Goal: Task Accomplishment & Management: Manage account settings

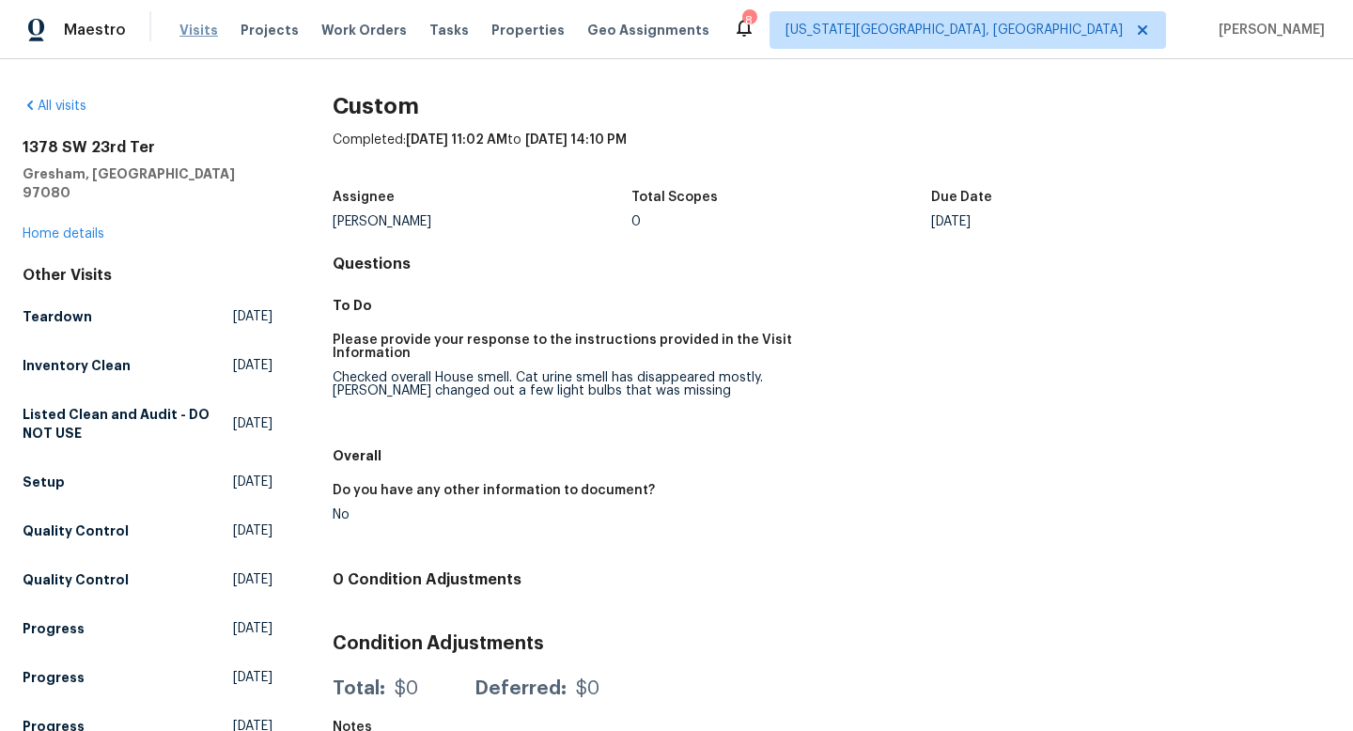
click at [202, 30] on span "Visits" at bounding box center [198, 30] width 39 height 19
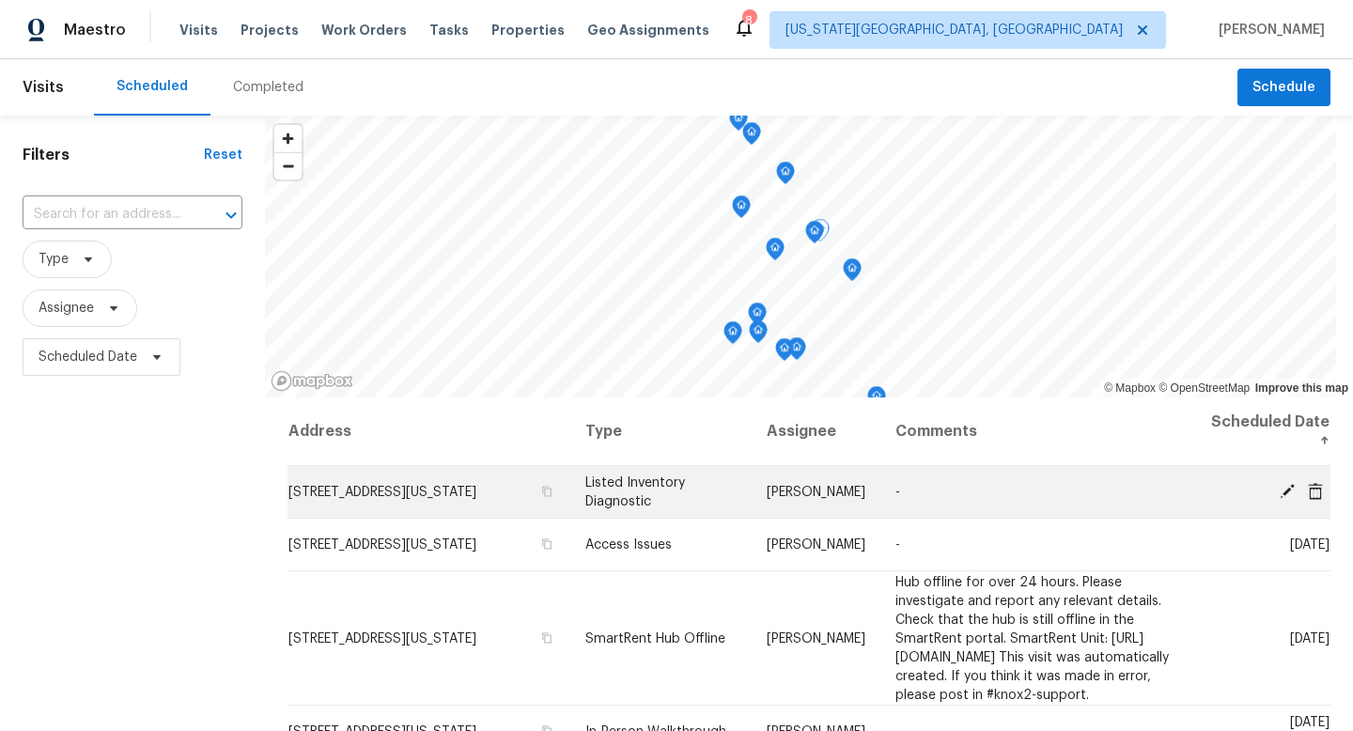
click at [1289, 496] on icon at bounding box center [1287, 490] width 17 height 17
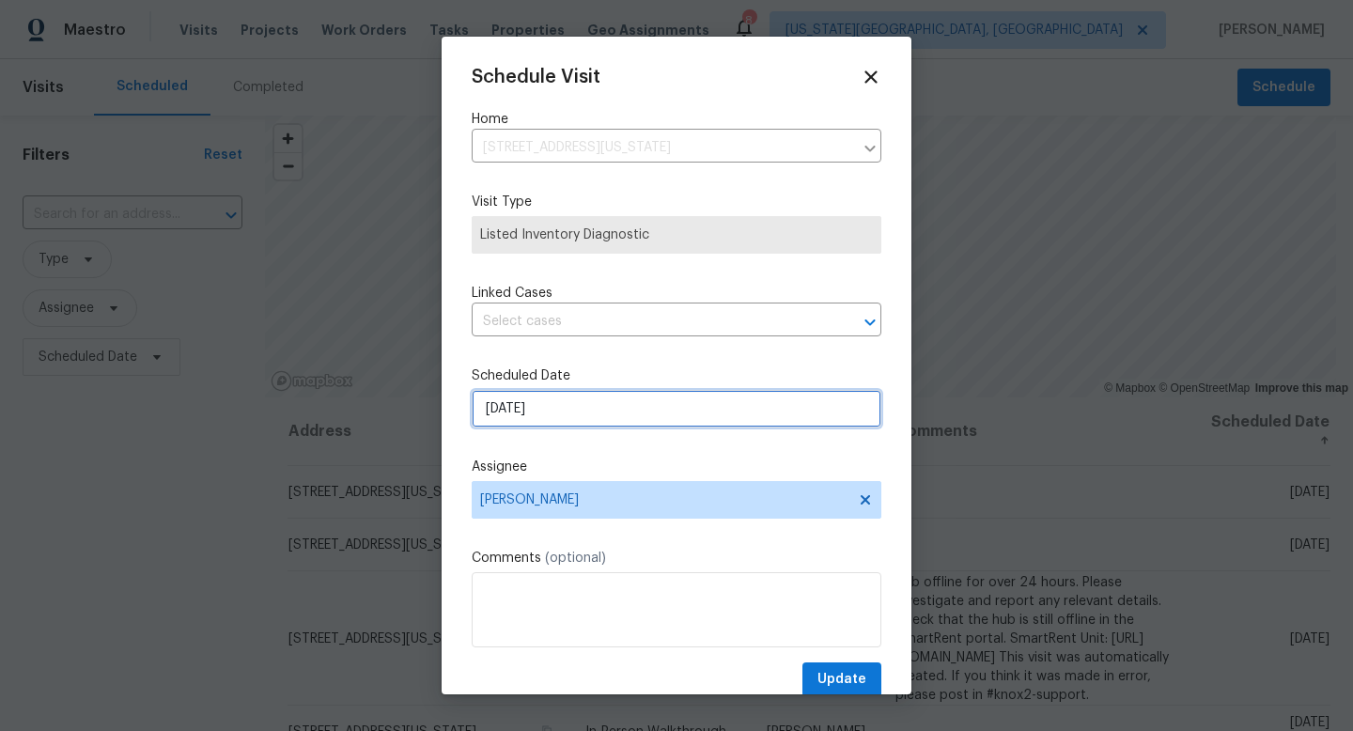
click at [584, 413] on input "[DATE]" at bounding box center [677, 409] width 410 height 38
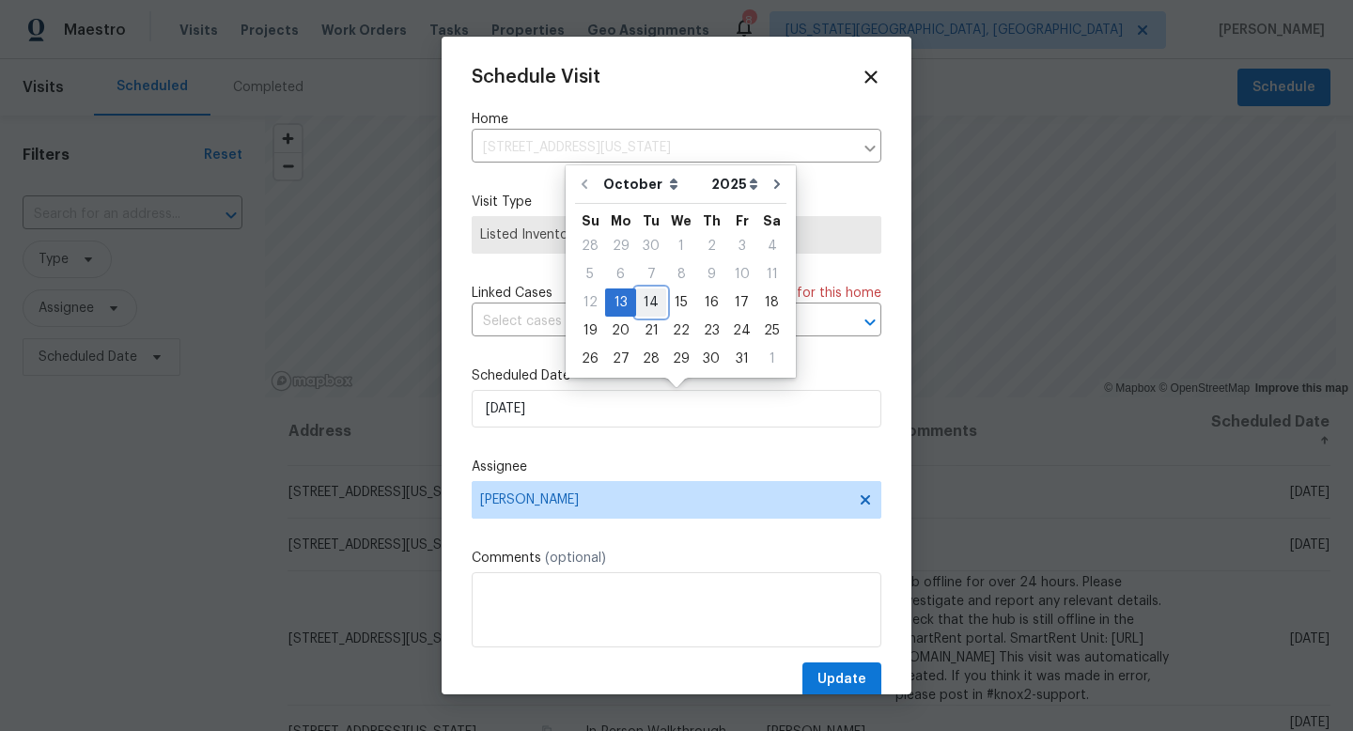
click at [640, 304] on div "14" at bounding box center [651, 302] width 30 height 26
type input "10/14/2025"
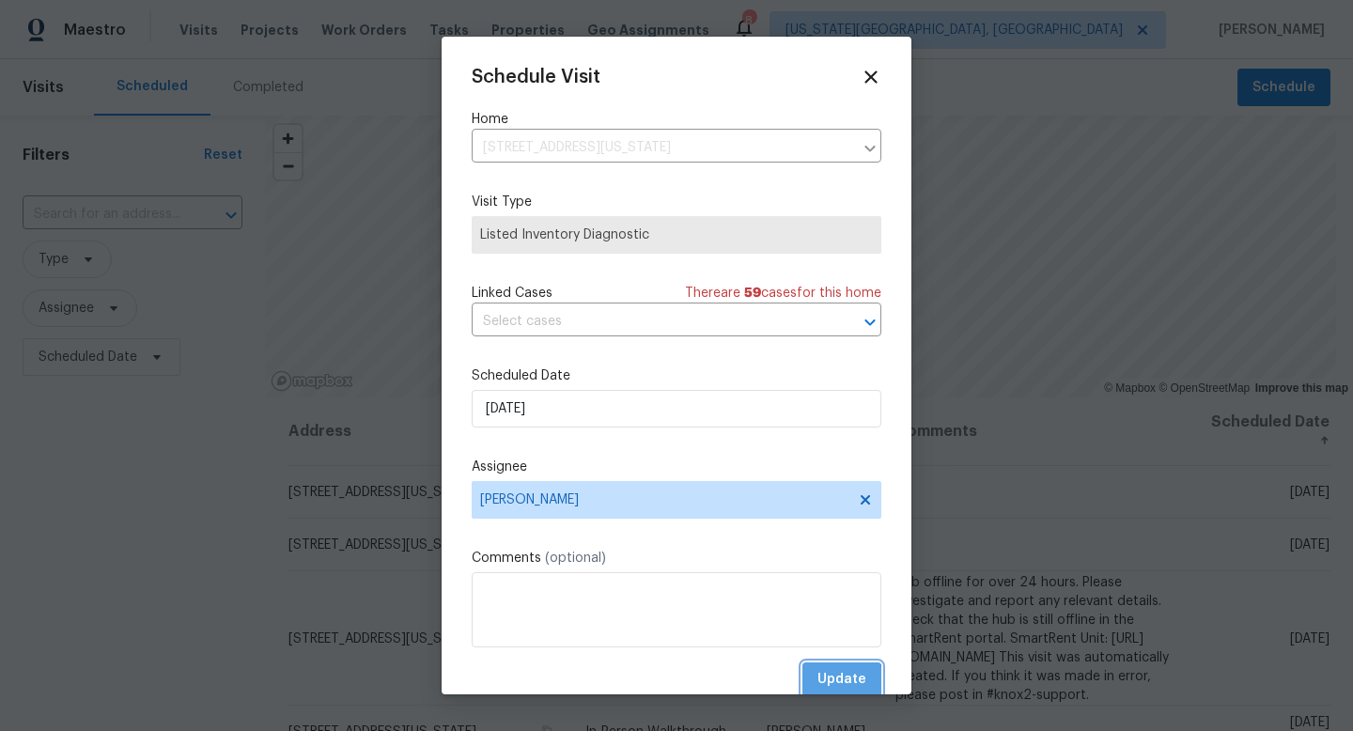
click at [820, 684] on span "Update" at bounding box center [842, 679] width 49 height 23
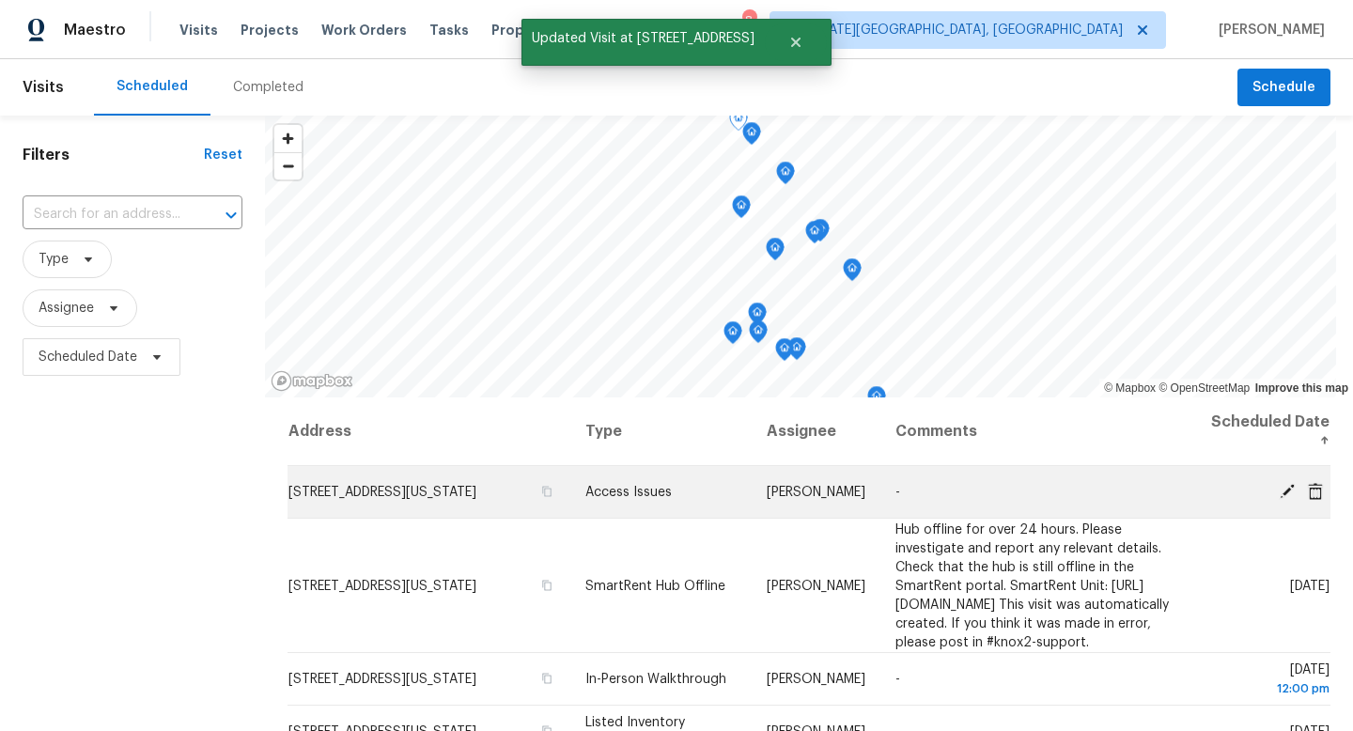
click at [1285, 489] on icon at bounding box center [1287, 490] width 17 height 17
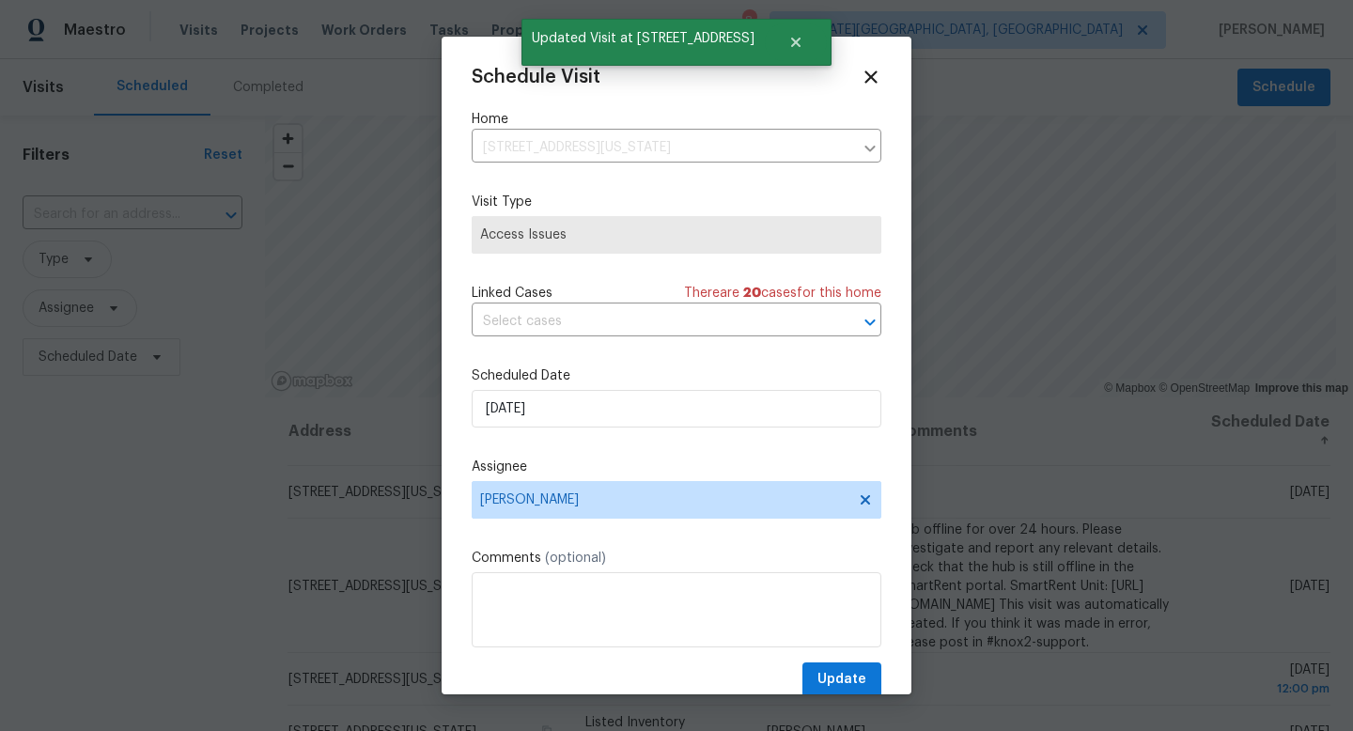
click at [554, 251] on span "Access Issues" at bounding box center [677, 235] width 410 height 38
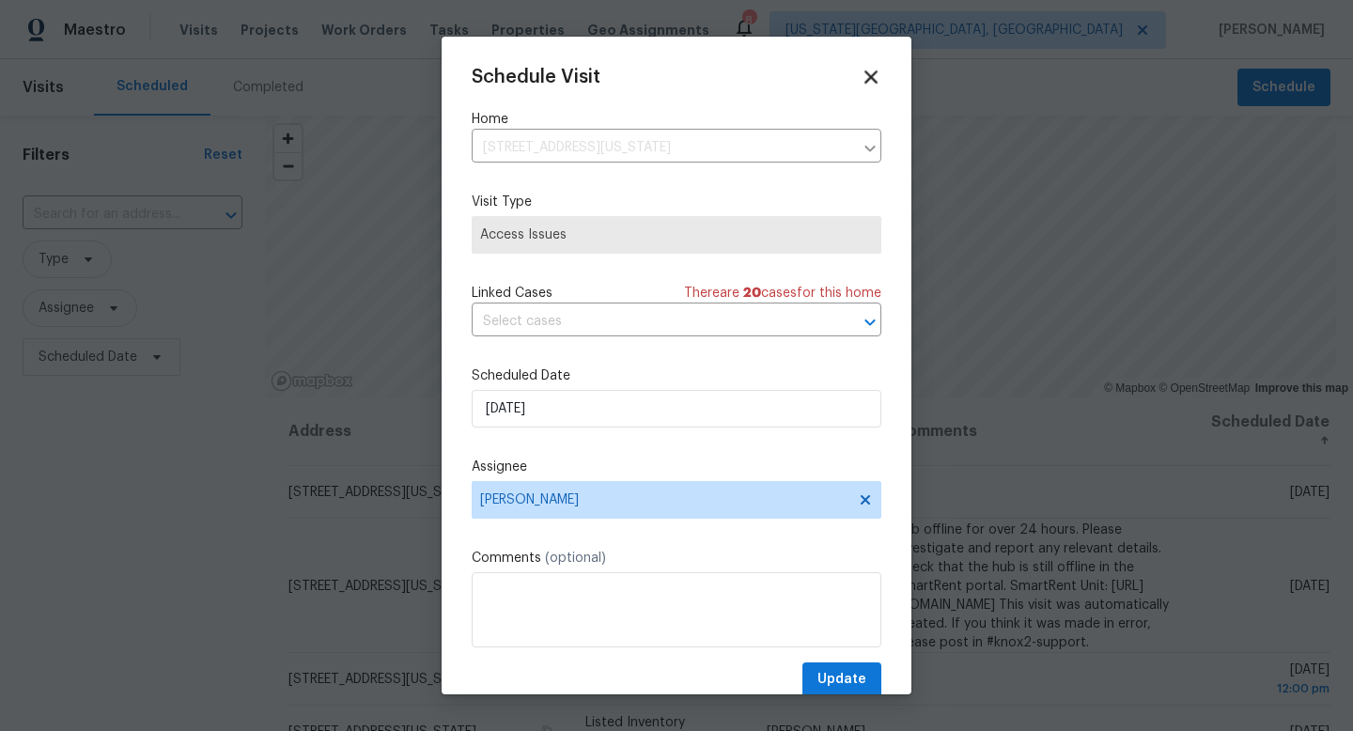
click at [868, 77] on icon at bounding box center [871, 76] width 13 height 13
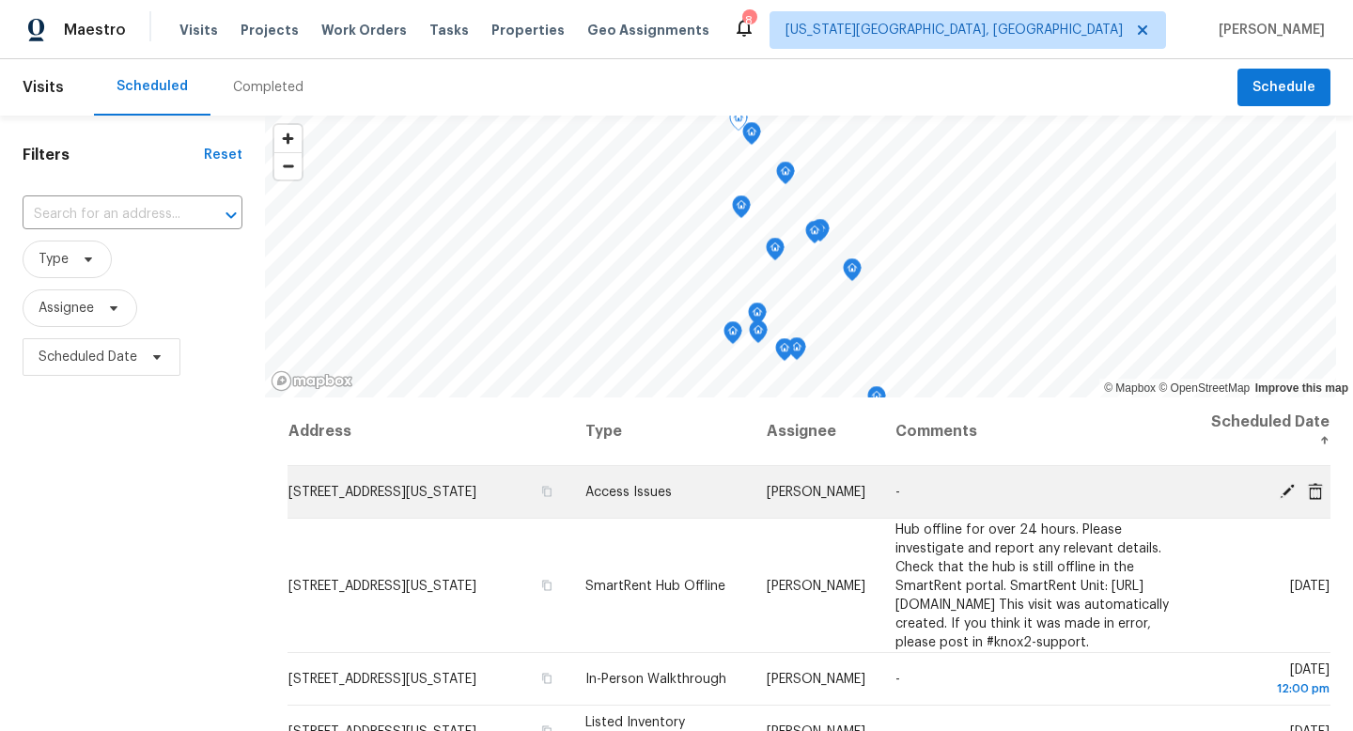
click at [1325, 491] on span at bounding box center [1316, 490] width 28 height 17
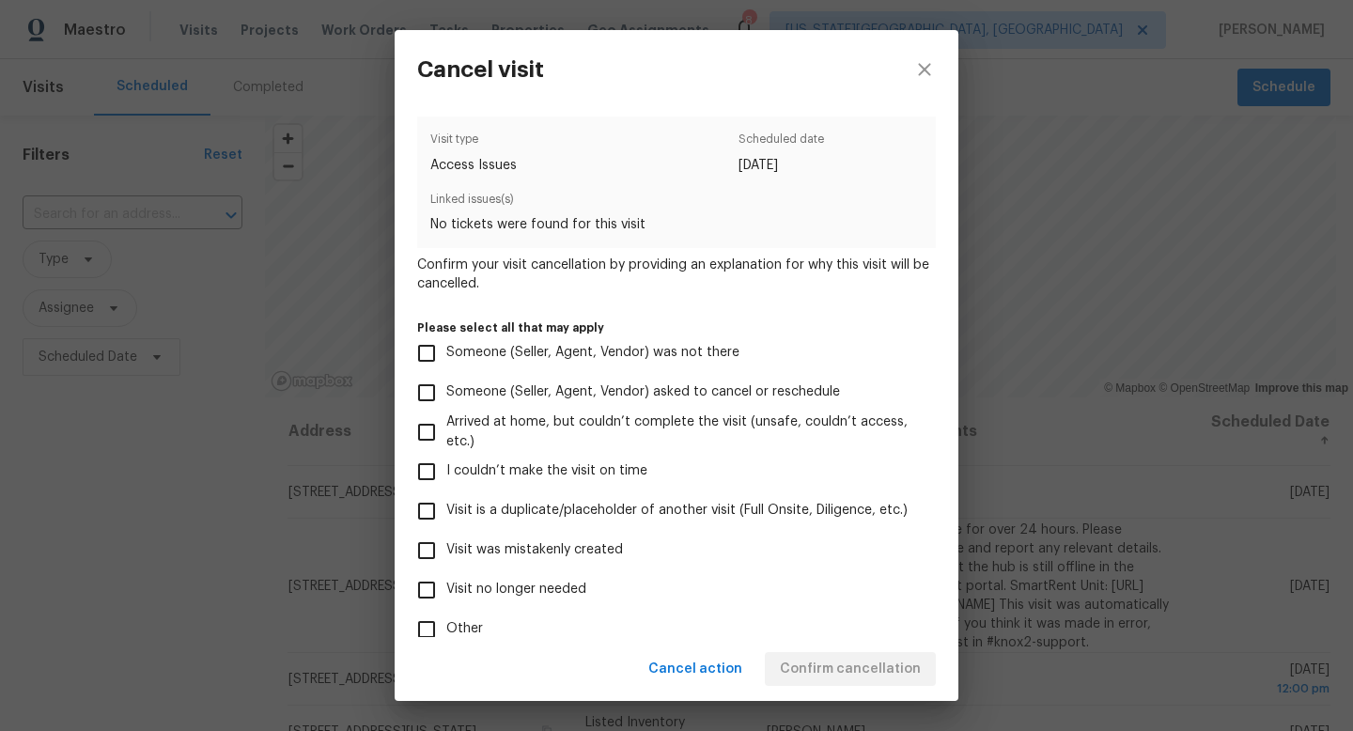
click at [550, 580] on span "Visit no longer needed" at bounding box center [516, 590] width 140 height 20
click at [446, 580] on input "Visit no longer needed" at bounding box center [426, 589] width 39 height 39
checkbox input "true"
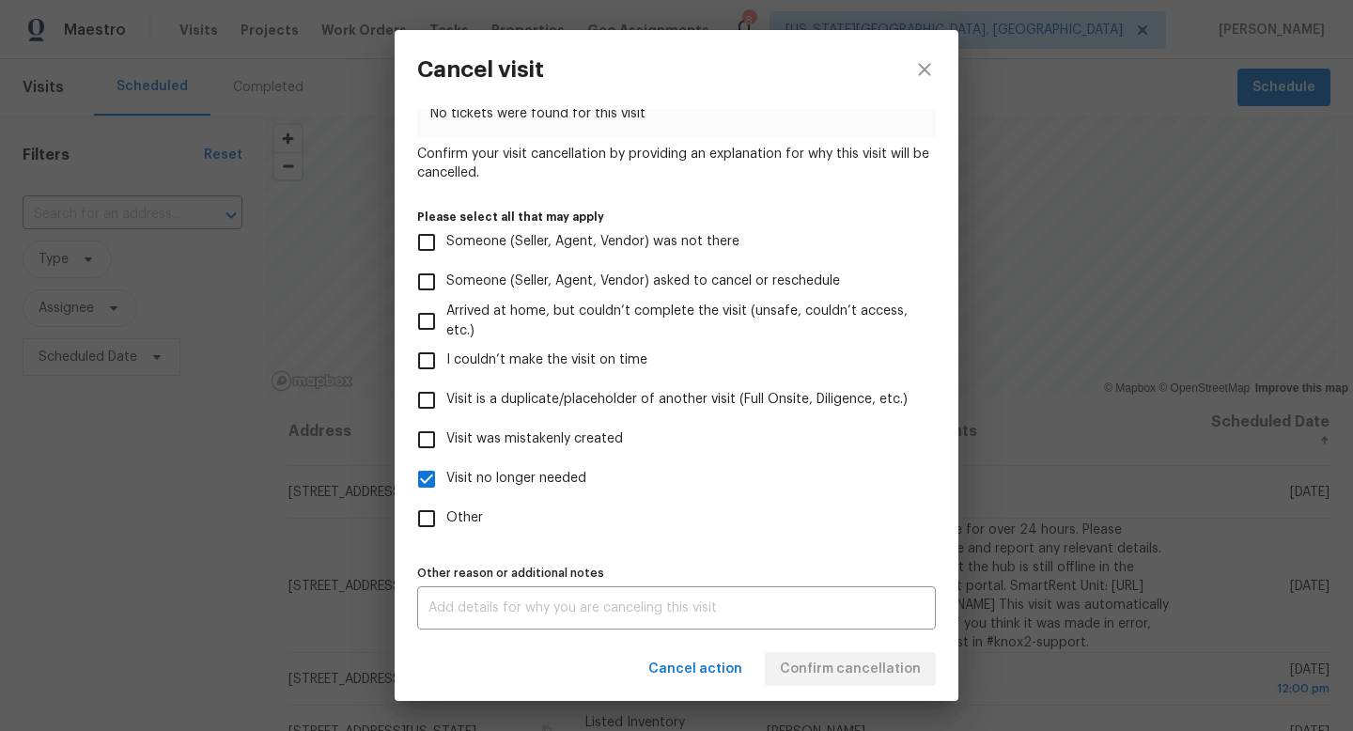
click at [577, 575] on label "Other reason or additional notes" at bounding box center [676, 573] width 519 height 11
click at [577, 591] on div "x Other reason or additional notes" at bounding box center [676, 607] width 519 height 43
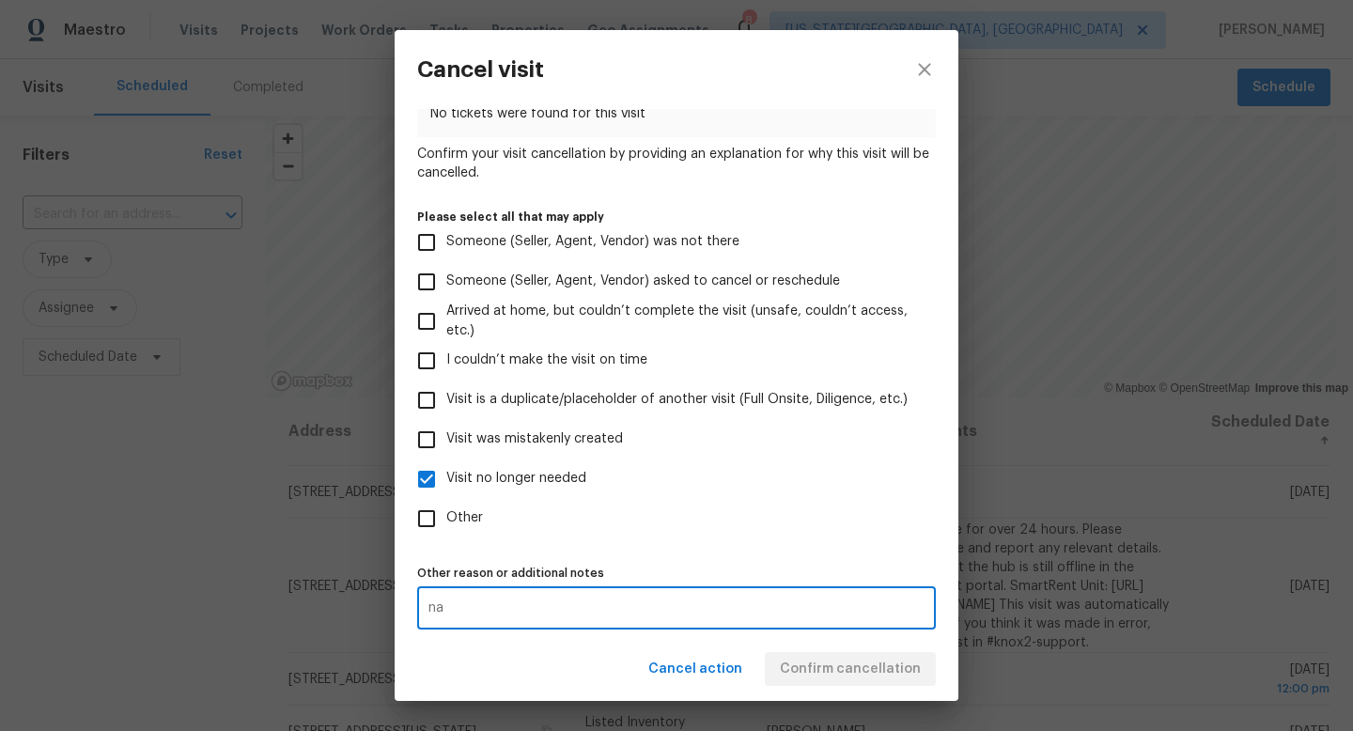
type textarea "na"
click at [662, 642] on div "Cancel action Confirm cancellation" at bounding box center [677, 669] width 564 height 65
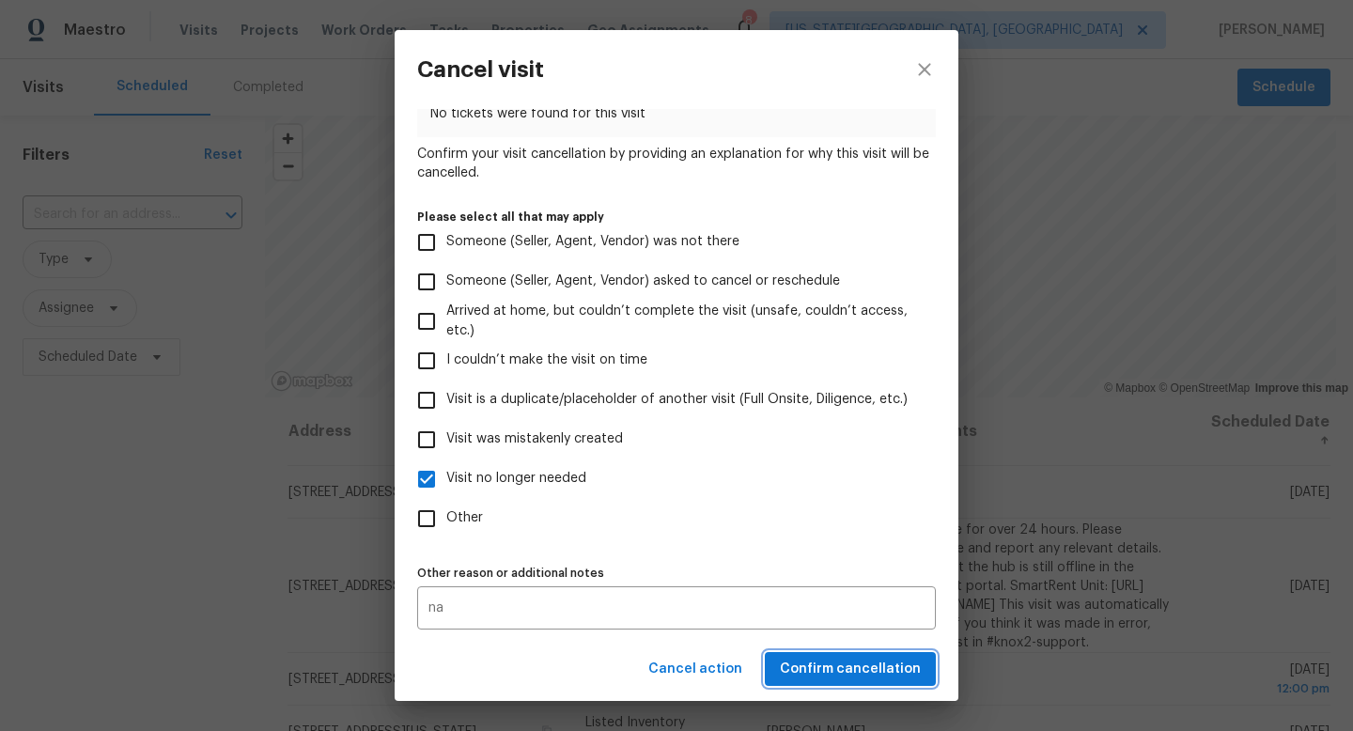
click at [848, 664] on span "Confirm cancellation" at bounding box center [850, 669] width 141 height 23
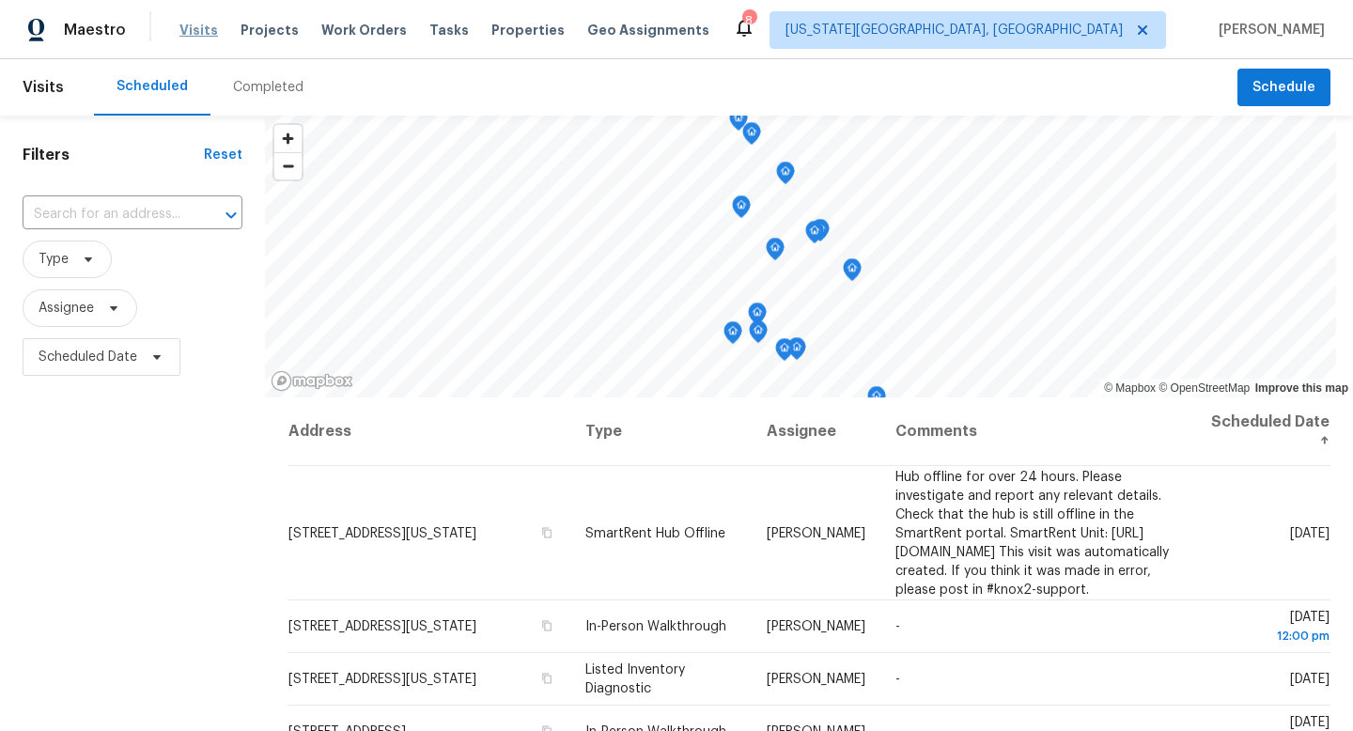
click at [188, 26] on span "Visits" at bounding box center [198, 30] width 39 height 19
click at [263, 94] on div "Completed" at bounding box center [268, 87] width 70 height 19
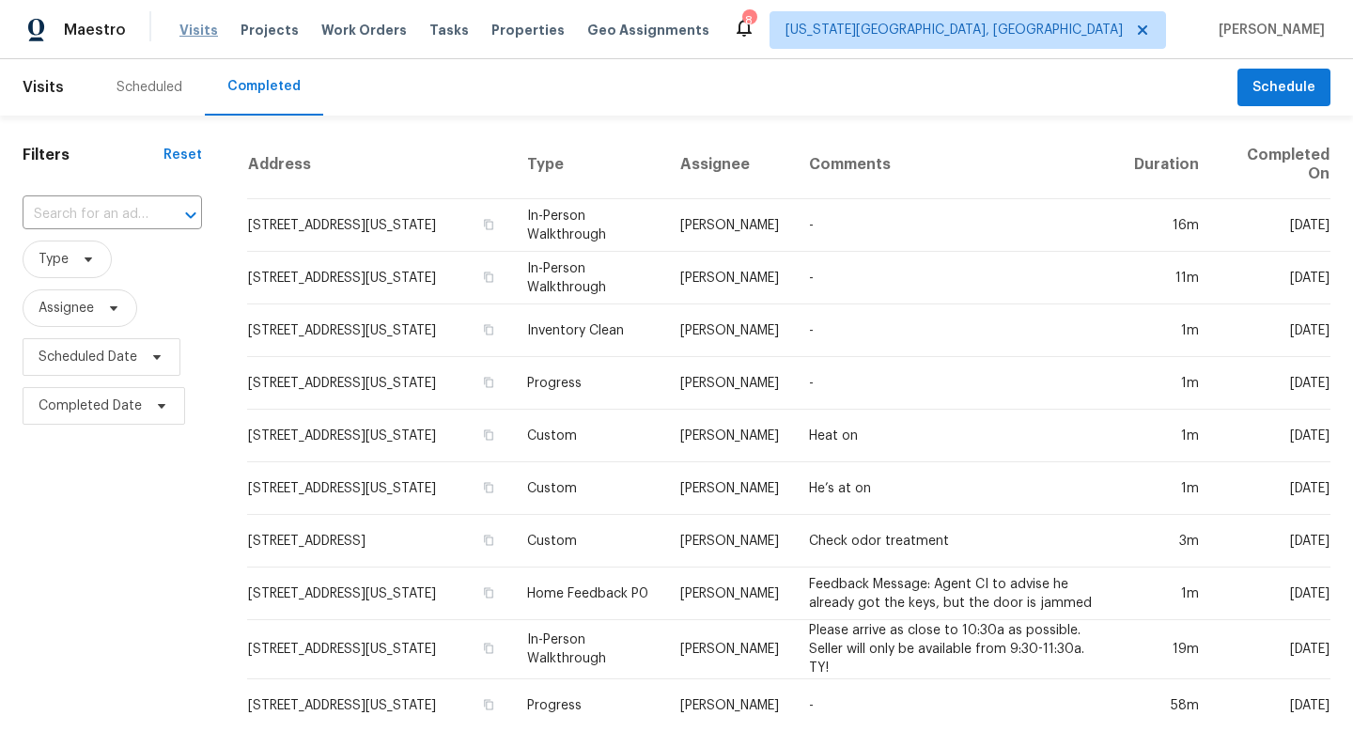
click at [189, 27] on span "Visits" at bounding box center [198, 30] width 39 height 19
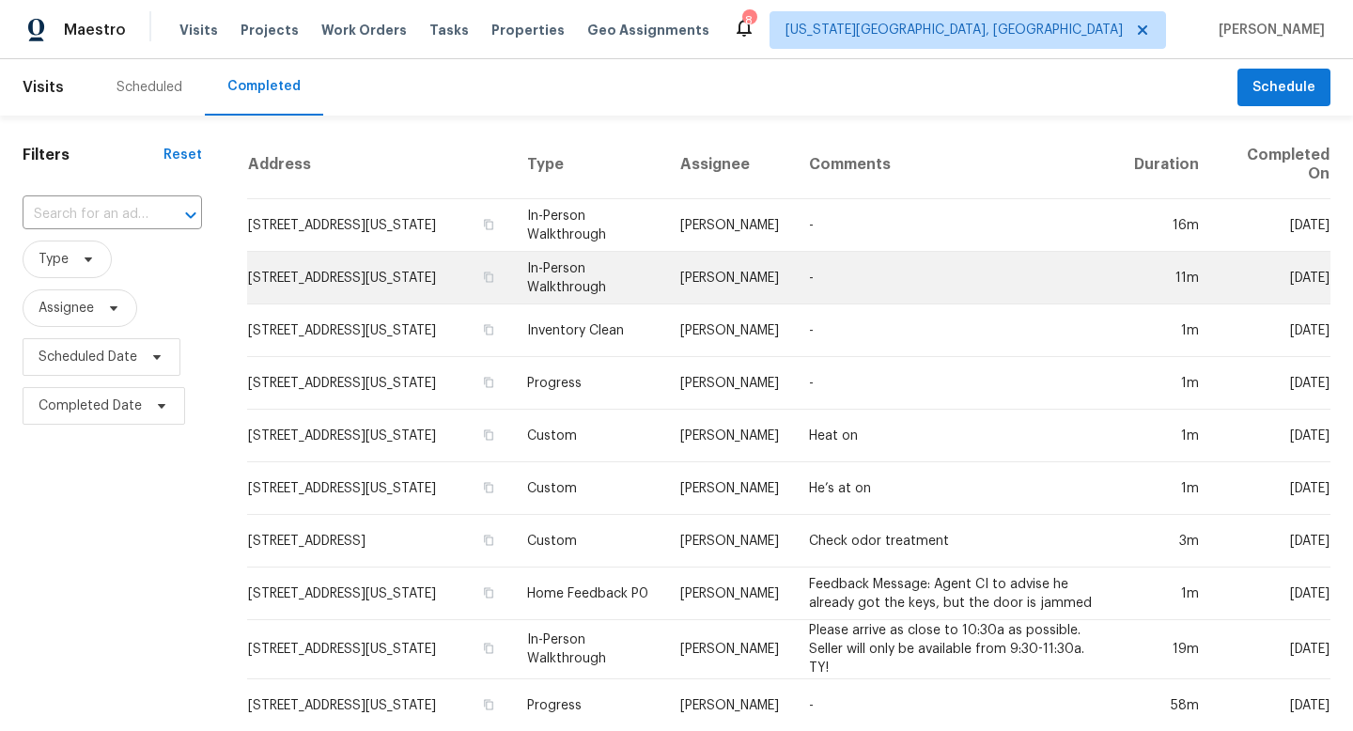
click at [1281, 282] on td "Mon, Oct 13" at bounding box center [1272, 278] width 117 height 53
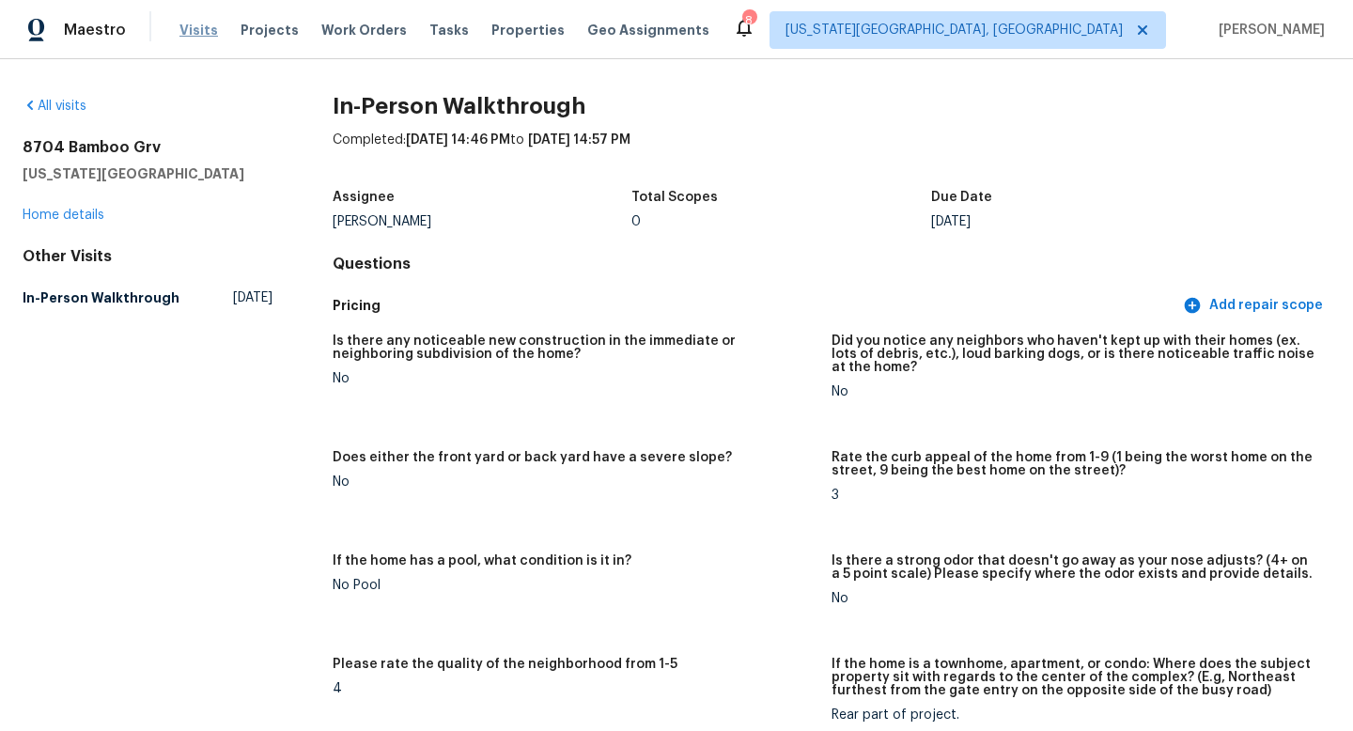
click at [185, 25] on span "Visits" at bounding box center [198, 30] width 39 height 19
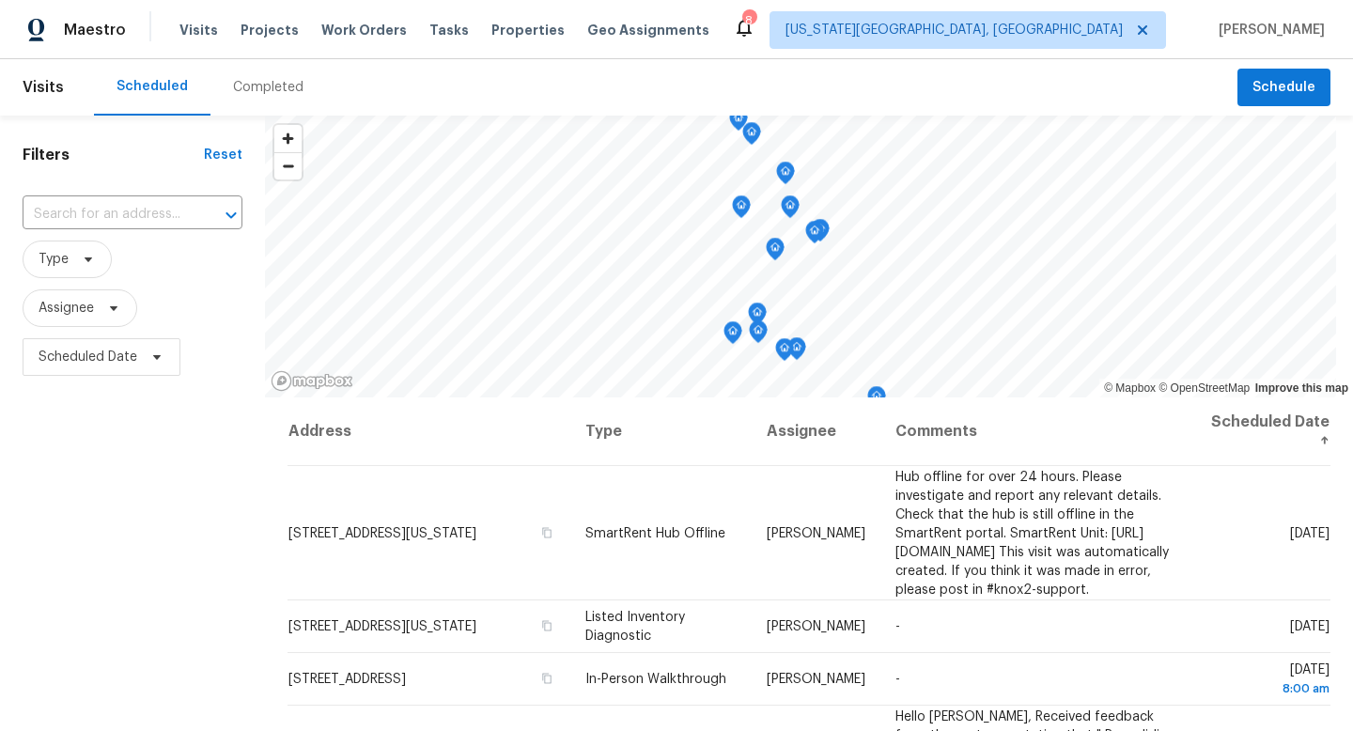
click at [280, 95] on div "Completed" at bounding box center [268, 87] width 70 height 19
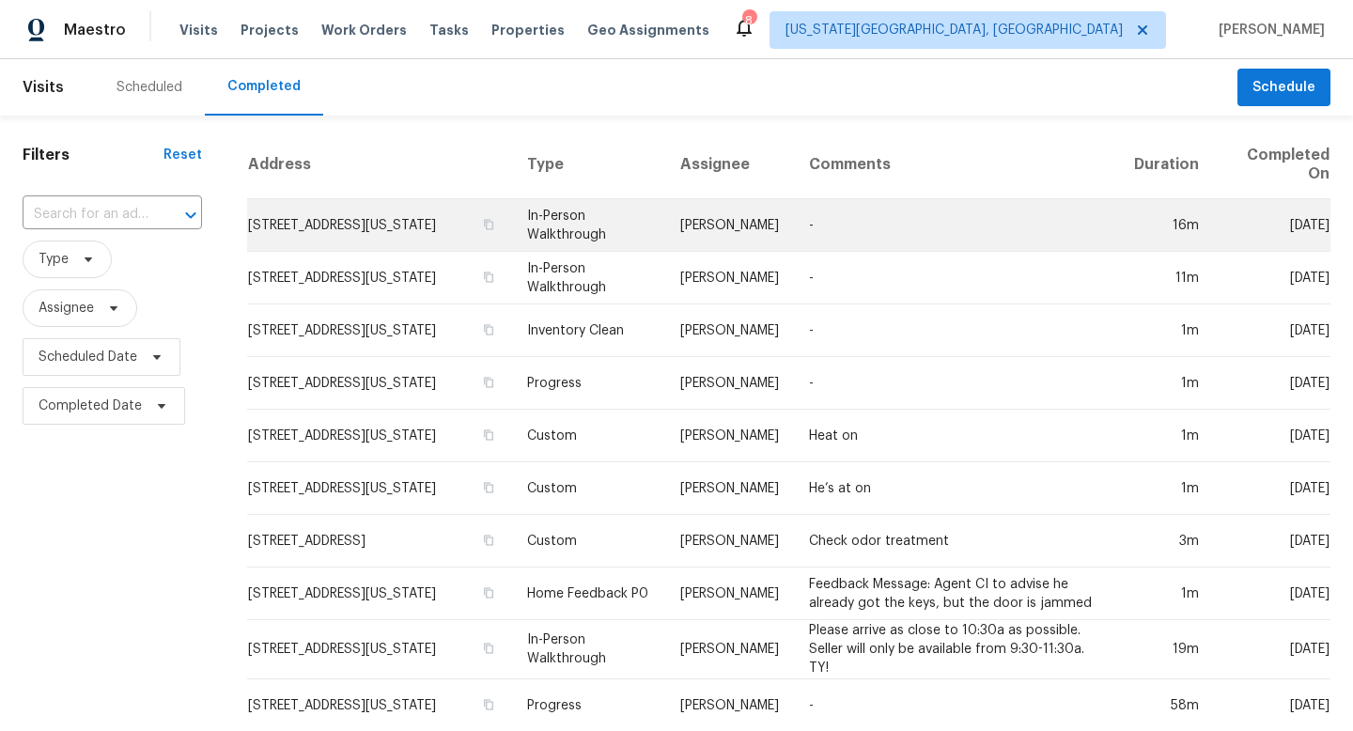
click at [1273, 226] on td "Mon, Oct 13" at bounding box center [1272, 225] width 117 height 53
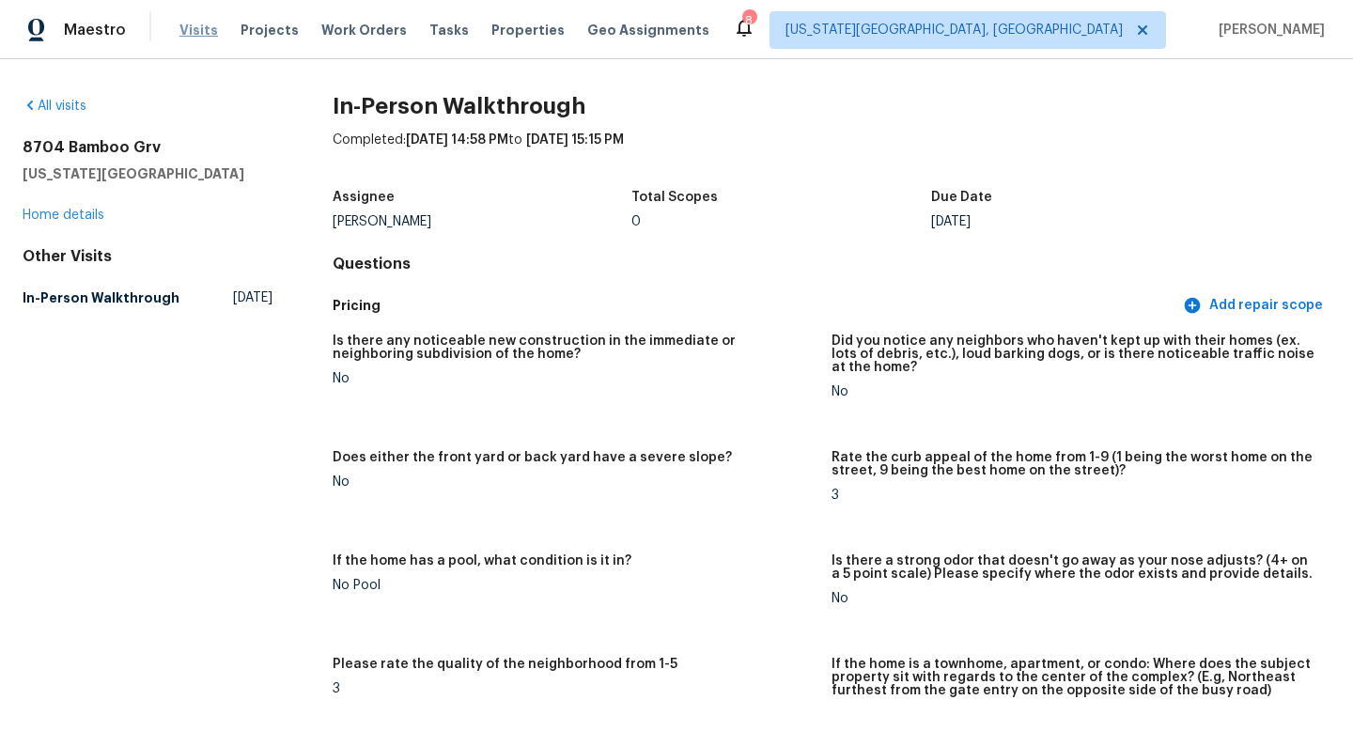
click at [187, 32] on span "Visits" at bounding box center [198, 30] width 39 height 19
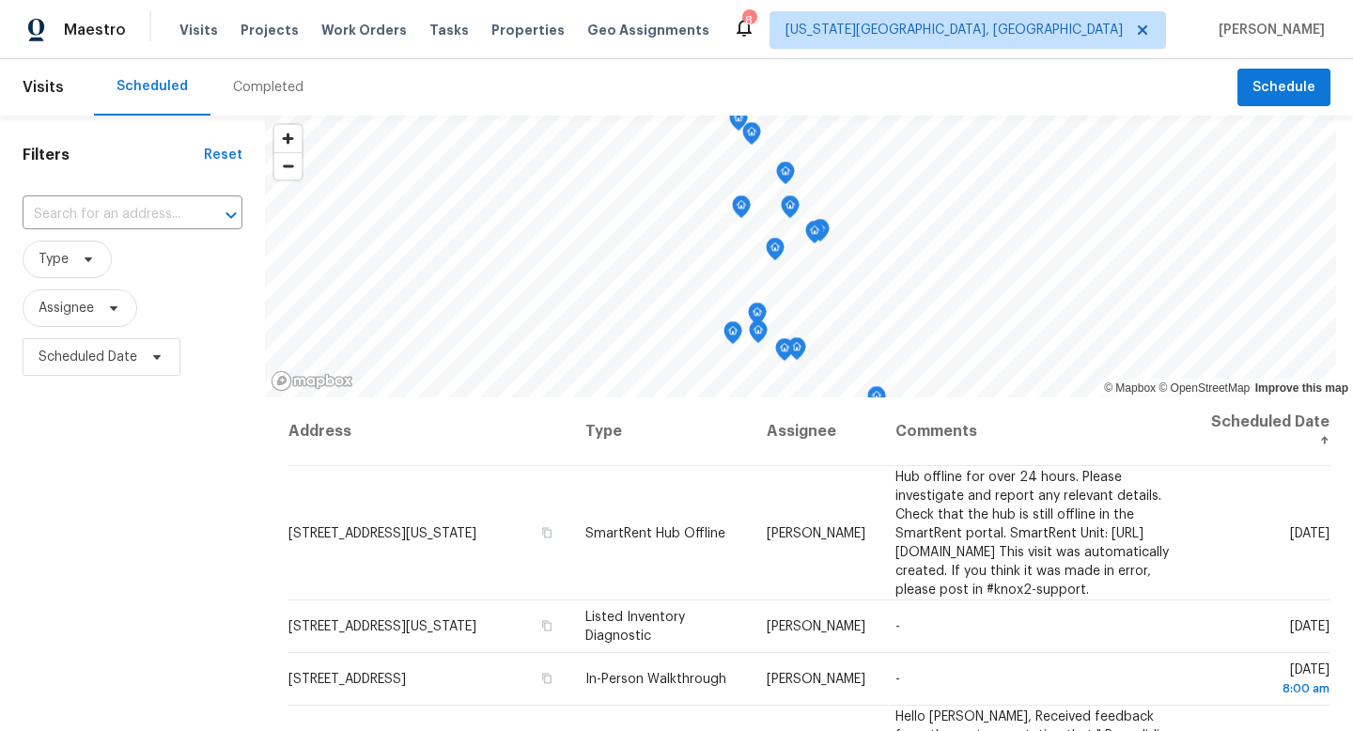
click at [256, 97] on div "Completed" at bounding box center [269, 87] width 116 height 56
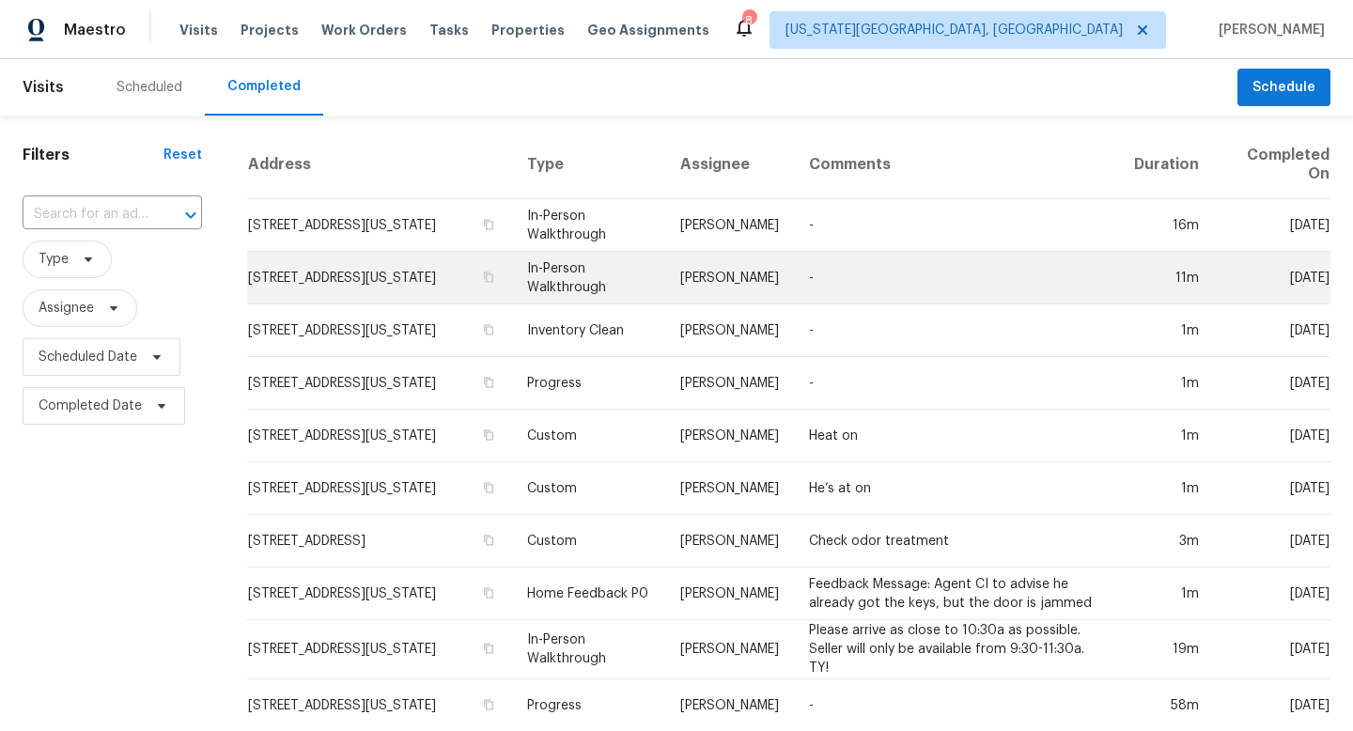
click at [1306, 279] on td "Mon, Oct 13" at bounding box center [1272, 278] width 117 height 53
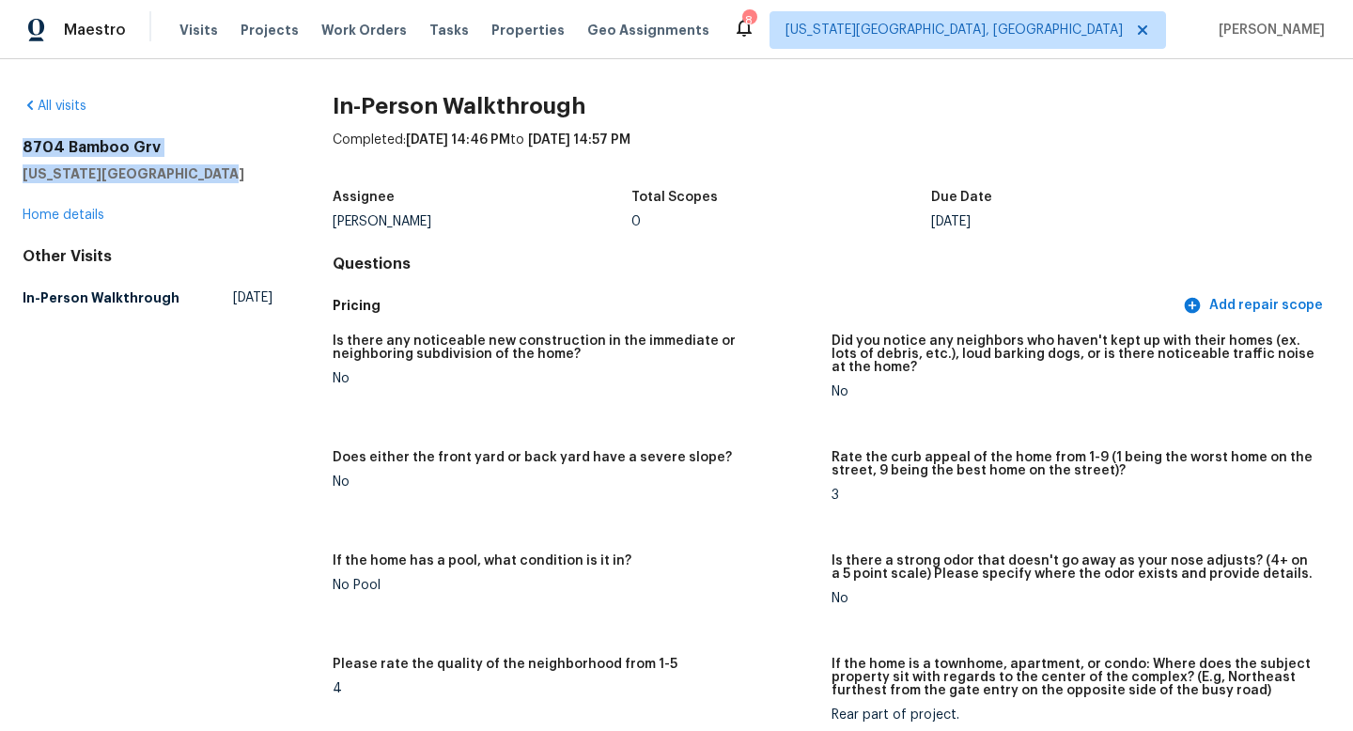
drag, startPoint x: 202, startPoint y: 174, endPoint x: 24, endPoint y: 146, distance: 179.8
click at [24, 146] on div "8704 Bamboo Grv Colorado Springs, CO 80951" at bounding box center [148, 160] width 250 height 45
copy div "8704 Bamboo Grv Colorado Springs, CO 80951"
click at [191, 29] on span "Visits" at bounding box center [198, 30] width 39 height 19
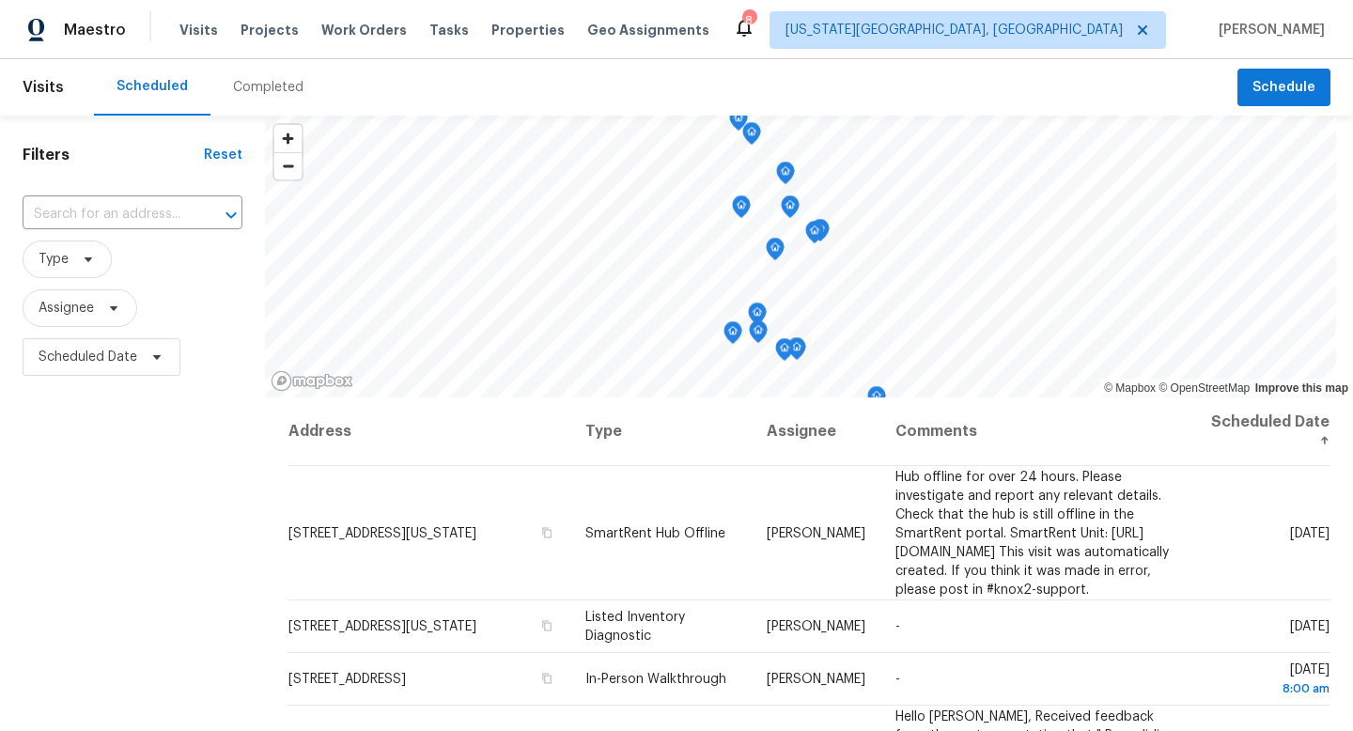
click at [257, 89] on div "Completed" at bounding box center [268, 87] width 70 height 19
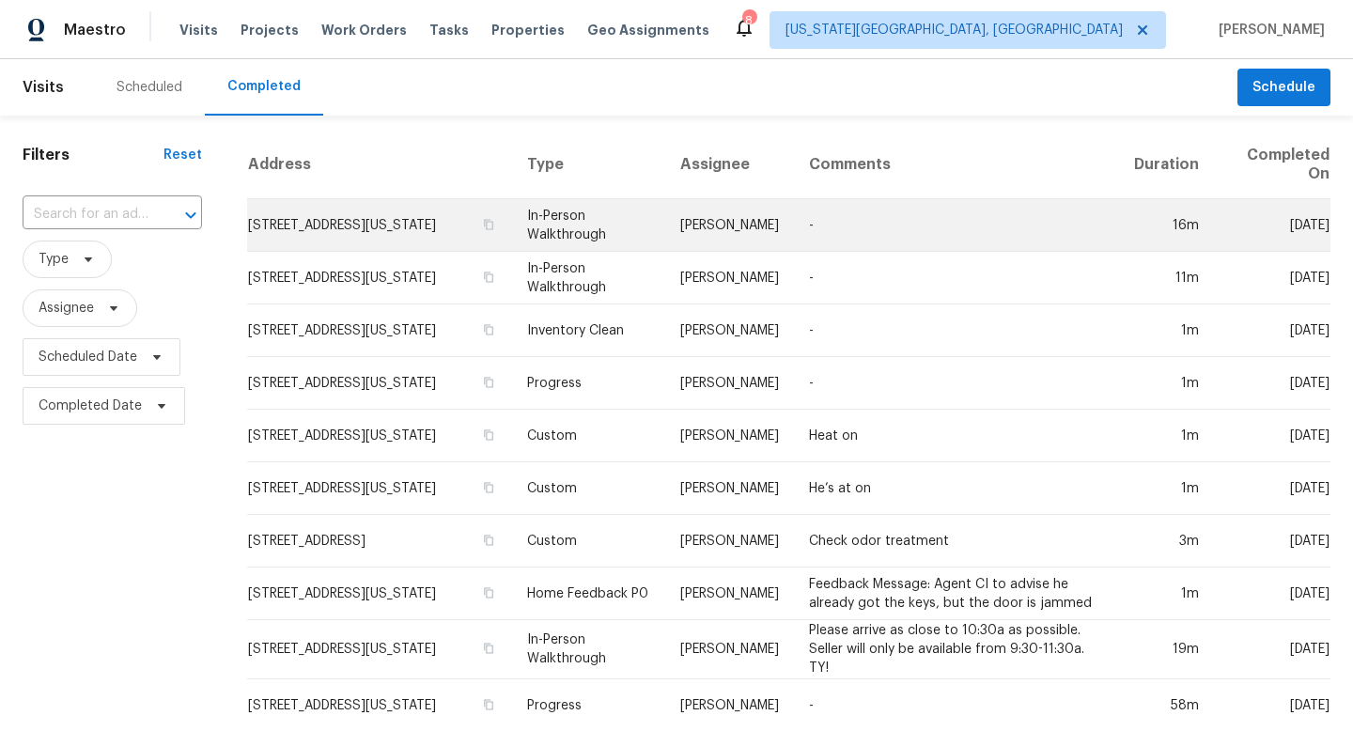
click at [629, 232] on td "In-Person Walkthrough" at bounding box center [588, 225] width 153 height 53
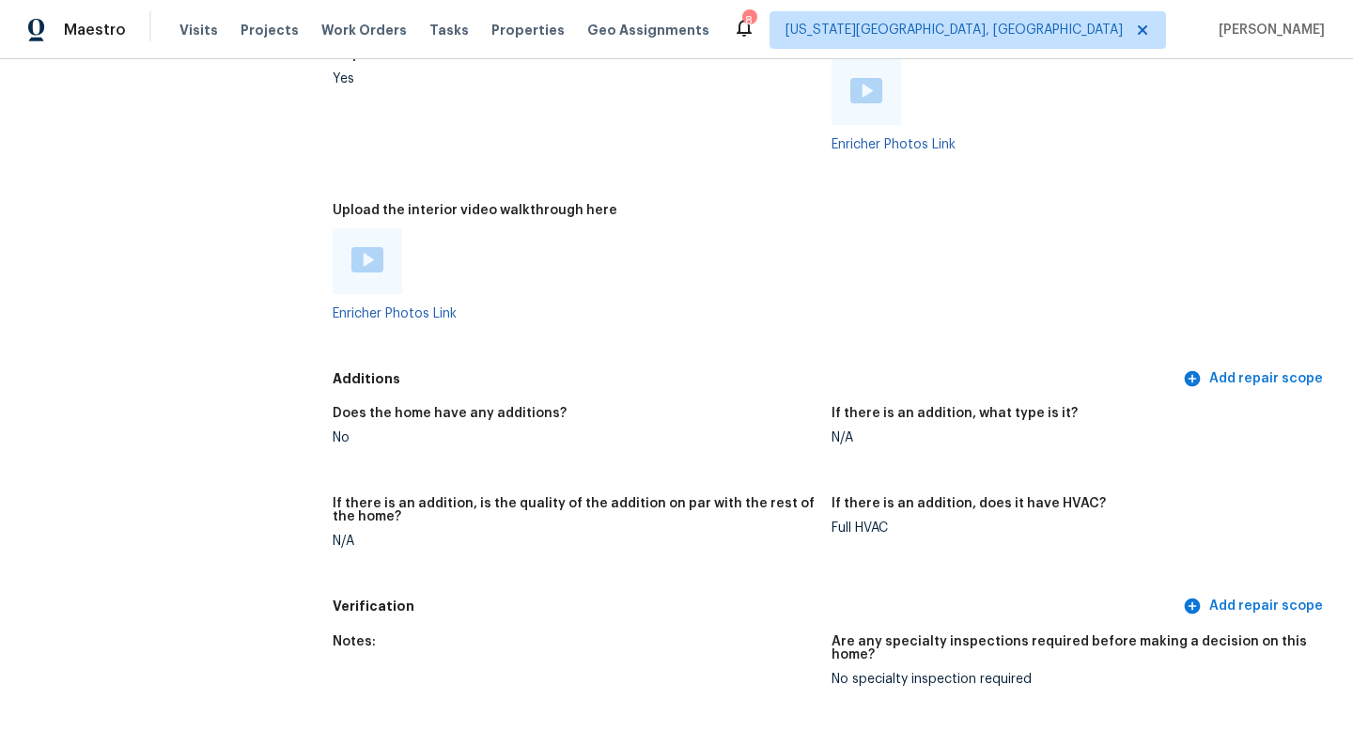
scroll to position [4120, 0]
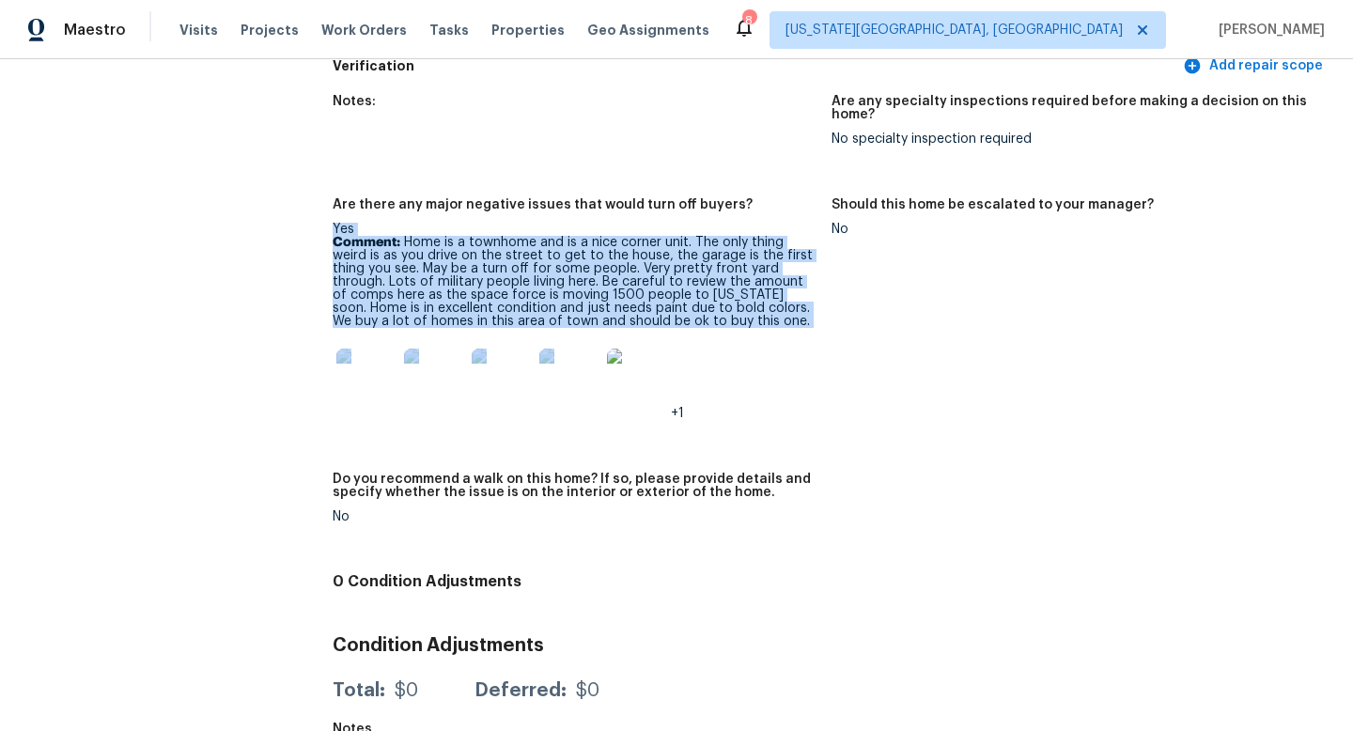
drag, startPoint x: 739, startPoint y: 304, endPoint x: 331, endPoint y: 206, distance: 419.4
copy div "Yes Comment: Home is a townhome and is a nice corner unit. The only thing weird…"
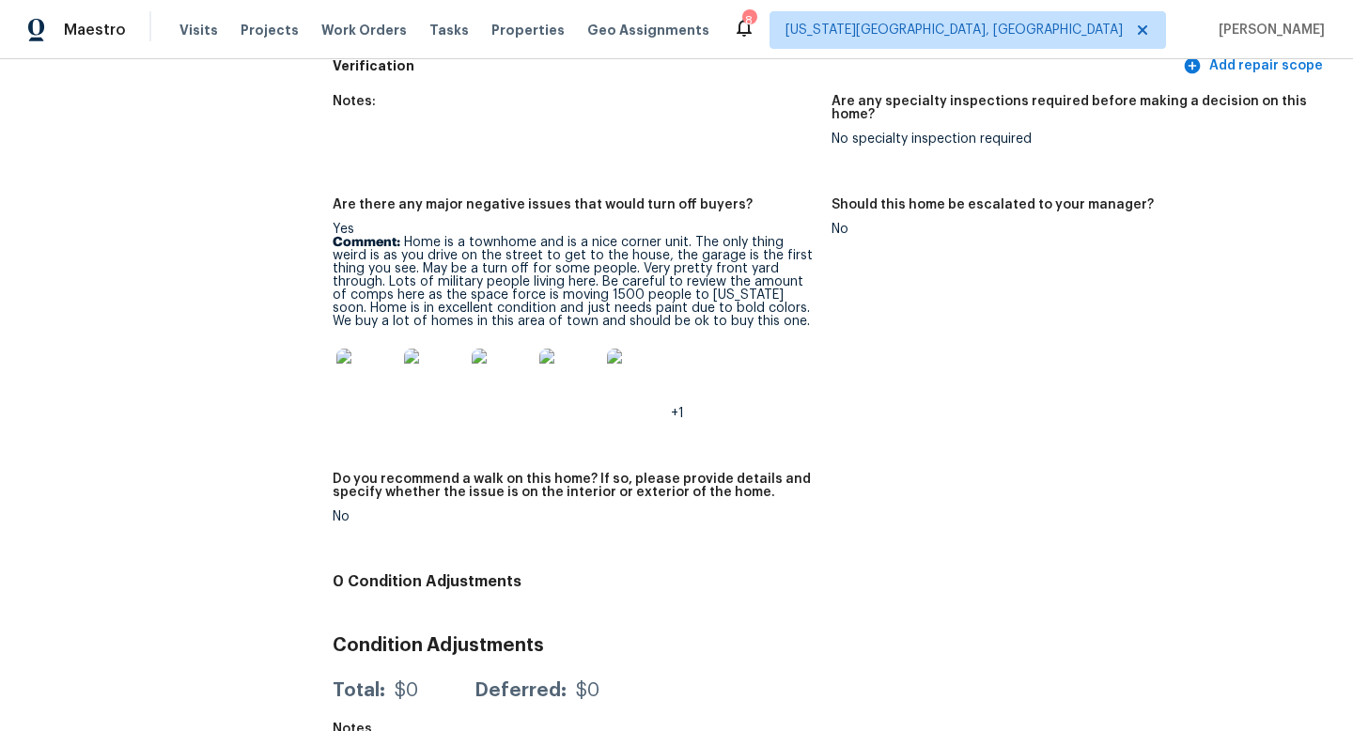
click at [515, 240] on p "Comment: Home is a townhome and is a nice corner unit. The only thing weird is …" at bounding box center [575, 282] width 484 height 92
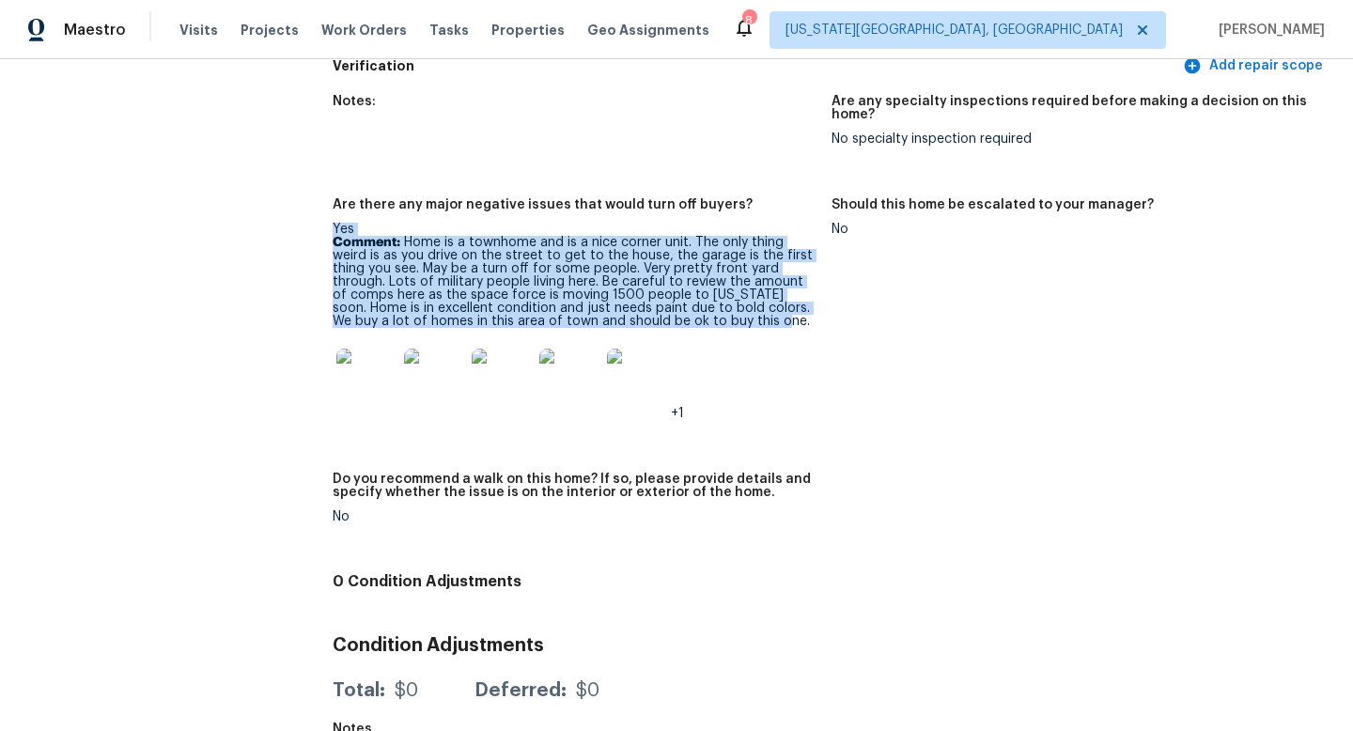
drag, startPoint x: 716, startPoint y: 299, endPoint x: 335, endPoint y: 194, distance: 395.8
click at [335, 198] on figure "Are there any major negative issues that would turn off buyers? Yes Comment: Ho…" at bounding box center [582, 324] width 499 height 252
copy figure "Yes Comment: Home is a townhome and is a nice corner unit. The only thing weird…"
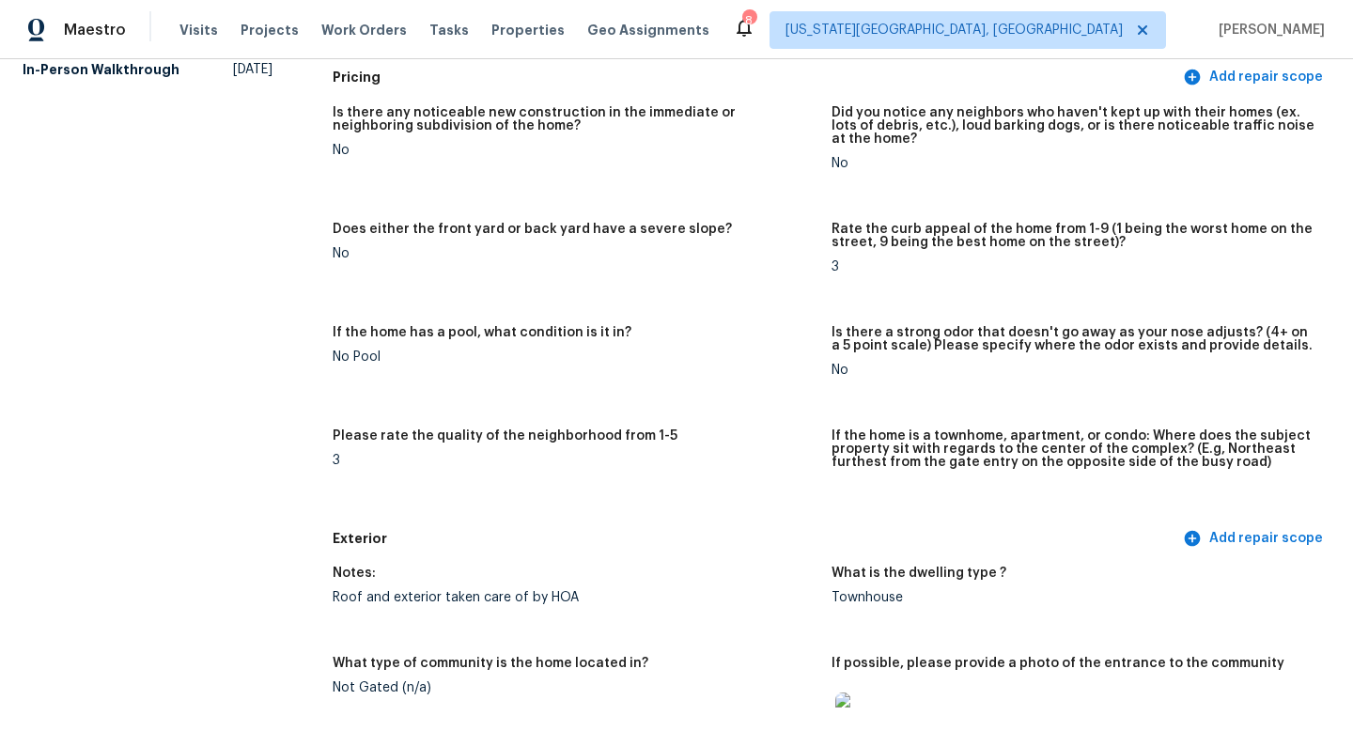
scroll to position [0, 0]
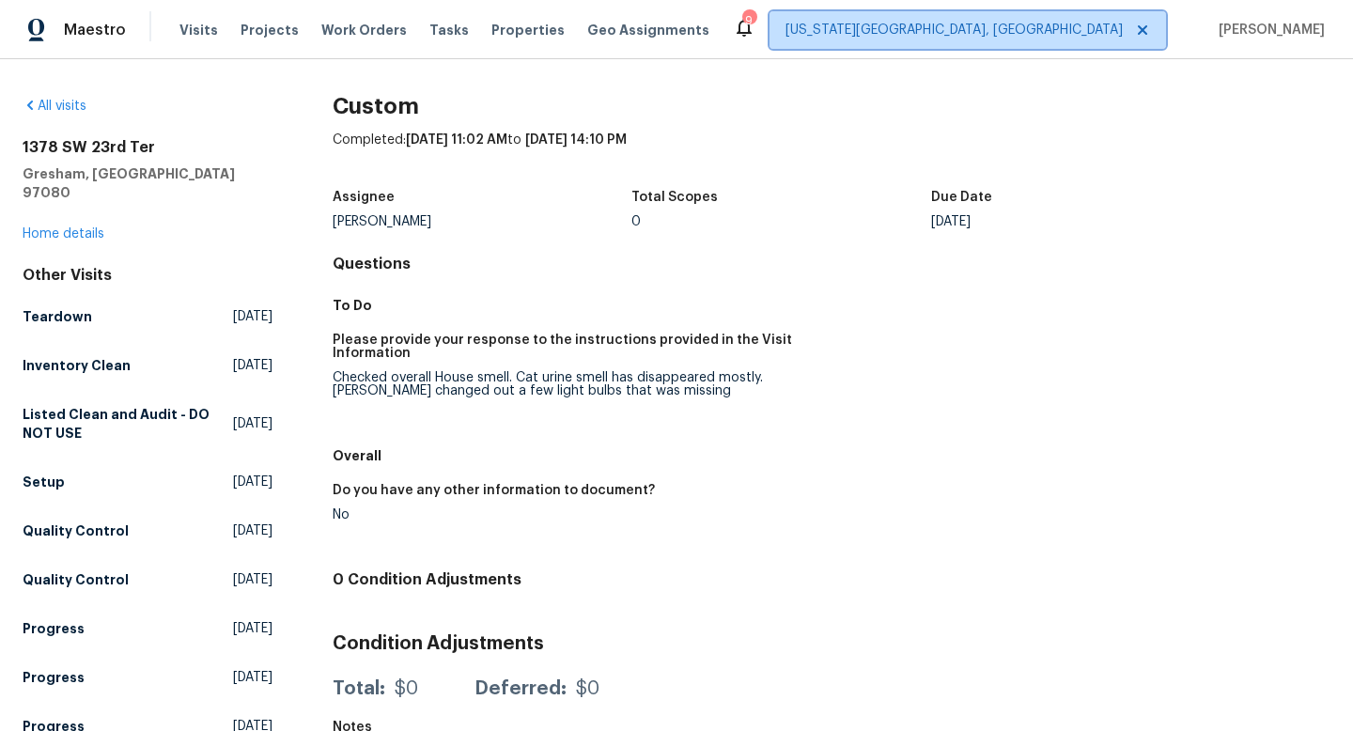
click at [1106, 34] on span "[US_STATE][GEOGRAPHIC_DATA], [GEOGRAPHIC_DATA]" at bounding box center [954, 30] width 337 height 19
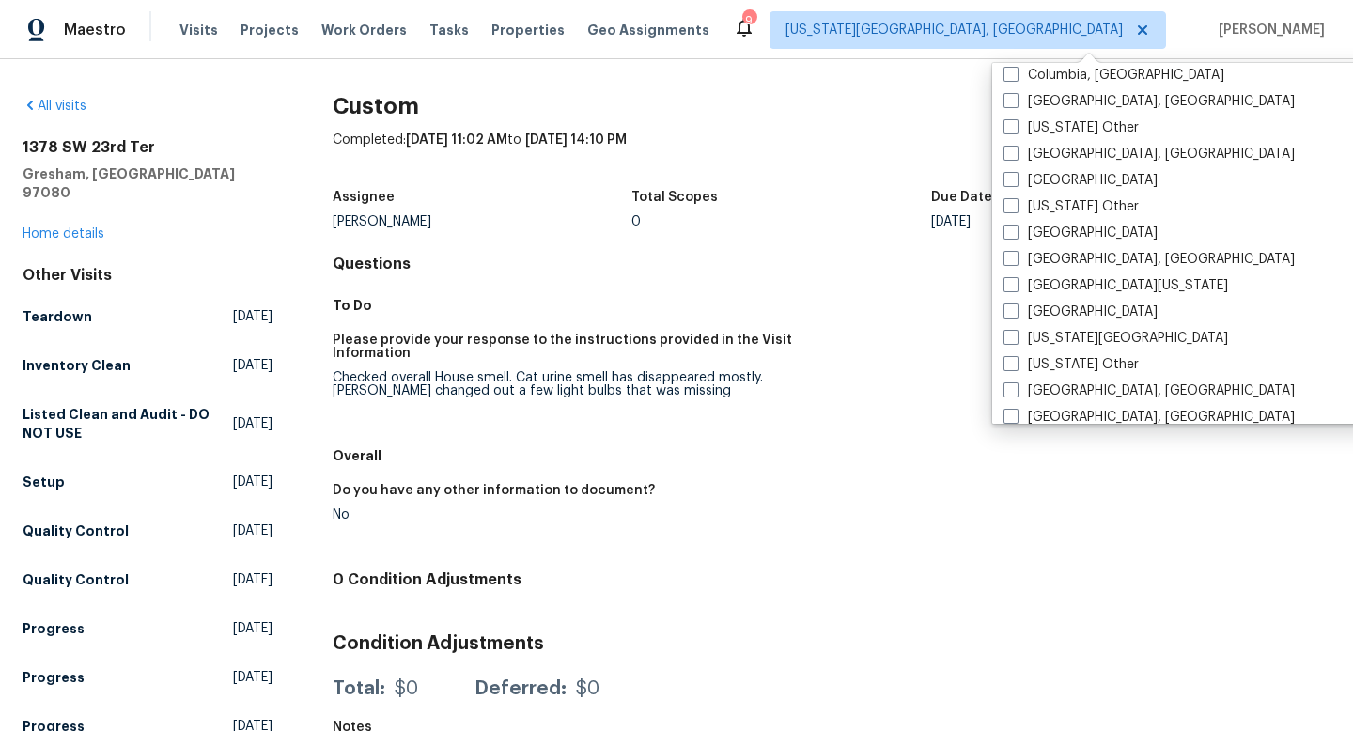
scroll to position [663, 0]
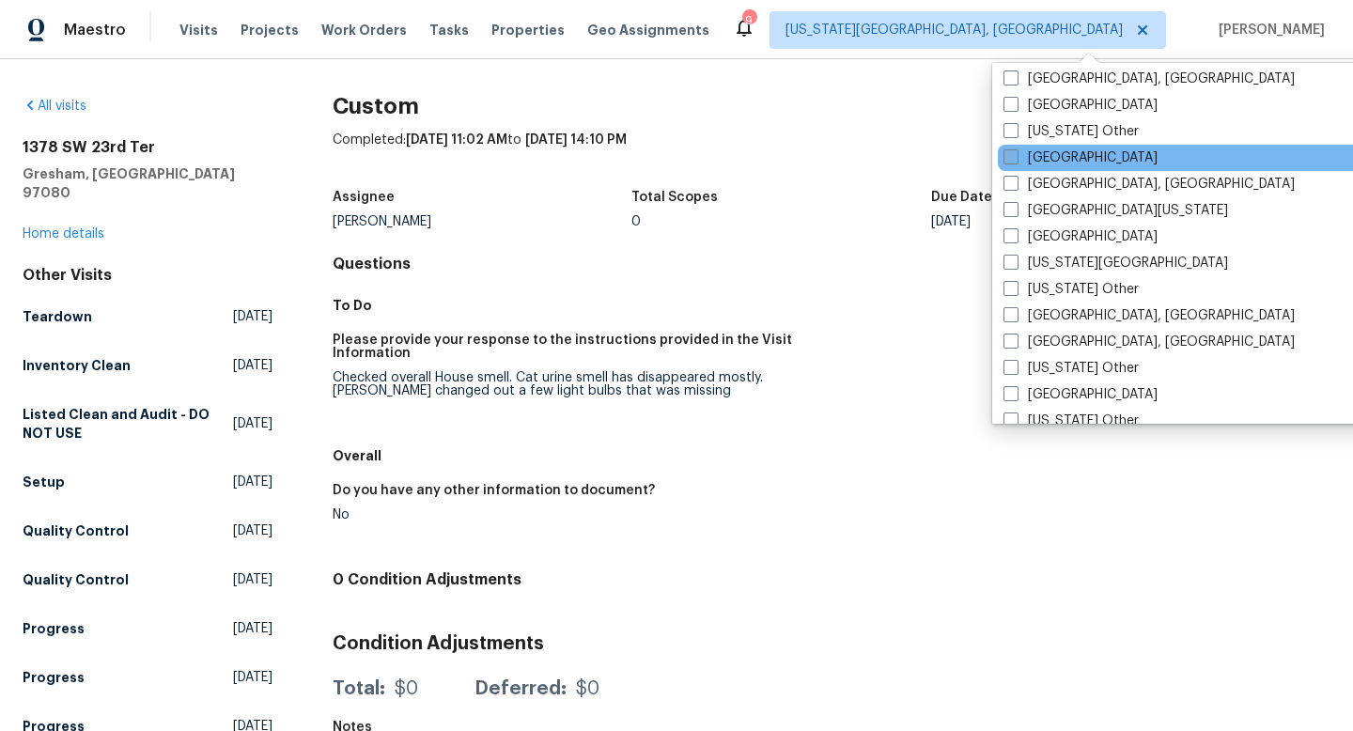
click at [1009, 160] on span at bounding box center [1011, 156] width 15 height 15
click at [1009, 160] on input "[GEOGRAPHIC_DATA]" at bounding box center [1010, 154] width 12 height 12
checkbox input "true"
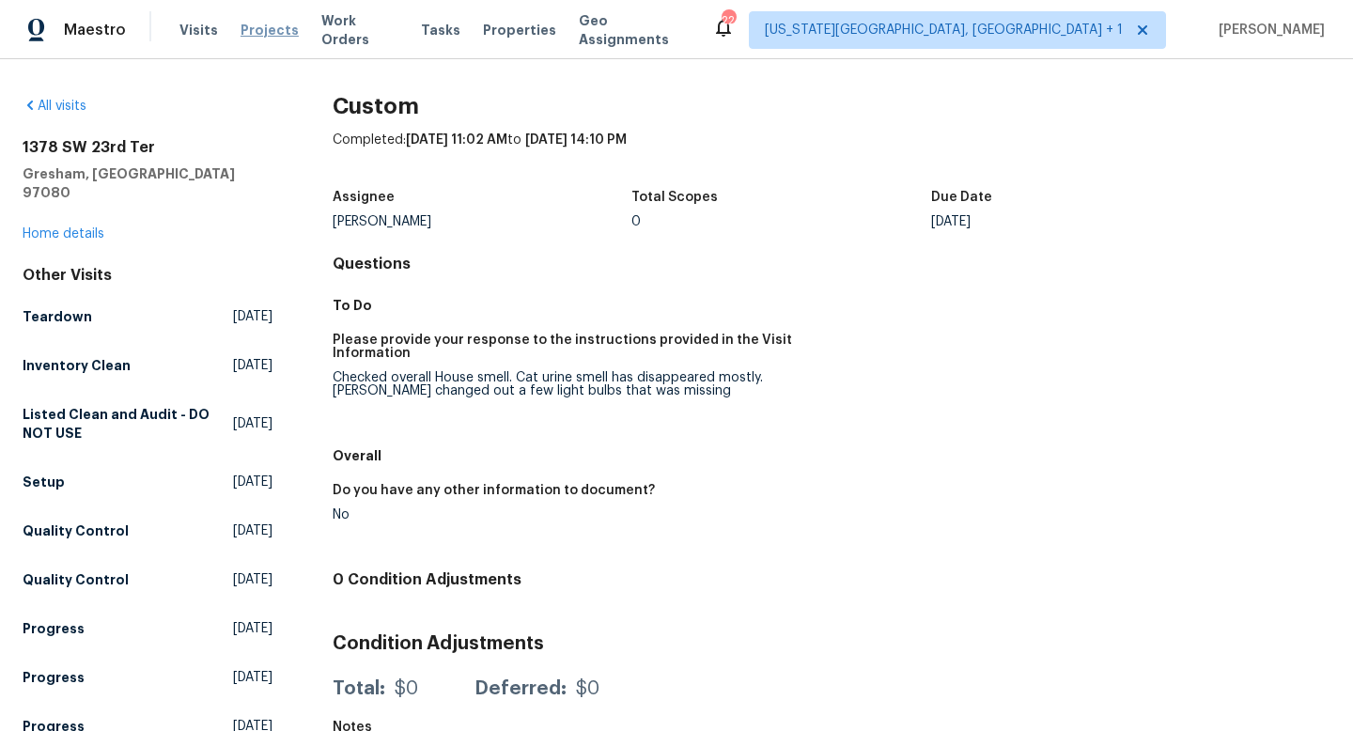
click at [257, 33] on span "Projects" at bounding box center [270, 30] width 58 height 19
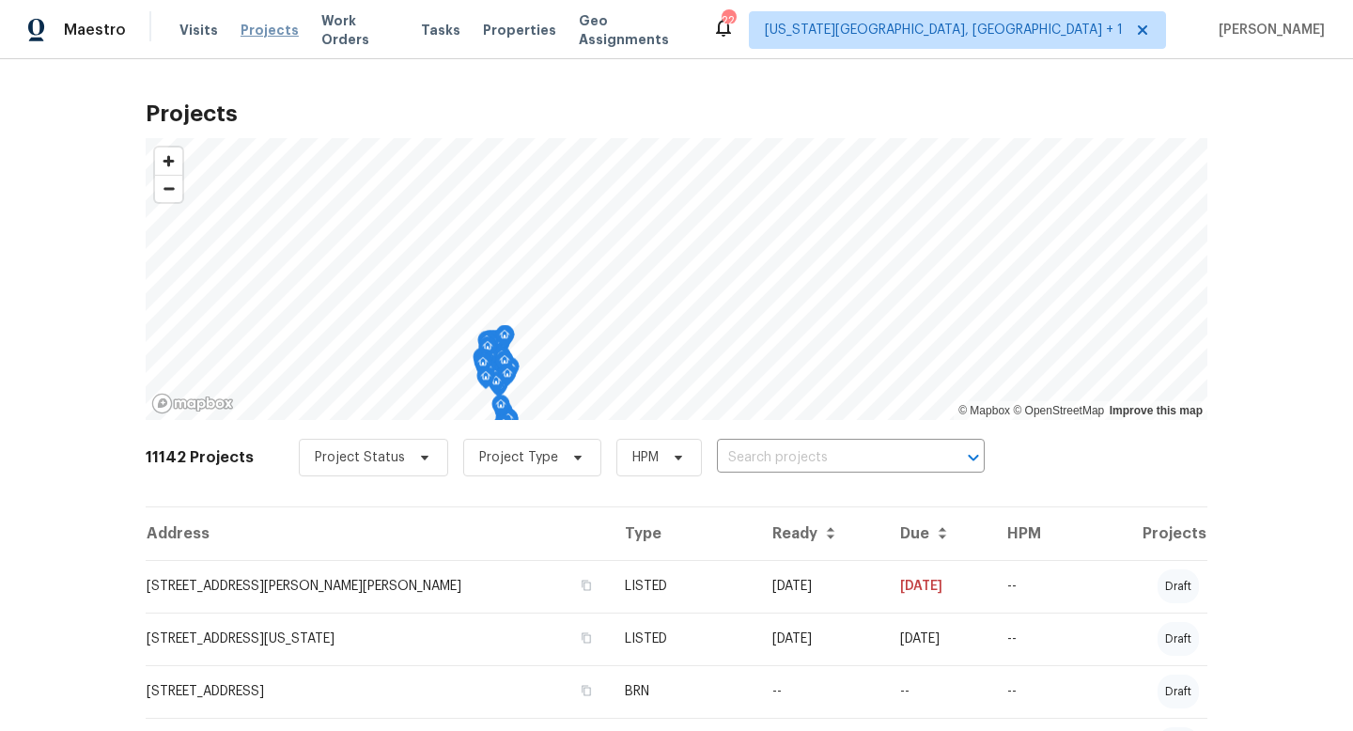
click at [242, 28] on span "Projects" at bounding box center [270, 30] width 58 height 19
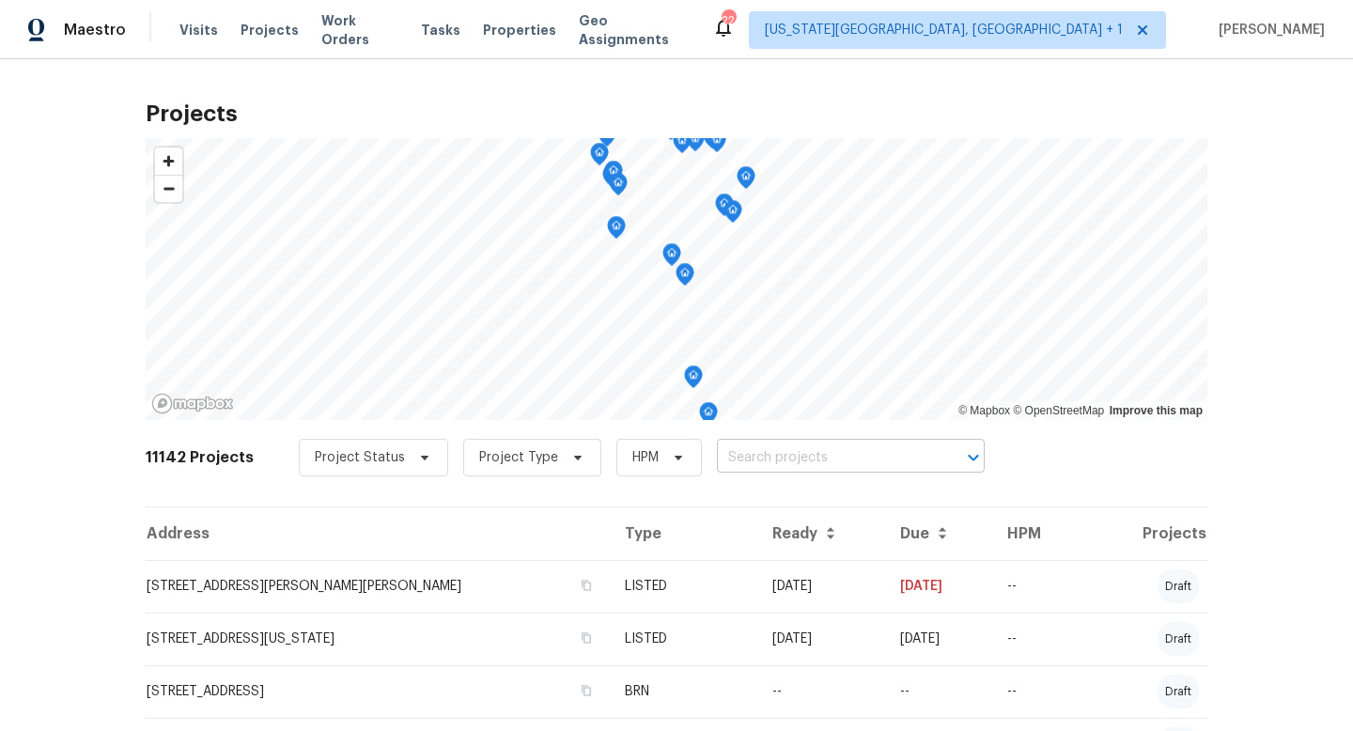
click at [788, 469] on input "text" at bounding box center [824, 458] width 215 height 29
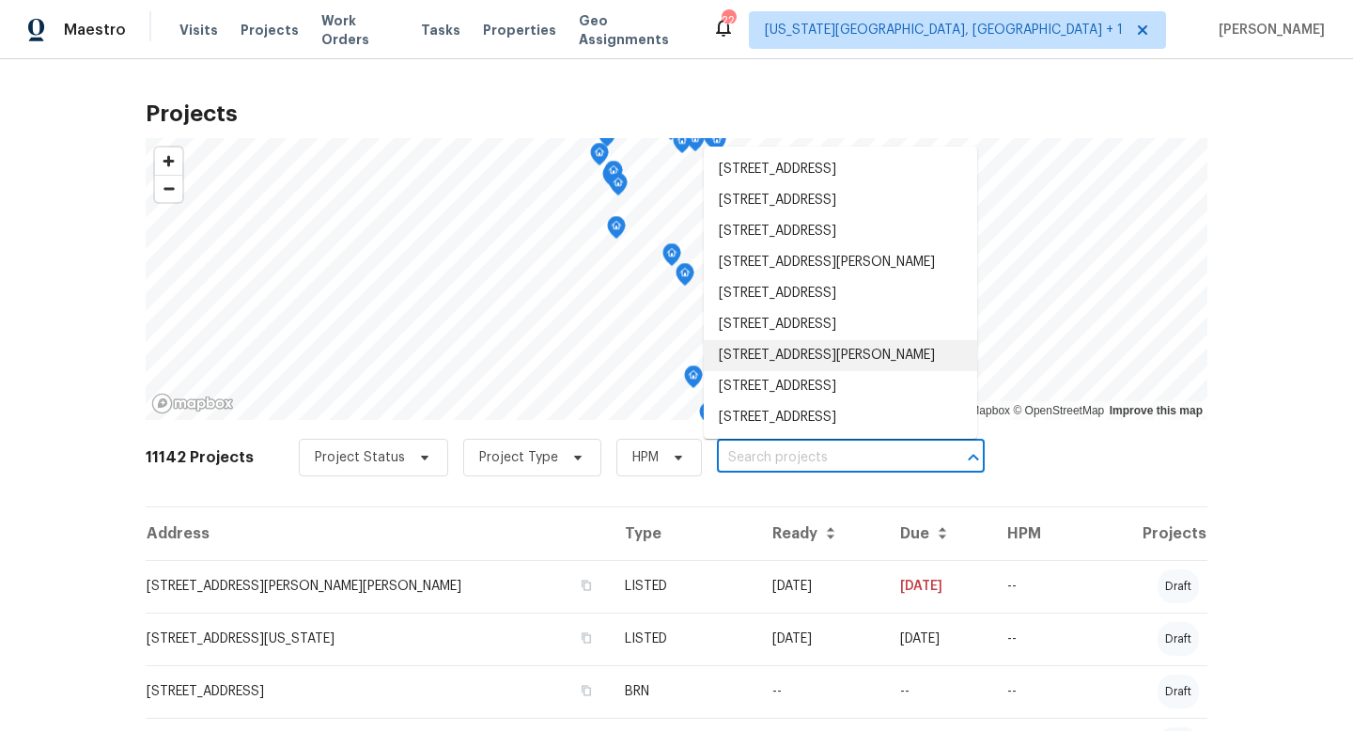
click at [792, 450] on input "text" at bounding box center [824, 458] width 215 height 29
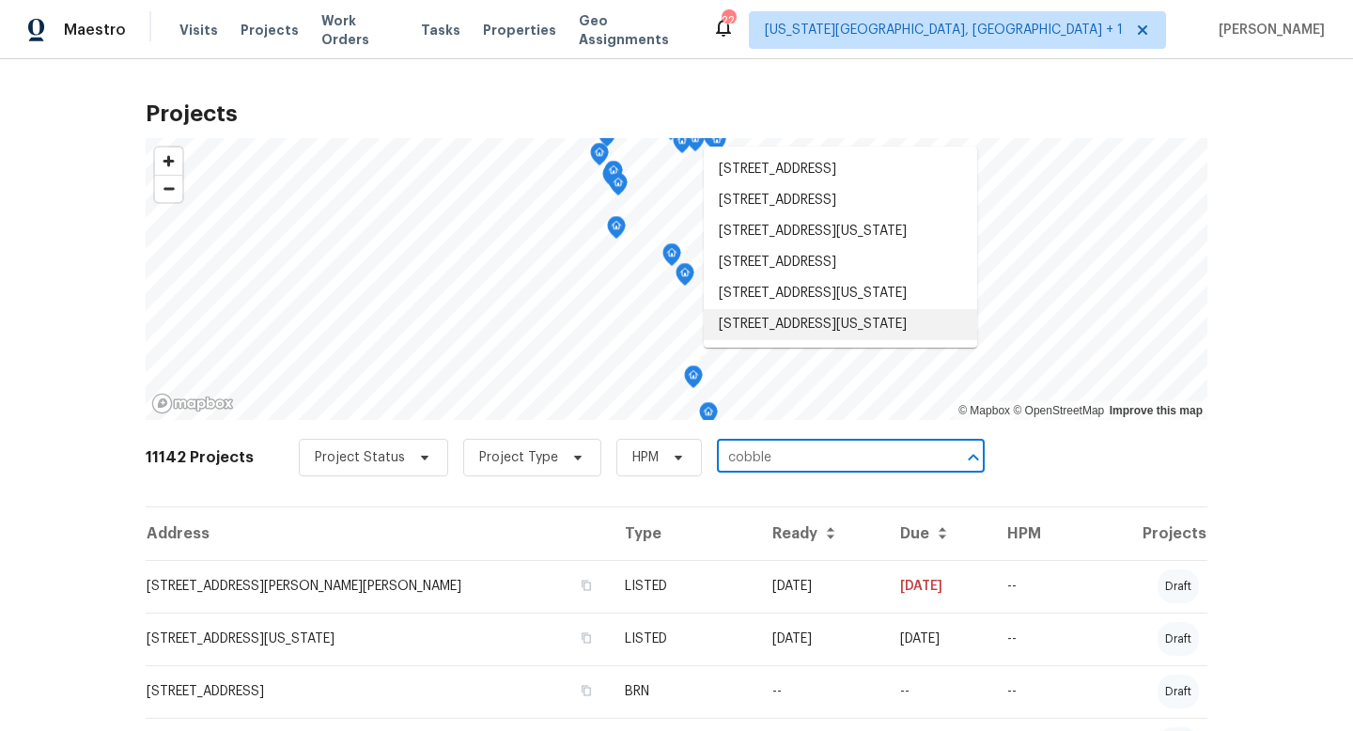
type input "cobble"
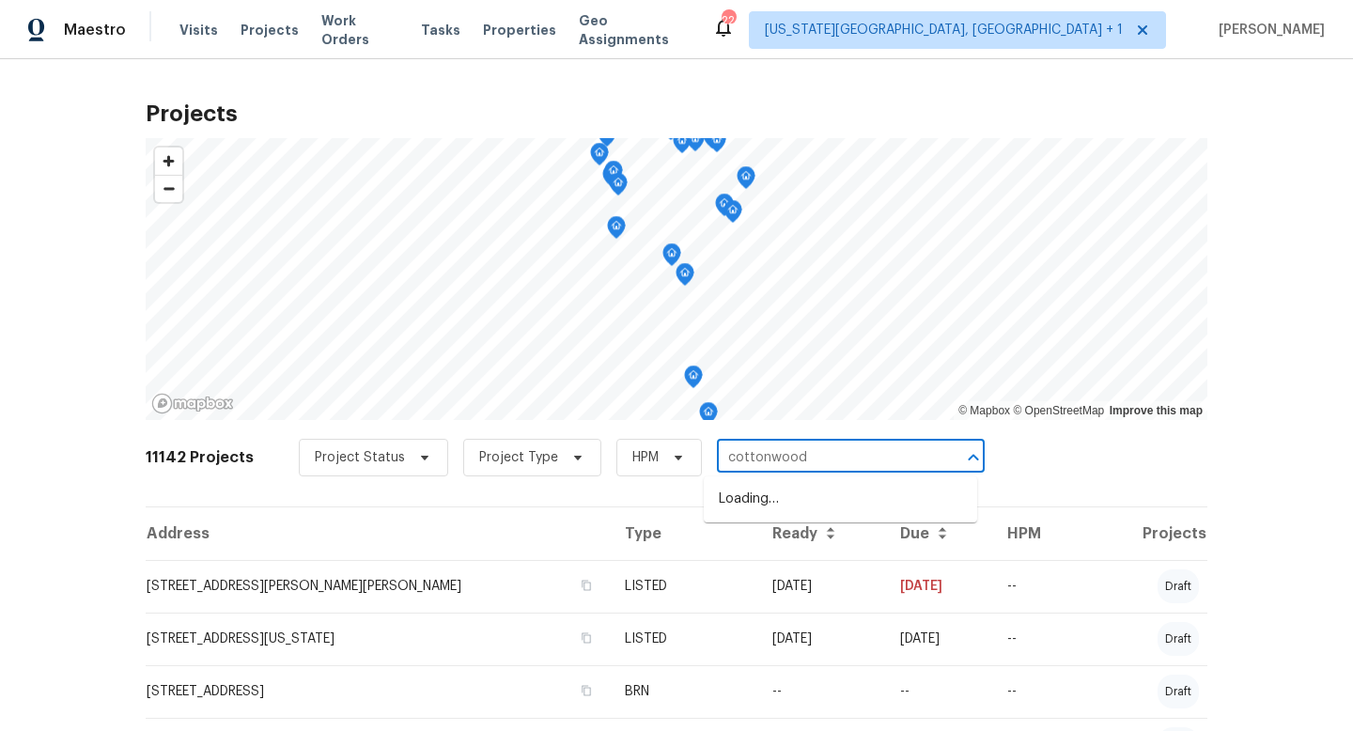
type input "cottonwood"
click at [775, 577] on li "[STREET_ADDRESS]" at bounding box center [840, 561] width 273 height 31
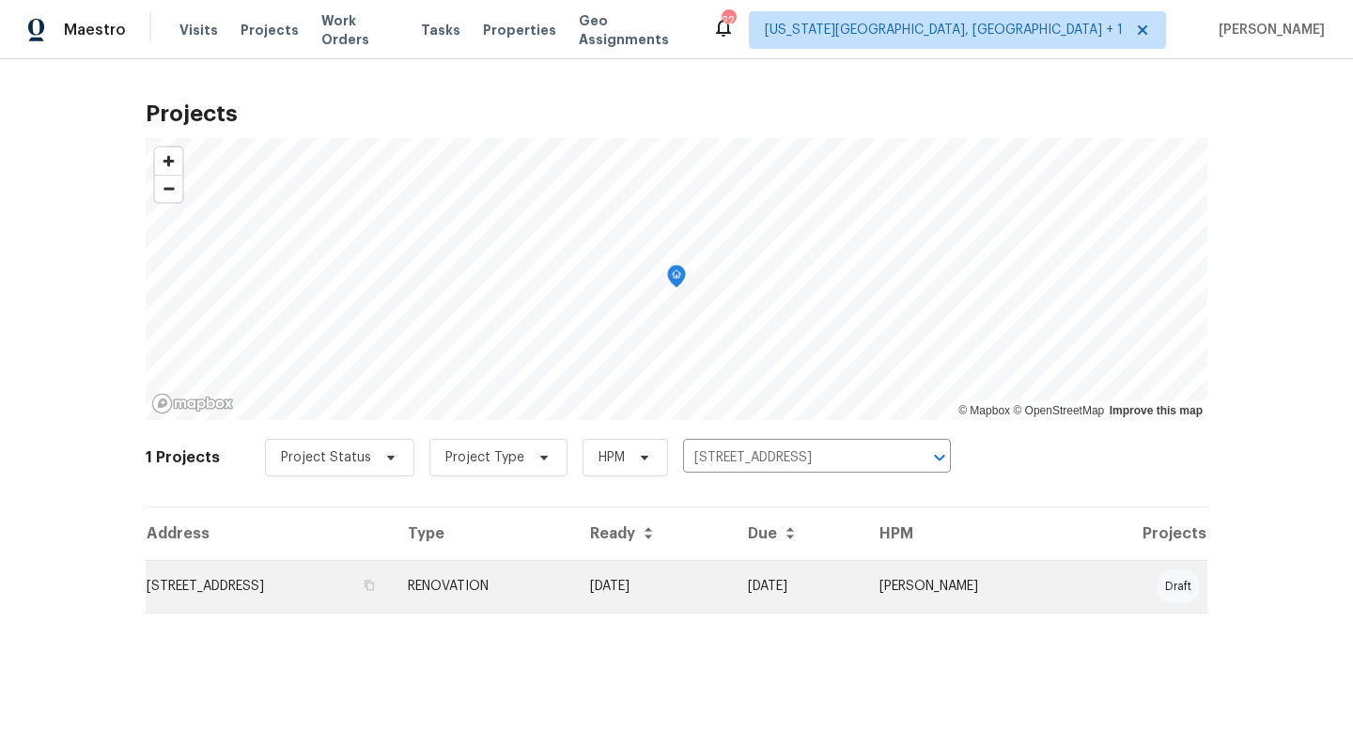
click at [378, 582] on td "[STREET_ADDRESS]" at bounding box center [269, 586] width 247 height 53
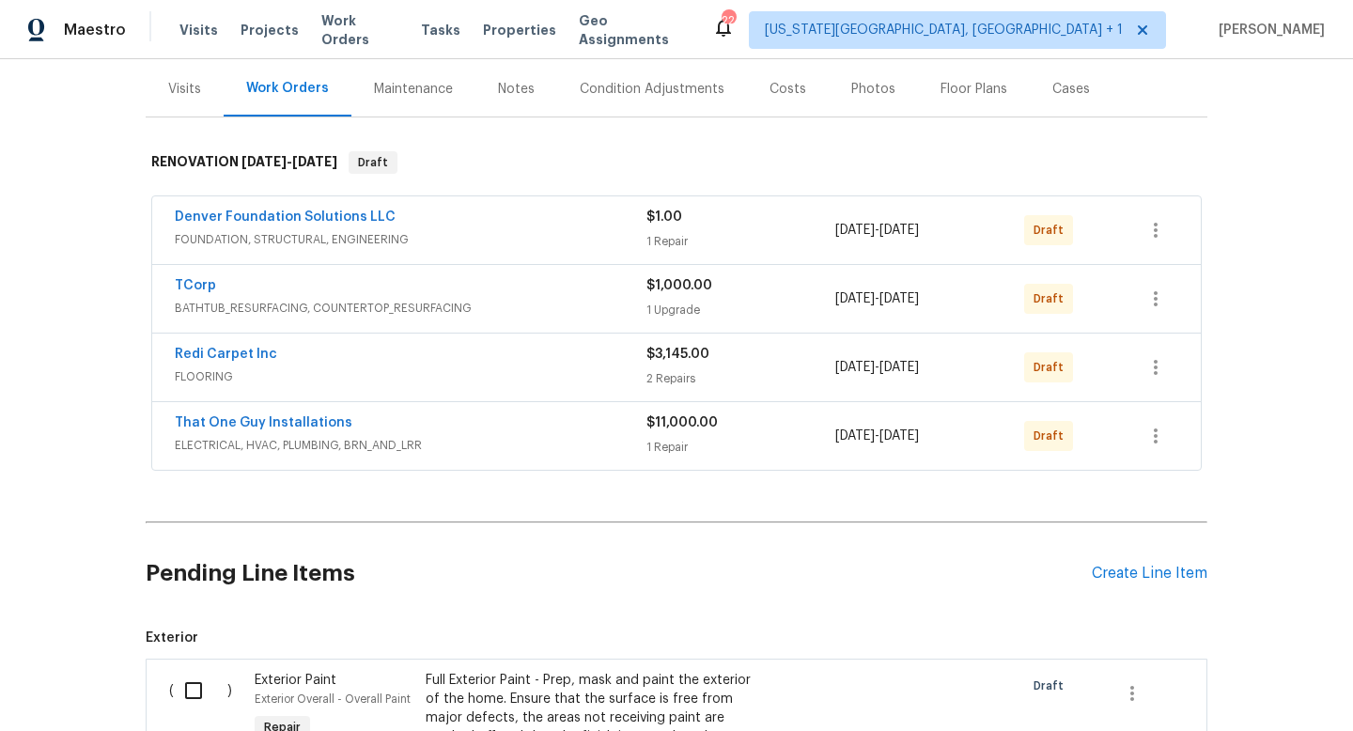
scroll to position [220, 0]
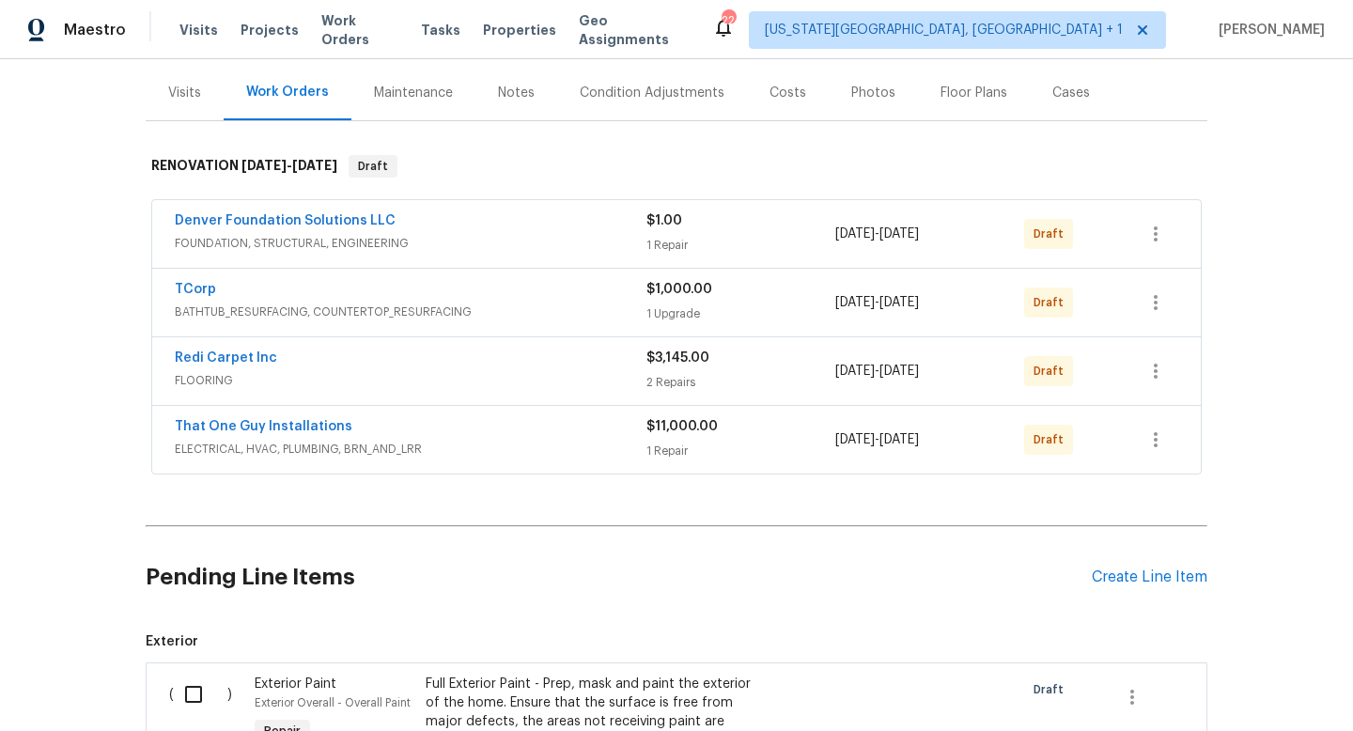
click at [555, 435] on div "That One Guy Installations" at bounding box center [411, 428] width 472 height 23
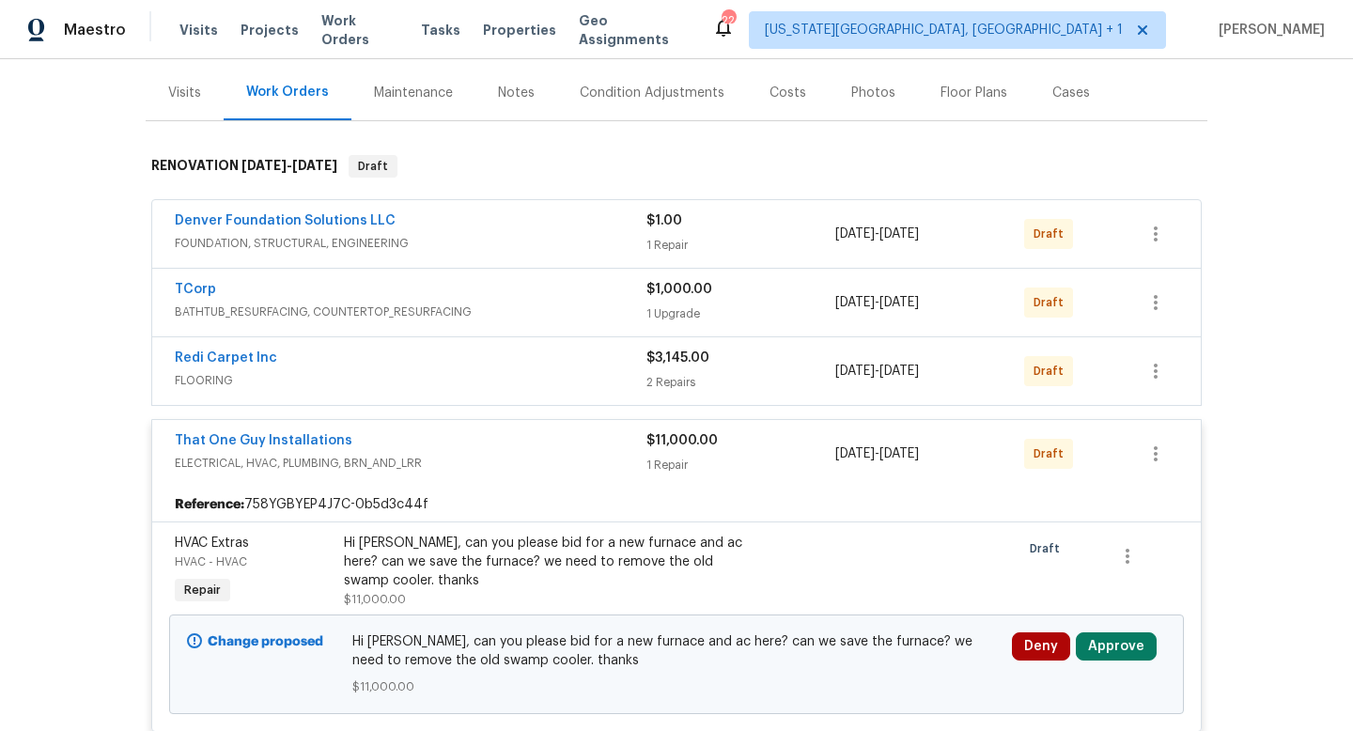
click at [555, 435] on div "That One Guy Installations" at bounding box center [411, 442] width 472 height 23
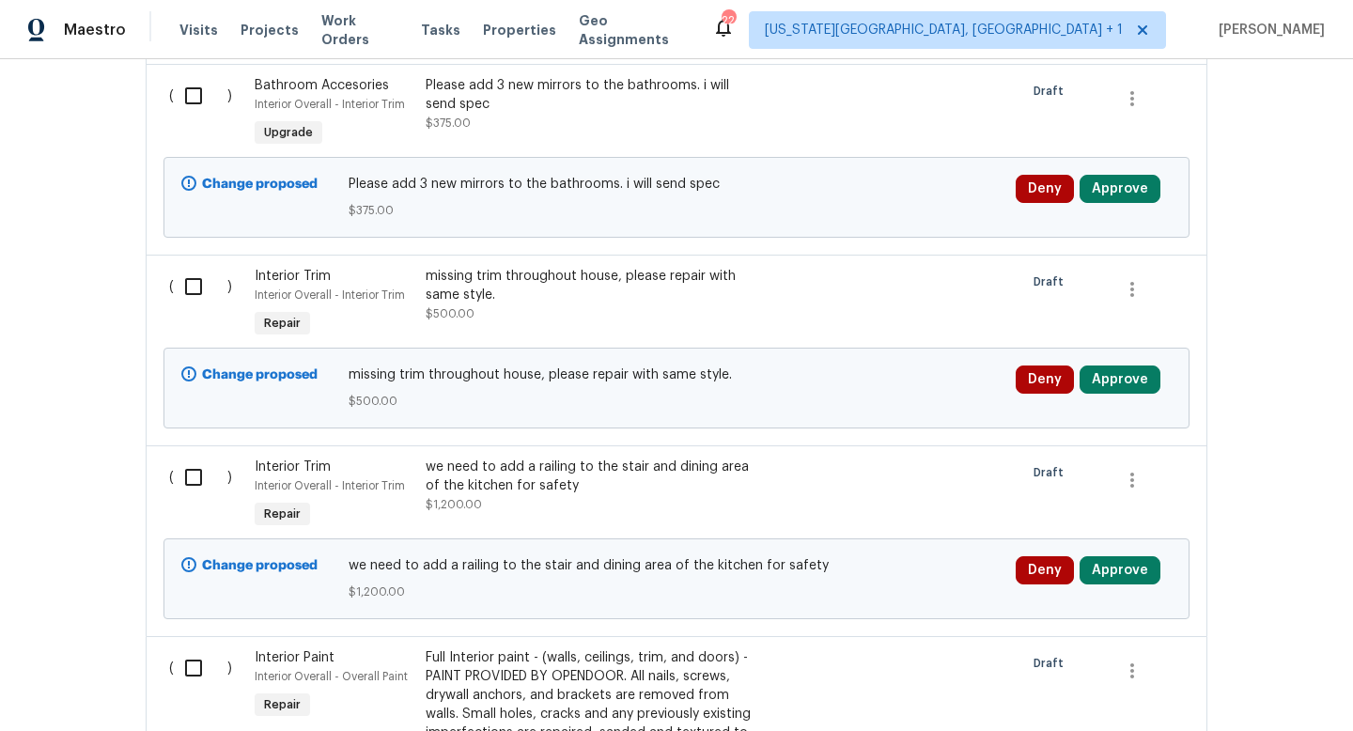
scroll to position [2775, 0]
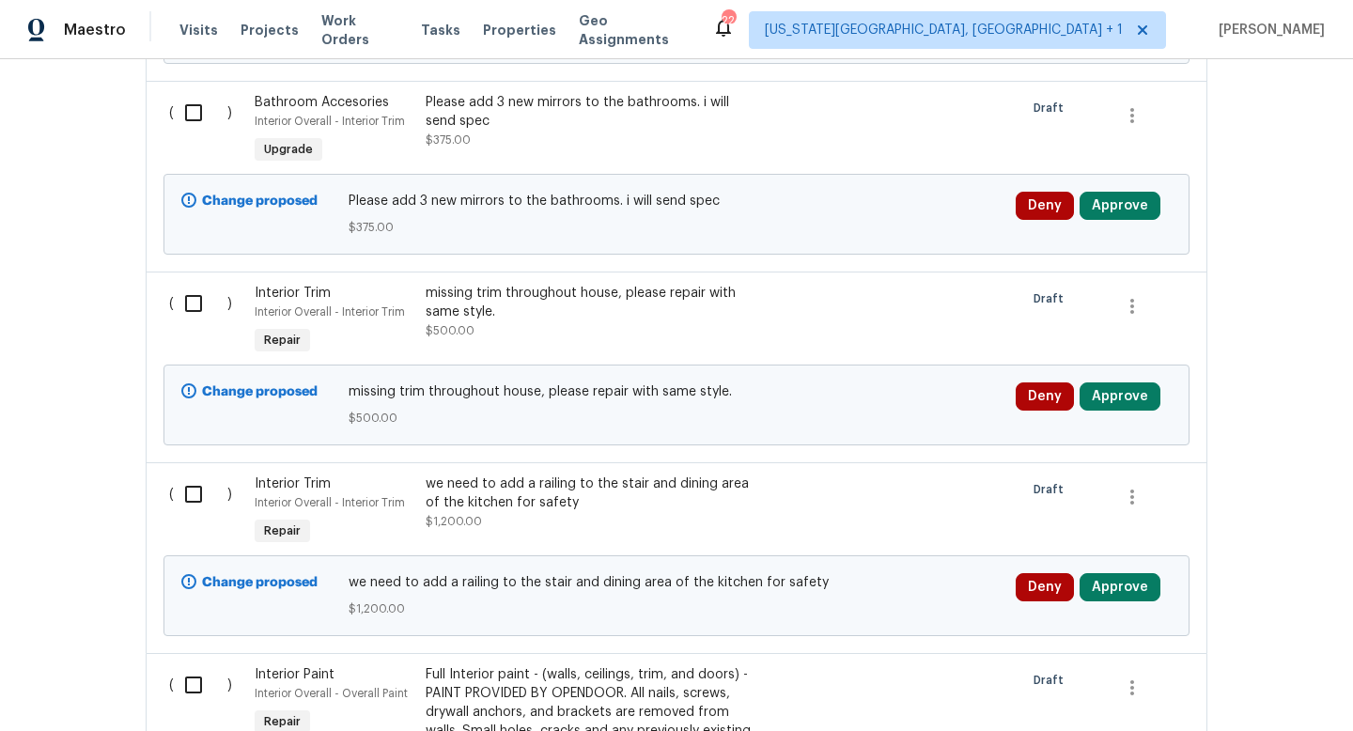
click at [553, 475] on div "we need to add a railing to the stair and dining area of the kitchen for safety" at bounding box center [591, 494] width 331 height 38
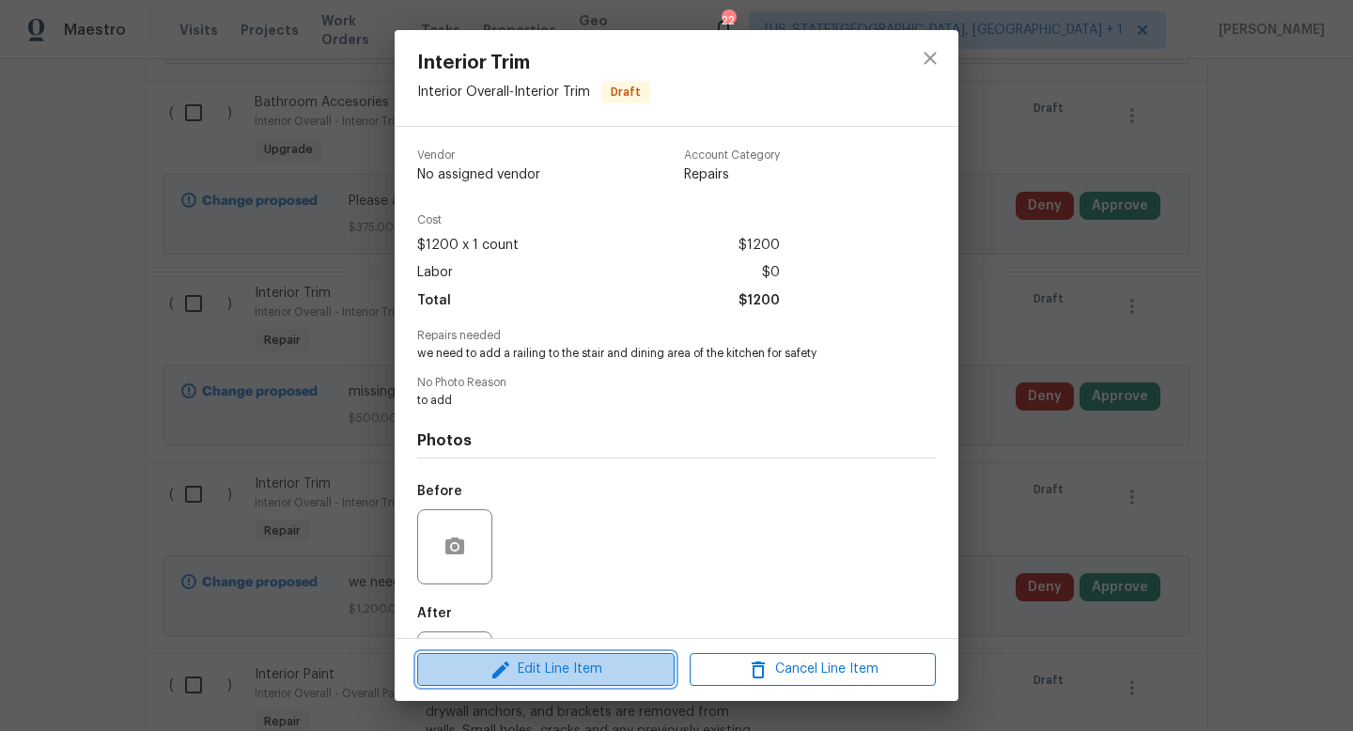
click at [529, 669] on span "Edit Line Item" at bounding box center [546, 669] width 246 height 23
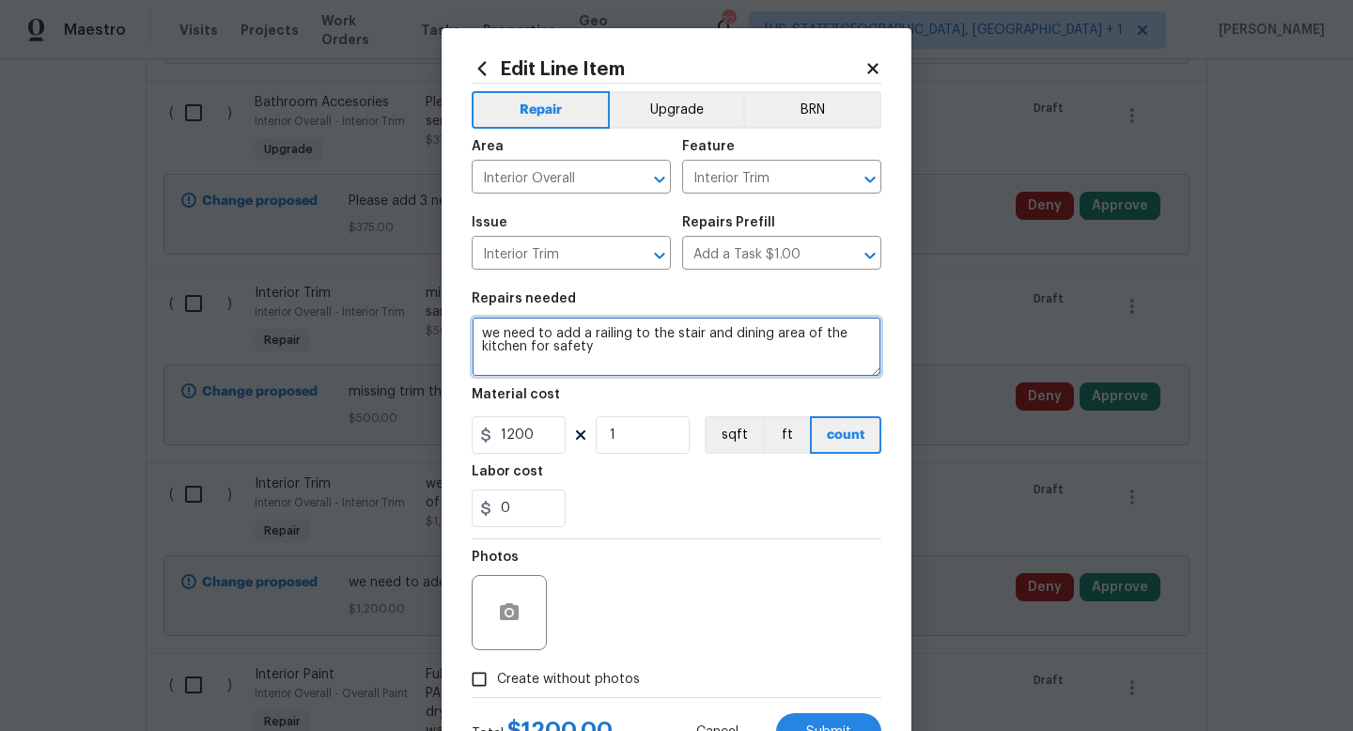
click at [644, 355] on textarea "we need to add a railing to the stair and dining area of the kitchen for safety" at bounding box center [677, 347] width 410 height 60
type textarea "we need to add a railing to the stair and dining area of the kitchen for safety…"
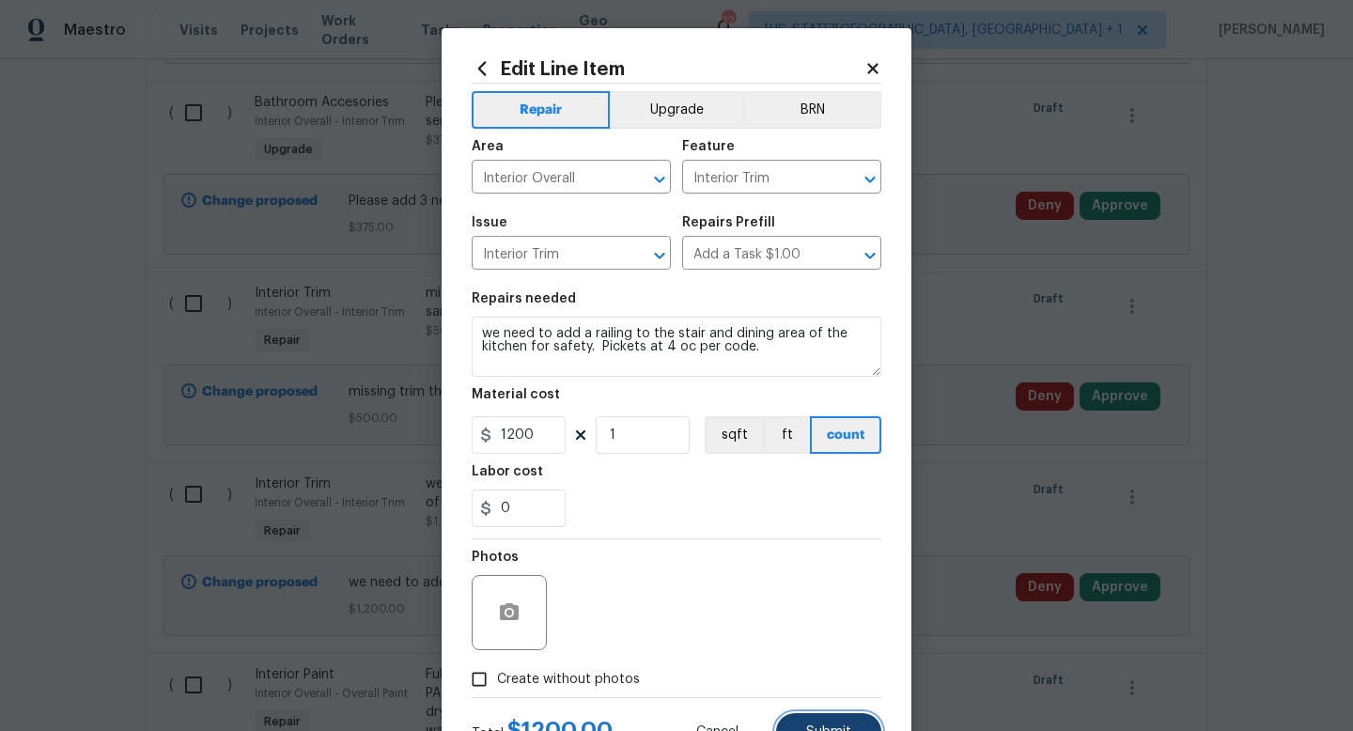
click at [859, 727] on button "Submit" at bounding box center [828, 732] width 105 height 38
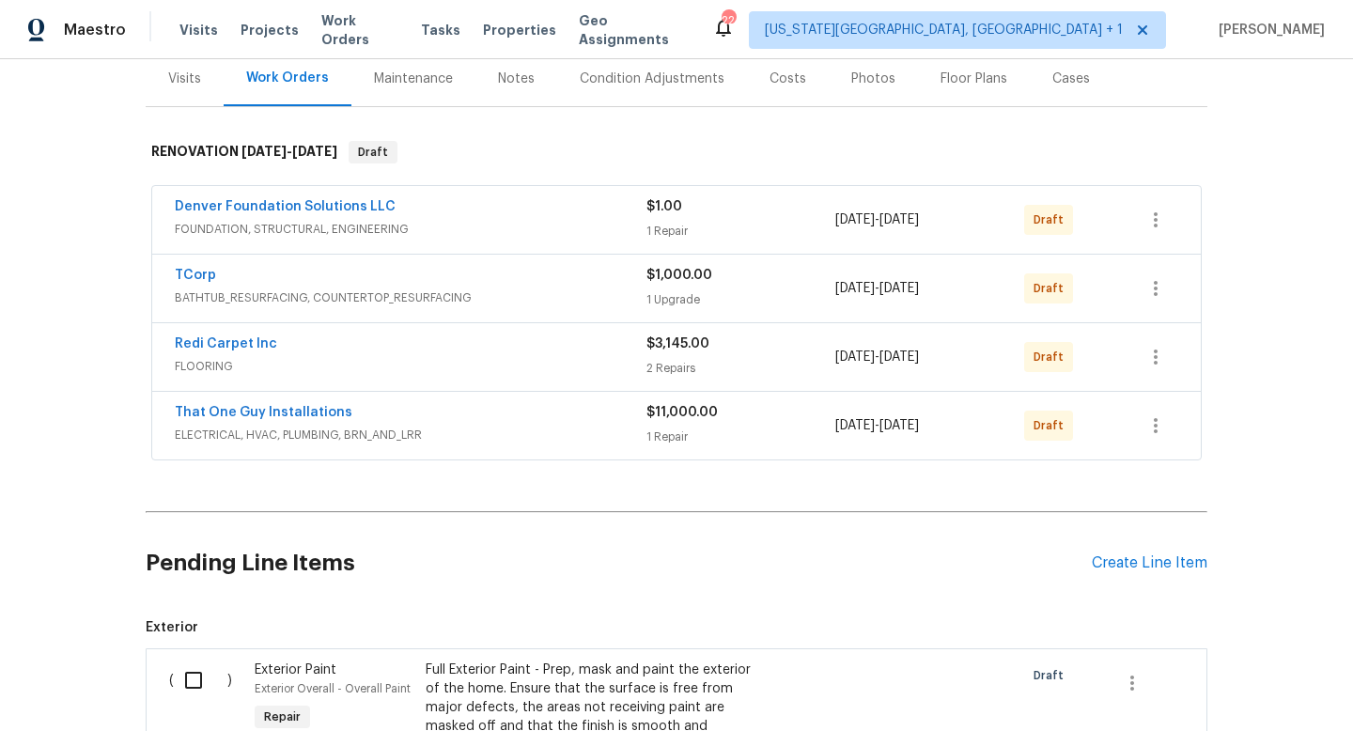
scroll to position [613, 0]
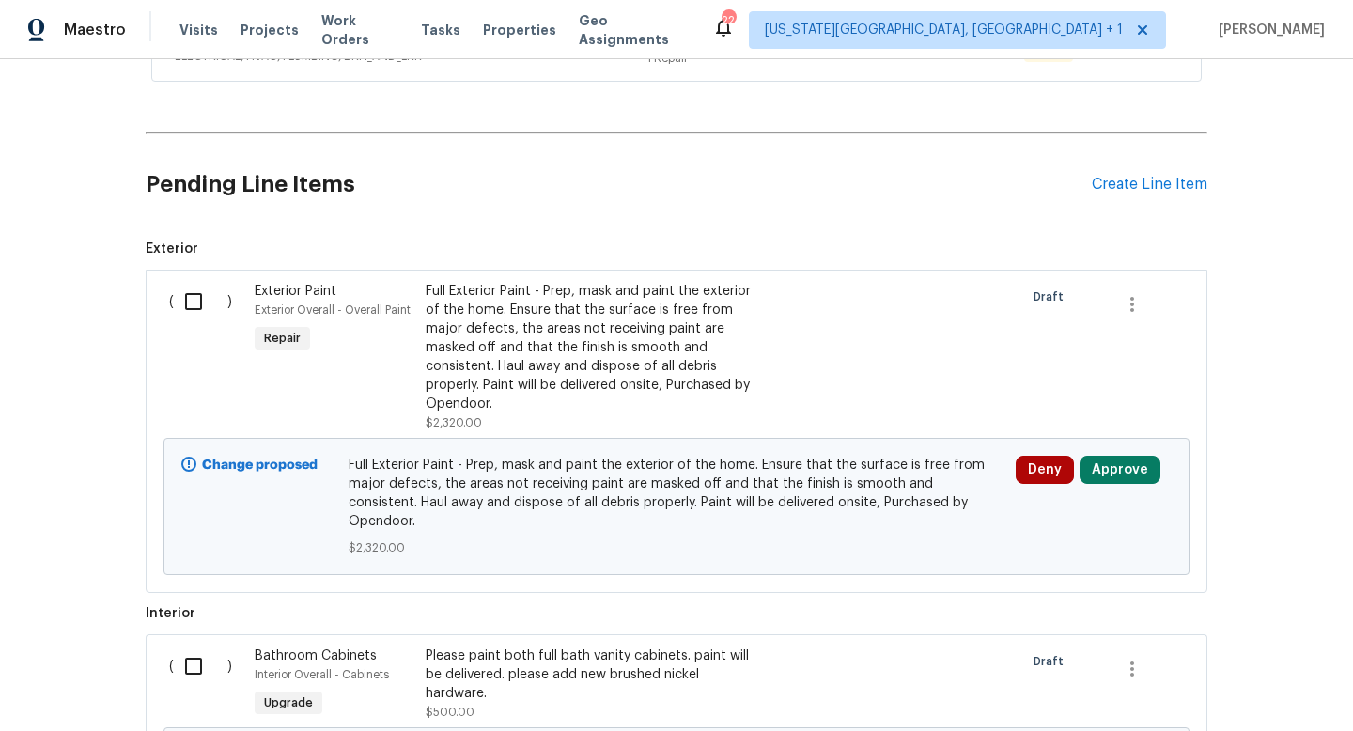
click at [1149, 171] on div "Pending Line Items Create Line Item" at bounding box center [677, 184] width 1062 height 87
click at [1145, 184] on div "Create Line Item" at bounding box center [1150, 185] width 116 height 18
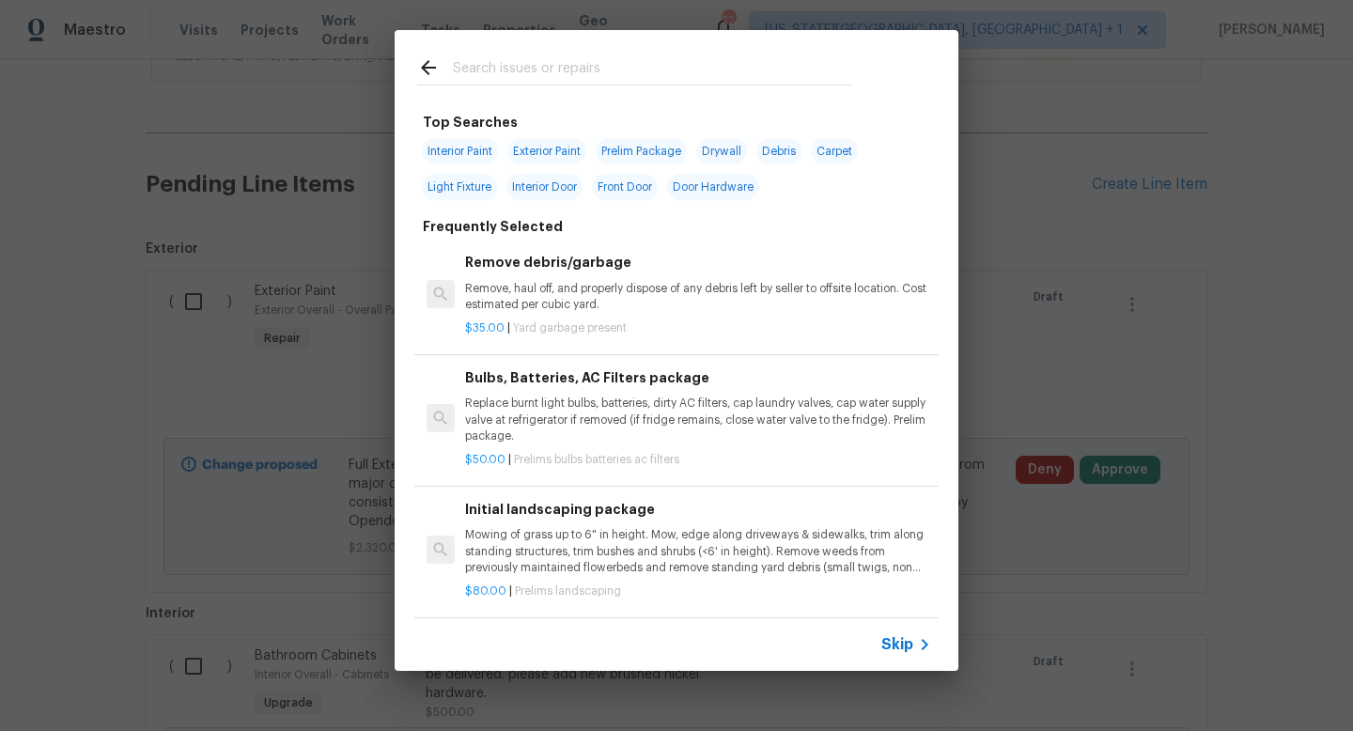
click at [524, 72] on input "text" at bounding box center [652, 70] width 398 height 28
type input "p"
type input "a"
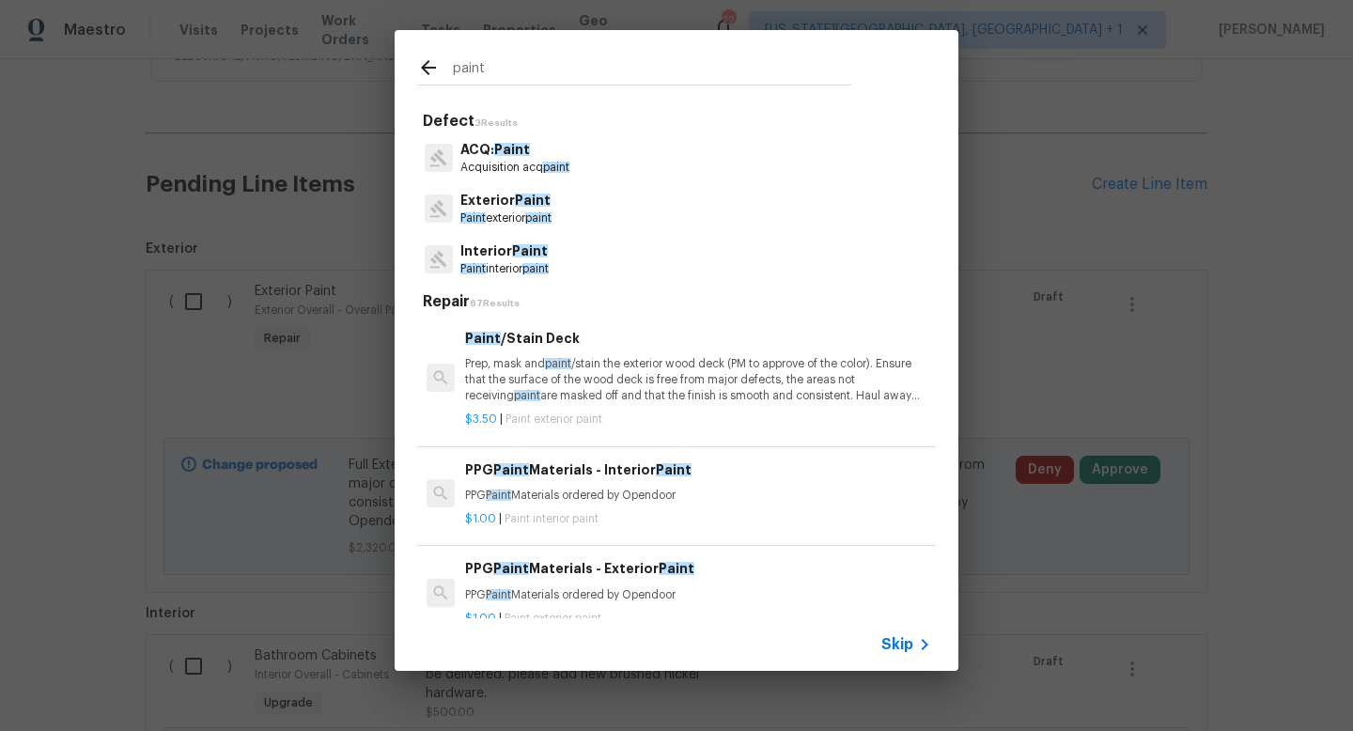
type input "paint"
click at [534, 253] on span "Paint" at bounding box center [530, 250] width 36 height 13
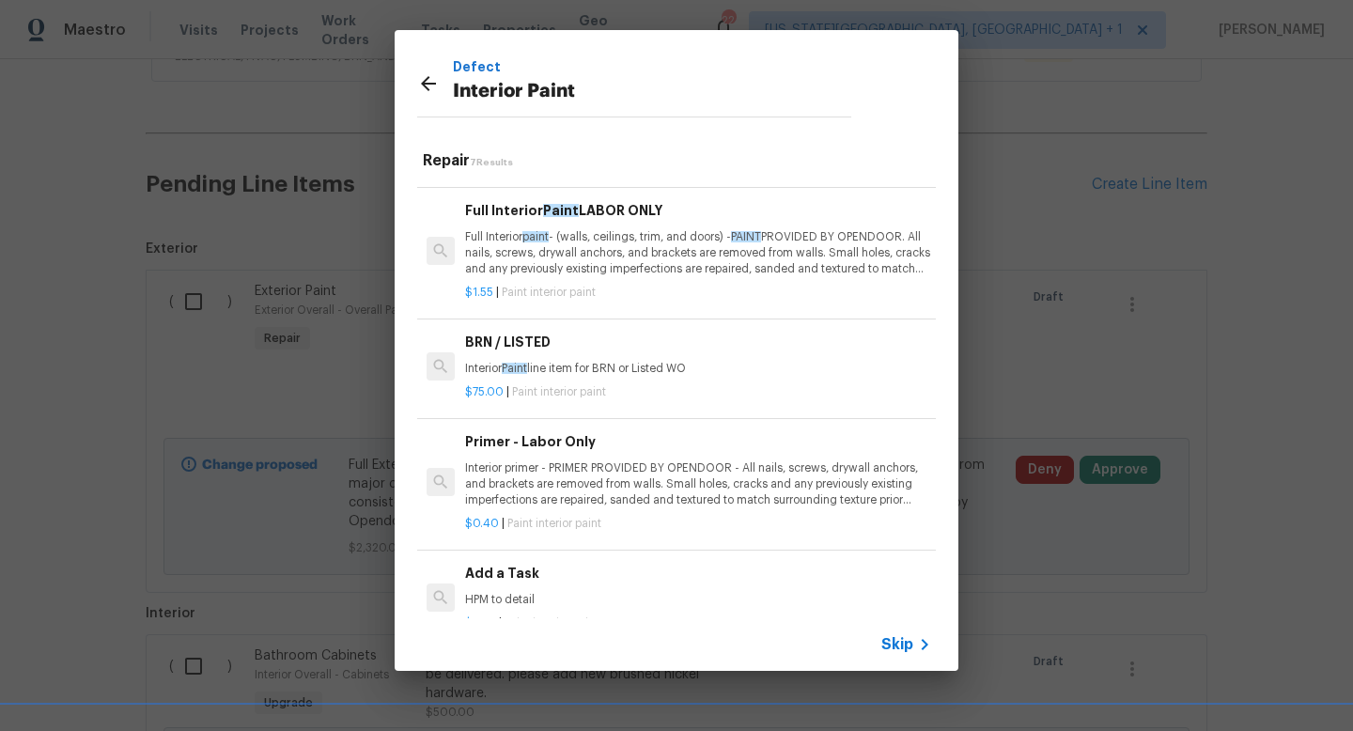
scroll to position [325, 0]
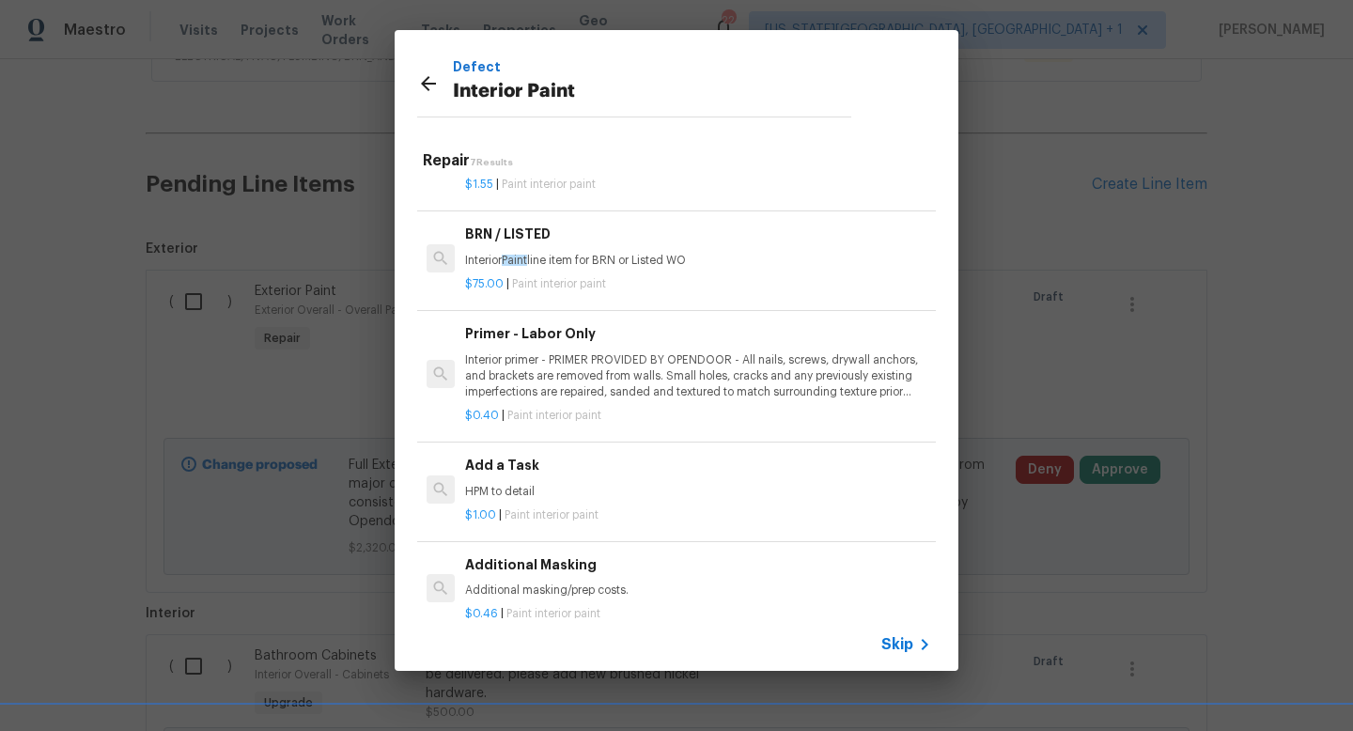
click at [594, 584] on p "Additional masking/prep costs." at bounding box center [698, 591] width 466 height 16
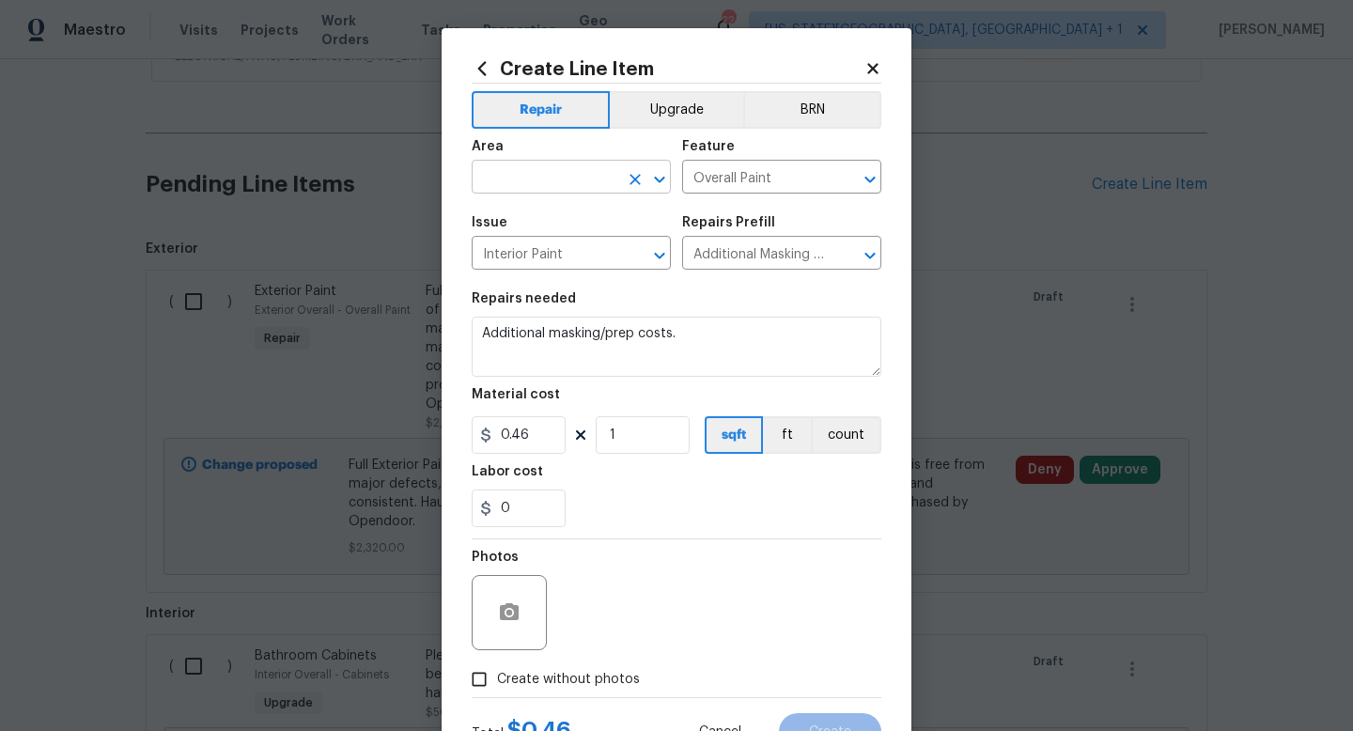
click at [506, 171] on input "text" at bounding box center [545, 178] width 147 height 29
click at [506, 249] on li "Interior Overall" at bounding box center [571, 252] width 199 height 31
type input "Interior Overall"
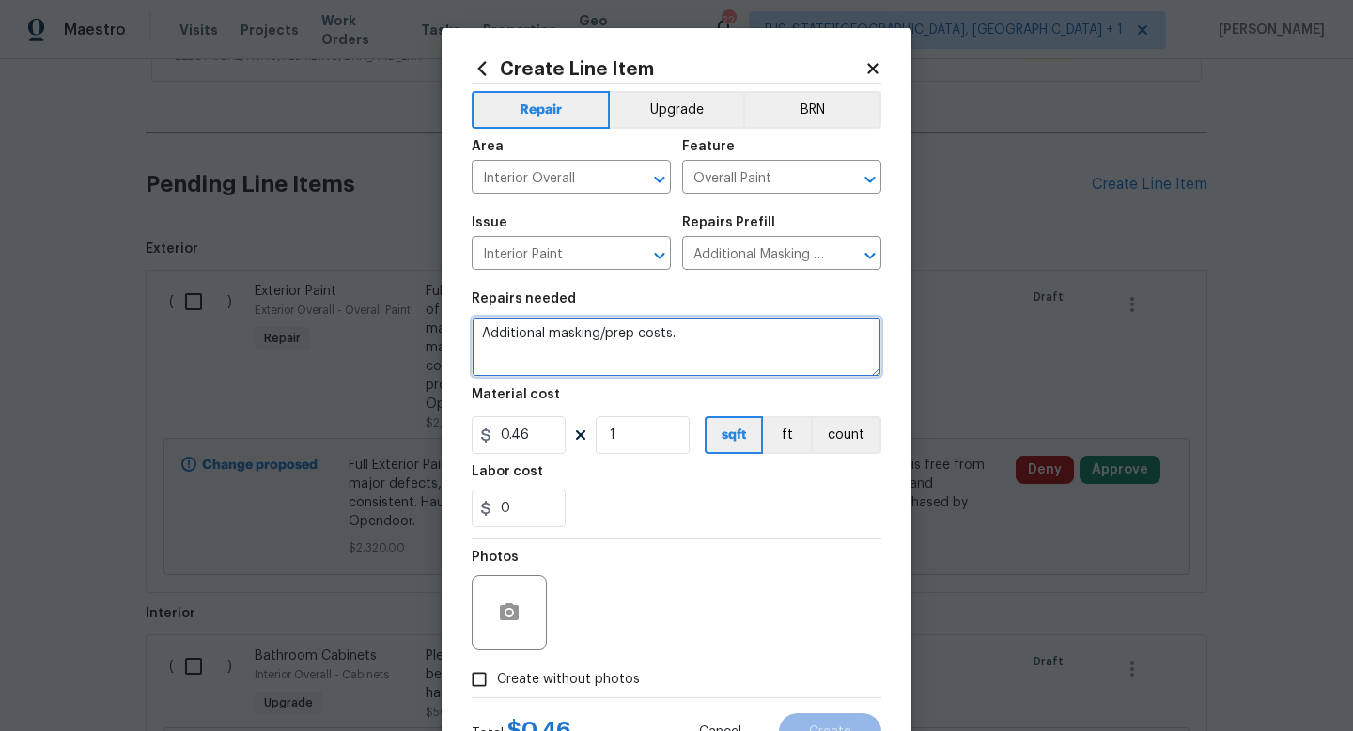
drag, startPoint x: 690, startPoint y: 339, endPoint x: 320, endPoint y: 321, distance: 370.7
click at [320, 321] on div "Create Line Item Repair Upgrade BRN Area Interior Overall ​ Feature Overall Pai…" at bounding box center [676, 365] width 1353 height 731
click at [643, 338] on textarea "Cover kitchen, living room floors" at bounding box center [677, 347] width 410 height 60
click at [748, 337] on textarea "Cover kitchen, living room, dining floors" at bounding box center [677, 347] width 410 height 60
type textarea "Cover kitchen, living room, dining floors at main floor."
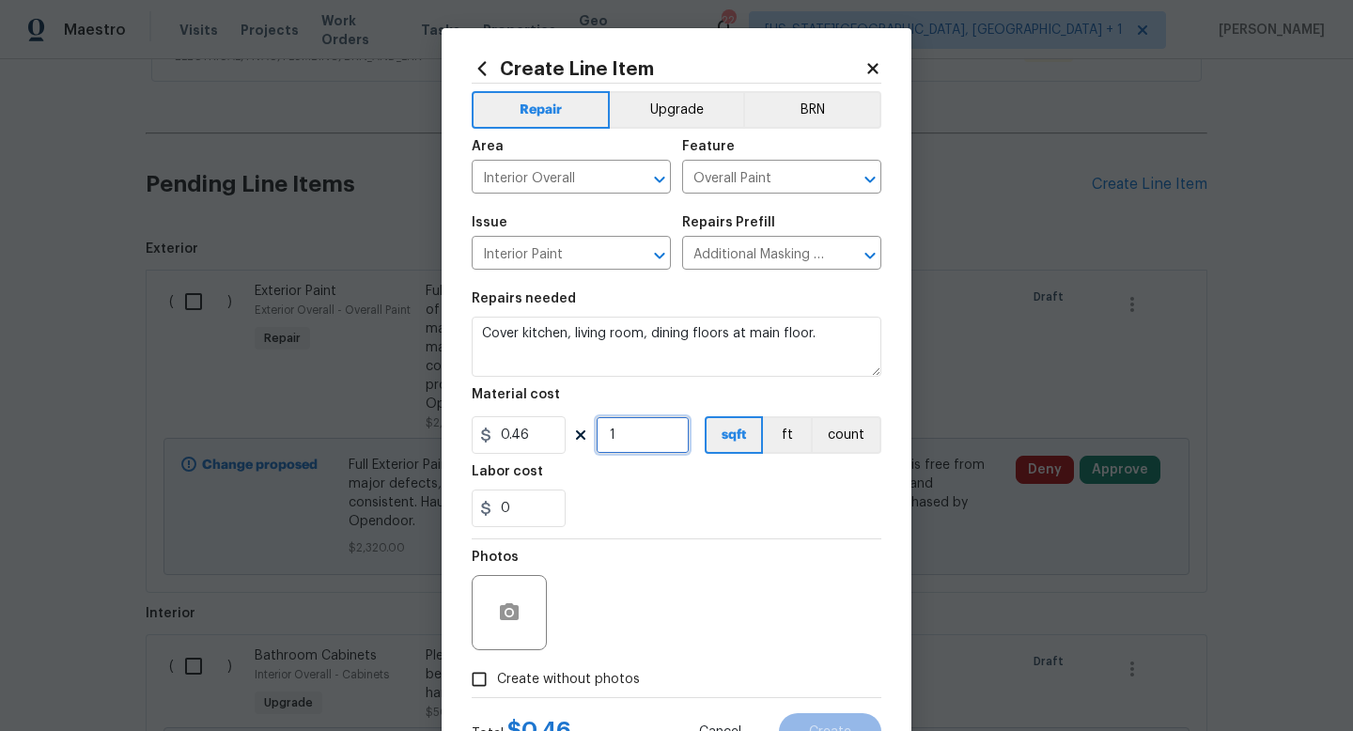
click at [653, 443] on input "1" at bounding box center [643, 435] width 94 height 38
click at [639, 448] on input "0" at bounding box center [643, 435] width 94 height 38
type input "500"
click at [598, 673] on span "Create without photos" at bounding box center [568, 680] width 143 height 20
click at [497, 673] on input "Create without photos" at bounding box center [479, 680] width 36 height 36
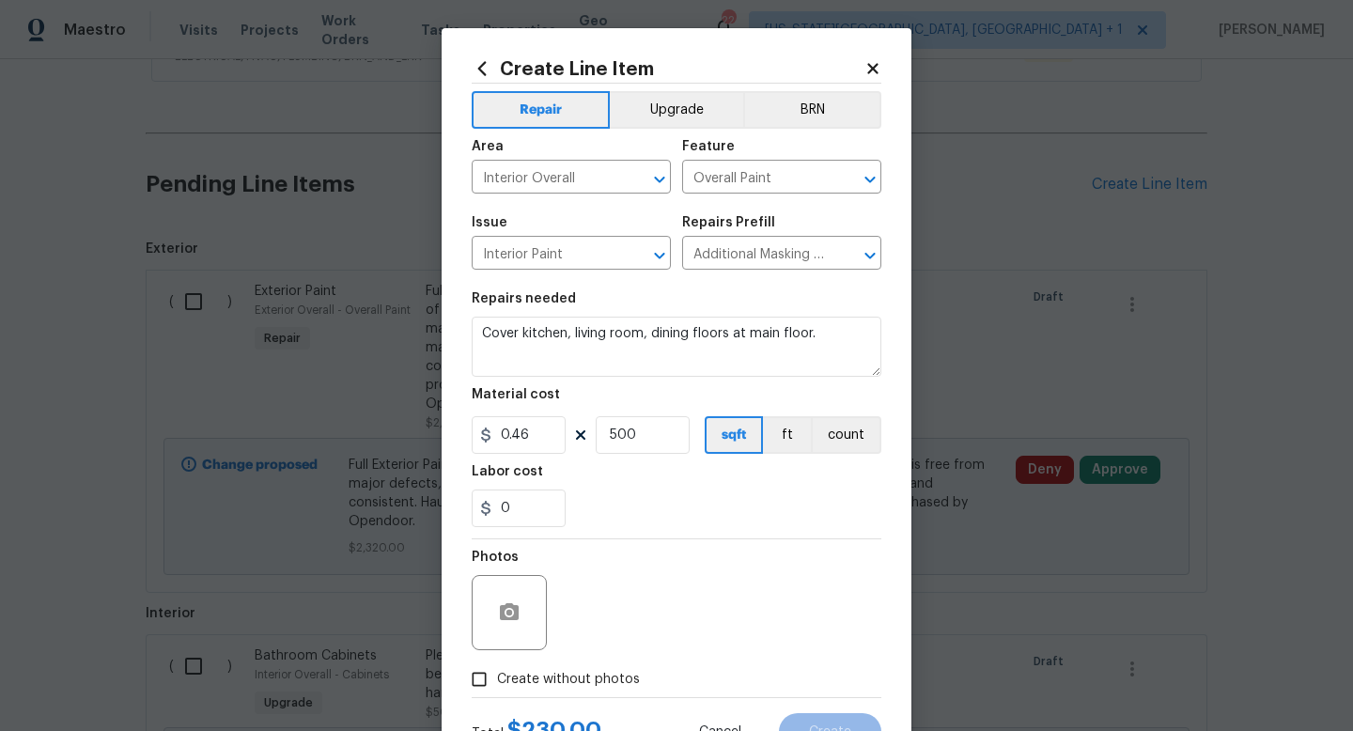
checkbox input "true"
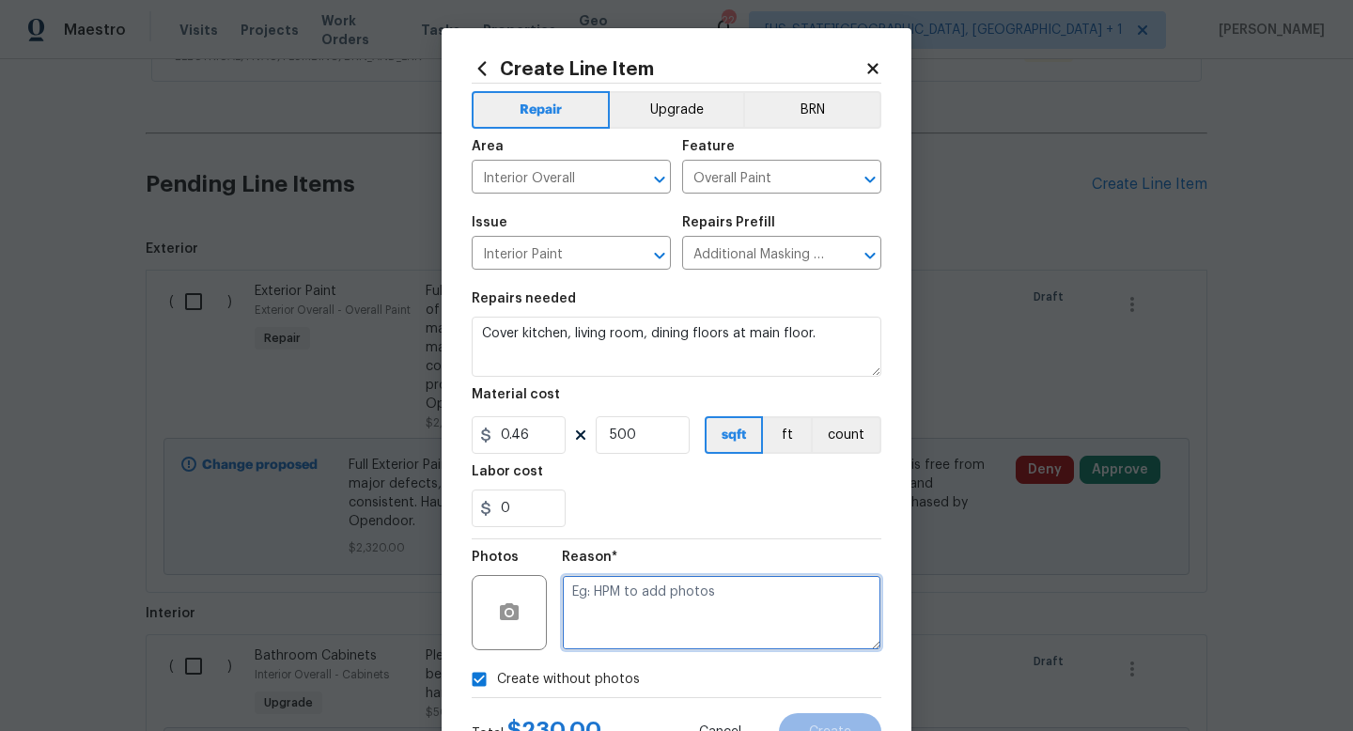
click at [608, 606] on textarea at bounding box center [722, 612] width 320 height 75
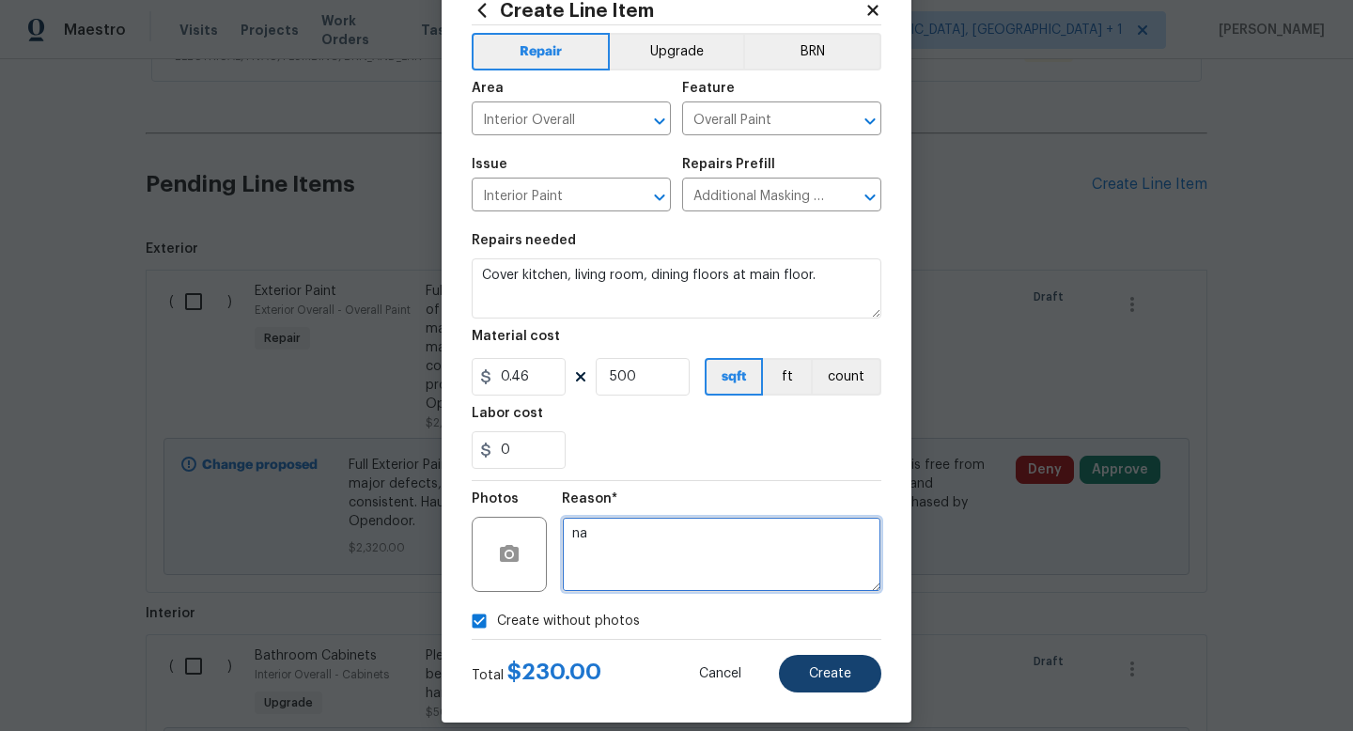
type textarea "na"
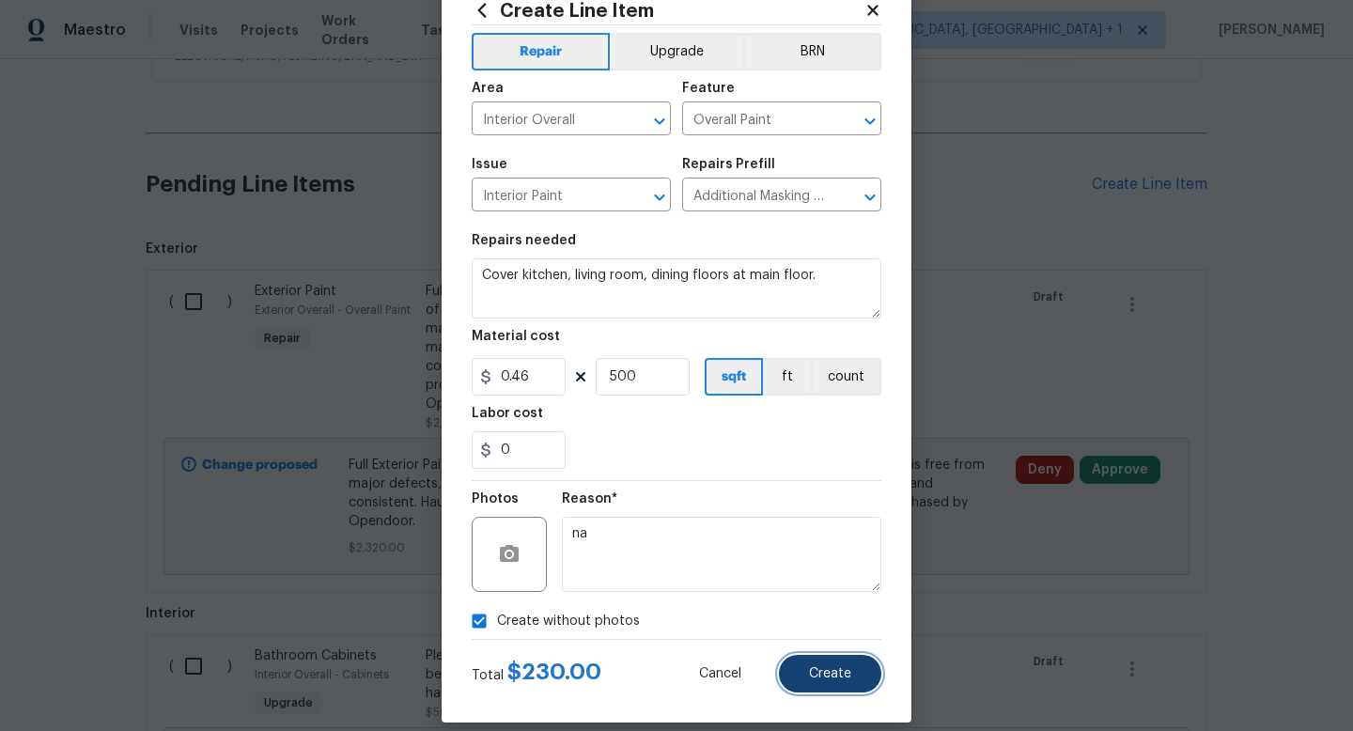
click at [822, 662] on button "Create" at bounding box center [830, 674] width 102 height 38
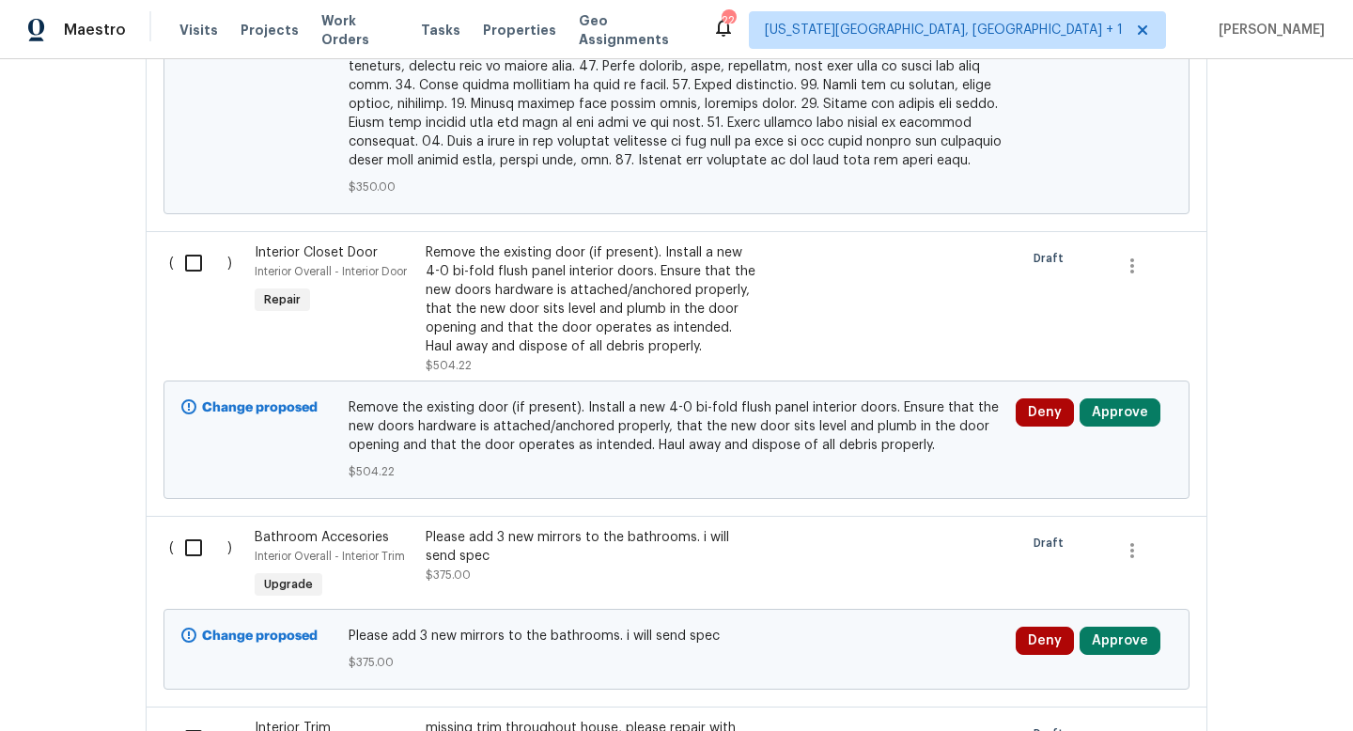
scroll to position [2345, 0]
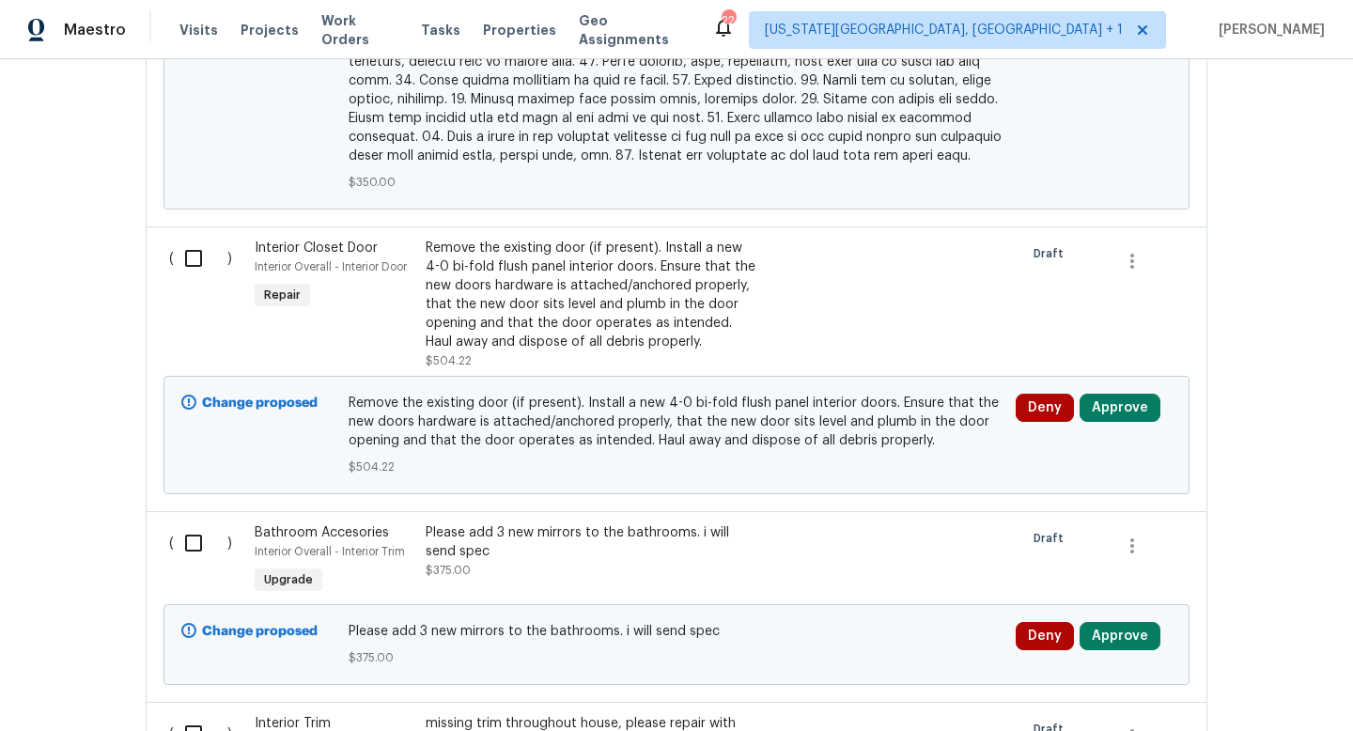
click at [550, 269] on div "Remove the existing door (if present). Install a new 4-0 bi-fold flush panel in…" at bounding box center [591, 295] width 331 height 113
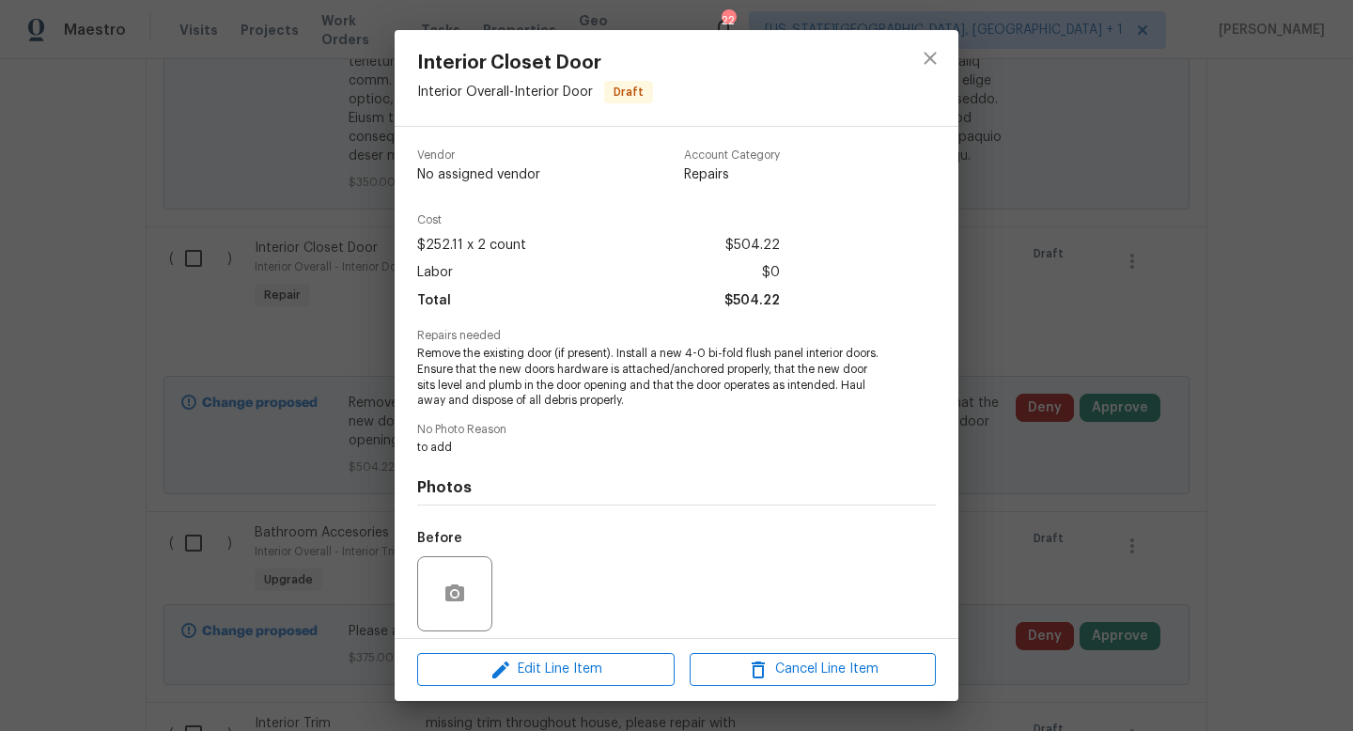
scroll to position [134, 0]
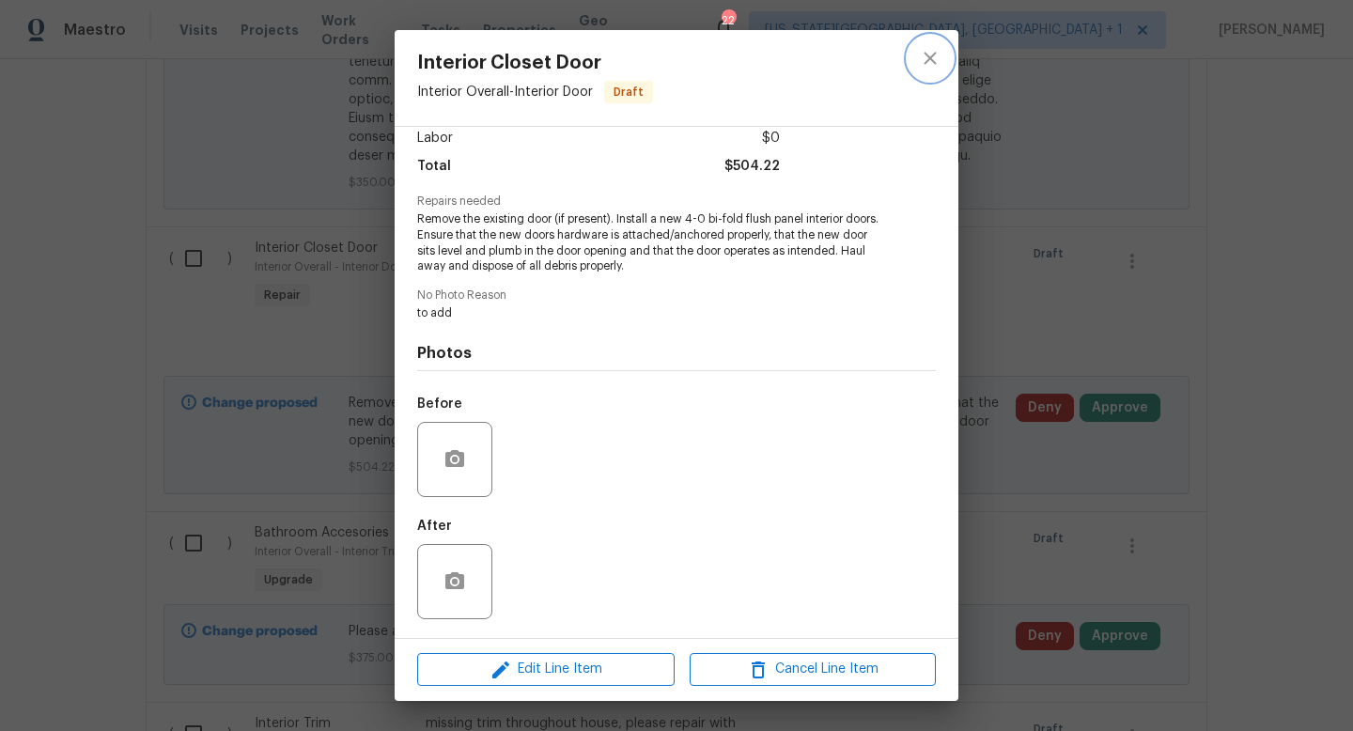
click at [927, 52] on icon "close" at bounding box center [930, 58] width 23 height 23
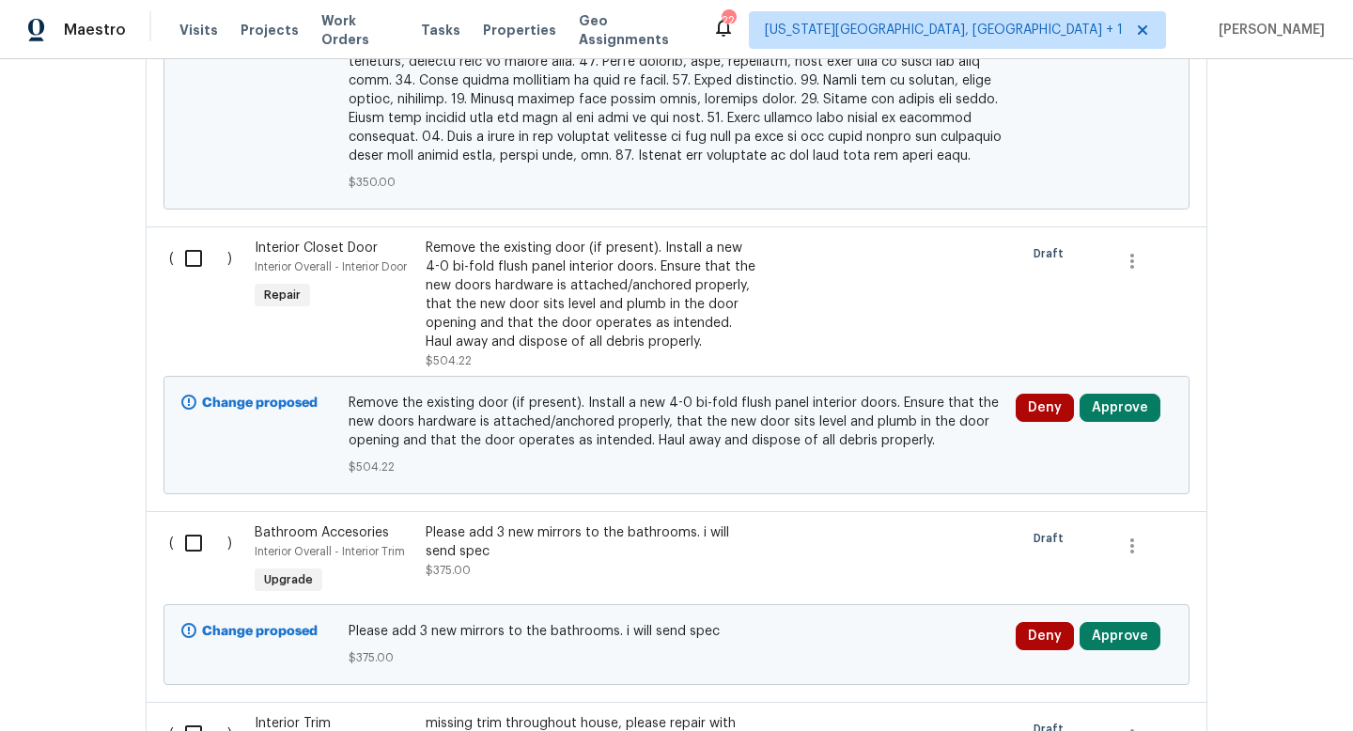
click at [570, 239] on div "Remove the existing door (if present). Install a new 4-0 bi-fold flush panel in…" at bounding box center [591, 295] width 331 height 113
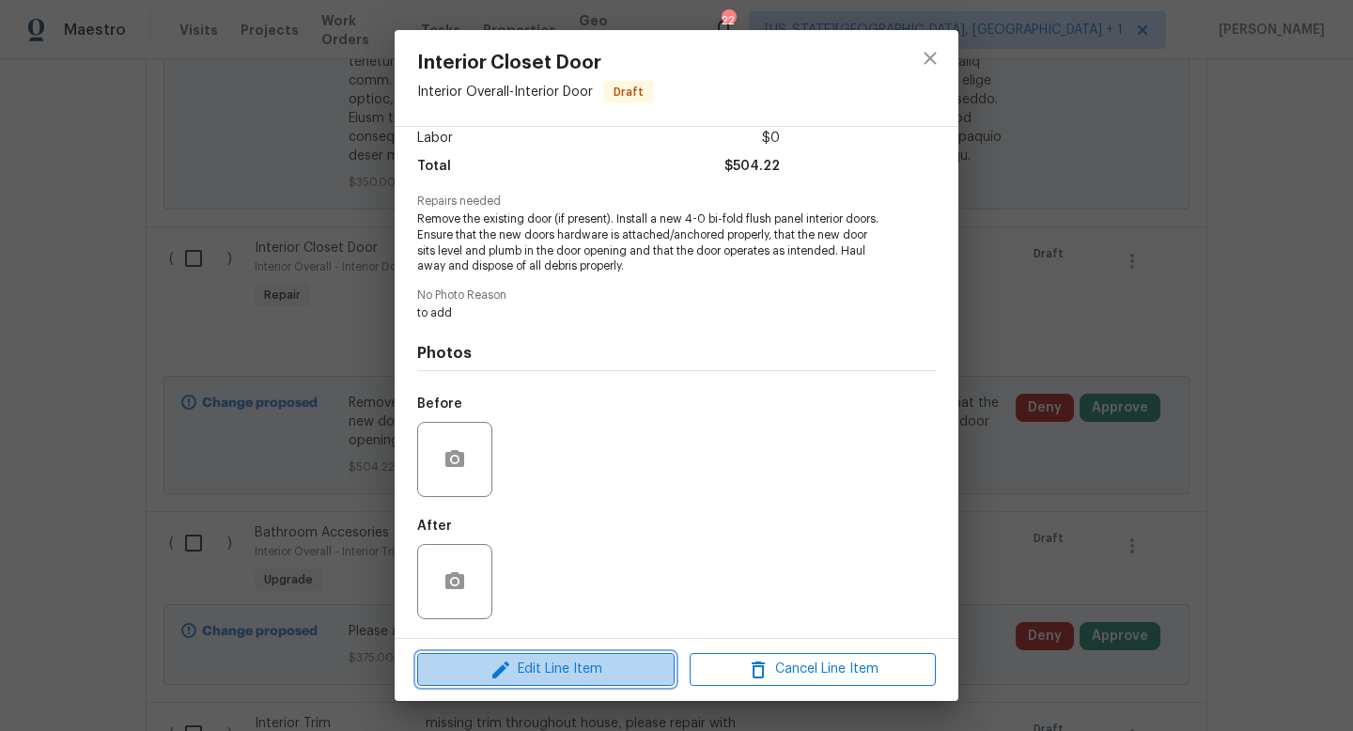
click at [559, 680] on span "Edit Line Item" at bounding box center [546, 669] width 246 height 23
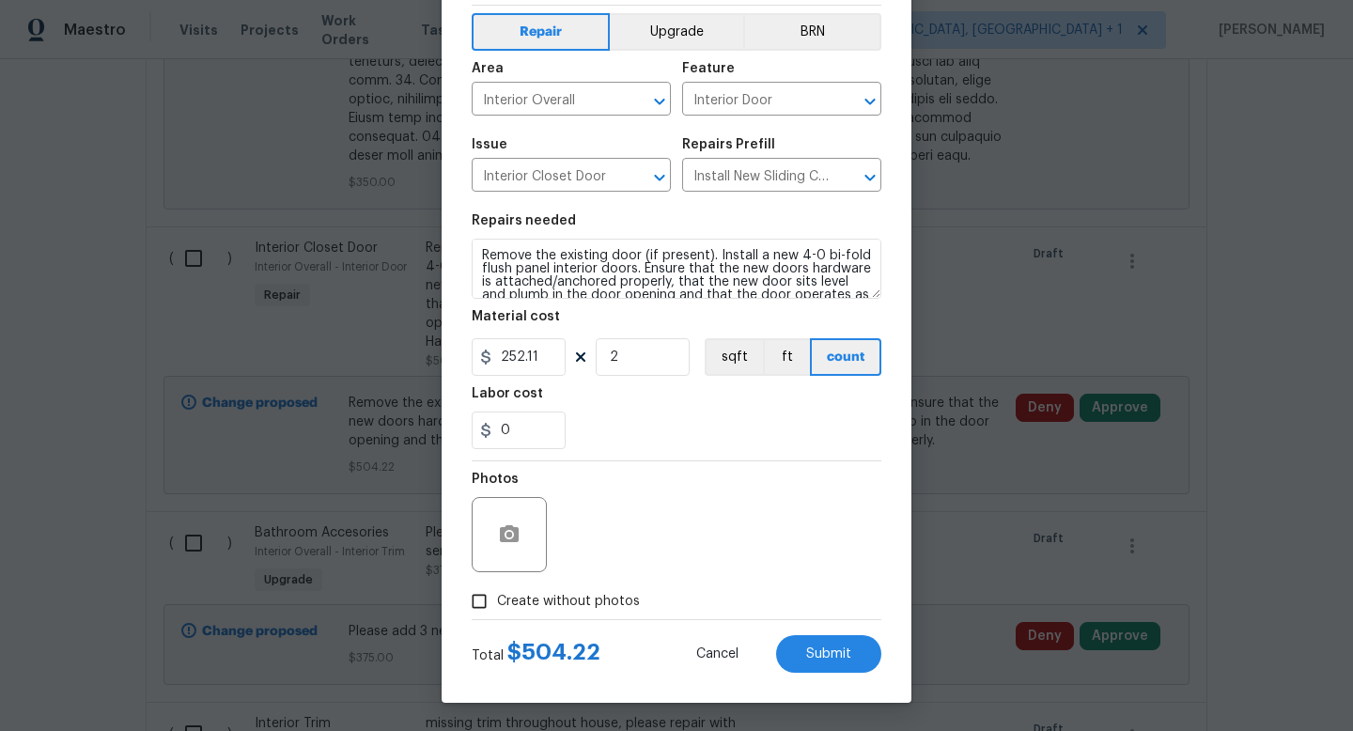
scroll to position [0, 0]
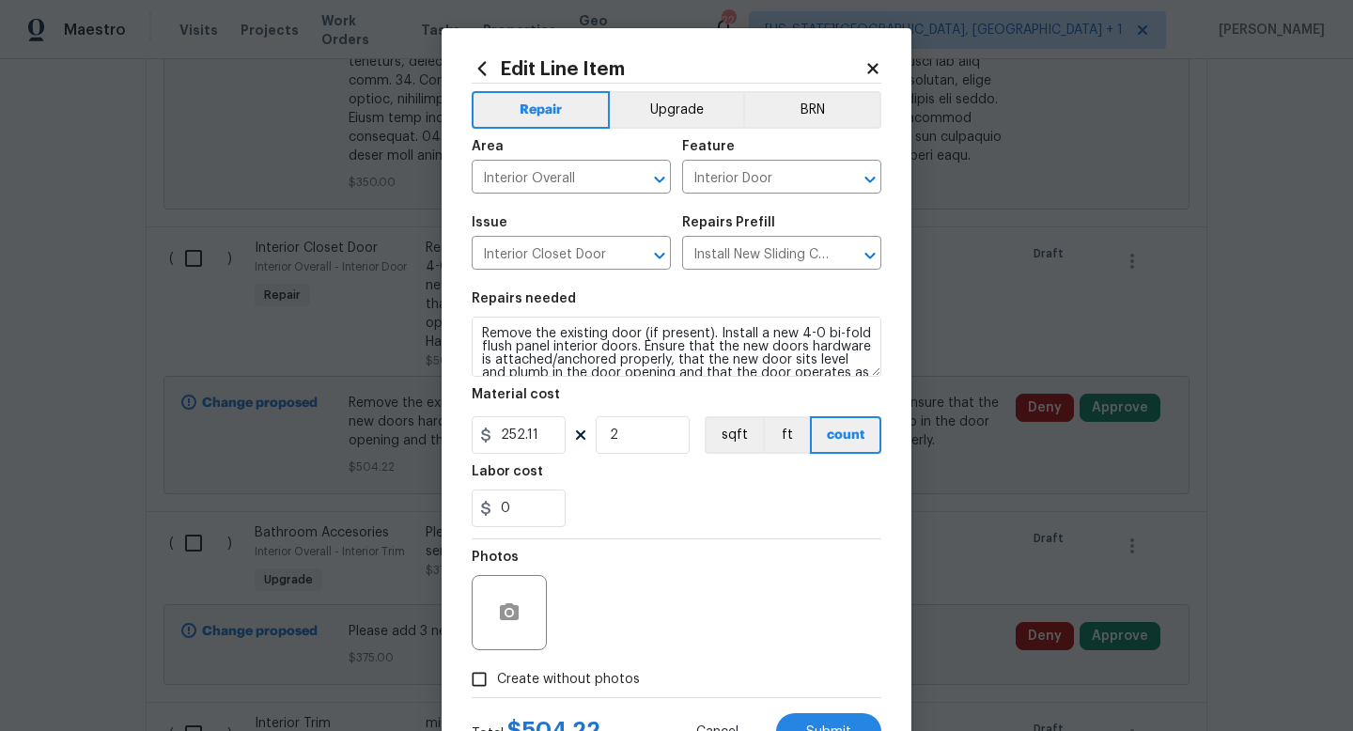
click at [872, 64] on icon at bounding box center [873, 68] width 17 height 17
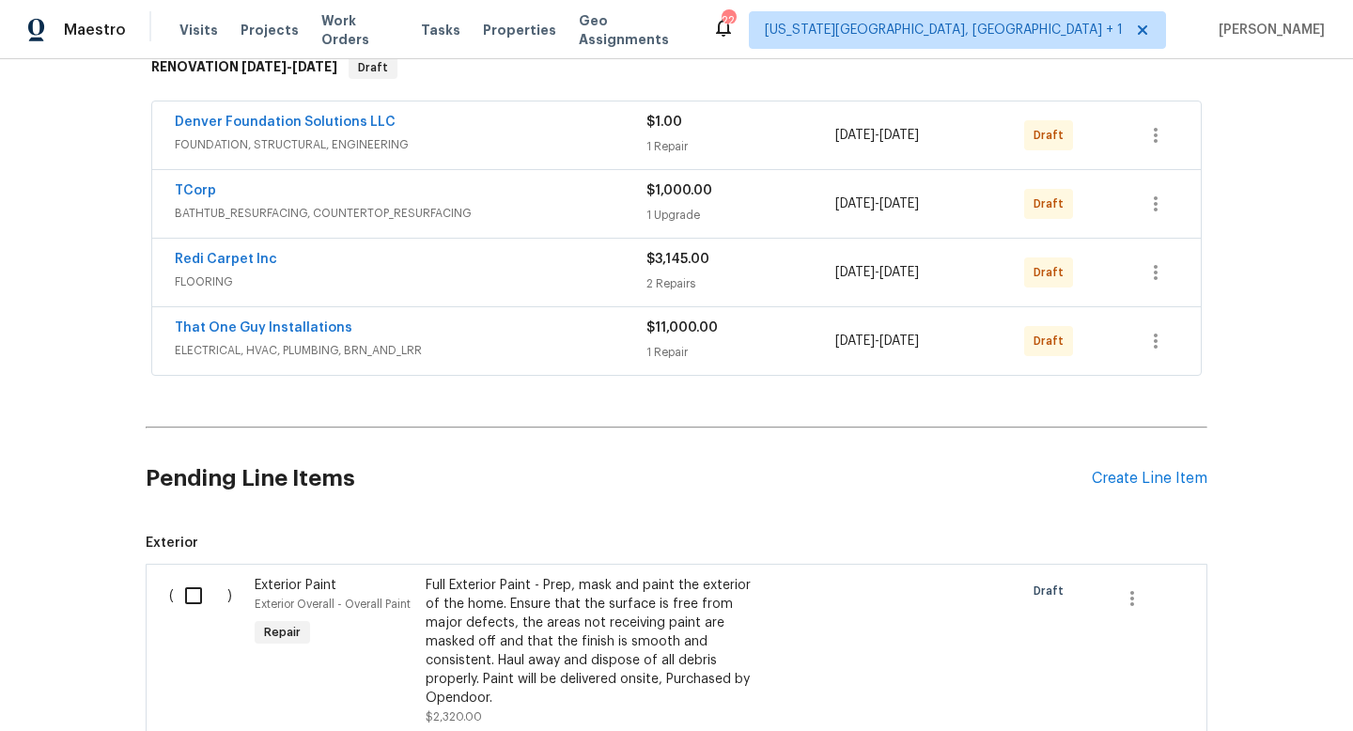
scroll to position [273, 0]
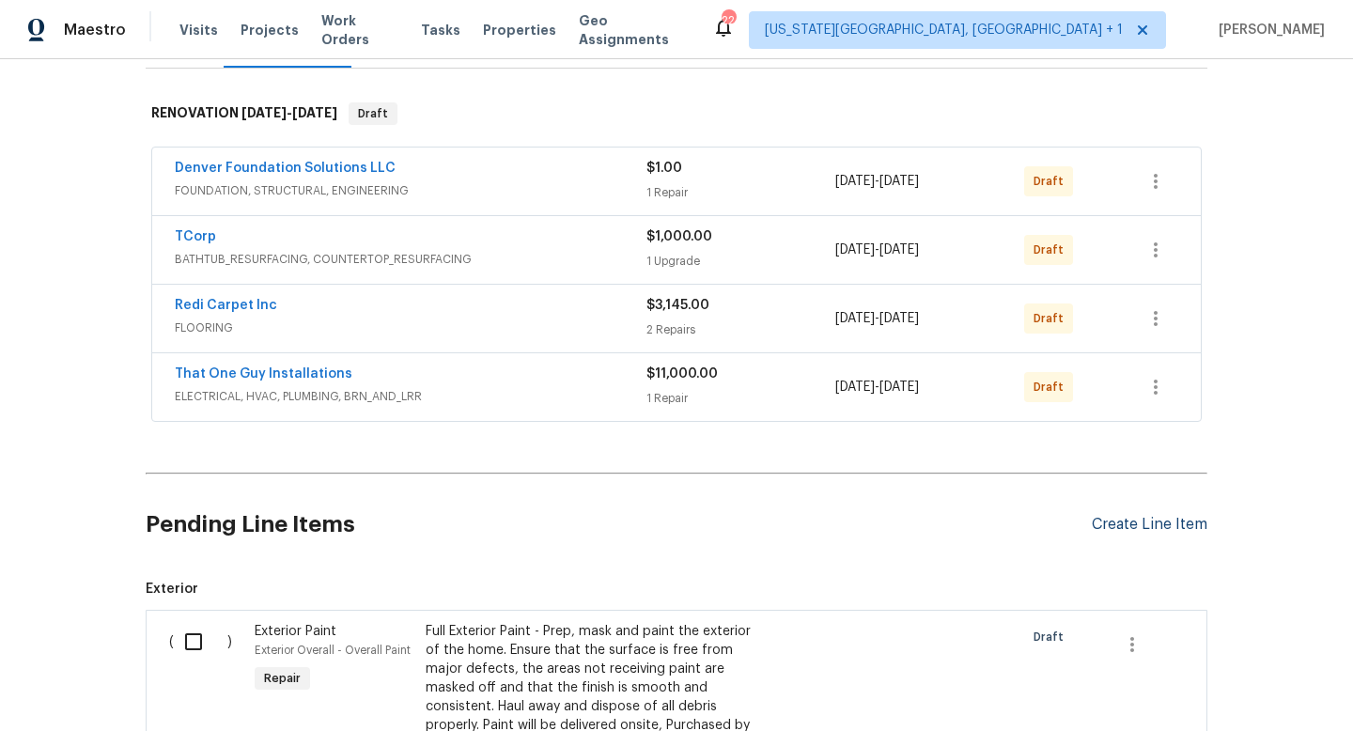
click at [1110, 525] on div "Create Line Item" at bounding box center [1150, 525] width 116 height 18
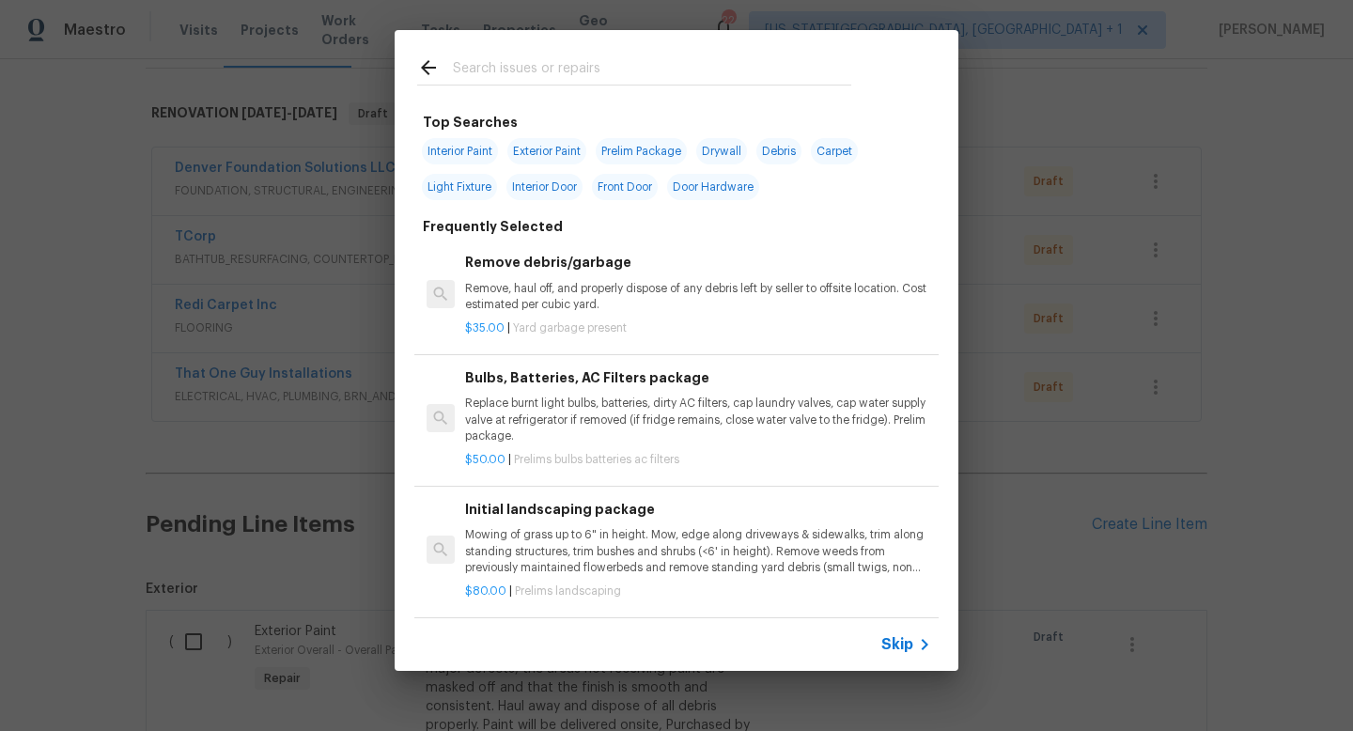
click at [469, 58] on input "text" at bounding box center [652, 70] width 398 height 28
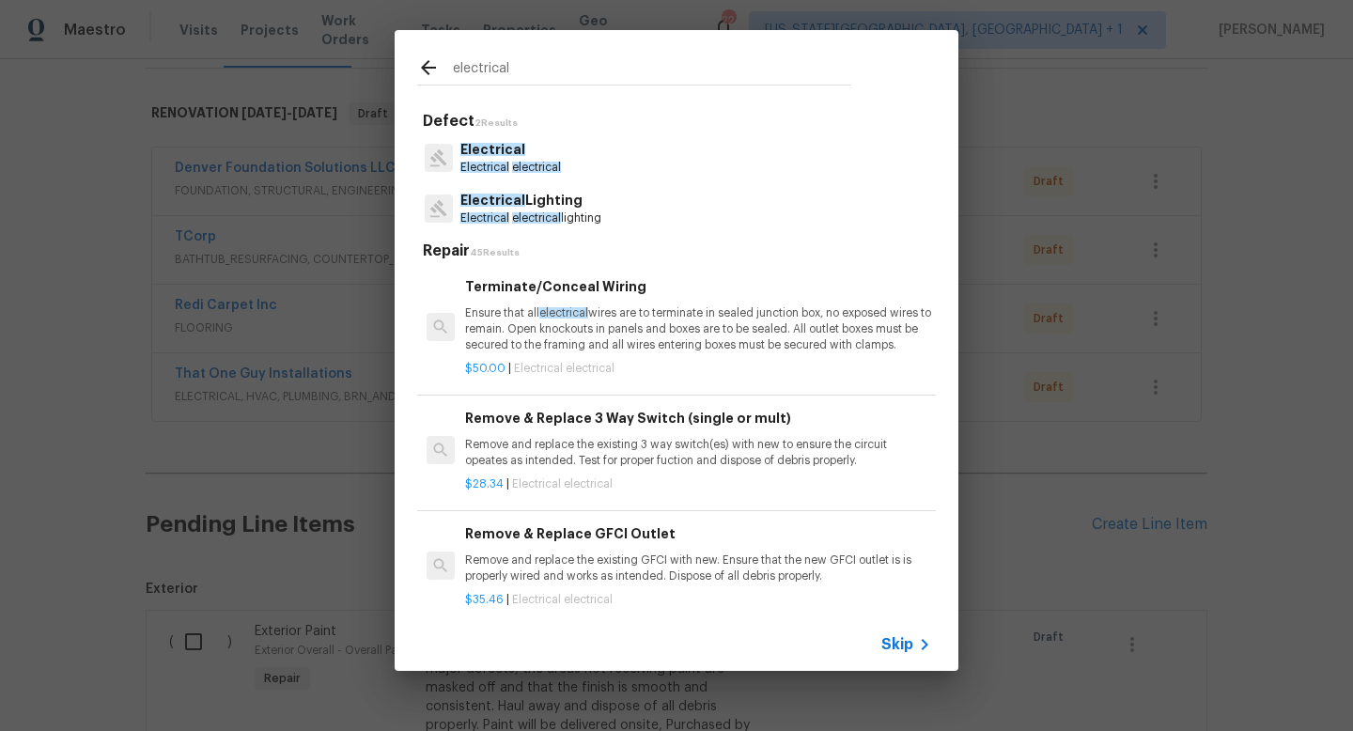
type input "electrical"
click at [529, 151] on p "Electrical" at bounding box center [510, 150] width 101 height 20
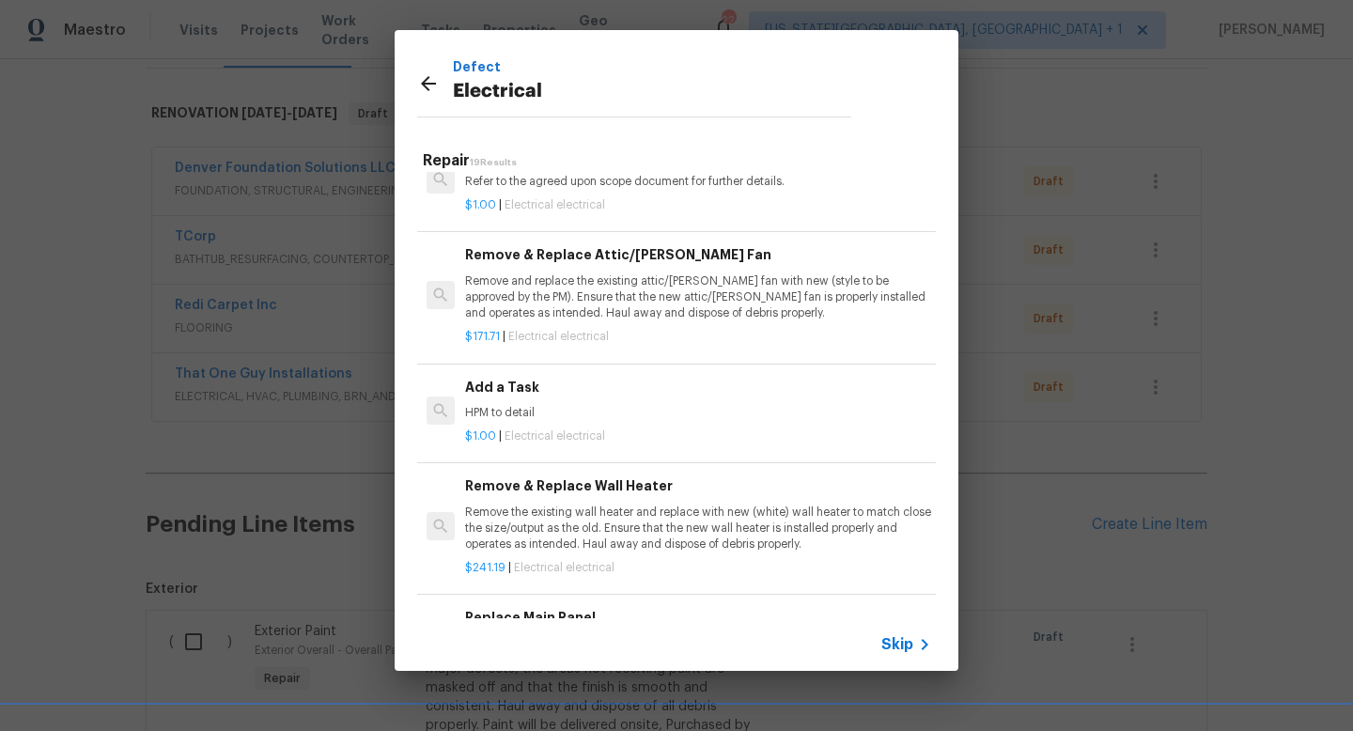
scroll to position [1090, 0]
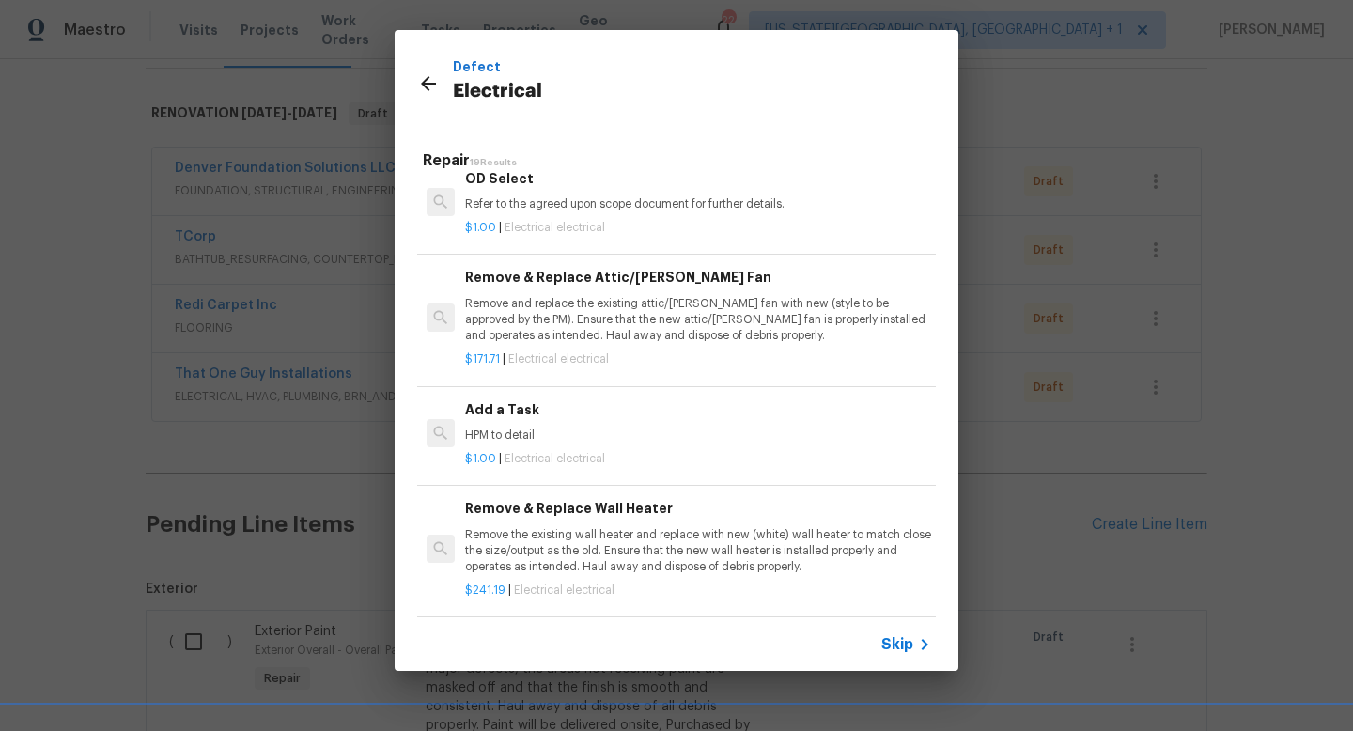
click at [543, 424] on div "Add a Task HPM to detail" at bounding box center [698, 421] width 466 height 45
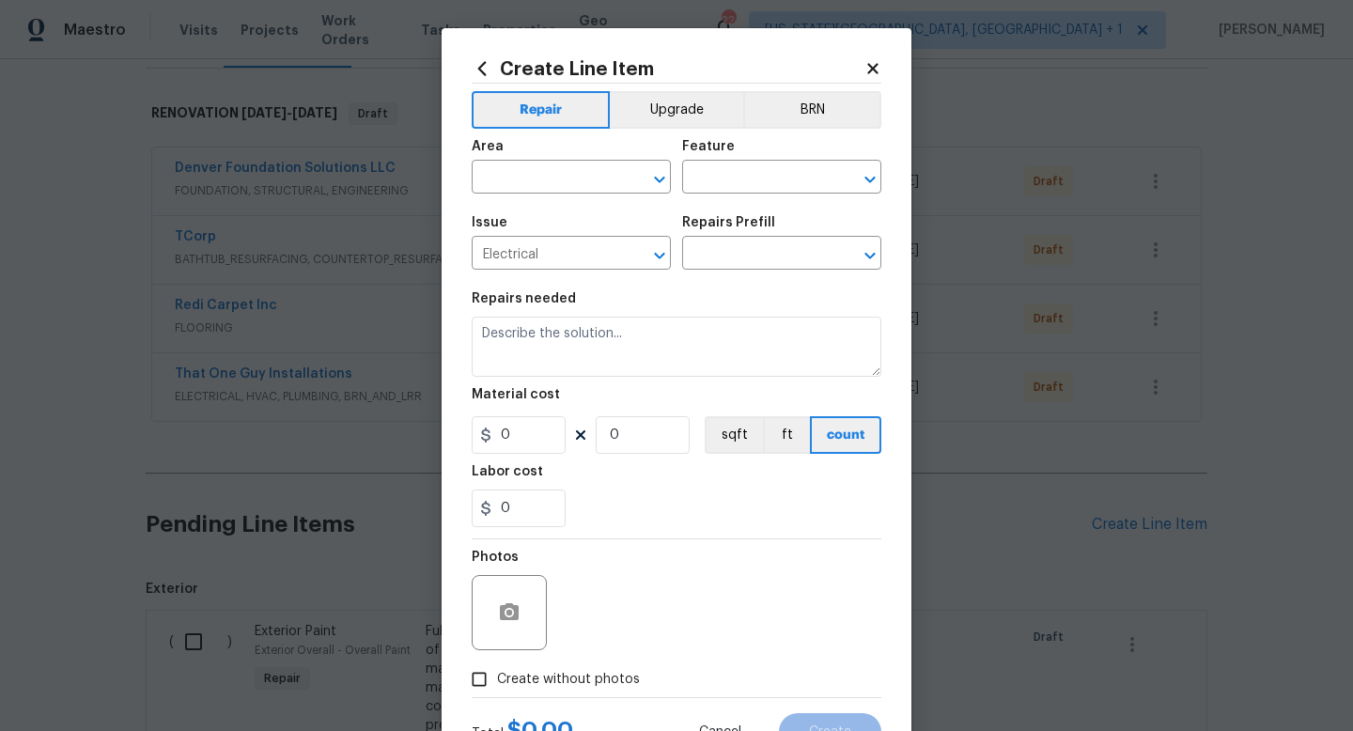
type input "Add a Task $1.00"
type textarea "HPM to detail"
type input "1"
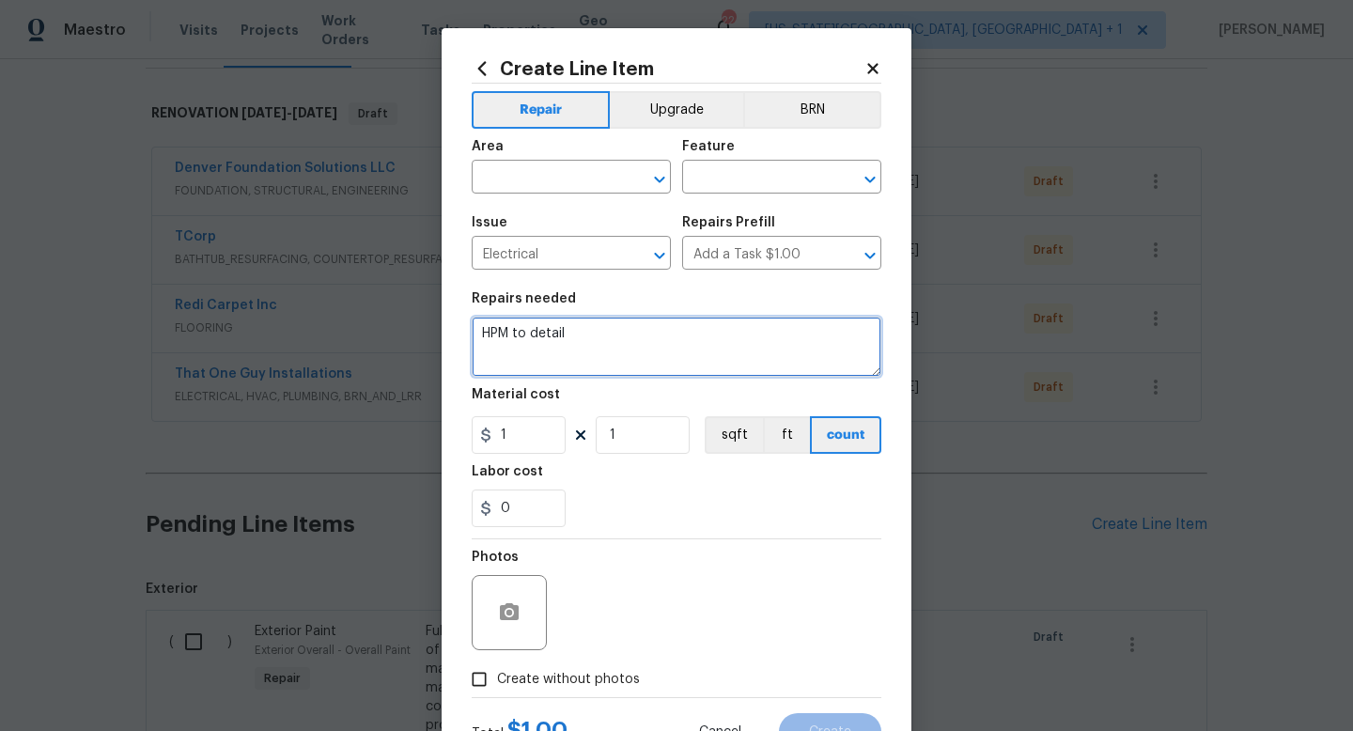
drag, startPoint x: 584, startPoint y: 340, endPoint x: 349, endPoint y: 285, distance: 241.4
click at [349, 292] on div "Create Line Item Repair Upgrade BRN Area ​ Feature ​ Issue Electrical ​ Repairs…" at bounding box center [676, 365] width 1353 height 731
click at [551, 334] on textarea "Replace all outlet and switch covers to match color of the switches and outlets." at bounding box center [677, 347] width 410 height 60
type textarea "Replace ALL outlet and switch covers to match color of the switches and outlets."
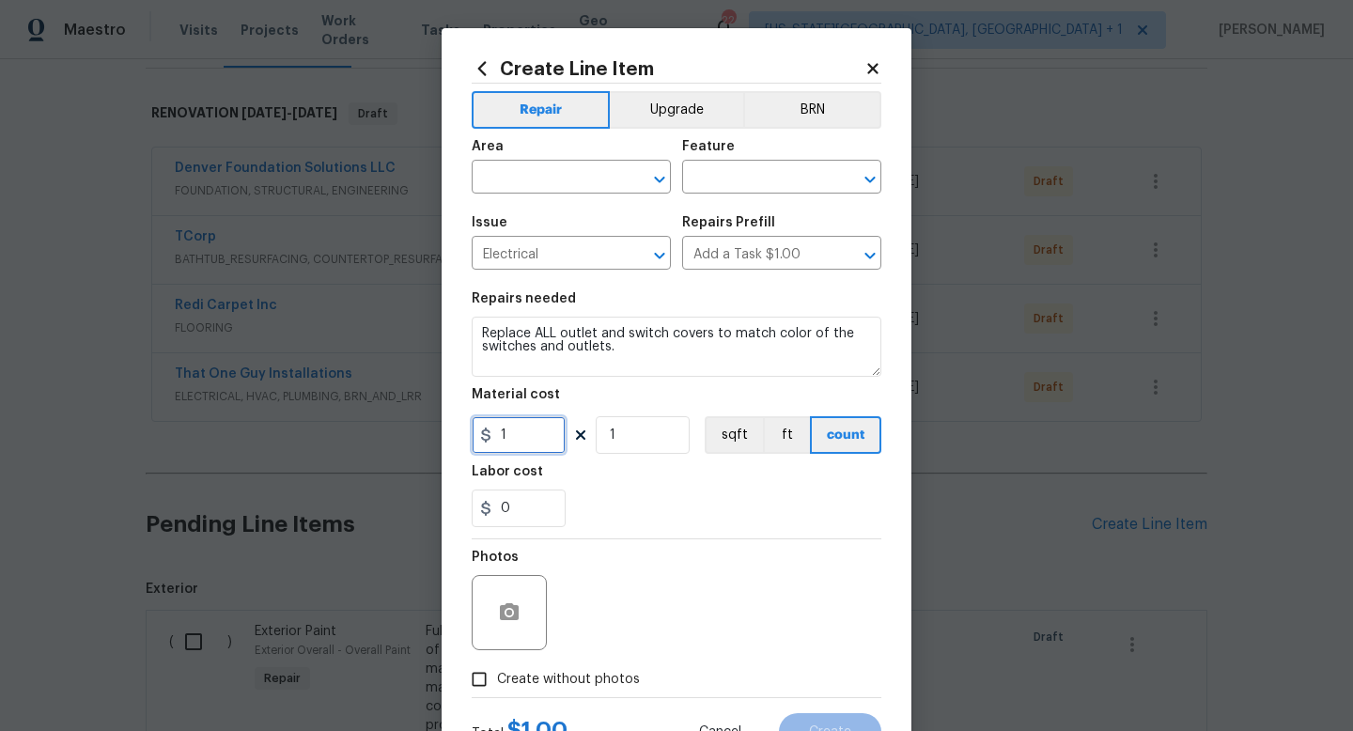
click at [523, 440] on input "1" at bounding box center [519, 435] width 94 height 38
type input "55"
click at [589, 694] on label "Create without photos" at bounding box center [550, 680] width 179 height 36
click at [497, 694] on input "Create without photos" at bounding box center [479, 680] width 36 height 36
checkbox input "true"
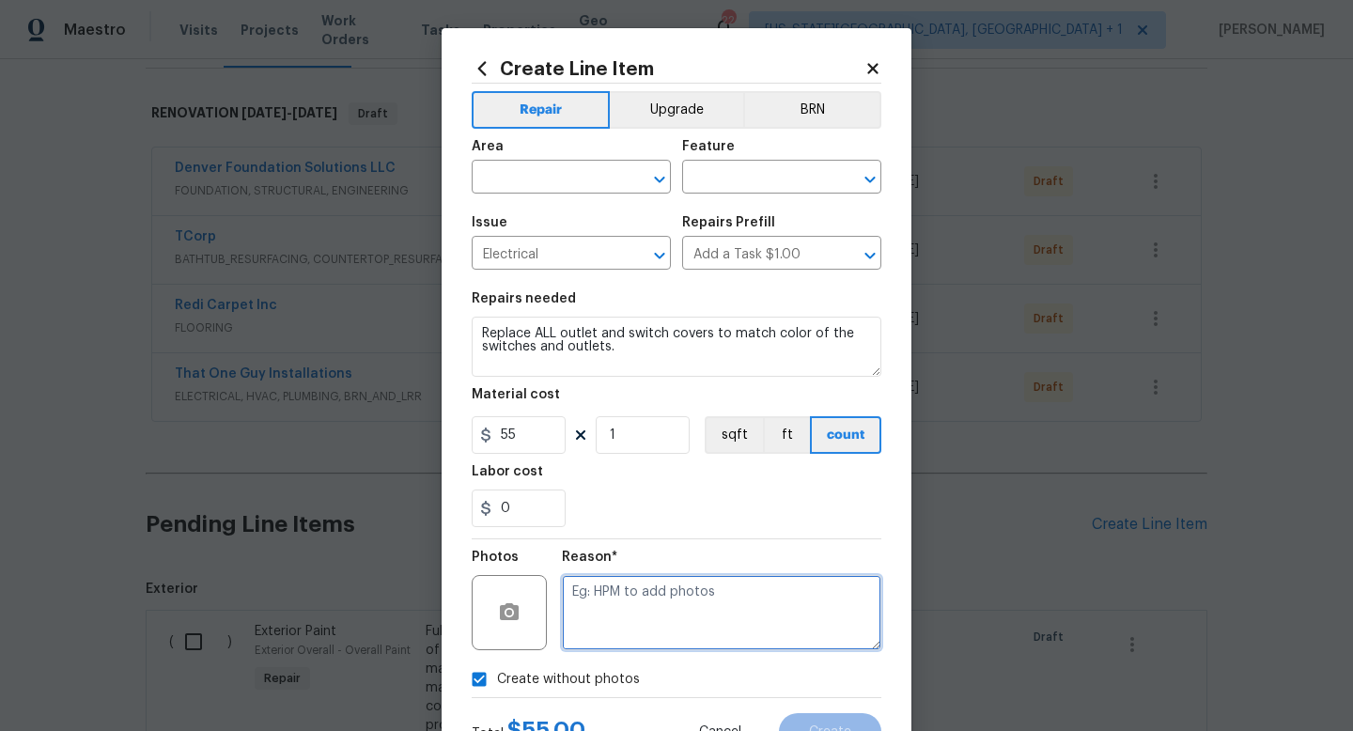
click at [597, 641] on textarea at bounding box center [722, 612] width 320 height 75
type textarea "na"
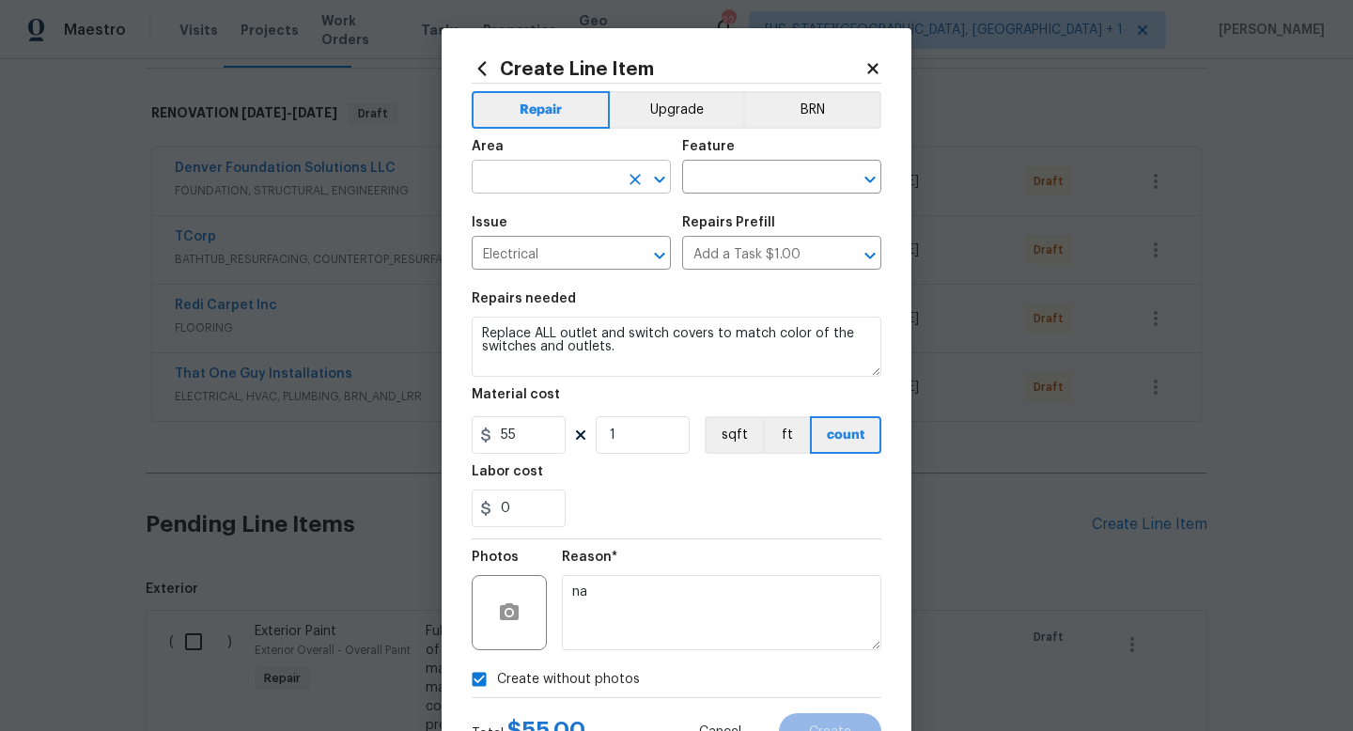
click at [532, 179] on input "text" at bounding box center [545, 178] width 147 height 29
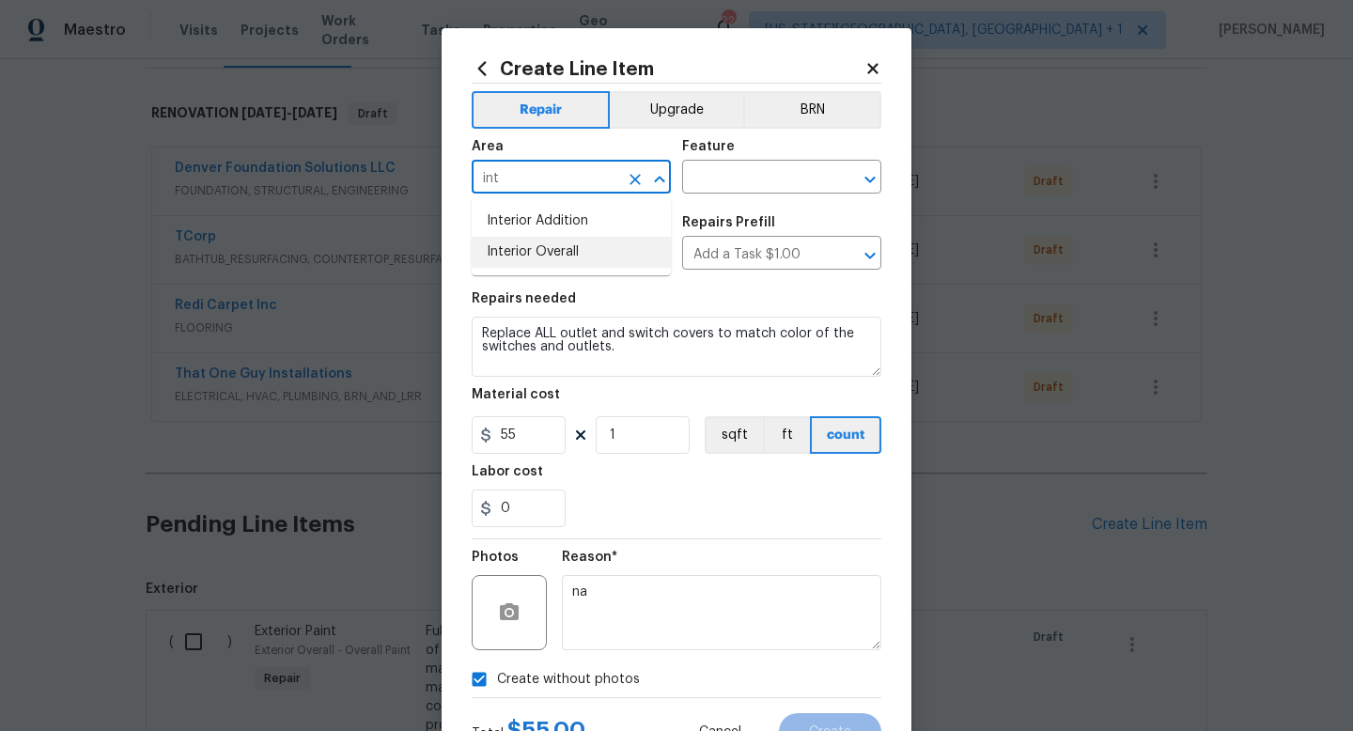
click at [517, 256] on li "Interior Overall" at bounding box center [571, 252] width 199 height 31
type input "Interior Overall"
click at [732, 185] on input "text" at bounding box center [755, 178] width 147 height 29
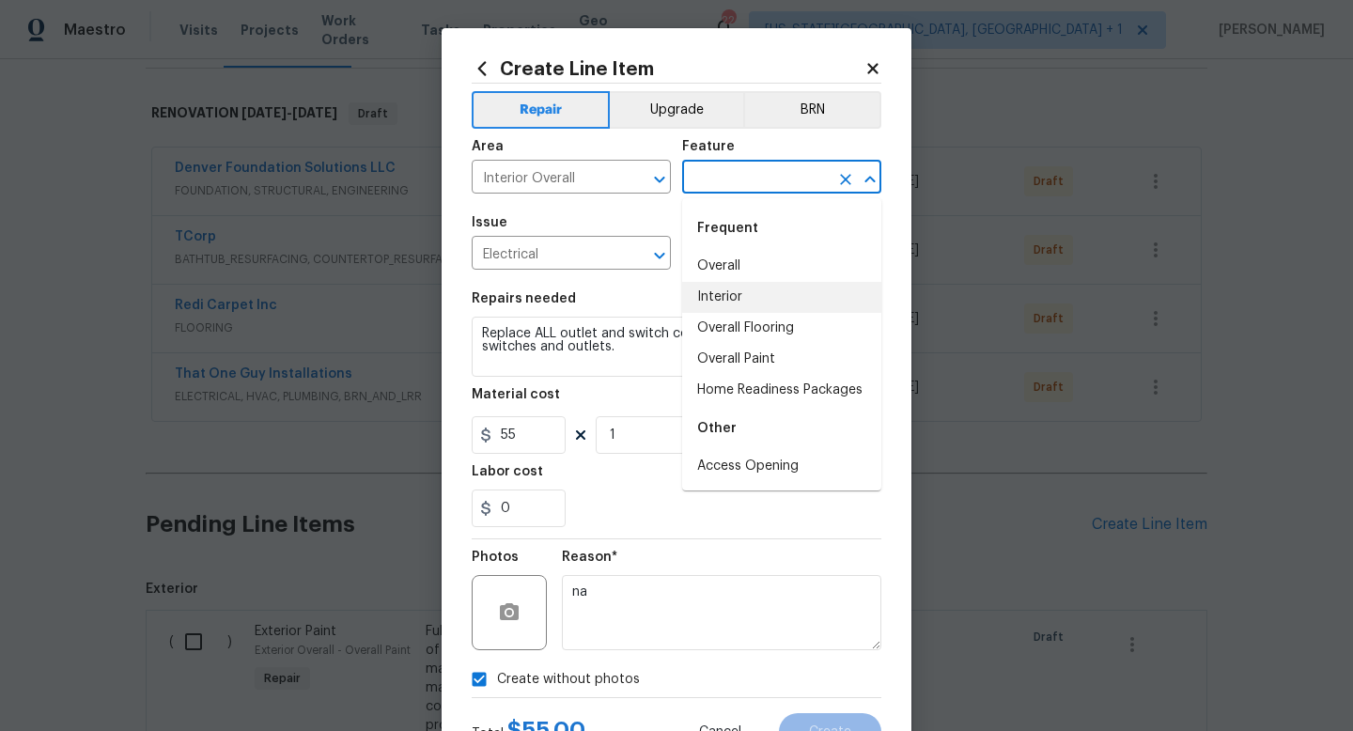
click at [724, 286] on li "Interior" at bounding box center [781, 297] width 199 height 31
type input "Interior"
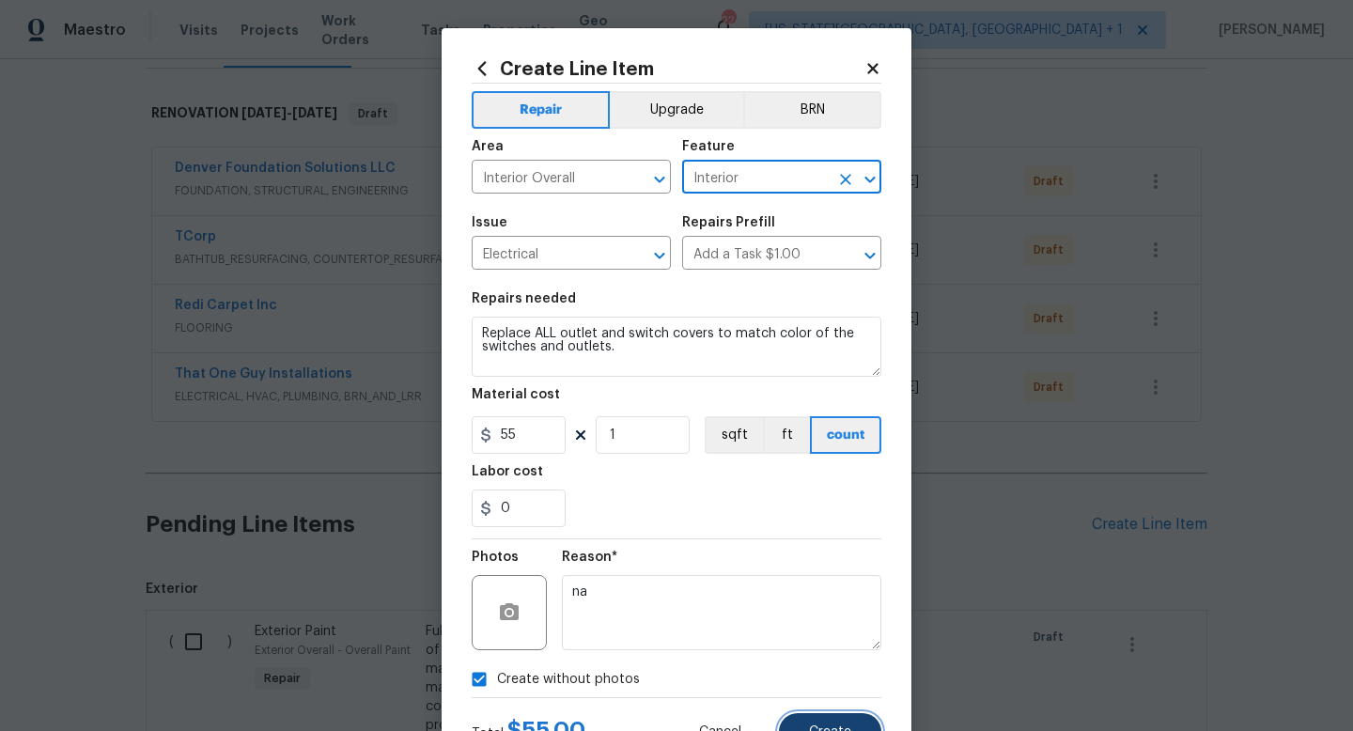
click at [819, 718] on button "Create" at bounding box center [830, 732] width 102 height 38
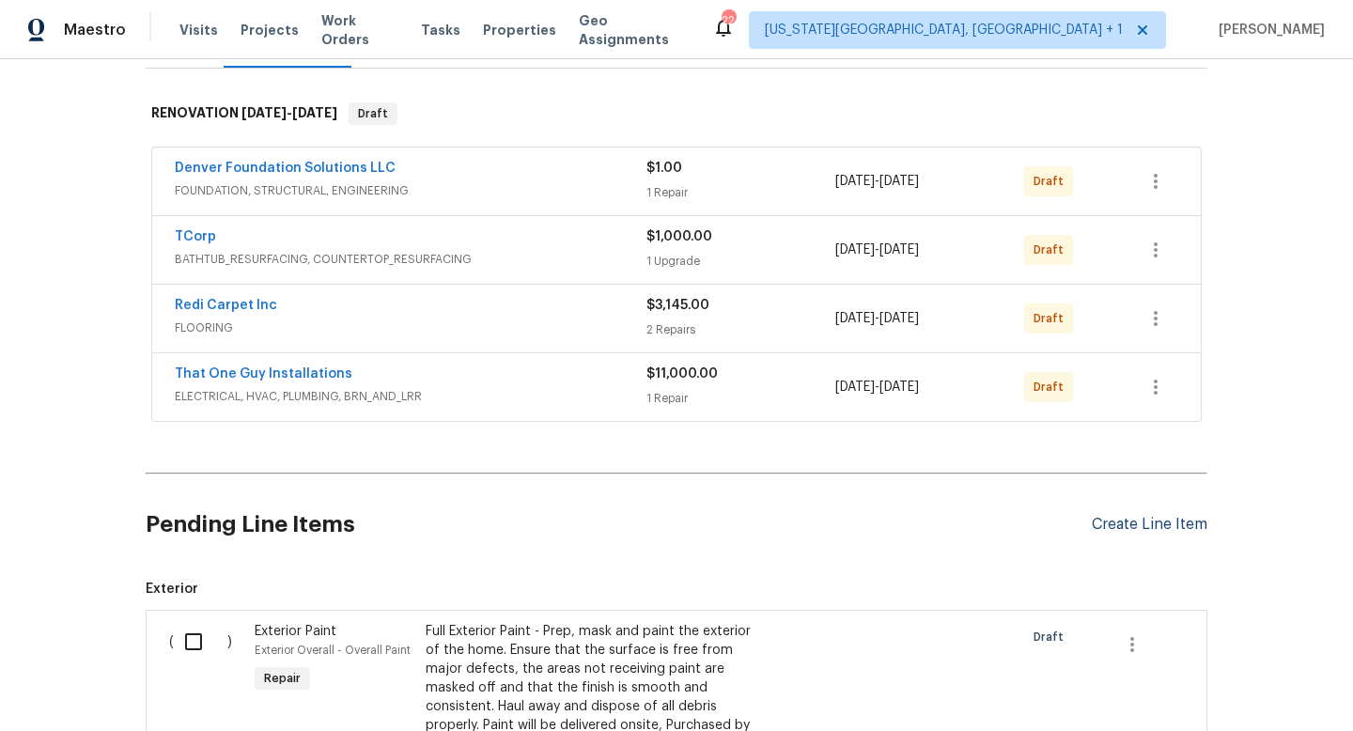
click at [1159, 518] on div "Create Line Item" at bounding box center [1150, 525] width 116 height 18
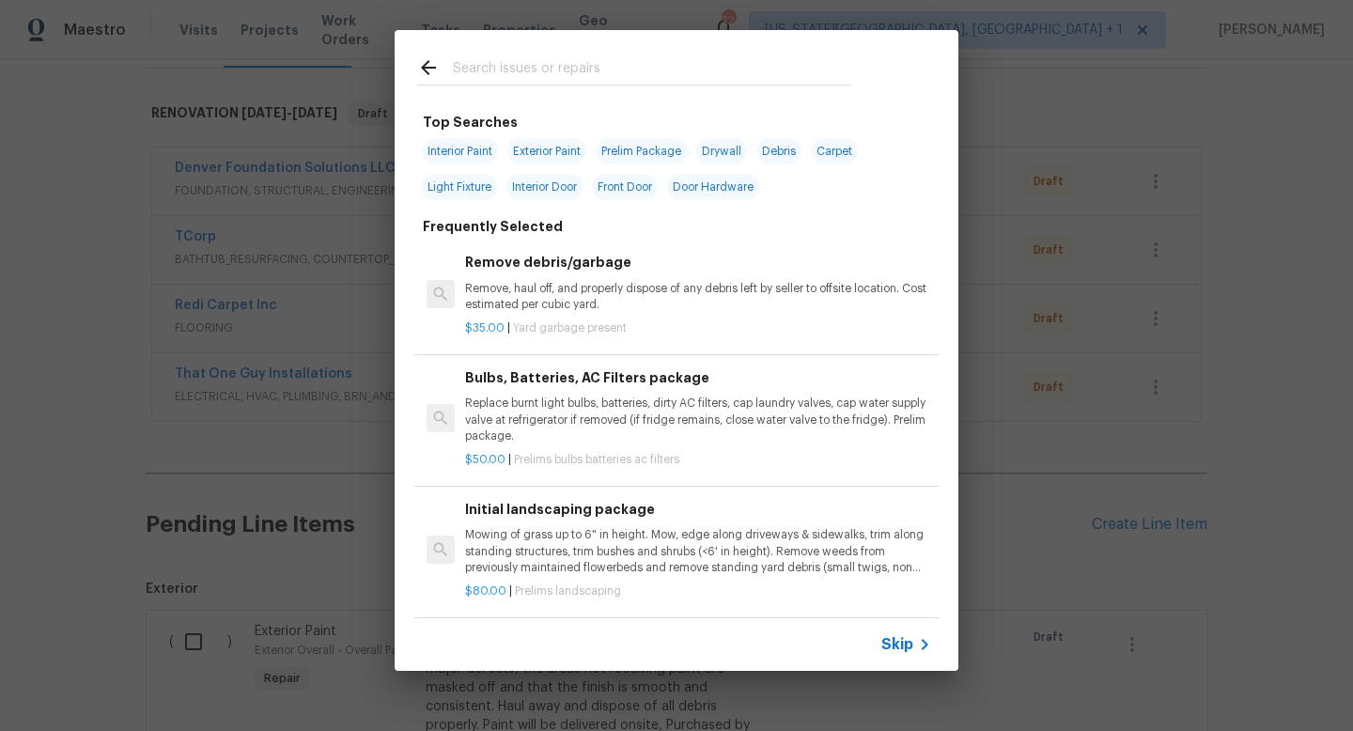
click at [486, 66] on input "text" at bounding box center [652, 70] width 398 height 28
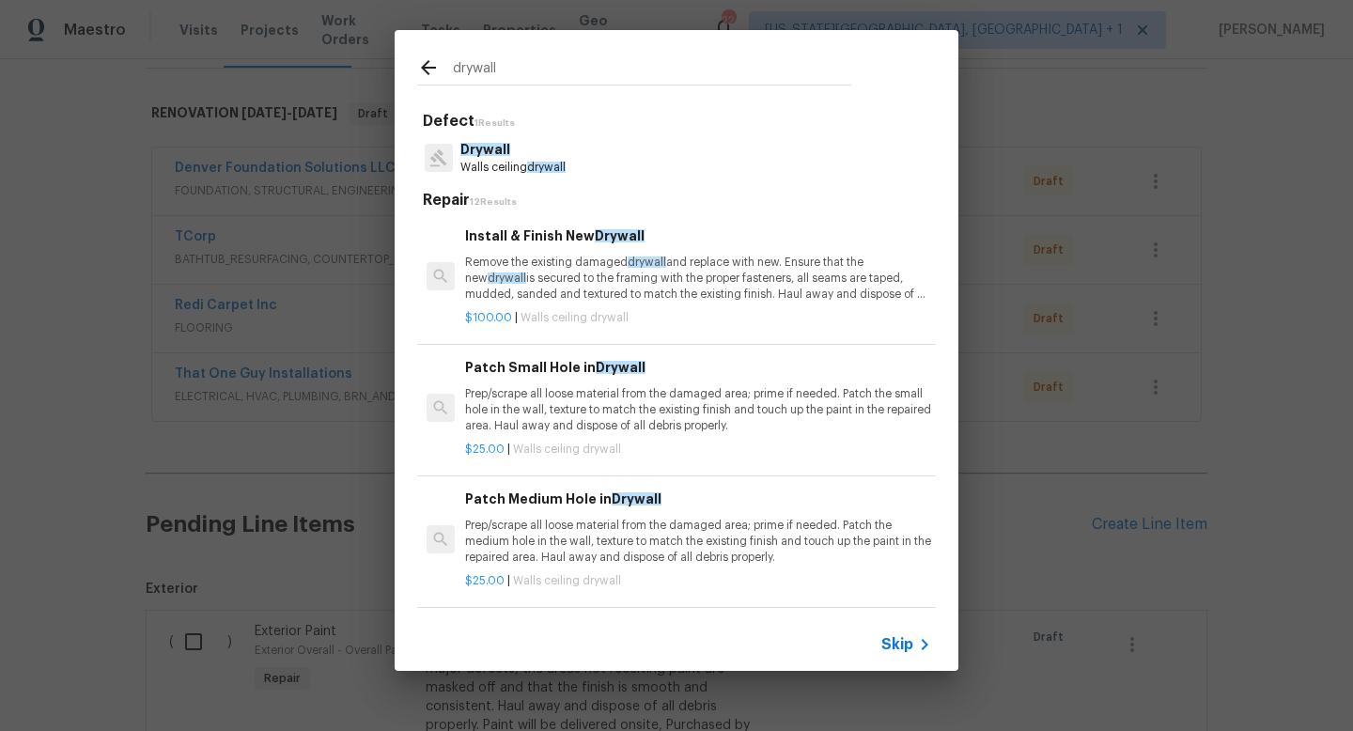
type input "drywall"
click at [523, 149] on p "Drywall" at bounding box center [512, 150] width 105 height 20
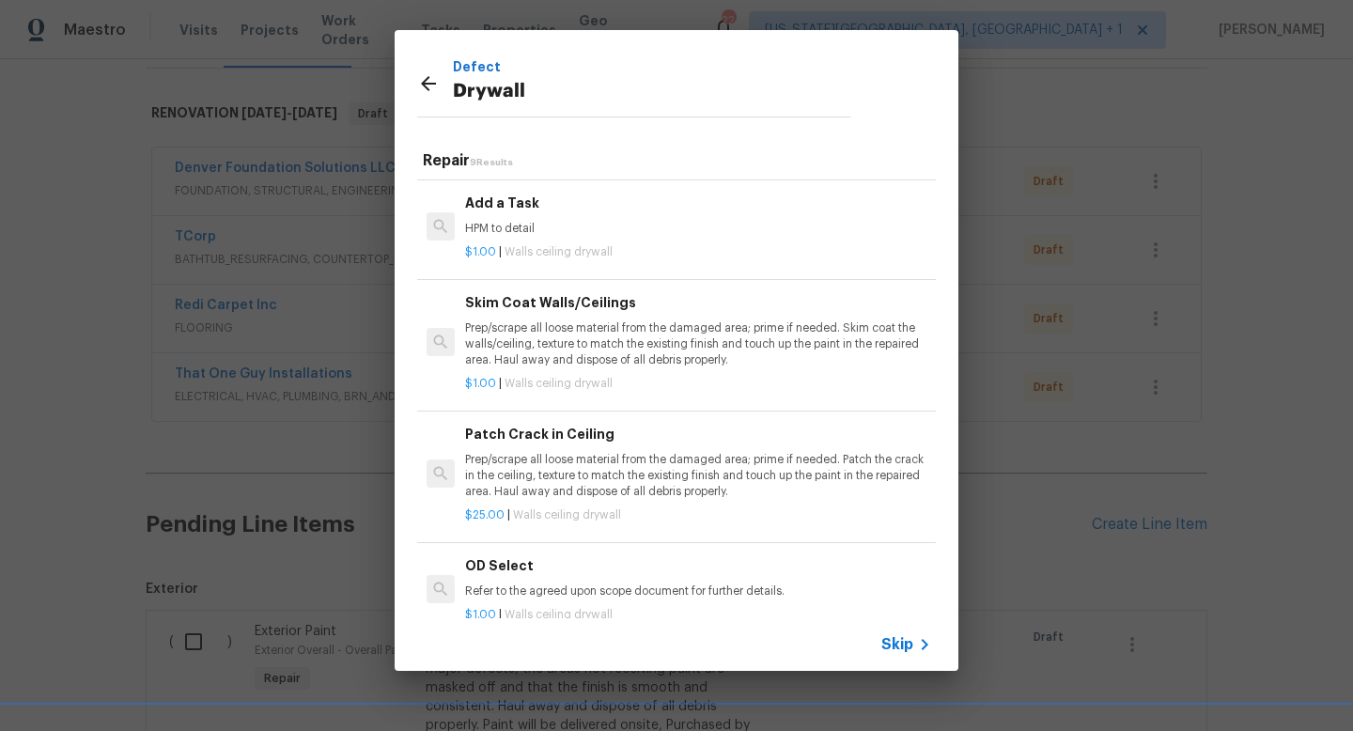
scroll to position [577, 0]
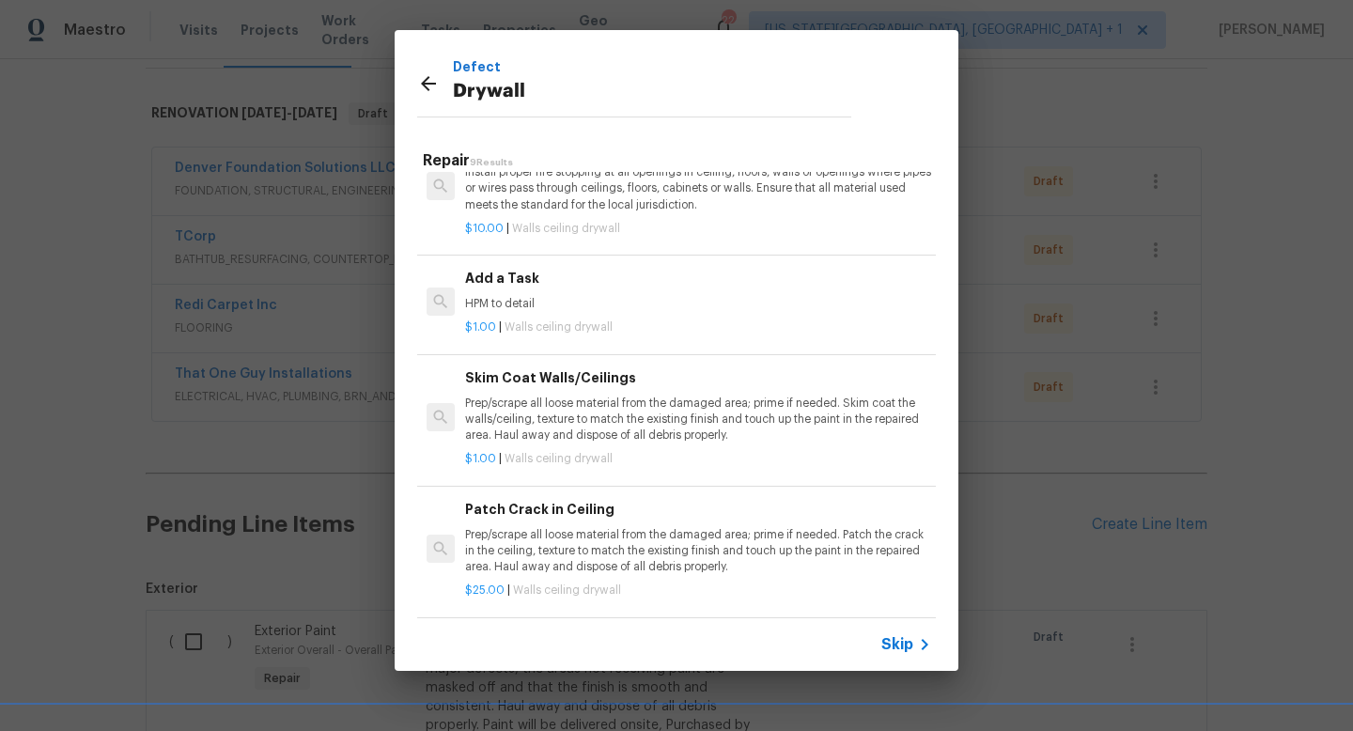
click at [562, 290] on div "Add a Task HPM to detail" at bounding box center [698, 290] width 466 height 45
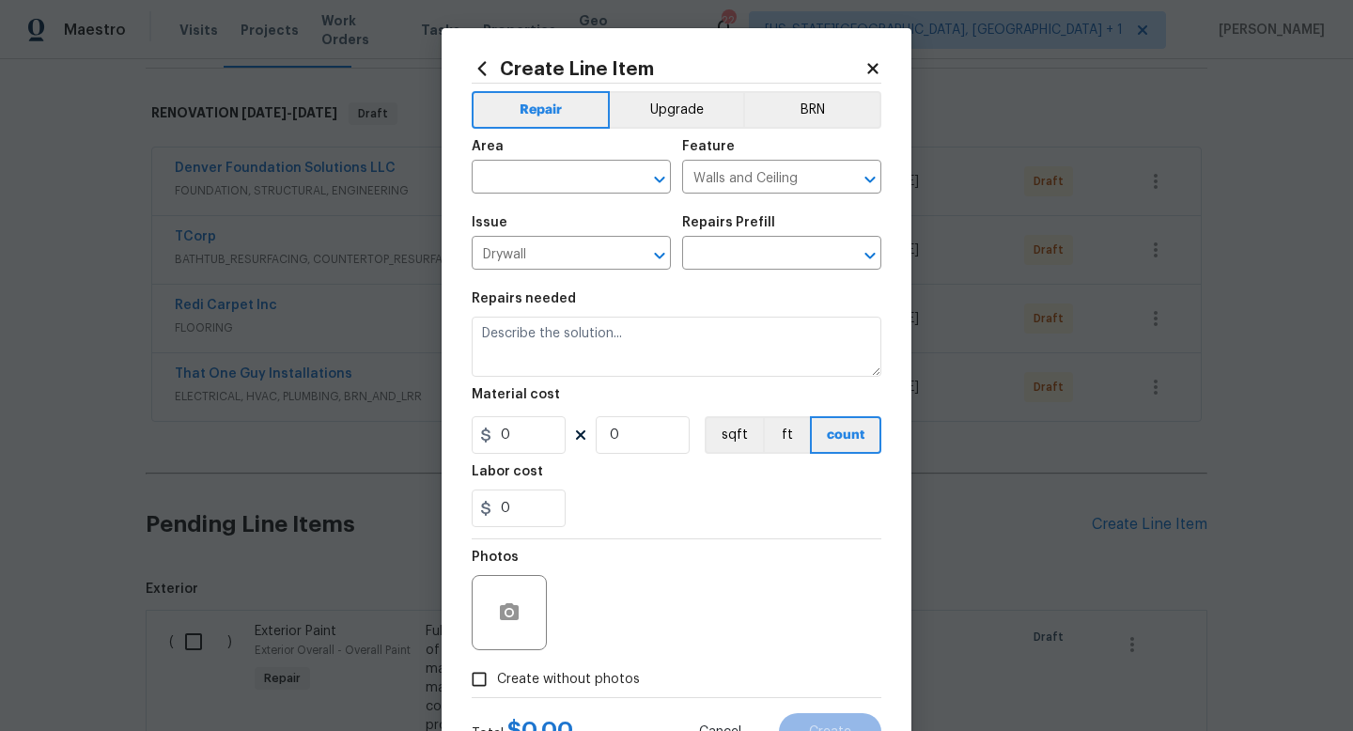
type input "Add a Task $1.00"
type textarea "HPM to detail"
type input "1"
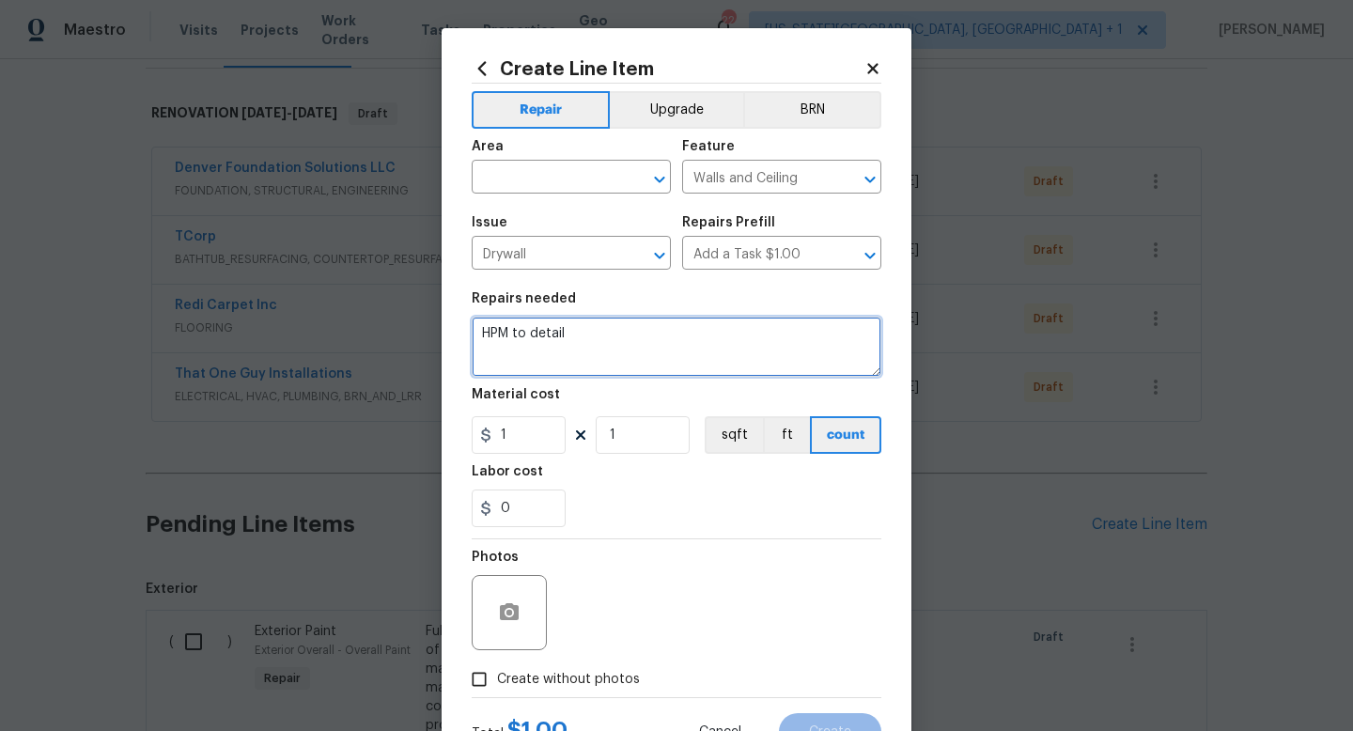
drag, startPoint x: 555, startPoint y: 344, endPoint x: 410, endPoint y: 299, distance: 152.5
click at [413, 308] on div "Create Line Item Repair Upgrade BRN Area ​ Feature Walls and Ceiling ​ Issue Dr…" at bounding box center [676, 365] width 1353 height 731
click at [708, 337] on textarea "Repair drywall at basement storage. Lower" at bounding box center [677, 347] width 410 height 60
click at [867, 337] on textarea "Repair drywall at basement storage. Texture to match. Lower" at bounding box center [677, 347] width 410 height 60
type textarea "Repair drywall at basement storage. Texture to match. Secure light to drywall/j…"
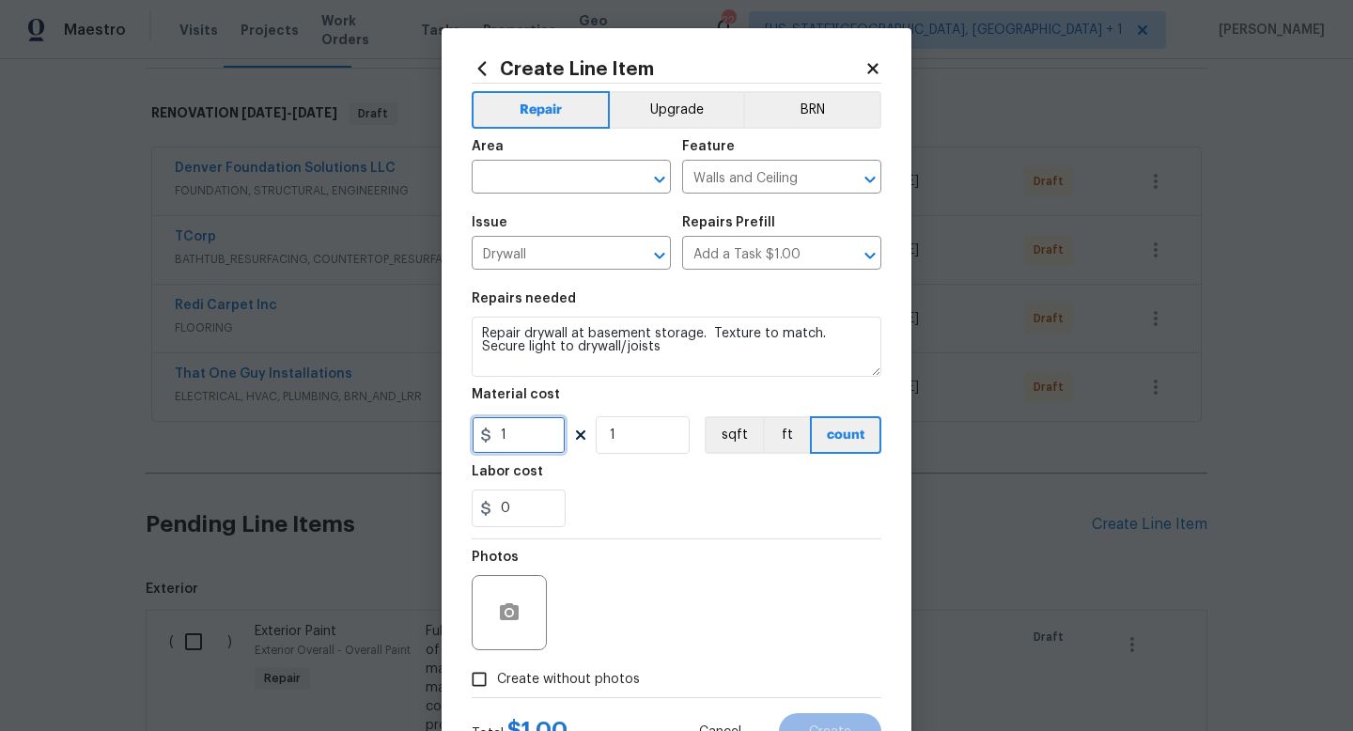
click at [537, 452] on input "1" at bounding box center [519, 435] width 94 height 38
type input "100"
click at [582, 686] on span "Create without photos" at bounding box center [568, 680] width 143 height 20
click at [497, 686] on input "Create without photos" at bounding box center [479, 680] width 36 height 36
checkbox input "true"
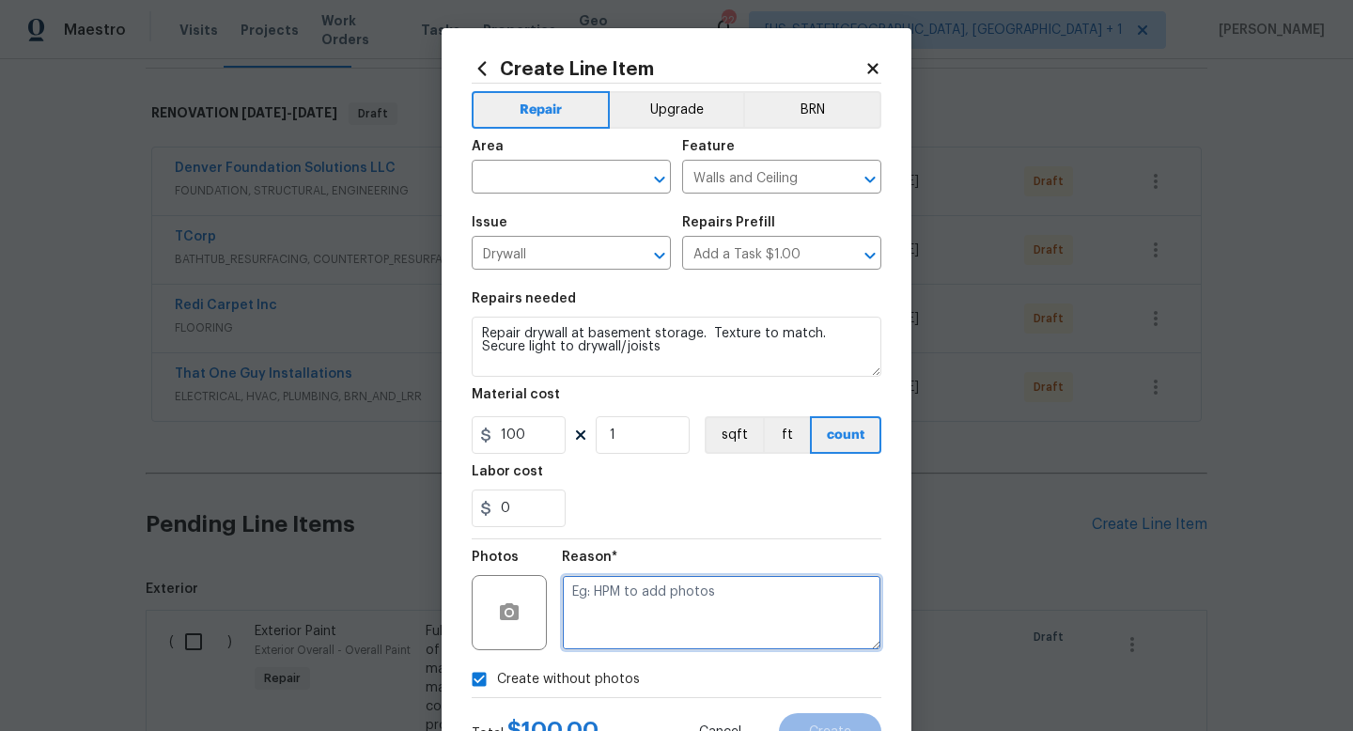
click at [598, 625] on textarea at bounding box center [722, 612] width 320 height 75
type textarea "na"
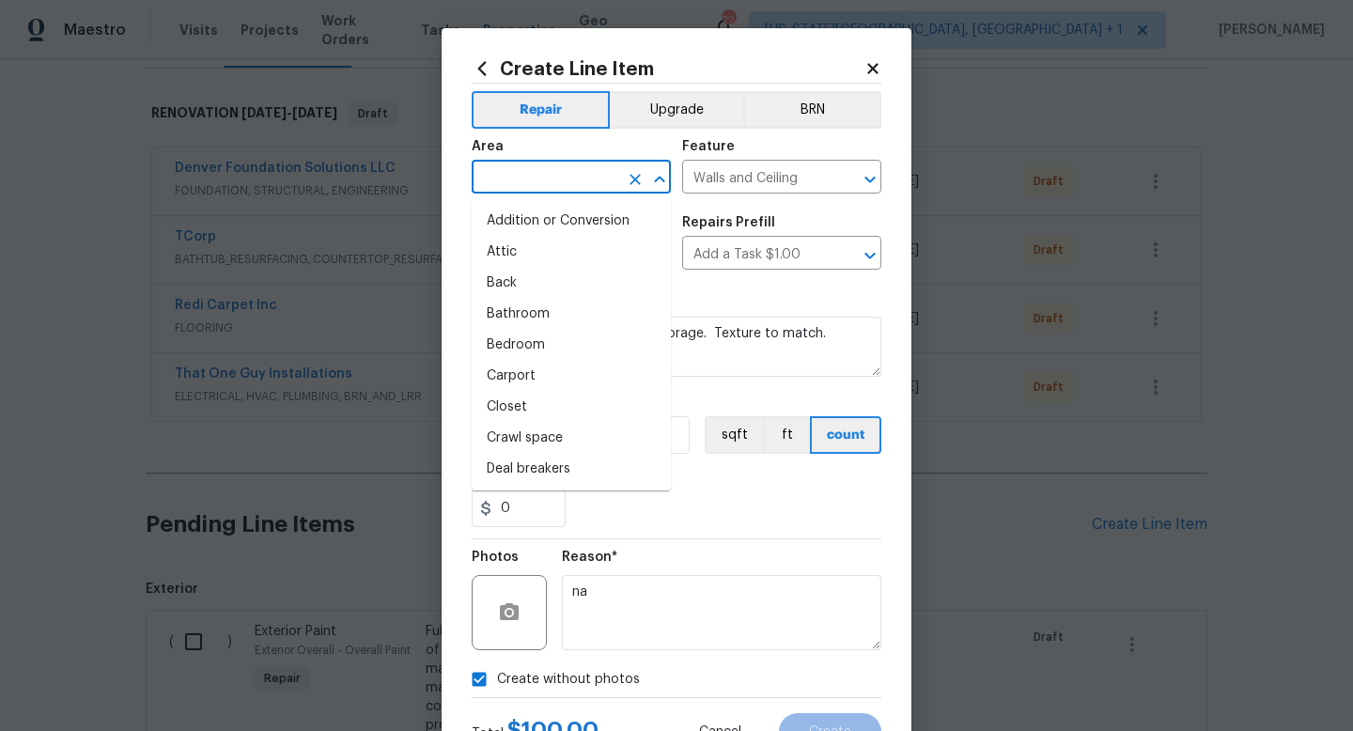
click at [519, 180] on input "text" at bounding box center [545, 178] width 147 height 29
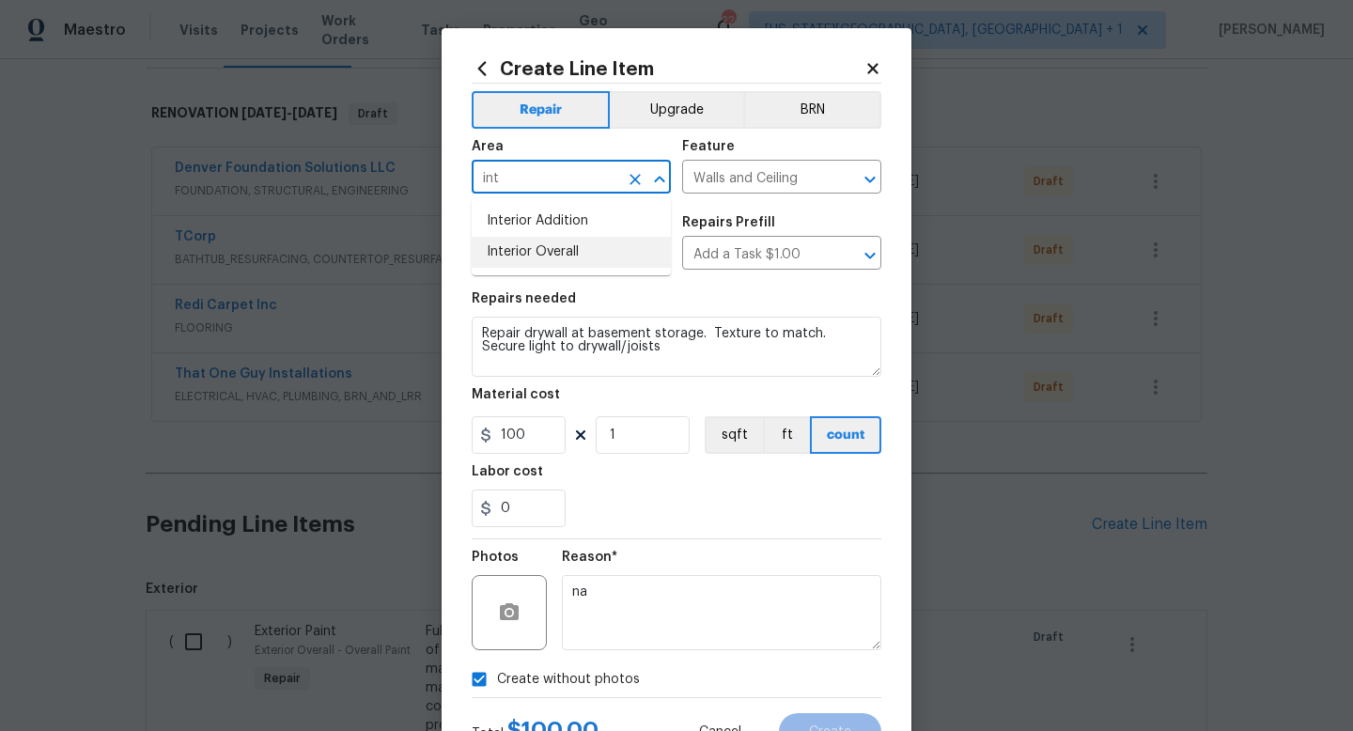
click at [518, 244] on li "Interior Overall" at bounding box center [571, 252] width 199 height 31
type input "Interior Overall"
click at [830, 730] on span "Create" at bounding box center [830, 733] width 42 height 14
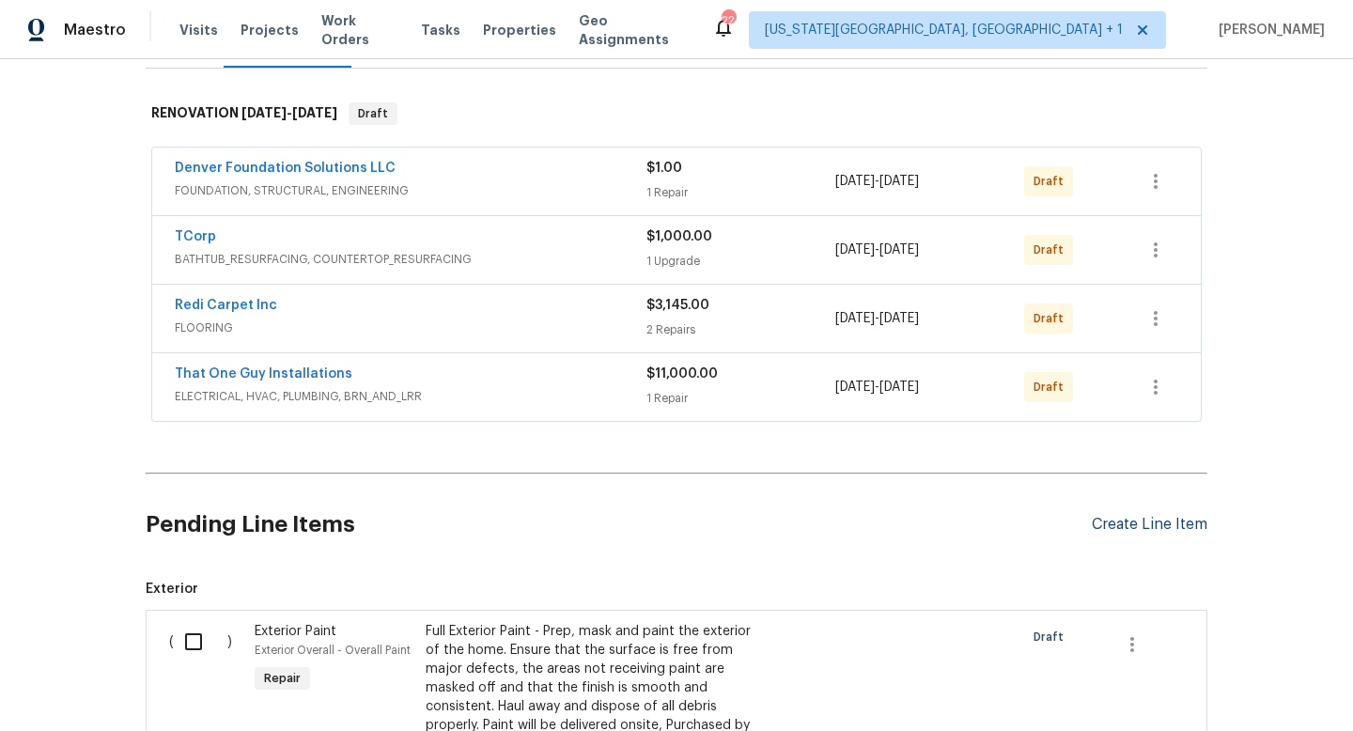
click at [1150, 531] on div "Create Line Item" at bounding box center [1150, 525] width 116 height 18
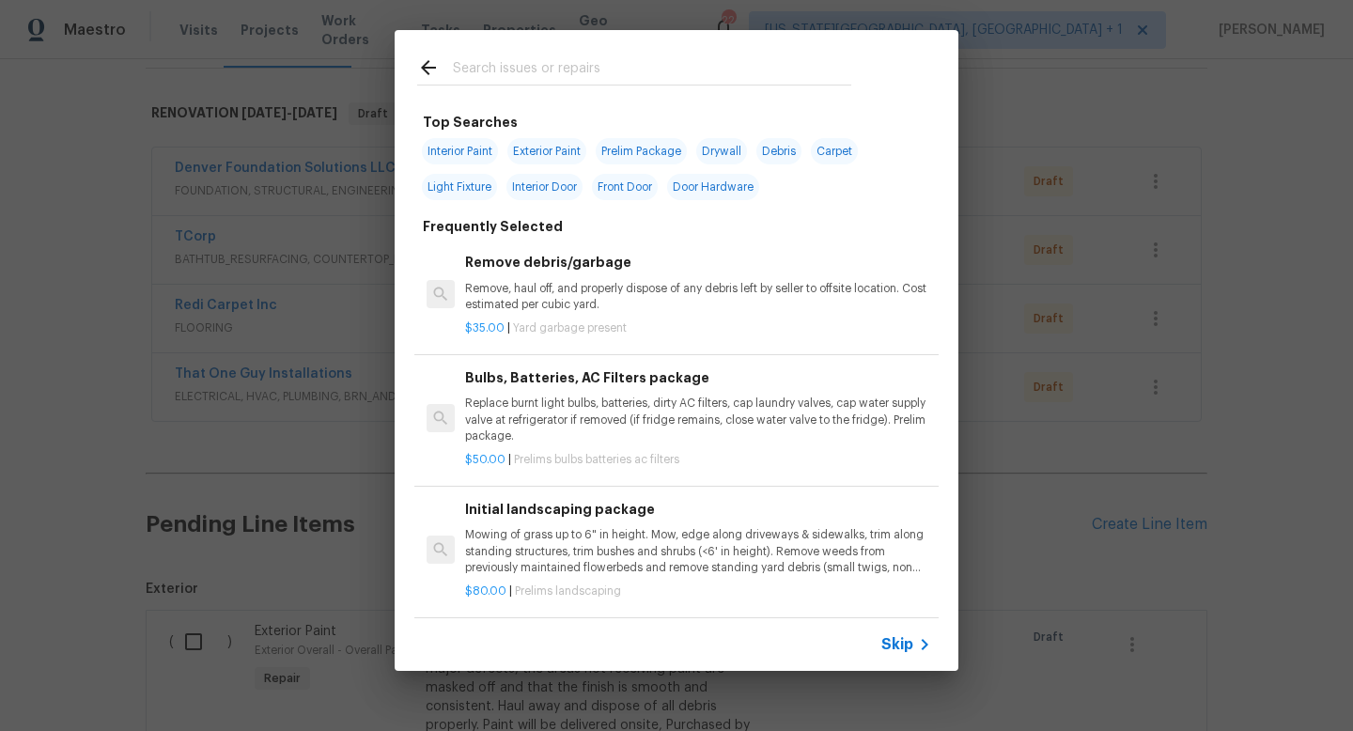
click at [497, 73] on input "text" at bounding box center [652, 70] width 398 height 28
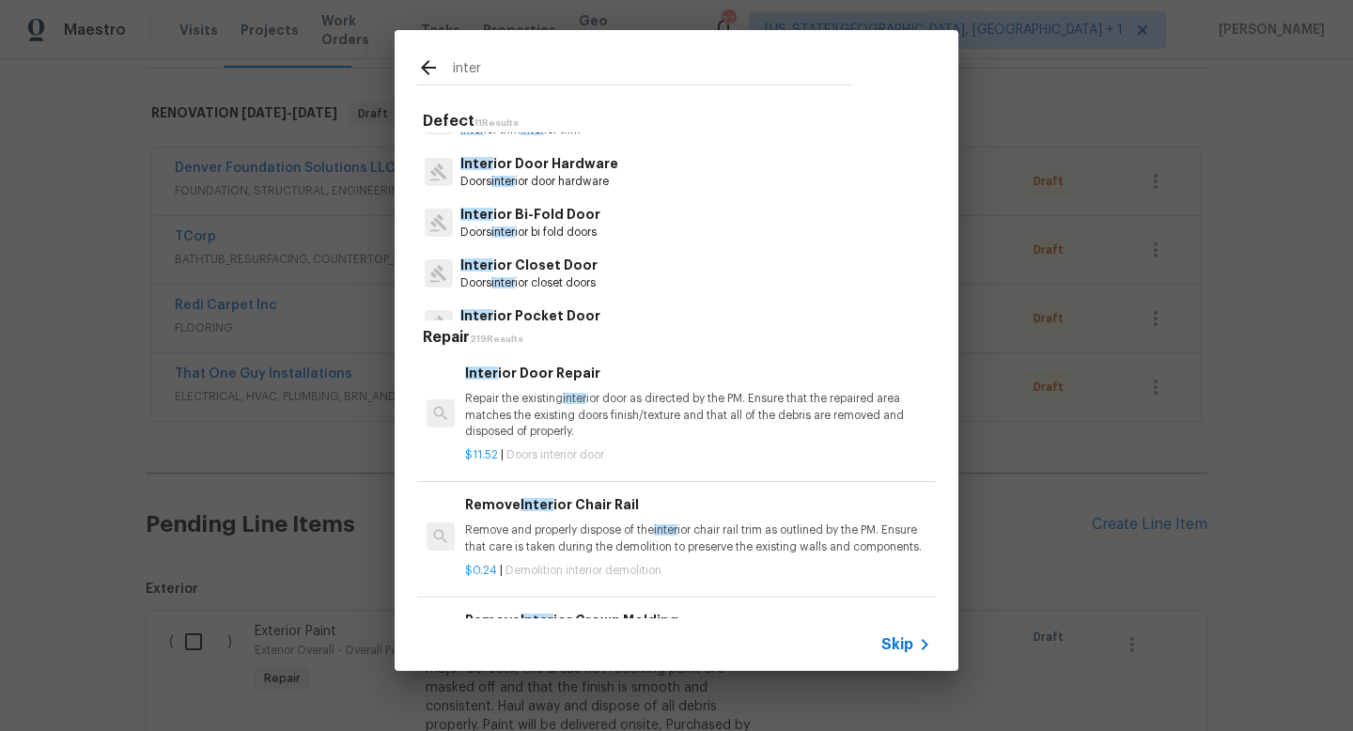
scroll to position [371, 0]
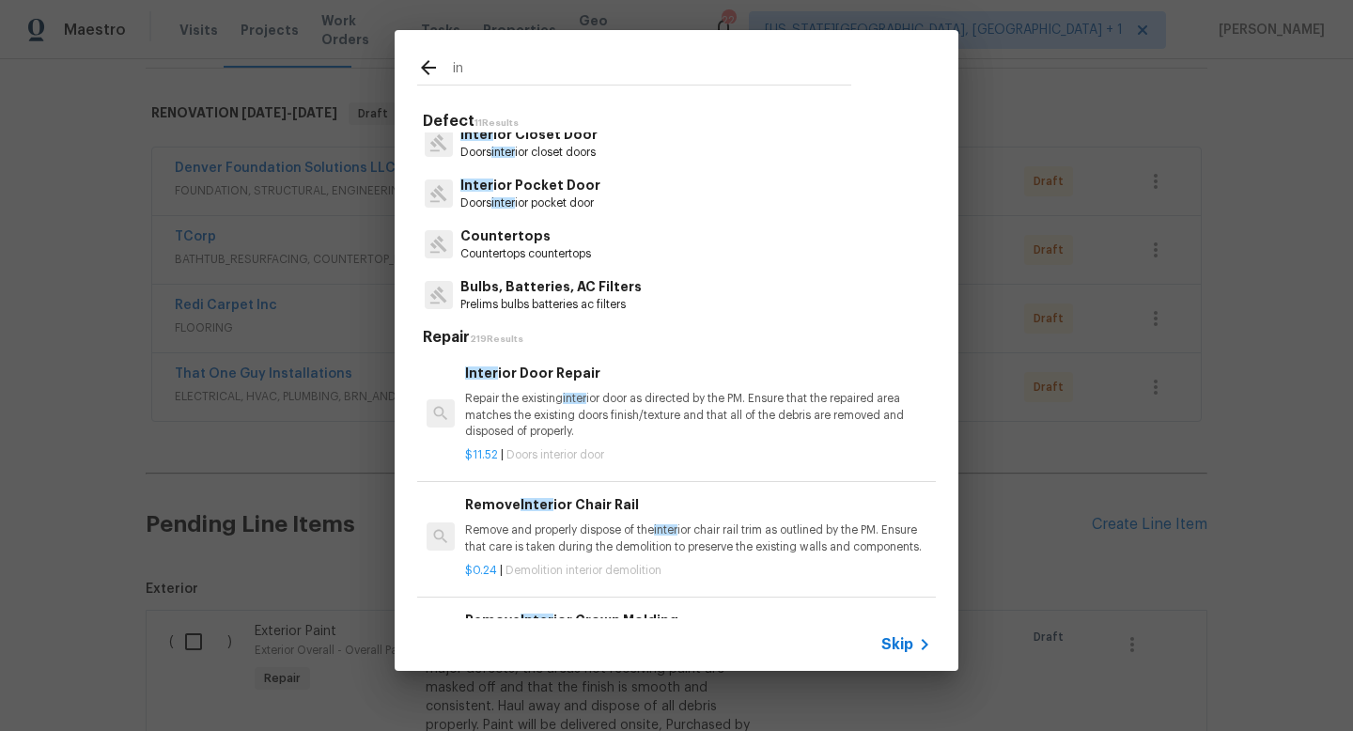
type input "i"
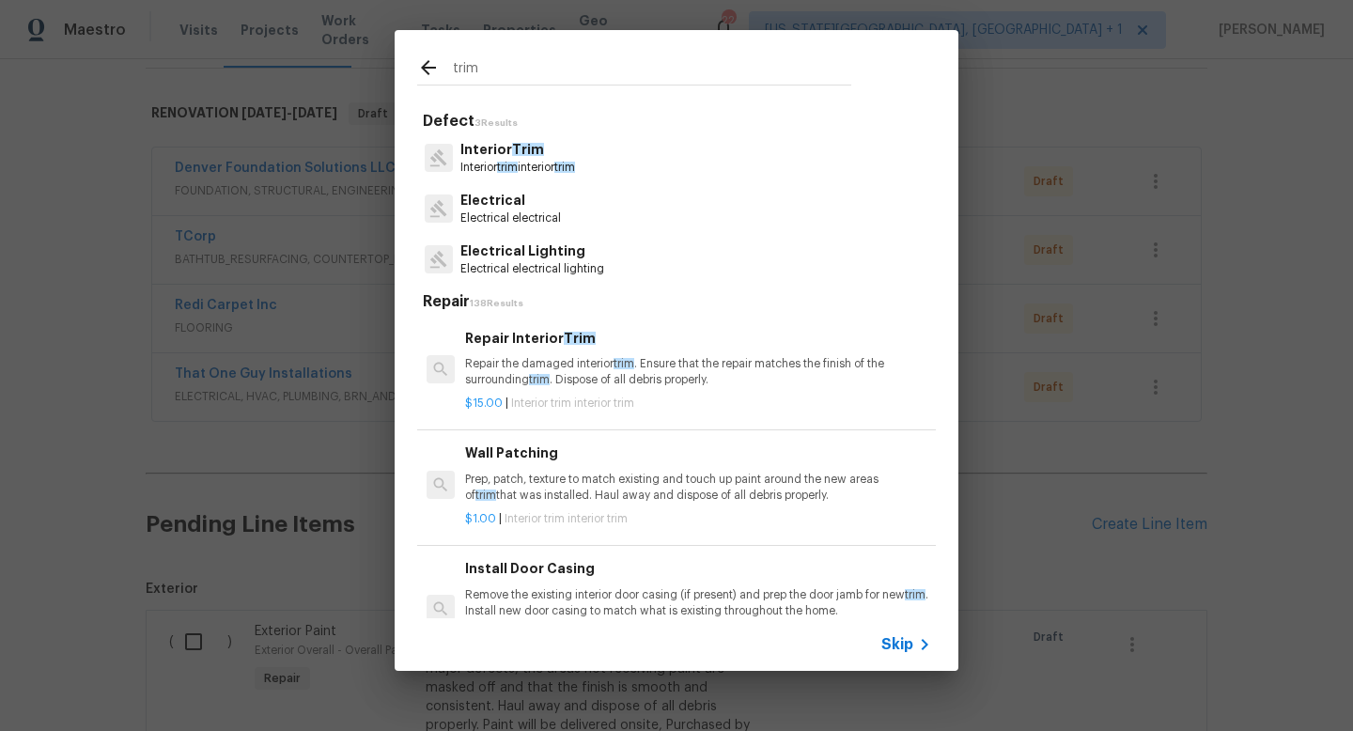
type input "trim"
click at [512, 155] on span "Trim" at bounding box center [528, 149] width 32 height 13
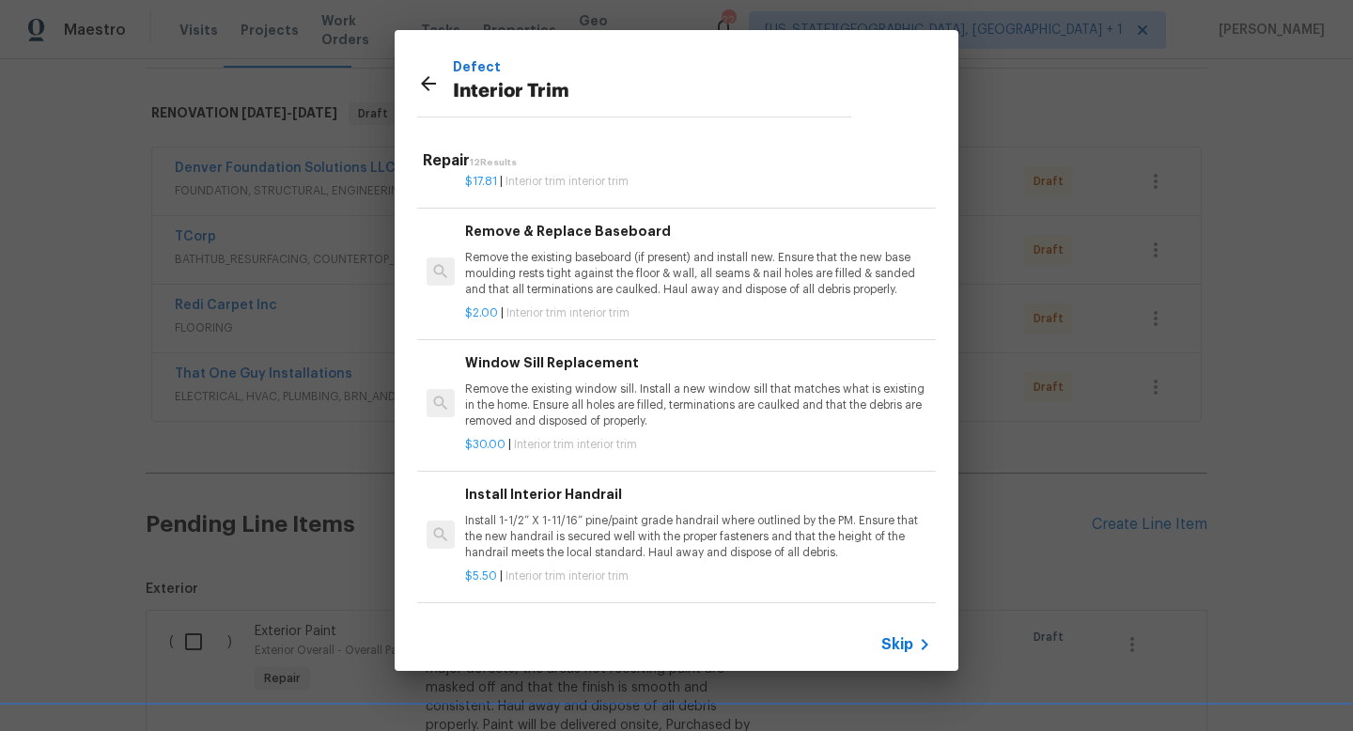
scroll to position [999, 0]
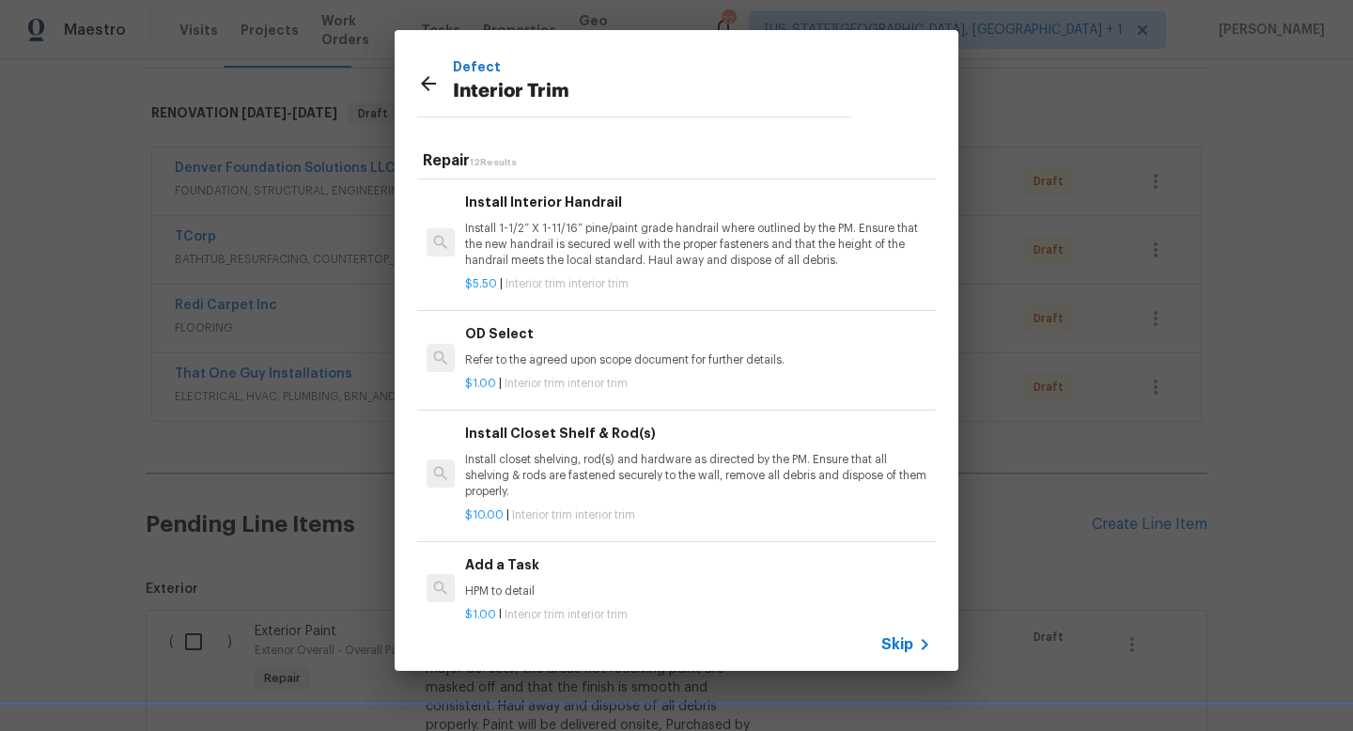
click at [523, 579] on div "Add a Task HPM to detail" at bounding box center [698, 576] width 466 height 45
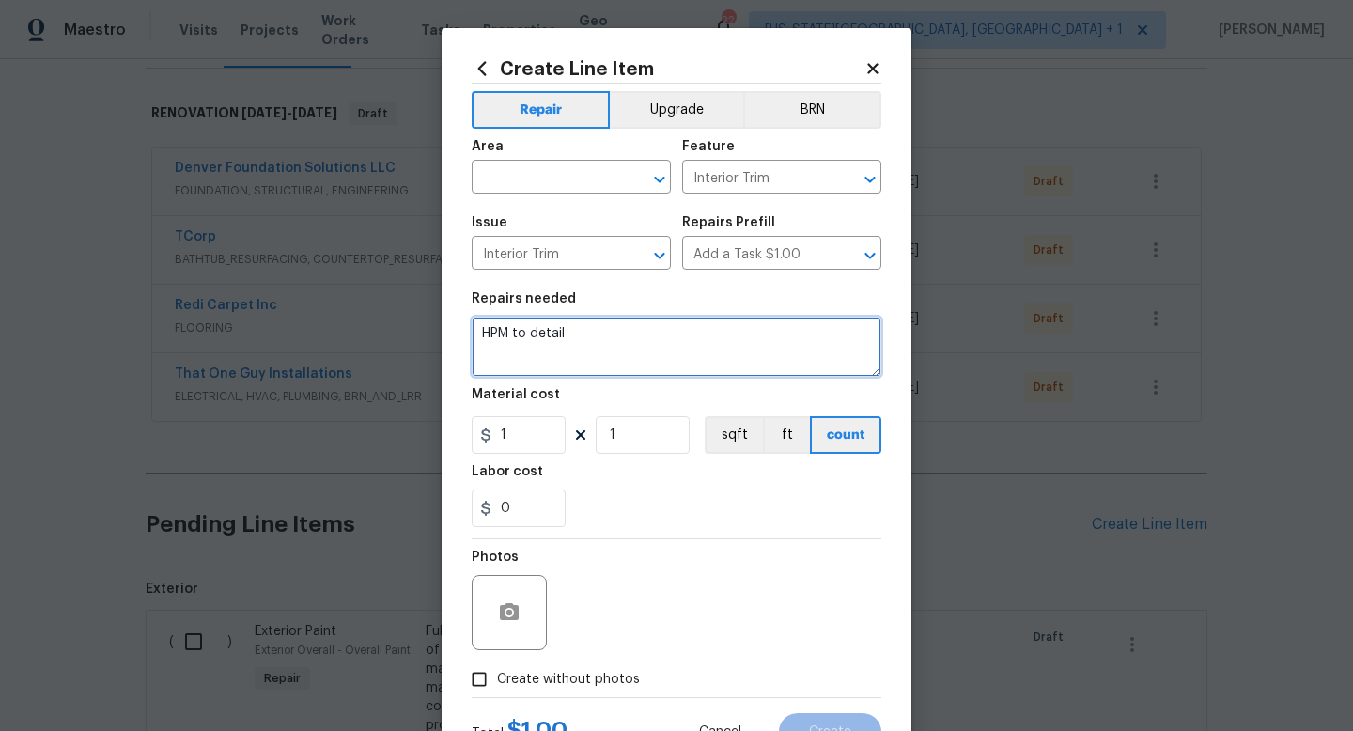
drag, startPoint x: 570, startPoint y: 334, endPoint x: 410, endPoint y: 317, distance: 160.7
click at [410, 317] on div "Create Line Item Repair Upgrade BRN Area ​ Feature Interior Trim ​ Issue Interi…" at bounding box center [676, 365] width 1353 height 731
type textarea "Install wood trim access panel for water shut off at basement bedroom."
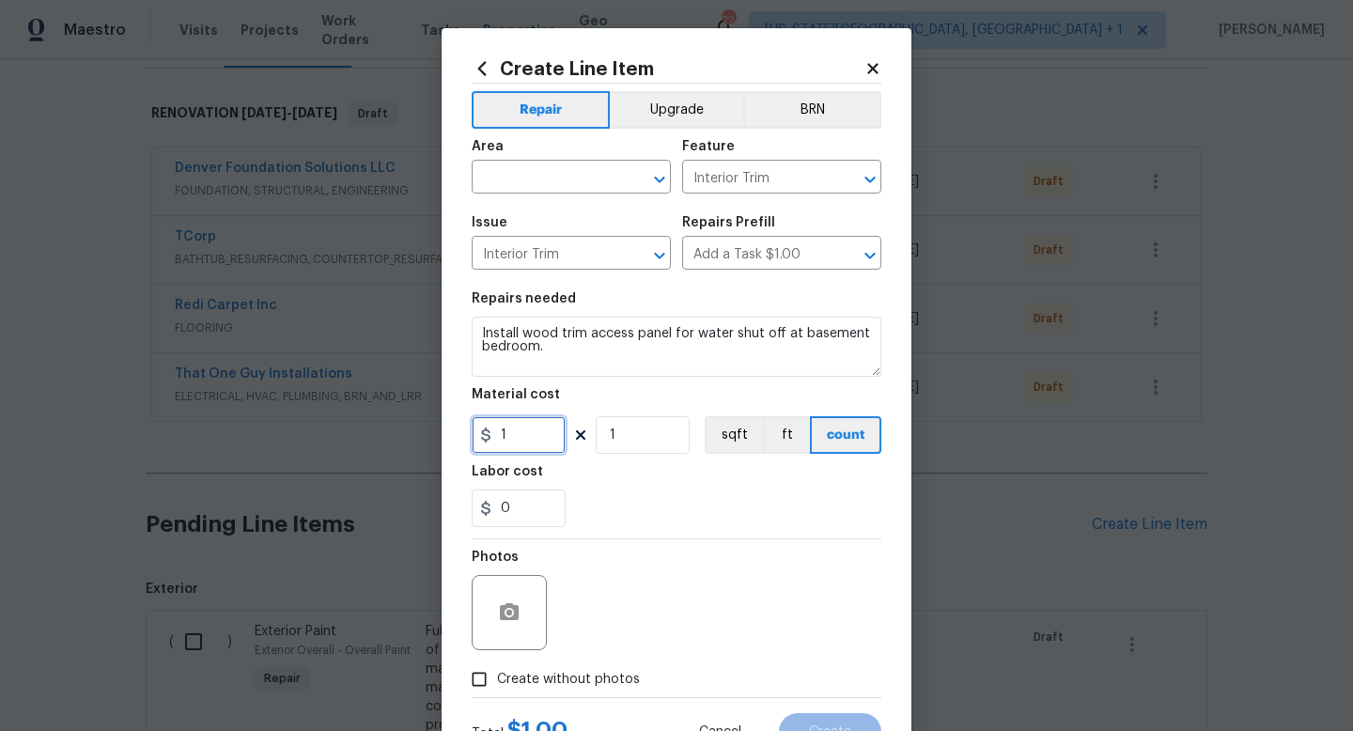
click at [507, 436] on input "1" at bounding box center [519, 435] width 94 height 38
type input "30"
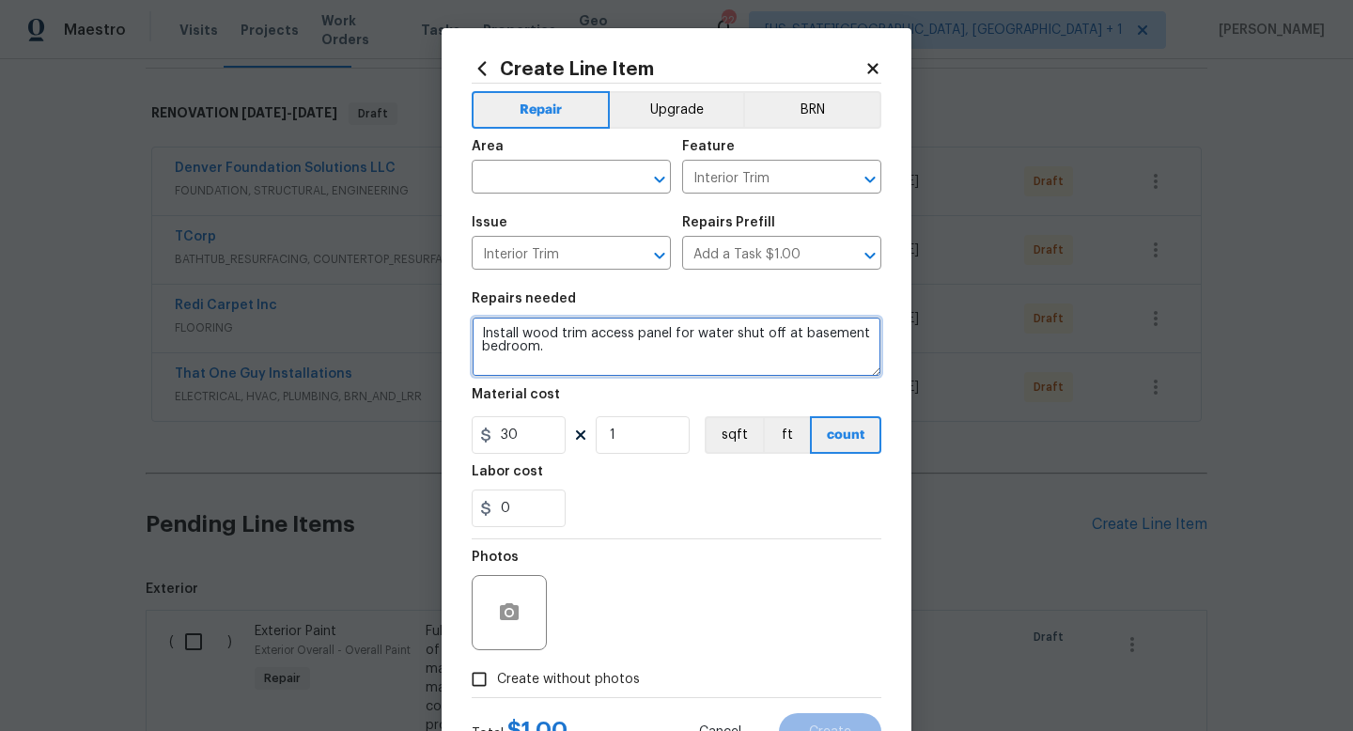
click at [617, 346] on textarea "Install wood trim access panel for water shut off at basement bedroom." at bounding box center [677, 347] width 410 height 60
type textarea "Install wood trim access panel for water shut off at basement bedroom. Paint to…"
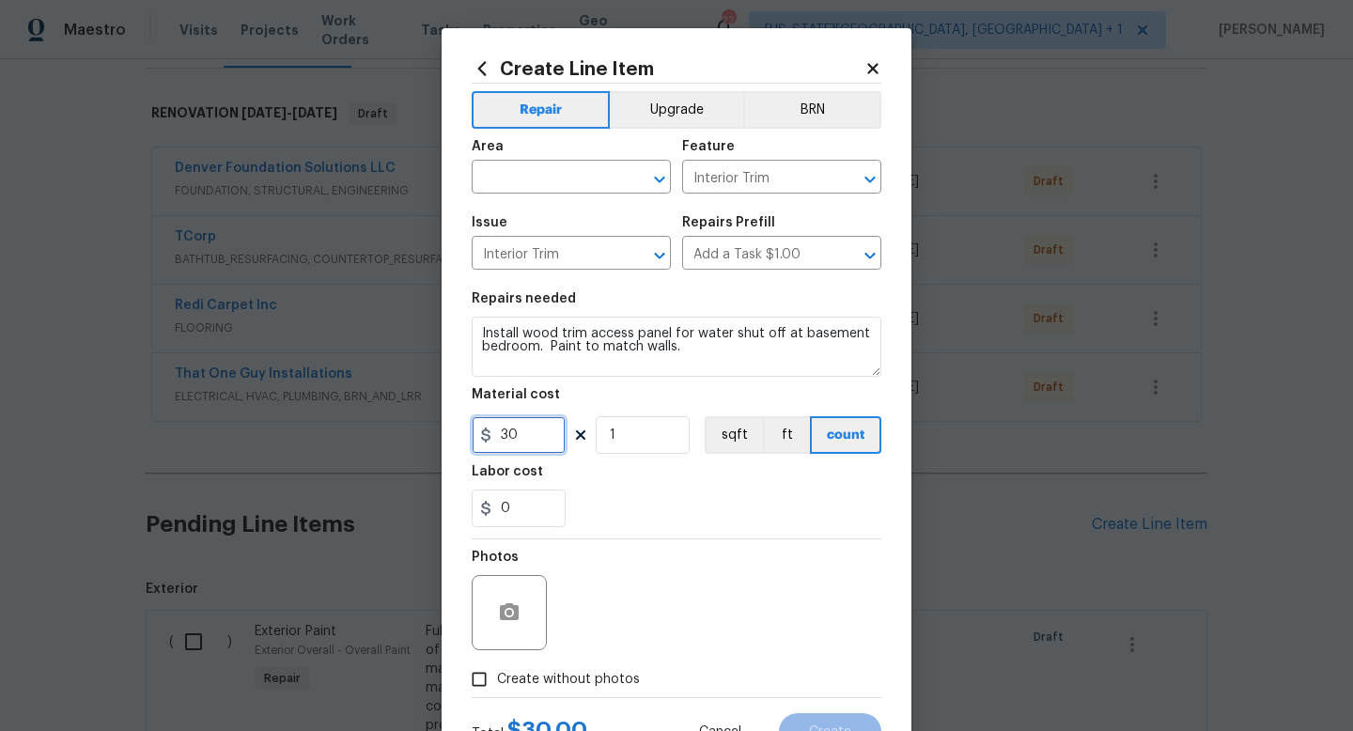
drag, startPoint x: 523, startPoint y: 439, endPoint x: 460, endPoint y: 436, distance: 63.0
click at [460, 437] on div "Create Line Item Repair Upgrade BRN Area ​ Feature Interior Trim ​ Issue Interi…" at bounding box center [677, 404] width 470 height 753
type input "45"
click at [594, 688] on span "Create without photos" at bounding box center [568, 680] width 143 height 20
click at [497, 688] on input "Create without photos" at bounding box center [479, 680] width 36 height 36
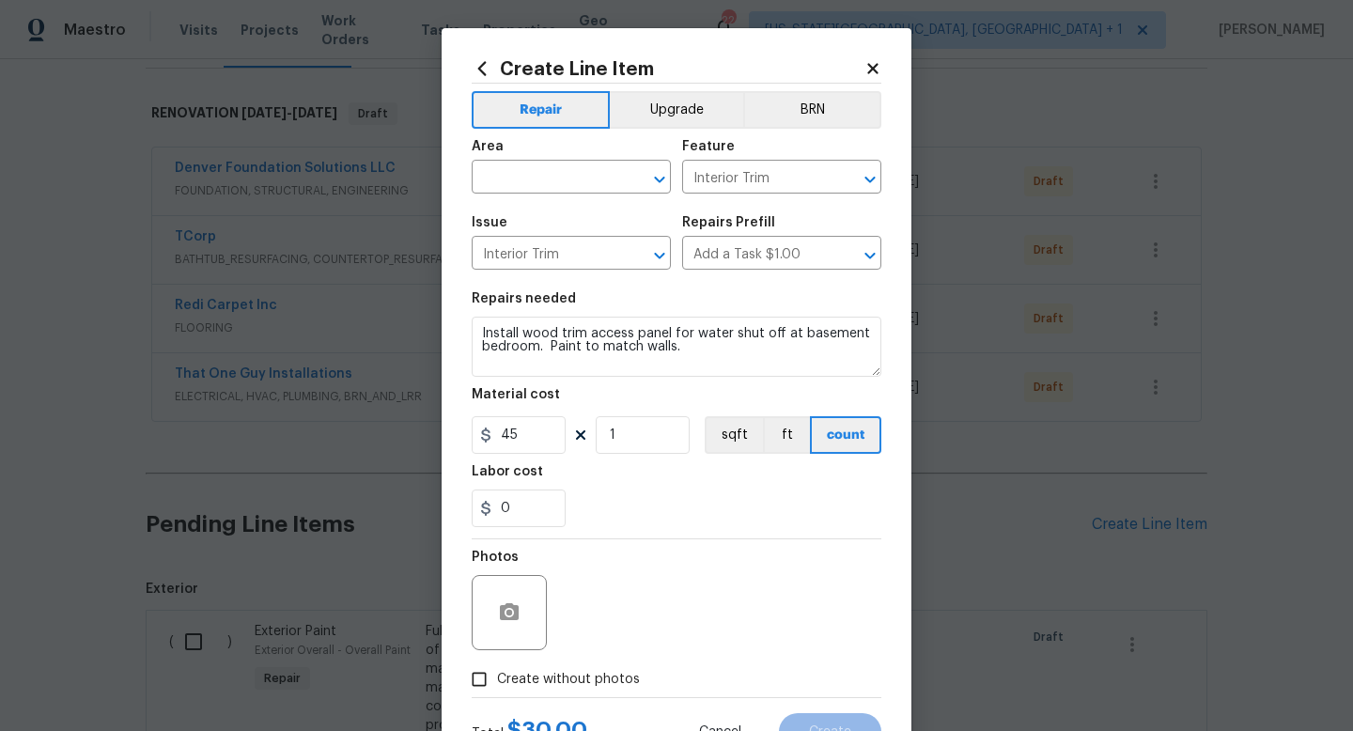
checkbox input "true"
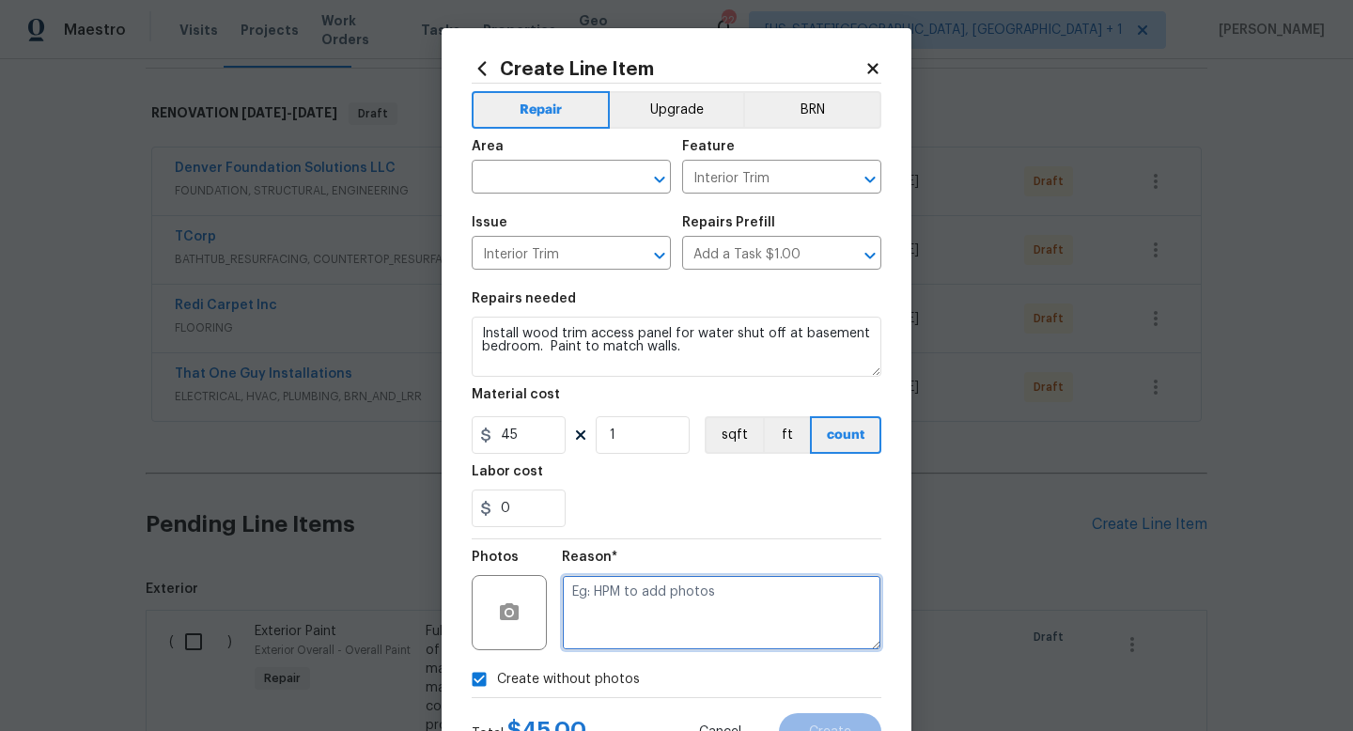
click at [606, 633] on textarea at bounding box center [722, 612] width 320 height 75
type textarea "na"
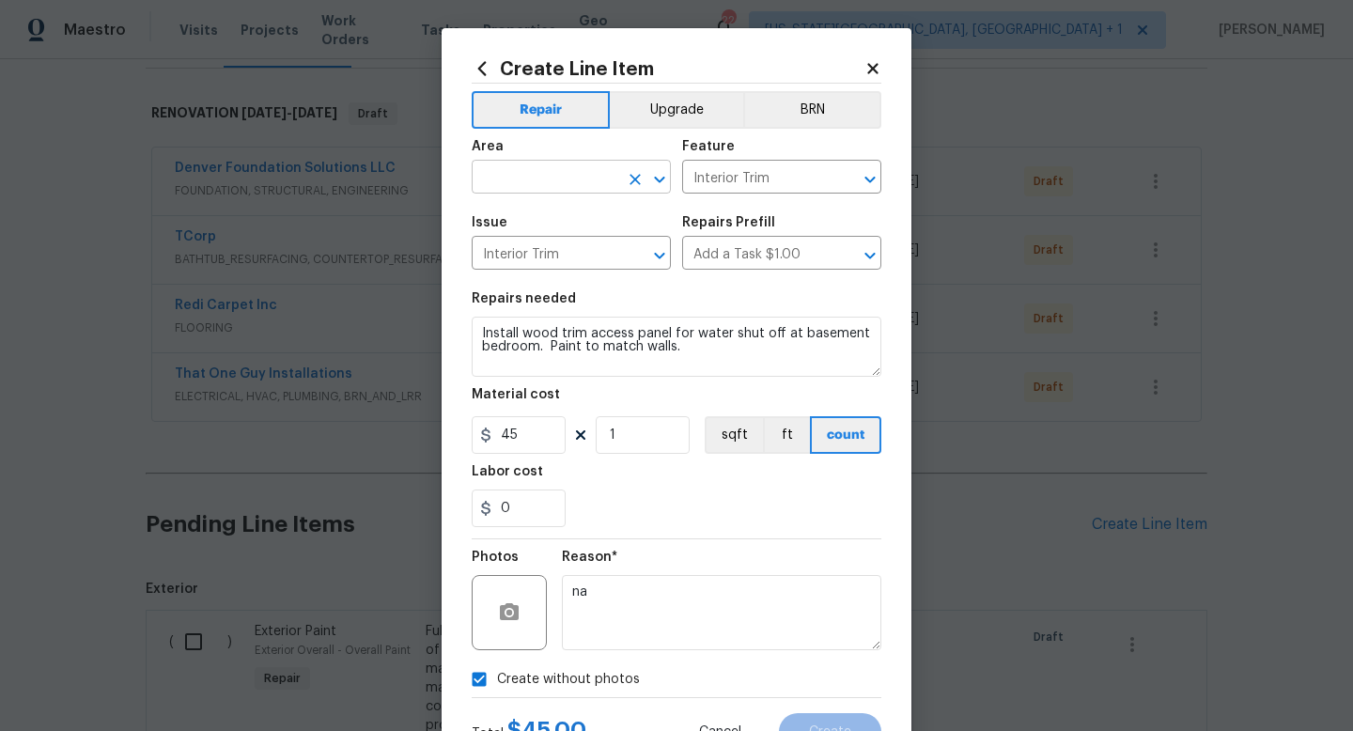
click at [559, 174] on input "text" at bounding box center [545, 178] width 147 height 29
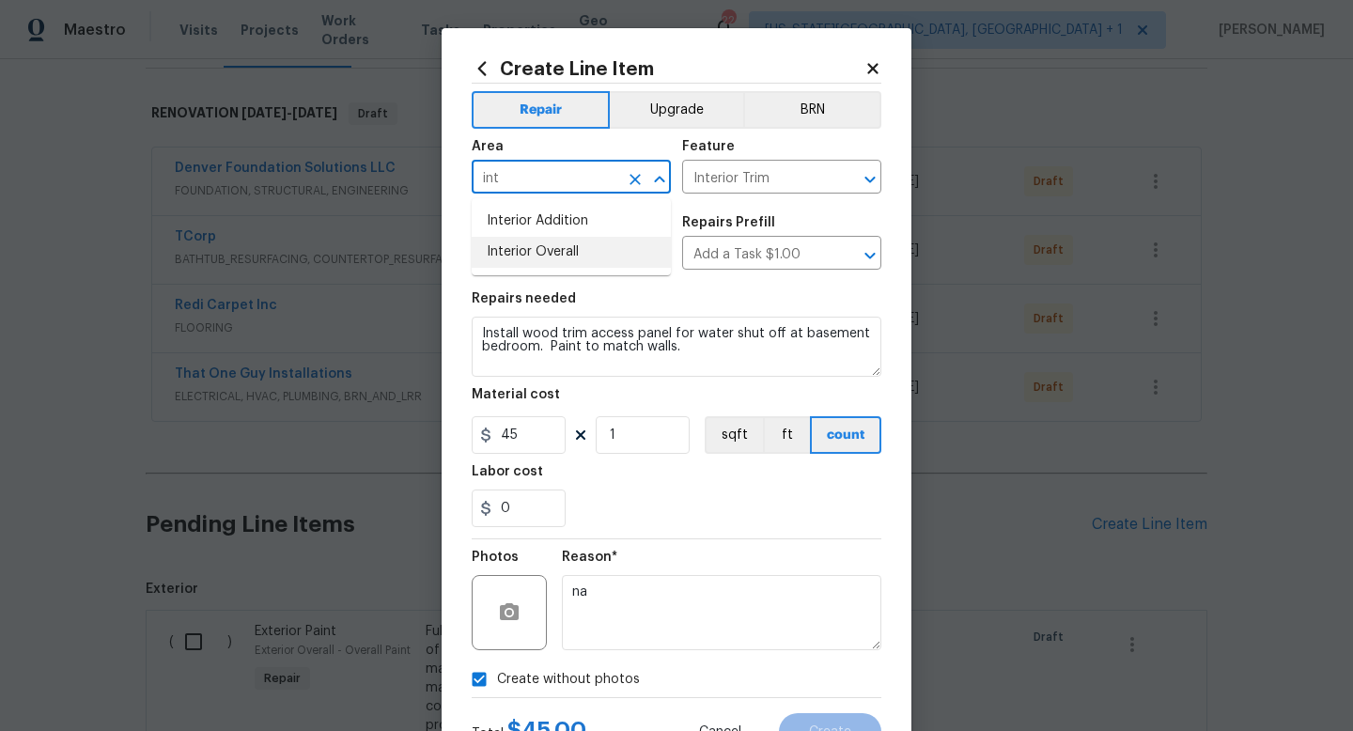
click at [548, 256] on li "Interior Overall" at bounding box center [571, 252] width 199 height 31
type input "Interior Overall"
click at [829, 730] on span "Create" at bounding box center [830, 733] width 42 height 14
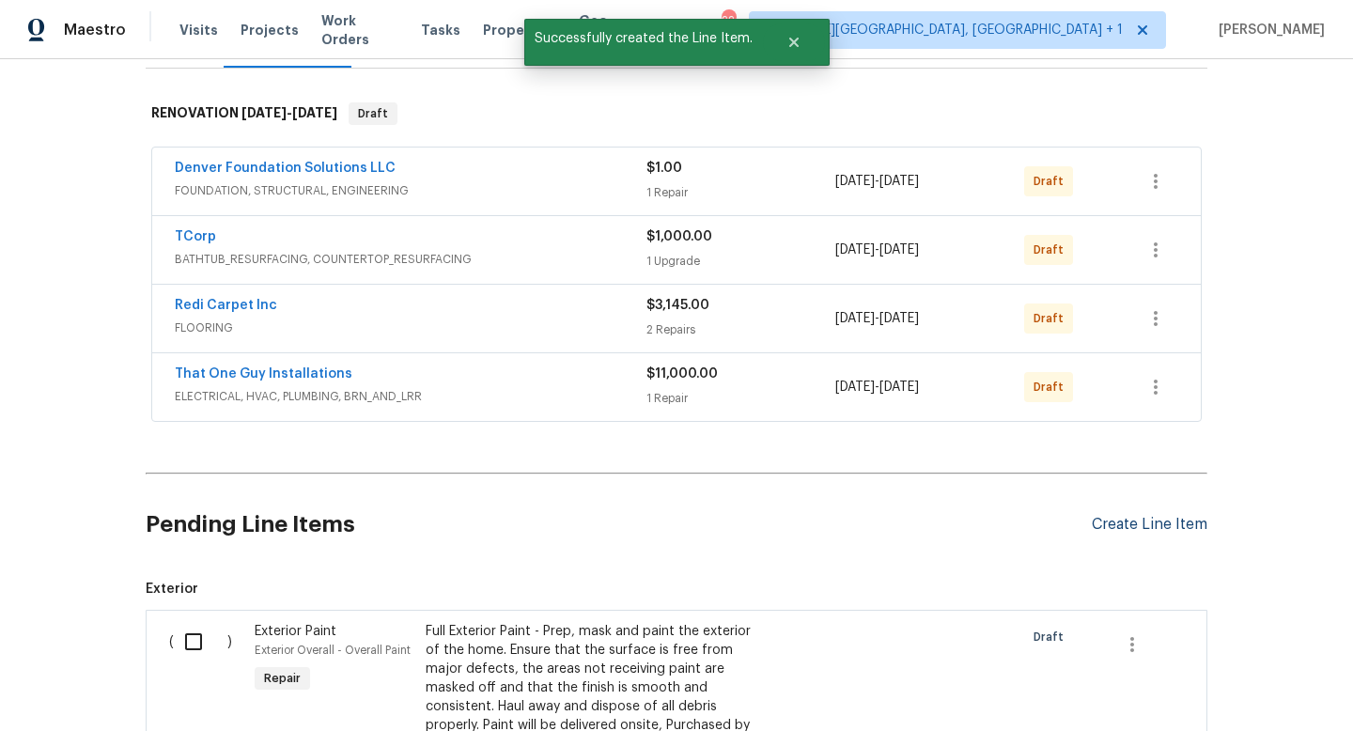
click at [1104, 522] on div "Create Line Item" at bounding box center [1150, 525] width 116 height 18
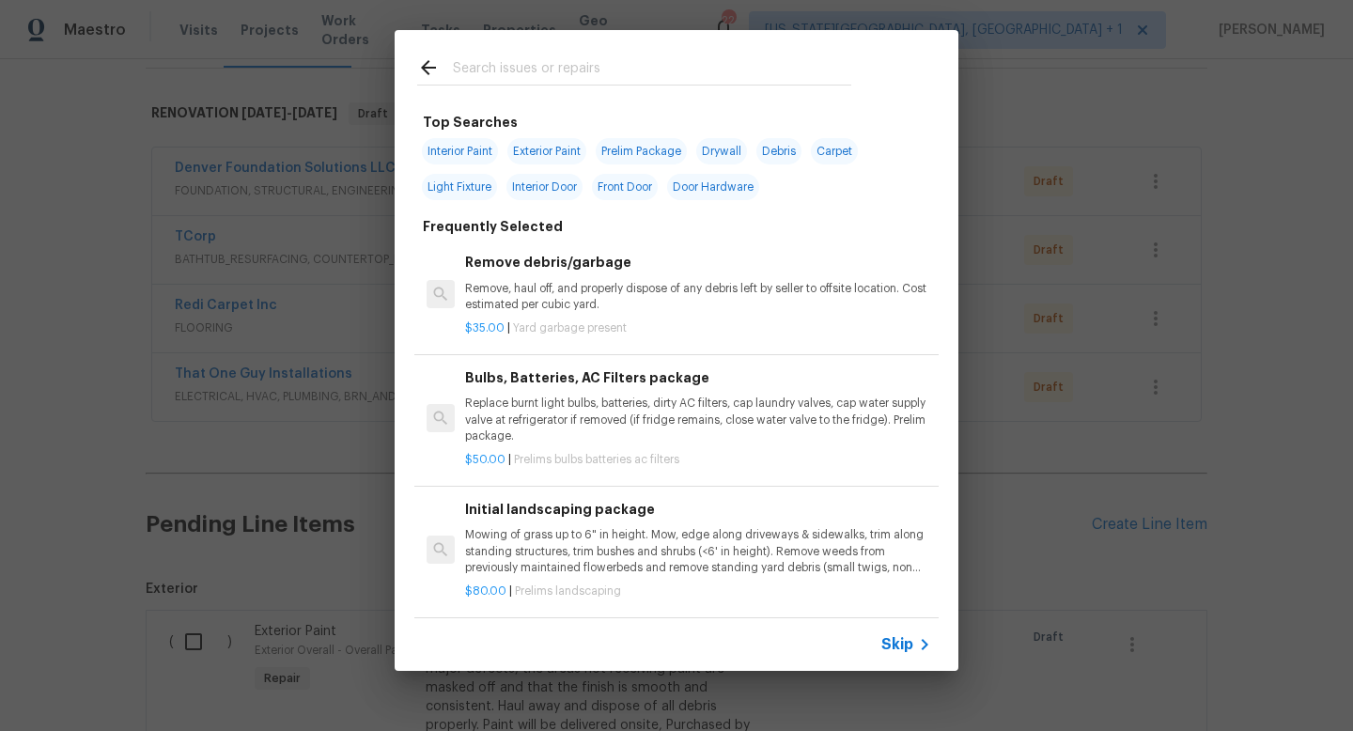
click at [483, 56] on div at bounding box center [634, 70] width 434 height 28
click at [479, 77] on input "text" at bounding box center [652, 70] width 398 height 28
type input "p"
type input "b"
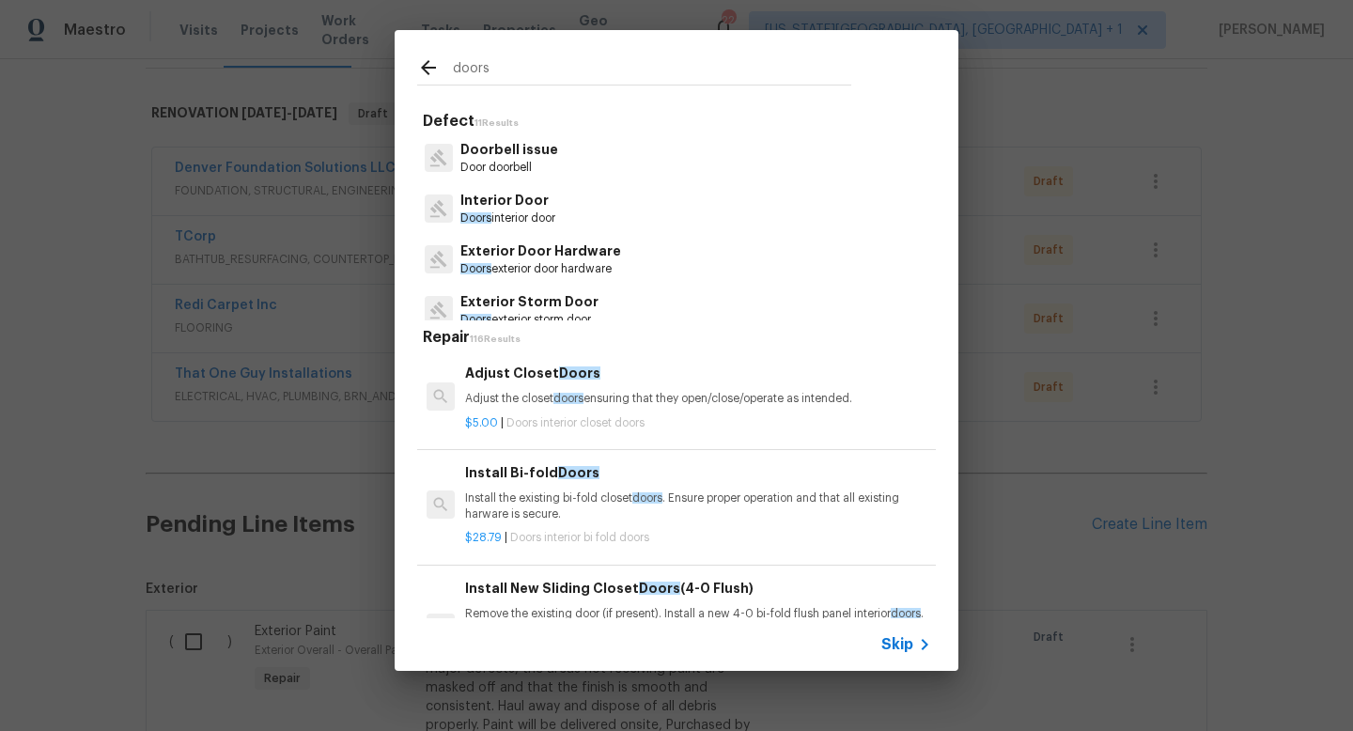
type input "doors"
click at [519, 209] on p "Interior Door" at bounding box center [507, 201] width 95 height 20
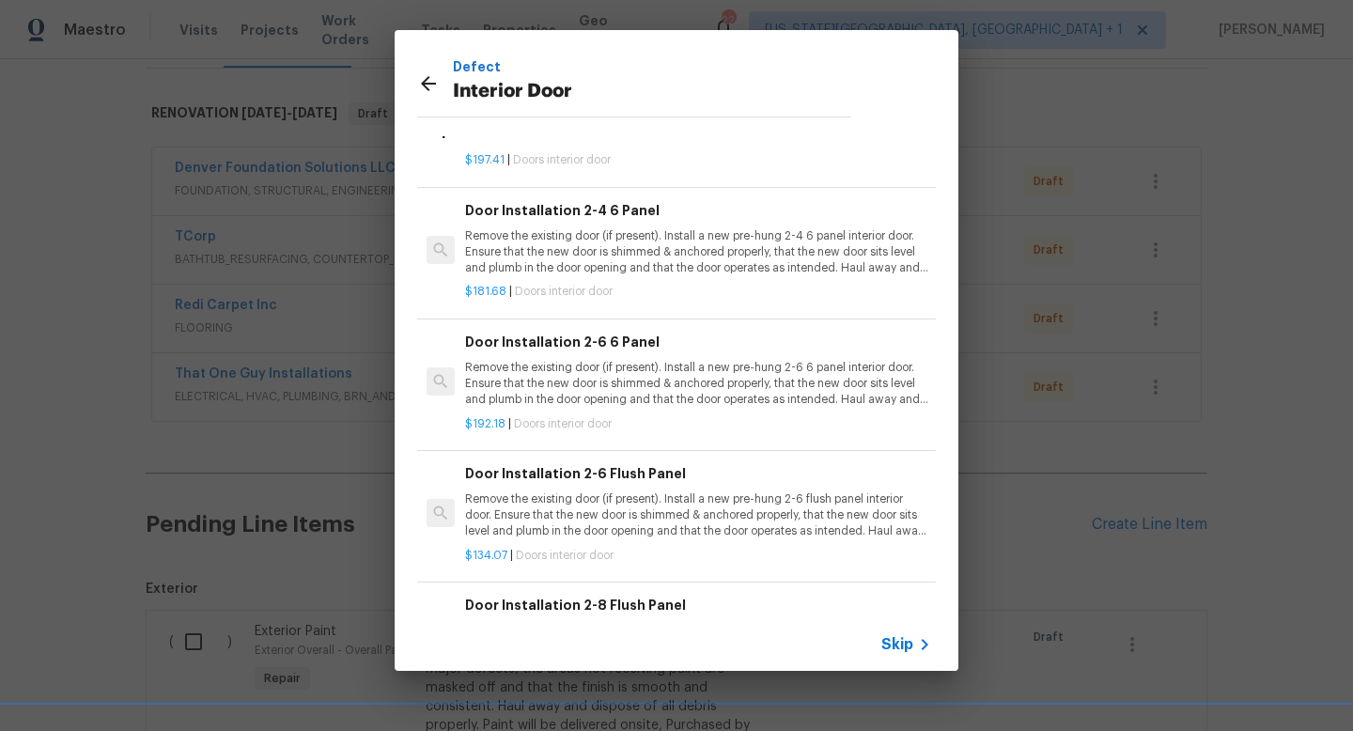
scroll to position [0, 0]
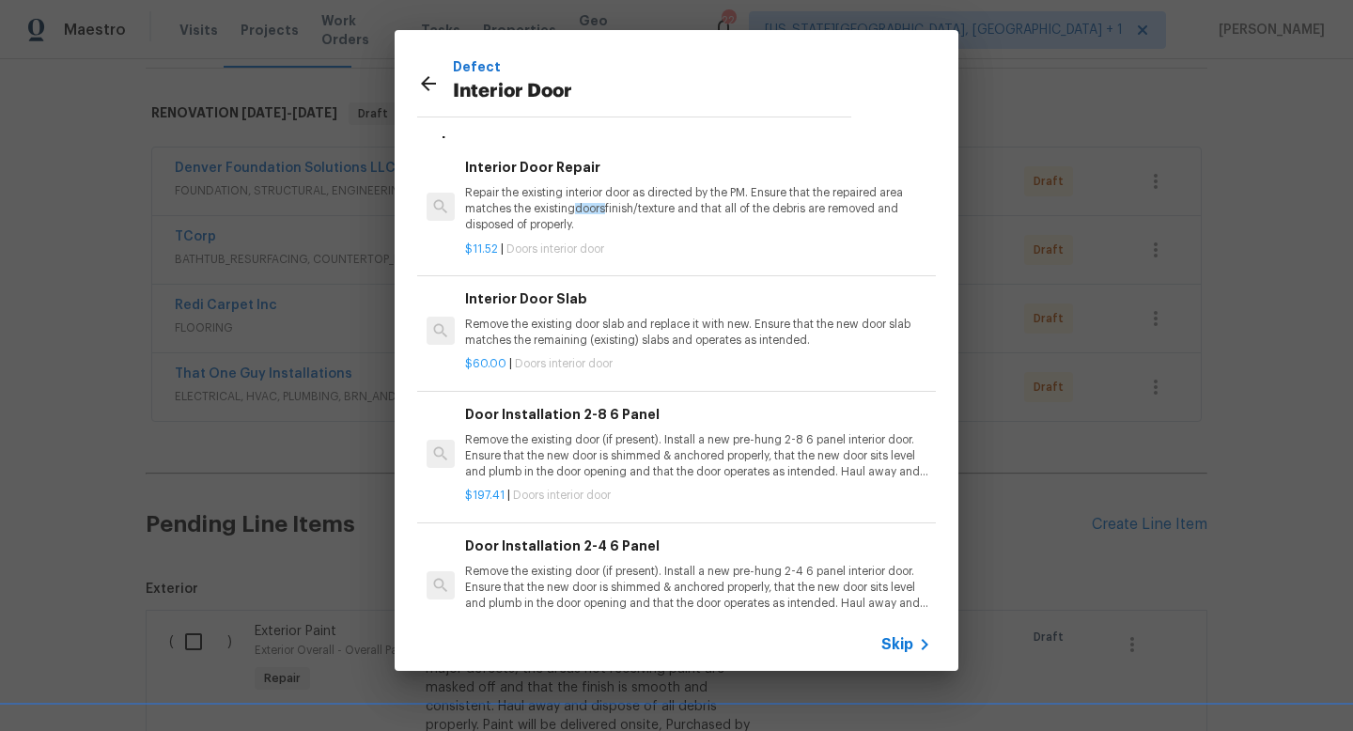
click at [431, 91] on icon at bounding box center [428, 83] width 23 height 23
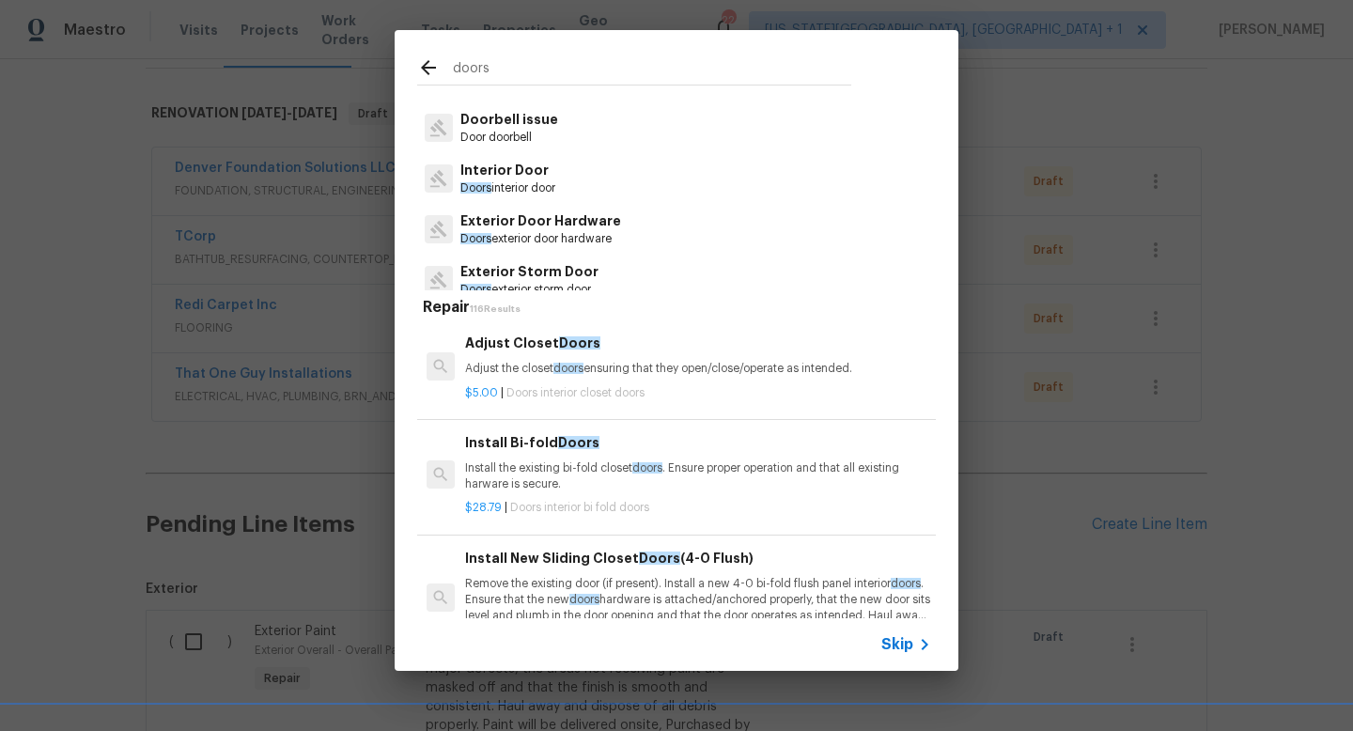
scroll to position [207, 0]
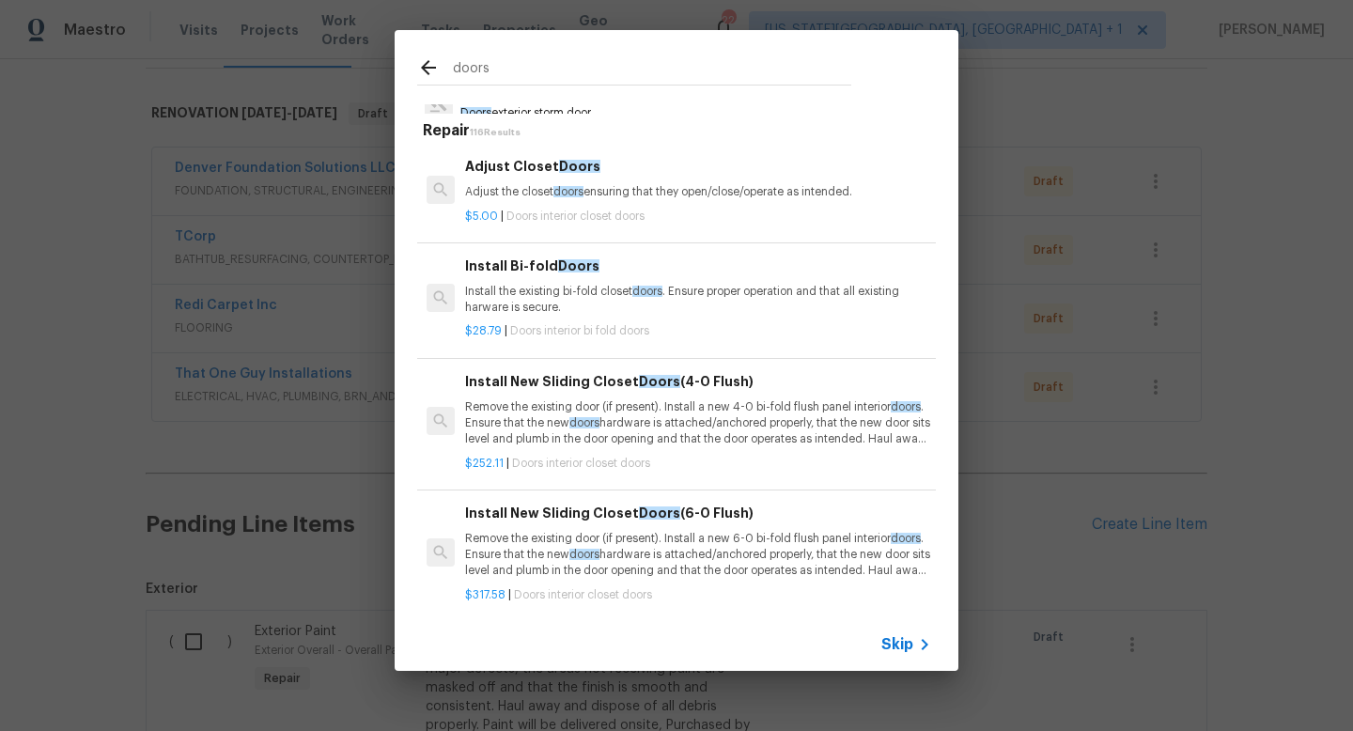
click at [454, 64] on input "doors" at bounding box center [652, 70] width 398 height 28
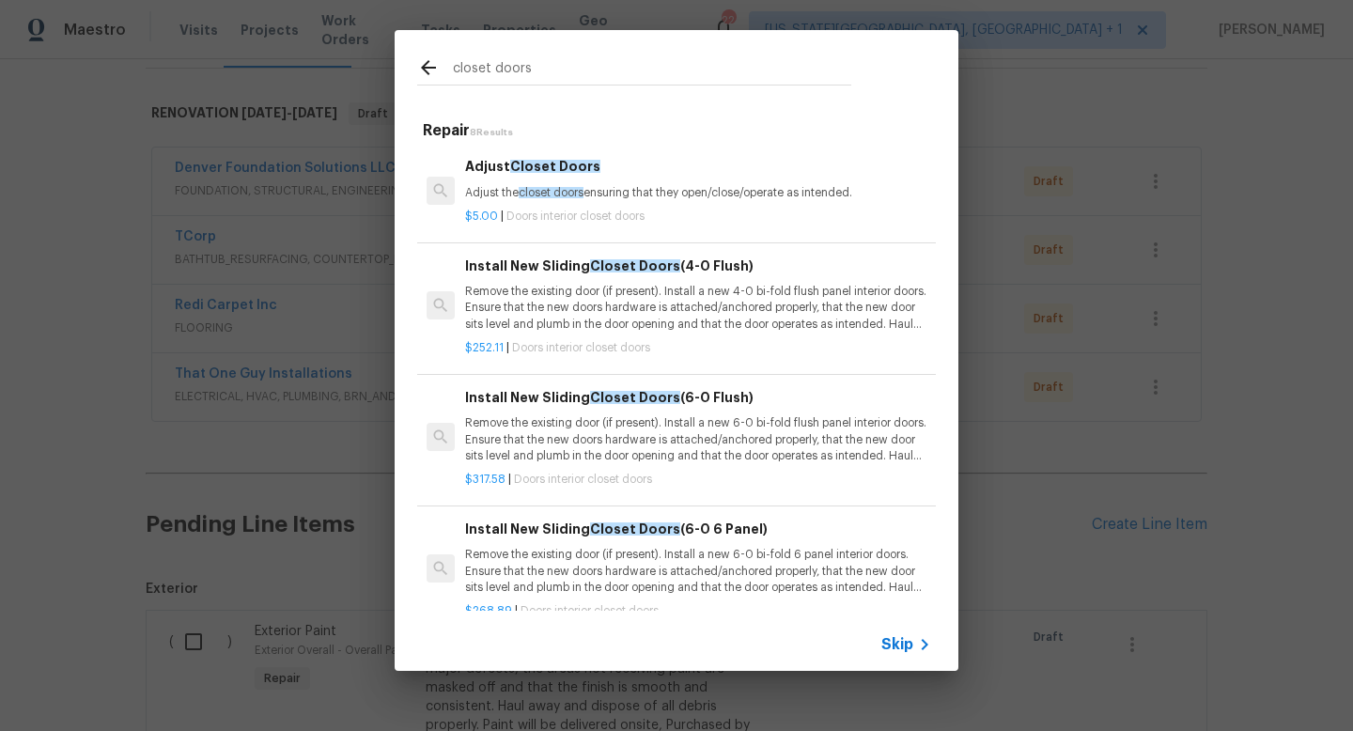
scroll to position [70, 0]
type input "closet doors"
click at [657, 312] on p "Remove the existing door (if present). Install a new 4-0 bi-fold flush panel in…" at bounding box center [698, 308] width 466 height 48
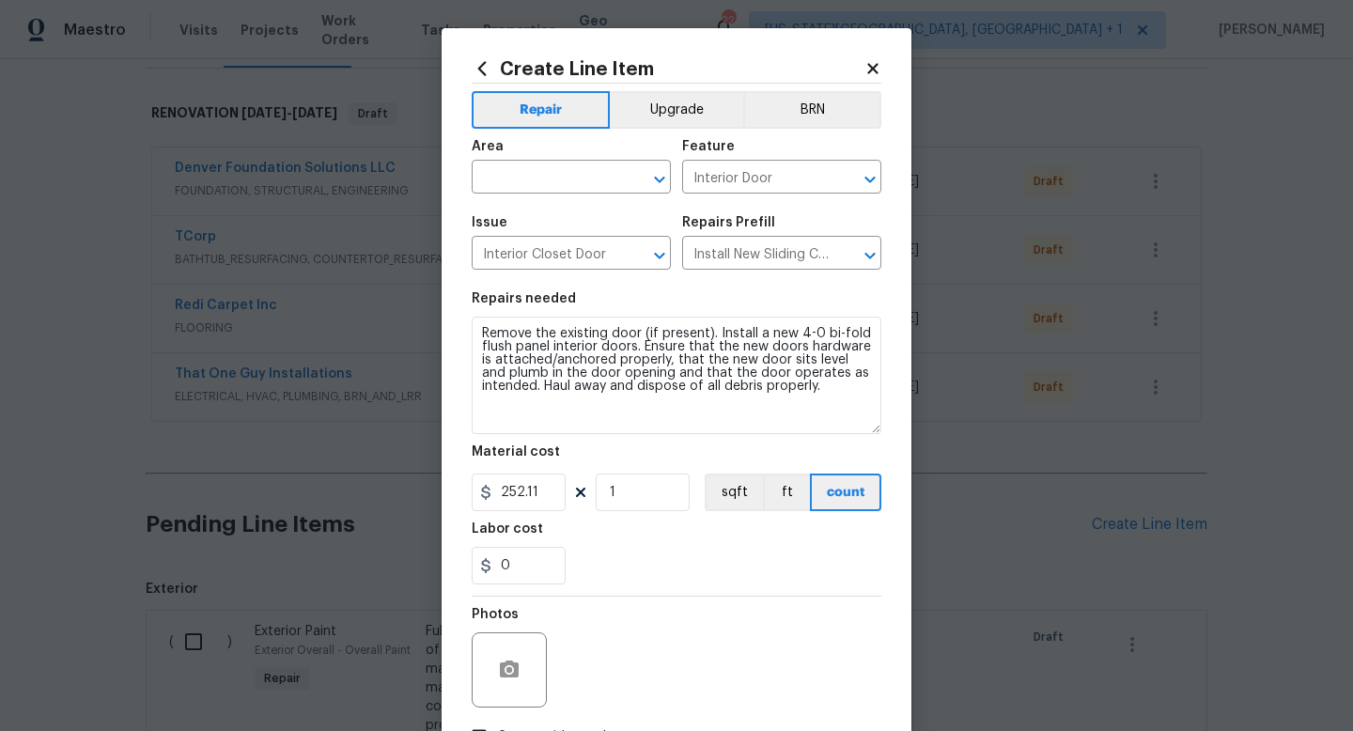
drag, startPoint x: 868, startPoint y: 371, endPoint x: 884, endPoint y: 430, distance: 61.3
click at [884, 430] on div "Create Line Item Repair Upgrade BRN Area ​ Feature Interior Door ​ Issue Interi…" at bounding box center [677, 433] width 470 height 810
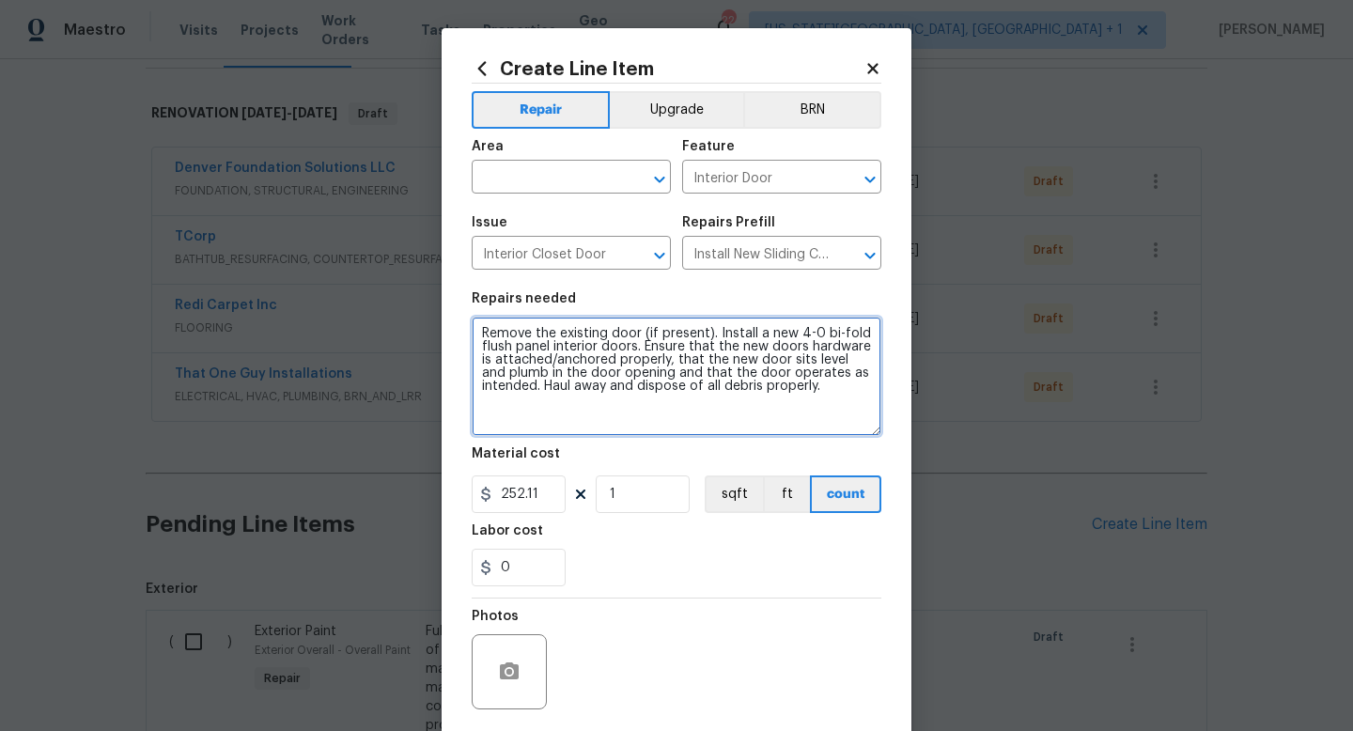
click at [858, 385] on textarea "Remove the existing door (if present). Install a new 4-0 bi-fold flush panel in…" at bounding box center [677, 376] width 410 height 119
type textarea "Remove the existing door (if present). Install a new 4-0 bi-fold flush panel in…"
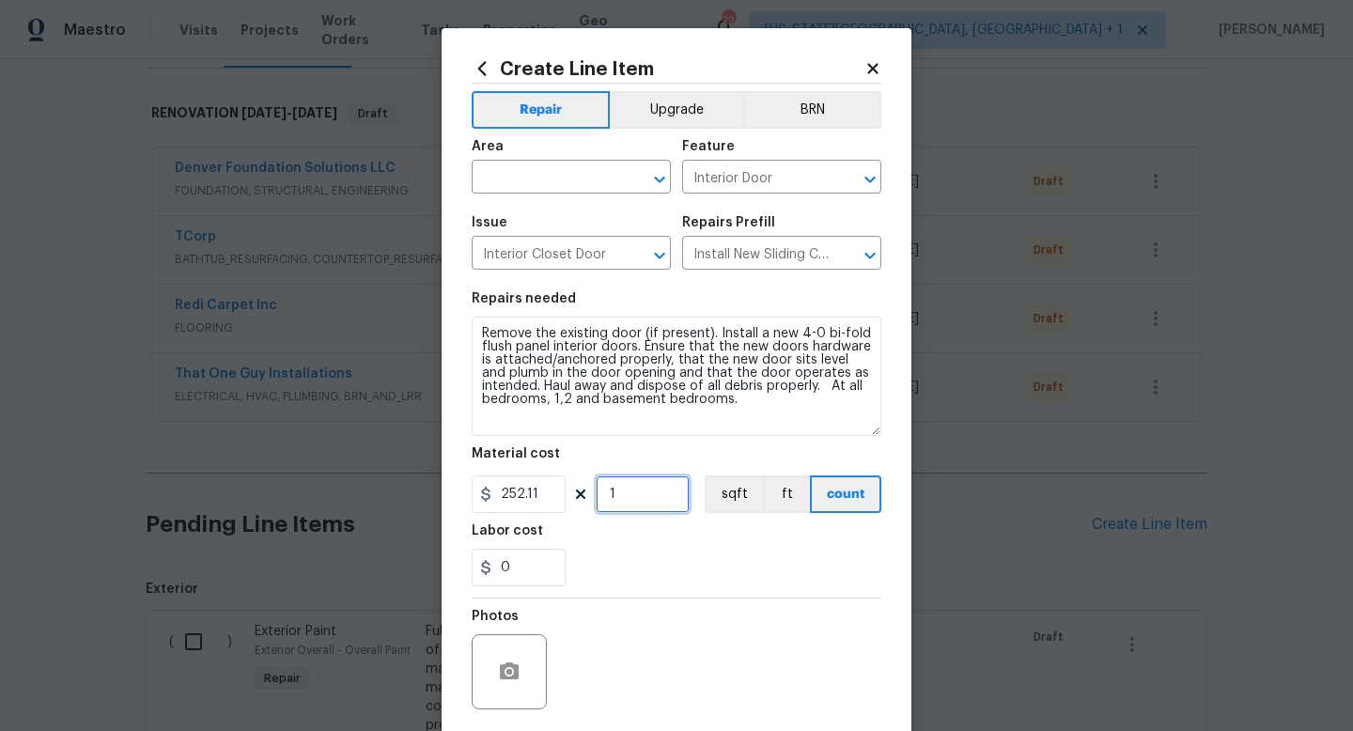
click at [639, 503] on input "1" at bounding box center [643, 495] width 94 height 38
type input "4"
click at [647, 589] on section "Repairs needed Remove the existing door (if present). Install a new 4-0 bi-fold…" at bounding box center [677, 439] width 410 height 317
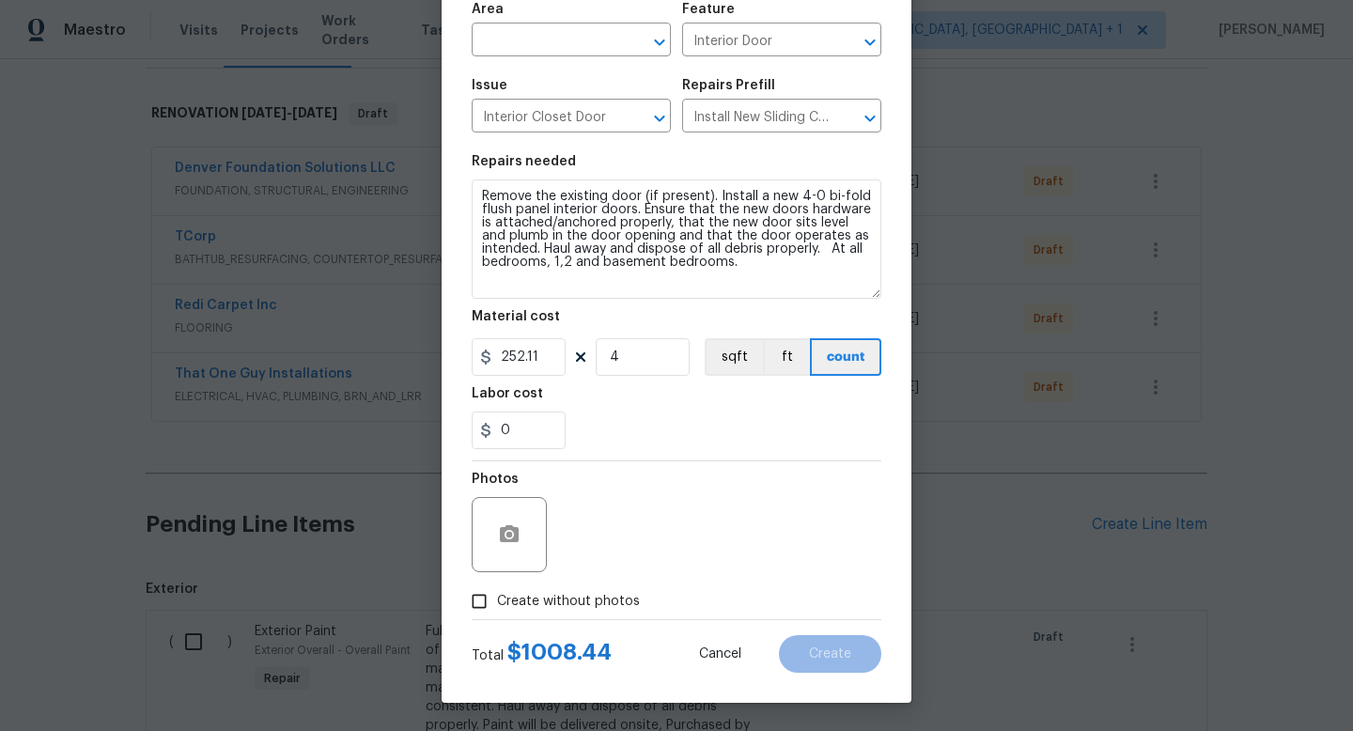
click at [565, 597] on span "Create without photos" at bounding box center [568, 602] width 143 height 20
click at [497, 597] on input "Create without photos" at bounding box center [479, 602] width 36 height 36
checkbox input "true"
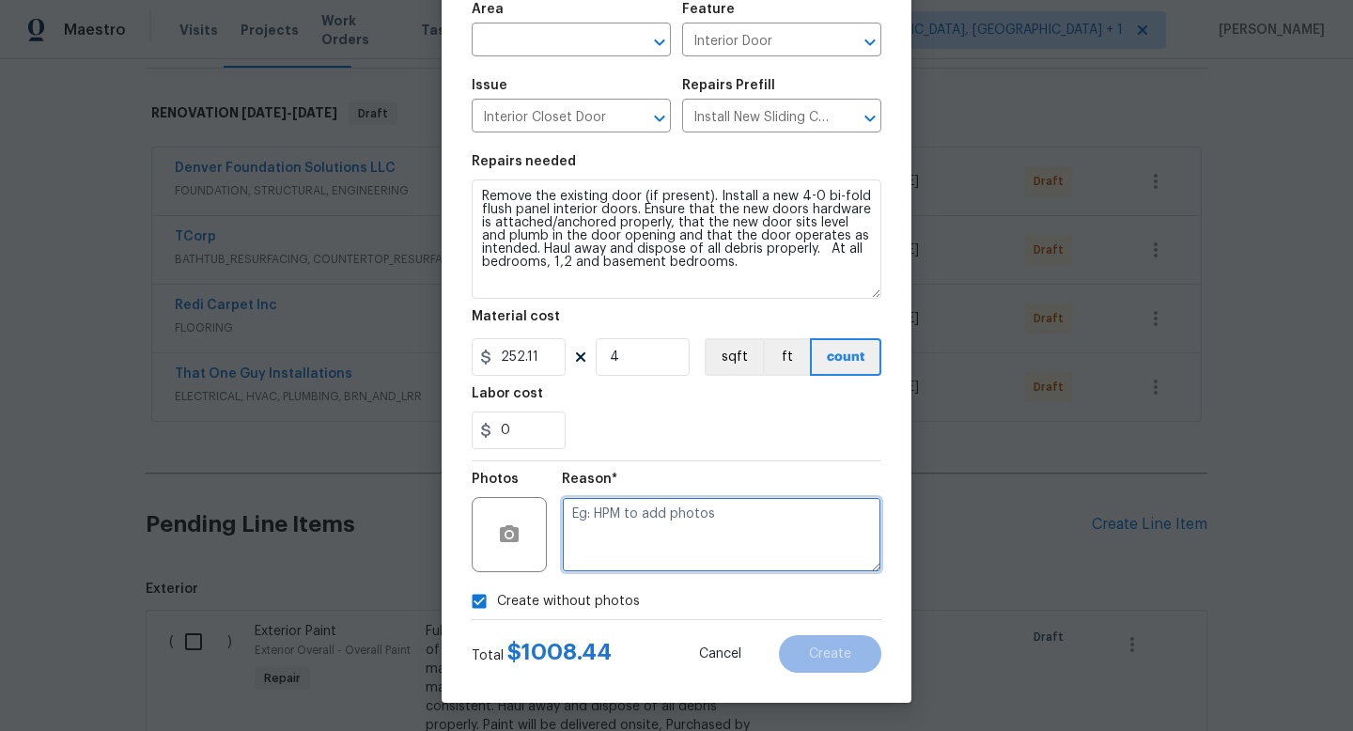
click at [591, 508] on textarea at bounding box center [722, 534] width 320 height 75
type textarea "na"
click at [496, 40] on input "text" at bounding box center [545, 41] width 147 height 29
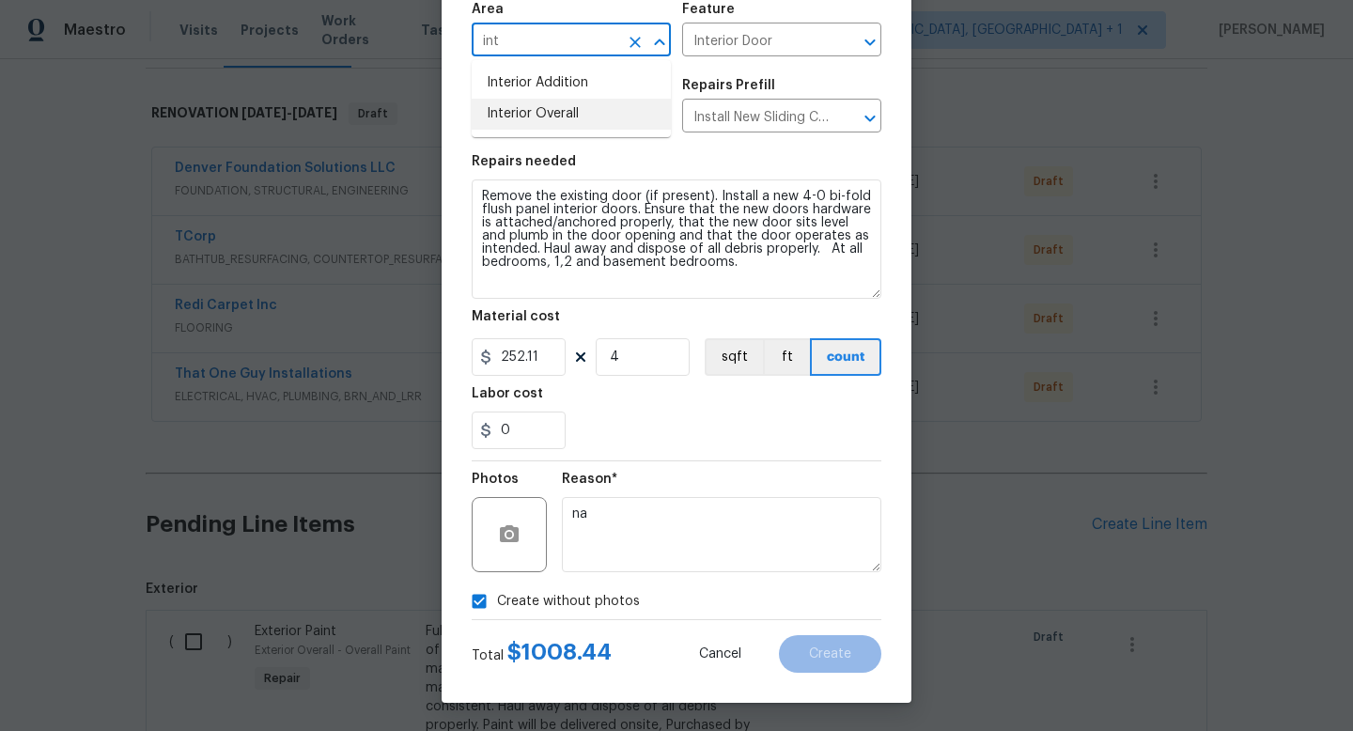
click at [506, 128] on li "Interior Overall" at bounding box center [571, 114] width 199 height 31
type input "Interior Overall"
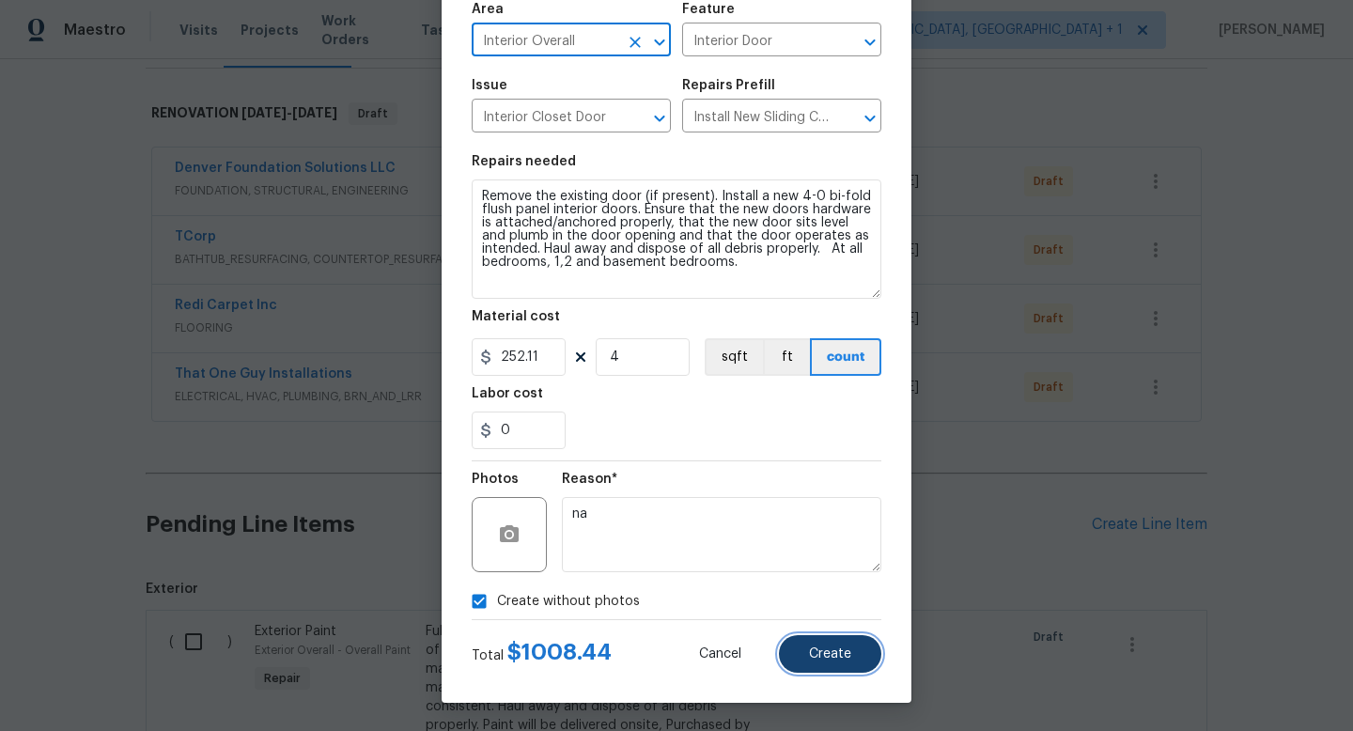
click at [831, 660] on span "Create" at bounding box center [830, 655] width 42 height 14
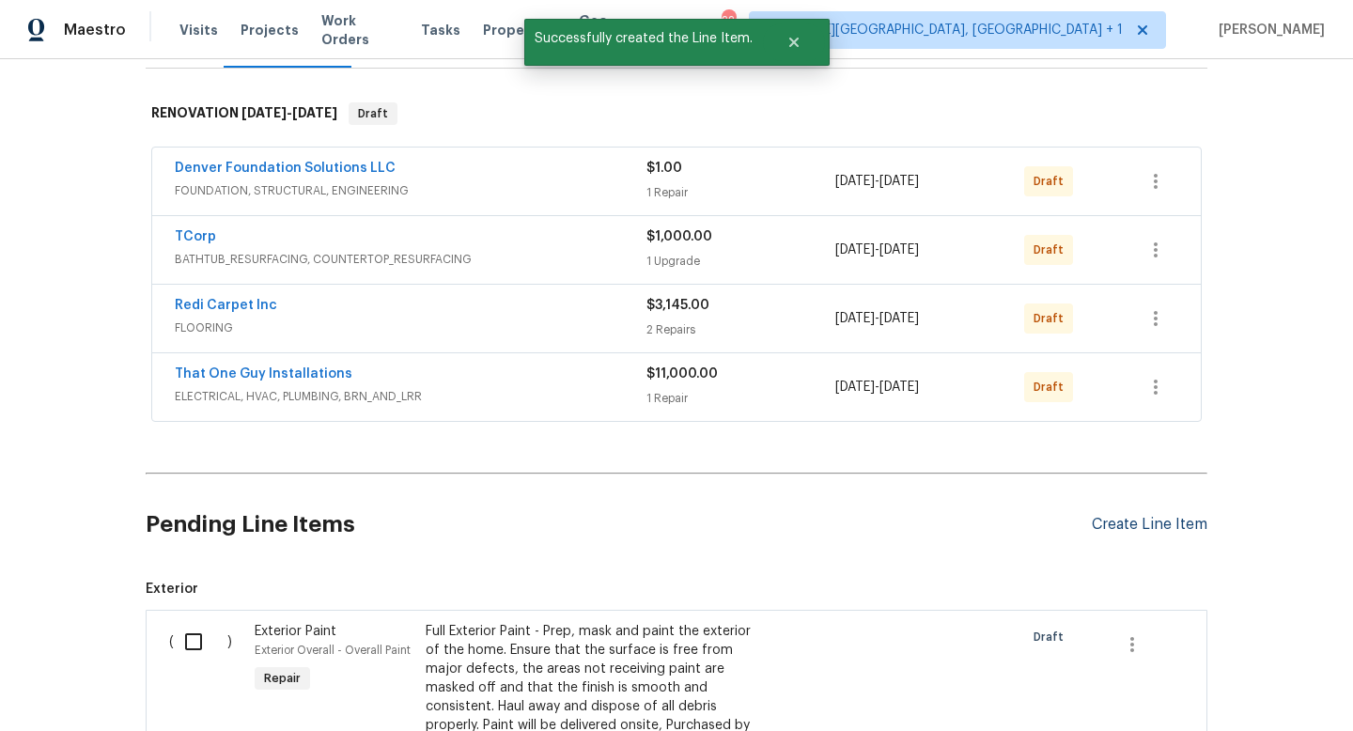
click at [1165, 523] on div "Create Line Item" at bounding box center [1150, 525] width 116 height 18
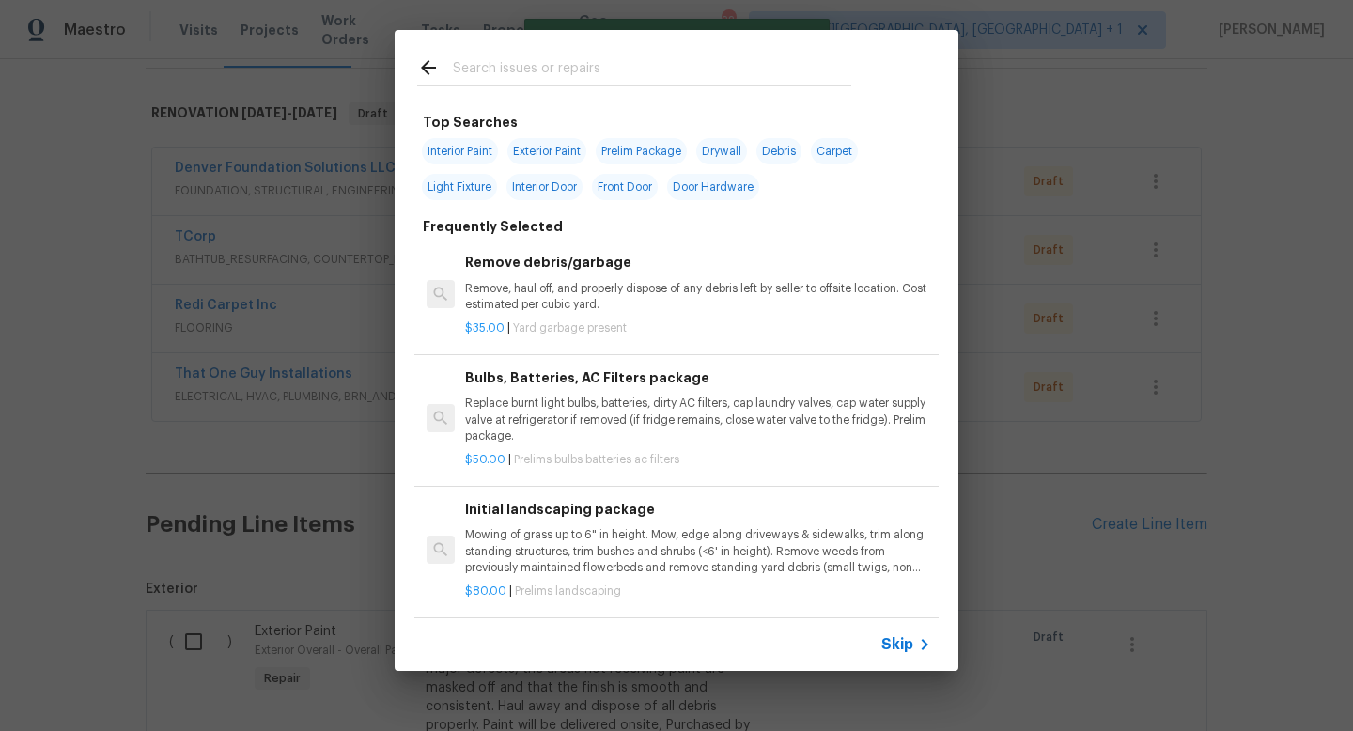
click at [533, 55] on div at bounding box center [634, 67] width 479 height 74
click at [520, 74] on input "text" at bounding box center [652, 70] width 398 height 28
type input "i"
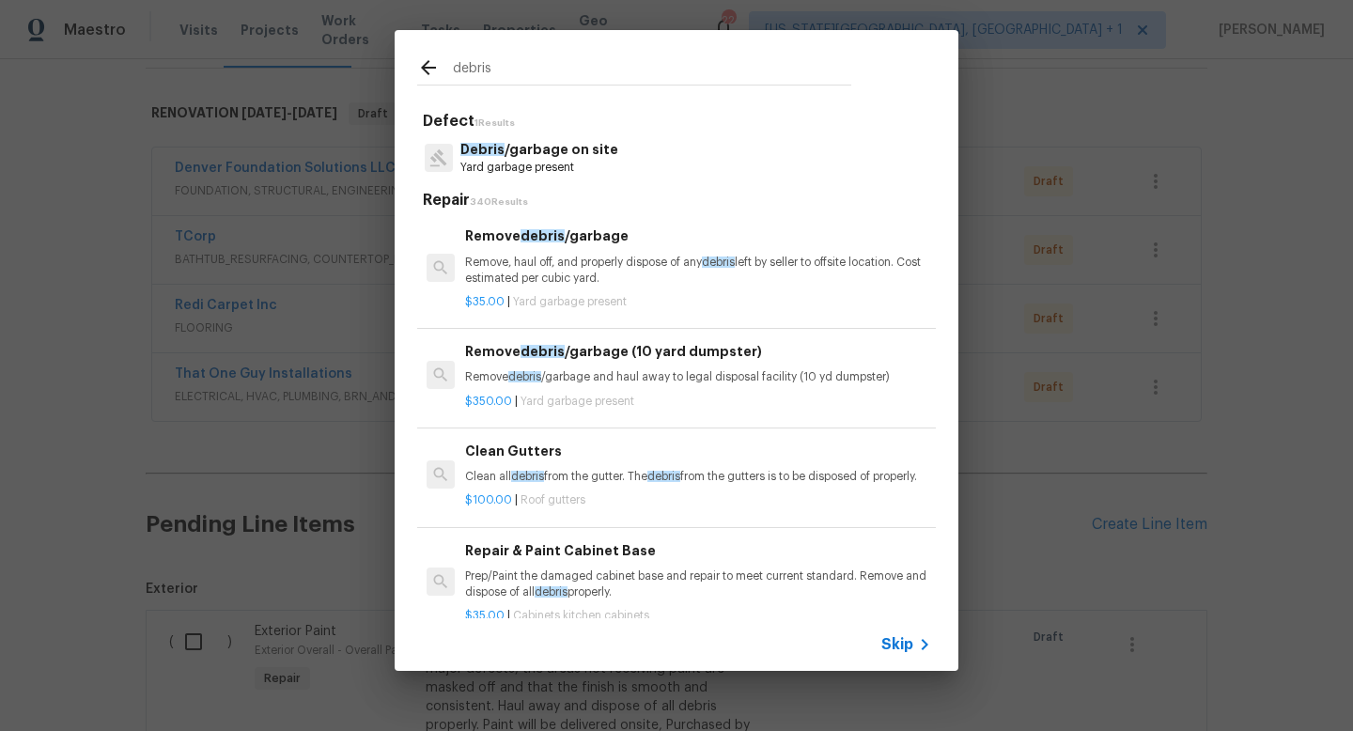
type input "debris"
click at [515, 156] on p "Debris /garbage on site" at bounding box center [539, 150] width 158 height 20
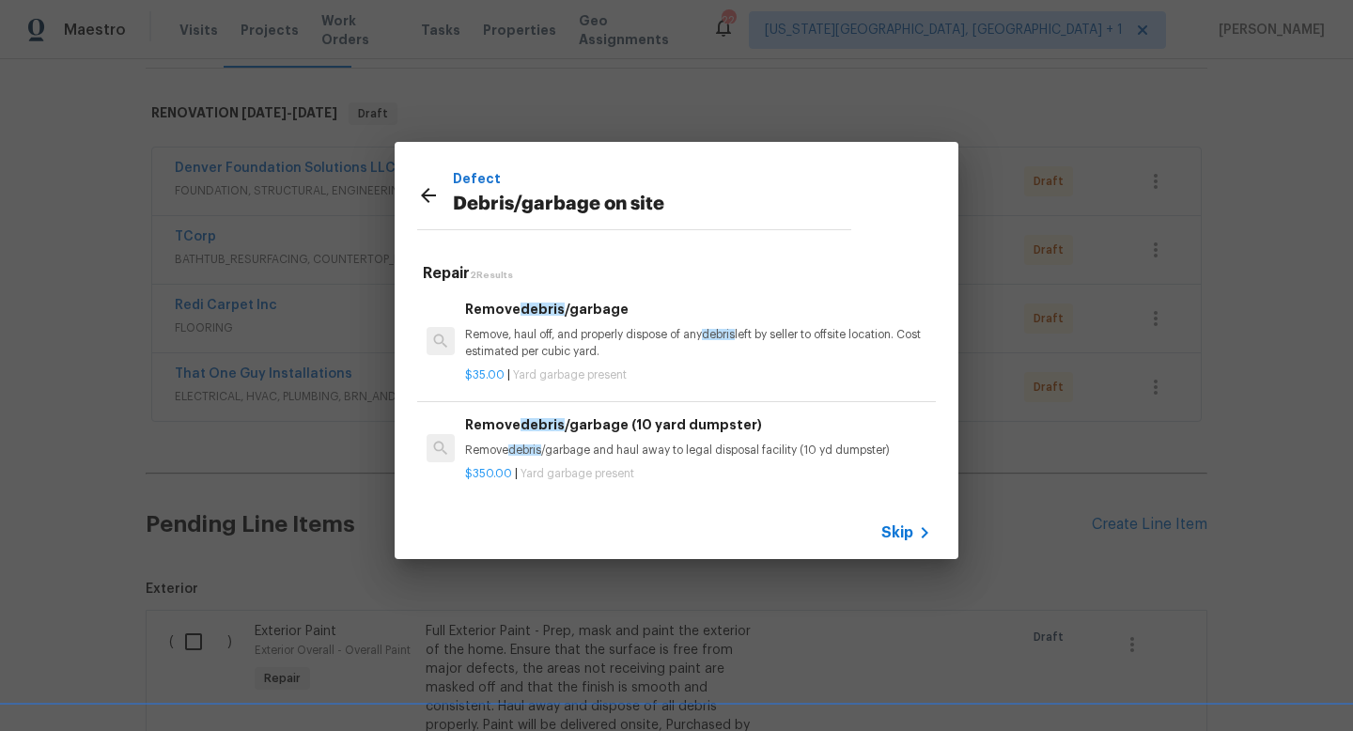
click at [543, 327] on p "Remove, haul off, and properly dispose of any debris left by seller to offsite …" at bounding box center [698, 343] width 466 height 32
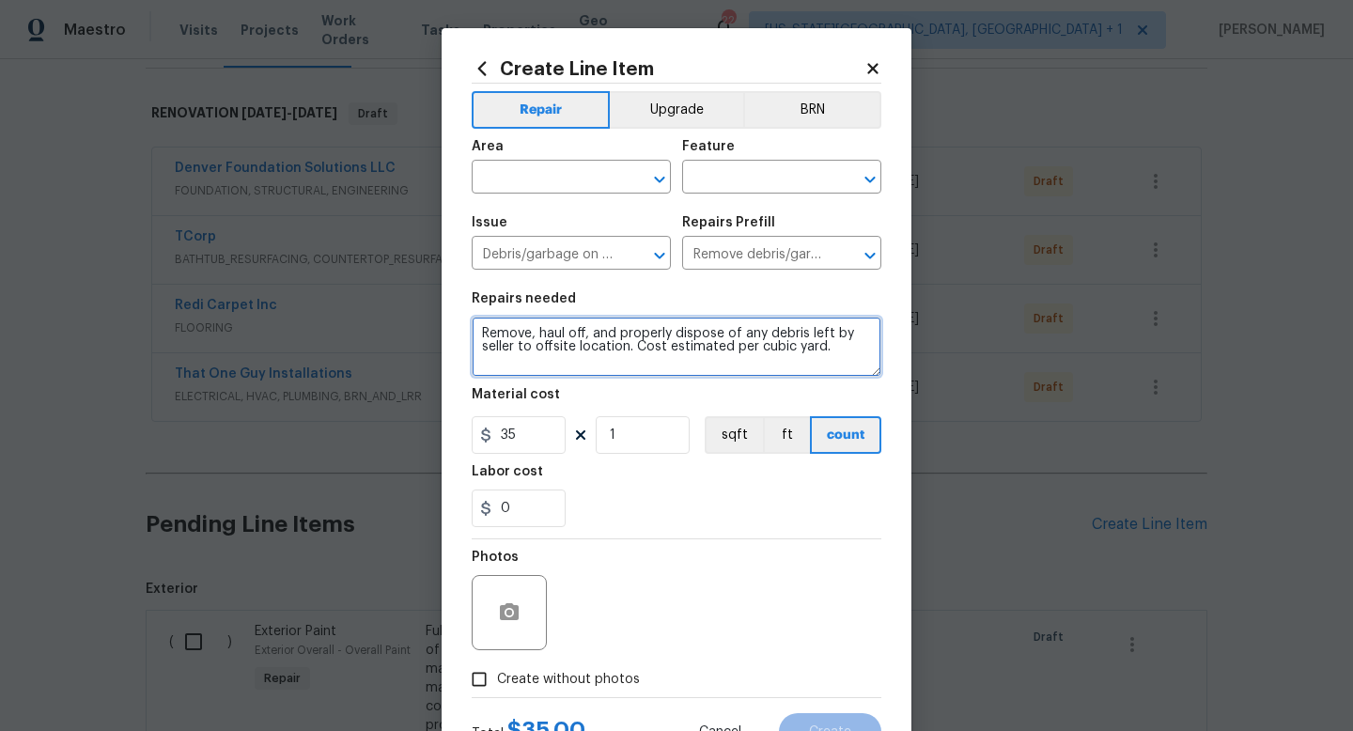
drag, startPoint x: 836, startPoint y: 360, endPoint x: 438, endPoint y: 268, distance: 409.0
click at [438, 268] on div "Create Line Item Repair Upgrade BRN Area ​ Feature ​ Issue Debris/garbage on si…" at bounding box center [676, 365] width 1353 height 731
click at [482, 345] on textarea "Remove back patio cover. Remove hardw" at bounding box center [677, 347] width 410 height 60
click at [481, 331] on textarea "Remove back patio cover. Remove hardw1" at bounding box center [677, 347] width 410 height 60
click at [785, 336] on textarea "1). Remove back patio cover. Remove hardw1" at bounding box center [677, 347] width 410 height 60
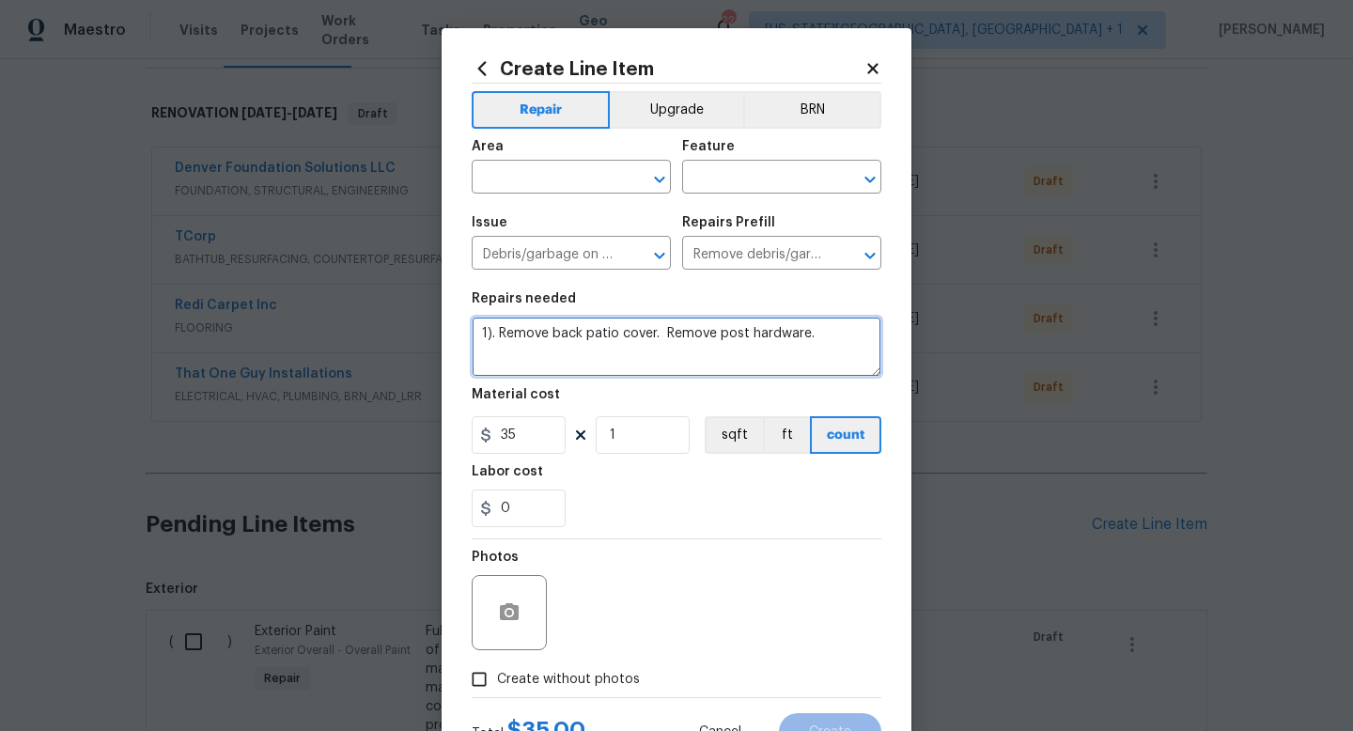
click at [552, 339] on textarea "1). Remove back patio cover. Remove post hardware." at bounding box center [677, 347] width 410 height 60
click at [864, 338] on textarea "1). Remove entire back patio cover. Remove post hardware." at bounding box center [677, 347] width 410 height 60
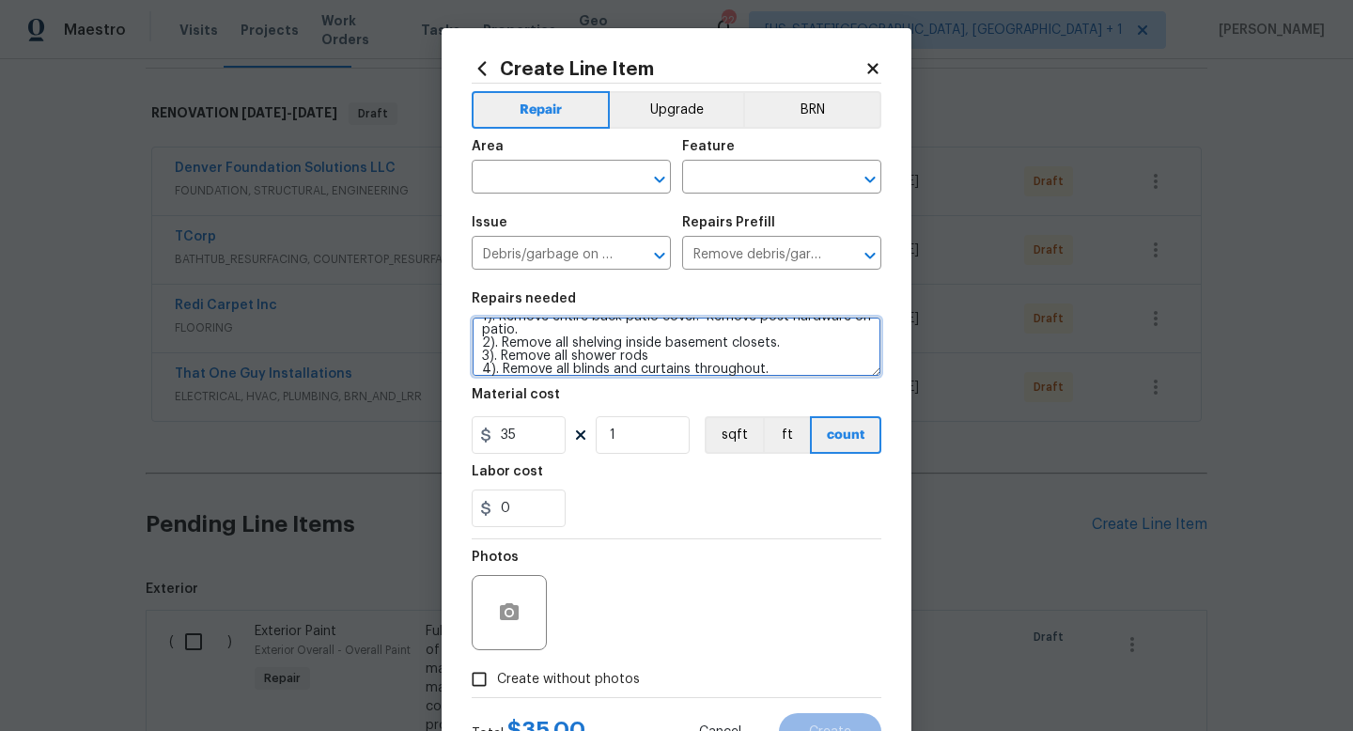
scroll to position [30, 0]
click at [570, 371] on textarea "1). Remove entire back patio cover. Remove post hardware on patio. 2). Remove a…" at bounding box center [677, 347] width 410 height 60
click at [795, 367] on textarea "1). Remove entire back patio cover. Remove post hardware on patio. 2). Remove a…" at bounding box center [677, 347] width 410 height 60
click at [655, 372] on textarea "1). Remove entire back patio cover. Remove post hardware on patio. 2). Remove a…" at bounding box center [677, 347] width 410 height 60
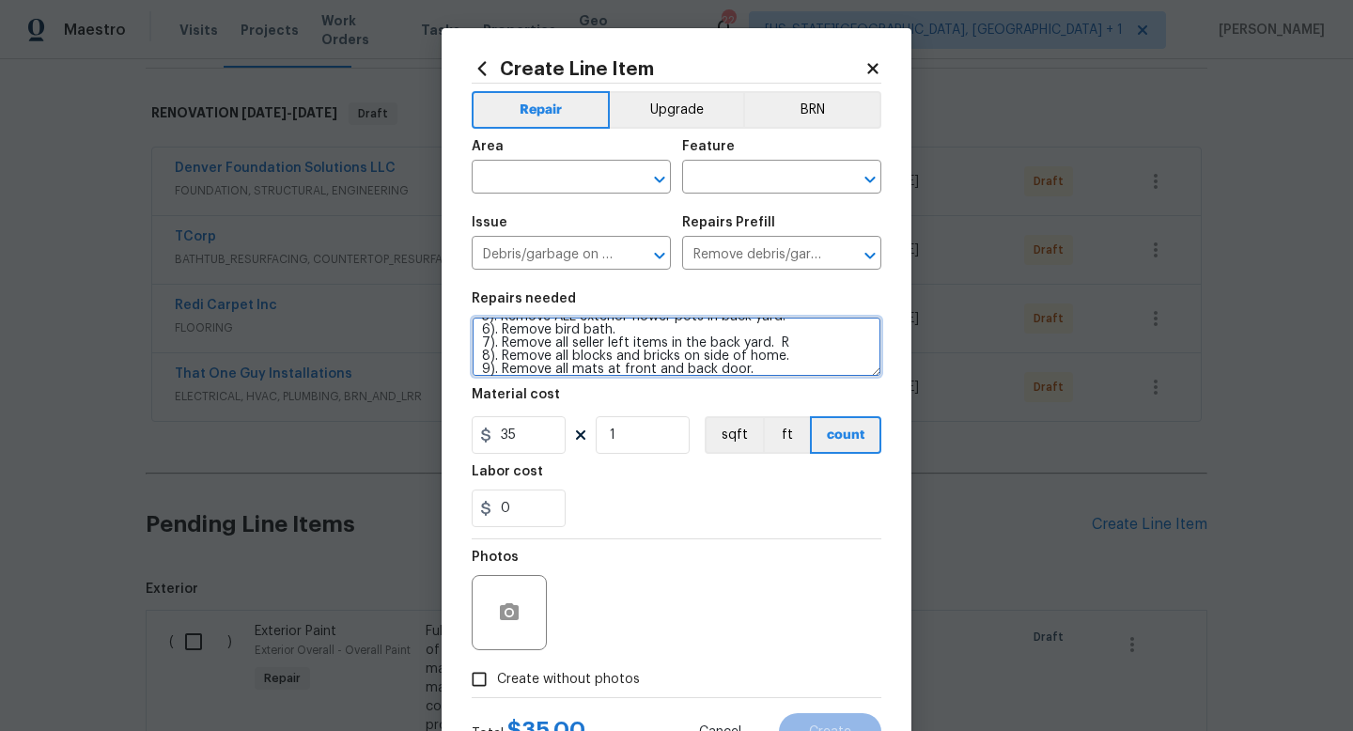
click at [768, 364] on textarea "1). Remove entire back patio cover. Remove post hardware on patio. 2). Remove a…" at bounding box center [677, 347] width 410 height 60
type textarea "1). Remove entire back patio cover. Remove post hardware on patio. 2). Remove a…"
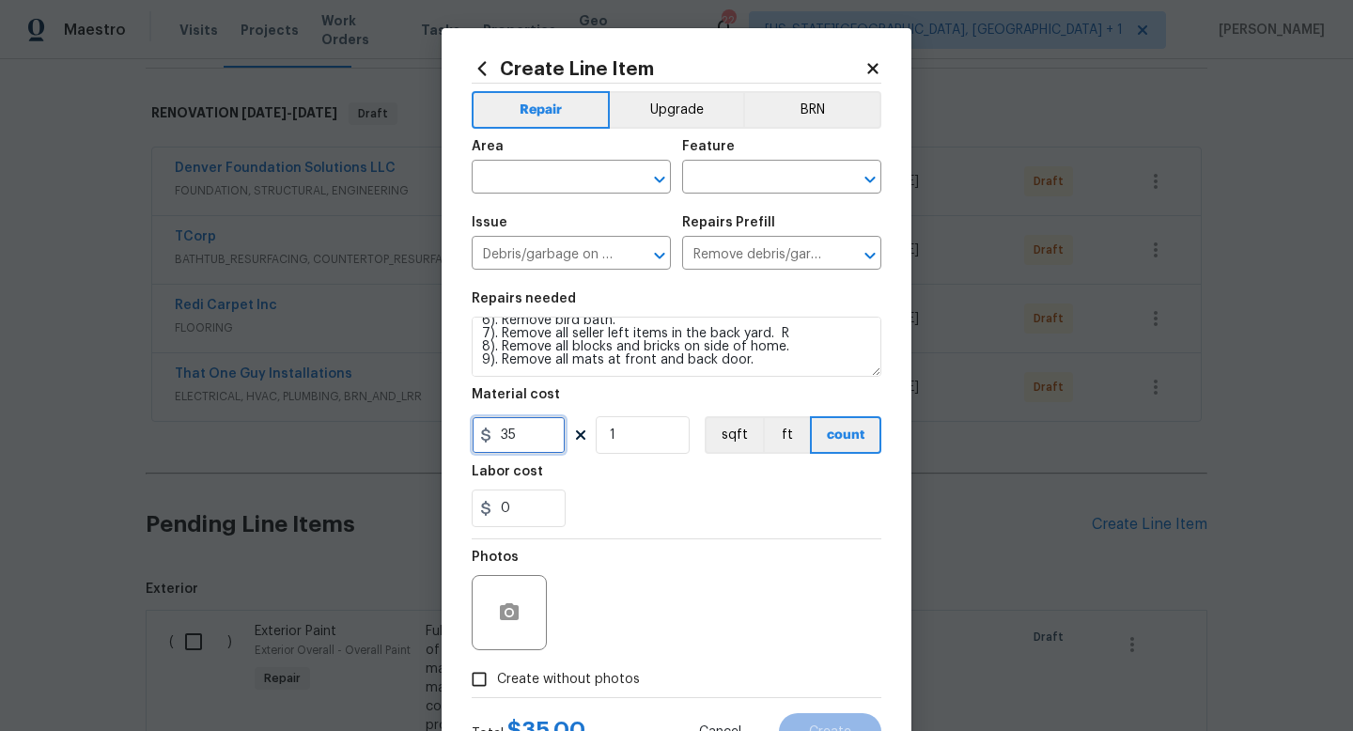
click at [527, 432] on input "35" at bounding box center [519, 435] width 94 height 38
type input "350"
click at [574, 676] on span "Create without photos" at bounding box center [568, 680] width 143 height 20
click at [497, 676] on input "Create without photos" at bounding box center [479, 680] width 36 height 36
checkbox input "true"
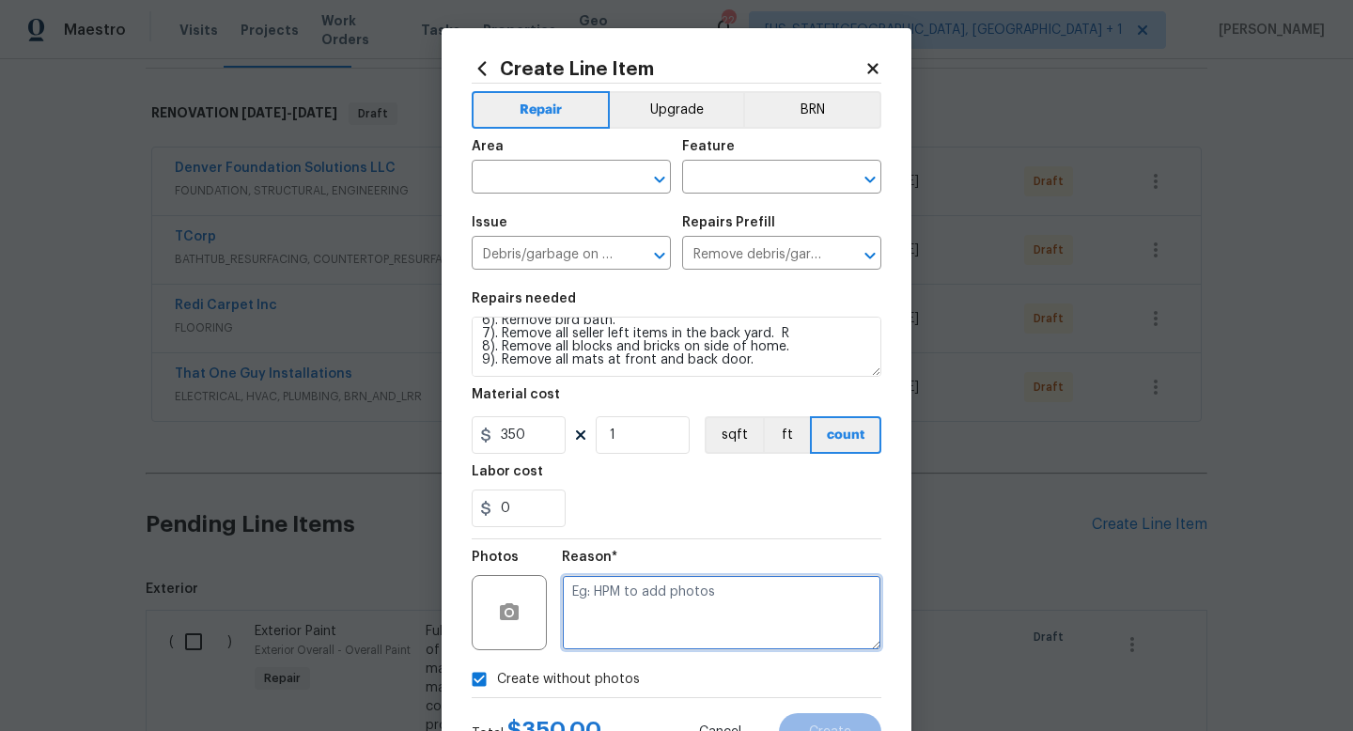
click at [601, 621] on textarea at bounding box center [722, 612] width 320 height 75
type textarea "j"
type textarea "na"
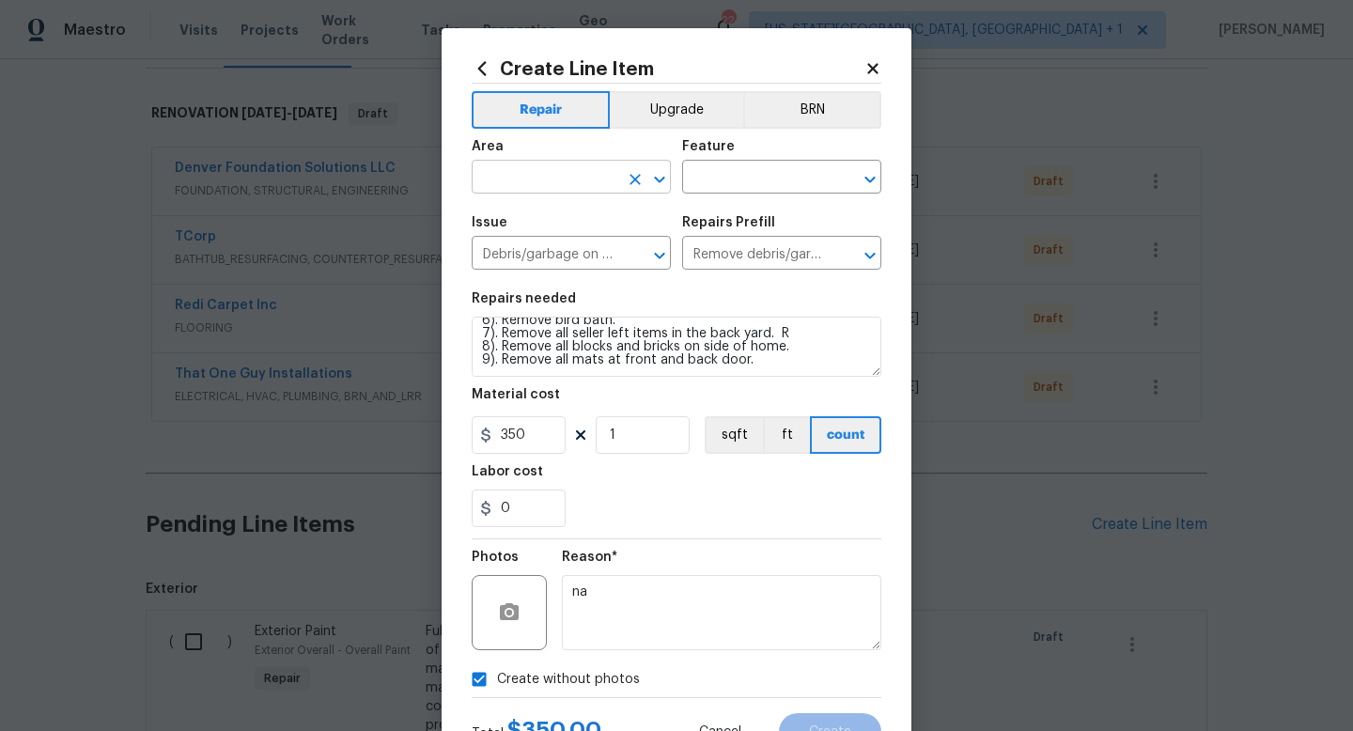
click at [522, 178] on input "text" at bounding box center [545, 178] width 147 height 29
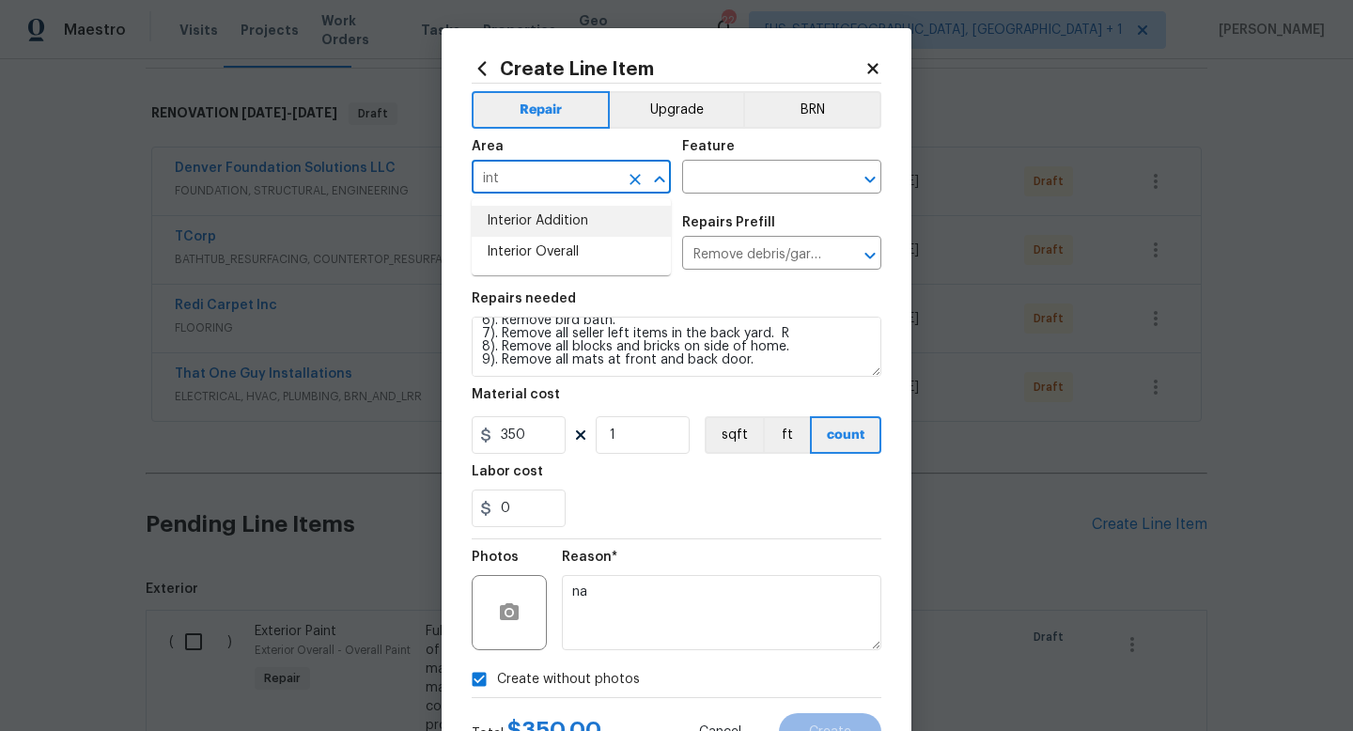
click at [517, 233] on li "Interior Addition" at bounding box center [571, 221] width 199 height 31
type input "Interior Addition"
click at [633, 182] on icon "Clear" at bounding box center [635, 179] width 19 height 19
click at [562, 182] on input "text" at bounding box center [545, 178] width 147 height 29
click at [538, 255] on li "Interior Overall" at bounding box center [571, 252] width 199 height 31
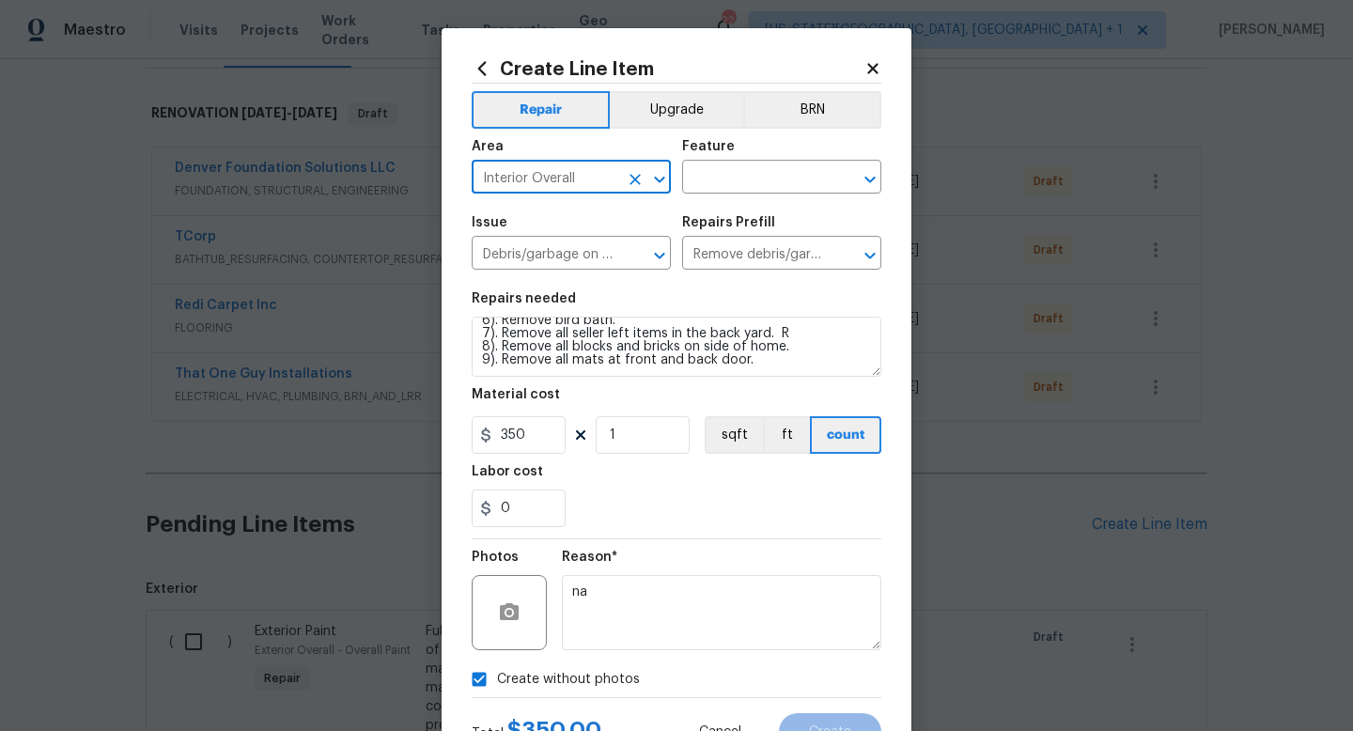
type input "Interior Overall"
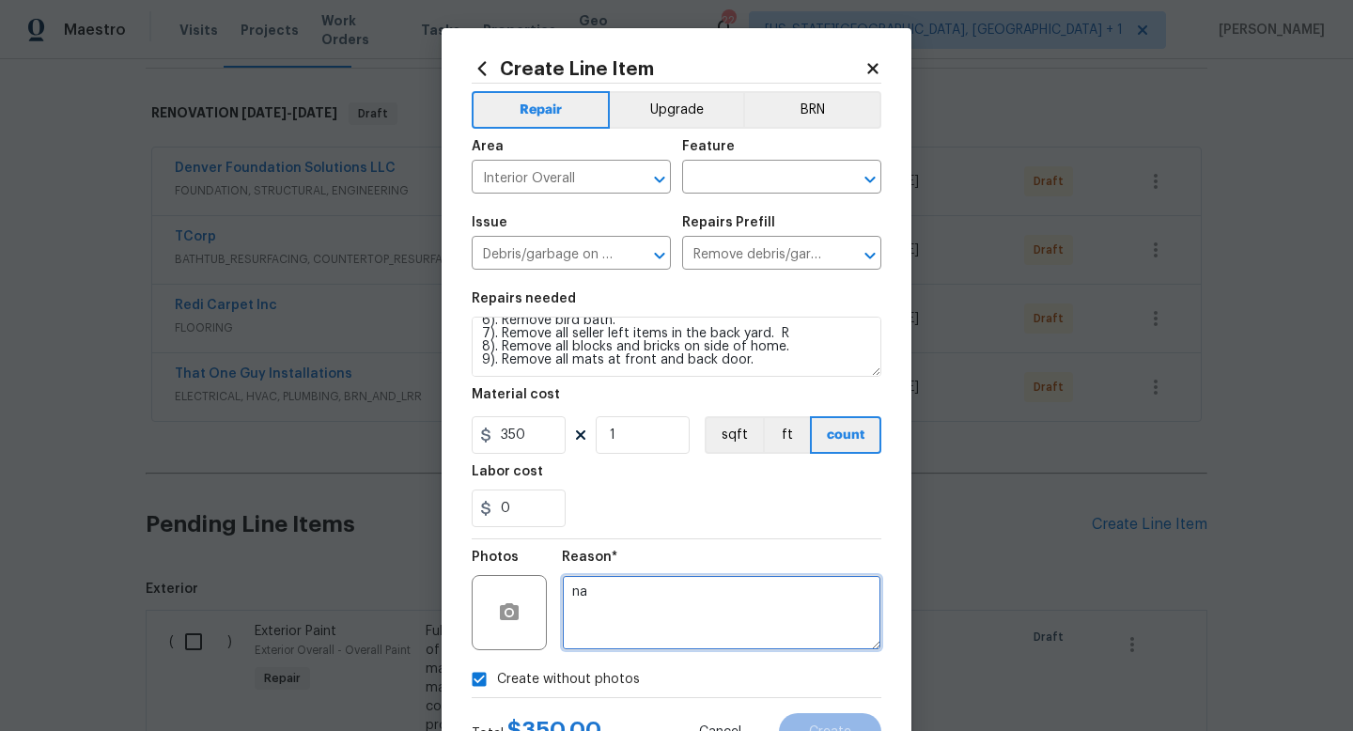
click at [684, 627] on textarea "na" at bounding box center [722, 612] width 320 height 75
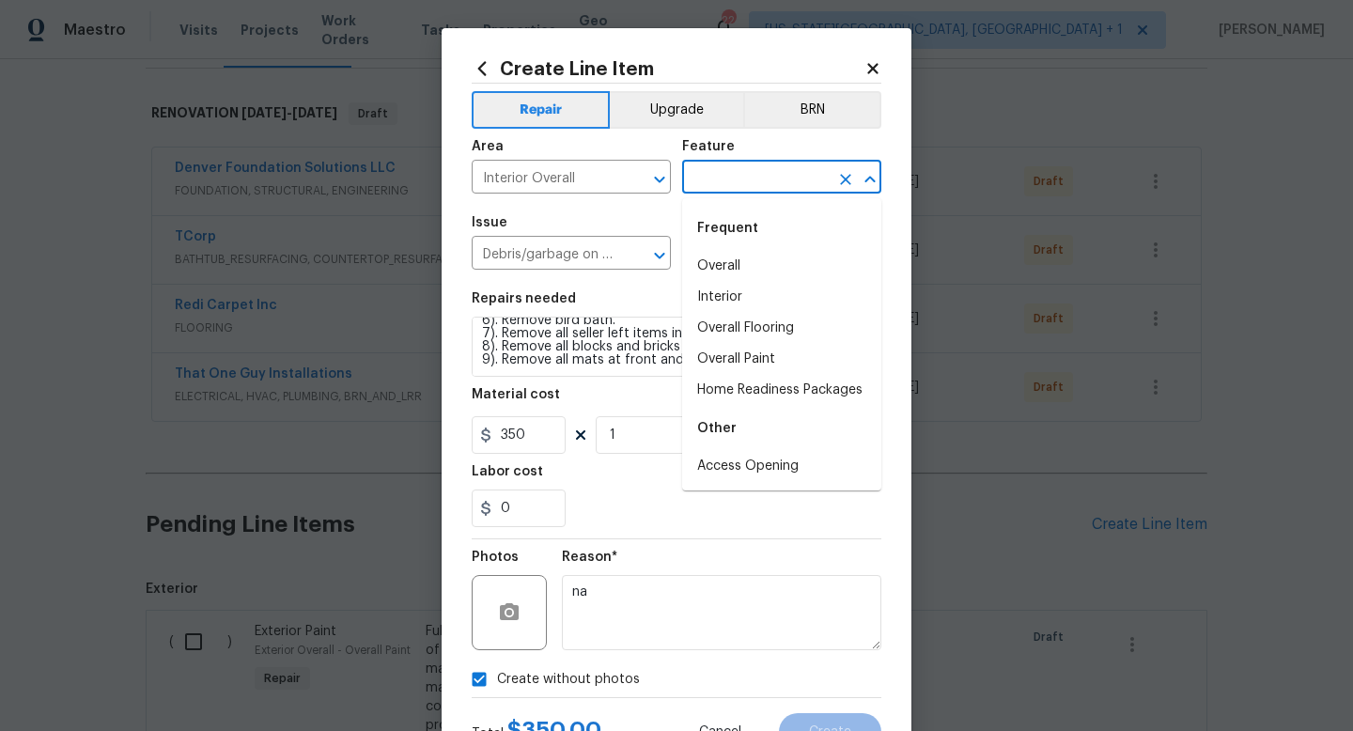
click at [746, 176] on input "text" at bounding box center [755, 178] width 147 height 29
click at [722, 305] on li "Interior" at bounding box center [781, 297] width 199 height 31
type input "Interior"
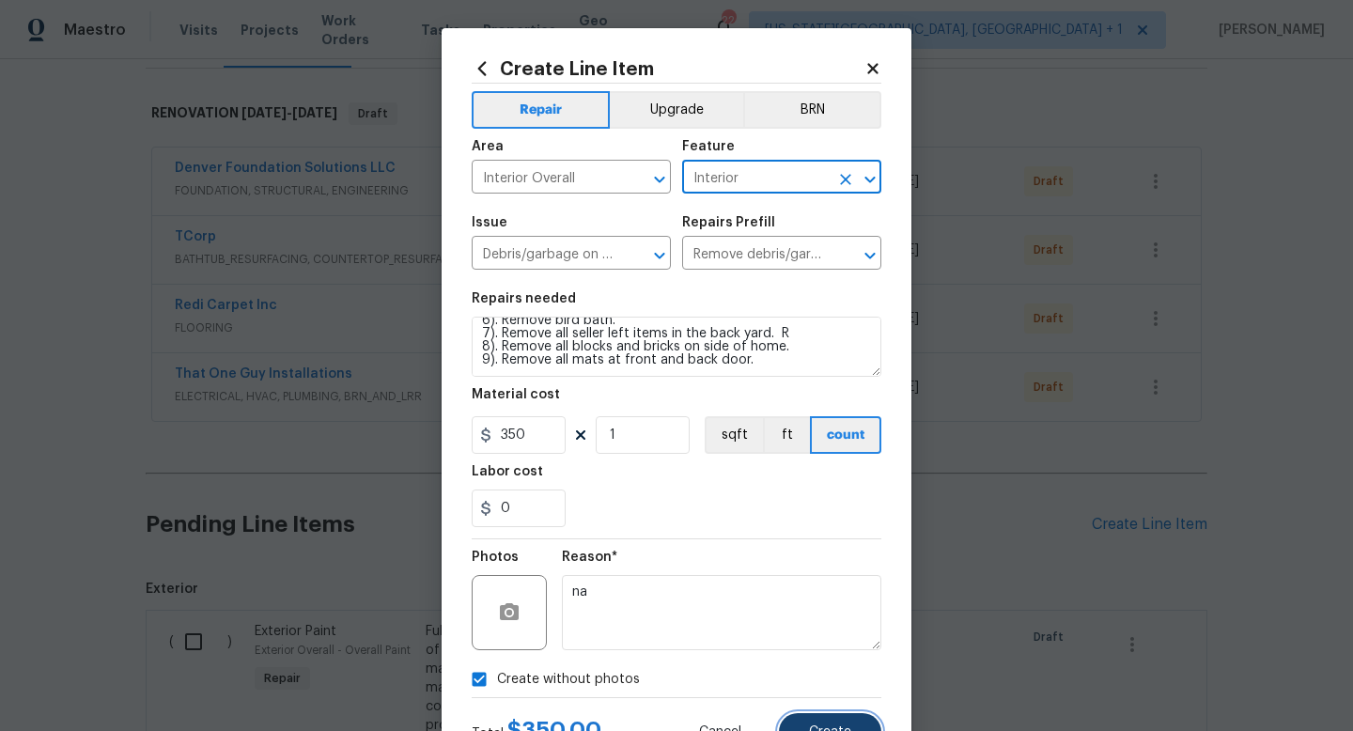
click at [827, 725] on button "Create" at bounding box center [830, 732] width 102 height 38
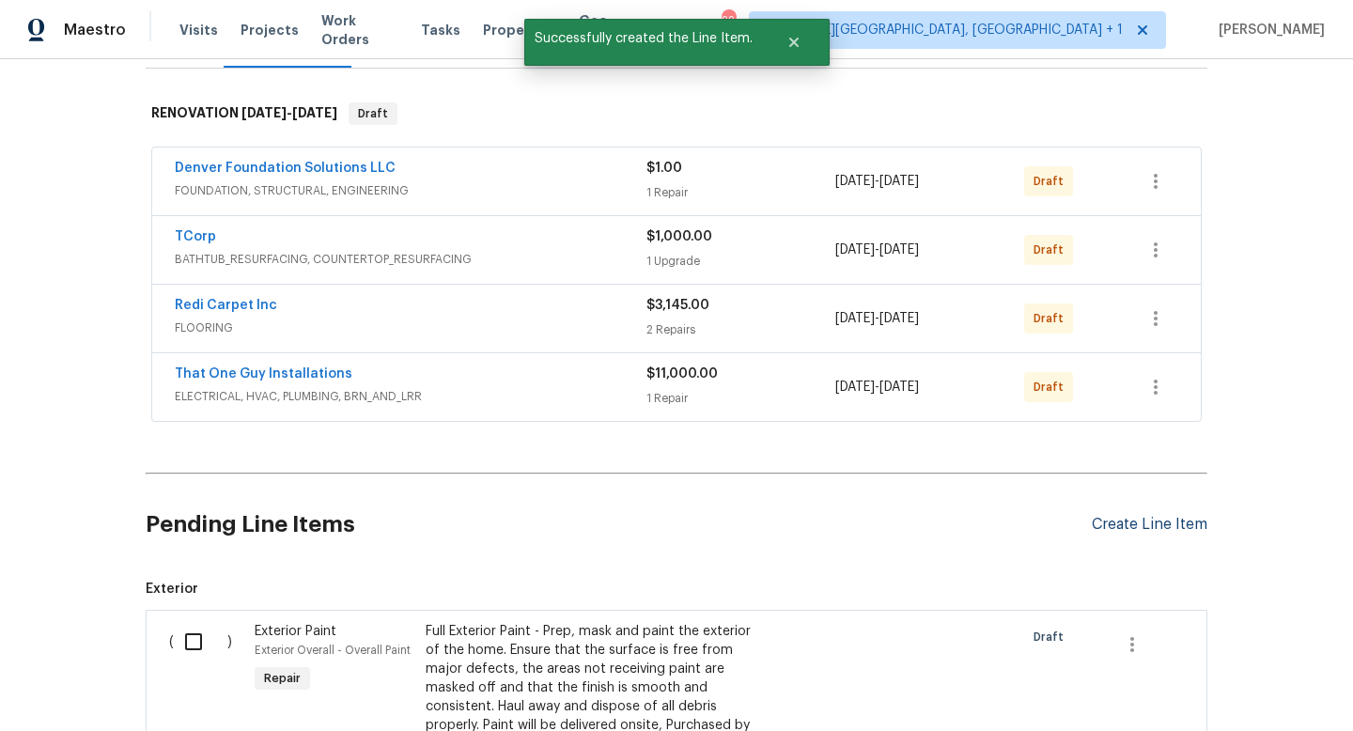
click at [1140, 523] on div "Create Line Item" at bounding box center [1150, 525] width 116 height 18
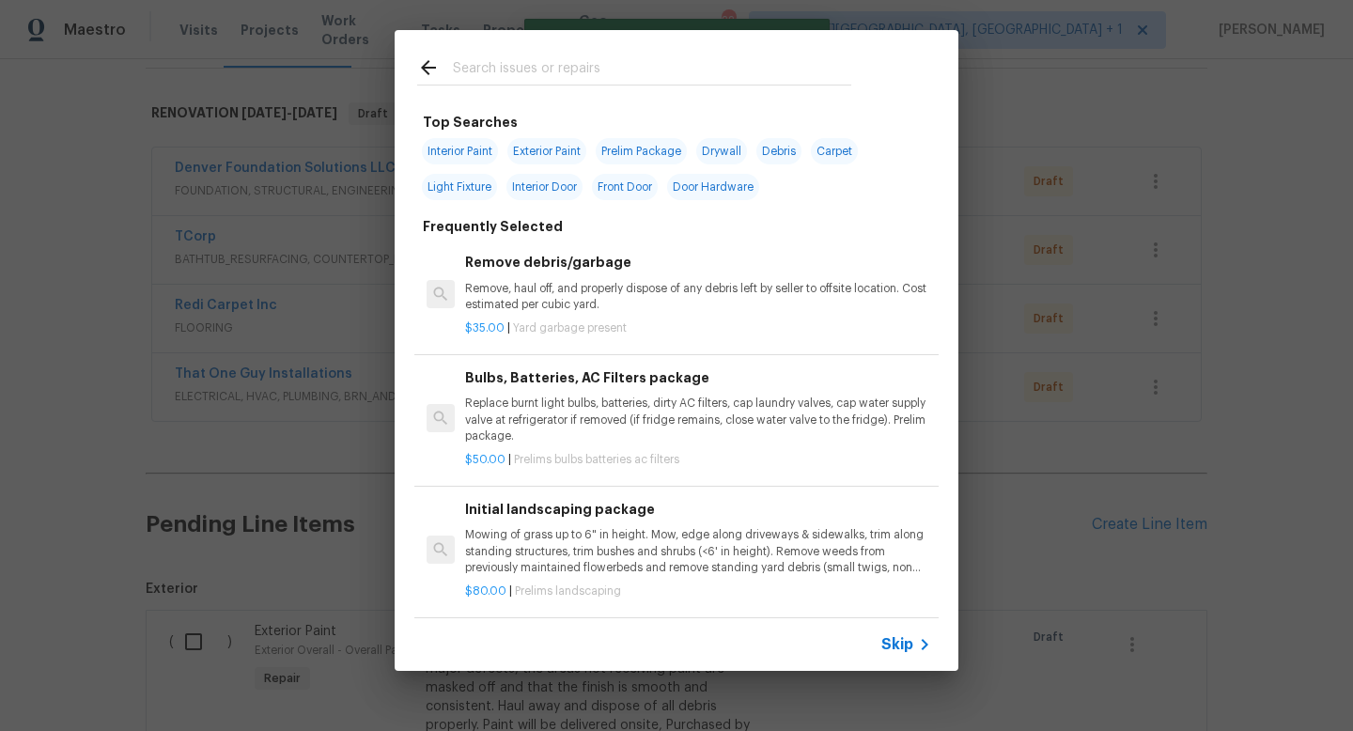
click at [517, 62] on input "text" at bounding box center [652, 70] width 398 height 28
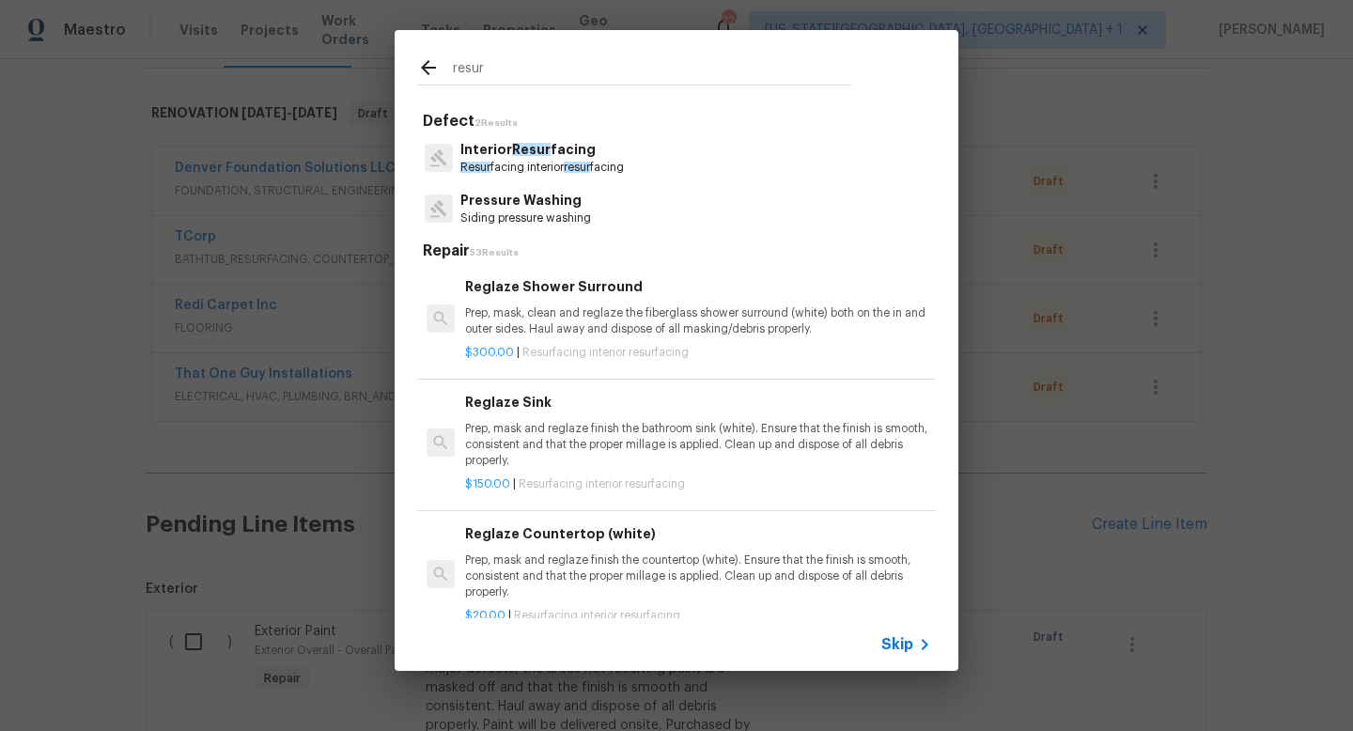
type input "resur"
click at [517, 158] on p "Interior Resur facing" at bounding box center [542, 150] width 164 height 20
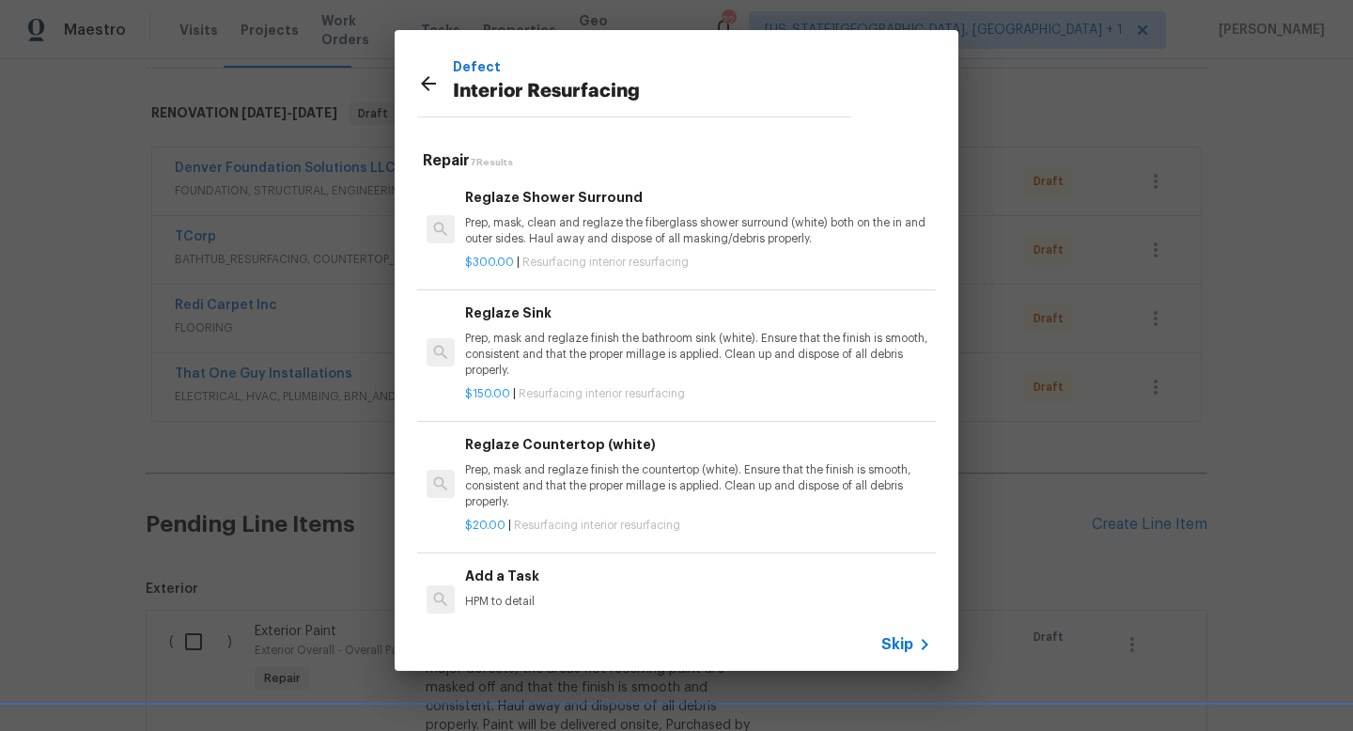
click at [512, 586] on div "Add a Task HPM to detail" at bounding box center [698, 588] width 466 height 45
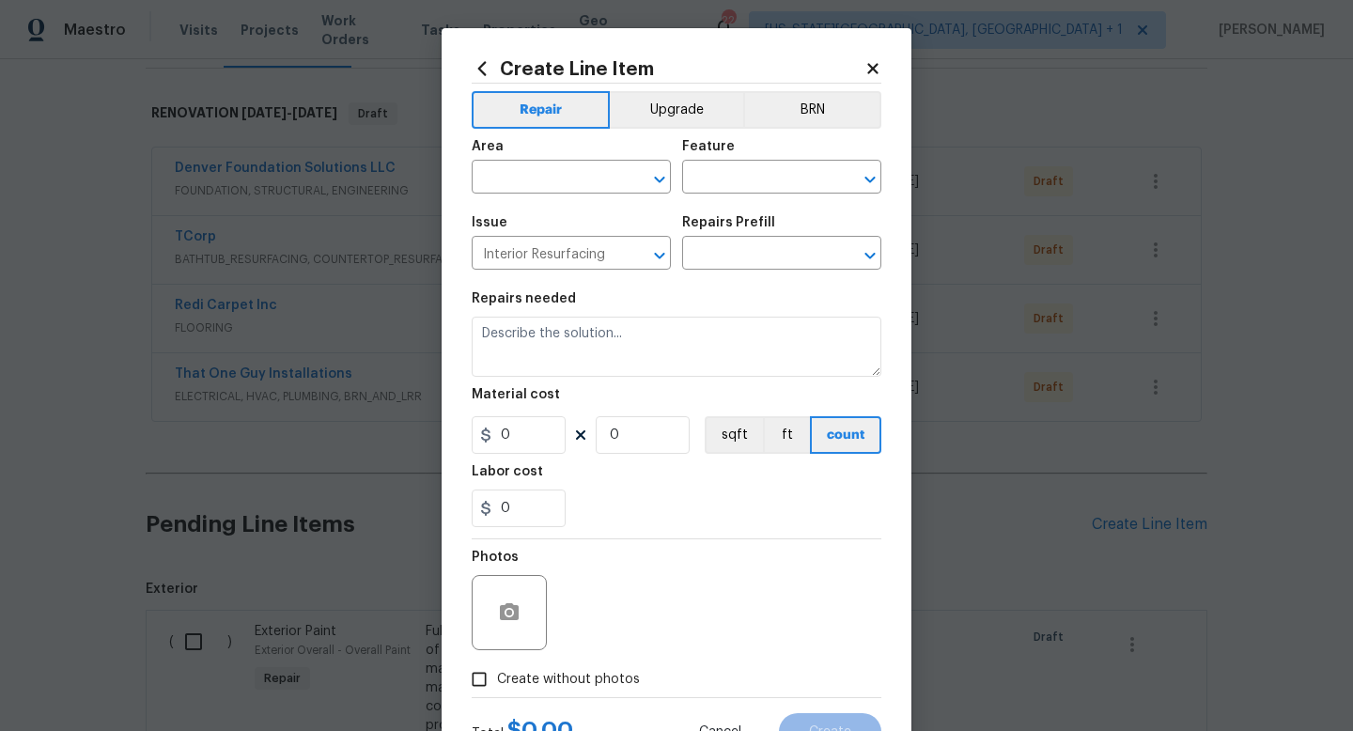
type input "Add a Task $1.00"
type textarea "HPM to detail"
type input "1"
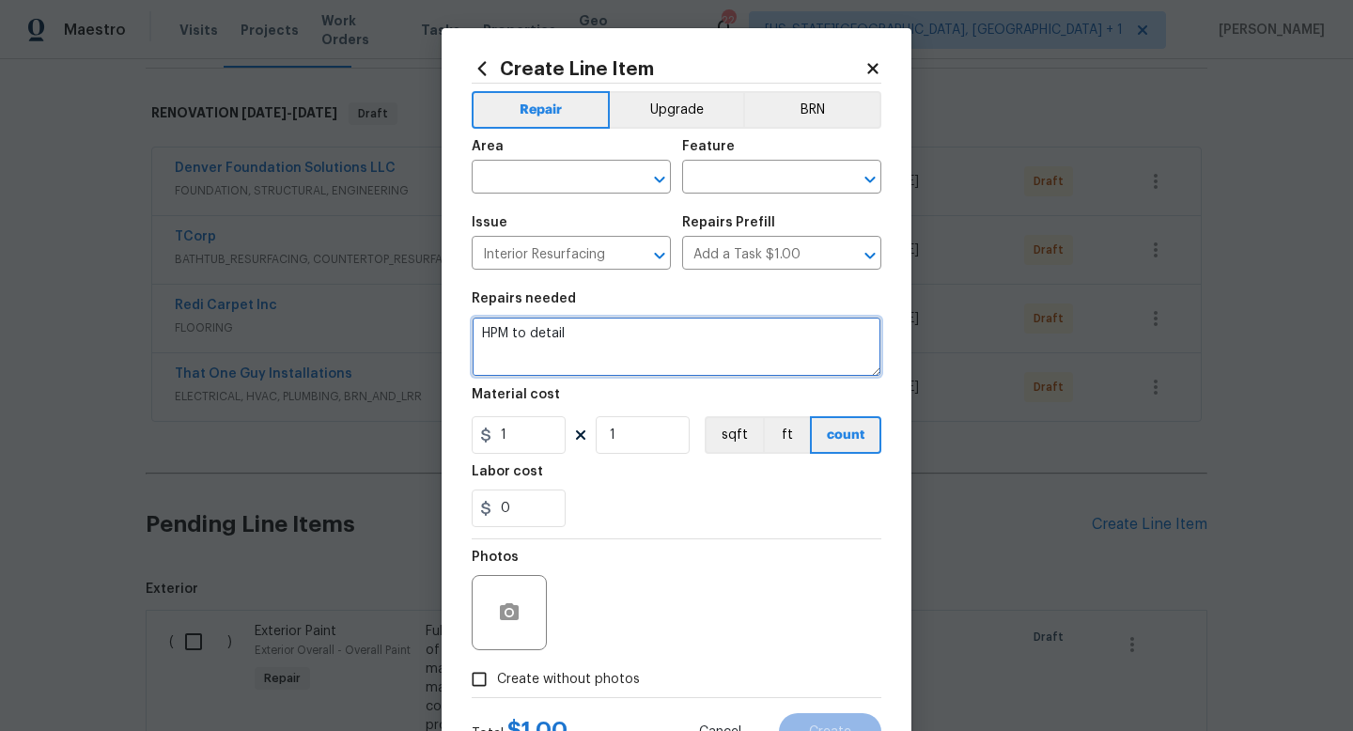
drag, startPoint x: 584, startPoint y: 339, endPoint x: 441, endPoint y: 314, distance: 145.1
click at [441, 314] on div "Create Line Item Repair Upgrade BRN Area ​ Feature ​ Issue Interior Resurfacing…" at bounding box center [676, 365] width 1353 height 731
click at [821, 340] on textarea "resurface: All bathroom vanities. WHITE GRANITE." at bounding box center [677, 347] width 410 height 60
click at [823, 359] on textarea "resurface: All bathroom vanities. WHITE GRANITE. Resurface: ALL bathtubs and su…" at bounding box center [677, 347] width 410 height 60
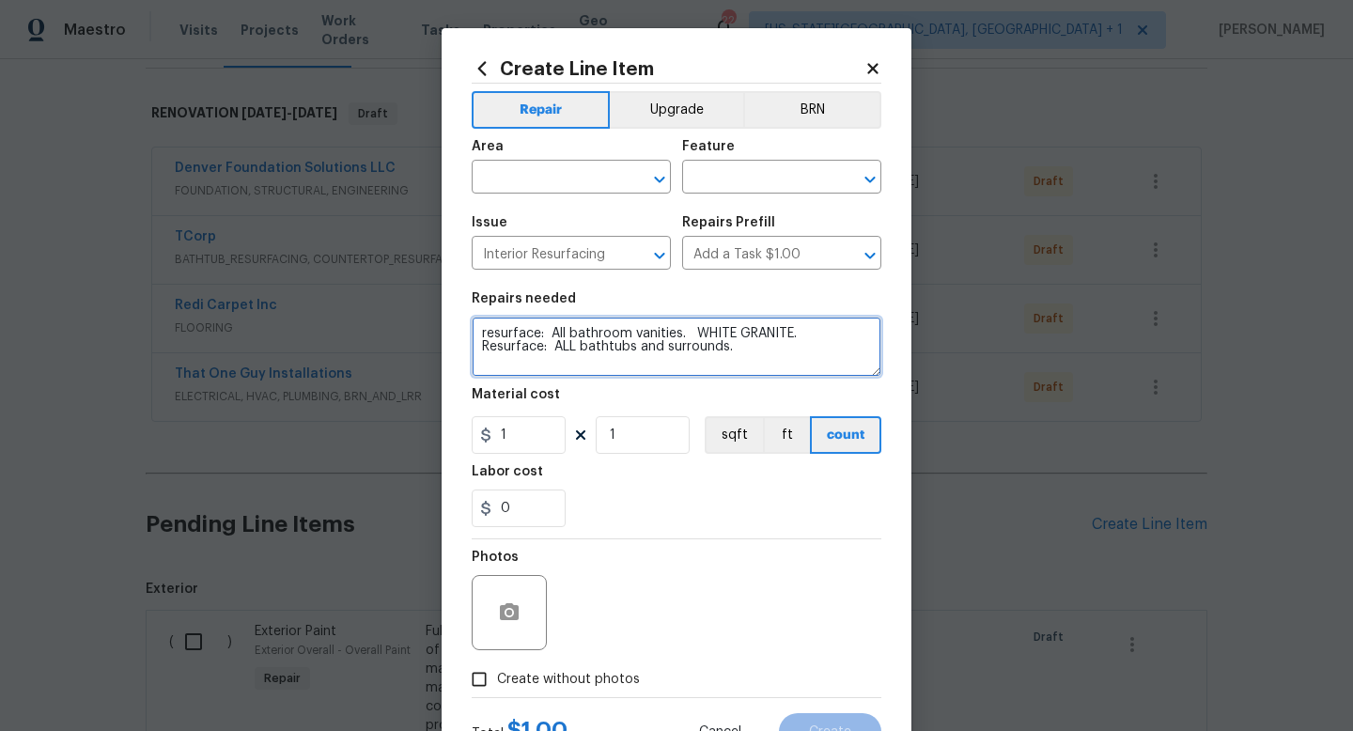
click at [809, 351] on textarea "resurface: All bathroom vanities. WHITE GRANITE. Resurface: ALL bathtubs and su…" at bounding box center [677, 347] width 410 height 60
click at [679, 334] on textarea "resurface: All bathroom vanities. WHITE GRANITE. Resurface: ALL bathtubs and su…" at bounding box center [677, 347] width 410 height 60
type textarea "resurface: All bathroom vanities/splashes. WHITE GRANITE. Resurface: ALL bathtu…"
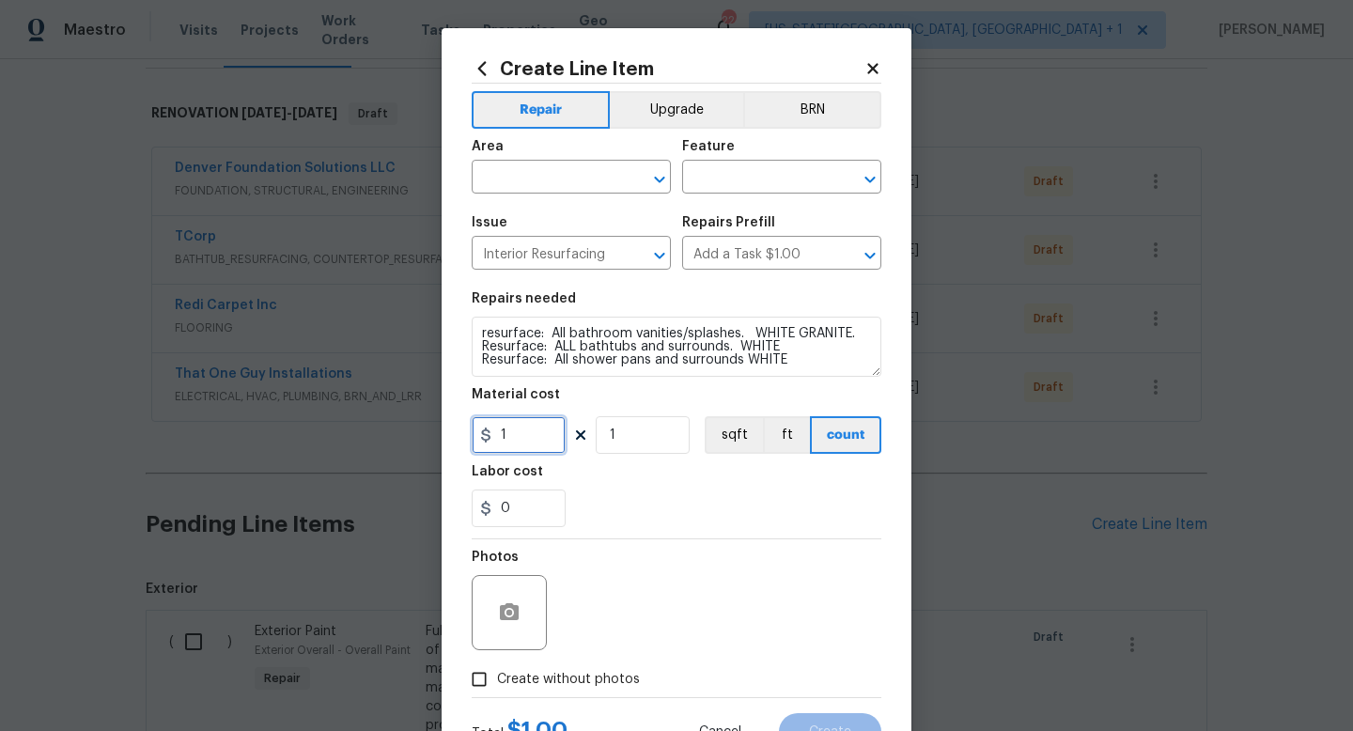
click at [537, 445] on input "1" at bounding box center [519, 435] width 94 height 38
type input "1100"
click at [581, 690] on label "Create without photos" at bounding box center [550, 680] width 179 height 36
click at [497, 690] on input "Create without photos" at bounding box center [479, 680] width 36 height 36
checkbox input "true"
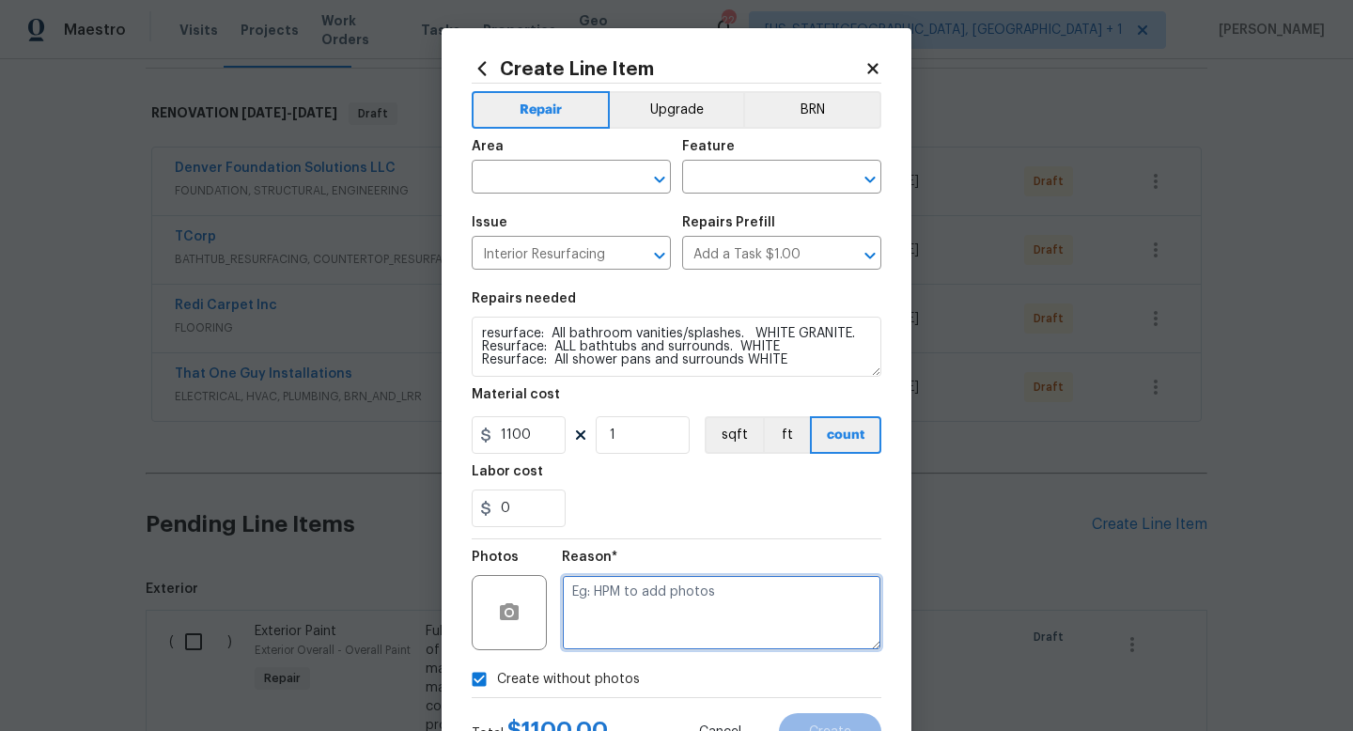
click at [596, 627] on textarea at bounding box center [722, 612] width 320 height 75
type textarea "na"
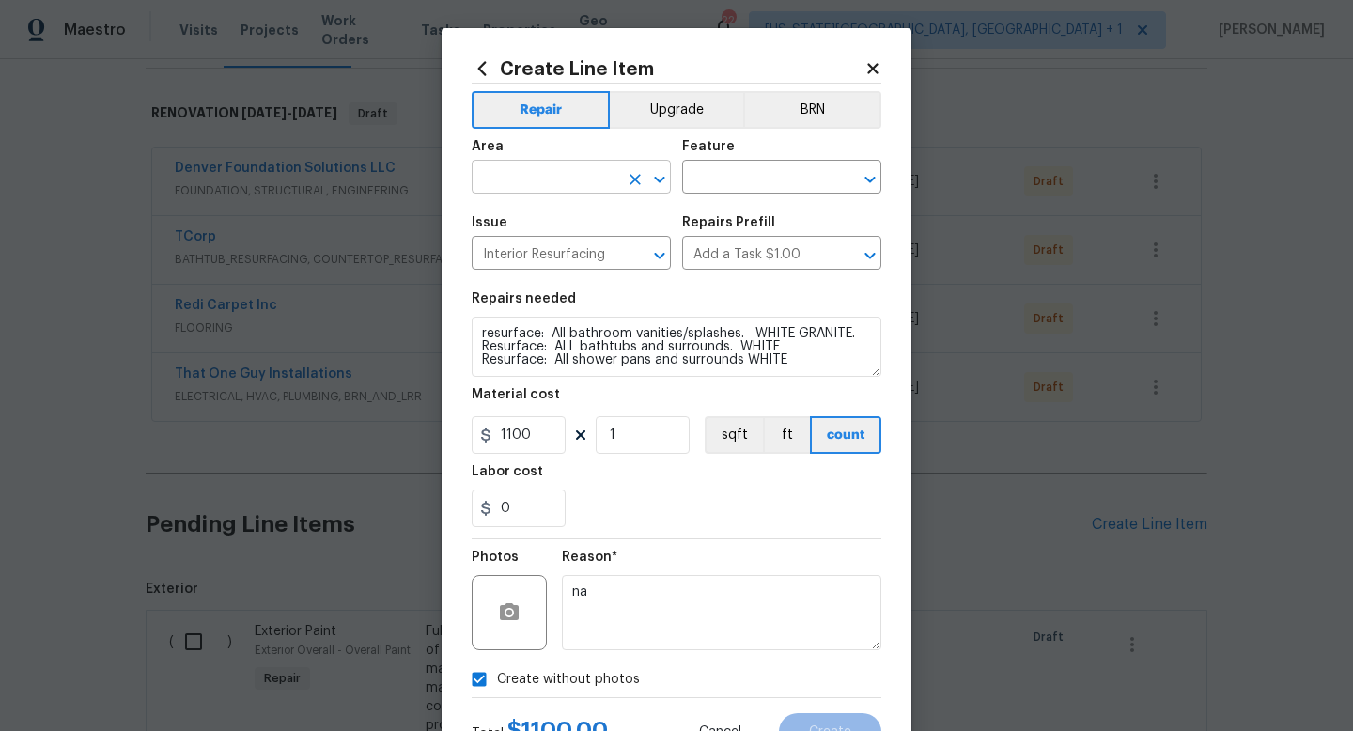
click at [518, 179] on input "text" at bounding box center [545, 178] width 147 height 29
click at [505, 257] on li "Interior Overall" at bounding box center [571, 252] width 199 height 31
type input "Interior Overall"
click at [744, 167] on input "text" at bounding box center [755, 178] width 147 height 29
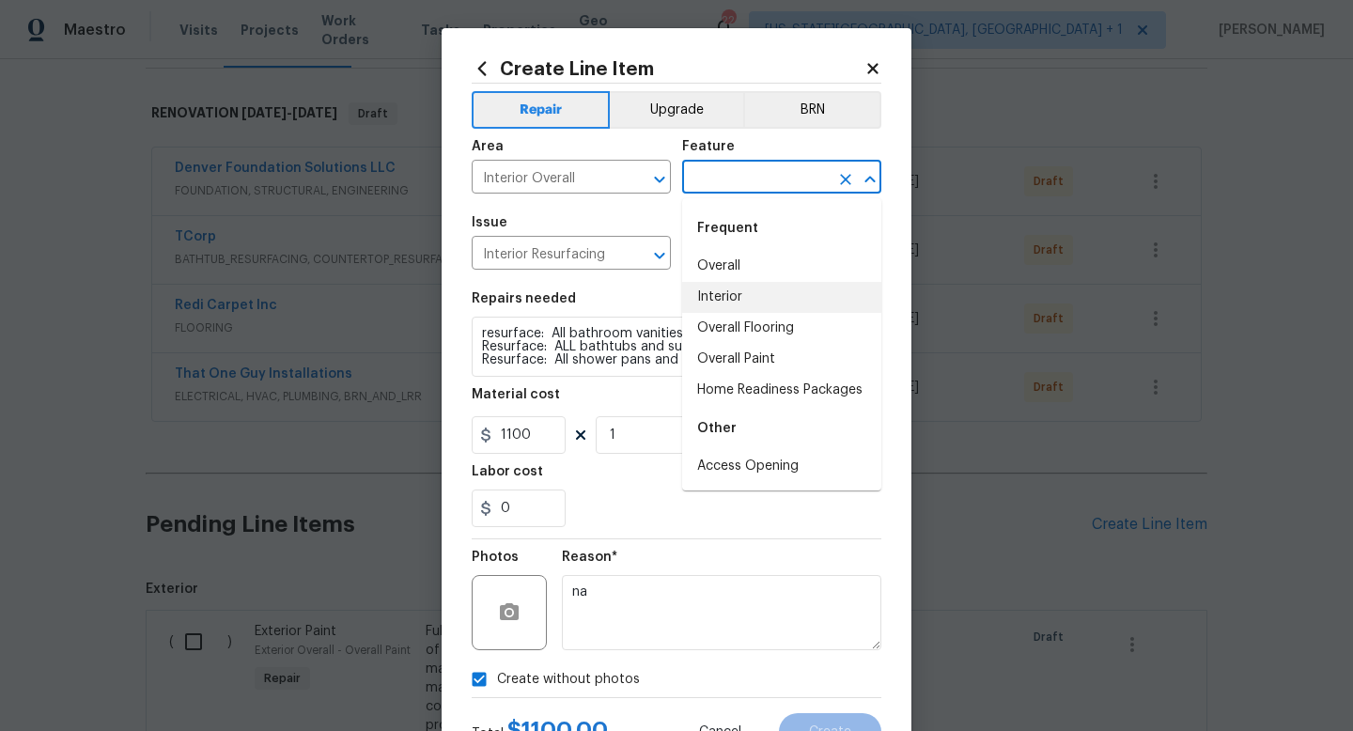
click at [719, 305] on li "Interior" at bounding box center [781, 297] width 199 height 31
type input "Interior"
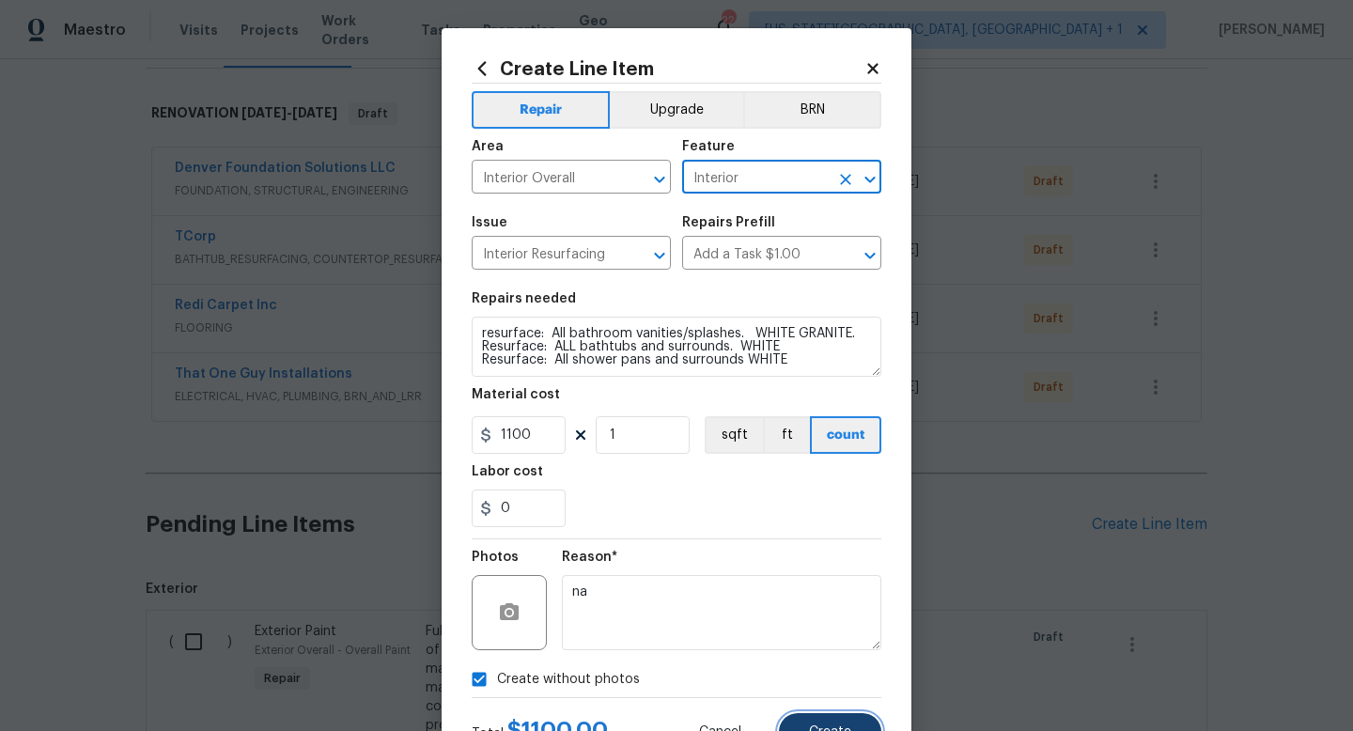
click at [813, 730] on span "Create" at bounding box center [830, 733] width 42 height 14
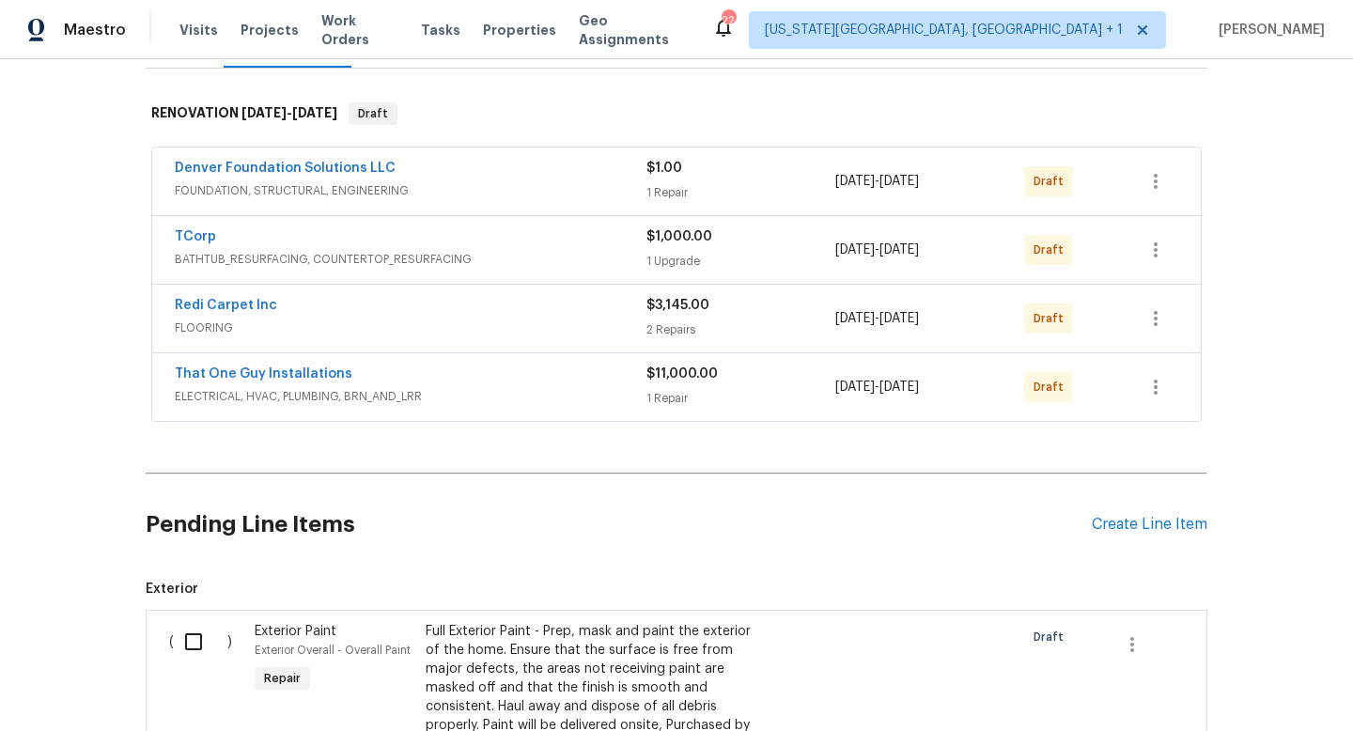
click at [500, 247] on div "TCorp" at bounding box center [411, 238] width 472 height 23
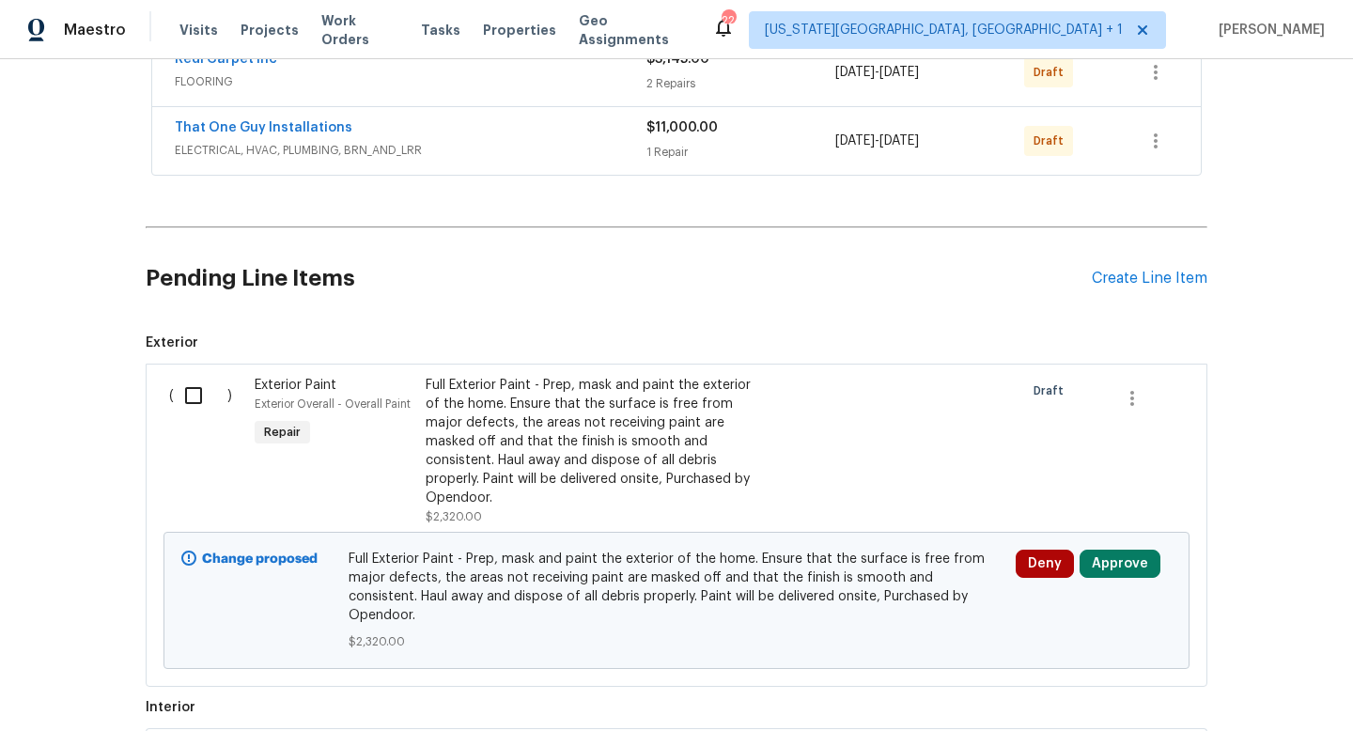
scroll to position [0, 0]
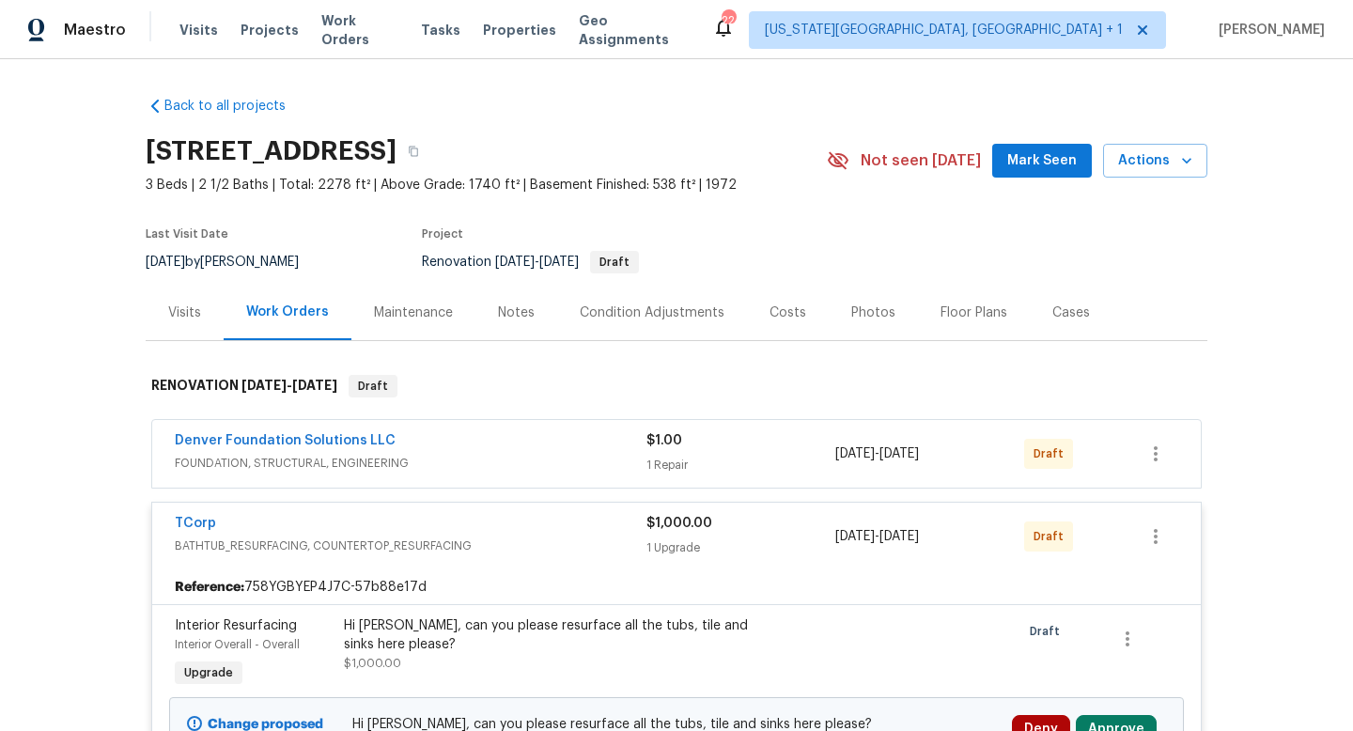
click at [770, 305] on div "Costs" at bounding box center [788, 313] width 37 height 19
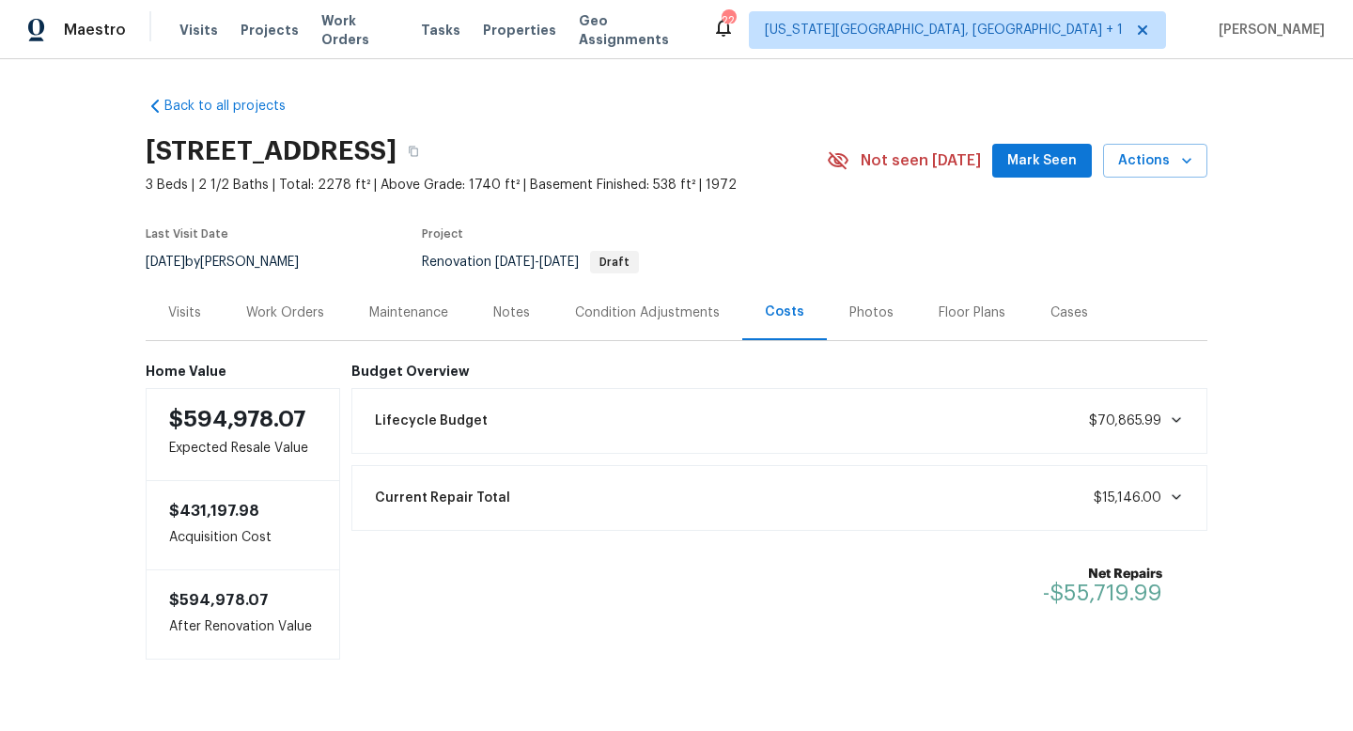
click at [1044, 159] on span "Mark Seen" at bounding box center [1042, 160] width 70 height 23
click at [506, 316] on div "Notes" at bounding box center [511, 313] width 37 height 19
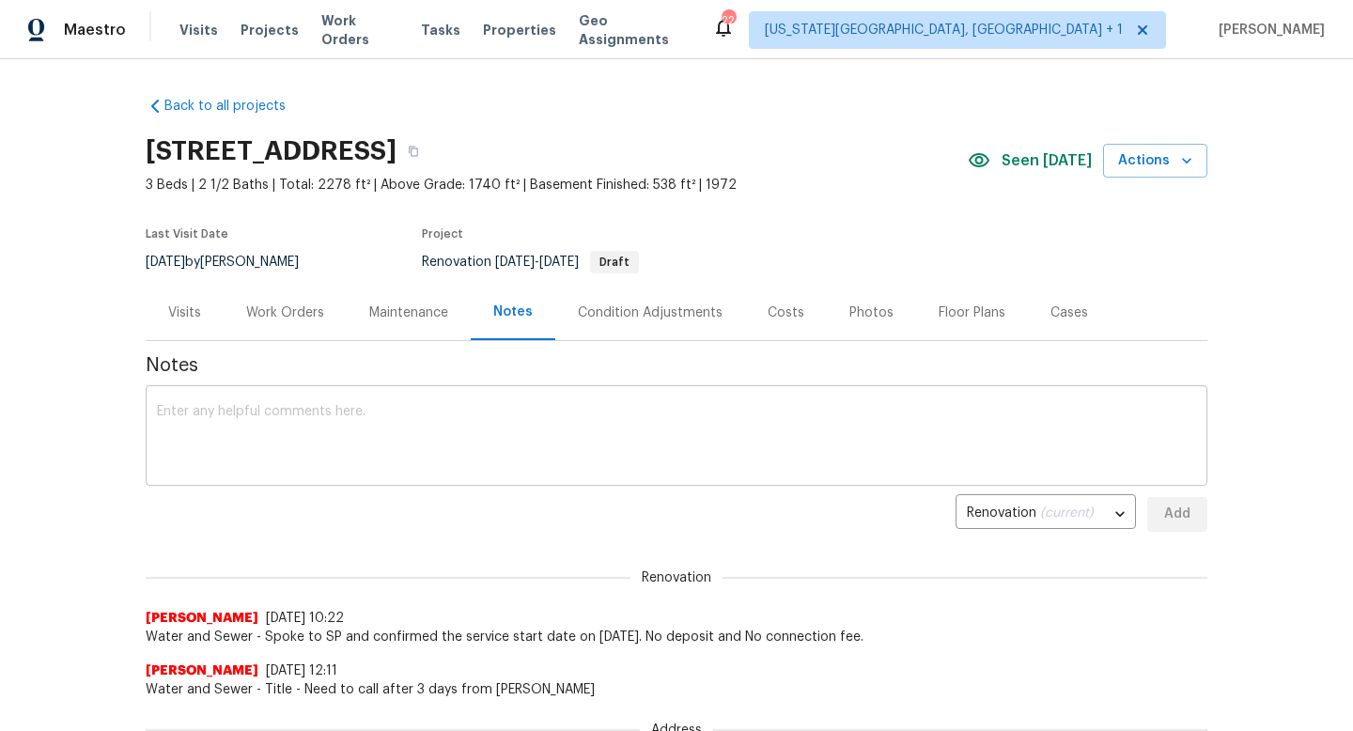
click at [267, 423] on textarea at bounding box center [676, 438] width 1039 height 66
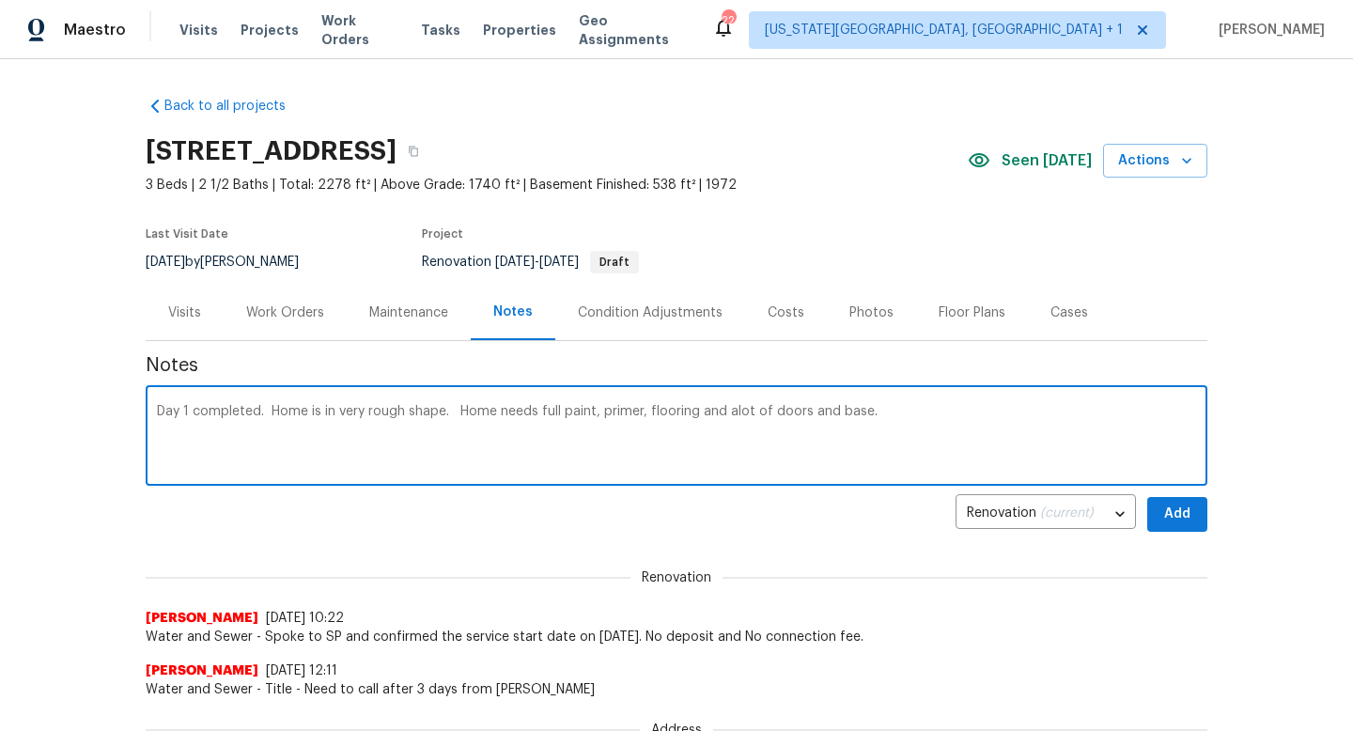
type textarea "Day 1 completed. Home is in very rough shape. Home needs full paint, primer, fl…"
click at [1191, 505] on span "Add" at bounding box center [1178, 514] width 30 height 23
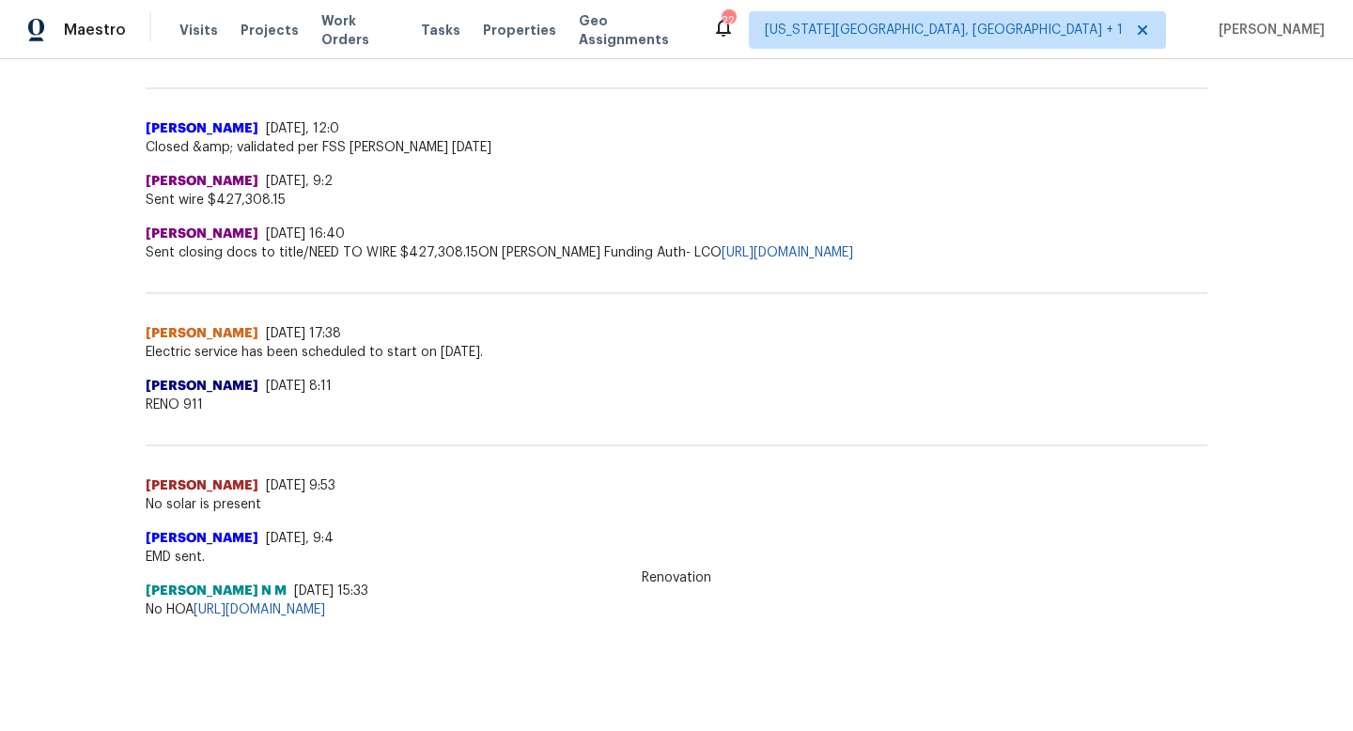
scroll to position [14, 0]
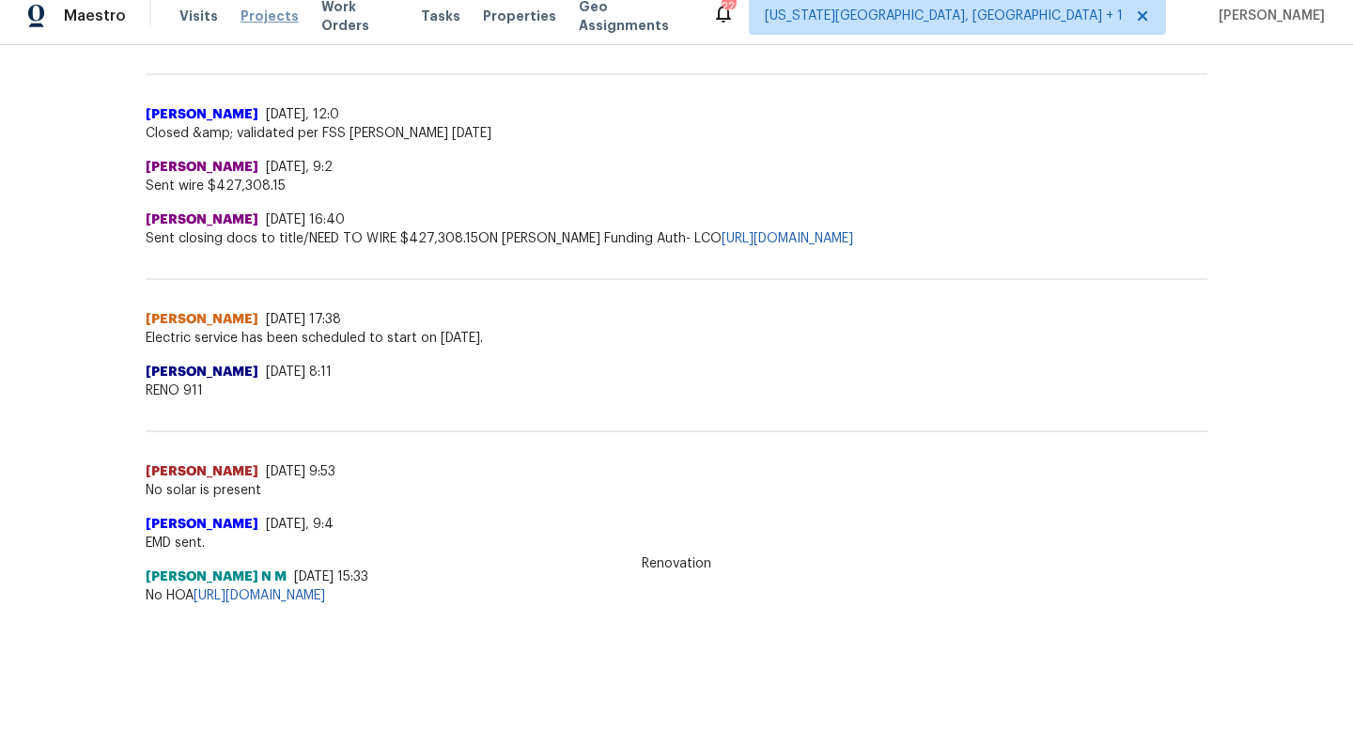
click at [264, 13] on span "Projects" at bounding box center [270, 16] width 58 height 19
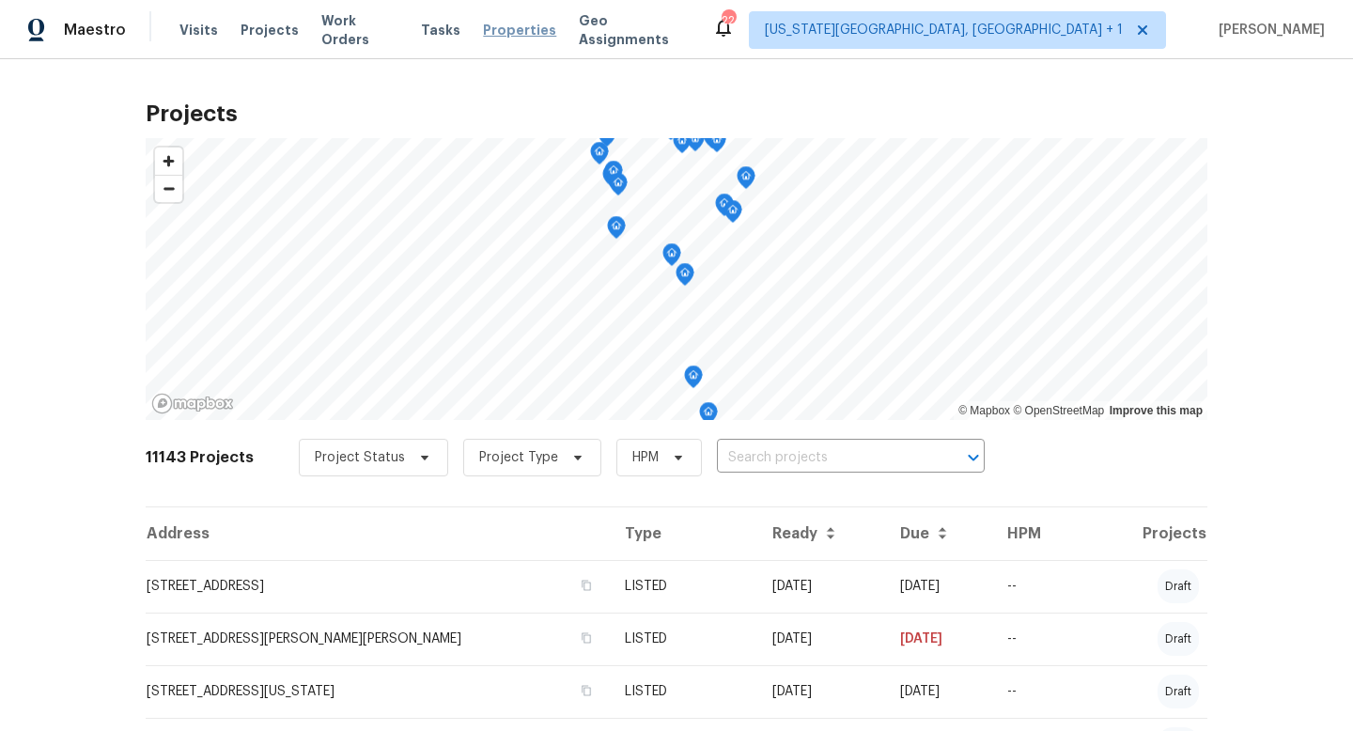
click at [518, 25] on span "Properties" at bounding box center [519, 30] width 73 height 19
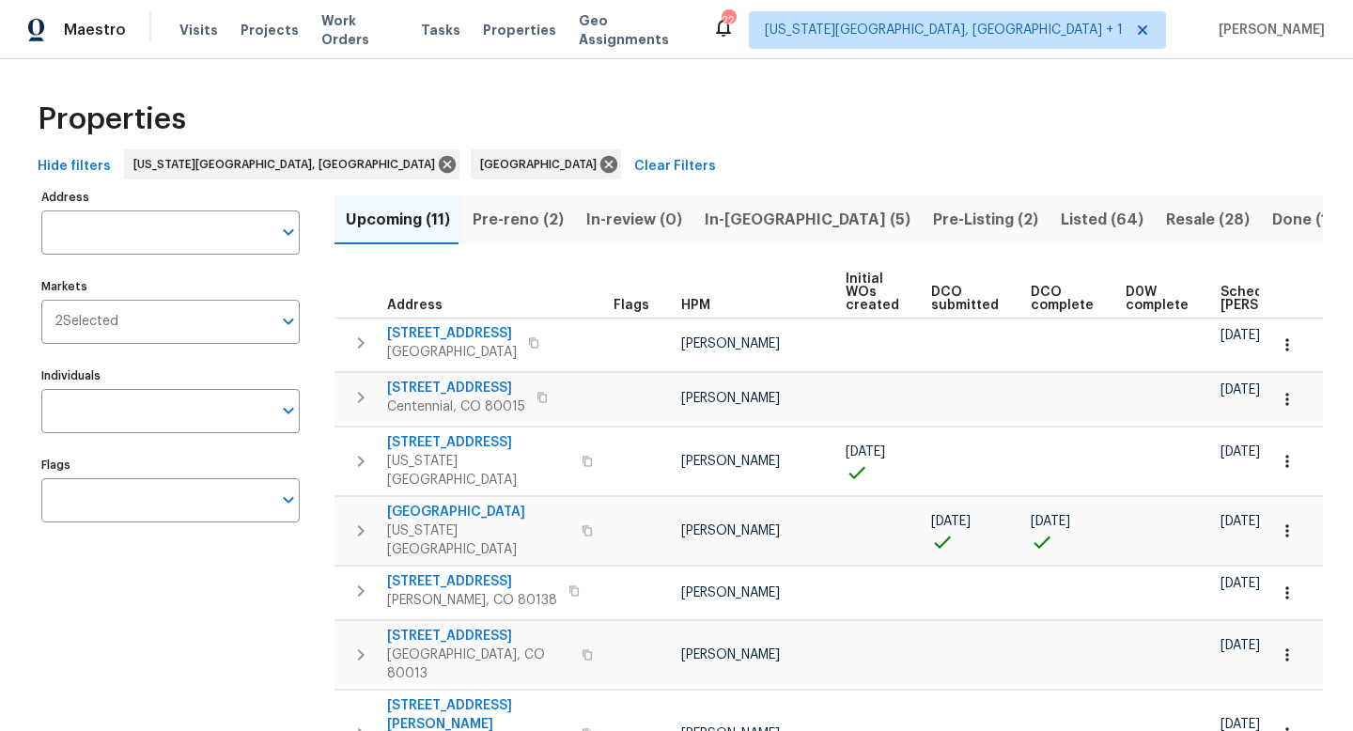
click at [507, 214] on span "Pre-reno (2)" at bounding box center [518, 220] width 91 height 26
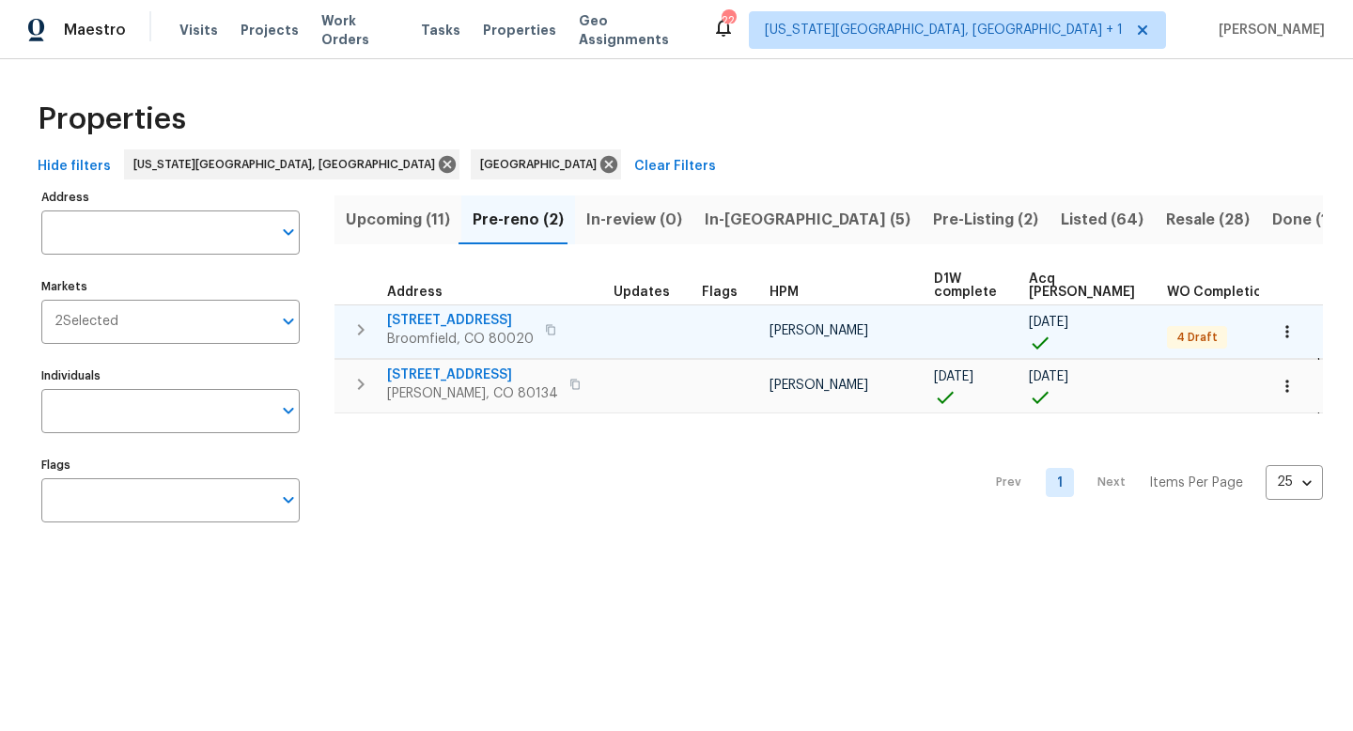
click at [445, 318] on span "[STREET_ADDRESS]" at bounding box center [460, 320] width 147 height 19
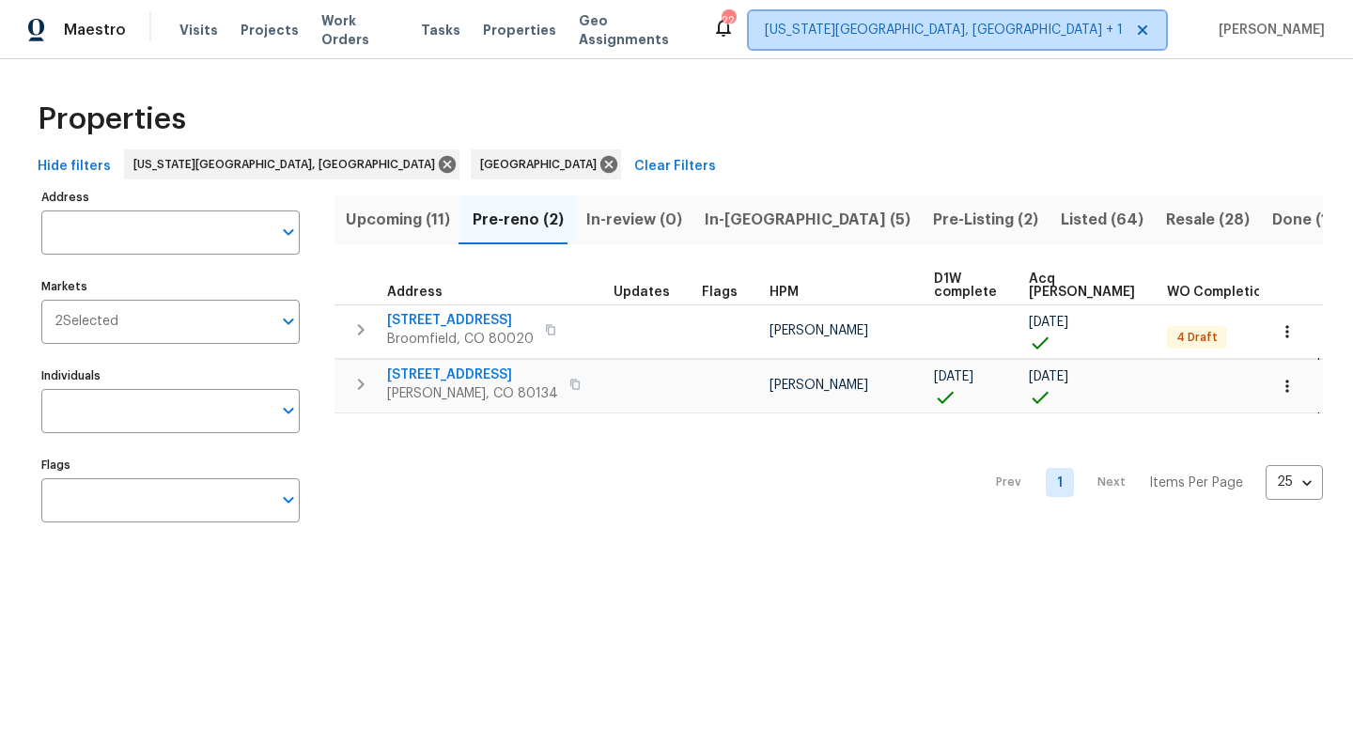
click at [1027, 29] on span "Colorado Springs, CO + 1" at bounding box center [944, 30] width 358 height 19
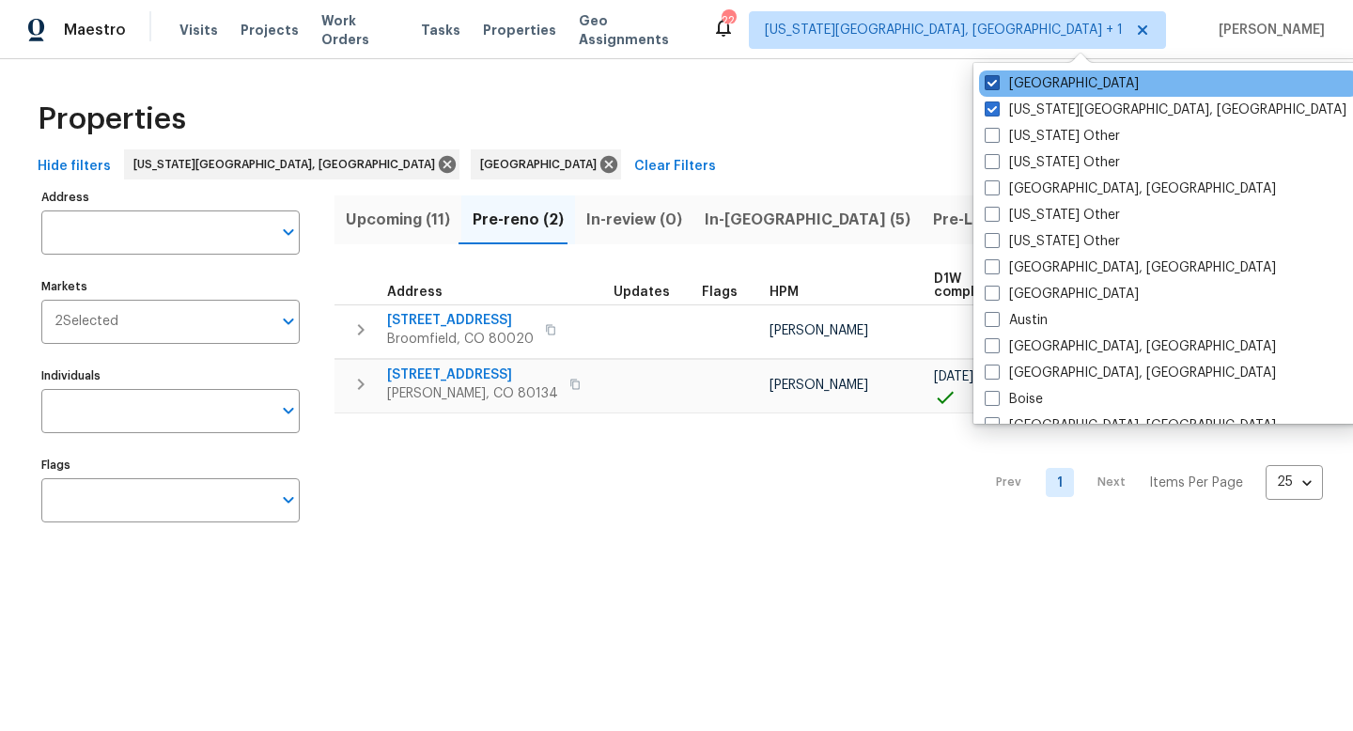
click at [991, 83] on span at bounding box center [992, 82] width 15 height 15
click at [991, 83] on input "Denver" at bounding box center [991, 80] width 12 height 12
checkbox input "false"
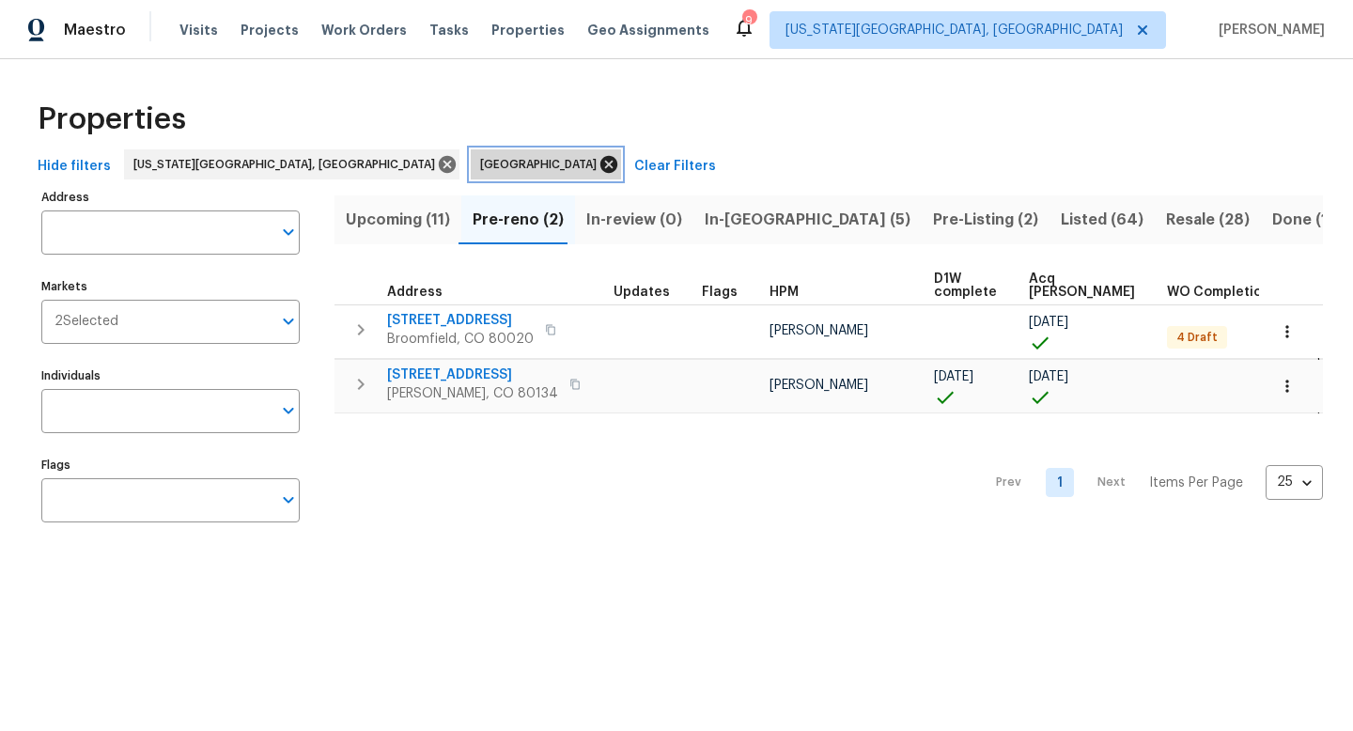
click at [601, 160] on icon at bounding box center [609, 164] width 17 height 17
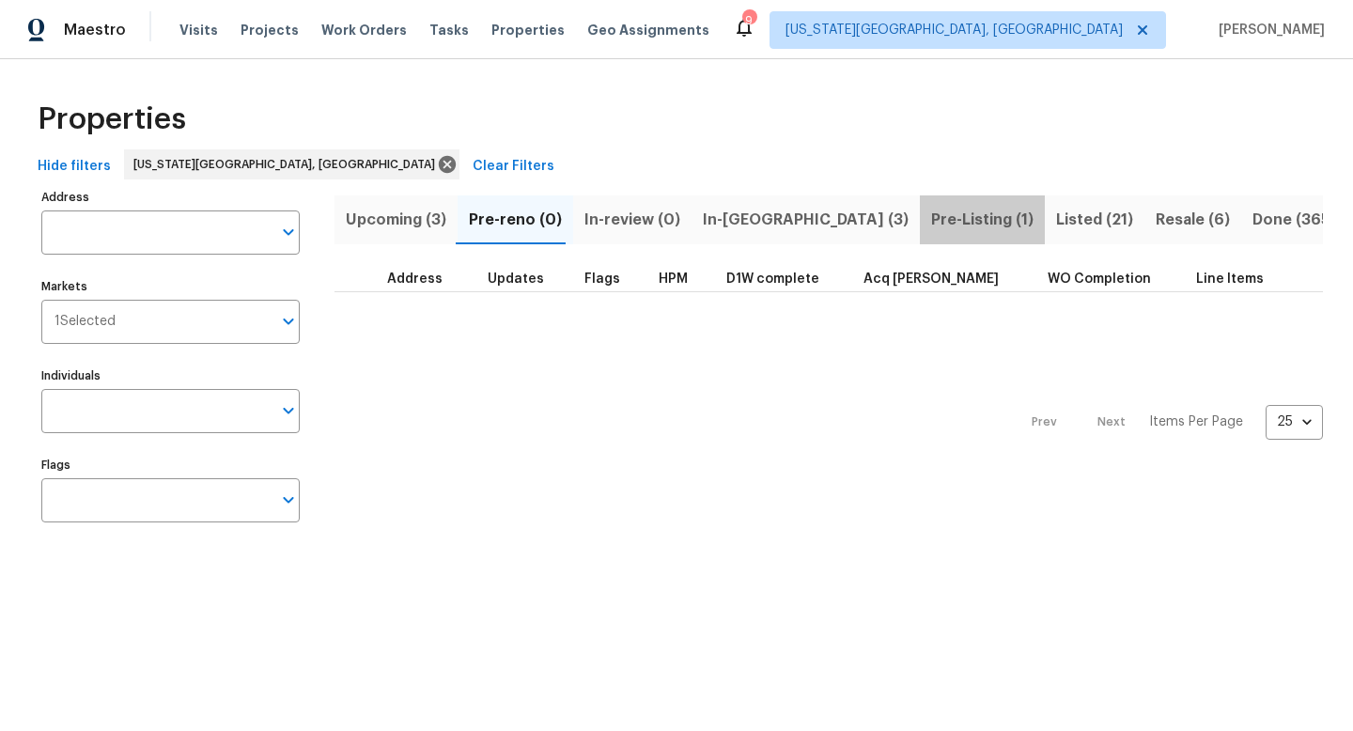
click at [931, 225] on span "Pre-Listing (1)" at bounding box center [982, 220] width 102 height 26
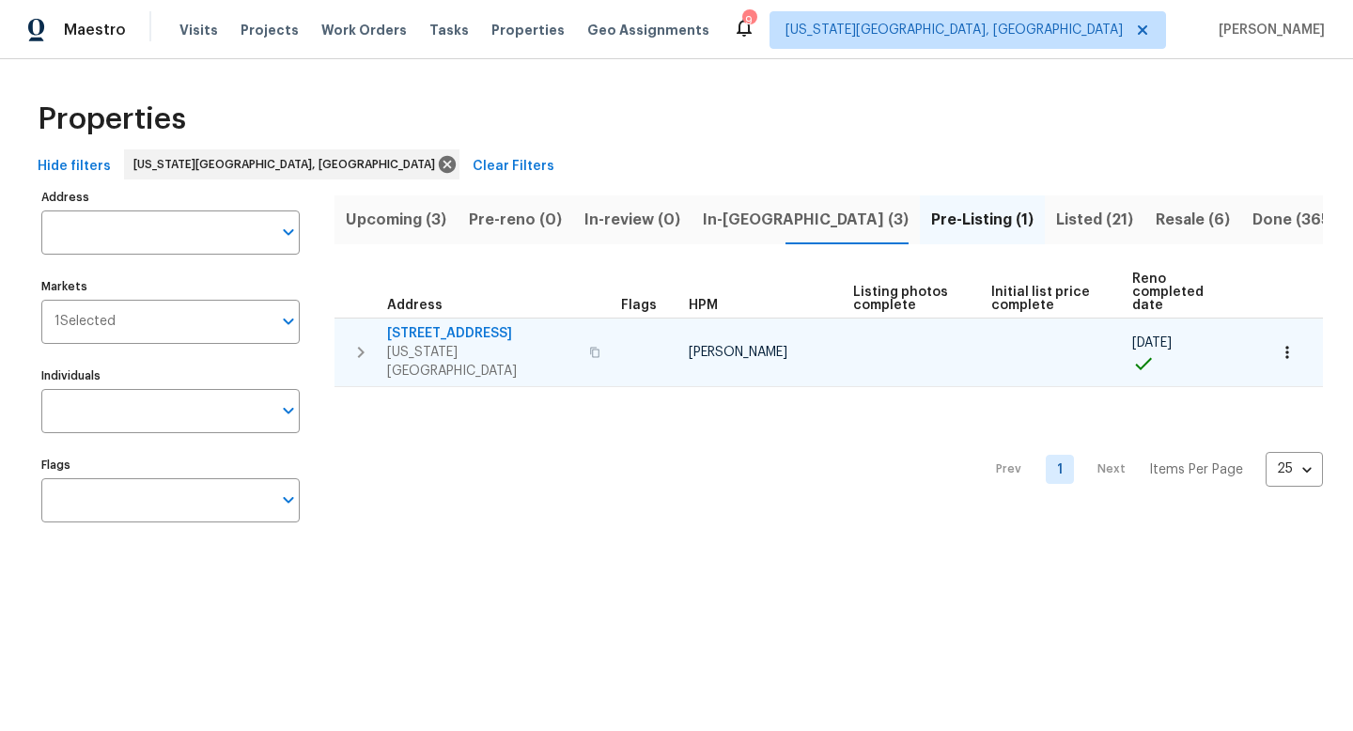
click at [470, 324] on span "4669 Desert Varnish Dr" at bounding box center [482, 333] width 191 height 19
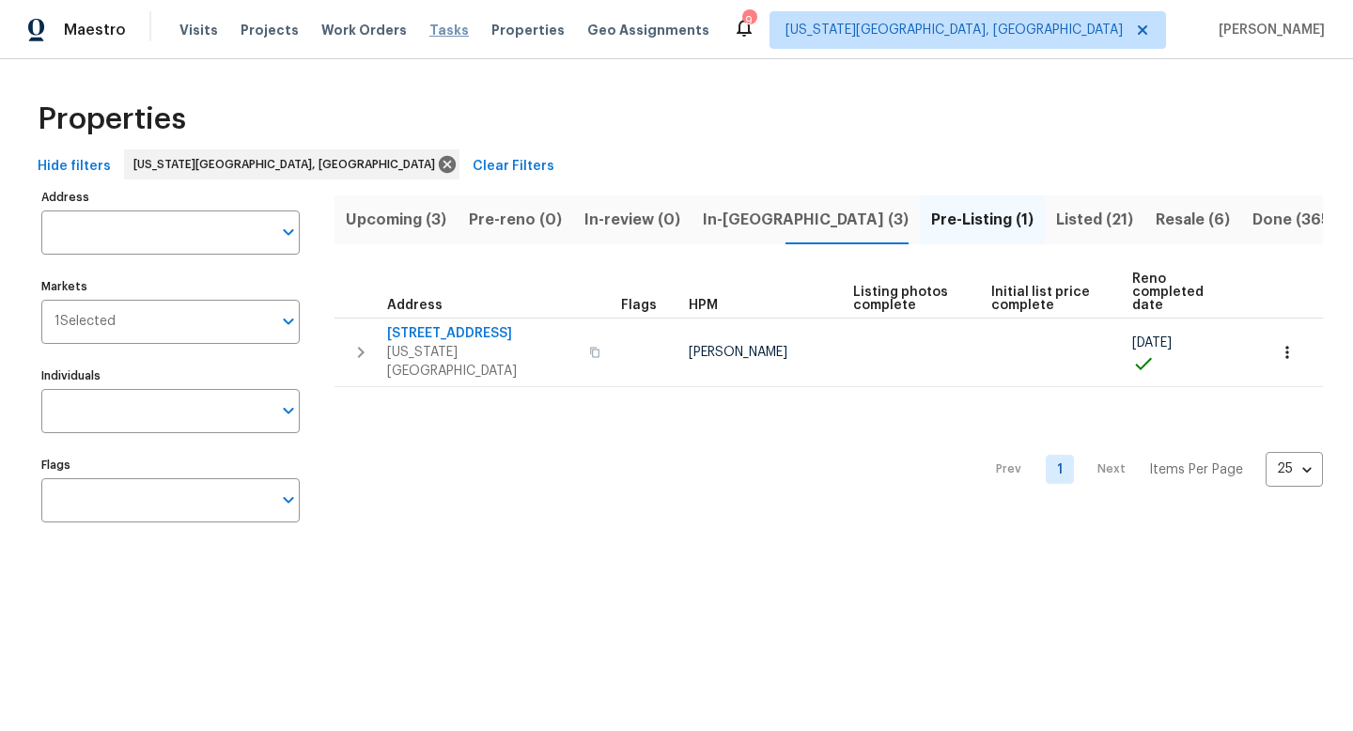
click at [434, 23] on span "Tasks" at bounding box center [448, 29] width 39 height 13
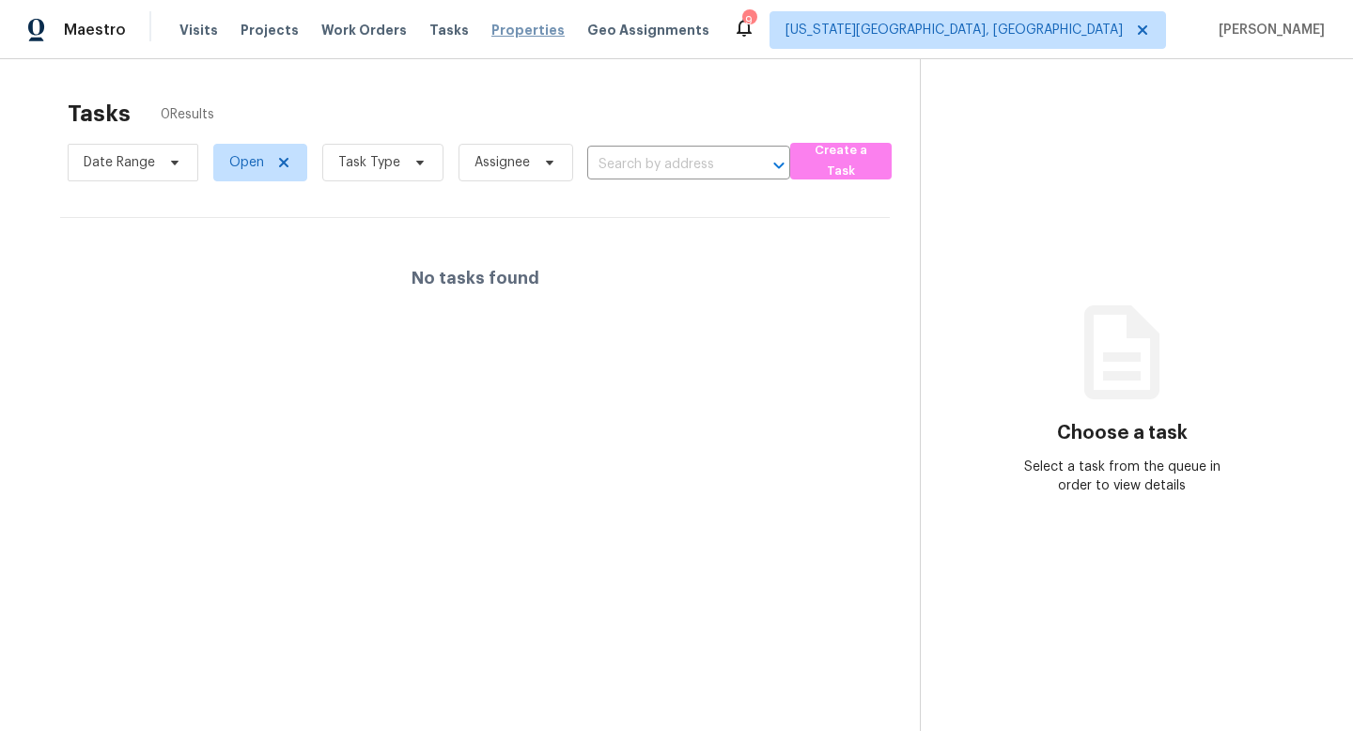
click at [509, 27] on span "Properties" at bounding box center [528, 30] width 73 height 19
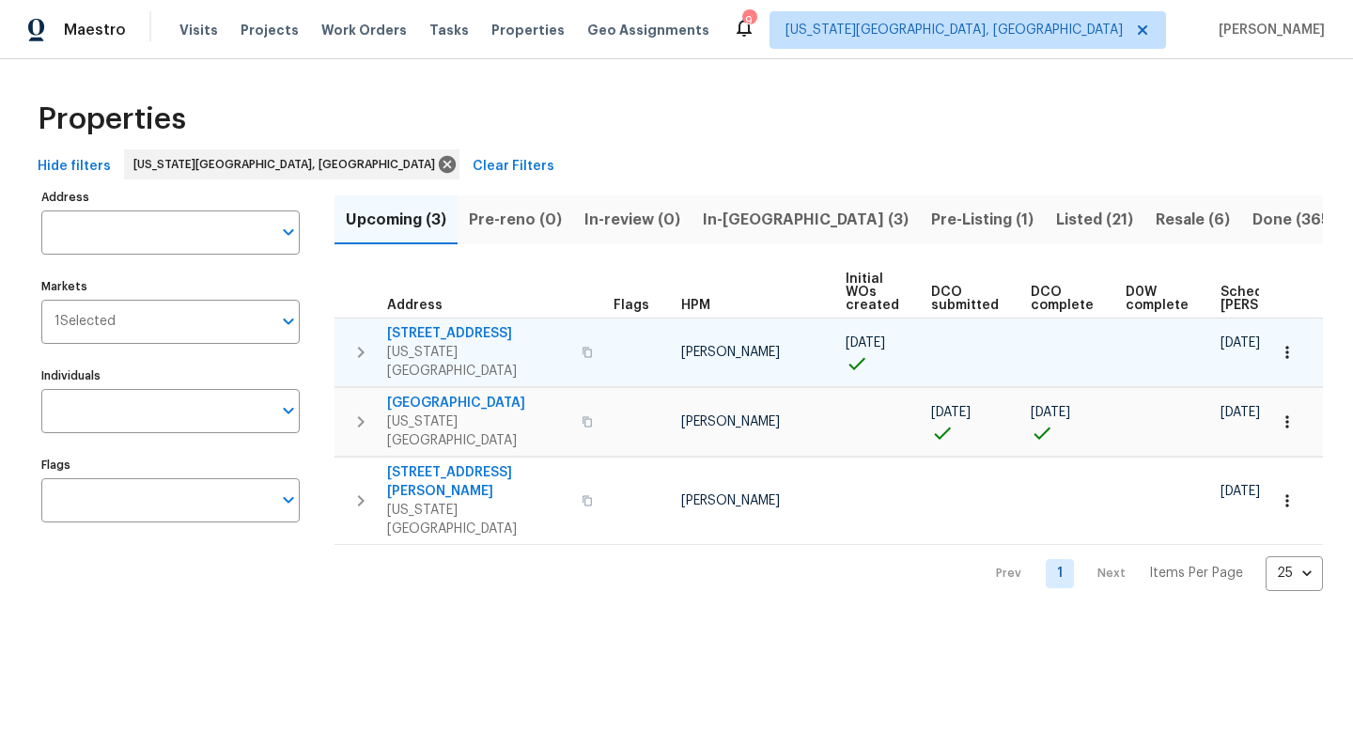
scroll to position [0, 206]
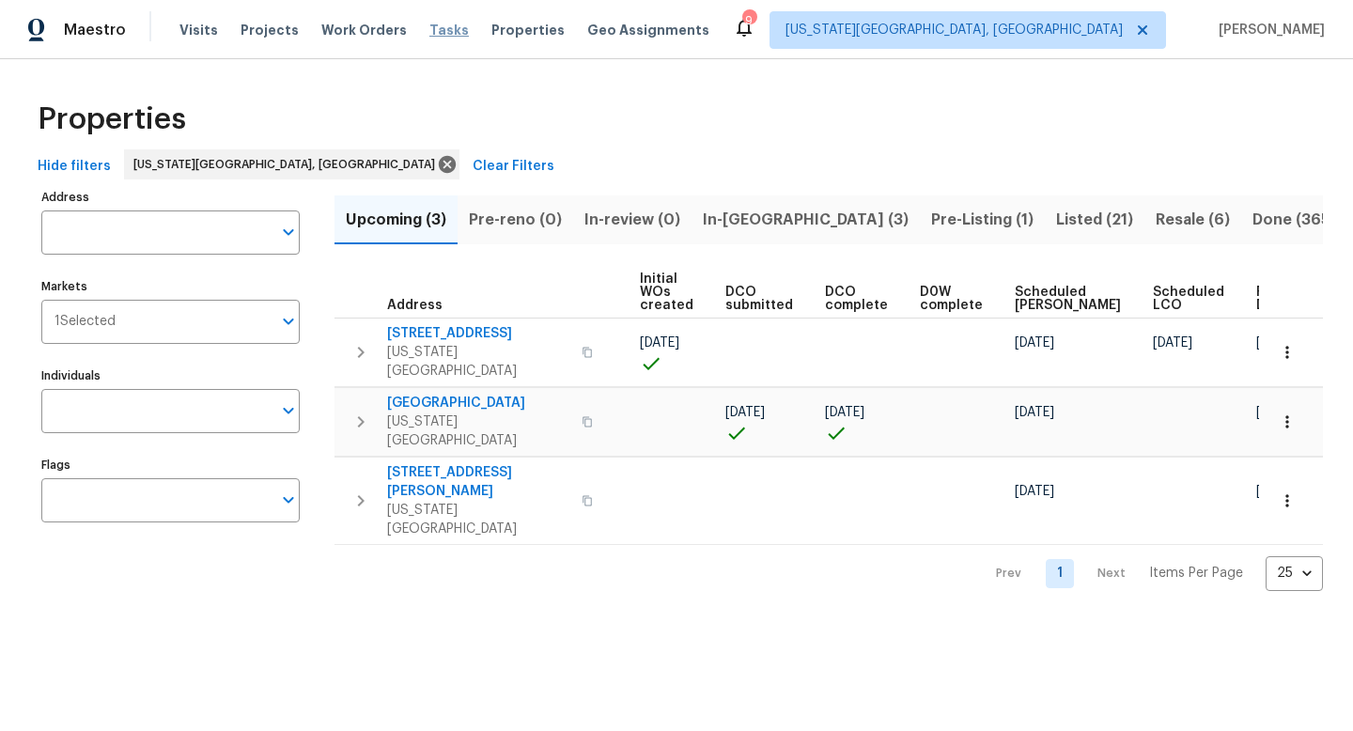
click at [432, 28] on span "Tasks" at bounding box center [448, 29] width 39 height 13
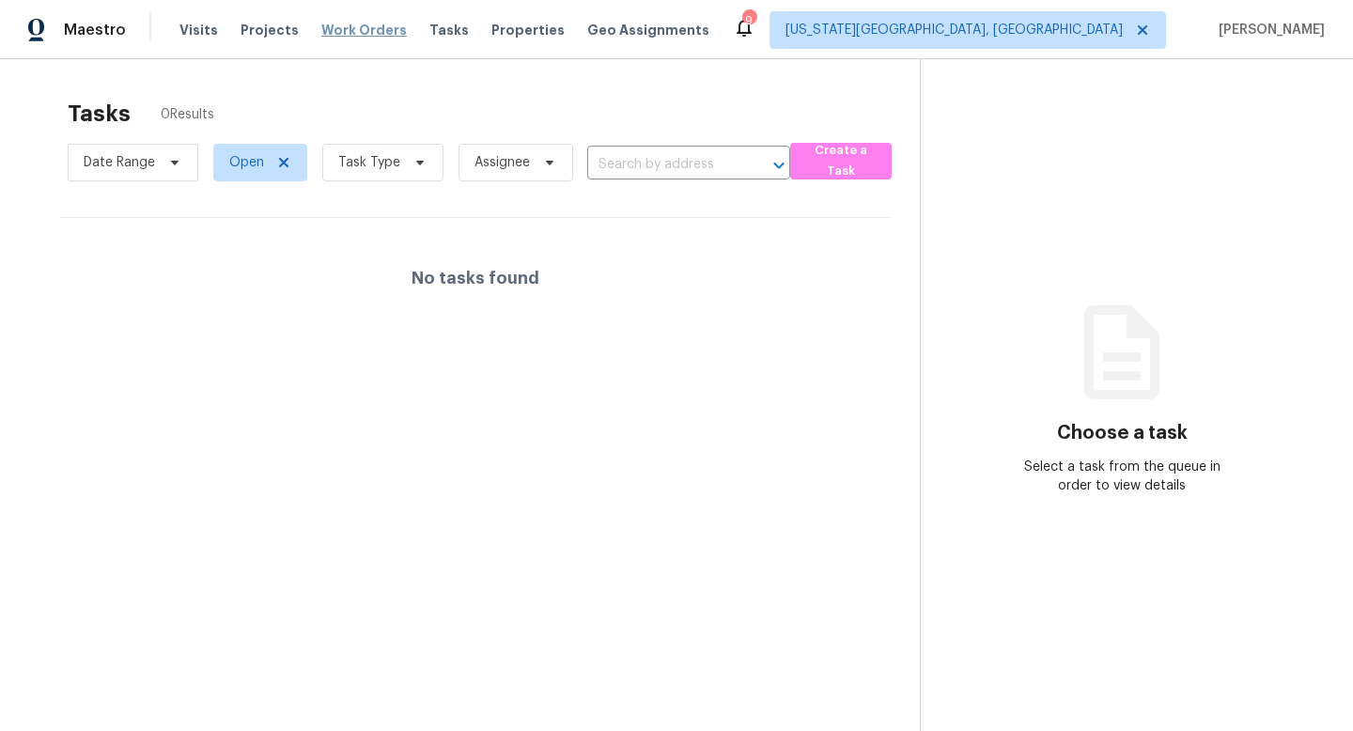
click at [334, 27] on span "Work Orders" at bounding box center [364, 30] width 86 height 19
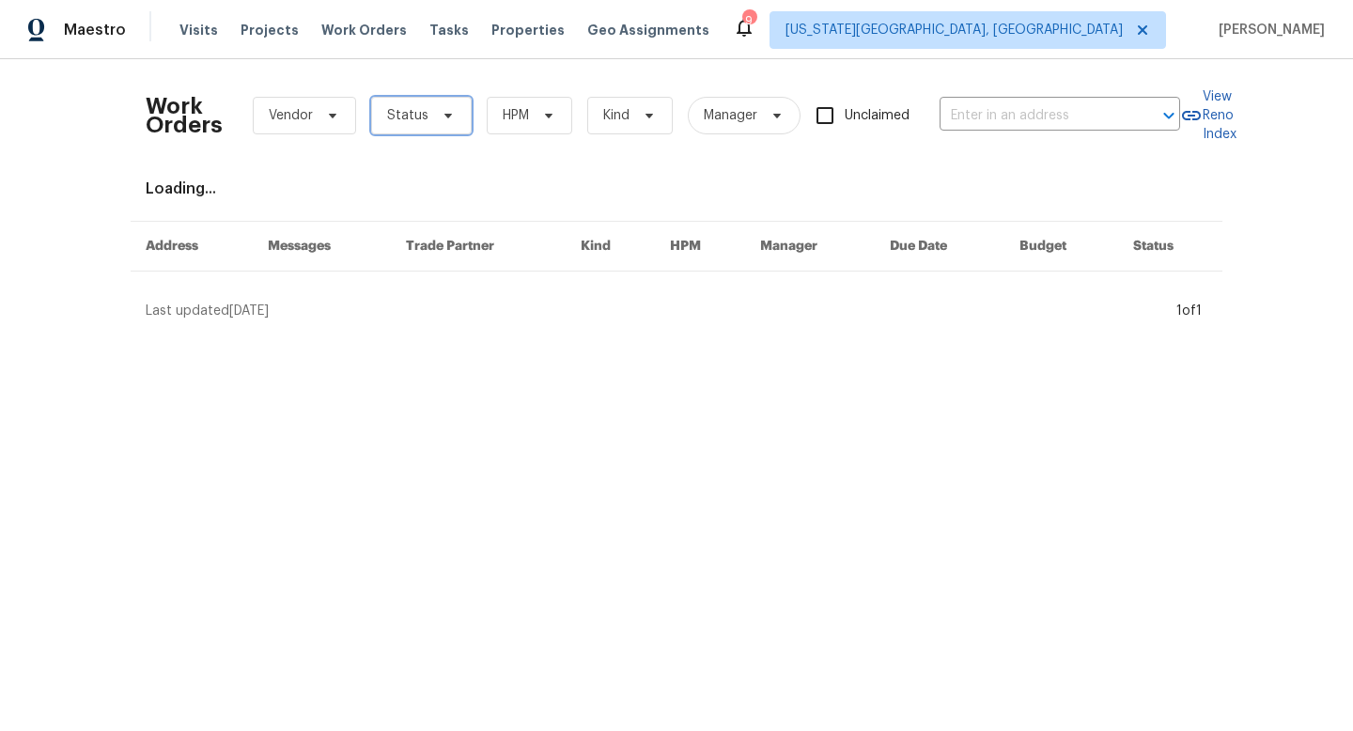
click at [436, 112] on span at bounding box center [445, 115] width 21 height 15
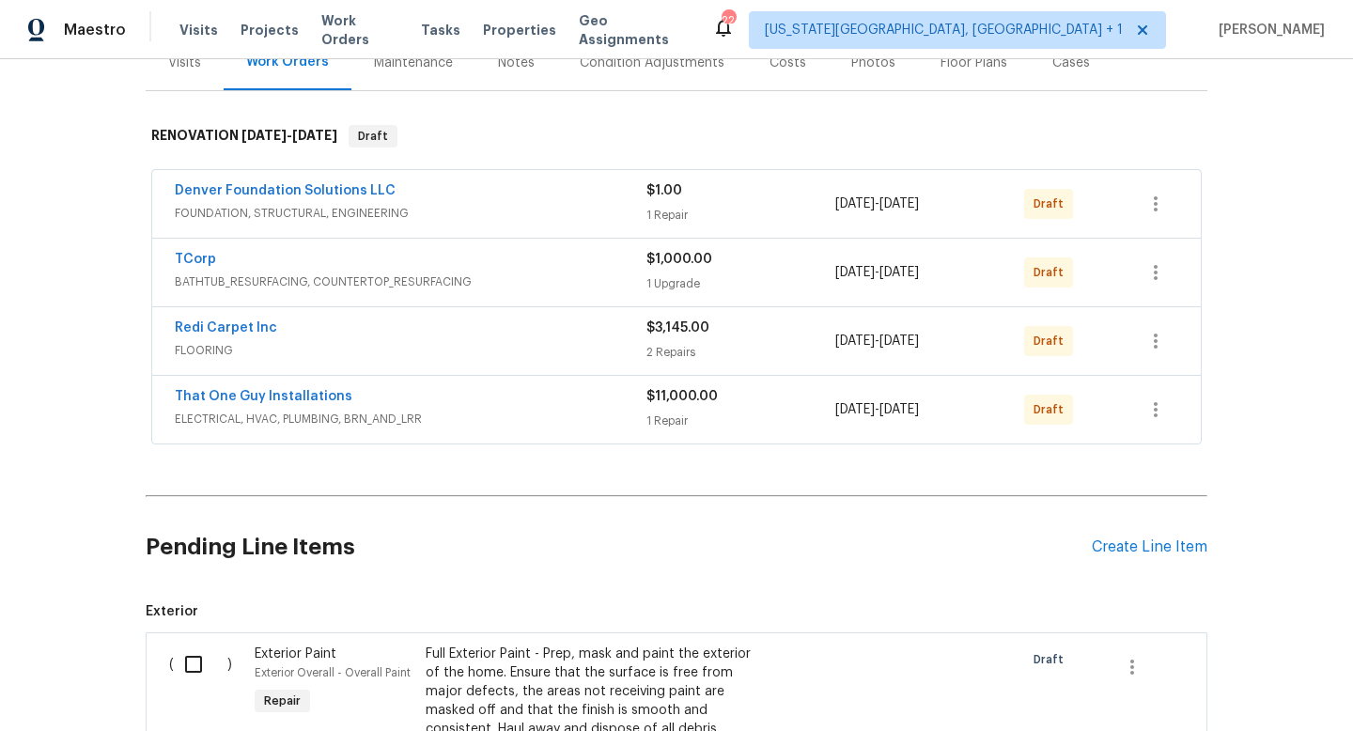
scroll to position [252, 0]
click at [1113, 545] on div "Create Line Item" at bounding box center [1150, 546] width 116 height 18
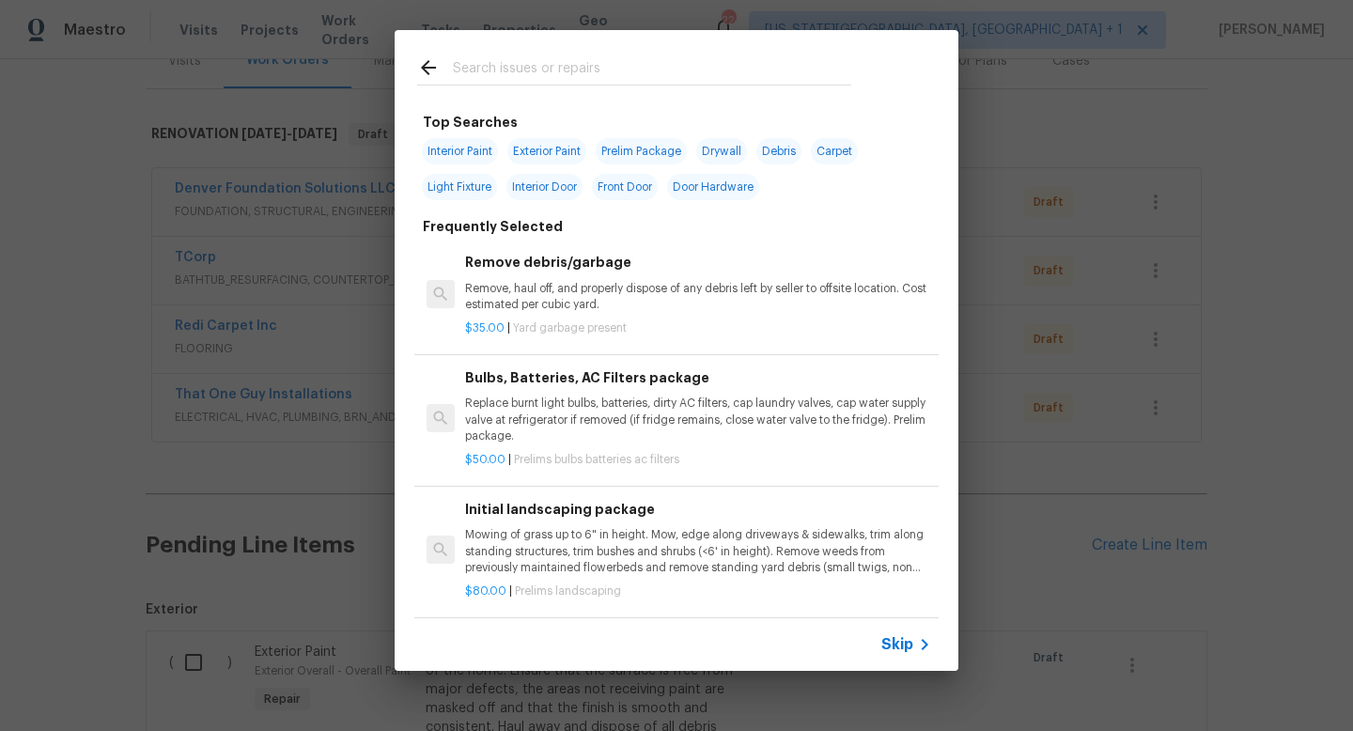
click at [497, 69] on input "text" at bounding box center [652, 70] width 398 height 28
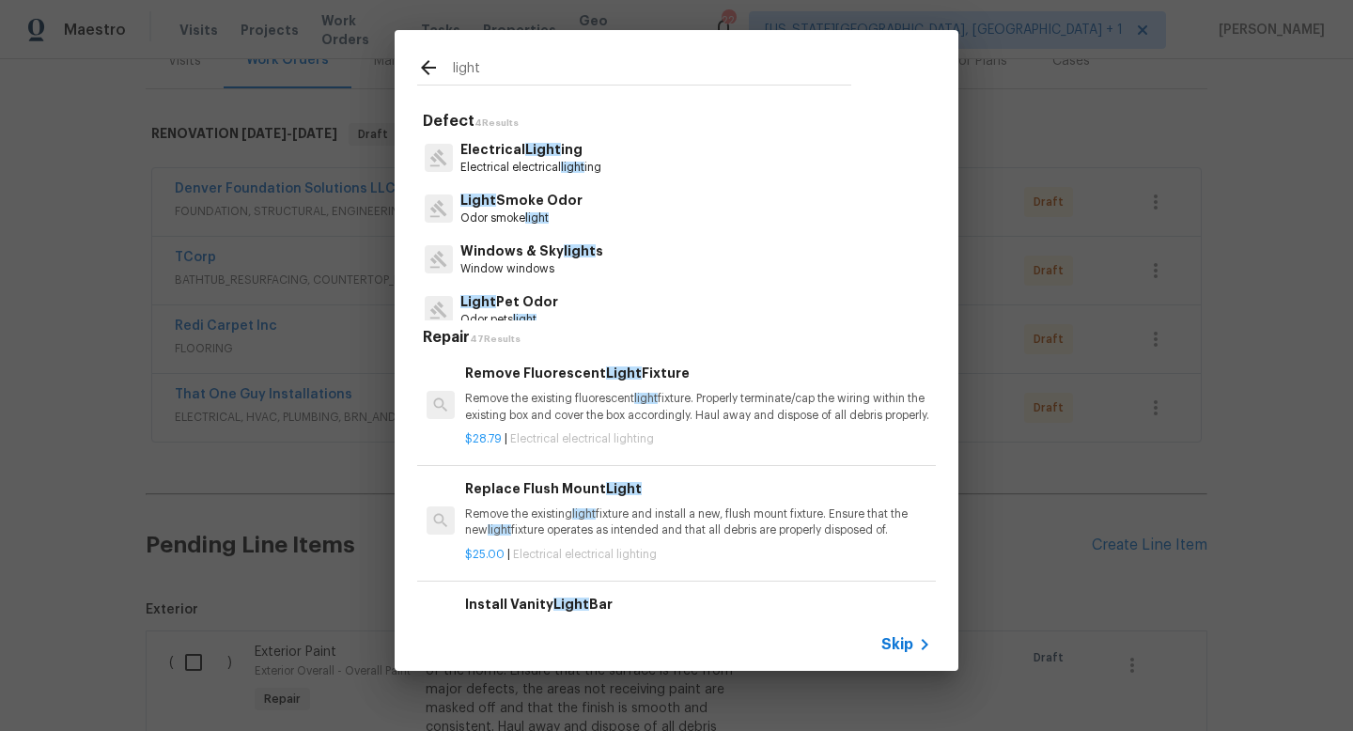
type input "light"
click at [488, 155] on p "Electrical Light ing" at bounding box center [530, 150] width 141 height 20
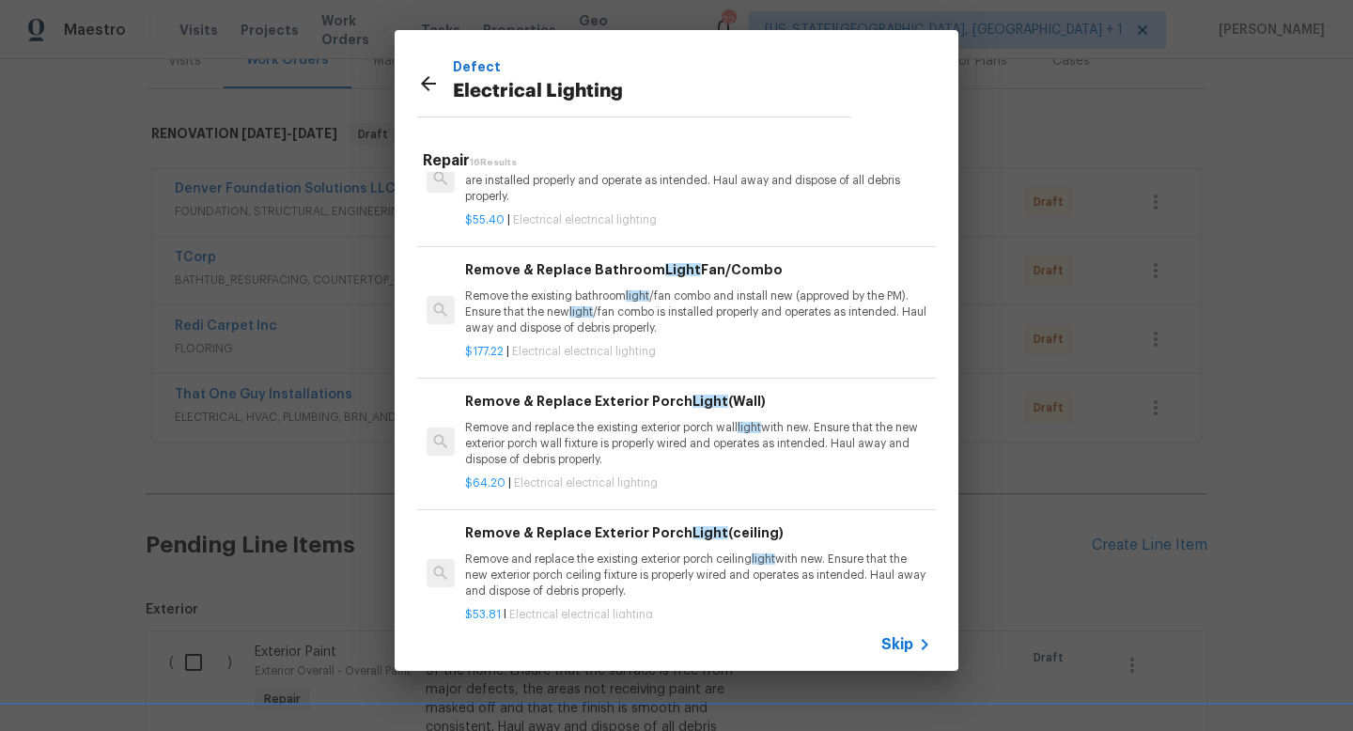
scroll to position [1541, 0]
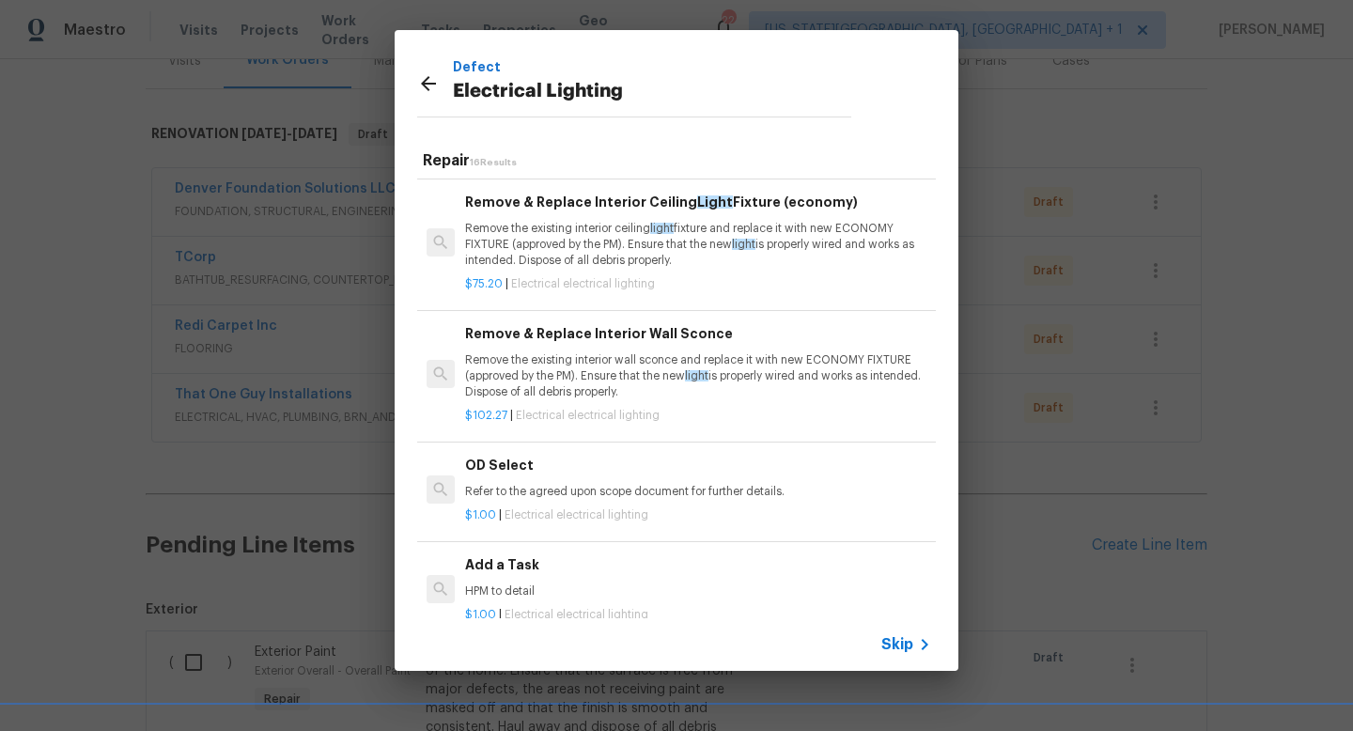
click at [527, 582] on div "Add a Task HPM to detail" at bounding box center [698, 576] width 466 height 45
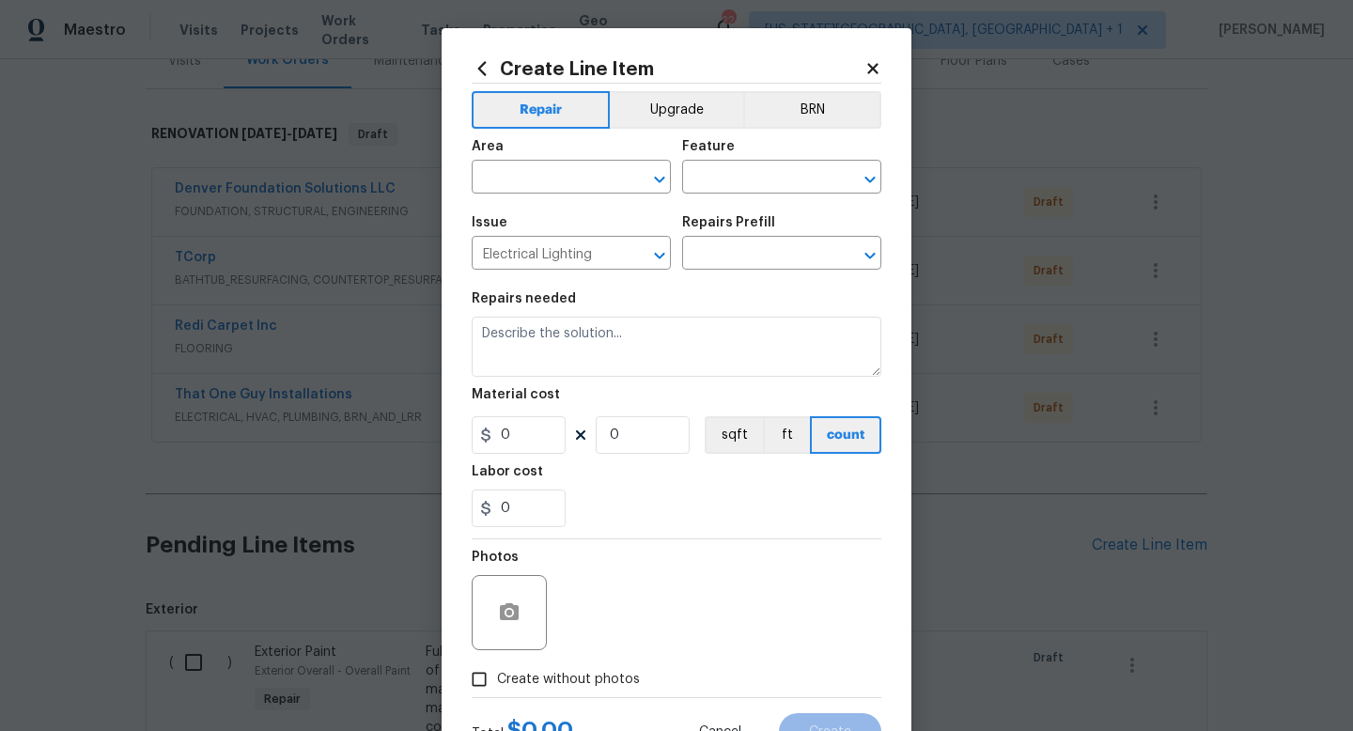
type textarea "HPM to detail"
type input "1"
type input "Add a Task $1.00"
type input "1"
click at [546, 175] on input "text" at bounding box center [545, 178] width 147 height 29
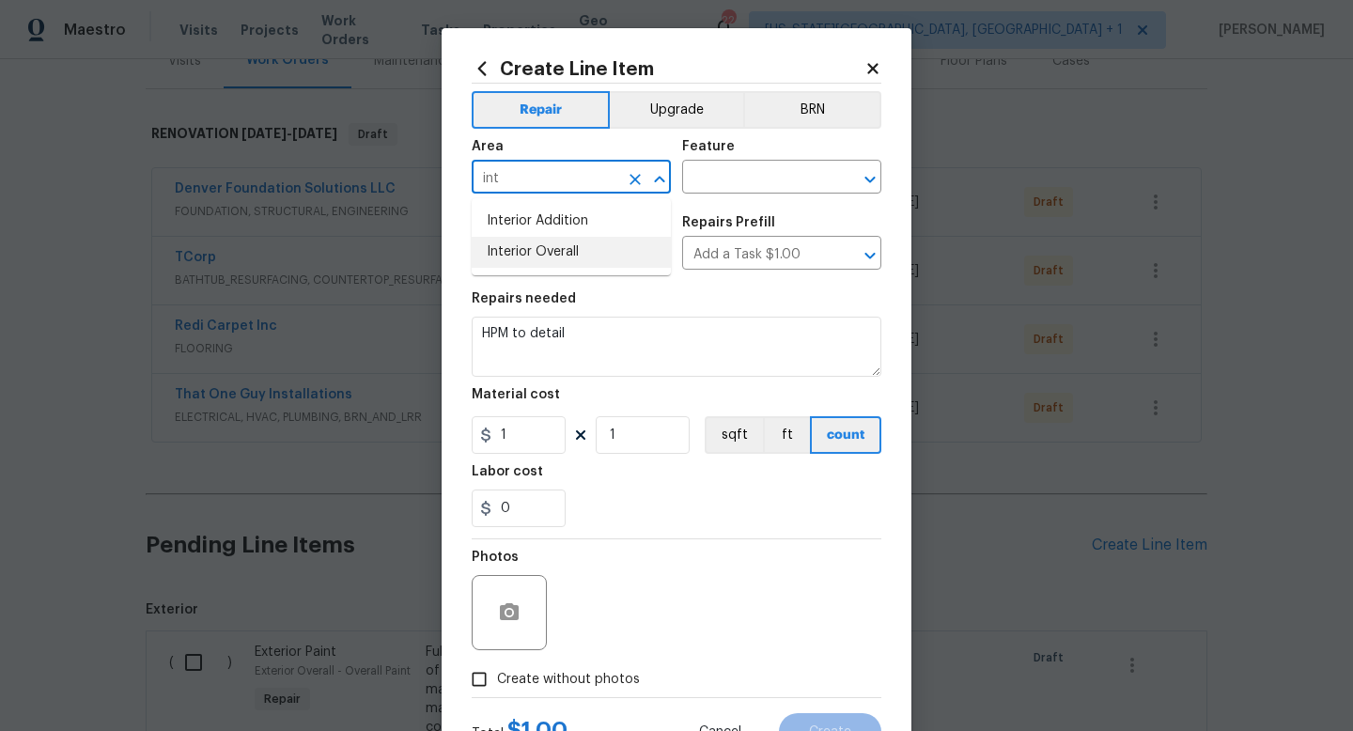
click at [539, 251] on li "Interior Overall" at bounding box center [571, 252] width 199 height 31
type input "Interior Overall"
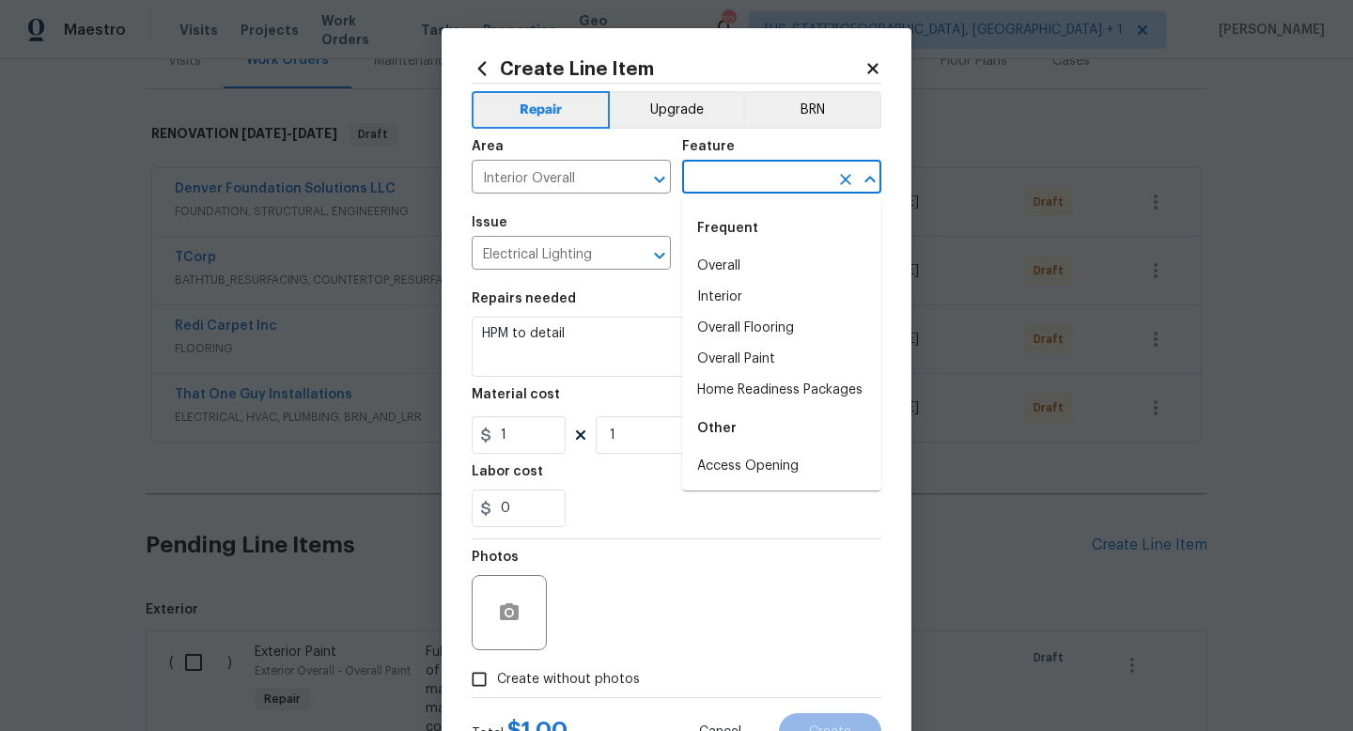
click at [737, 173] on input "text" at bounding box center [755, 178] width 147 height 29
click at [709, 304] on li "Interior" at bounding box center [781, 297] width 199 height 31
type input "Interior"
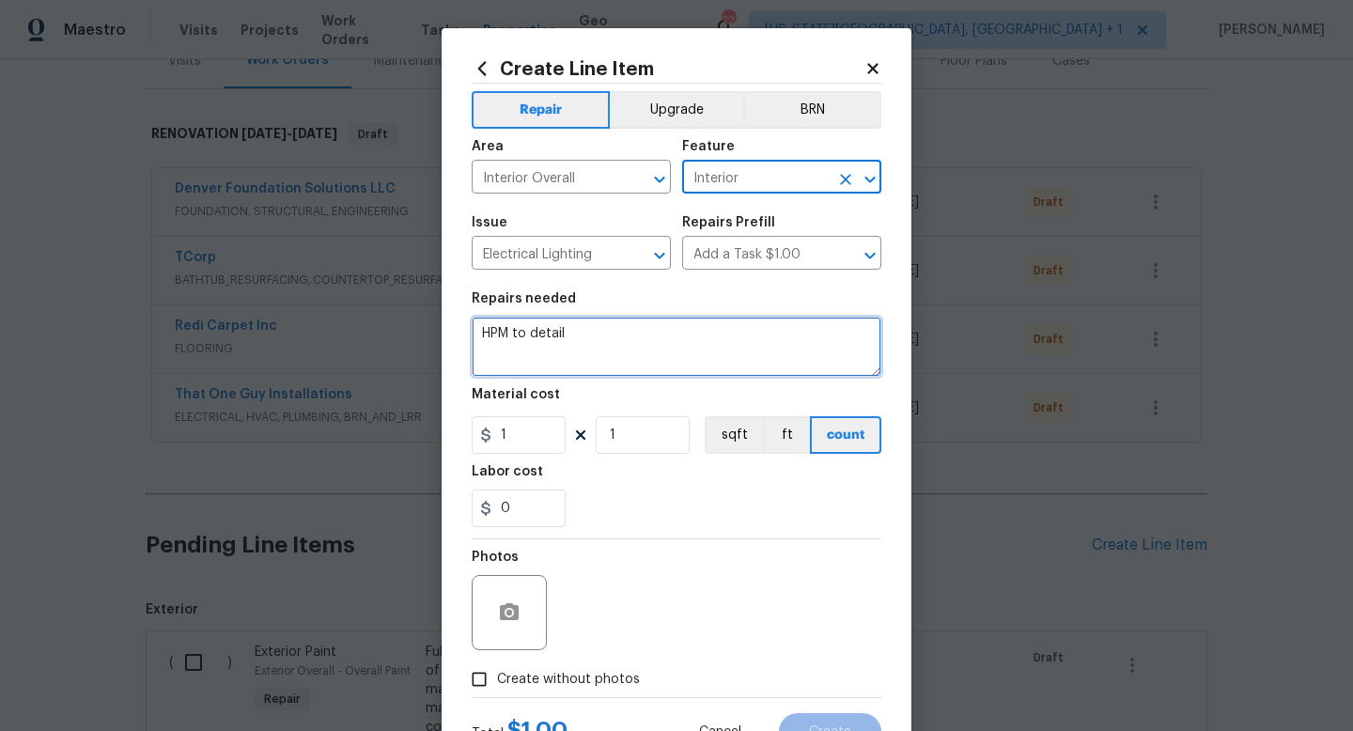
drag, startPoint x: 579, startPoint y: 347, endPoint x: 417, endPoint y: 289, distance: 171.8
click at [417, 311] on div "Create Line Item Repair Upgrade BRN Area Interior Overall ​ Feature Interior ​ …" at bounding box center [676, 365] width 1353 height 731
click at [565, 340] on textarea "add light lens to basement hall lights x2. MIssing" at bounding box center [677, 347] width 410 height 60
type textarea "add light len trim to basement hall lights x2. MIssing"
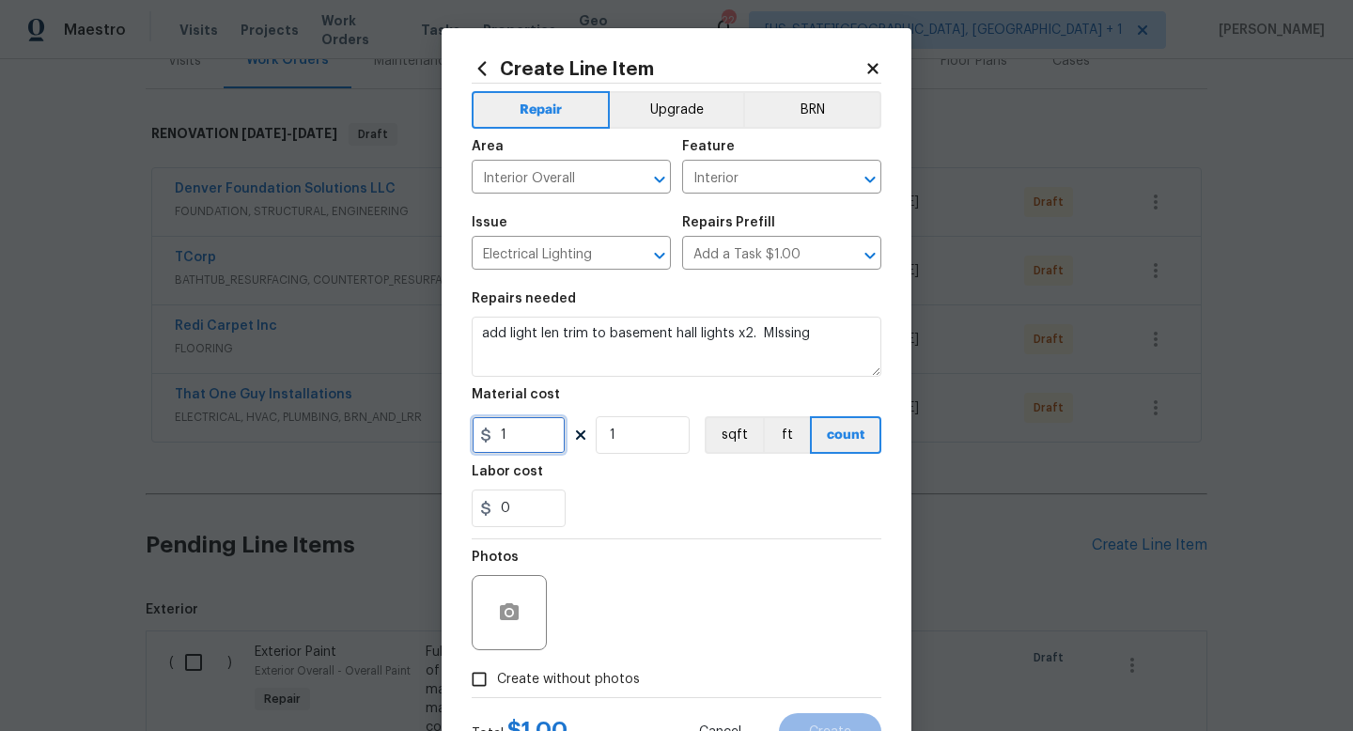
click at [527, 443] on input "1" at bounding box center [519, 435] width 94 height 38
type input "35"
click at [643, 434] on input "1" at bounding box center [643, 435] width 94 height 38
type input "2"
click at [601, 683] on span "Create without photos" at bounding box center [568, 680] width 143 height 20
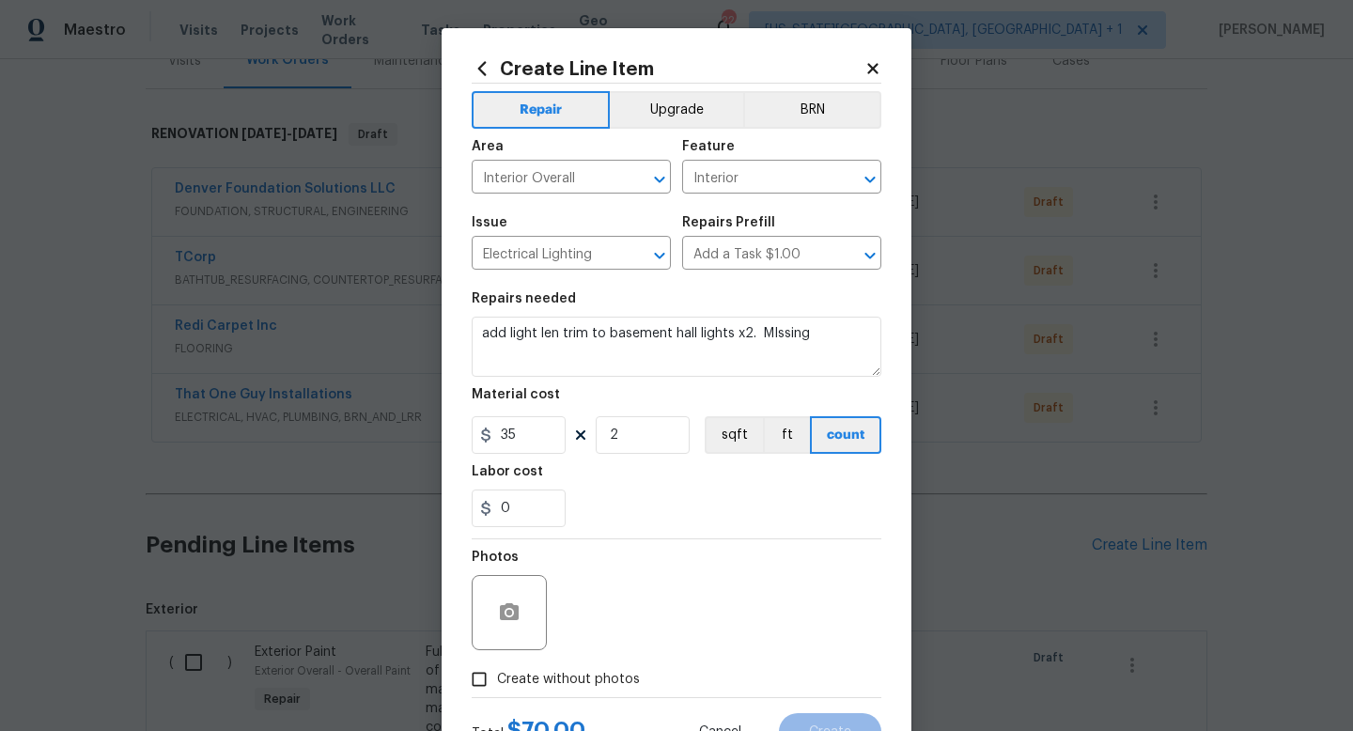
click at [497, 683] on input "Create without photos" at bounding box center [479, 680] width 36 height 36
checkbox input "true"
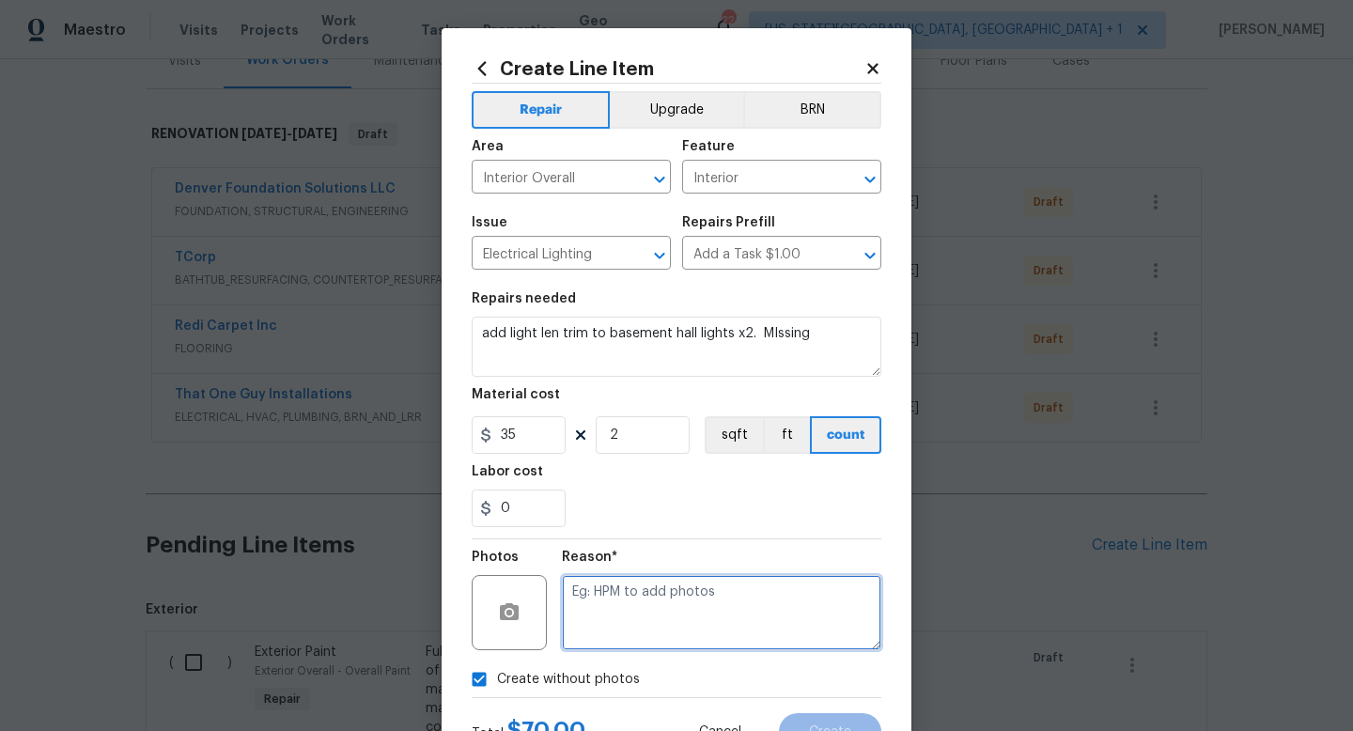
click at [612, 634] on textarea at bounding box center [722, 612] width 320 height 75
type textarea "na"
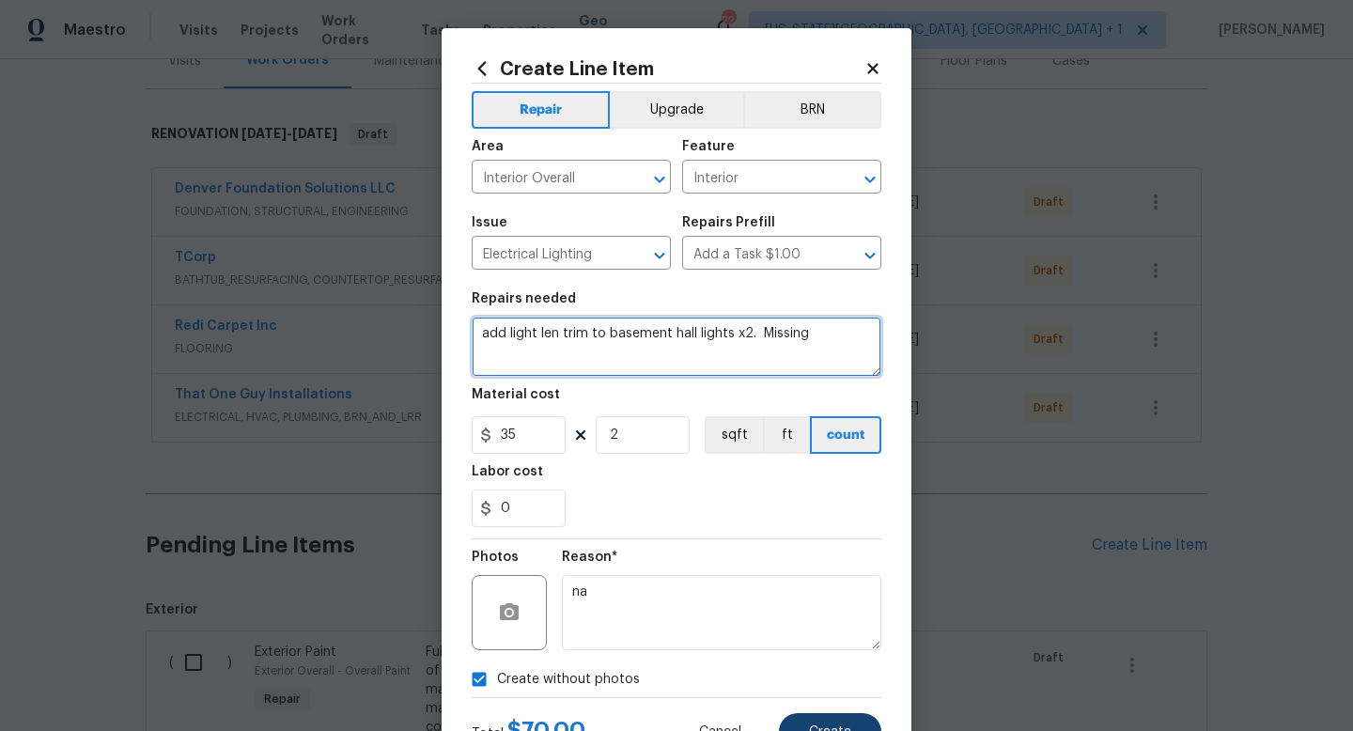
type textarea "add light len trim to basement hall lights x2. Missing"
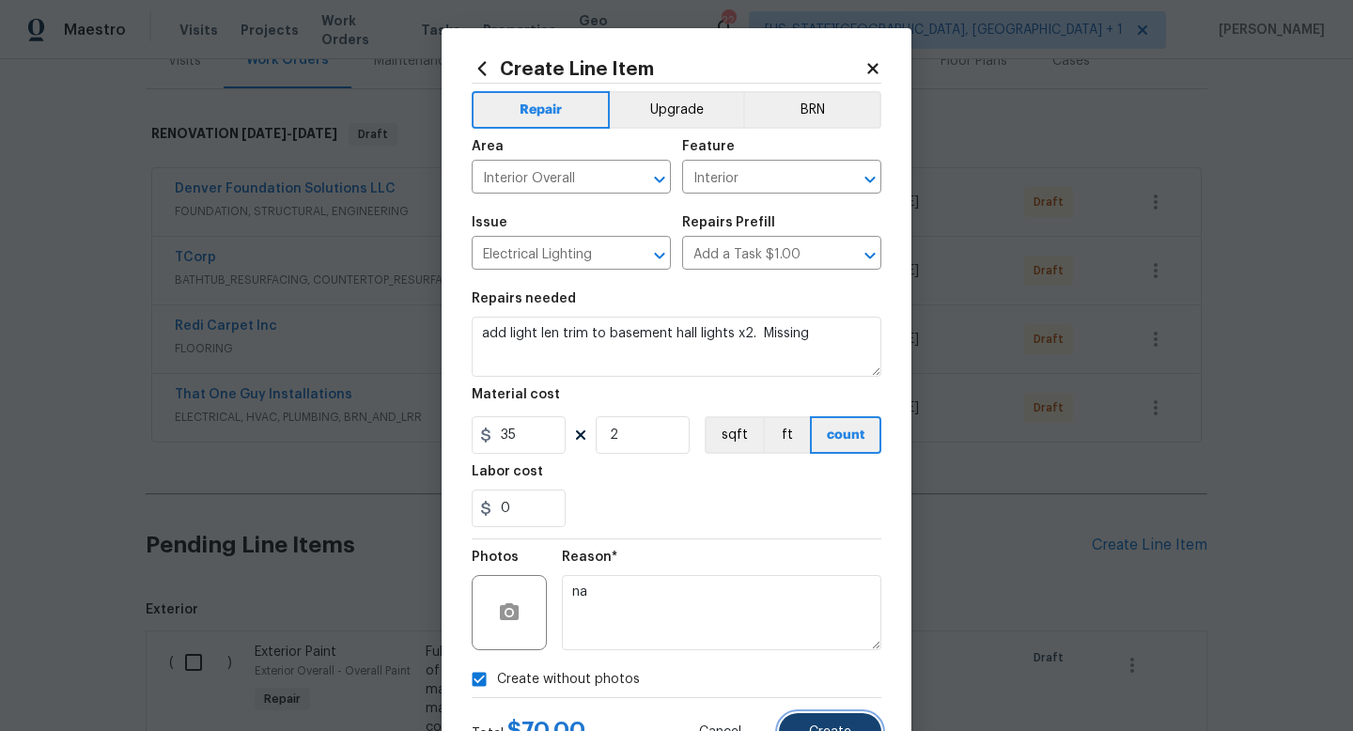
click at [813, 730] on span "Create" at bounding box center [830, 733] width 42 height 14
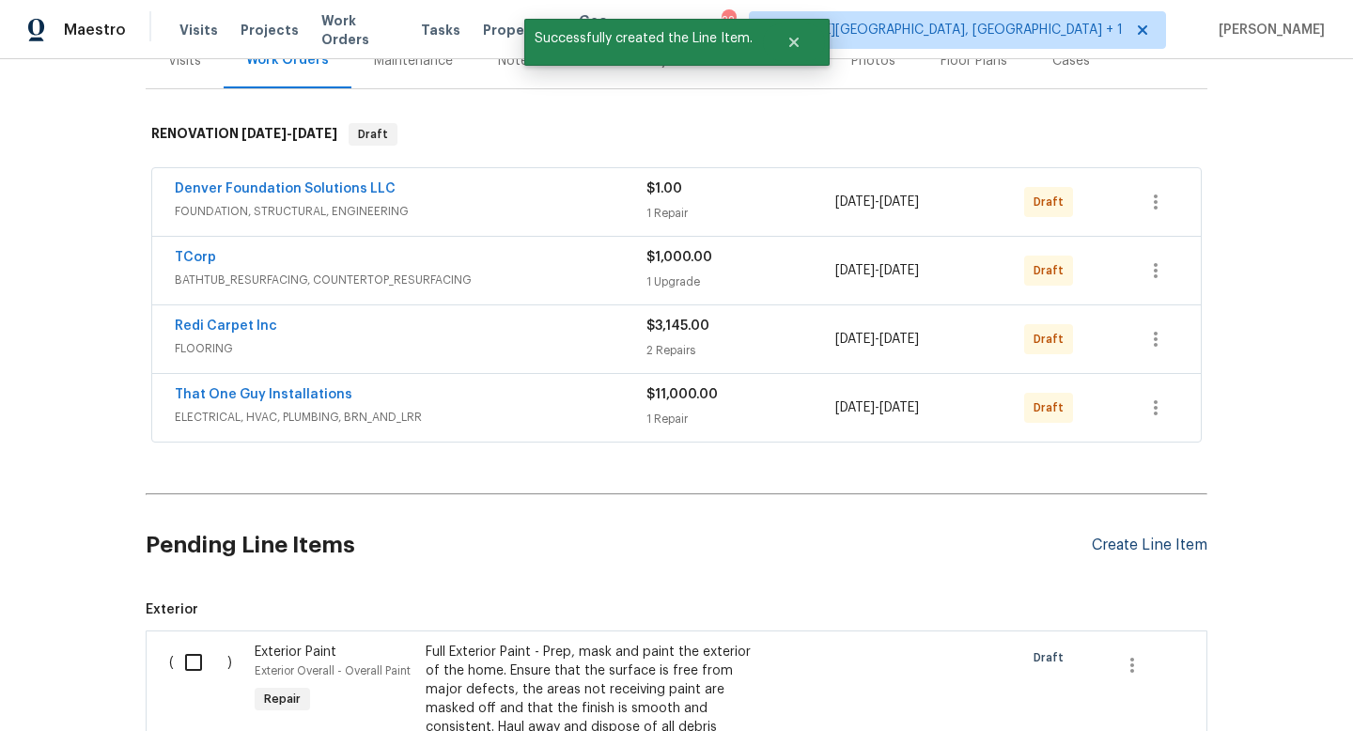
click at [1165, 542] on div "Create Line Item" at bounding box center [1150, 546] width 116 height 18
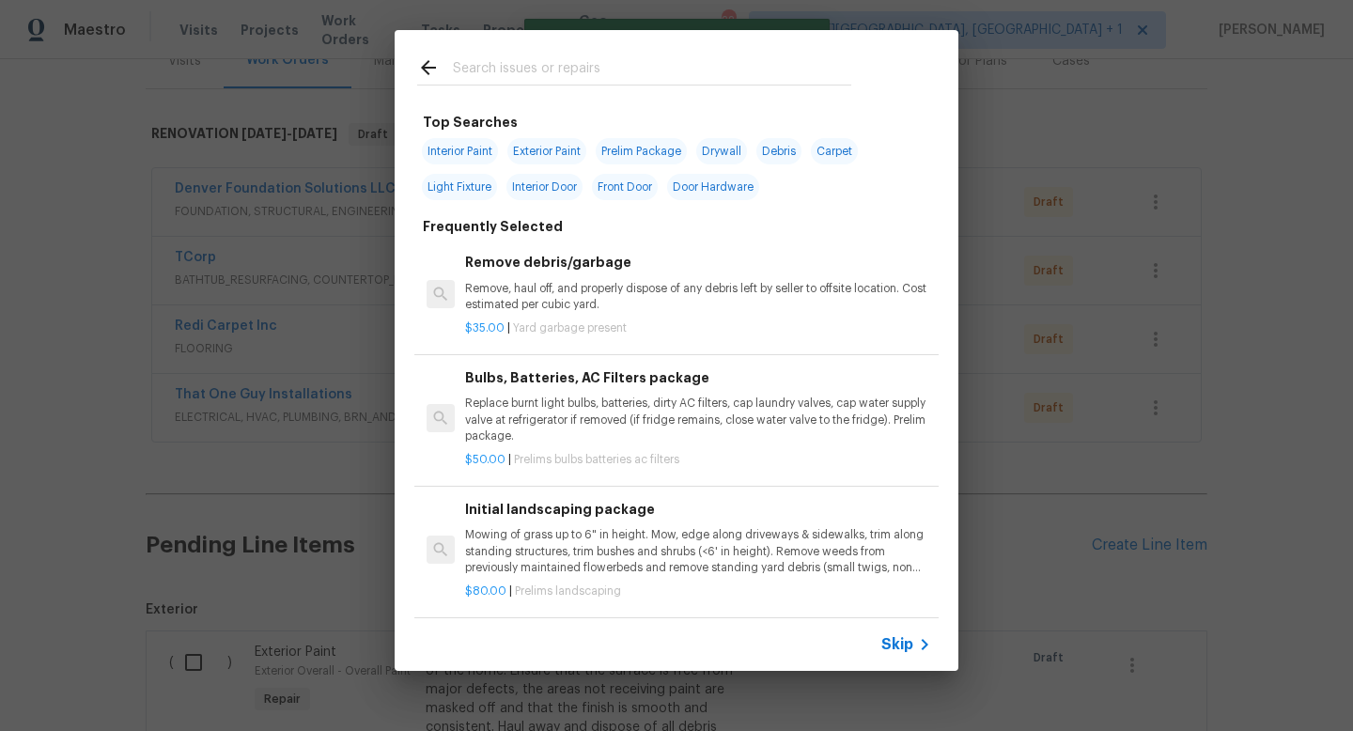
click at [535, 64] on input "text" at bounding box center [652, 70] width 398 height 28
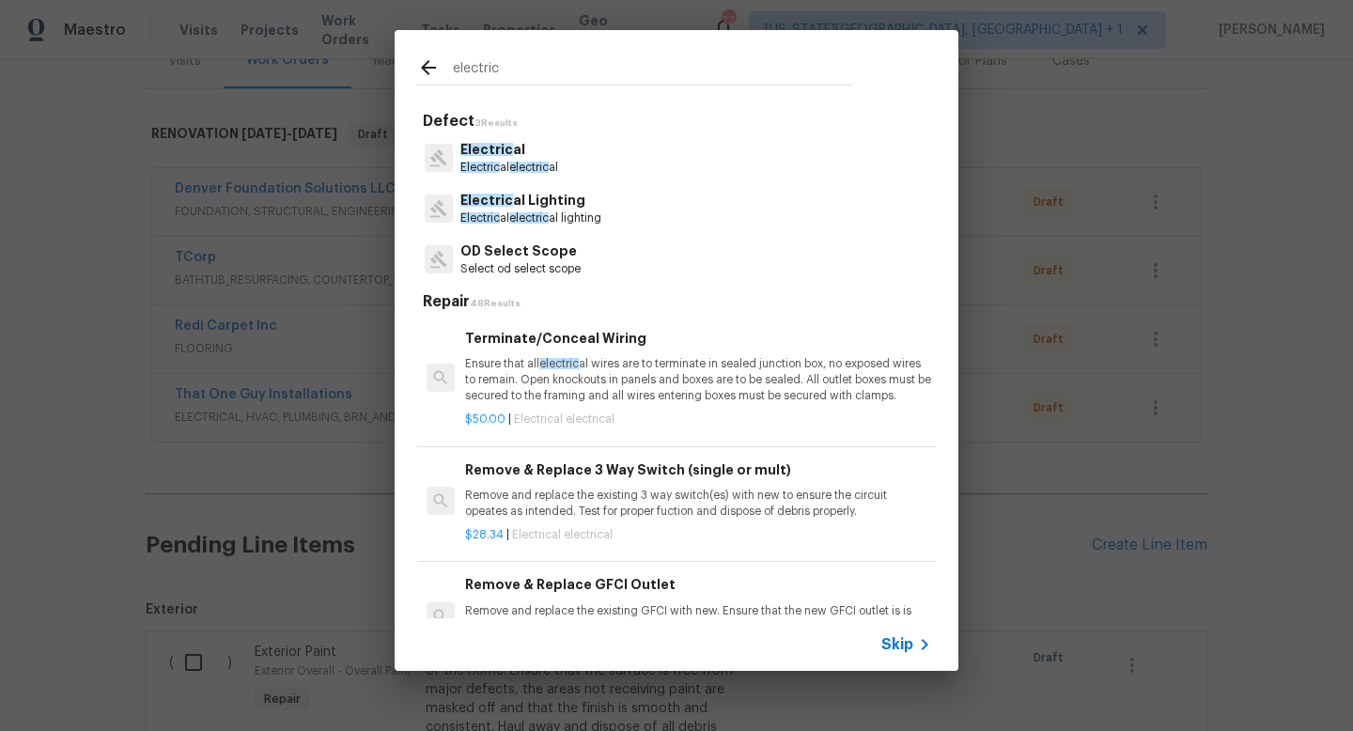
type input "electric"
click at [512, 151] on p "Electric al" at bounding box center [509, 150] width 98 height 20
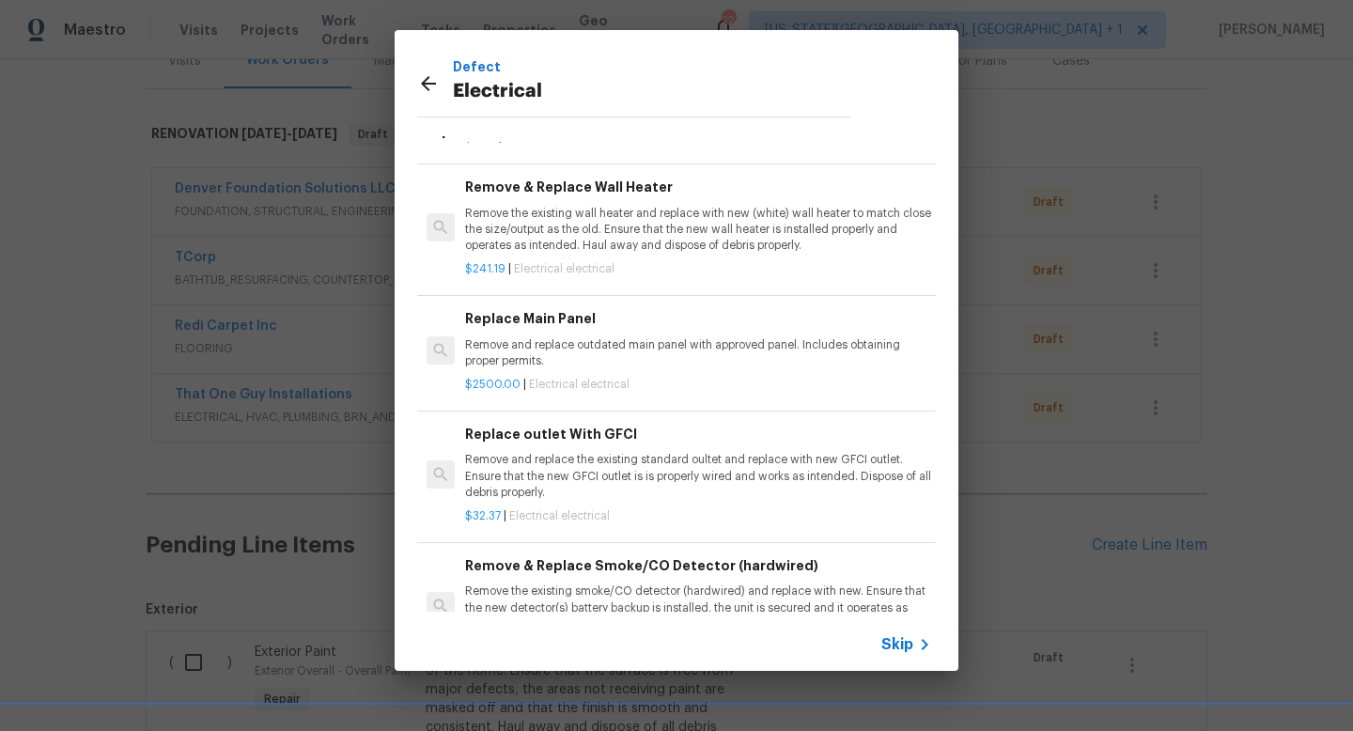
scroll to position [1602, 0]
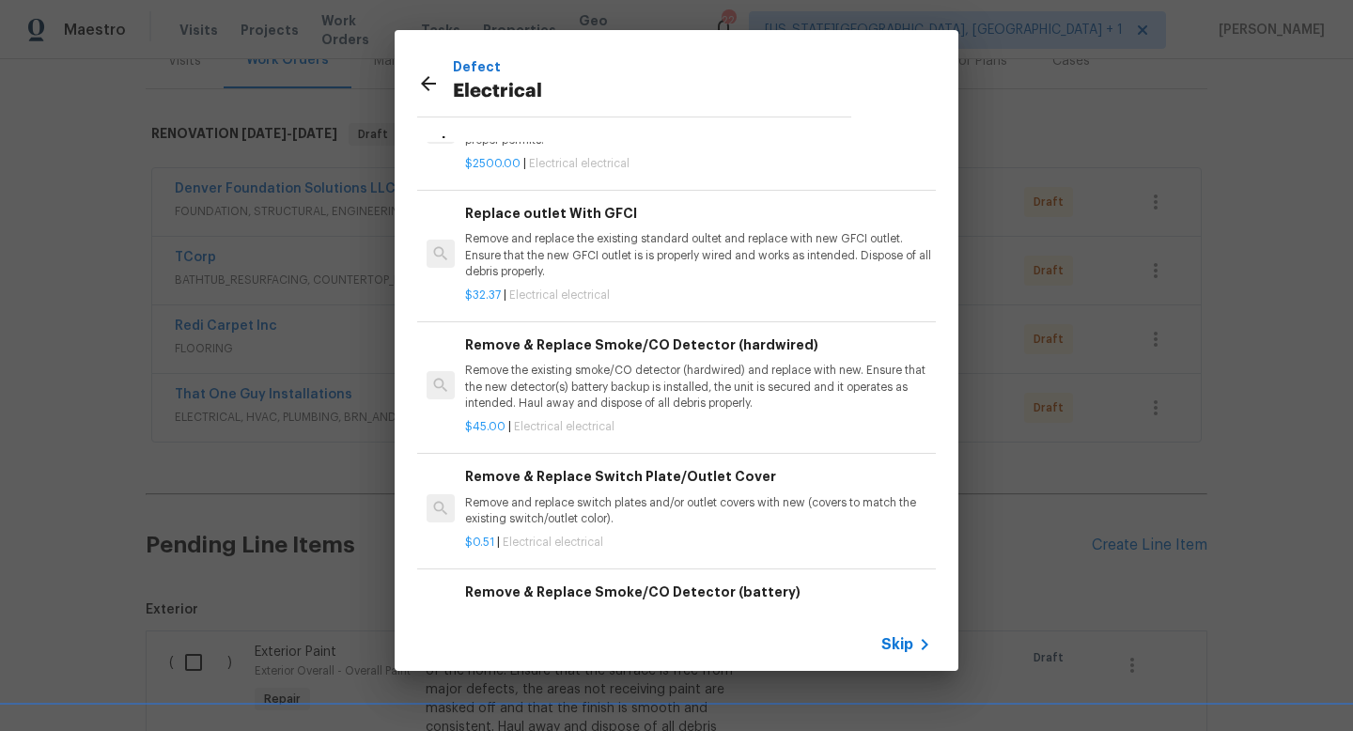
click at [616, 381] on p "Remove the existing smoke/CO detector (hardwired) and replace with new. Ensure …" at bounding box center [698, 387] width 466 height 48
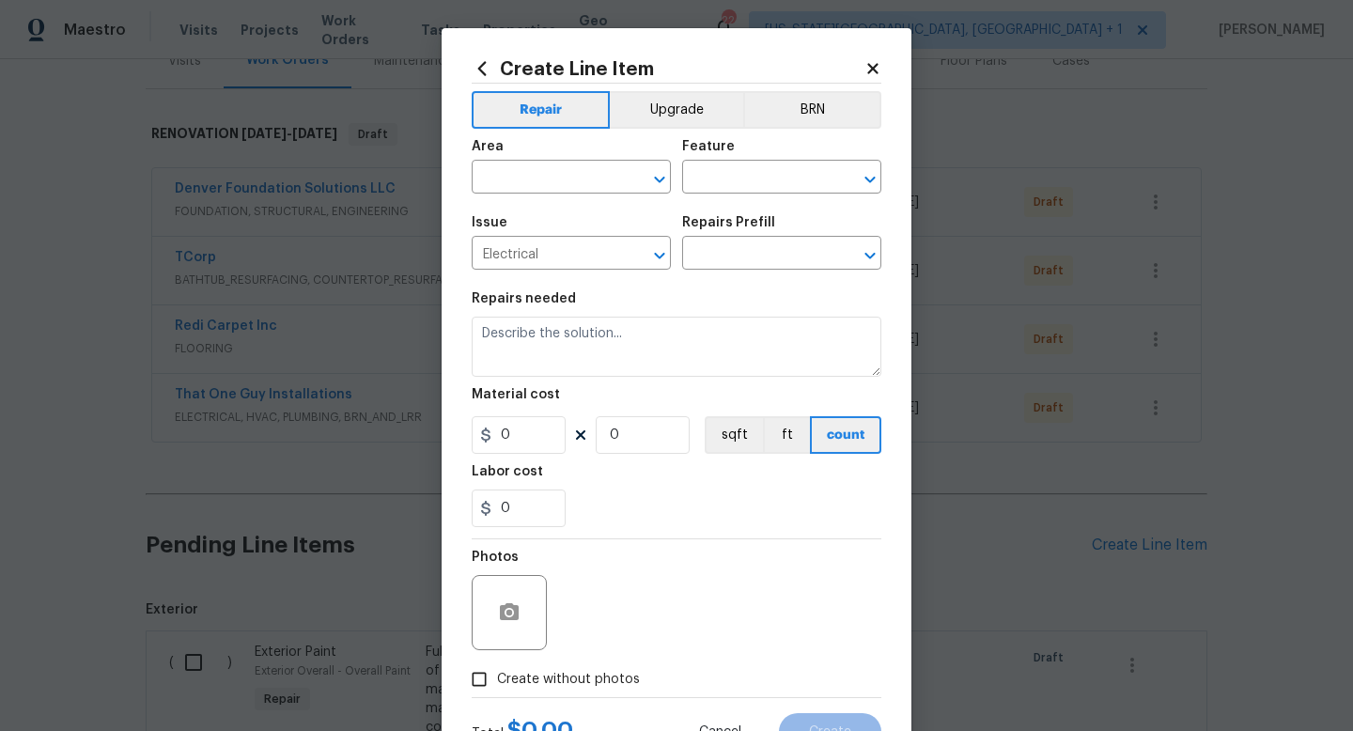
type input "Remove & Replace Smoke/CO Detector (hardwired) $45.00"
type textarea "Remove the existing smoke/CO detector (hardwired) and replace with new. Ensure …"
type input "45"
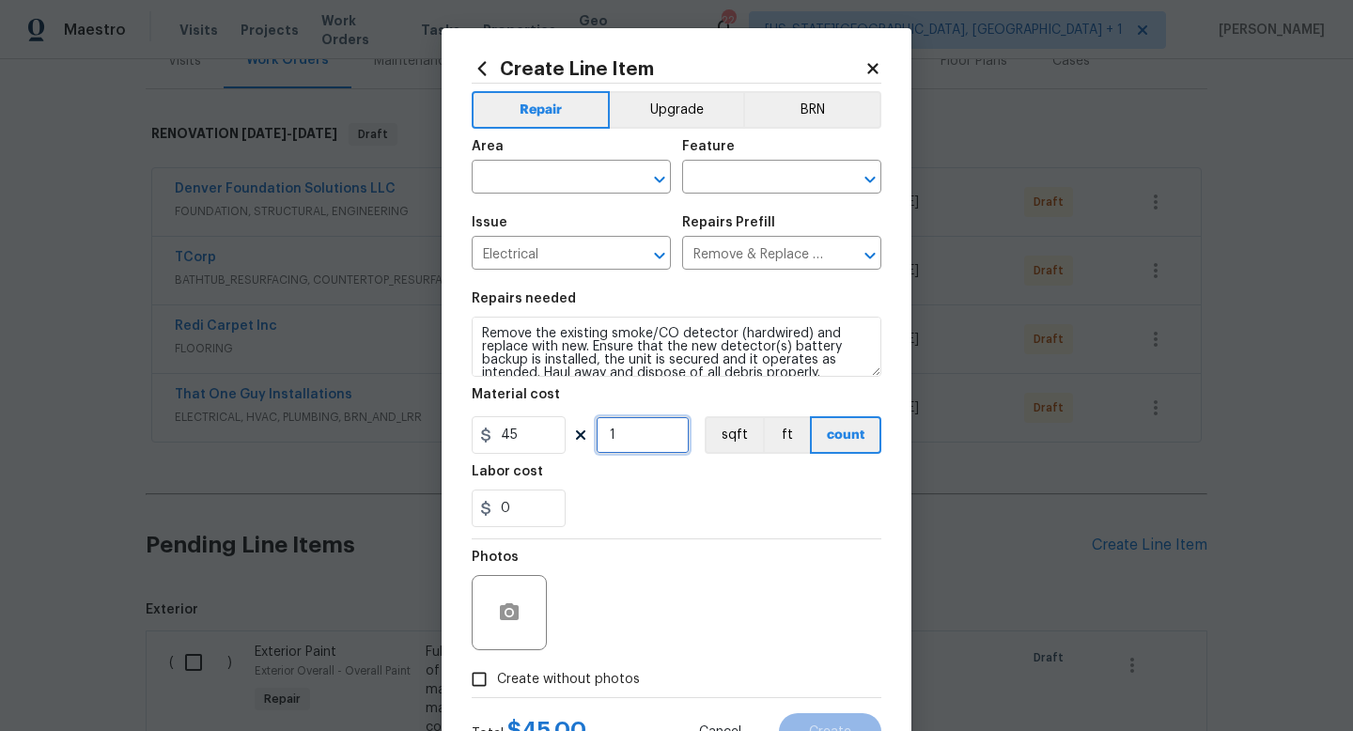
click at [636, 442] on input "1" at bounding box center [643, 435] width 94 height 38
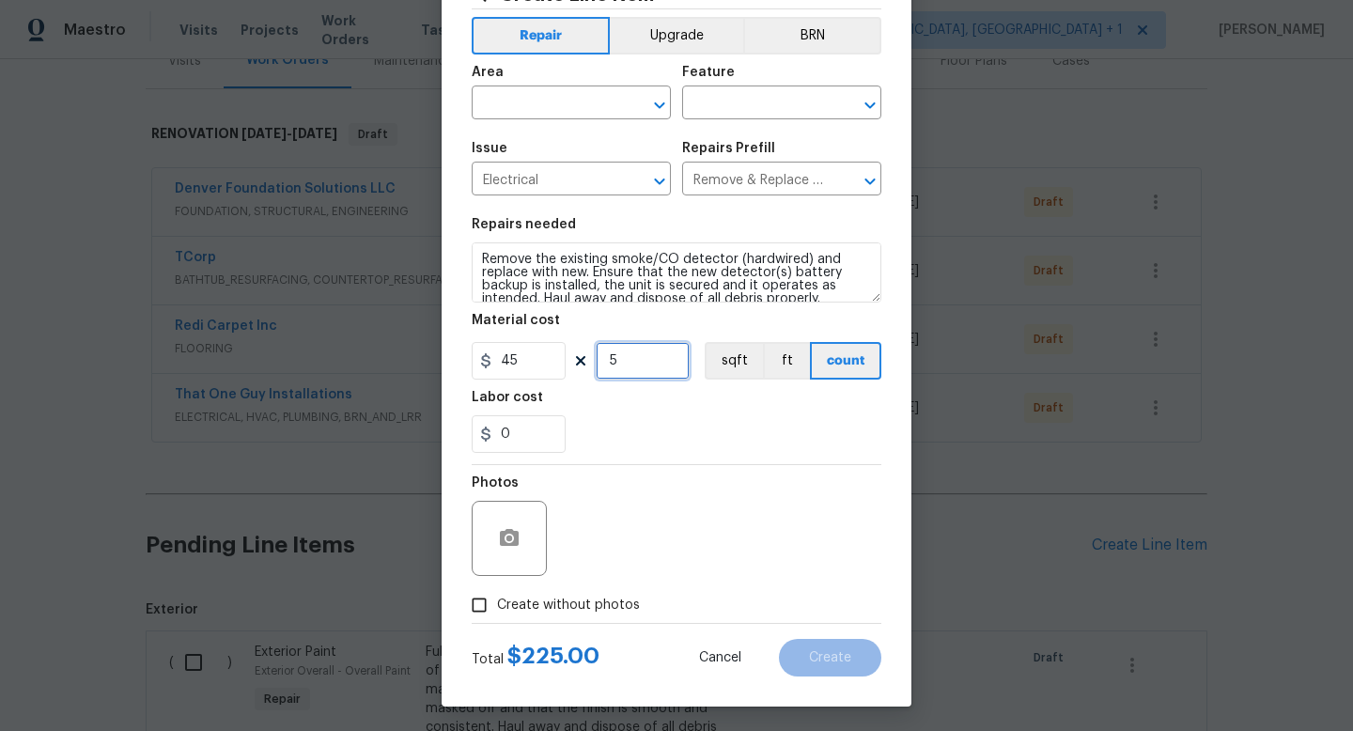
scroll to position [79, 0]
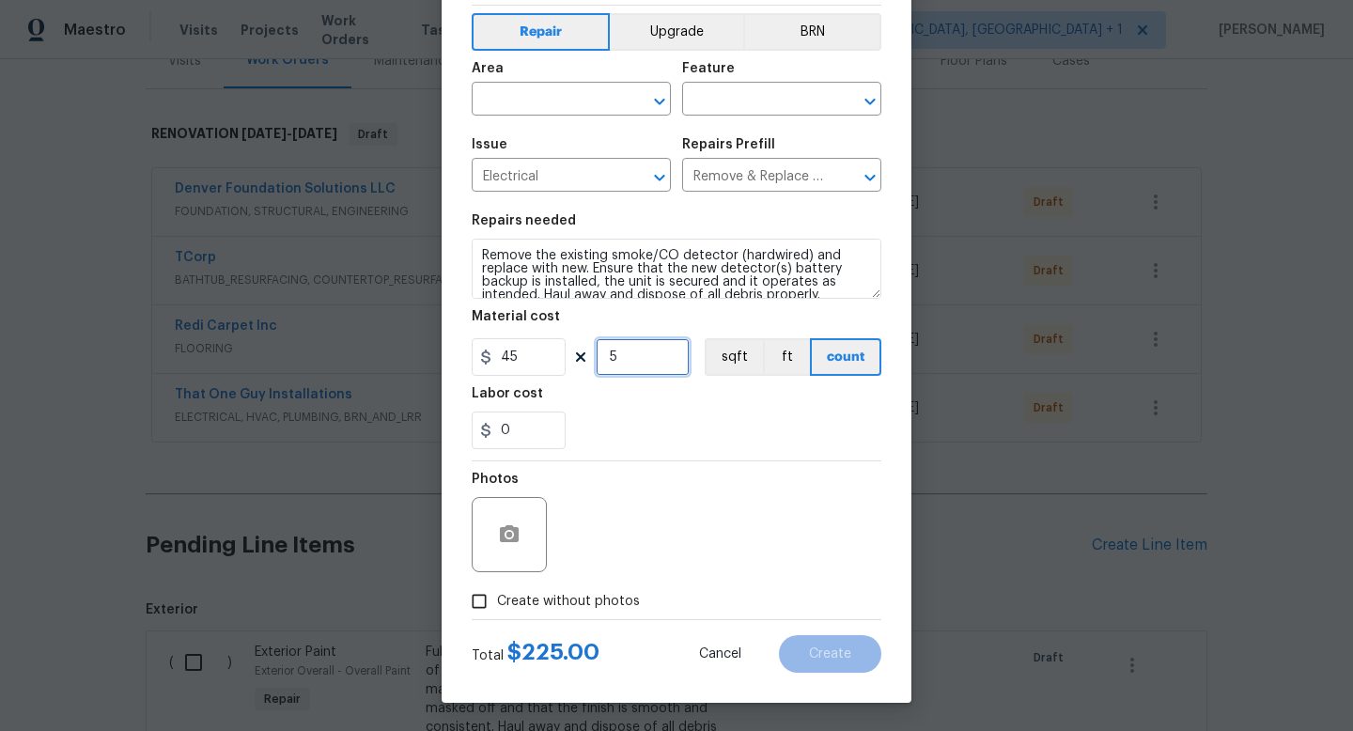
type input "5"
click at [581, 596] on span "Create without photos" at bounding box center [568, 602] width 143 height 20
click at [497, 596] on input "Create without photos" at bounding box center [479, 602] width 36 height 36
checkbox input "true"
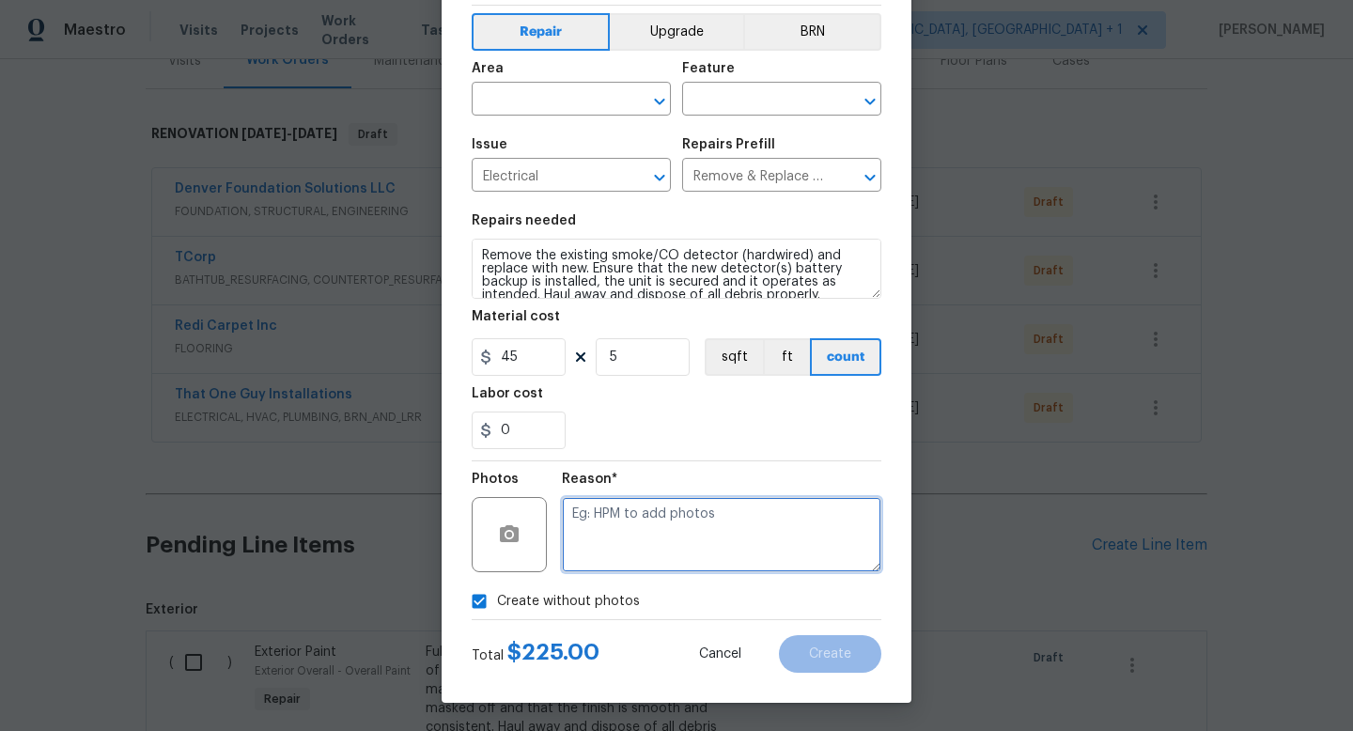
click at [602, 536] on textarea at bounding box center [722, 534] width 320 height 75
type textarea "na"
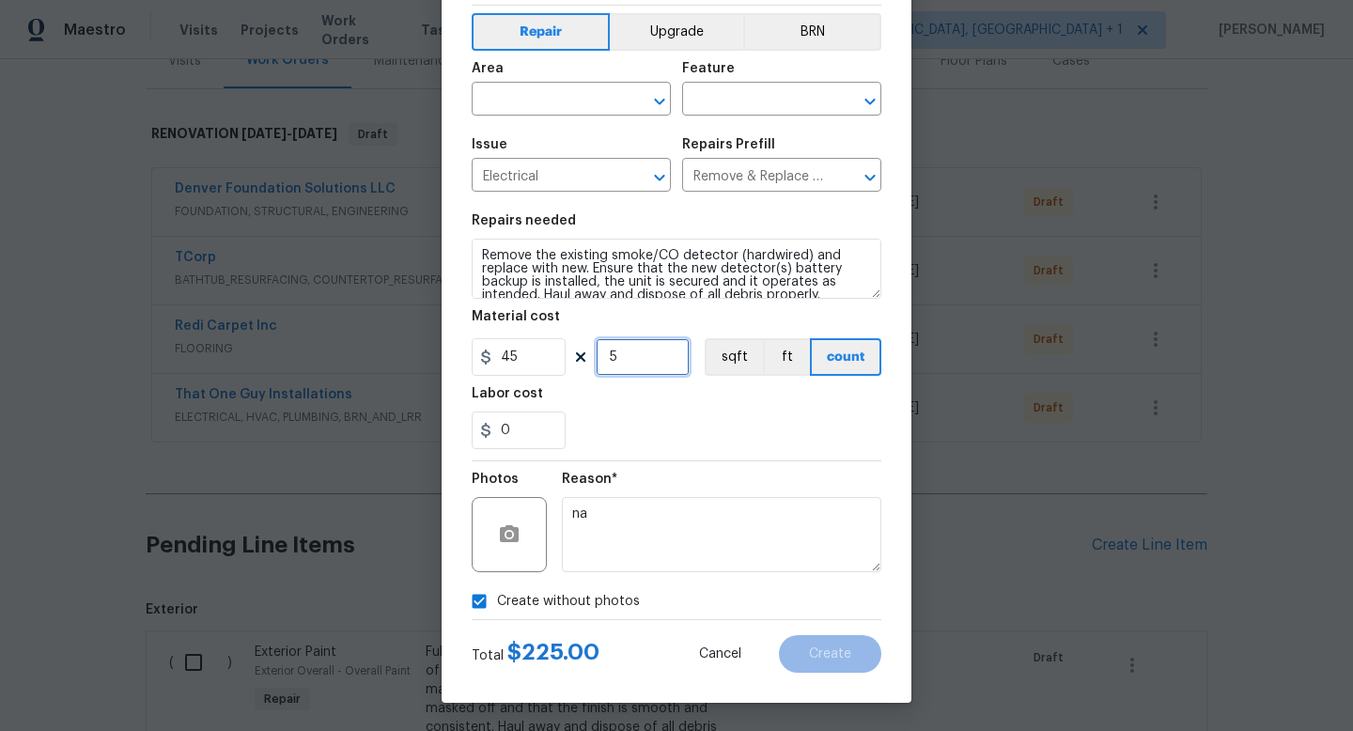
click at [636, 353] on input "5" at bounding box center [643, 357] width 94 height 38
type input "6"
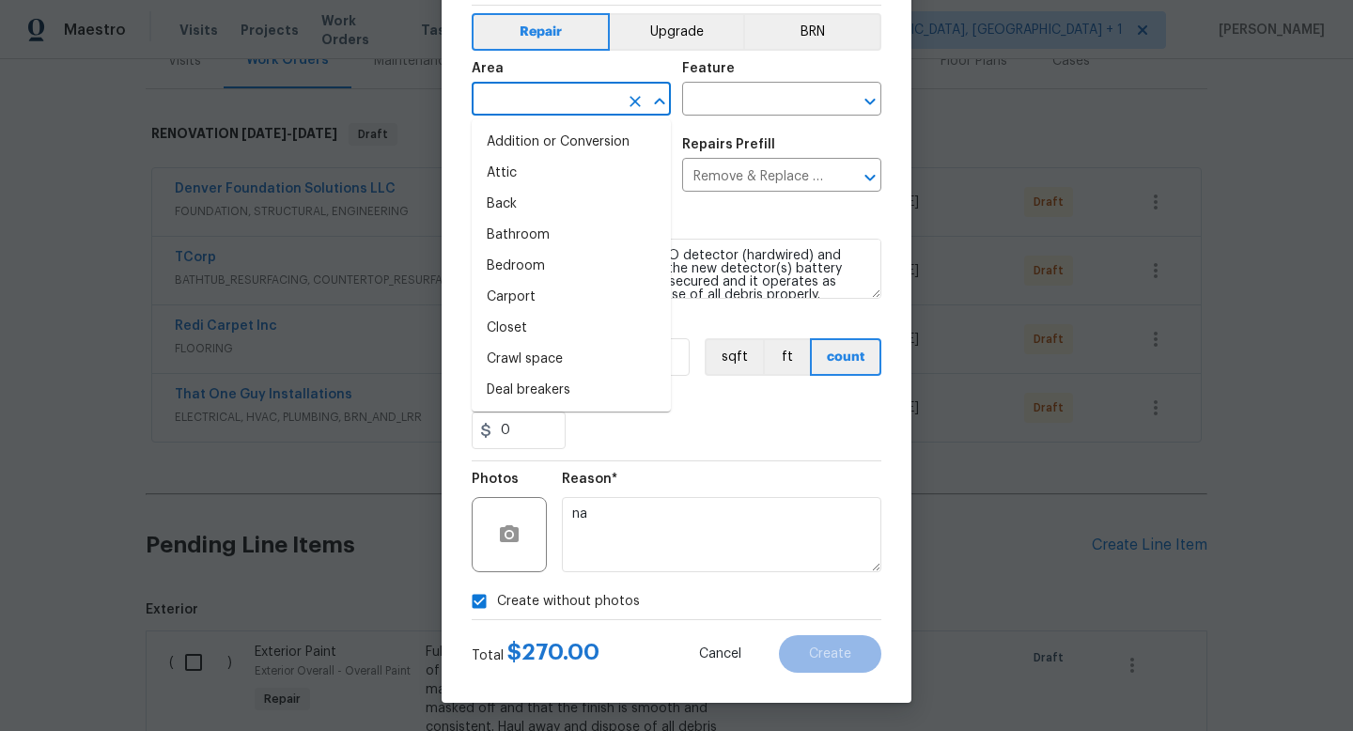
click at [571, 99] on input "text" at bounding box center [545, 100] width 147 height 29
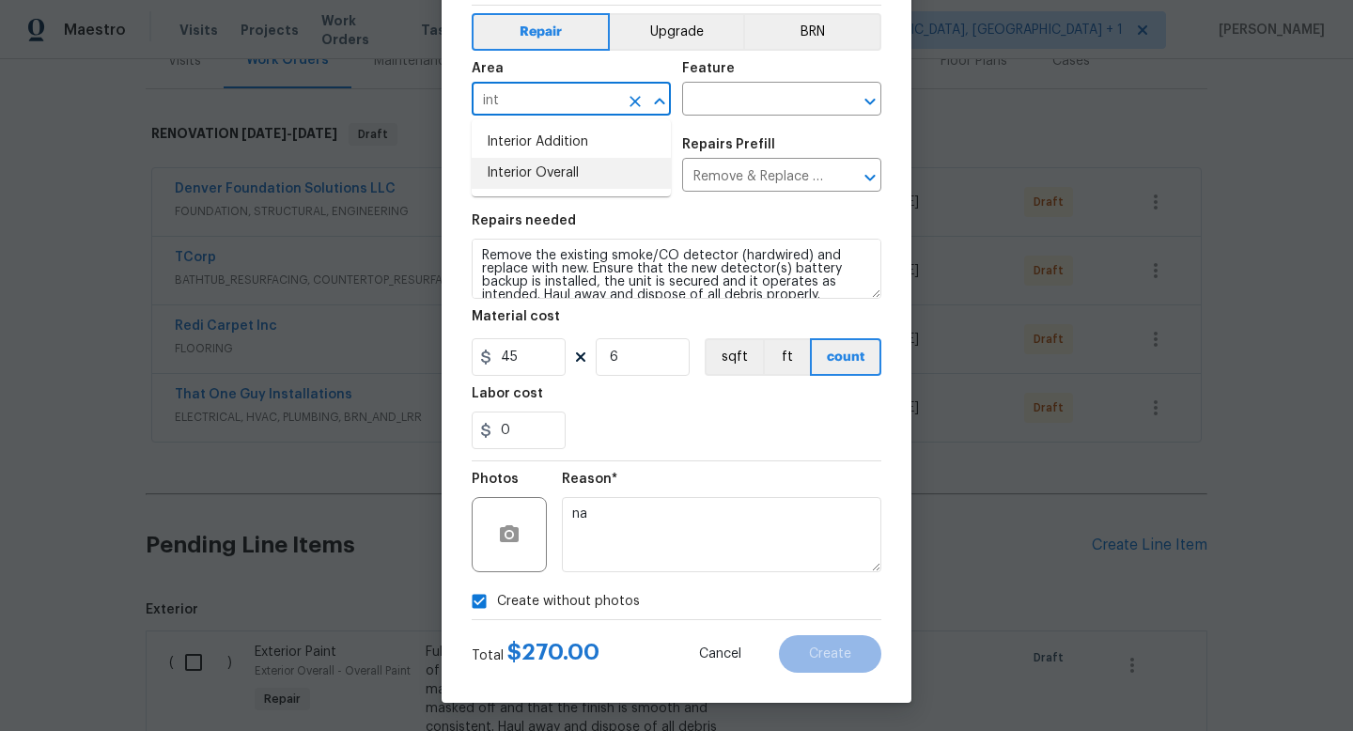
click at [534, 183] on li "Interior Overall" at bounding box center [571, 173] width 199 height 31
type input "Interior Overall"
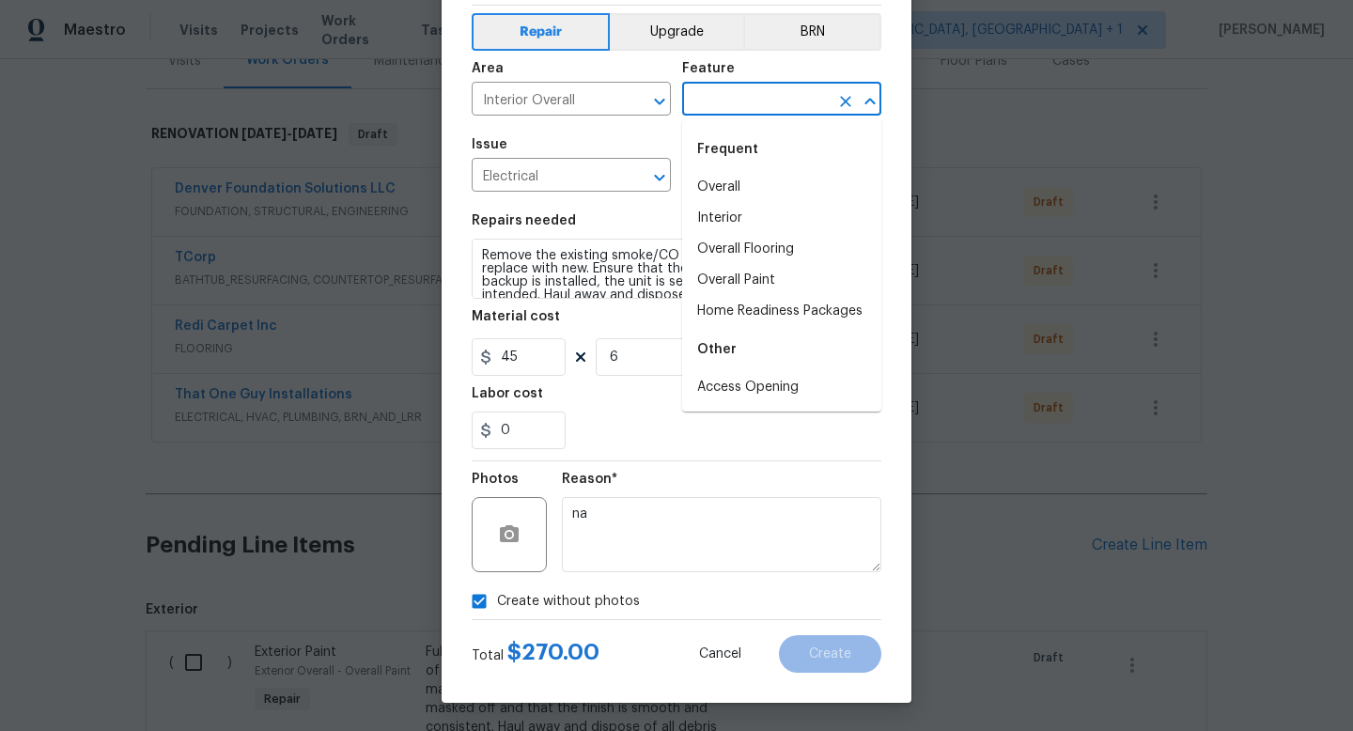
click at [711, 103] on input "text" at bounding box center [755, 100] width 147 height 29
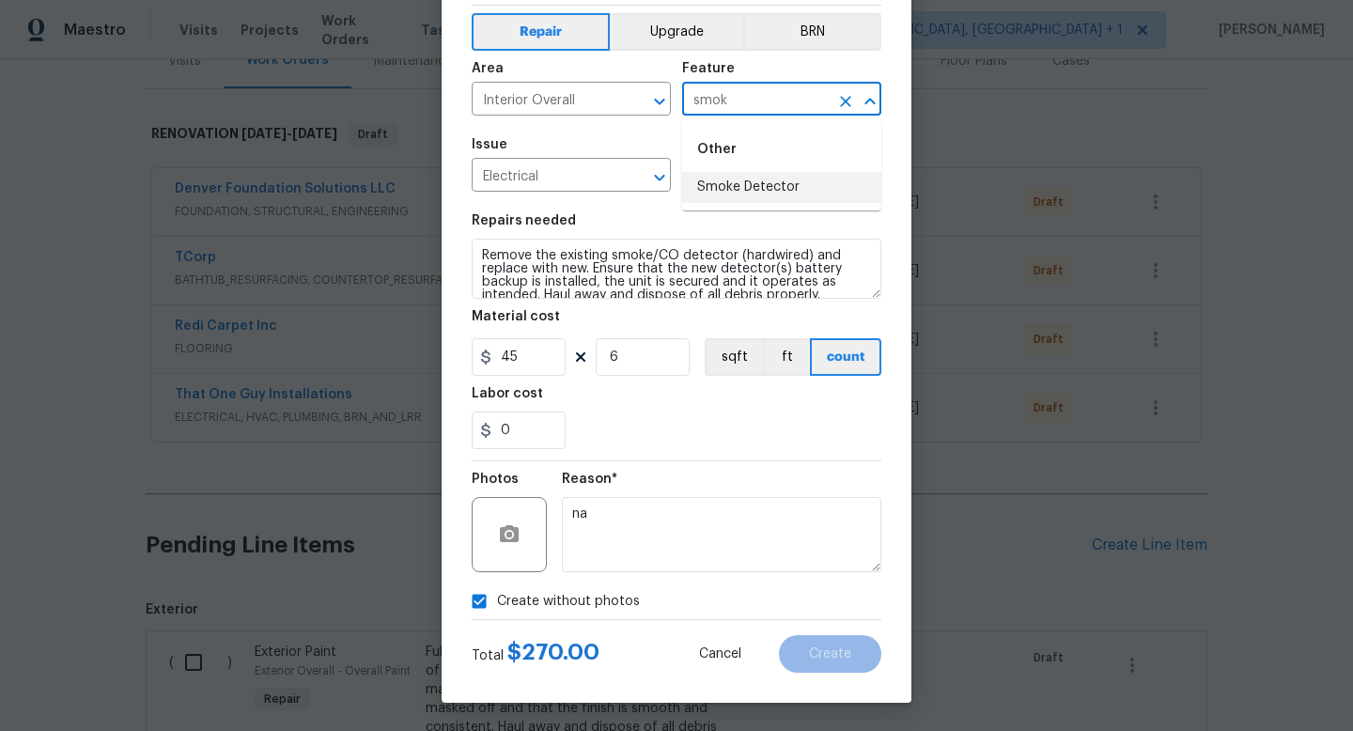
click at [717, 190] on li "Smoke Detector" at bounding box center [781, 187] width 199 height 31
type input "Smoke Detector"
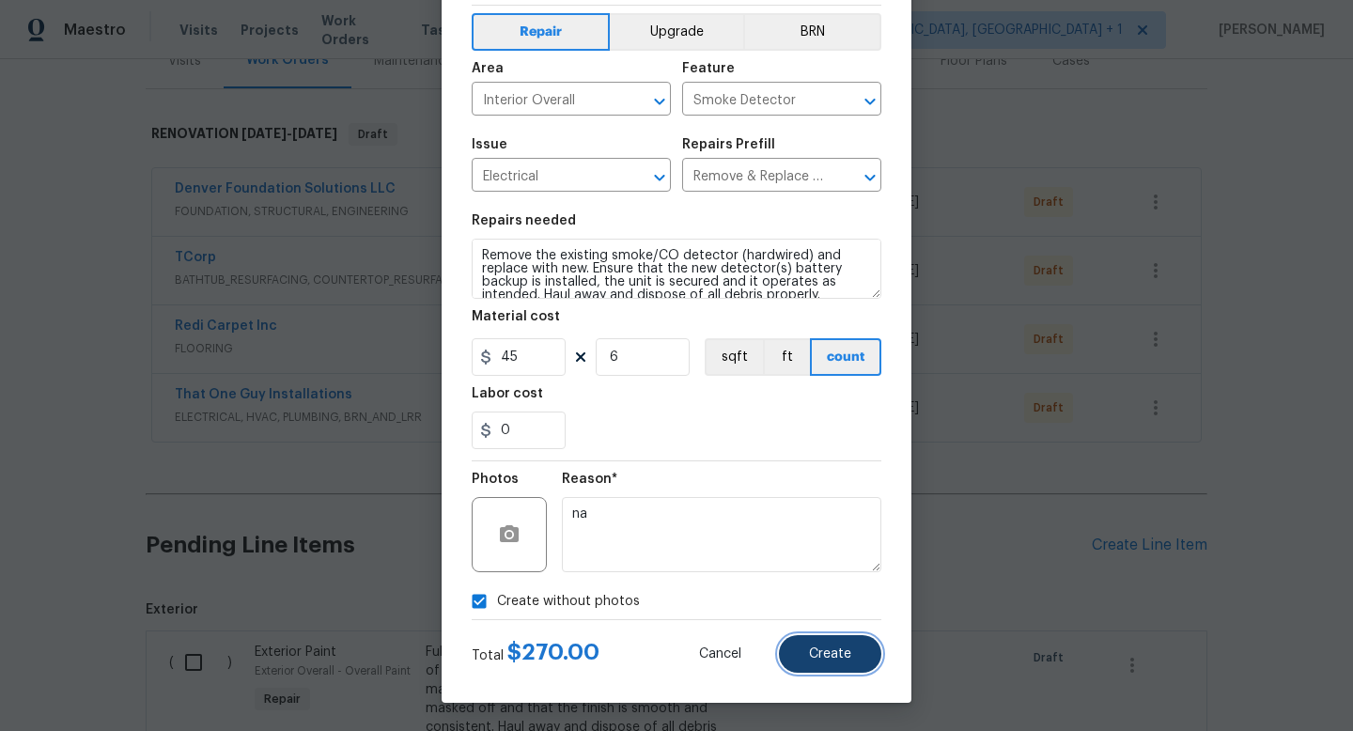
click at [836, 651] on span "Create" at bounding box center [830, 655] width 42 height 14
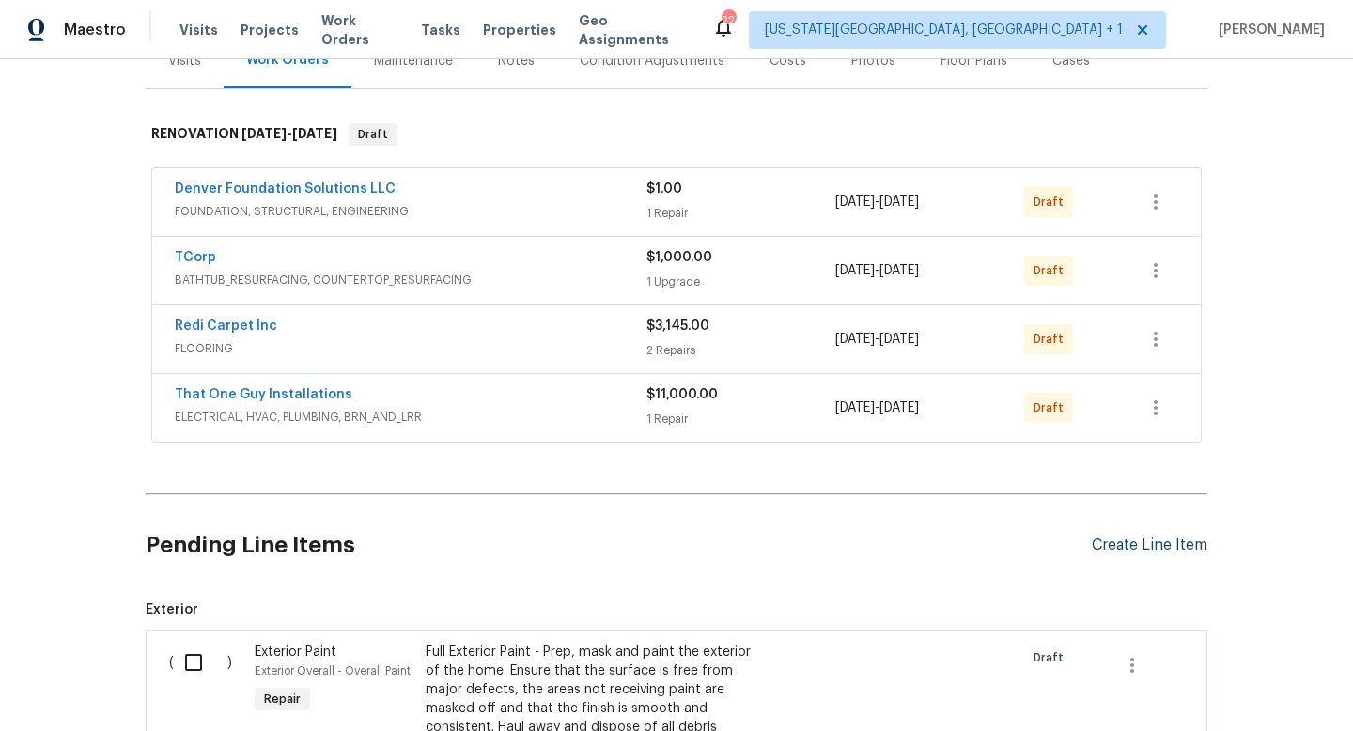
click at [1139, 541] on div "Create Line Item" at bounding box center [1150, 546] width 116 height 18
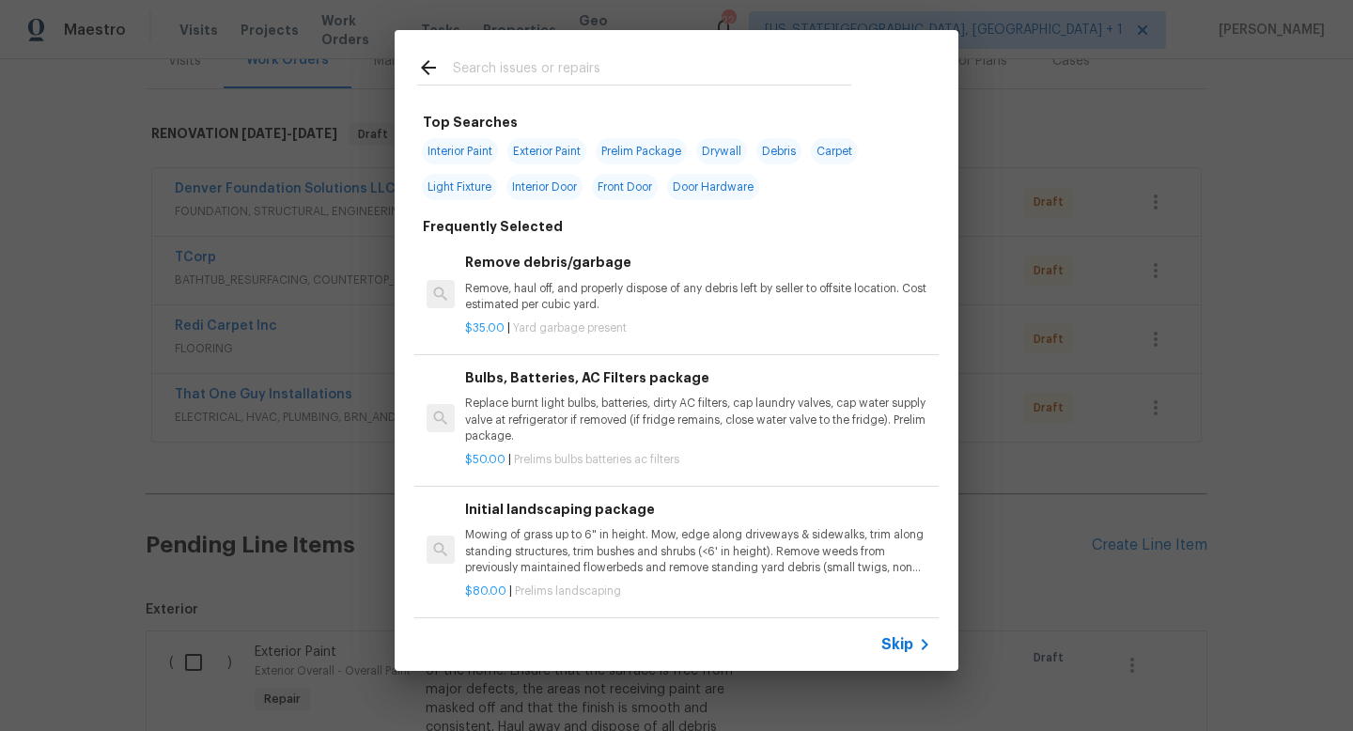
click at [525, 68] on input "text" at bounding box center [652, 70] width 398 height 28
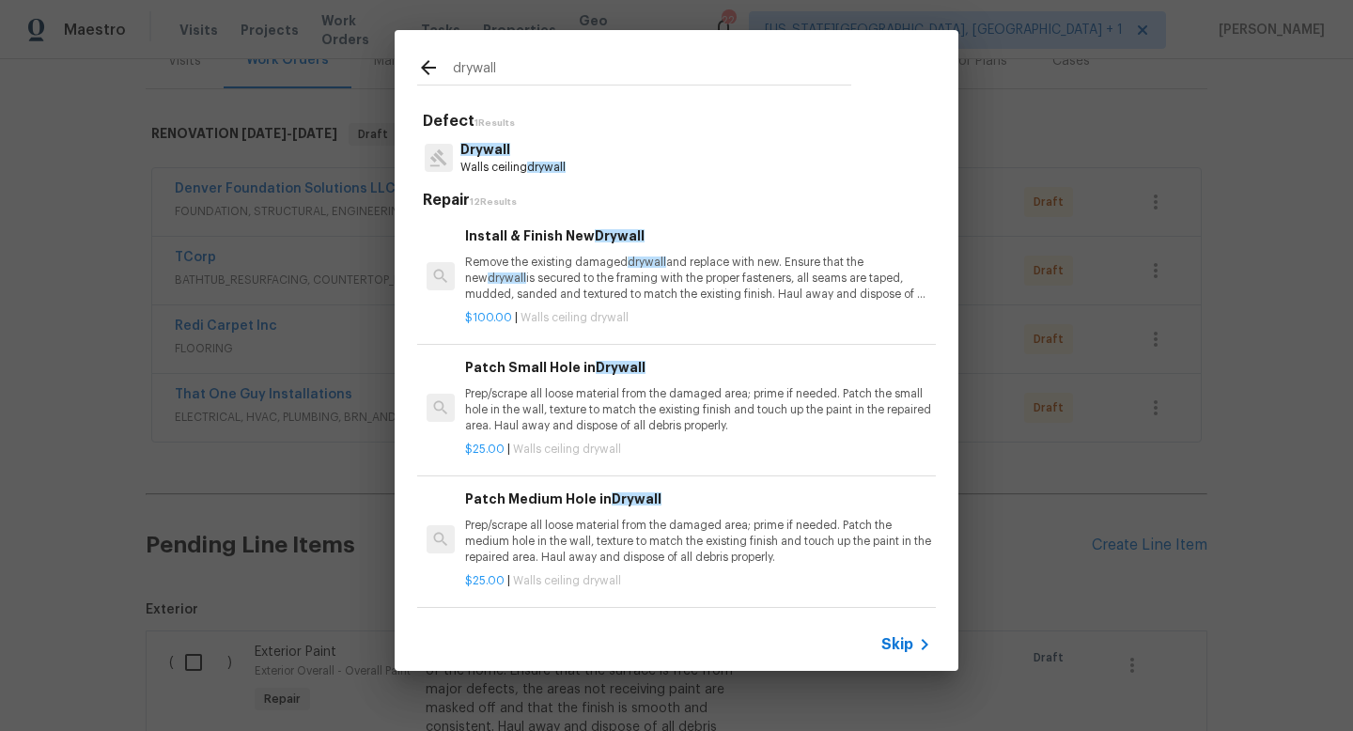
type input "drywall"
click at [539, 144] on p "Drywall" at bounding box center [512, 150] width 105 height 20
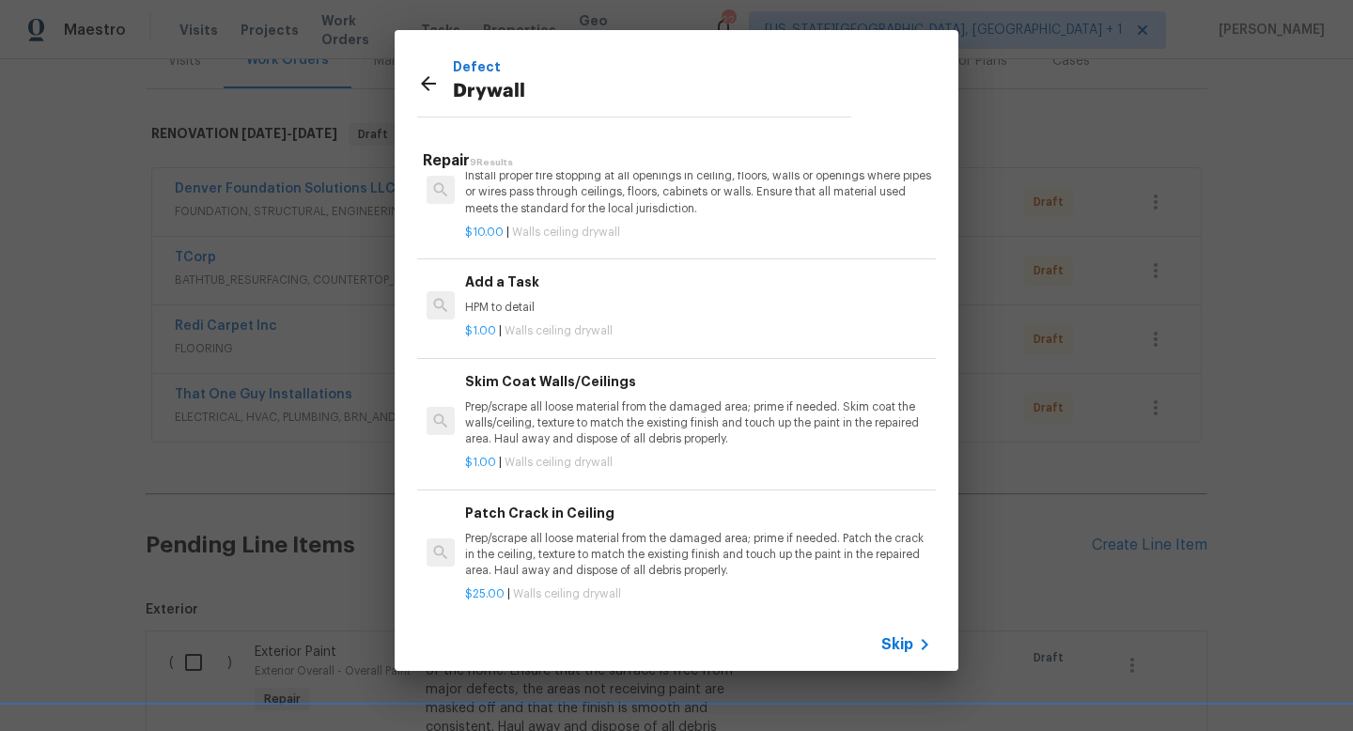
scroll to position [578, 0]
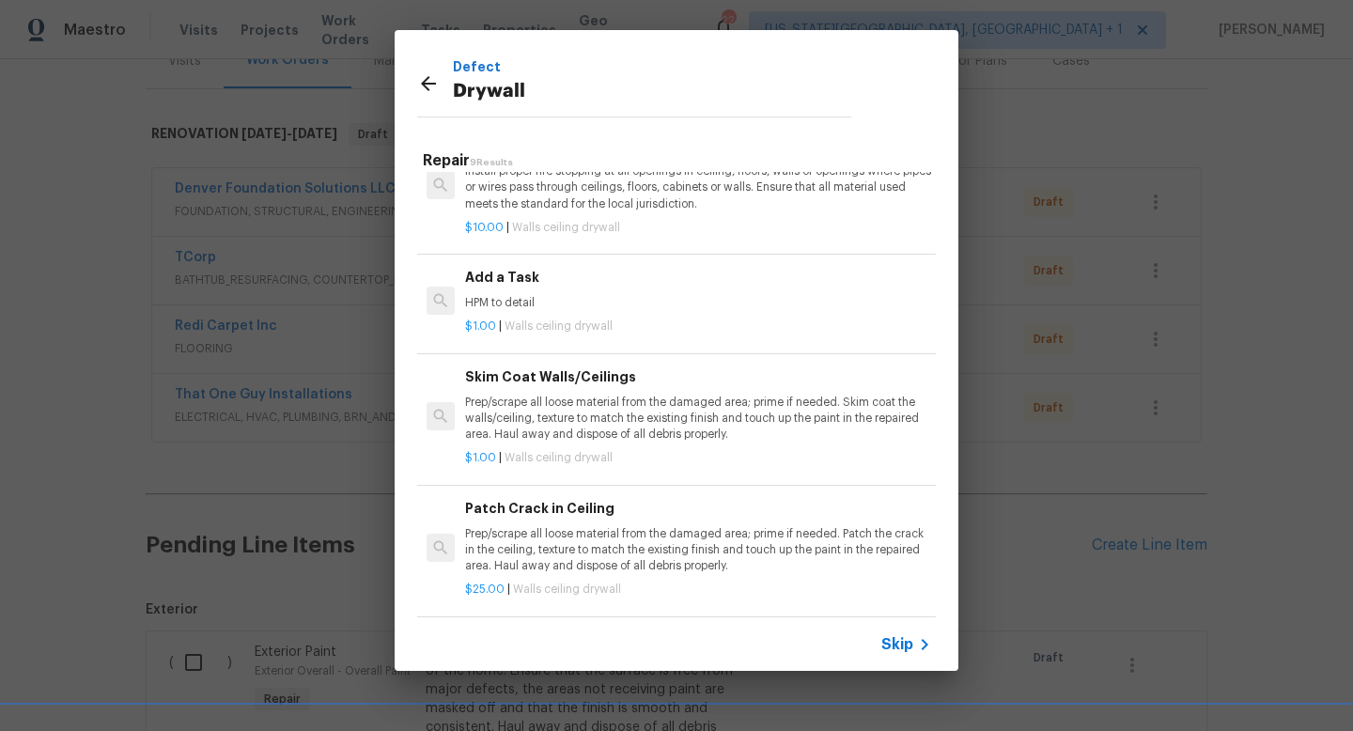
click at [546, 280] on h6 "Add a Task" at bounding box center [698, 277] width 466 height 21
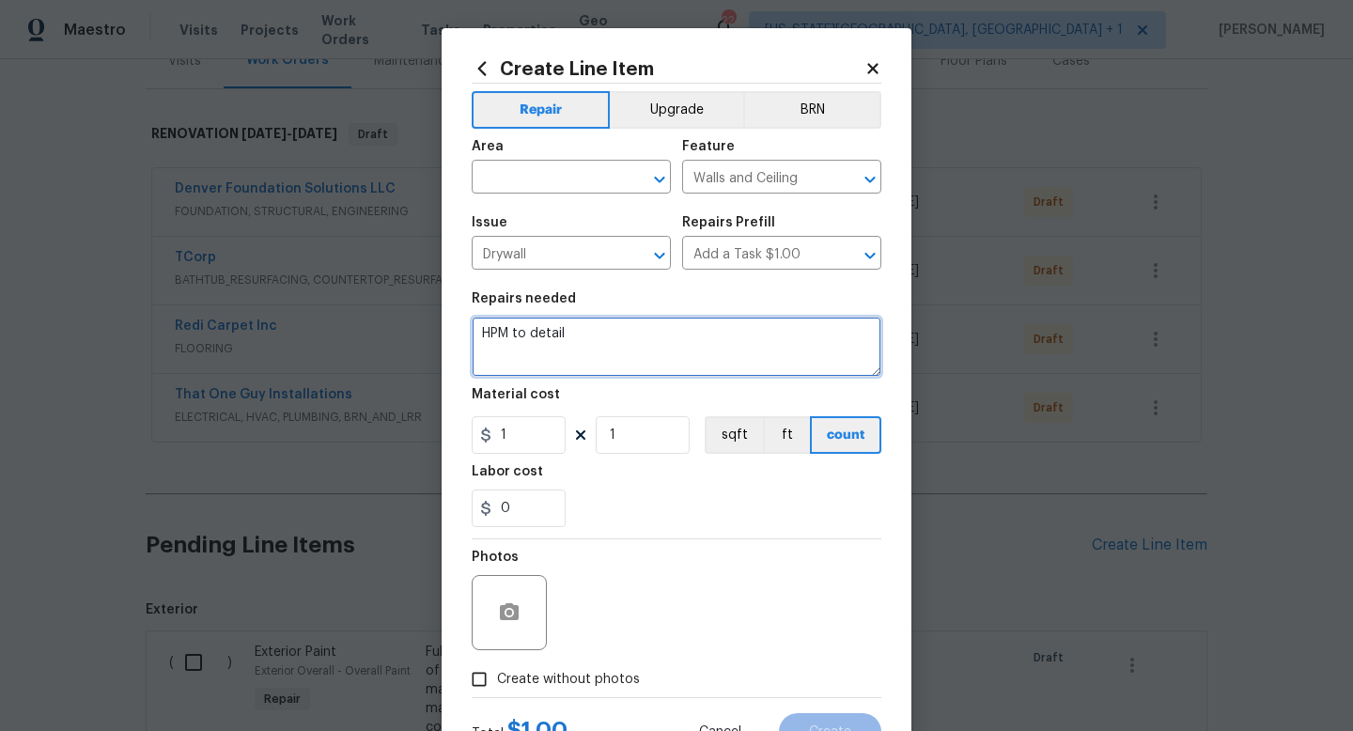
drag, startPoint x: 575, startPoint y: 335, endPoint x: 393, endPoint y: 328, distance: 182.4
click at [393, 328] on div "Create Line Item Repair Upgrade BRN Area ​ Feature Walls and Ceiling ​ Issue Dr…" at bounding box center [676, 365] width 1353 height 731
type textarea "D"
type textarea "c"
type textarea "patch garage ceiling where missing drywall. Patch small hole on garage wall (li…"
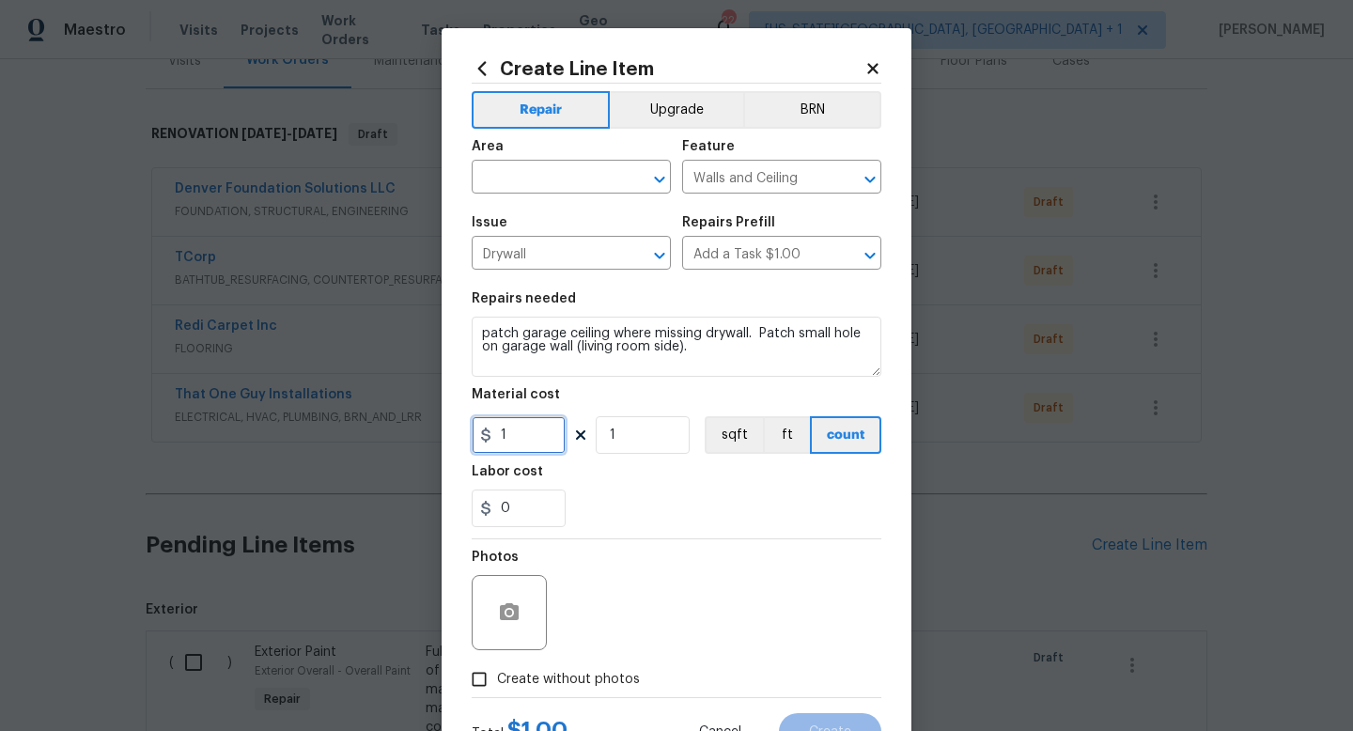
click at [533, 434] on input "1" at bounding box center [519, 435] width 94 height 38
type input "100"
click at [577, 686] on span "Create without photos" at bounding box center [568, 680] width 143 height 20
click at [497, 686] on input "Create without photos" at bounding box center [479, 680] width 36 height 36
checkbox input "true"
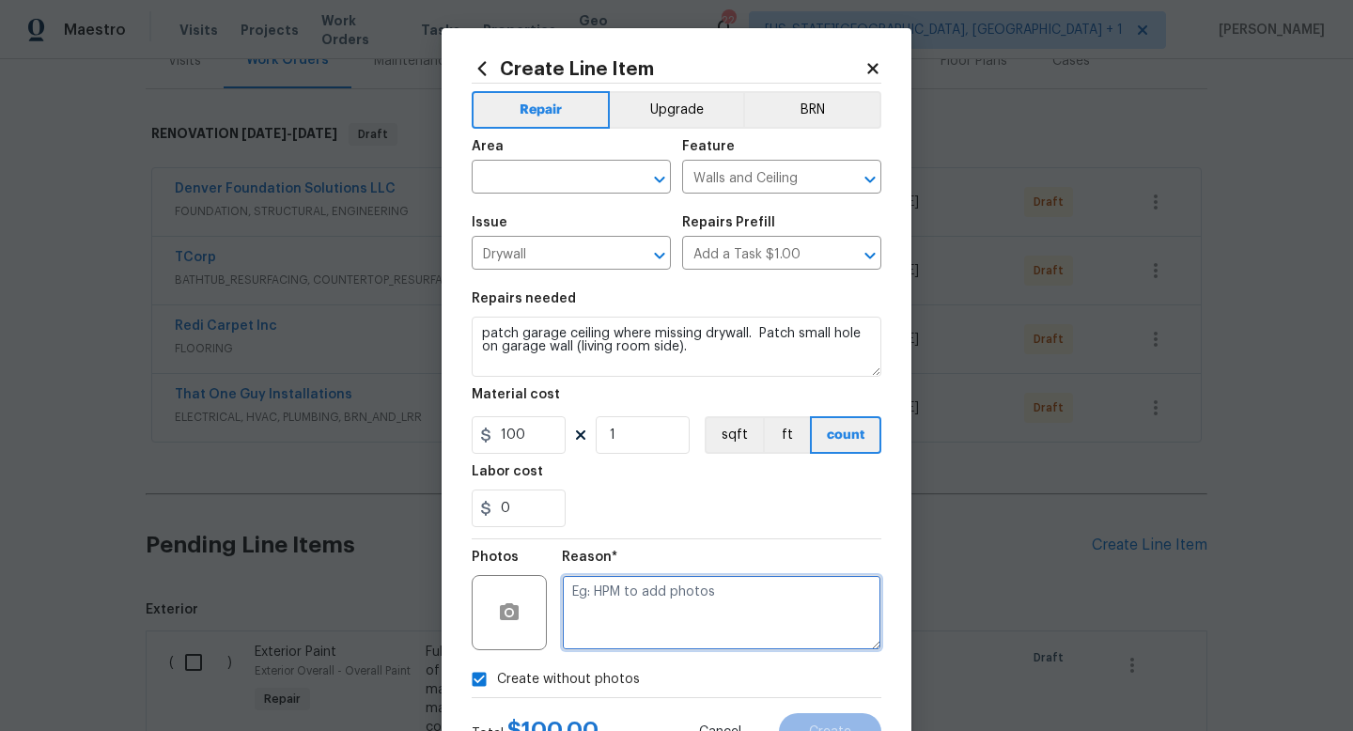
click at [601, 623] on textarea at bounding box center [722, 612] width 320 height 75
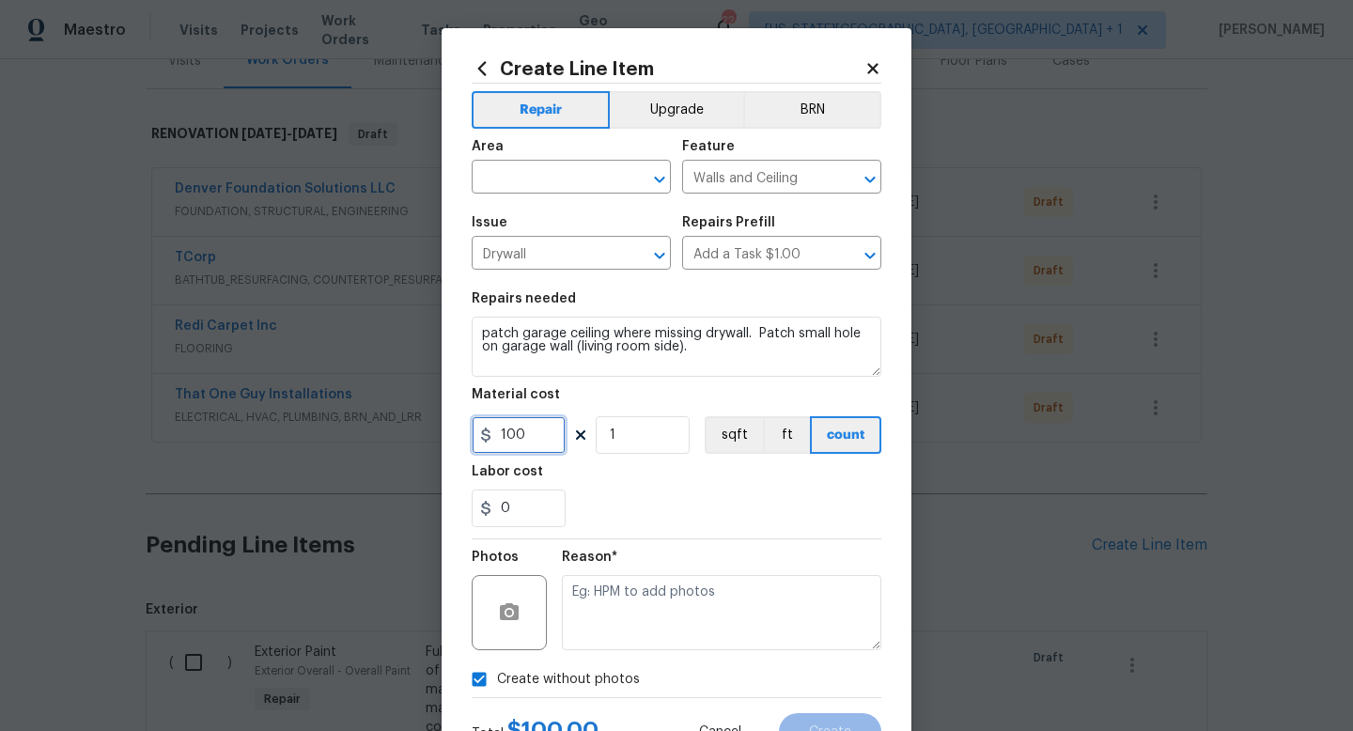
click at [529, 444] on input "100" at bounding box center [519, 435] width 94 height 38
type input "175"
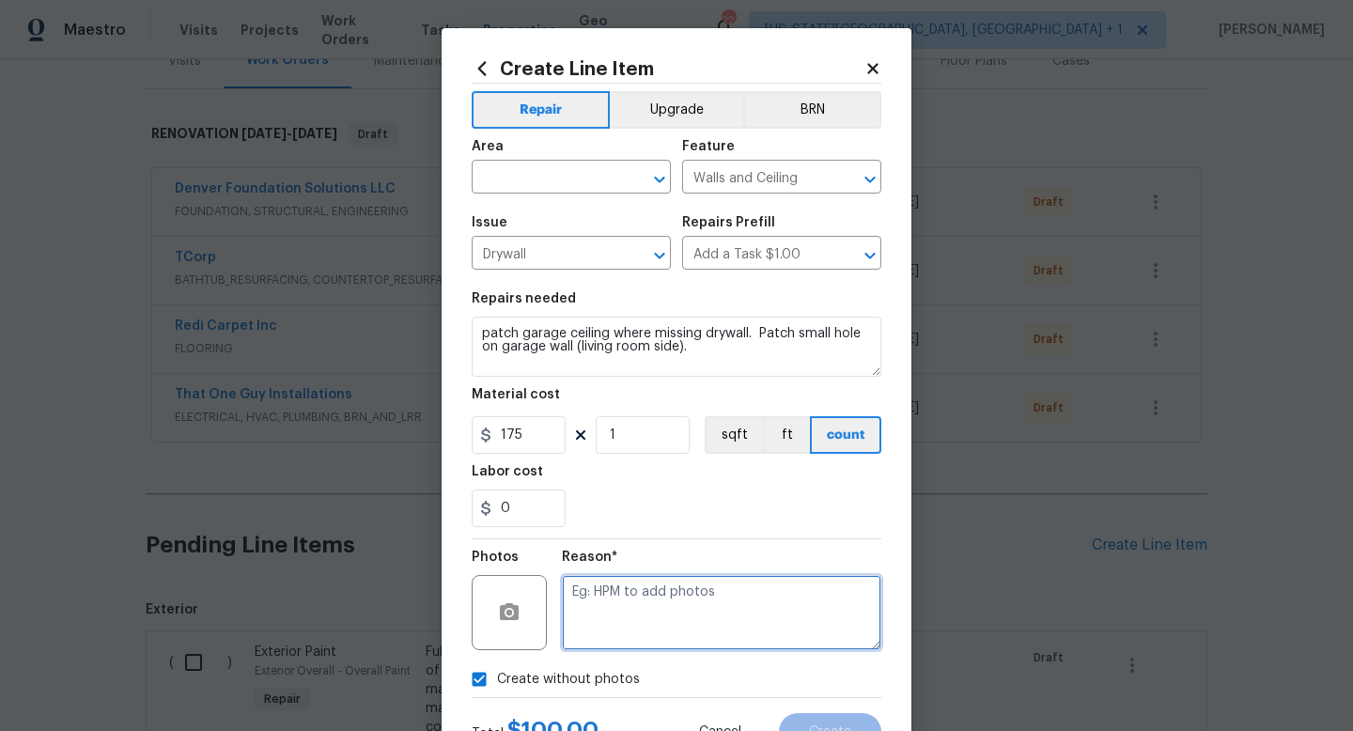
click at [616, 615] on textarea at bounding box center [722, 612] width 320 height 75
type textarea "na"
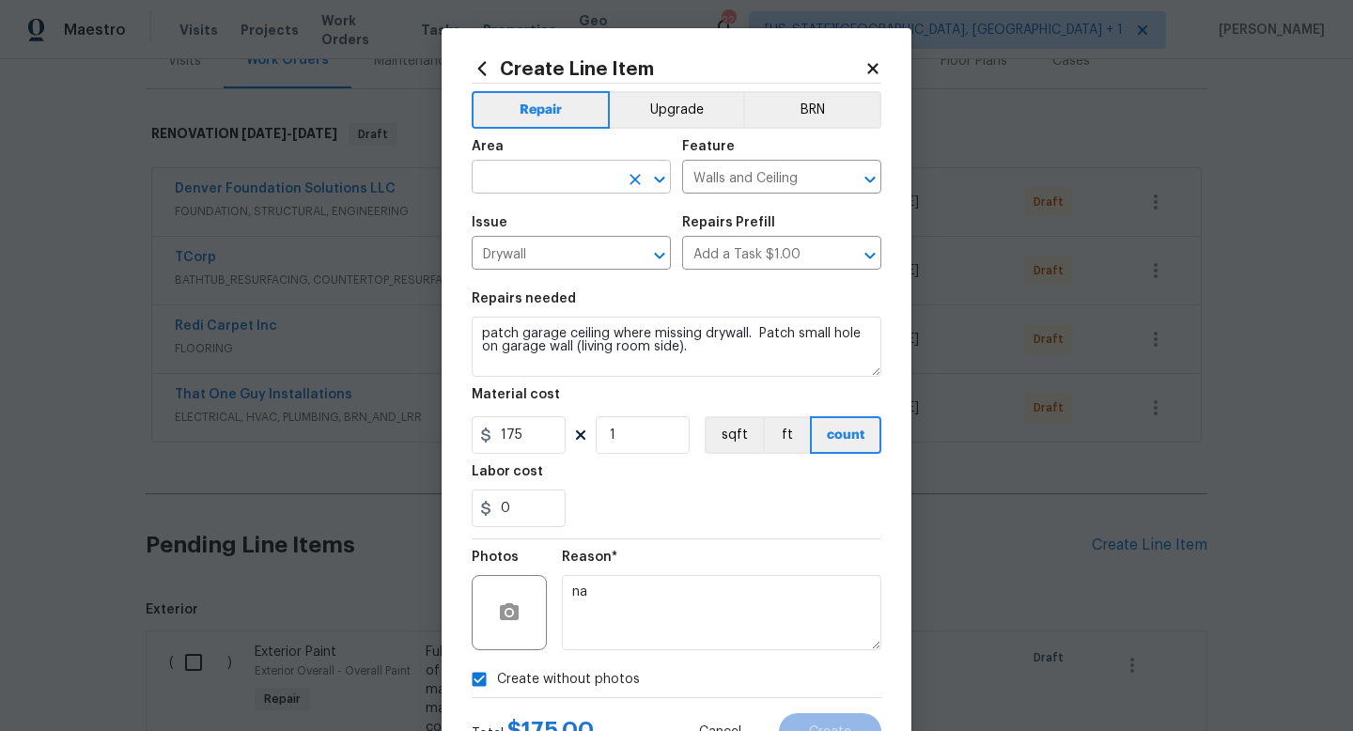
click at [527, 179] on input "text" at bounding box center [545, 178] width 147 height 29
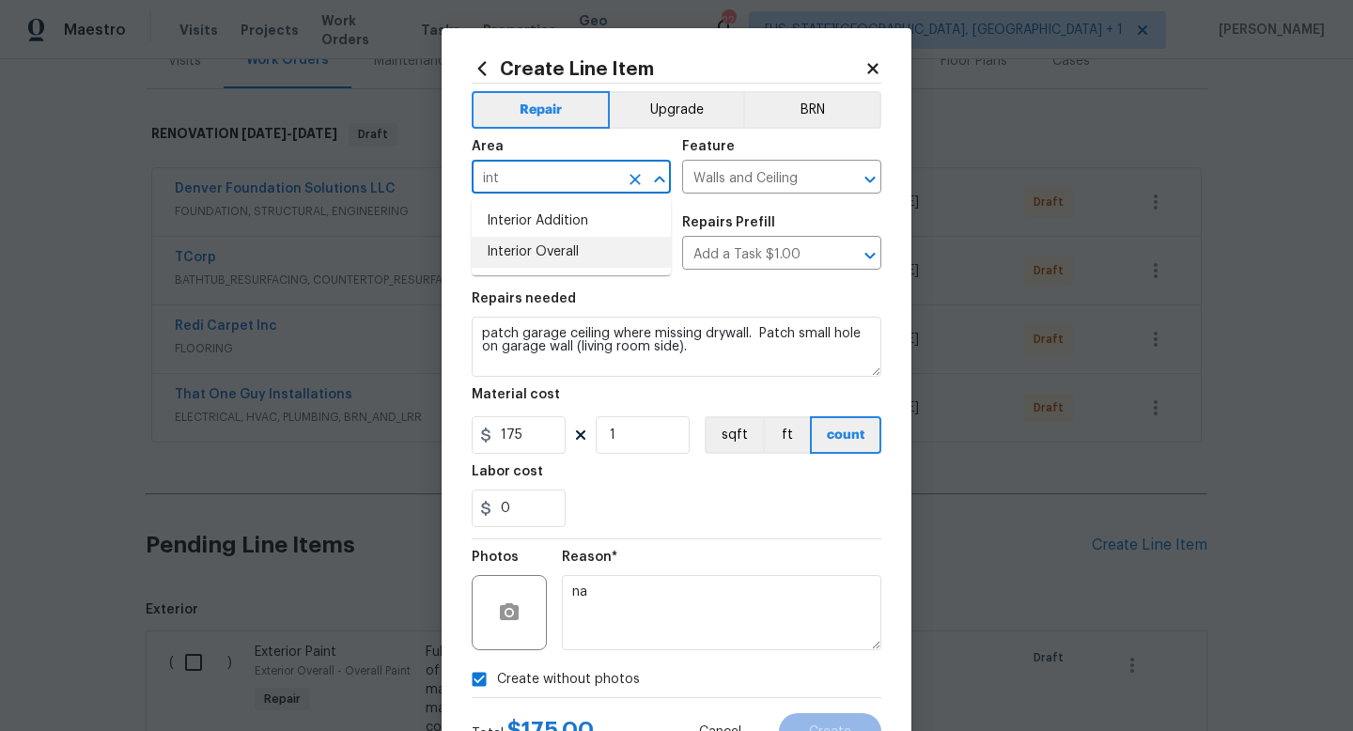
click at [516, 251] on li "Interior Overall" at bounding box center [571, 252] width 199 height 31
type input "Interior Overall"
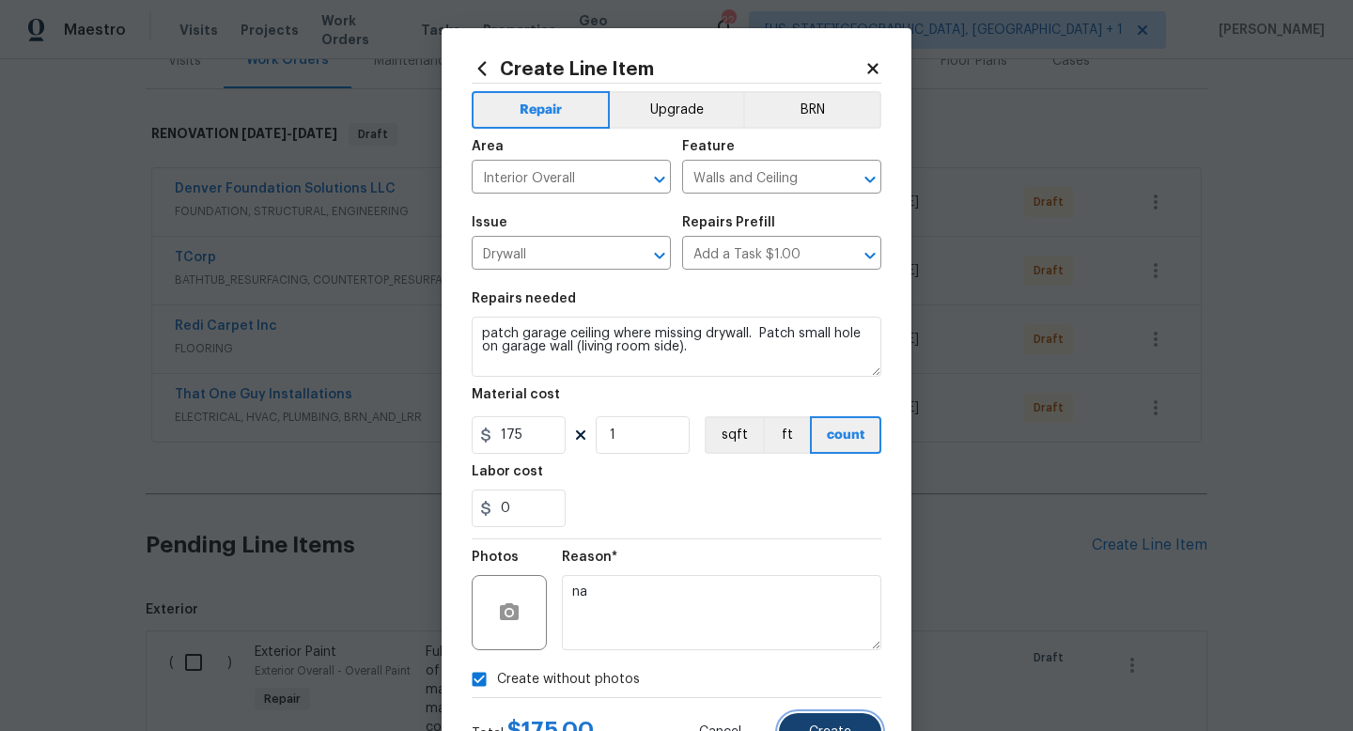
click at [815, 730] on span "Create" at bounding box center [830, 733] width 42 height 14
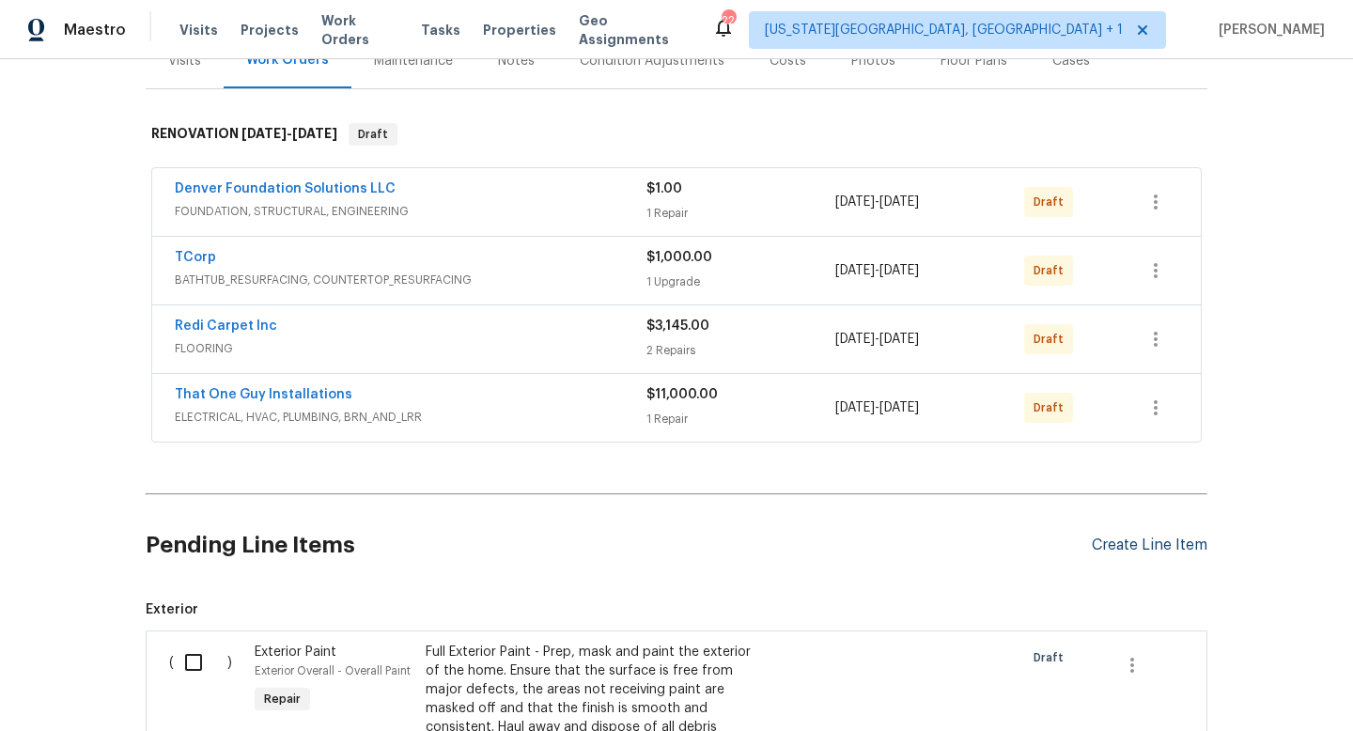
click at [1139, 542] on div "Create Line Item" at bounding box center [1150, 546] width 116 height 18
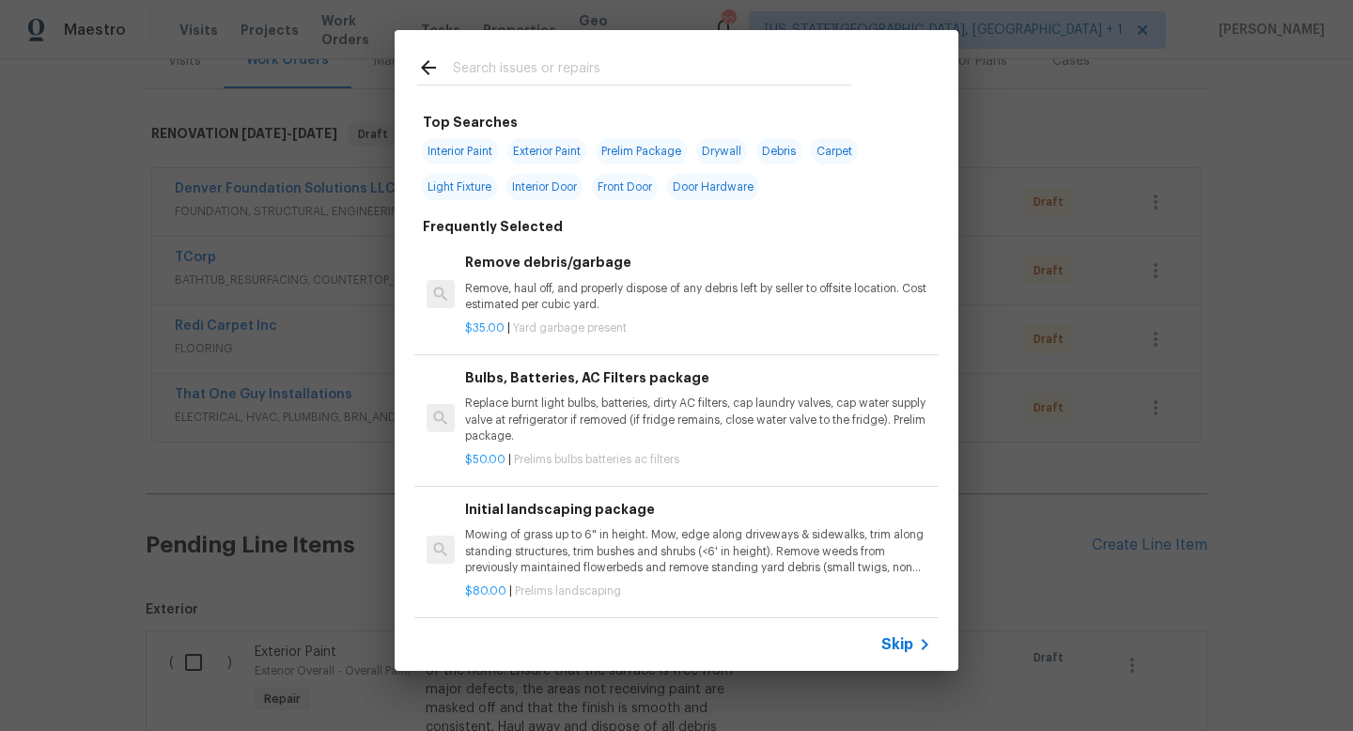
click at [512, 71] on input "text" at bounding box center [652, 70] width 398 height 28
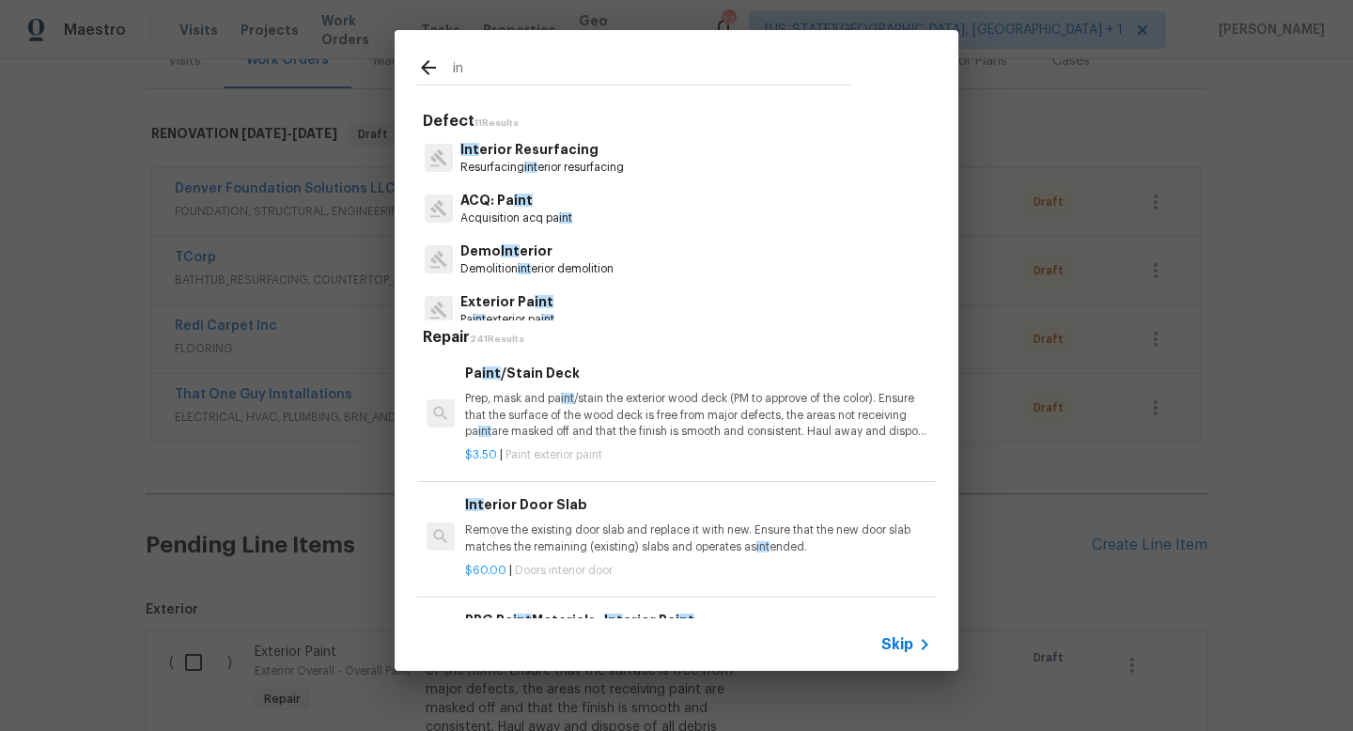
type input "i"
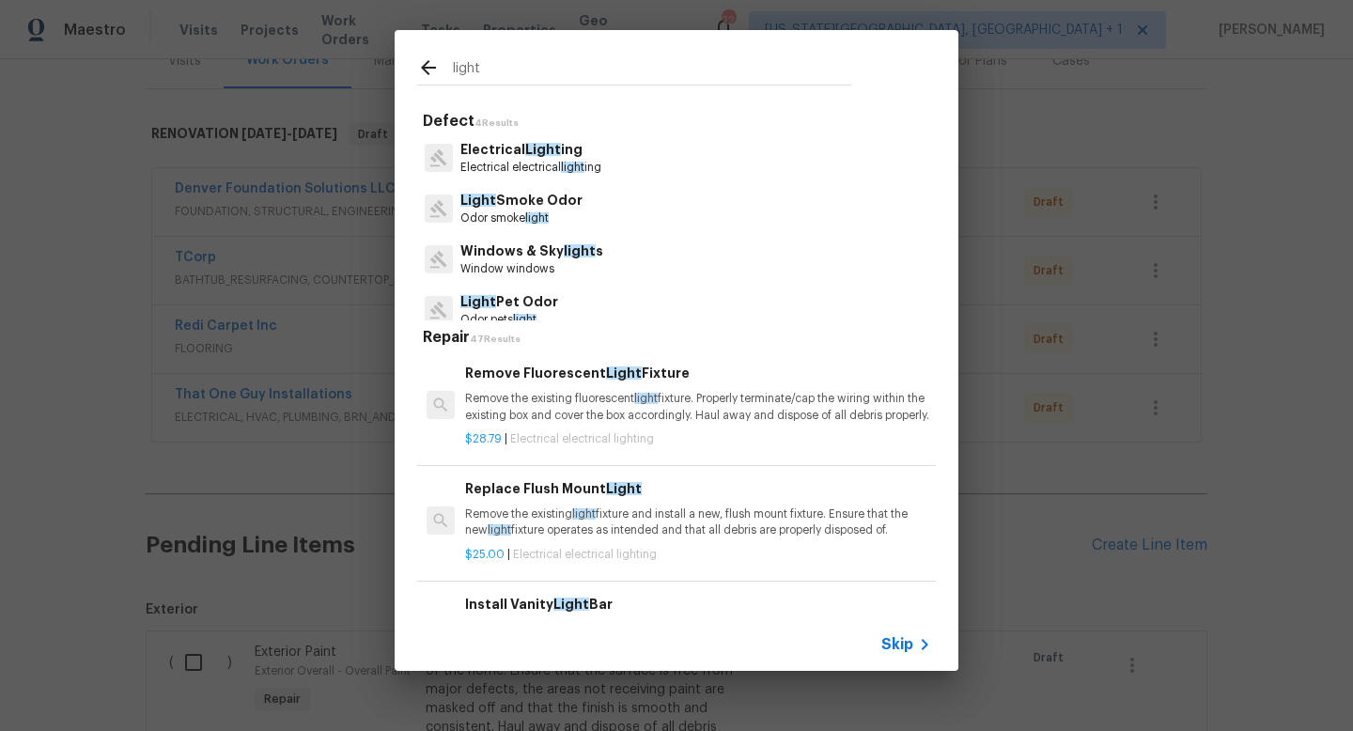
type input "light"
click at [517, 153] on p "Electrical Light ing" at bounding box center [530, 150] width 141 height 20
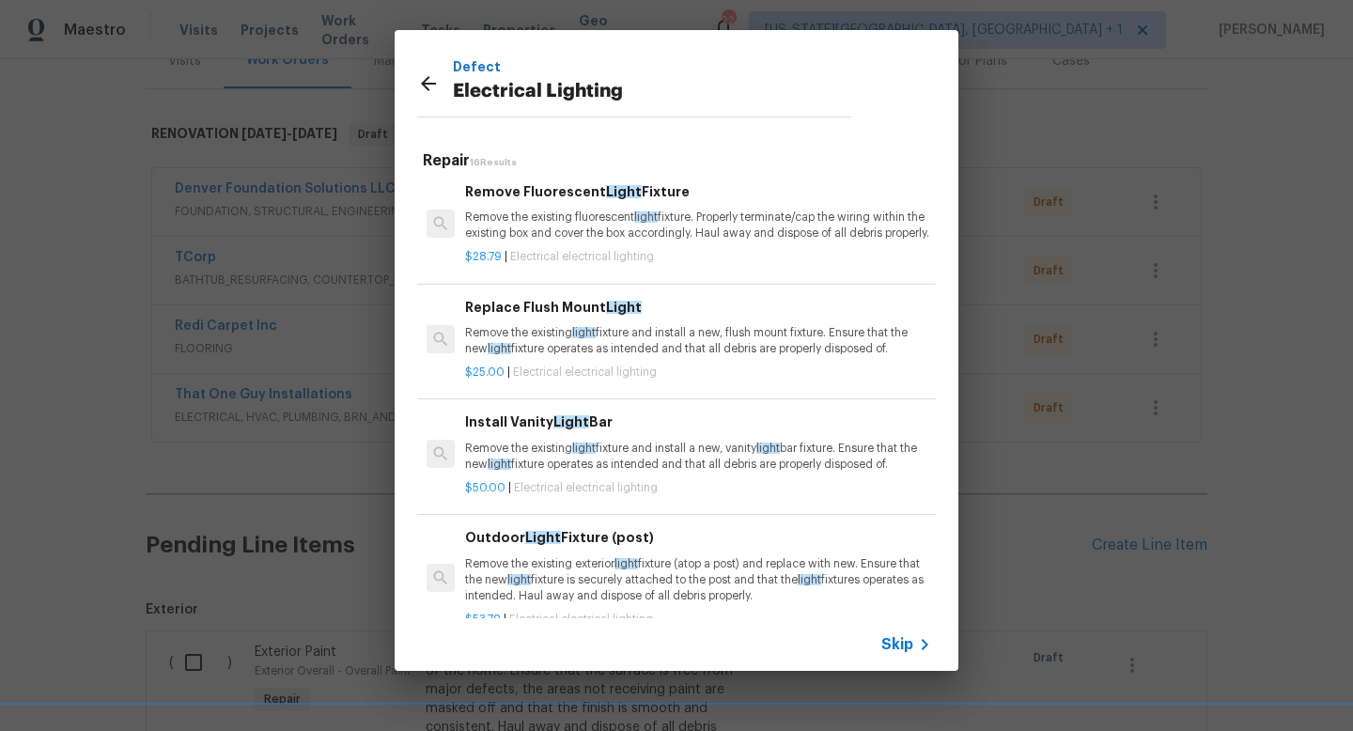
scroll to position [67, 0]
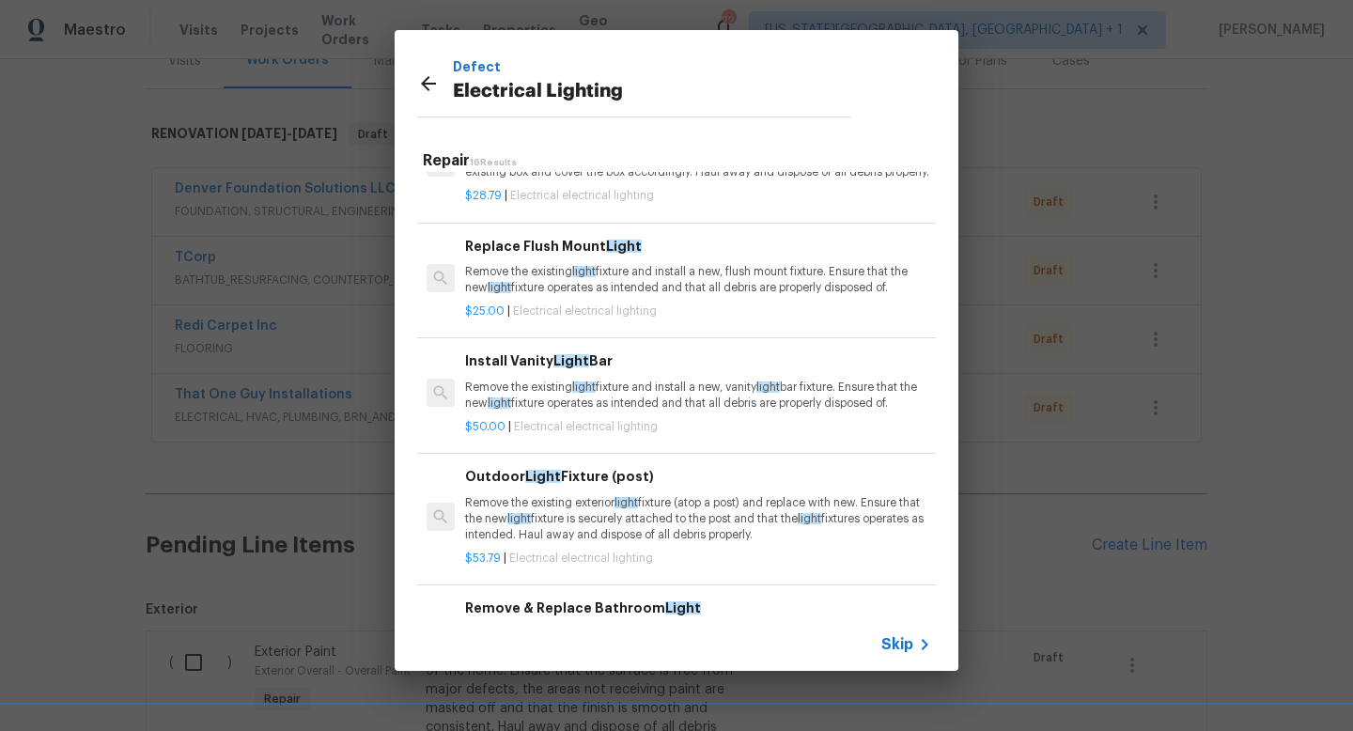
click at [604, 400] on p "Remove the existing light fixture and install a new, vanity light bar fixture. …" at bounding box center [698, 396] width 466 height 32
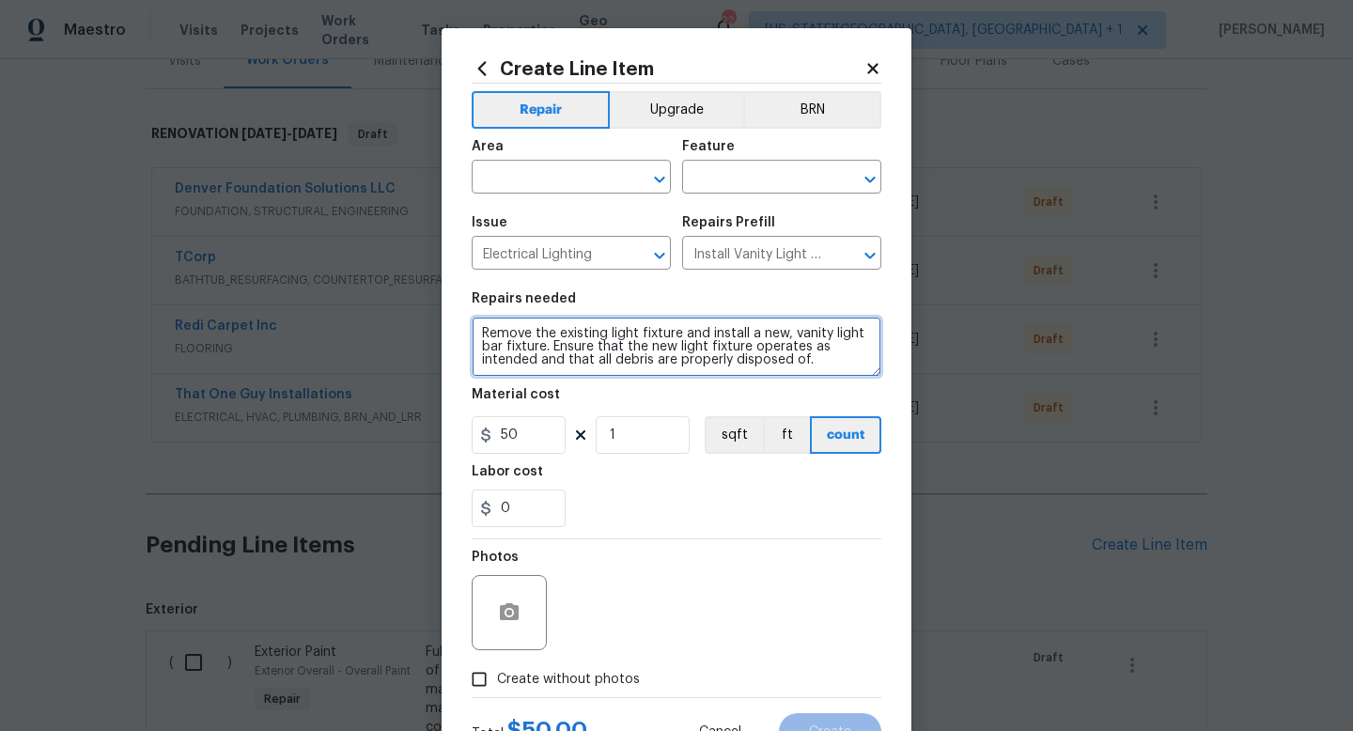
click at [831, 362] on textarea "Remove the existing light fixture and install a new, vanity light bar fixture. …" at bounding box center [677, 347] width 410 height 60
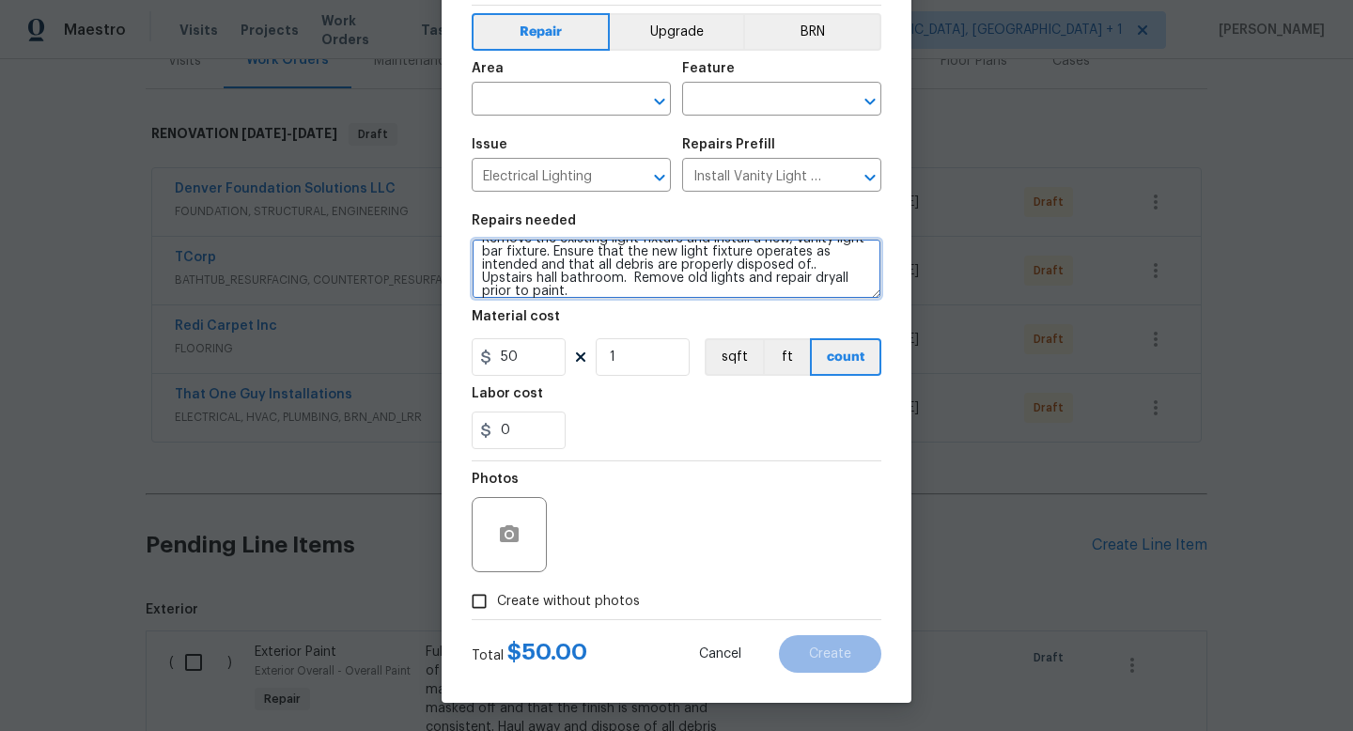
type textarea "Remove the existing light fixture and install a new, vanity light bar fixture. …"
click at [581, 610] on span "Create without photos" at bounding box center [568, 602] width 143 height 20
click at [497, 610] on input "Create without photos" at bounding box center [479, 602] width 36 height 36
checkbox input "true"
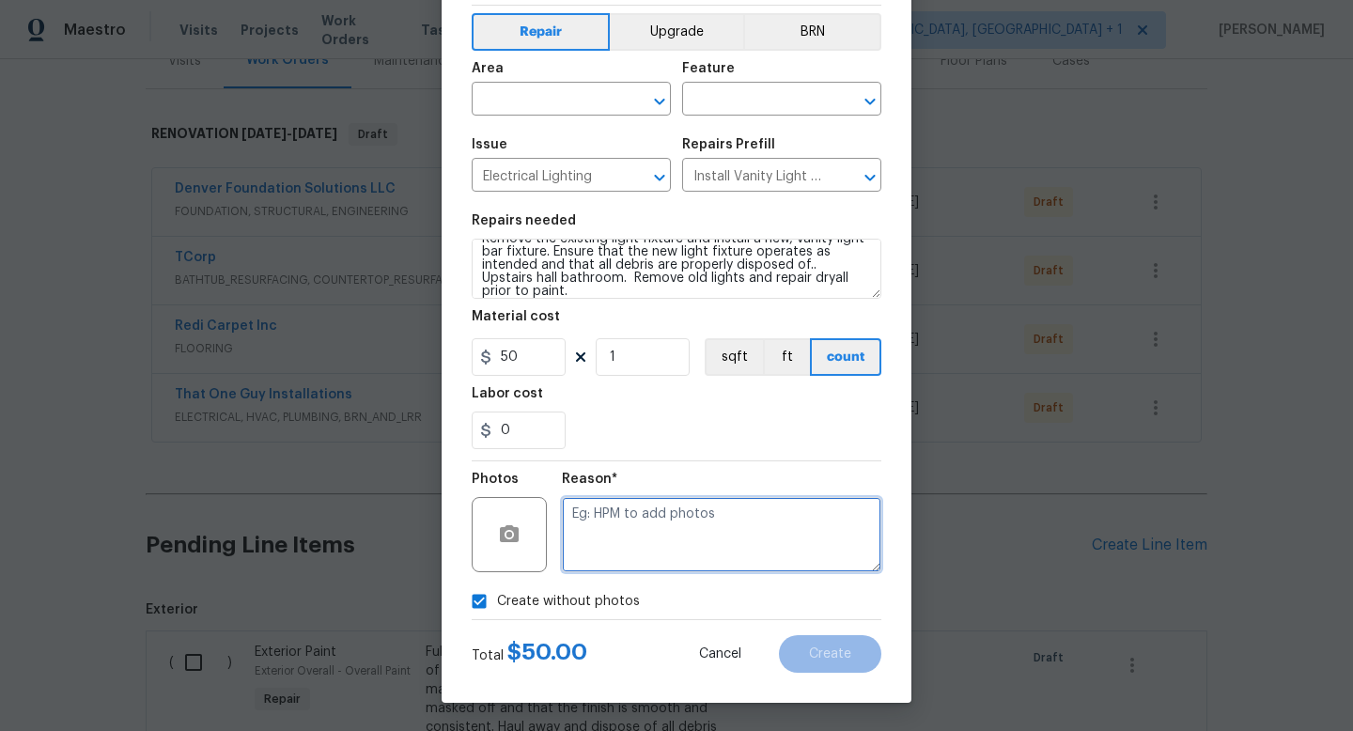
click at [592, 552] on textarea at bounding box center [722, 534] width 320 height 75
type textarea "na"
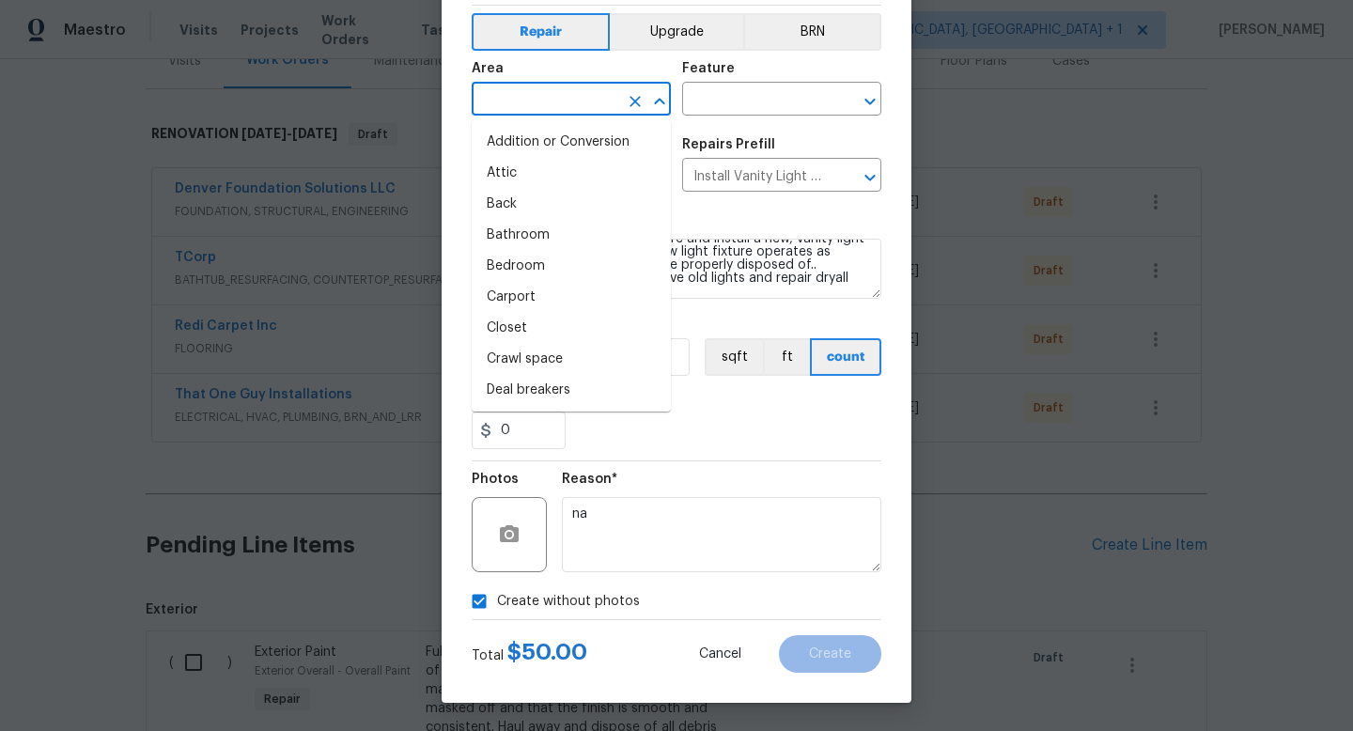
click at [533, 103] on input "text" at bounding box center [545, 100] width 147 height 29
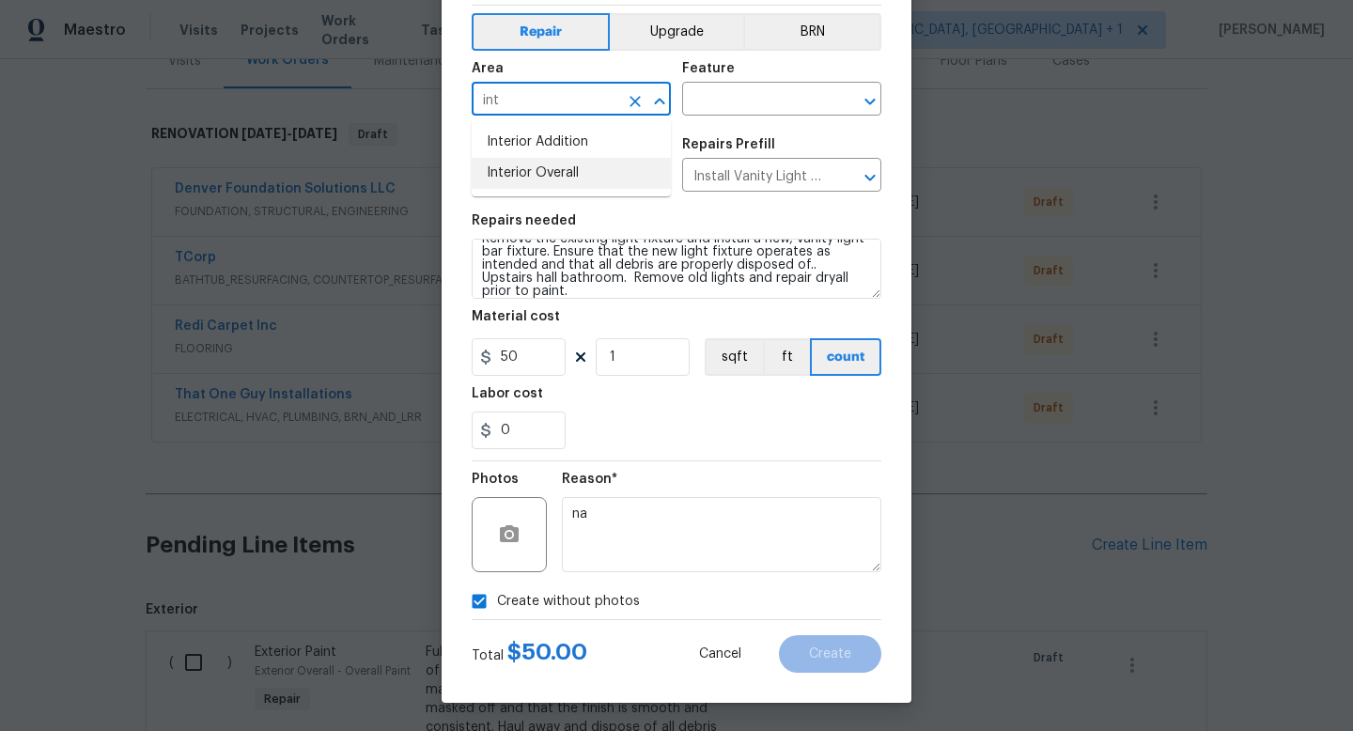
click at [526, 173] on li "Interior Overall" at bounding box center [571, 173] width 199 height 31
type input "Interior Overall"
click at [714, 77] on div "Feature" at bounding box center [781, 74] width 199 height 24
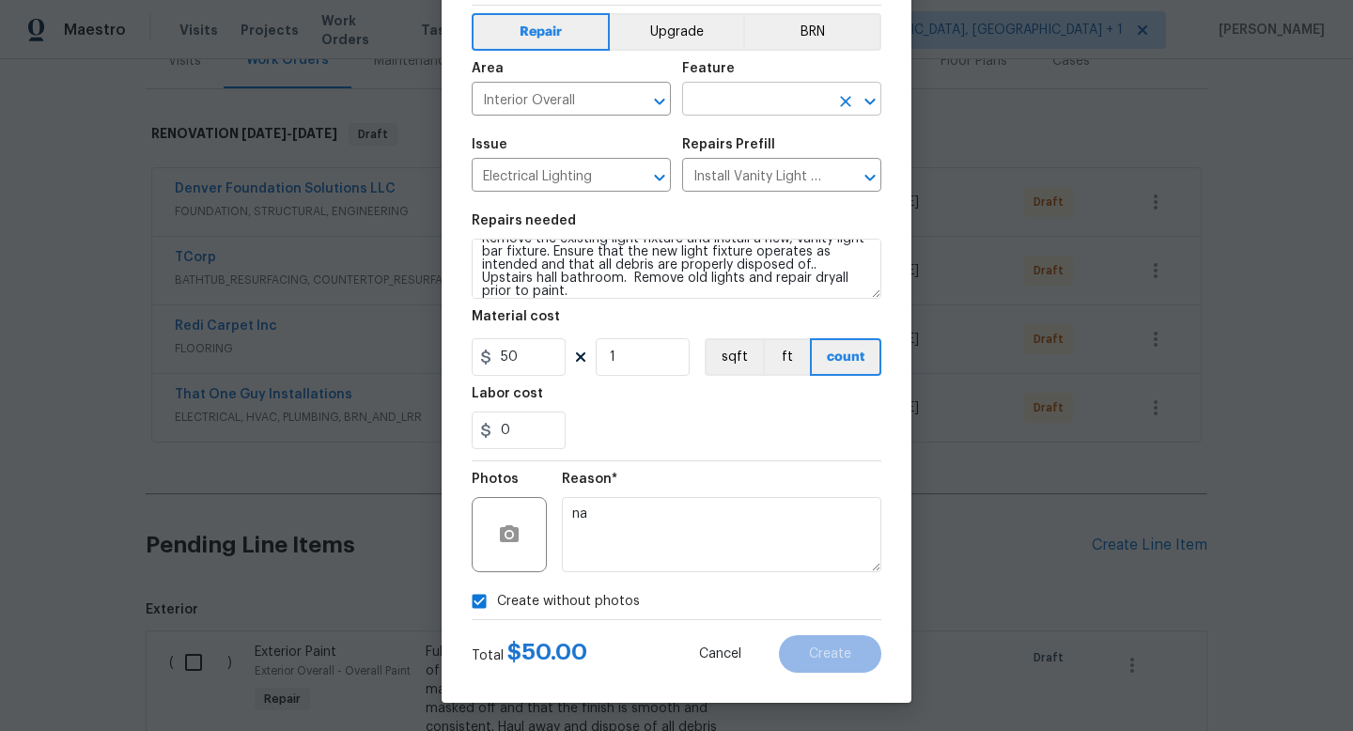
click at [713, 101] on input "text" at bounding box center [755, 100] width 147 height 29
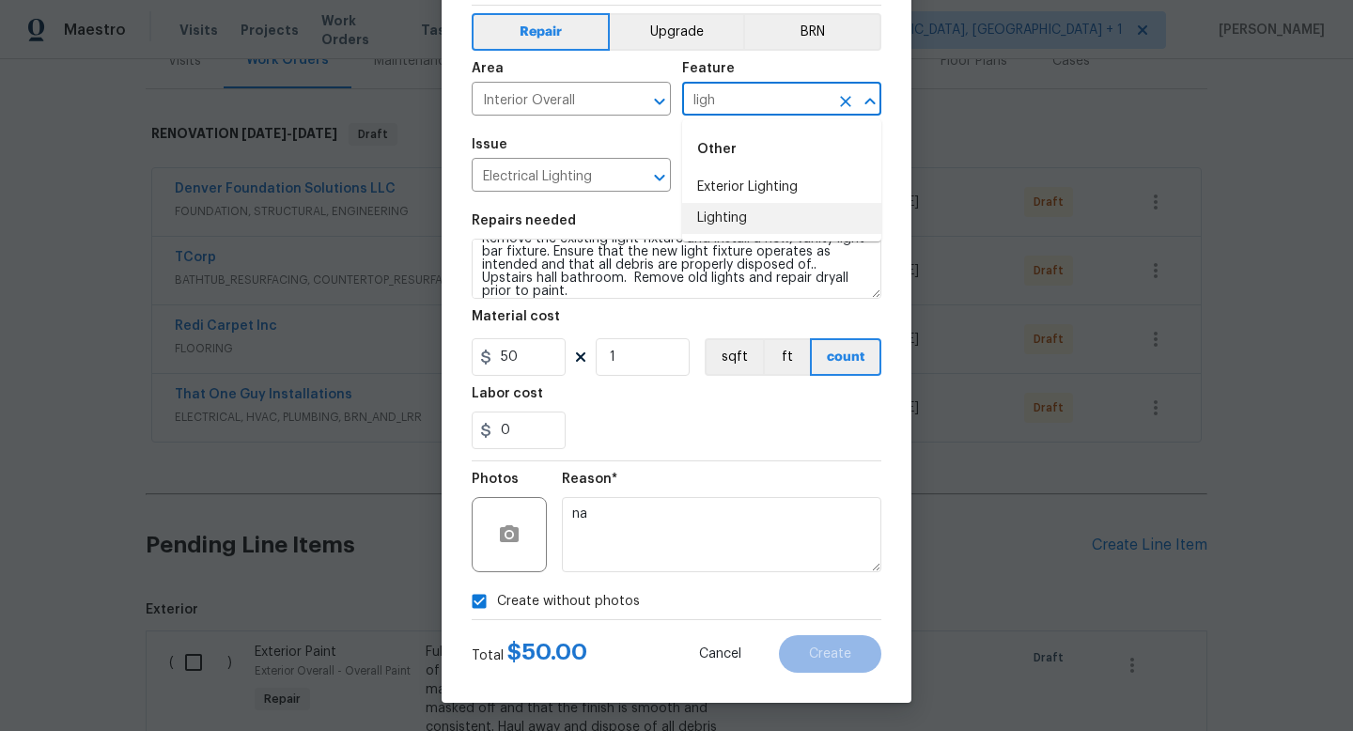
click at [719, 213] on li "Lighting" at bounding box center [781, 218] width 199 height 31
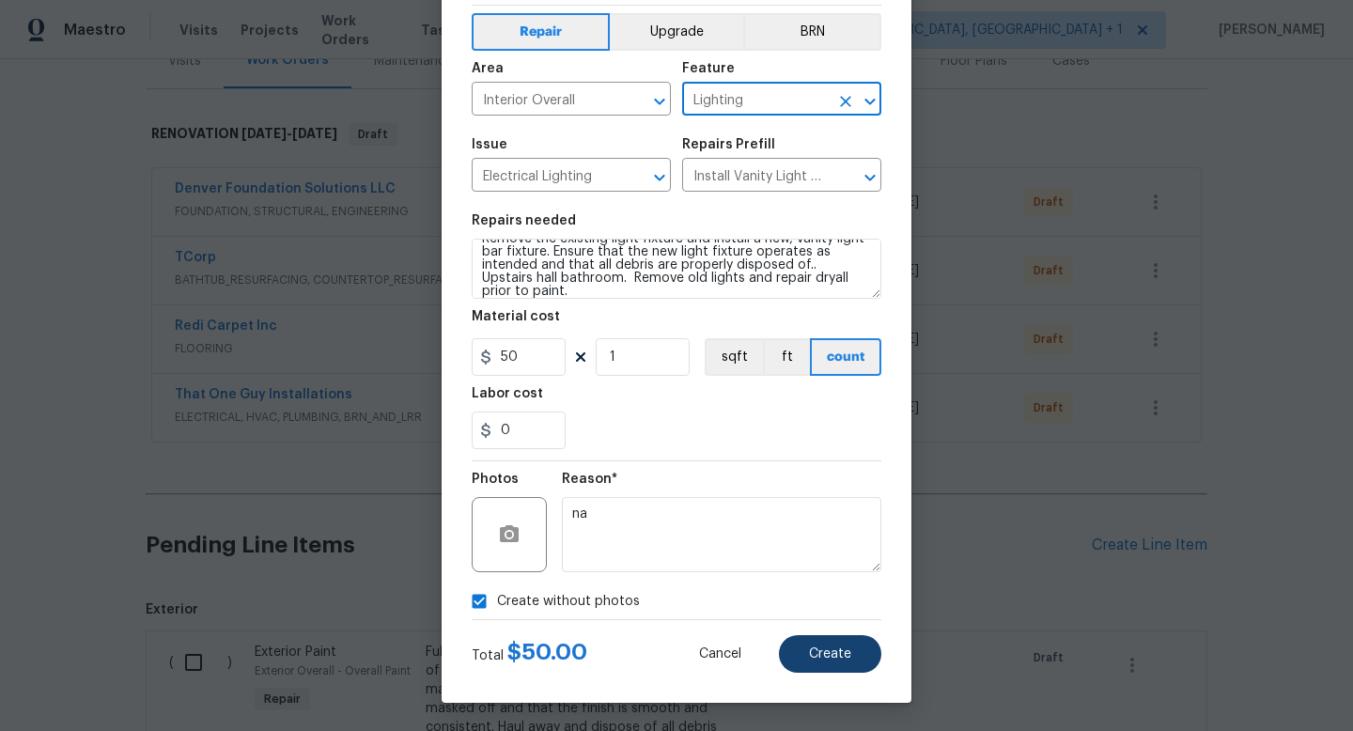
type input "Lighting"
click at [825, 666] on button "Create" at bounding box center [830, 654] width 102 height 38
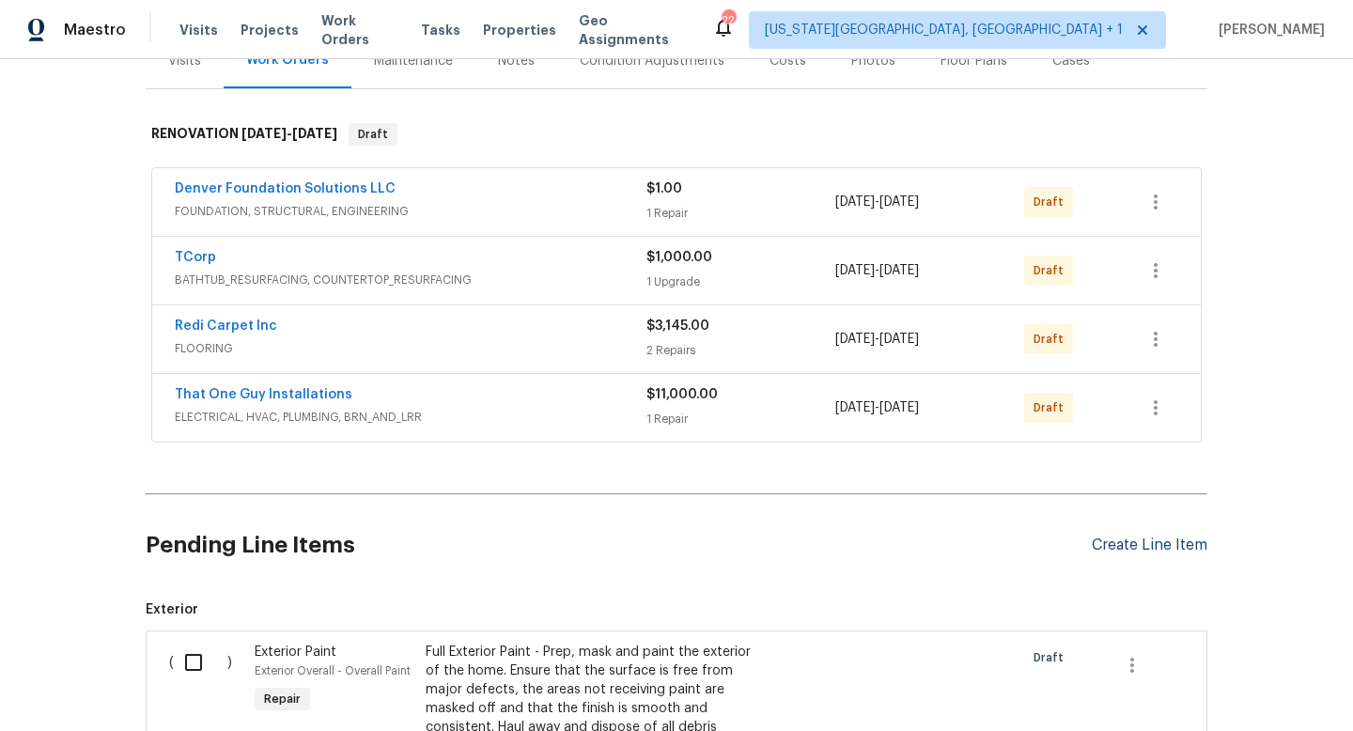
click at [1131, 538] on div "Create Line Item" at bounding box center [1150, 546] width 116 height 18
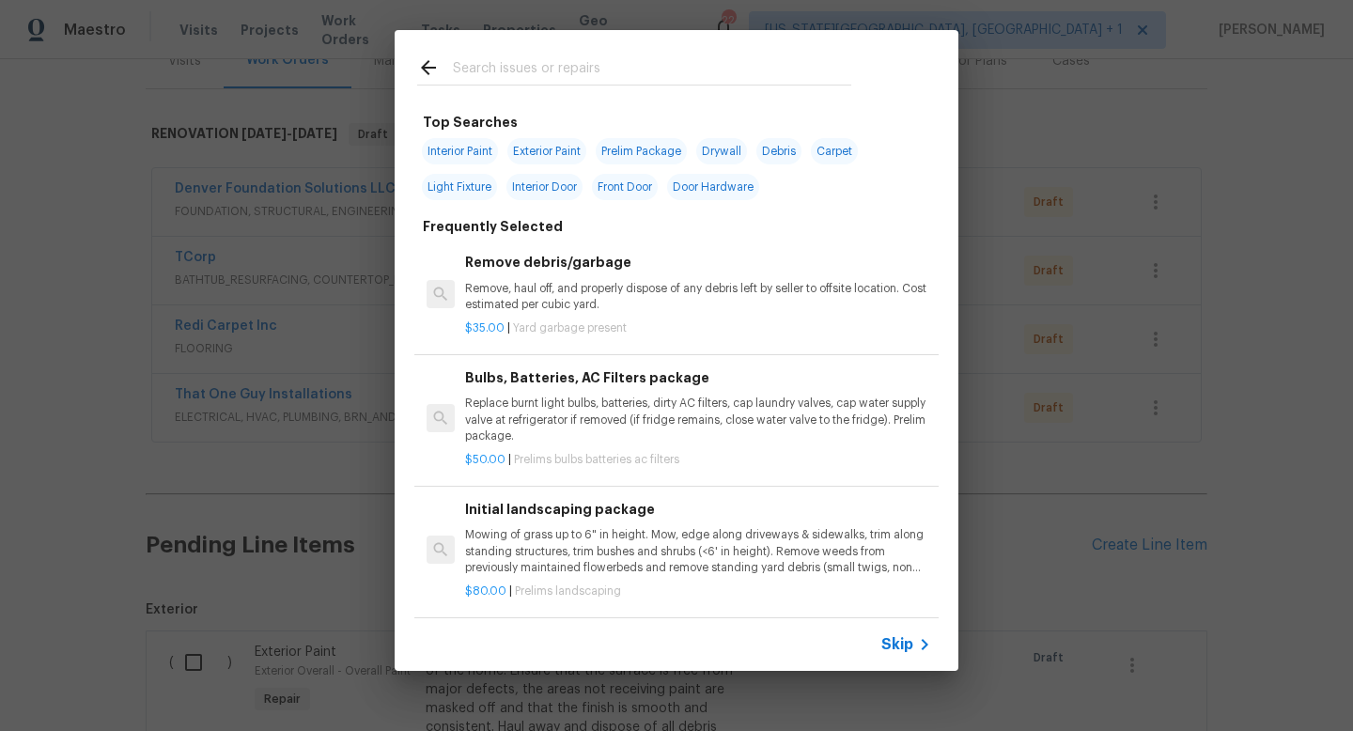
click at [531, 66] on input "text" at bounding box center [652, 70] width 398 height 28
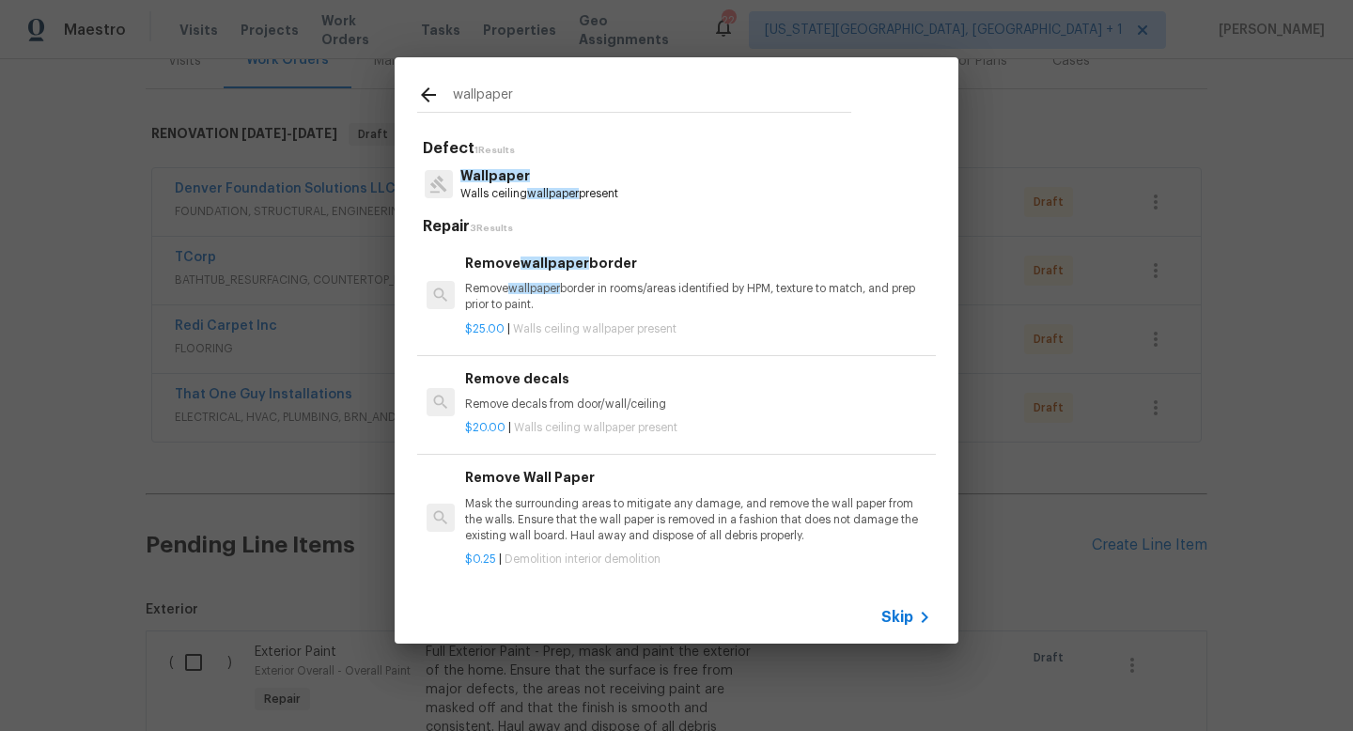
type input "wallpaper"
click at [511, 185] on p "Wallpaper" at bounding box center [539, 176] width 158 height 20
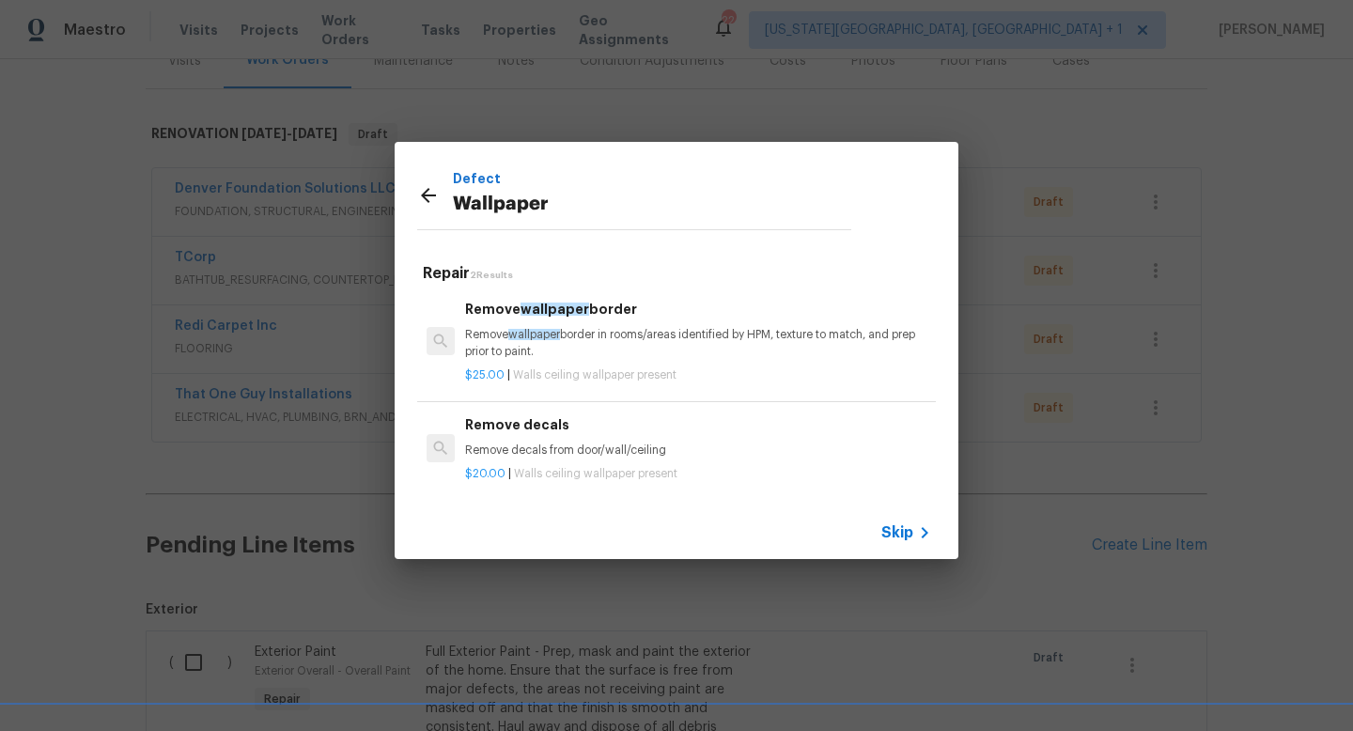
click at [564, 345] on p "Remove wallpaper border in rooms/areas identified by HPM, texture to match, and…" at bounding box center [698, 343] width 466 height 32
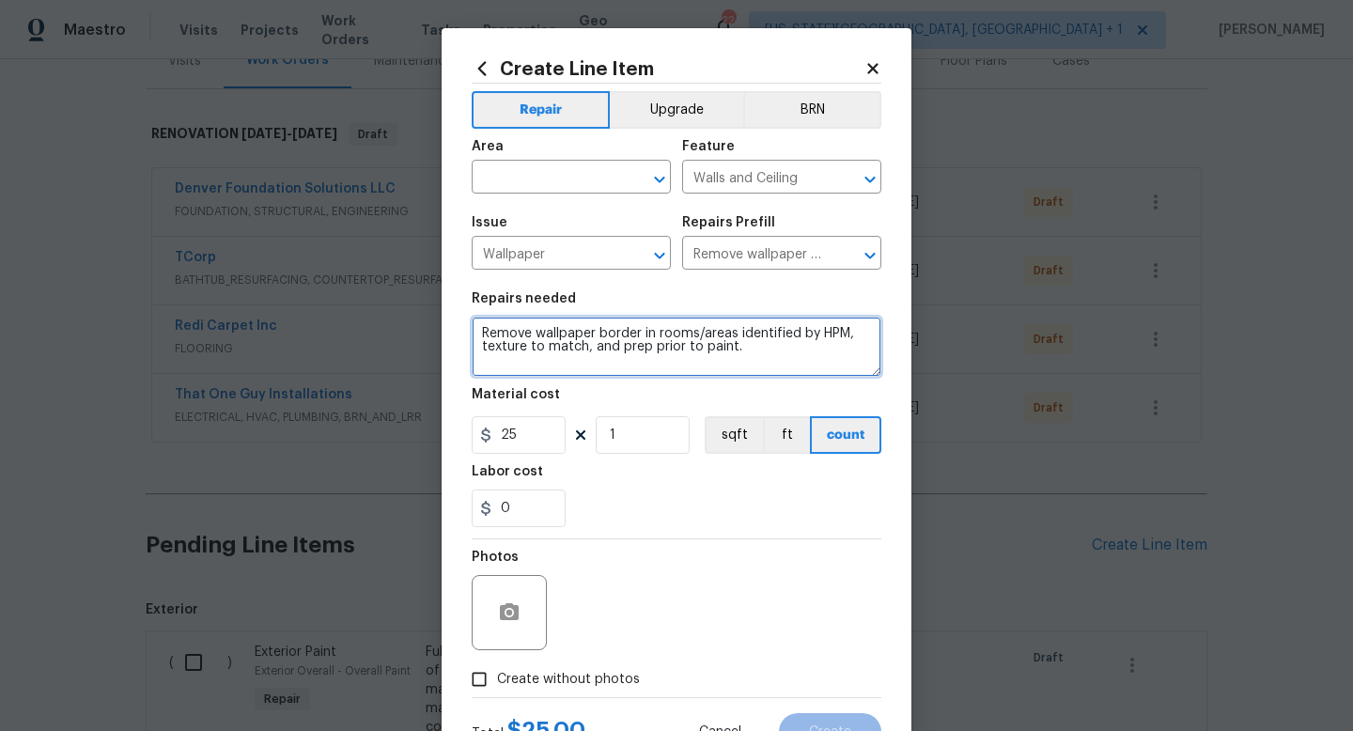
click at [640, 333] on textarea "Remove wallpaper border in rooms/areas identified by HPM, texture to match, and…" at bounding box center [677, 347] width 410 height 60
click at [683, 340] on textarea "Remove wallpaper accent wall in rooms/areas identified by HPM, texture to match…" at bounding box center [677, 347] width 410 height 60
click at [795, 334] on textarea "Remove wallpaper accent wall in bedroom 1 rooms/areas identified by HPM, textur…" at bounding box center [677, 347] width 410 height 60
click at [798, 336] on textarea "Remove wallpaper accent wall in bedroom 1 r/areas identified by HPM, texture to…" at bounding box center [677, 347] width 410 height 60
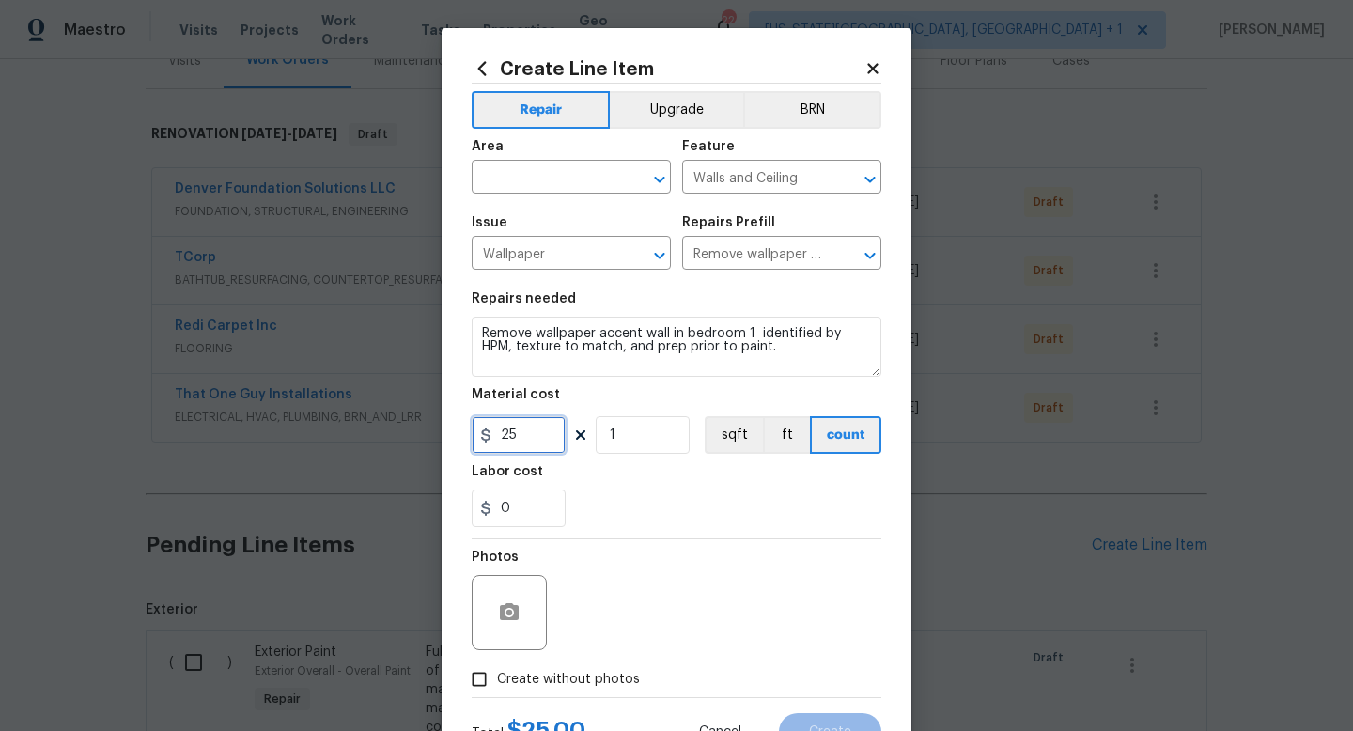
click at [531, 441] on input "25" at bounding box center [519, 435] width 94 height 38
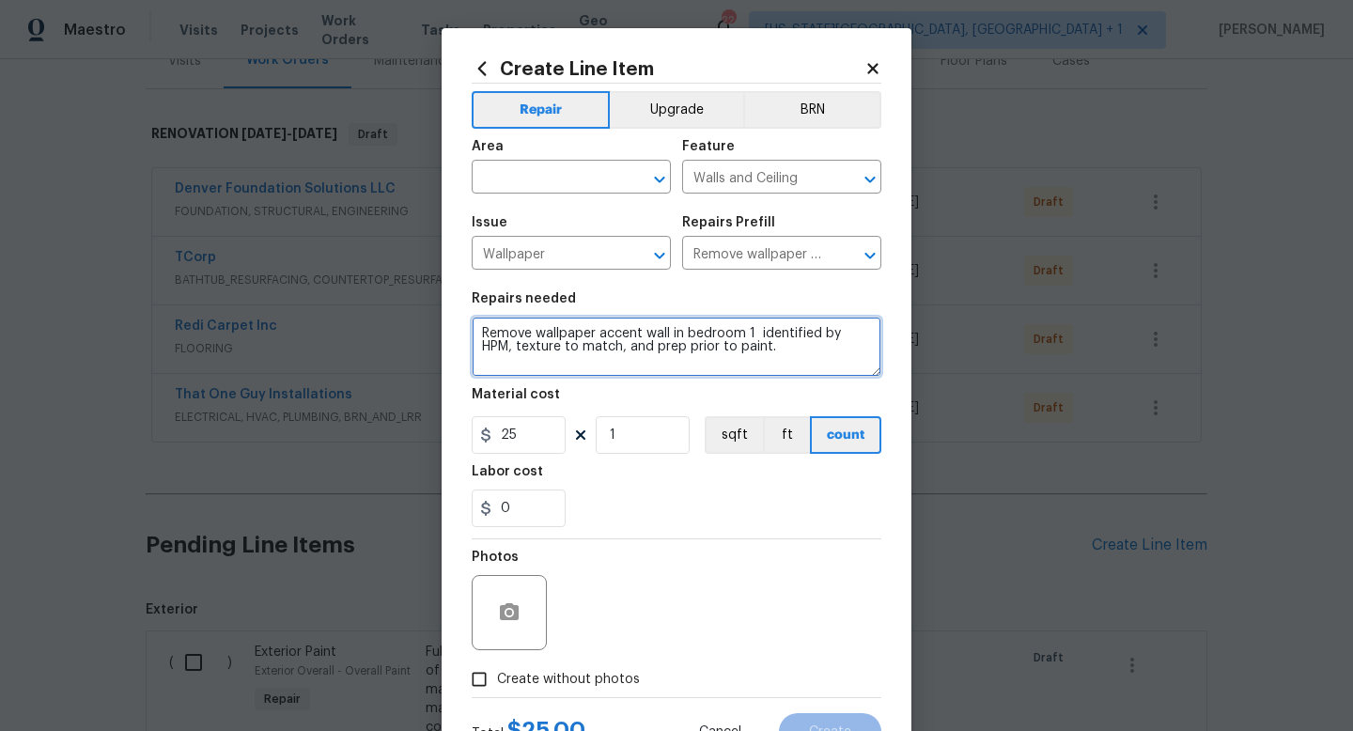
click at [802, 350] on textarea "Remove wallpaper accent wall in bedroom 1 identified by HPM, texture to match, …" at bounding box center [677, 347] width 410 height 60
type textarea "Remove wallpaper accent wall in bedroom 1 identified by HPM, texture to match, …"
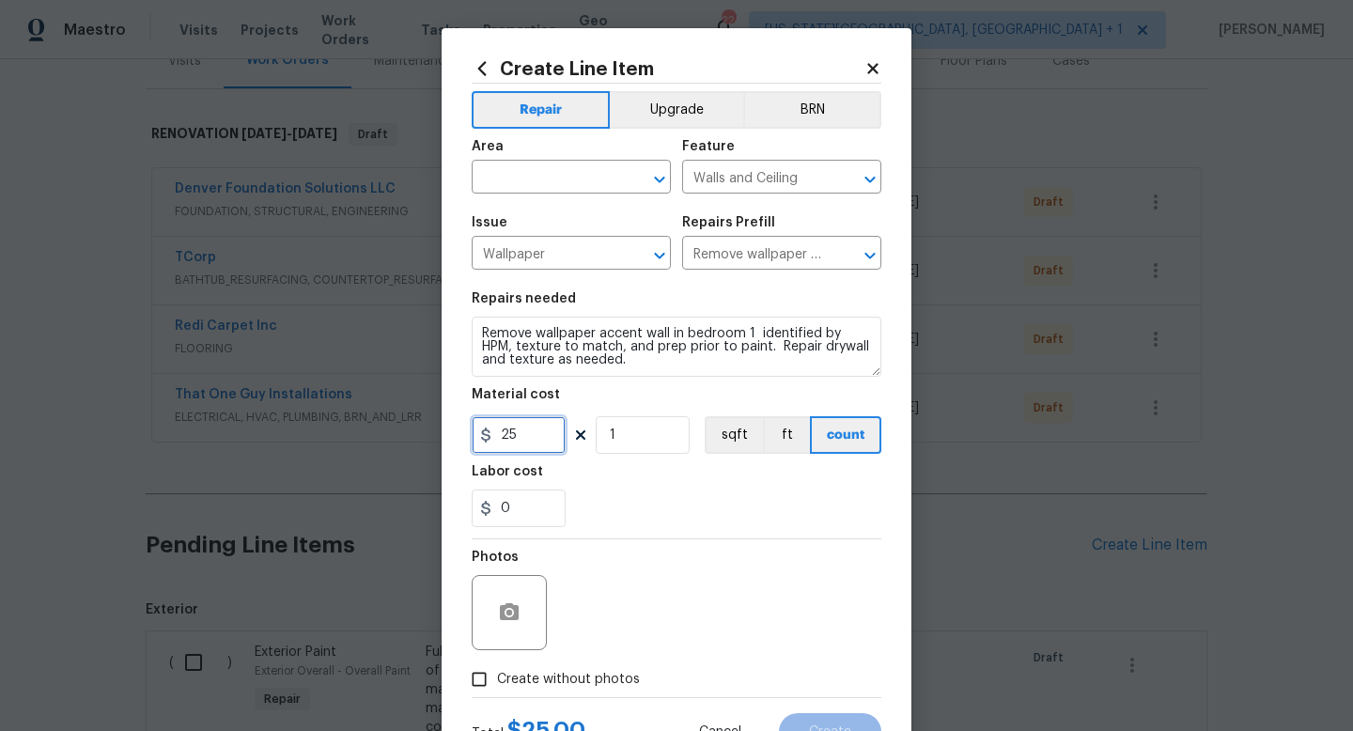
click at [527, 436] on input "25" at bounding box center [519, 435] width 94 height 38
type input "175"
click at [579, 673] on span "Create without photos" at bounding box center [568, 680] width 143 height 20
click at [497, 673] on input "Create without photos" at bounding box center [479, 680] width 36 height 36
checkbox input "true"
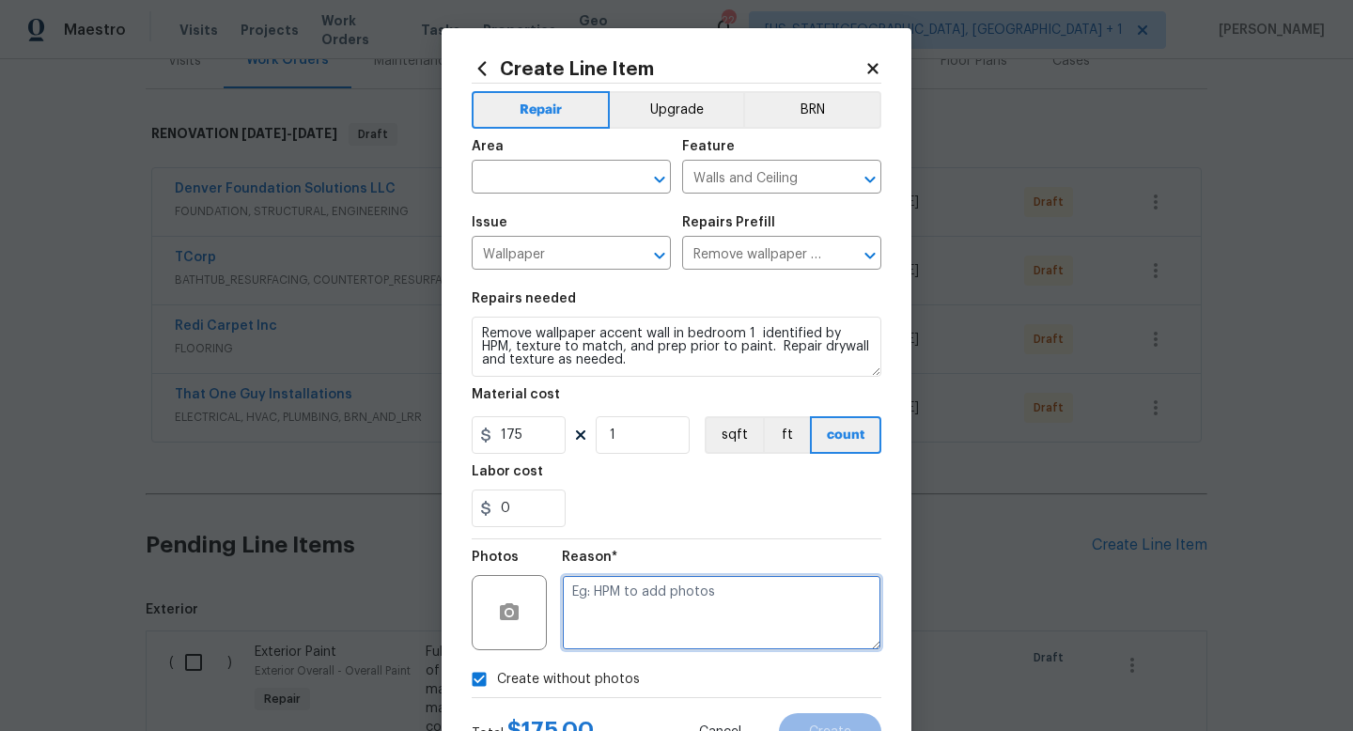
click at [584, 601] on textarea at bounding box center [722, 612] width 320 height 75
type textarea "na"
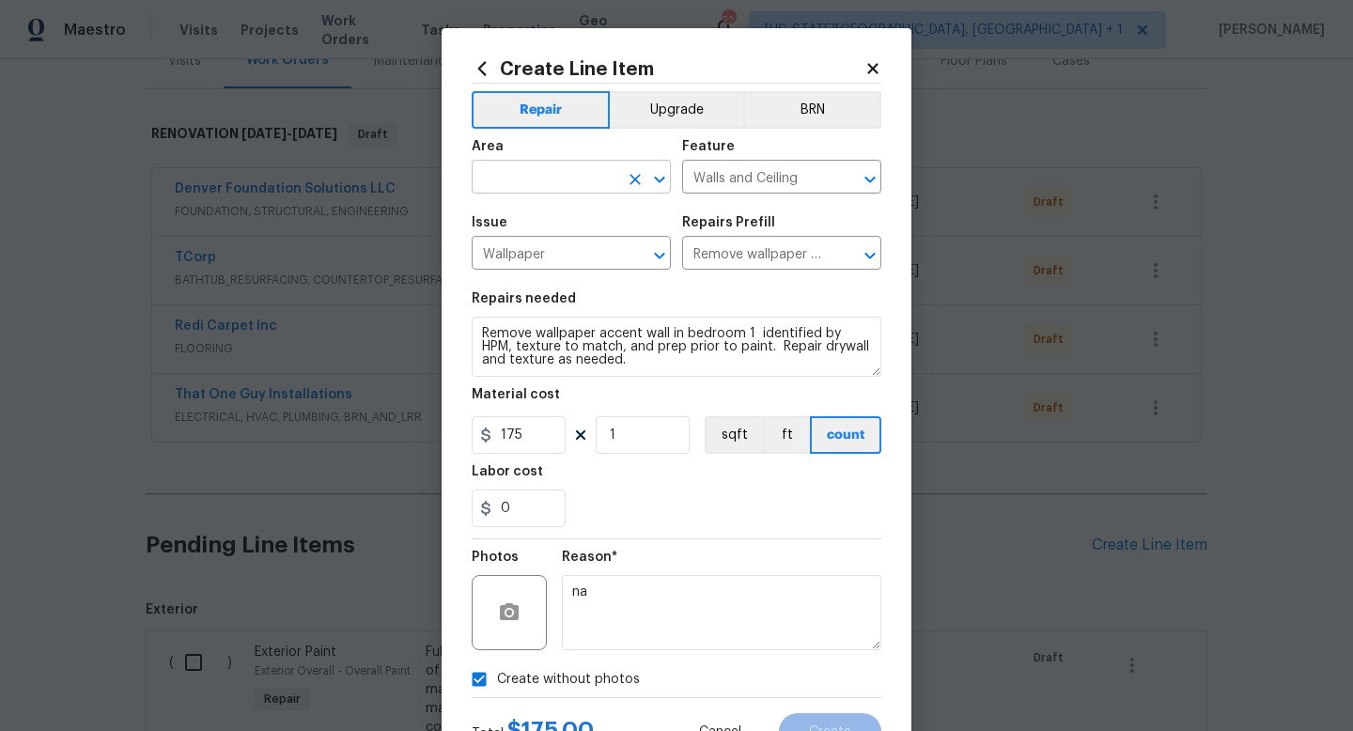
click at [507, 170] on input "text" at bounding box center [545, 178] width 147 height 29
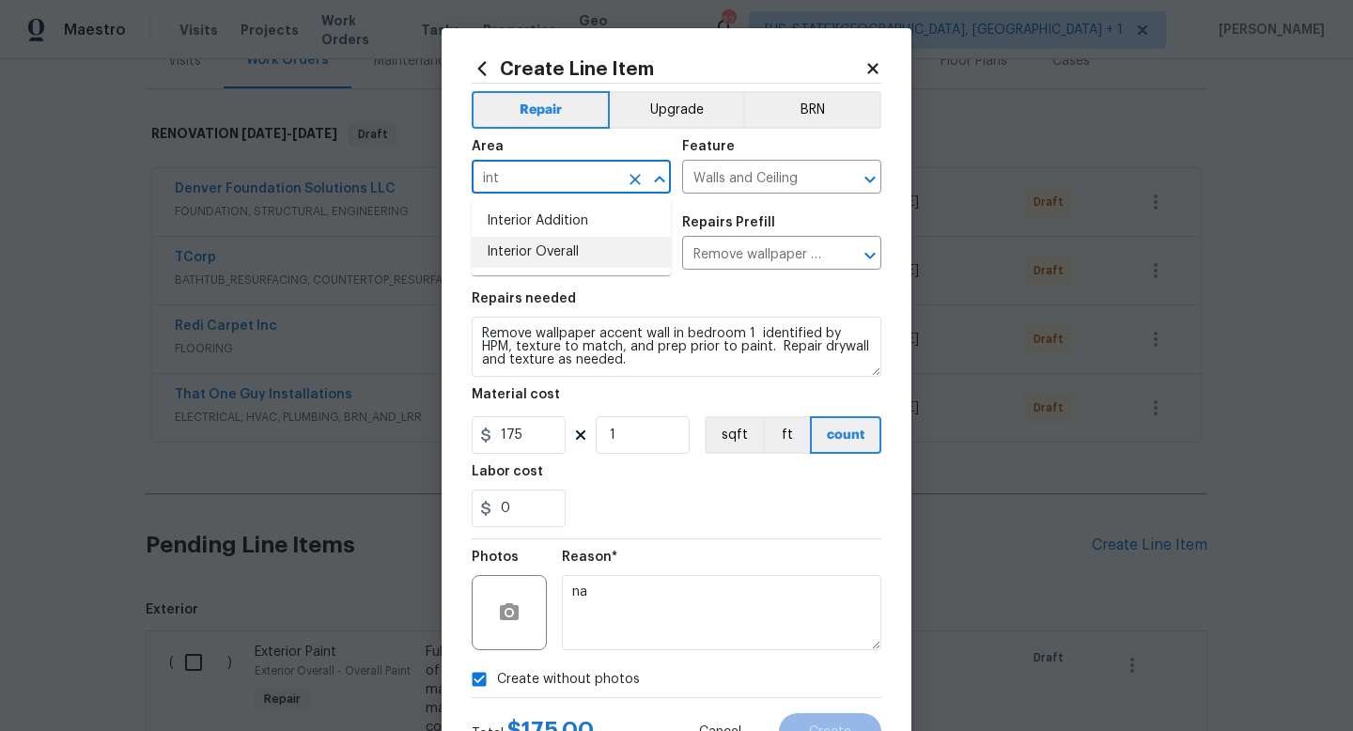
click at [494, 250] on li "Interior Overall" at bounding box center [571, 252] width 199 height 31
type input "Interior Overall"
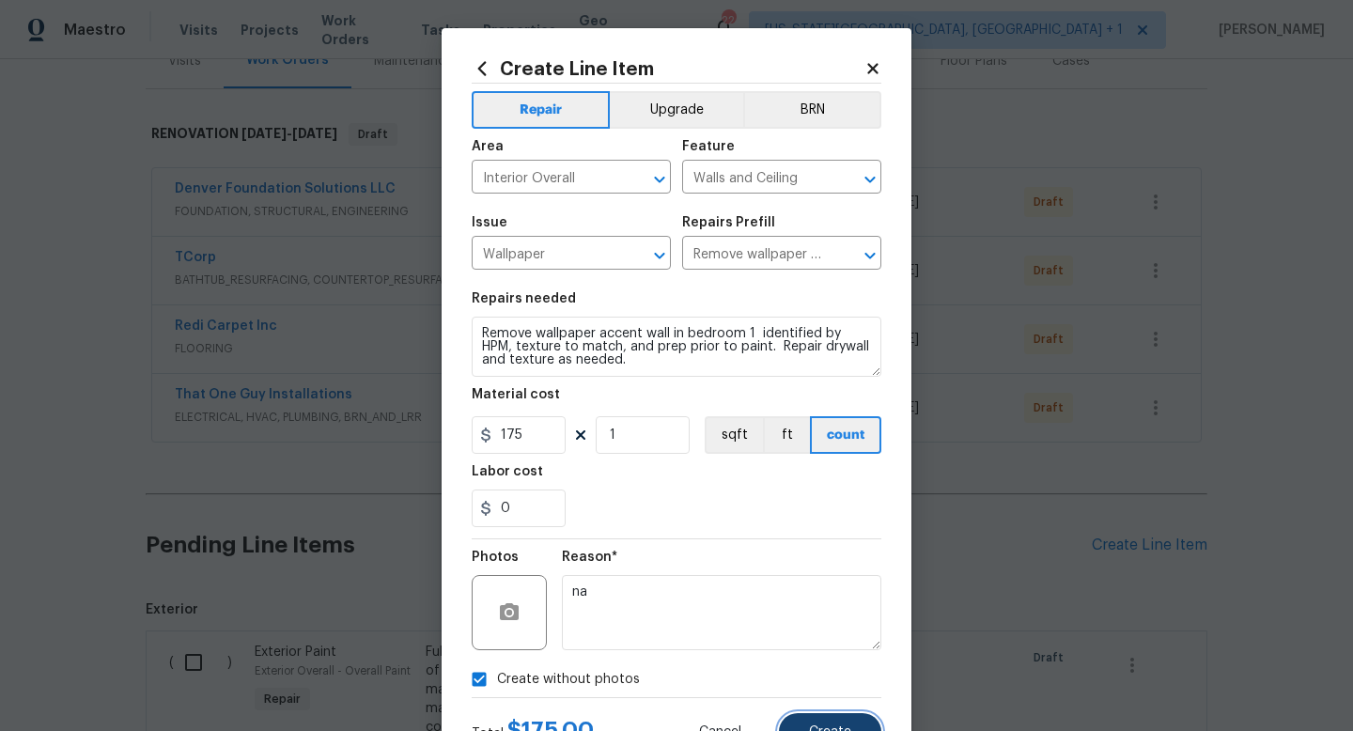
click at [823, 730] on span "Create" at bounding box center [830, 733] width 42 height 14
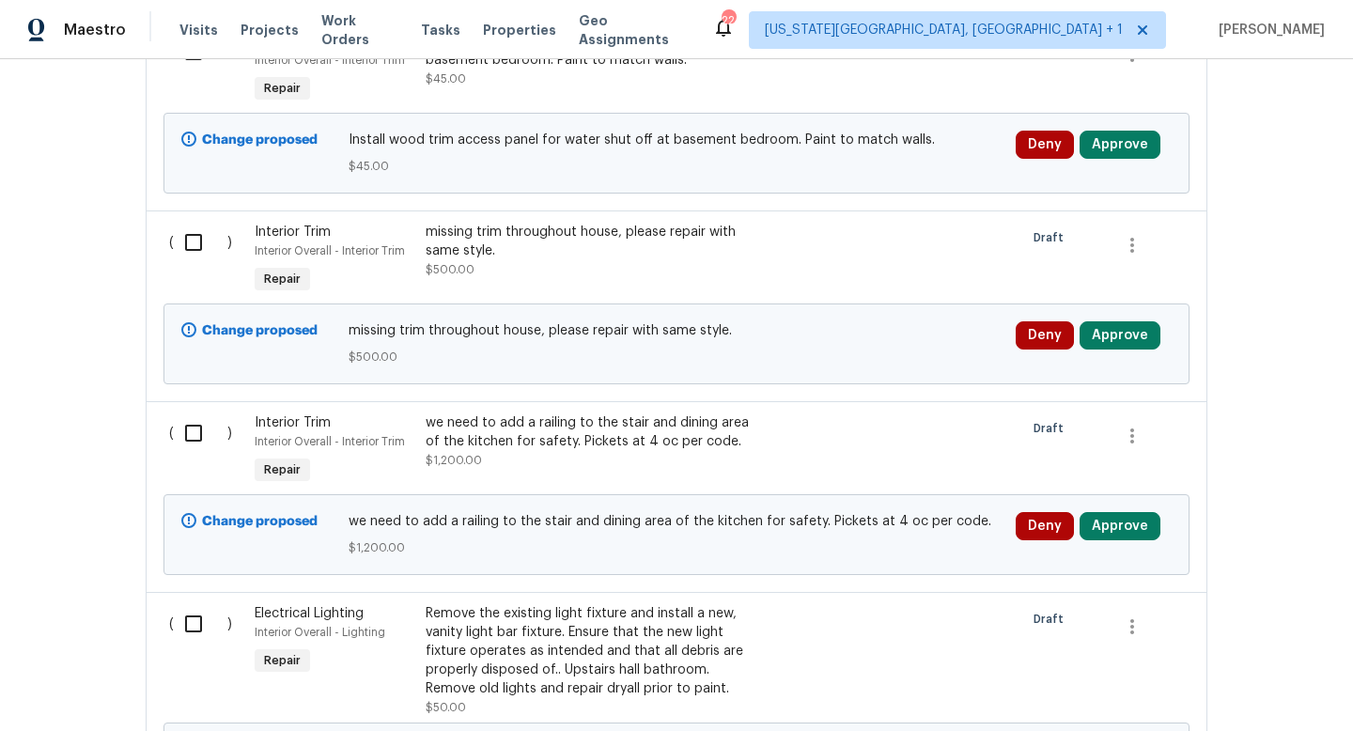
scroll to position [4260, 0]
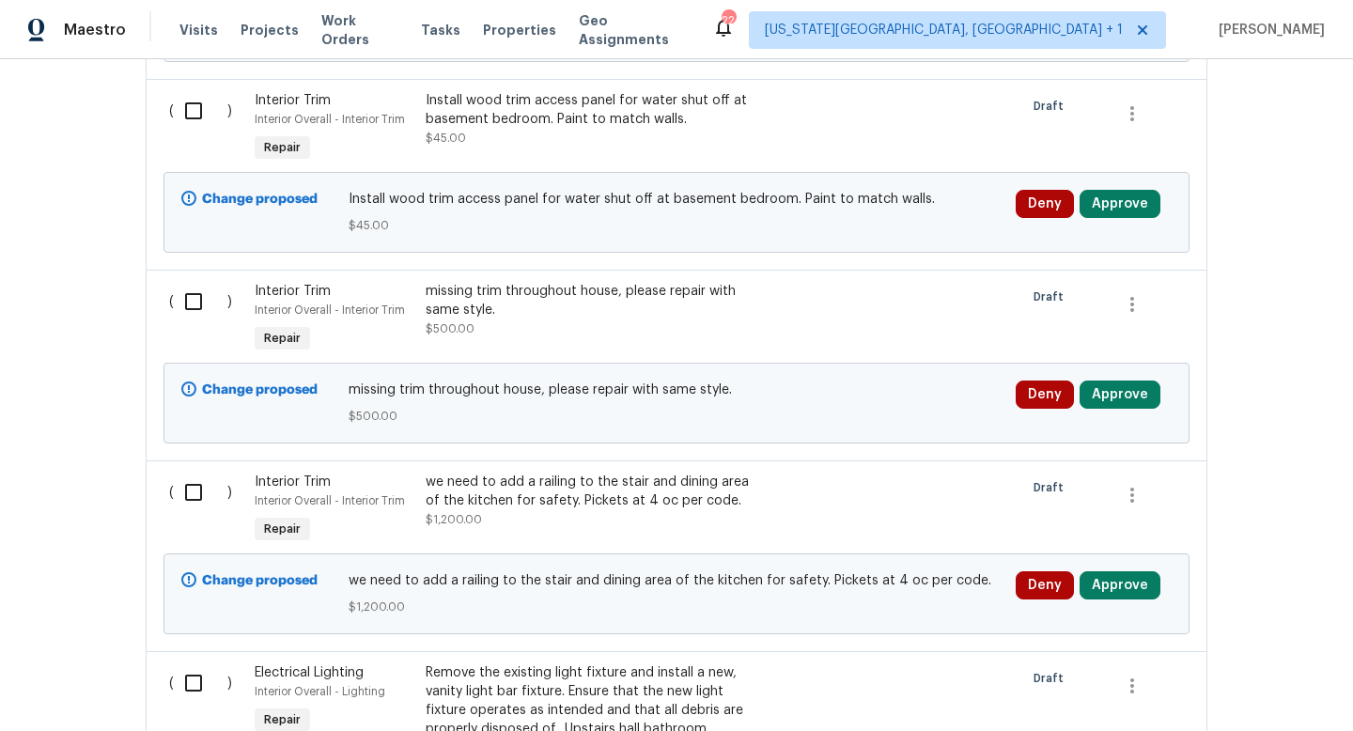
click at [589, 473] on div "we need to add a railing to the stair and dining area of the kitchen for safety…" at bounding box center [591, 492] width 331 height 38
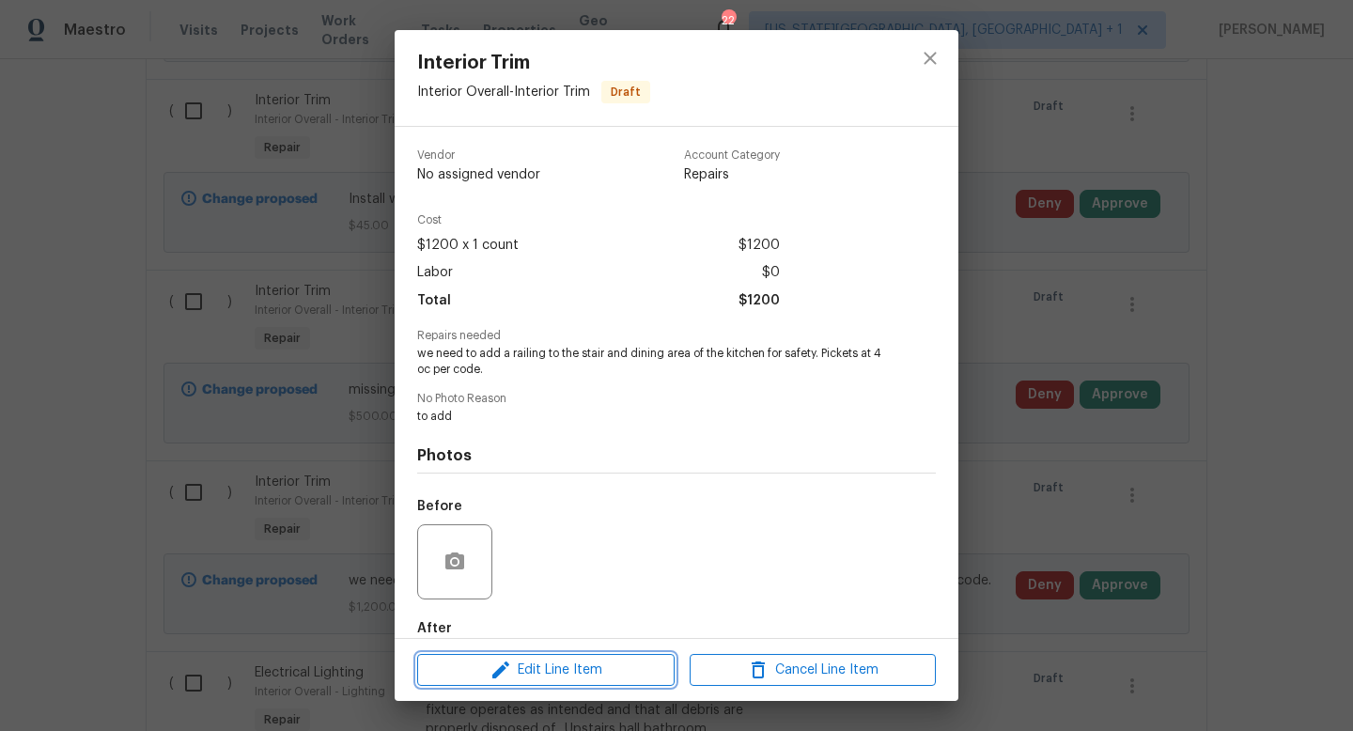
click at [557, 670] on span "Edit Line Item" at bounding box center [546, 670] width 246 height 23
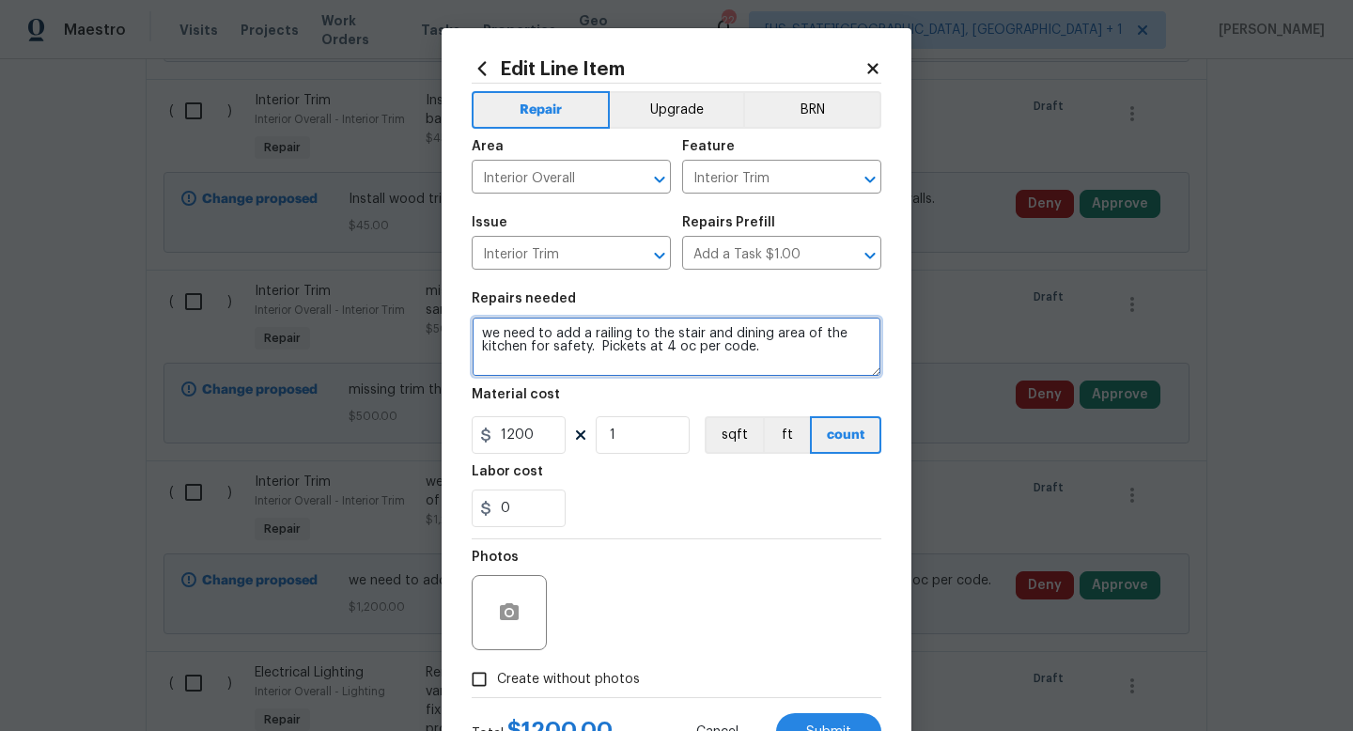
click at [597, 351] on textarea "we need to add a railing to the stair and dining area of the kitchen for safety…" at bounding box center [677, 347] width 410 height 60
click at [633, 347] on textarea "we need to add a railing to the stair and dining area of the kitchen for safety…" at bounding box center [677, 347] width 410 height 60
type textarea "we need to add a railing to the stair and dining area of the kitchen for safety…"
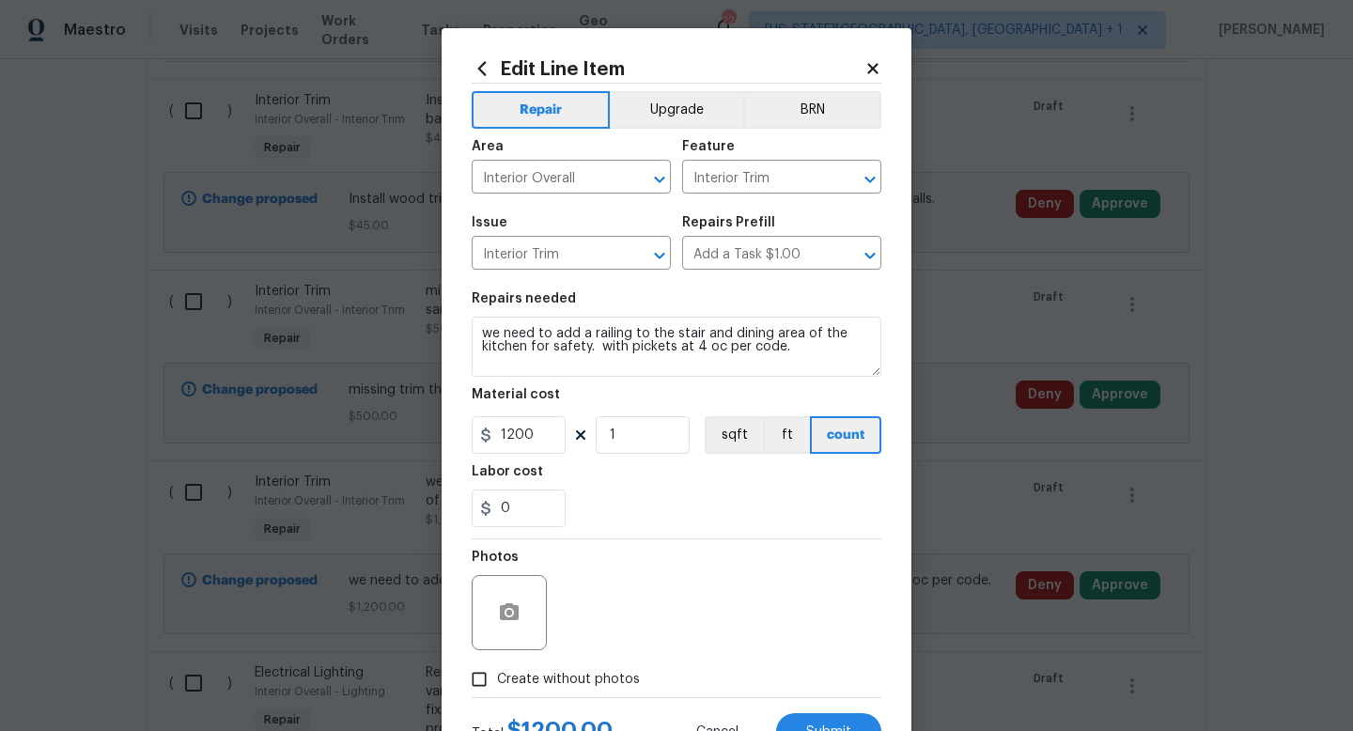
click at [590, 684] on span "Create without photos" at bounding box center [568, 680] width 143 height 20
click at [497, 684] on input "Create without photos" at bounding box center [479, 680] width 36 height 36
checkbox input "true"
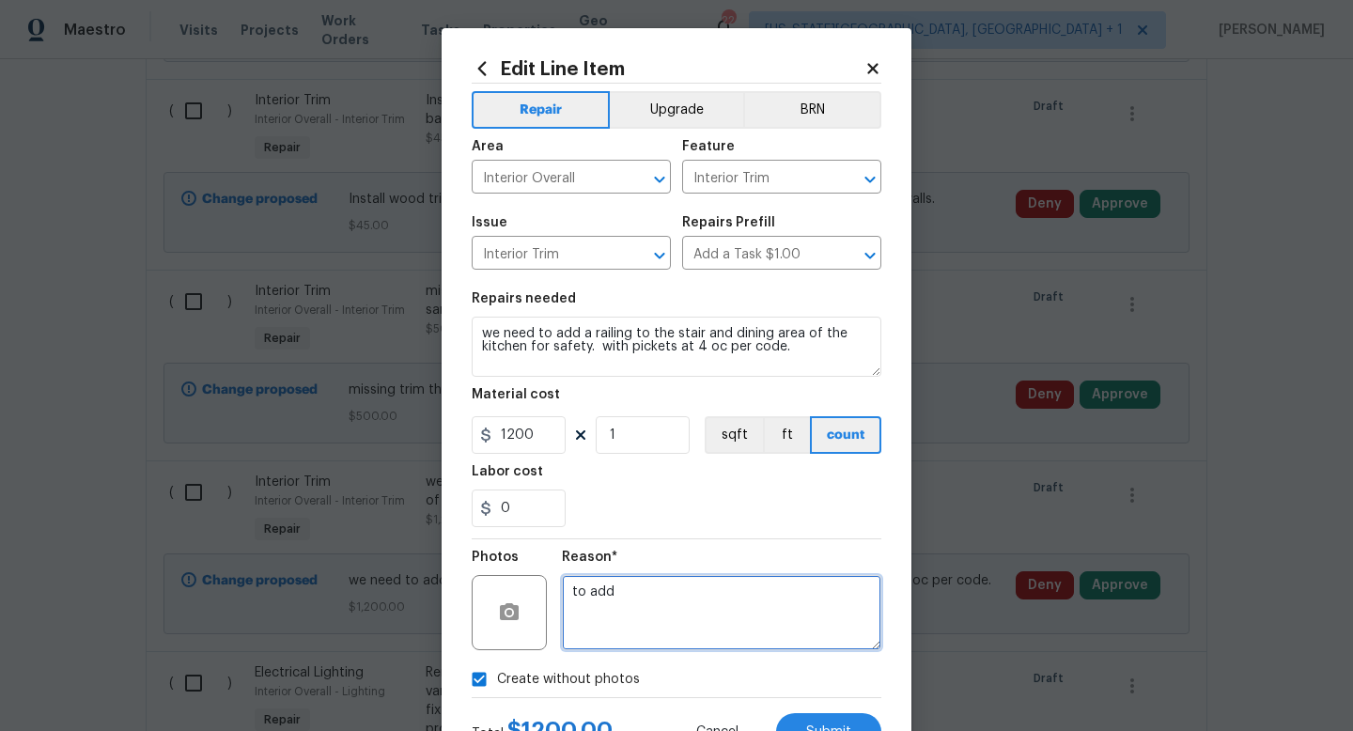
click at [604, 610] on textarea "to add" at bounding box center [722, 612] width 320 height 75
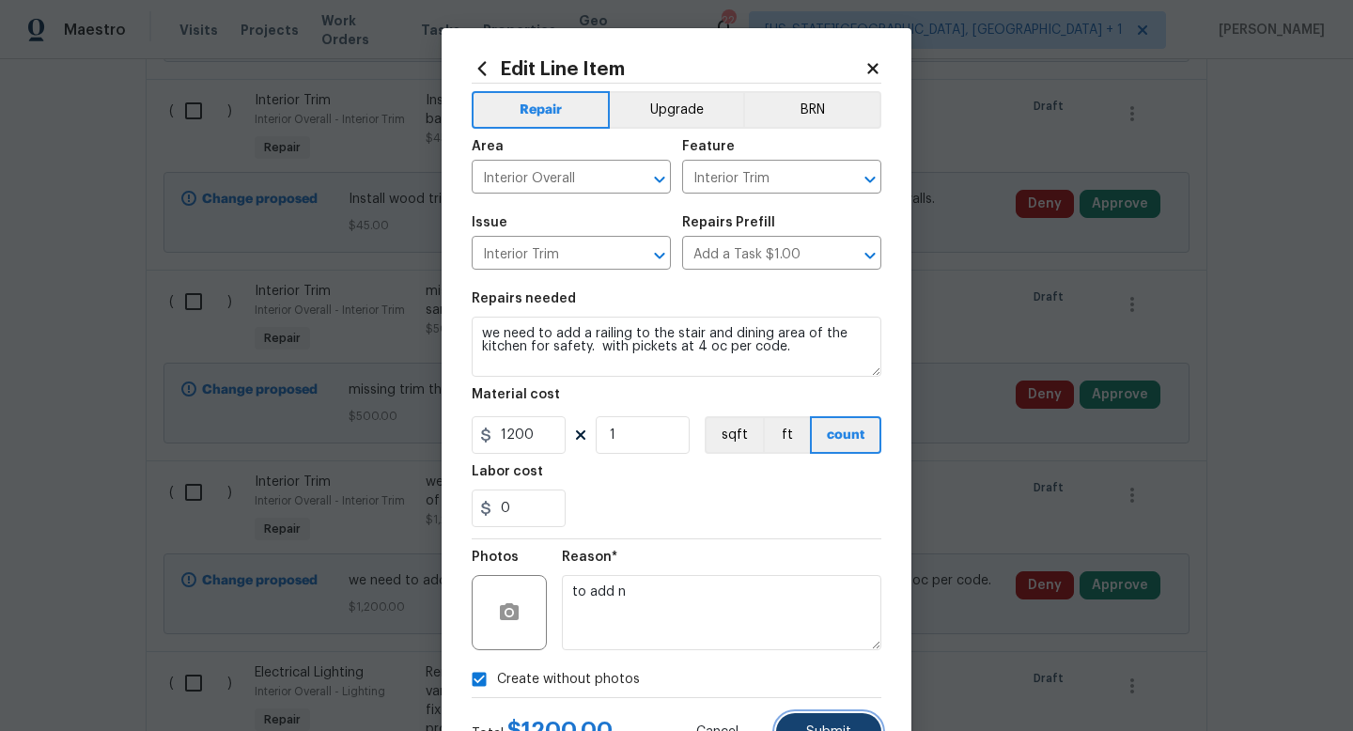
click at [829, 730] on span "Submit" at bounding box center [828, 733] width 45 height 14
type textarea "to add"
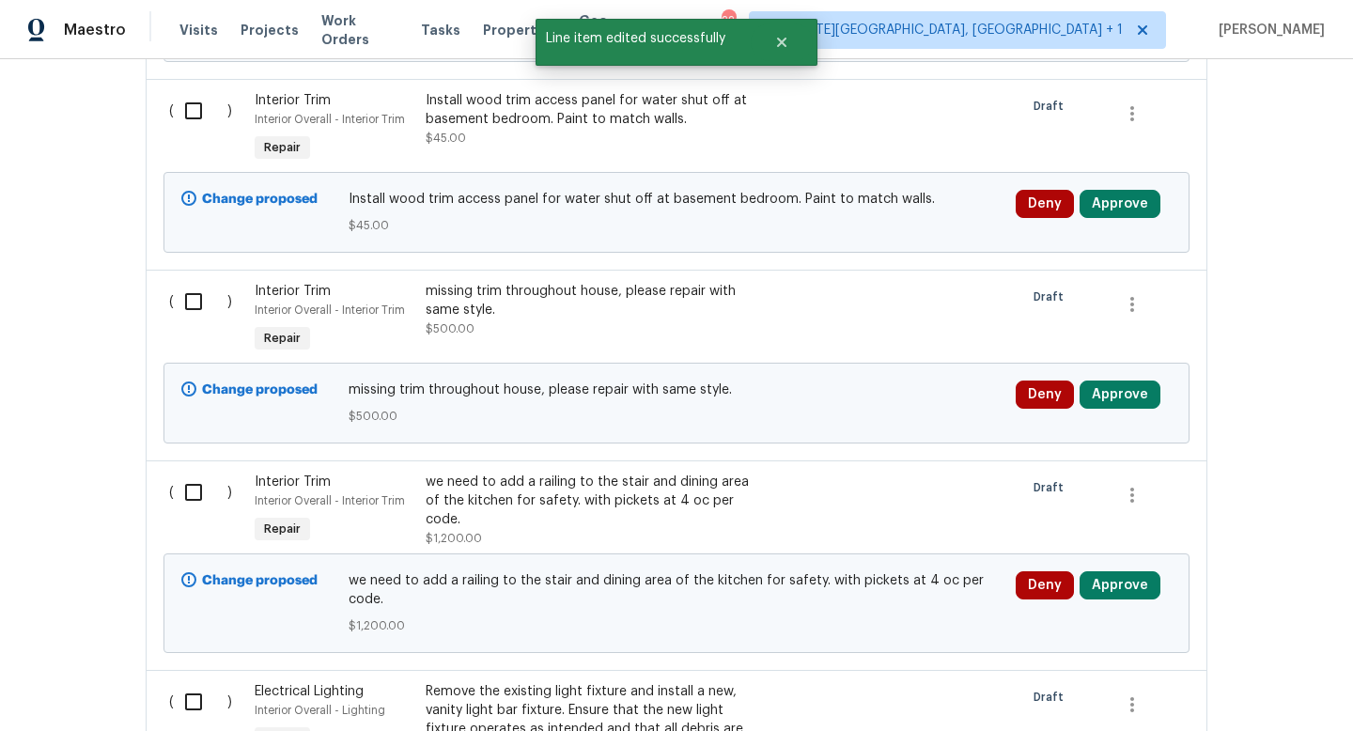
click at [561, 282] on div "missing trim throughout house, please repair with same style." at bounding box center [591, 301] width 331 height 38
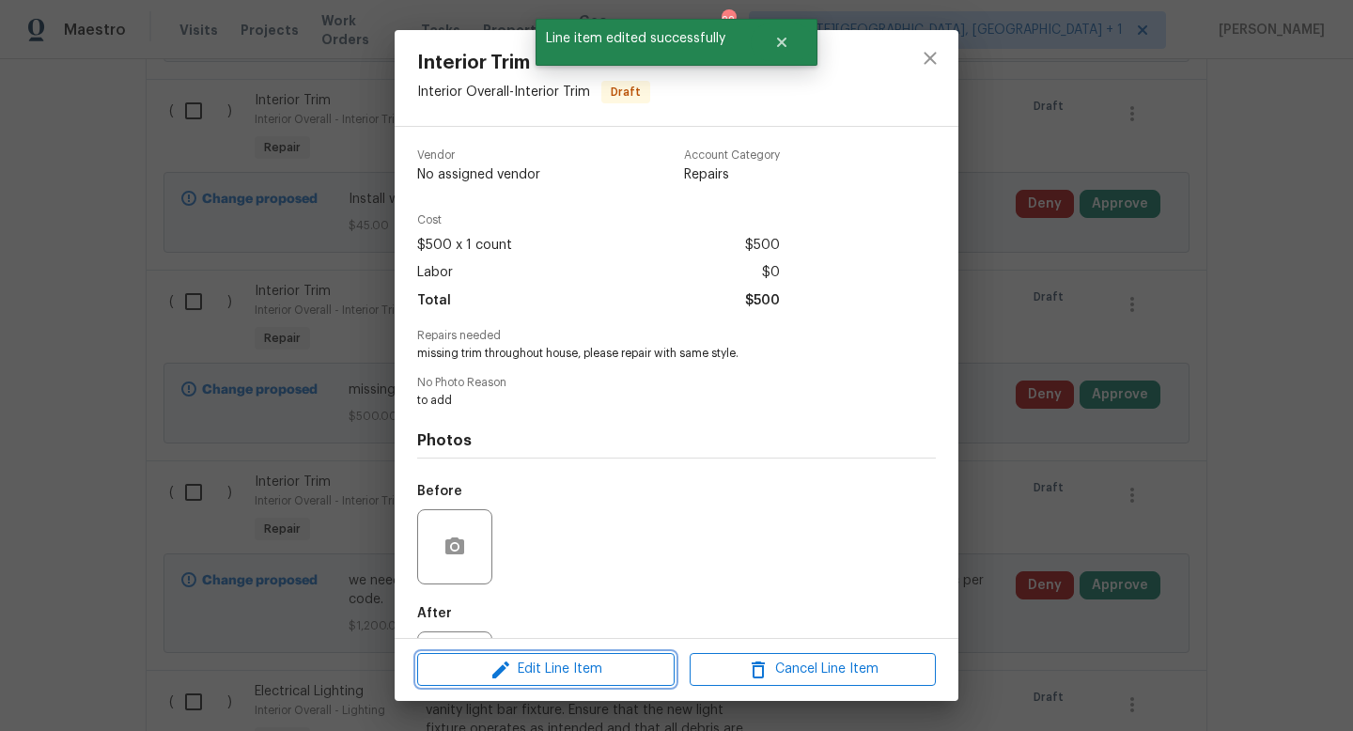
click at [540, 664] on span "Edit Line Item" at bounding box center [546, 669] width 246 height 23
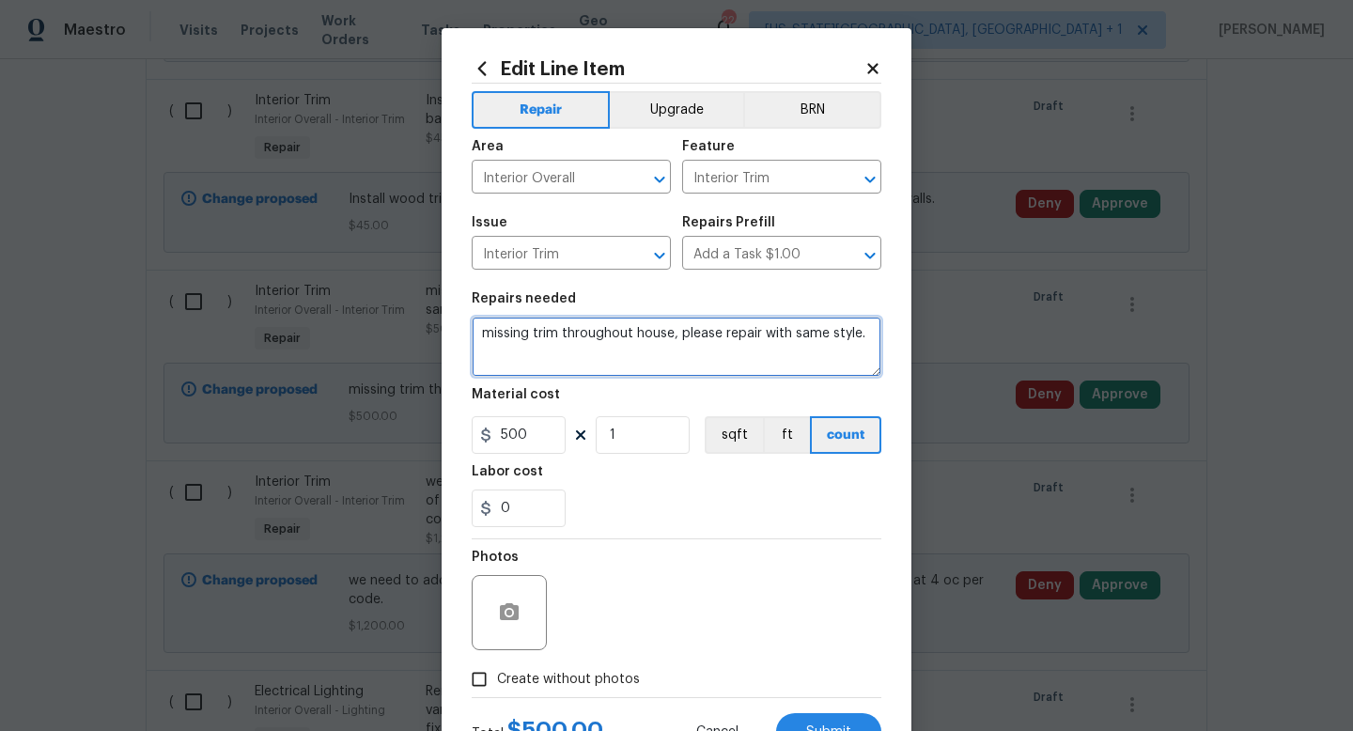
click at [559, 335] on textarea "missing trim throughout house, please repair with same style." at bounding box center [677, 347] width 410 height 60
click at [679, 351] on textarea "missing trim (base, door casing, throughout house, please repair with same styl…" at bounding box center [677, 347] width 410 height 60
click at [679, 334] on textarea "missing trim (base, door casing, throughout house, please repair with same styl…" at bounding box center [677, 347] width 410 height 60
type textarea "missing trim (base, door [PERSON_NAME]) throughout house, please repair with sa…"
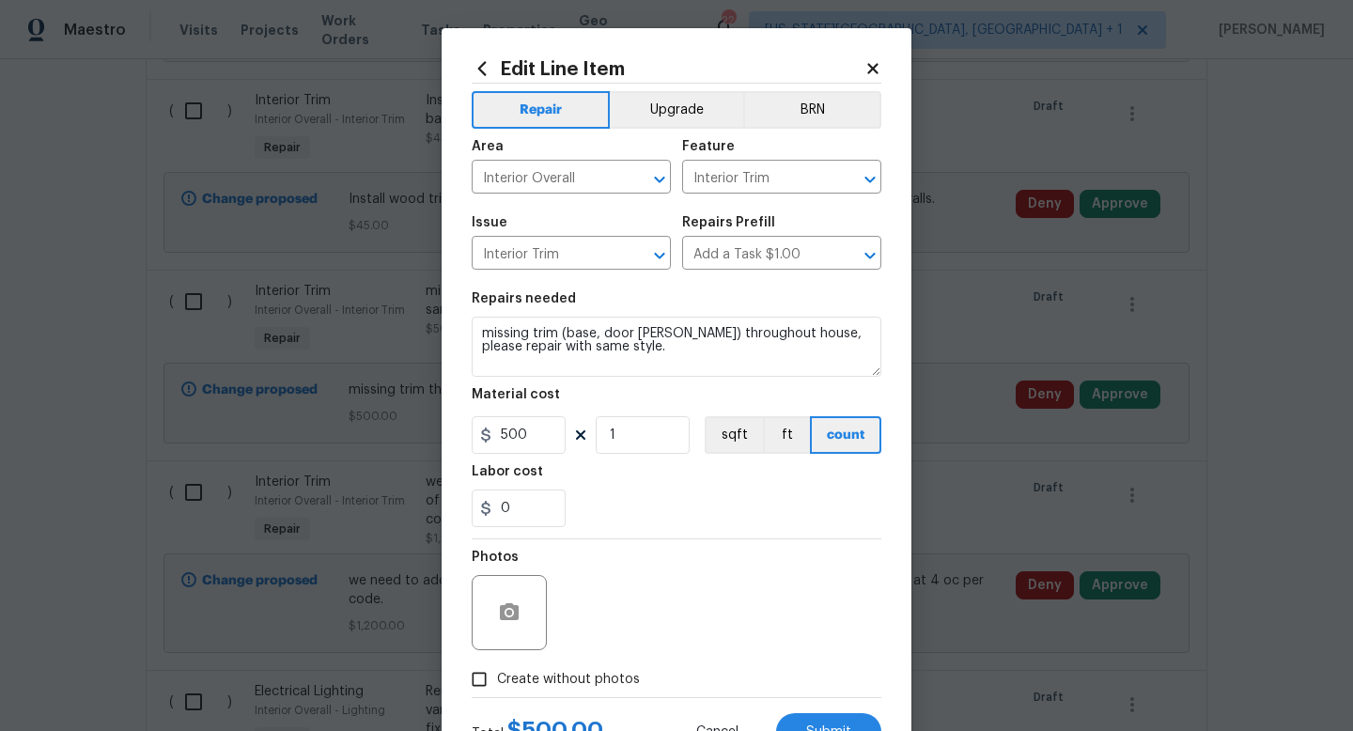
click at [574, 679] on span "Create without photos" at bounding box center [568, 680] width 143 height 20
click at [497, 679] on input "Create without photos" at bounding box center [479, 680] width 36 height 36
checkbox input "true"
click at [604, 613] on textarea "to add" at bounding box center [722, 612] width 320 height 75
click at [813, 730] on span "Submit" at bounding box center [828, 733] width 45 height 14
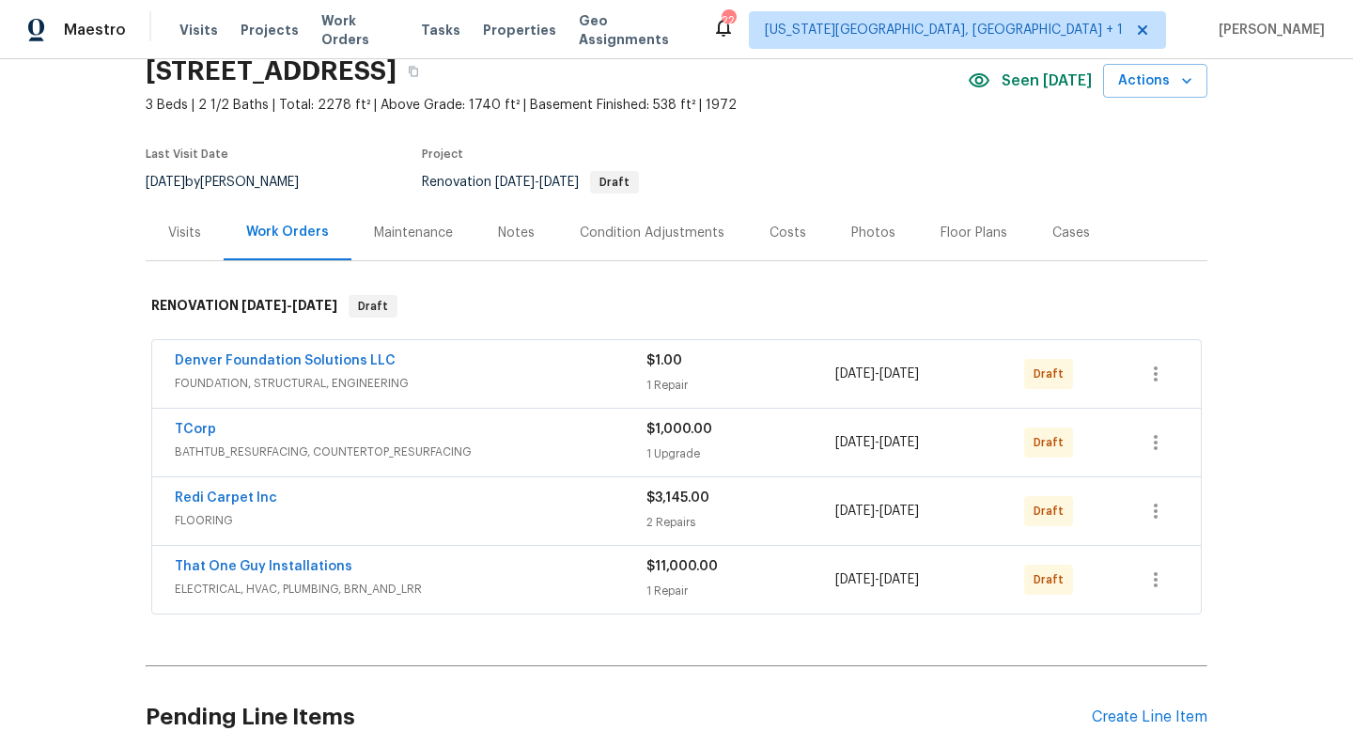
scroll to position [169, 0]
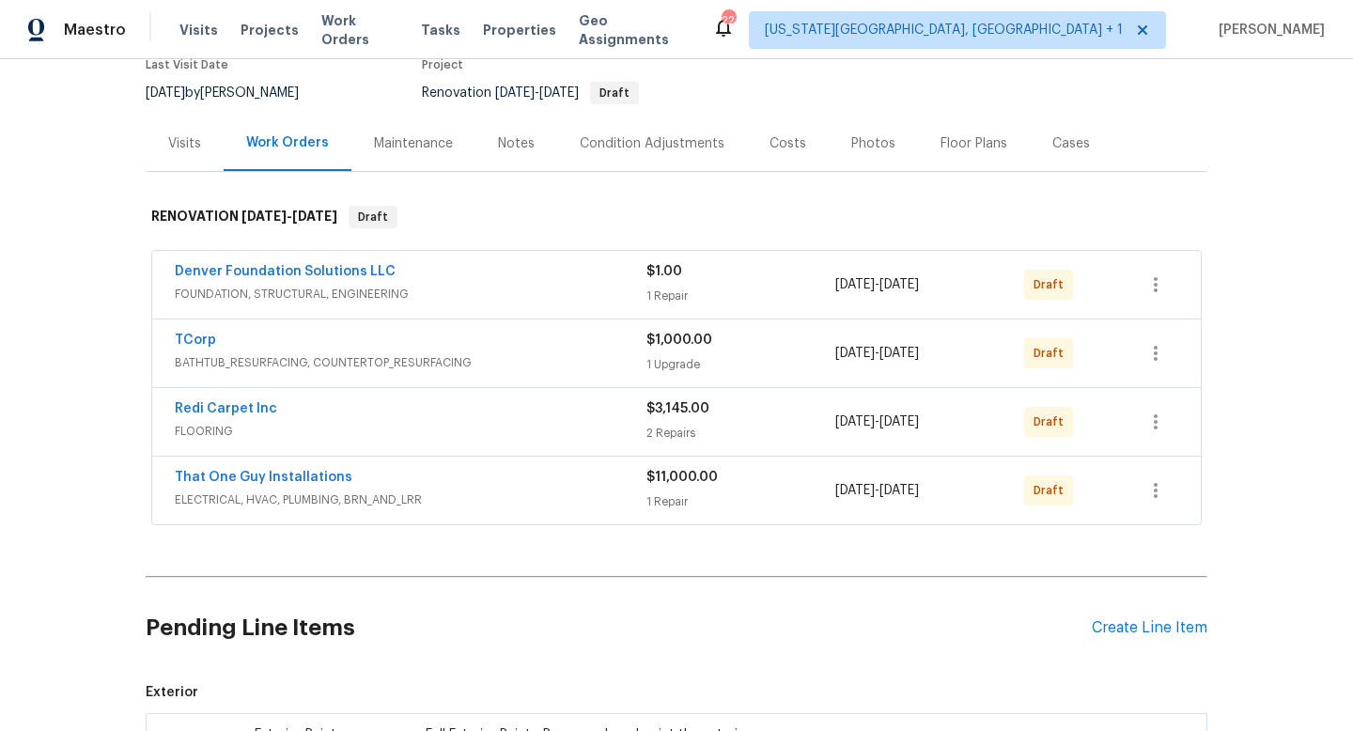
click at [538, 418] on div "Redi Carpet Inc" at bounding box center [411, 410] width 472 height 23
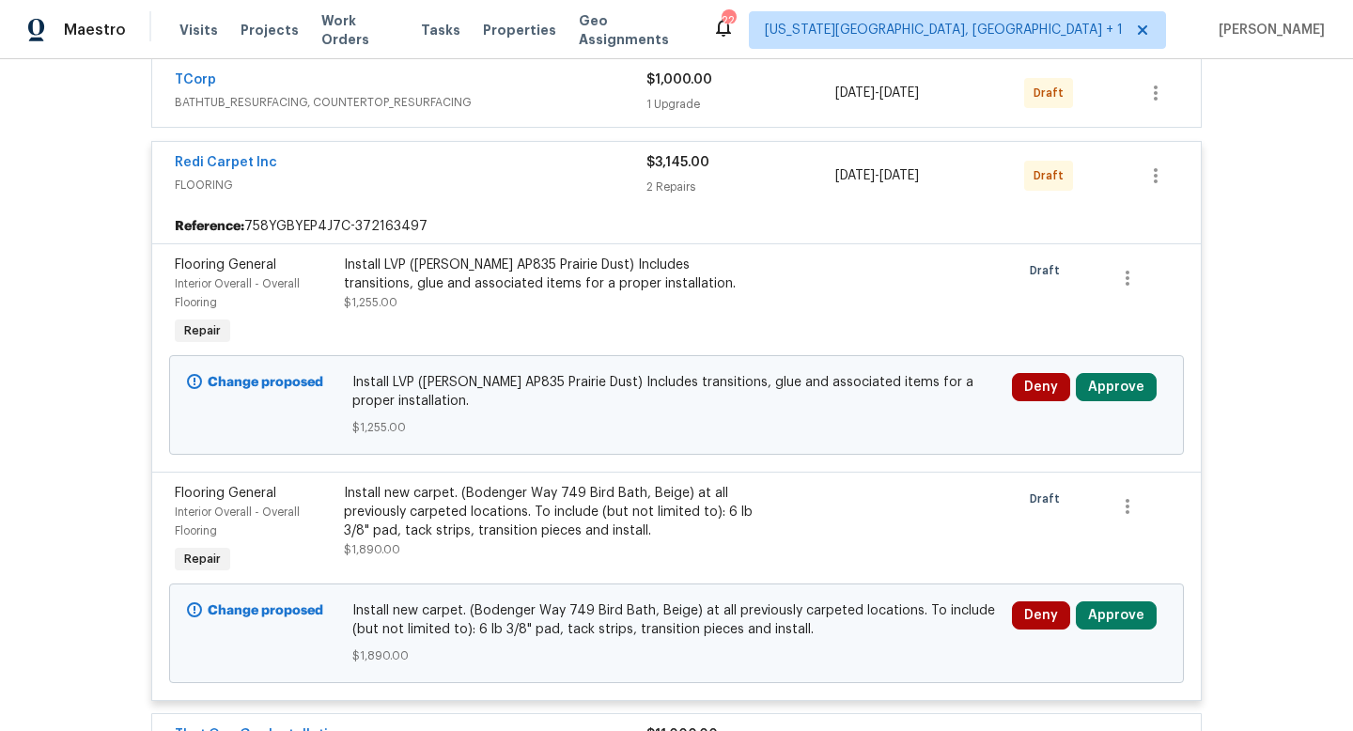
scroll to position [429, 0]
click at [597, 273] on div "Install LVP (Knighton AP835 Prairie Dust) Includes transitions, glue and associ…" at bounding box center [550, 276] width 412 height 38
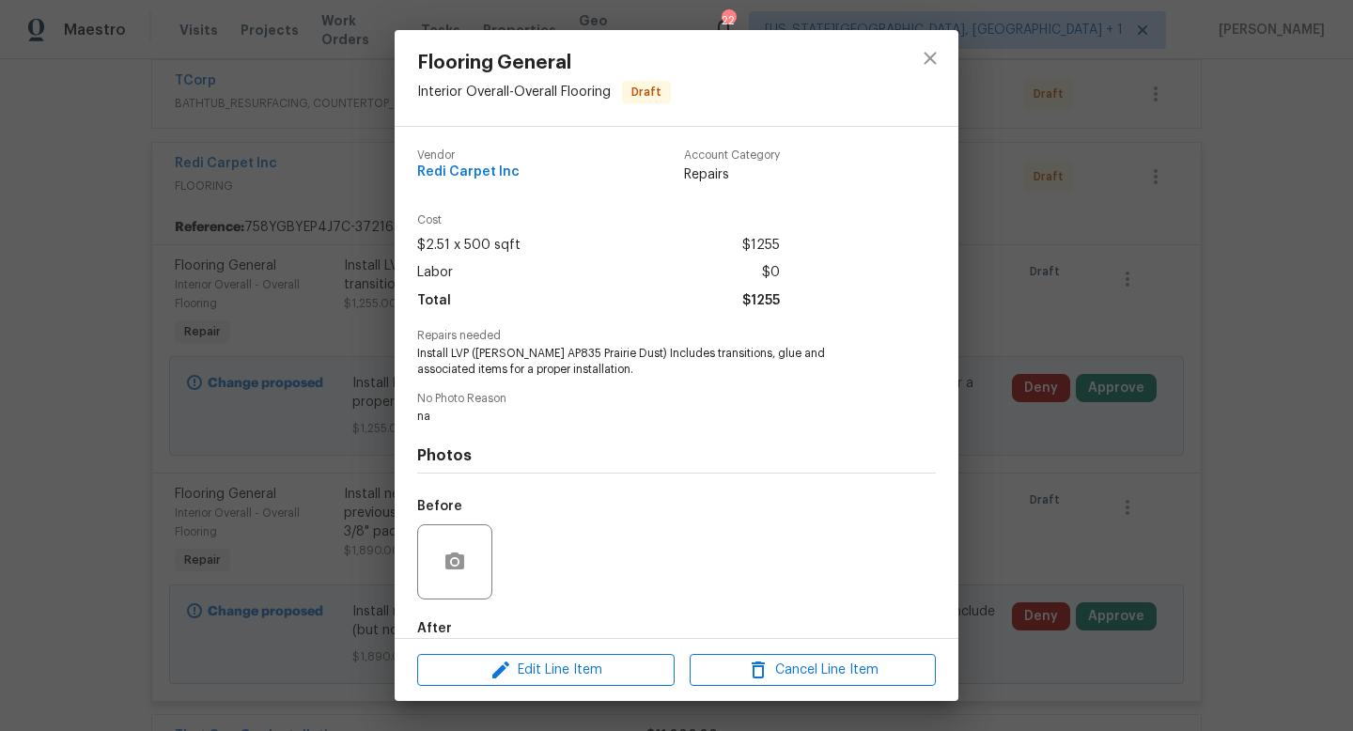
scroll to position [3, 0]
click at [929, 56] on icon "close" at bounding box center [930, 58] width 12 height 12
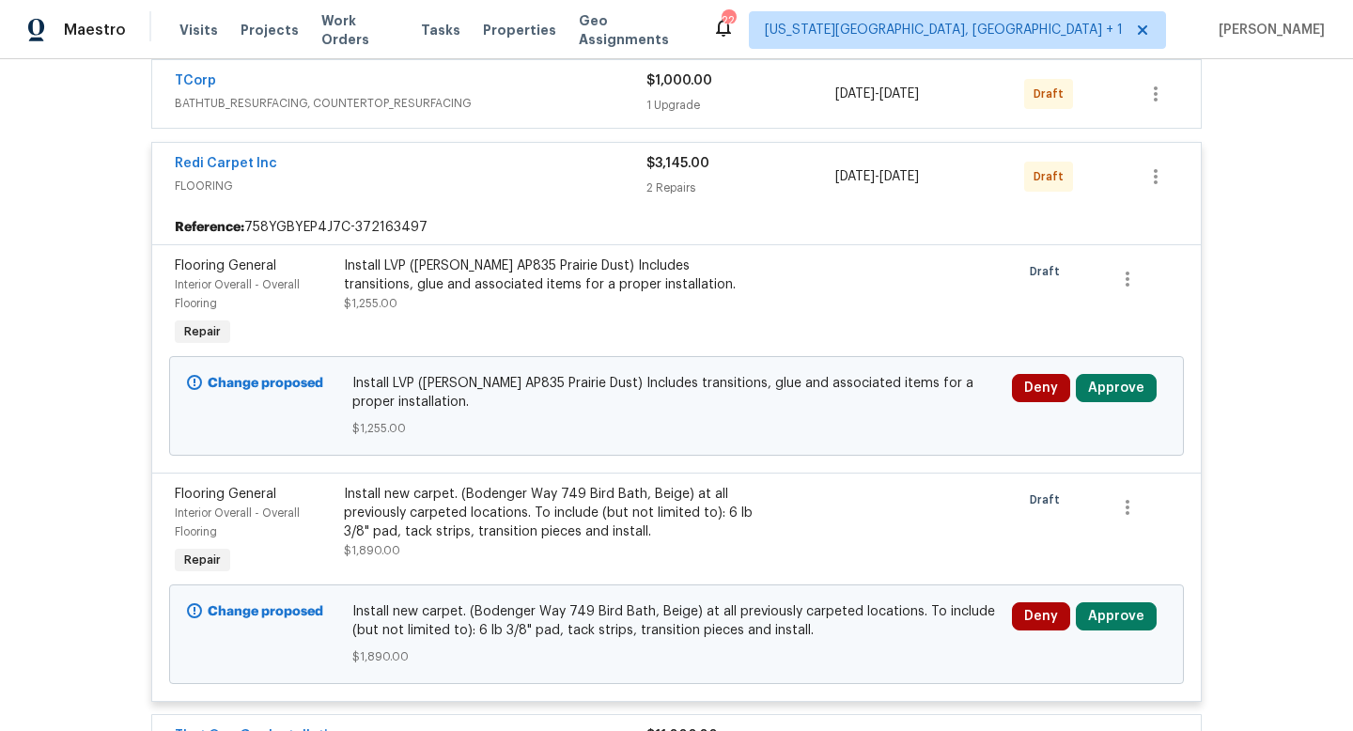
click at [510, 276] on div "Install LVP (Knighton AP835 Prairie Dust) Includes transitions, glue and associ…" at bounding box center [550, 276] width 412 height 38
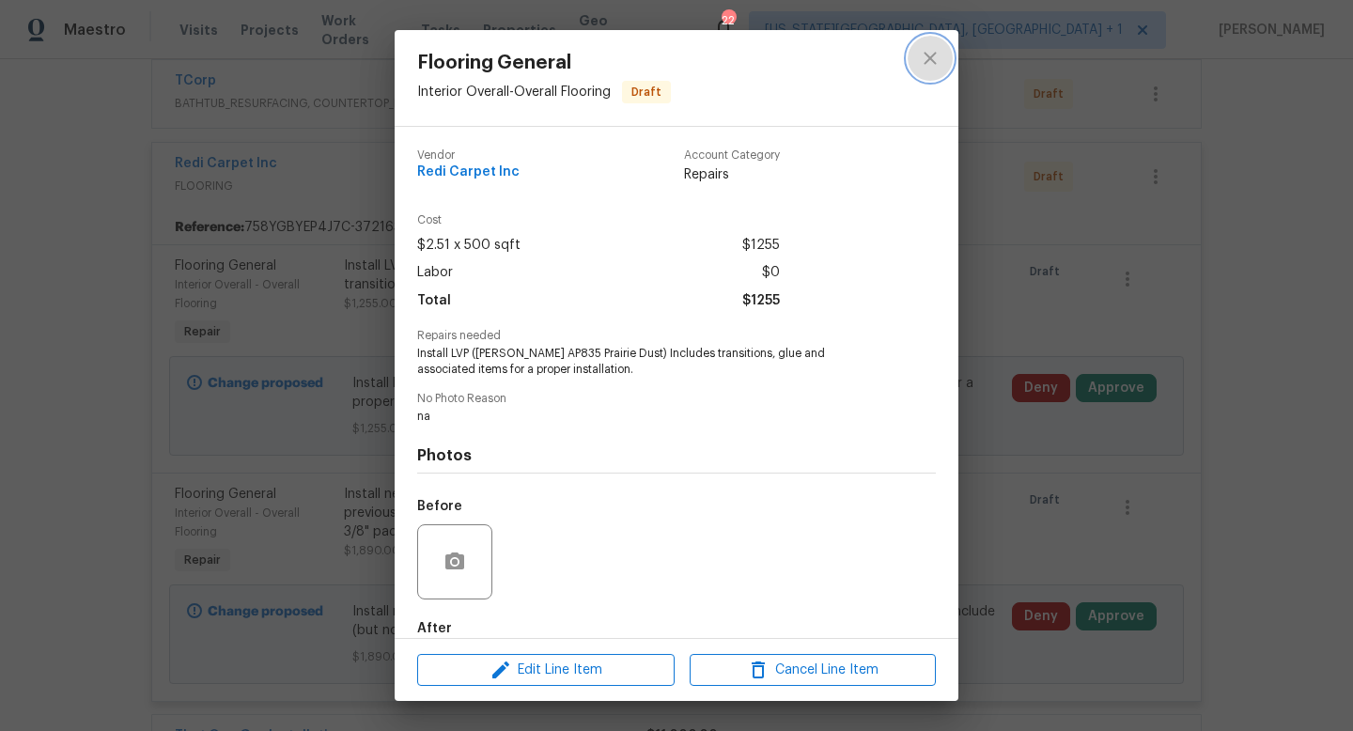
click at [933, 51] on icon "close" at bounding box center [930, 58] width 23 height 23
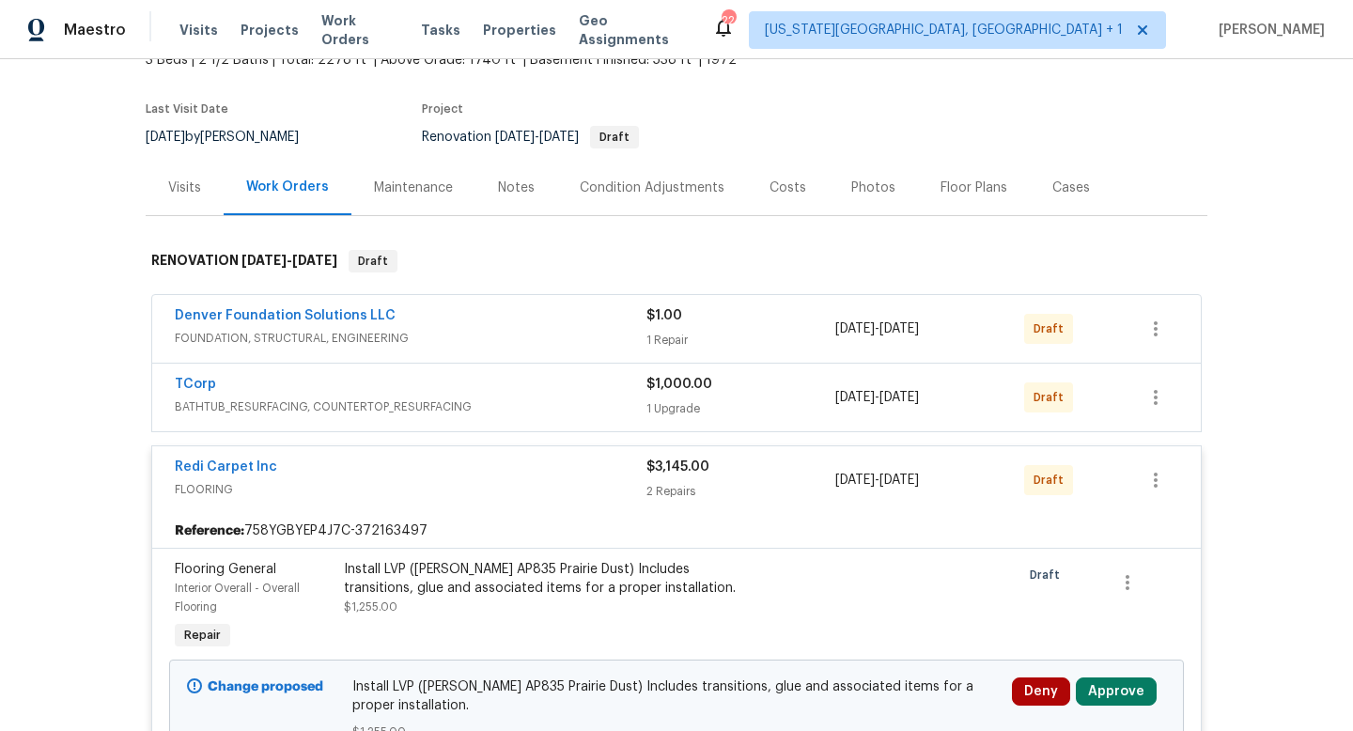
scroll to position [0, 0]
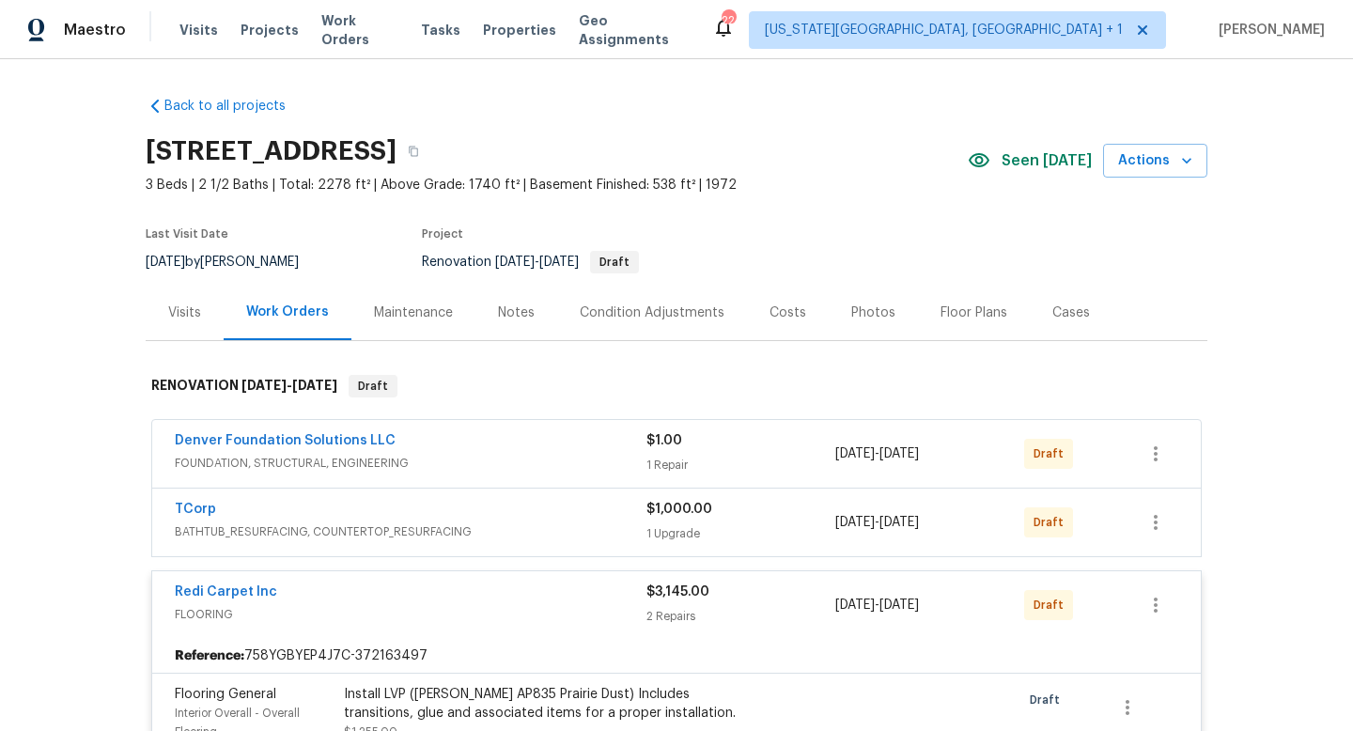
click at [633, 307] on div "Condition Adjustments" at bounding box center [652, 313] width 145 height 19
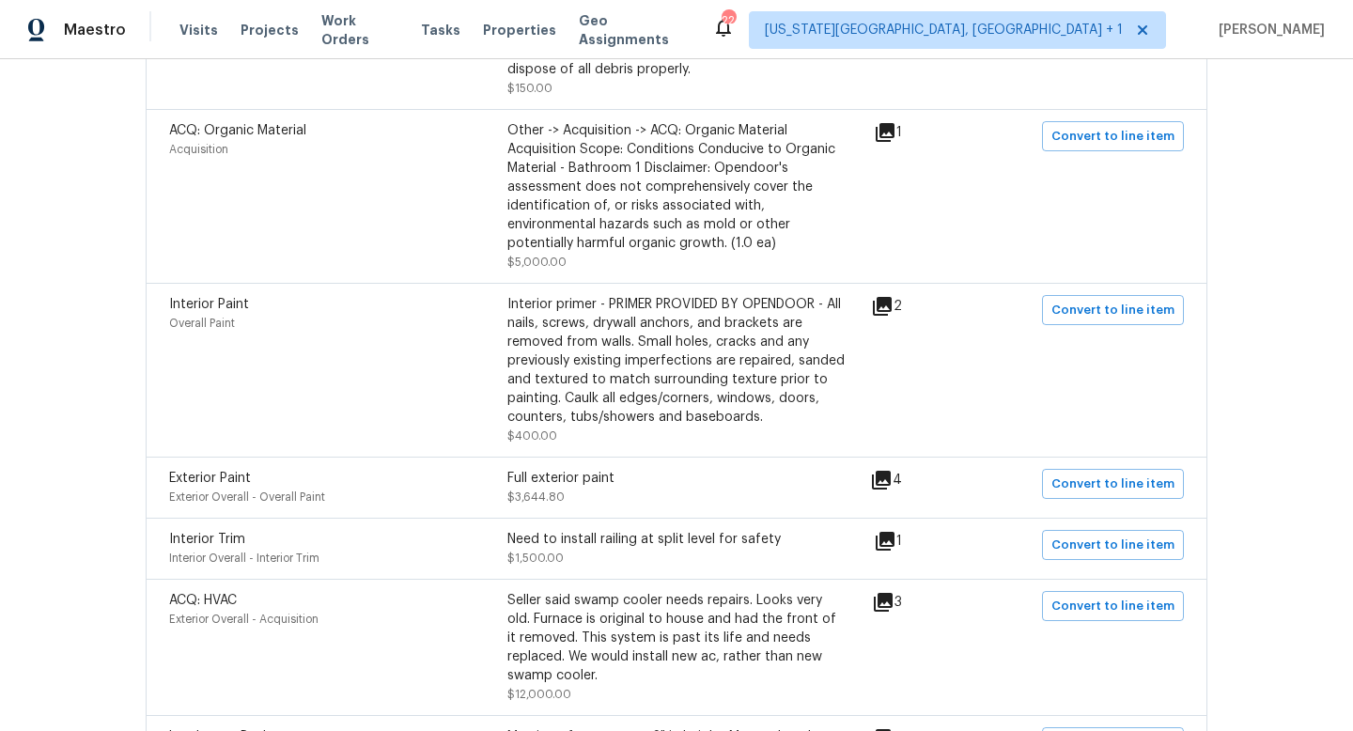
scroll to position [1024, 0]
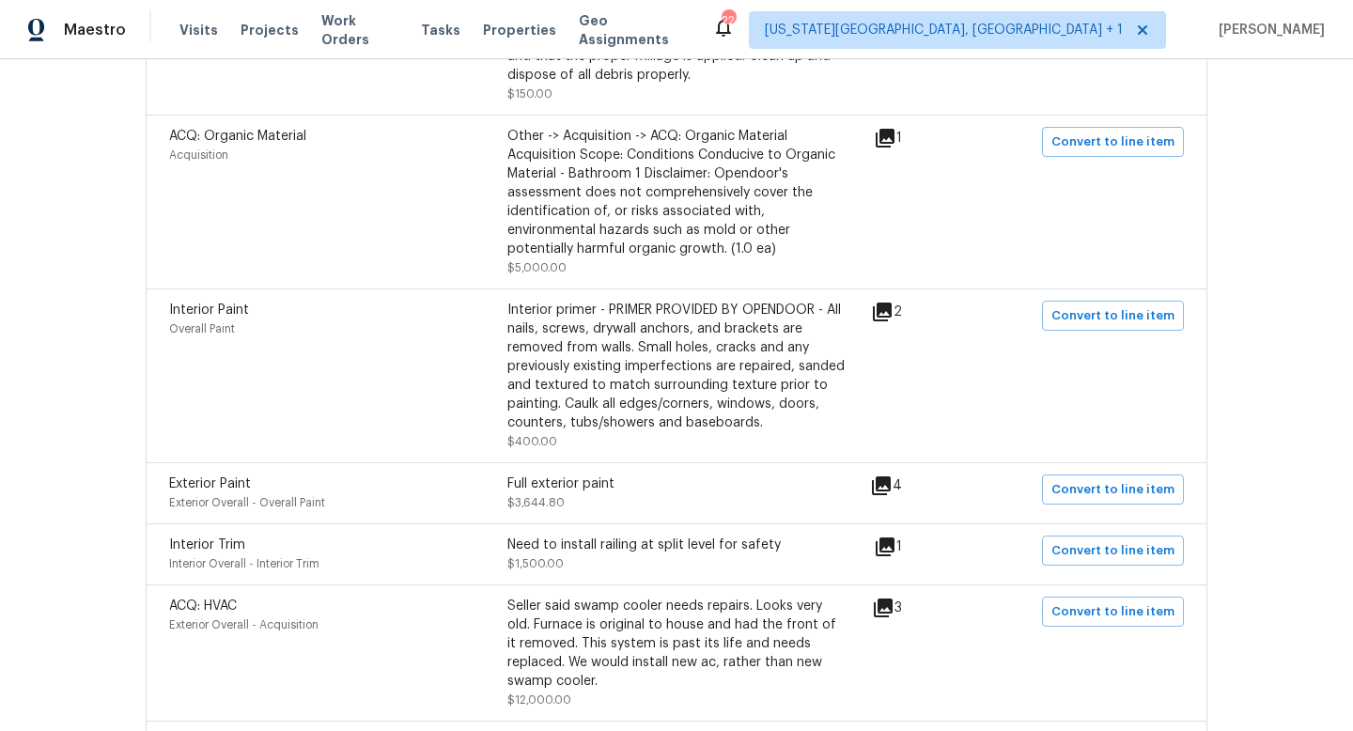
click at [874, 127] on div "ACQ: Organic Material Acquisition Other -> Acquisition -> ACQ: Organic Material…" at bounding box center [521, 202] width 705 height 150
click at [893, 129] on icon at bounding box center [885, 138] width 19 height 19
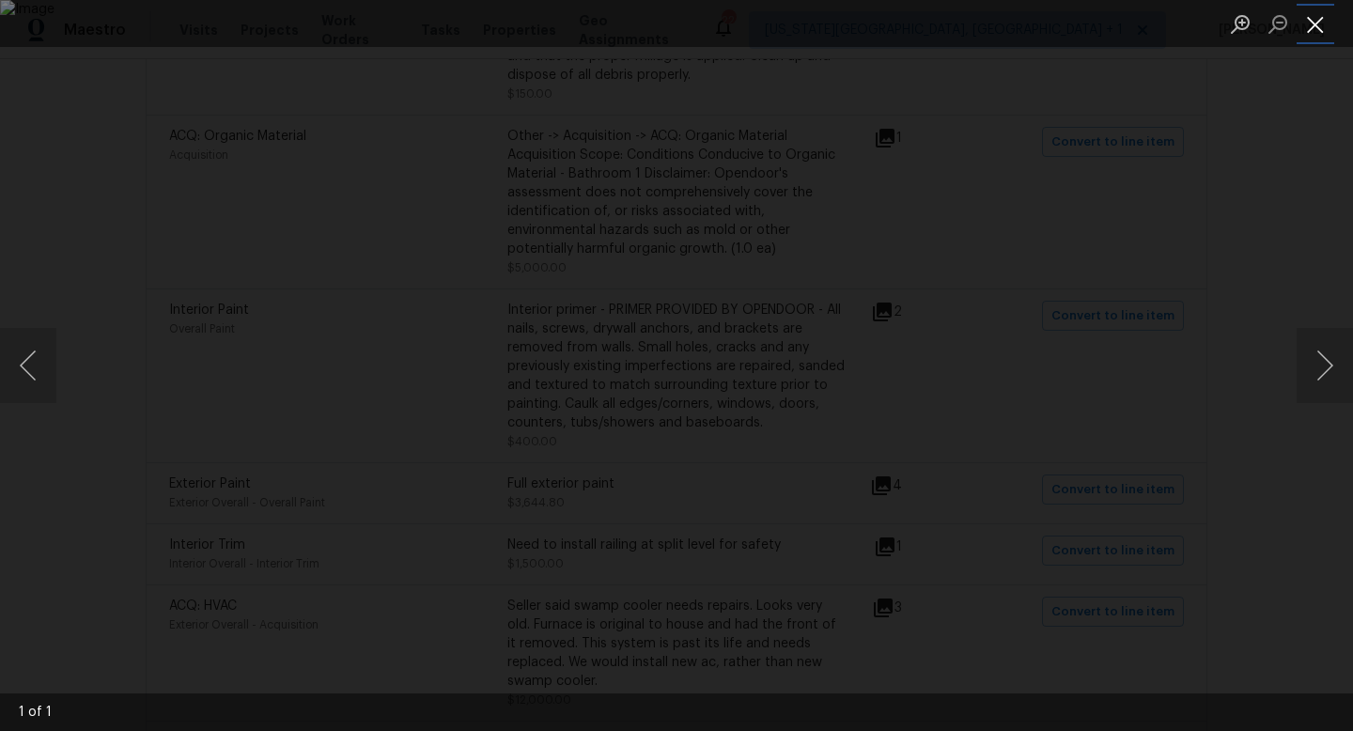
click at [1312, 21] on button "Close lightbox" at bounding box center [1316, 24] width 38 height 33
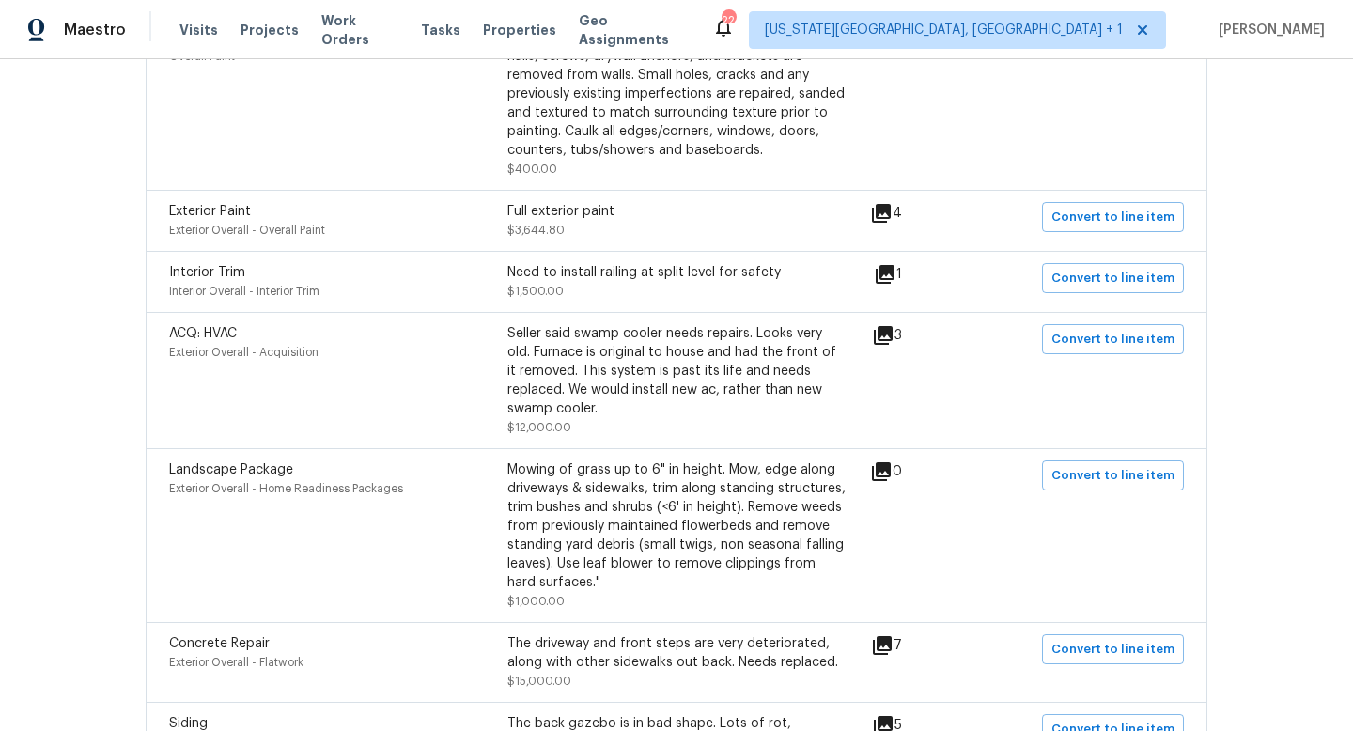
scroll to position [1300, 0]
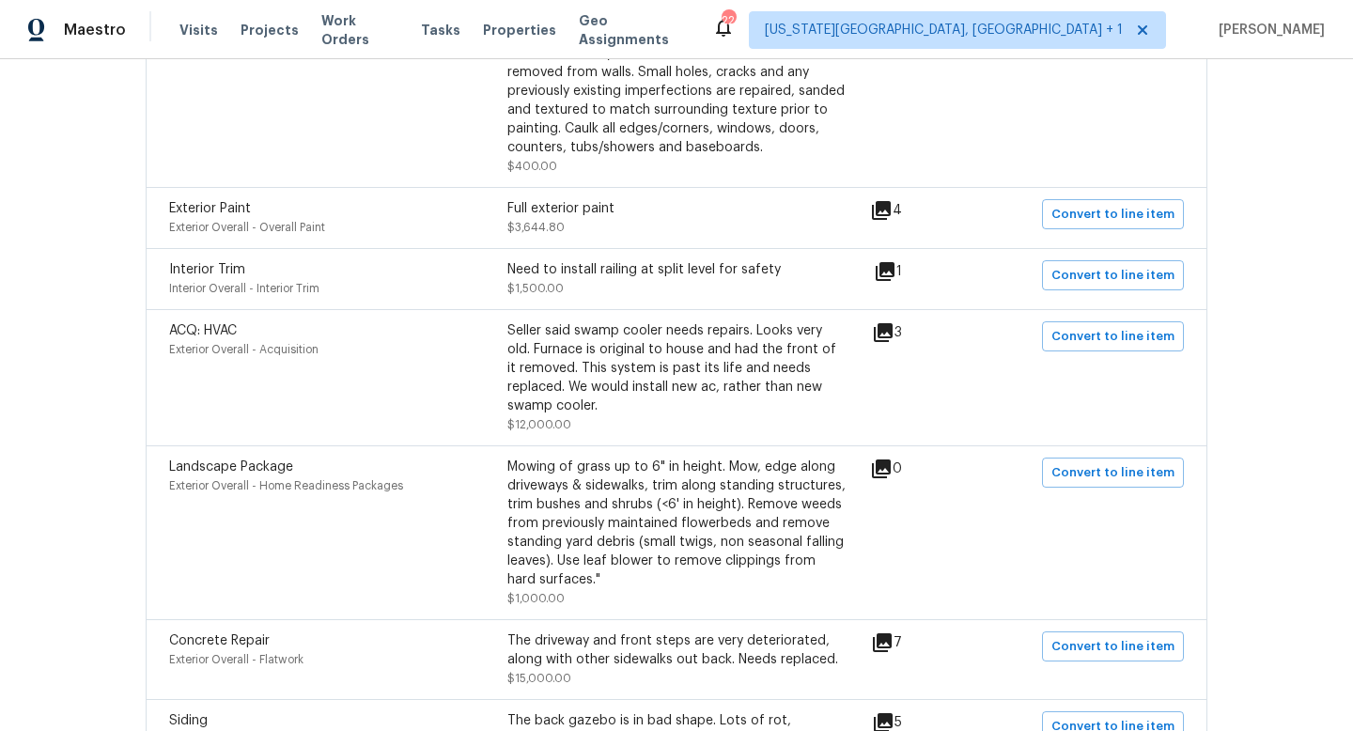
click at [895, 262] on icon at bounding box center [885, 271] width 19 height 19
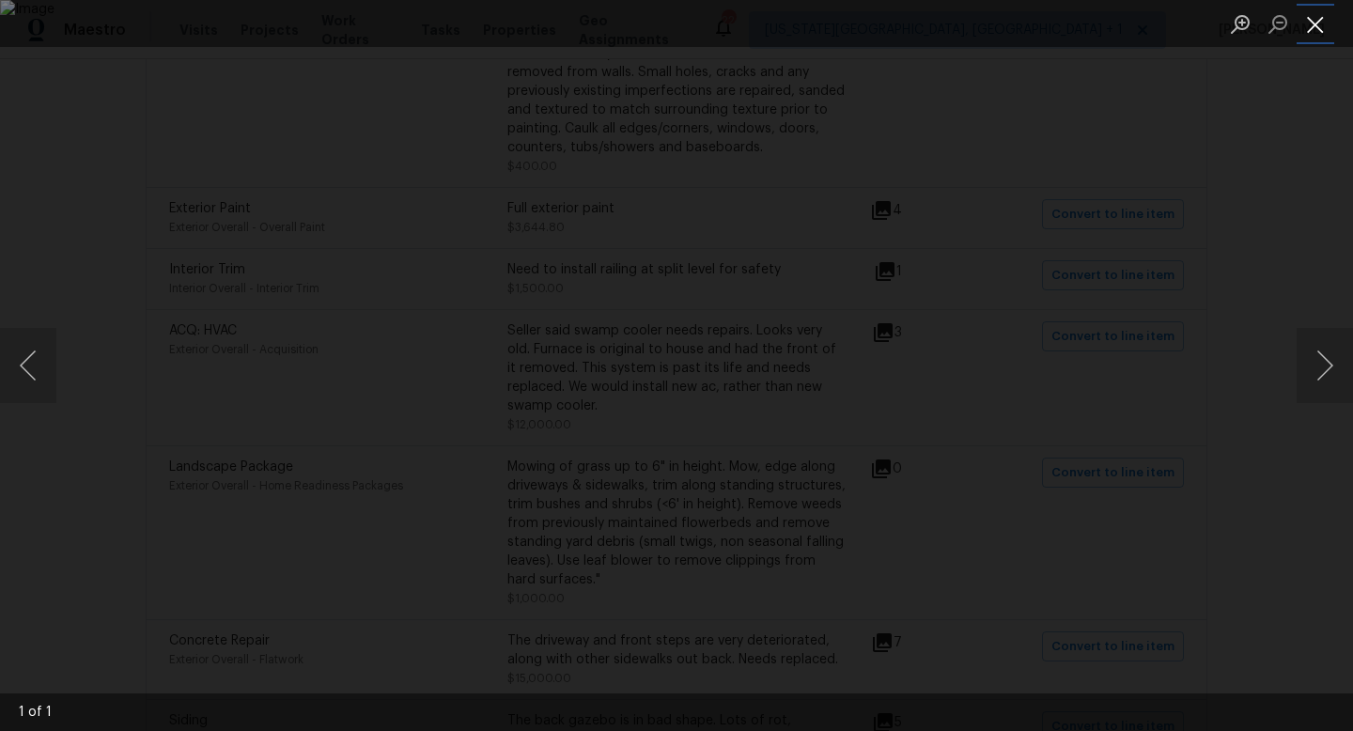
click at [1308, 21] on button "Close lightbox" at bounding box center [1316, 24] width 38 height 33
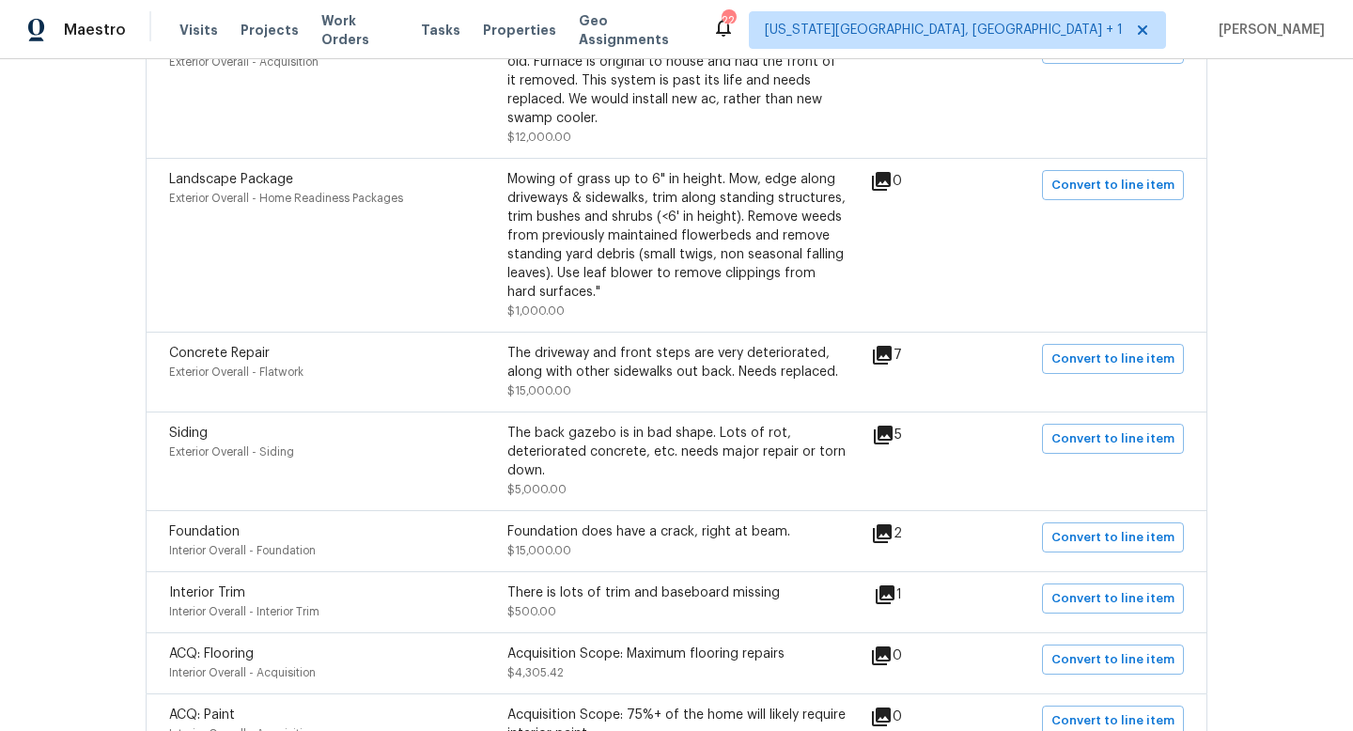
scroll to position [1589, 0]
click at [892, 344] on icon at bounding box center [882, 353] width 19 height 19
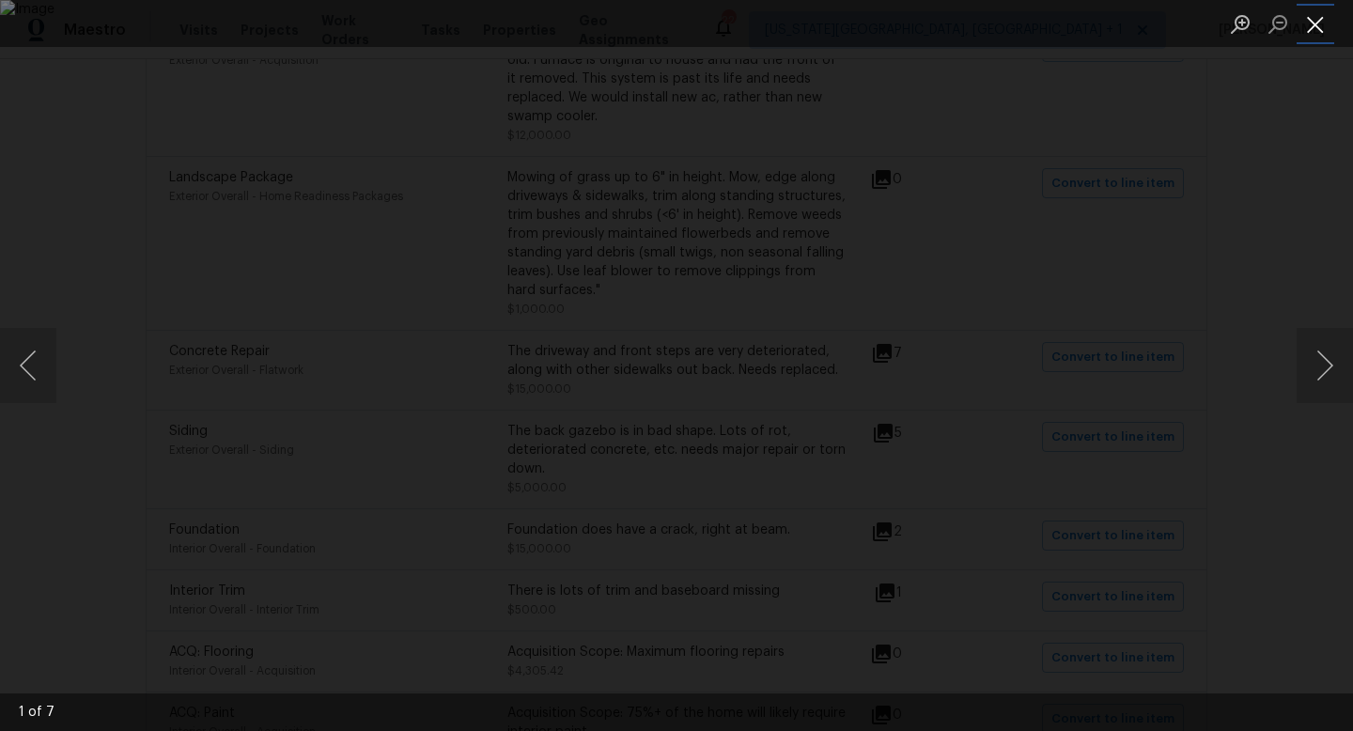
click at [1319, 27] on button "Close lightbox" at bounding box center [1316, 24] width 38 height 33
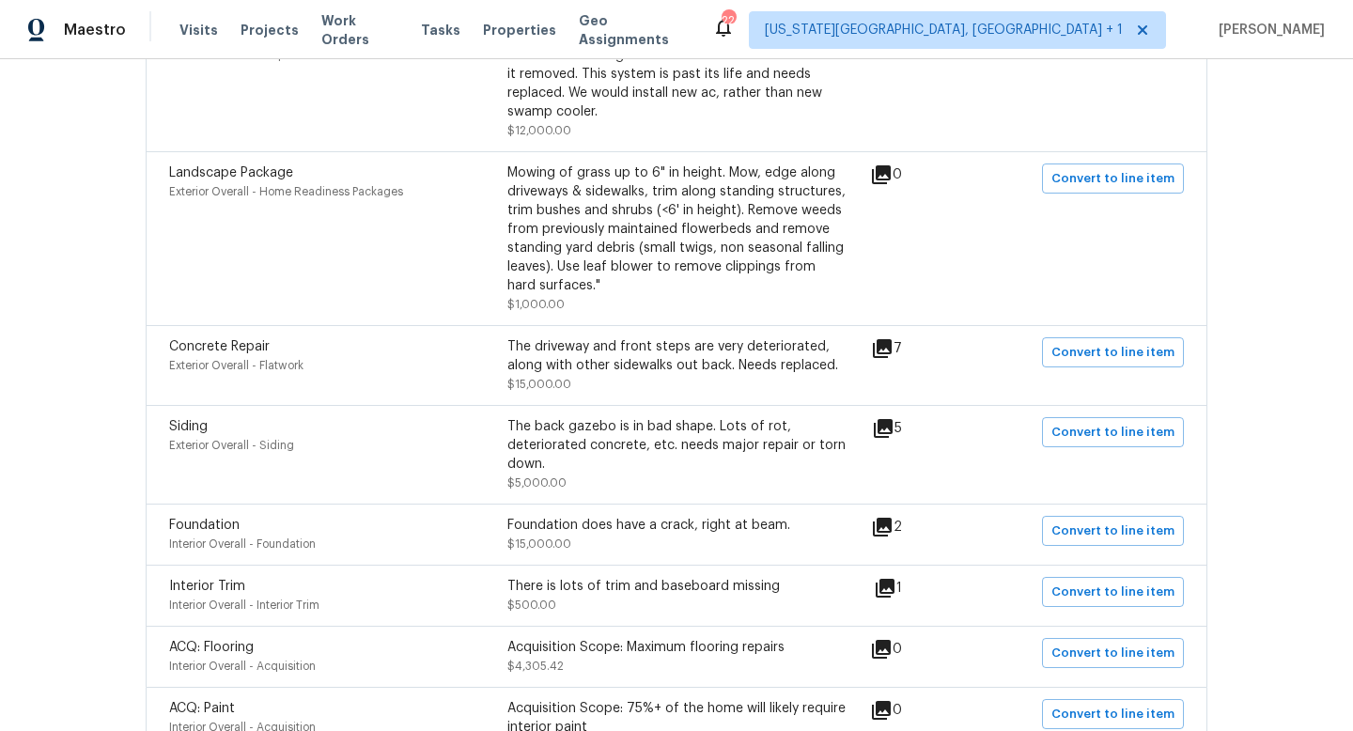
scroll to position [1670, 0]
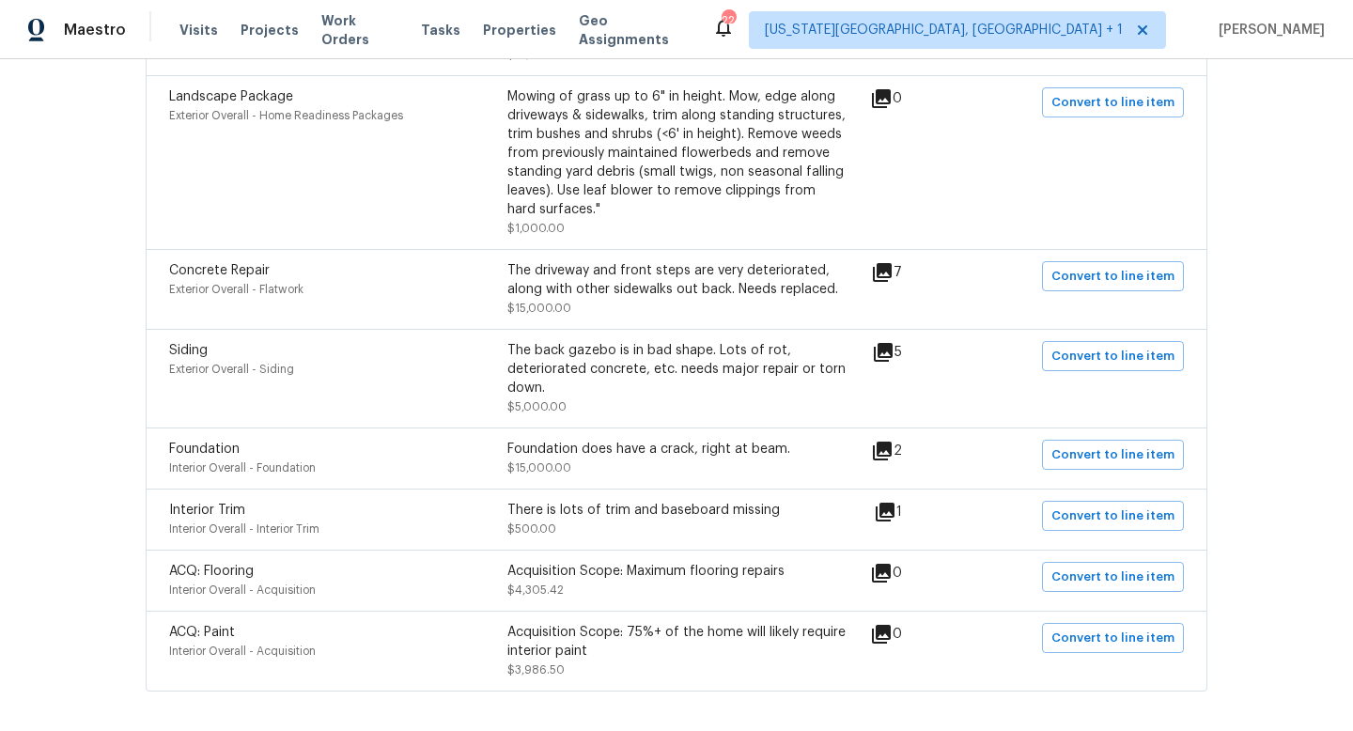
click at [892, 443] on icon at bounding box center [882, 451] width 19 height 19
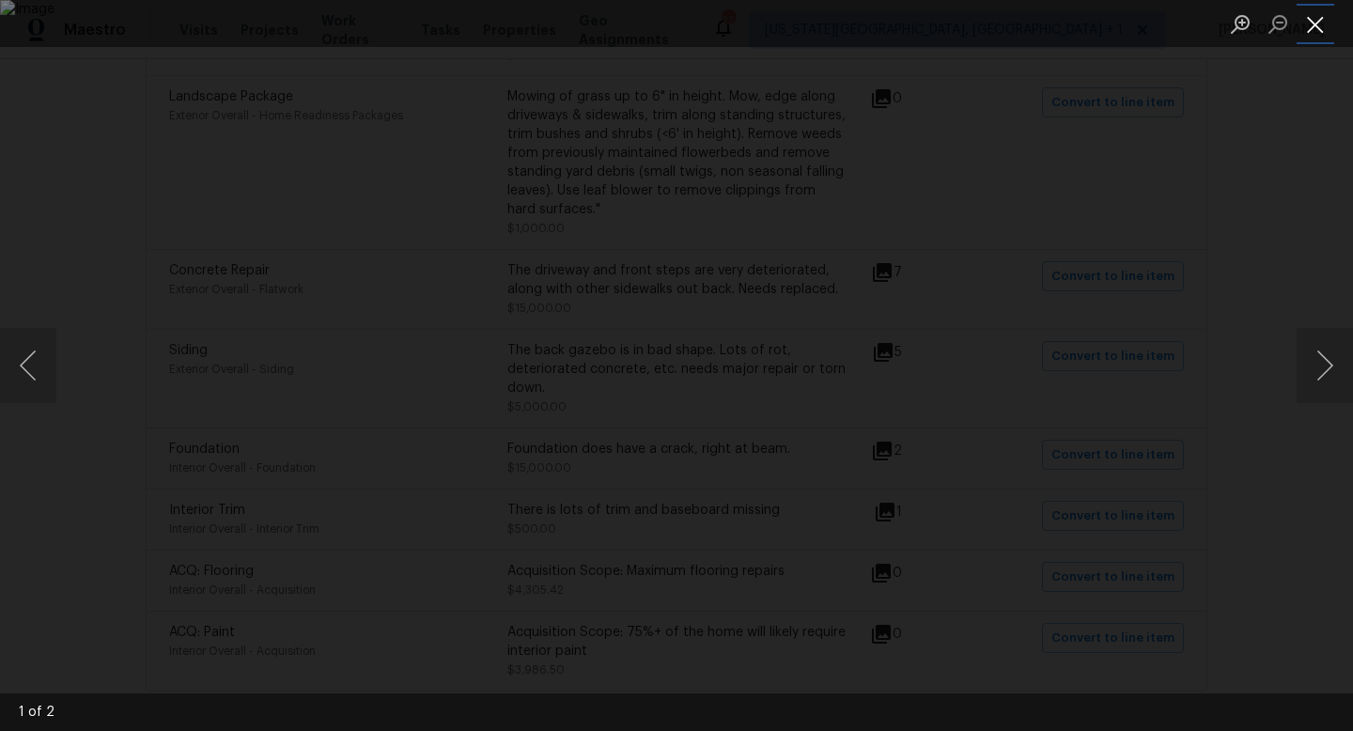
click at [1320, 21] on button "Close lightbox" at bounding box center [1316, 24] width 38 height 33
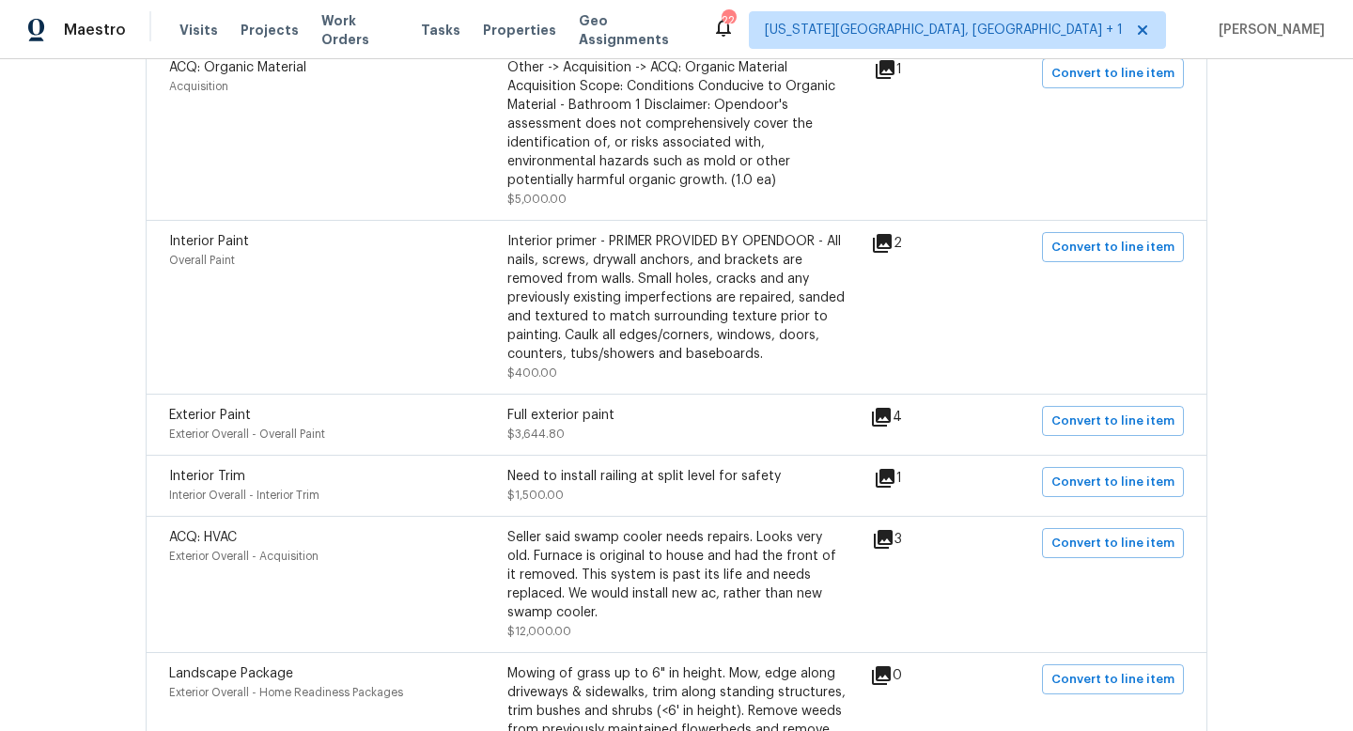
scroll to position [0, 0]
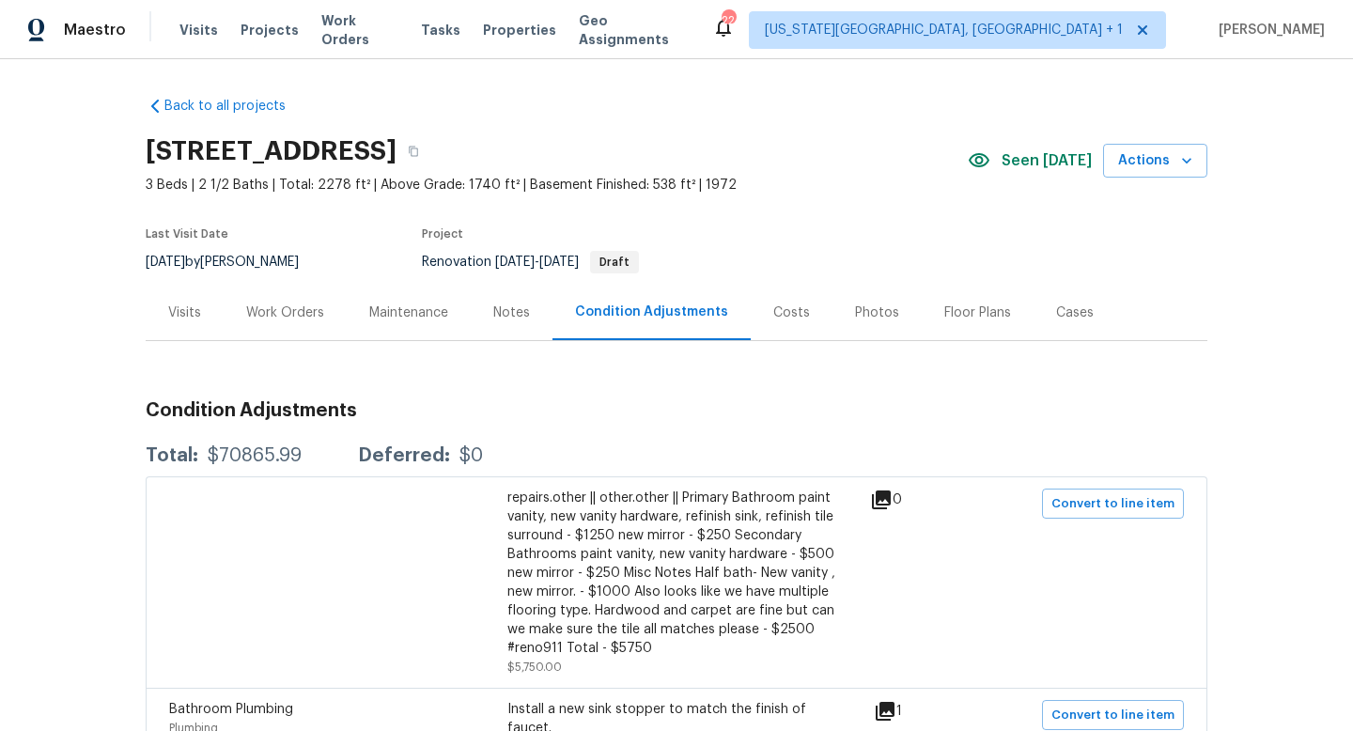
click at [285, 311] on div "Work Orders" at bounding box center [285, 313] width 78 height 19
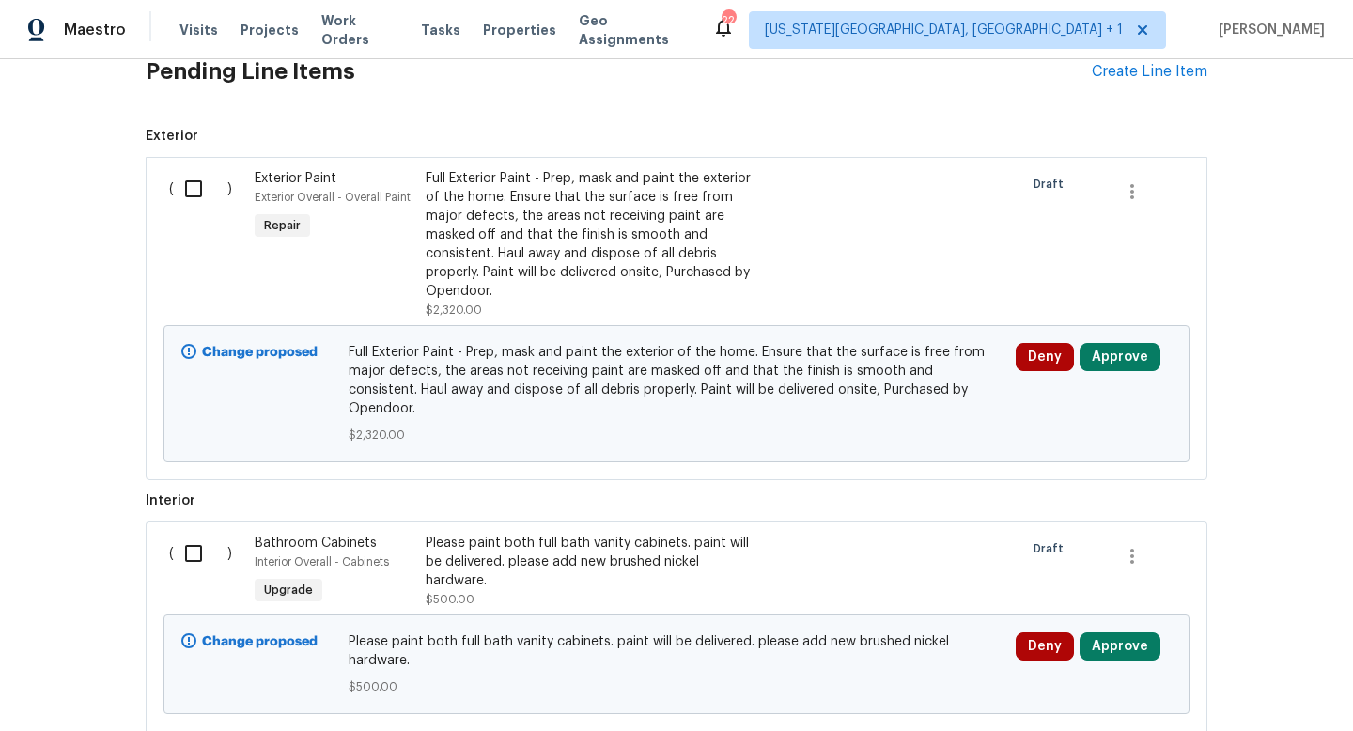
scroll to position [103, 0]
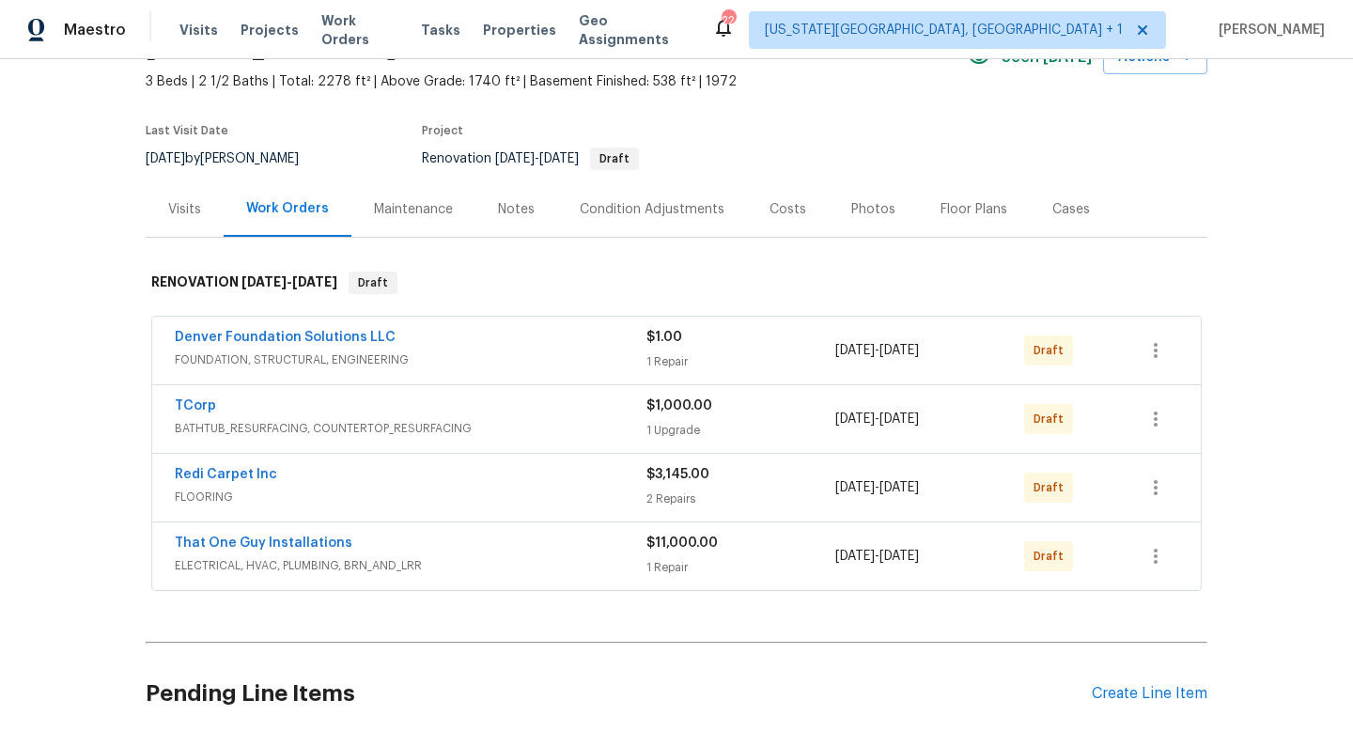
click at [1129, 676] on div "Pending Line Items Create Line Item" at bounding box center [677, 693] width 1062 height 87
click at [1128, 689] on div "Create Line Item" at bounding box center [1150, 694] width 116 height 18
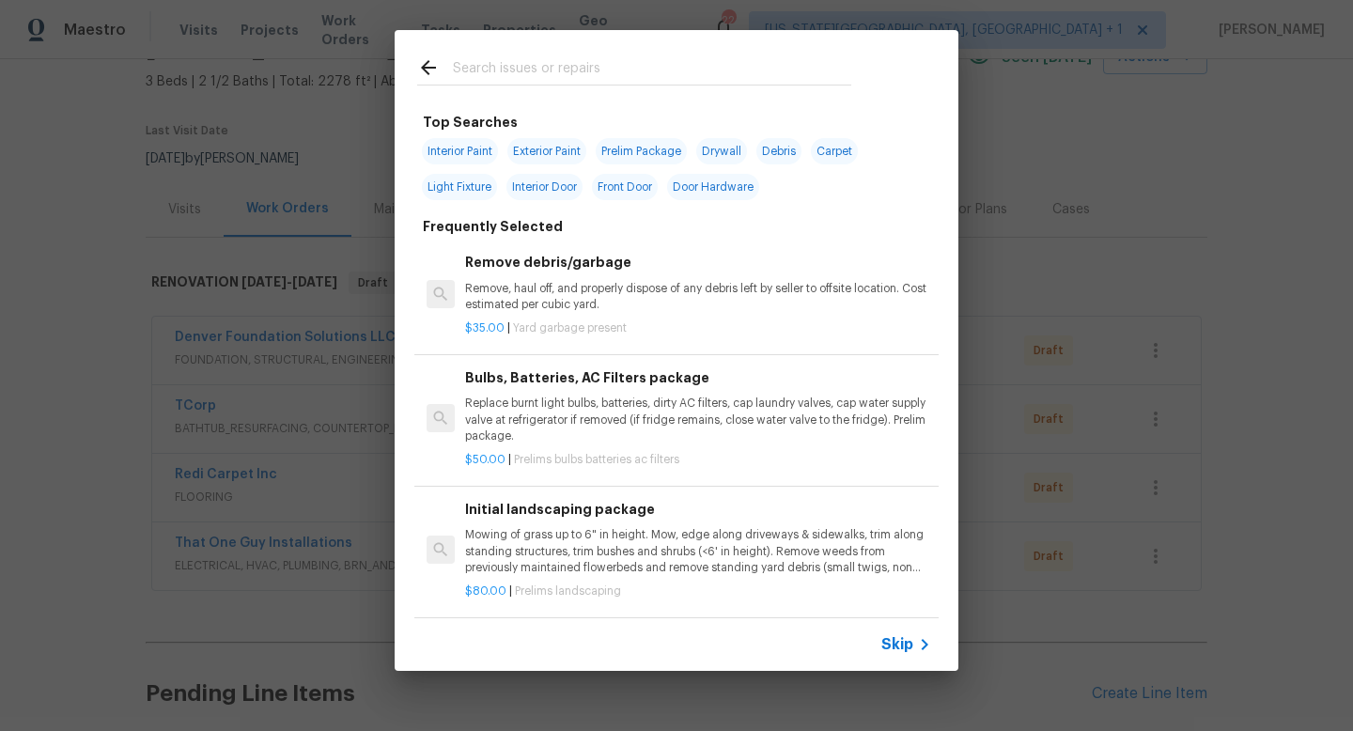
click at [477, 61] on input "text" at bounding box center [652, 70] width 398 height 28
type input "s"
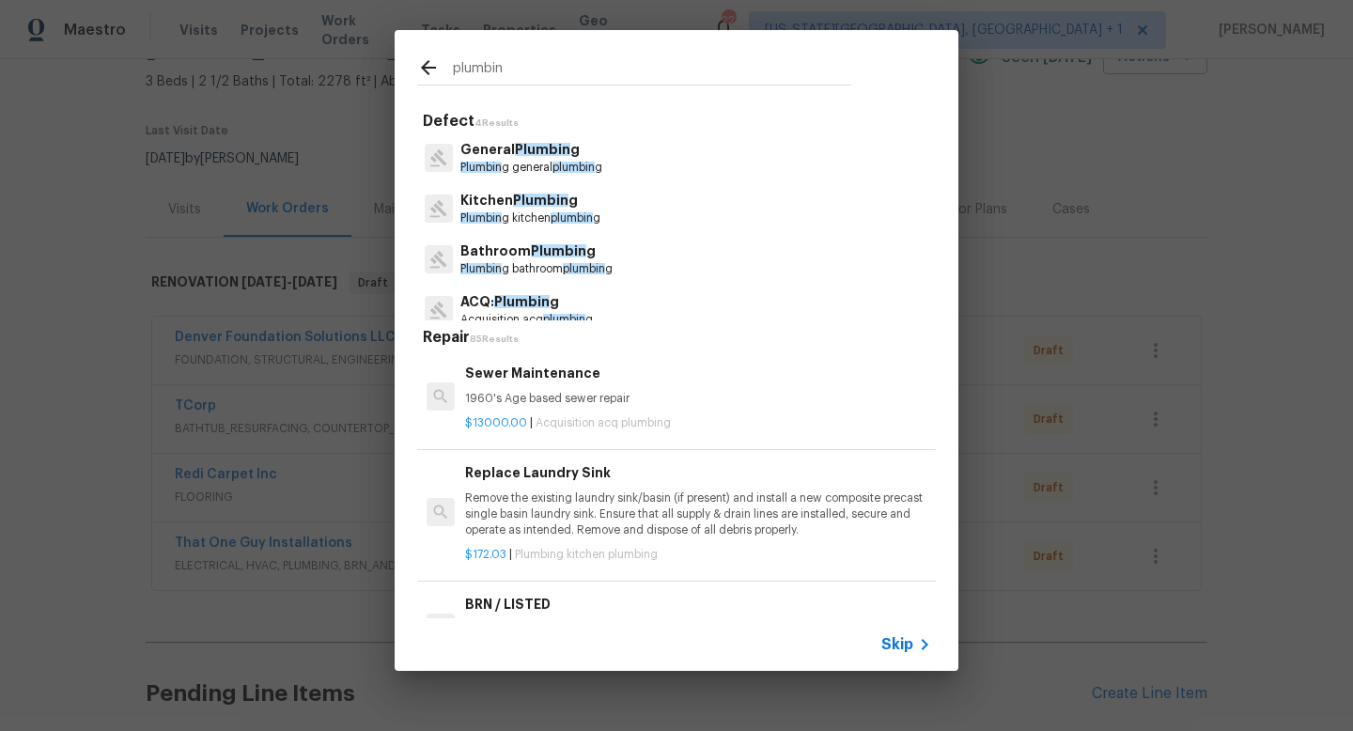
type input "plumbin"
click at [491, 157] on p "General Plumbin g" at bounding box center [531, 150] width 142 height 20
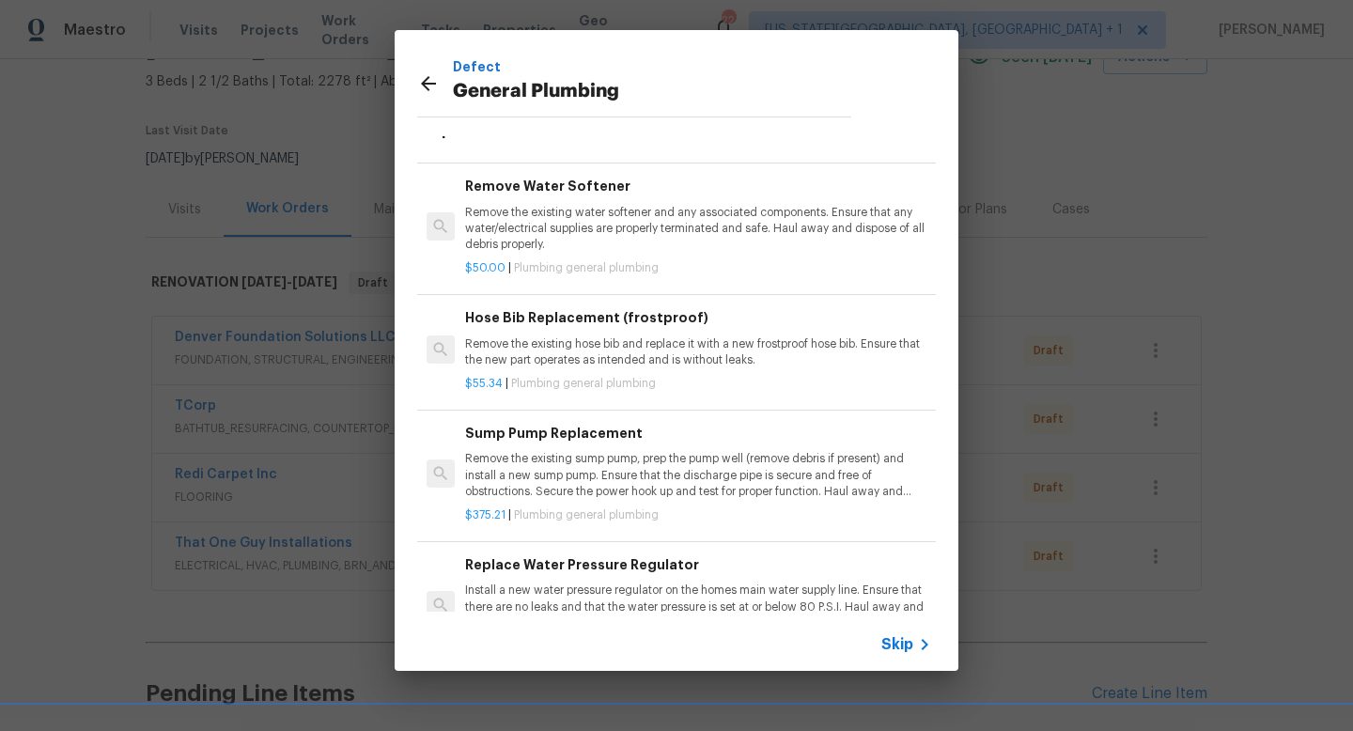
scroll to position [1303, 0]
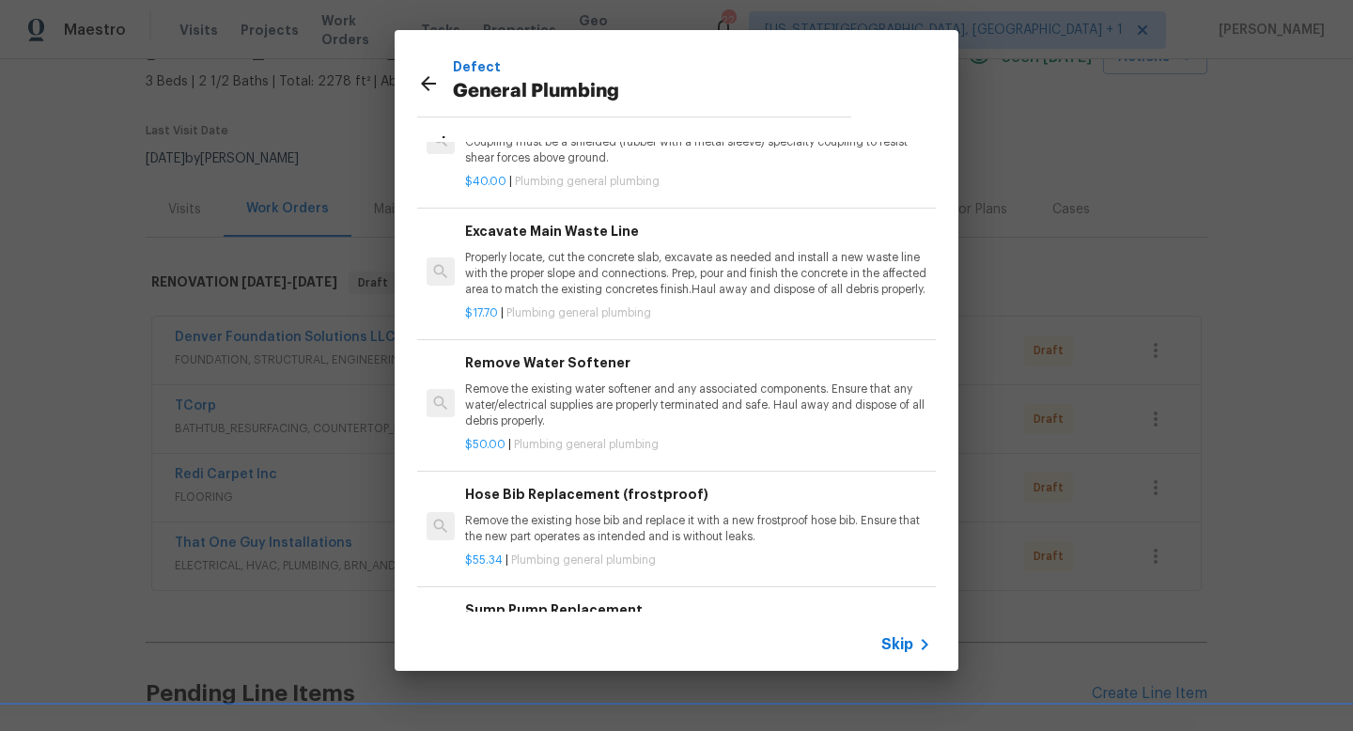
click at [428, 82] on icon at bounding box center [428, 83] width 23 height 23
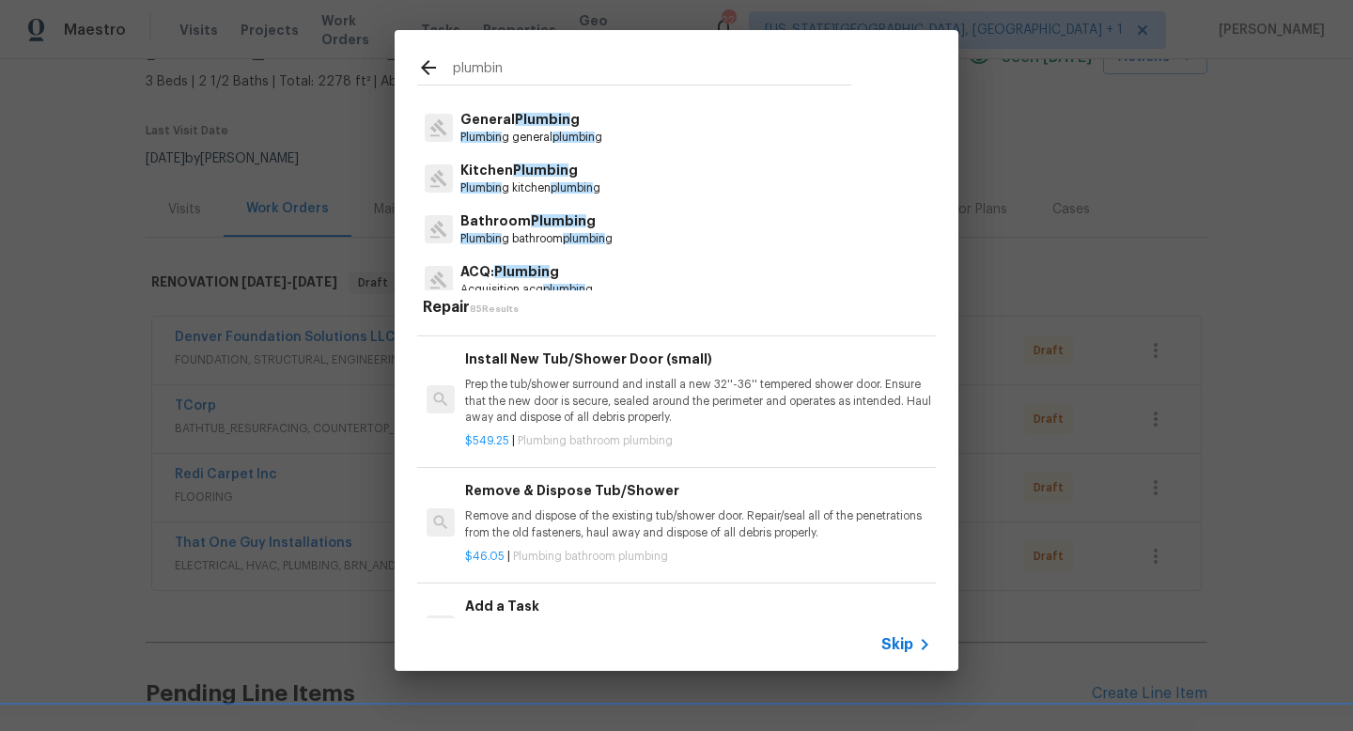
scroll to position [1255, 0]
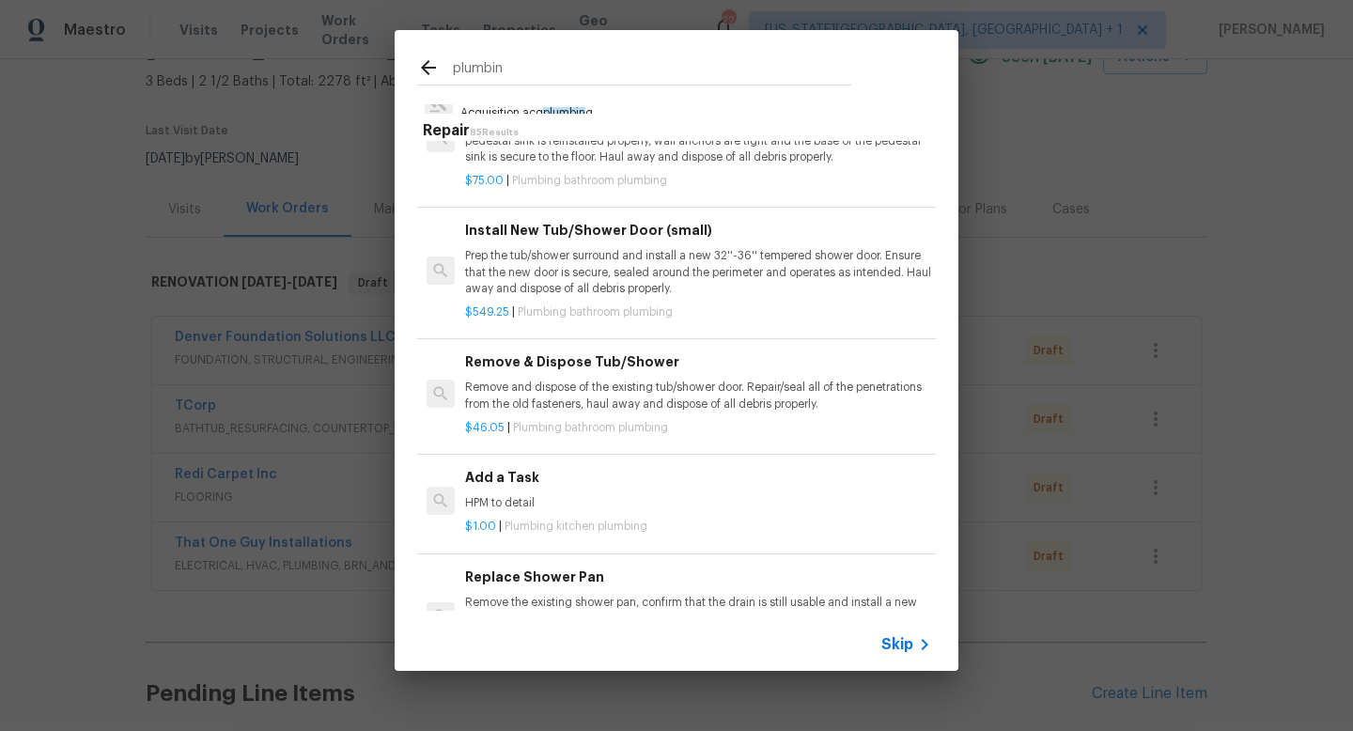
click at [520, 67] on input "plumbin" at bounding box center [652, 70] width 398 height 28
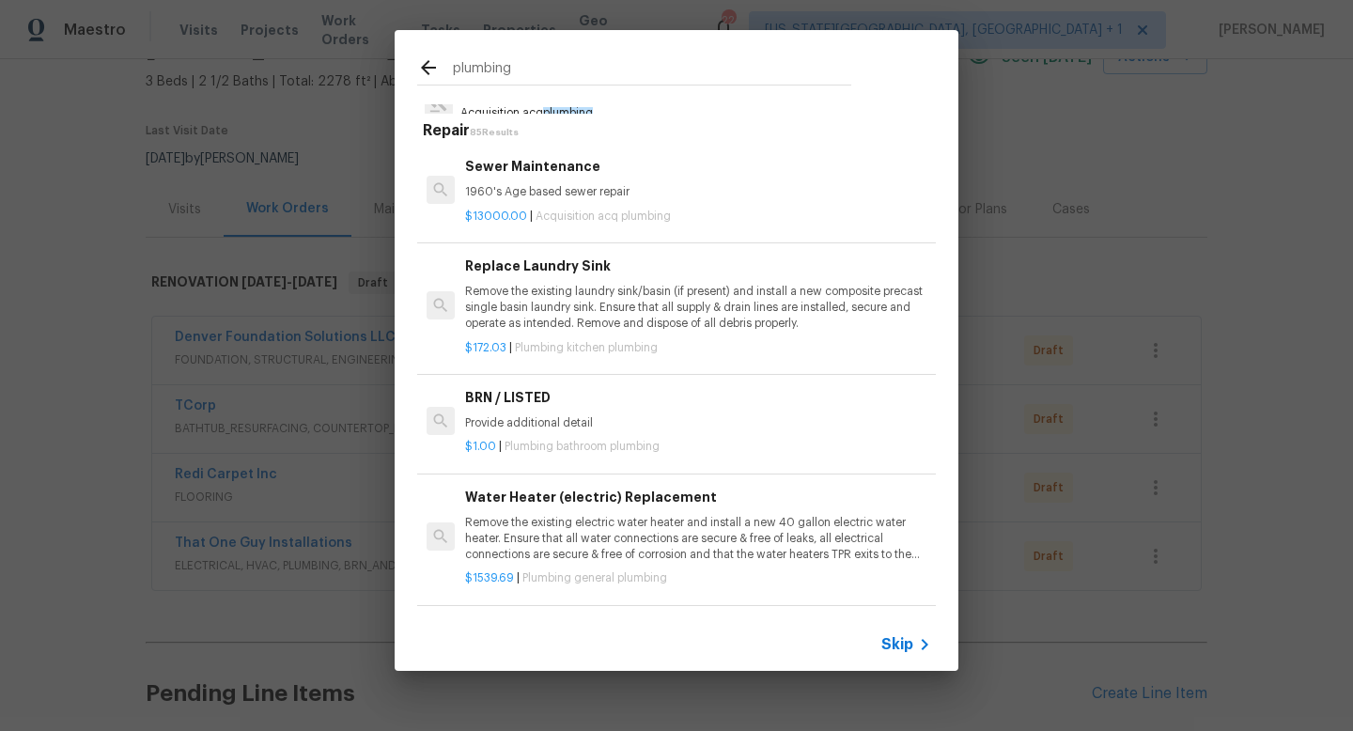
scroll to position [0, 0]
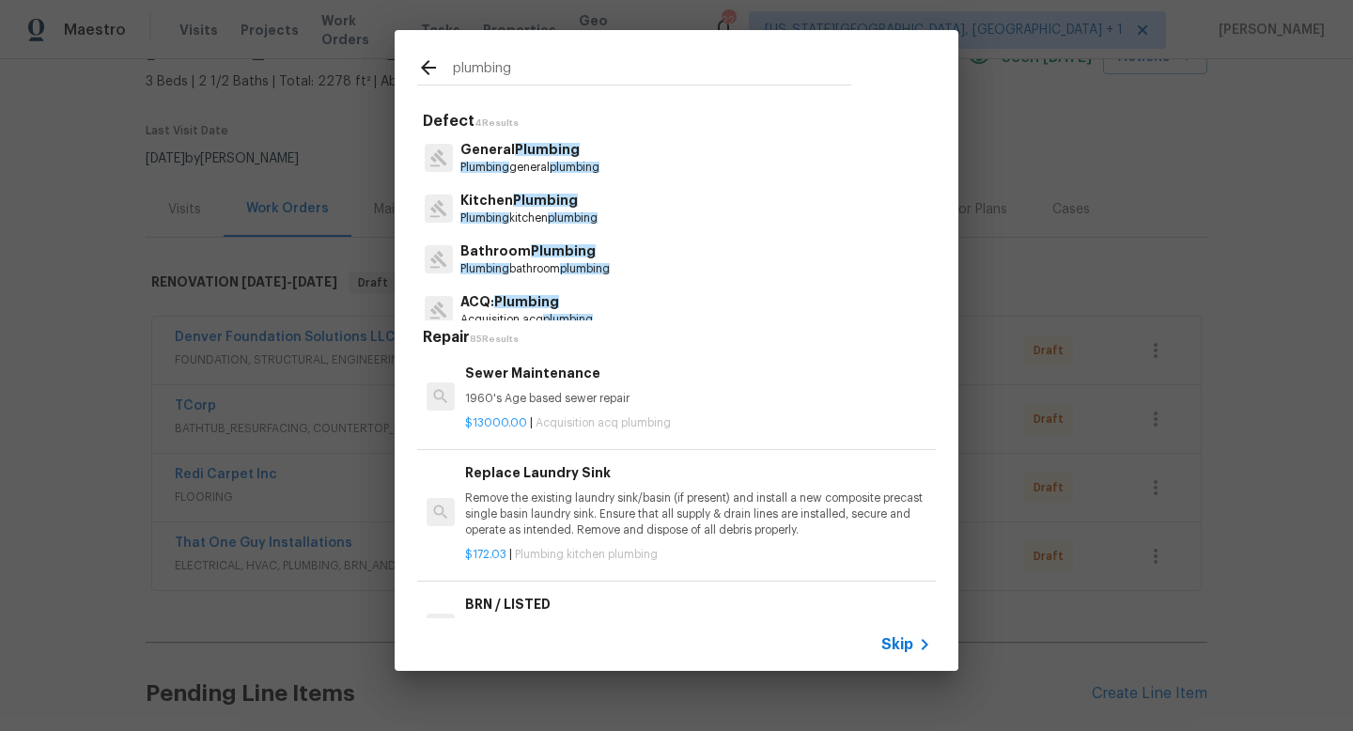
type input "plumbing"
click at [510, 263] on p "Plumbing bathroom plumbing" at bounding box center [534, 269] width 149 height 16
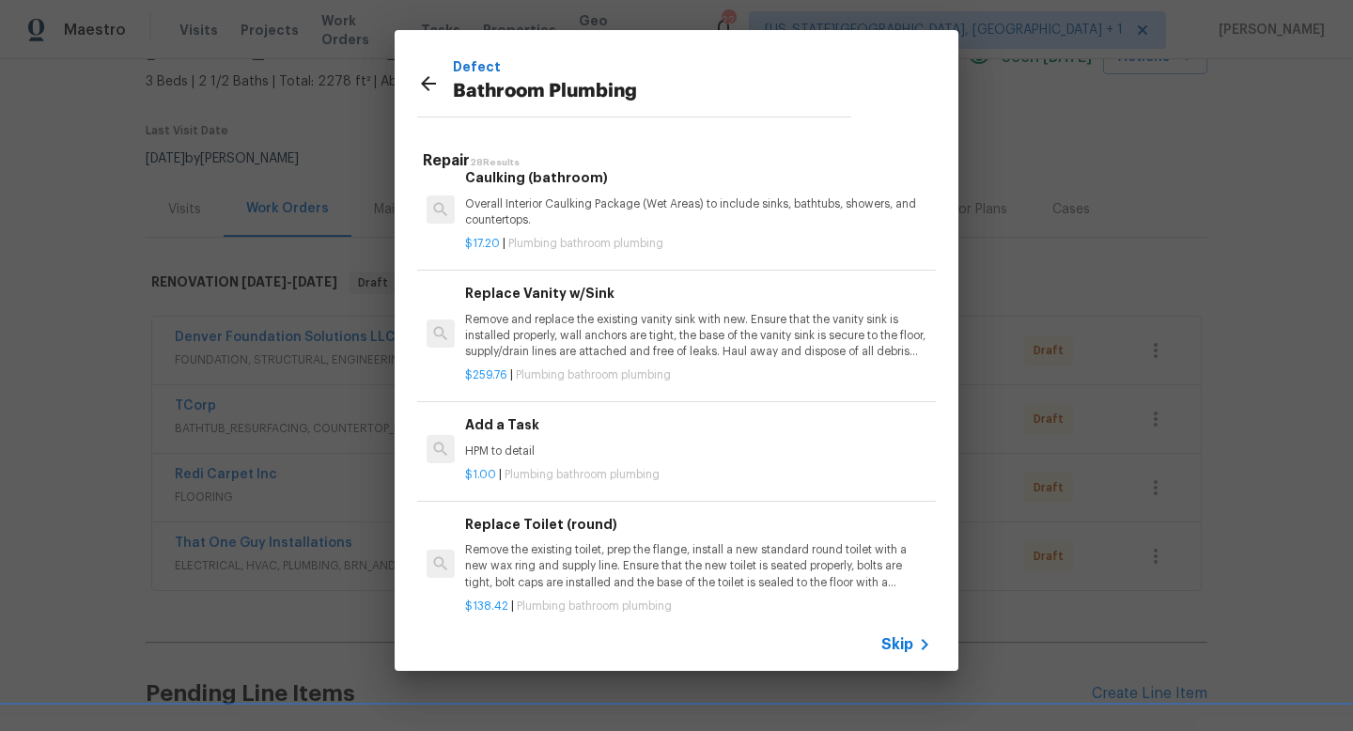
scroll to position [2623, 0]
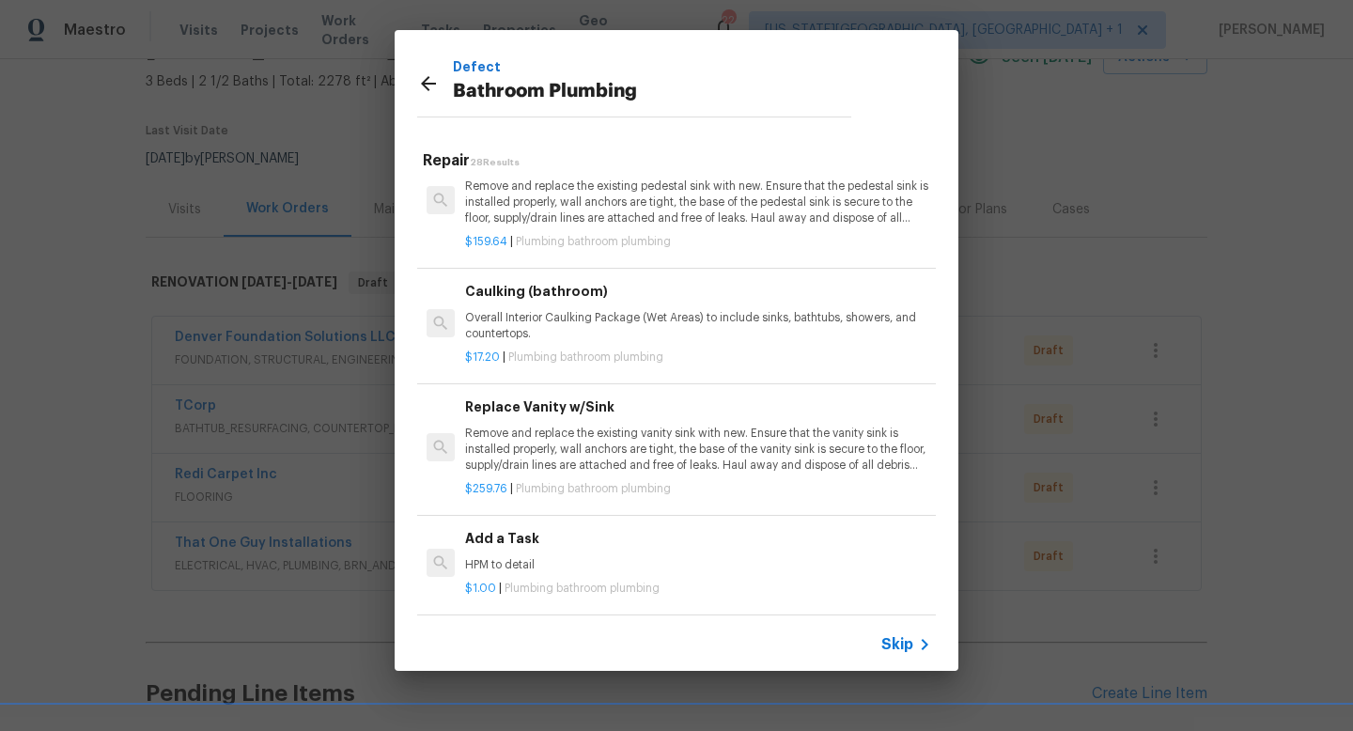
click at [604, 428] on p "Remove and replace the existing vanity sink with new. Ensure that the vanity si…" at bounding box center [698, 450] width 466 height 48
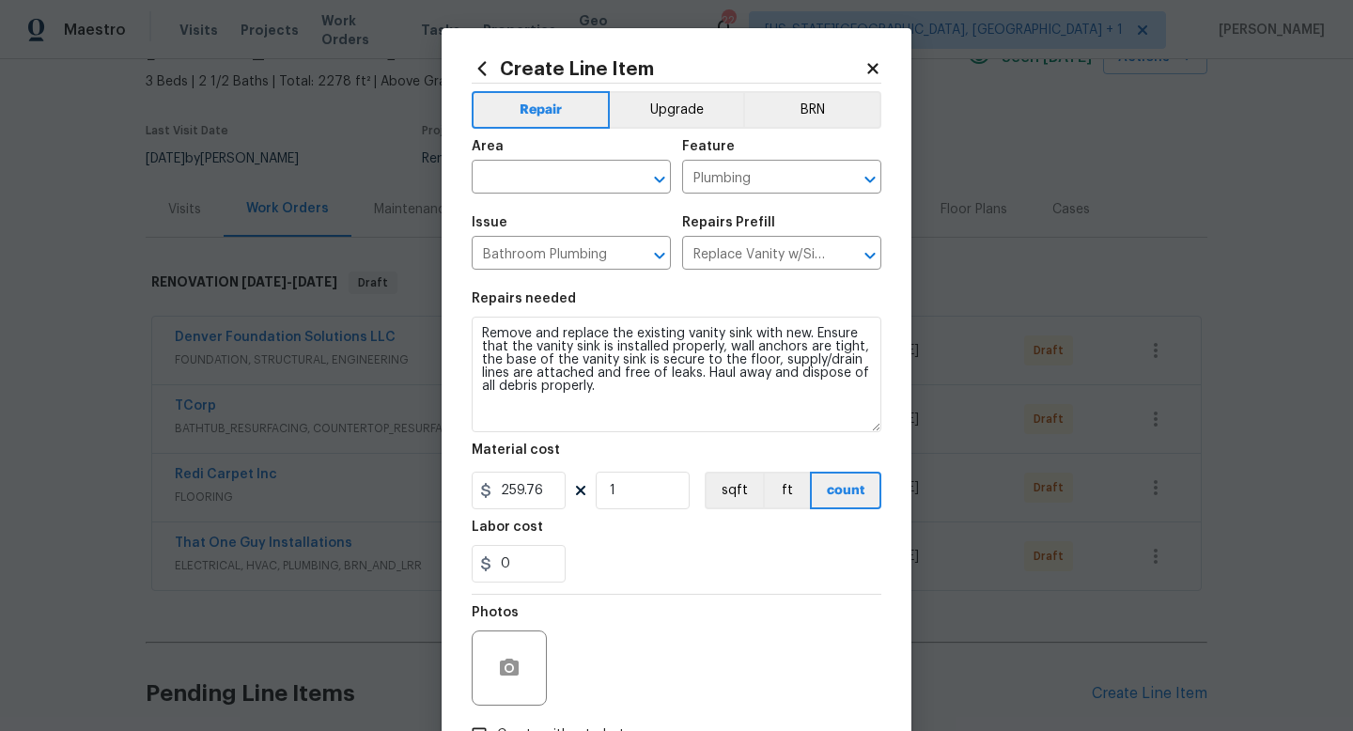
drag, startPoint x: 874, startPoint y: 370, endPoint x: 888, endPoint y: 437, distance: 68.2
click at [889, 437] on div "Create Line Item Repair Upgrade BRN Area ​ Feature Plumbing ​ Issue Bathroom Pl…" at bounding box center [677, 432] width 470 height 808
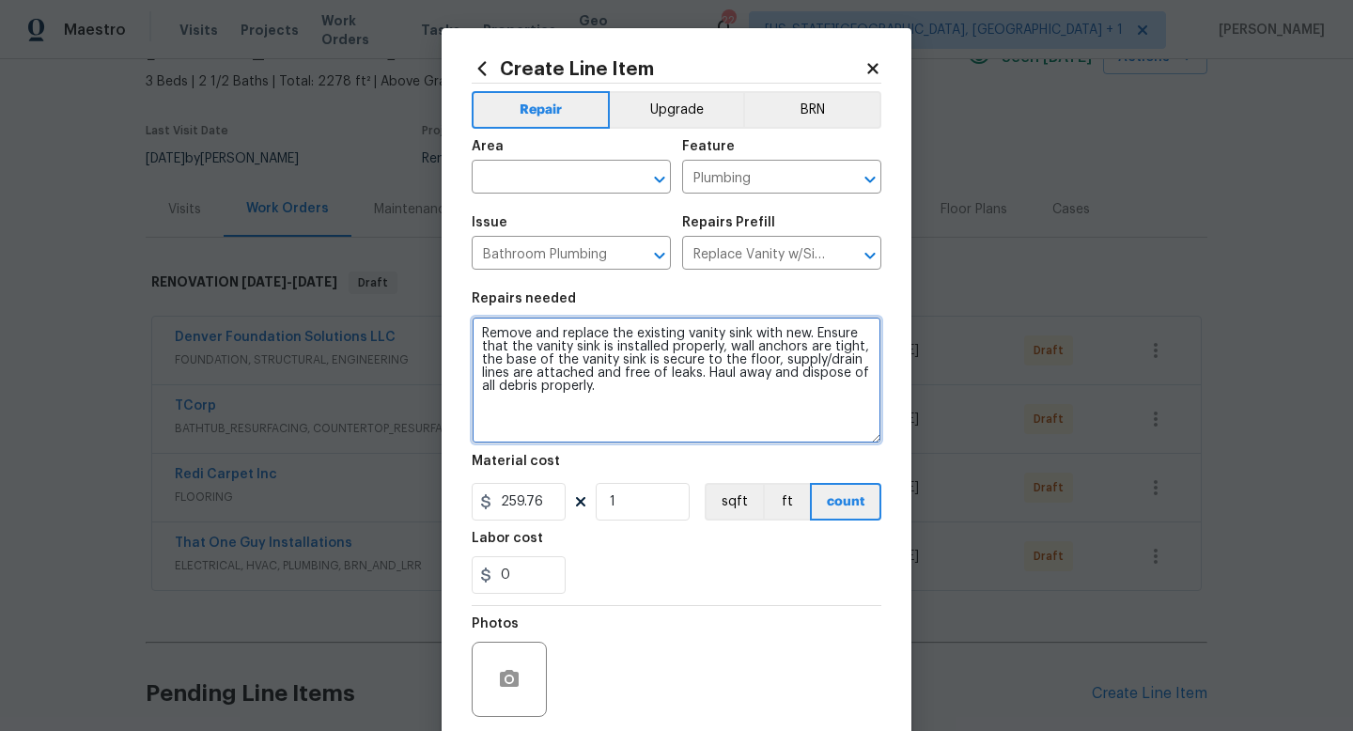
click at [655, 388] on textarea "Remove and replace the existing vanity sink with new. Ensure that the vanity si…" at bounding box center [677, 380] width 410 height 127
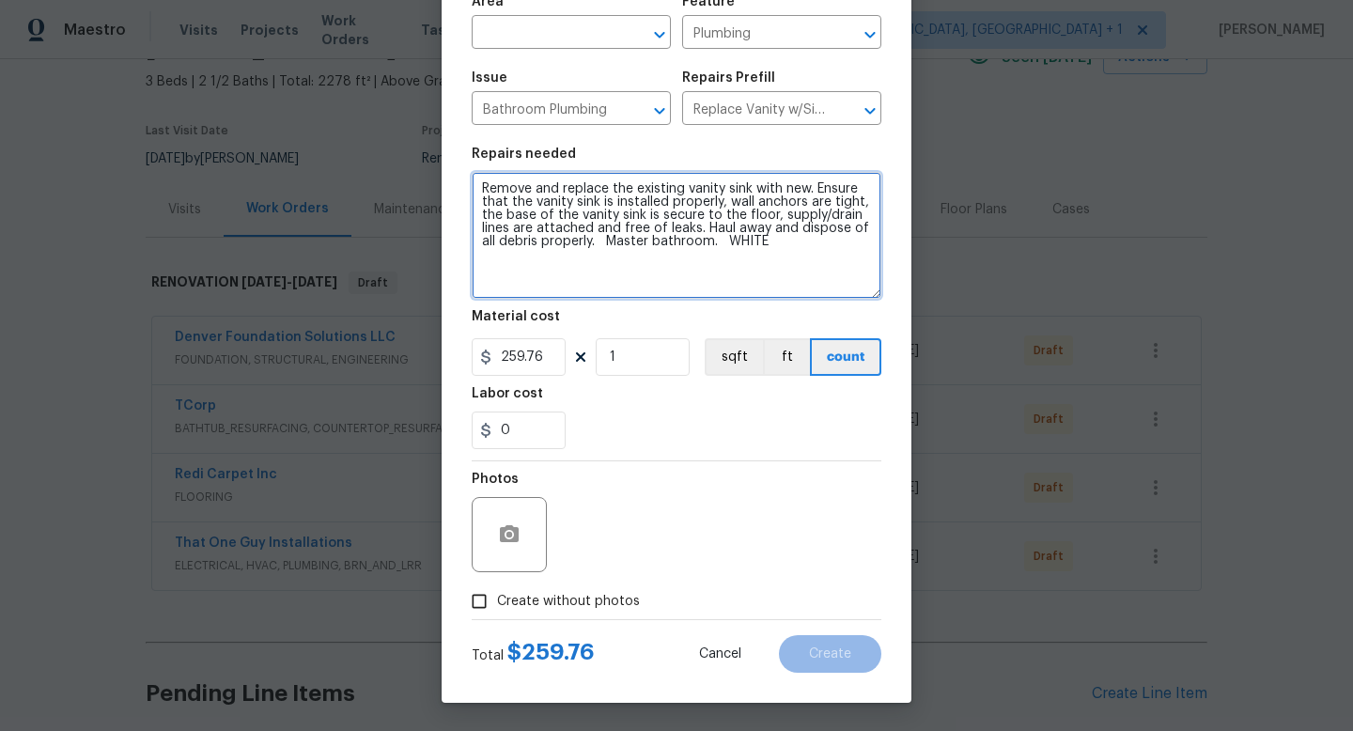
type textarea "Remove and replace the existing vanity sink with new. Ensure that the vanity si…"
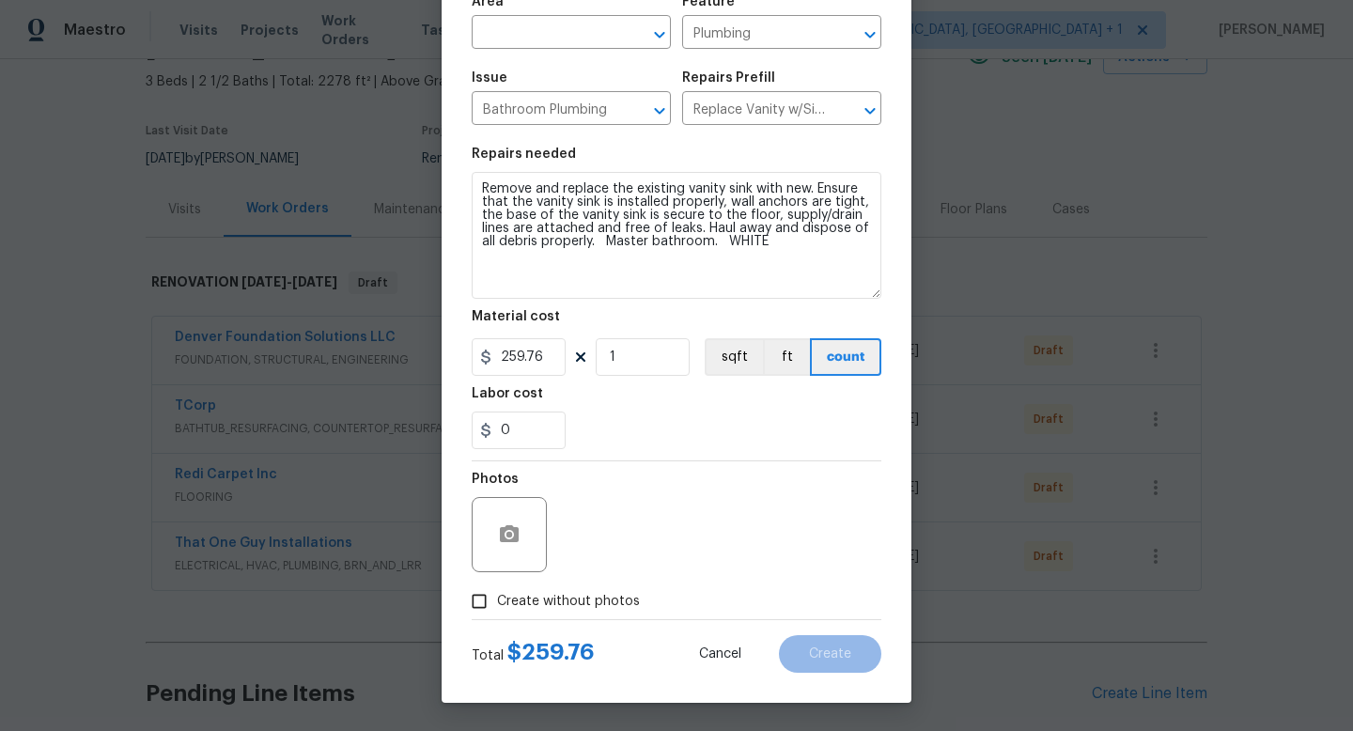
click at [555, 600] on span "Create without photos" at bounding box center [568, 602] width 143 height 20
click at [497, 600] on input "Create without photos" at bounding box center [479, 602] width 36 height 36
checkbox input "true"
click at [622, 495] on div "Reason*" at bounding box center [722, 485] width 320 height 24
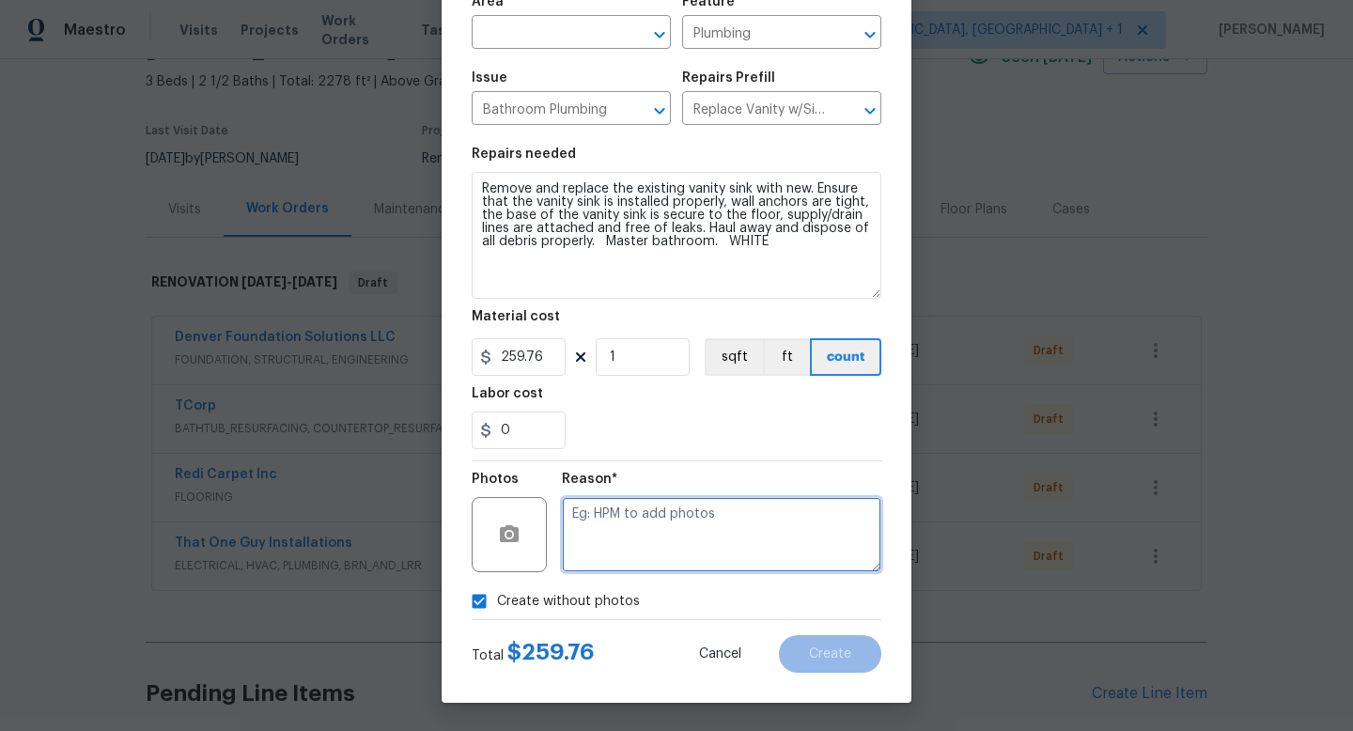
click at [619, 504] on textarea at bounding box center [722, 534] width 320 height 75
type textarea "a"
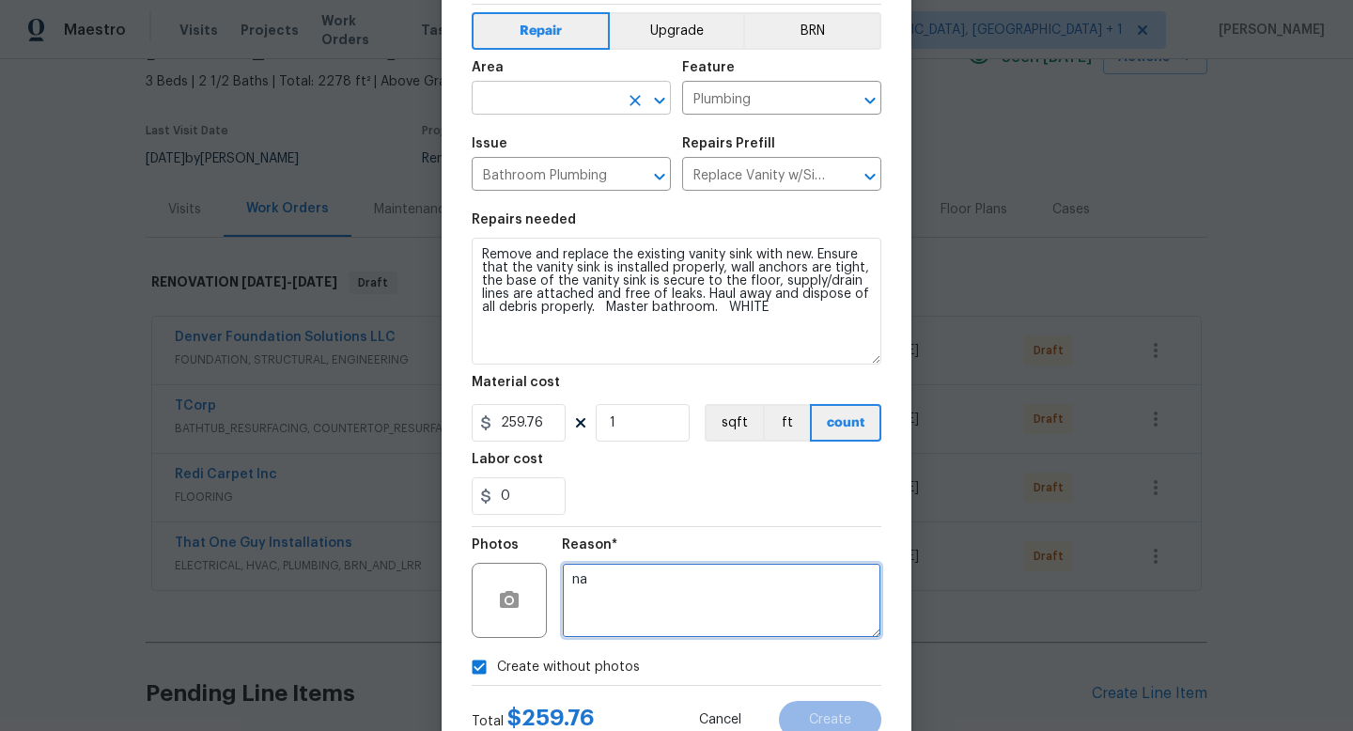
type textarea "na"
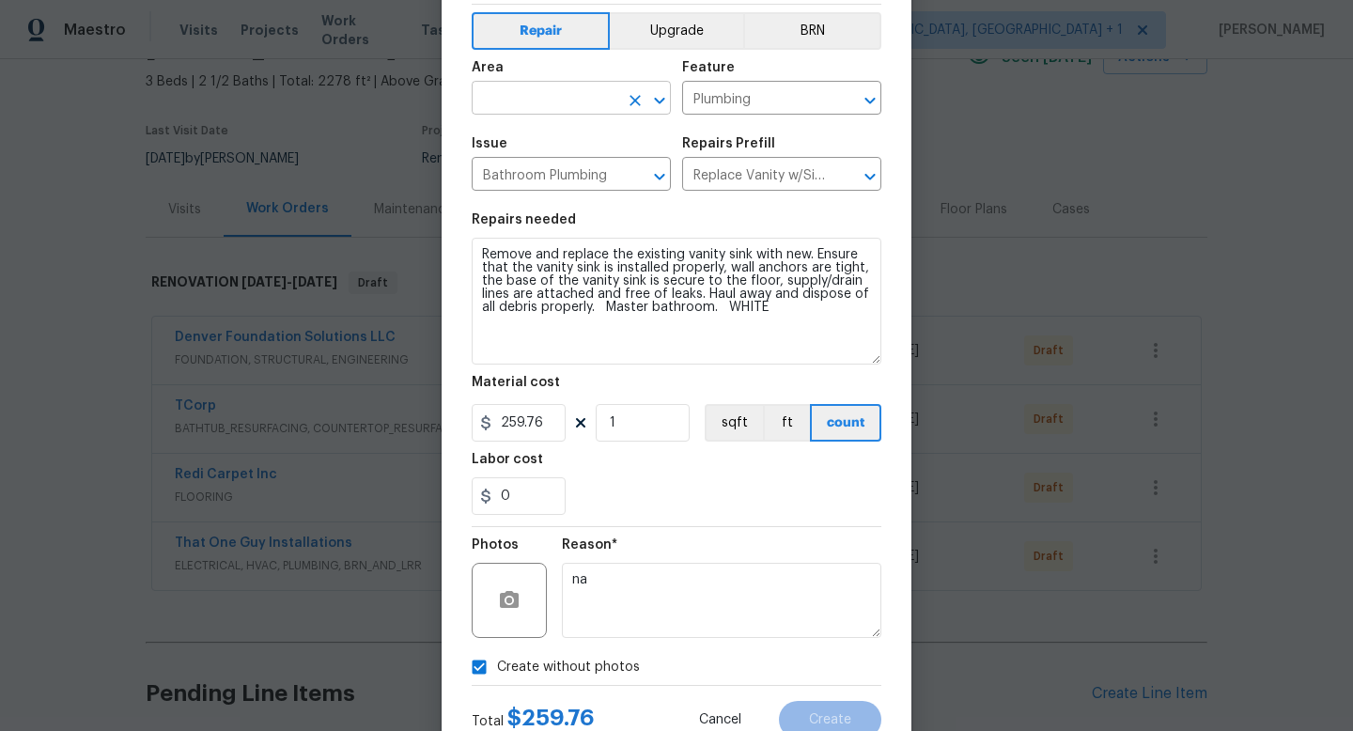
click at [546, 96] on input "text" at bounding box center [545, 100] width 147 height 29
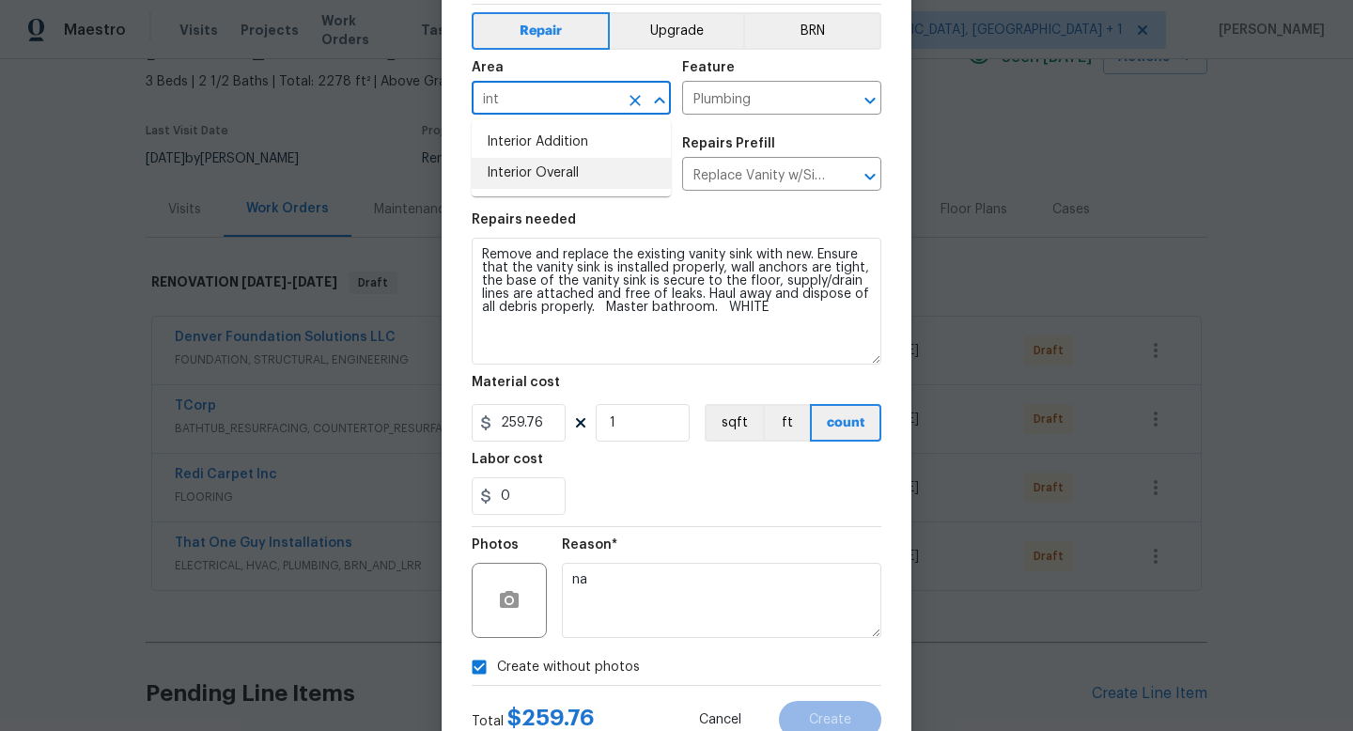
click at [523, 178] on li "Interior Overall" at bounding box center [571, 173] width 199 height 31
type input "Interior Overall"
click at [835, 710] on button "Create" at bounding box center [830, 720] width 102 height 38
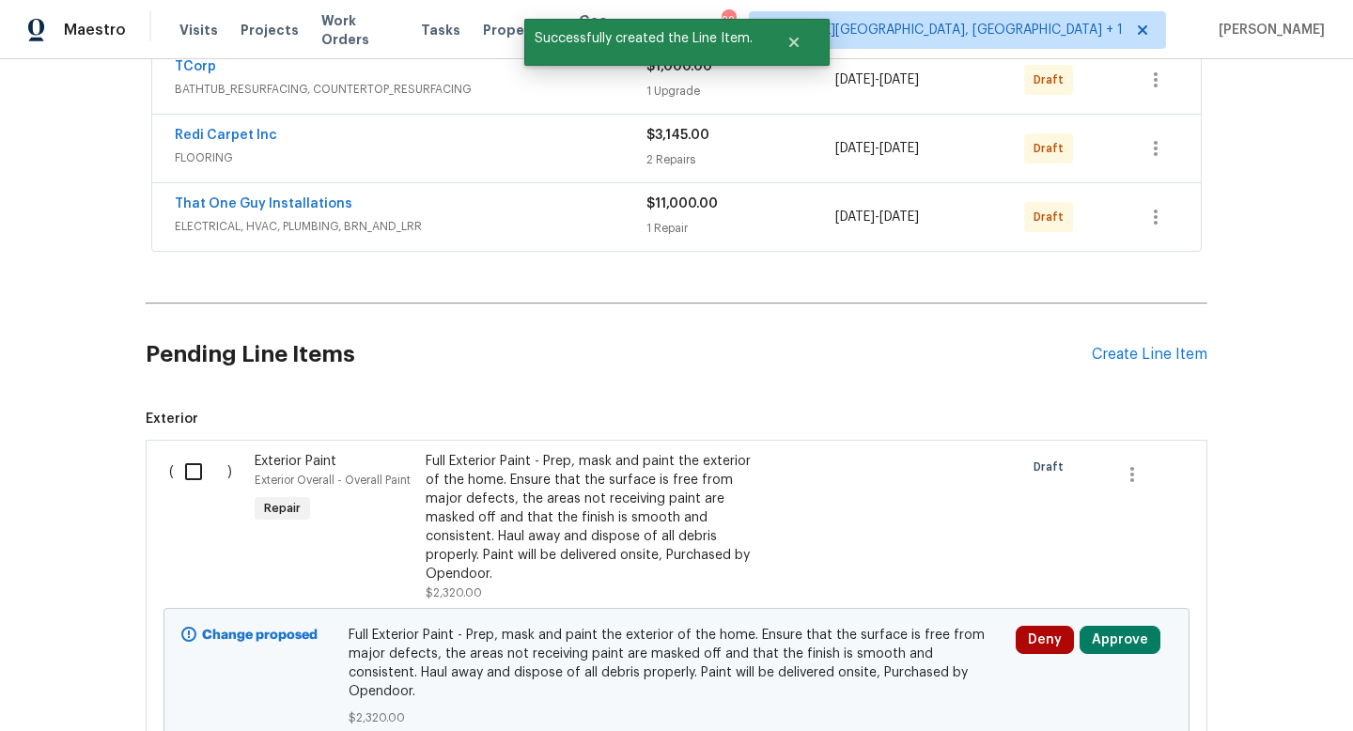
scroll to position [130, 0]
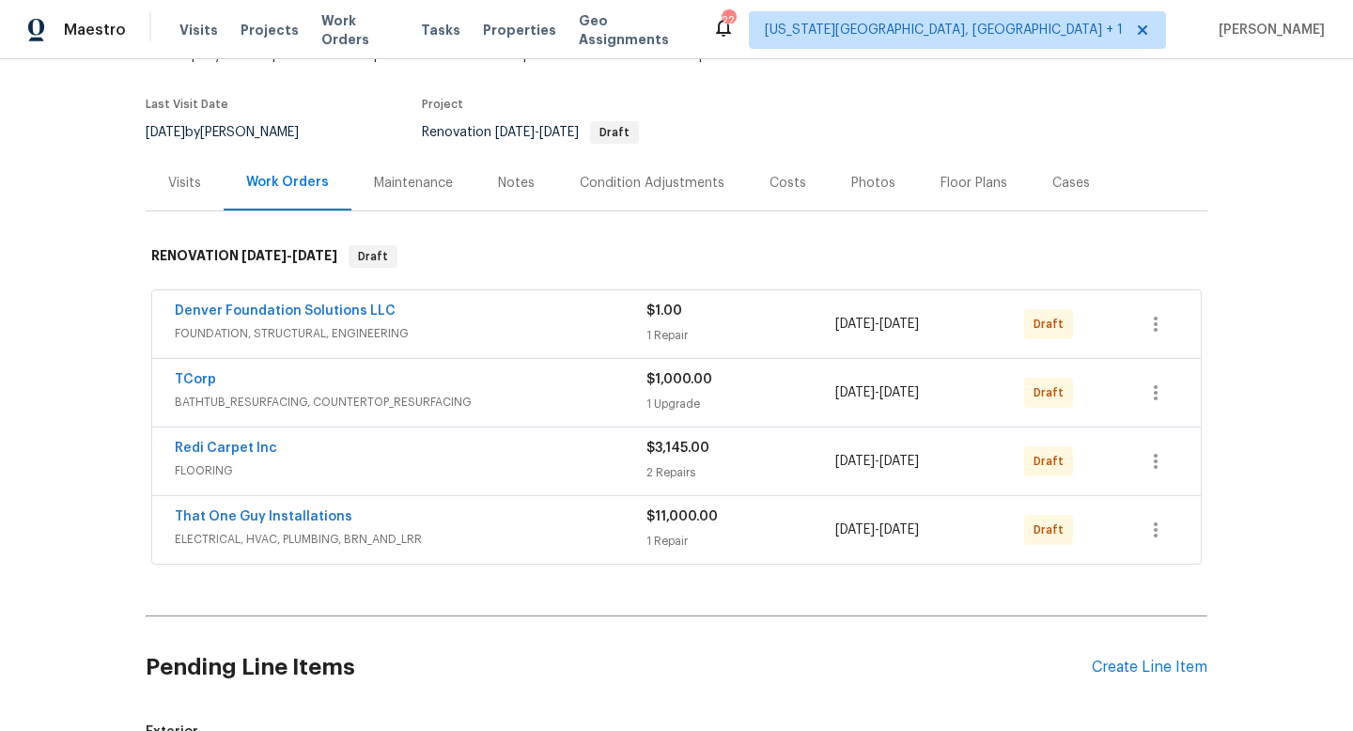
click at [525, 466] on span "FLOORING" at bounding box center [411, 470] width 472 height 19
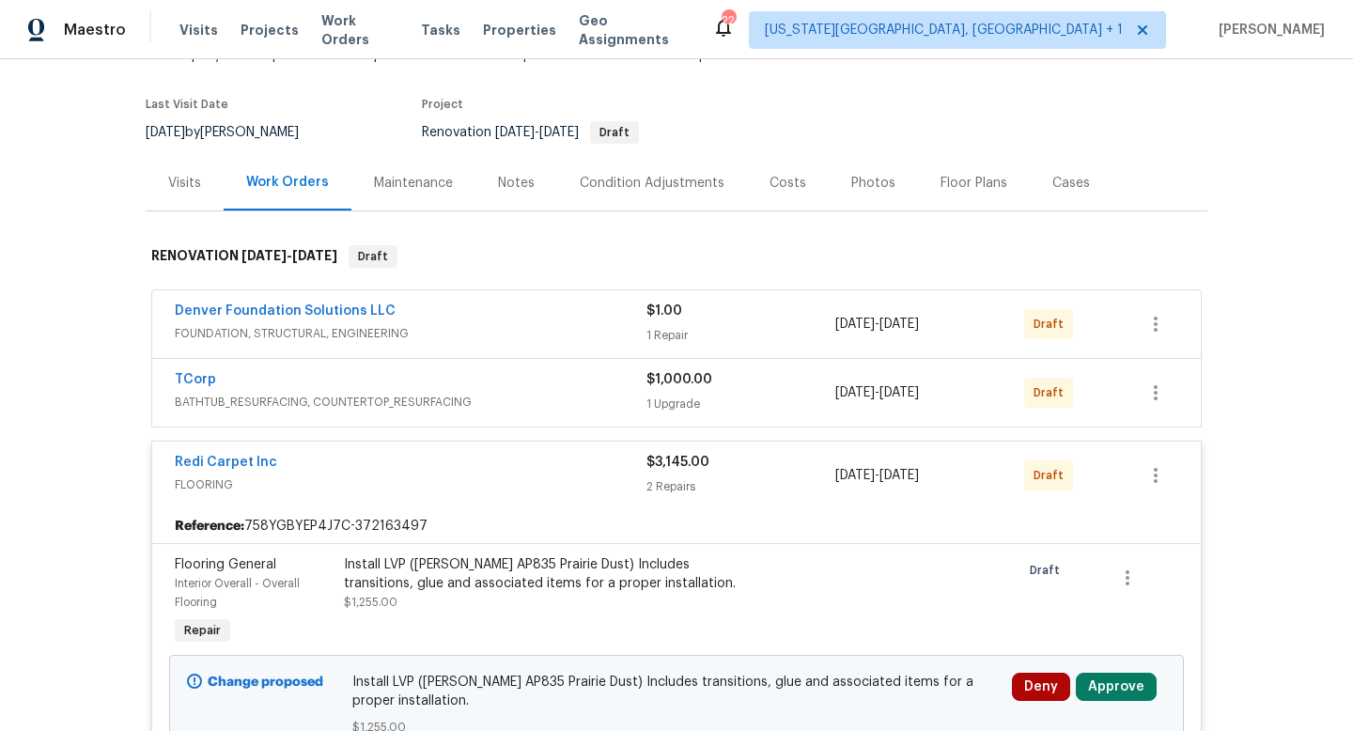
click at [545, 576] on div "Install LVP (Knighton AP835 Prairie Dust) Includes transitions, glue and associ…" at bounding box center [550, 574] width 412 height 38
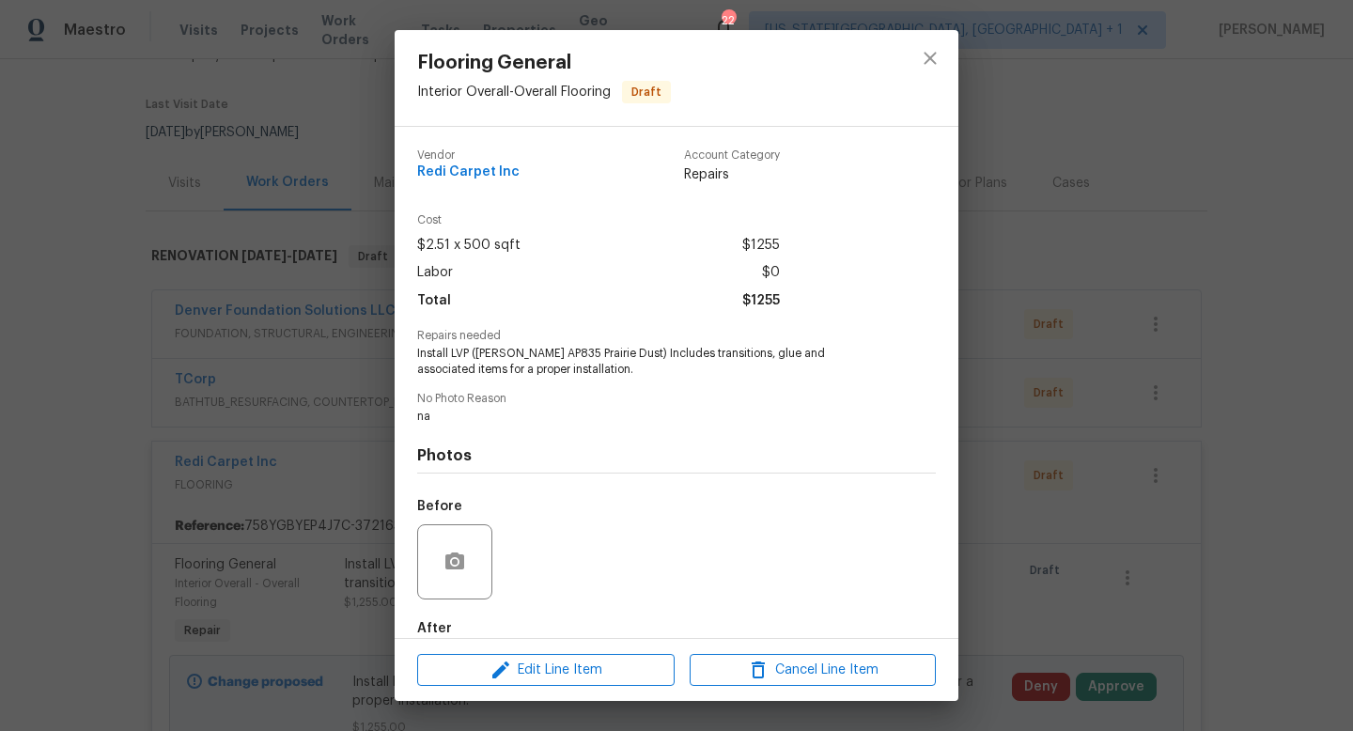
scroll to position [102, 0]
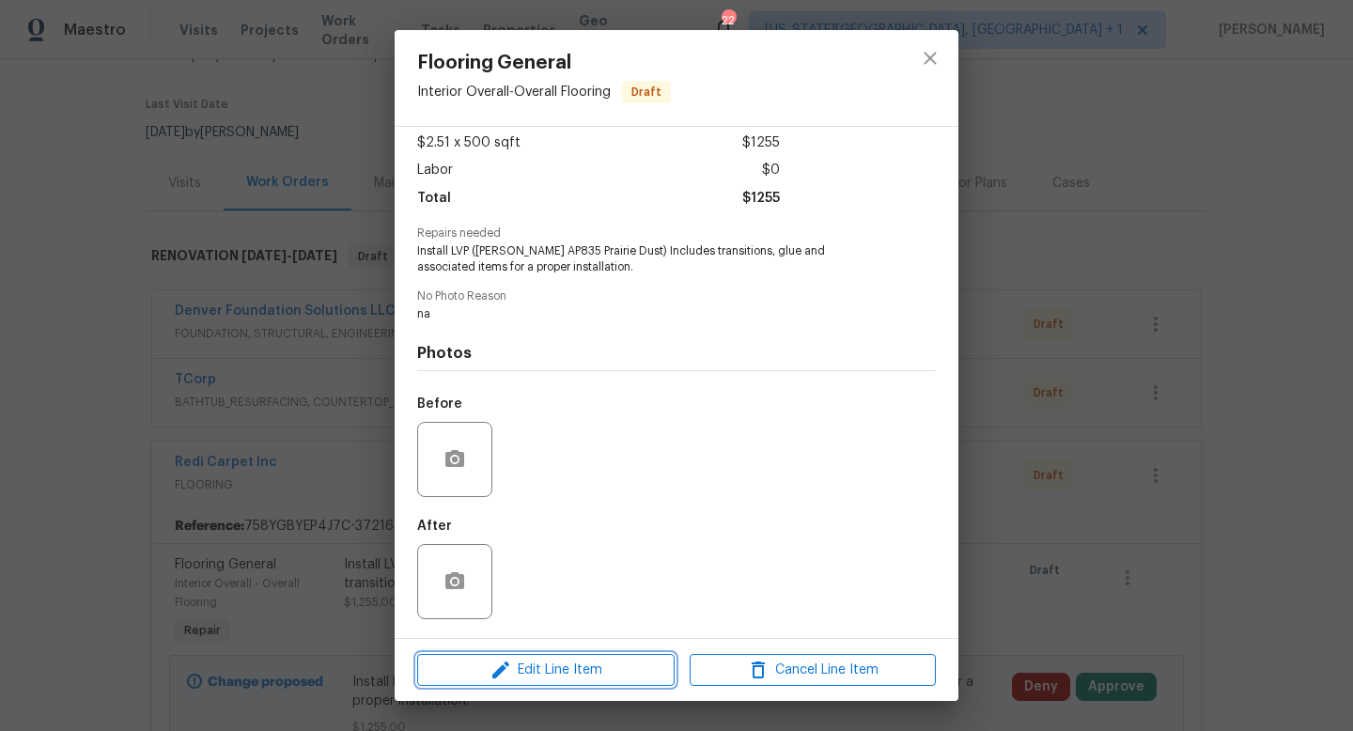
click at [529, 665] on span "Edit Line Item" at bounding box center [546, 670] width 246 height 23
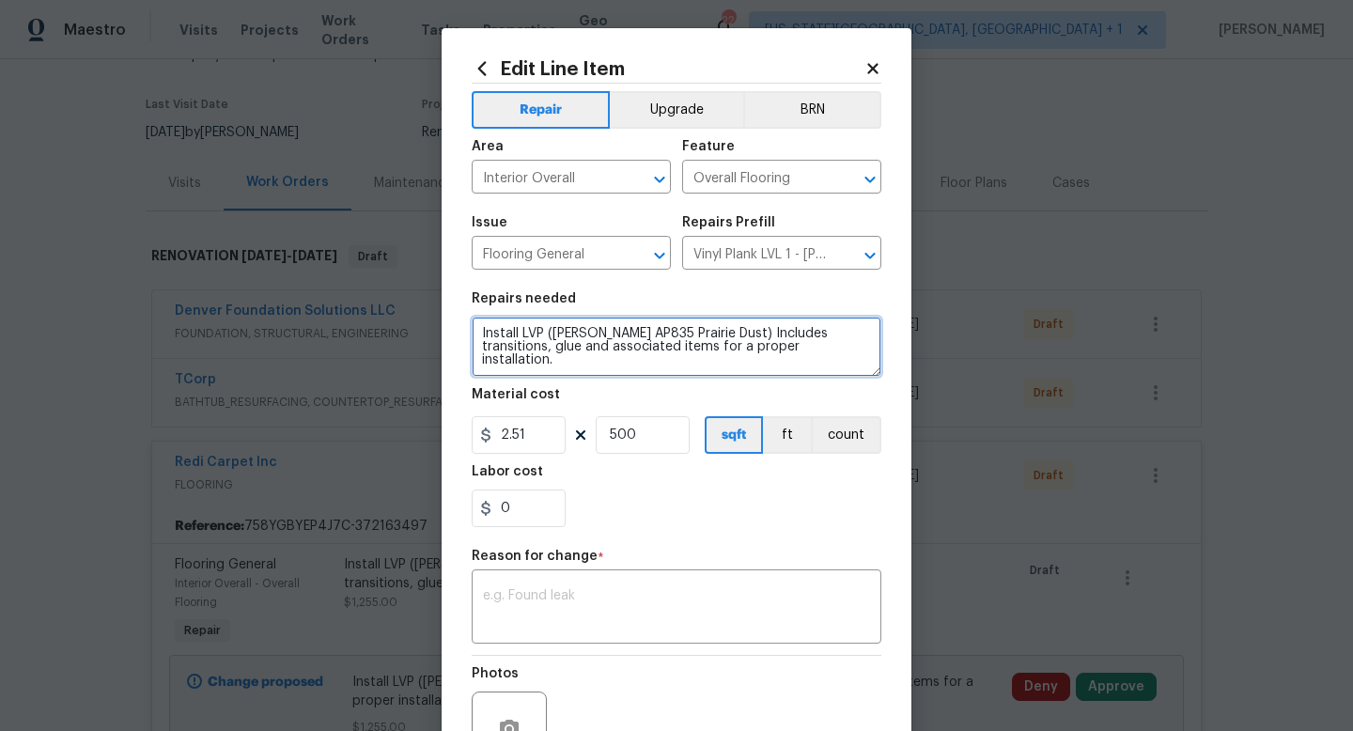
click at [817, 351] on textarea "Install LVP (Knighton AP835 Prairie Dust) Includes transitions, glue and associ…" at bounding box center [677, 347] width 410 height 60
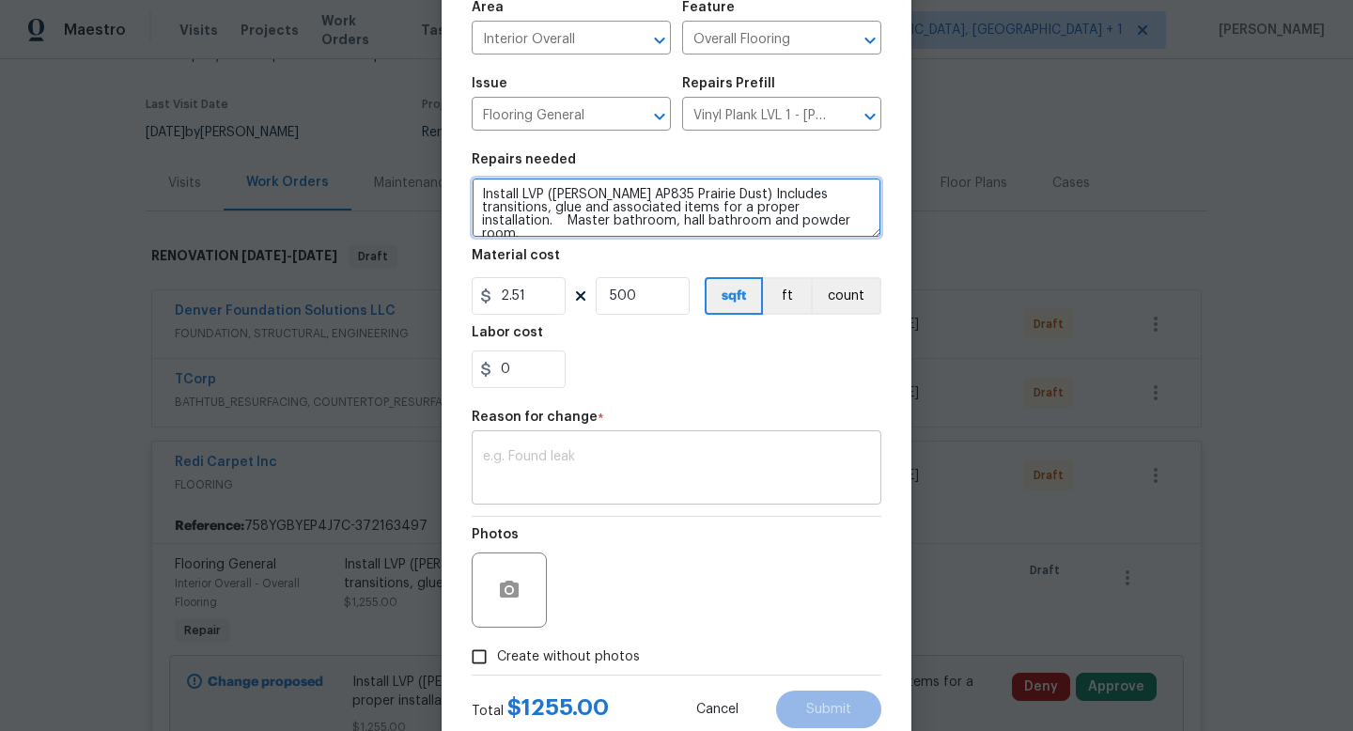
scroll to position [195, 0]
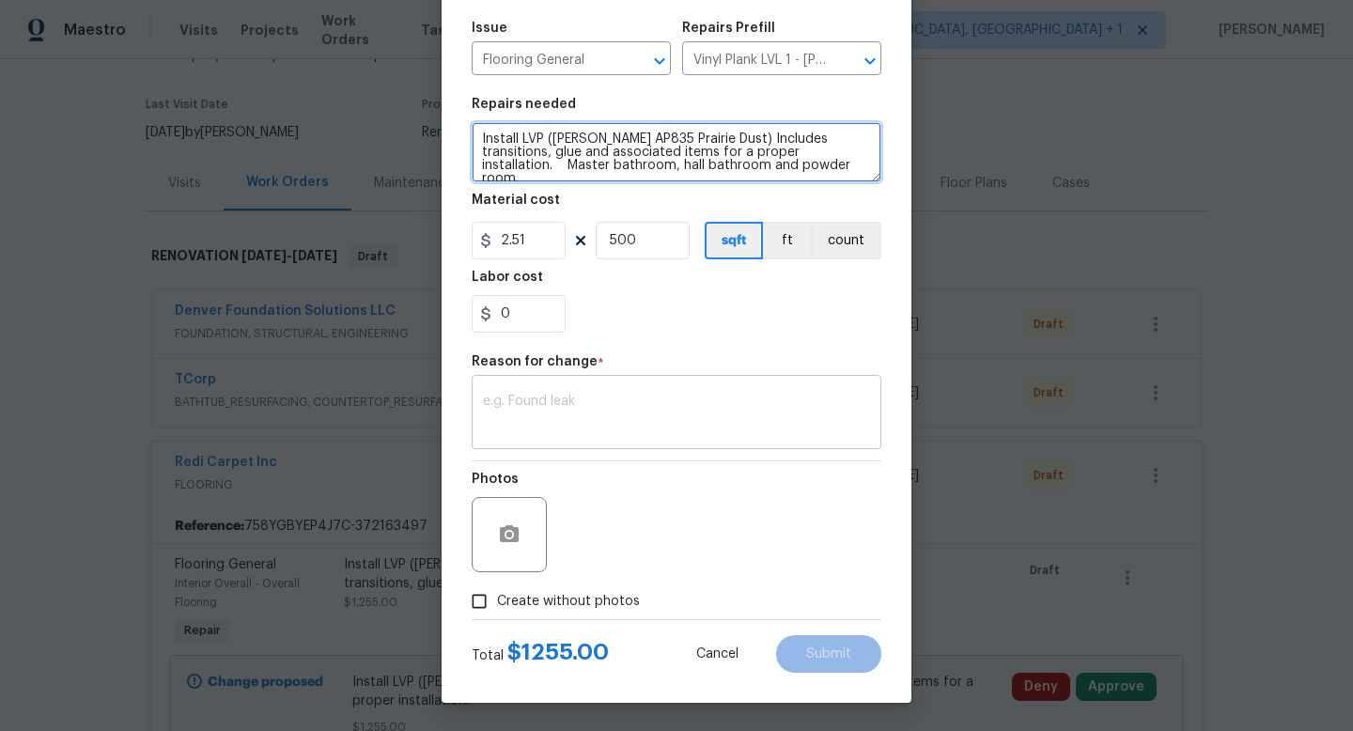
type textarea "Install LVP (Knighton AP835 Prairie Dust) Includes transitions, glue and associ…"
click at [590, 399] on textarea at bounding box center [676, 414] width 387 height 39
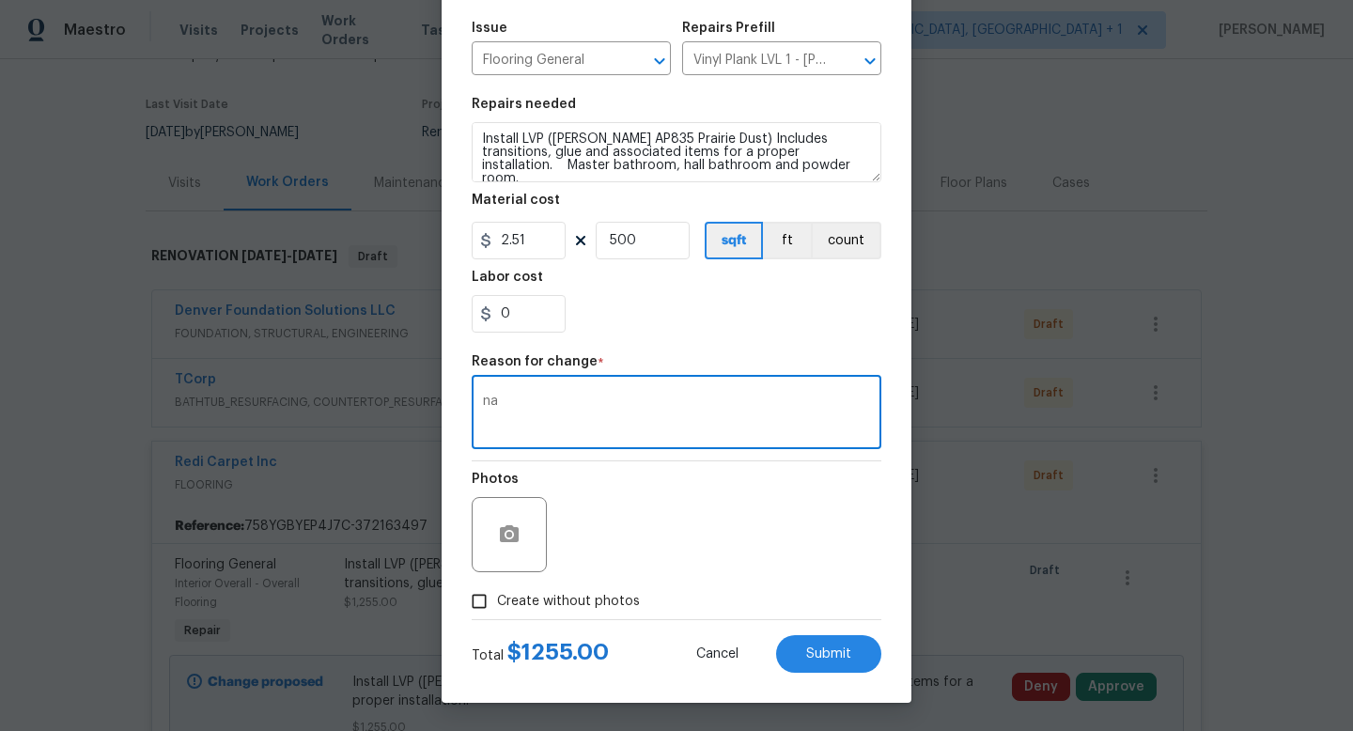
type textarea "na"
click at [843, 677] on div "Edit Line Item Repair Upgrade BRN Area Interior Overall ​ Feature Overall Floor…" at bounding box center [677, 268] width 470 height 869
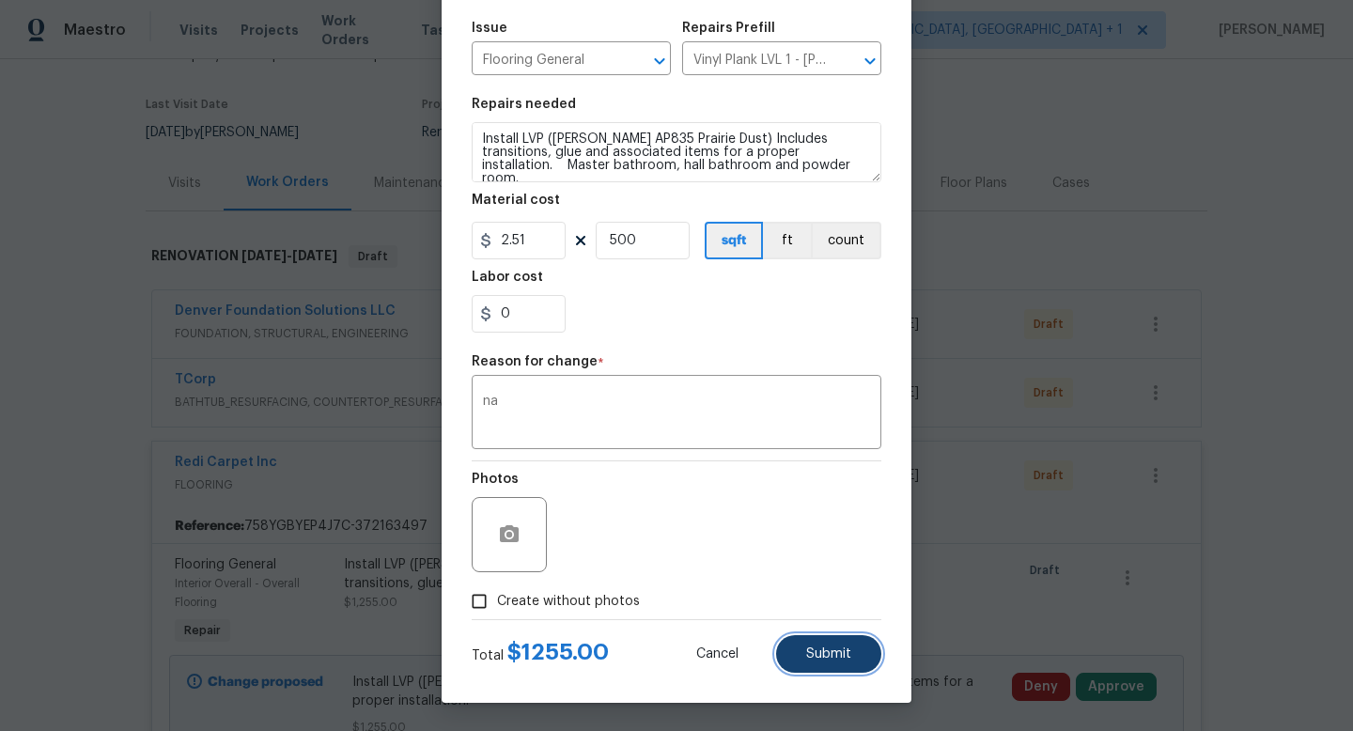
click at [842, 672] on button "Submit" at bounding box center [828, 654] width 105 height 38
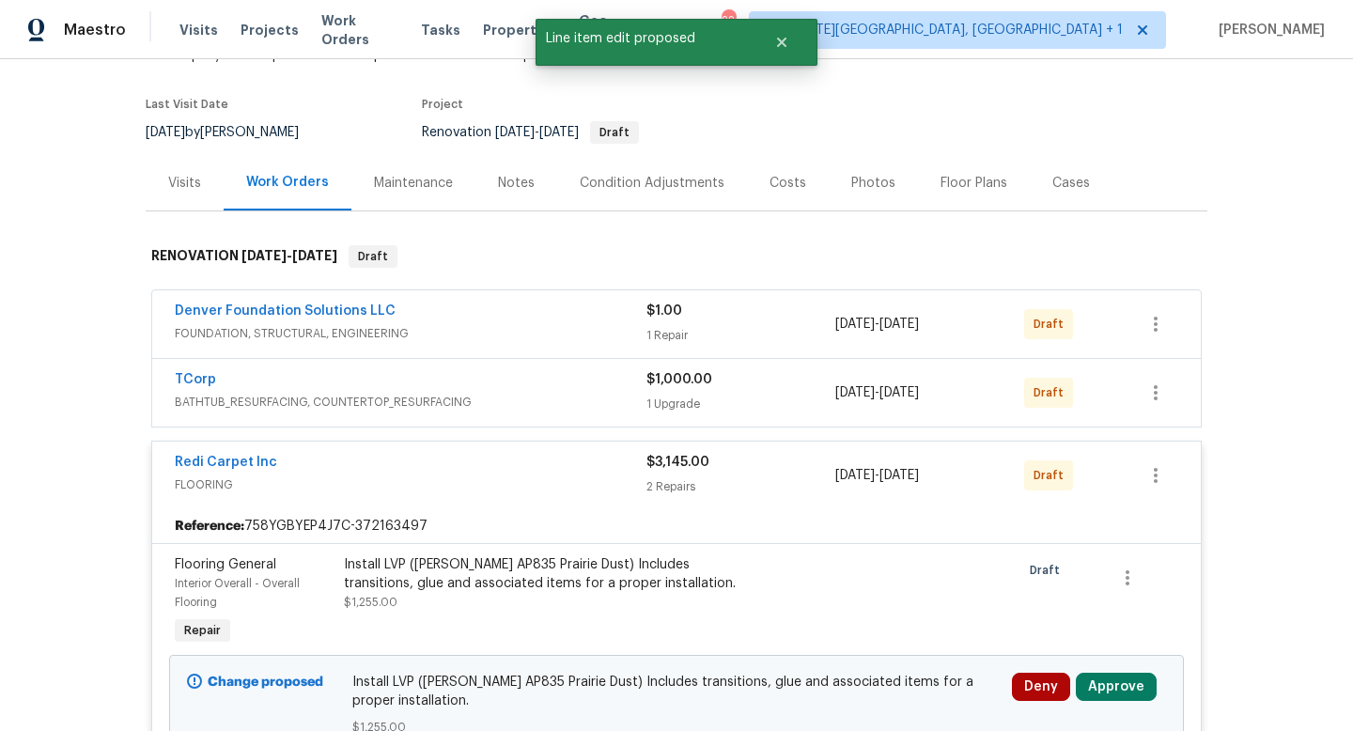
scroll to position [0, 0]
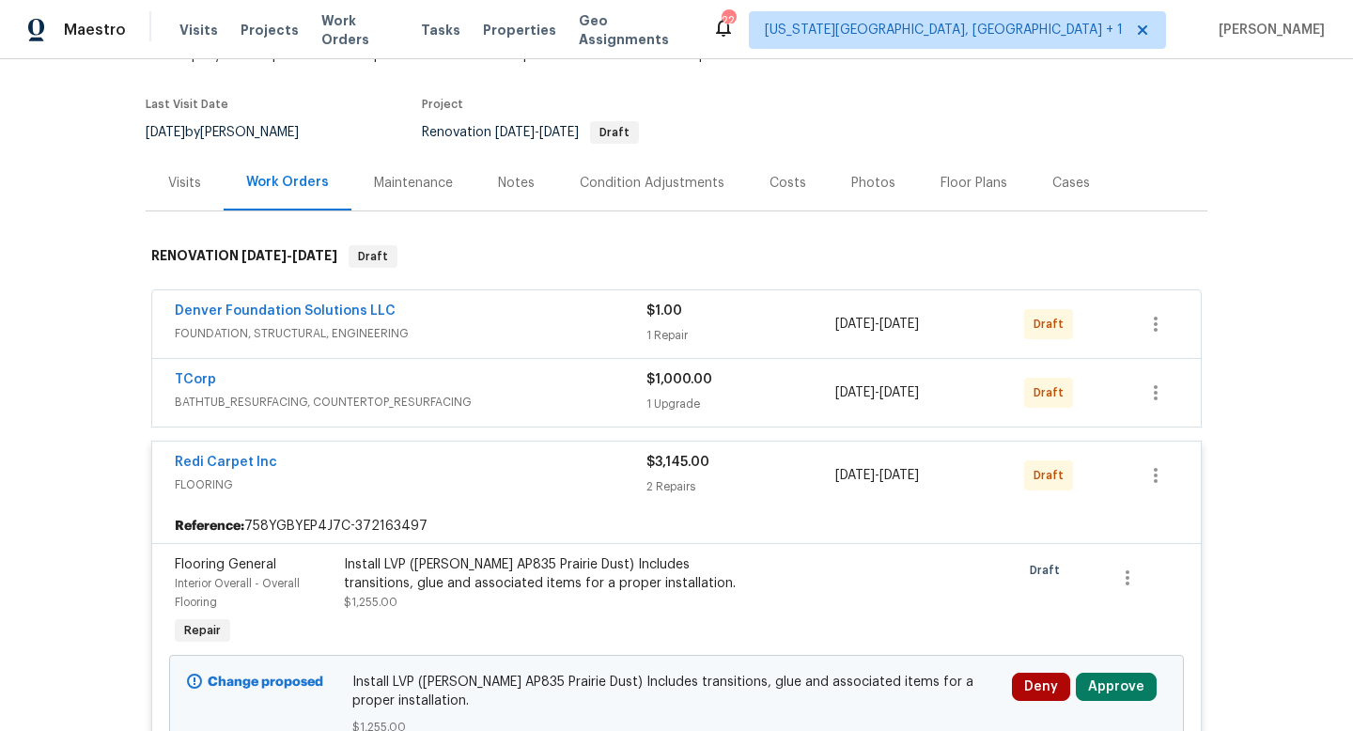
click at [475, 576] on div "Install LVP (Knighton AP835 Prairie Dust) Includes transitions, glue and associ…" at bounding box center [550, 574] width 412 height 38
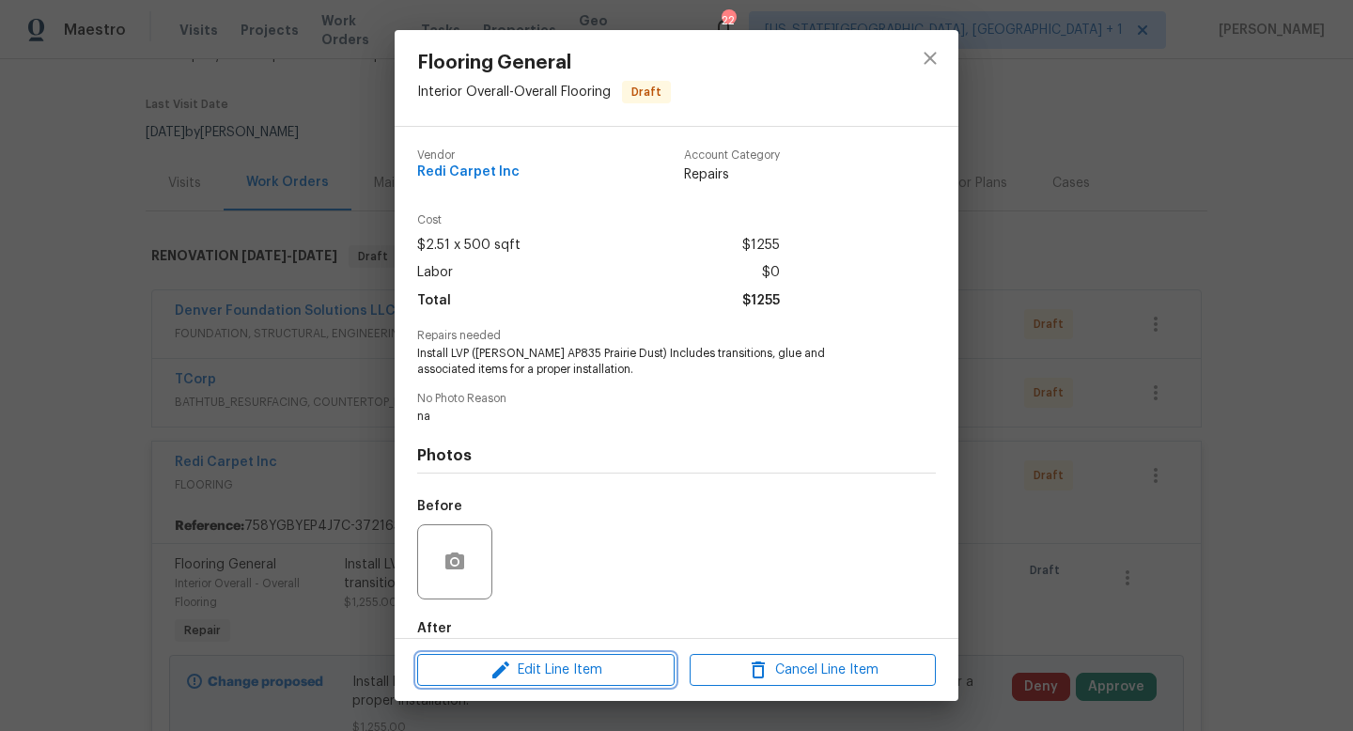
click at [491, 669] on icon "button" at bounding box center [501, 670] width 23 height 23
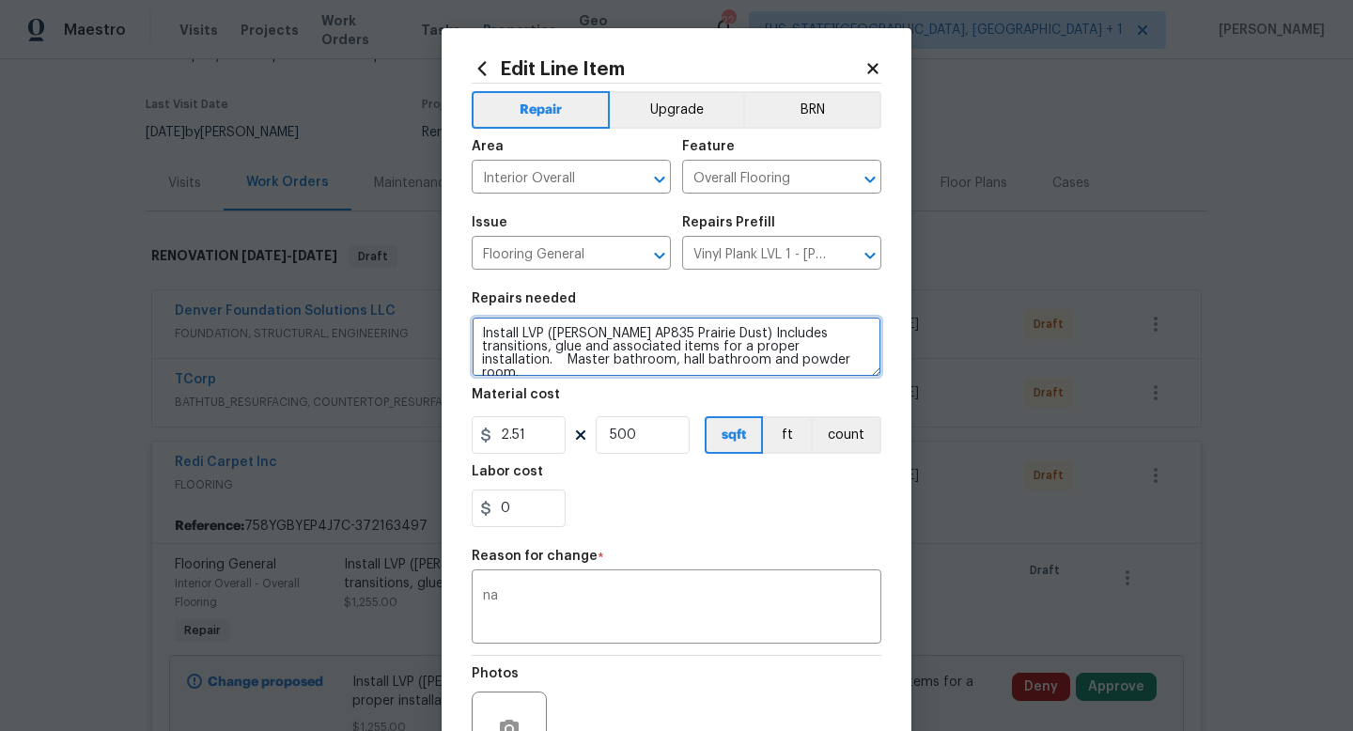
click at [791, 373] on textarea "Install LVP (Knighton AP835 Prairie Dust) Includes transitions, glue and associ…" at bounding box center [677, 347] width 410 height 60
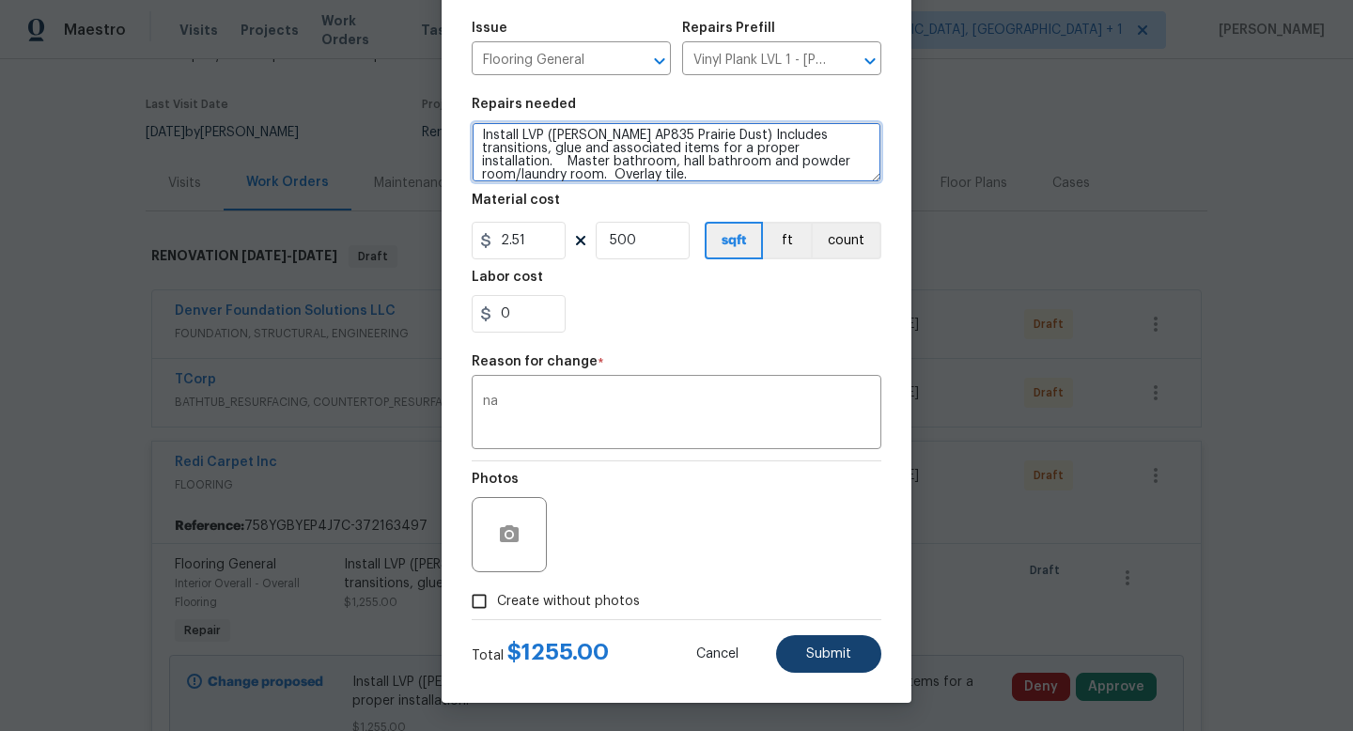
type textarea "Install LVP ([PERSON_NAME] AP835 Prairie Dust) Includes transitions, glue and a…"
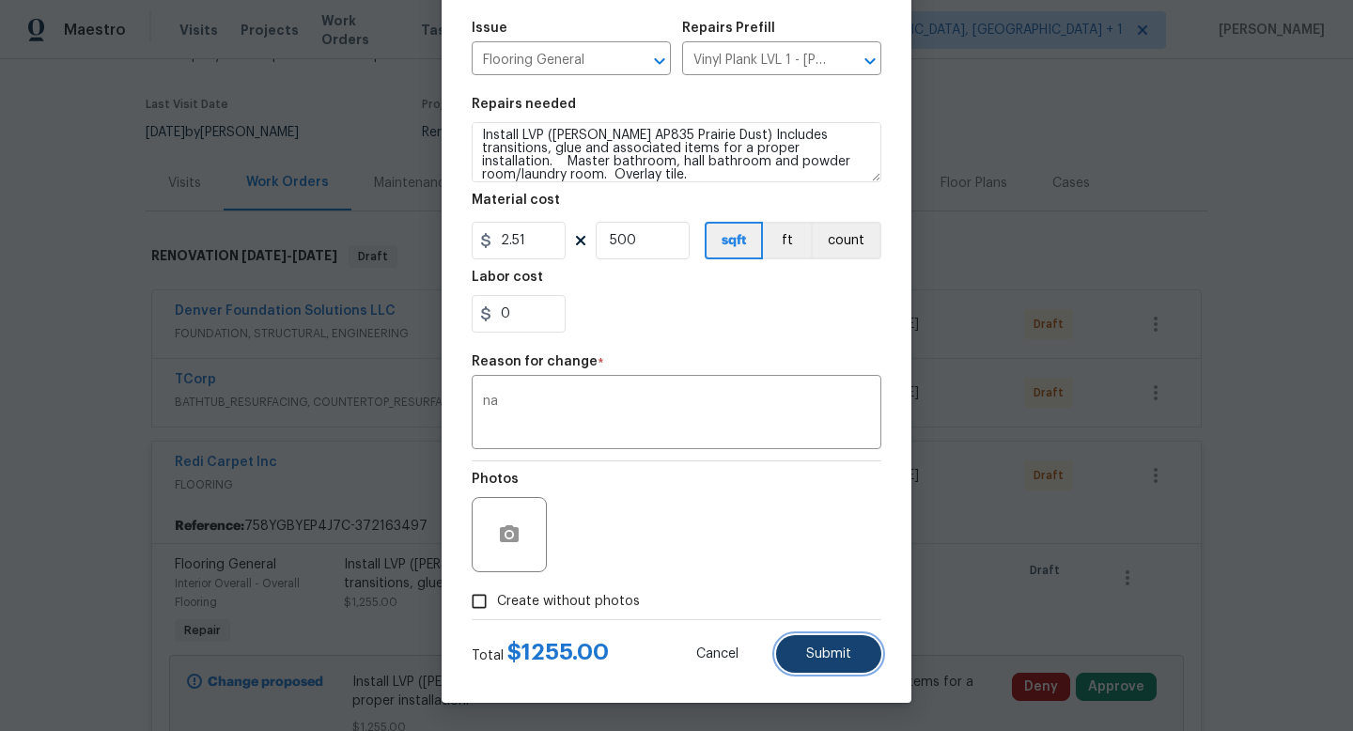
click at [838, 654] on span "Submit" at bounding box center [828, 655] width 45 height 14
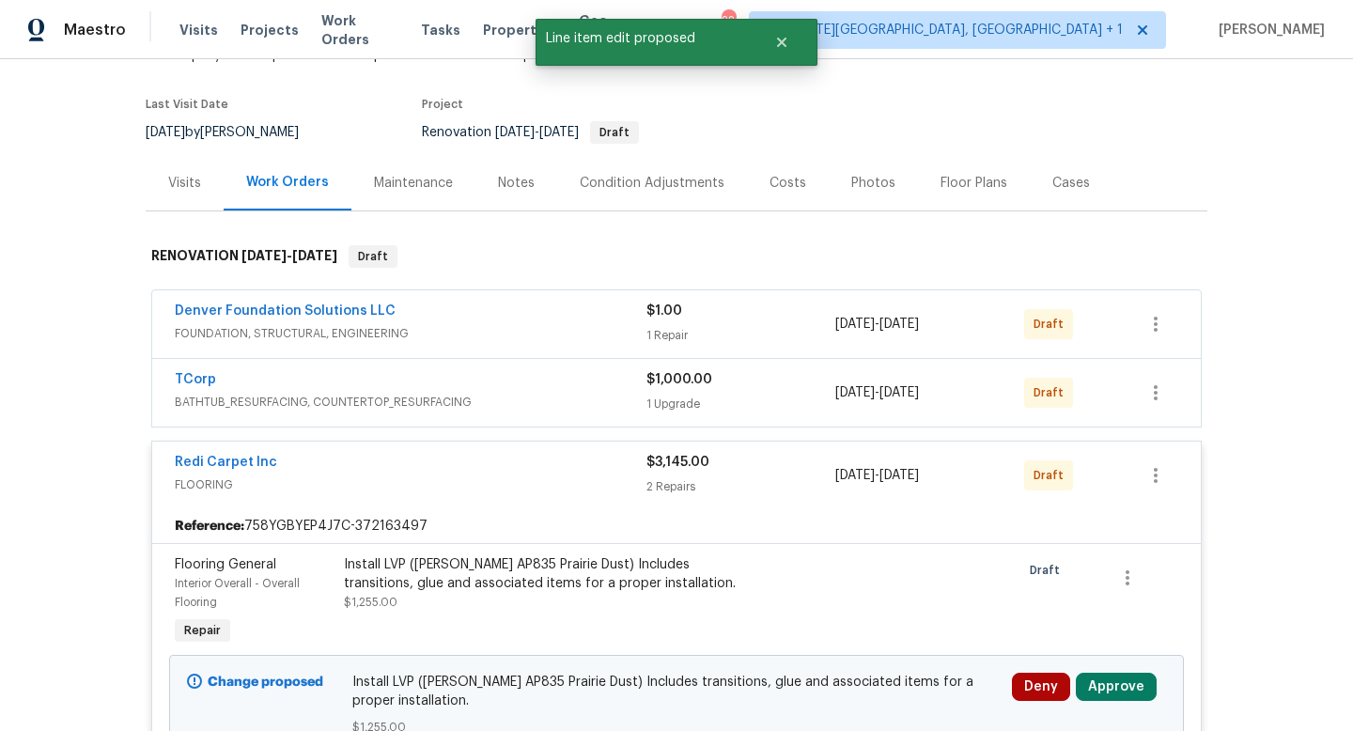
scroll to position [0, 0]
click at [373, 468] on div "Redi Carpet Inc" at bounding box center [411, 464] width 472 height 23
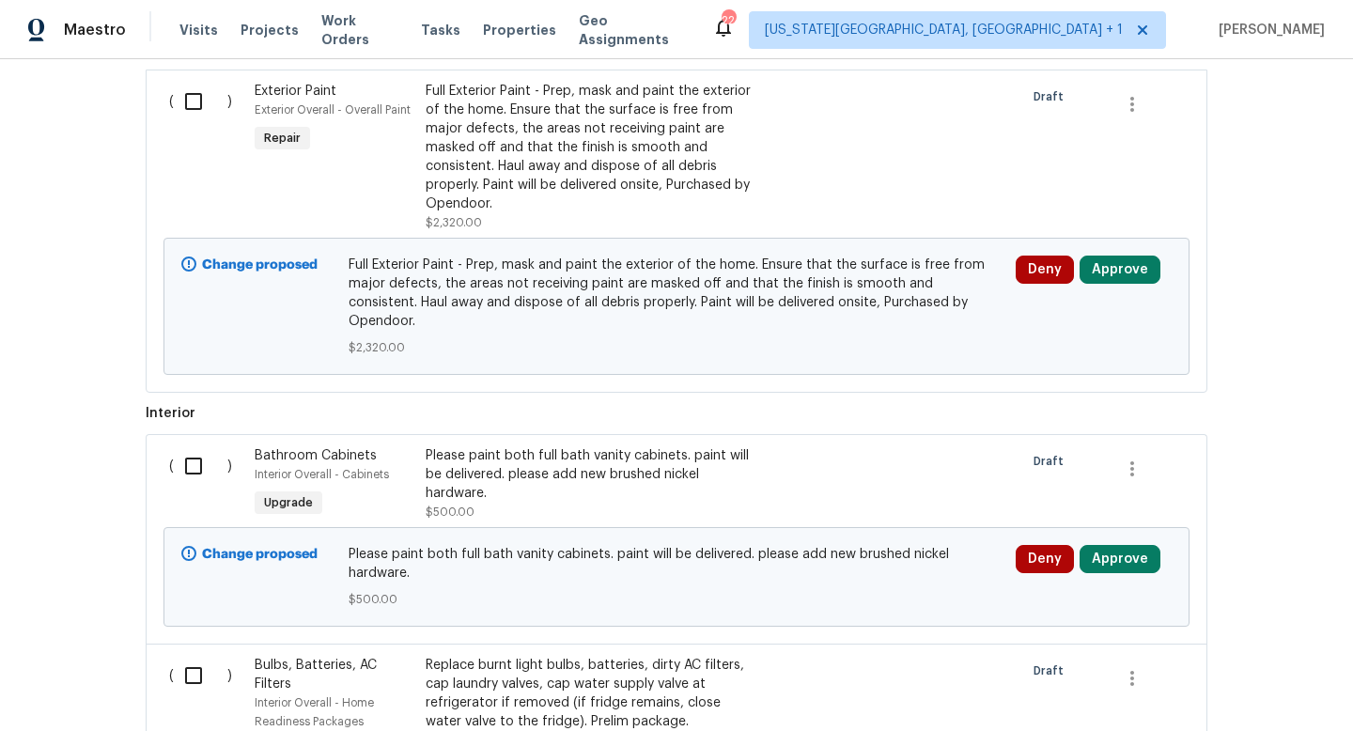
scroll to position [567, 0]
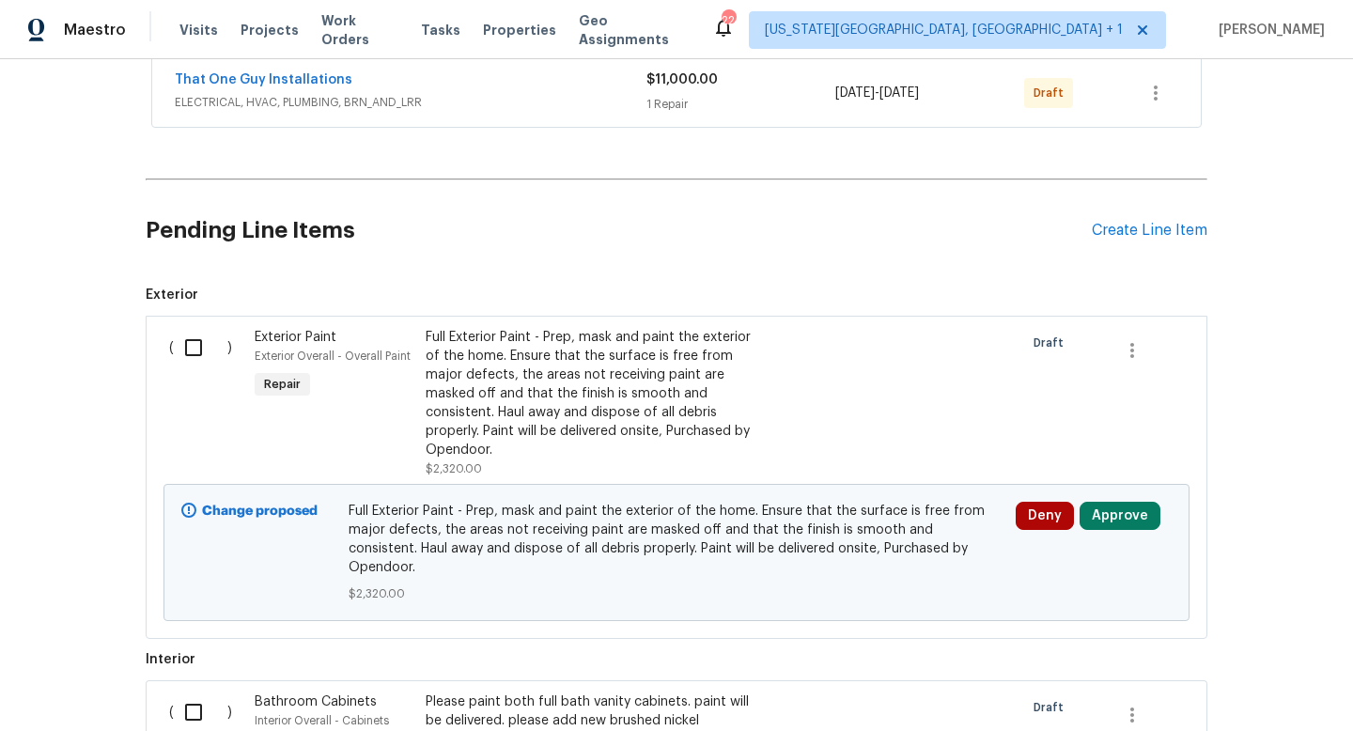
click at [589, 381] on div "Full Exterior Paint - Prep, mask and paint the exterior of the home. Ensure tha…" at bounding box center [591, 394] width 331 height 132
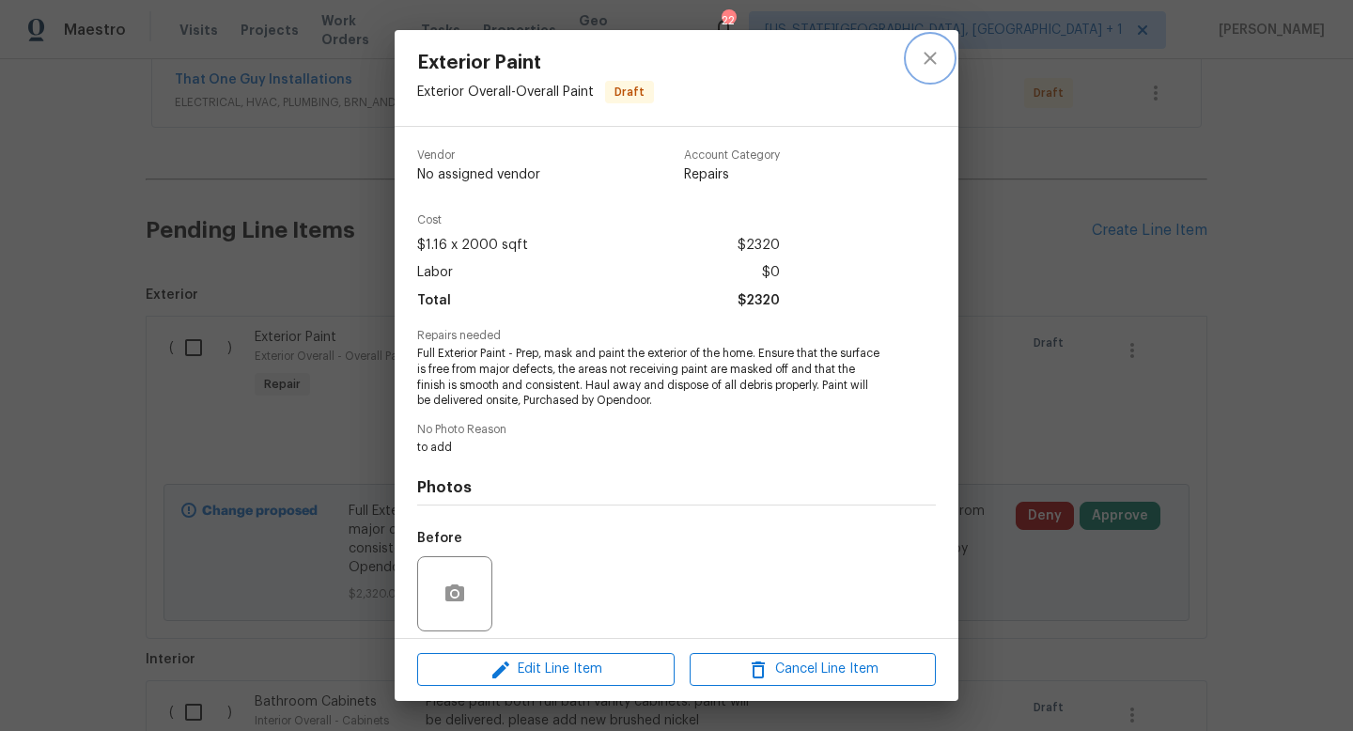
click at [934, 57] on icon "close" at bounding box center [930, 58] width 23 height 23
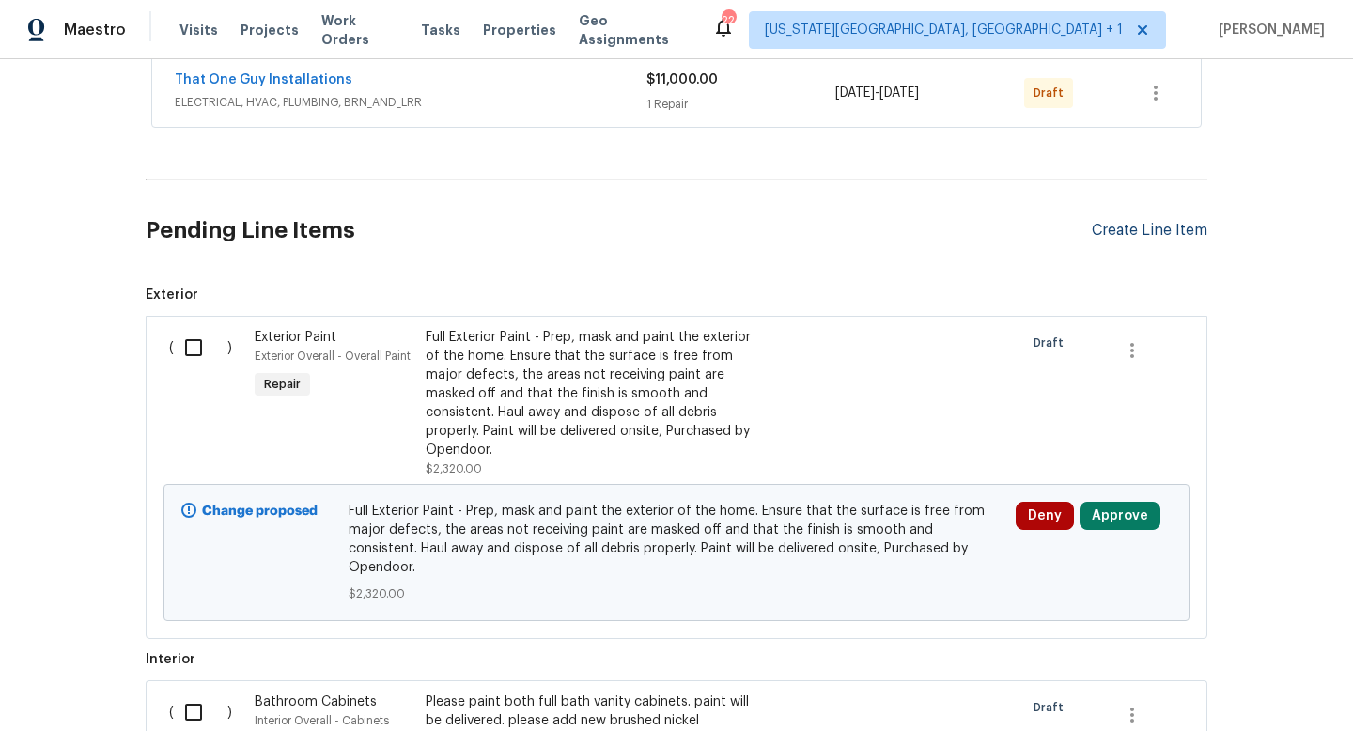
click at [1120, 228] on div "Create Line Item" at bounding box center [1150, 231] width 116 height 18
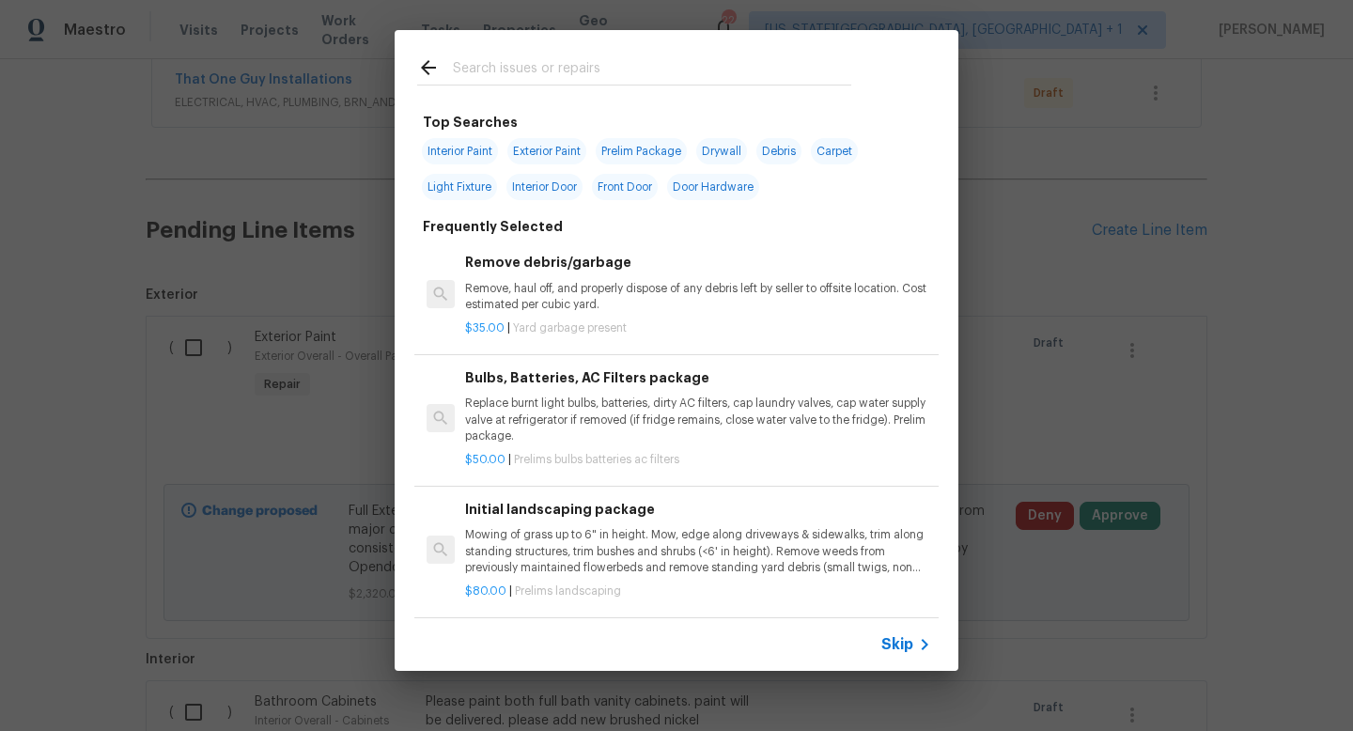
click at [510, 60] on input "text" at bounding box center [652, 70] width 398 height 28
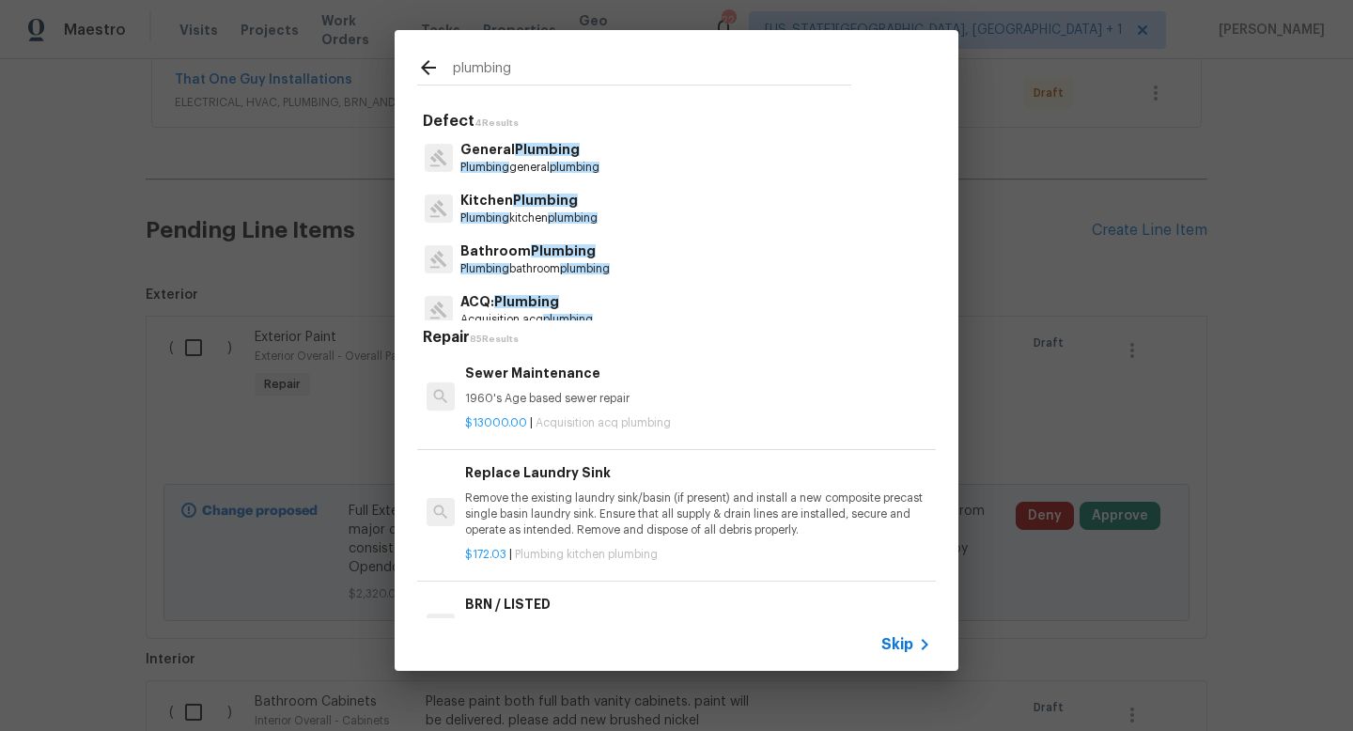
type input "plumbing"
click at [510, 258] on p "Bathroom Plumbing" at bounding box center [534, 252] width 149 height 20
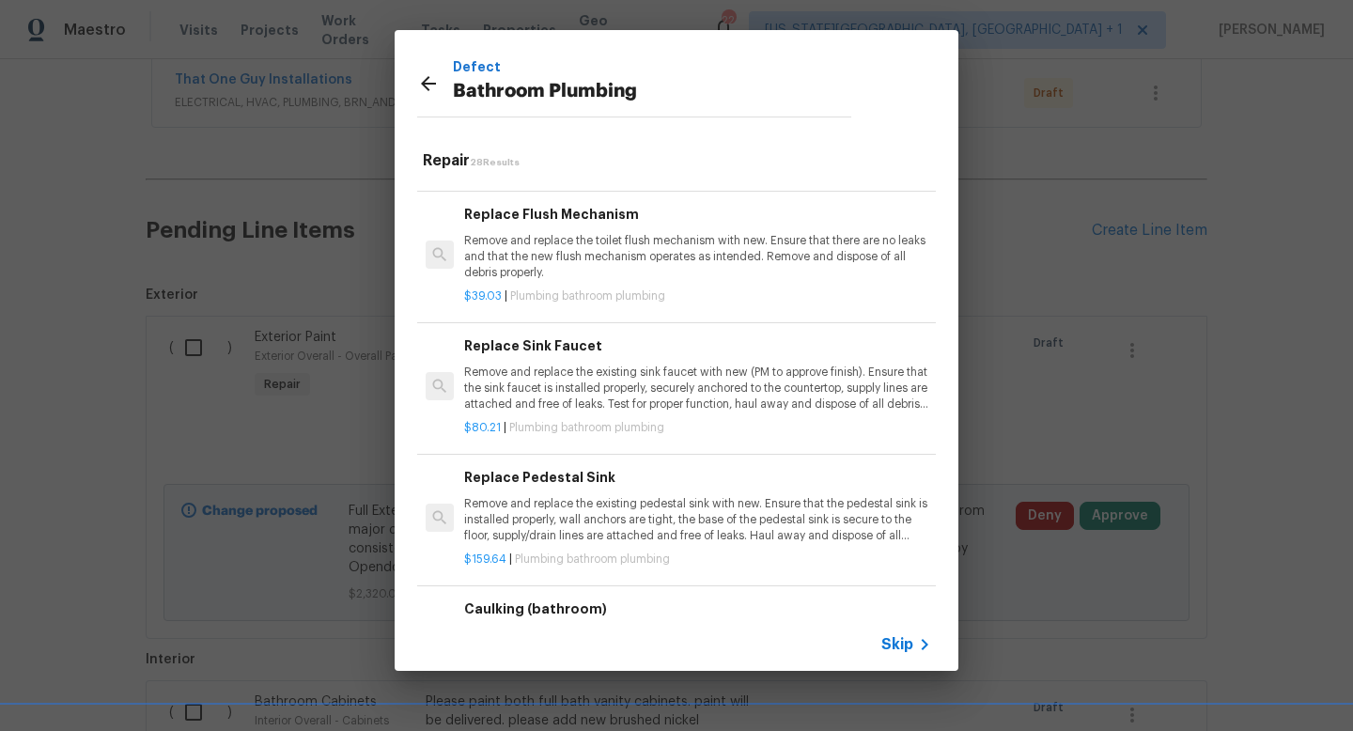
scroll to position [2293, 1]
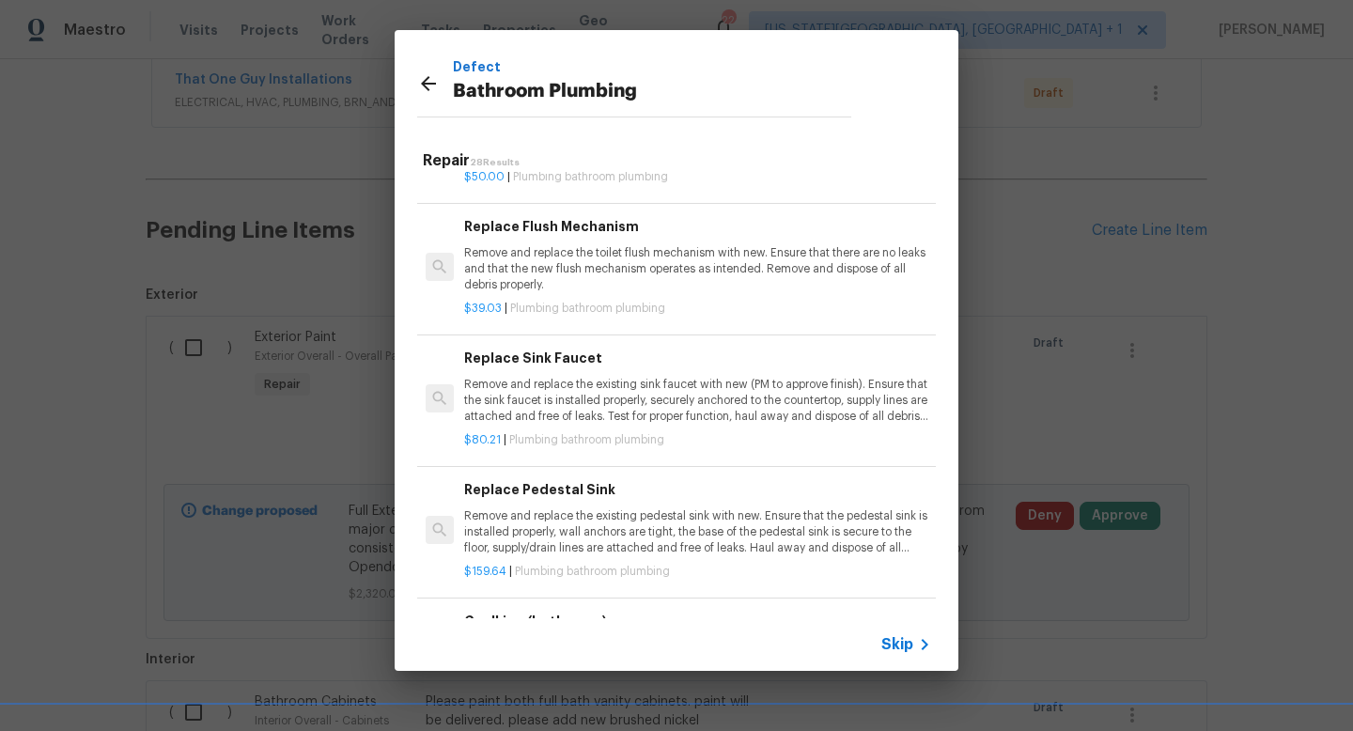
click at [620, 385] on p "Remove and replace the existing sink faucet with new (PM to approve finish). En…" at bounding box center [697, 401] width 466 height 48
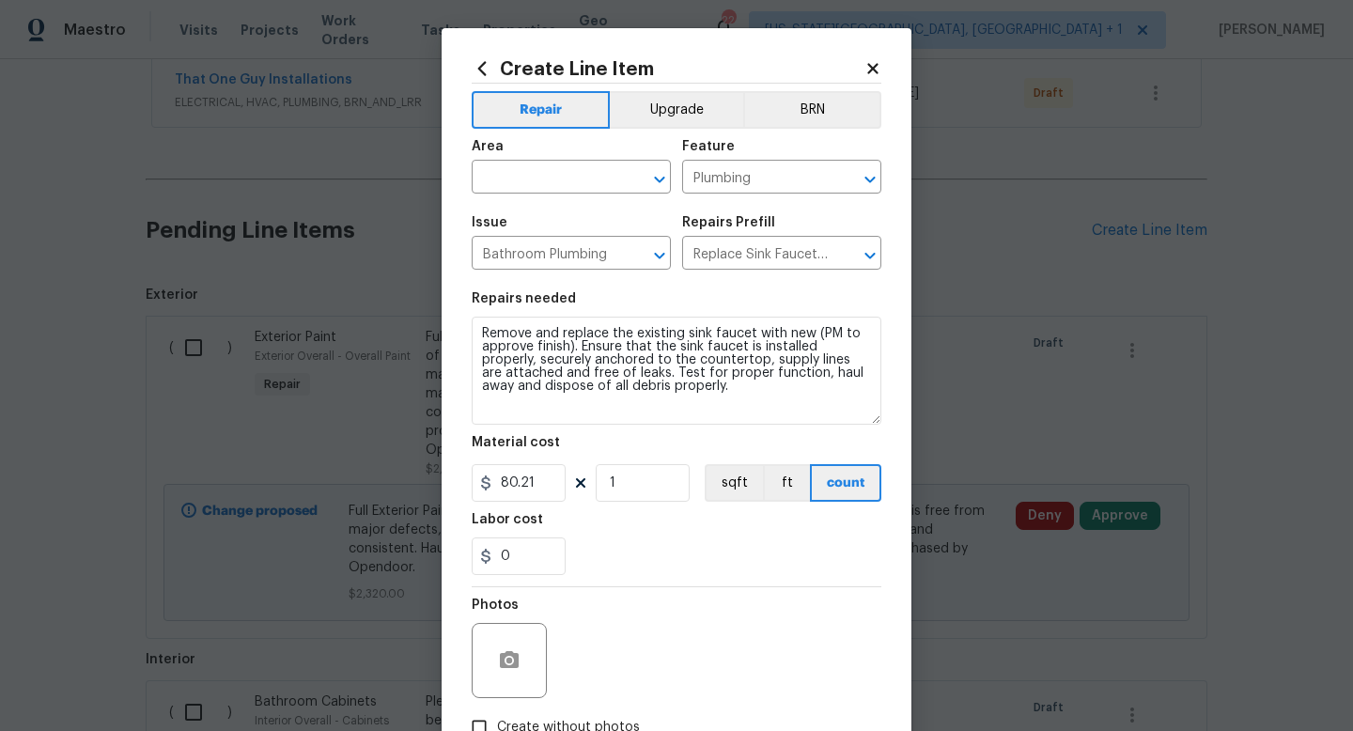
drag, startPoint x: 874, startPoint y: 370, endPoint x: 908, endPoint y: 450, distance: 86.8
click at [908, 450] on div "Create Line Item Repair Upgrade BRN Area ​ Feature Plumbing ​ Issue Bathroom Pl…" at bounding box center [677, 428] width 470 height 801
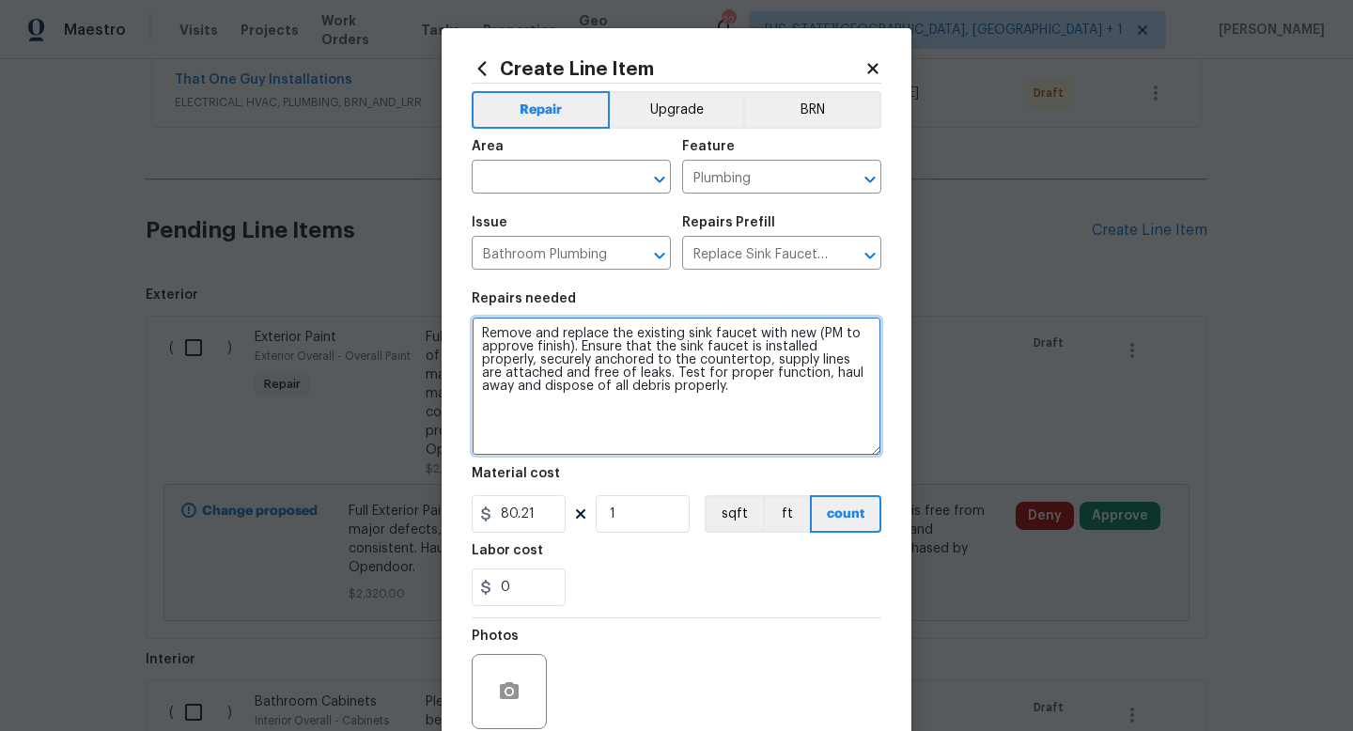
click at [732, 384] on textarea "Remove and replace the existing sink faucet with new (PM to approve finish). En…" at bounding box center [677, 386] width 410 height 139
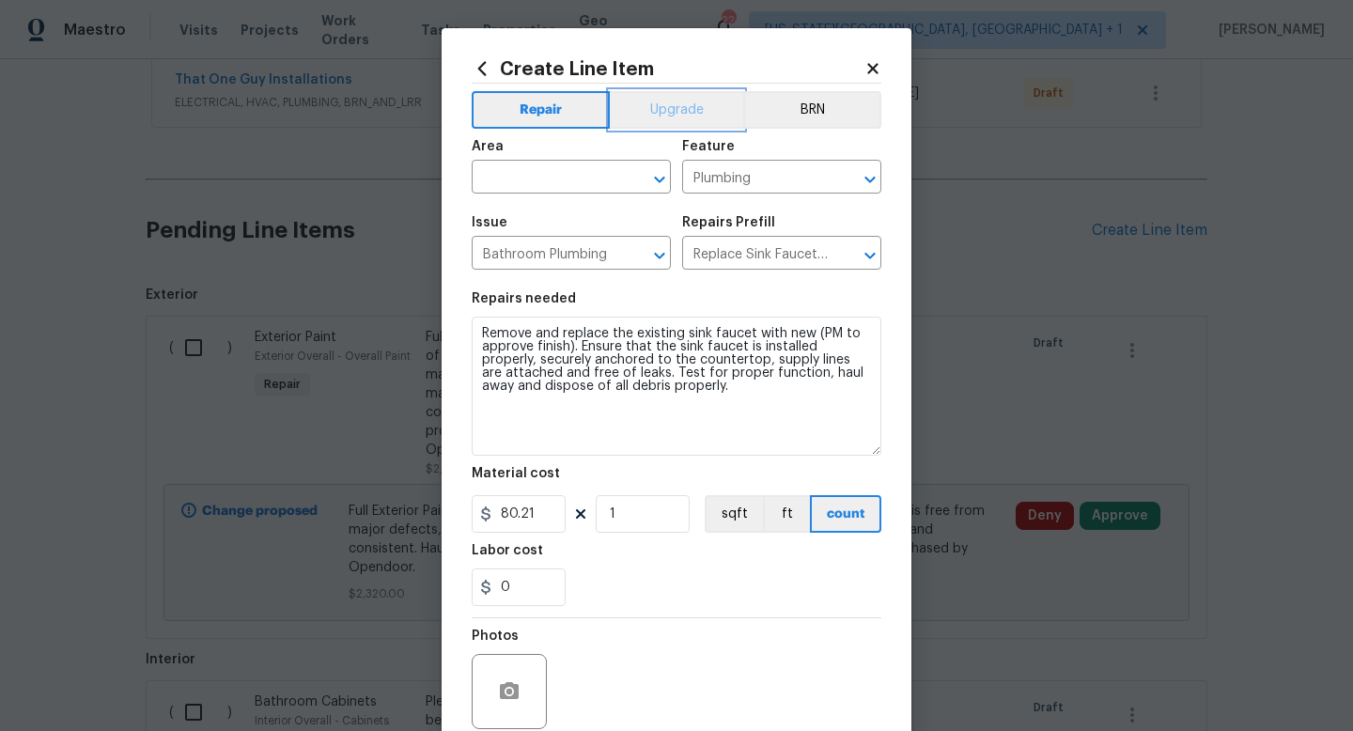
click at [661, 116] on button "Upgrade" at bounding box center [677, 110] width 134 height 38
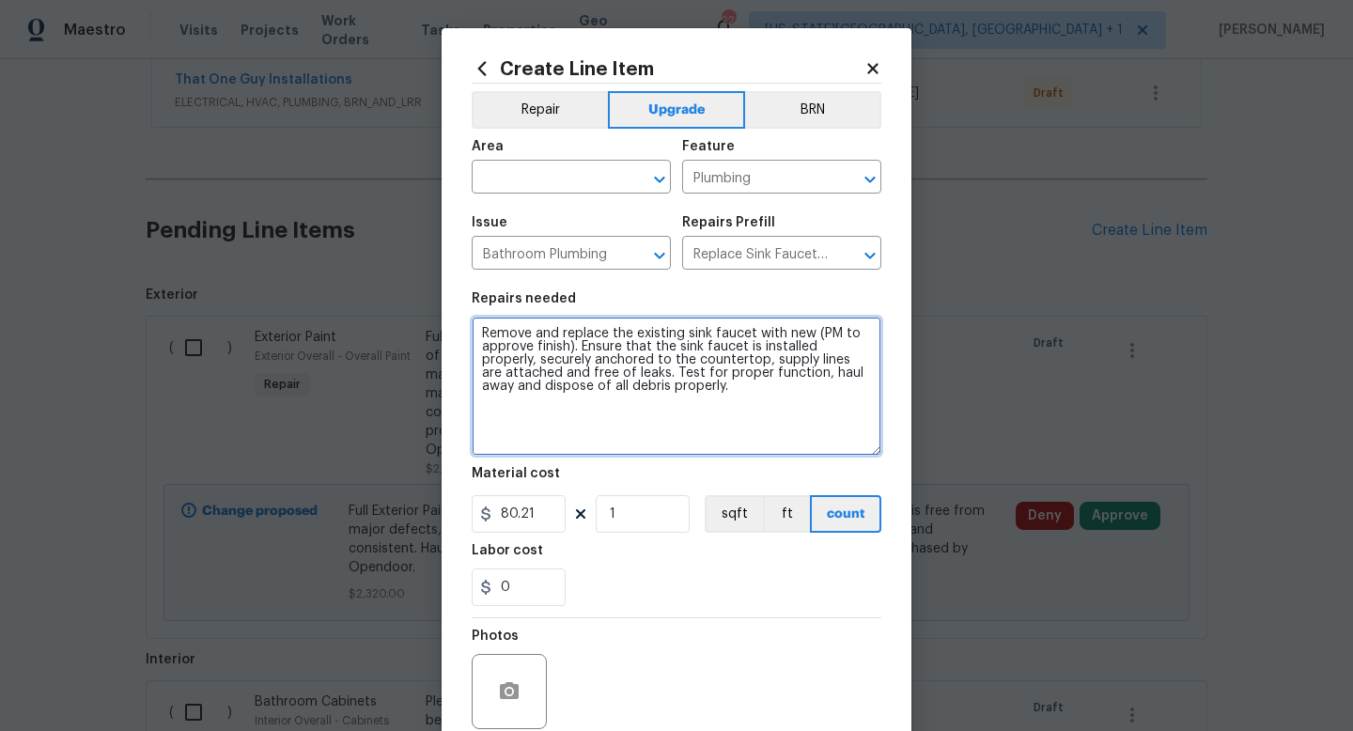
click at [698, 398] on textarea "Remove and replace the existing sink faucet with new (PM to approve finish). En…" at bounding box center [677, 386] width 410 height 139
type textarea "Remove and replace the existing sink faucet with new (PM to approve finish). En…"
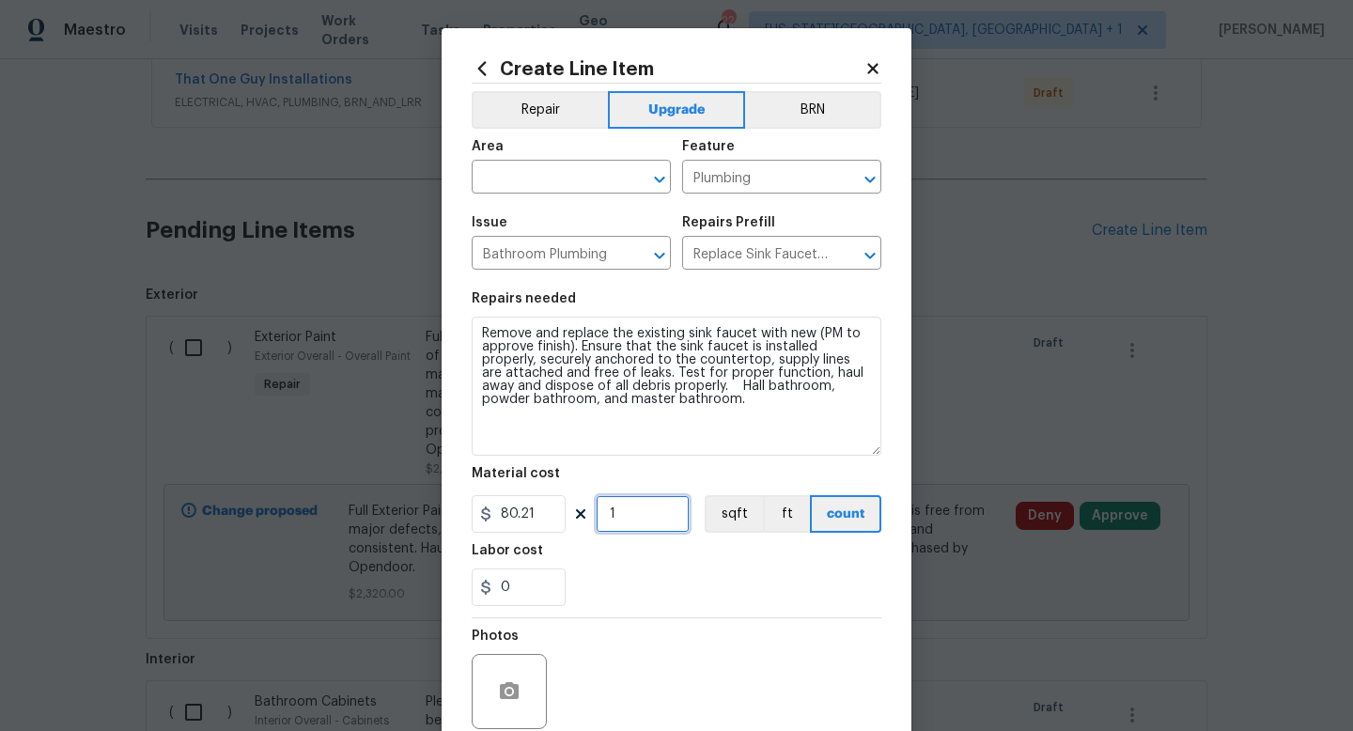
click at [652, 526] on input "1" at bounding box center [643, 514] width 94 height 38
type input "3"
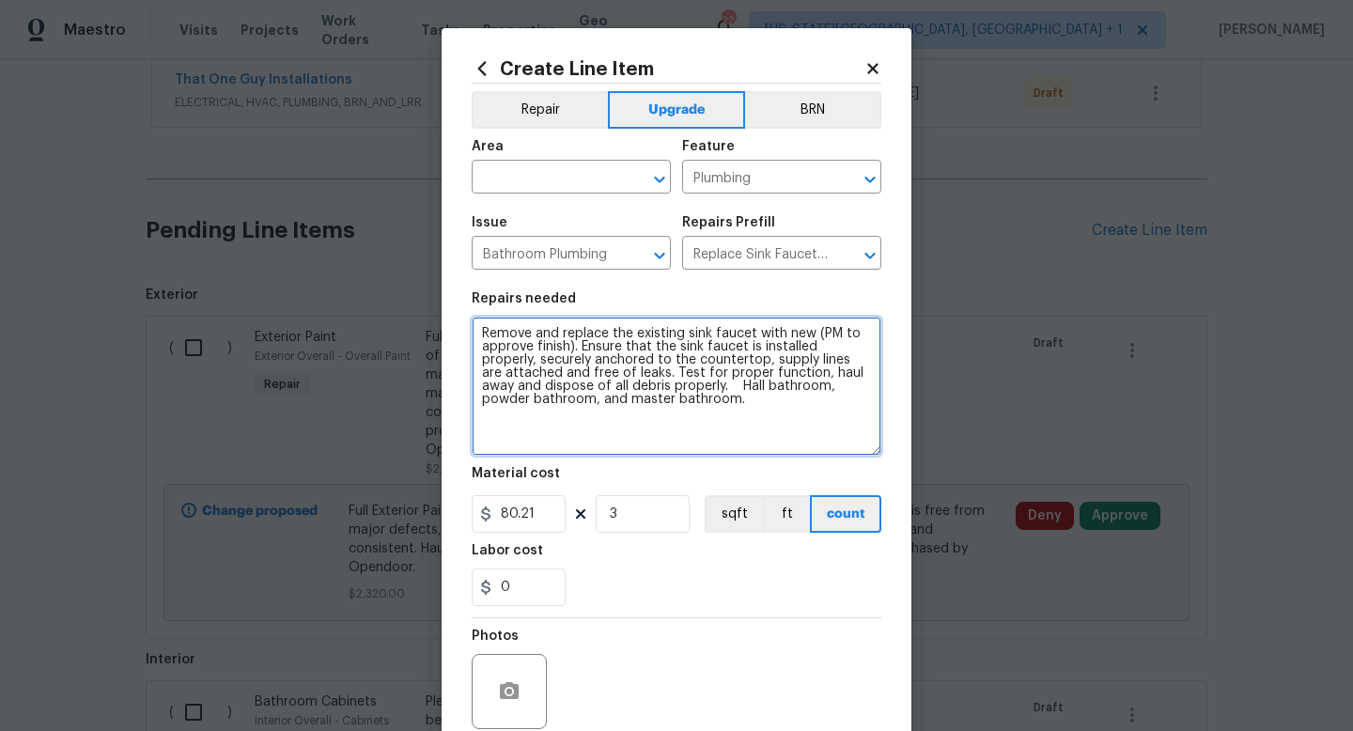
click at [691, 421] on textarea "Remove and replace the existing sink faucet with new (PM to approve finish). En…" at bounding box center [677, 386] width 410 height 139
type textarea "Remove and replace the existing sink faucet with new (PM to approve finish). En…"
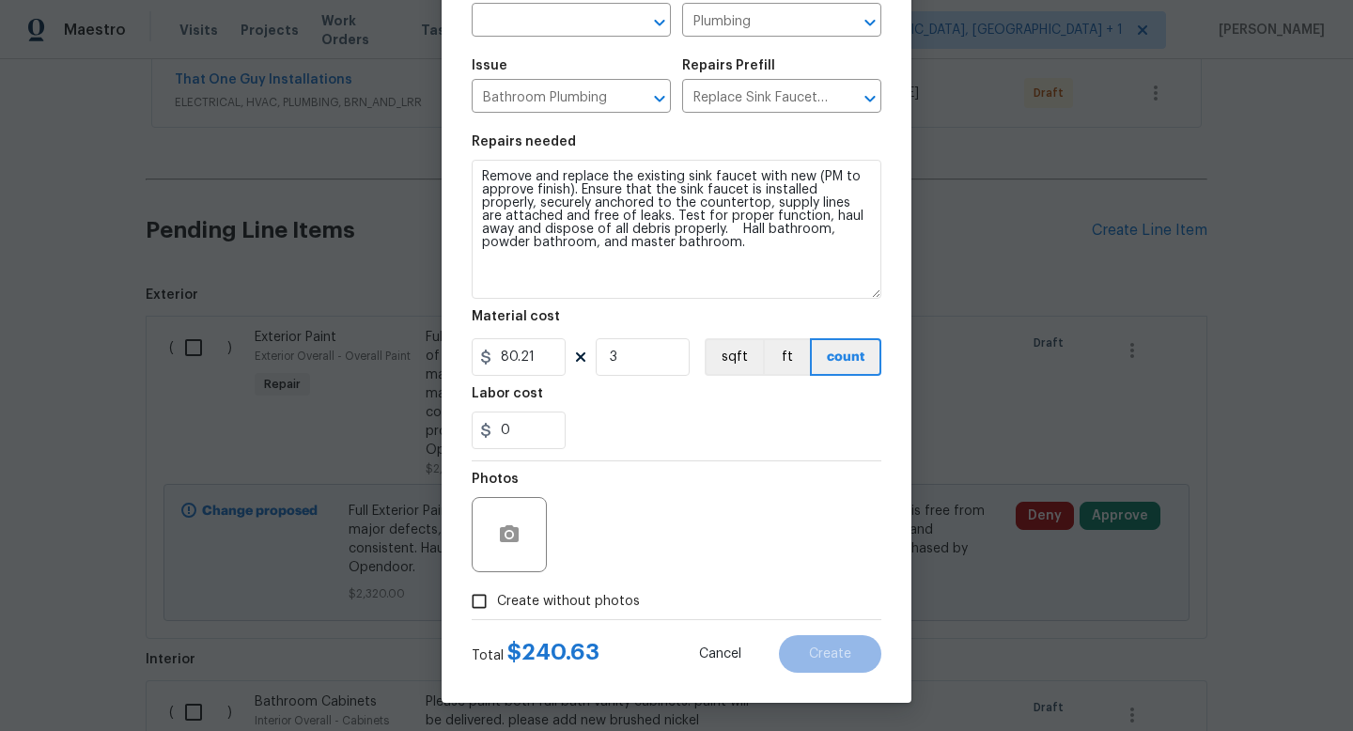
click at [580, 594] on span "Create without photos" at bounding box center [568, 602] width 143 height 20
click at [497, 594] on input "Create without photos" at bounding box center [479, 602] width 36 height 36
checkbox input "true"
click at [626, 511] on textarea at bounding box center [722, 534] width 320 height 75
type textarea "na"
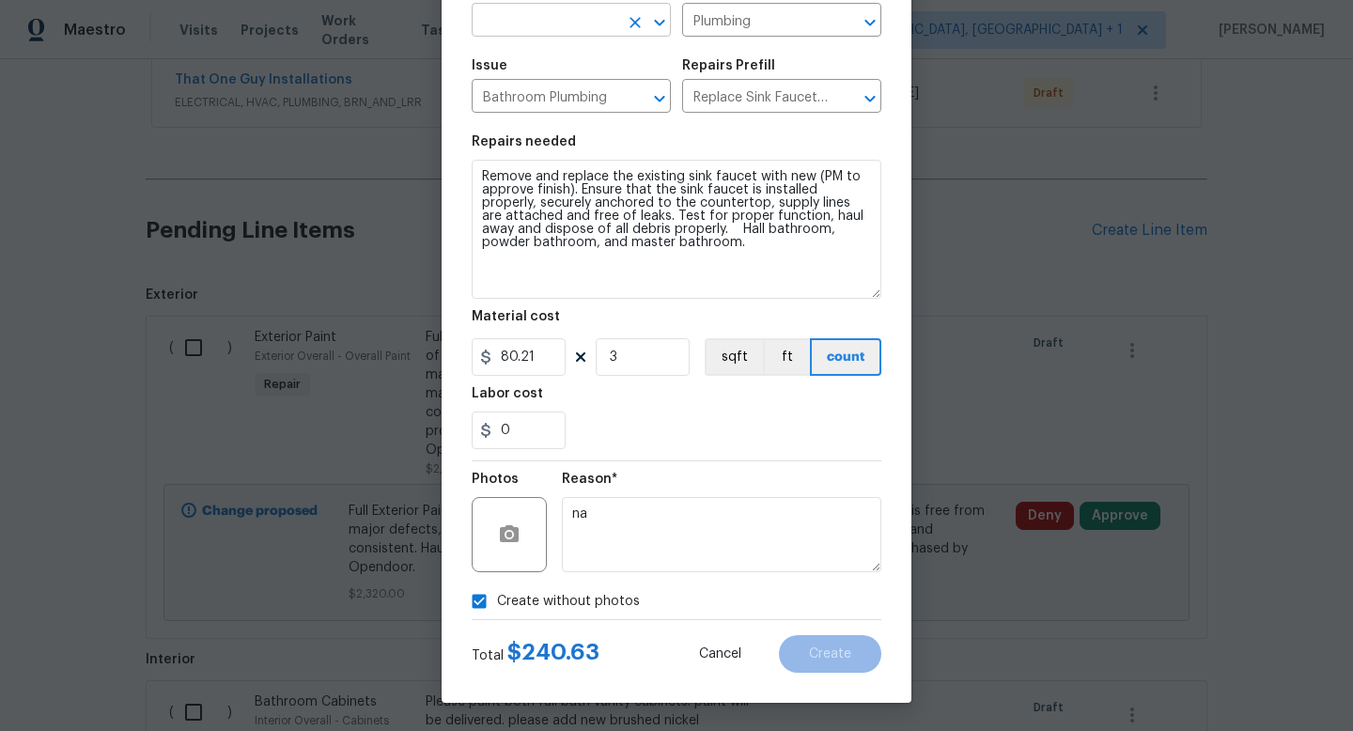
click at [549, 30] on input "text" at bounding box center [545, 22] width 147 height 29
click at [534, 101] on li "Interior Overall" at bounding box center [571, 94] width 199 height 31
type input "Interior Overall"
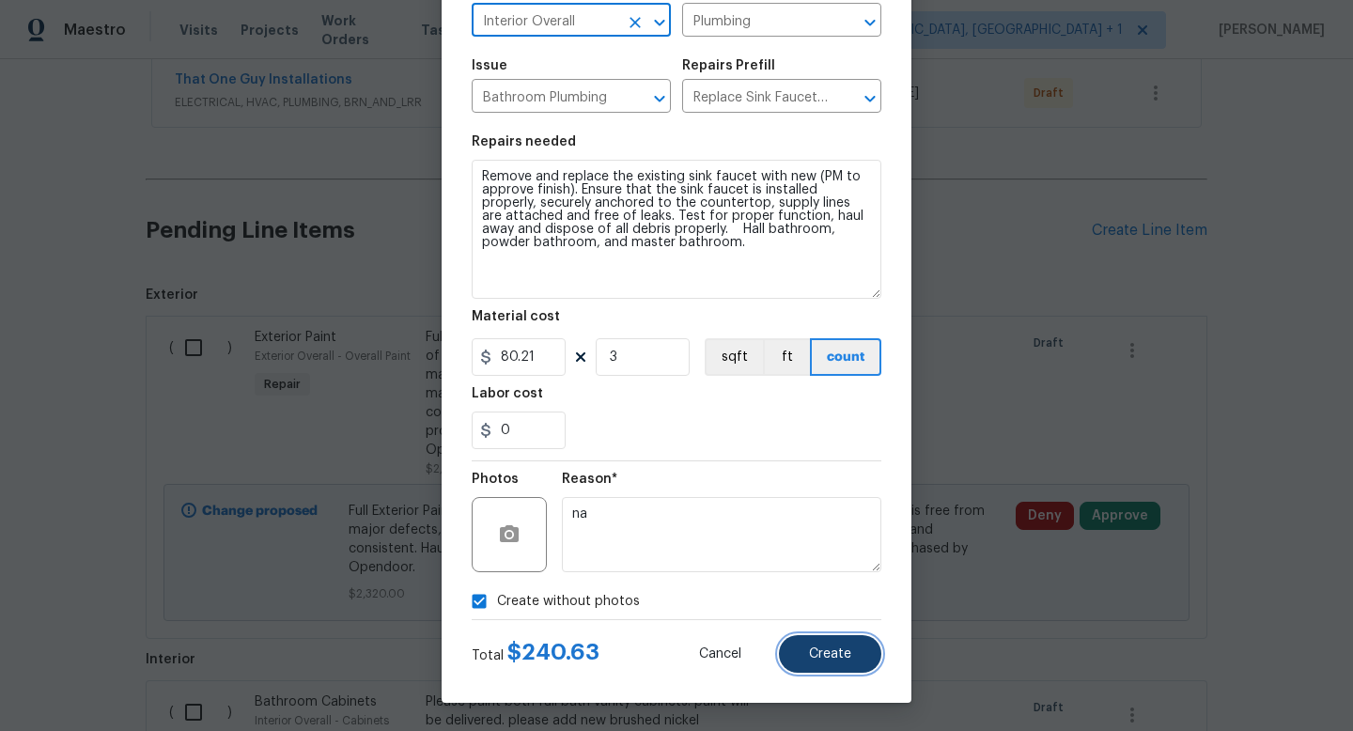
click at [838, 652] on span "Create" at bounding box center [830, 655] width 42 height 14
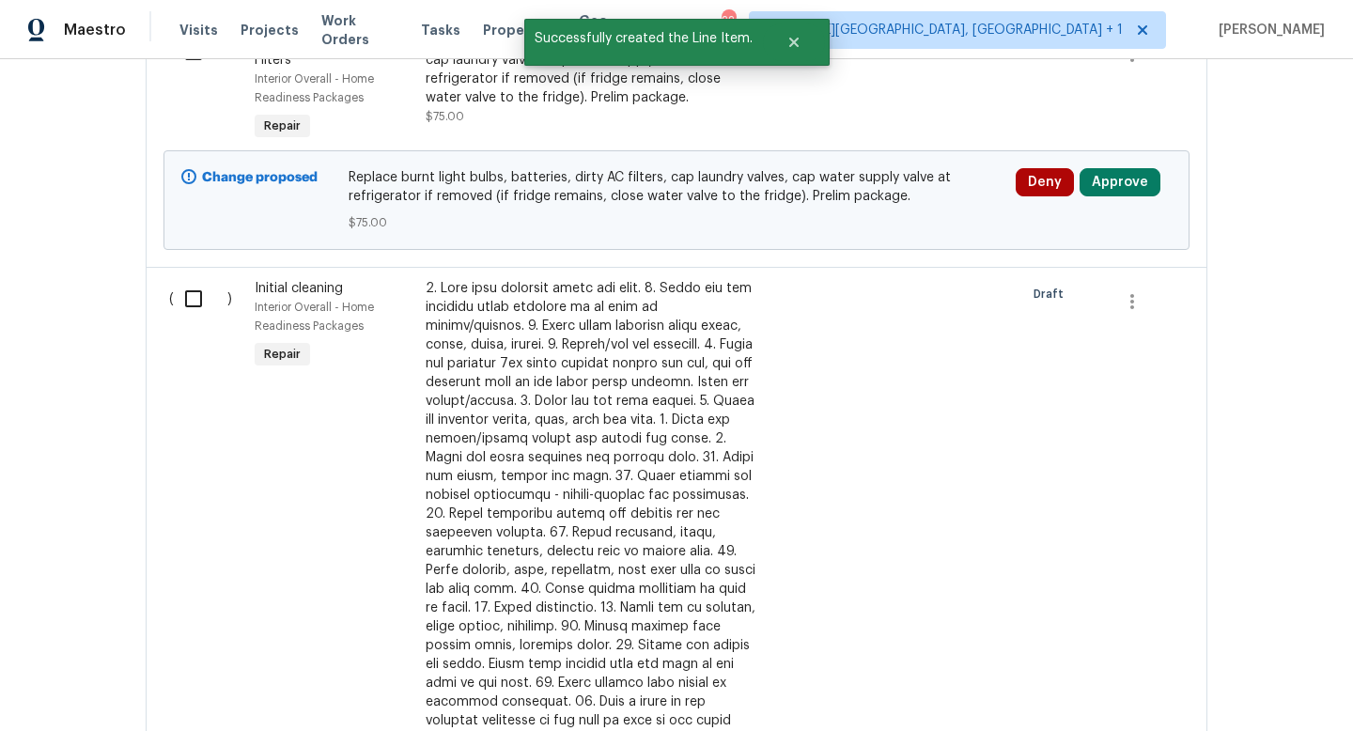
scroll to position [2203, 0]
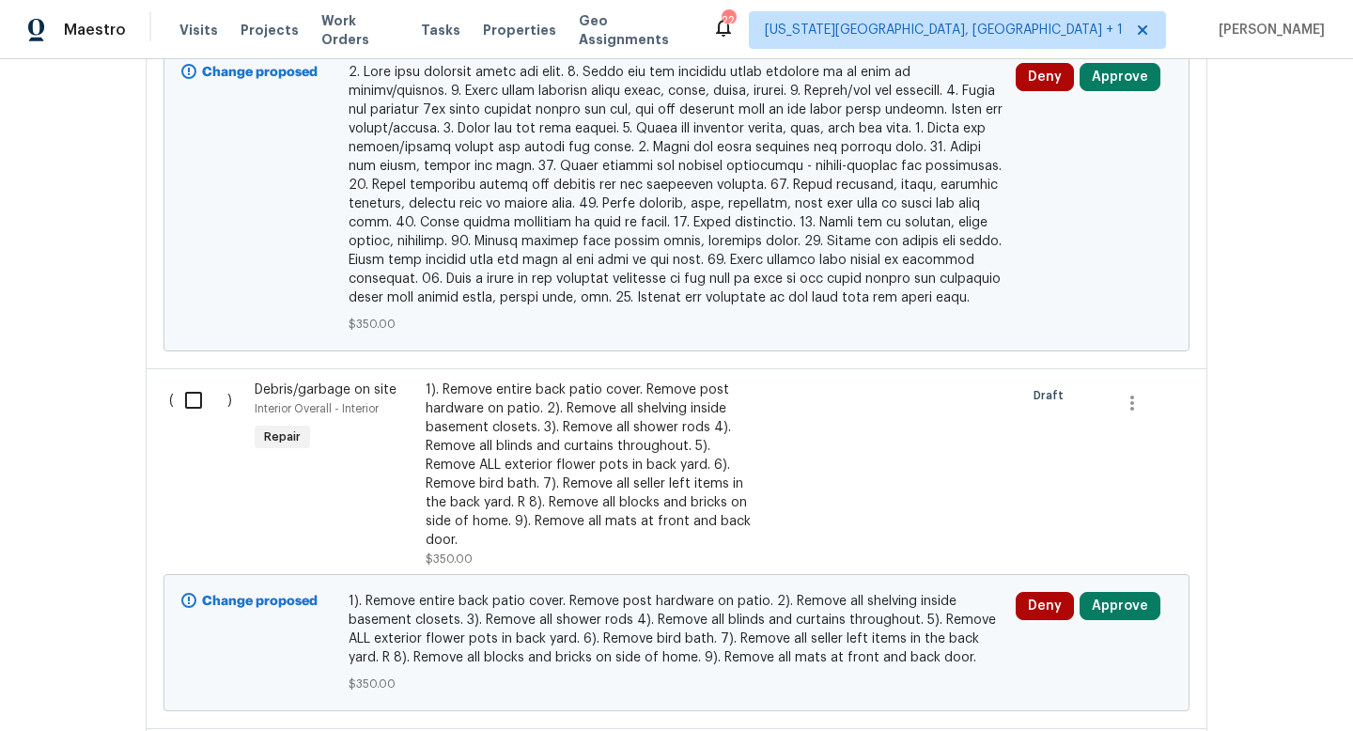
click at [619, 398] on div "1). Remove entire back patio cover. Remove post hardware on patio. 2). Remove a…" at bounding box center [591, 465] width 331 height 169
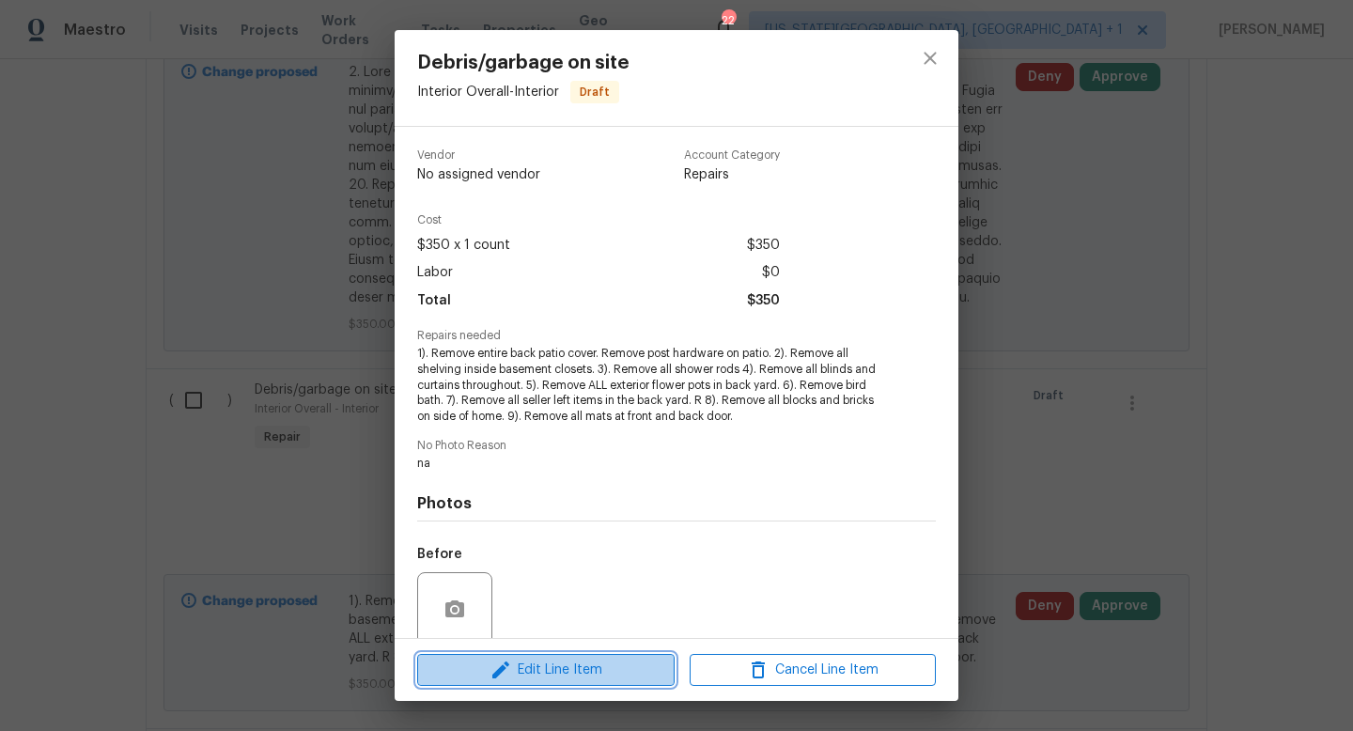
click at [547, 671] on span "Edit Line Item" at bounding box center [546, 670] width 246 height 23
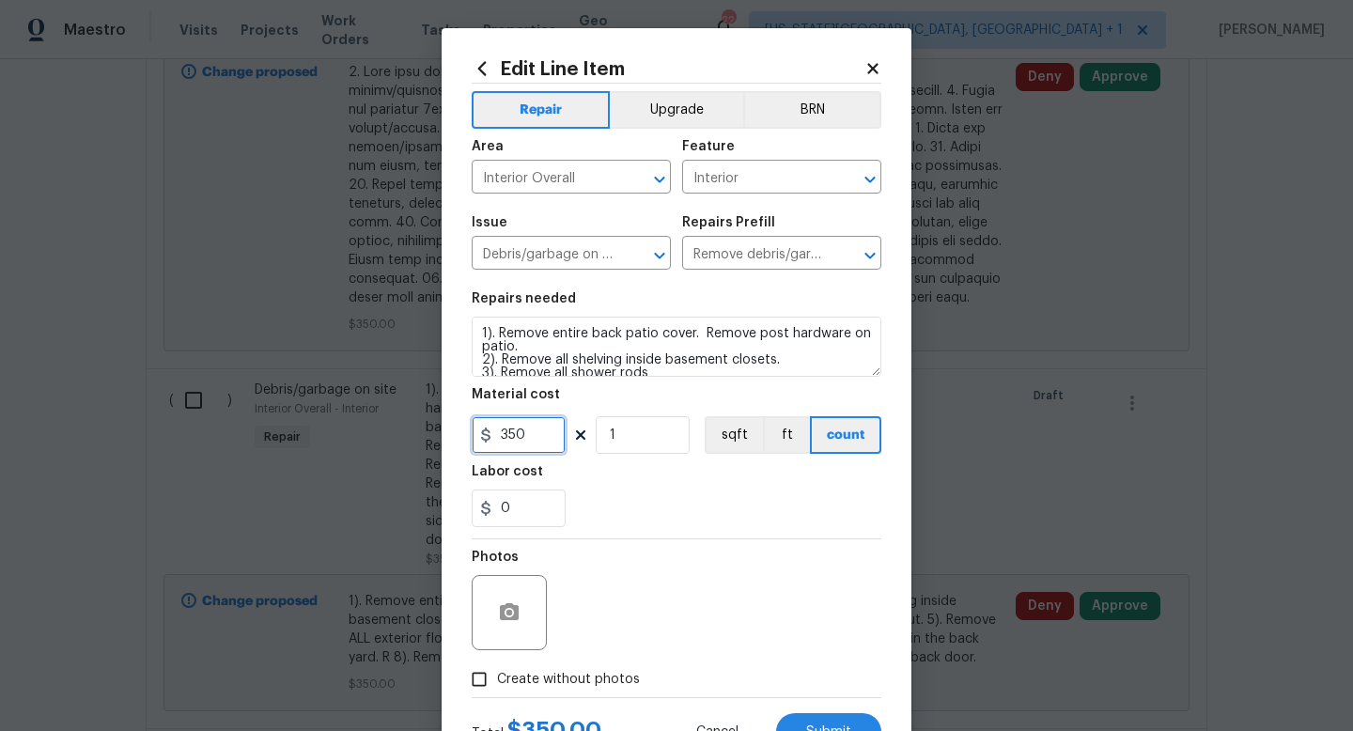
drag, startPoint x: 494, startPoint y: 437, endPoint x: 396, endPoint y: 426, distance: 99.3
click at [396, 426] on div "Edit Line Item Repair Upgrade BRN Area Interior Overall ​ Feature Interior ​ Is…" at bounding box center [676, 365] width 1353 height 731
type input "1500"
click at [546, 675] on span "Create without photos" at bounding box center [568, 680] width 143 height 20
click at [497, 675] on input "Create without photos" at bounding box center [479, 680] width 36 height 36
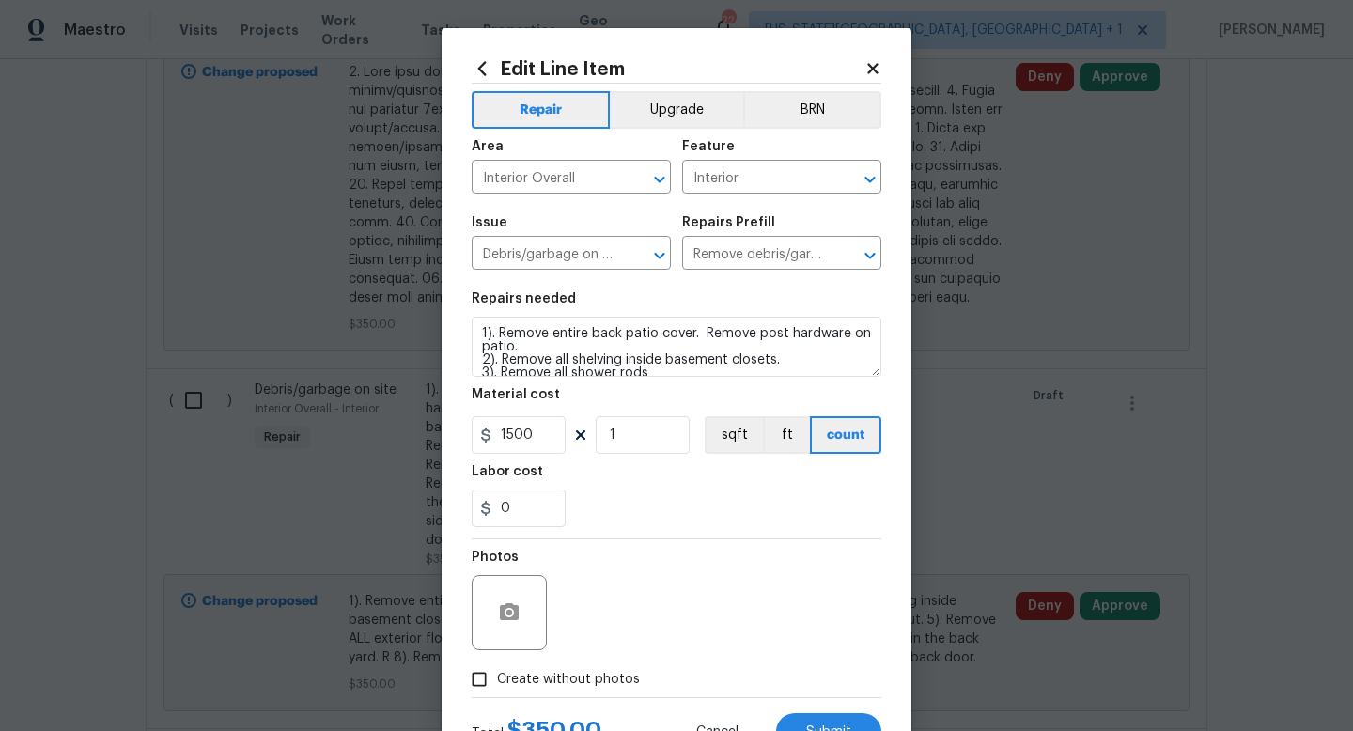
checkbox input "true"
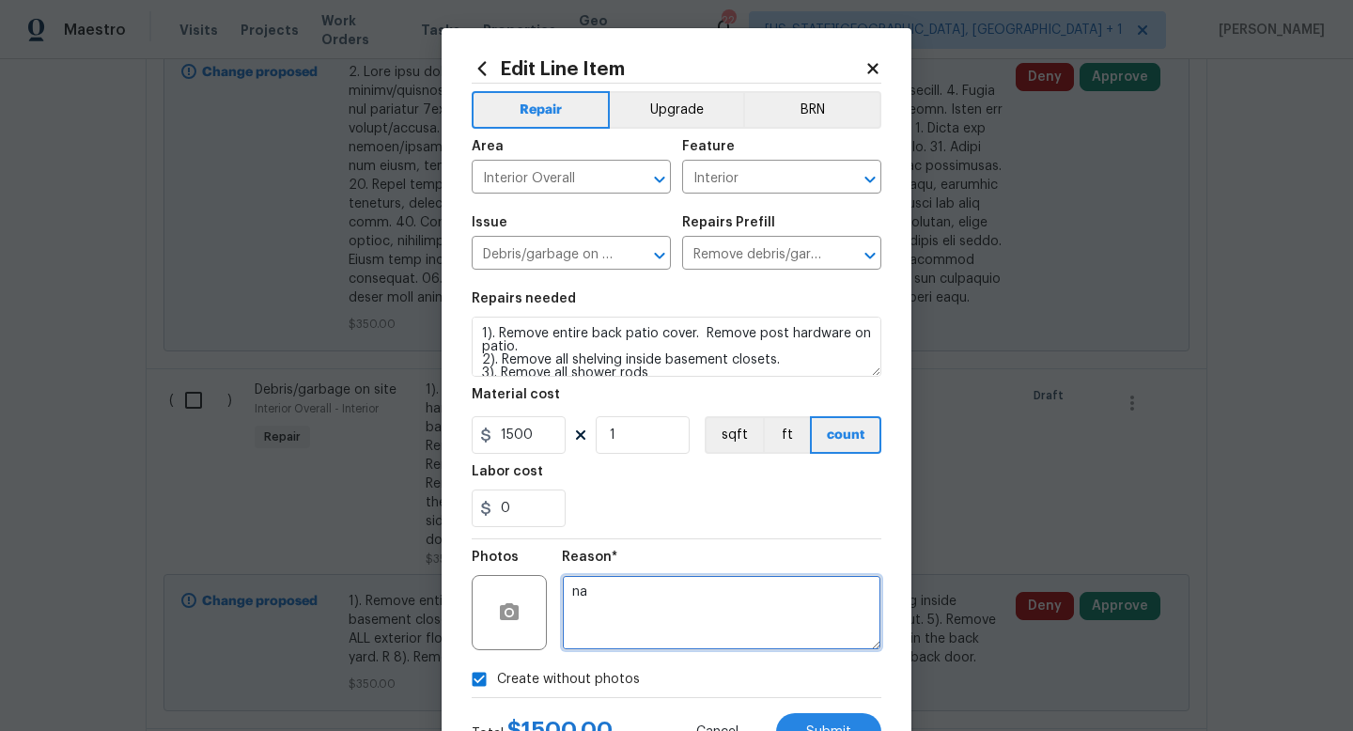
click at [641, 601] on textarea "na" at bounding box center [722, 612] width 320 height 75
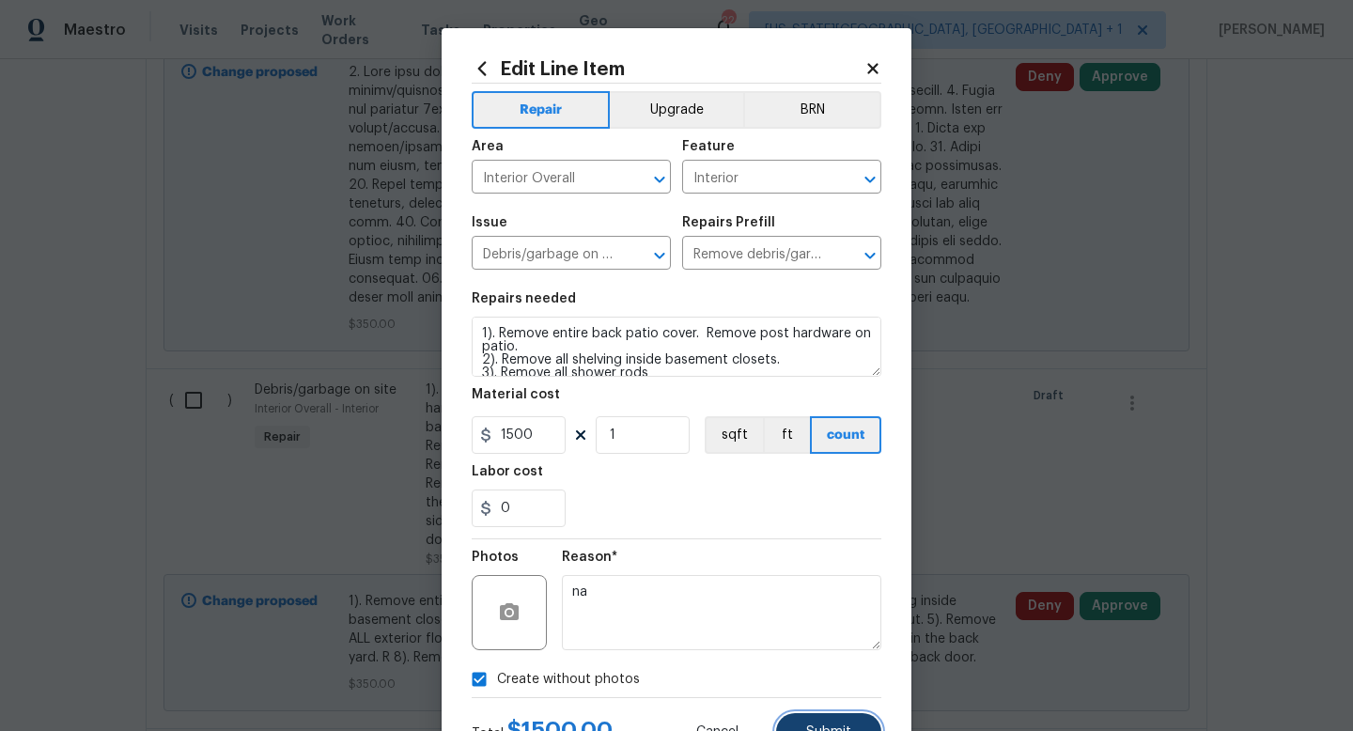
click at [809, 730] on span "Submit" at bounding box center [828, 733] width 45 height 14
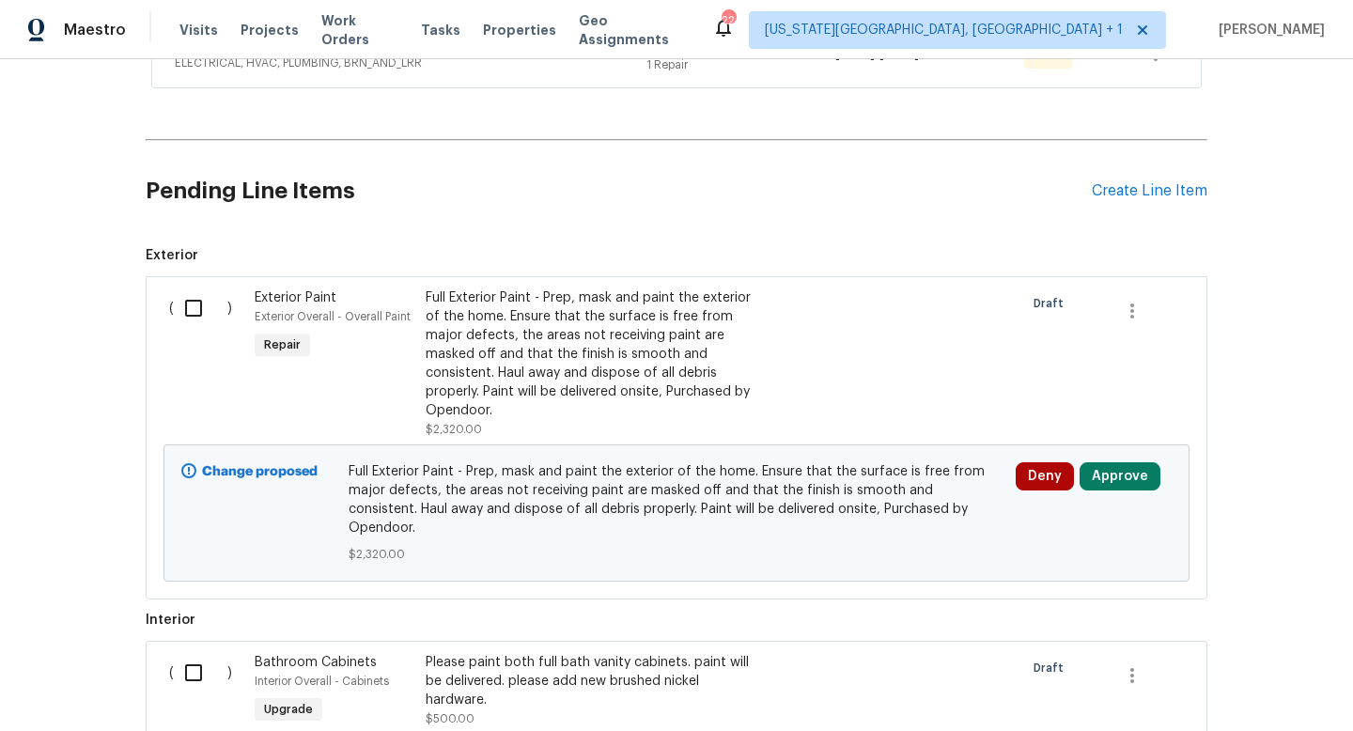
scroll to position [341, 0]
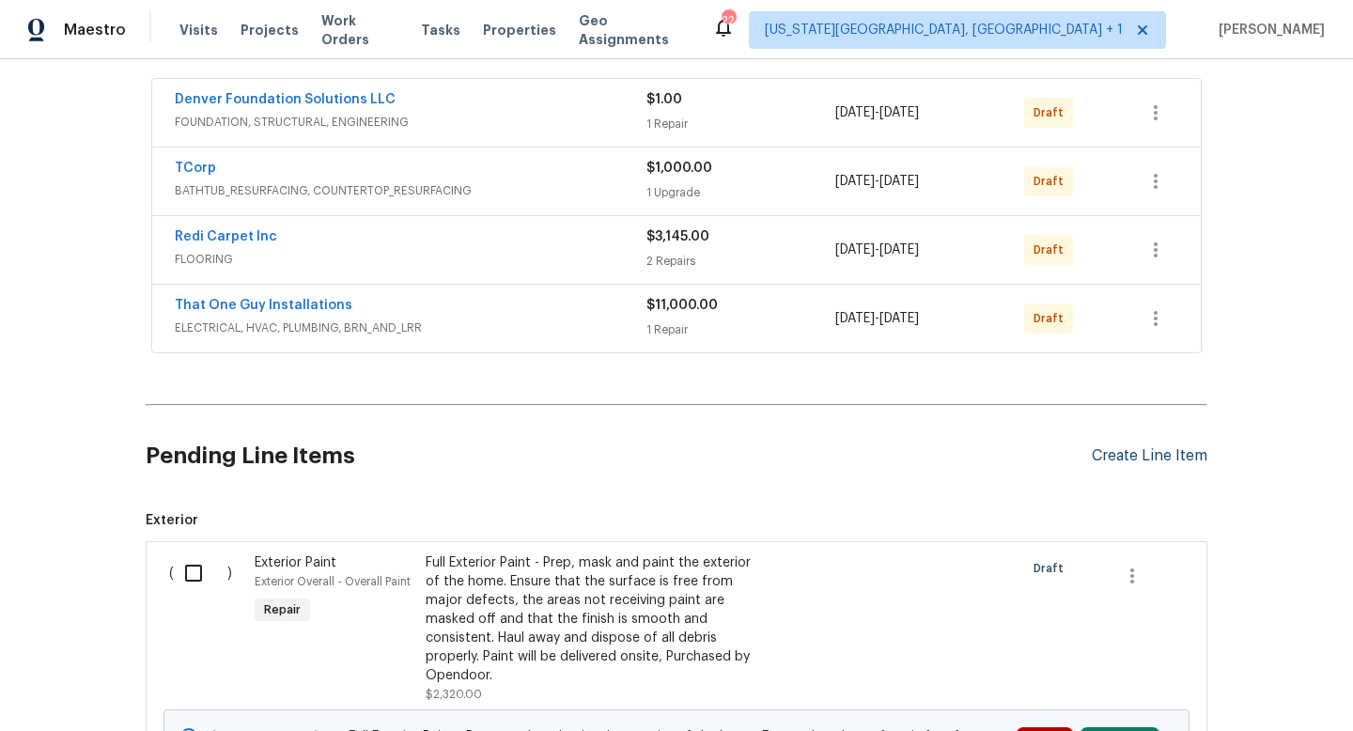
click at [1160, 454] on div "Create Line Item" at bounding box center [1150, 456] width 116 height 18
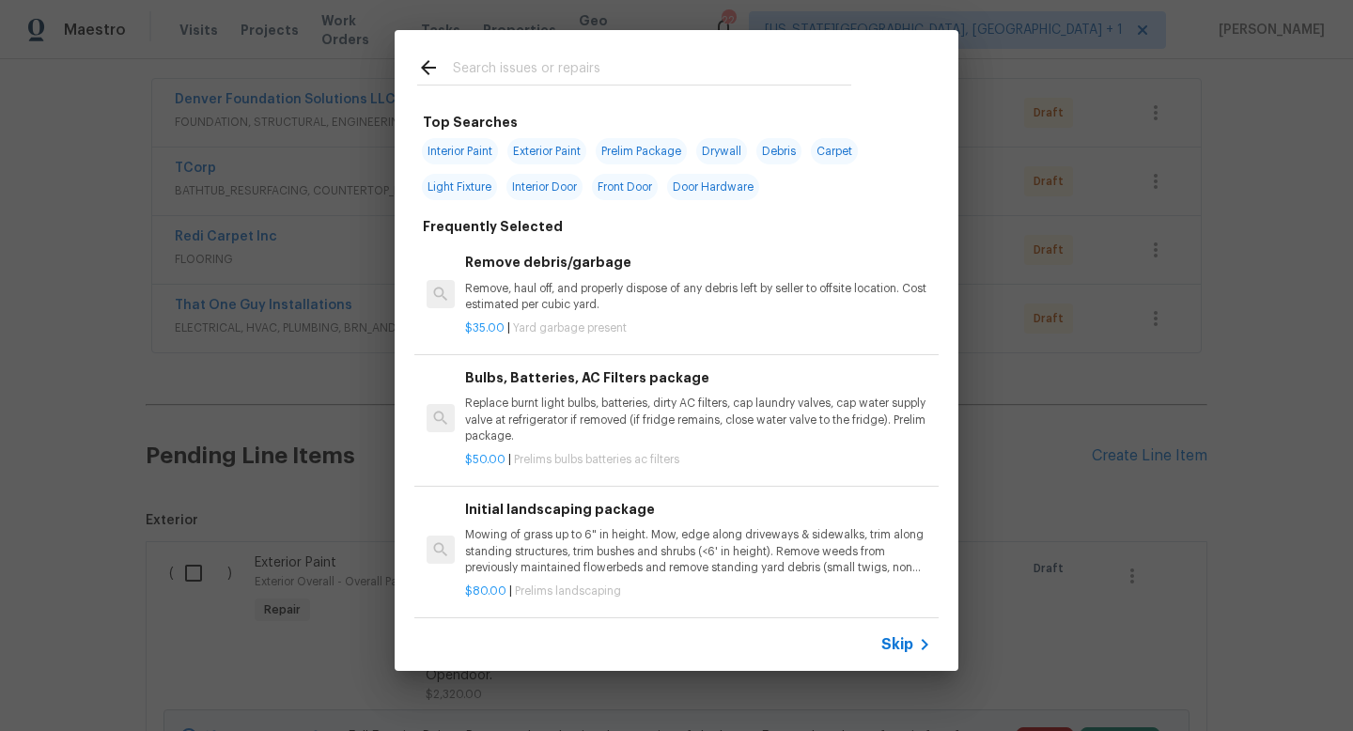
click at [512, 62] on input "text" at bounding box center [652, 70] width 398 height 28
type input "i"
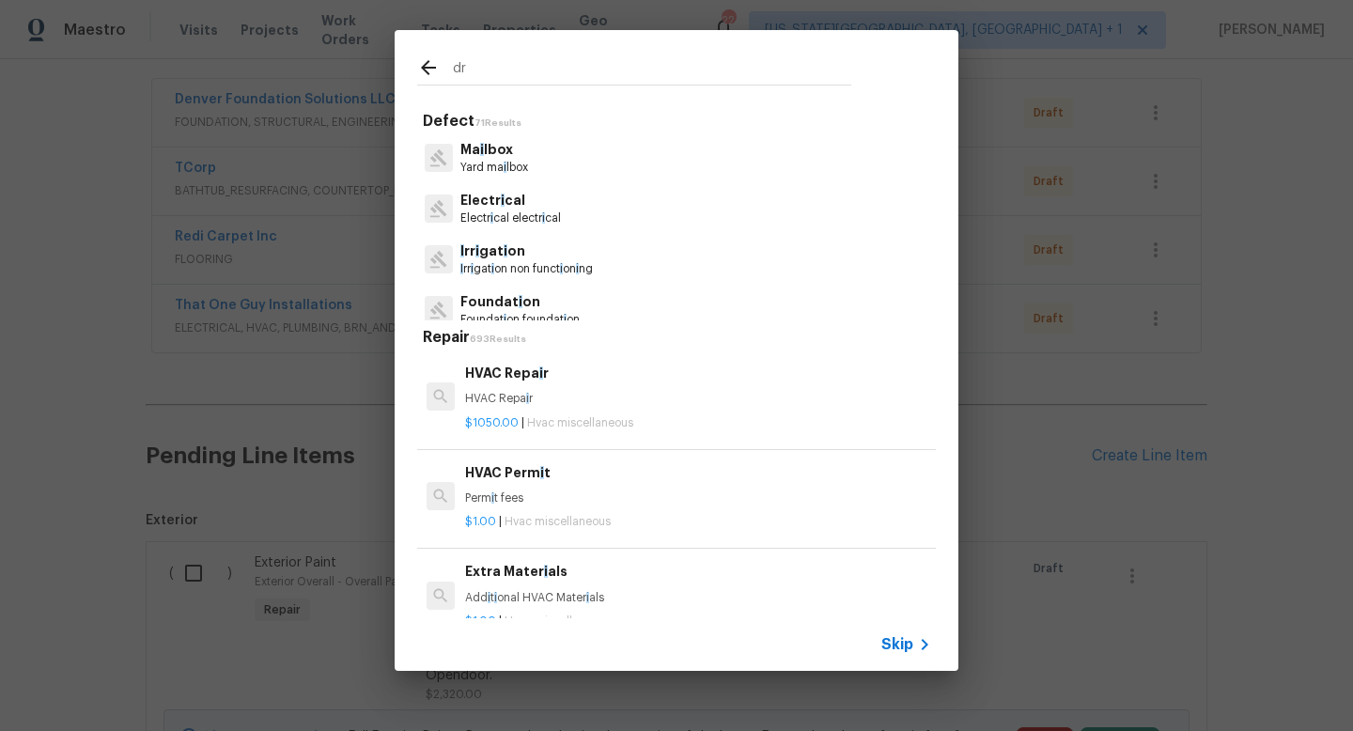
type input "d"
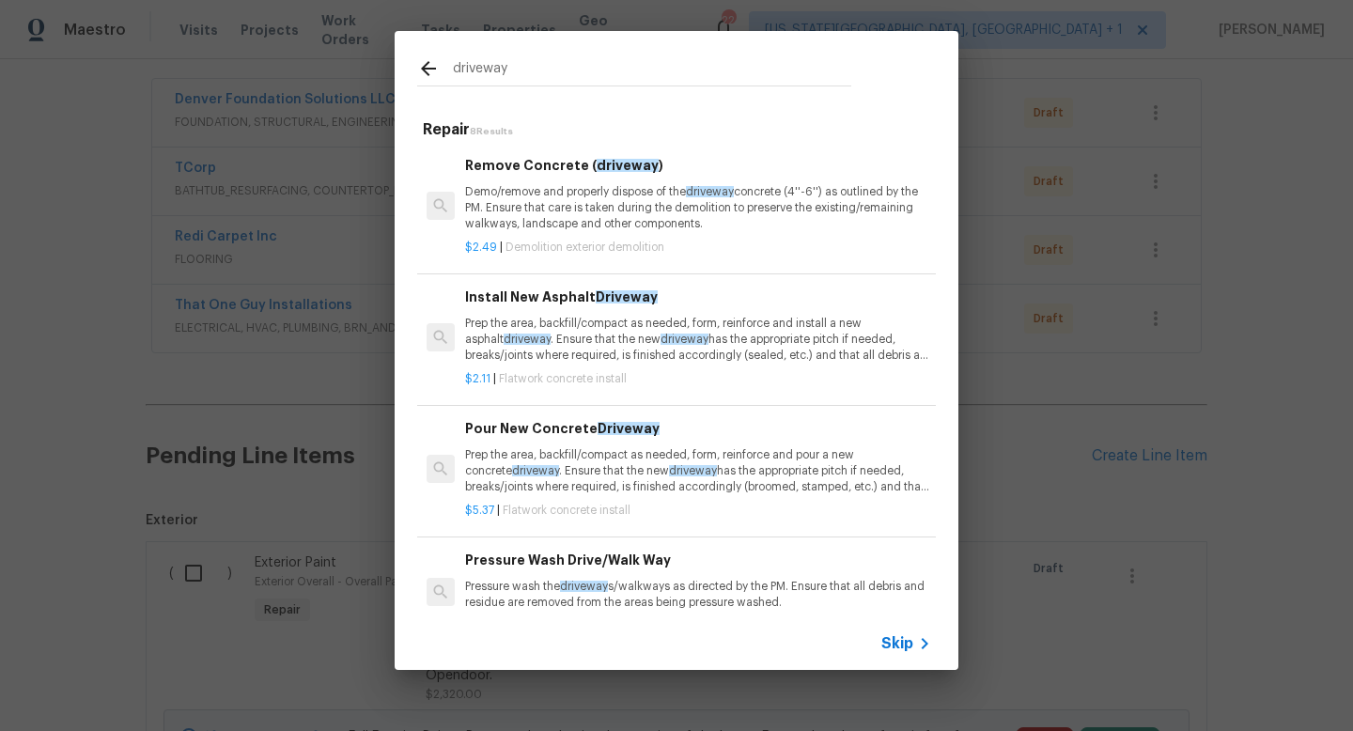
type input "driveway"
click at [585, 214] on p "Demo/remove and properly dispose of the driveway concrete (4''-6'') as outlined…" at bounding box center [698, 208] width 466 height 48
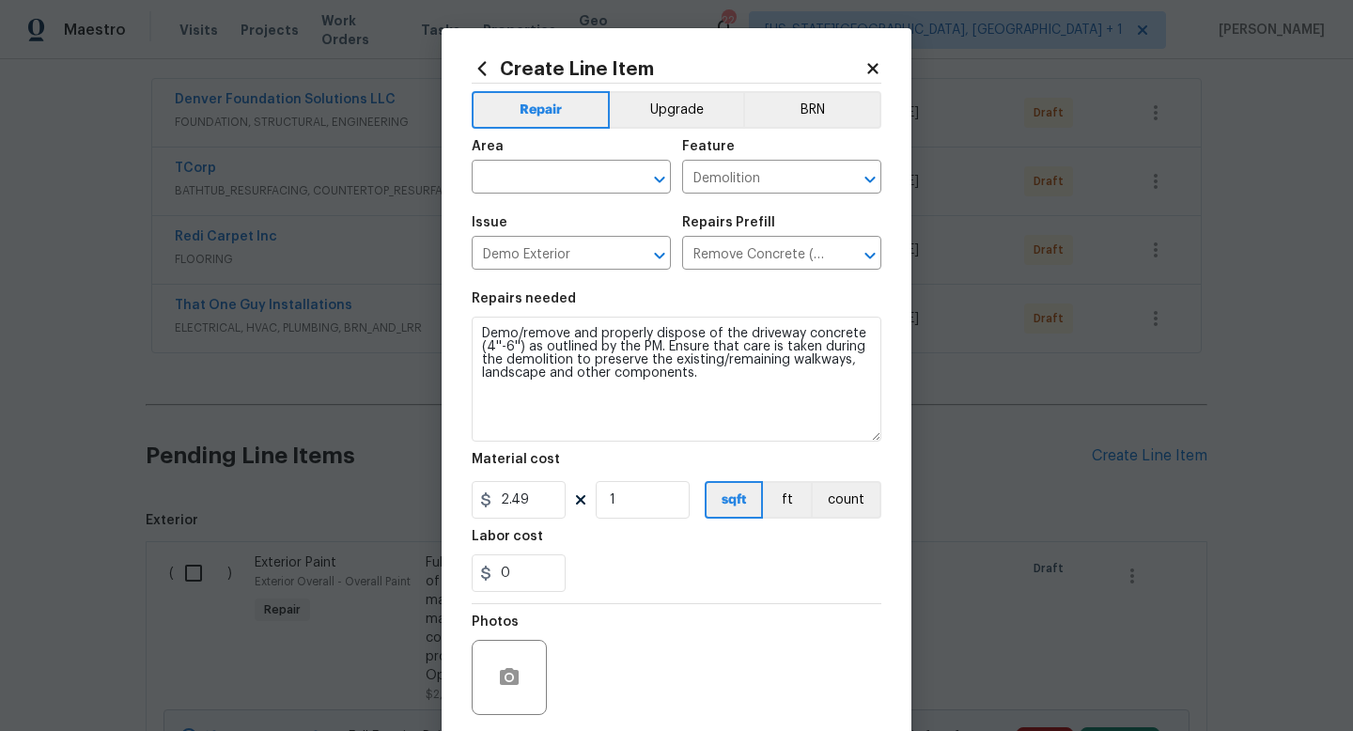
drag, startPoint x: 866, startPoint y: 369, endPoint x: 896, endPoint y: 449, distance: 85.4
click at [896, 449] on div "Create Line Item Repair Upgrade BRN Area ​ Feature Demolition ​ Issue Demo Exte…" at bounding box center [677, 437] width 470 height 818
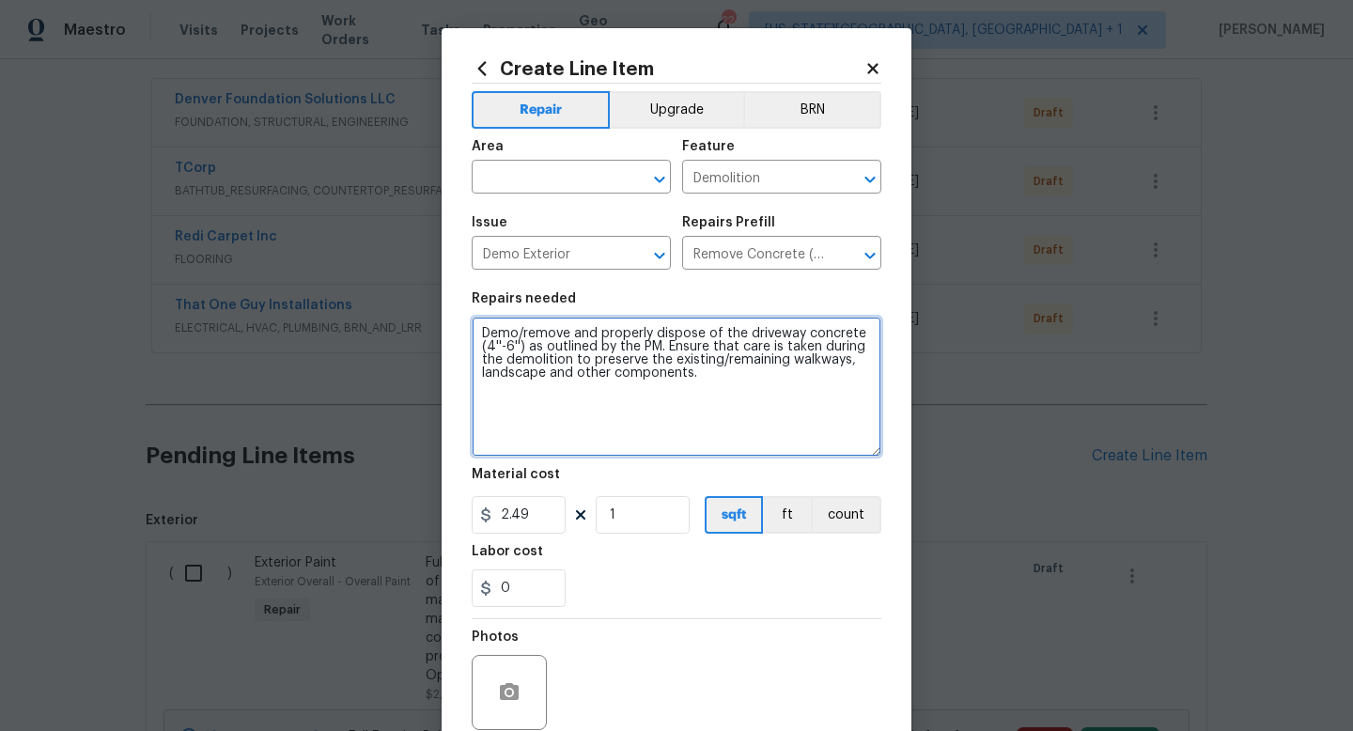
click at [807, 332] on textarea "Demo/remove and properly dispose of the driveway concrete (4''-6'') as outlined…" at bounding box center [677, 387] width 410 height 140
click at [804, 336] on textarea "Demo/remove and properly dispose of the driveway concrete (4''-6'') as outlined…" at bounding box center [677, 387] width 410 height 140
type textarea "Demo/remove and properly dispose of the driveway, walk walk and stairs to entry…"
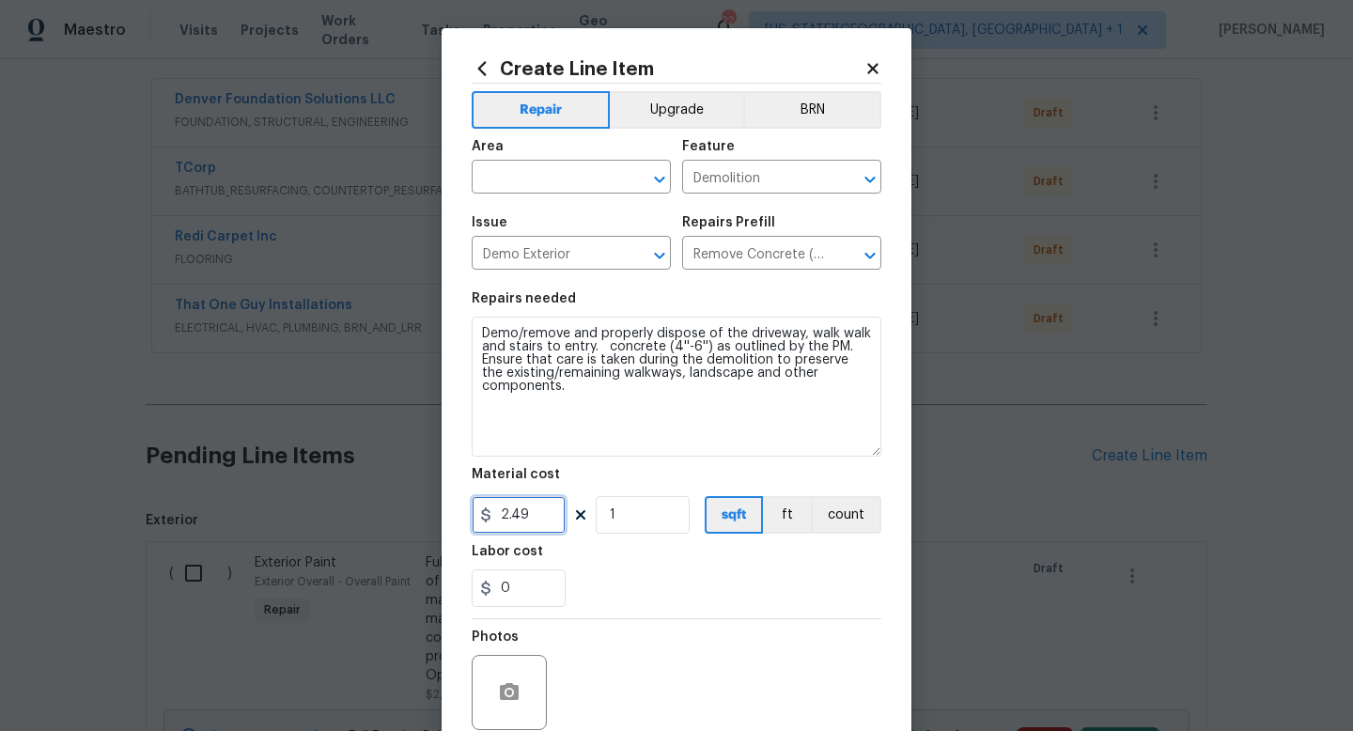
drag, startPoint x: 545, startPoint y: 507, endPoint x: 383, endPoint y: 495, distance: 162.0
click at [382, 502] on div "Create Line Item Repair Upgrade BRN Area ​ Feature Demolition ​ Issue Demo Exte…" at bounding box center [676, 365] width 1353 height 731
type input "13000"
click at [601, 576] on div "0" at bounding box center [677, 589] width 410 height 38
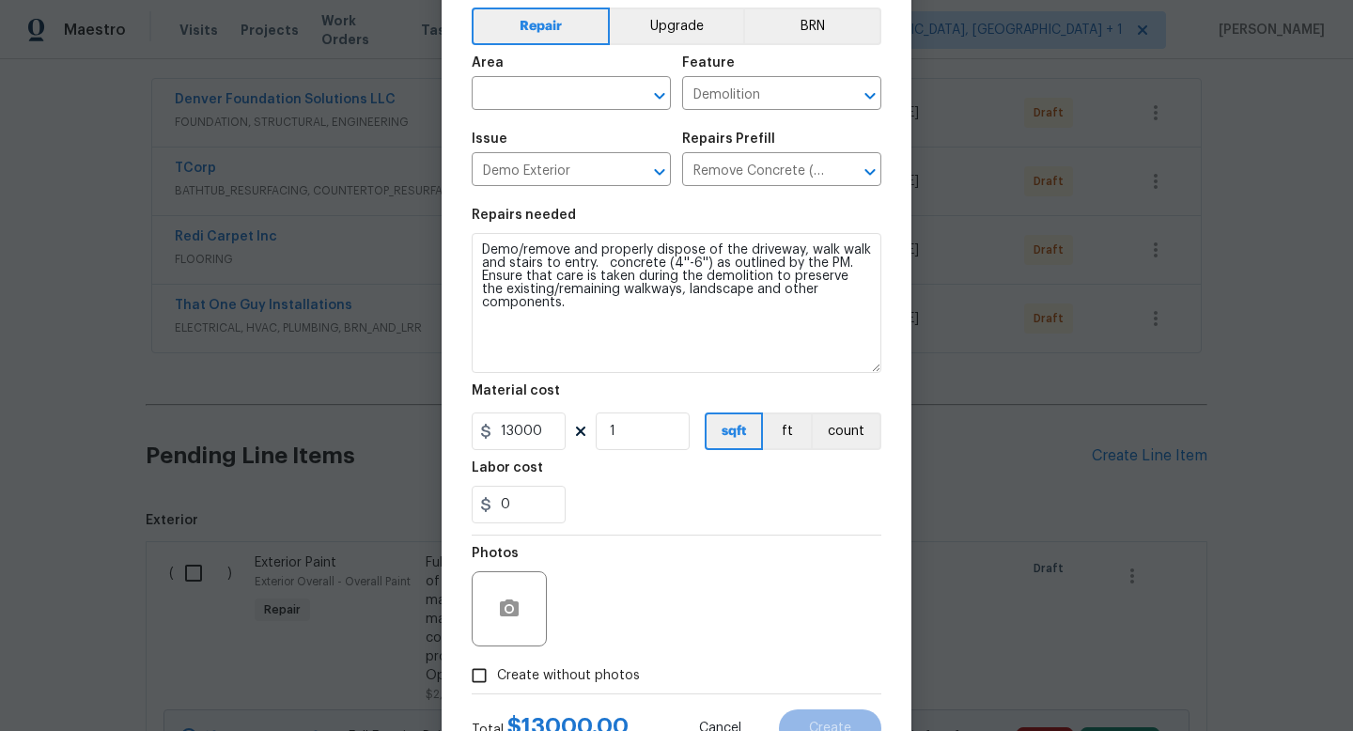
scroll to position [81, 0]
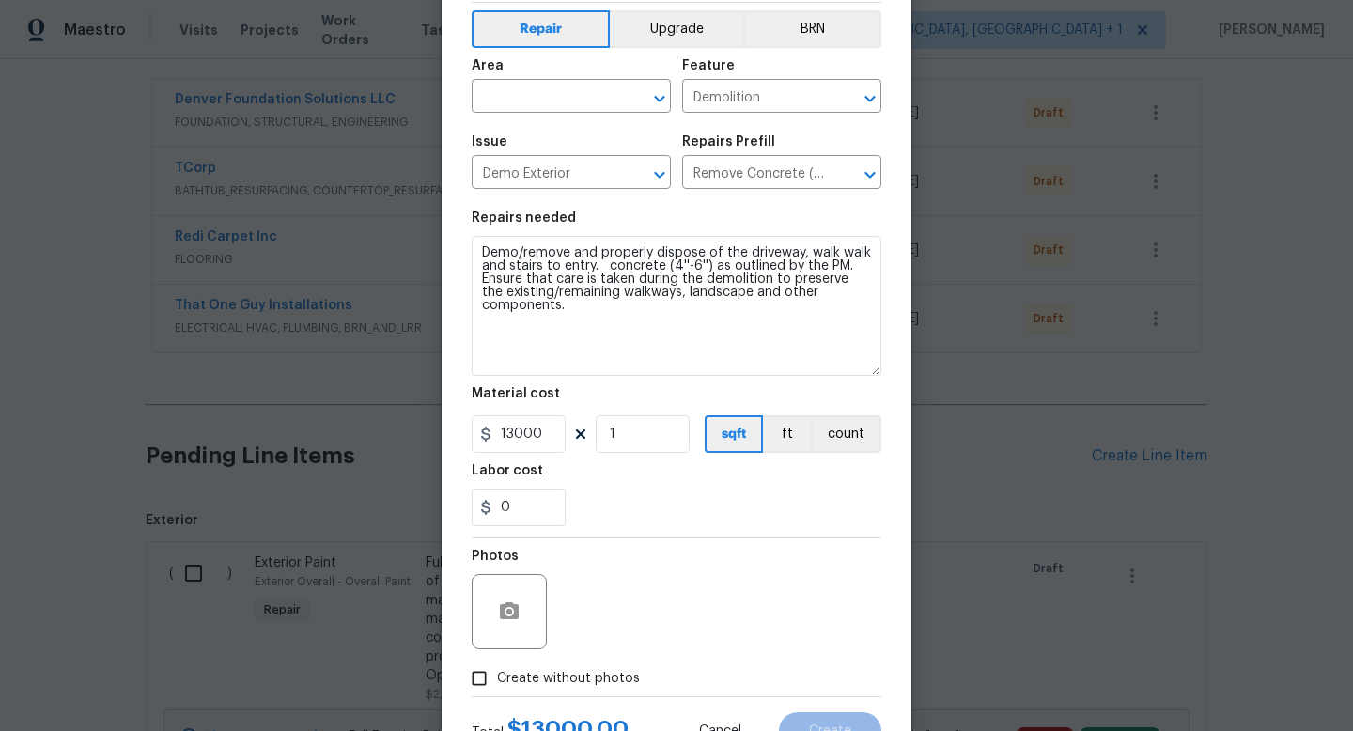
click at [559, 679] on span "Create without photos" at bounding box center [568, 679] width 143 height 20
click at [497, 679] on input "Create without photos" at bounding box center [479, 679] width 36 height 36
checkbox input "true"
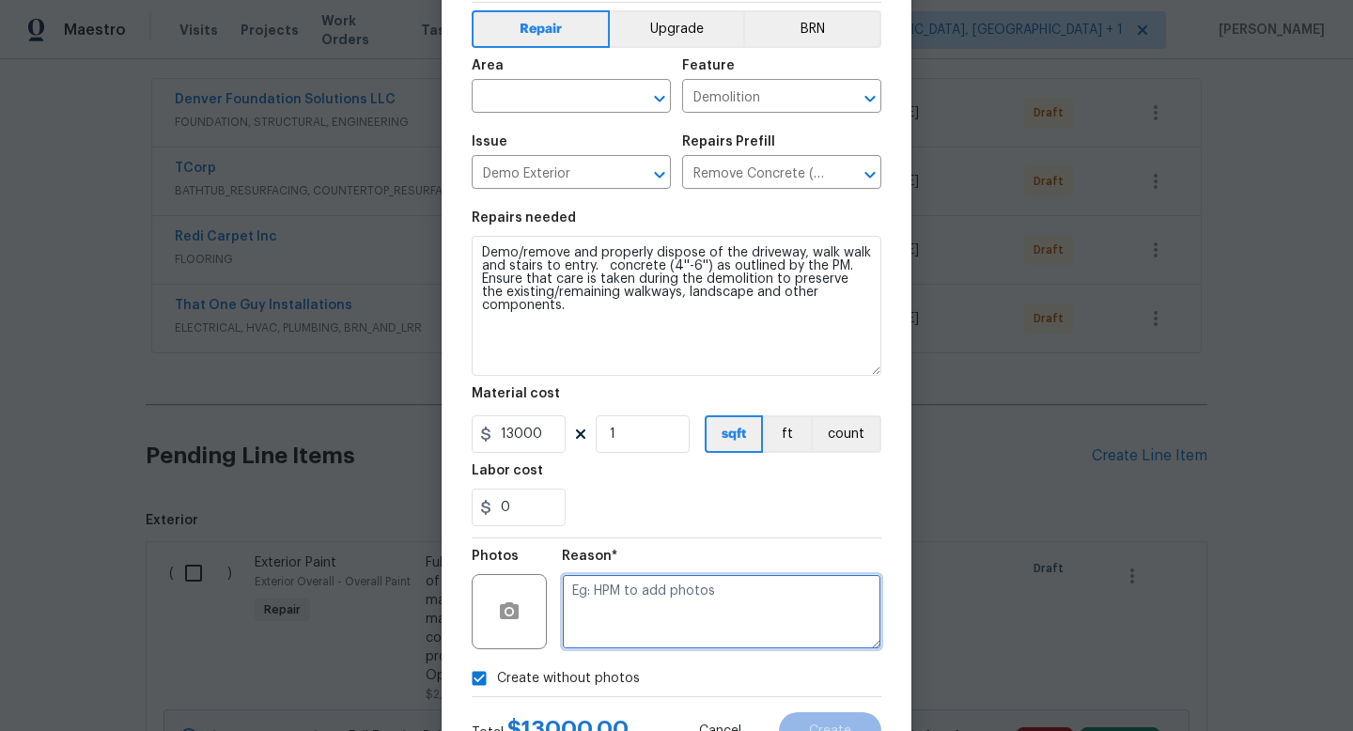
click at [612, 600] on textarea at bounding box center [722, 611] width 320 height 75
type textarea "na"
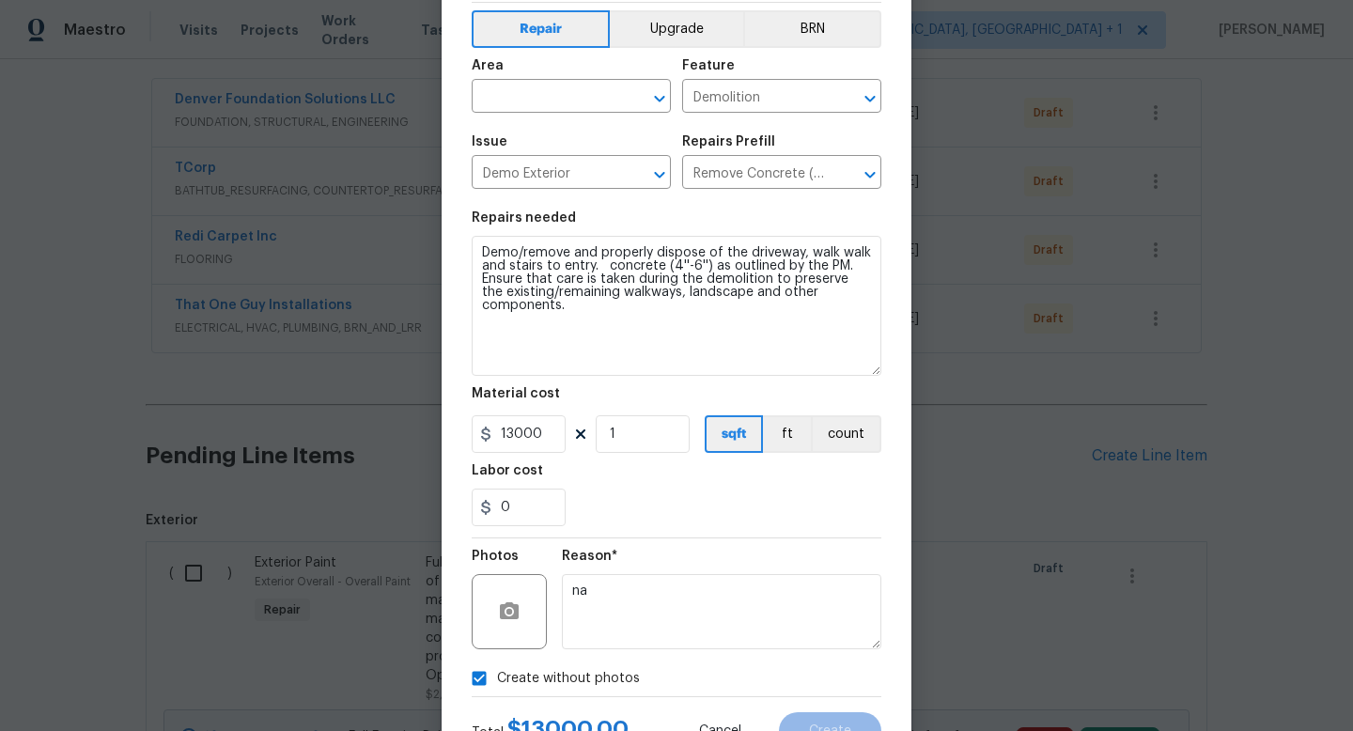
click at [542, 82] on div "Area" at bounding box center [571, 71] width 199 height 24
click at [538, 92] on input "text" at bounding box center [545, 98] width 147 height 29
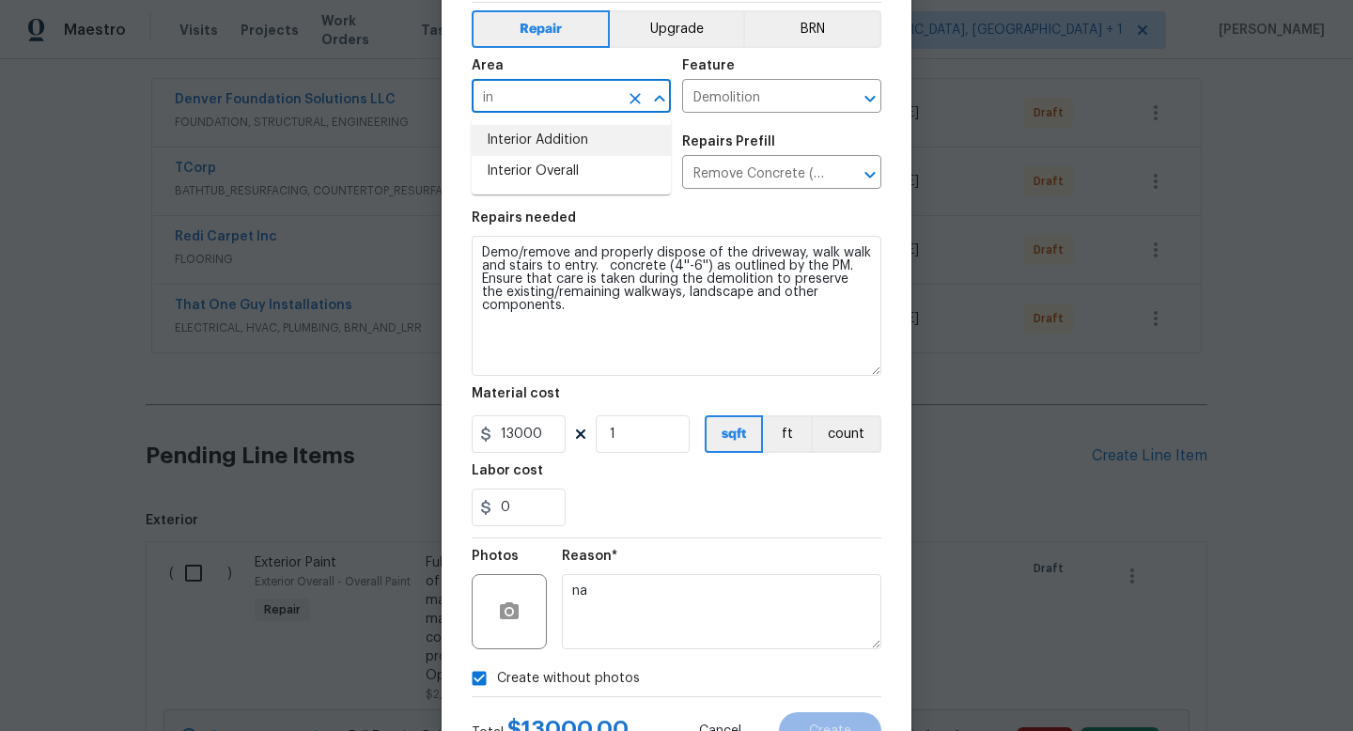
type input "i"
click at [538, 183] on li "Exterior Overall" at bounding box center [571, 171] width 199 height 31
type input "Exterior Overall"
click at [845, 728] on span "Create" at bounding box center [830, 732] width 42 height 14
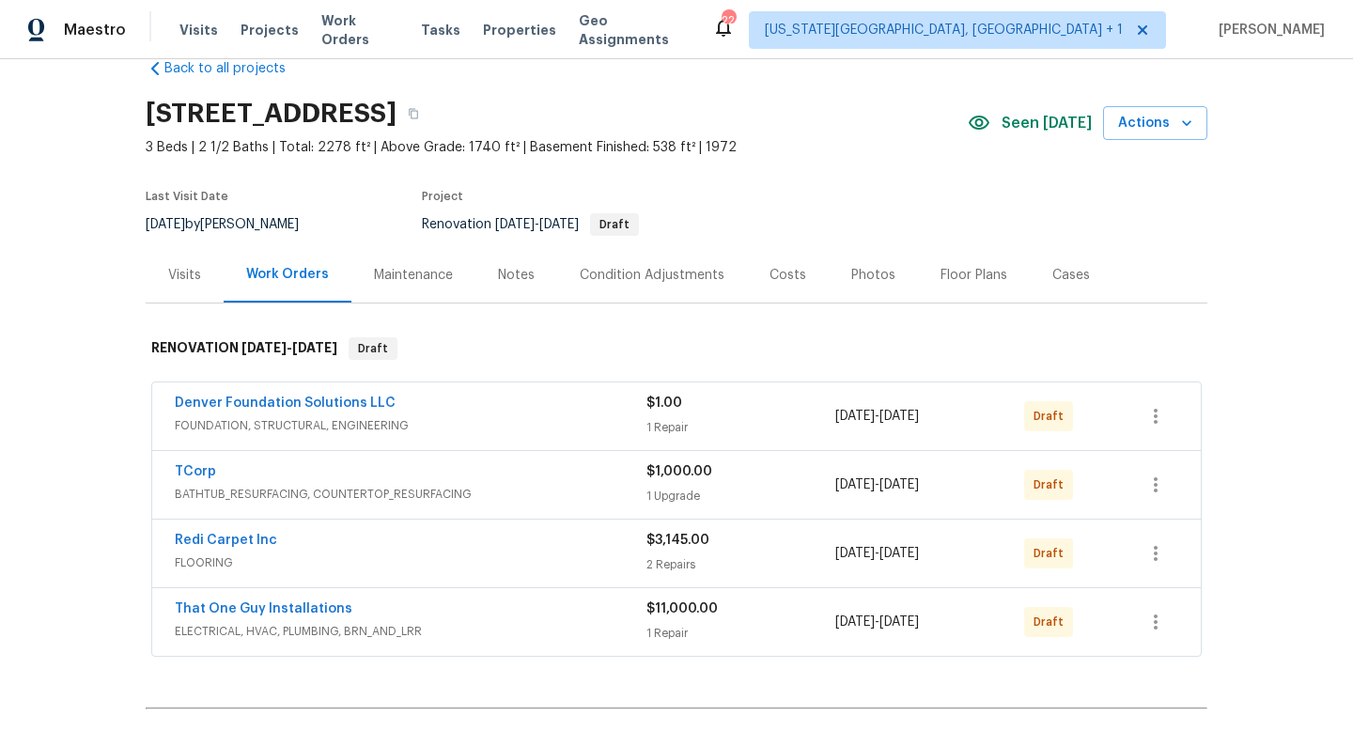
scroll to position [34, 0]
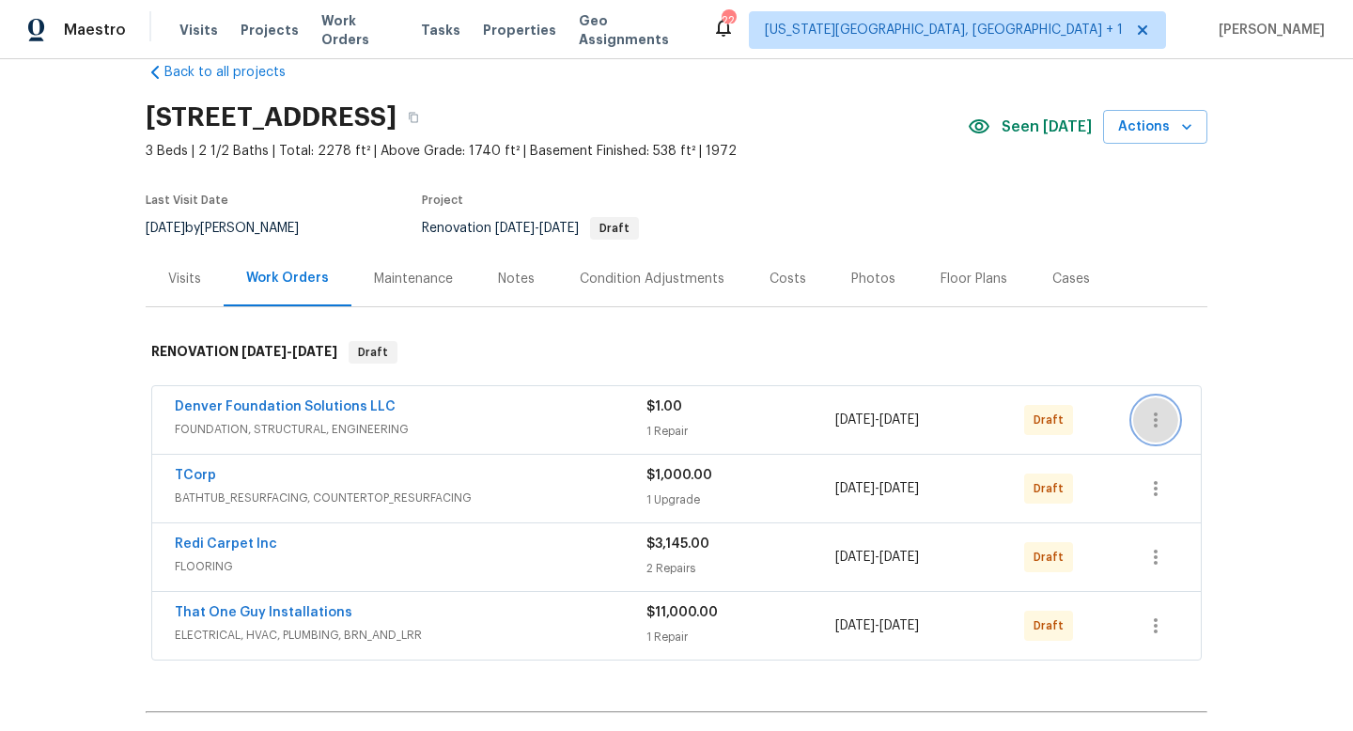
click at [1142, 413] on button "button" at bounding box center [1155, 420] width 45 height 45
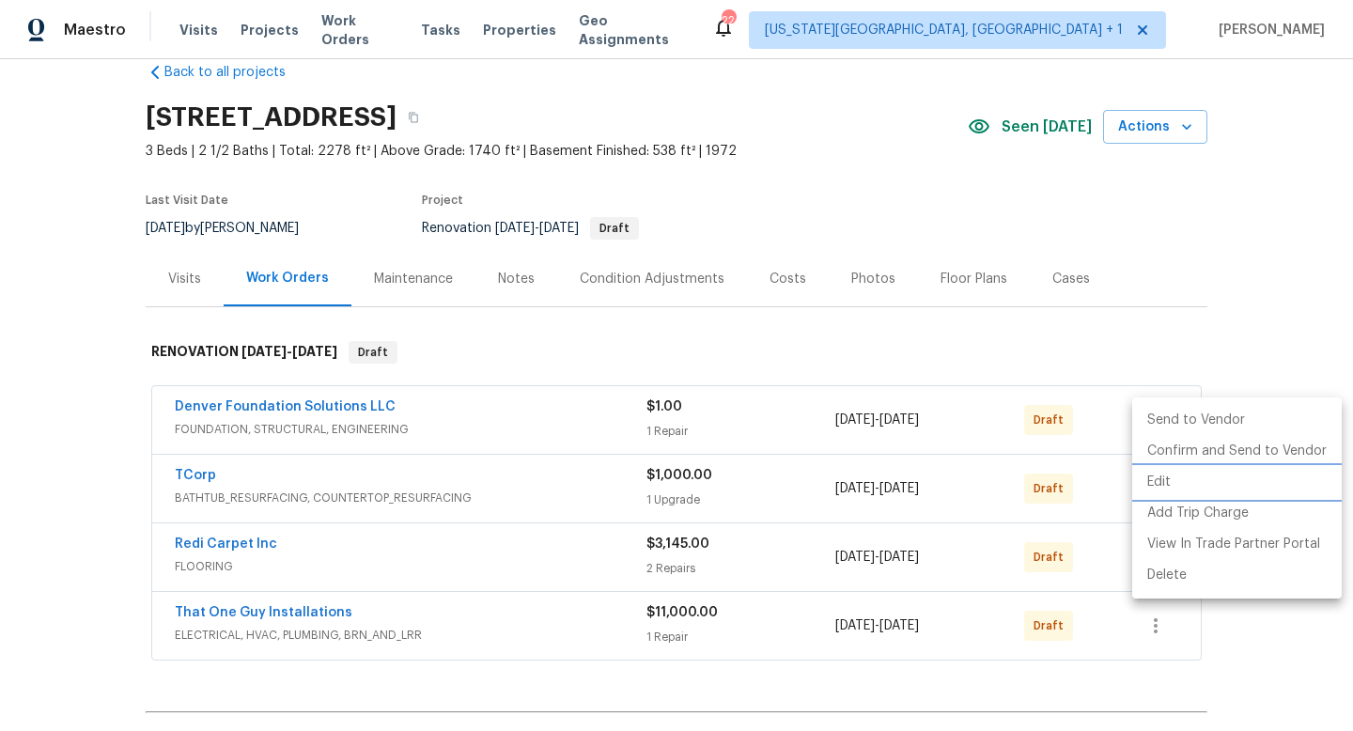
click at [1152, 487] on li "Edit" at bounding box center [1237, 482] width 210 height 31
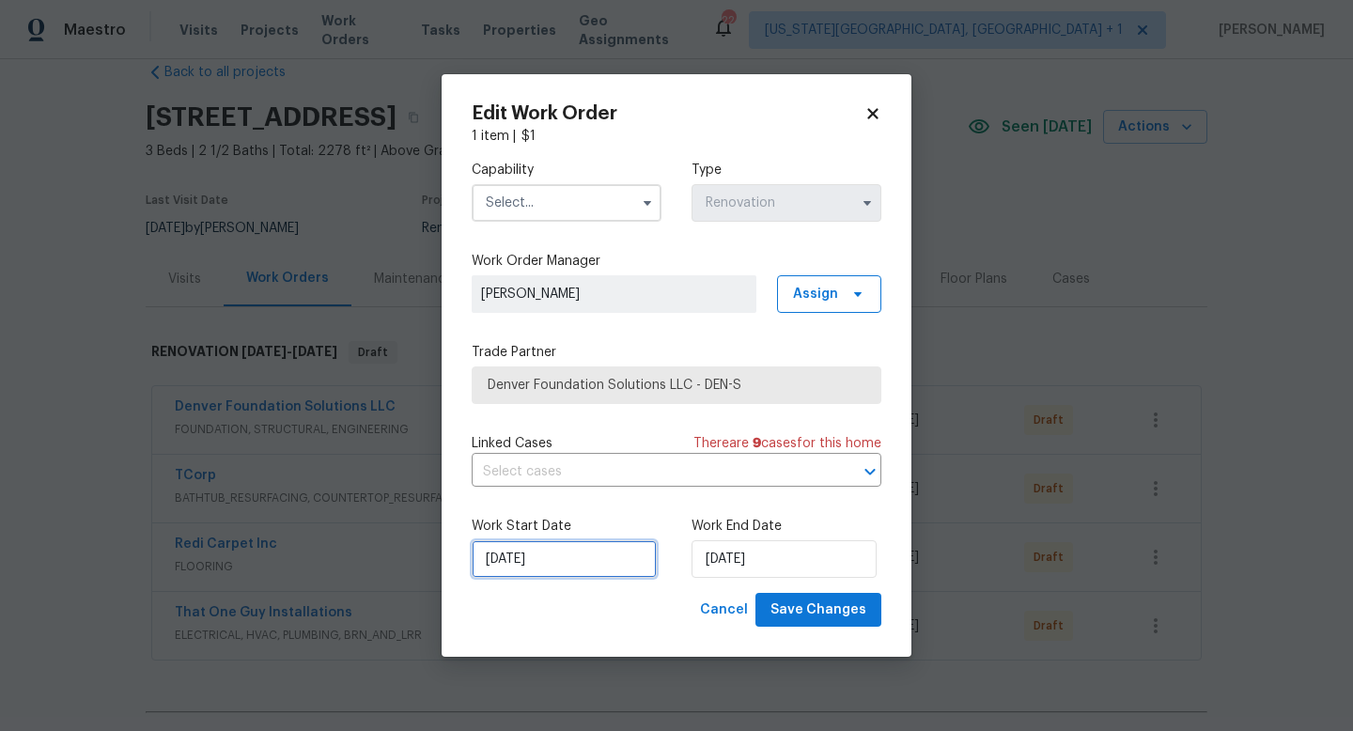
click at [583, 570] on input "[DATE]" at bounding box center [564, 559] width 185 height 38
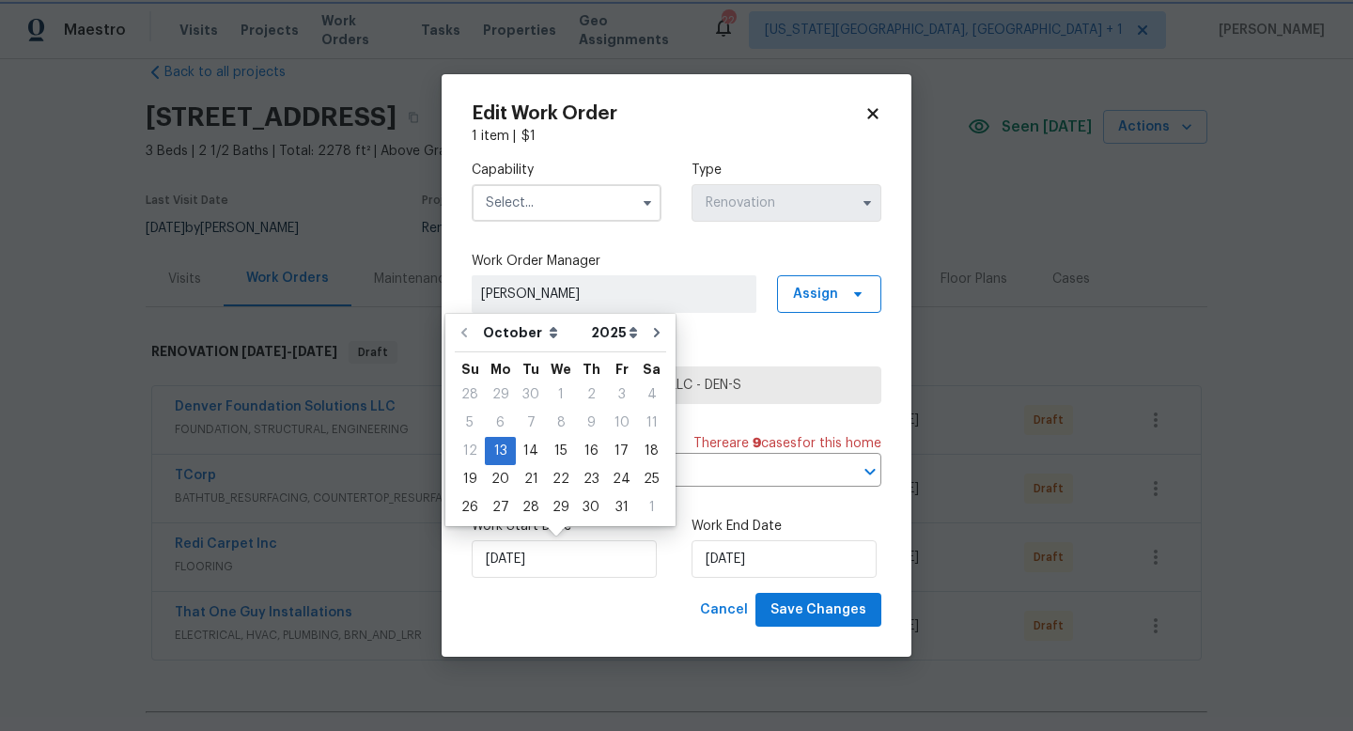
click at [871, 113] on icon at bounding box center [872, 113] width 10 height 10
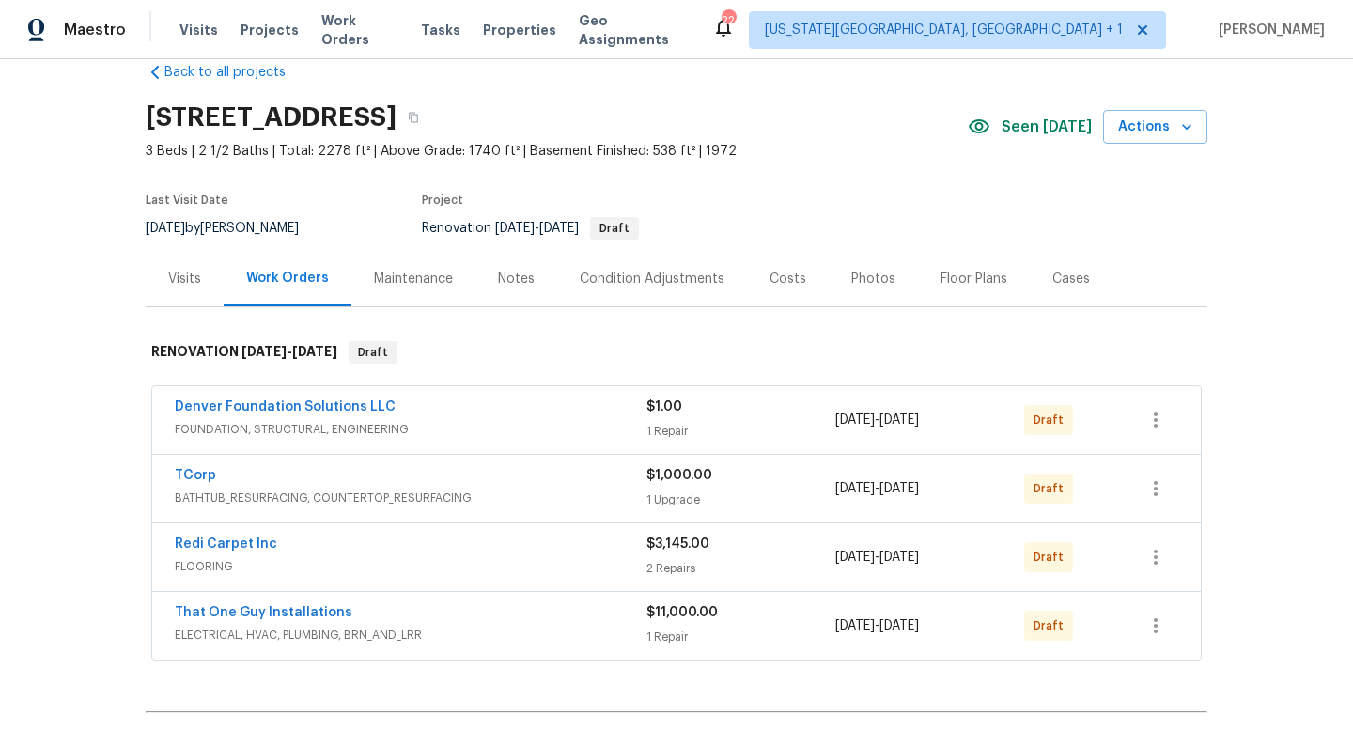
click at [776, 622] on div "$11,000.00 1 Repair" at bounding box center [741, 625] width 189 height 45
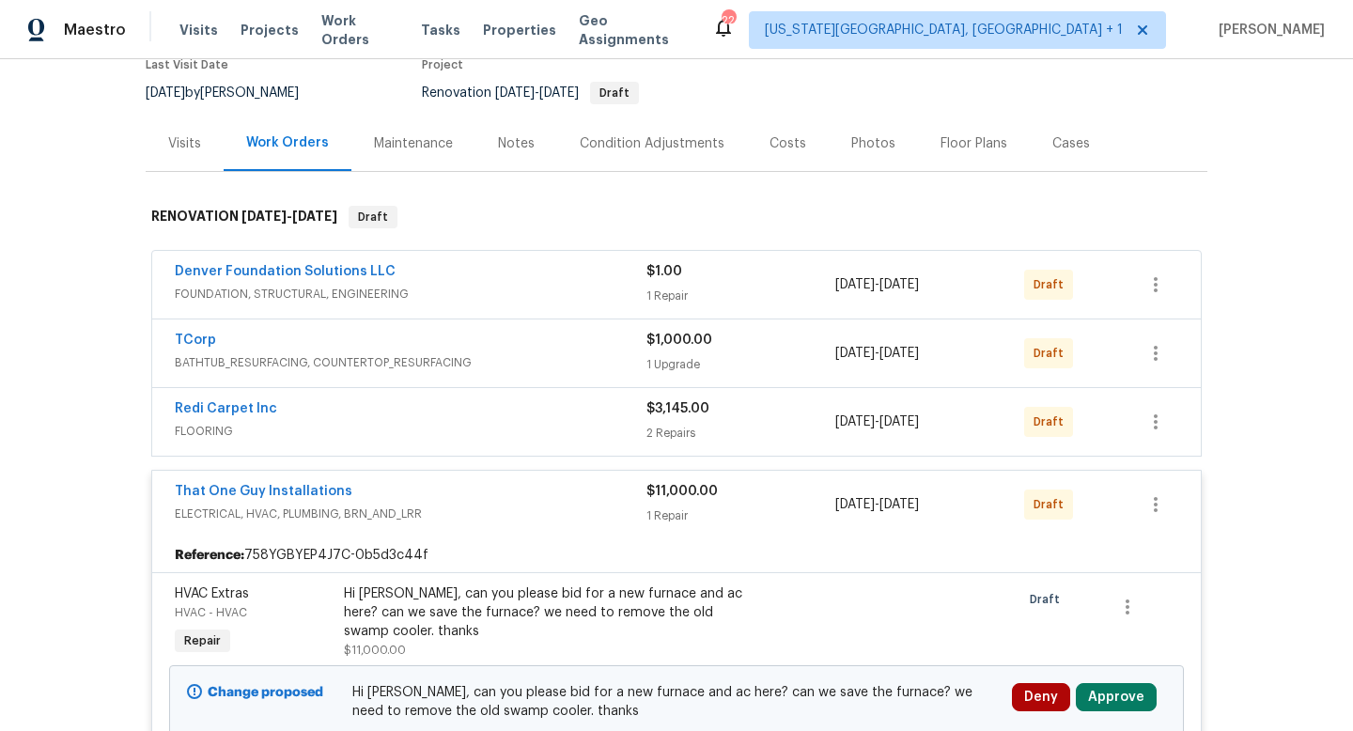
scroll to position [335, 0]
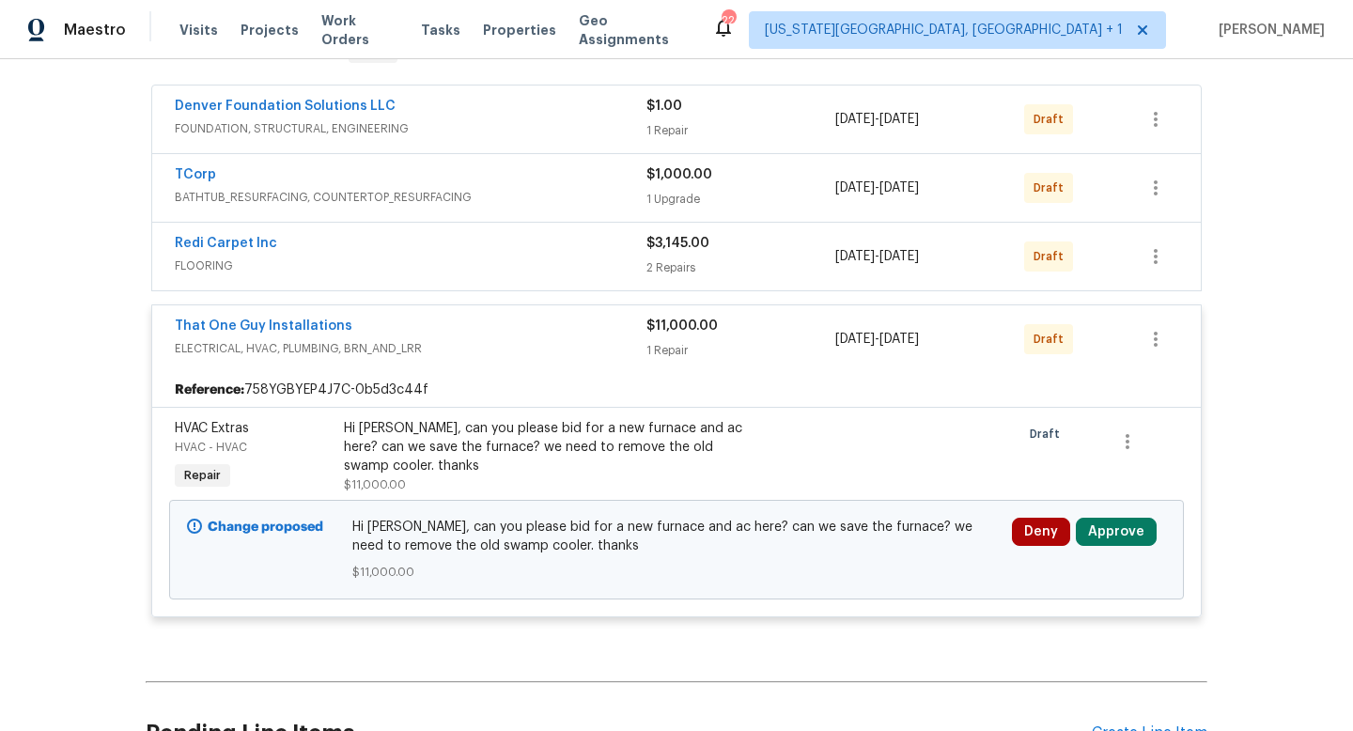
click at [915, 465] on div at bounding box center [930, 457] width 169 height 86
click at [665, 428] on div "Hi [PERSON_NAME], can you please bid for a new furnace and ac here? can we save…" at bounding box center [550, 447] width 412 height 56
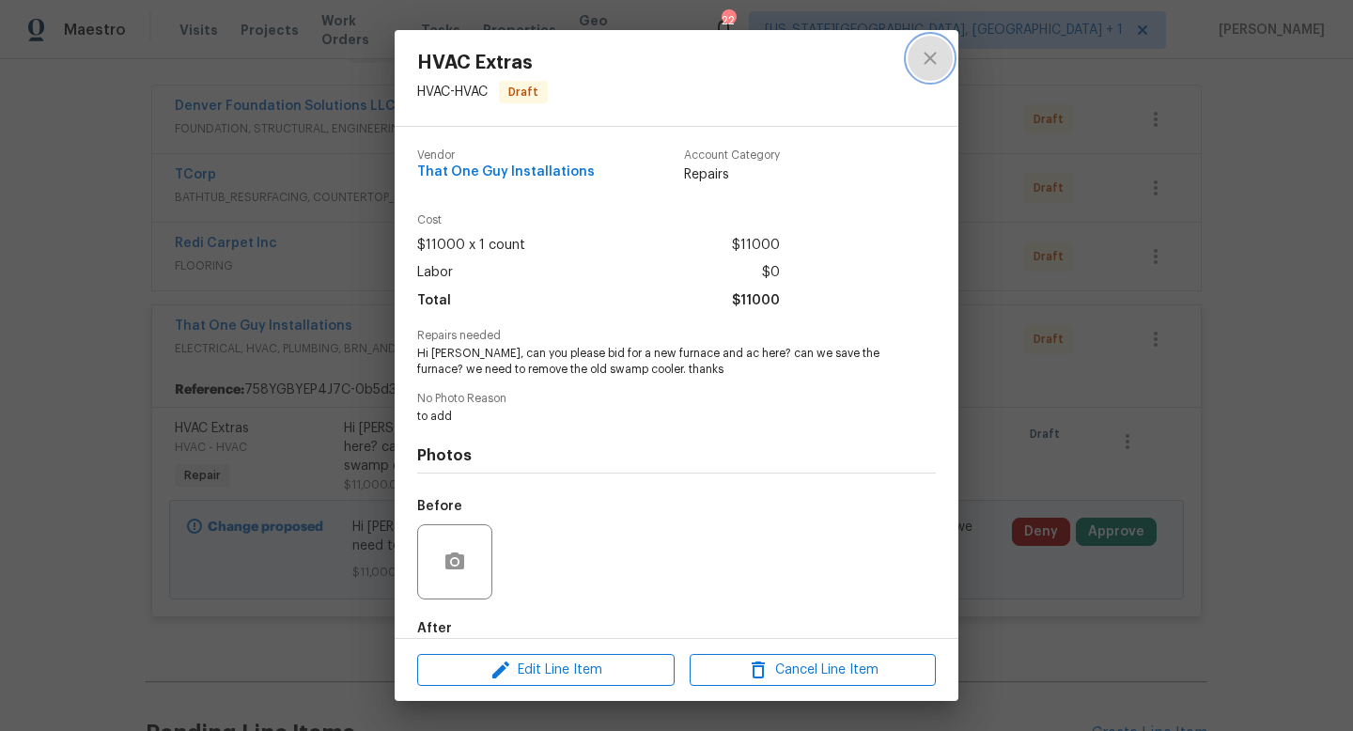
click at [936, 58] on icon "close" at bounding box center [930, 58] width 23 height 23
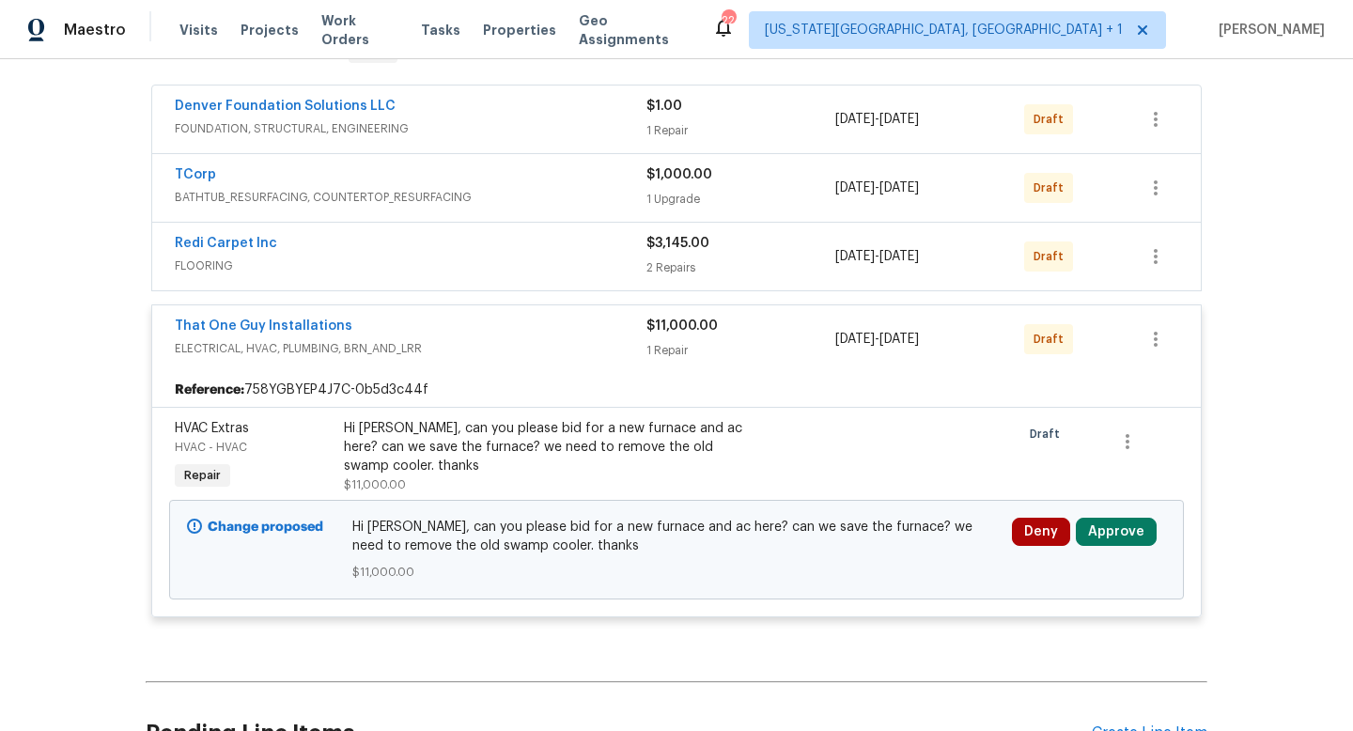
click at [534, 327] on div "That One Guy Installations" at bounding box center [411, 328] width 472 height 23
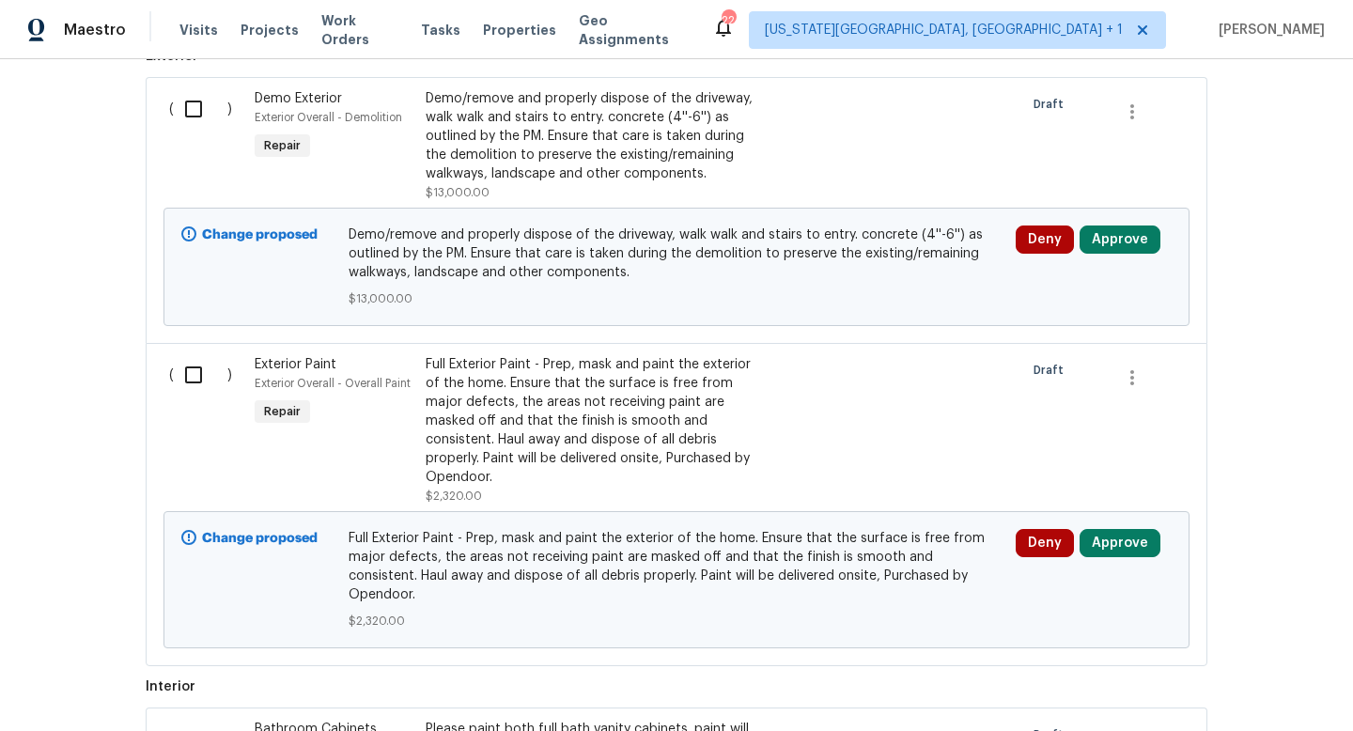
scroll to position [802, 0]
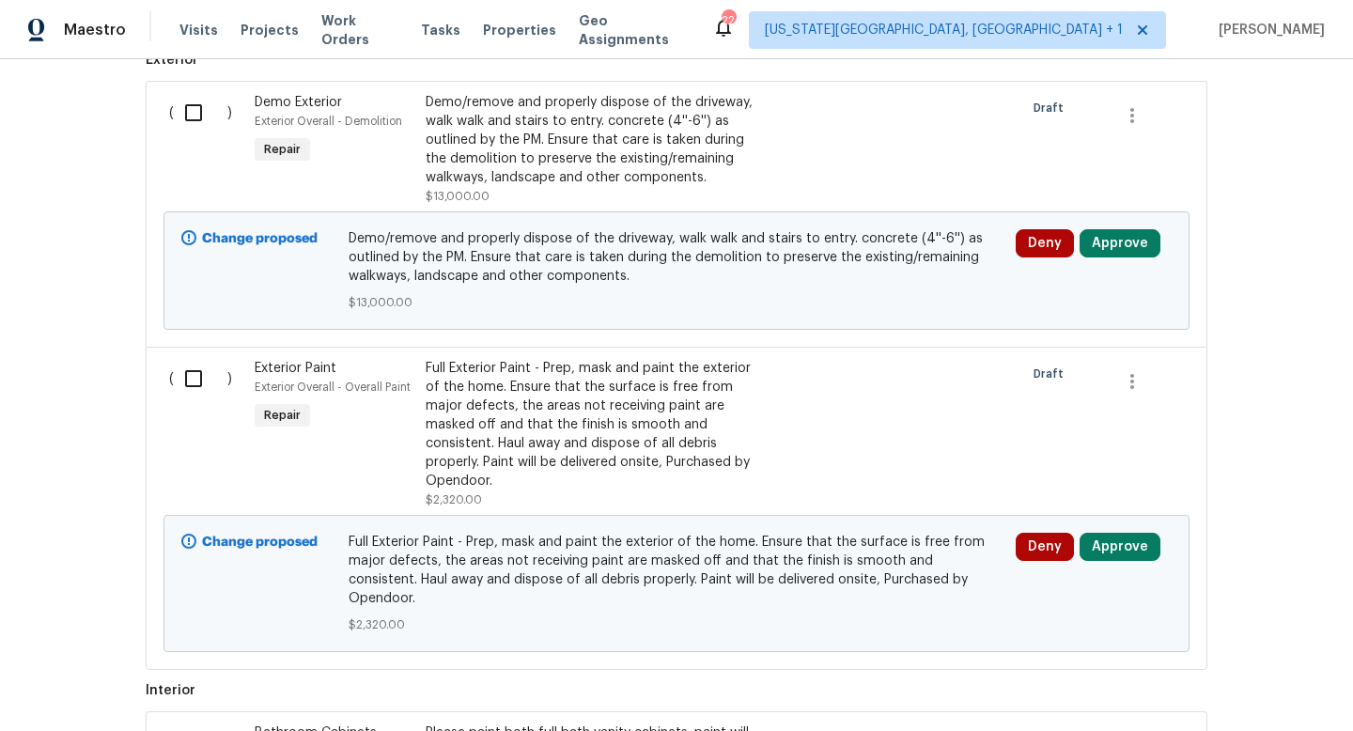
click at [556, 131] on div "Demo/remove and properly dispose of the driveway, walk walk and stairs to entry…" at bounding box center [591, 140] width 331 height 94
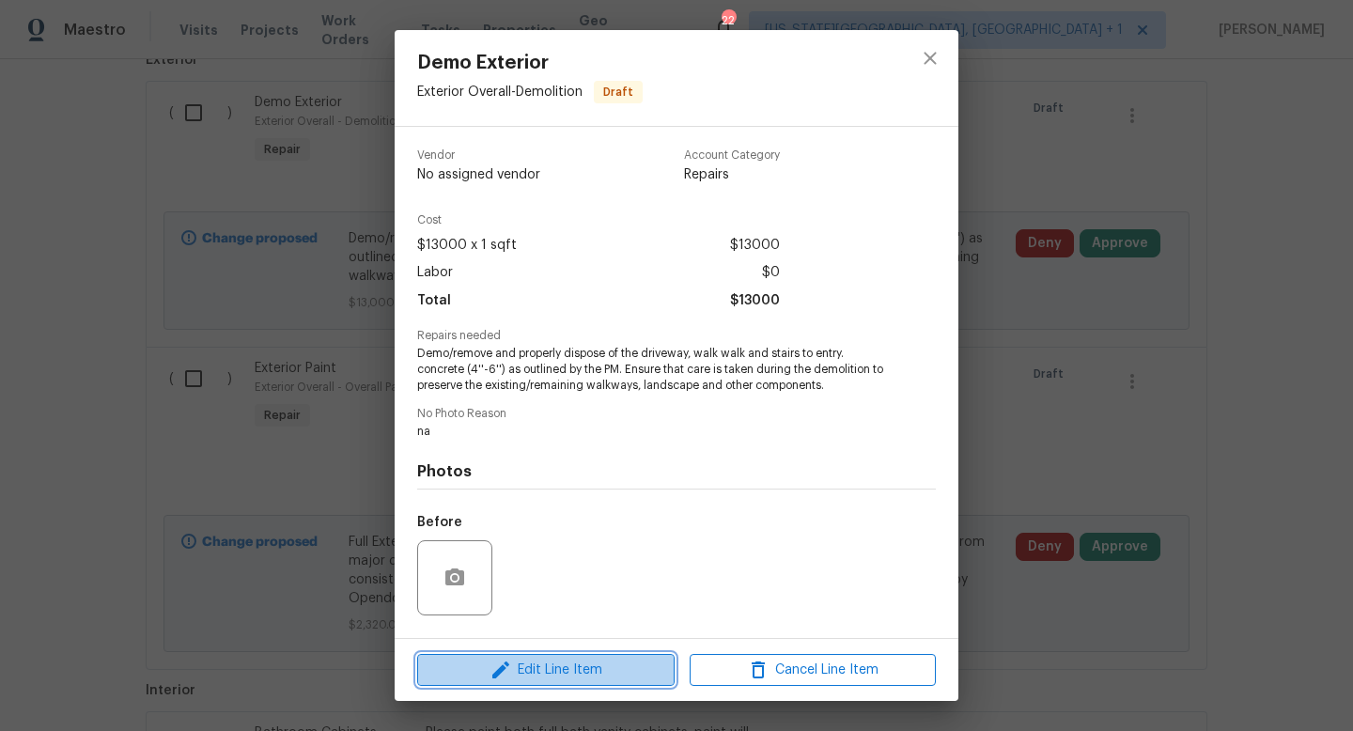
click at [555, 665] on span "Edit Line Item" at bounding box center [546, 670] width 246 height 23
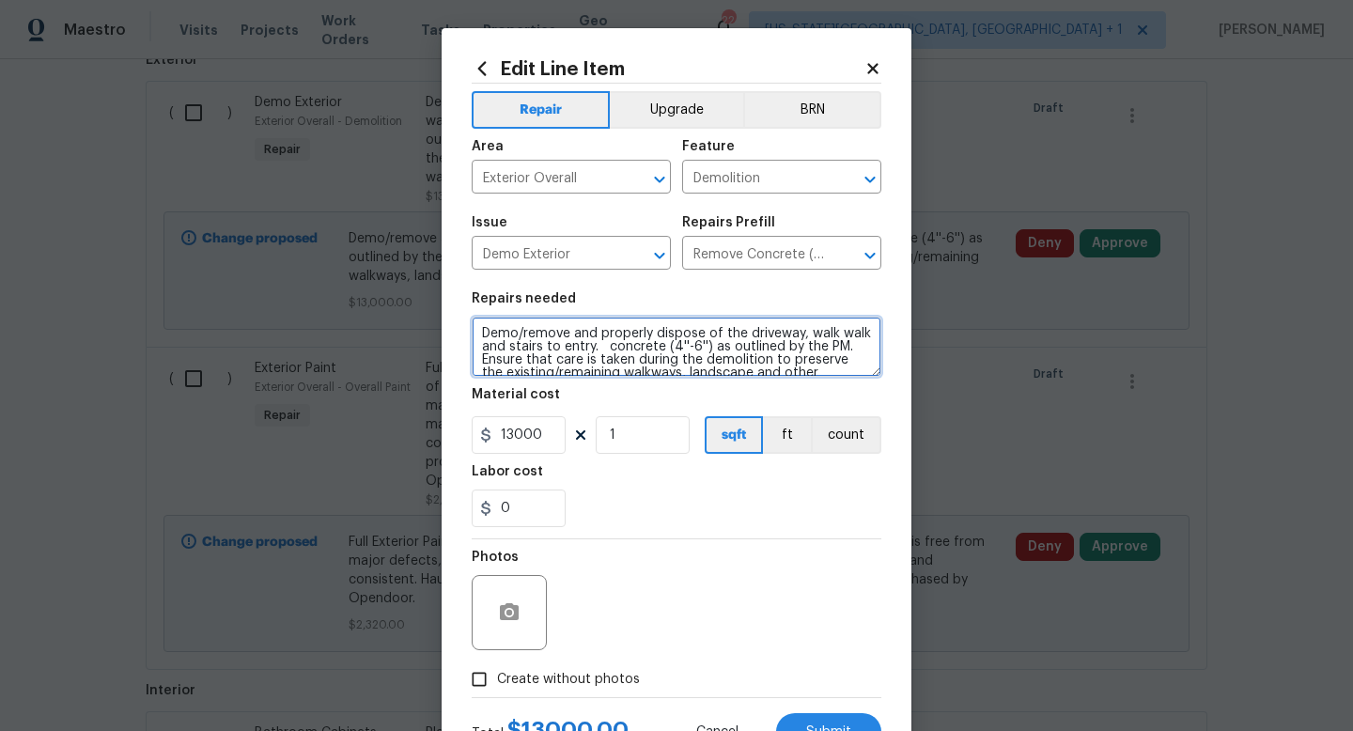
click at [483, 336] on textarea "Demo/remove and properly dispose of the driveway, walk walk and stairs to entry…" at bounding box center [677, 347] width 410 height 60
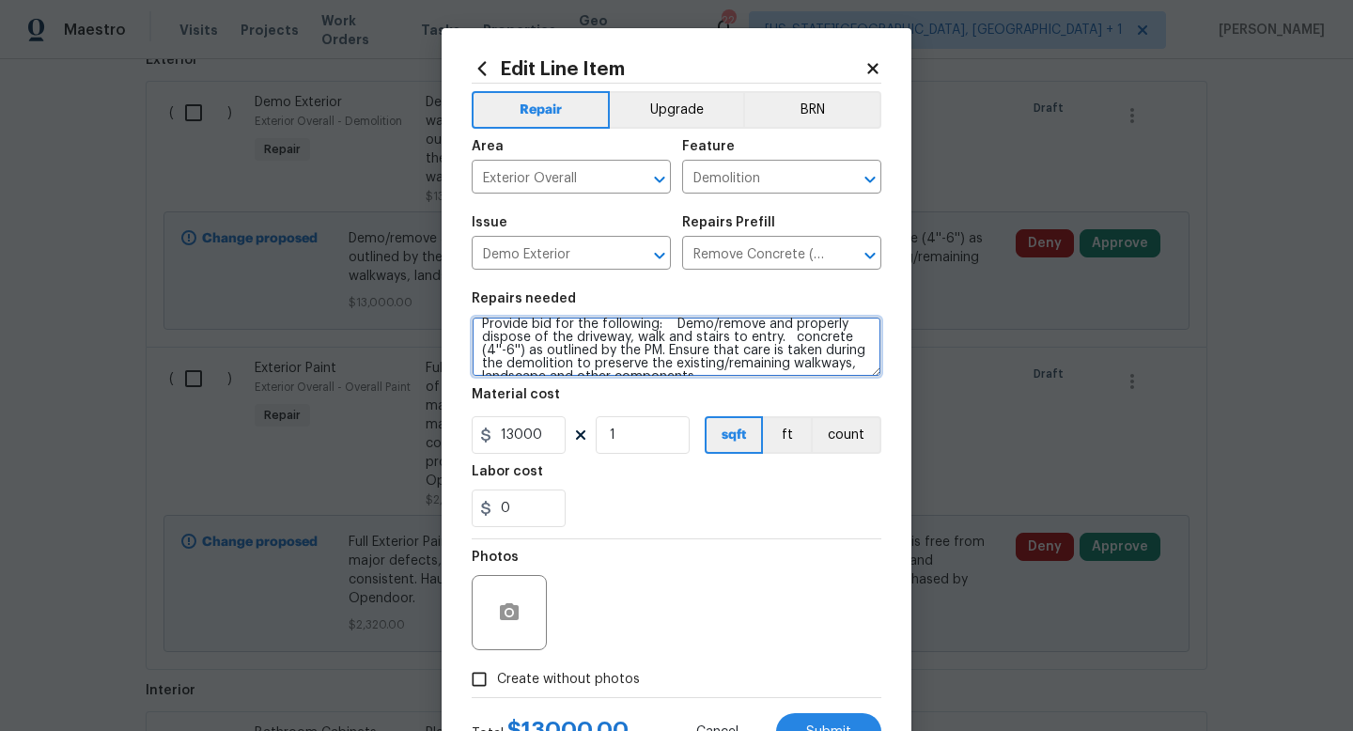
scroll to position [13, 0]
click at [789, 335] on textarea "Provide bid for the following: Demo/remove and properly dispose of the driveway…" at bounding box center [677, 347] width 410 height 60
type textarea "Provide bid for the following: Demo/remove and properly dispose of the driveway…"
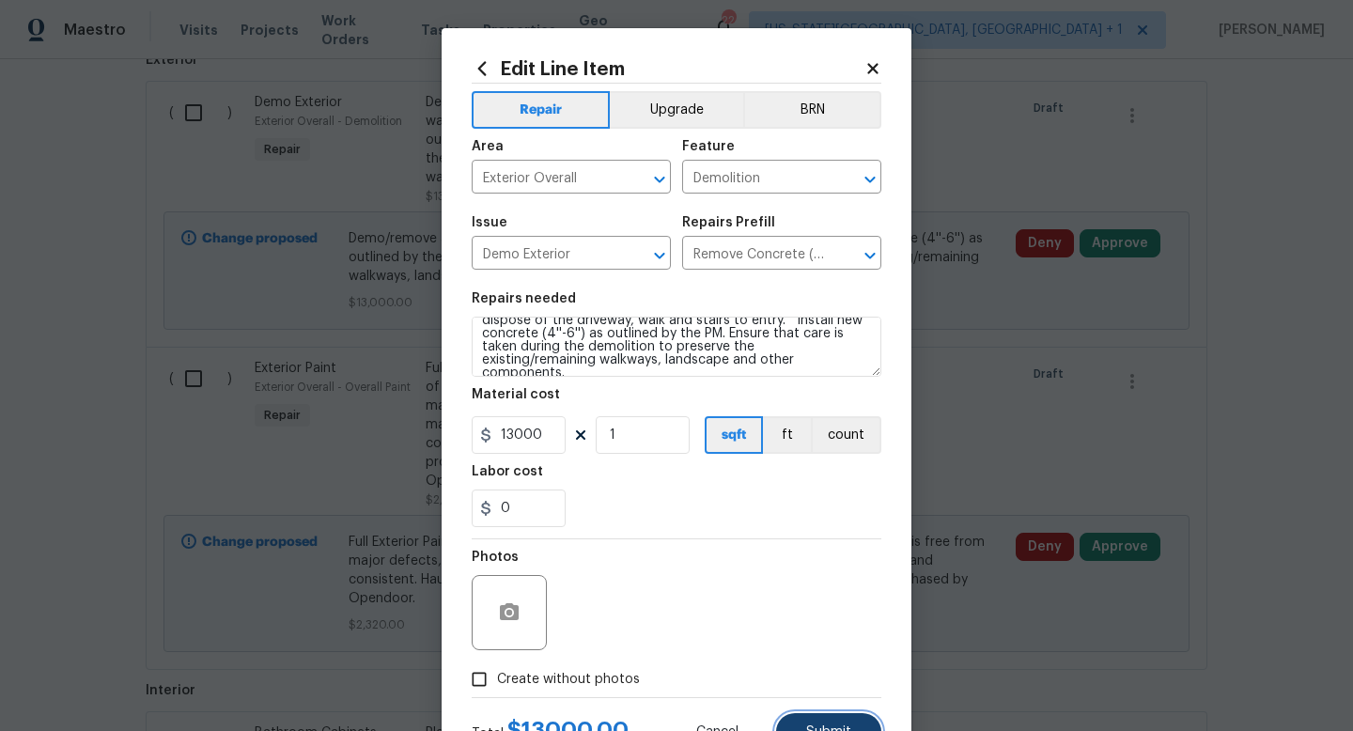
click at [833, 726] on span "Submit" at bounding box center [828, 733] width 45 height 14
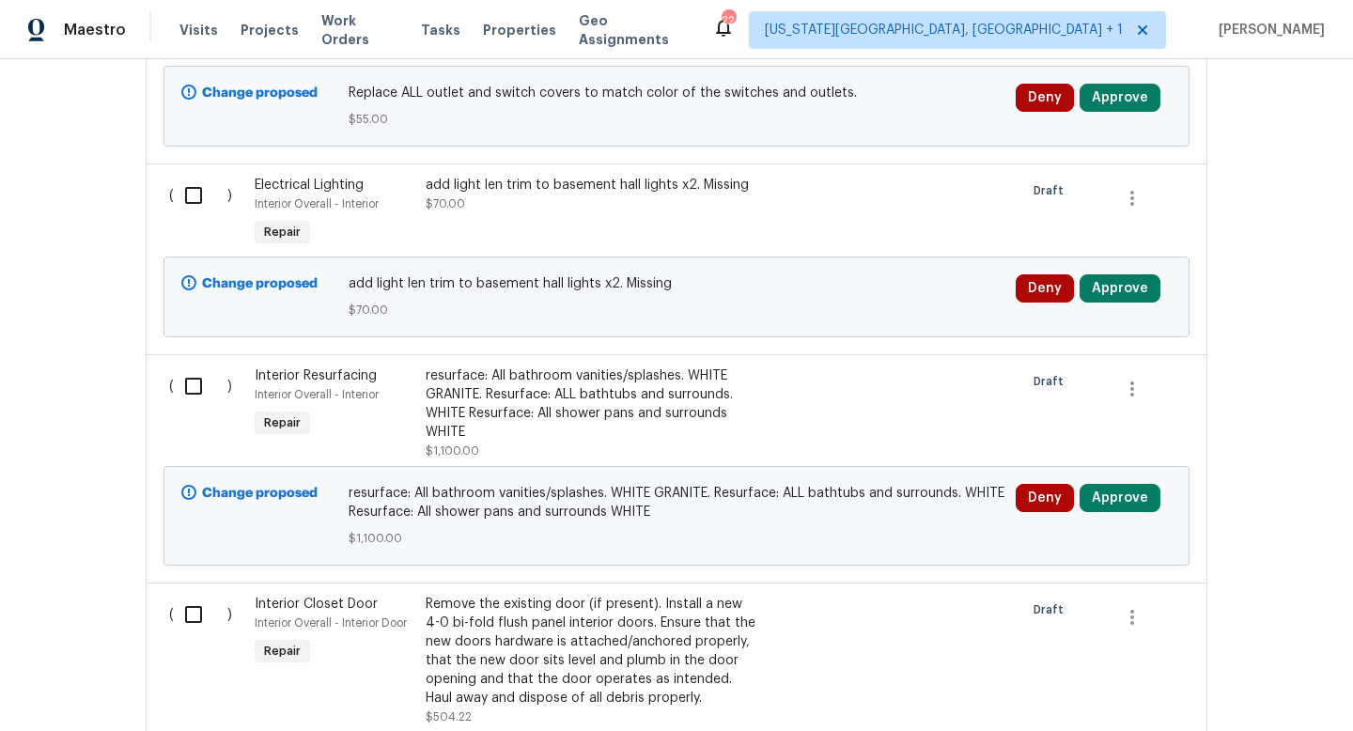
scroll to position [3245, 0]
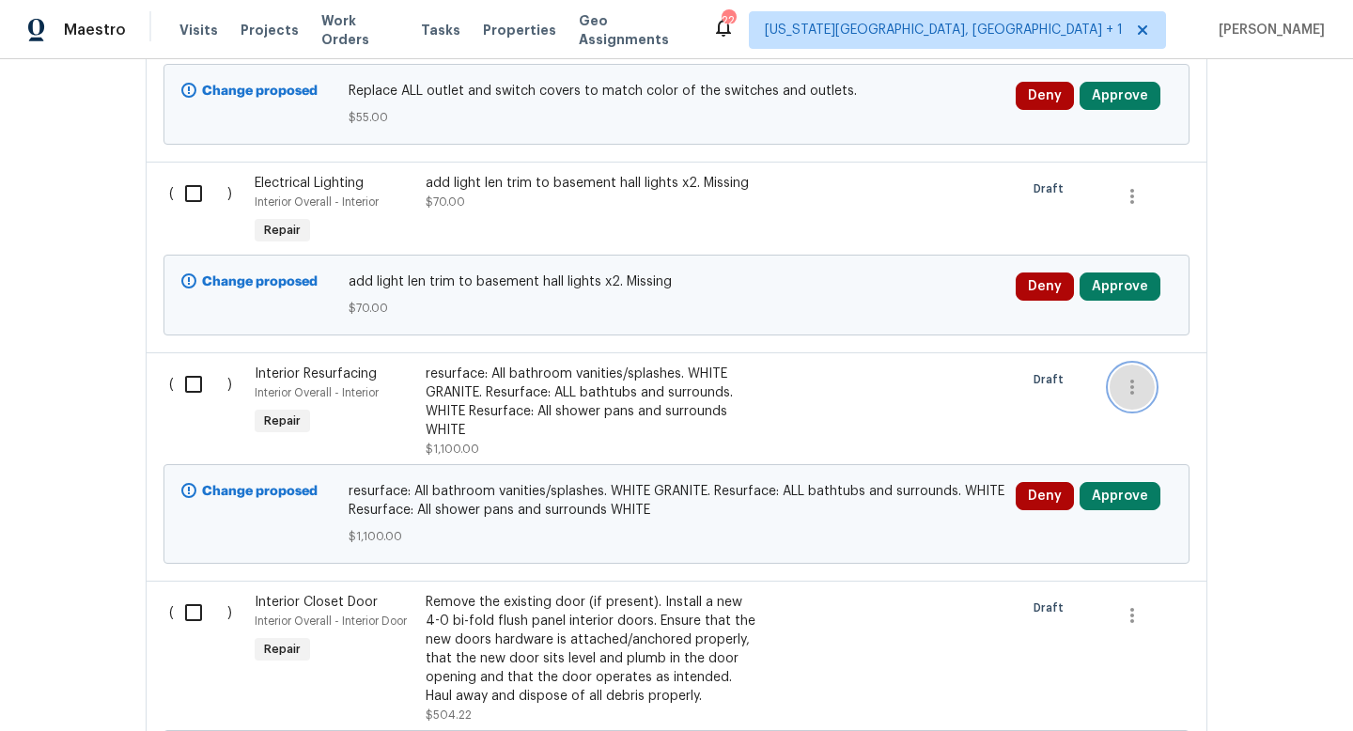
click at [1138, 376] on icon "button" at bounding box center [1132, 387] width 23 height 23
click at [1149, 356] on li "Cancel" at bounding box center [1146, 353] width 72 height 31
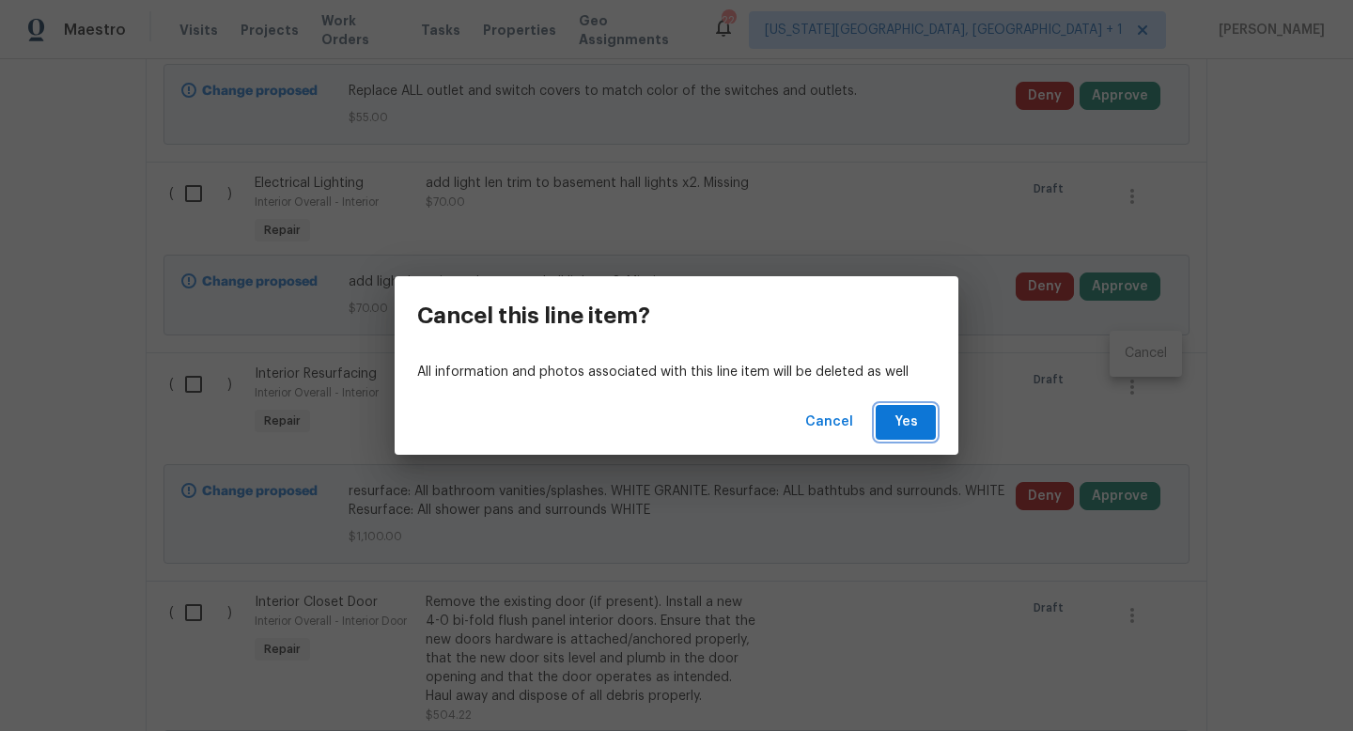
click at [917, 425] on span "Yes" at bounding box center [906, 422] width 30 height 23
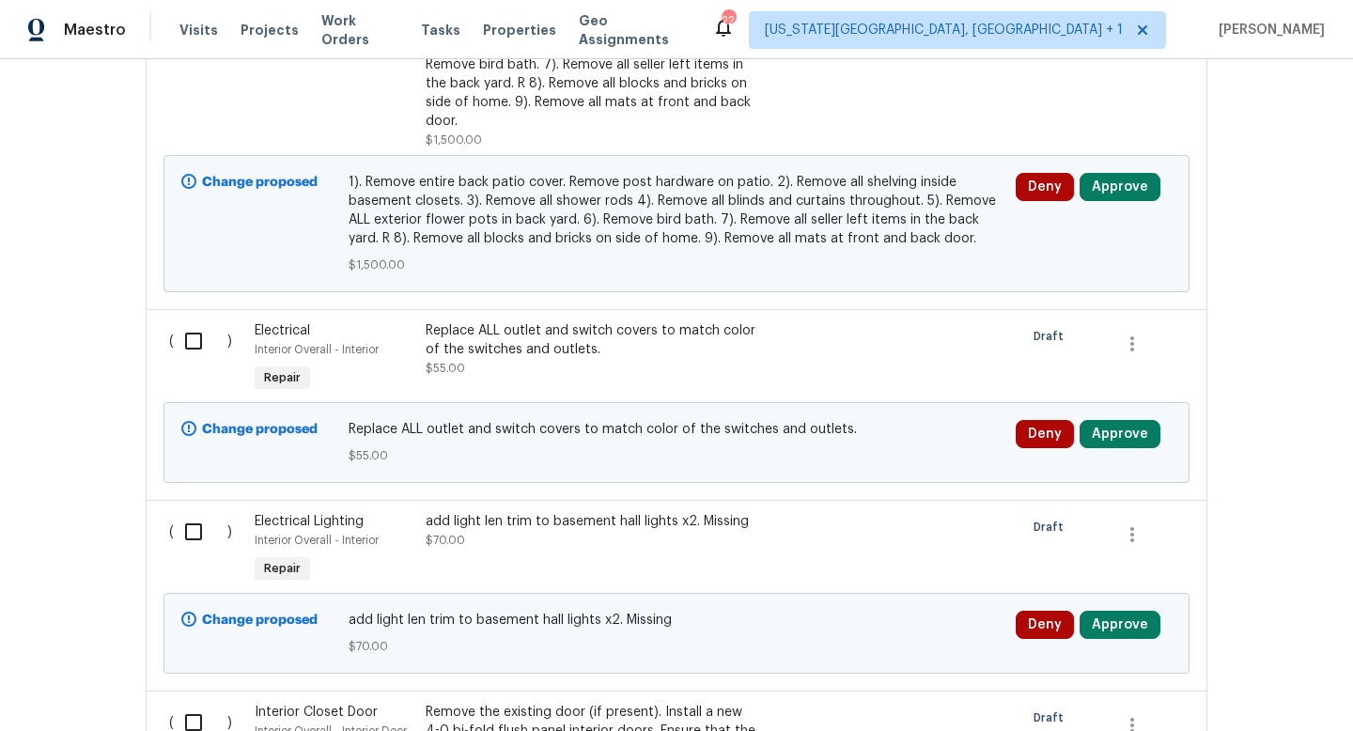
scroll to position [3004, 0]
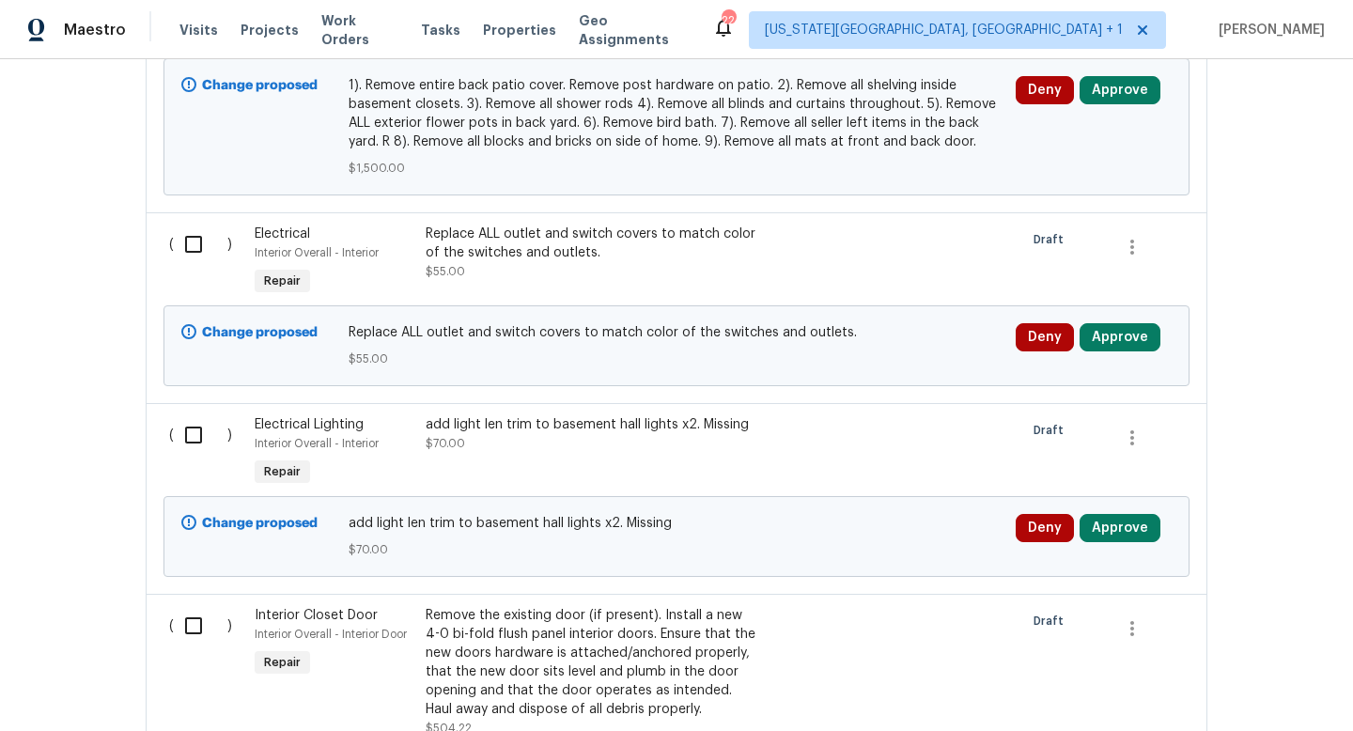
click at [583, 415] on div "add light len trim to basement hall lights x2. Missing" at bounding box center [591, 424] width 331 height 19
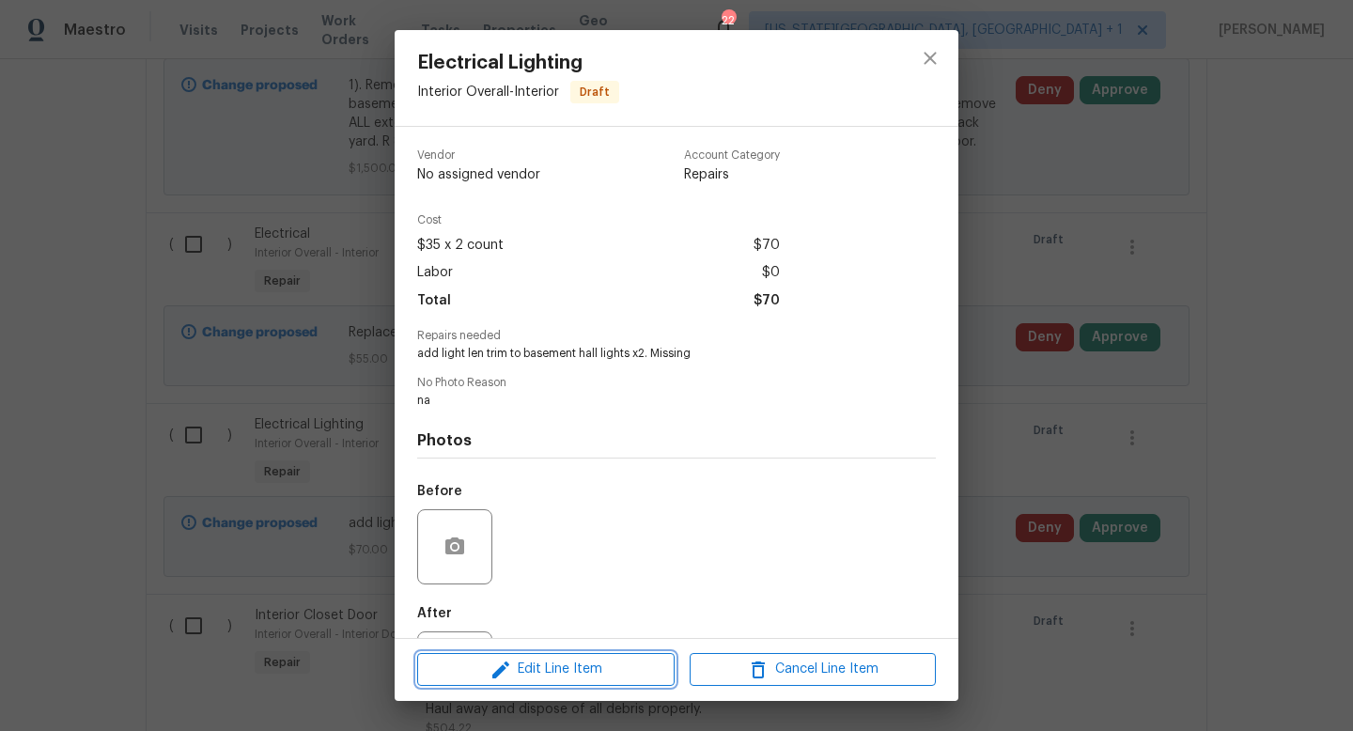
click at [572, 683] on button "Edit Line Item" at bounding box center [545, 669] width 257 height 33
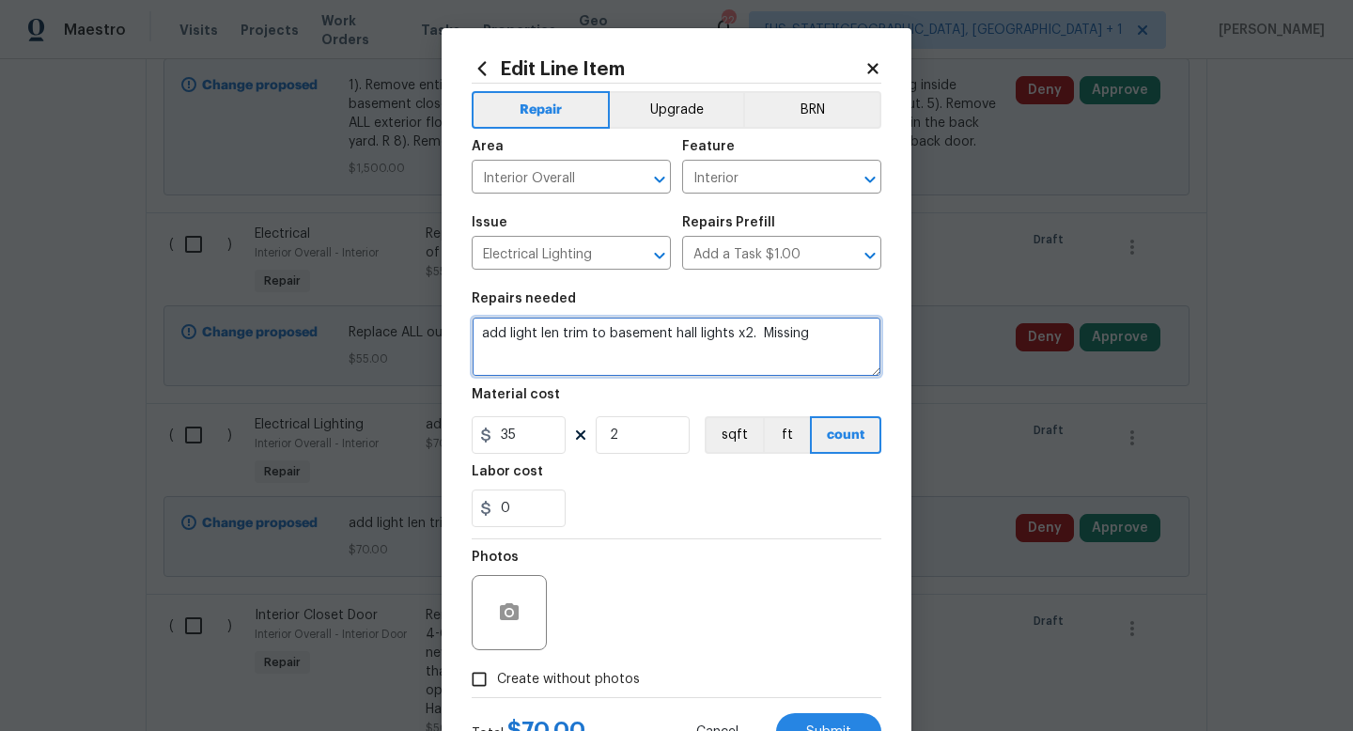
click at [558, 341] on textarea "add light len trim to basement hall lights x2. Missing" at bounding box center [677, 347] width 410 height 60
click at [558, 341] on textarea "add light len trim to basement hall lights x2. Missings" at bounding box center [677, 347] width 410 height 60
click at [558, 336] on textarea "add light len trim to basement hall lights x2. Missing" at bounding box center [677, 347] width 410 height 60
click at [767, 336] on textarea "add light lens trim to basement hall lights x2. Missing" at bounding box center [677, 347] width 410 height 60
click at [489, 335] on textarea "add light lens trim to basement hall lights x2. Missing" at bounding box center [677, 347] width 410 height 60
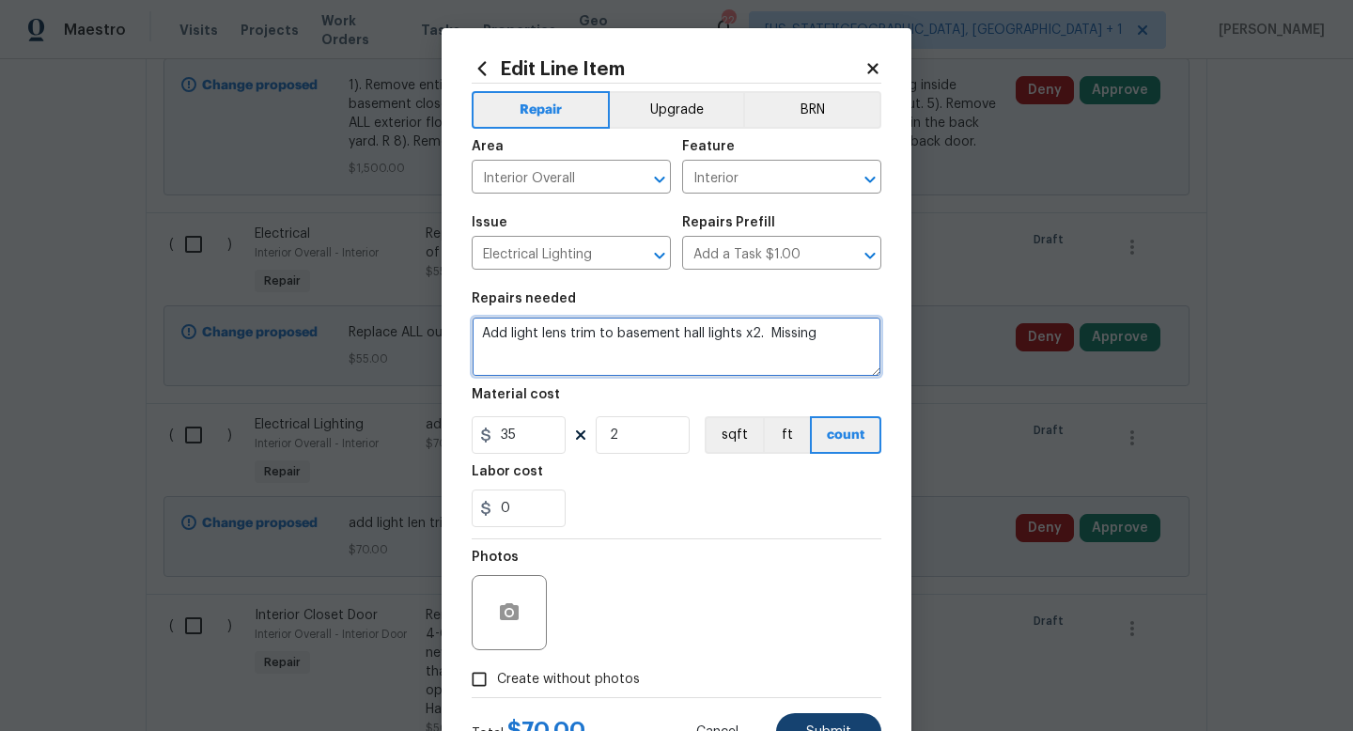
type textarea "Add light lens trim to basement hall lights x2. Missing"
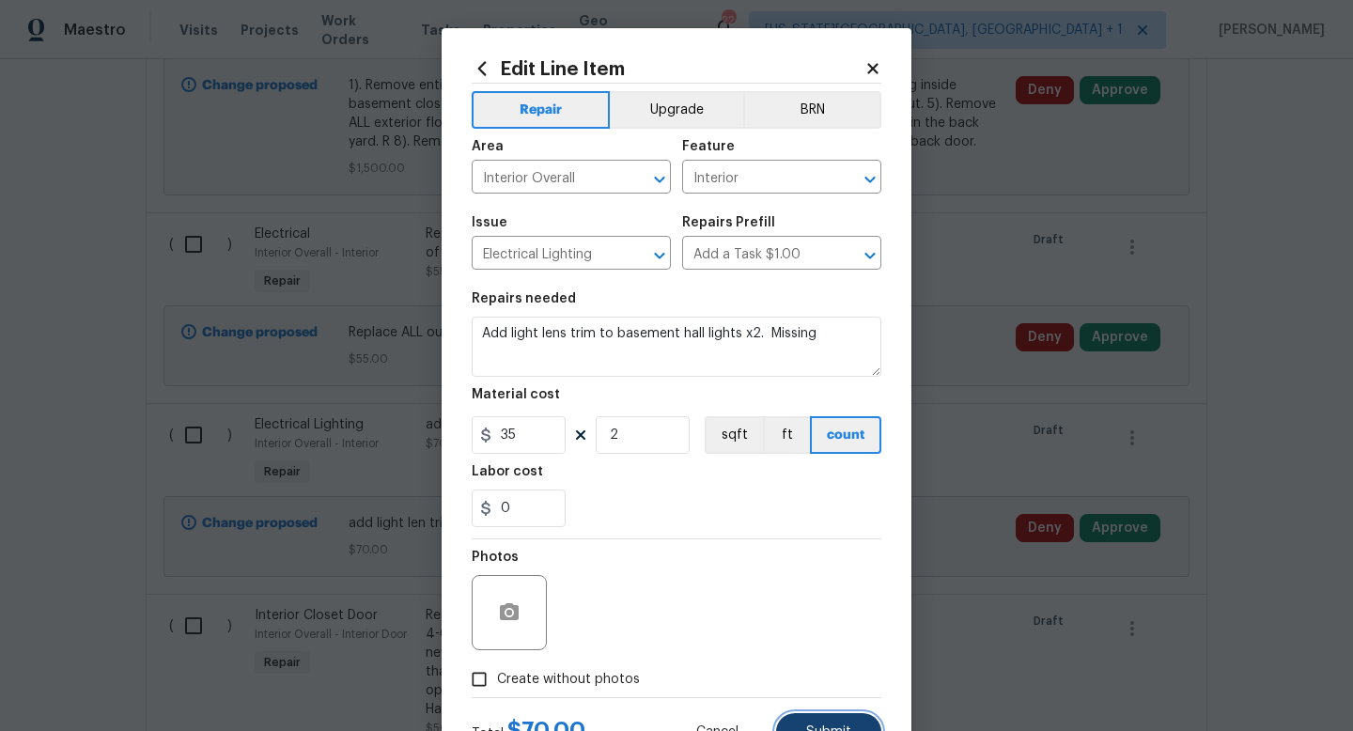
click at [857, 729] on button "Submit" at bounding box center [828, 732] width 105 height 38
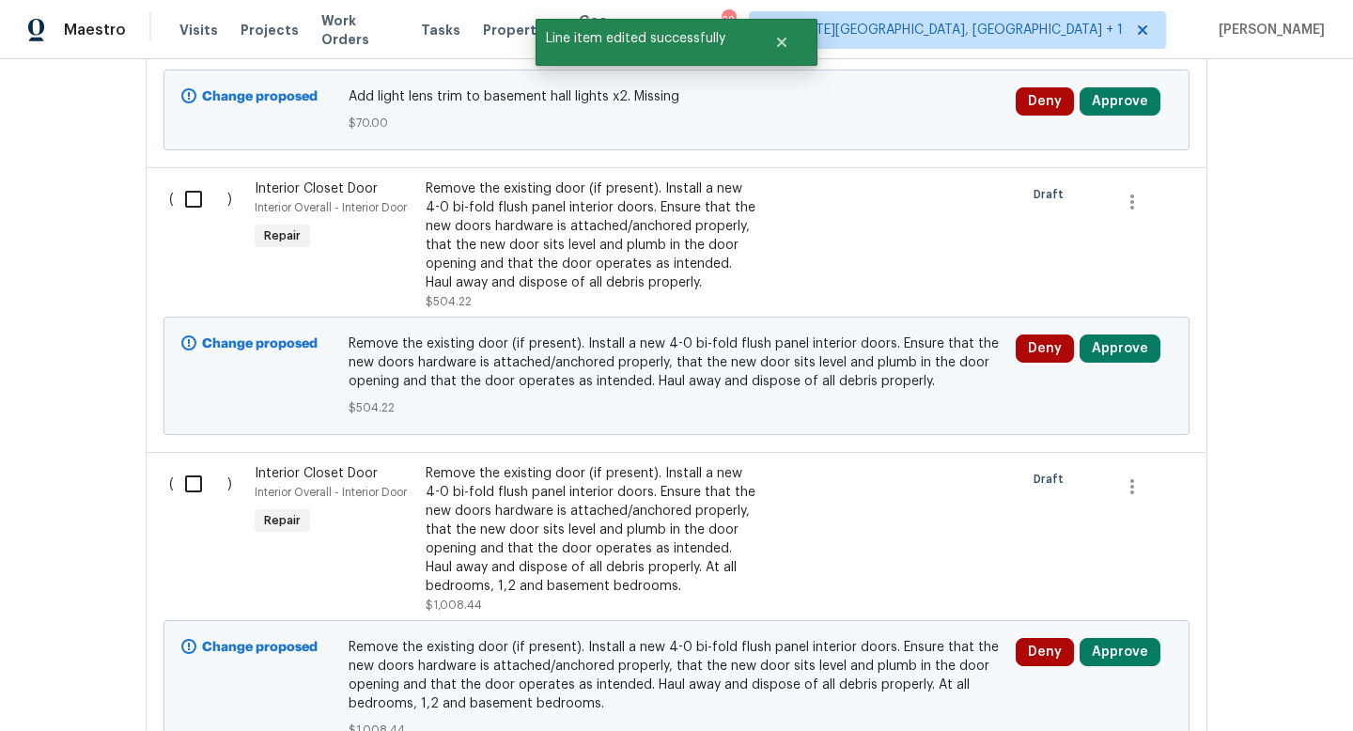
scroll to position [3435, 0]
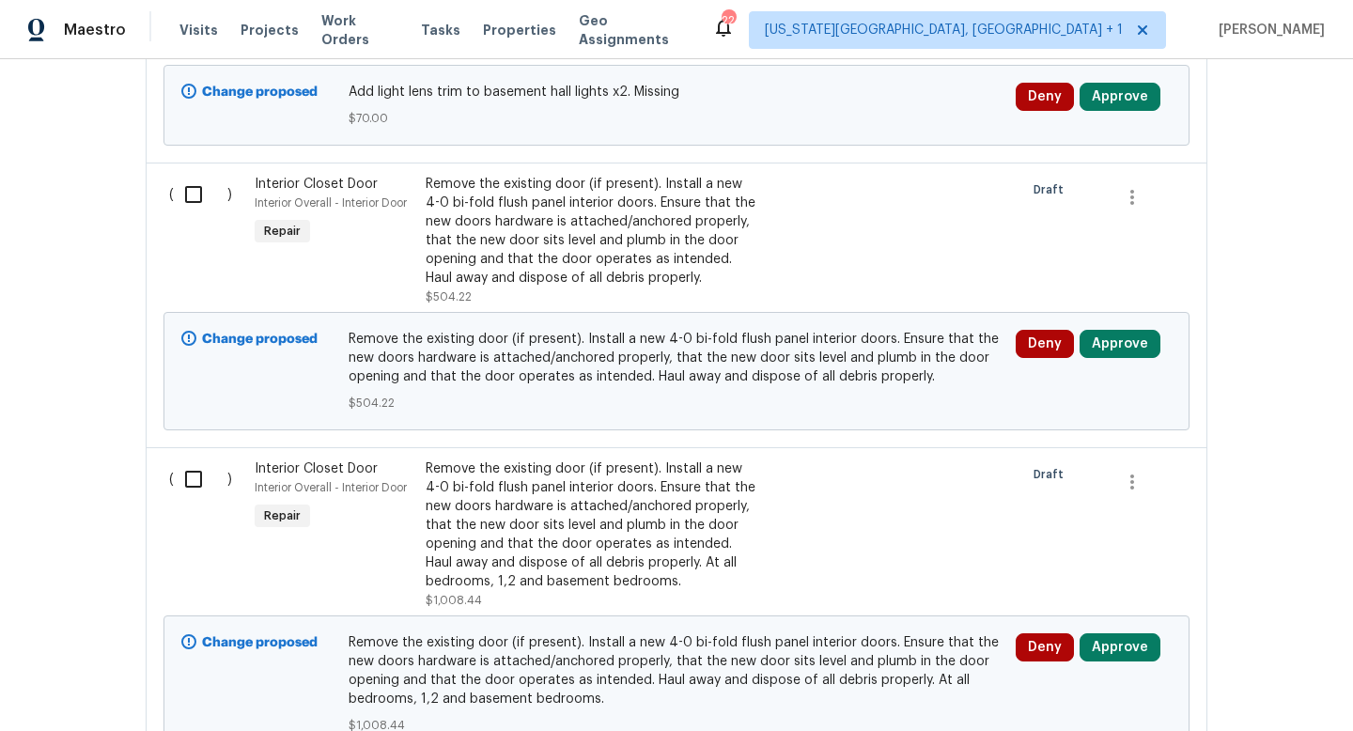
click at [637, 198] on div "Remove the existing door (if present). Install a new 4-0 bi-fold flush panel in…" at bounding box center [591, 231] width 331 height 113
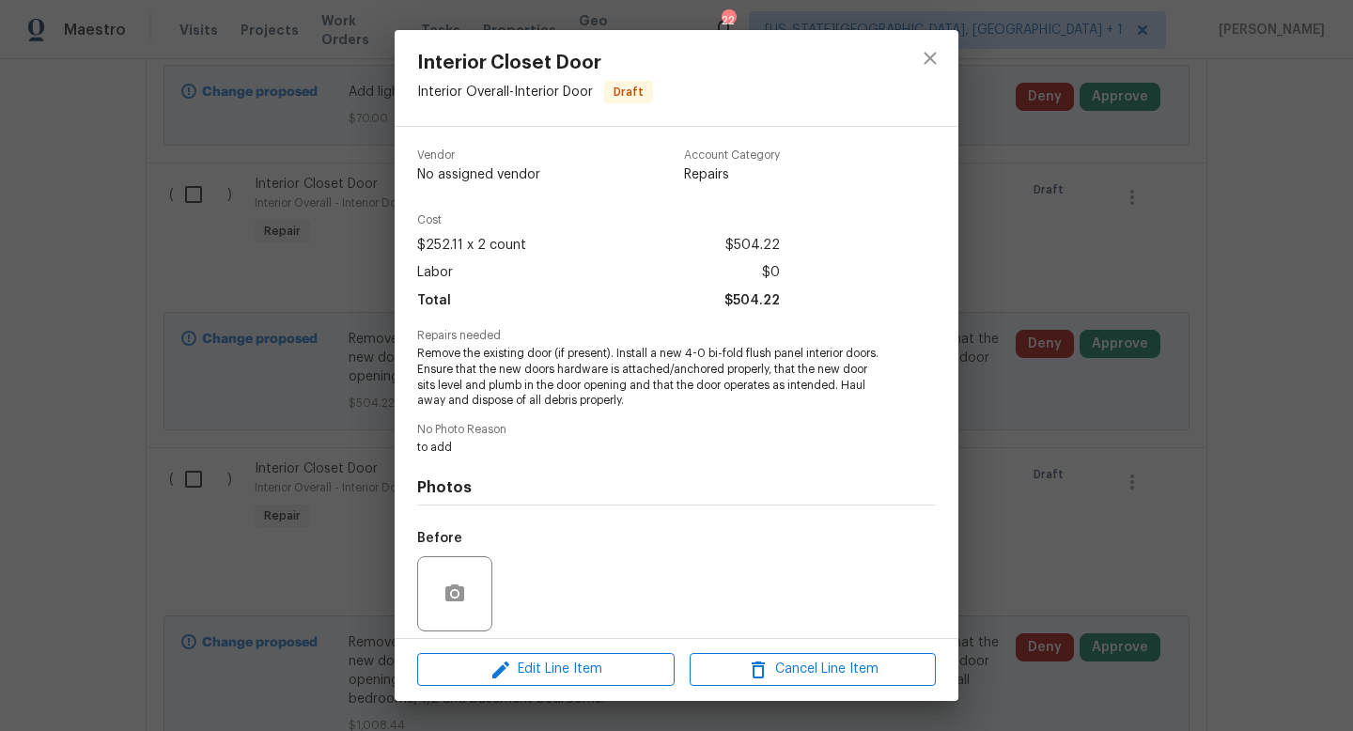
scroll to position [134, 0]
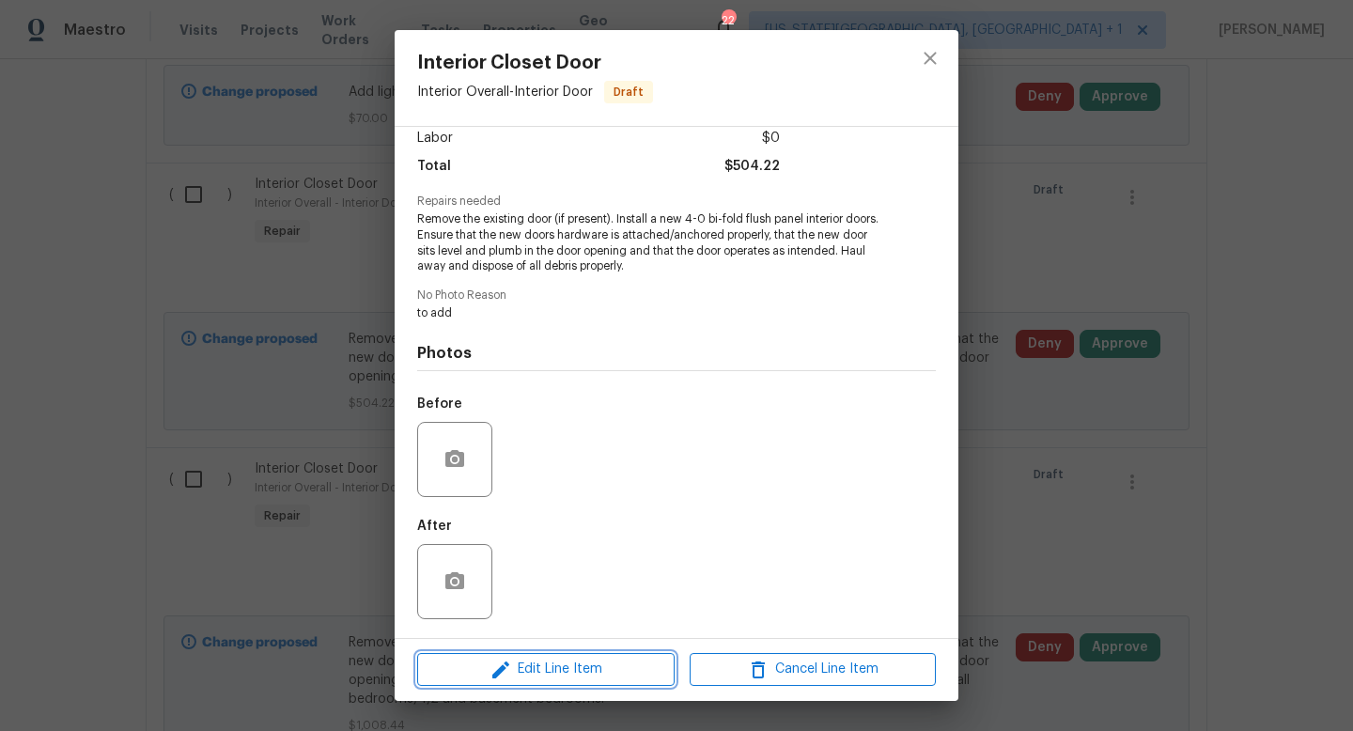
click at [535, 663] on span "Edit Line Item" at bounding box center [546, 669] width 246 height 23
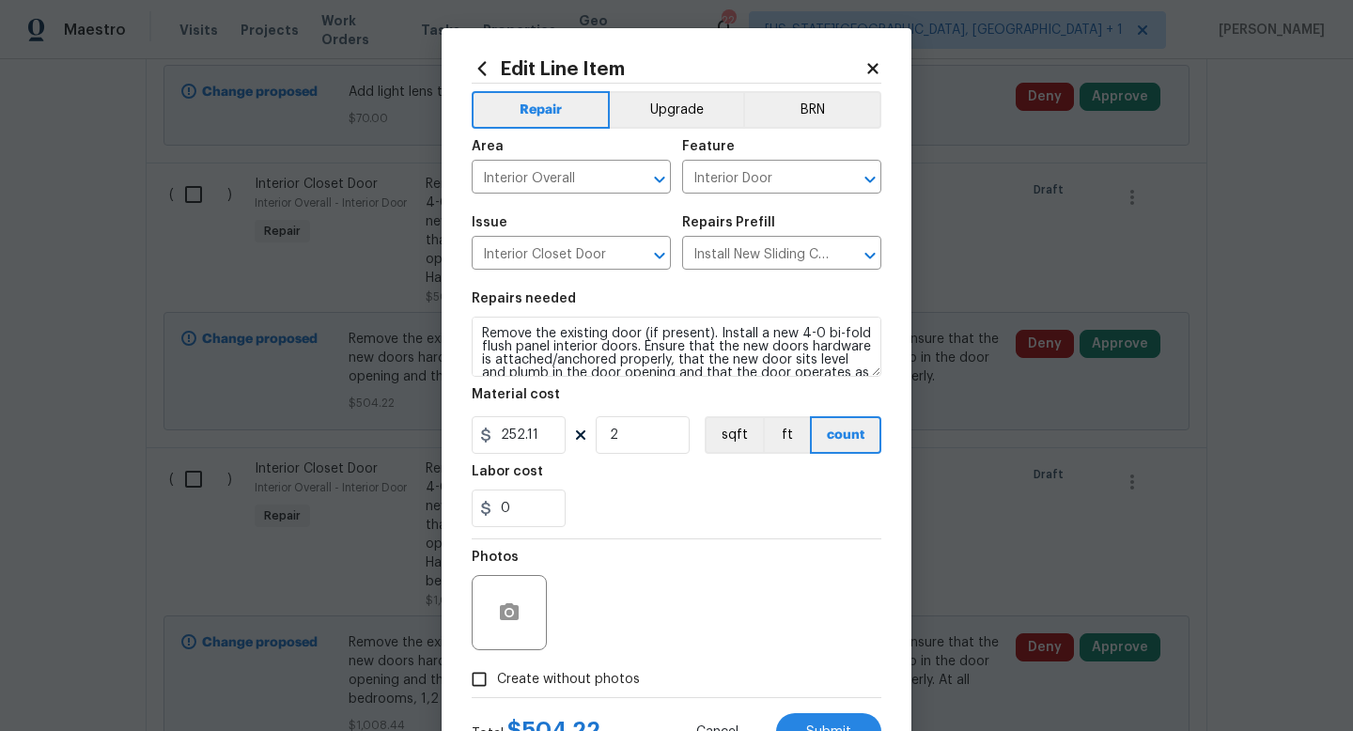
click at [870, 69] on icon at bounding box center [872, 68] width 10 height 10
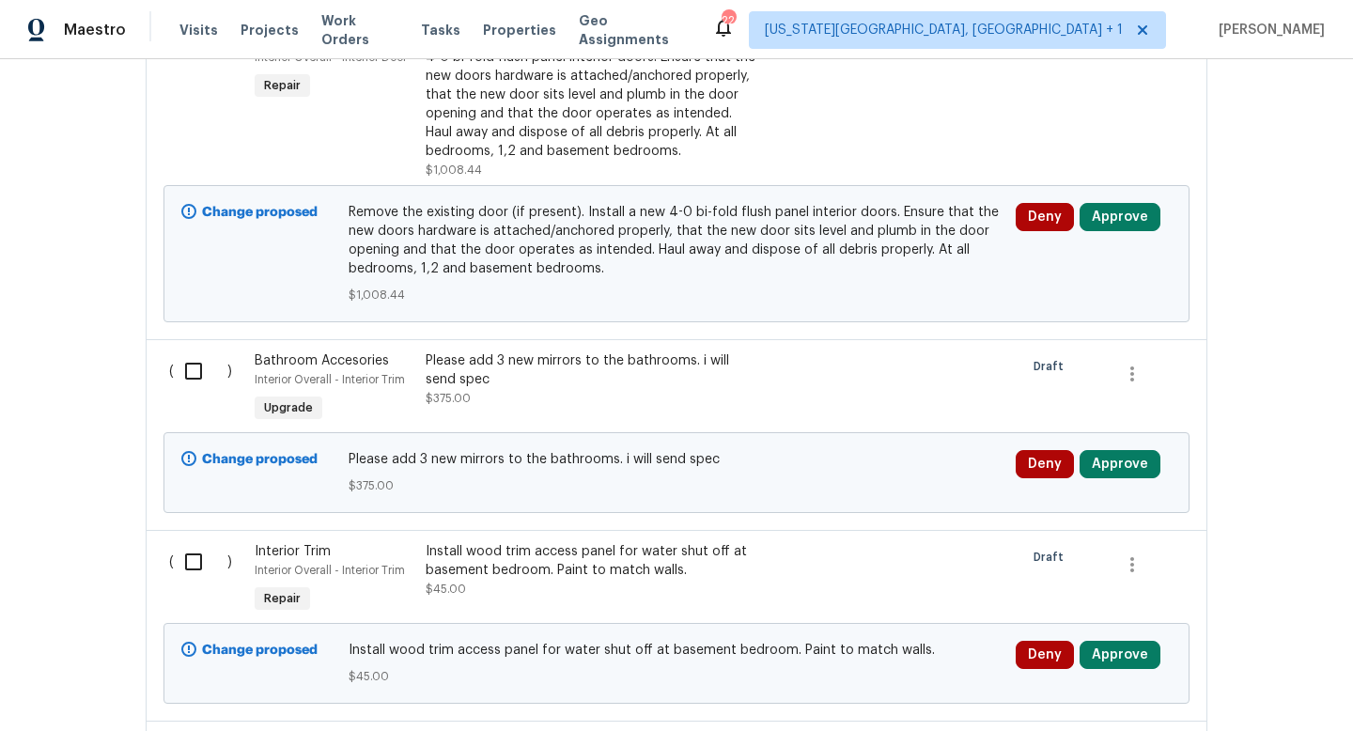
scroll to position [3866, 0]
click at [575, 351] on div "Please add 3 new mirrors to the bathrooms. i will send spec" at bounding box center [591, 370] width 331 height 38
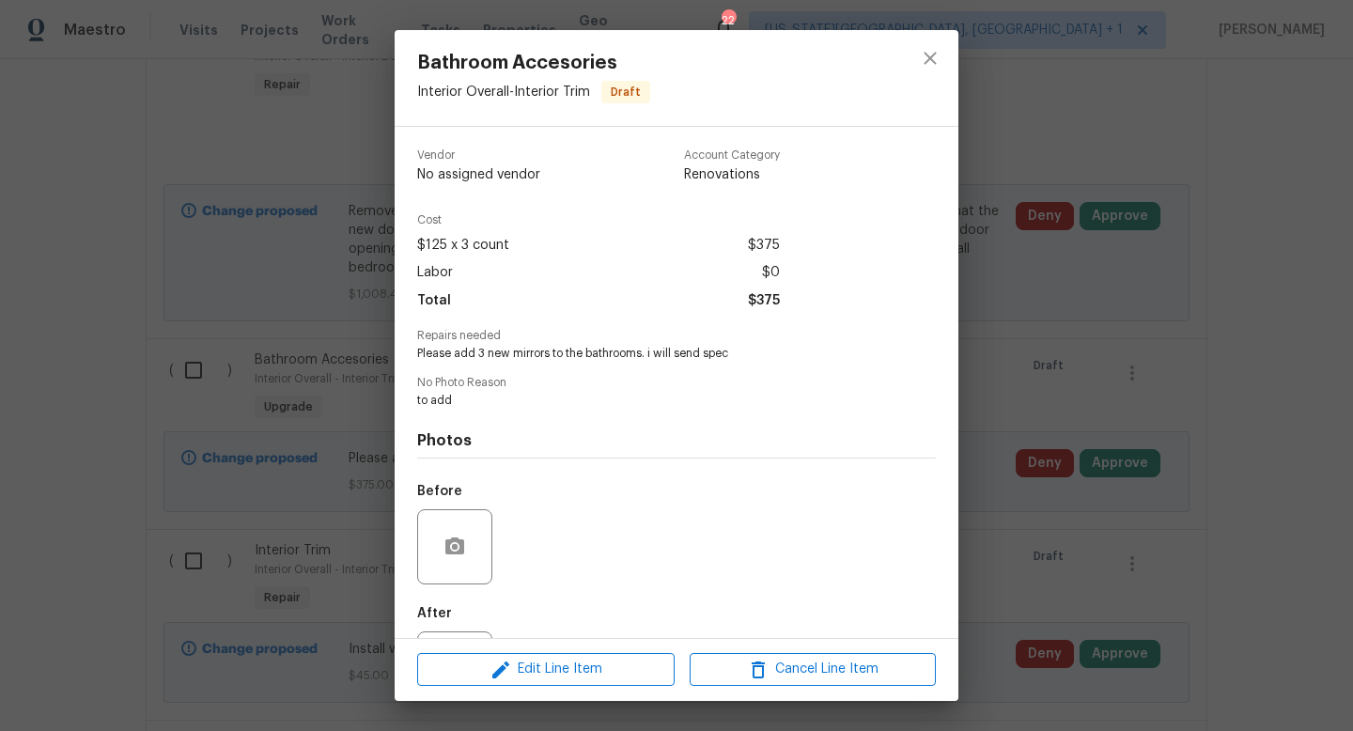
scroll to position [87, 0]
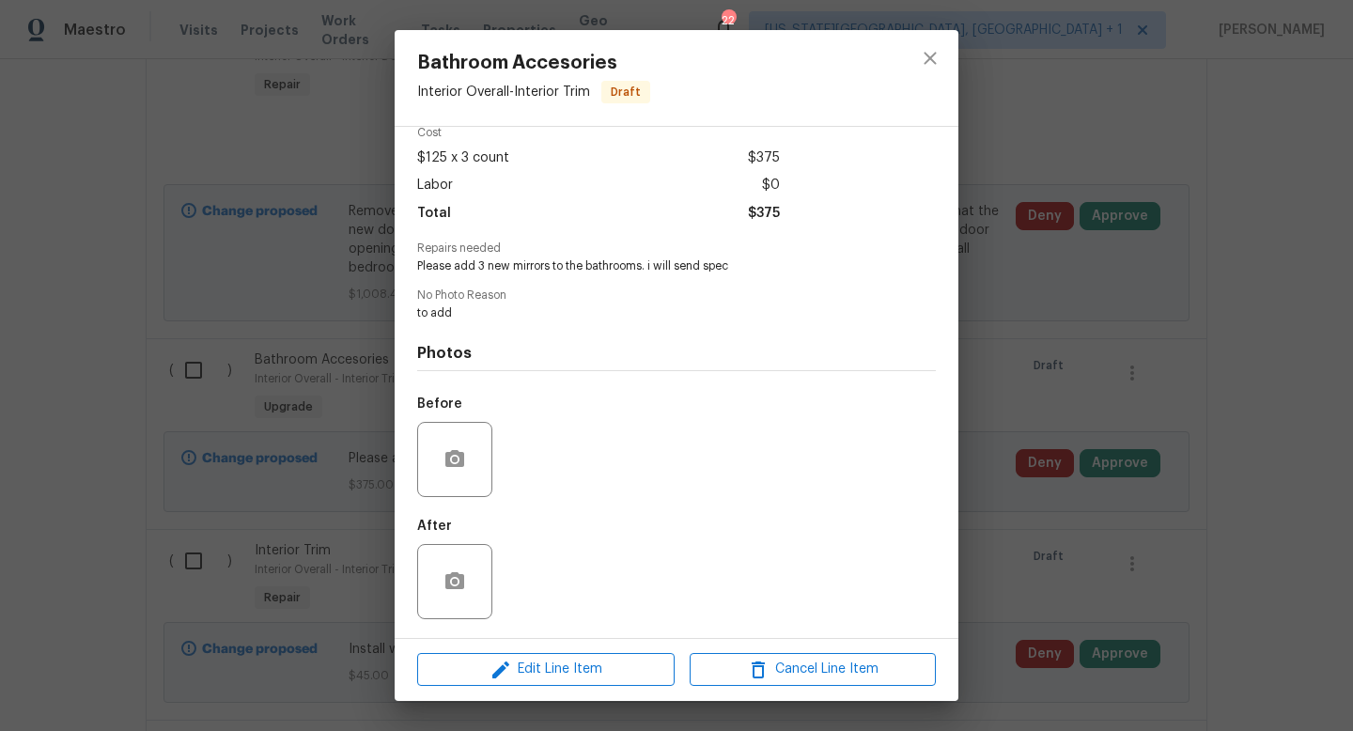
click at [516, 689] on div "Edit Line Item Cancel Line Item" at bounding box center [677, 669] width 564 height 63
click at [519, 658] on span "Edit Line Item" at bounding box center [546, 669] width 246 height 23
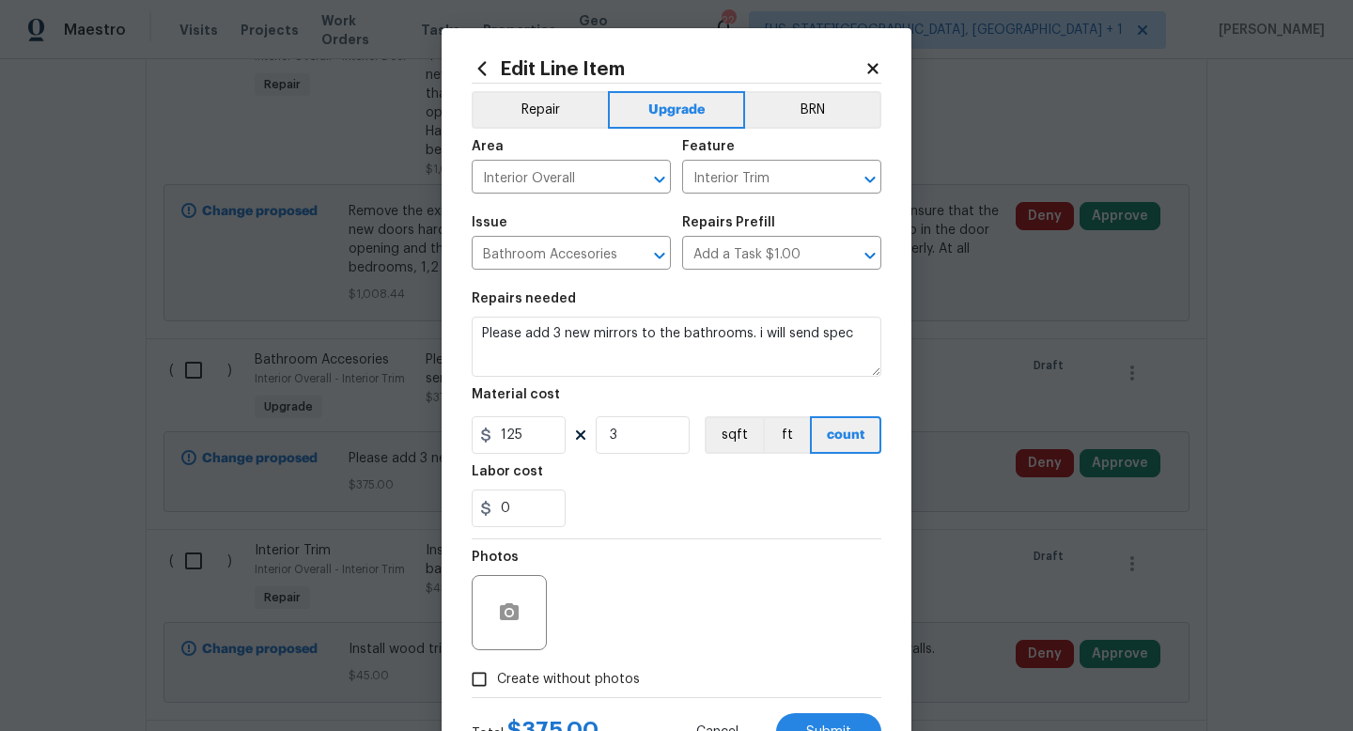
click at [875, 69] on icon at bounding box center [872, 68] width 10 height 10
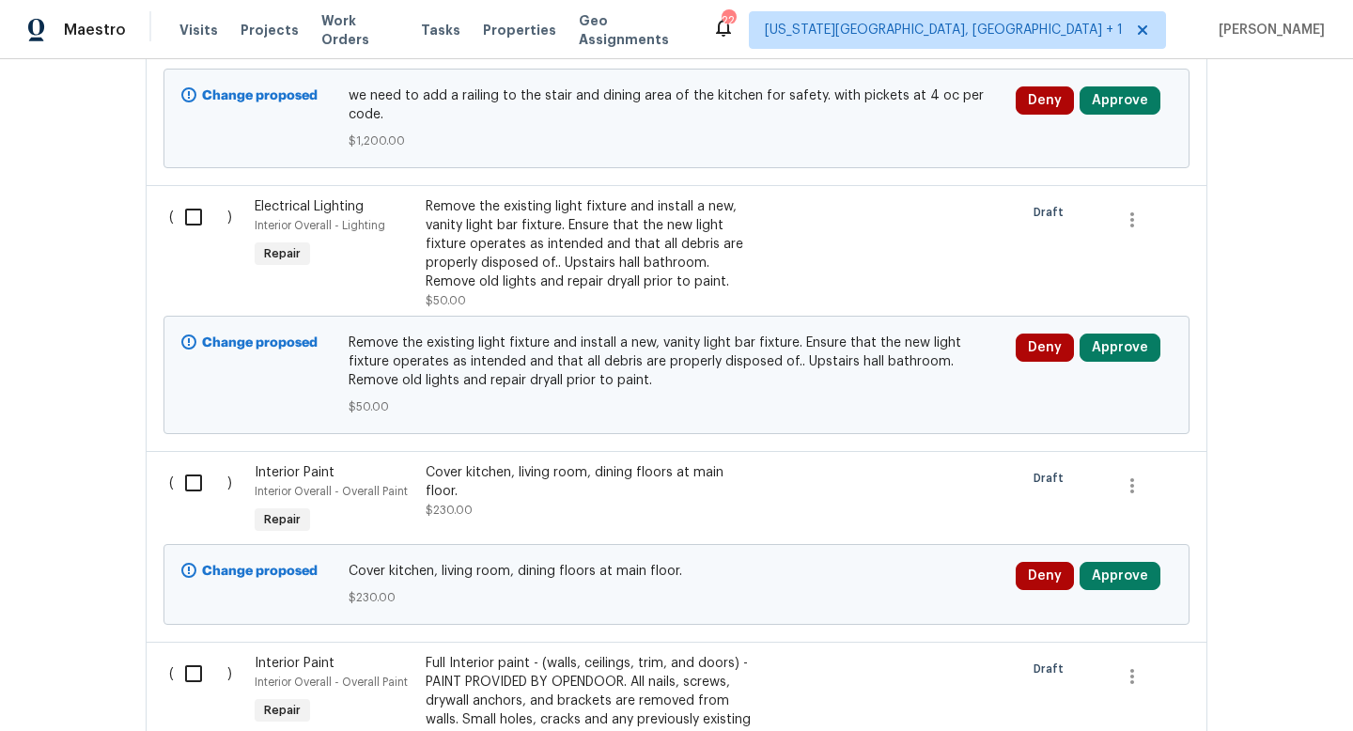
scroll to position [4806, 0]
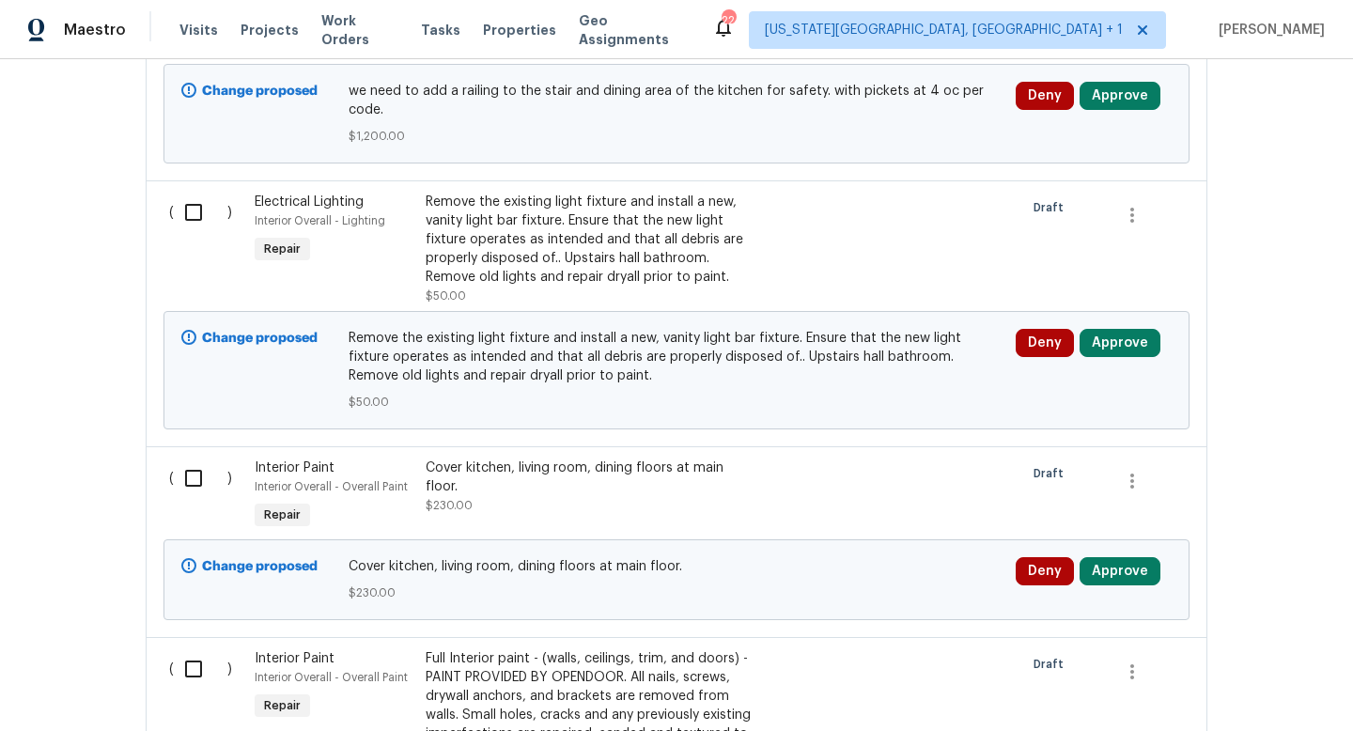
click at [609, 193] on div "Remove the existing light fixture and install a new, vanity light bar fixture. …" at bounding box center [591, 240] width 331 height 94
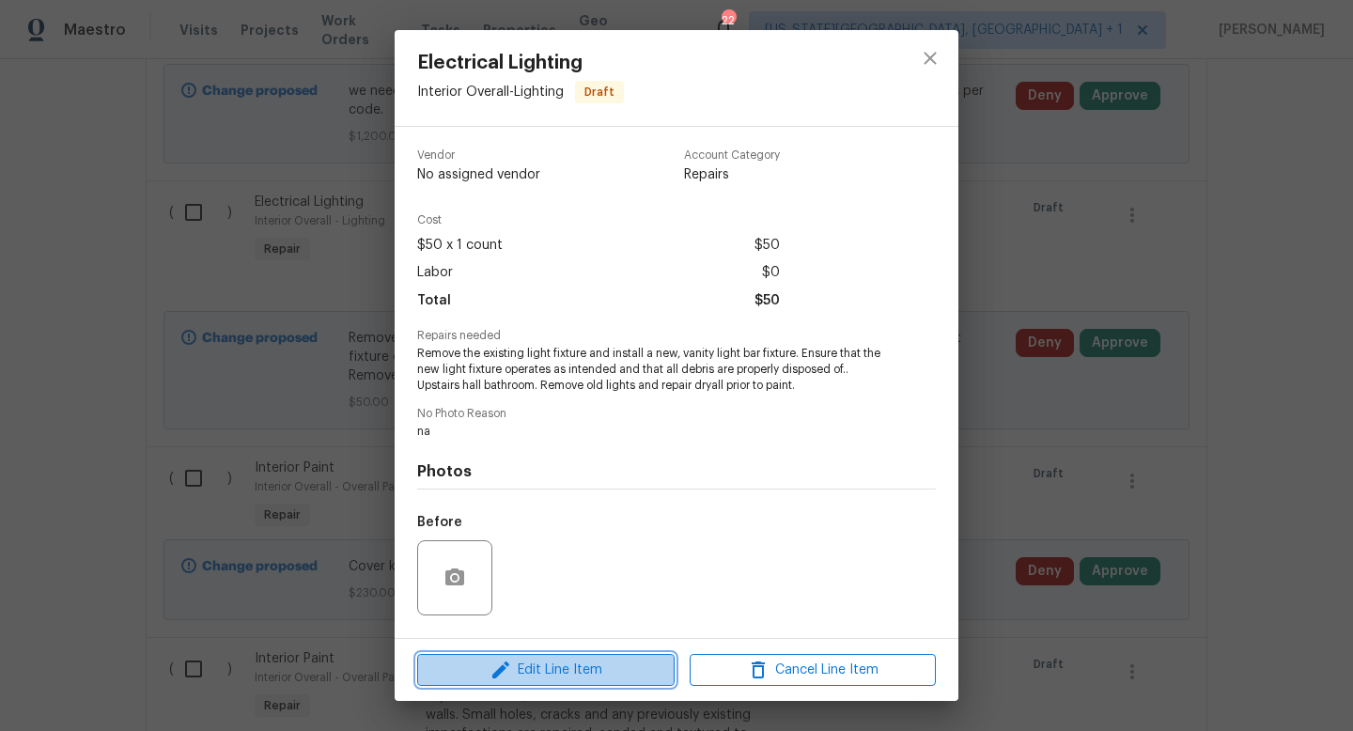
click at [533, 679] on span "Edit Line Item" at bounding box center [546, 670] width 246 height 23
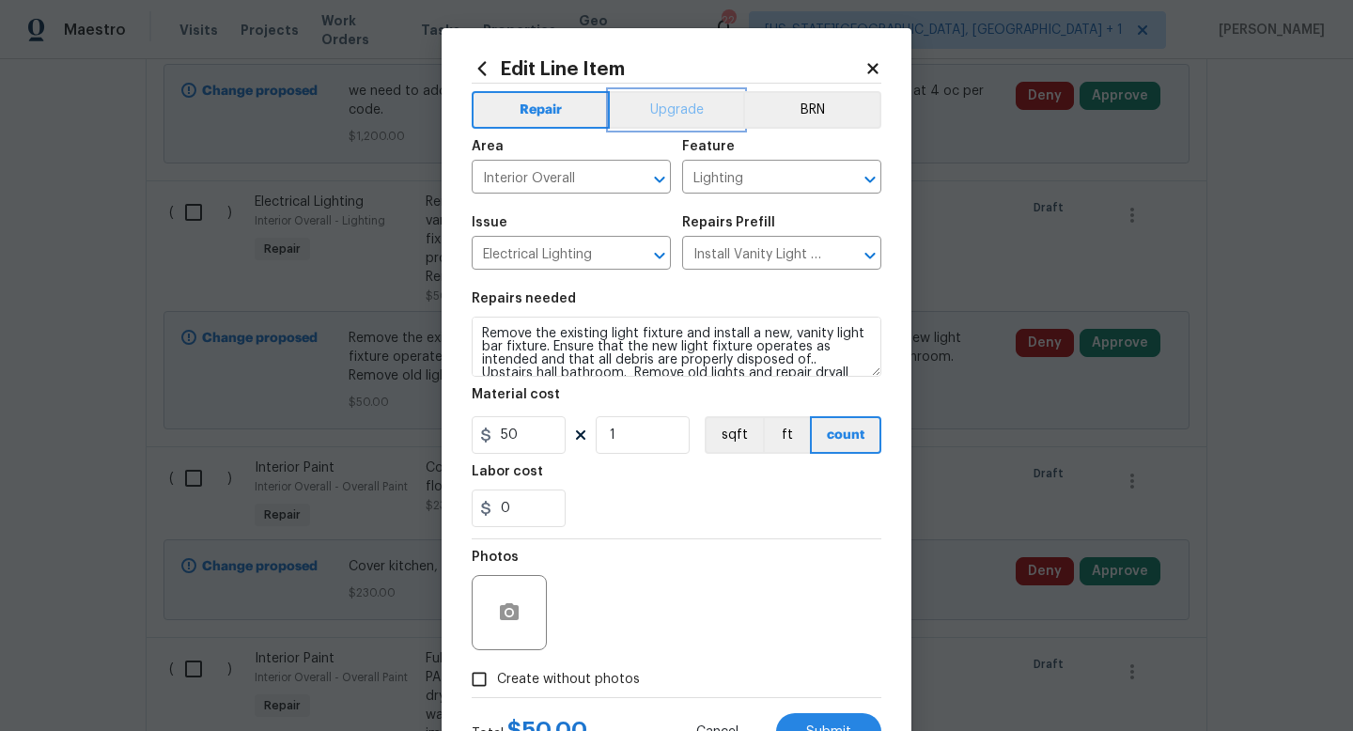
click at [675, 112] on button "Upgrade" at bounding box center [677, 110] width 134 height 38
click at [835, 729] on span "Submit" at bounding box center [828, 733] width 45 height 14
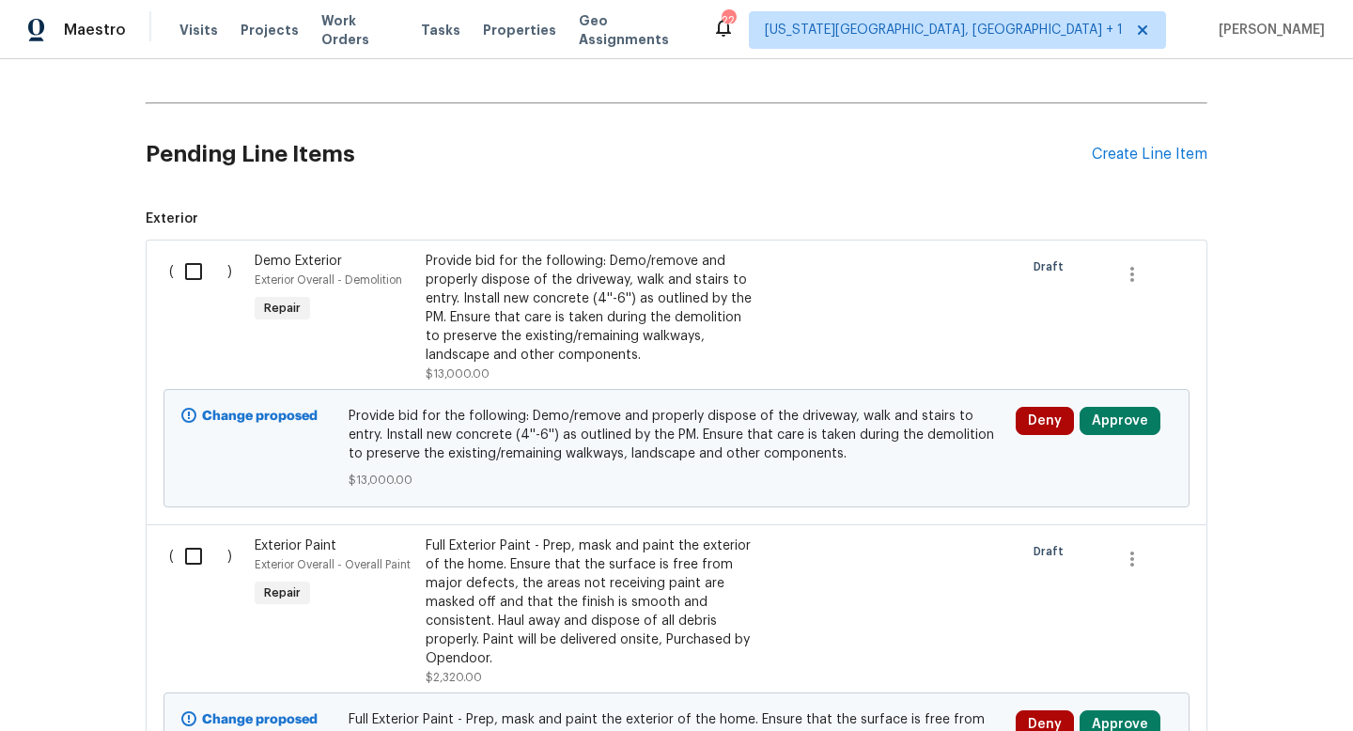
scroll to position [608, 0]
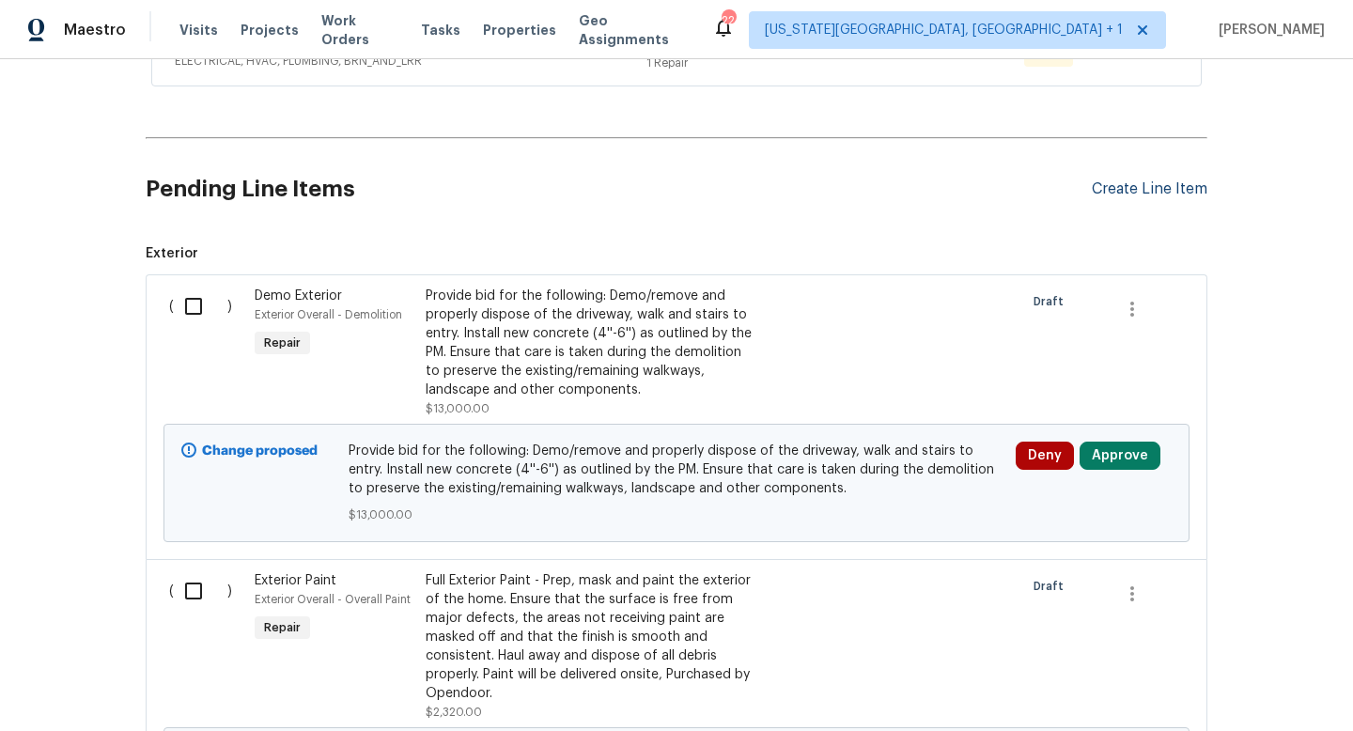
click at [1146, 192] on div "Create Line Item" at bounding box center [1150, 189] width 116 height 18
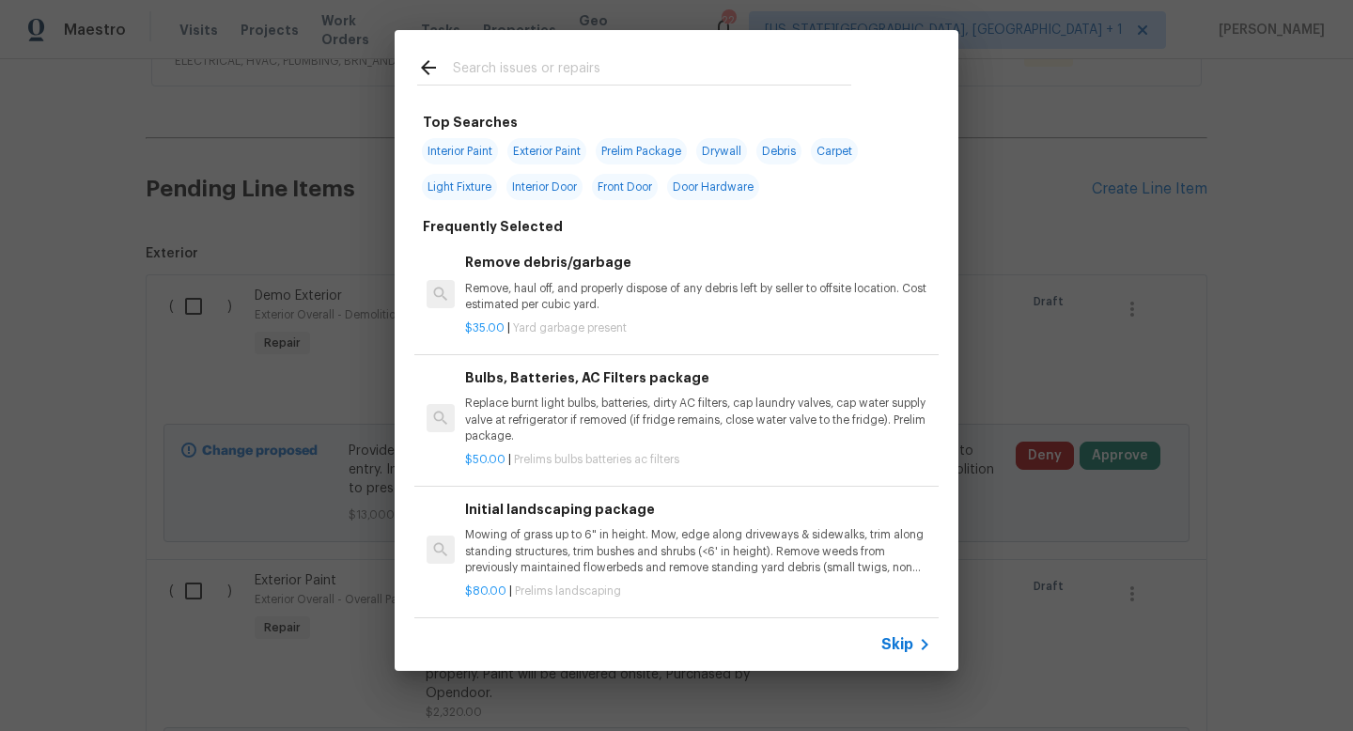
click at [519, 63] on input "text" at bounding box center [652, 70] width 398 height 28
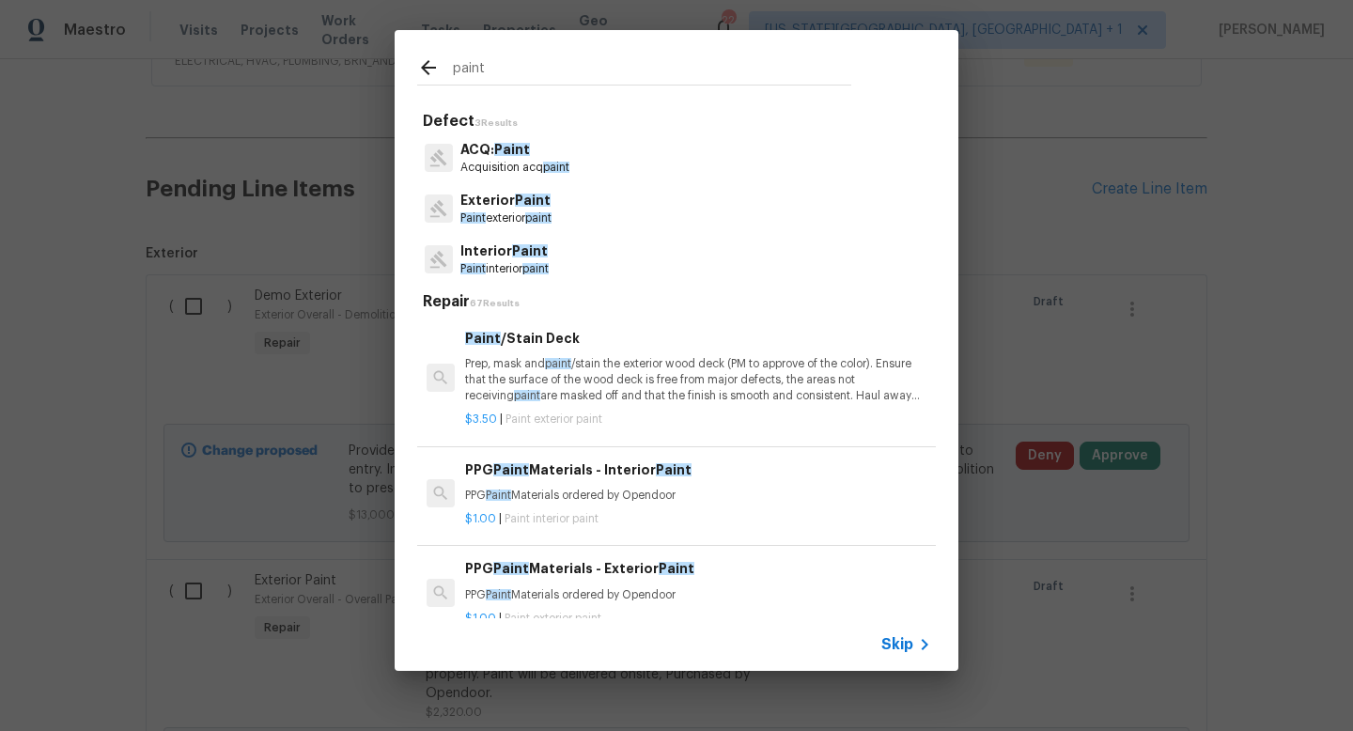
type input "paint"
click at [529, 254] on span "Paint" at bounding box center [530, 250] width 36 height 13
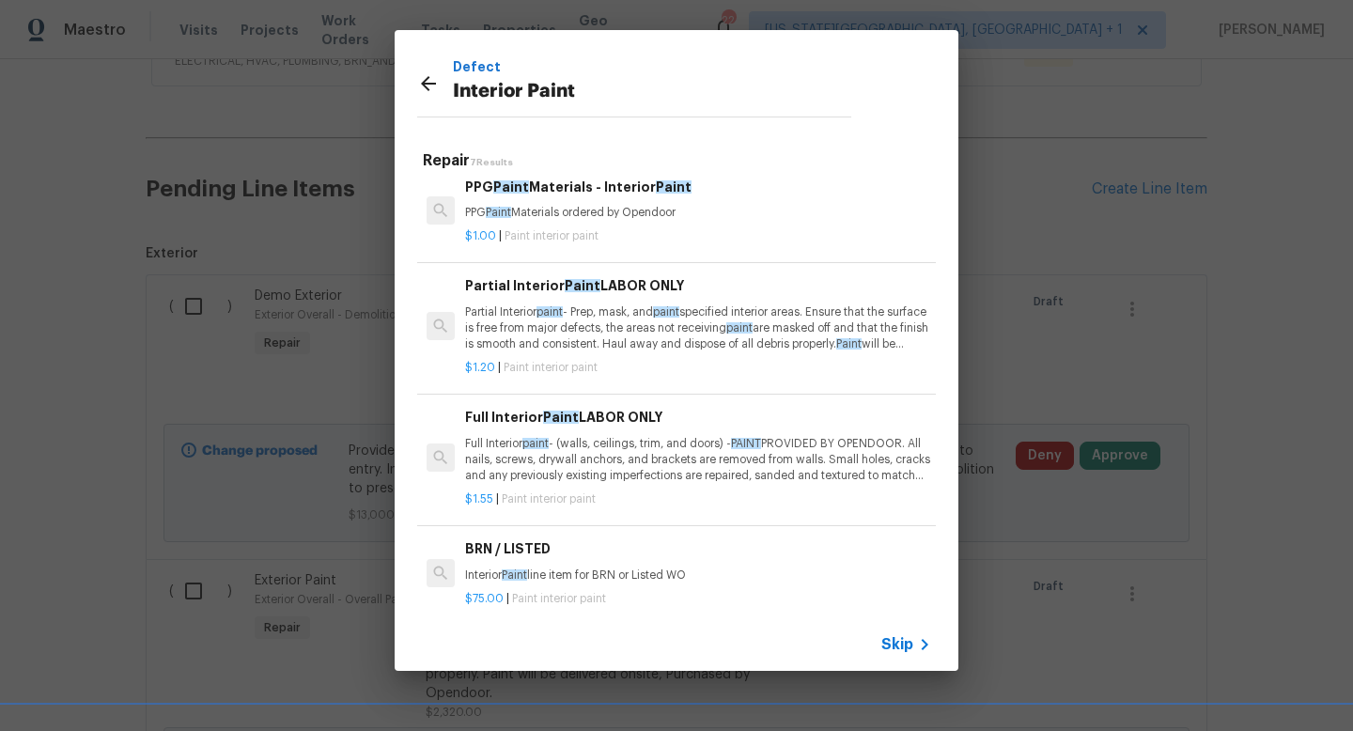
scroll to position [0, 0]
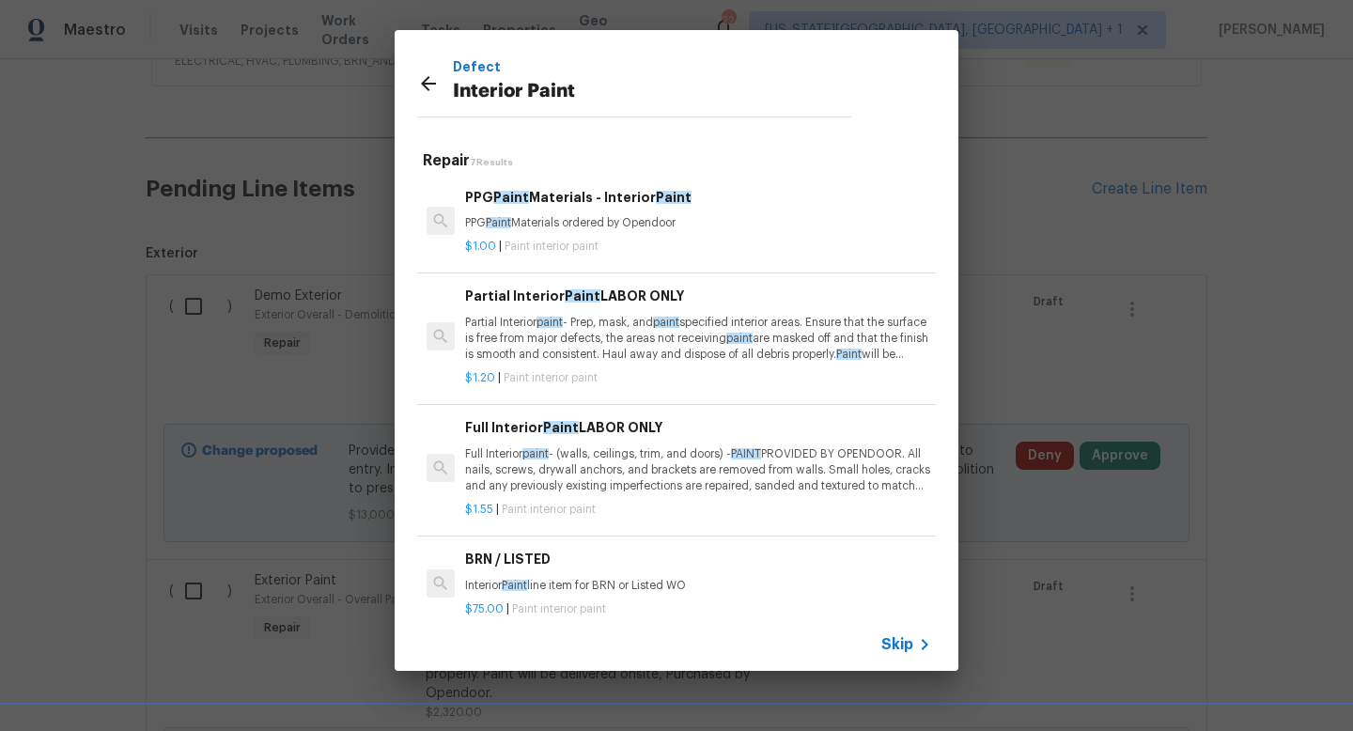
click at [427, 84] on icon at bounding box center [428, 83] width 15 height 15
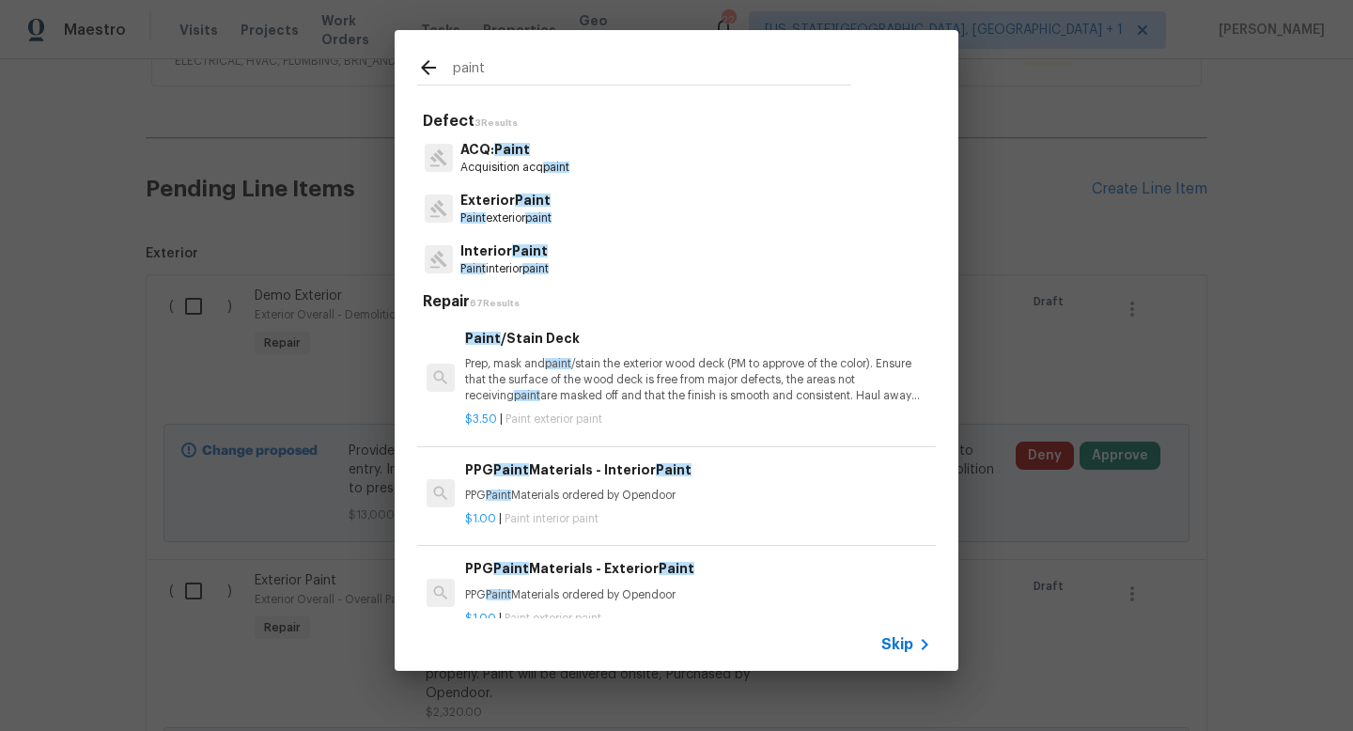
click at [514, 67] on input "paint" at bounding box center [652, 70] width 398 height 28
type input "p"
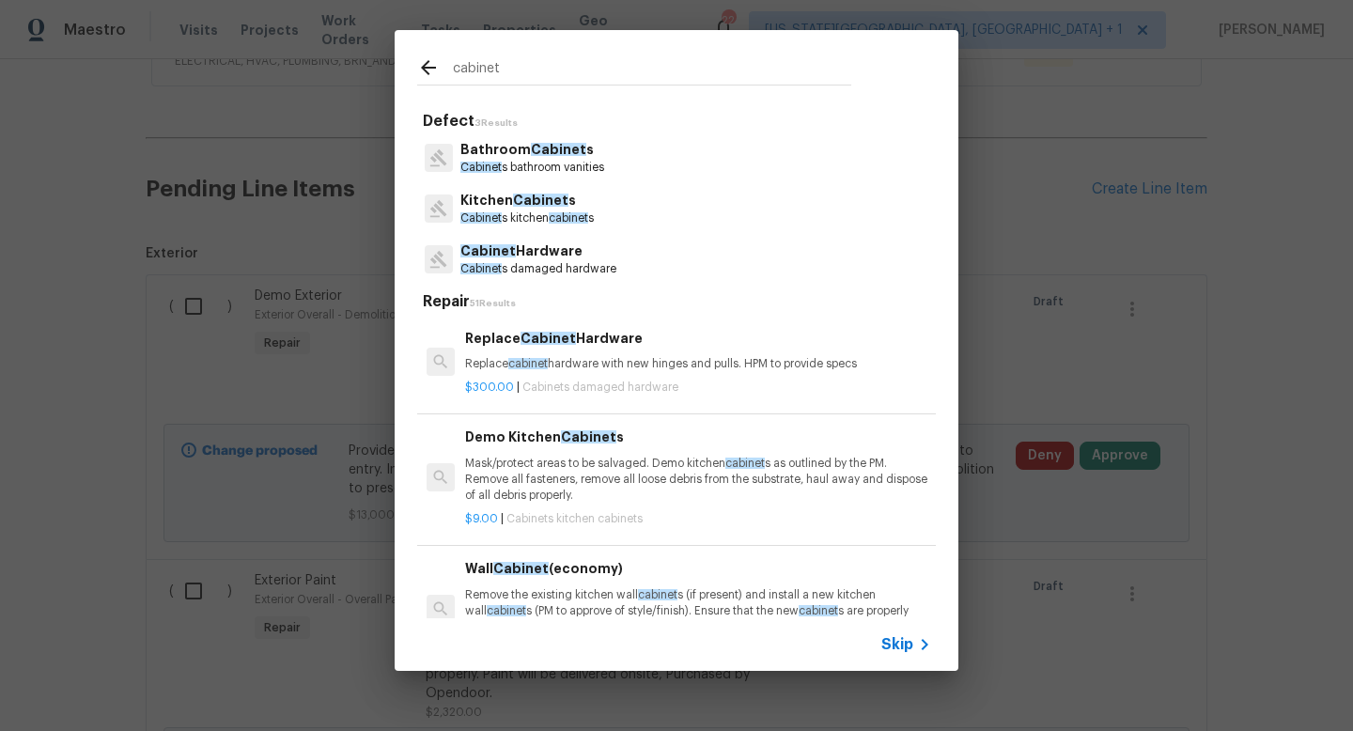
type input "cabinet"
click at [538, 154] on span "Cabinet" at bounding box center [558, 149] width 55 height 13
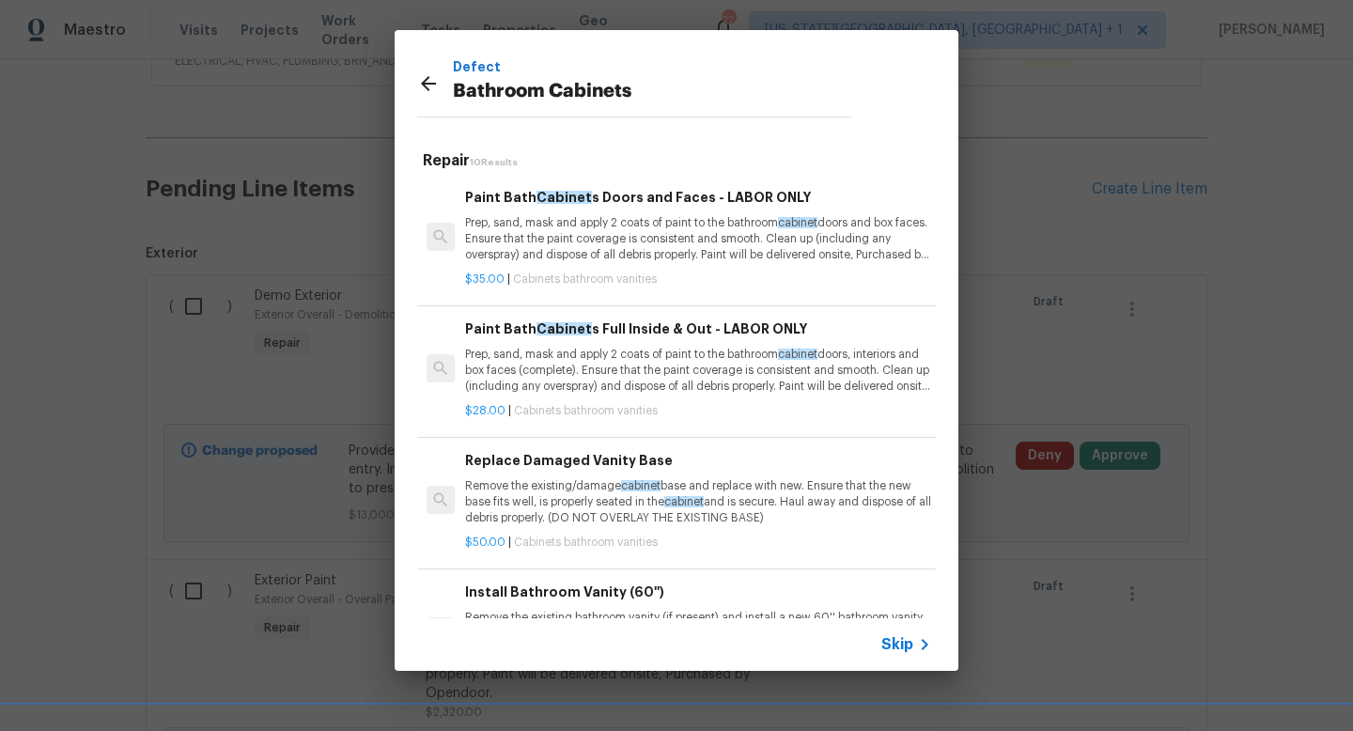
click at [1199, 171] on div "Defect Bathroom Cabinets Repair 10 Results Paint Bath Cabinet s Doors and Faces…" at bounding box center [676, 350] width 1353 height 701
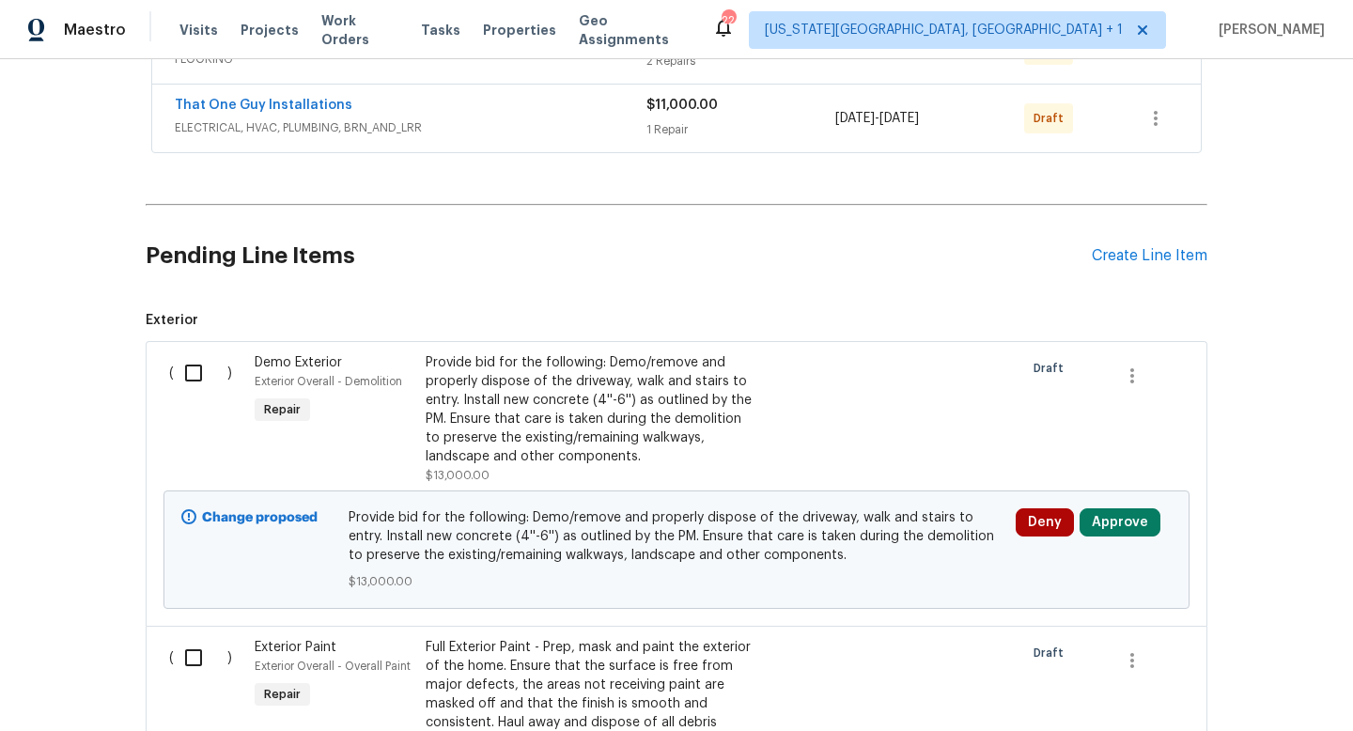
scroll to position [521, 0]
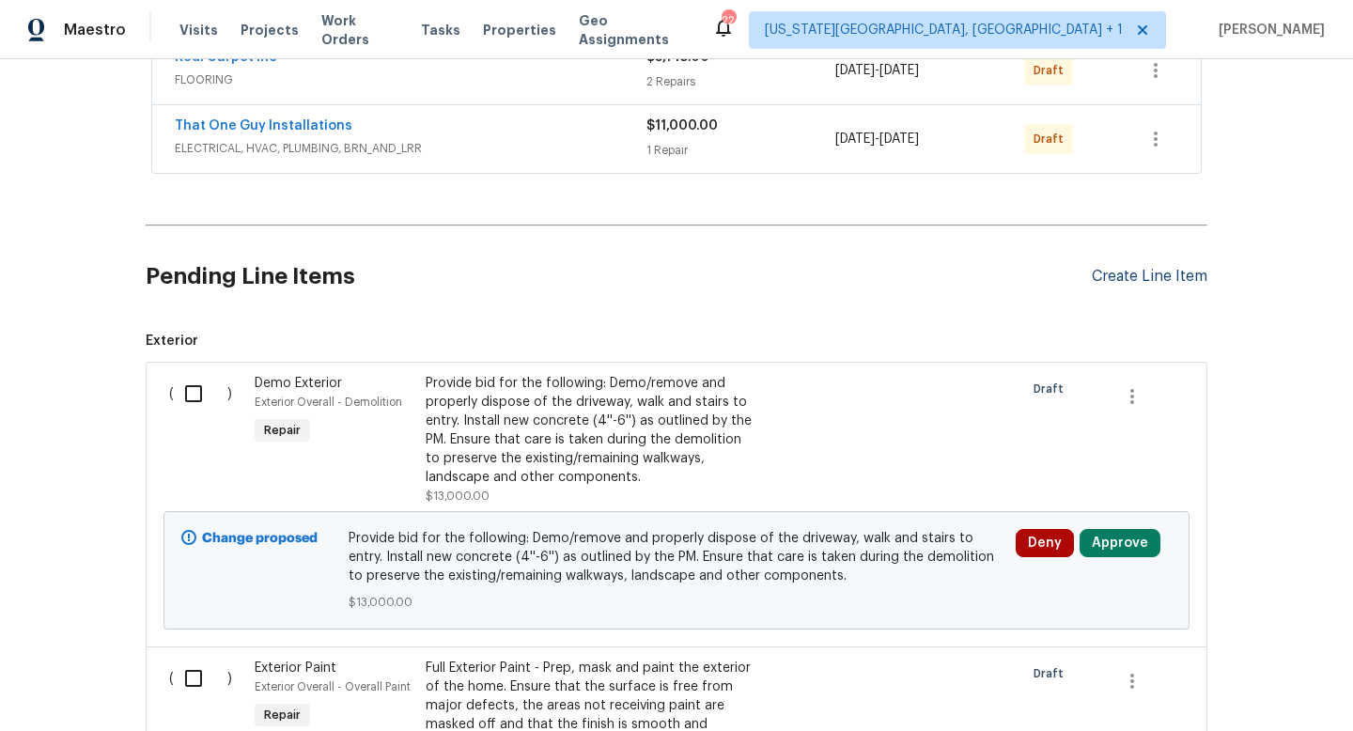
click at [1123, 268] on div "Create Line Item" at bounding box center [1150, 277] width 116 height 18
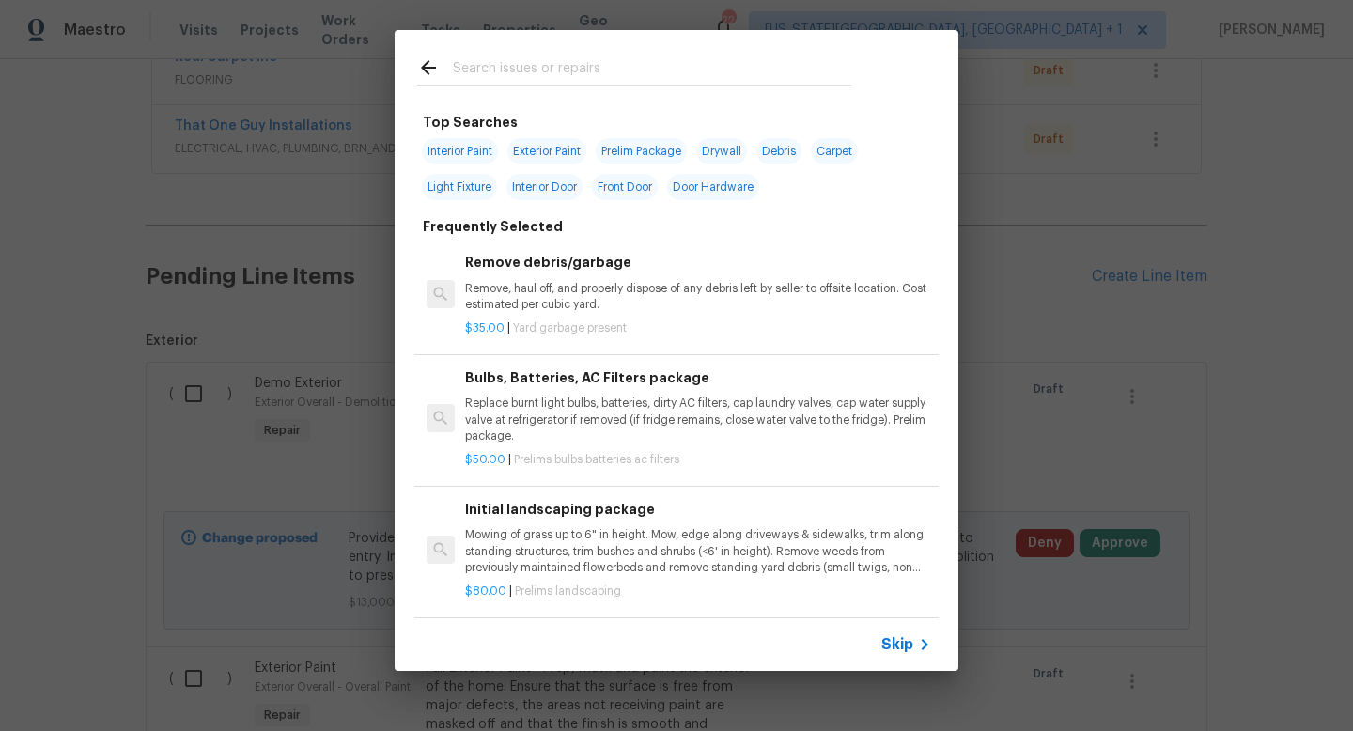
click at [456, 52] on div at bounding box center [634, 67] width 479 height 74
click at [472, 78] on input "text" at bounding box center [652, 70] width 398 height 28
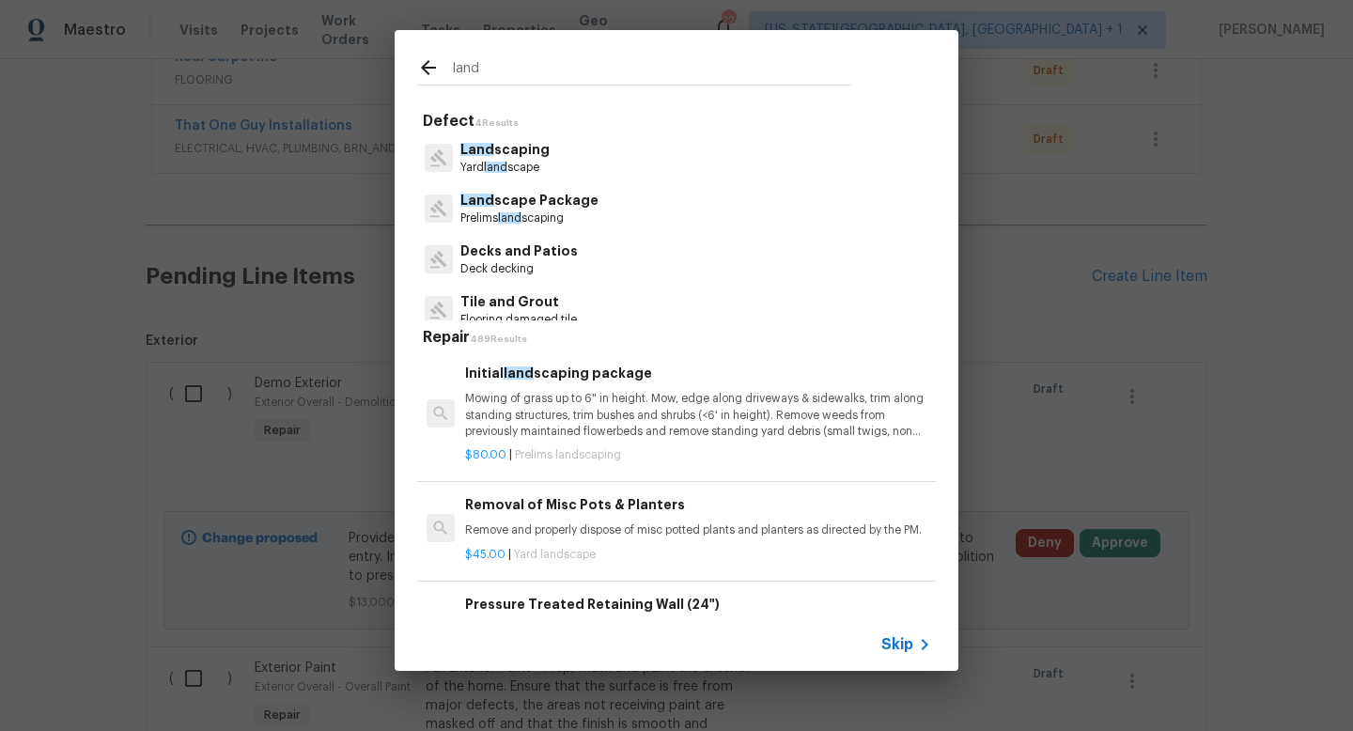
type input "land"
click at [524, 195] on p "Land scape Package" at bounding box center [529, 201] width 138 height 20
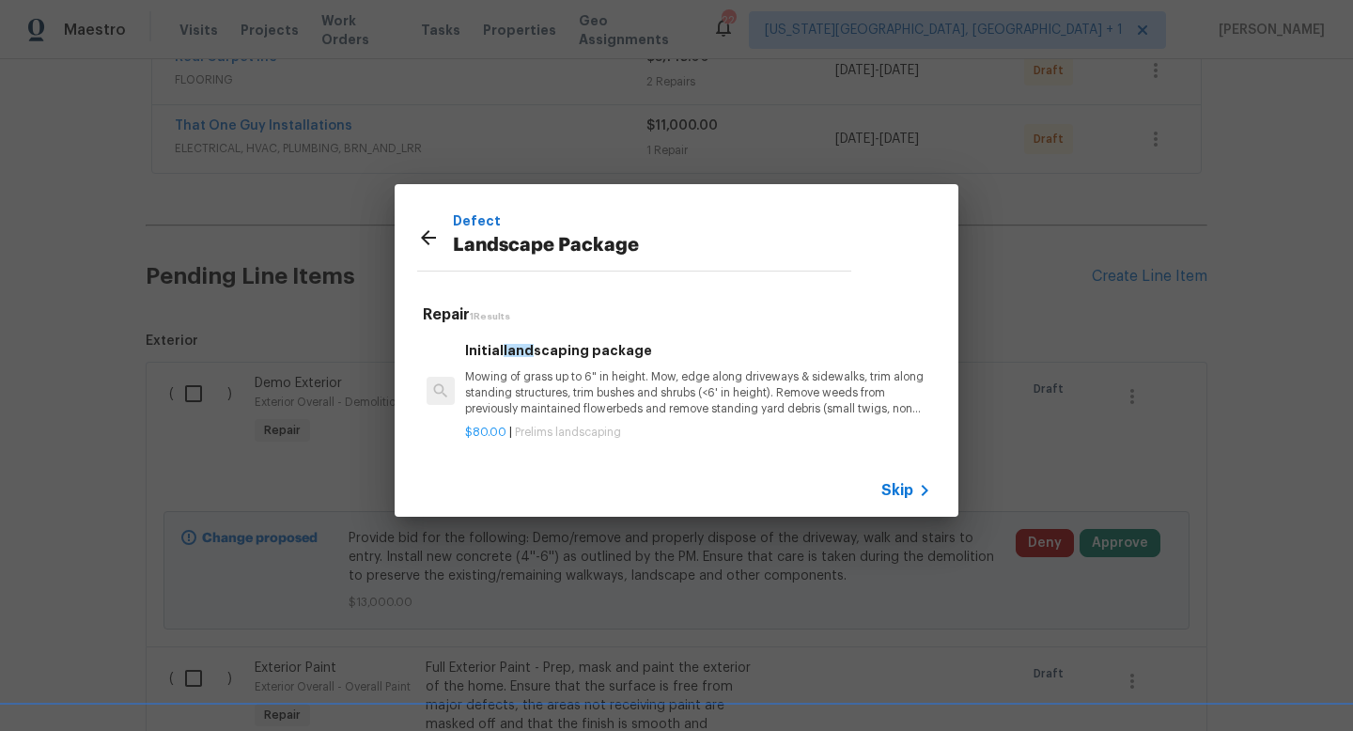
click at [551, 404] on p "Mowing of grass up to 6" in height. Mow, edge along driveways & sidewalks, trim…" at bounding box center [698, 393] width 466 height 48
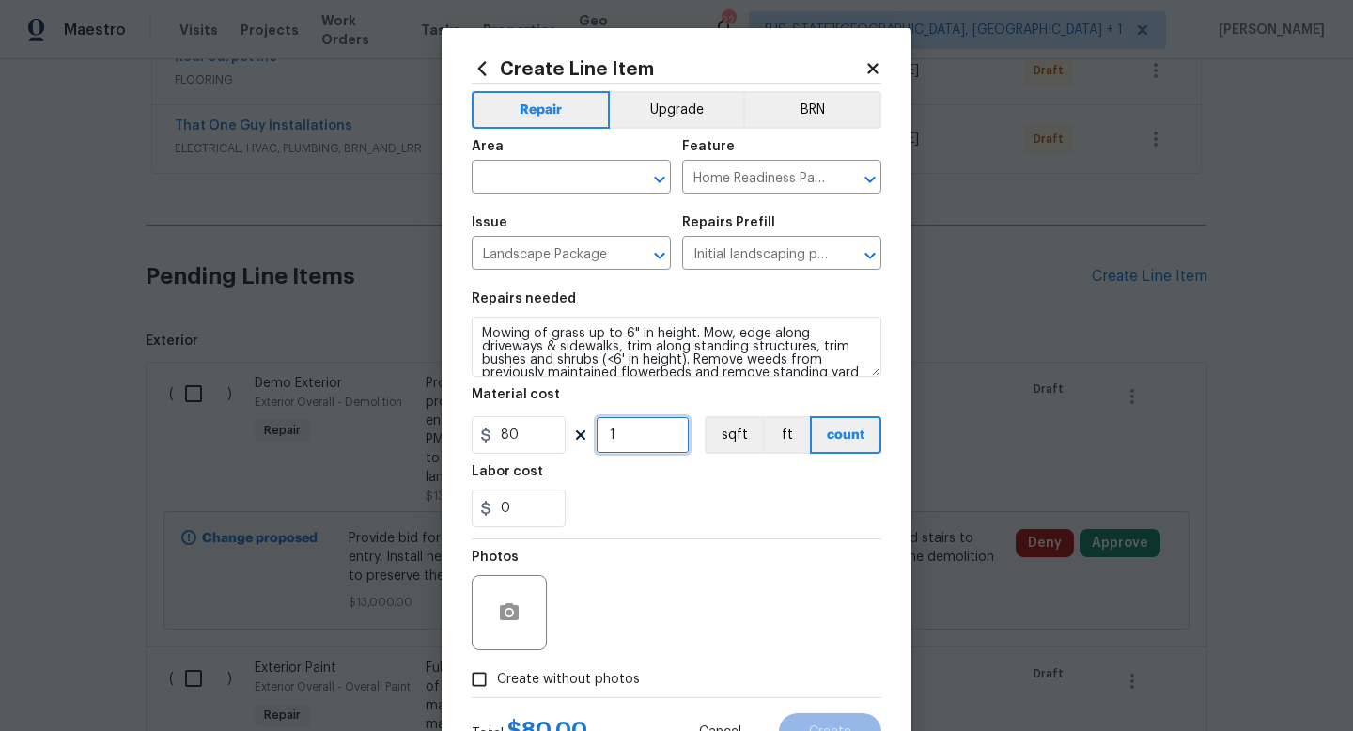
click at [622, 445] on input "1" at bounding box center [643, 435] width 94 height 38
type input "7"
click at [585, 679] on span "Create without photos" at bounding box center [568, 680] width 143 height 20
click at [497, 679] on input "Create without photos" at bounding box center [479, 680] width 36 height 36
checkbox input "true"
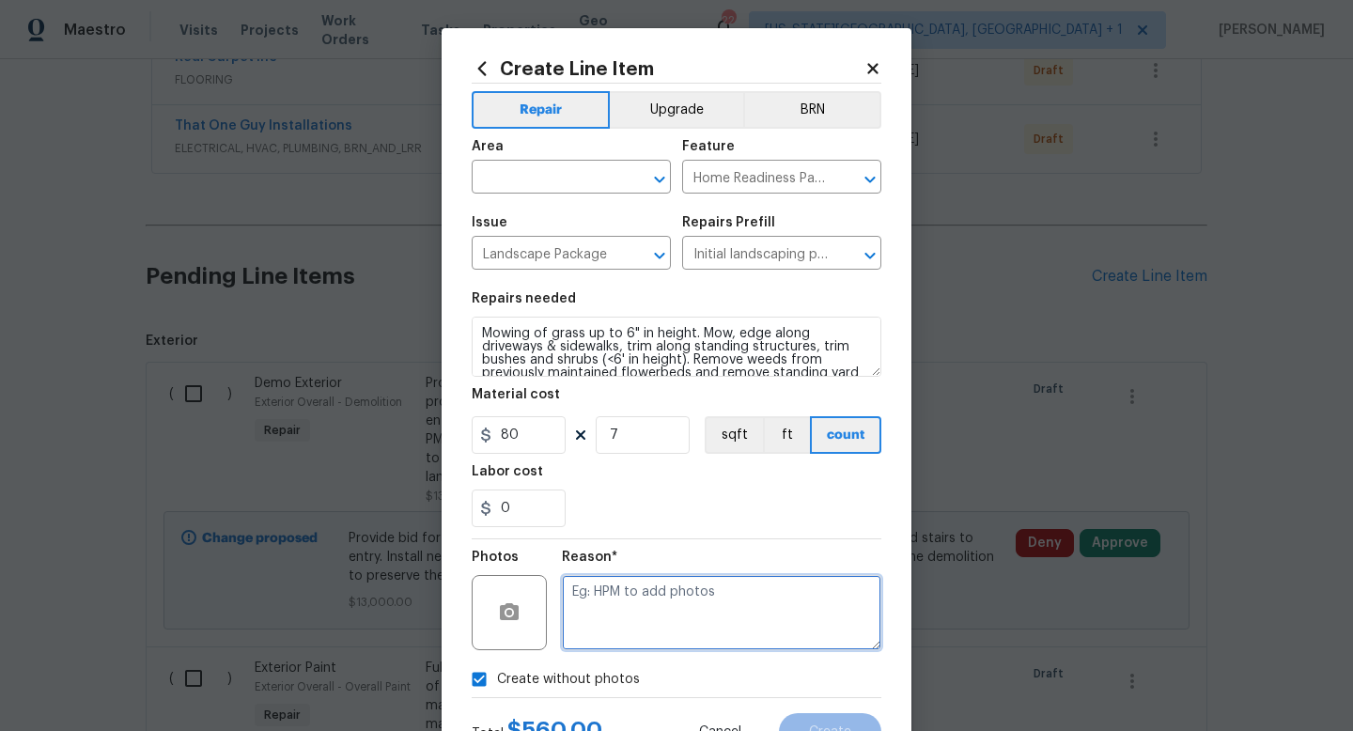
click at [598, 602] on textarea at bounding box center [722, 612] width 320 height 75
type textarea "na"
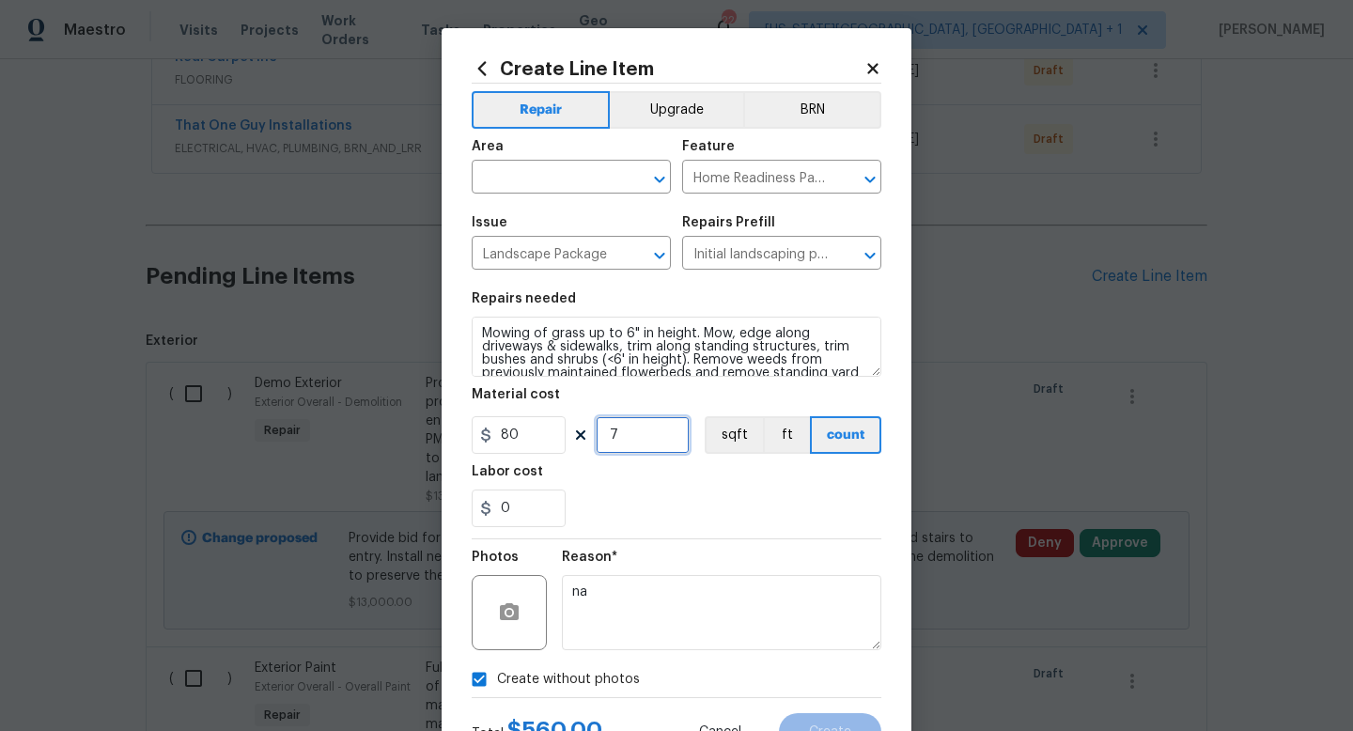
click at [633, 434] on input "7" at bounding box center [643, 435] width 94 height 38
type input "9"
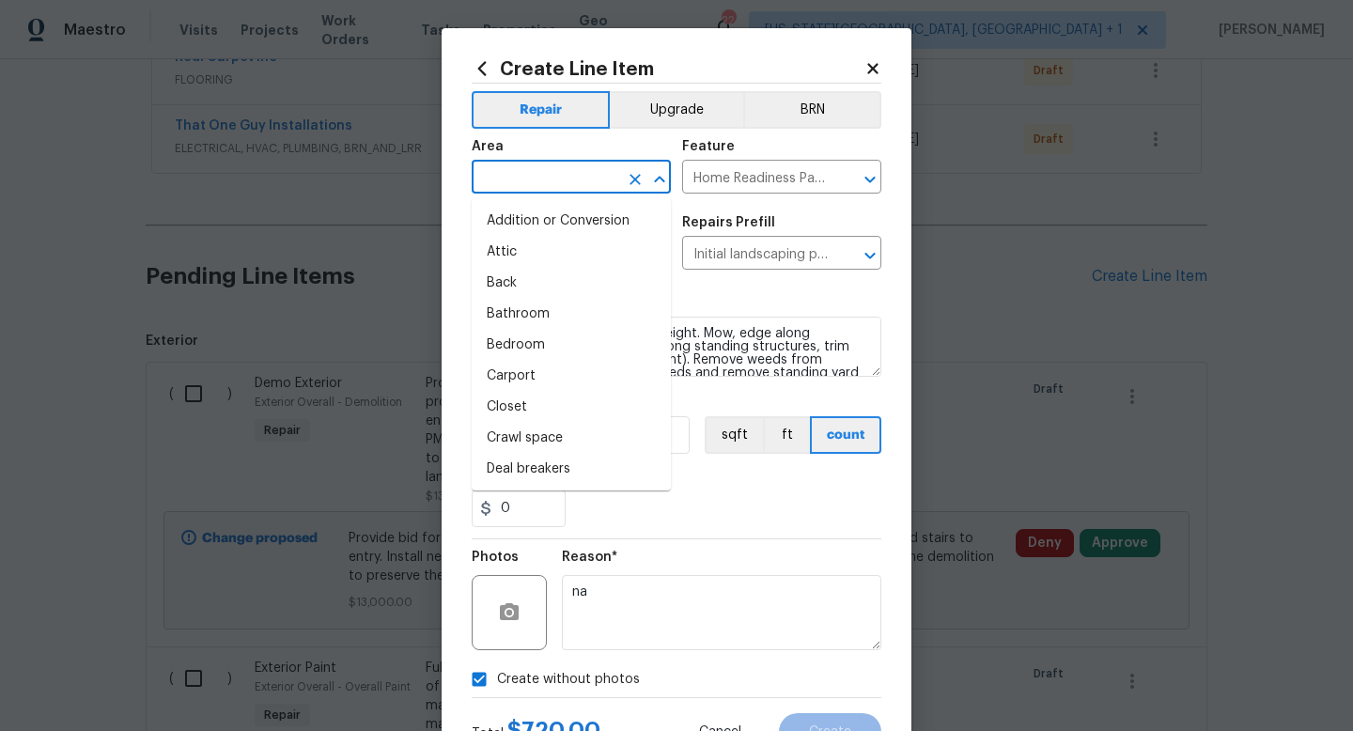
click at [539, 181] on input "text" at bounding box center [545, 178] width 147 height 29
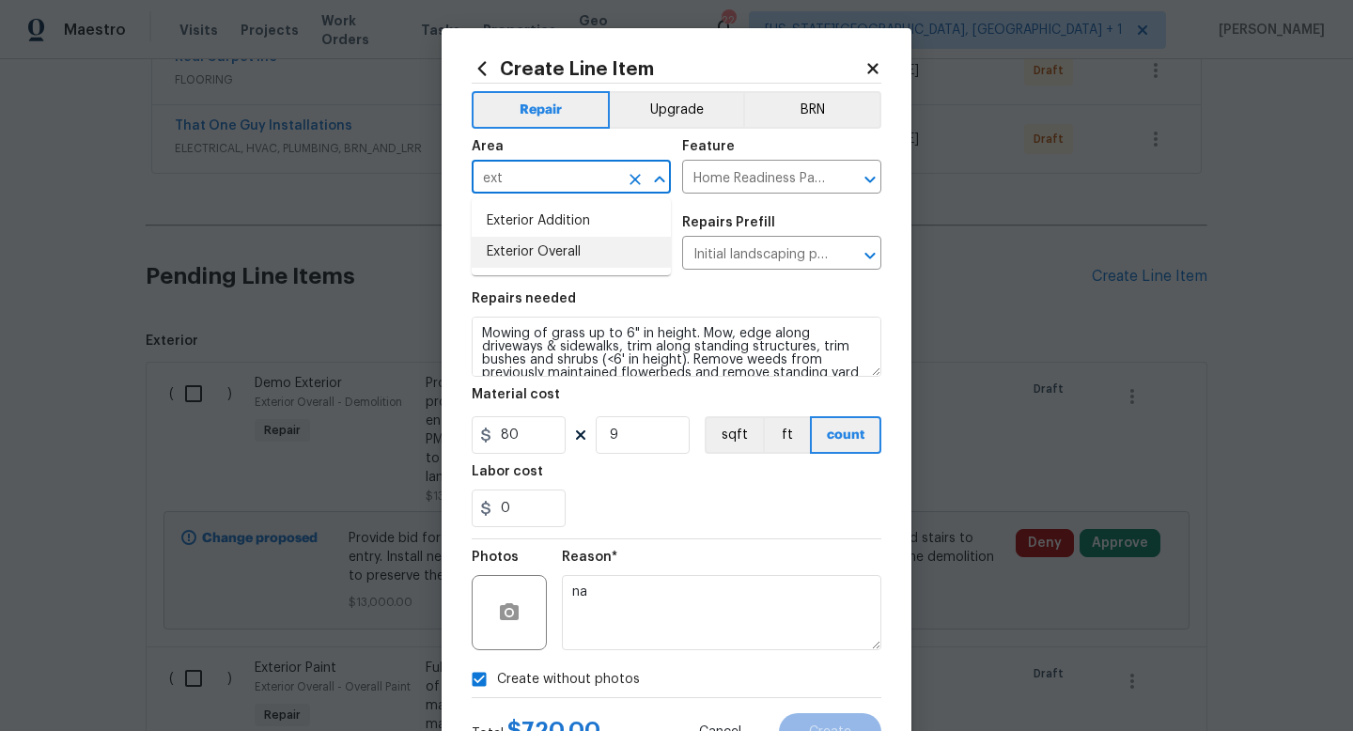
click at [523, 252] on li "Exterior Overall" at bounding box center [571, 252] width 199 height 31
type input "Exterior Overall"
click at [812, 730] on span "Create" at bounding box center [830, 733] width 42 height 14
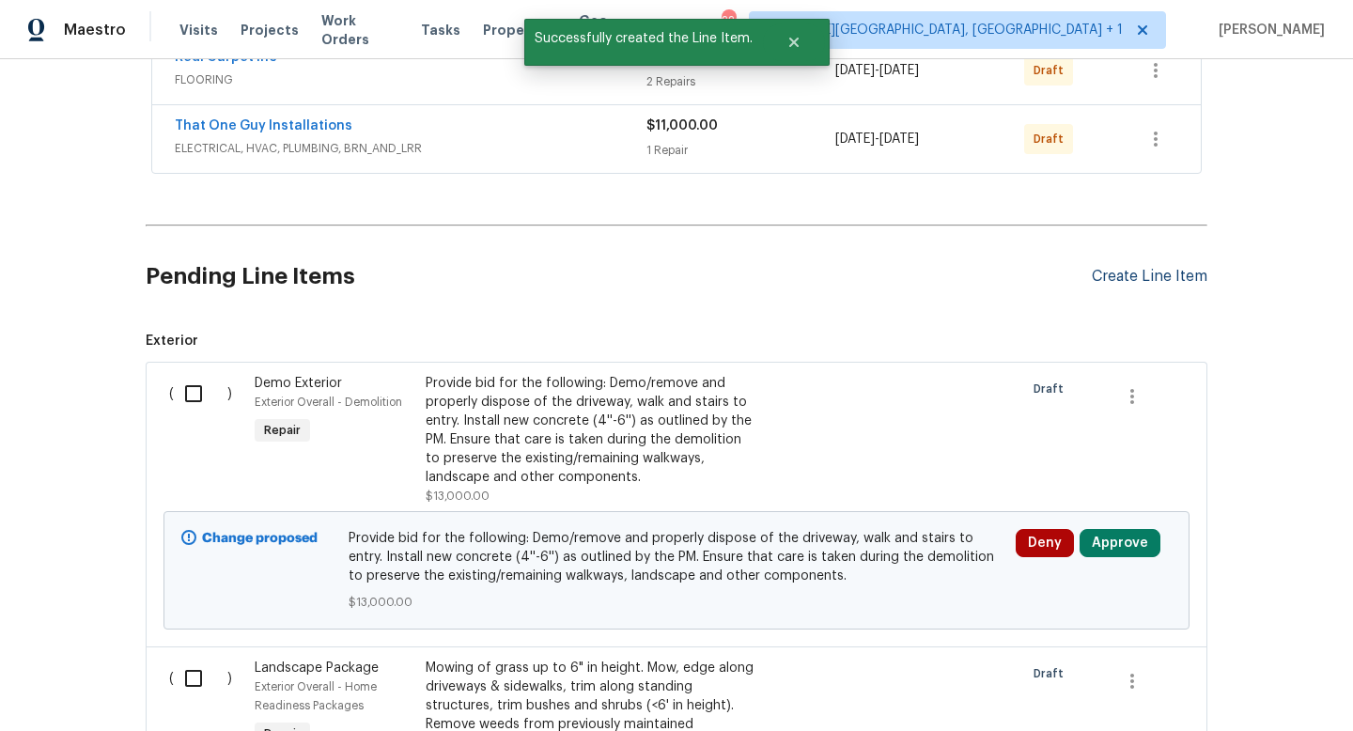
click at [1145, 273] on div "Create Line Item" at bounding box center [1150, 277] width 116 height 18
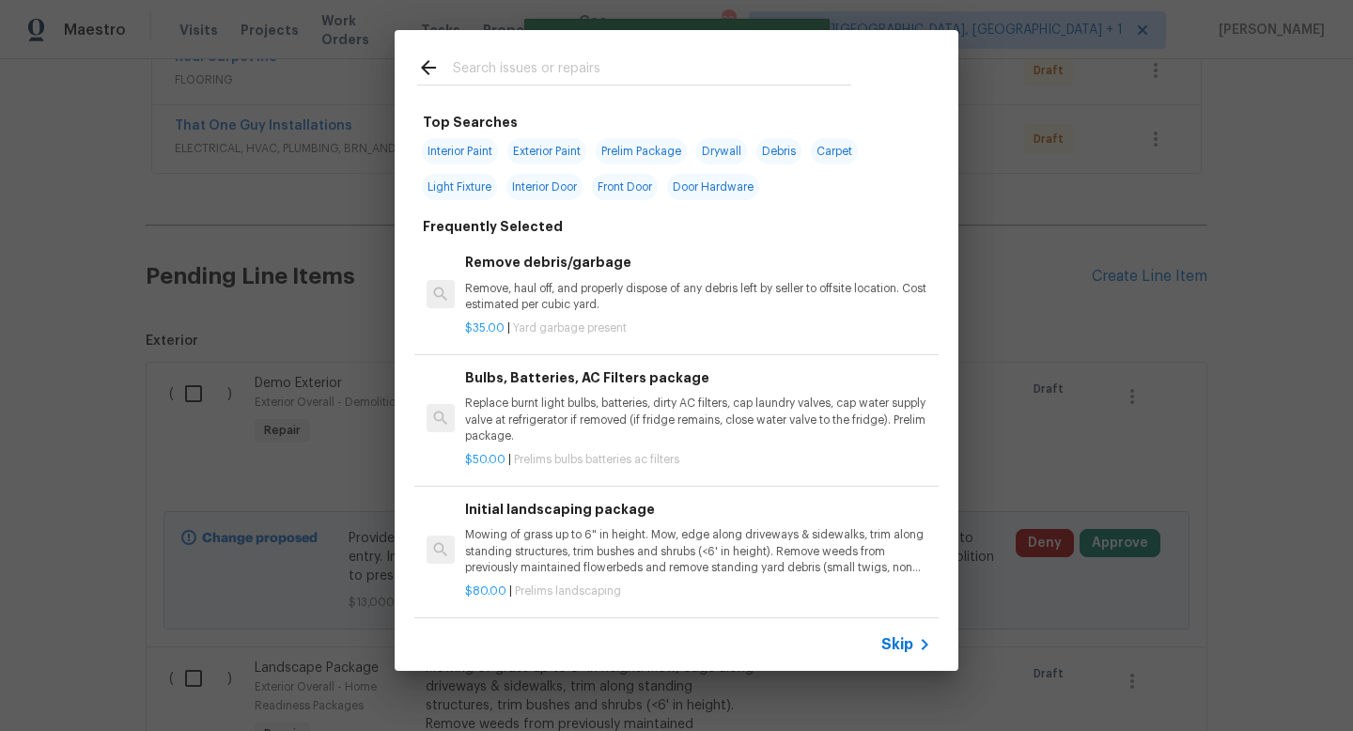
click at [554, 69] on input "text" at bounding box center [652, 70] width 398 height 28
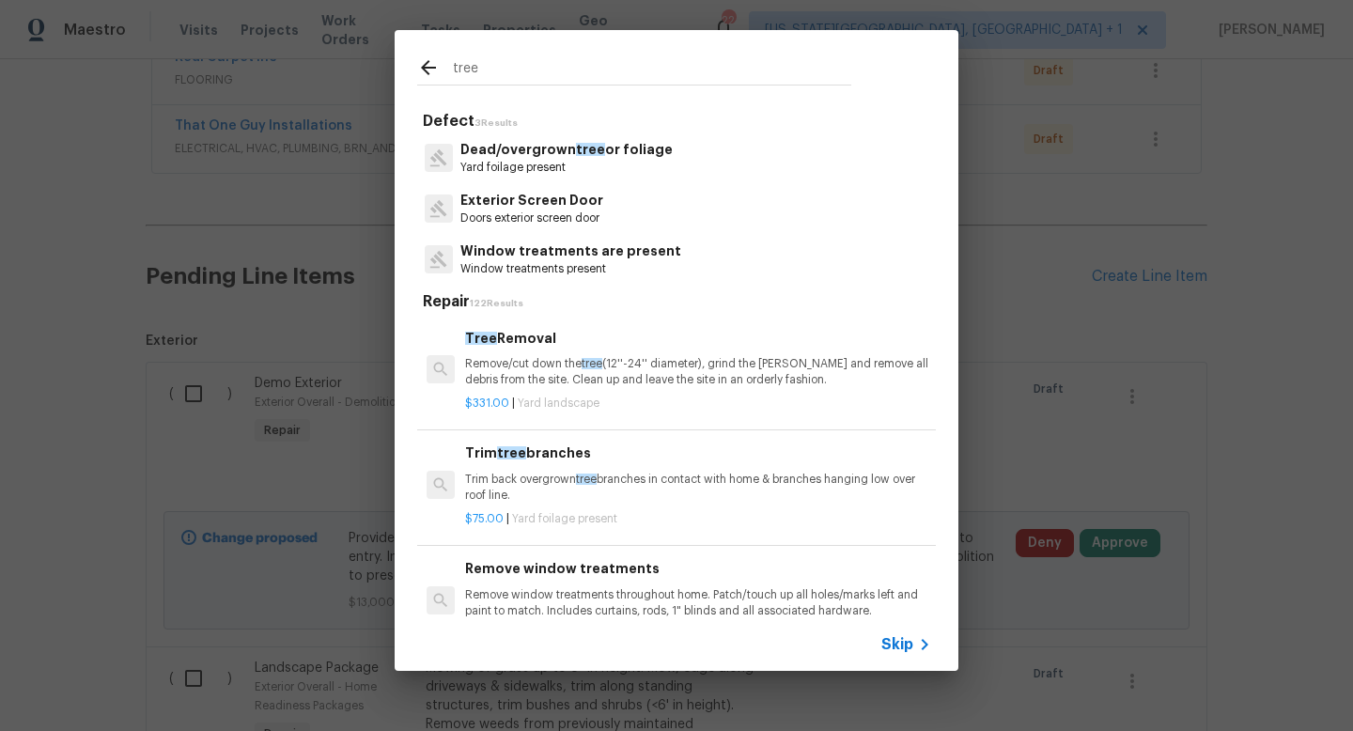
type input "tree"
click at [540, 159] on p "Dead/overgrown tree or foliage" at bounding box center [566, 150] width 212 height 20
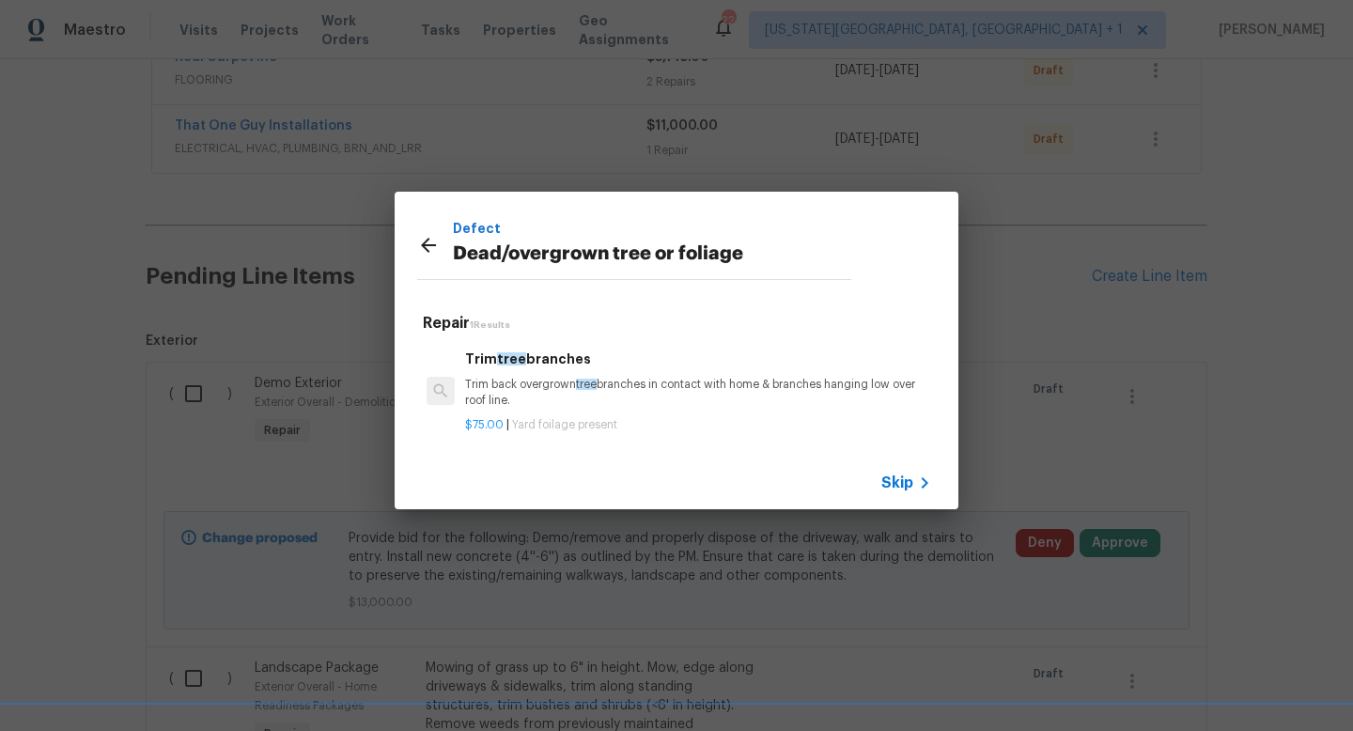
scroll to position [3, 0]
click at [563, 394] on p "Trim back overgrown tree branches in contact with home & branches hanging low o…" at bounding box center [698, 390] width 466 height 32
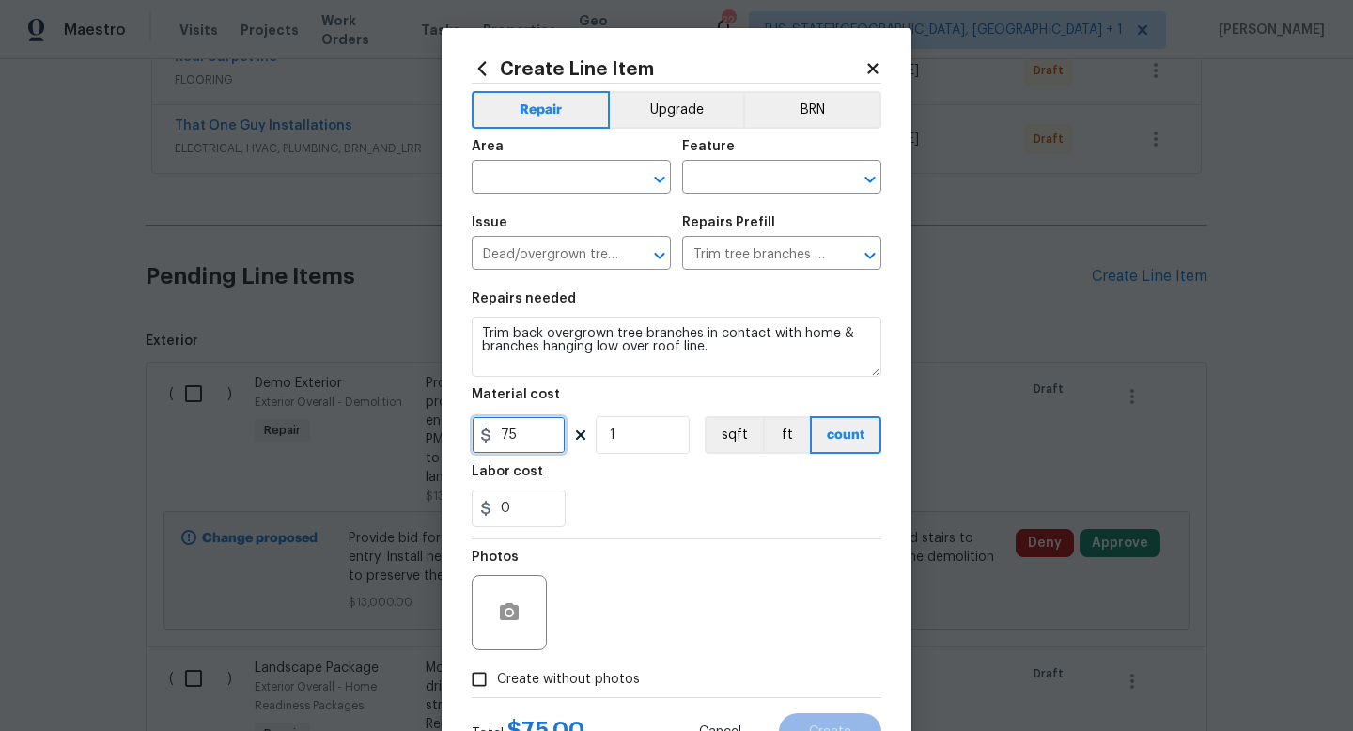
click at [529, 445] on input "75" at bounding box center [519, 435] width 94 height 38
type input "750"
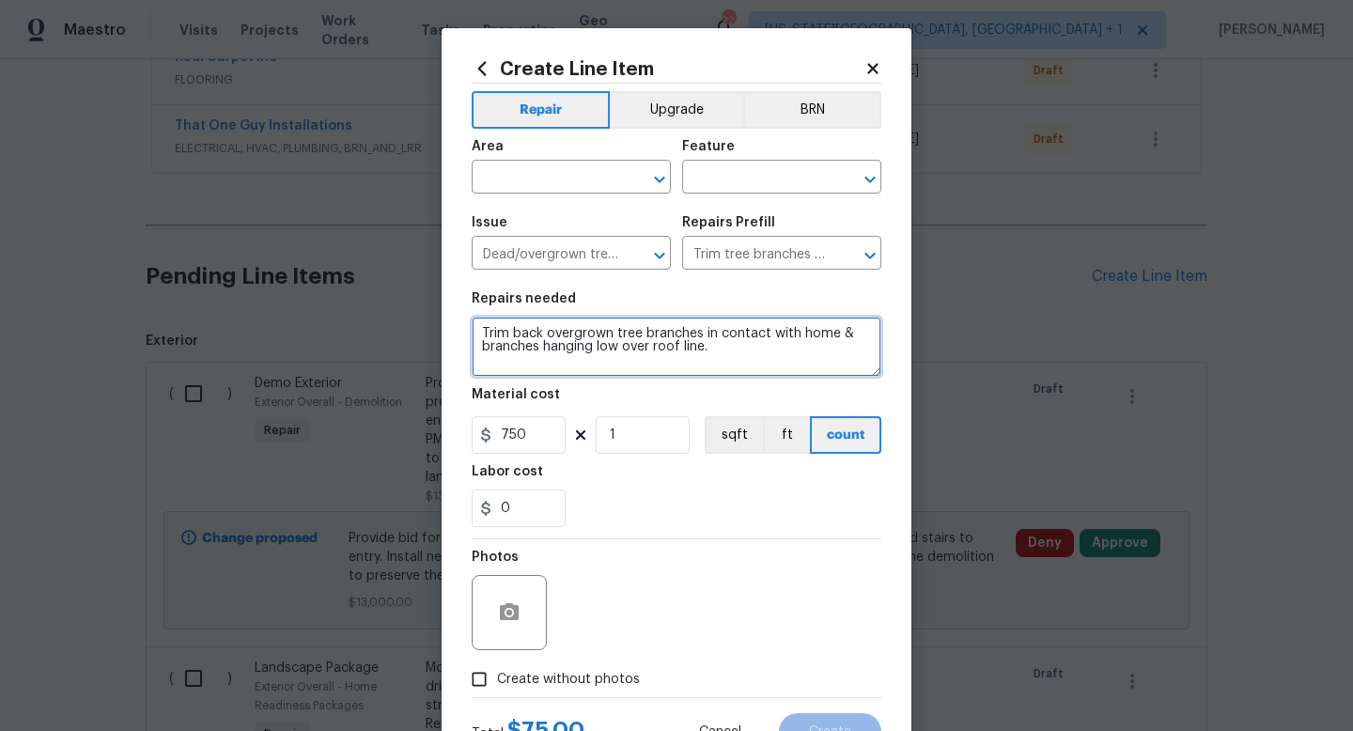
click at [729, 347] on textarea "Trim back overgrown tree branches in contact with home & branches hanging low o…" at bounding box center [677, 347] width 410 height 60
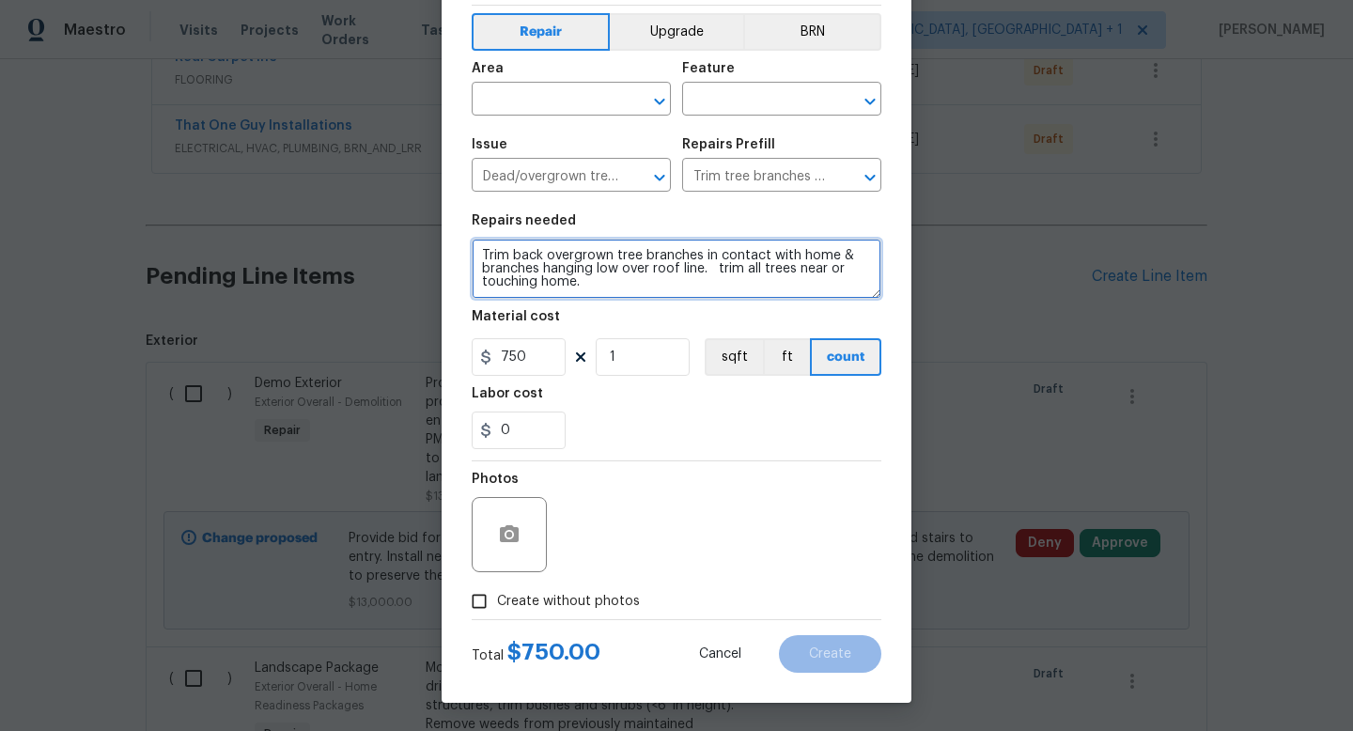
type textarea "Trim back overgrown tree branches in contact with home & branches hanging low o…"
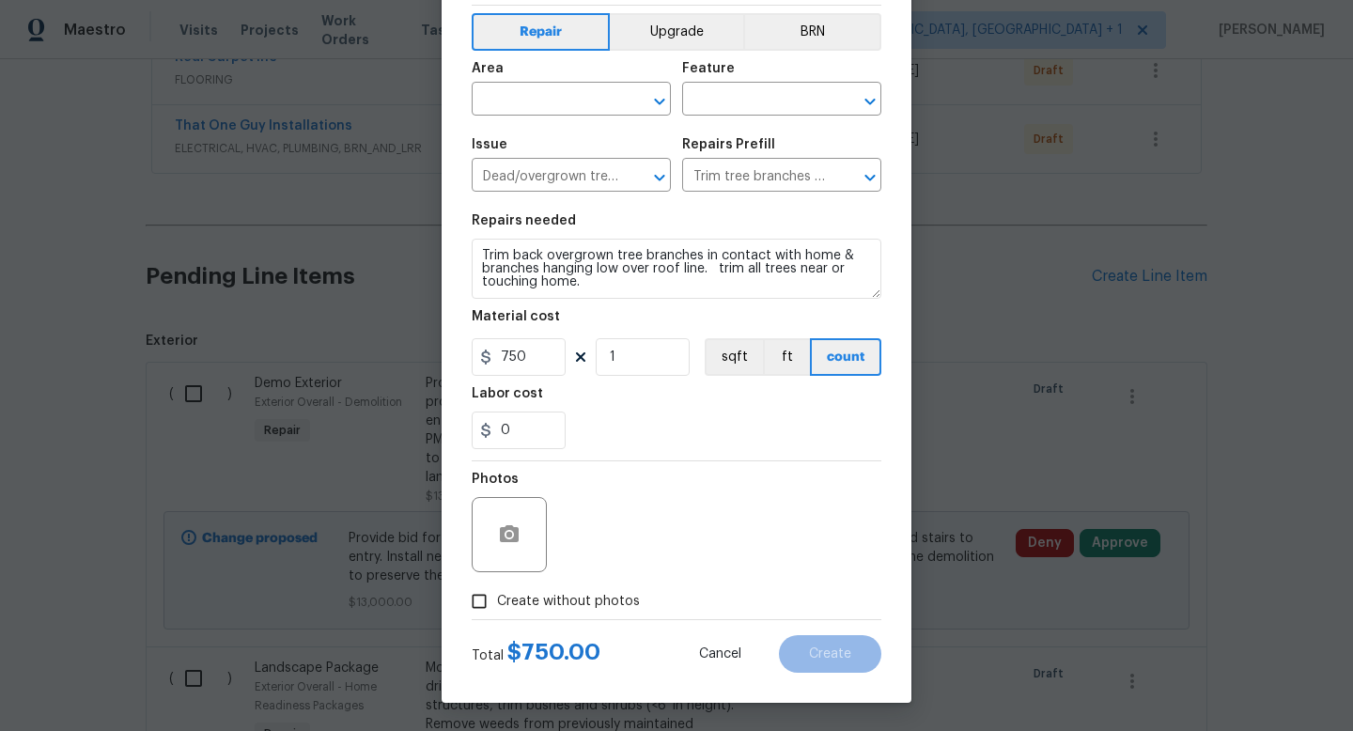
click at [574, 602] on span "Create without photos" at bounding box center [568, 602] width 143 height 20
click at [497, 602] on input "Create without photos" at bounding box center [479, 602] width 36 height 36
checkbox input "true"
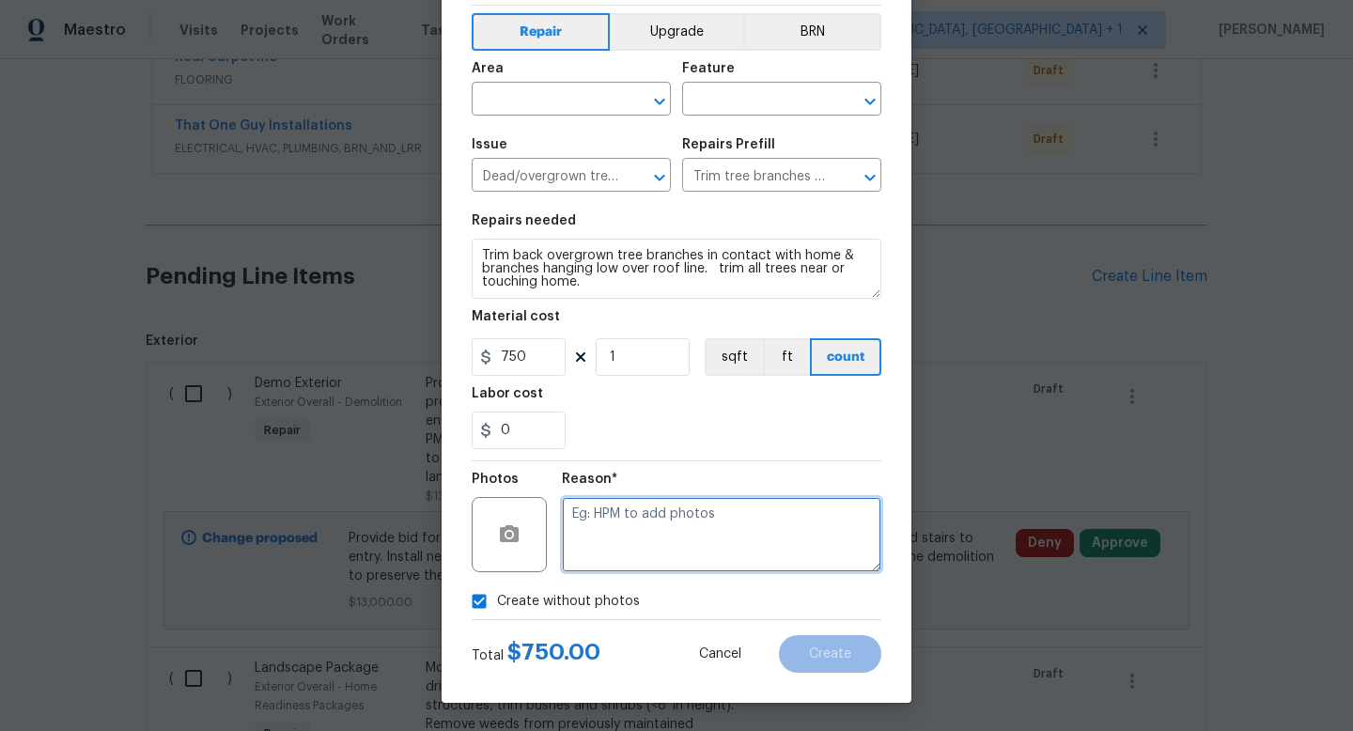
click at [599, 569] on textarea at bounding box center [722, 534] width 320 height 75
type textarea "na"
click at [548, 108] on input "text" at bounding box center [545, 100] width 147 height 29
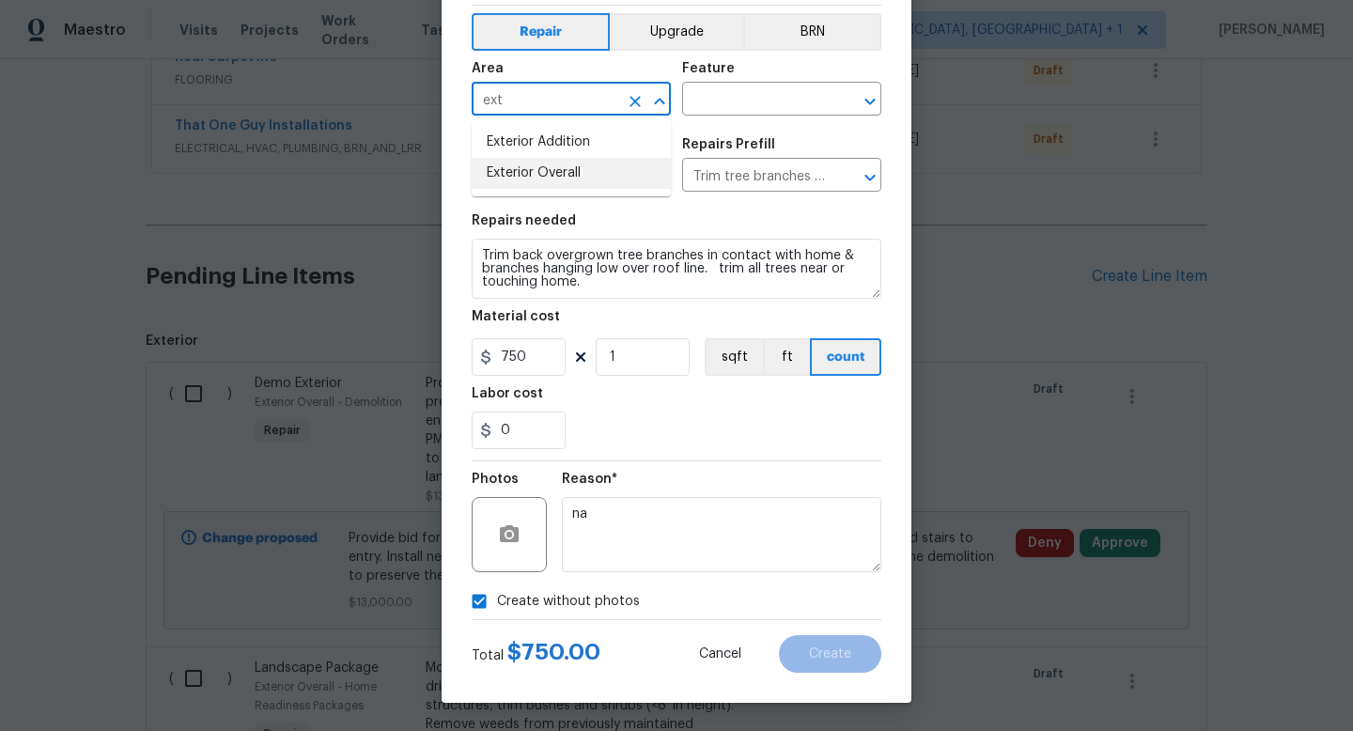
click at [538, 181] on li "Exterior Overall" at bounding box center [571, 173] width 199 height 31
type input "Exterior Overall"
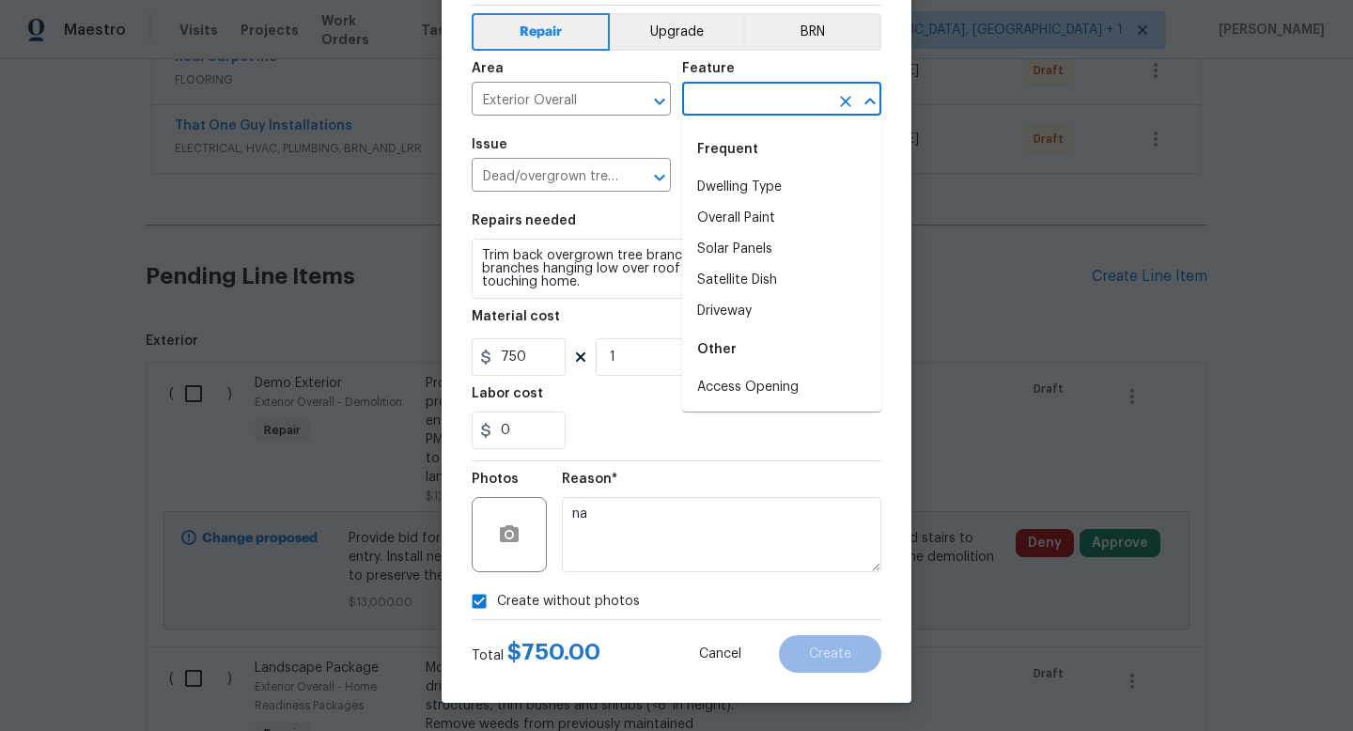
click at [707, 114] on input "text" at bounding box center [755, 100] width 147 height 29
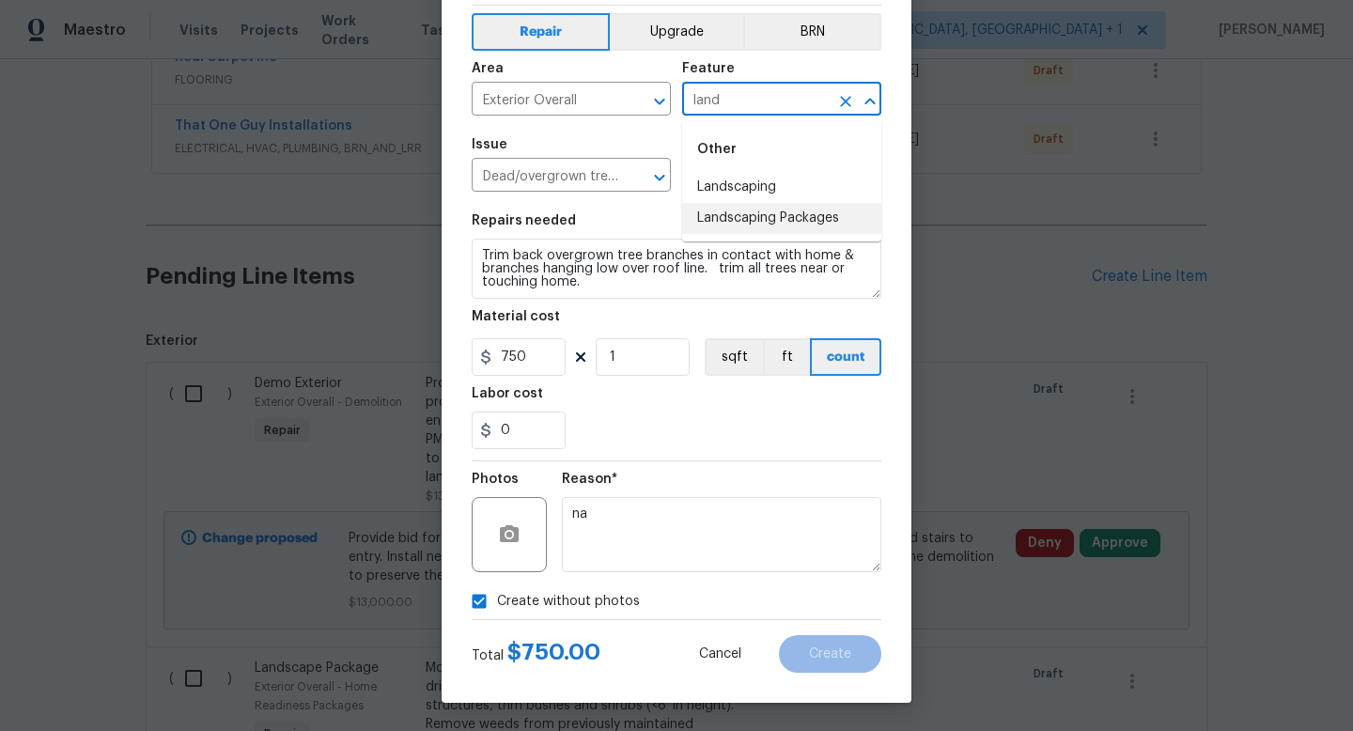
click at [712, 190] on li "Landscaping" at bounding box center [781, 187] width 199 height 31
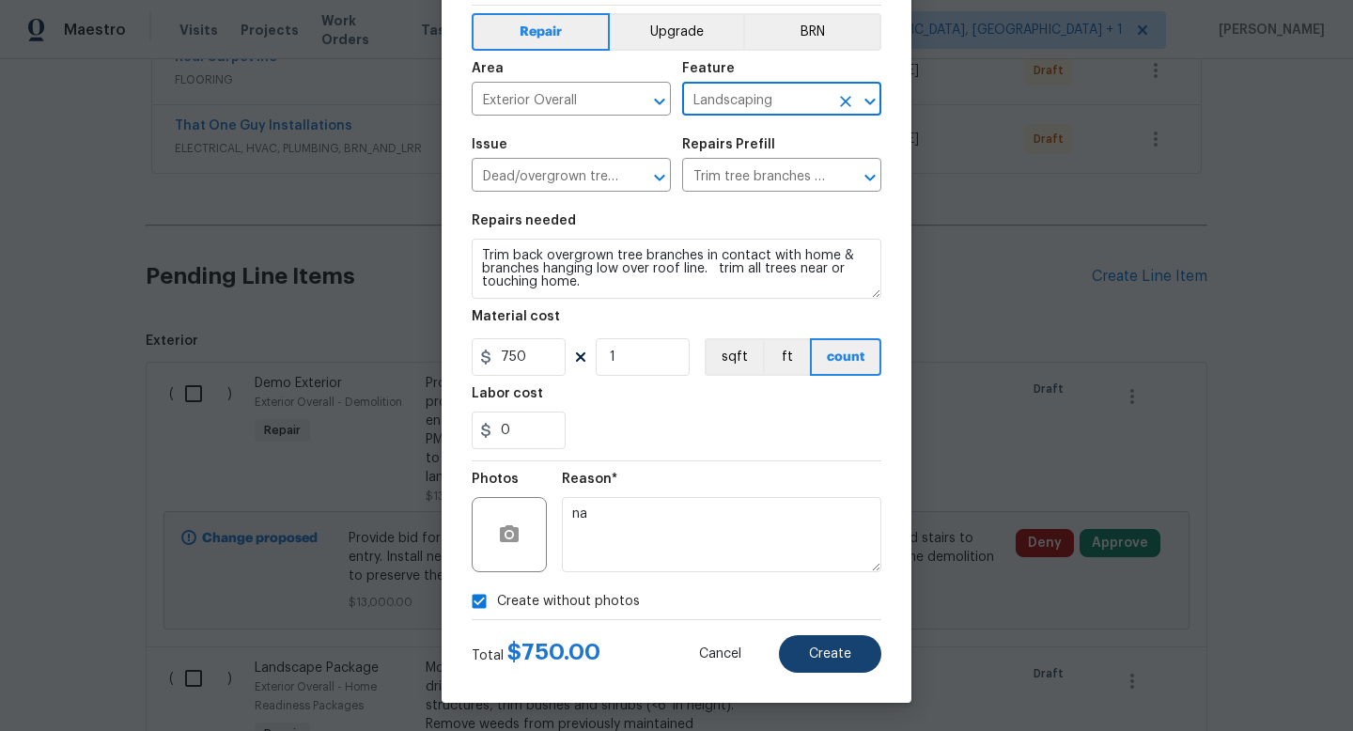
type input "Landscaping"
click at [834, 650] on span "Create" at bounding box center [830, 655] width 42 height 14
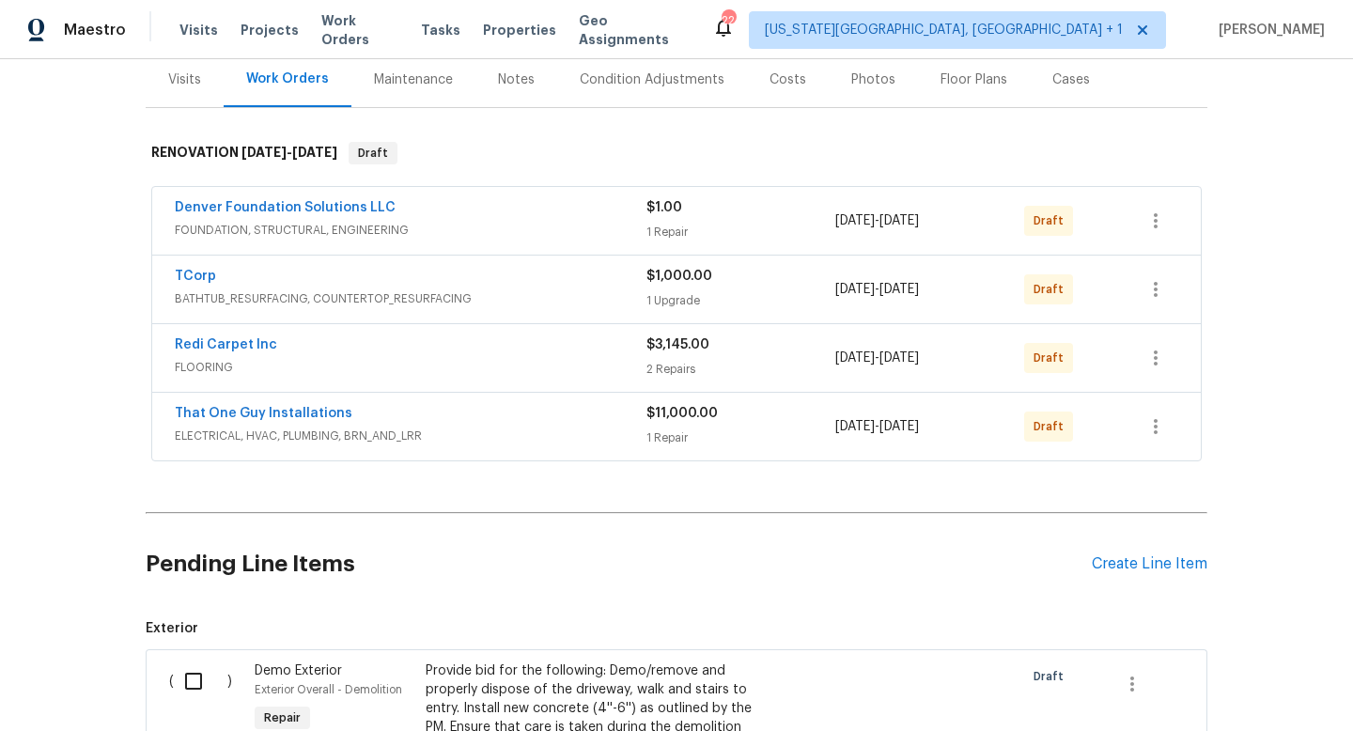
scroll to position [0, 0]
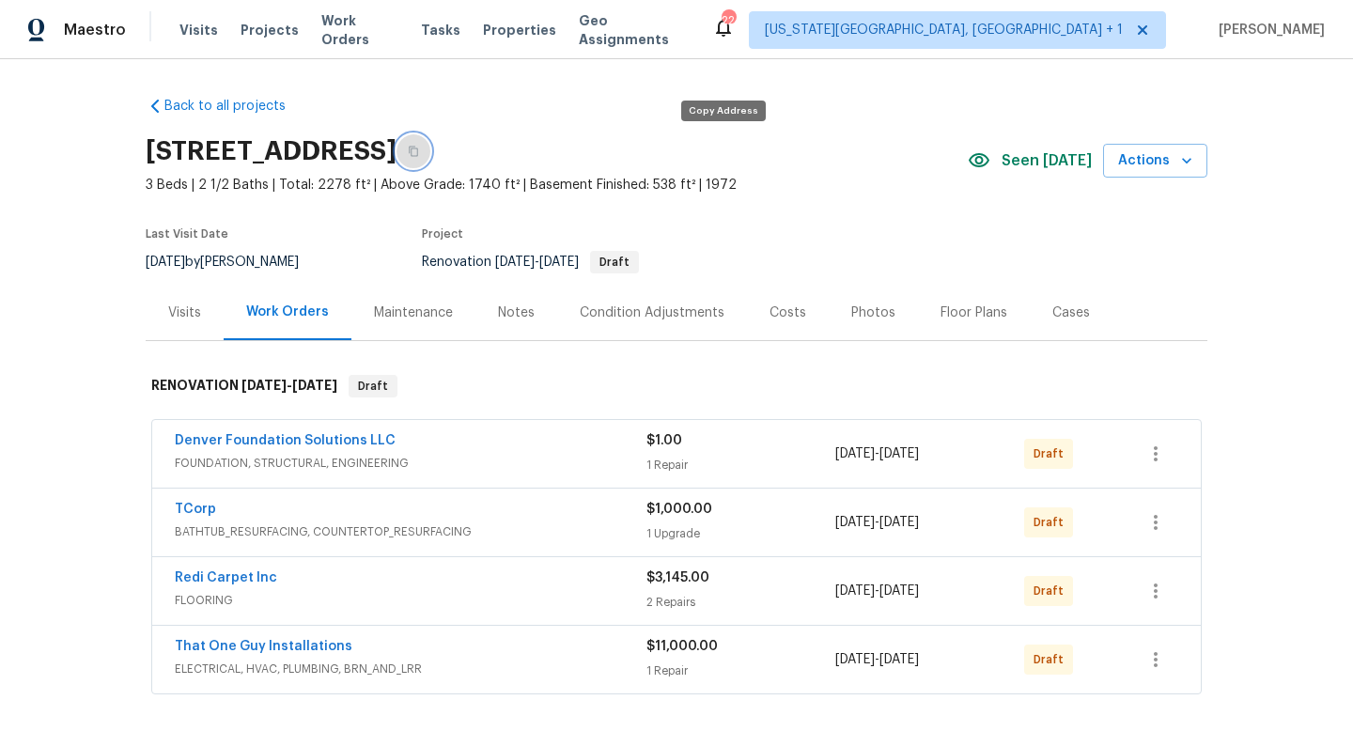
click at [430, 155] on button "button" at bounding box center [414, 151] width 34 height 34
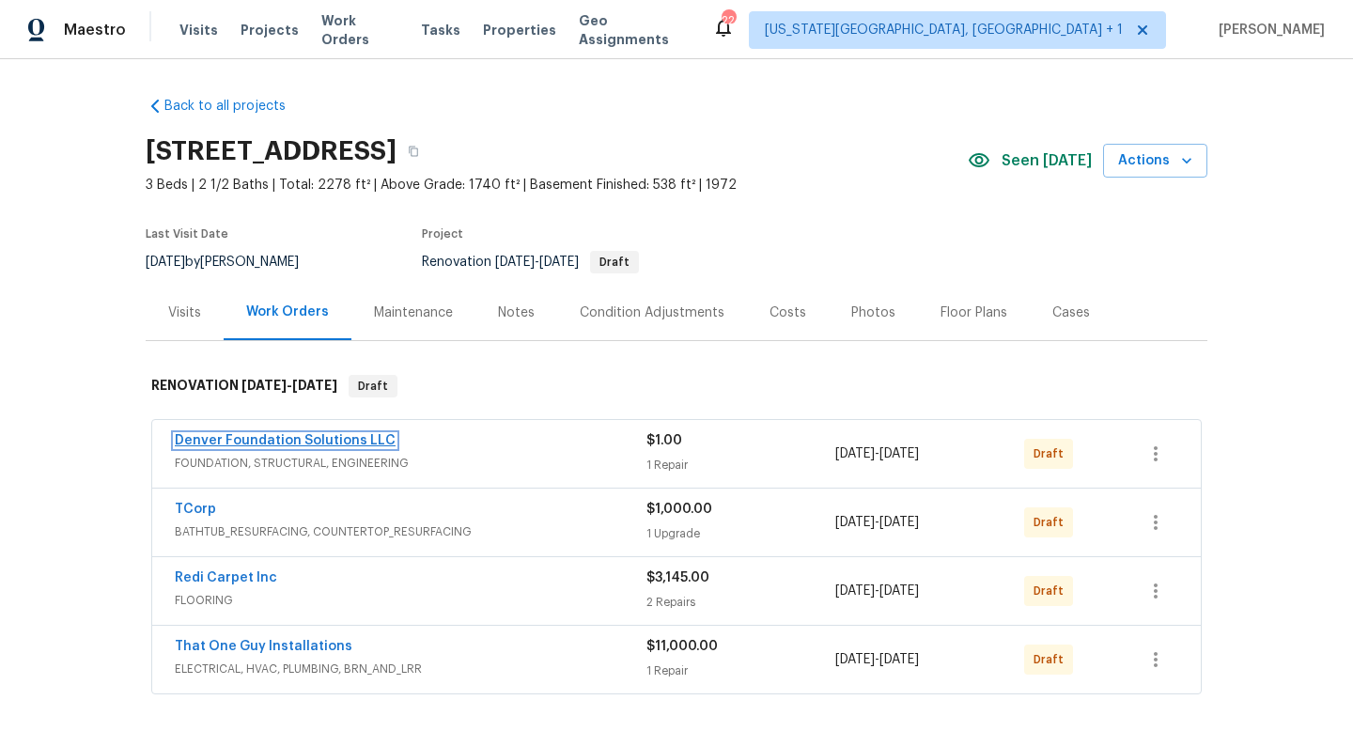
click at [329, 437] on link "Denver Foundation Solutions LLC" at bounding box center [285, 440] width 221 height 13
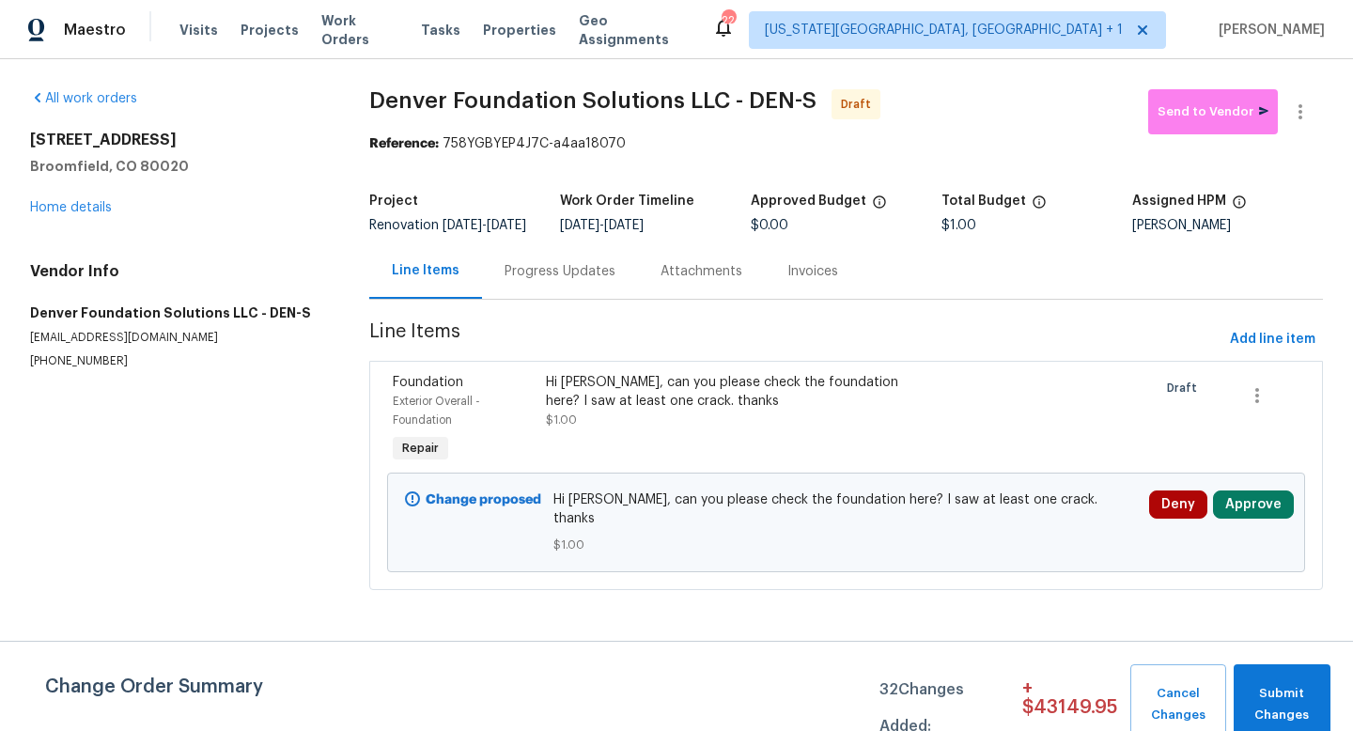
click at [590, 281] on div "Progress Updates" at bounding box center [560, 271] width 111 height 19
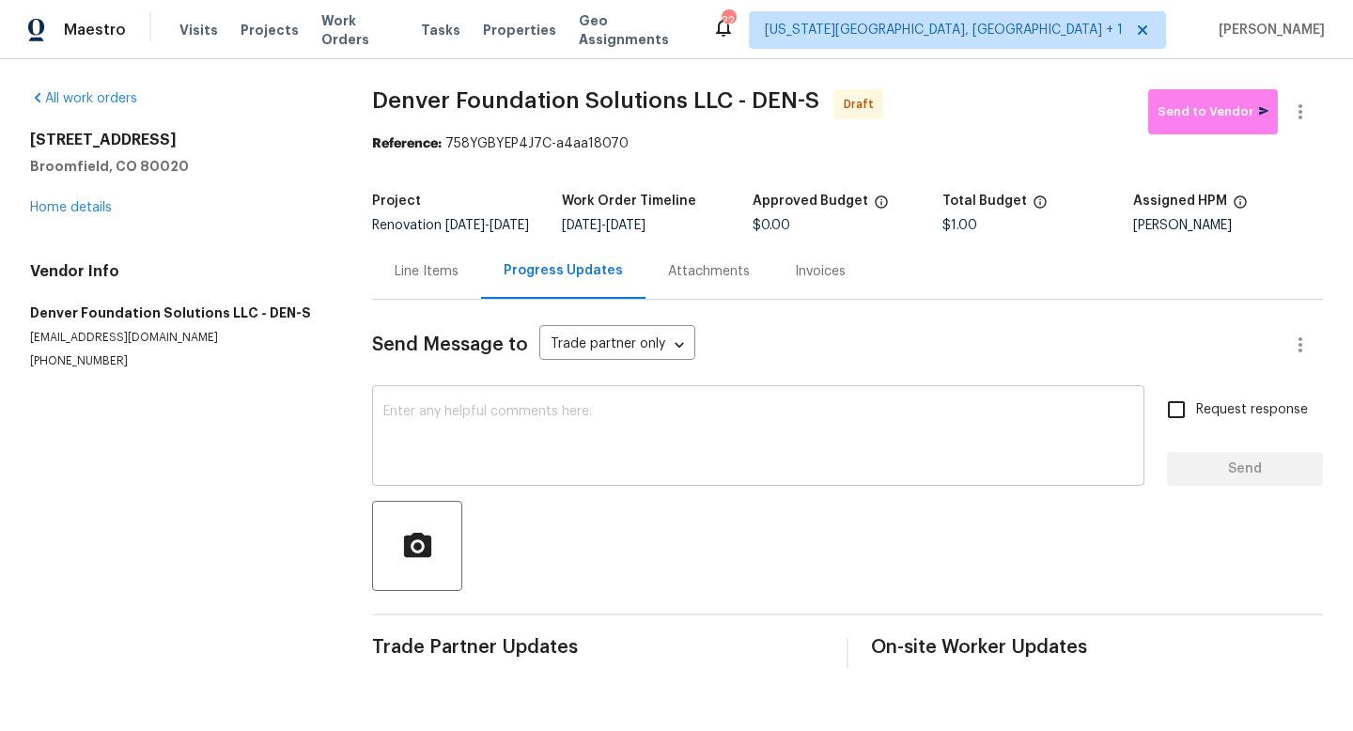
click at [515, 437] on textarea at bounding box center [758, 438] width 750 height 66
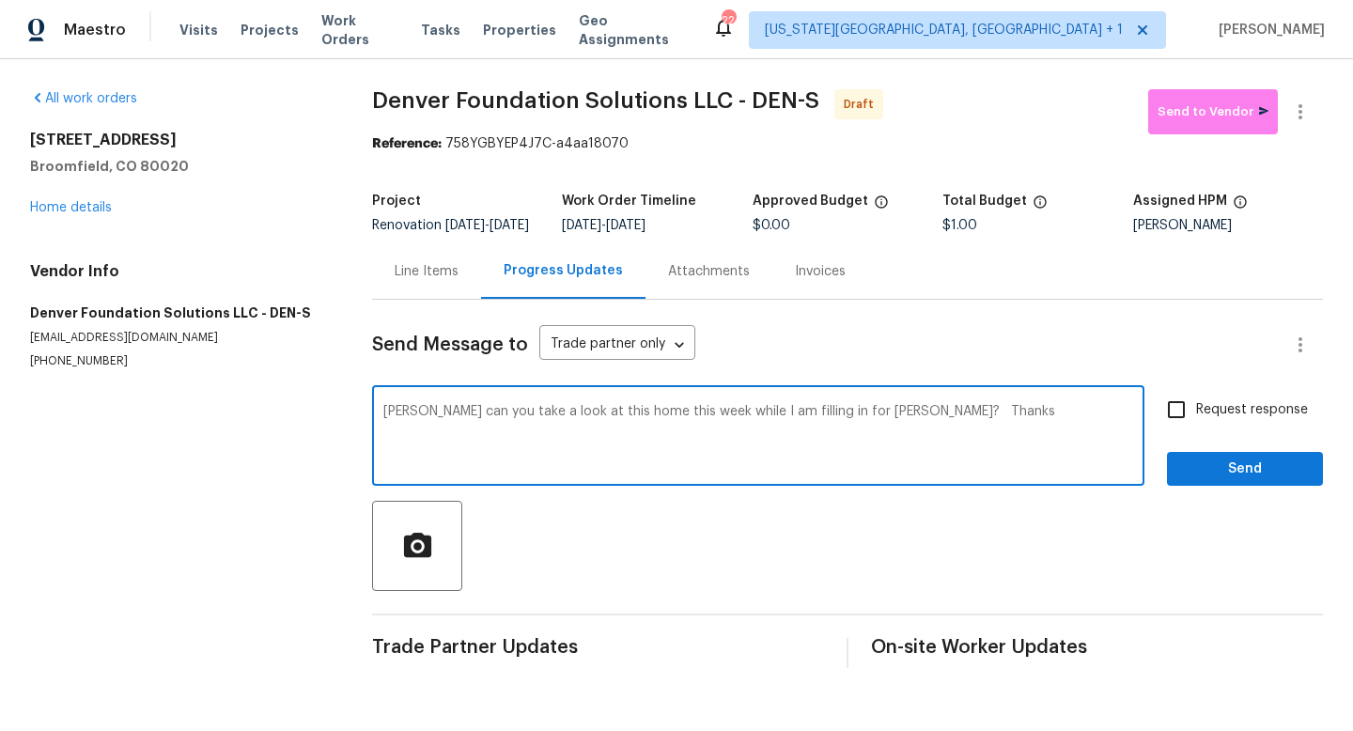
type textarea "Tony can you take a look at this home this week while I am filling in for Drew?…"
click at [1179, 429] on input "Request response" at bounding box center [1176, 409] width 39 height 39
checkbox input "true"
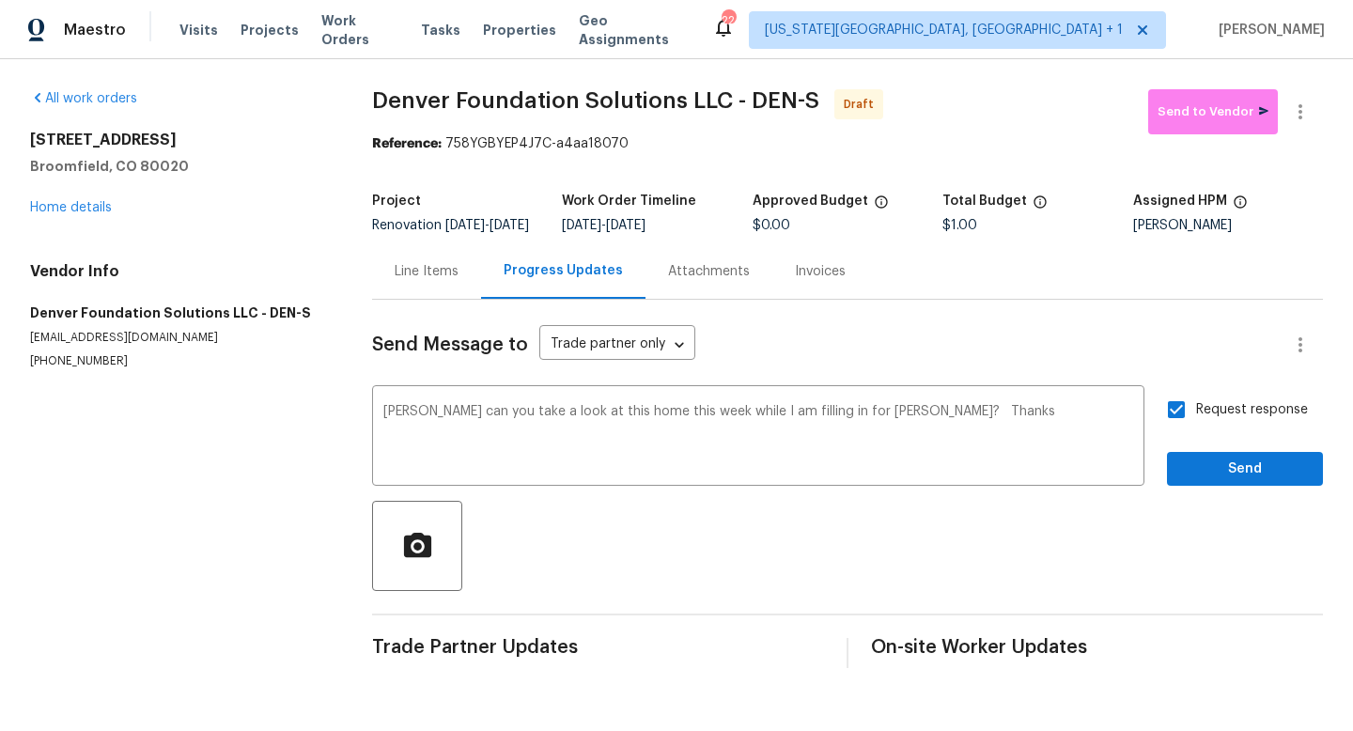
click at [1229, 501] on div "Send Message to Trade partner only Trade partner only ​ Tony can you take a loo…" at bounding box center [847, 484] width 951 height 368
click at [1225, 481] on span "Send" at bounding box center [1245, 469] width 126 height 23
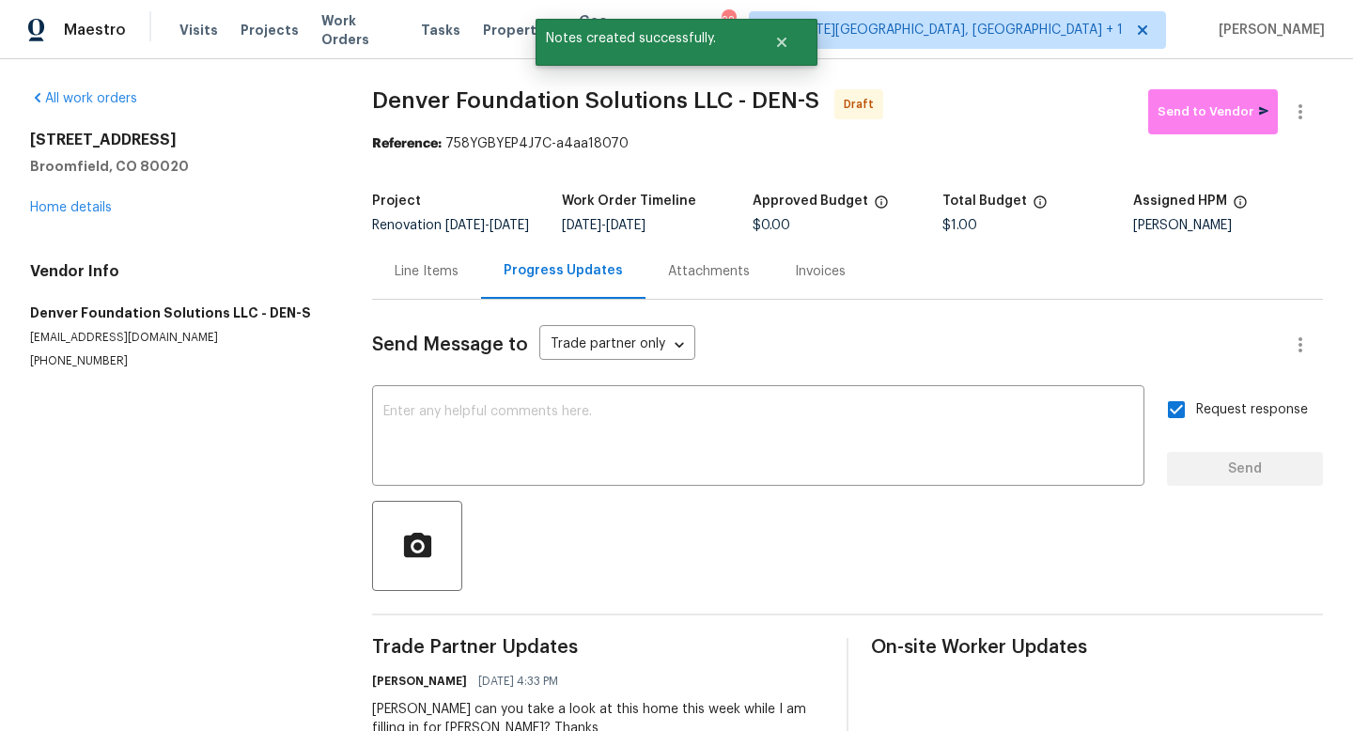
click at [441, 279] on div "Line Items" at bounding box center [427, 271] width 64 height 19
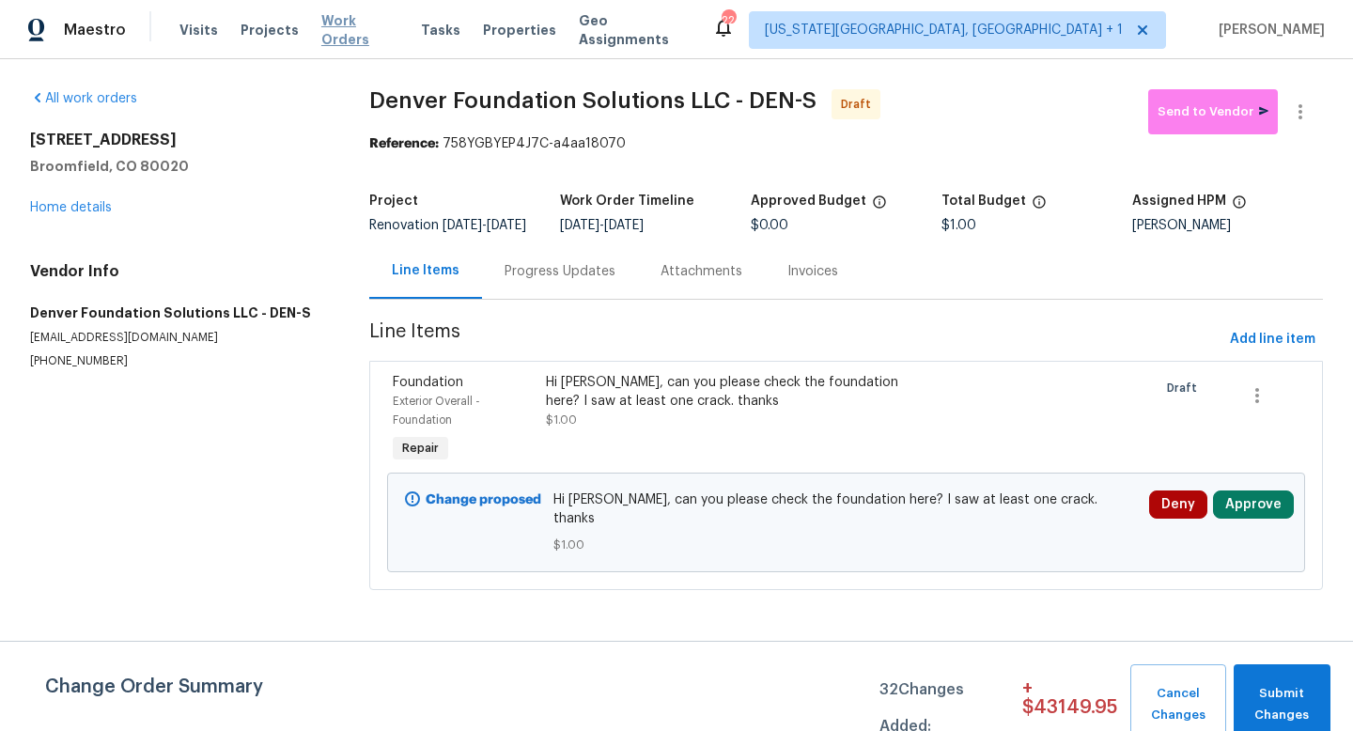
click at [336, 29] on span "Work Orders" at bounding box center [359, 30] width 77 height 38
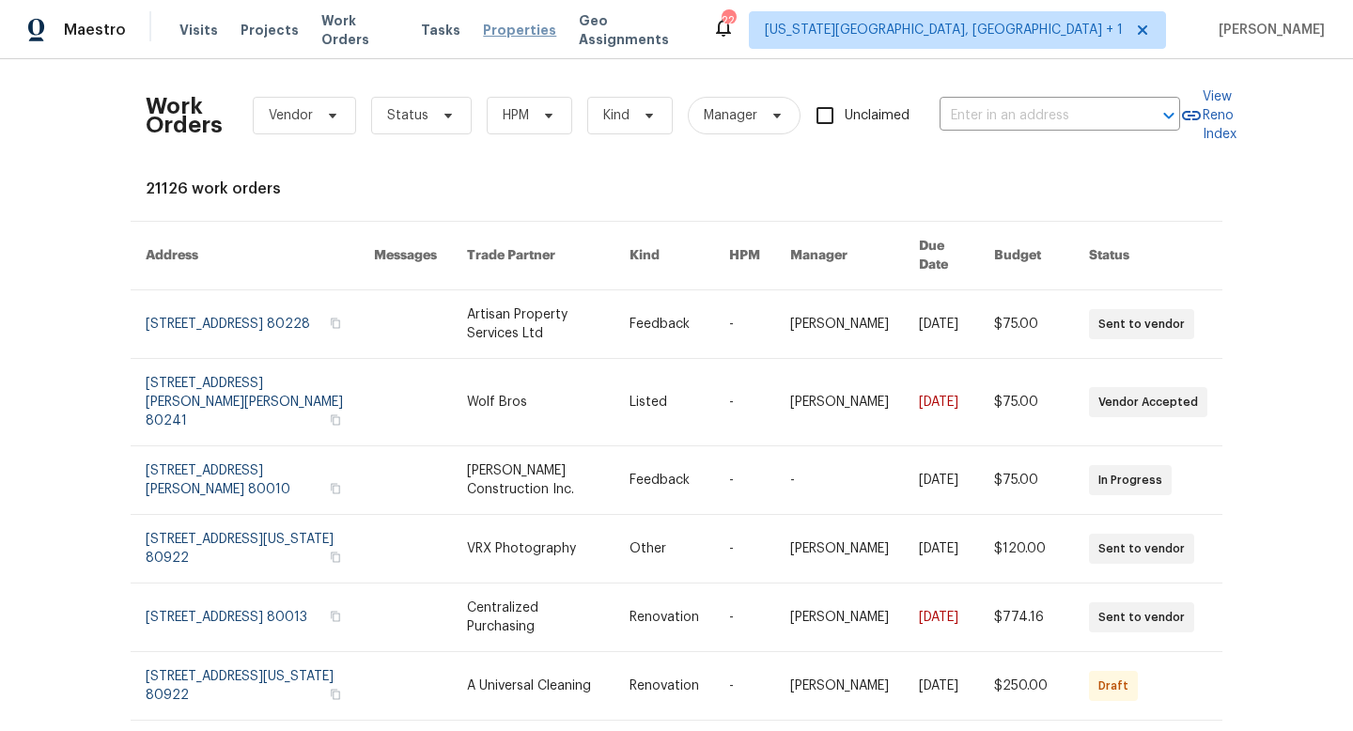
click at [520, 33] on span "Properties" at bounding box center [519, 30] width 73 height 19
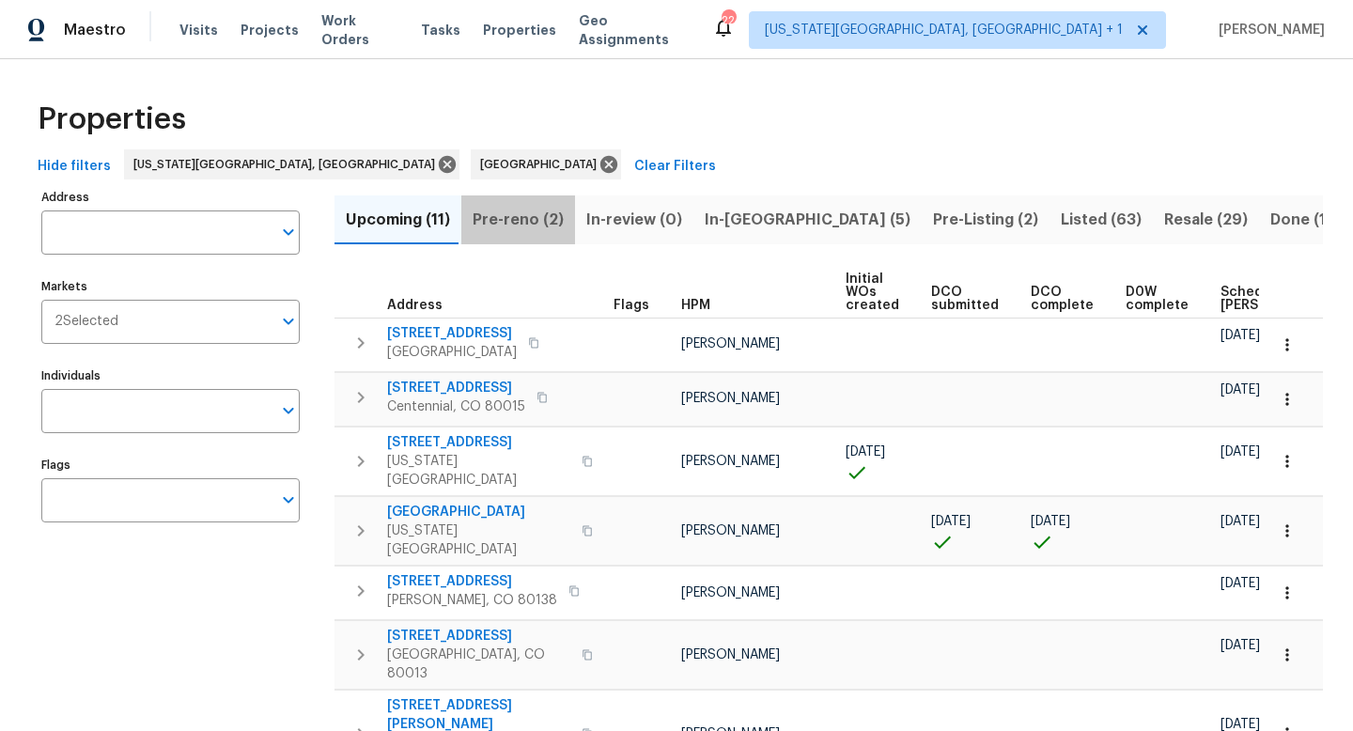
click at [520, 199] on button "Pre-reno (2)" at bounding box center [518, 219] width 114 height 49
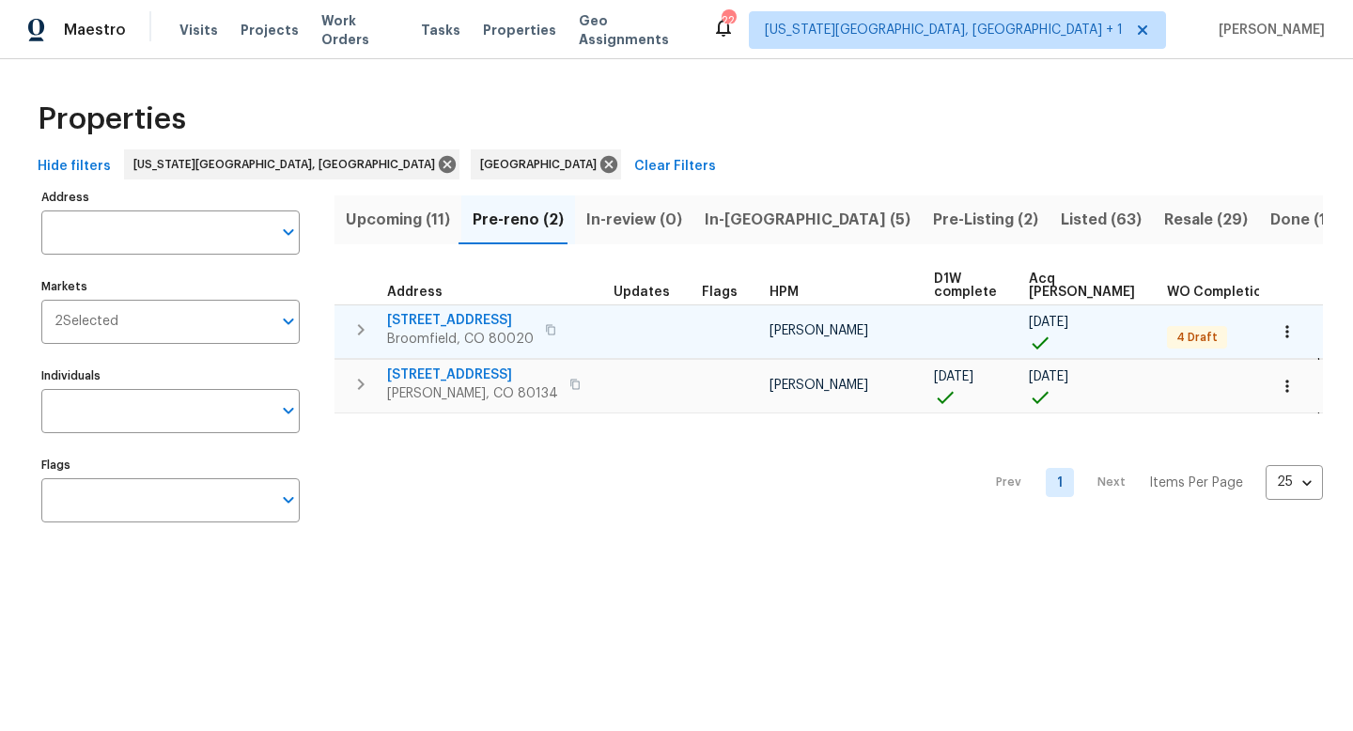
click at [445, 315] on span "1273 Cottonwood St" at bounding box center [460, 320] width 147 height 19
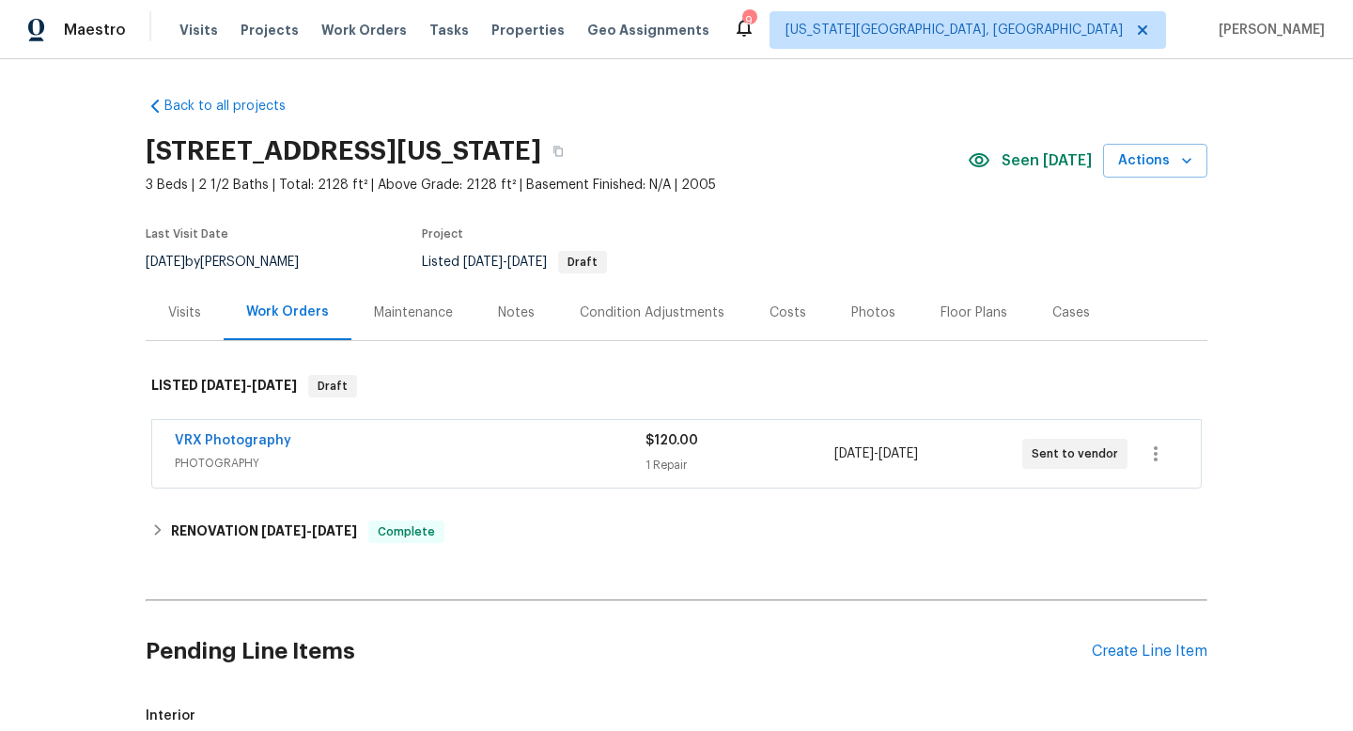
click at [830, 311] on div "Photos" at bounding box center [873, 312] width 89 height 55
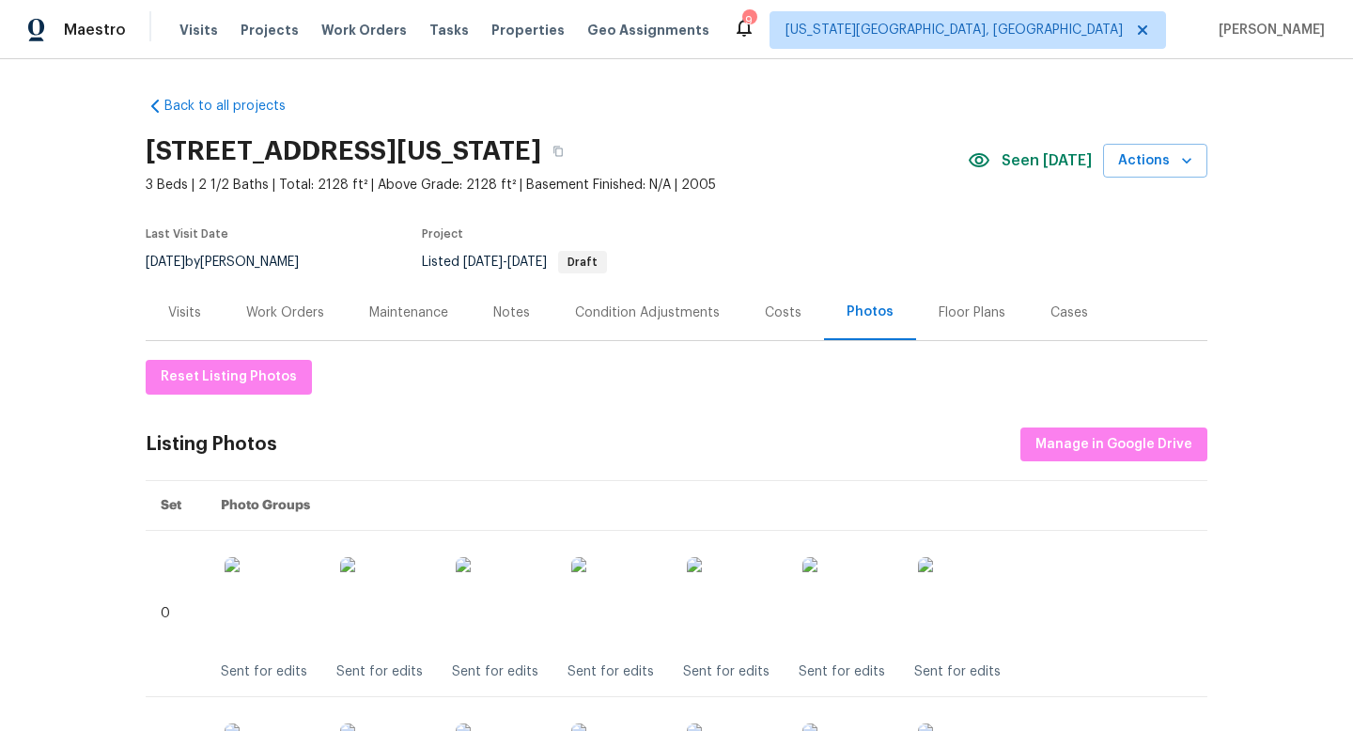
click at [867, 312] on div "Photos" at bounding box center [870, 312] width 47 height 19
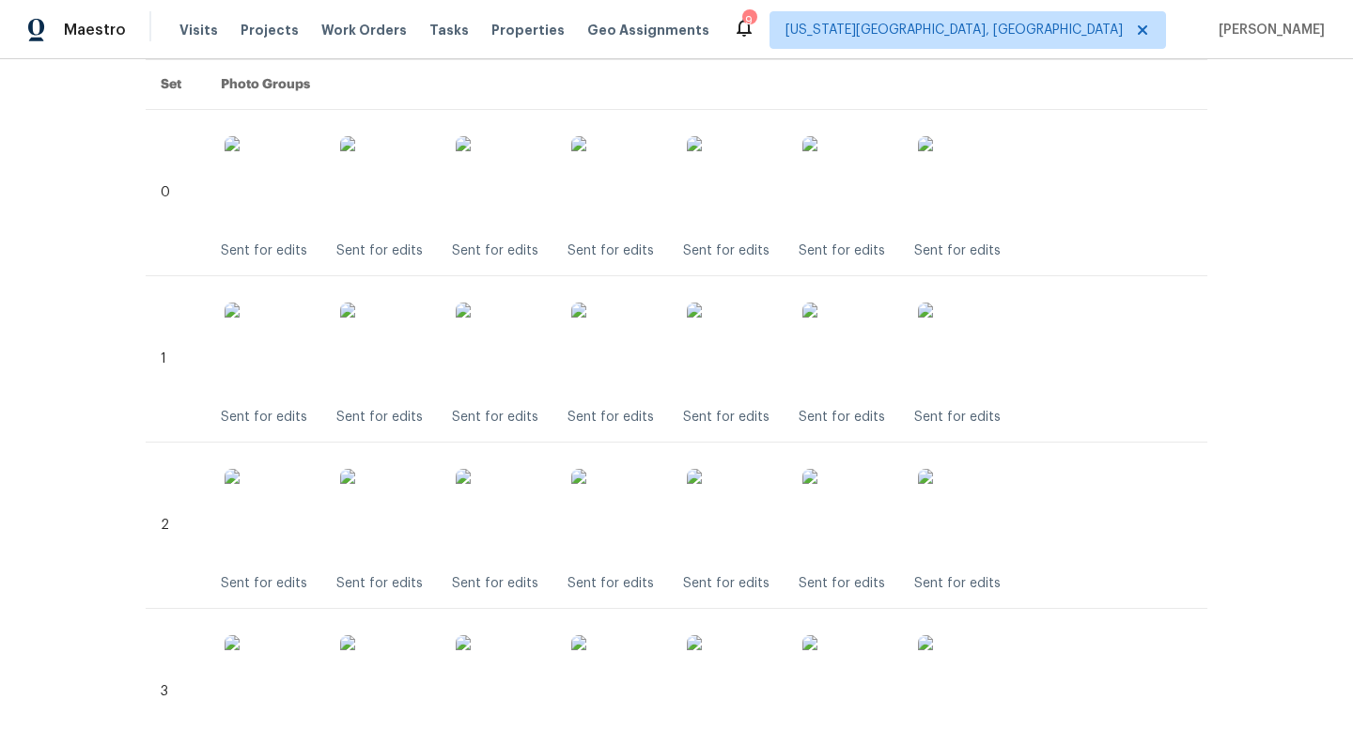
scroll to position [413, 0]
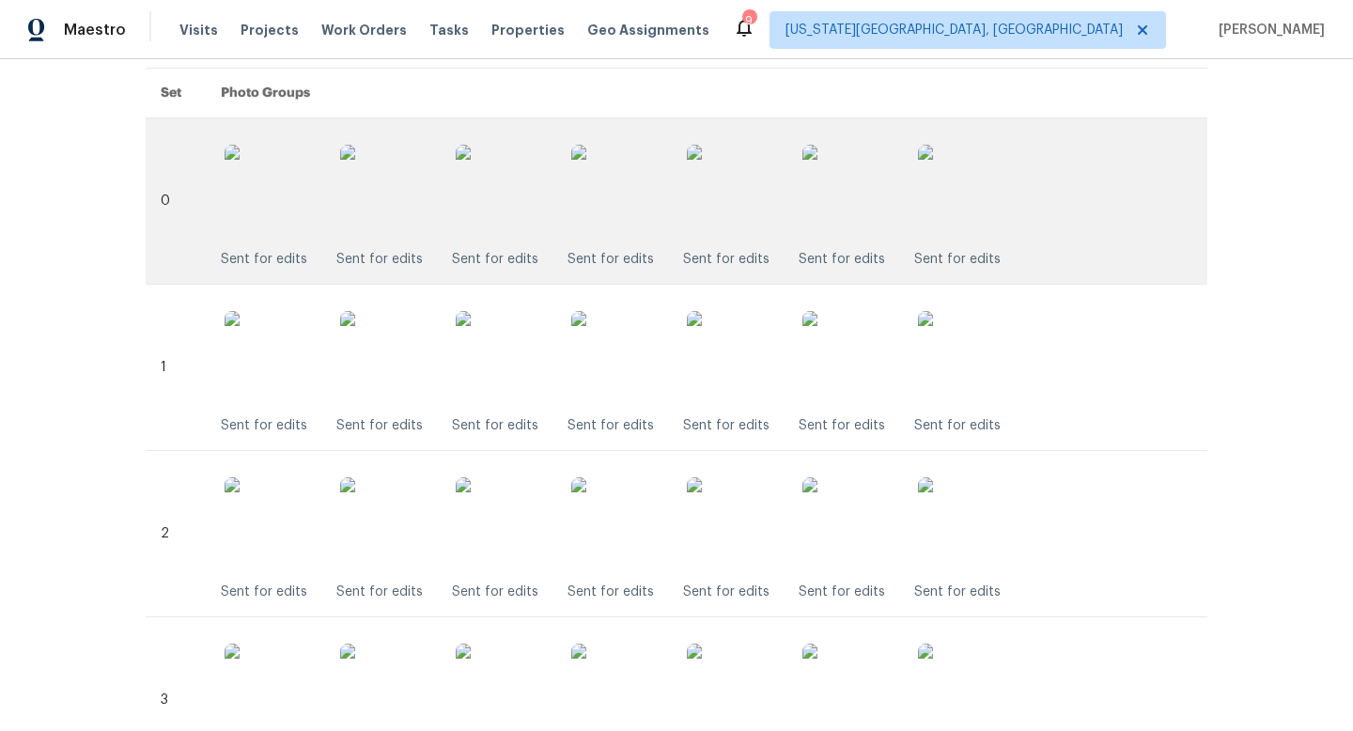
click at [614, 226] on img at bounding box center [618, 192] width 94 height 94
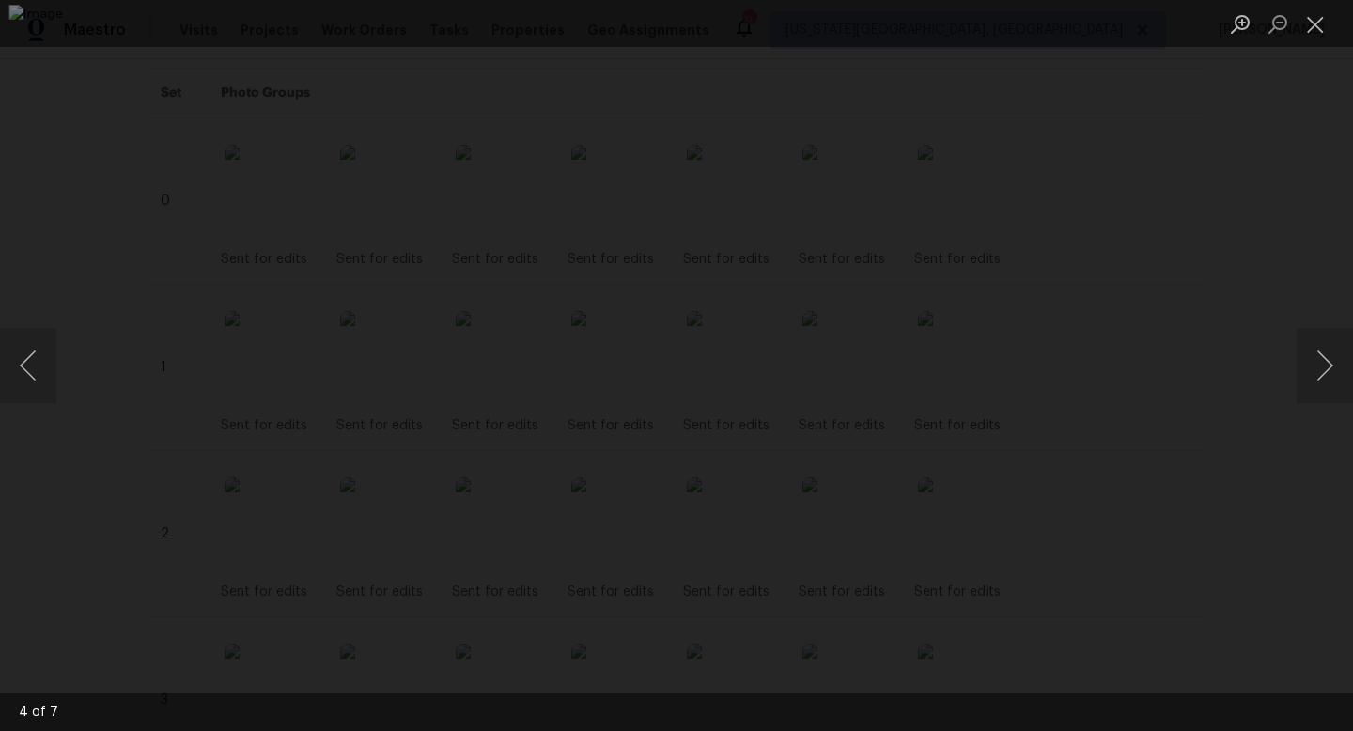
click at [1271, 240] on div "Lightbox" at bounding box center [676, 365] width 1353 height 731
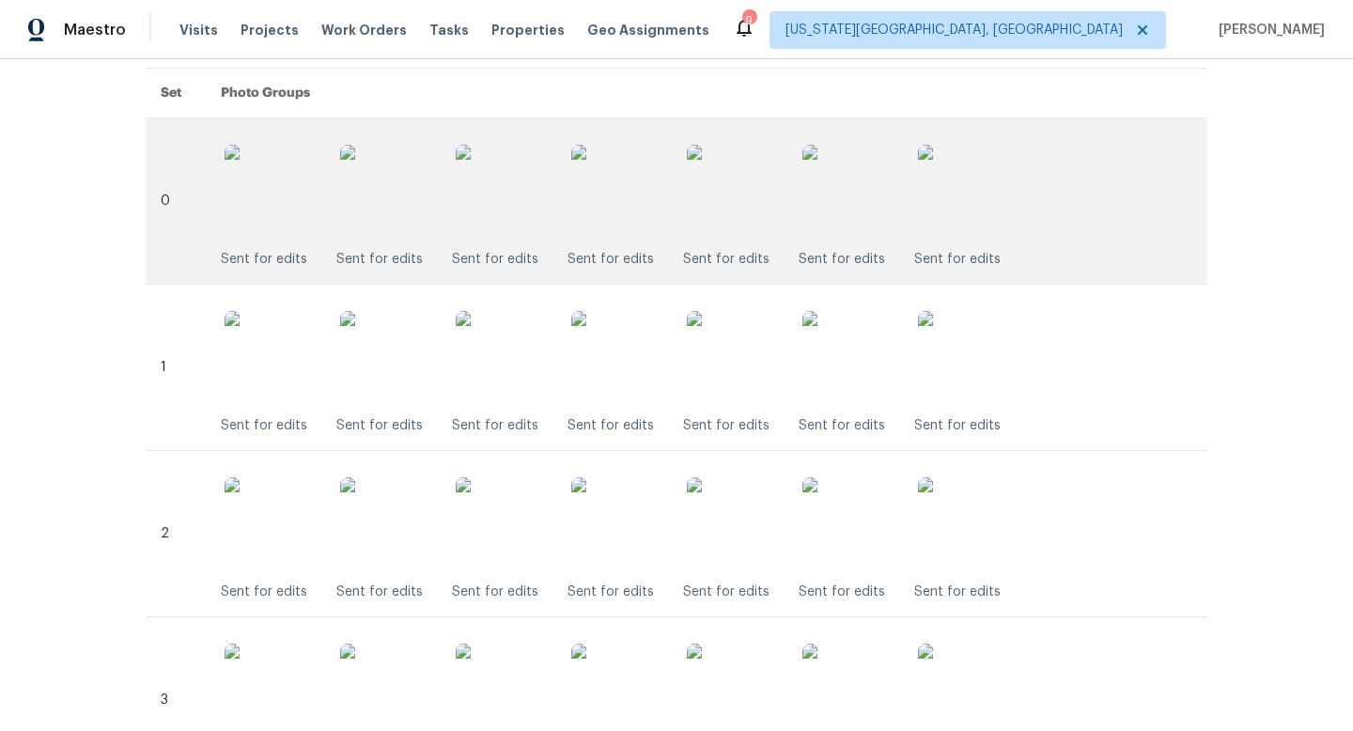
scroll to position [0, 0]
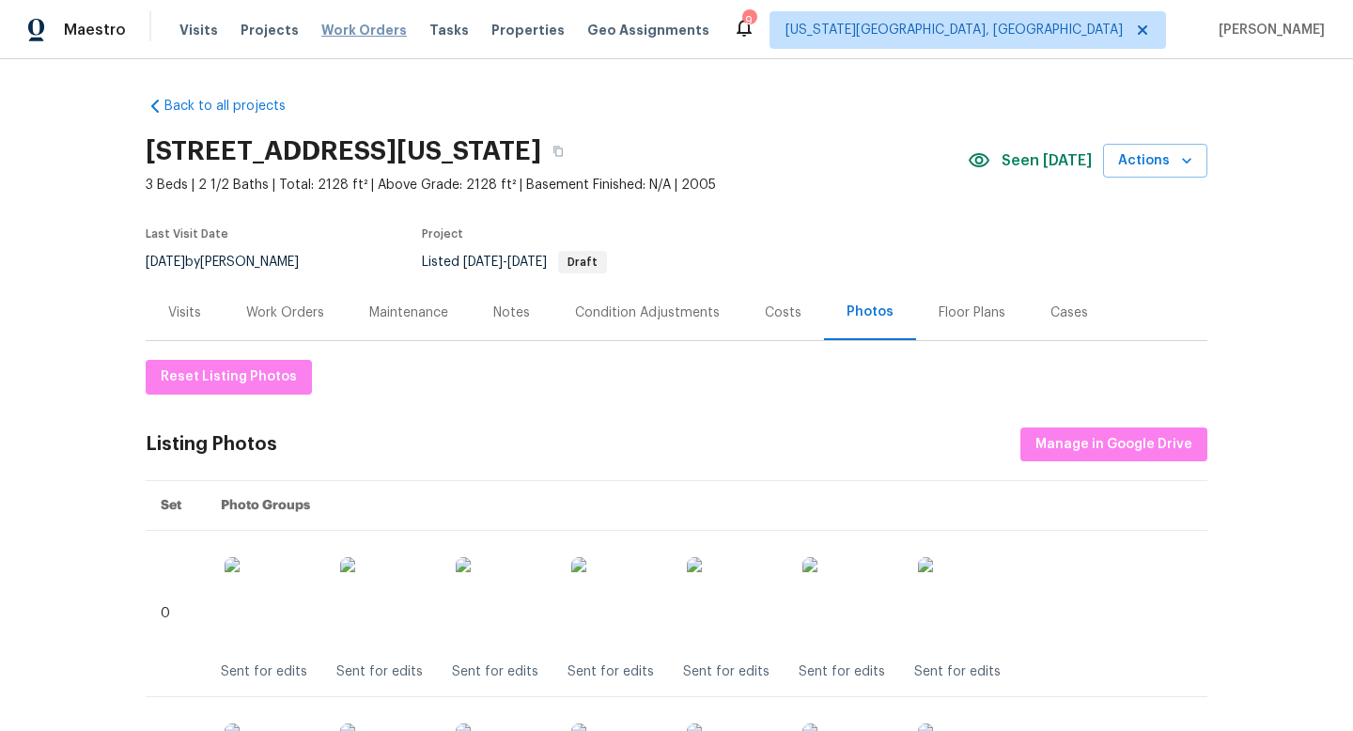
click at [339, 27] on span "Work Orders" at bounding box center [364, 30] width 86 height 19
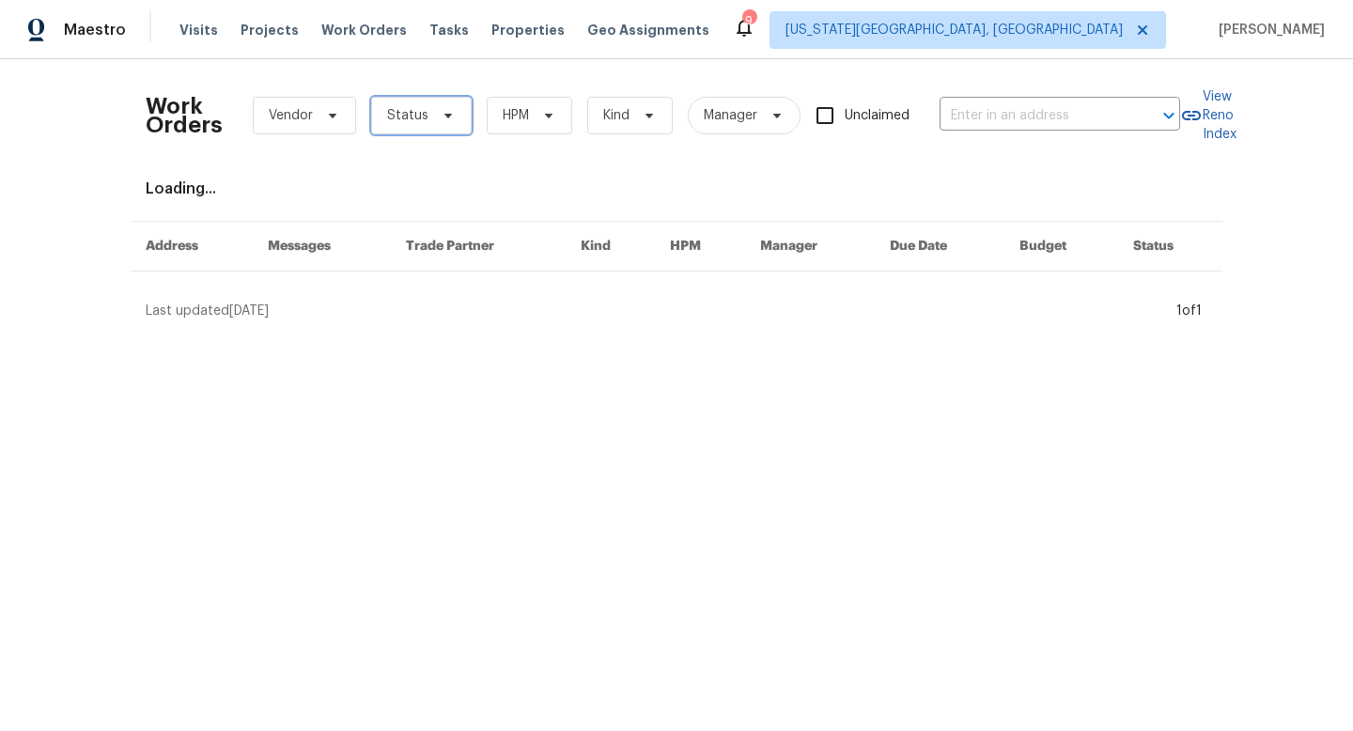
click at [406, 101] on span "Status" at bounding box center [421, 116] width 101 height 38
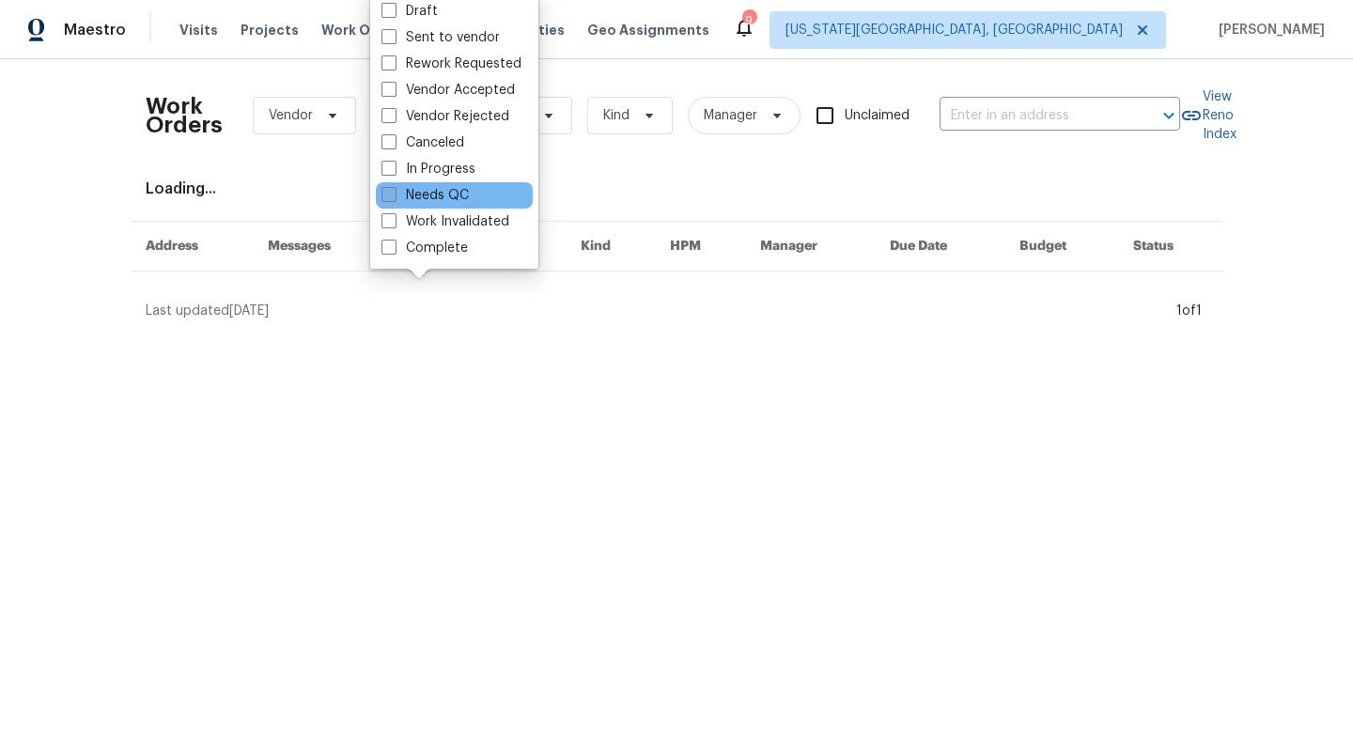
click at [388, 187] on span at bounding box center [389, 194] width 15 height 15
click at [388, 187] on input "Needs QC" at bounding box center [388, 192] width 12 height 12
checkbox input "true"
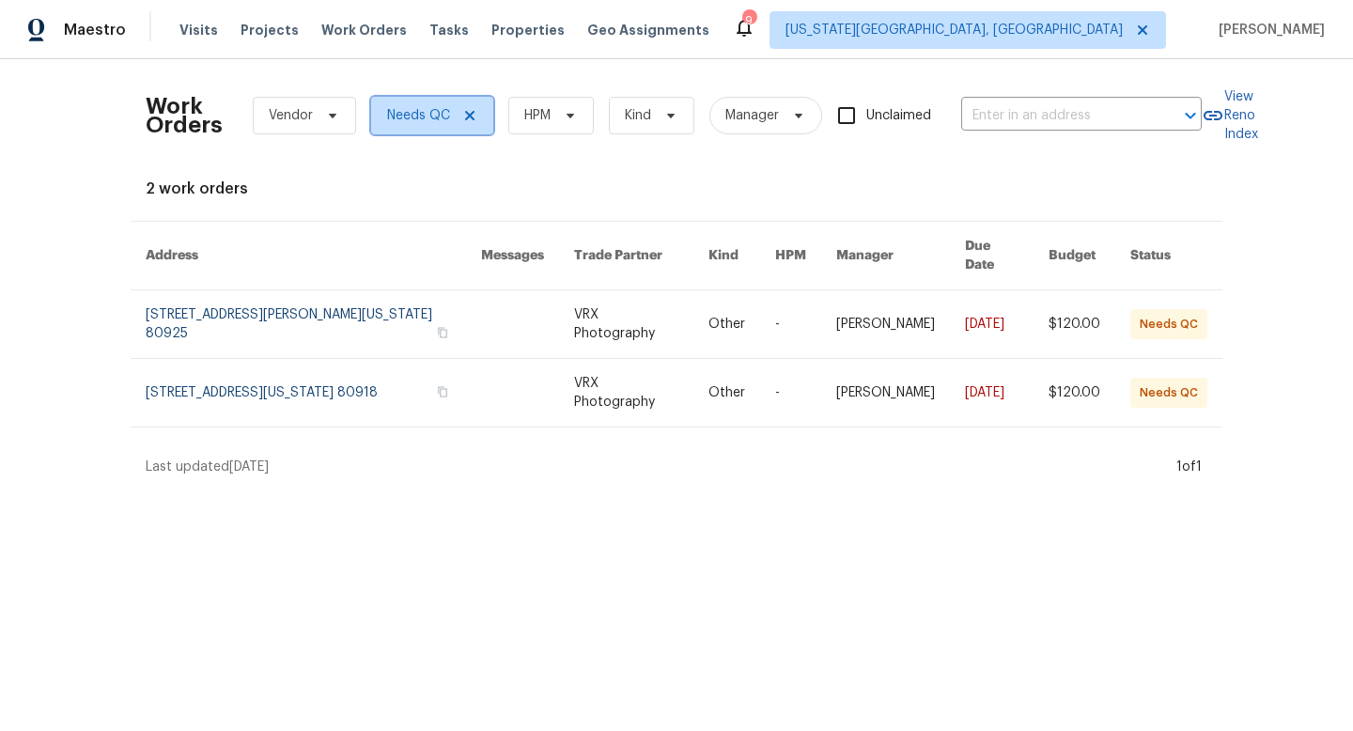
click at [469, 115] on icon at bounding box center [469, 115] width 9 height 9
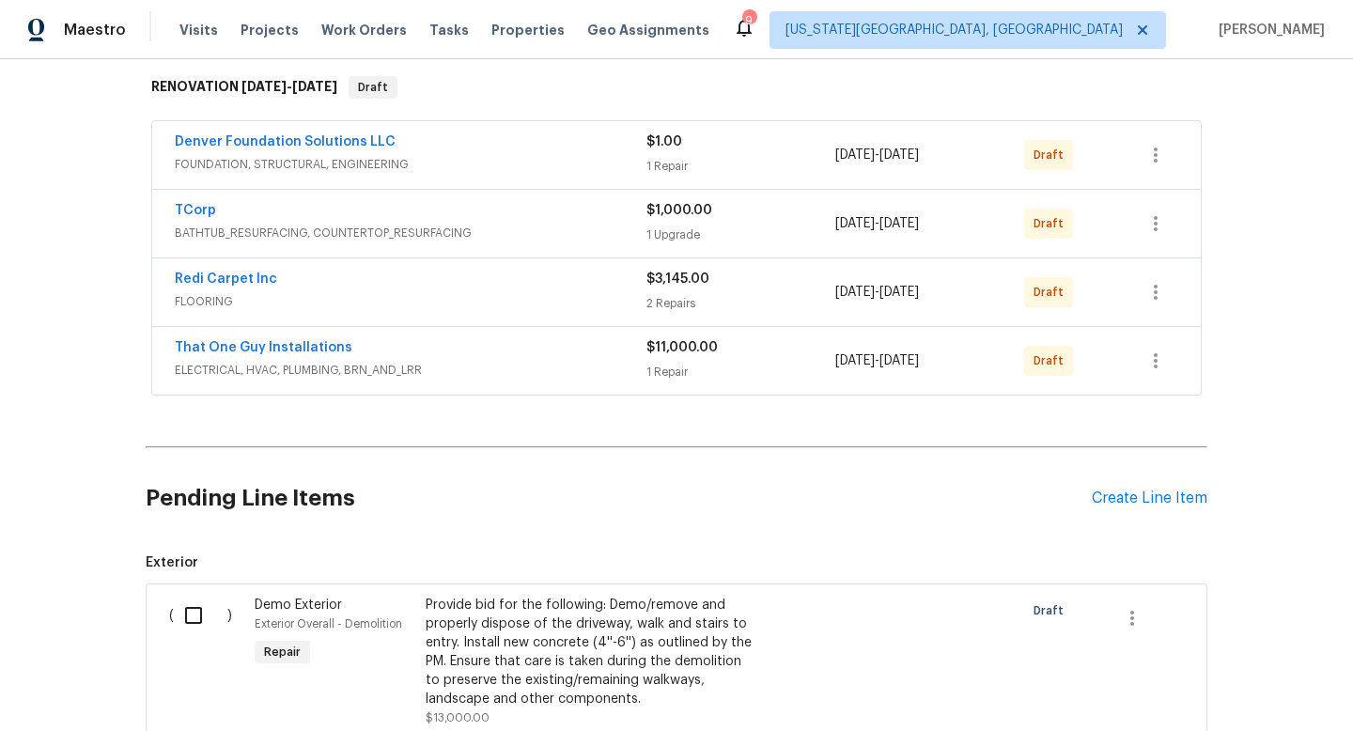
scroll to position [294, 0]
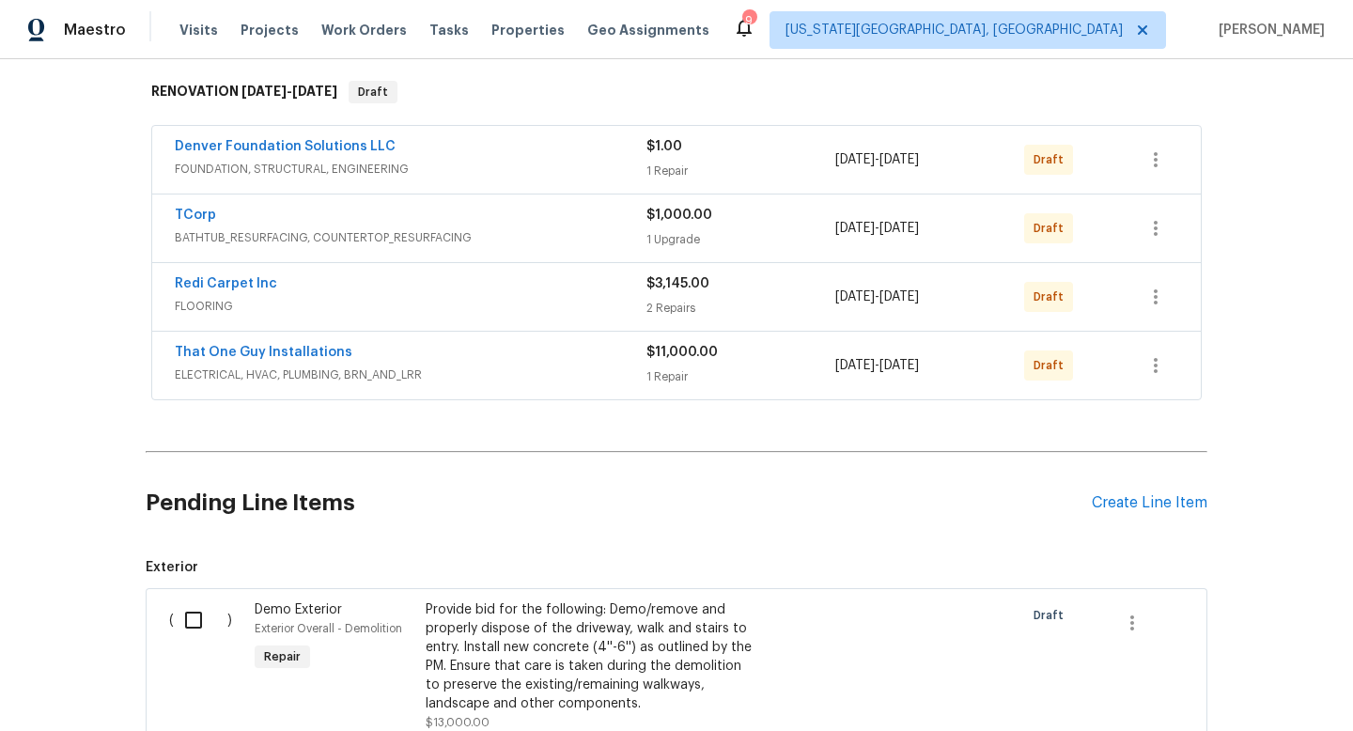
click at [554, 362] on div "That One Guy Installations" at bounding box center [411, 354] width 472 height 23
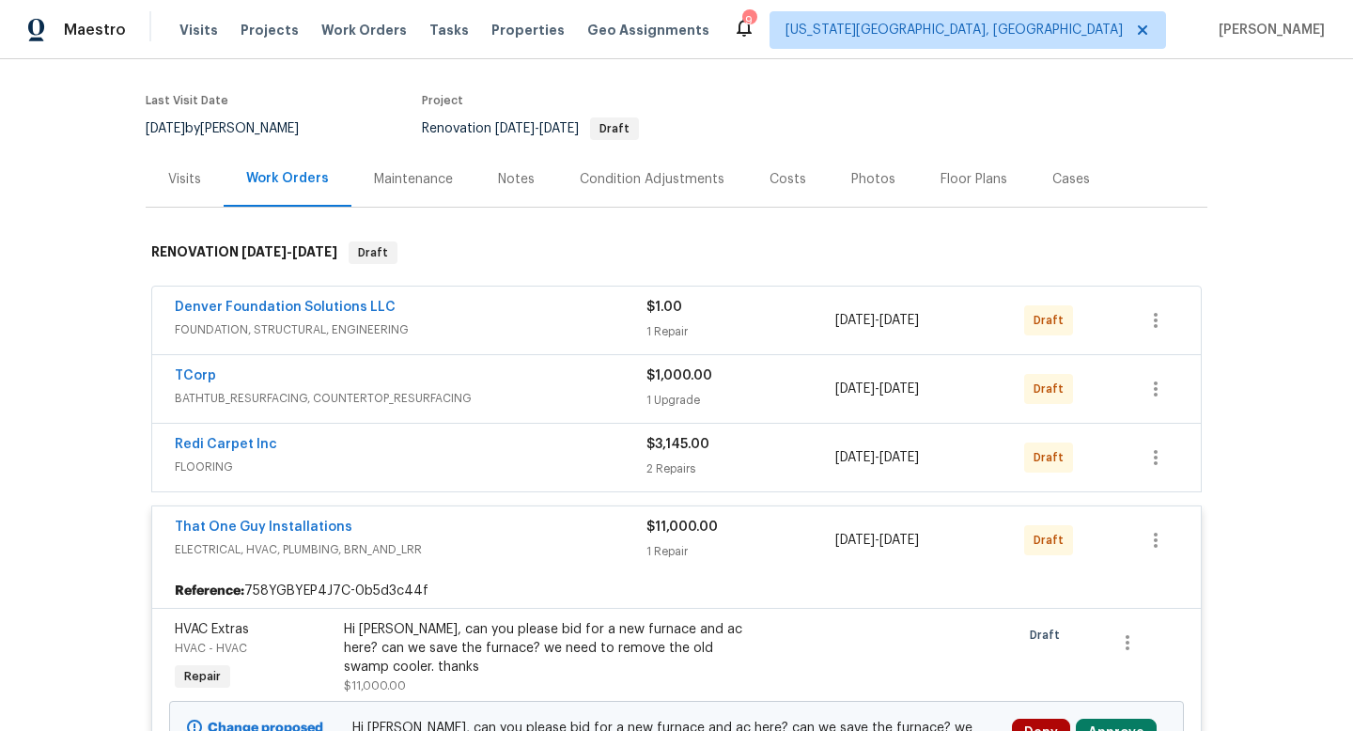
scroll to position [114, 0]
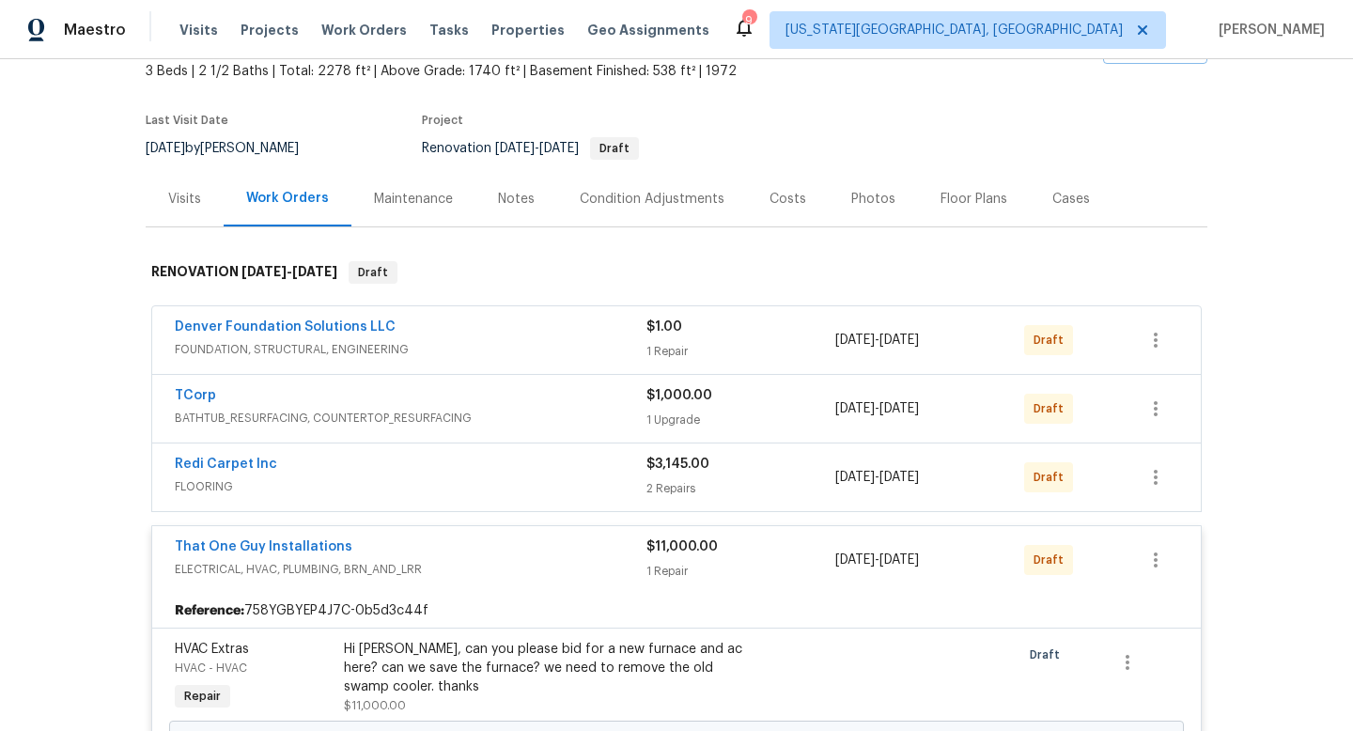
click at [418, 549] on div "That One Guy Installations" at bounding box center [411, 549] width 472 height 23
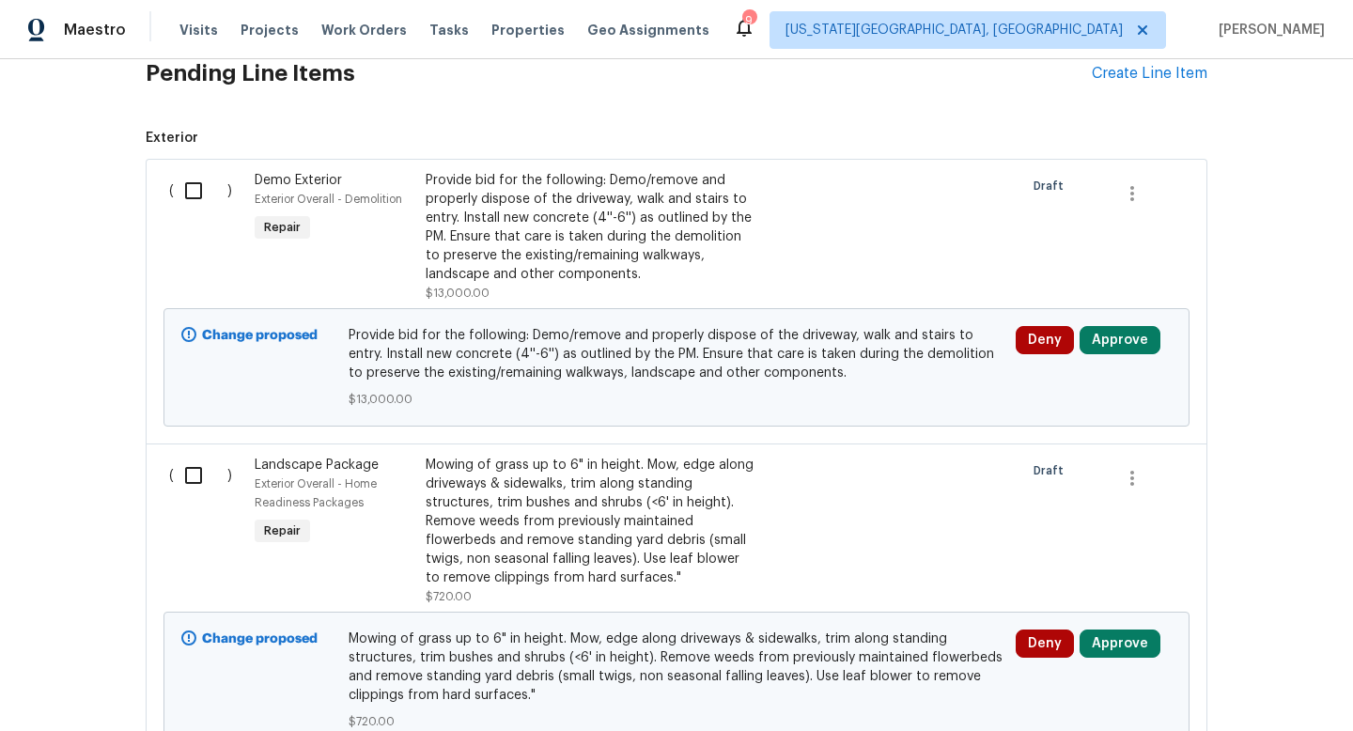
scroll to position [759, 0]
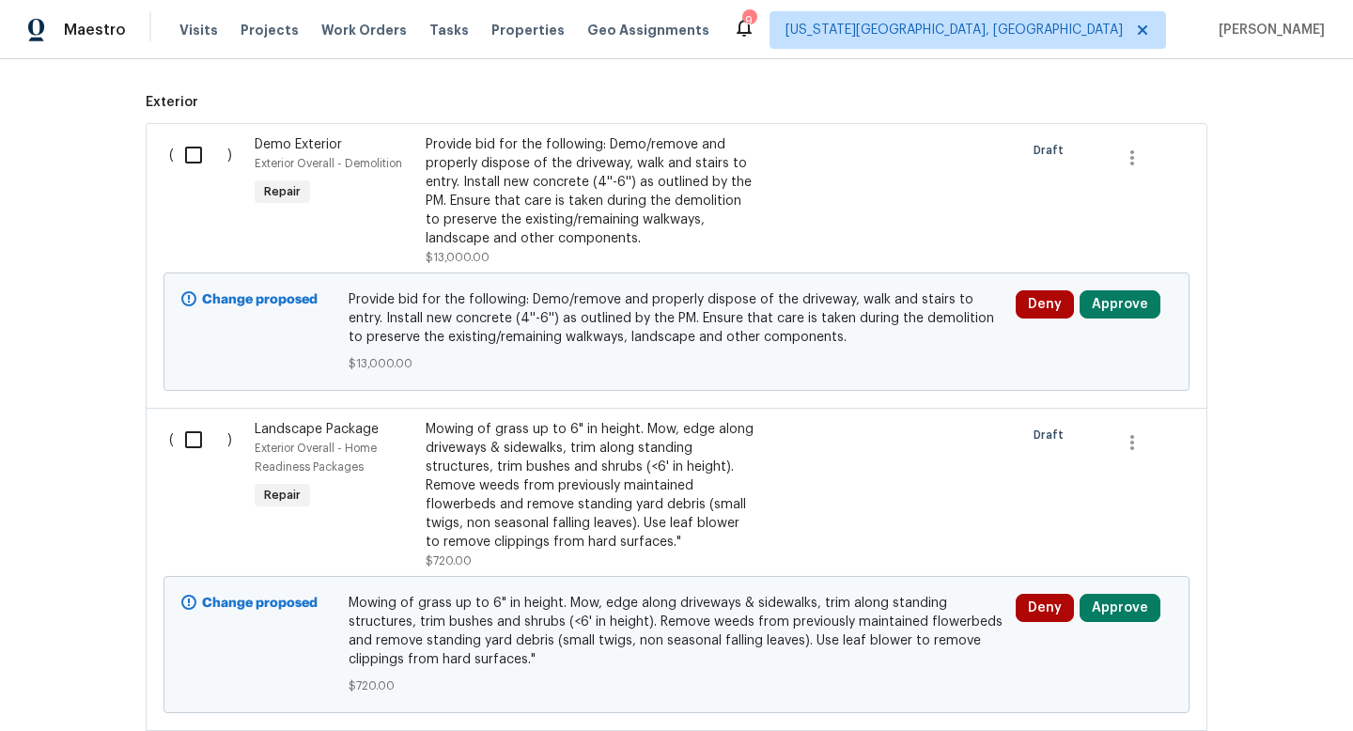
click at [579, 179] on div "Provide bid for the following: Demo/remove and properly dispose of the driveway…" at bounding box center [591, 191] width 331 height 113
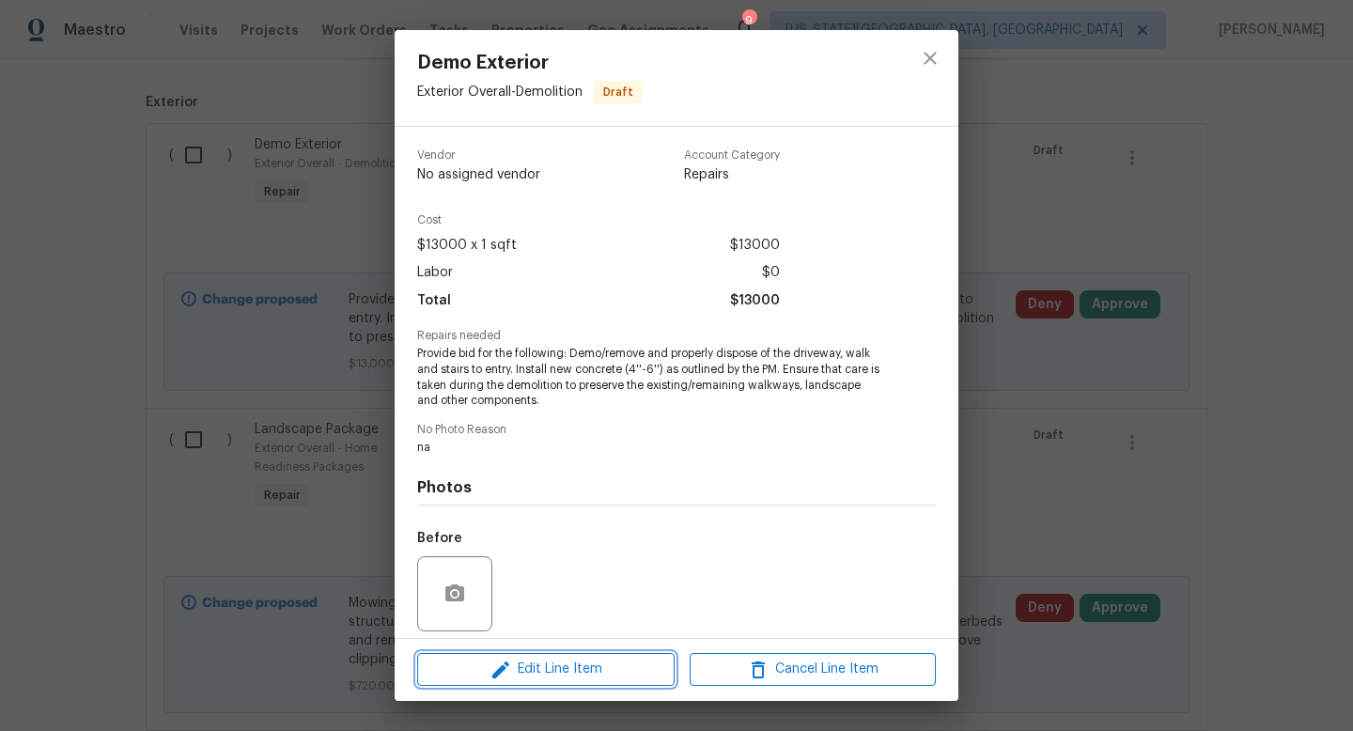
click at [518, 663] on span "Edit Line Item" at bounding box center [546, 669] width 246 height 23
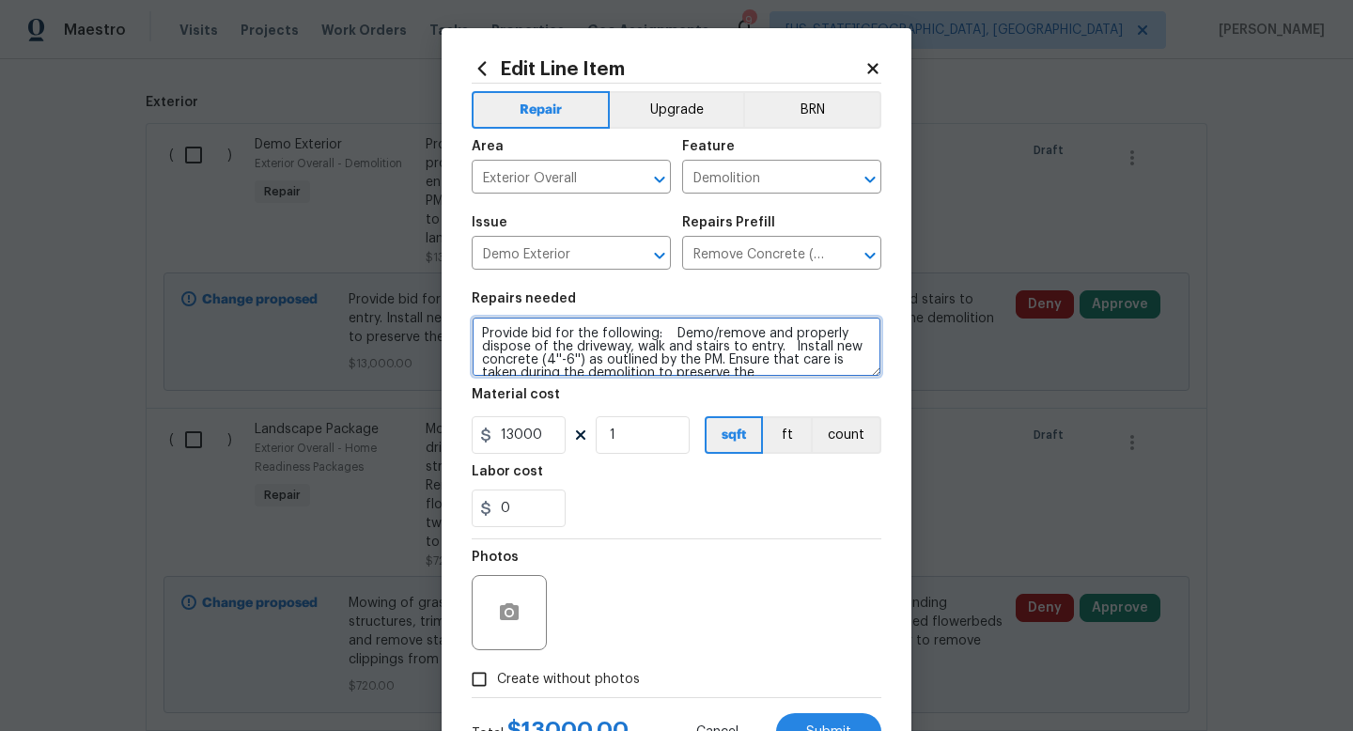
click at [657, 334] on textarea "Provide bid for the following: Demo/remove and properly dispose of the driveway…" at bounding box center [677, 347] width 410 height 60
type textarea "Provide bid for the following work request(DO NOT START UNTIL APPROVED: Demo/re…"
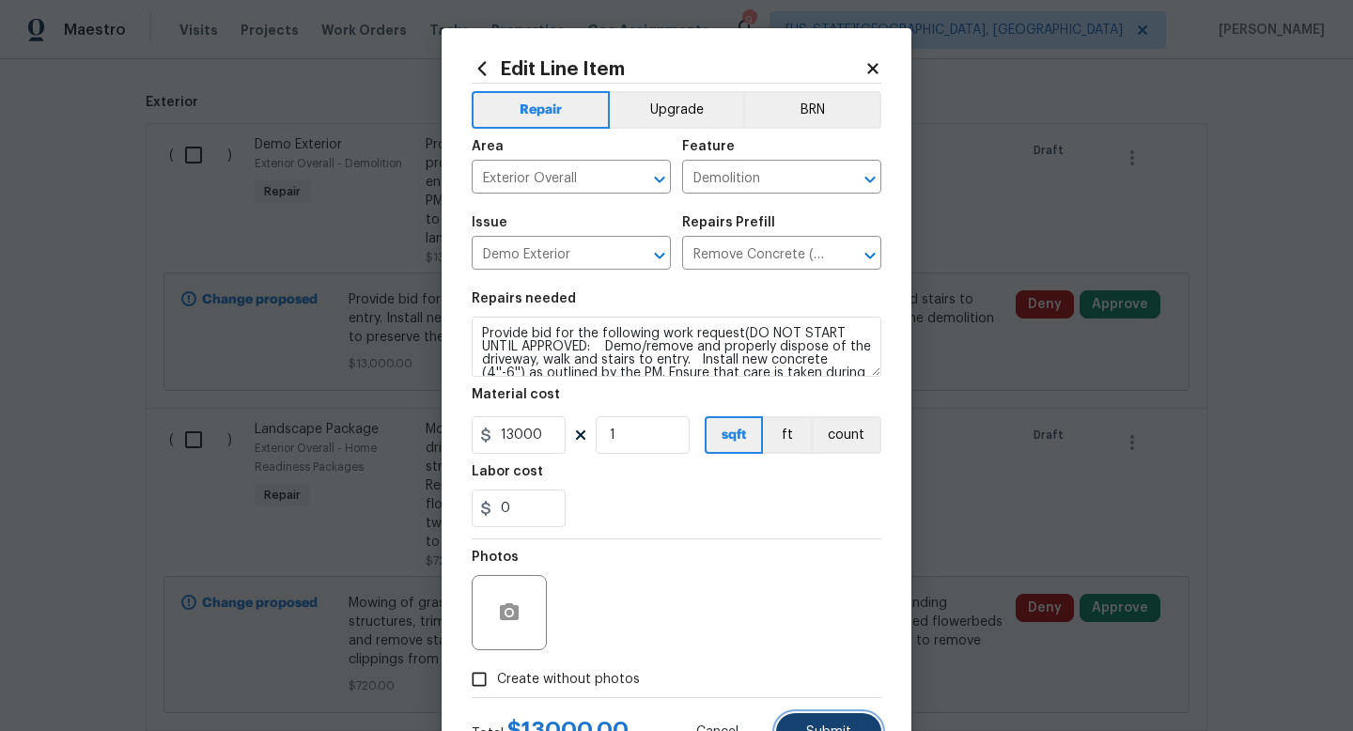
click at [831, 730] on span "Submit" at bounding box center [828, 733] width 45 height 14
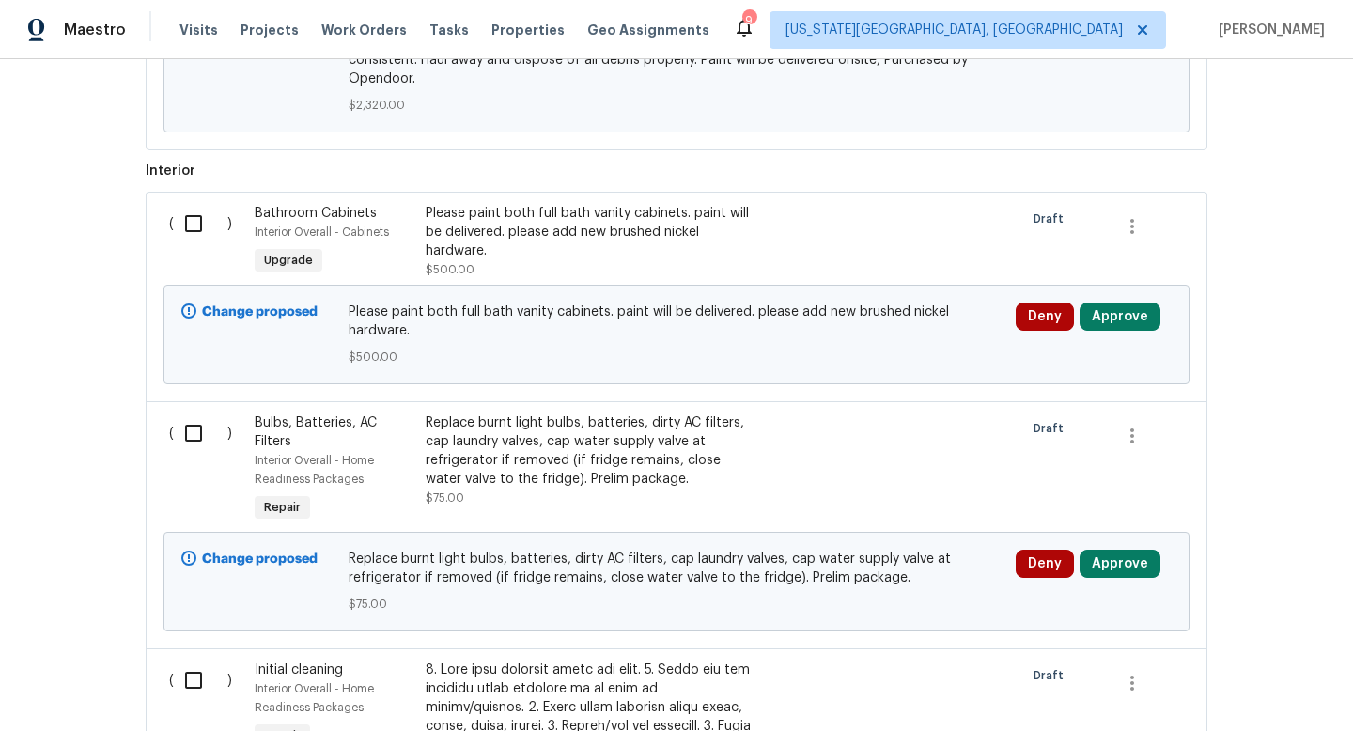
scroll to position [1930, 0]
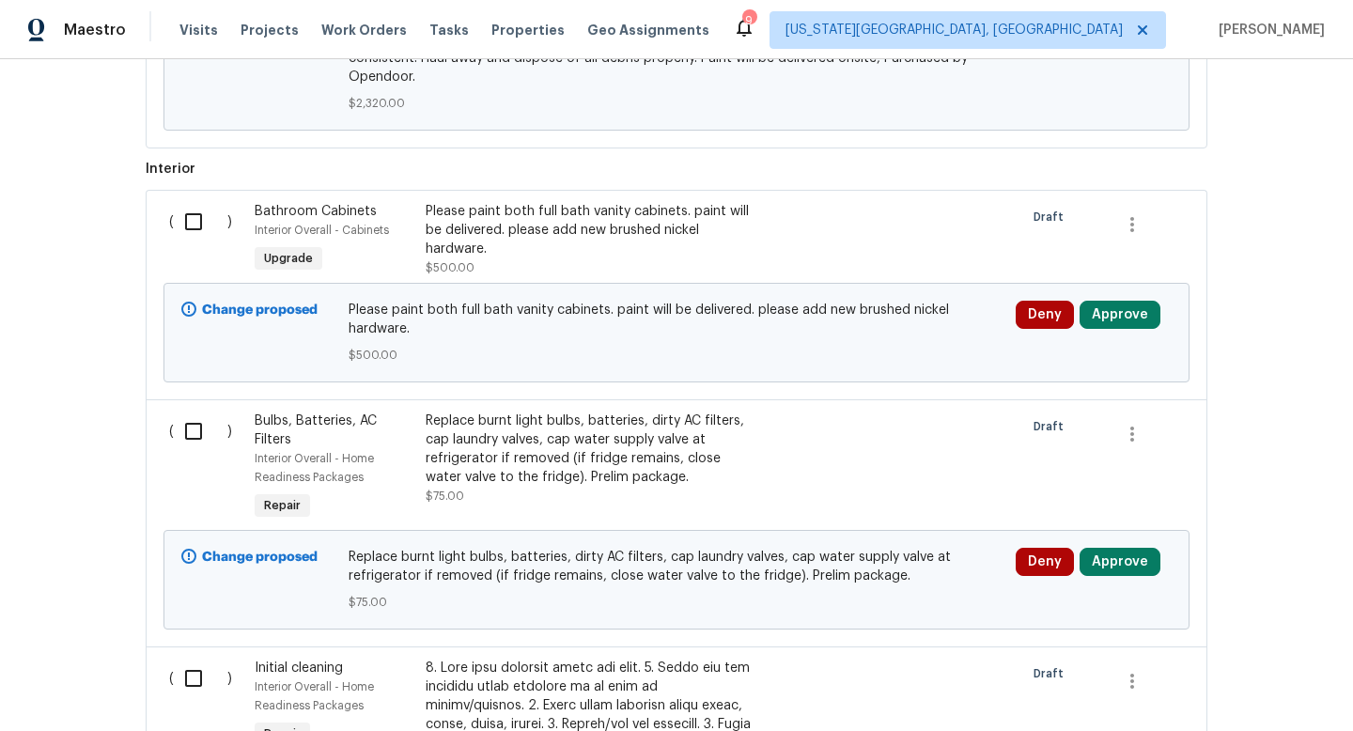
click at [577, 206] on div "Please paint both full bath vanity cabinets. paint will be delivered. please ad…" at bounding box center [591, 230] width 331 height 56
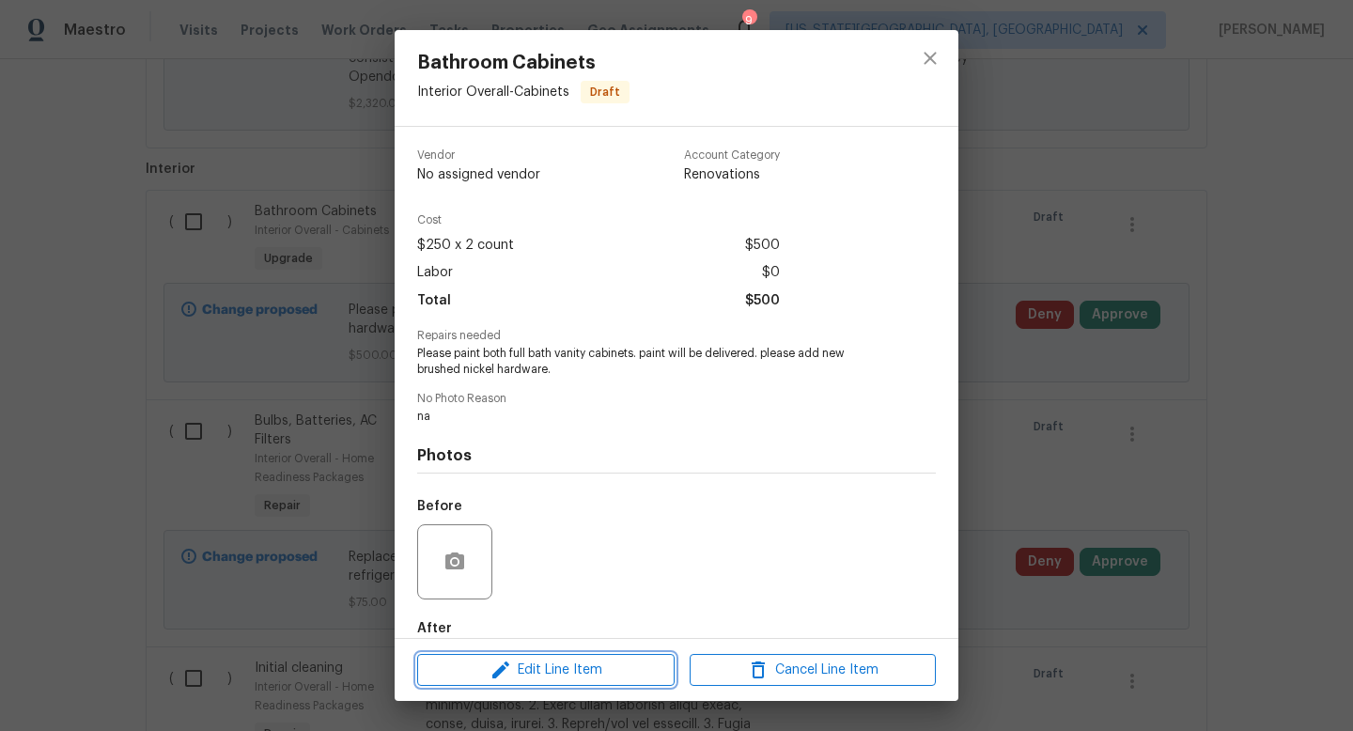
click at [527, 659] on span "Edit Line Item" at bounding box center [546, 670] width 246 height 23
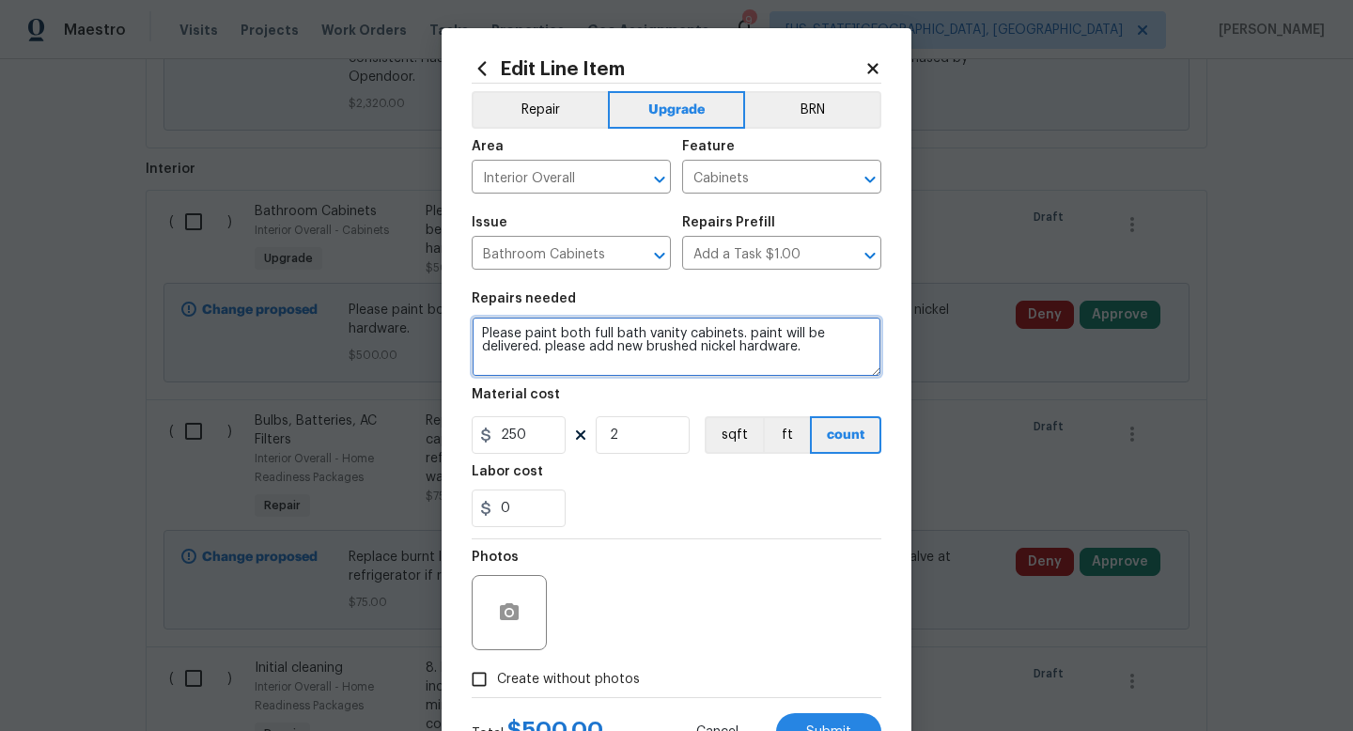
click at [822, 352] on textarea "Please paint both full bath vanity cabinets. paint will be delivered. please ad…" at bounding box center [677, 347] width 410 height 60
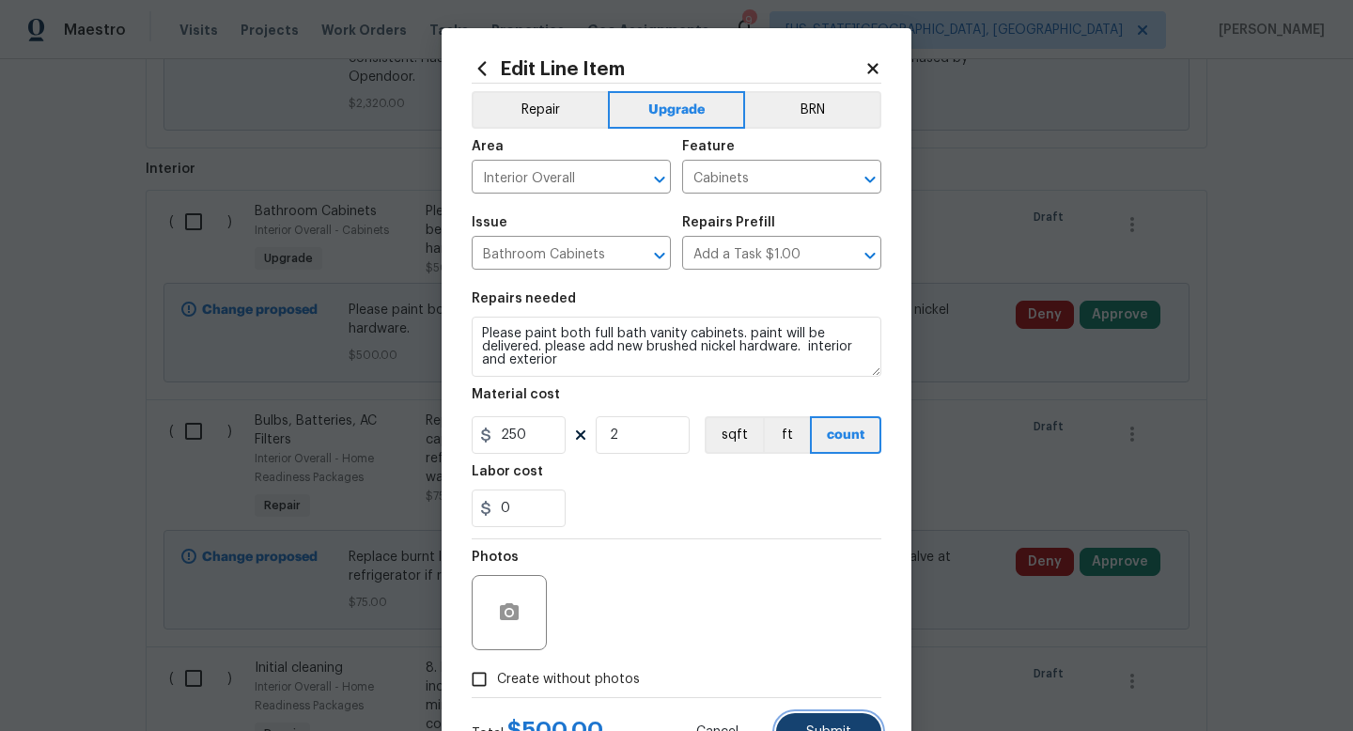
click at [813, 728] on span "Submit" at bounding box center [828, 733] width 45 height 14
type textarea "Please paint both full bath vanity cabinets. paint will be delivered. please ad…"
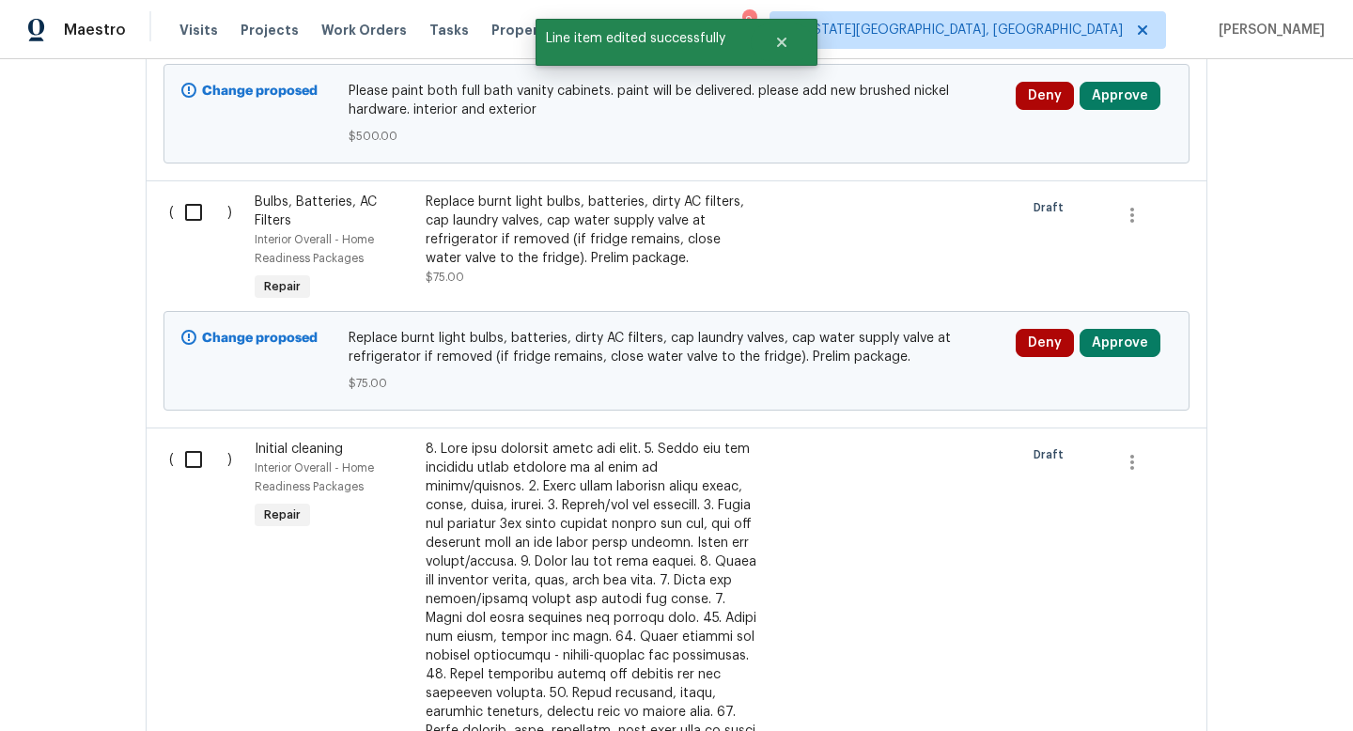
scroll to position [1934, 0]
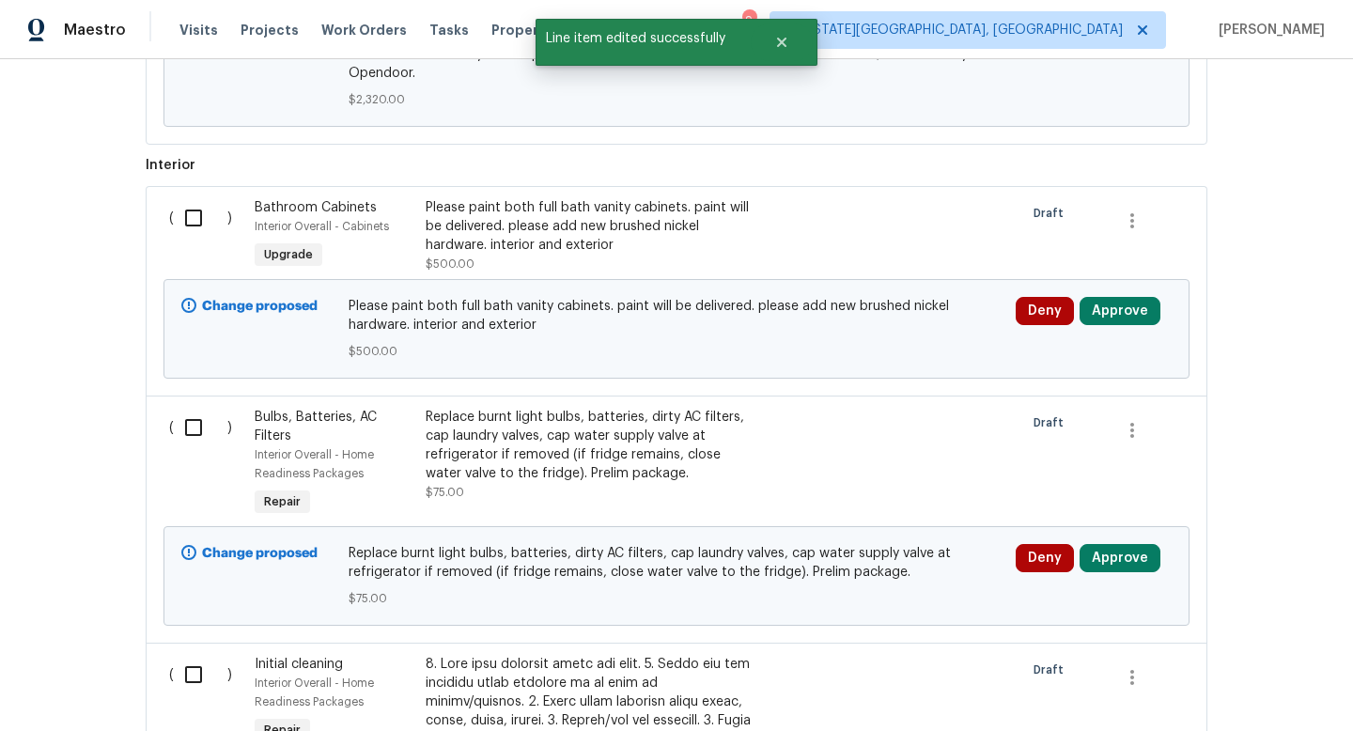
click at [580, 413] on div "Replace burnt light bulbs, batteries, dirty AC filters, cap laundry valves, cap…" at bounding box center [591, 445] width 331 height 75
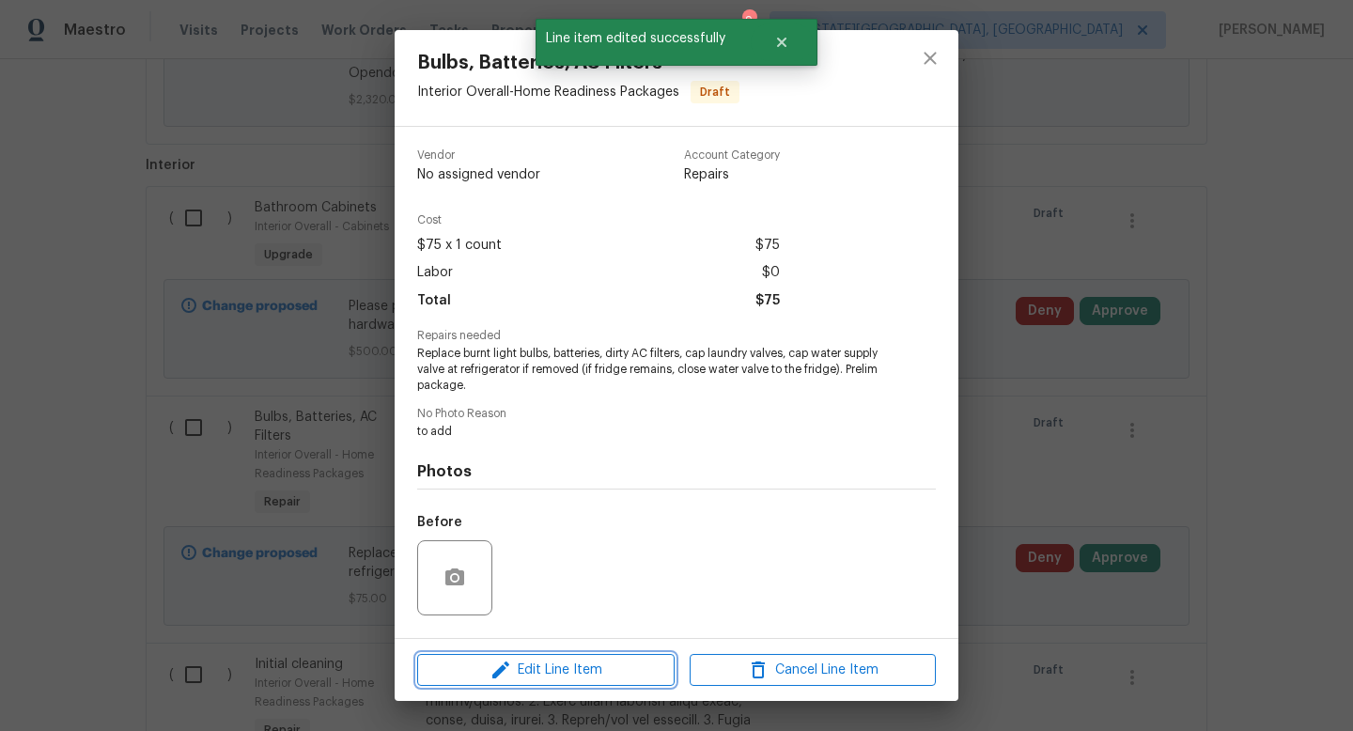
click at [545, 668] on span "Edit Line Item" at bounding box center [546, 670] width 246 height 23
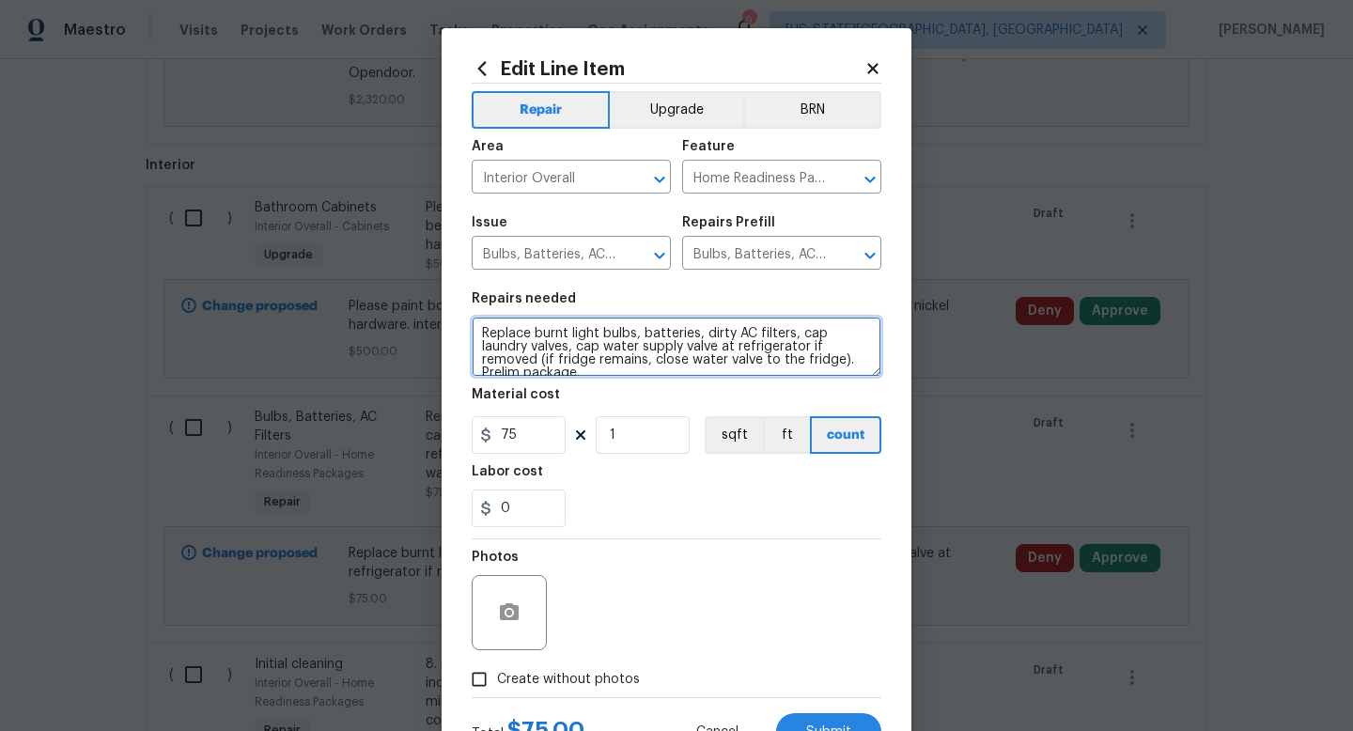
click at [615, 368] on textarea "Replace burnt light bulbs, batteries, dirty AC filters, cap laundry valves, cap…" at bounding box center [677, 347] width 410 height 60
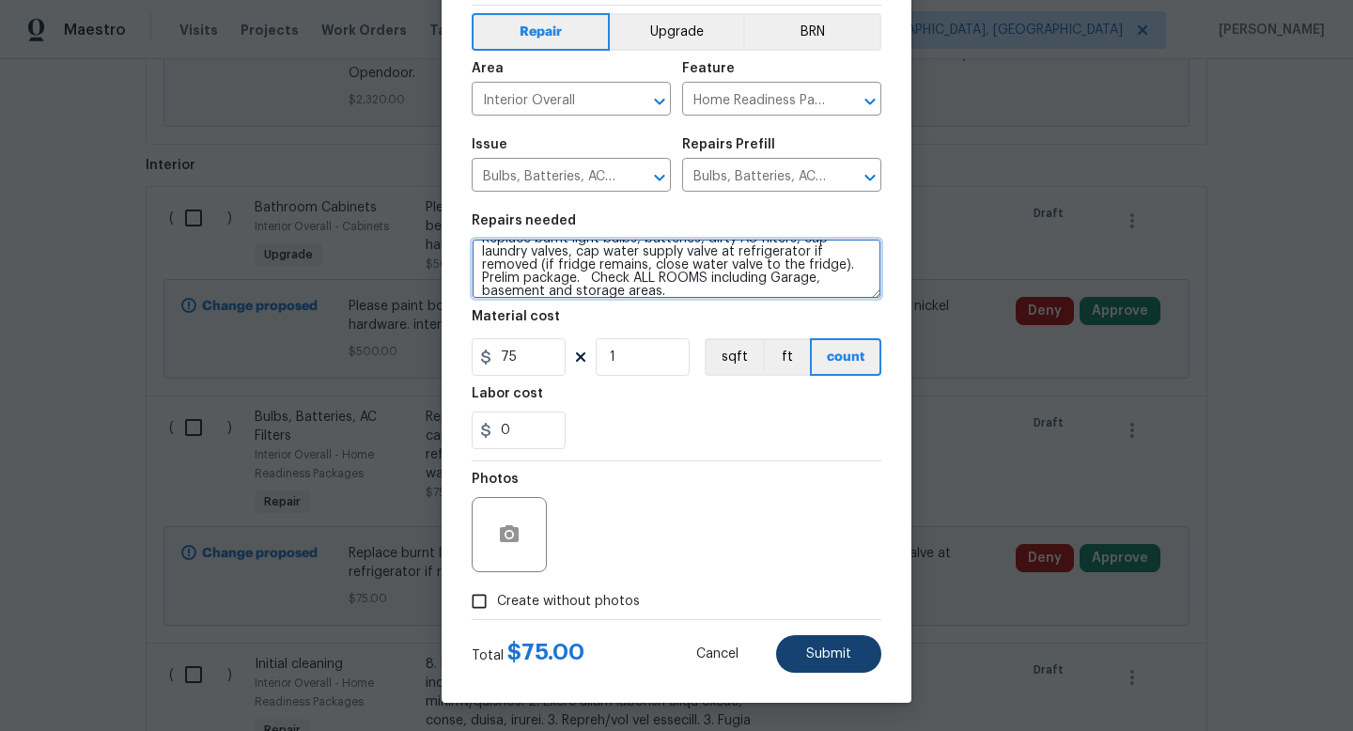
type textarea "Replace burnt light bulbs, batteries, dirty AC filters, cap laundry valves, cap…"
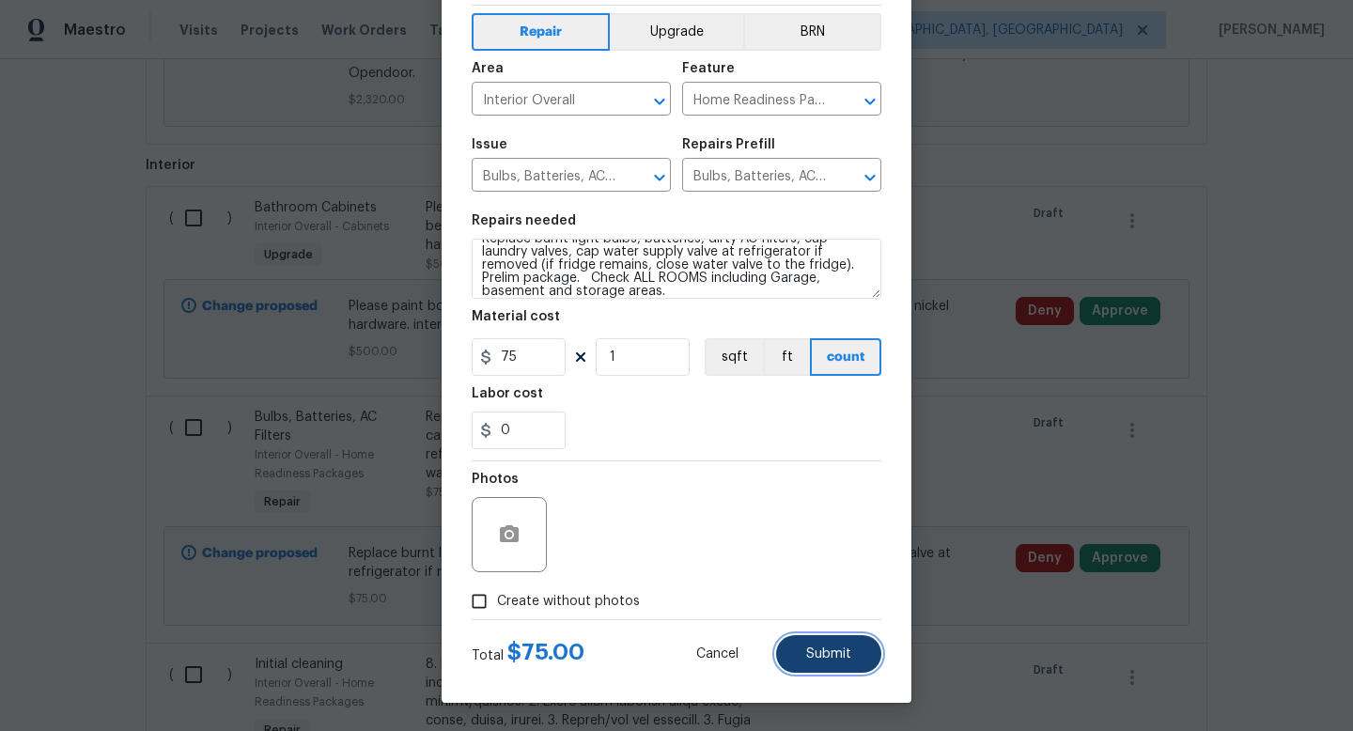
click at [821, 655] on span "Submit" at bounding box center [828, 655] width 45 height 14
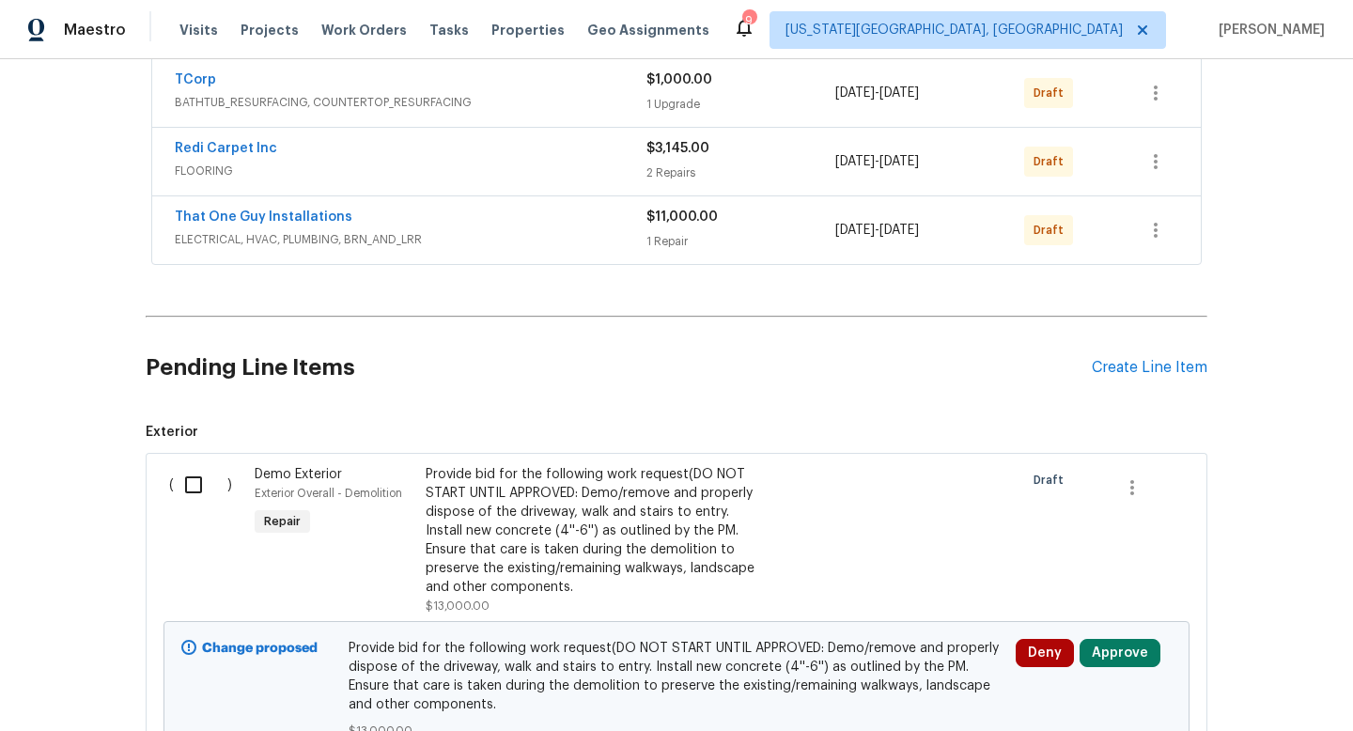
scroll to position [407, 0]
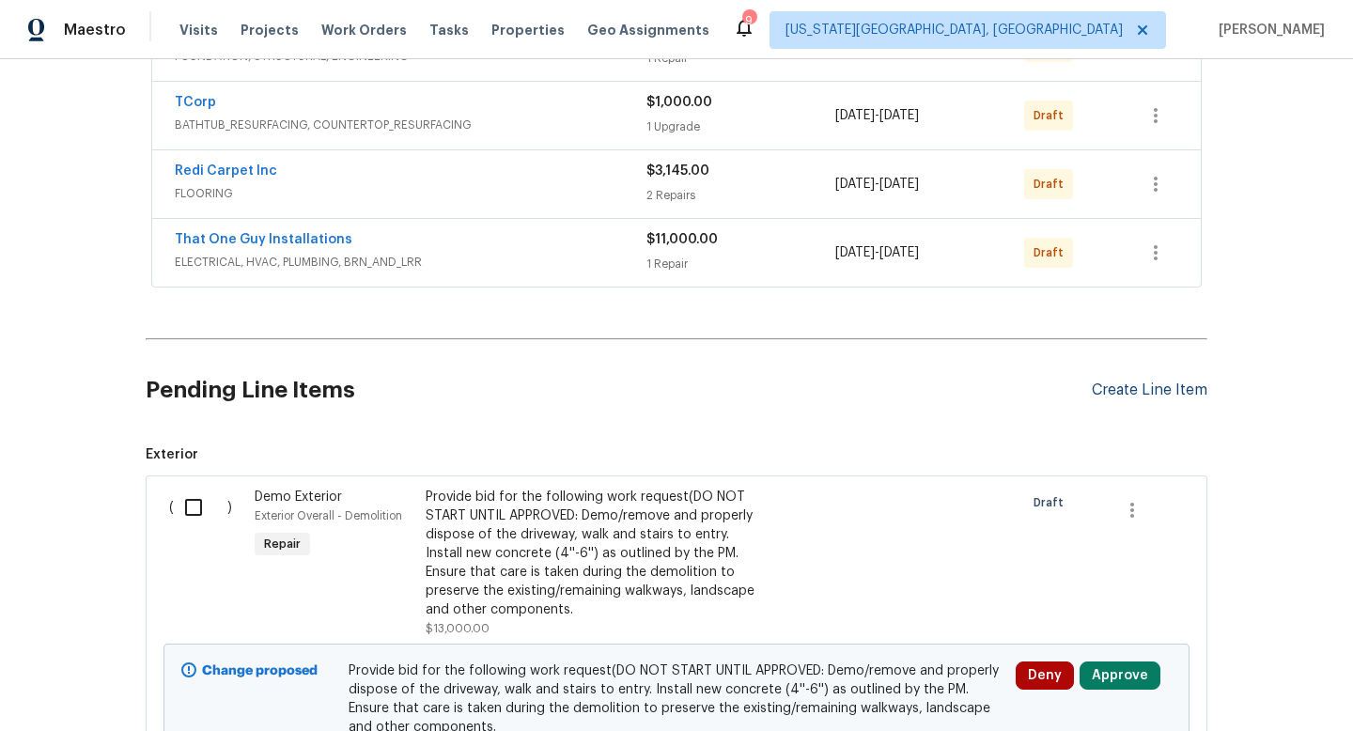
click at [1126, 383] on div "Create Line Item" at bounding box center [1150, 391] width 116 height 18
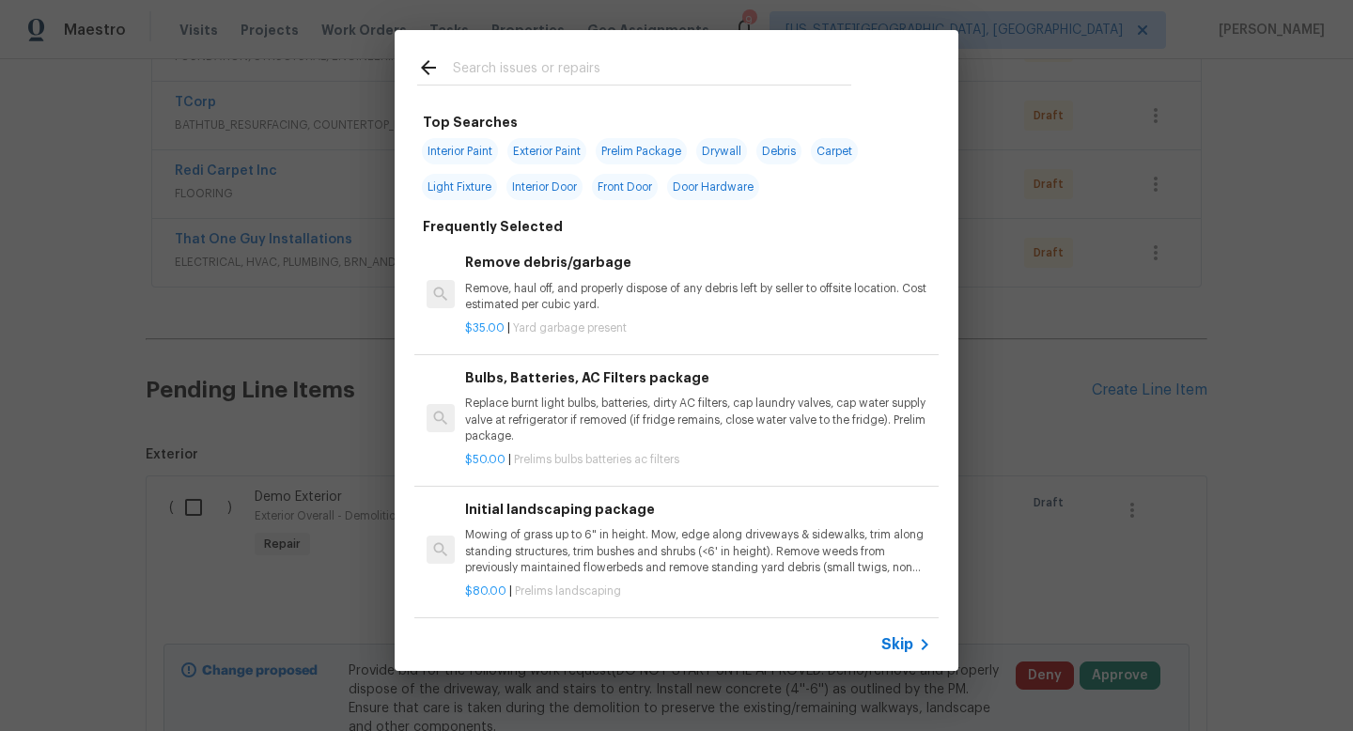
click at [489, 68] on input "text" at bounding box center [652, 70] width 398 height 28
type input "e"
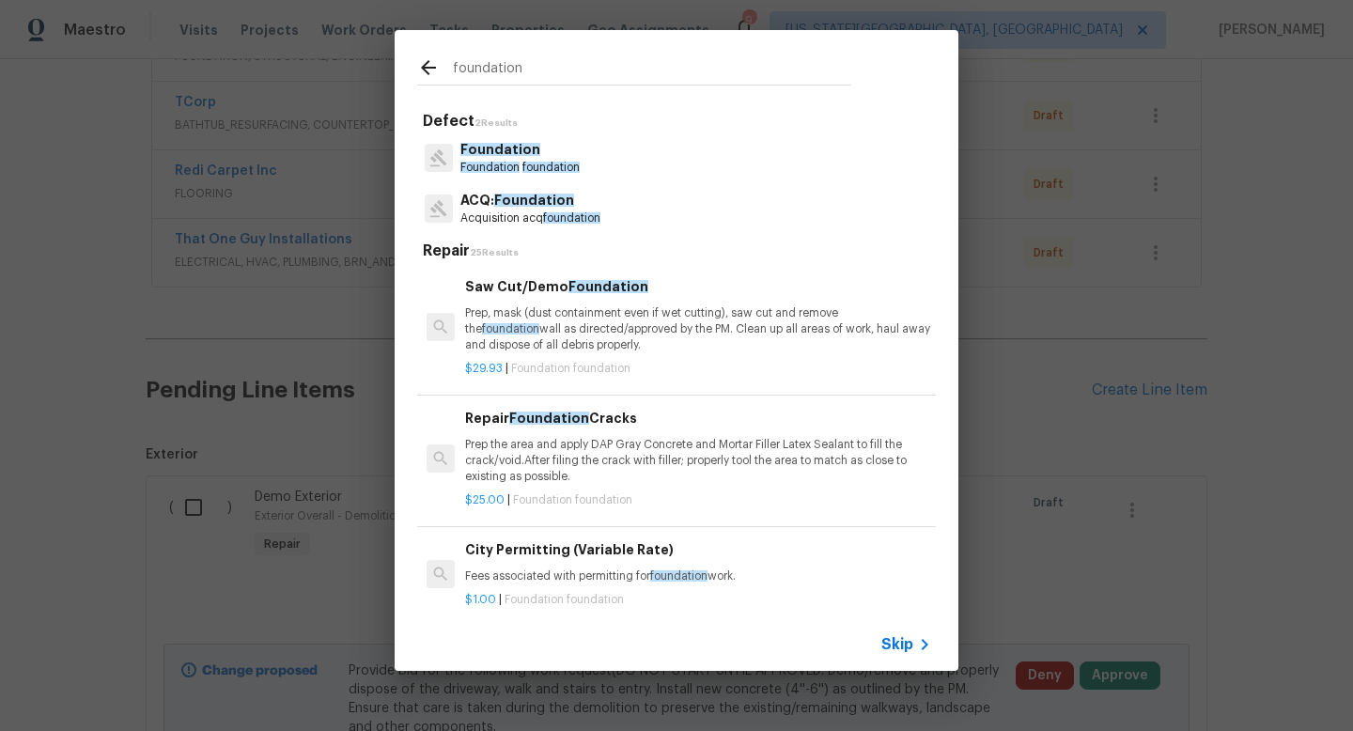
type input "foundation"
click at [561, 159] on p "Foundation" at bounding box center [519, 150] width 119 height 20
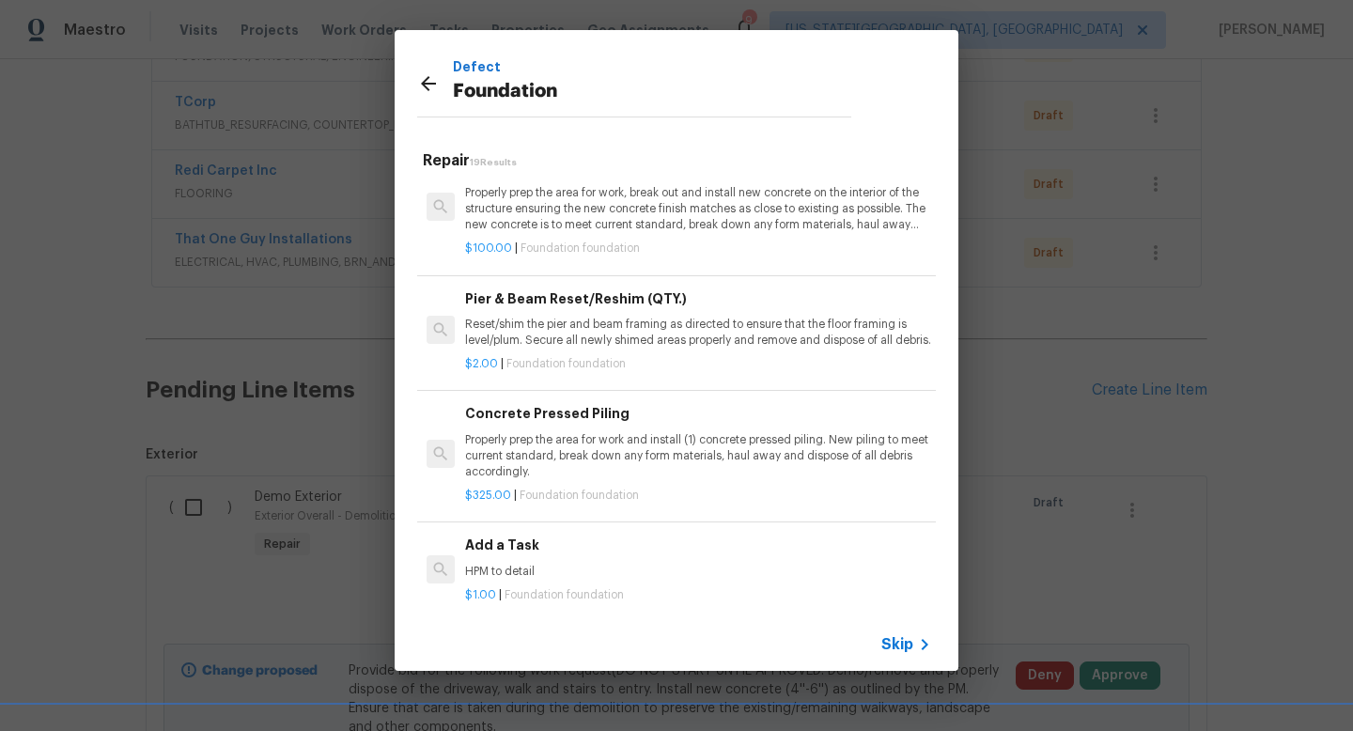
scroll to position [1276, 0]
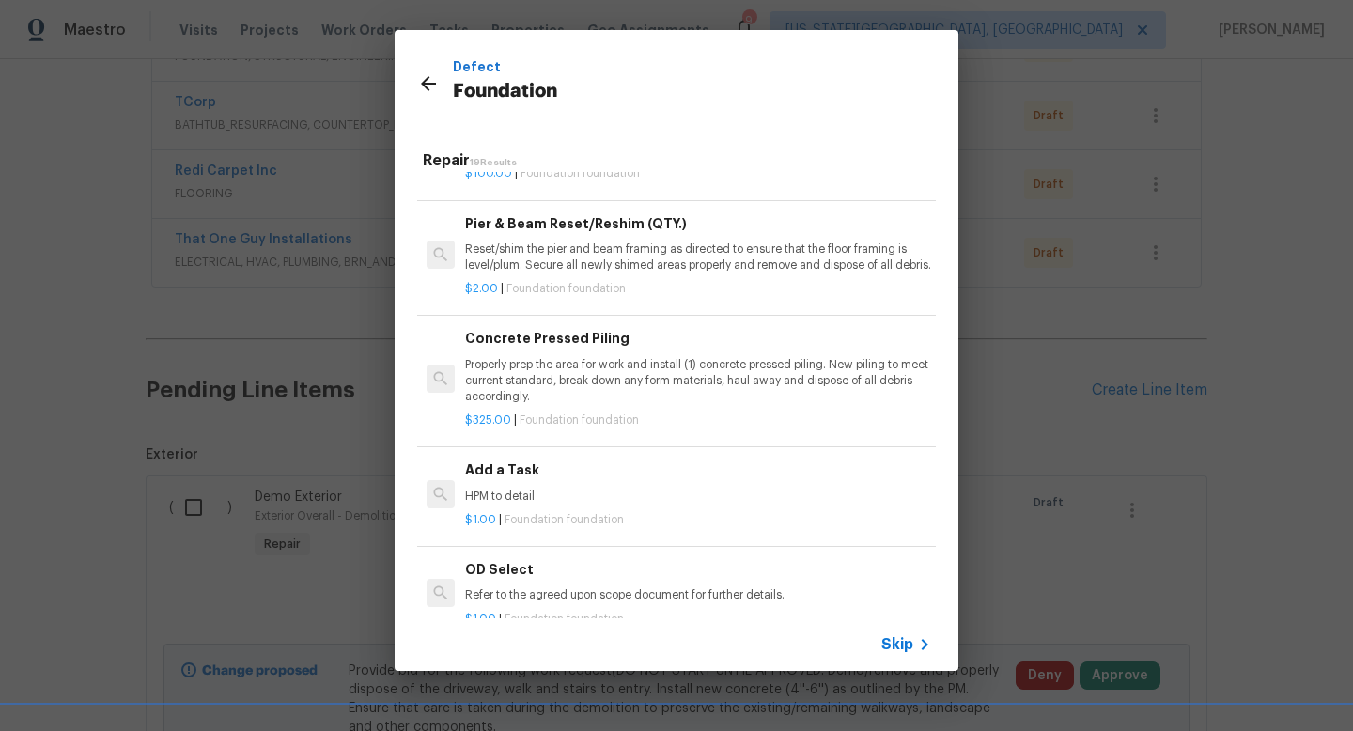
click at [556, 499] on div "Add a Task HPM to detail" at bounding box center [698, 482] width 466 height 45
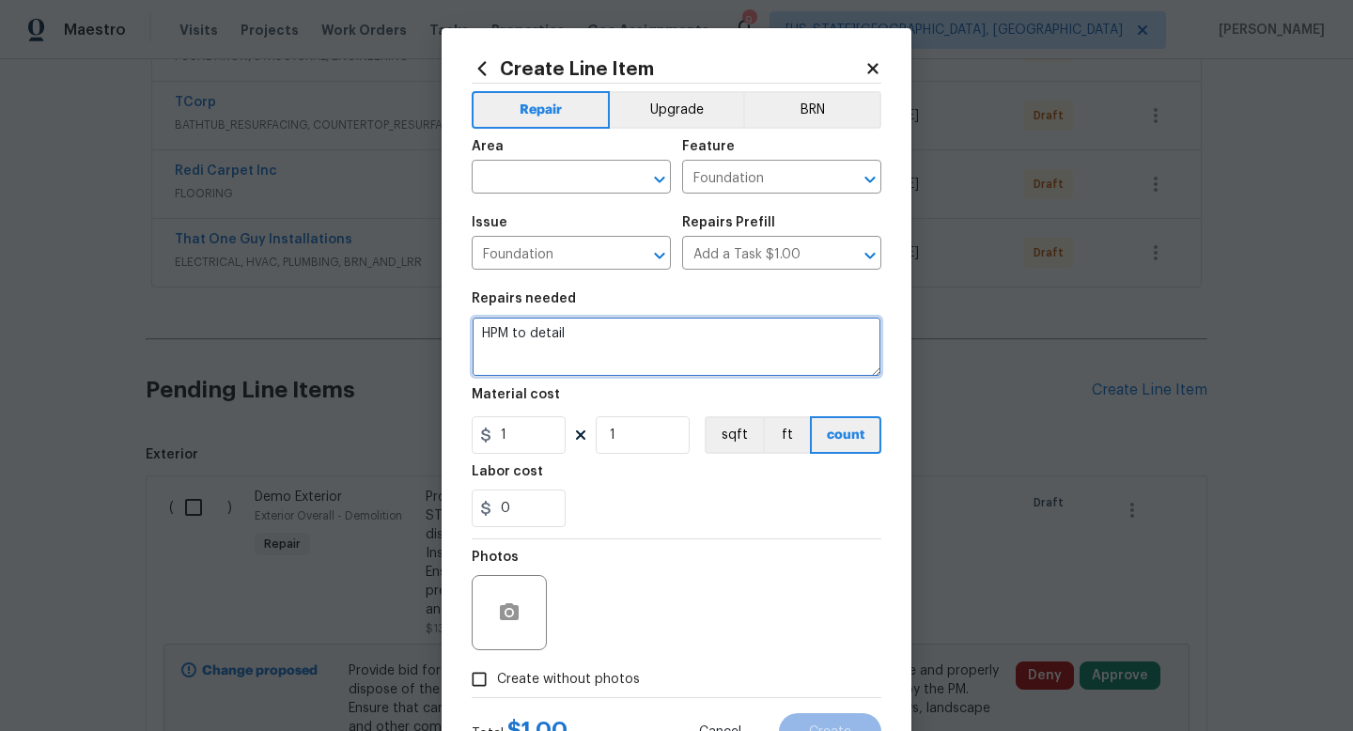
drag, startPoint x: 598, startPoint y: 349, endPoint x: 291, endPoint y: 290, distance: 311.9
click at [291, 295] on div "Create Line Item Repair Upgrade BRN Area ​ Feature Foundation ​ Issue Foundatio…" at bounding box center [676, 365] width 1353 height 731
type textarea "Stucco entire foundation to cover chatter and exposed agg."
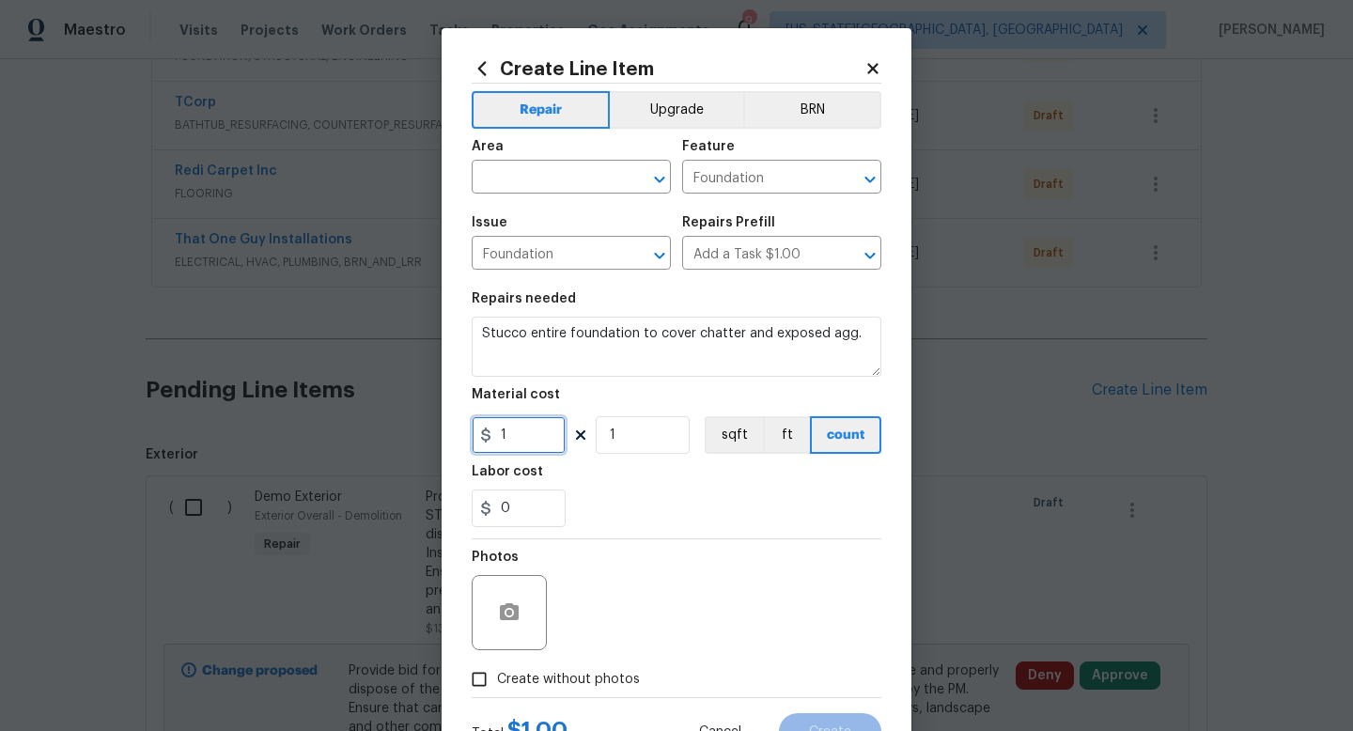
click at [530, 442] on input "1" at bounding box center [519, 435] width 94 height 38
type input "1500"
click at [616, 529] on section "Repairs needed Stucco entire foundation to cover chatter and exposed agg. Mater…" at bounding box center [677, 409] width 410 height 257
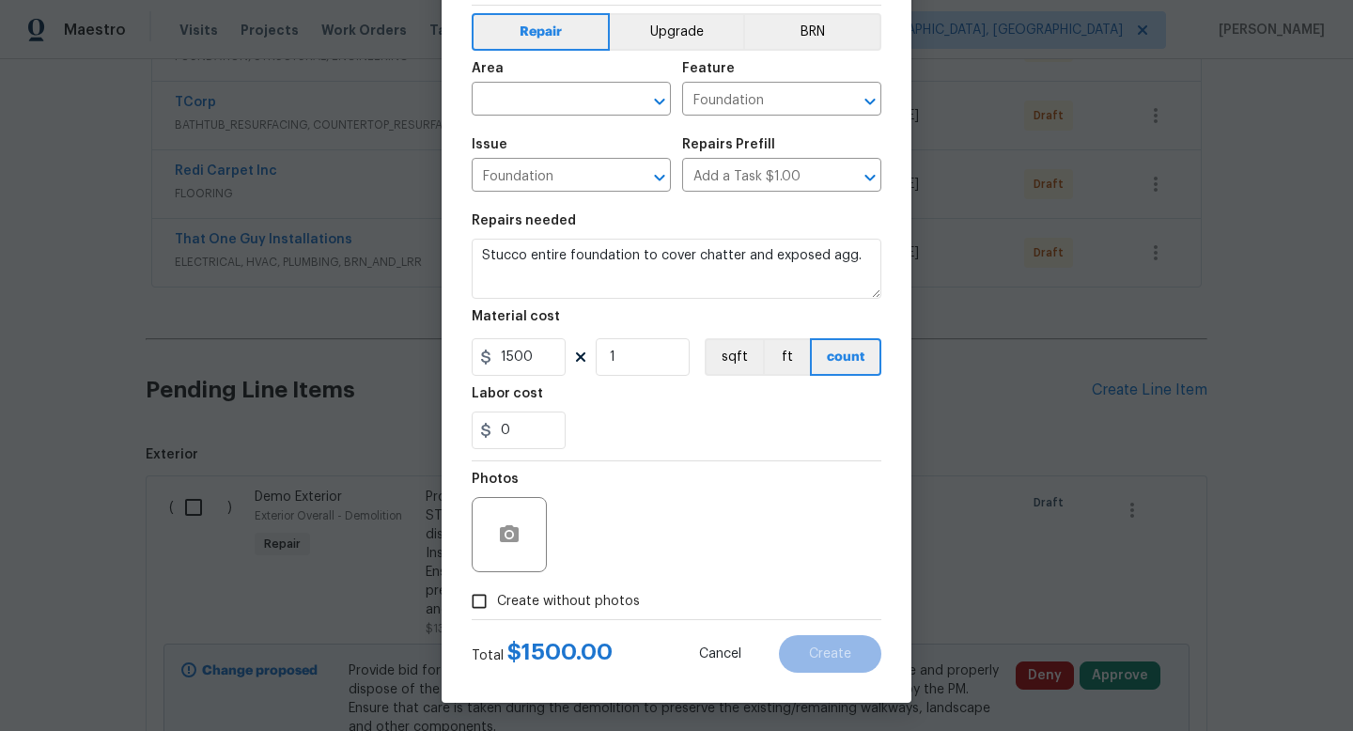
click at [583, 601] on span "Create without photos" at bounding box center [568, 602] width 143 height 20
click at [497, 601] on input "Create without photos" at bounding box center [479, 602] width 36 height 36
checkbox input "true"
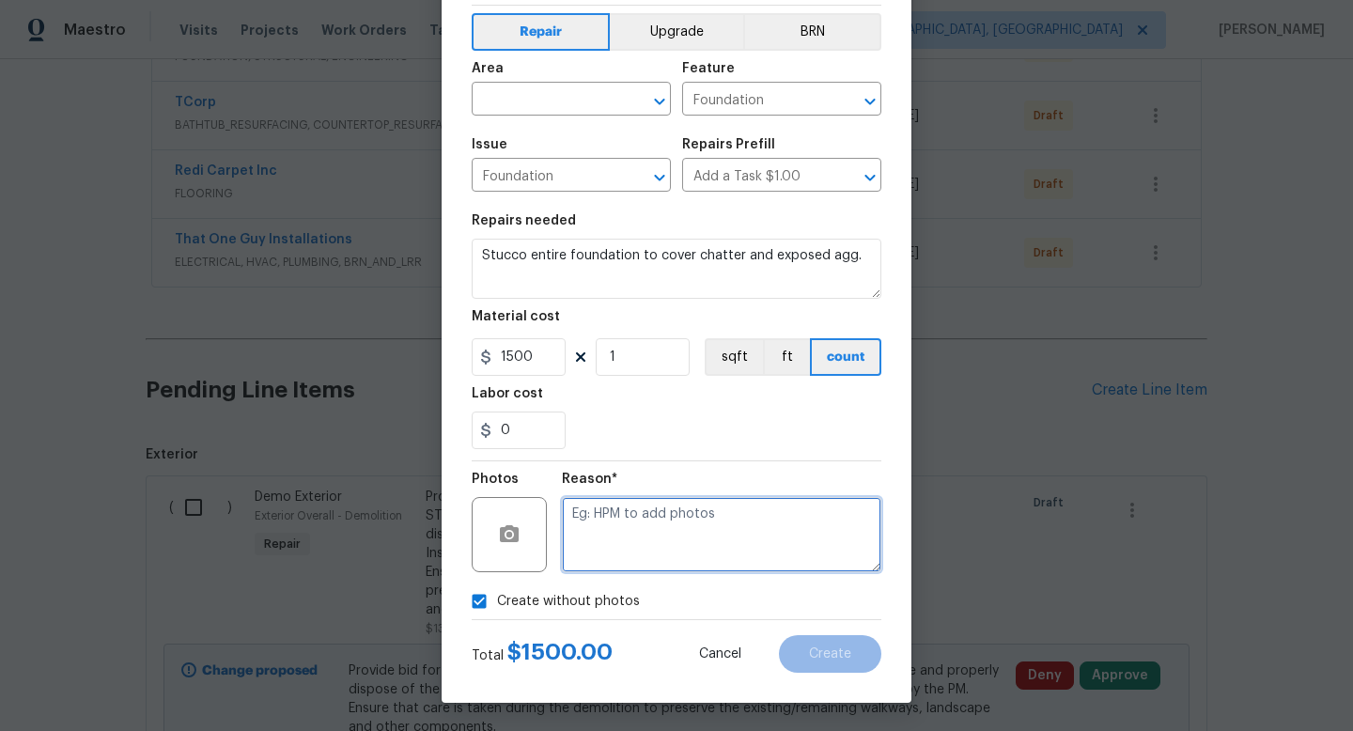
click at [632, 532] on textarea at bounding box center [722, 534] width 320 height 75
type textarea "na"
click at [540, 112] on input "text" at bounding box center [545, 100] width 147 height 29
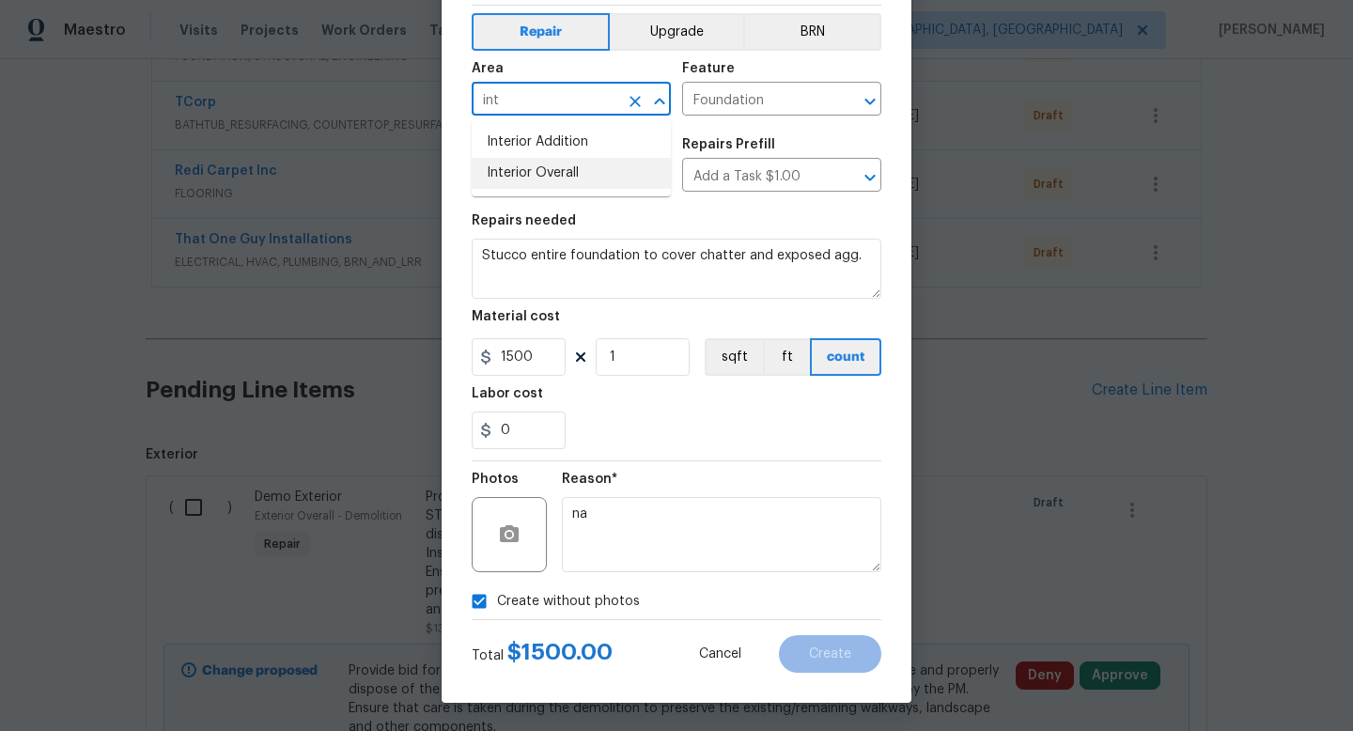
click at [524, 170] on li "Interior Overall" at bounding box center [571, 173] width 199 height 31
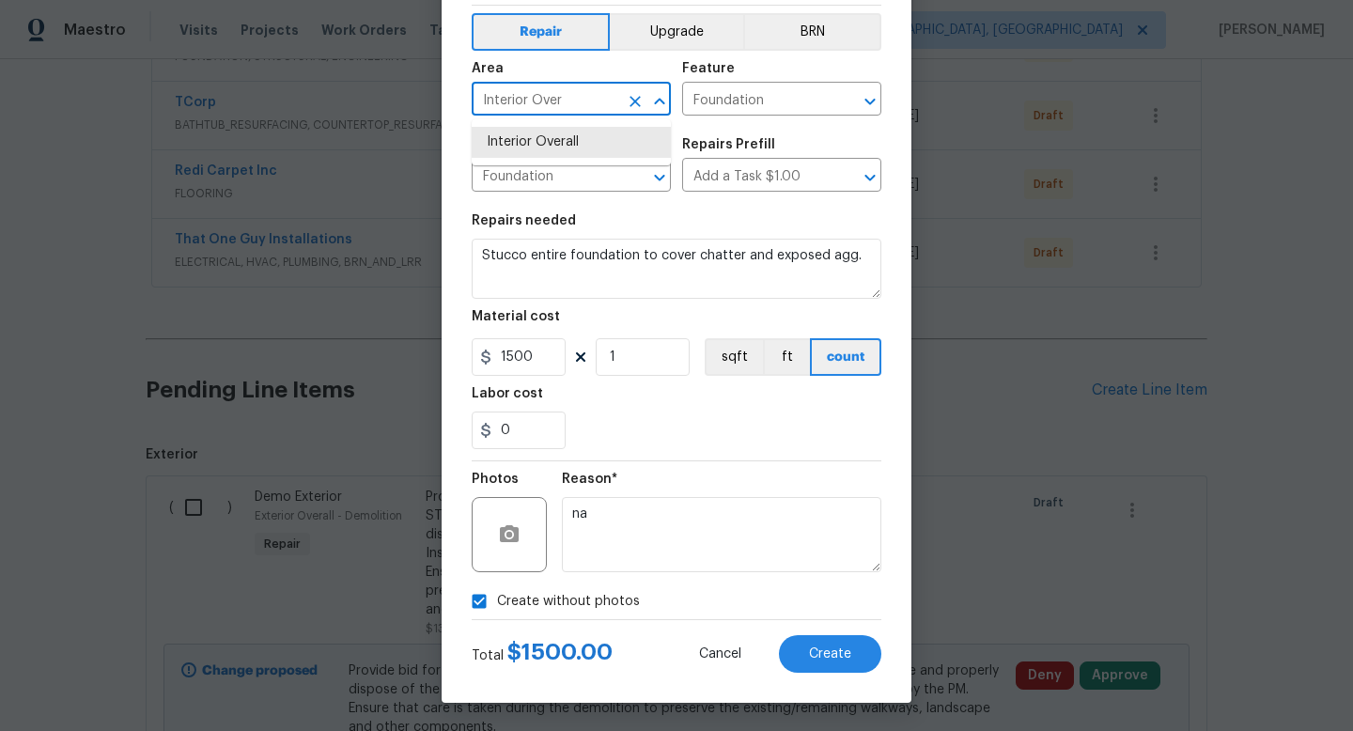
type input "Interior Ove"
click at [632, 104] on icon "Clear" at bounding box center [635, 101] width 11 height 11
click at [577, 176] on li "Exterior Overall" at bounding box center [571, 173] width 199 height 31
type input "Exterior Overall"
click at [818, 663] on button "Create" at bounding box center [830, 654] width 102 height 38
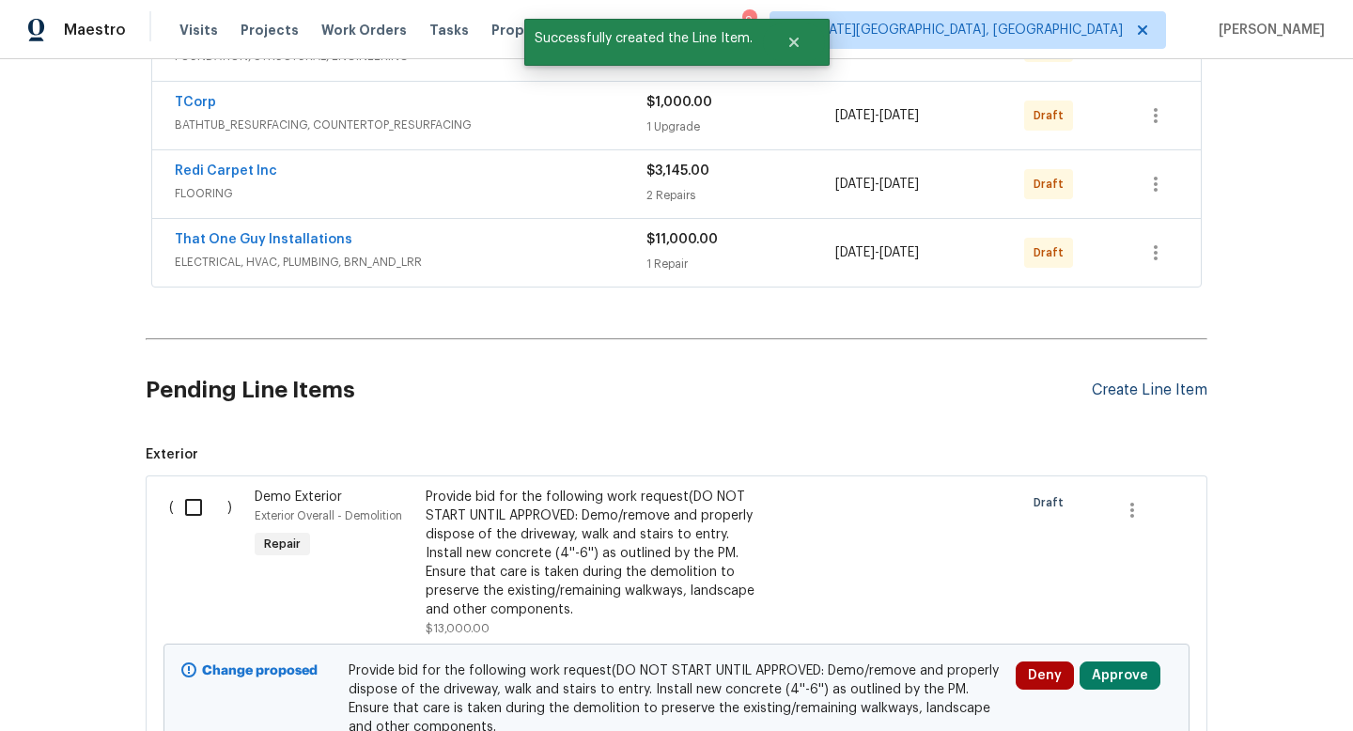
click at [1171, 387] on div "Create Line Item" at bounding box center [1150, 391] width 116 height 18
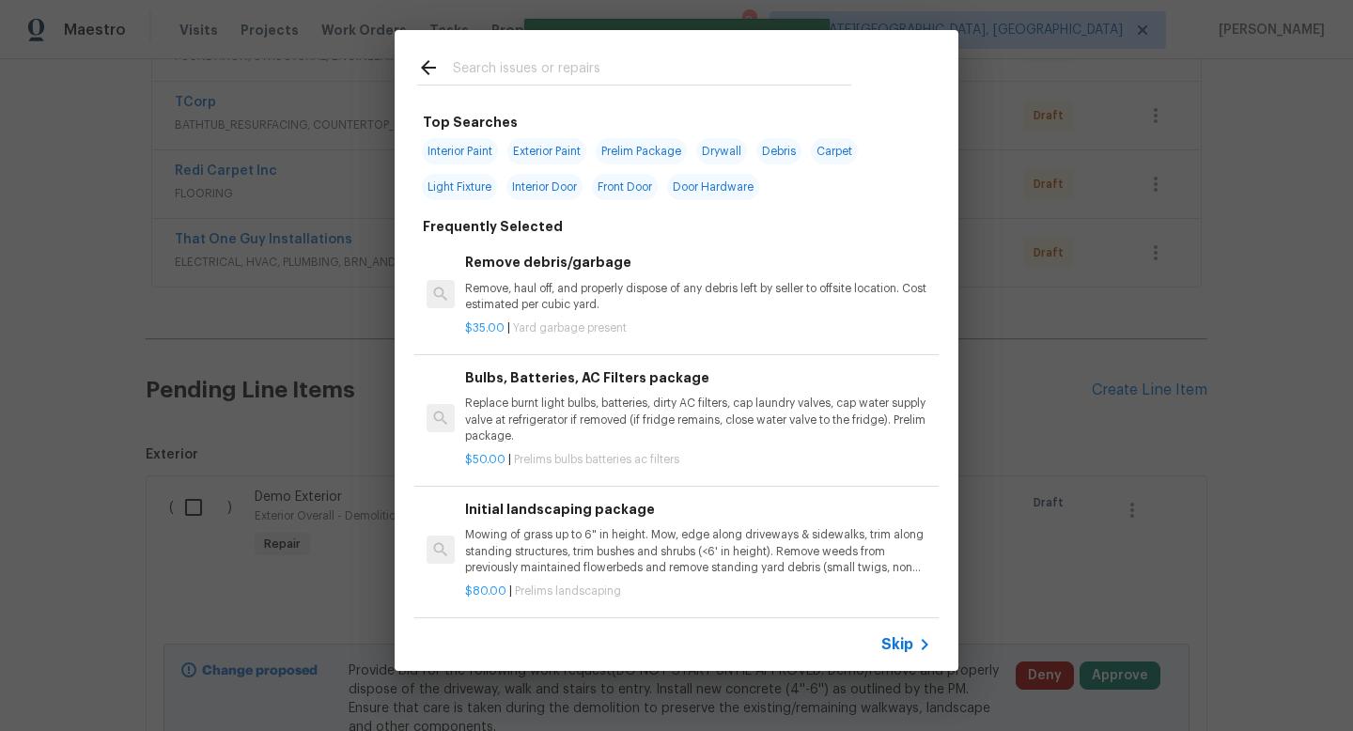
click at [1130, 113] on div "Top Searches Interior Paint Exterior Paint Prelim Package Drywall Debris Carpet…" at bounding box center [676, 350] width 1353 height 701
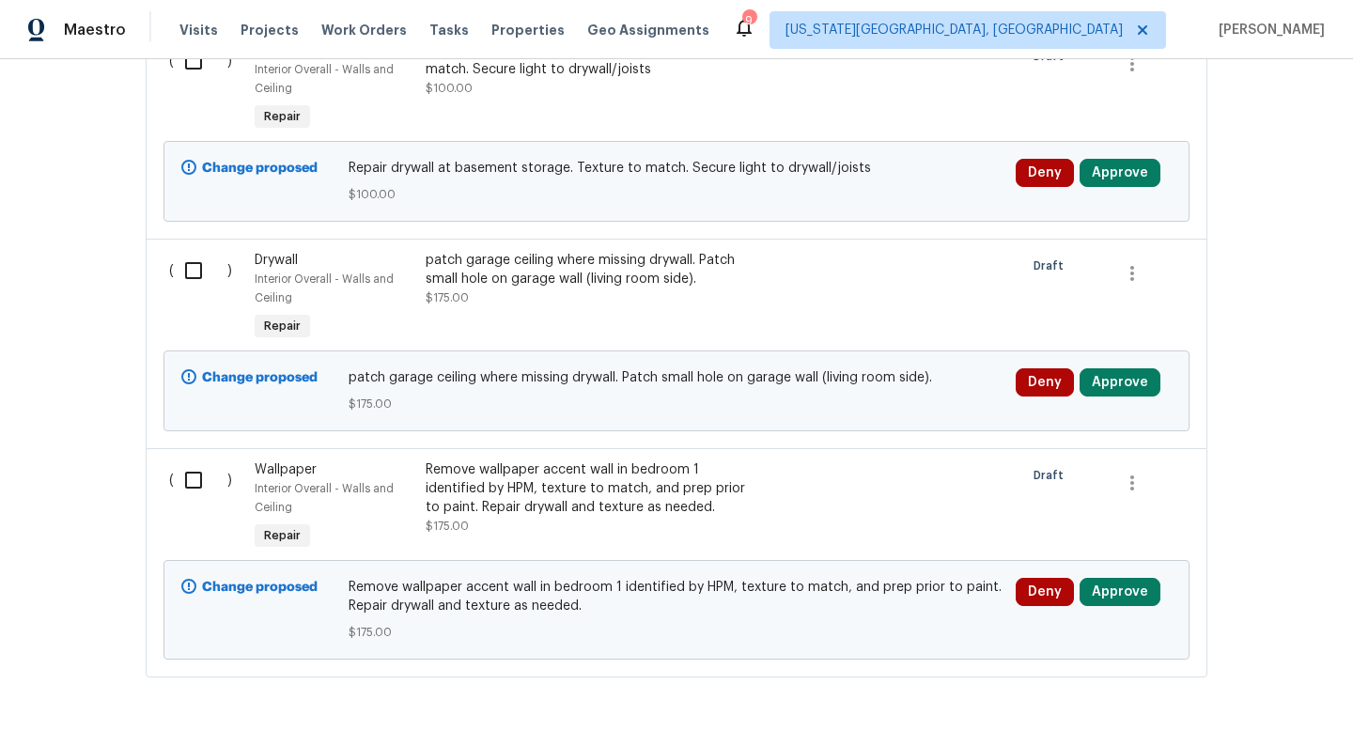
scroll to position [7626, 0]
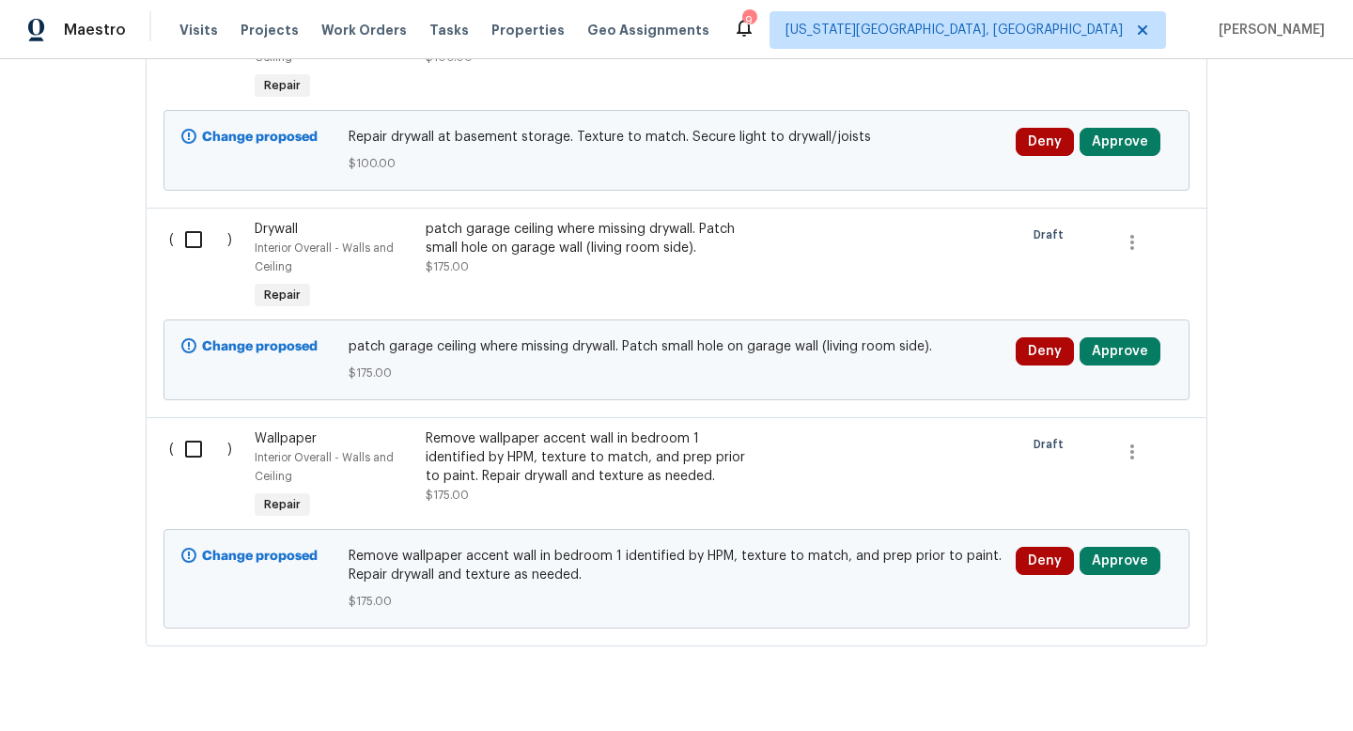
click at [554, 429] on div "Remove wallpaper accent wall in bedroom 1 identified by HPM, texture to match, …" at bounding box center [591, 457] width 331 height 56
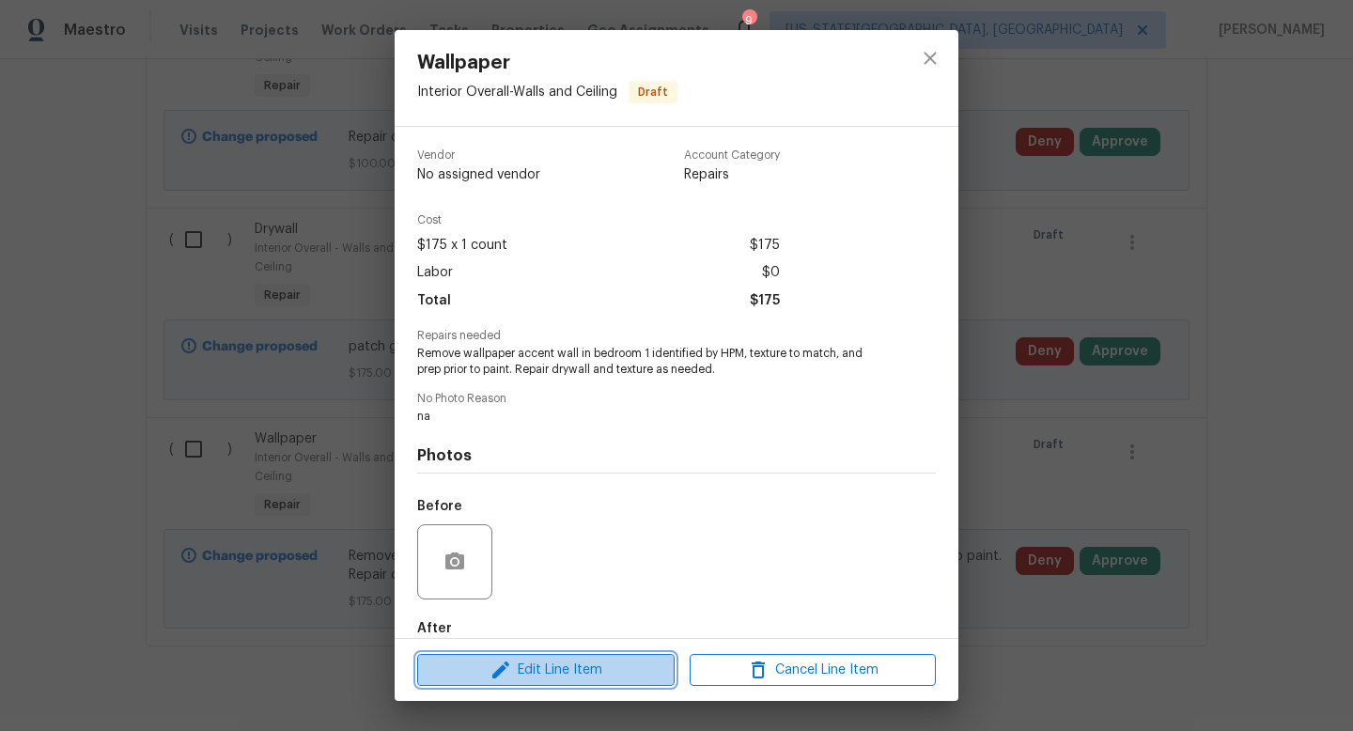
click at [499, 678] on icon "button" at bounding box center [501, 670] width 23 height 23
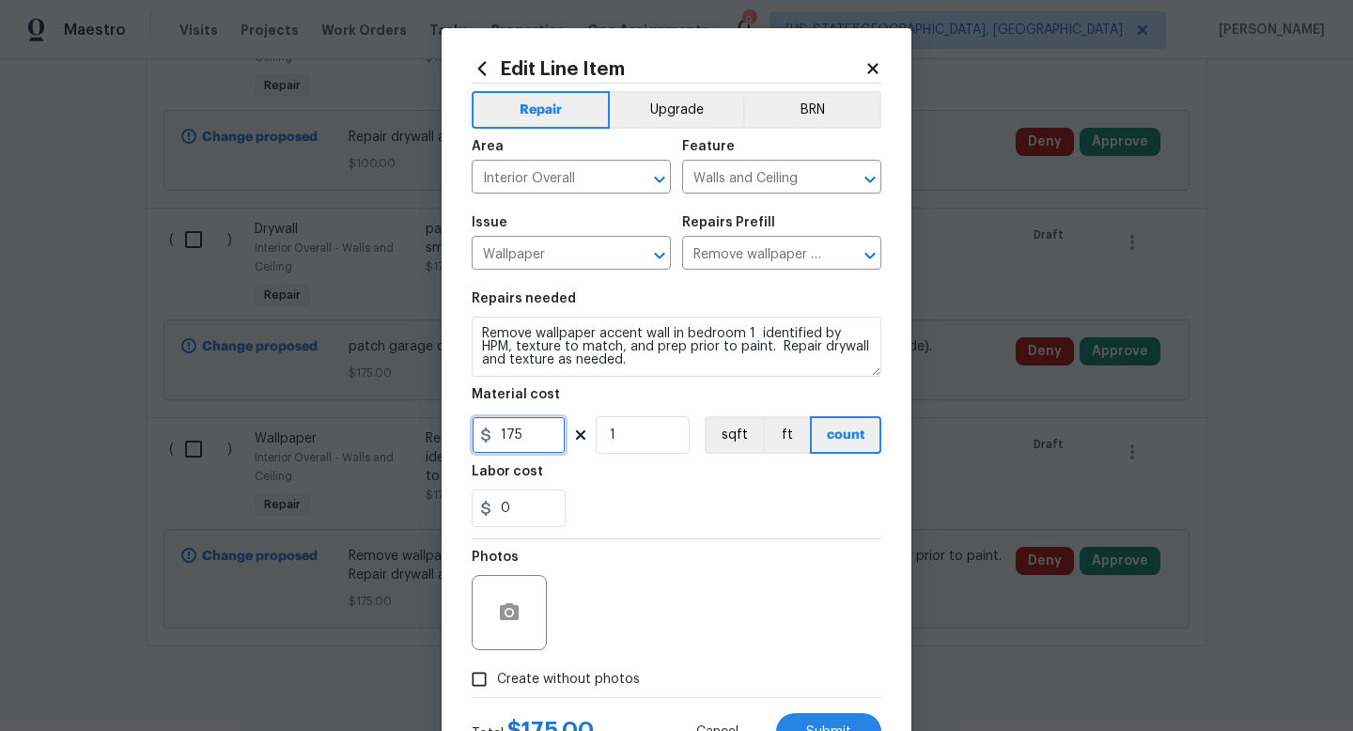
click at [506, 437] on input "175" at bounding box center [519, 435] width 94 height 38
type input "275"
click at [632, 649] on div "Photos" at bounding box center [677, 600] width 410 height 122
click at [832, 730] on span "Submit" at bounding box center [828, 733] width 45 height 14
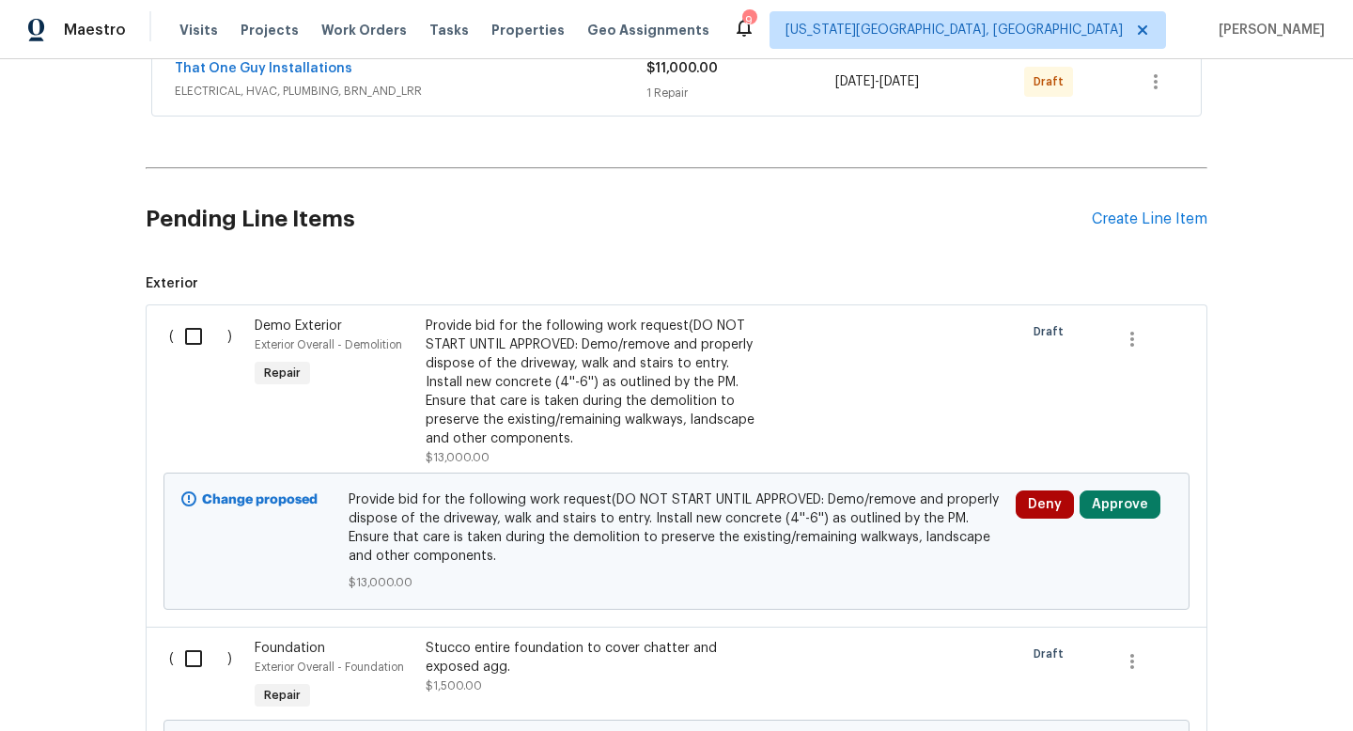
scroll to position [573, 0]
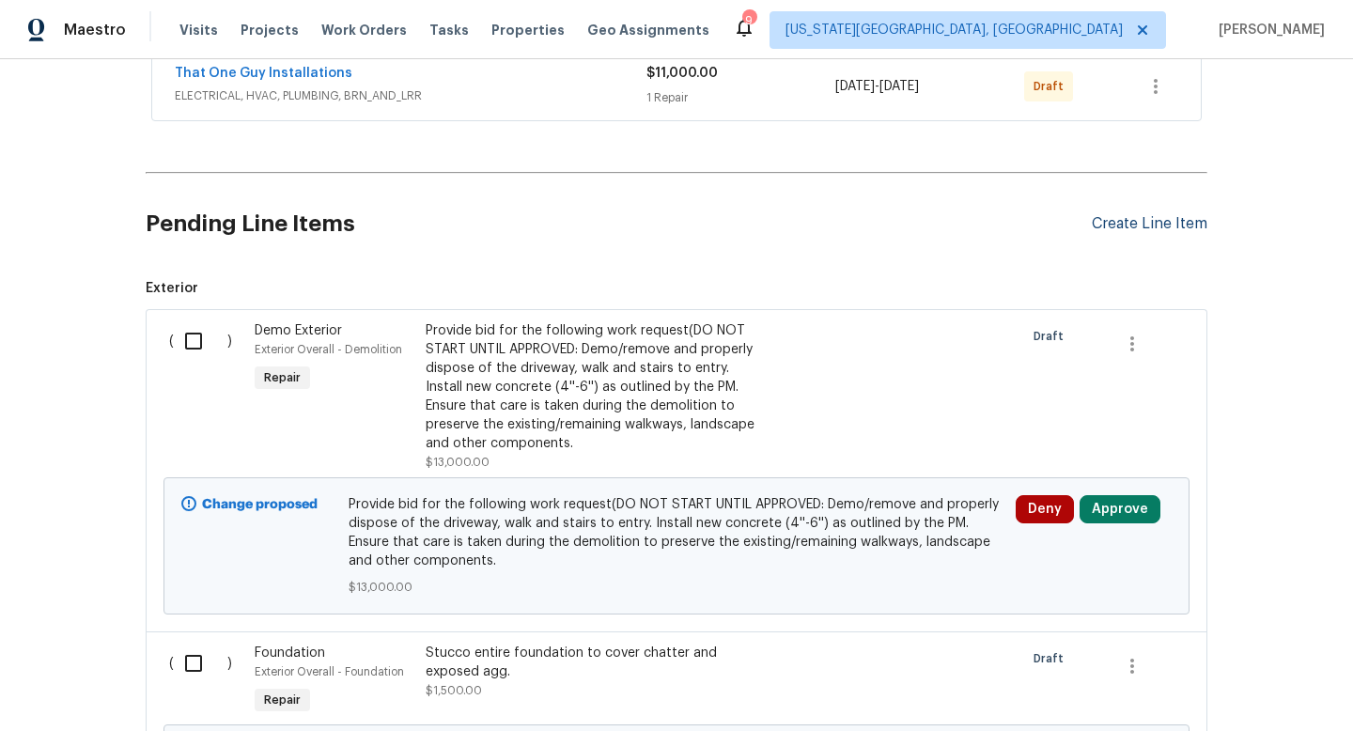
click at [1138, 229] on div "Create Line Item" at bounding box center [1150, 224] width 116 height 18
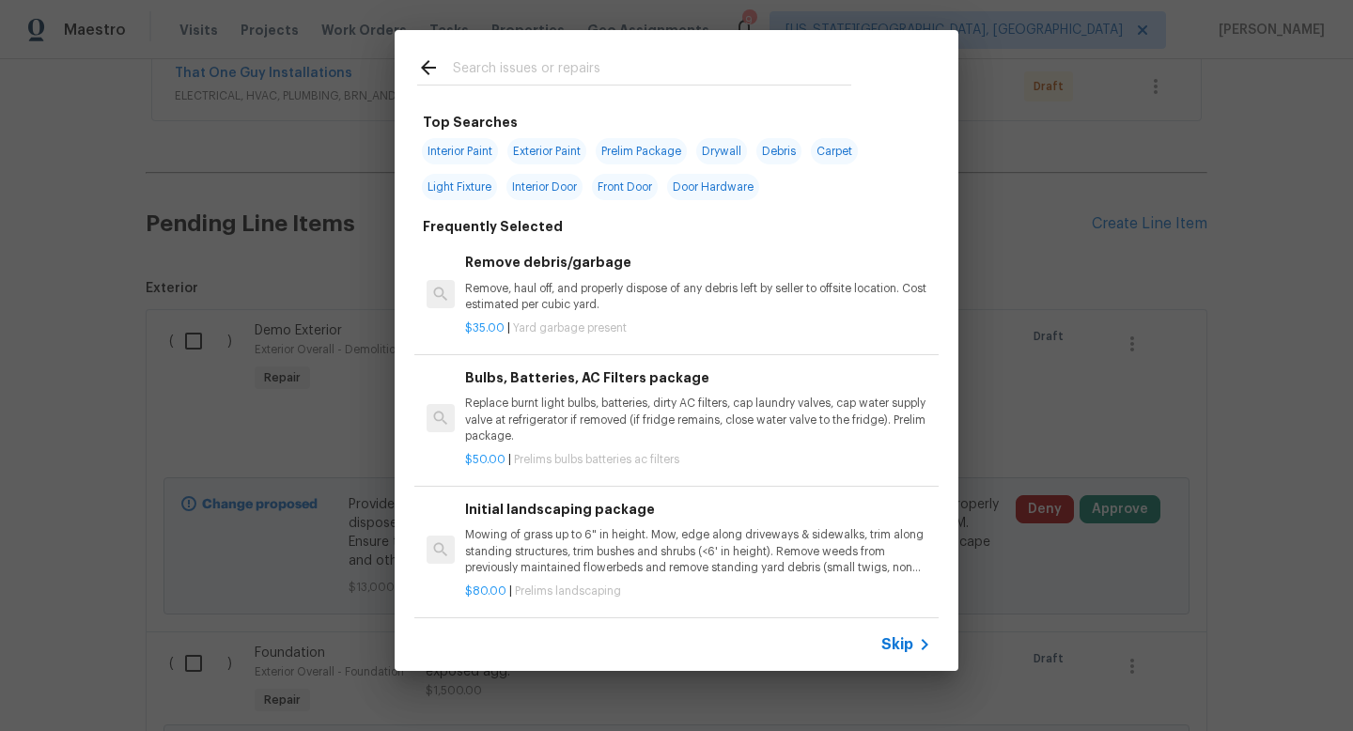
click at [504, 61] on input "text" at bounding box center [652, 70] width 398 height 28
type input "d"
type input "s"
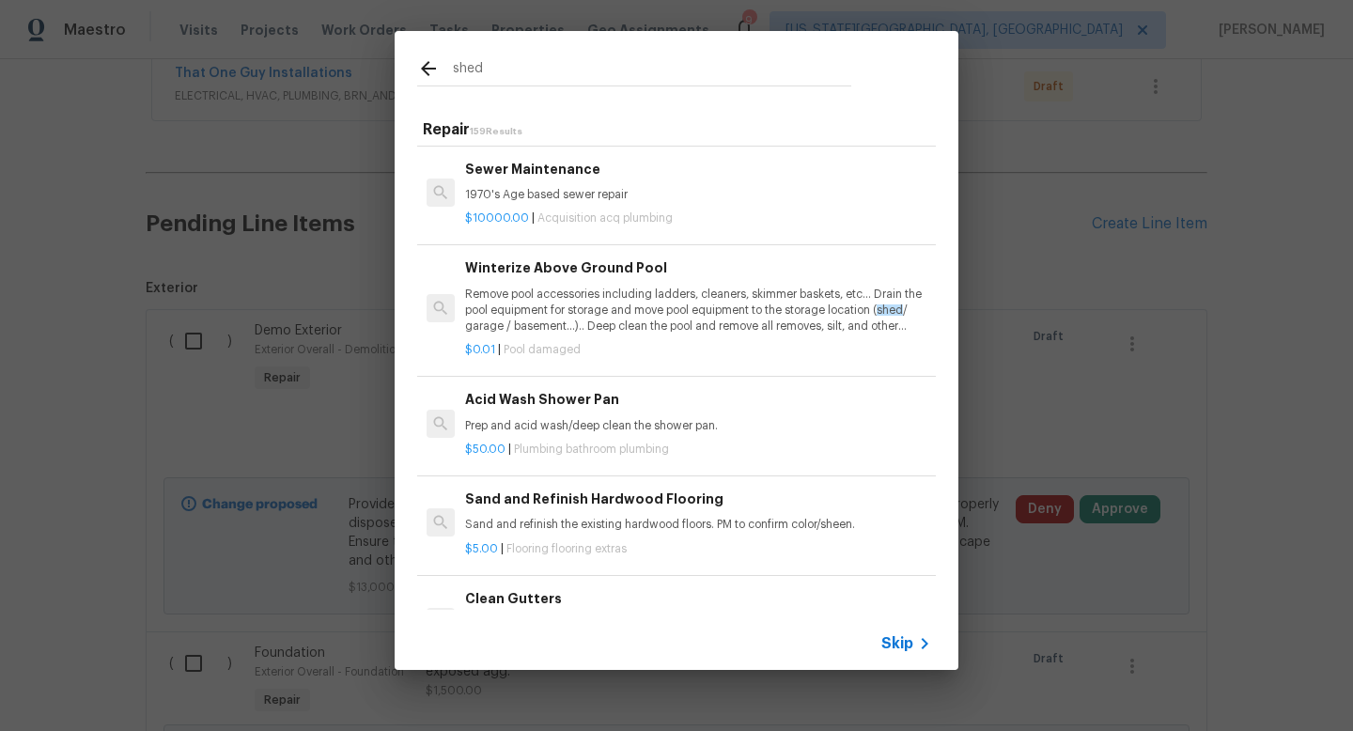
scroll to position [5200, 0]
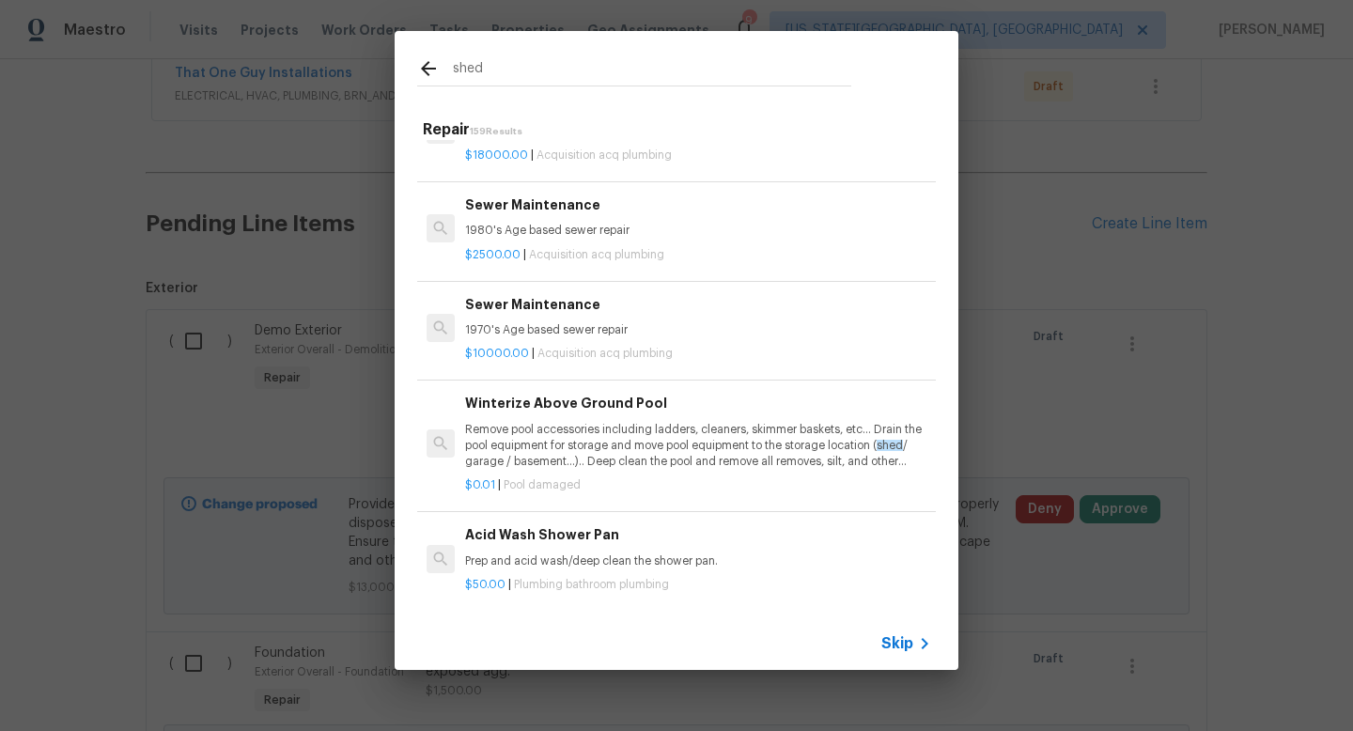
click at [492, 63] on input "shed" at bounding box center [652, 71] width 398 height 28
type input "s"
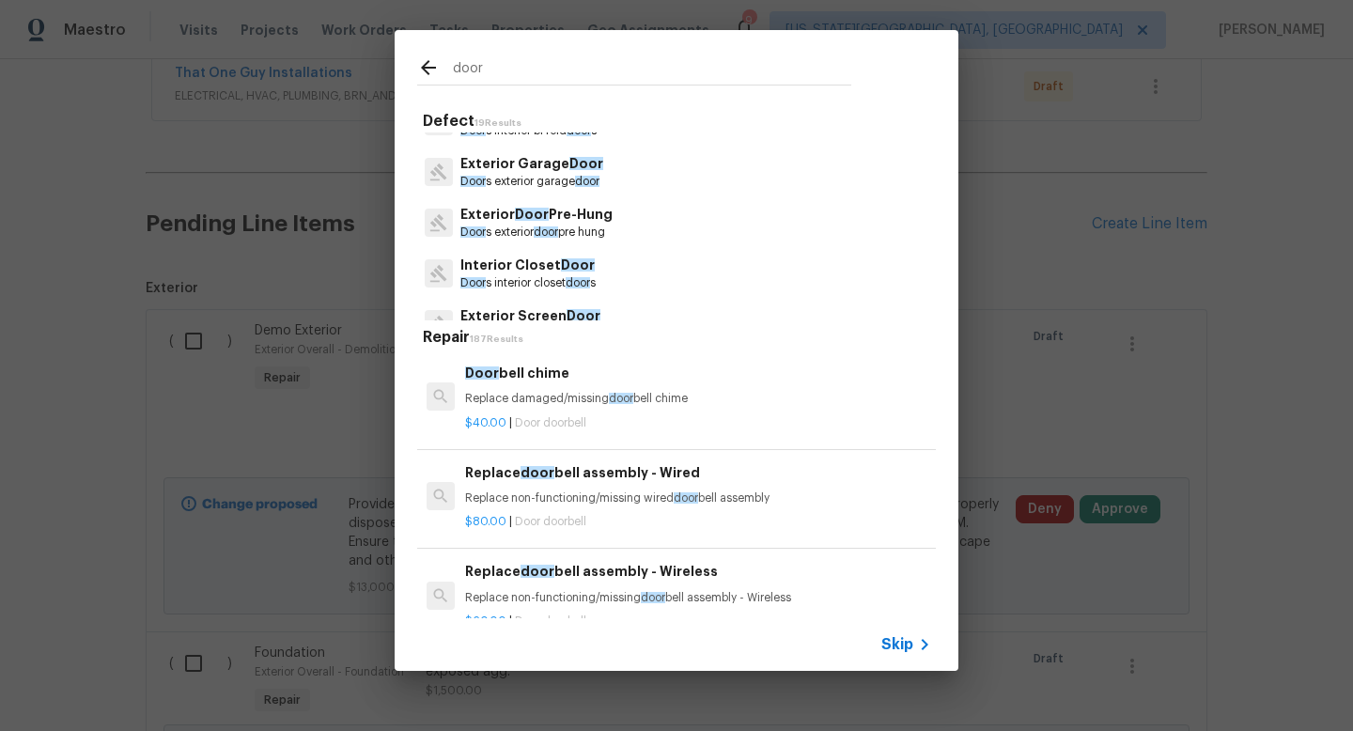
scroll to position [286, 0]
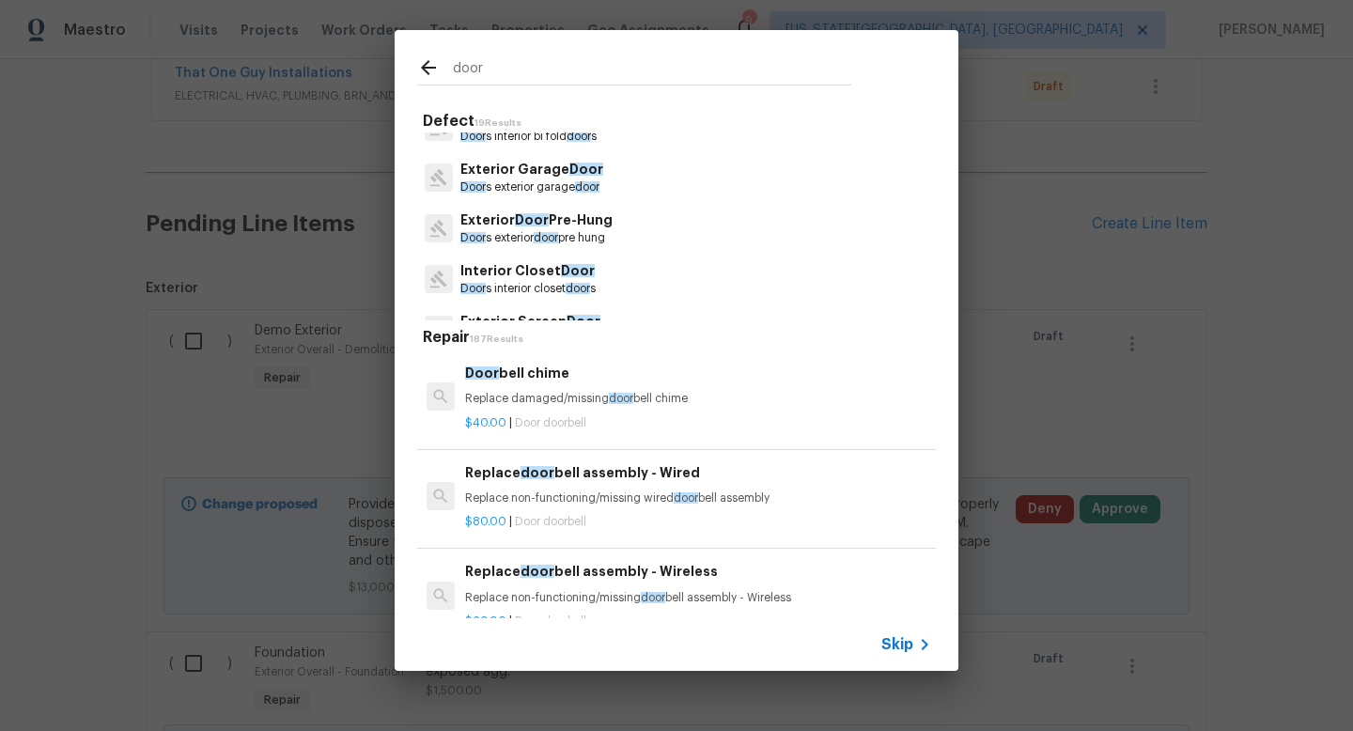
type input "door"
click at [519, 224] on span "Door" at bounding box center [532, 219] width 34 height 13
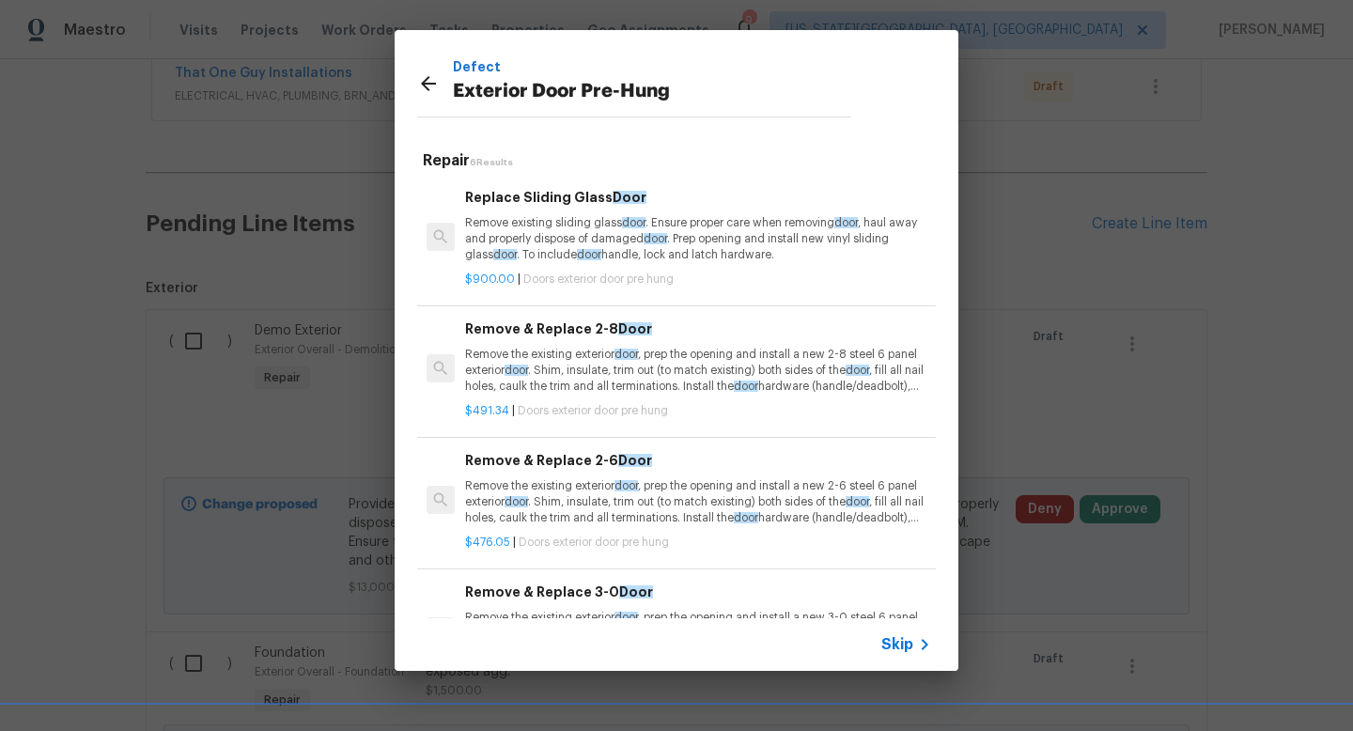
scroll to position [290, 0]
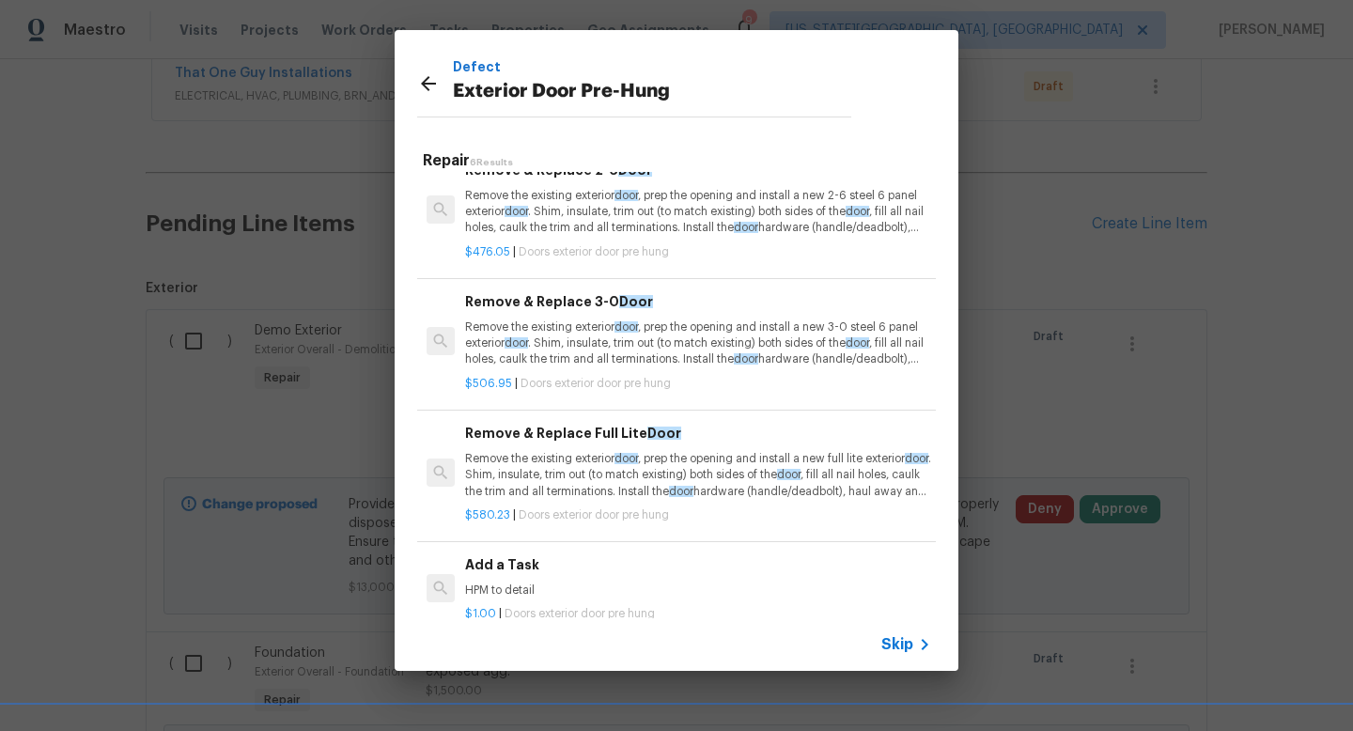
click at [538, 574] on h6 "Add a Task" at bounding box center [698, 564] width 466 height 21
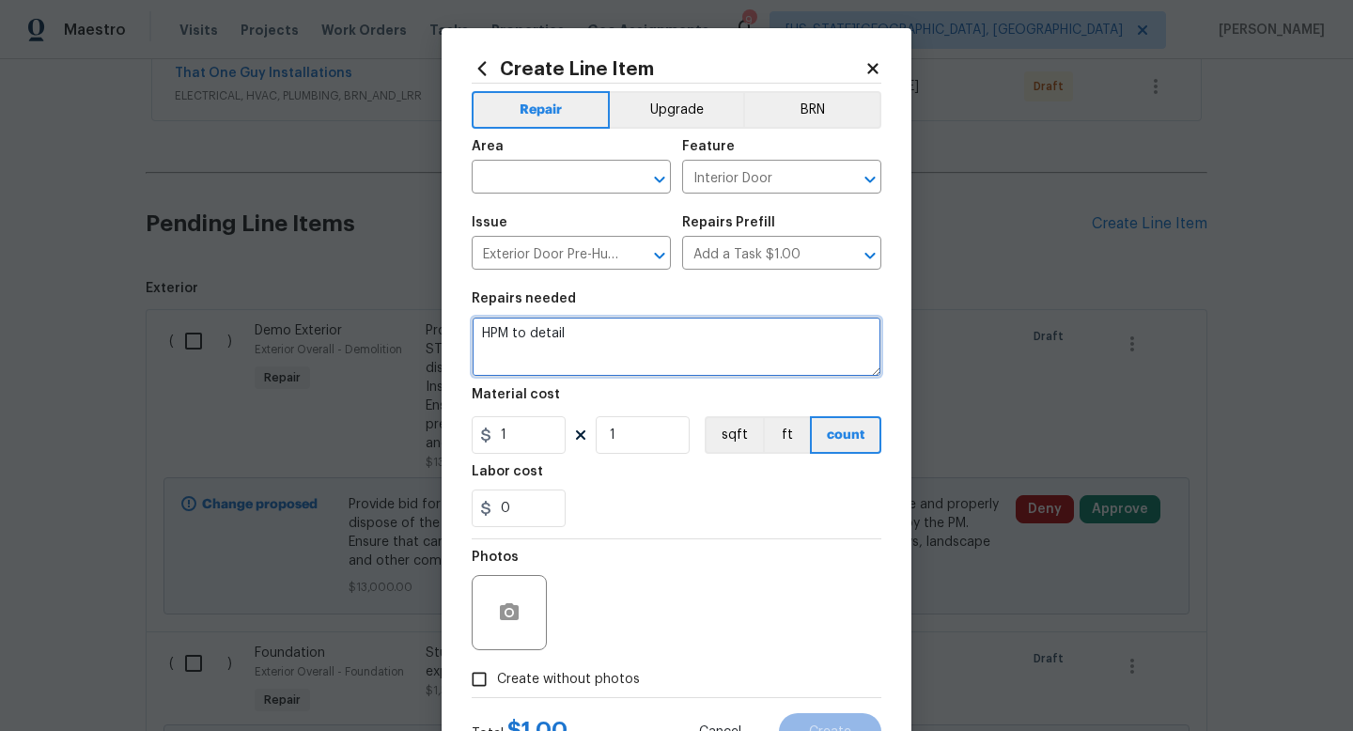
drag, startPoint x: 605, startPoint y: 348, endPoint x: 346, endPoint y: 289, distance: 265.8
click at [353, 298] on div "Create Line Item Repair Upgrade BRN Area ​ Feature Interior Door ​ Issue Exteri…" at bounding box center [676, 365] width 1353 height 731
type textarea "Replace shed door."
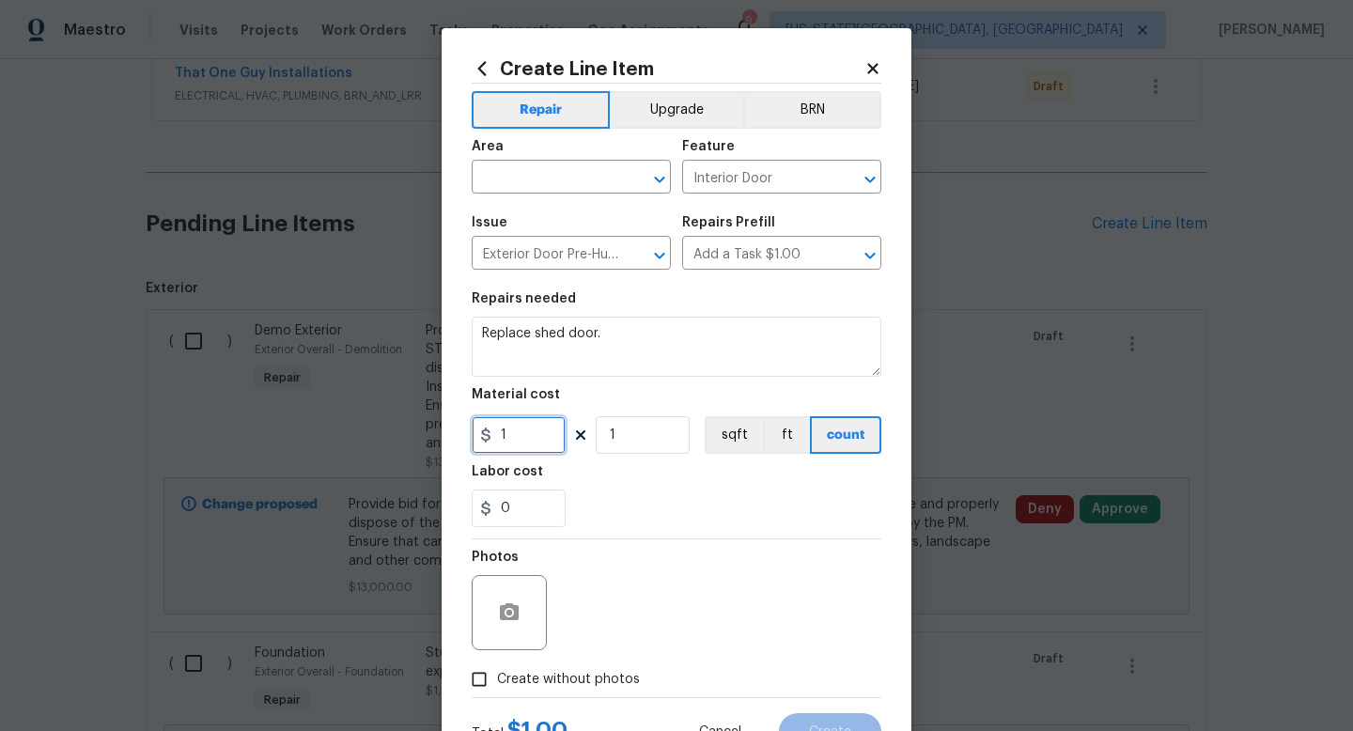
click at [520, 447] on input "1" at bounding box center [519, 435] width 94 height 38
type input "175"
click at [640, 633] on div "Photos" at bounding box center [677, 600] width 410 height 122
click at [607, 669] on label "Create without photos" at bounding box center [550, 680] width 179 height 36
click at [497, 669] on input "Create without photos" at bounding box center [479, 680] width 36 height 36
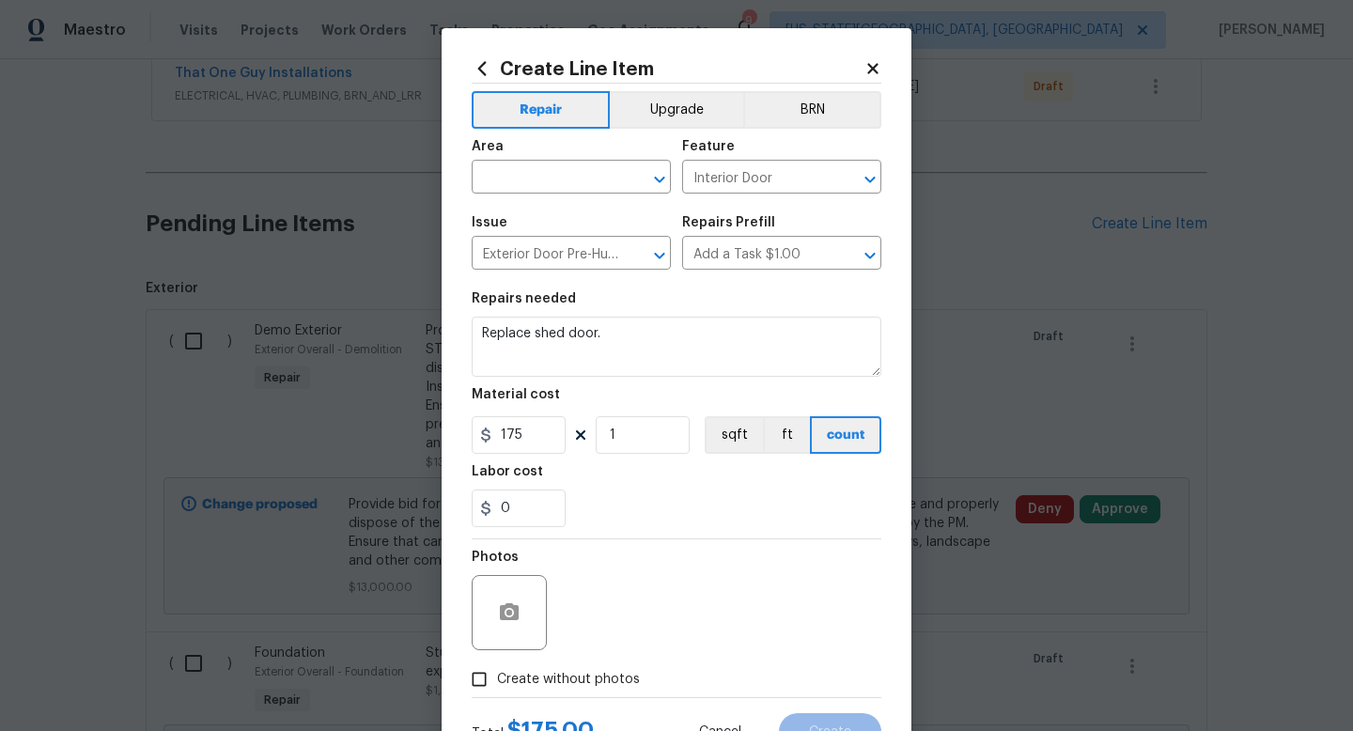
checkbox input "true"
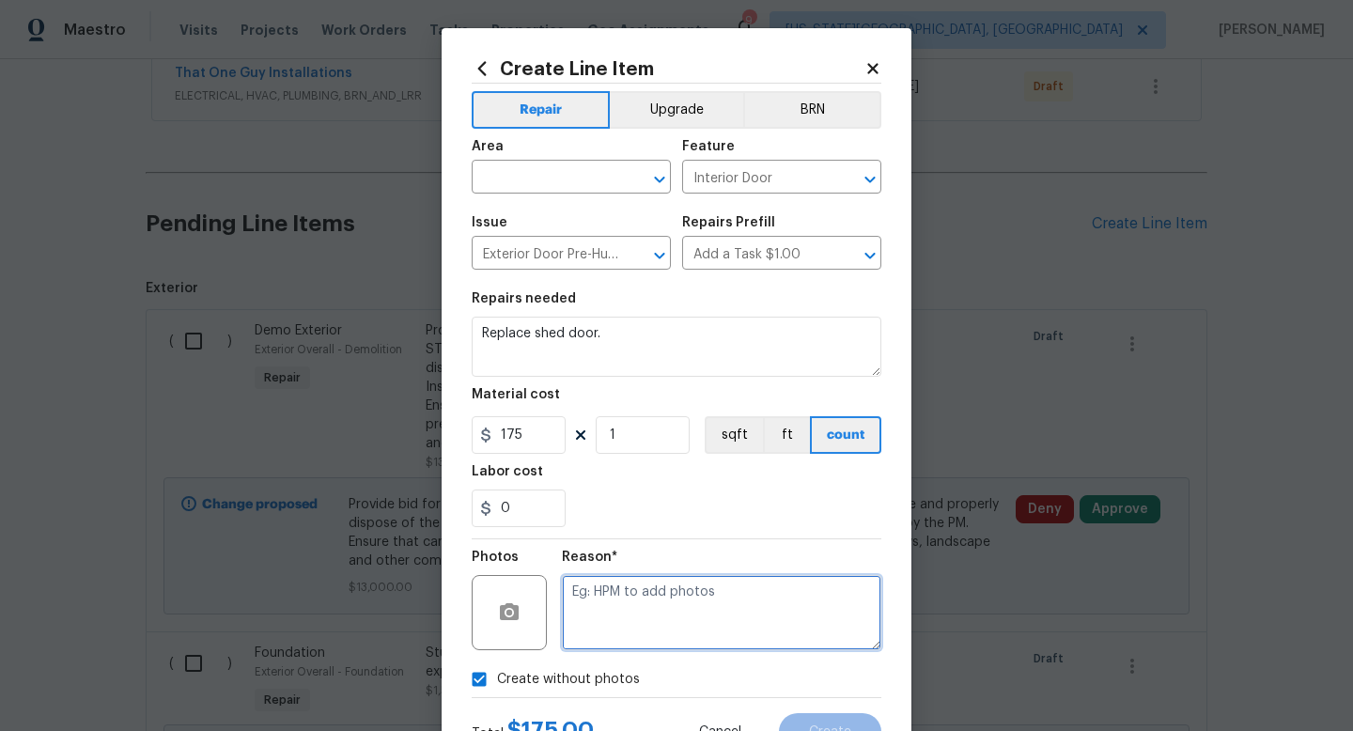
click at [613, 624] on textarea at bounding box center [722, 612] width 320 height 75
type textarea "na"
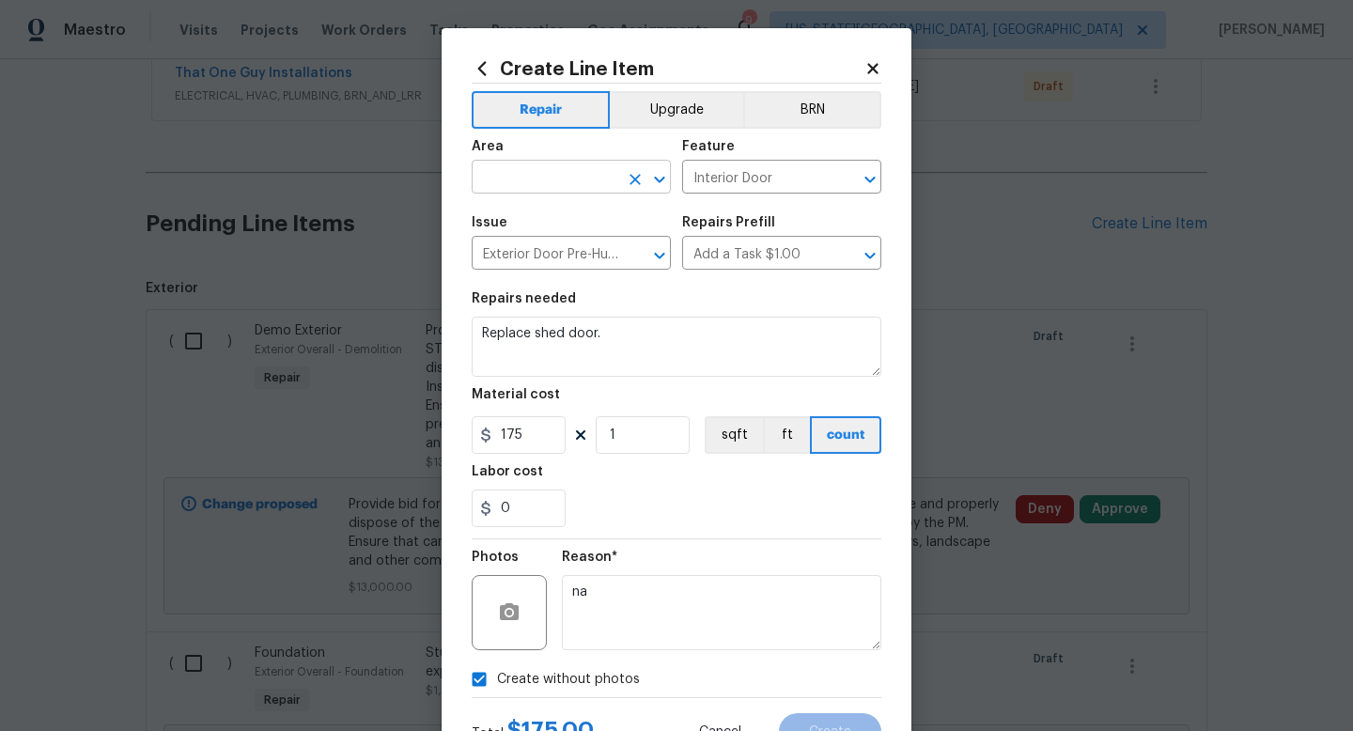
click at [505, 184] on input "text" at bounding box center [545, 178] width 147 height 29
click at [519, 257] on li "Exterior Overall" at bounding box center [571, 252] width 199 height 31
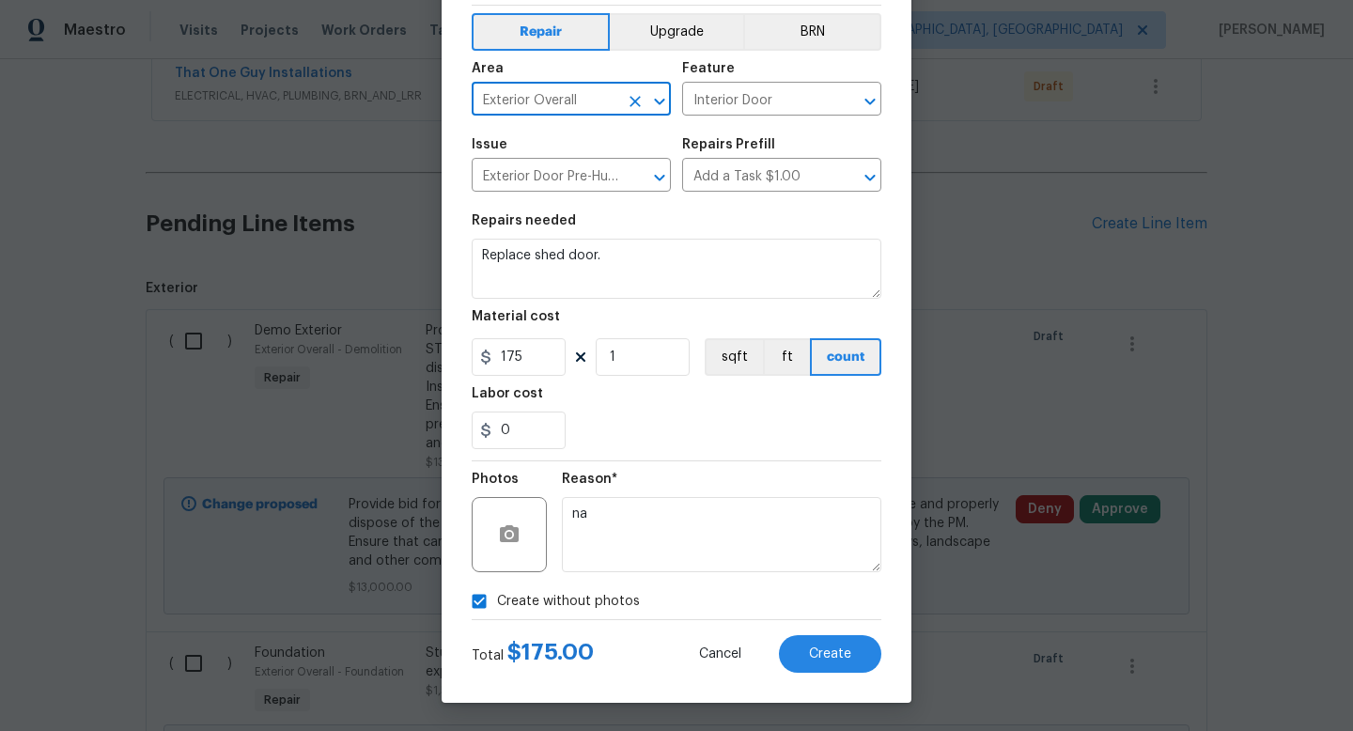
type input "Exterior Overall"
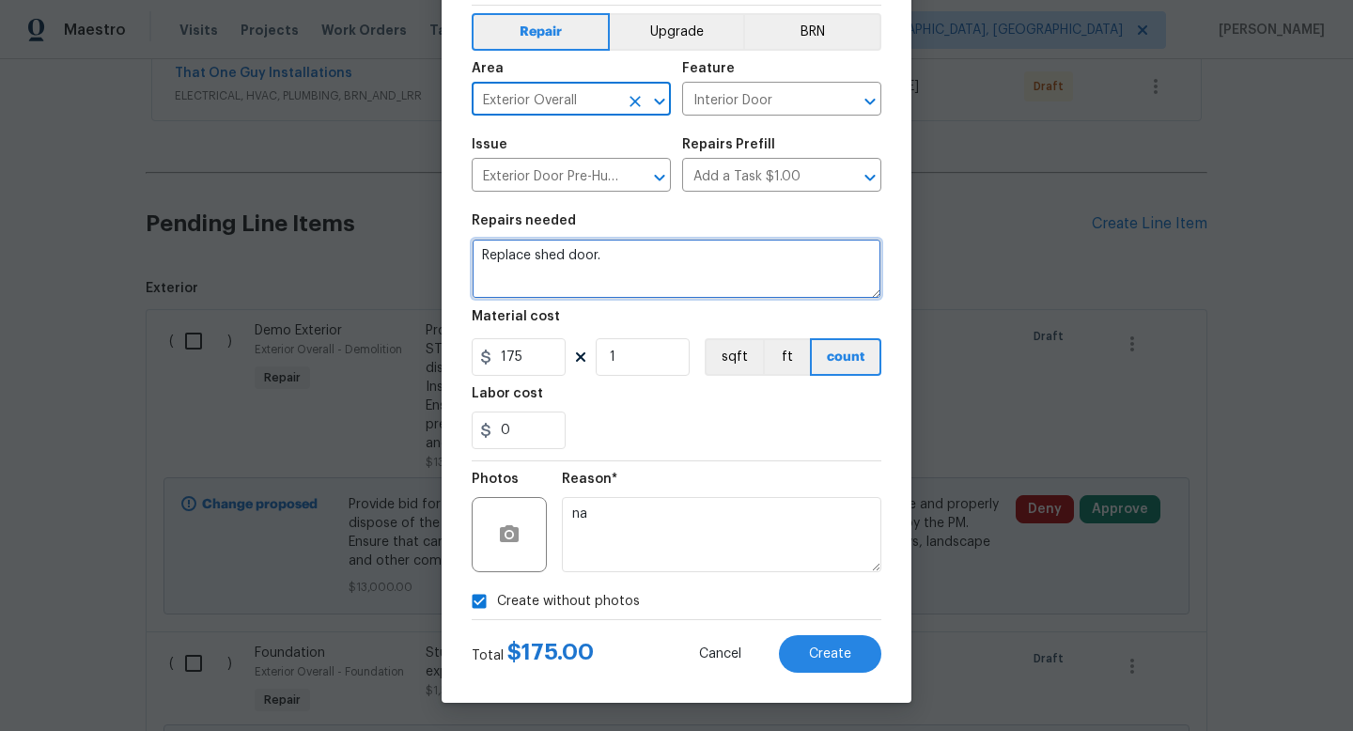
click at [605, 254] on textarea "Replace shed door." at bounding box center [677, 269] width 410 height 60
drag, startPoint x: 616, startPoint y: 257, endPoint x: 447, endPoint y: 256, distance: 168.2
click at [447, 256] on div "Create Line Item Repair Upgrade BRN Area Exterior Overall ​ Feature Interior Do…" at bounding box center [677, 326] width 470 height 753
type textarea "Rebuild shed door."
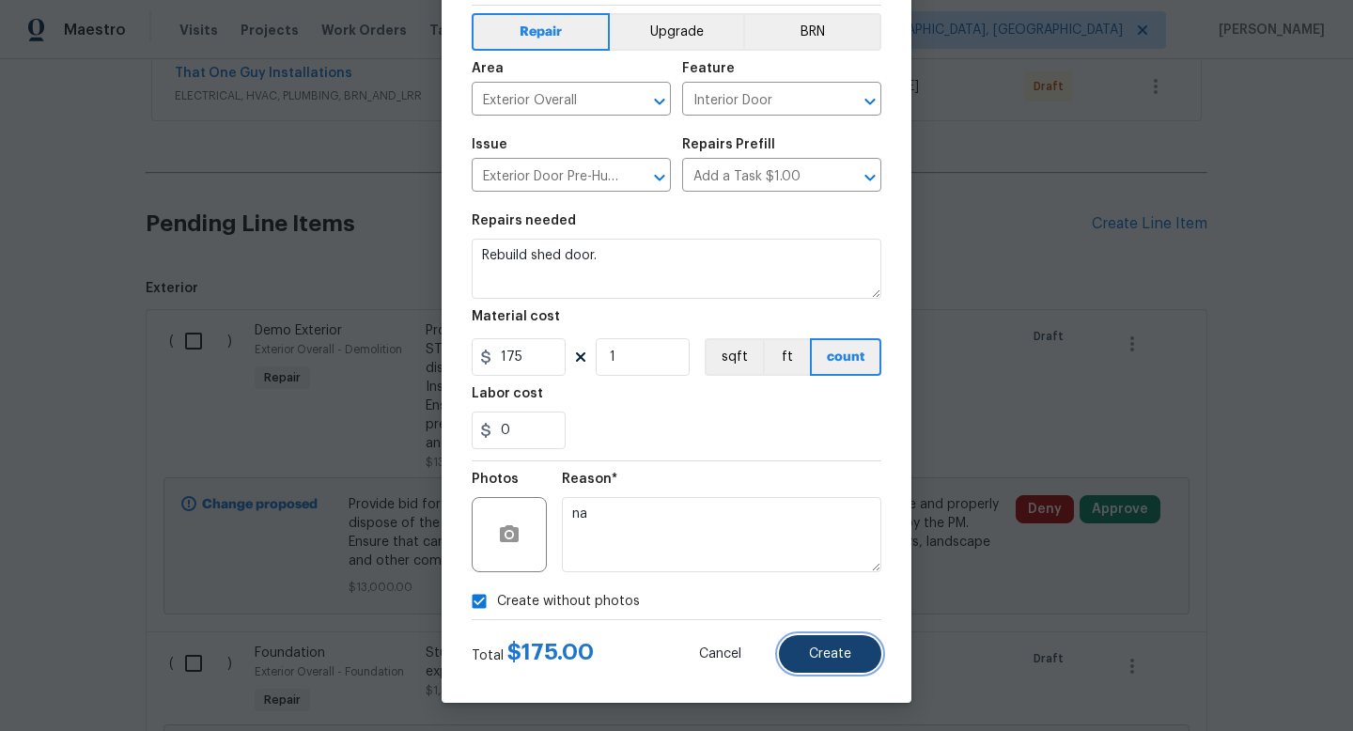
click at [810, 656] on span "Create" at bounding box center [830, 655] width 42 height 14
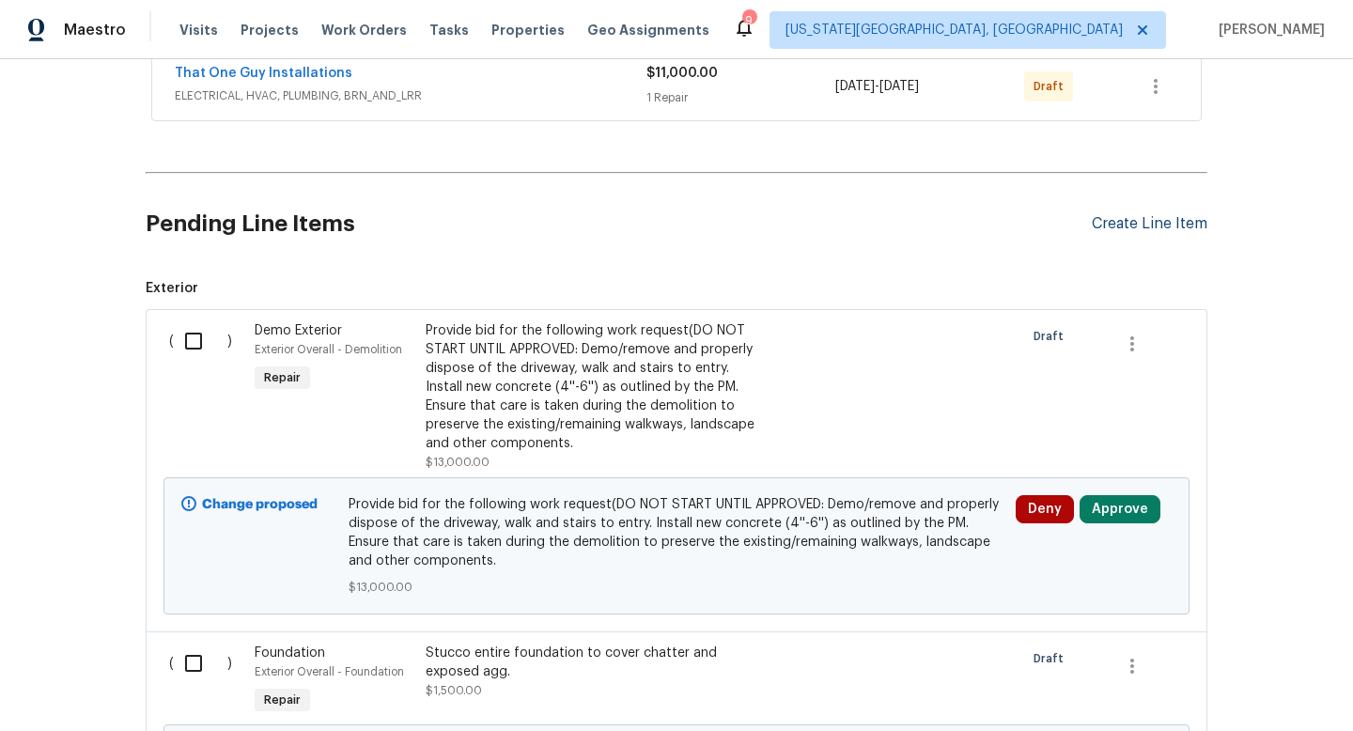
click at [1179, 228] on div "Create Line Item" at bounding box center [1150, 224] width 116 height 18
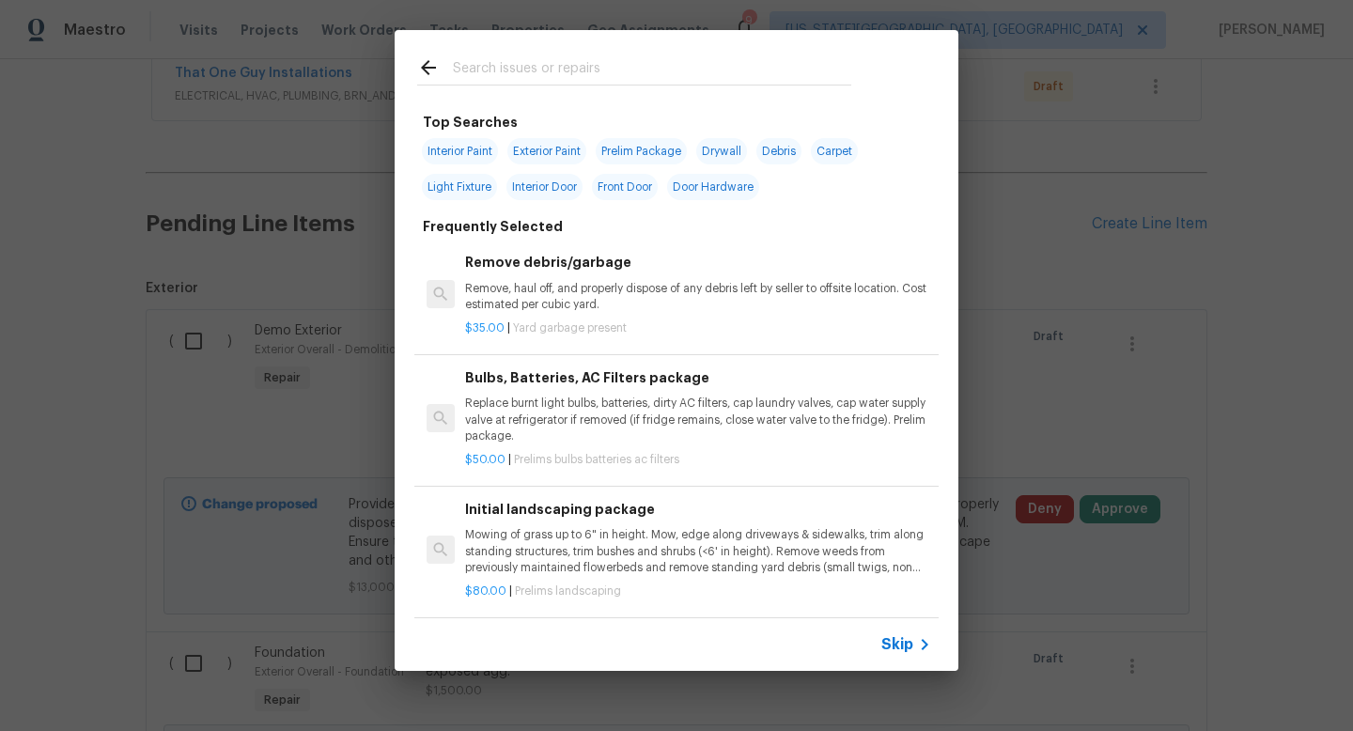
click at [535, 76] on input "text" at bounding box center [652, 70] width 398 height 28
type input "s"
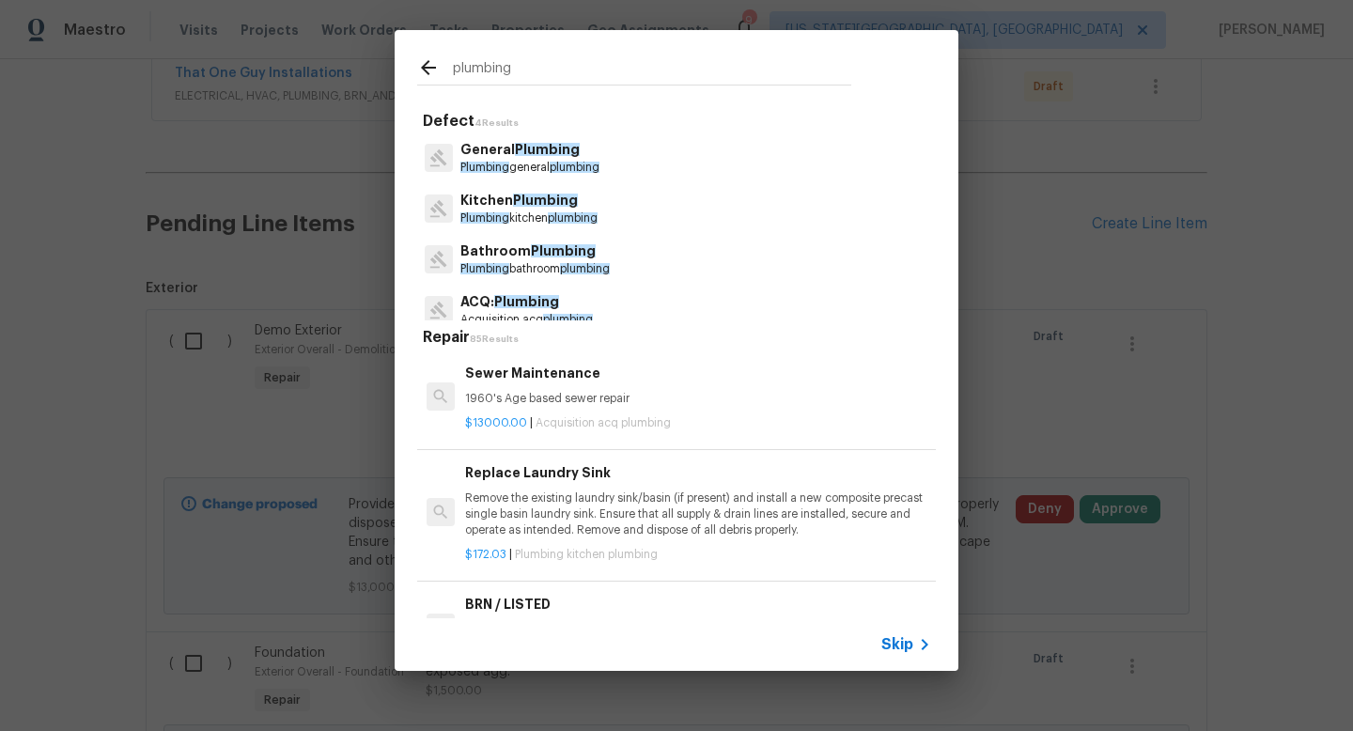
type input "plumbing"
click at [518, 256] on p "Bathroom Plumbing" at bounding box center [534, 252] width 149 height 20
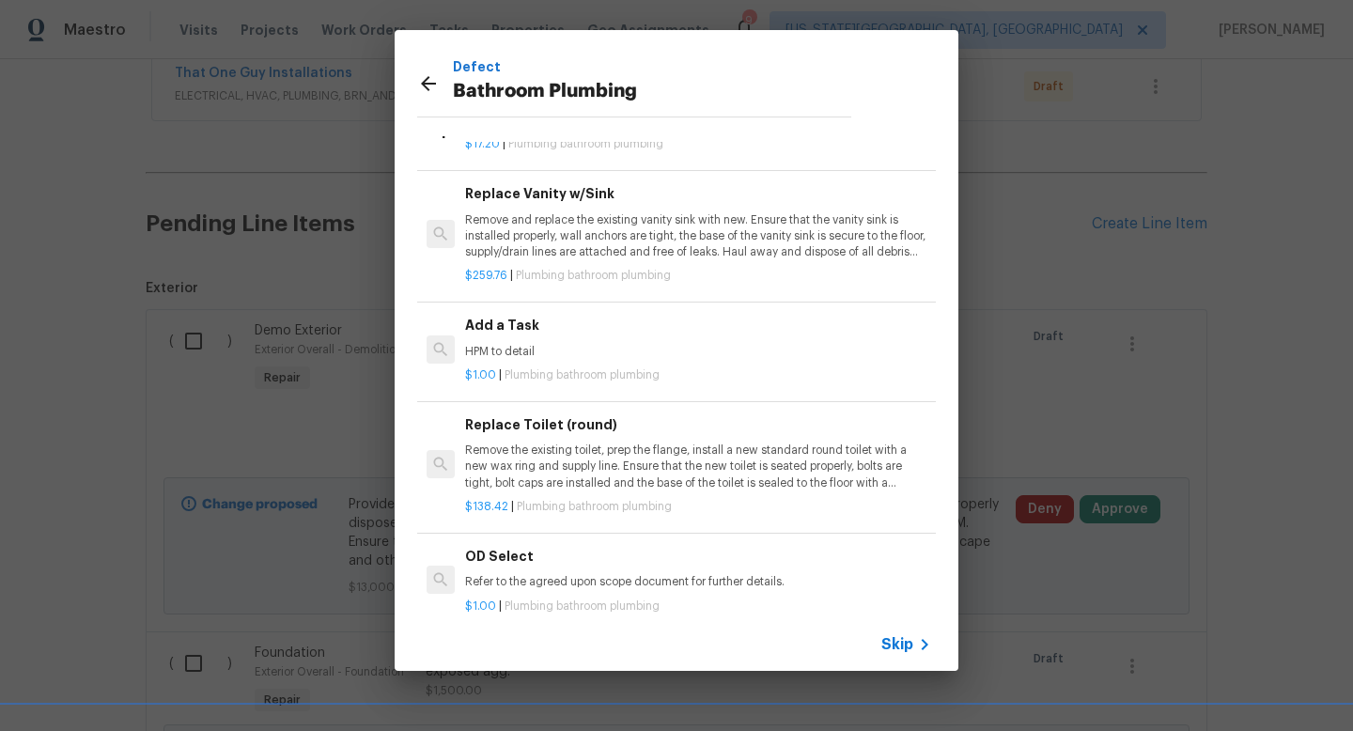
scroll to position [2804, 0]
click at [562, 340] on div "Add a Task HPM to detail" at bounding box center [698, 339] width 466 height 45
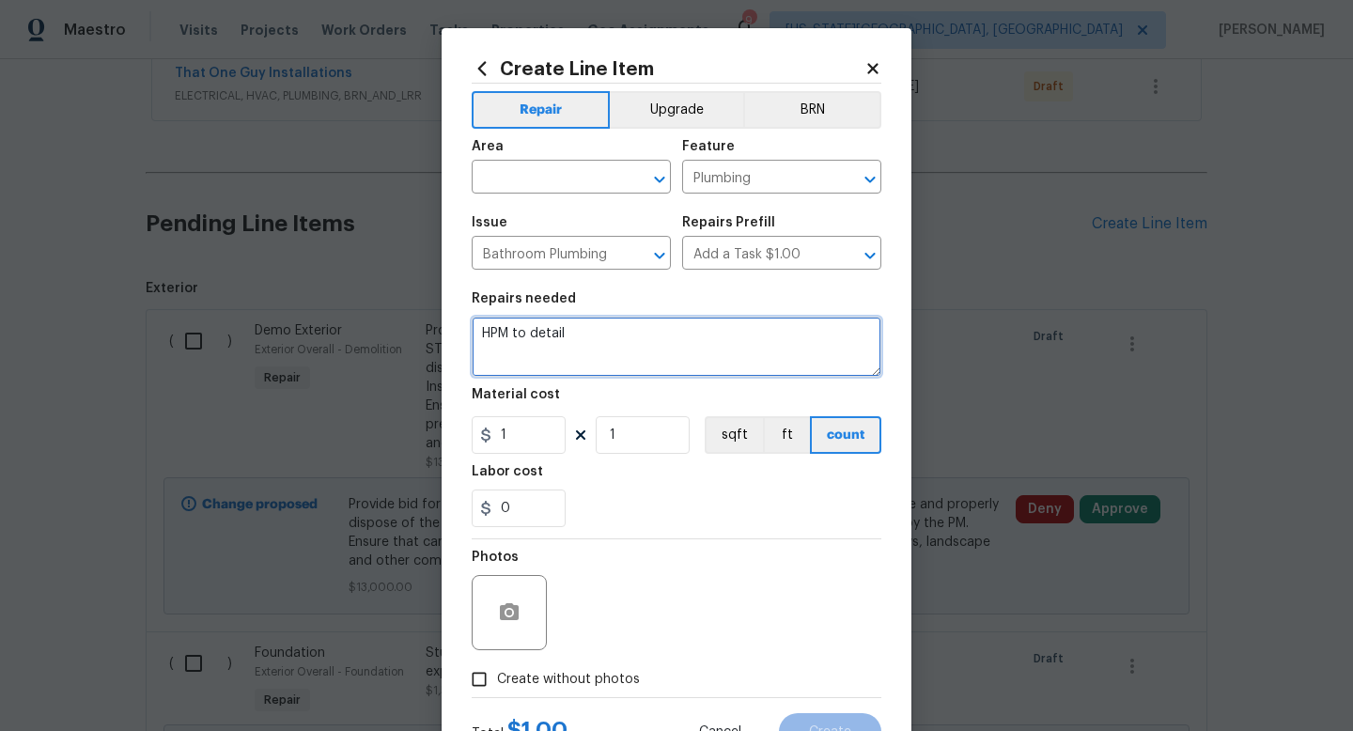
drag, startPoint x: 588, startPoint y: 331, endPoint x: 387, endPoint y: 312, distance: 202.0
click at [387, 312] on div "Create Line Item Repair Upgrade BRN Area ​ Feature Plumbing ​ Issue Bathroom Pl…" at bounding box center [676, 365] width 1353 height 731
type textarea "Replace shower heads on both master shower and upstairs hall bath with brush ni…"
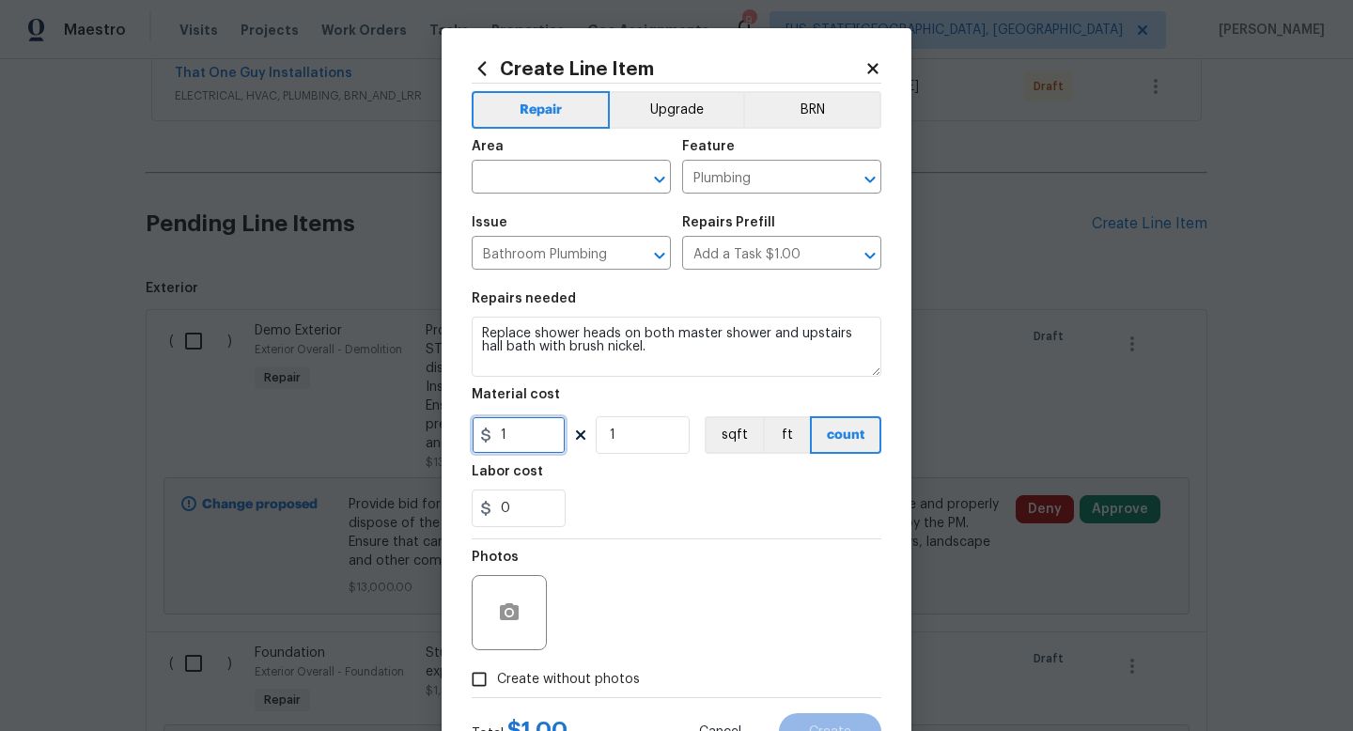
click at [534, 436] on input "1" at bounding box center [519, 435] width 94 height 38
type input "25"
click at [638, 445] on input "1" at bounding box center [643, 435] width 94 height 38
type input "2"
click at [589, 683] on span "Create without photos" at bounding box center [568, 680] width 143 height 20
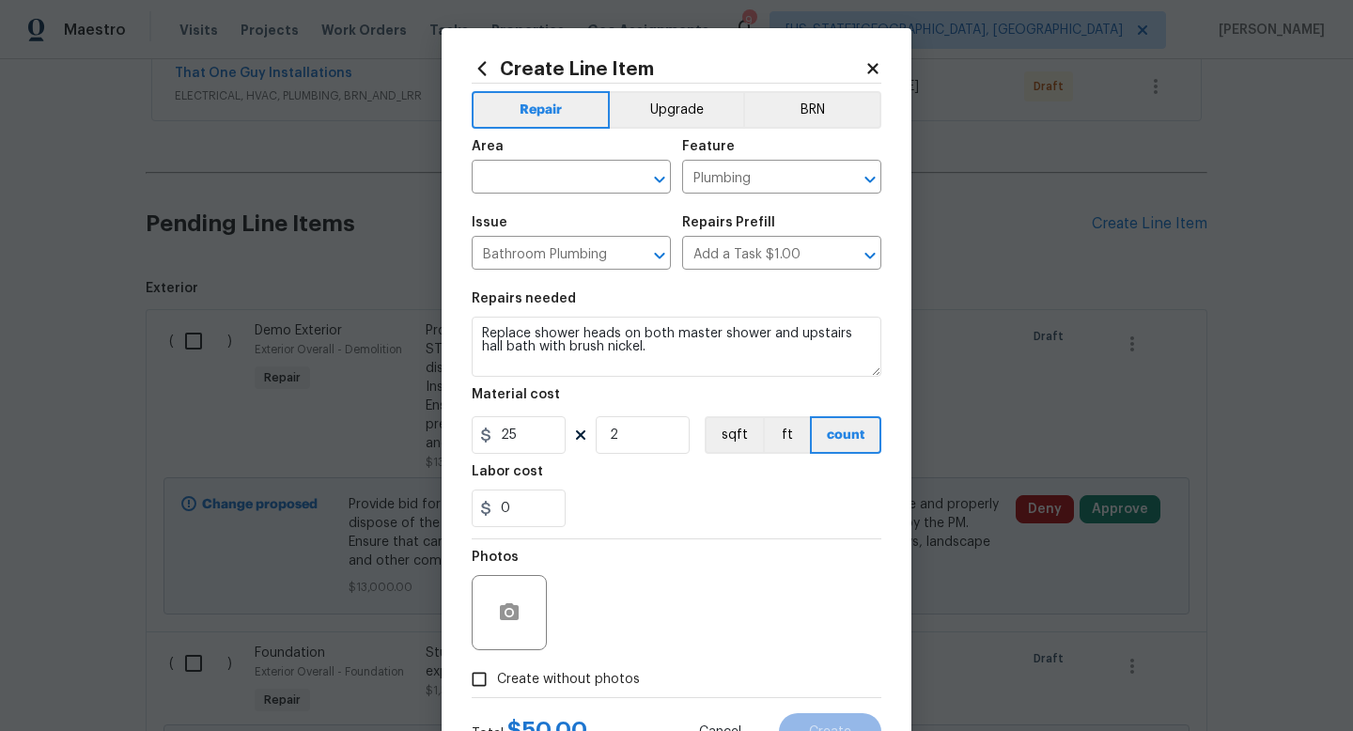
click at [497, 683] on input "Create without photos" at bounding box center [479, 680] width 36 height 36
checkbox input "true"
click at [589, 645] on textarea at bounding box center [722, 612] width 320 height 75
type textarea "na"
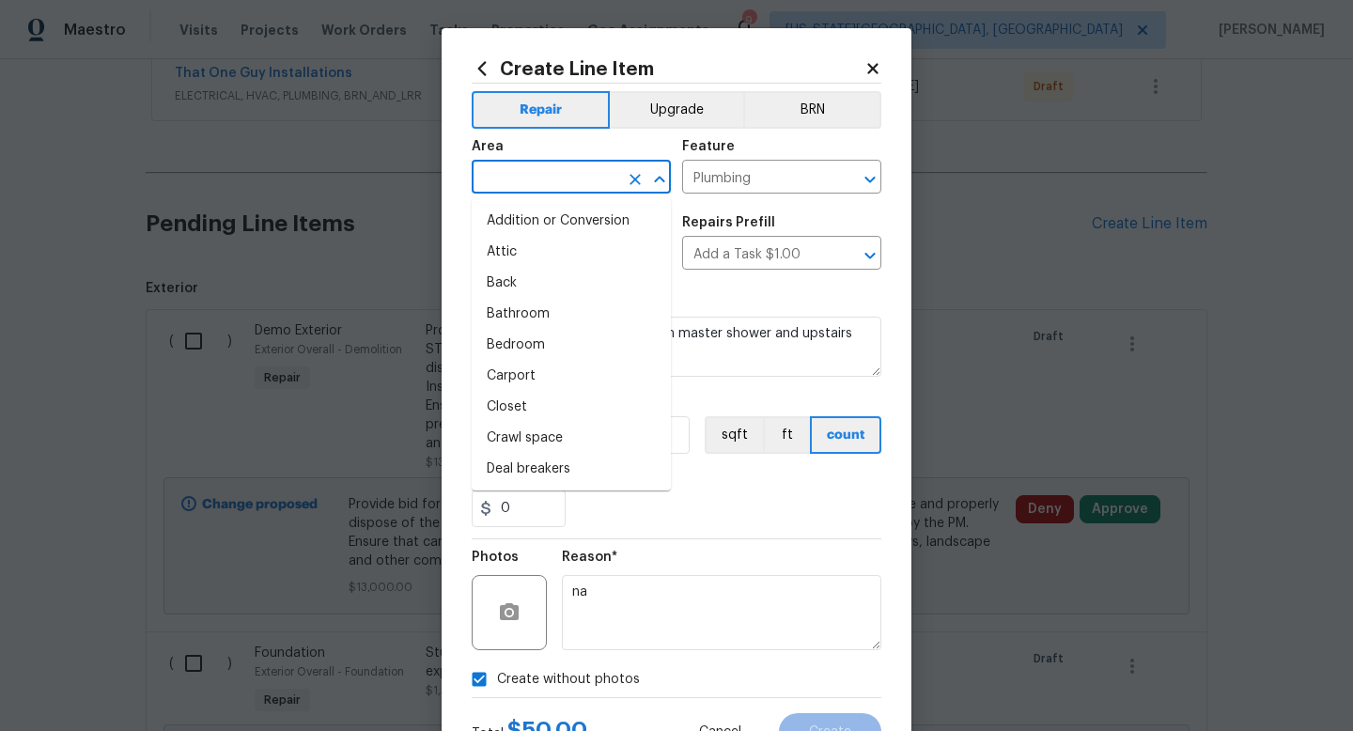
click at [517, 177] on input "text" at bounding box center [545, 178] width 147 height 29
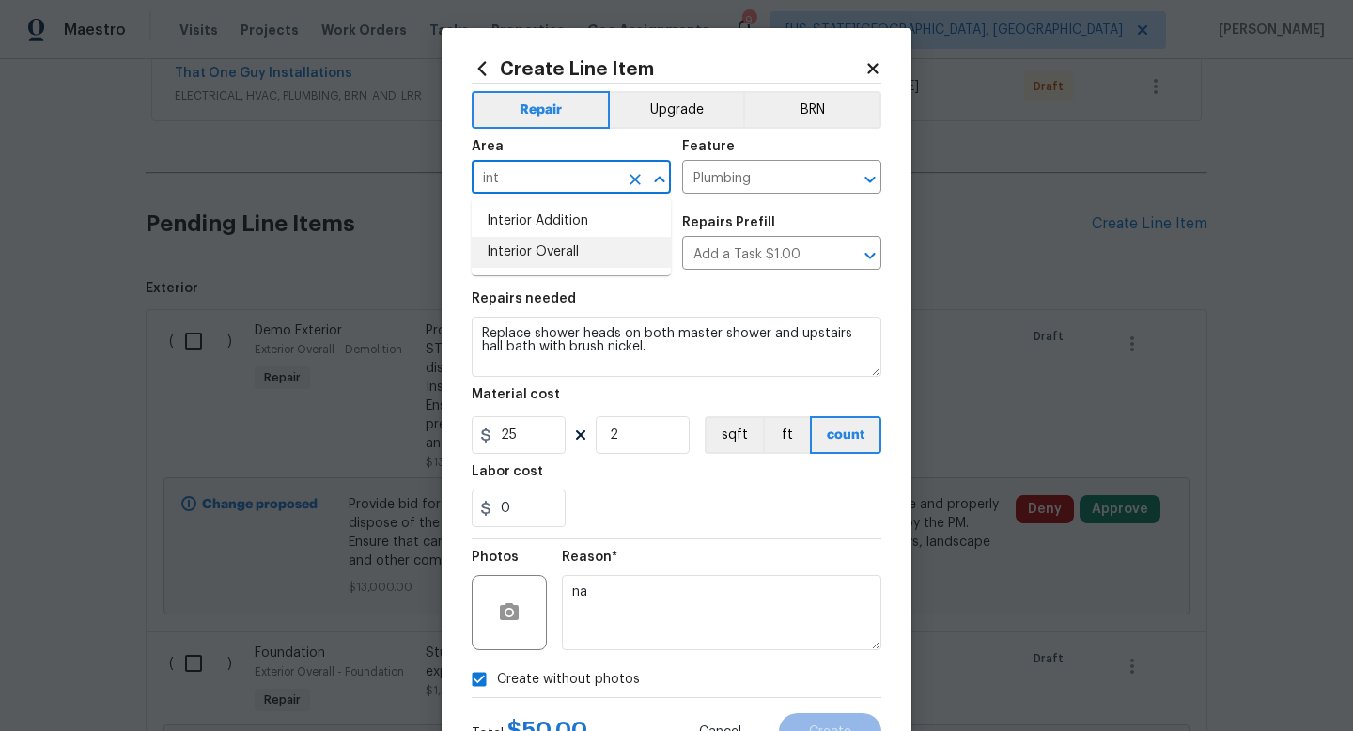
click at [511, 256] on li "Interior Overall" at bounding box center [571, 252] width 199 height 31
type input "Interior Overall"
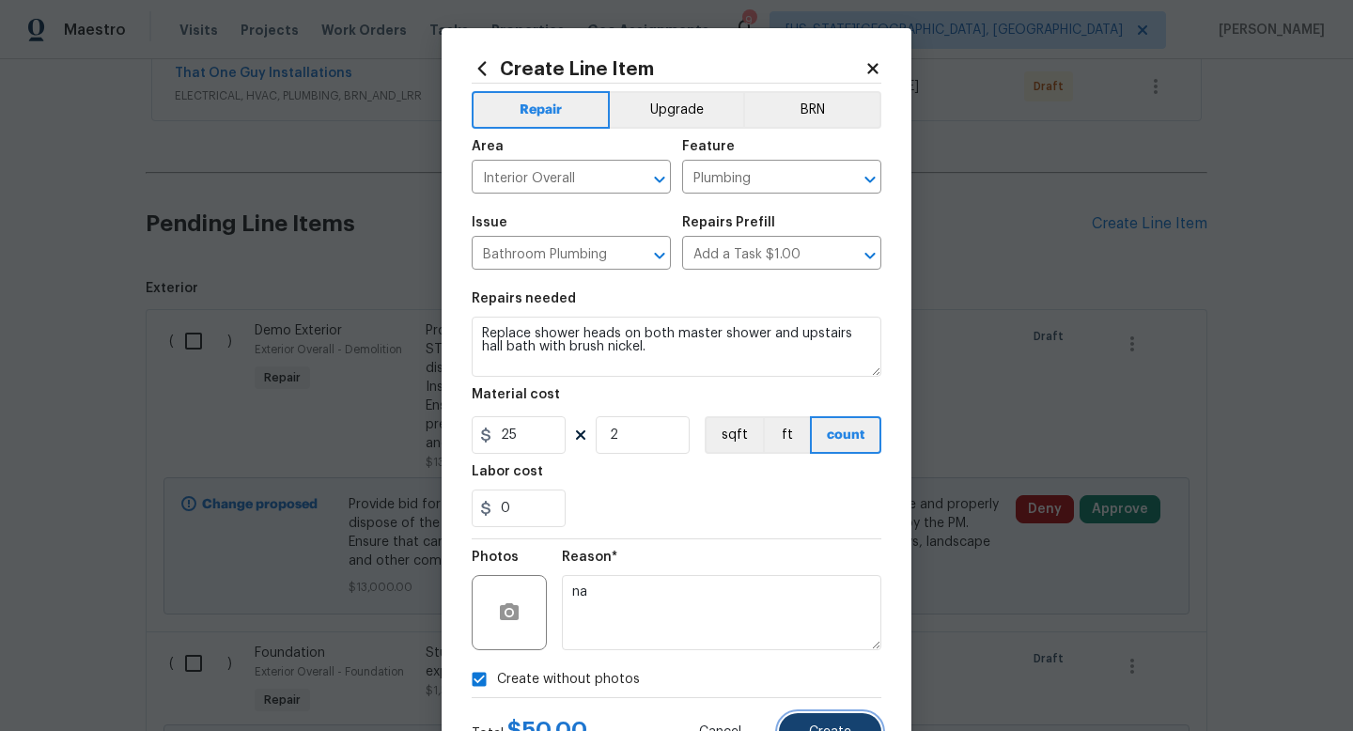
click at [851, 723] on button "Create" at bounding box center [830, 732] width 102 height 38
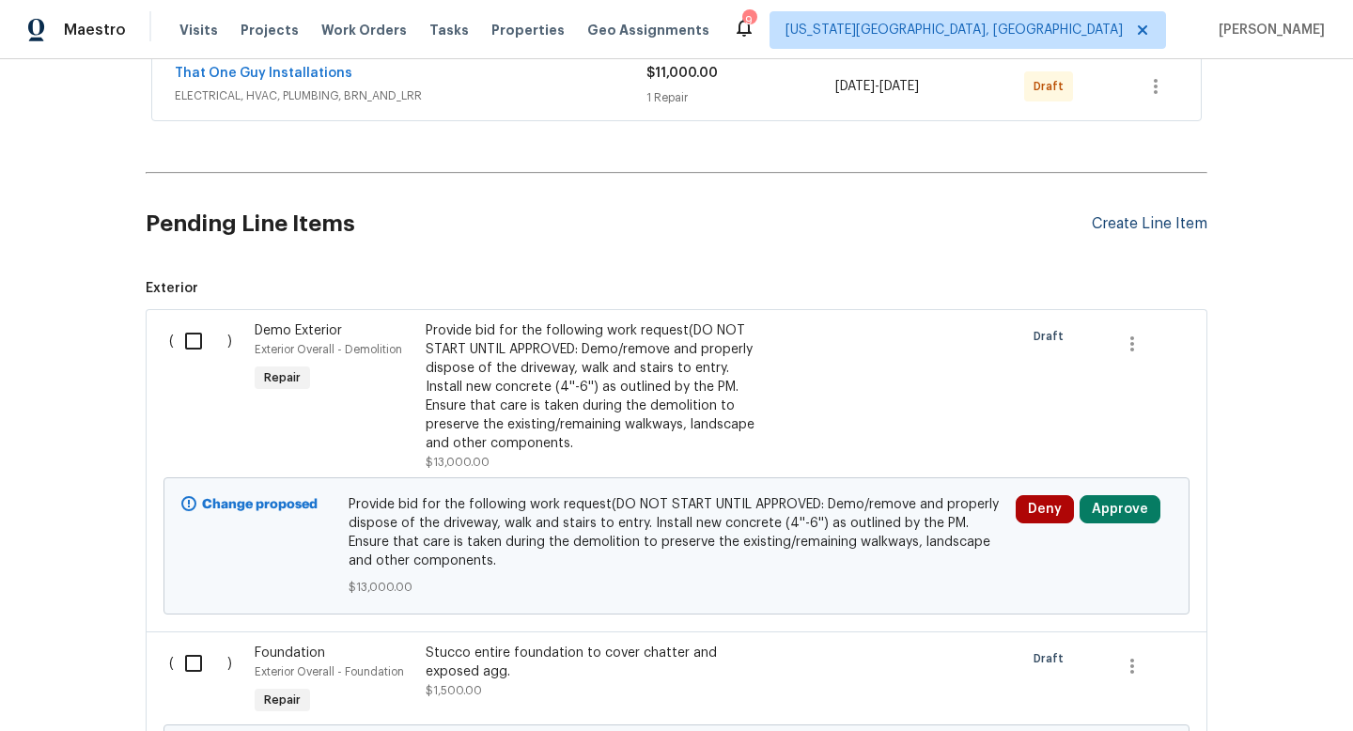
click at [1170, 226] on div "Create Line Item" at bounding box center [1150, 224] width 116 height 18
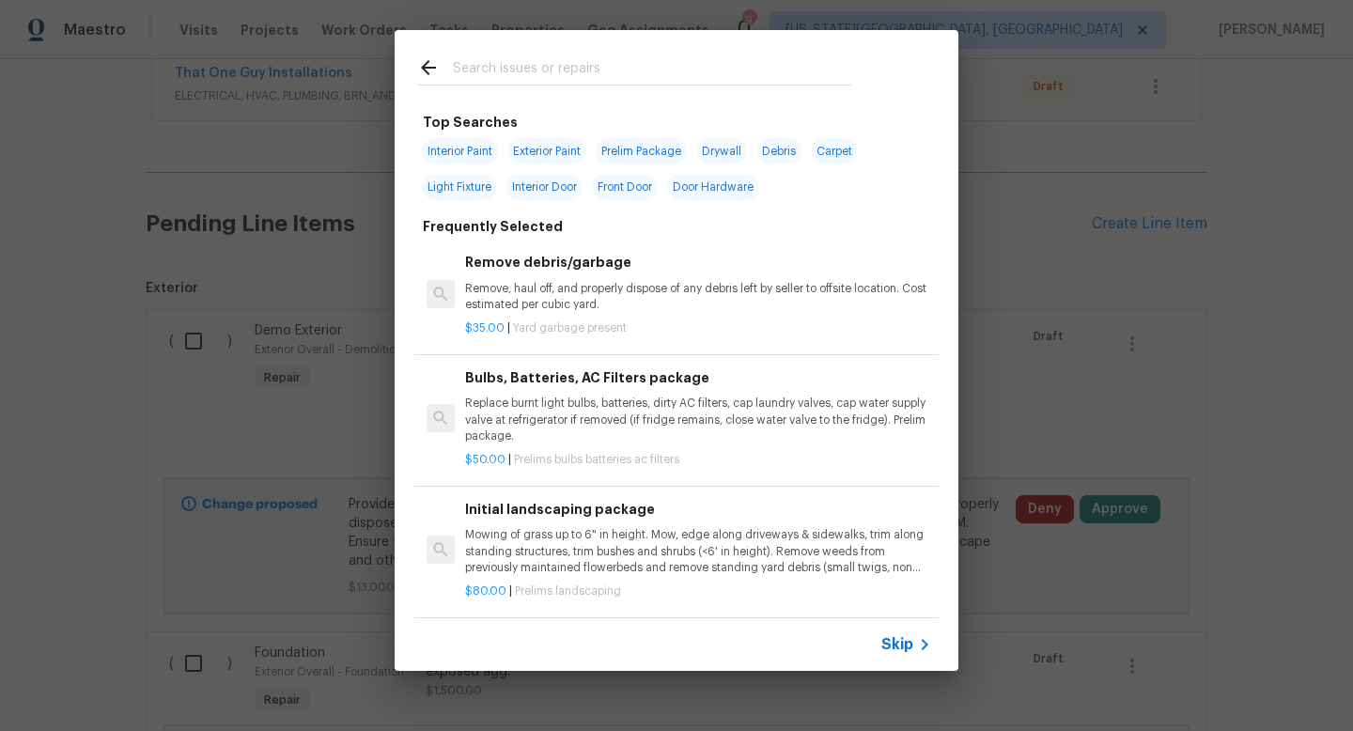
click at [620, 74] on input "text" at bounding box center [652, 70] width 398 height 28
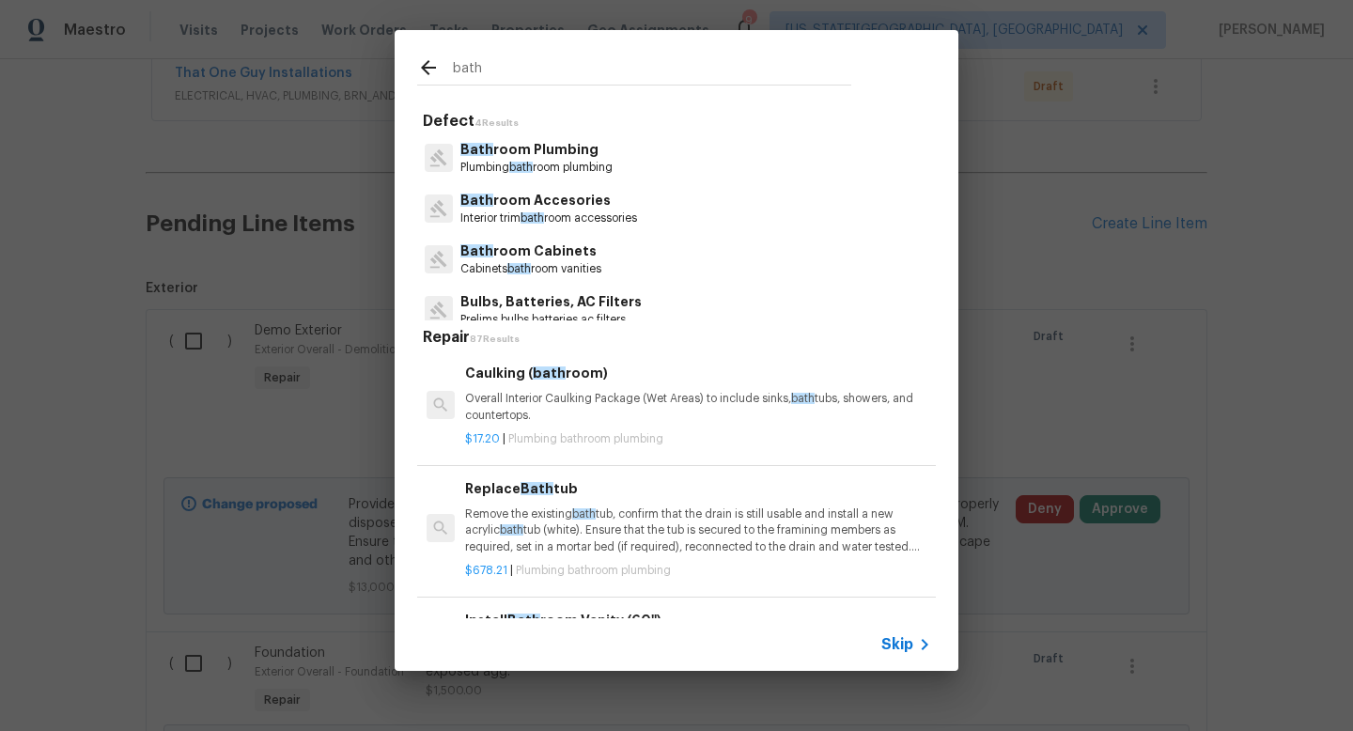
scroll to position [15, 0]
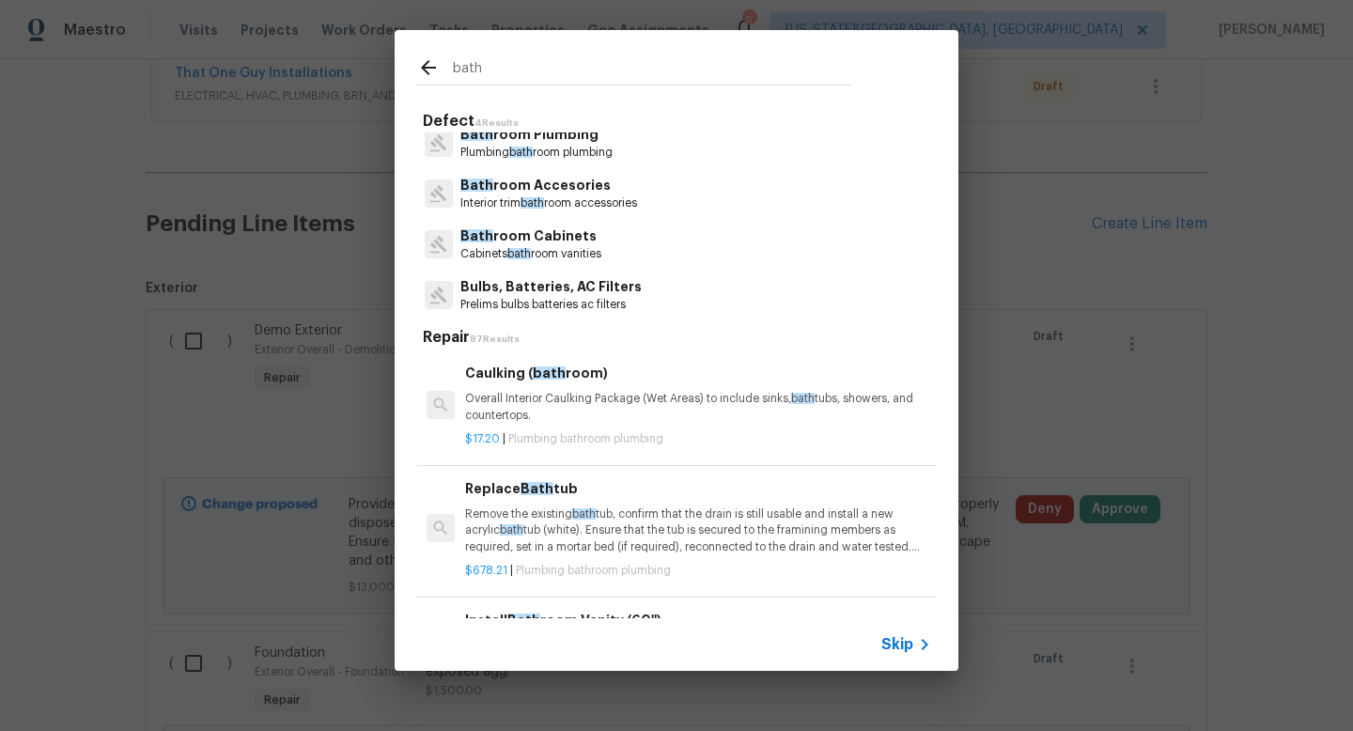
type input "bath"
click at [558, 185] on p "Bath room Accesories" at bounding box center [548, 186] width 177 height 20
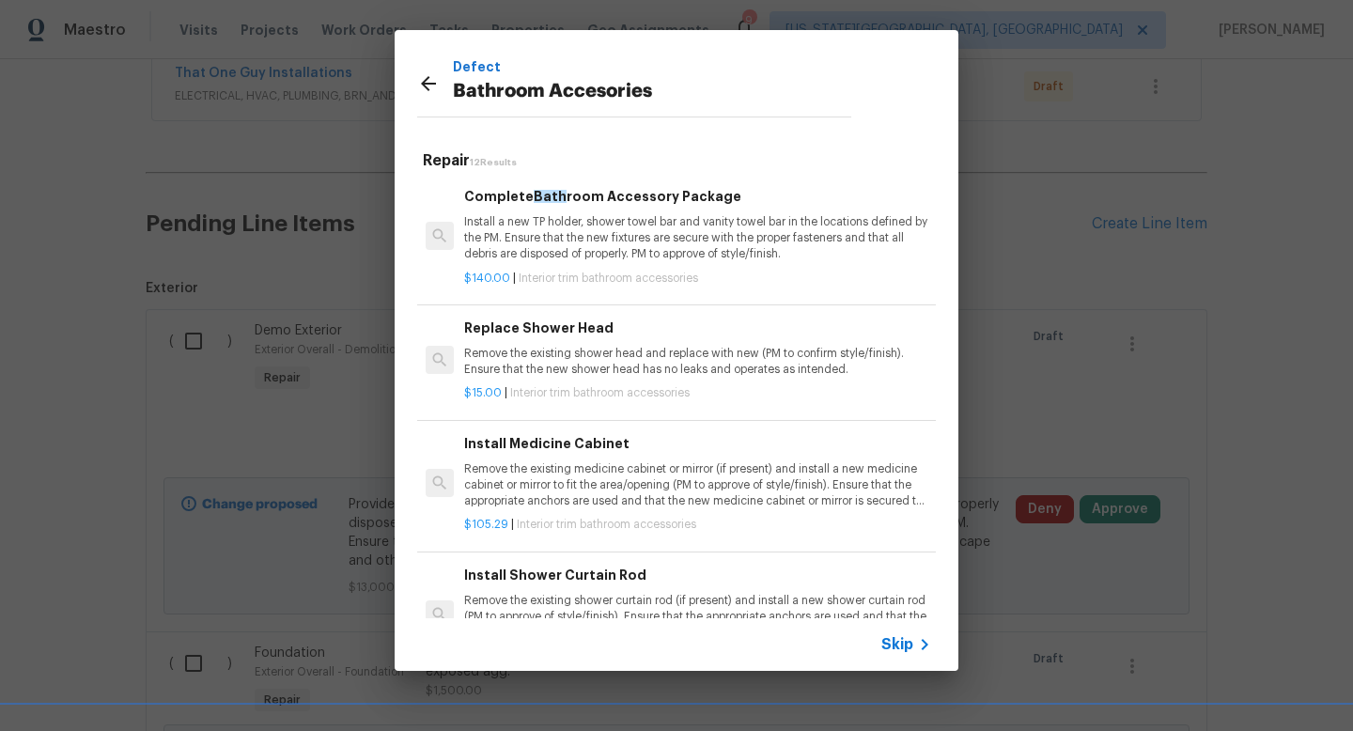
scroll to position [0, 1]
click at [609, 355] on p "Remove the existing shower head and replace with new (PM to confirm style/finis…" at bounding box center [697, 363] width 466 height 32
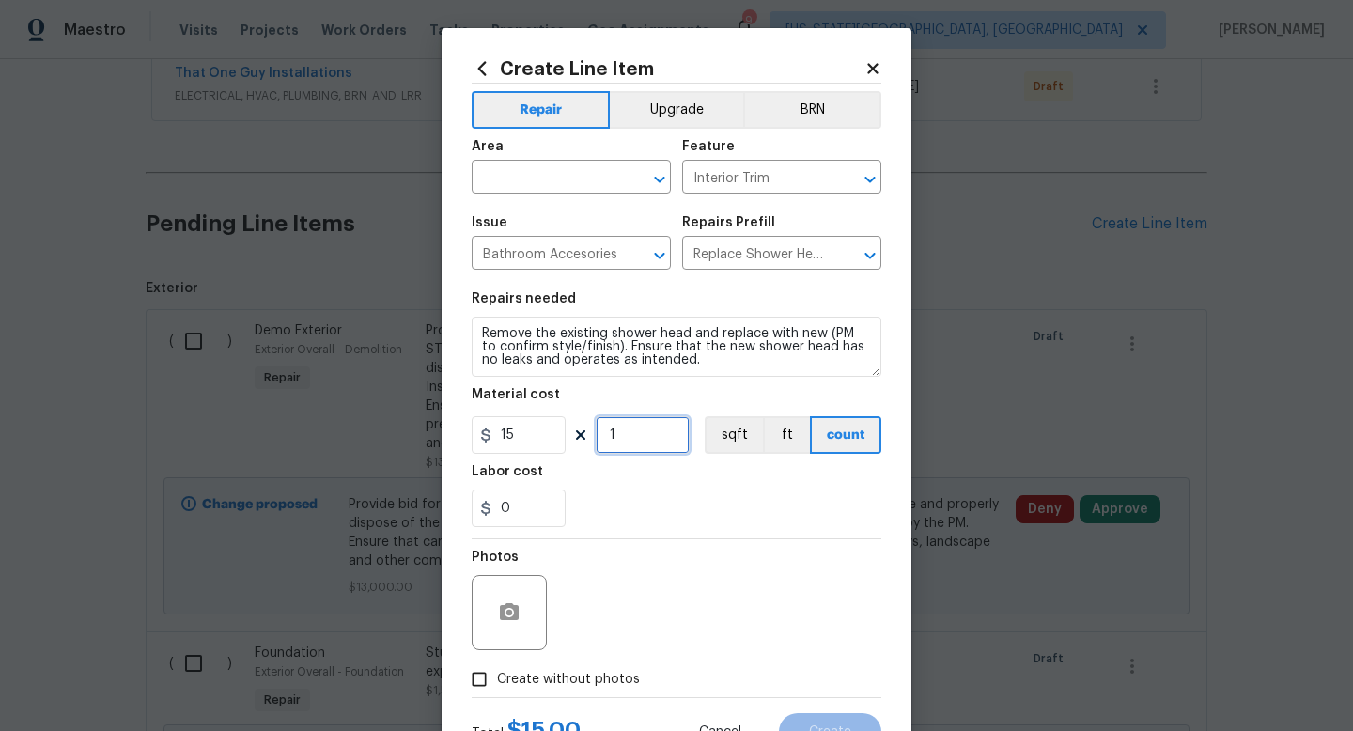
click at [641, 436] on input "1" at bounding box center [643, 435] width 94 height 38
type input "2"
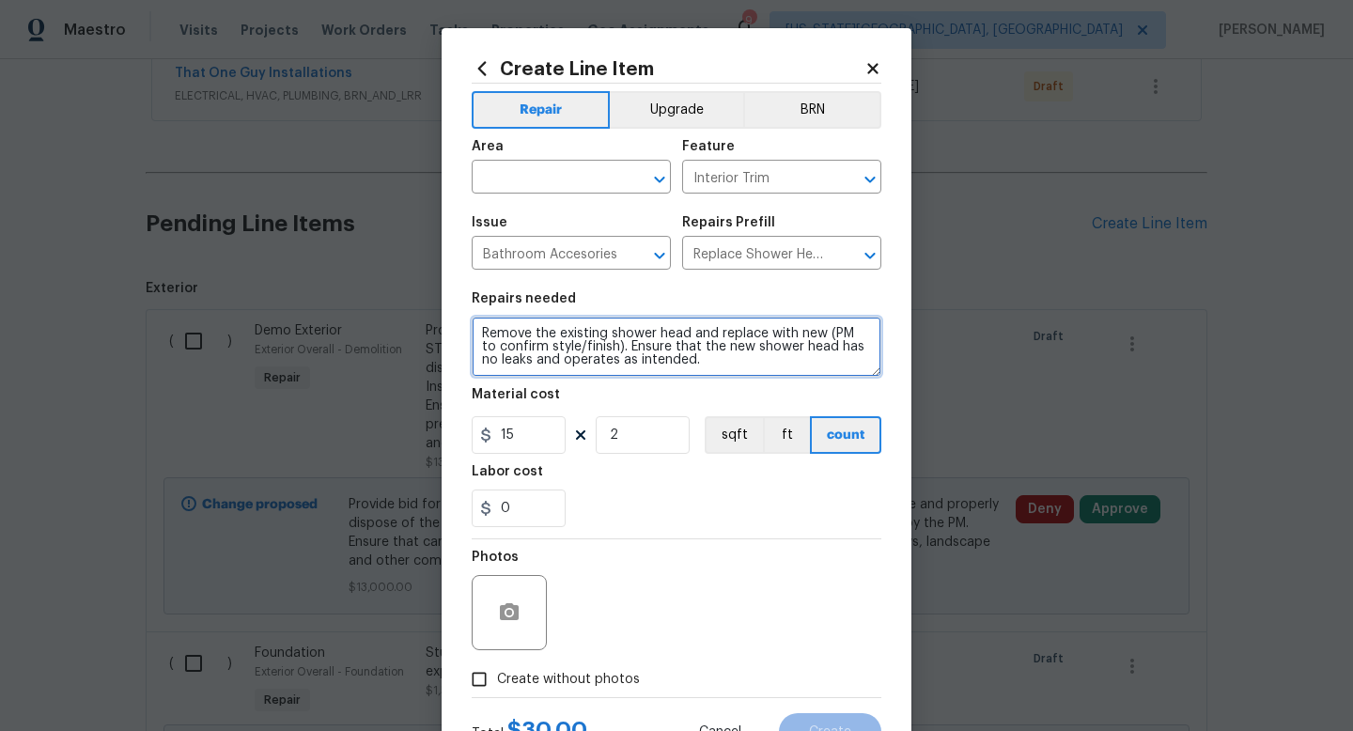
click at [737, 351] on textarea "Remove the existing shower head and replace with new (PM to confirm style/finis…" at bounding box center [677, 347] width 410 height 60
click at [733, 375] on textarea "Remove the existing shower head and replace with new (PM to confirm style/finis…" at bounding box center [677, 347] width 410 height 60
click at [733, 374] on textarea "Remove the existing shower head and replace with new (PM to confirm style/finis…" at bounding box center [677, 347] width 410 height 60
click at [781, 363] on textarea "Remove the existing shower head and replace with new (PM to confirm style/finis…" at bounding box center [677, 347] width 410 height 60
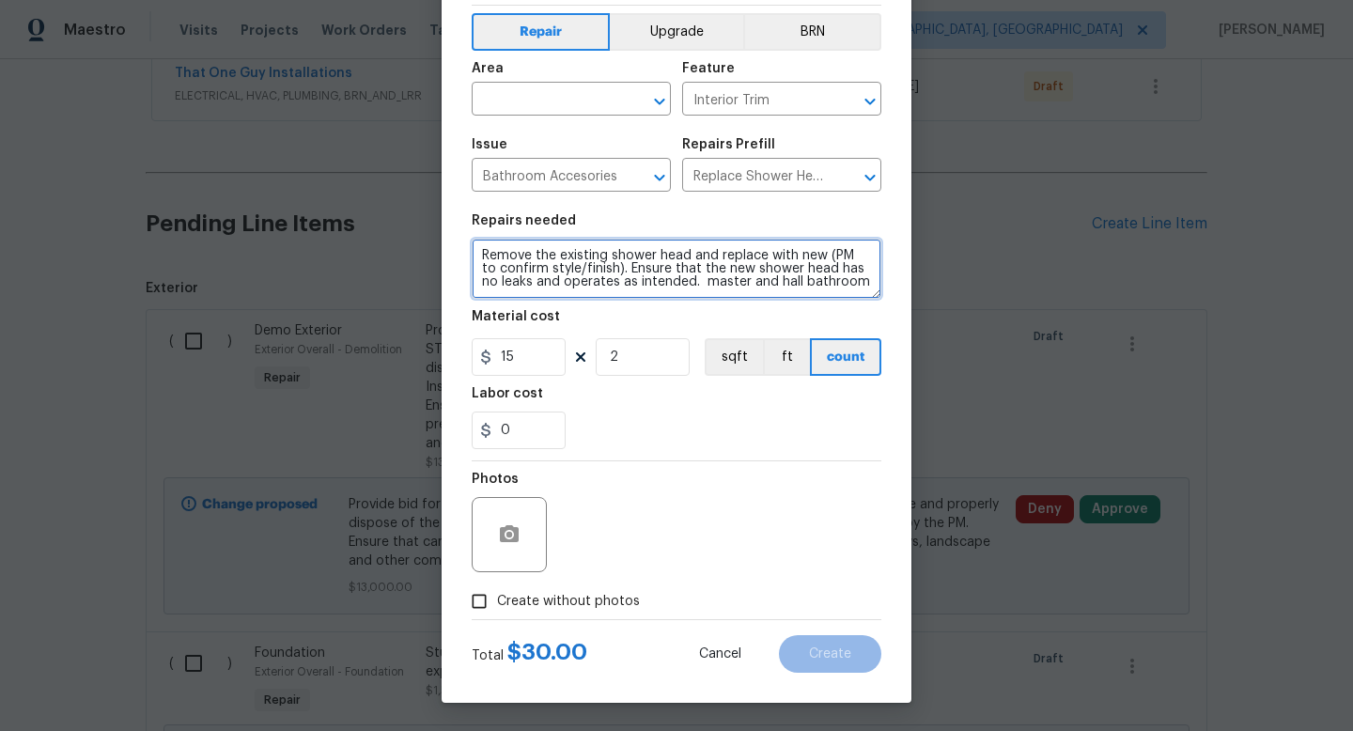
type textarea "Remove the existing shower head and replace with new (PM to confirm style/finis…"
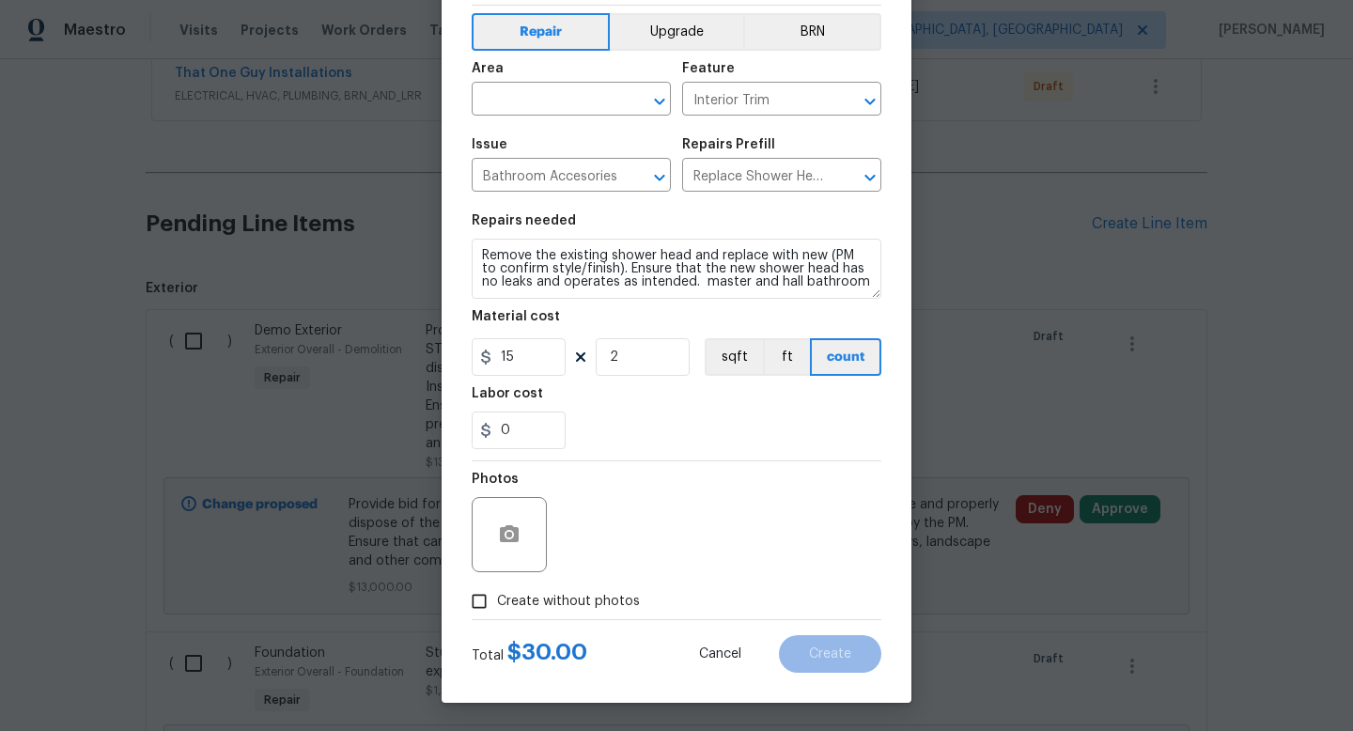
click at [585, 595] on span "Create without photos" at bounding box center [568, 602] width 143 height 20
click at [497, 595] on input "Create without photos" at bounding box center [479, 602] width 36 height 36
checkbox input "true"
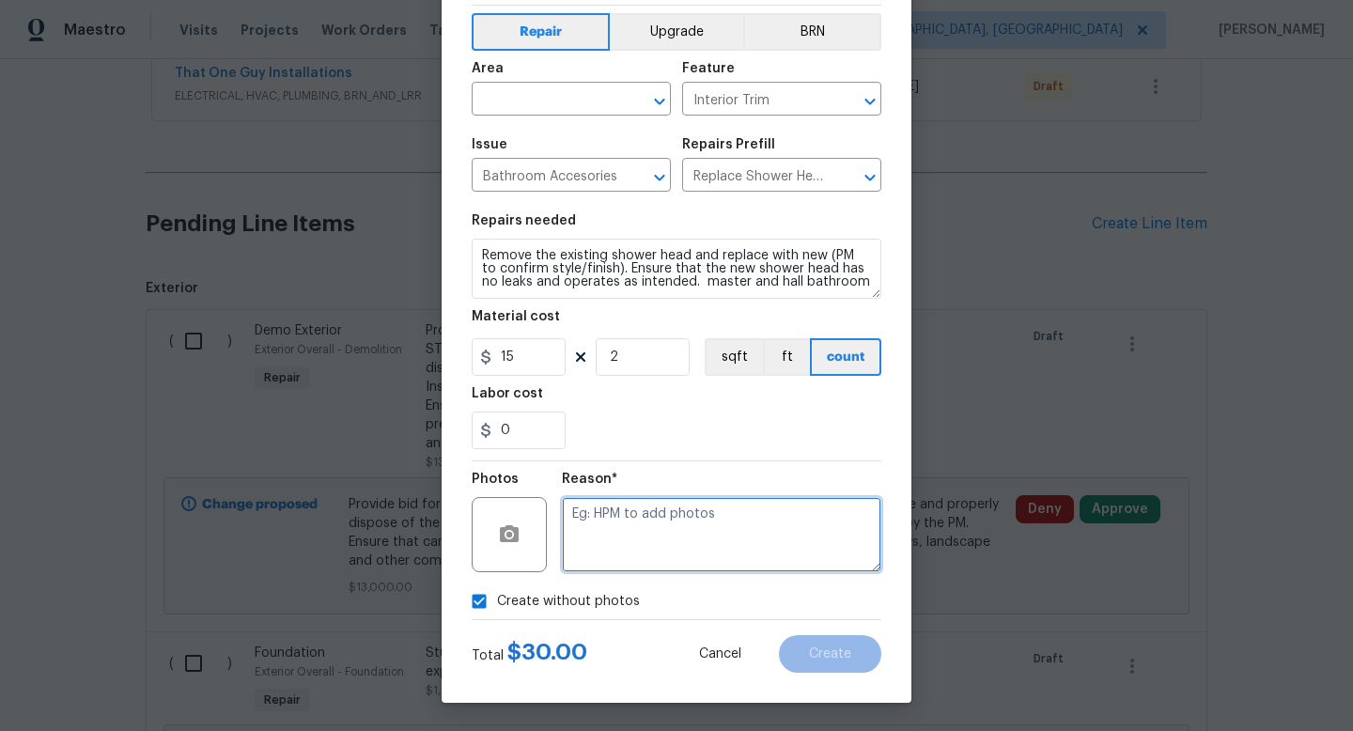
click at [616, 542] on textarea at bounding box center [722, 534] width 320 height 75
type textarea "na"
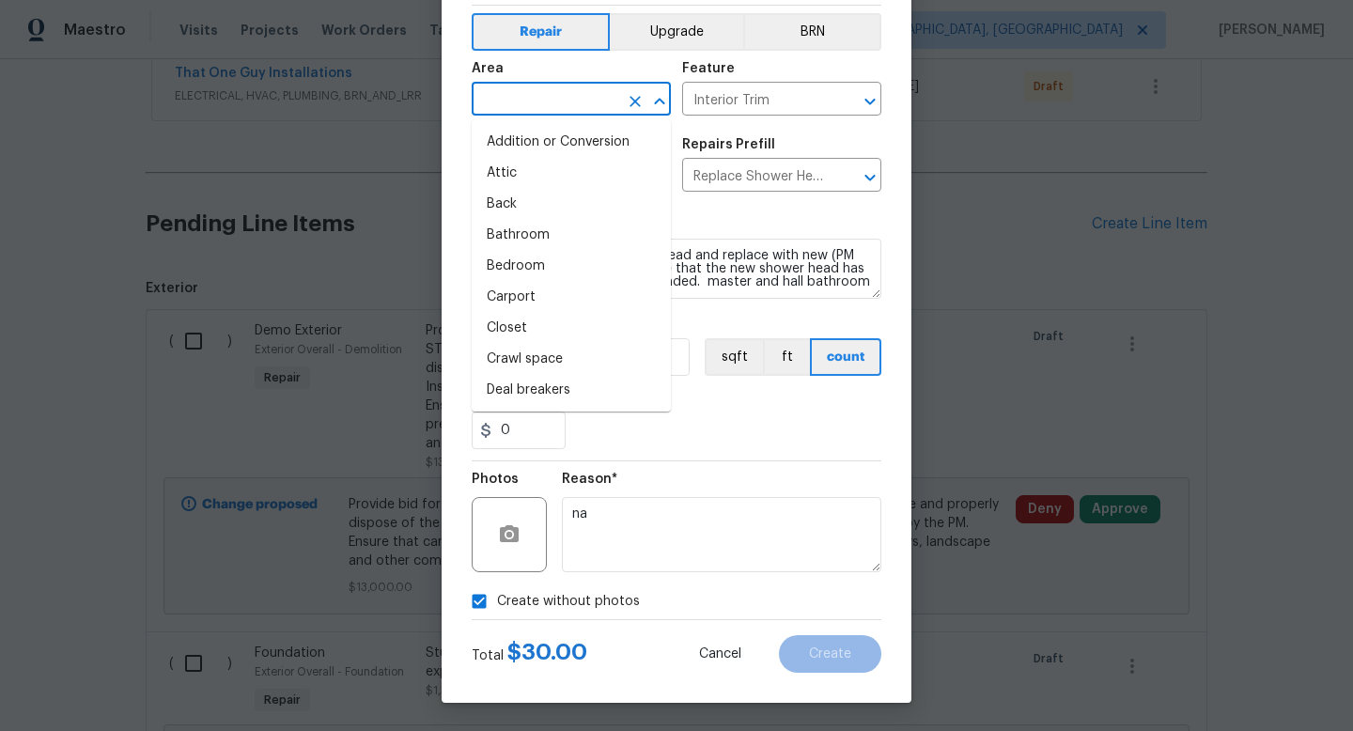
click at [523, 106] on input "text" at bounding box center [545, 100] width 147 height 29
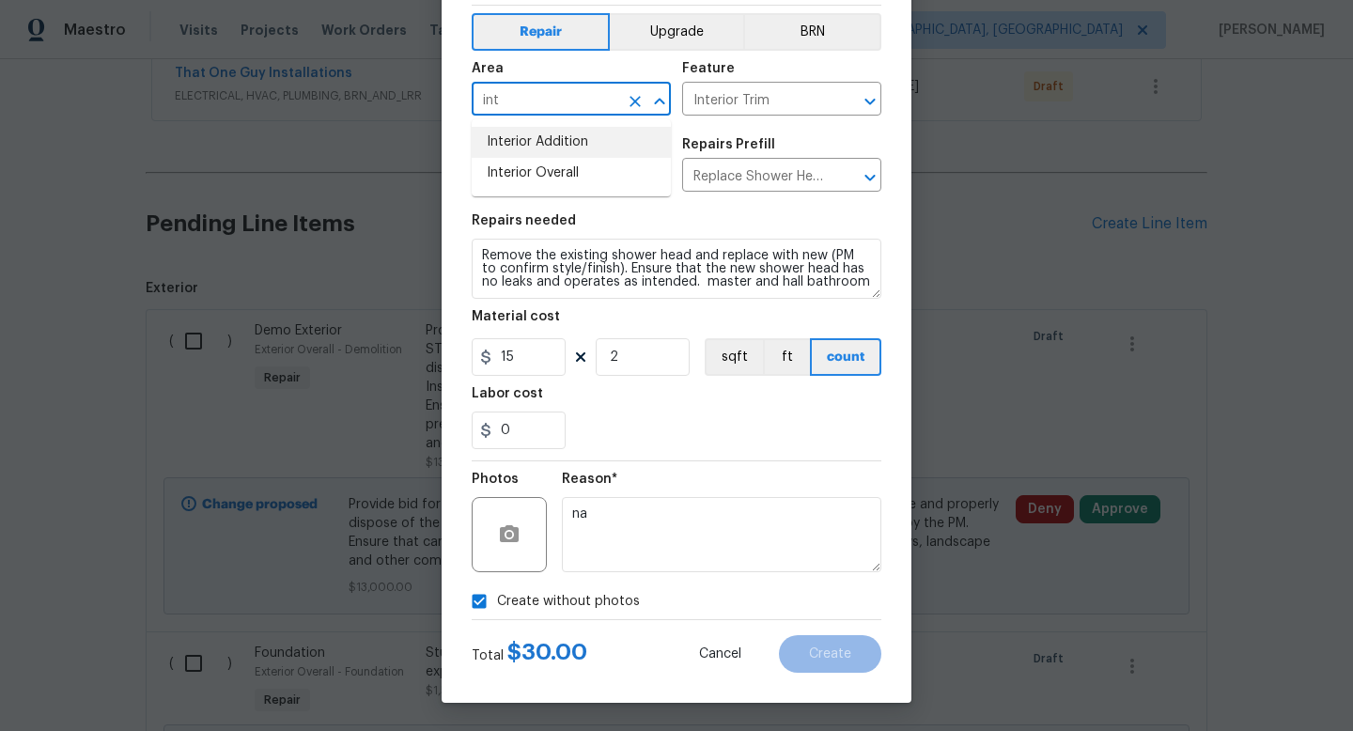
click at [510, 154] on li "Interior Addition" at bounding box center [571, 142] width 199 height 31
type input "Interior Addition"
click at [632, 107] on icon "Clear" at bounding box center [635, 101] width 19 height 19
click at [529, 173] on li "Interior Overall" at bounding box center [571, 173] width 199 height 31
type input "Interior Overall"
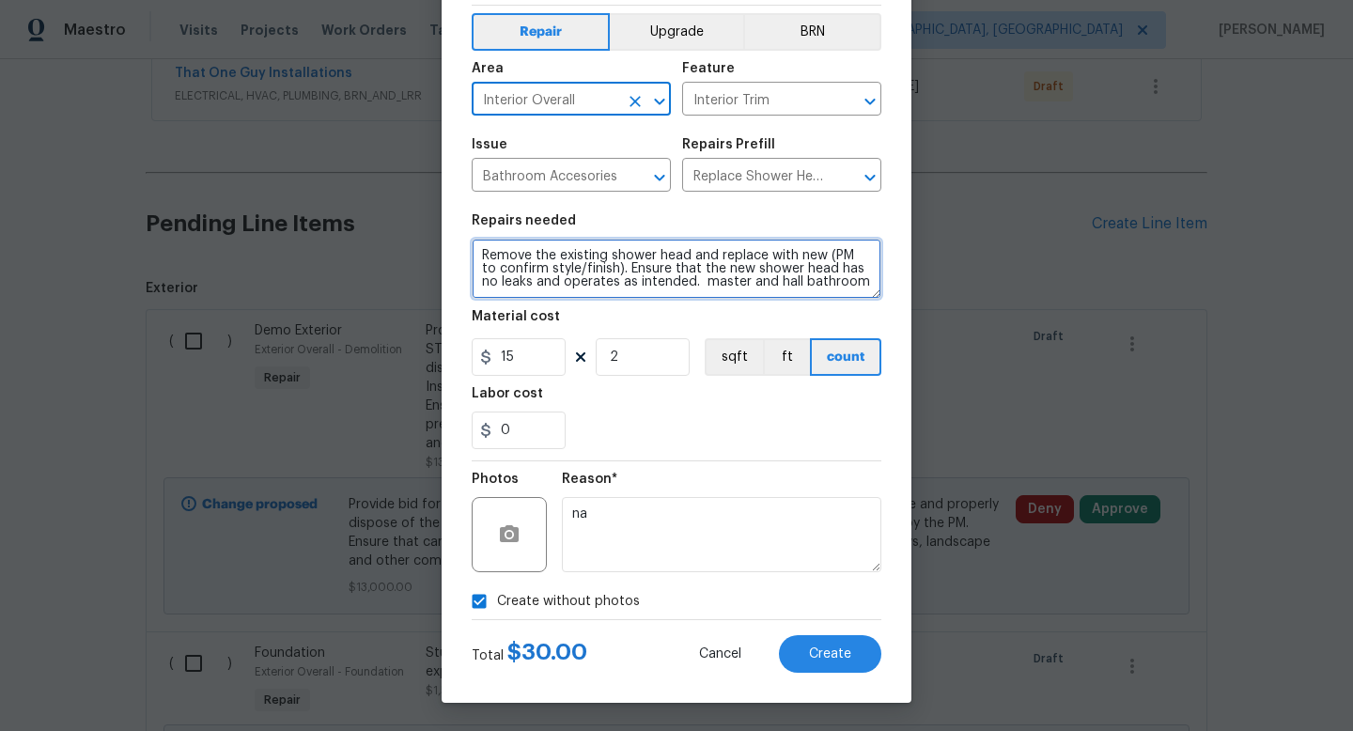
click at [684, 281] on textarea "Remove the existing shower head and replace with new (PM to confirm style/finis…" at bounding box center [677, 269] width 410 height 60
click at [752, 288] on textarea "Remove the existing shower head and replace with new (PM to confirm style/finis…" at bounding box center [677, 269] width 410 height 60
click at [762, 285] on textarea "Remove the existing shower head and replace with new (PM to confirm style/finis…" at bounding box center [677, 269] width 410 height 60
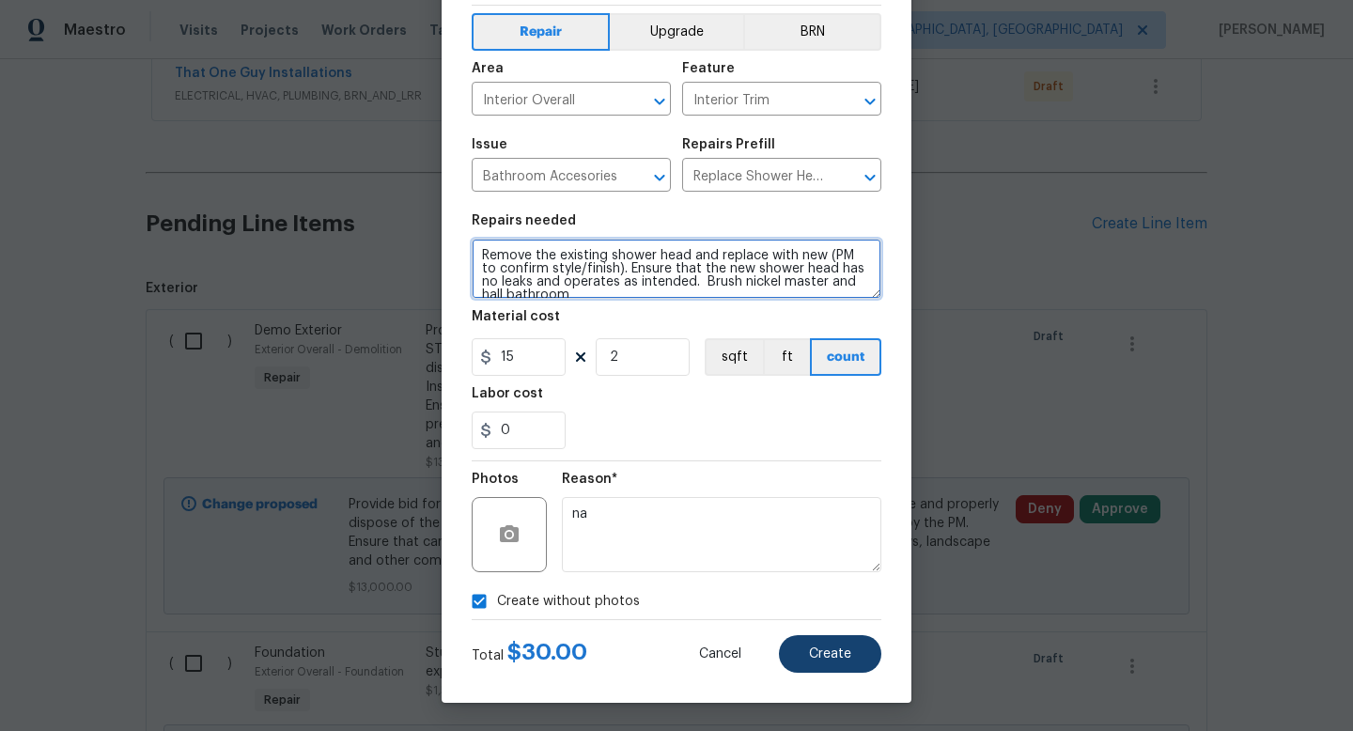
type textarea "Remove the existing shower head and replace with new (PM to confirm style/finis…"
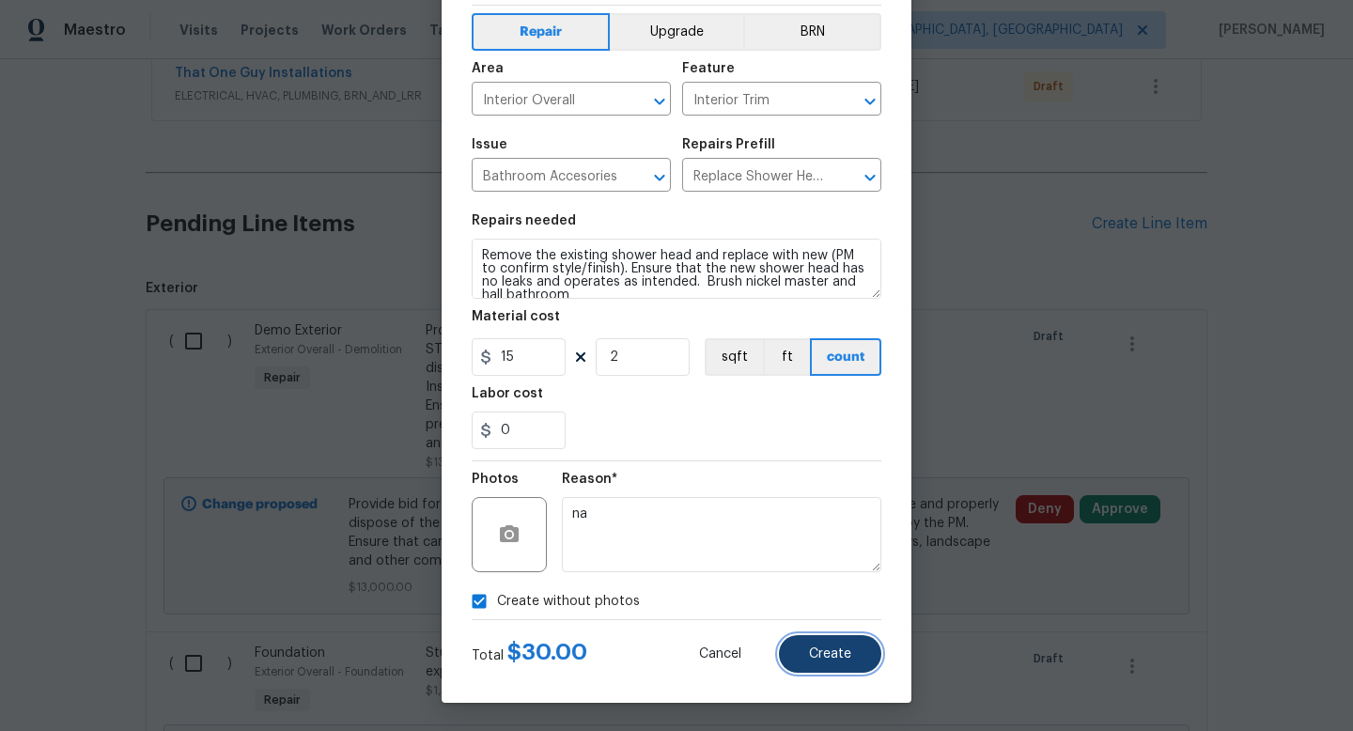
click at [825, 656] on span "Create" at bounding box center [830, 655] width 42 height 14
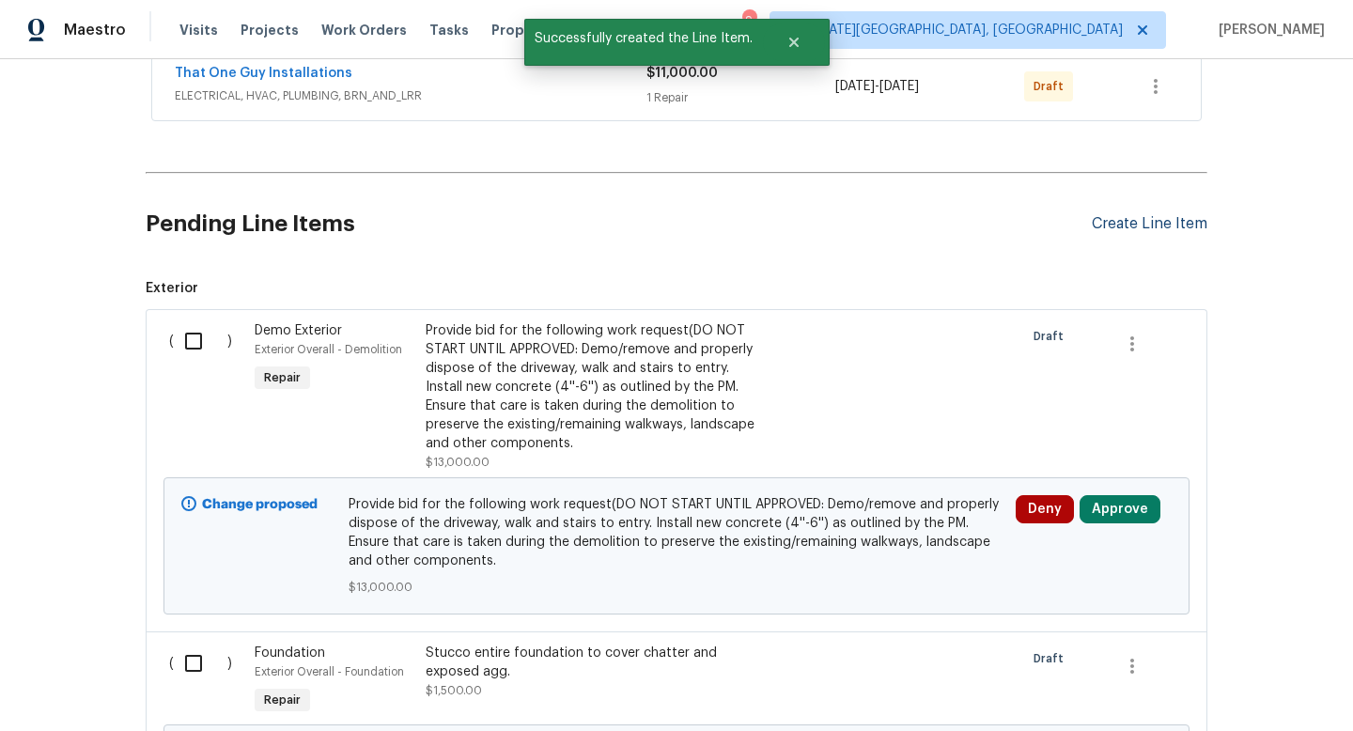
click at [1129, 224] on div "Create Line Item" at bounding box center [1150, 224] width 116 height 18
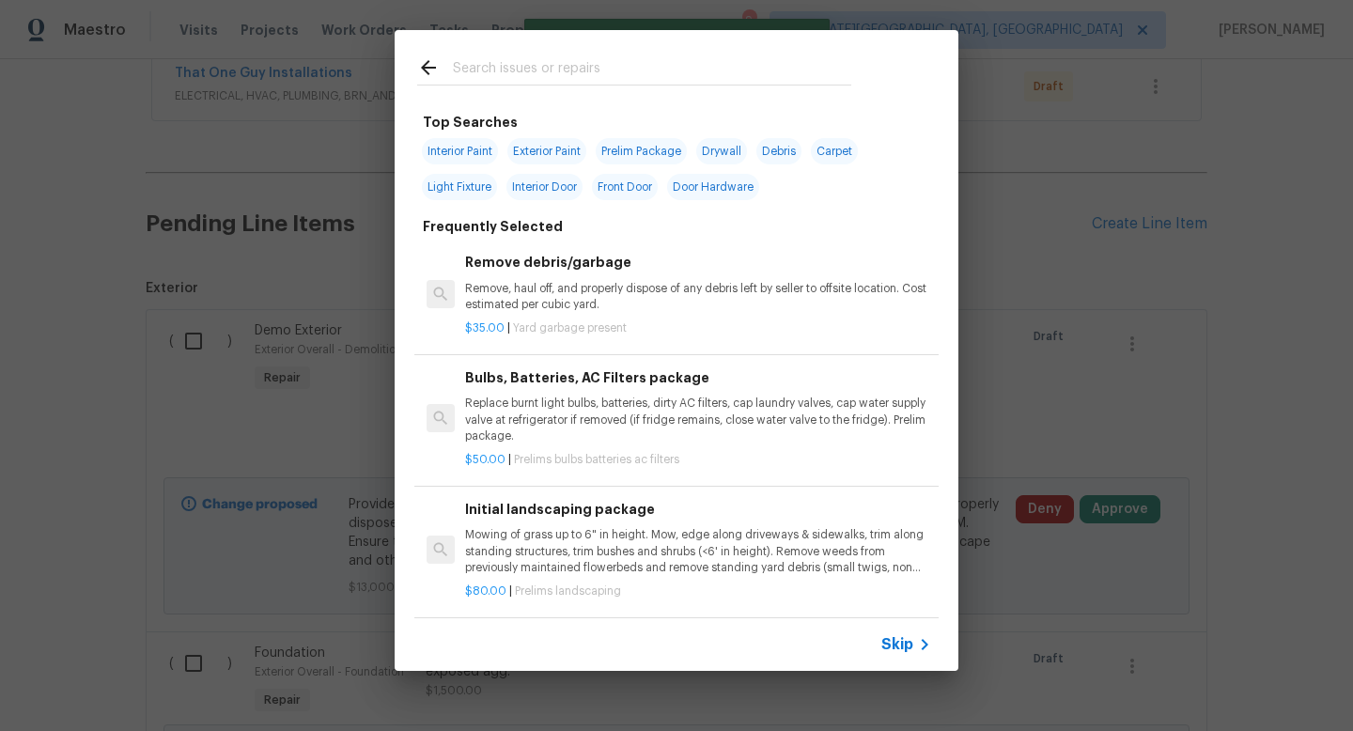
click at [474, 61] on input "text" at bounding box center [652, 70] width 398 height 28
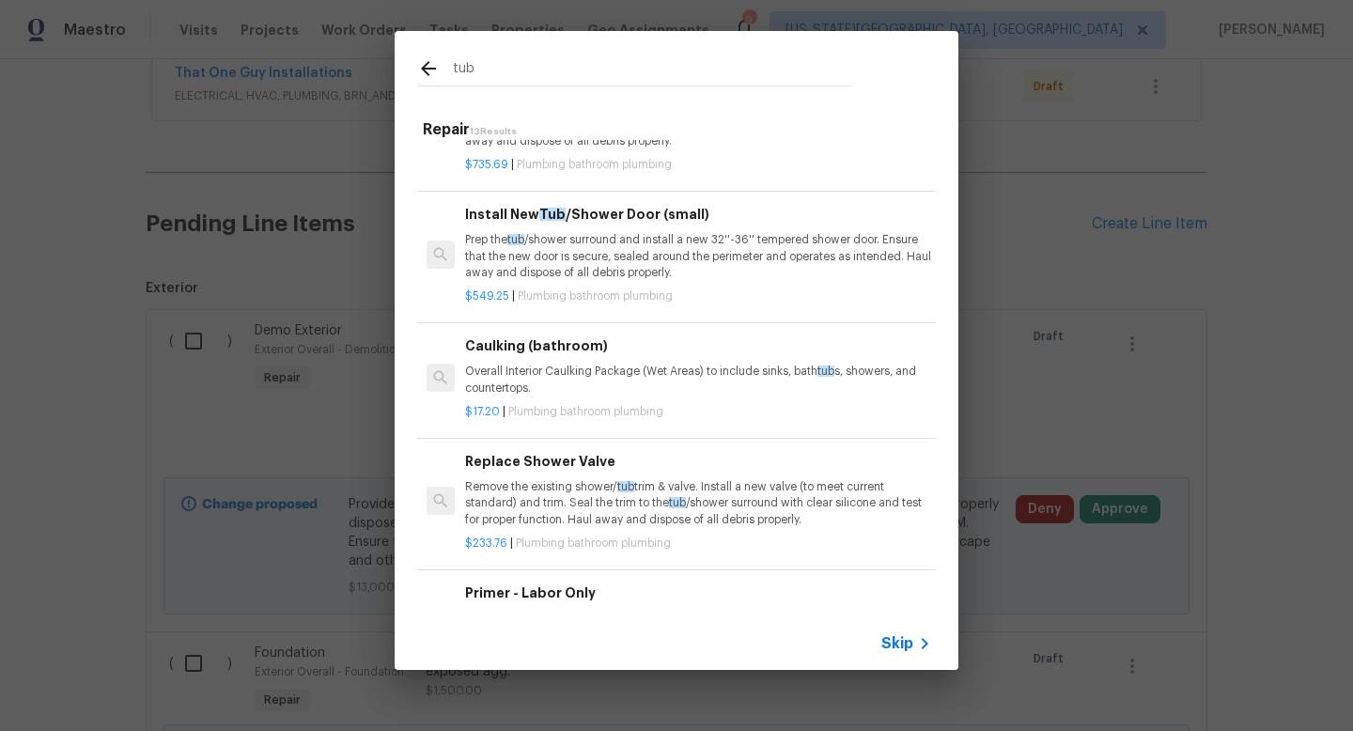
scroll to position [820, 0]
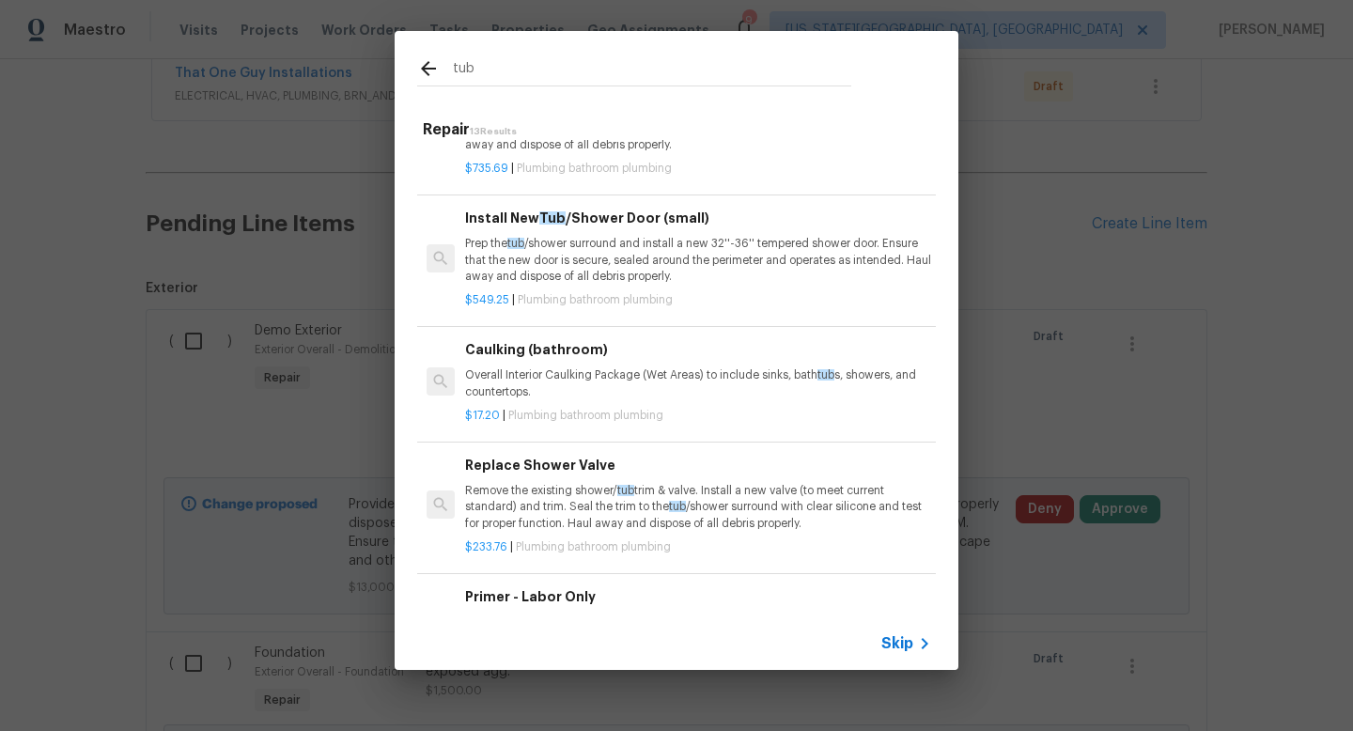
type input "tub"
click at [601, 380] on p "Overall Interior Caulking Package (Wet Areas) to include sinks, bath tub s, sho…" at bounding box center [698, 383] width 466 height 32
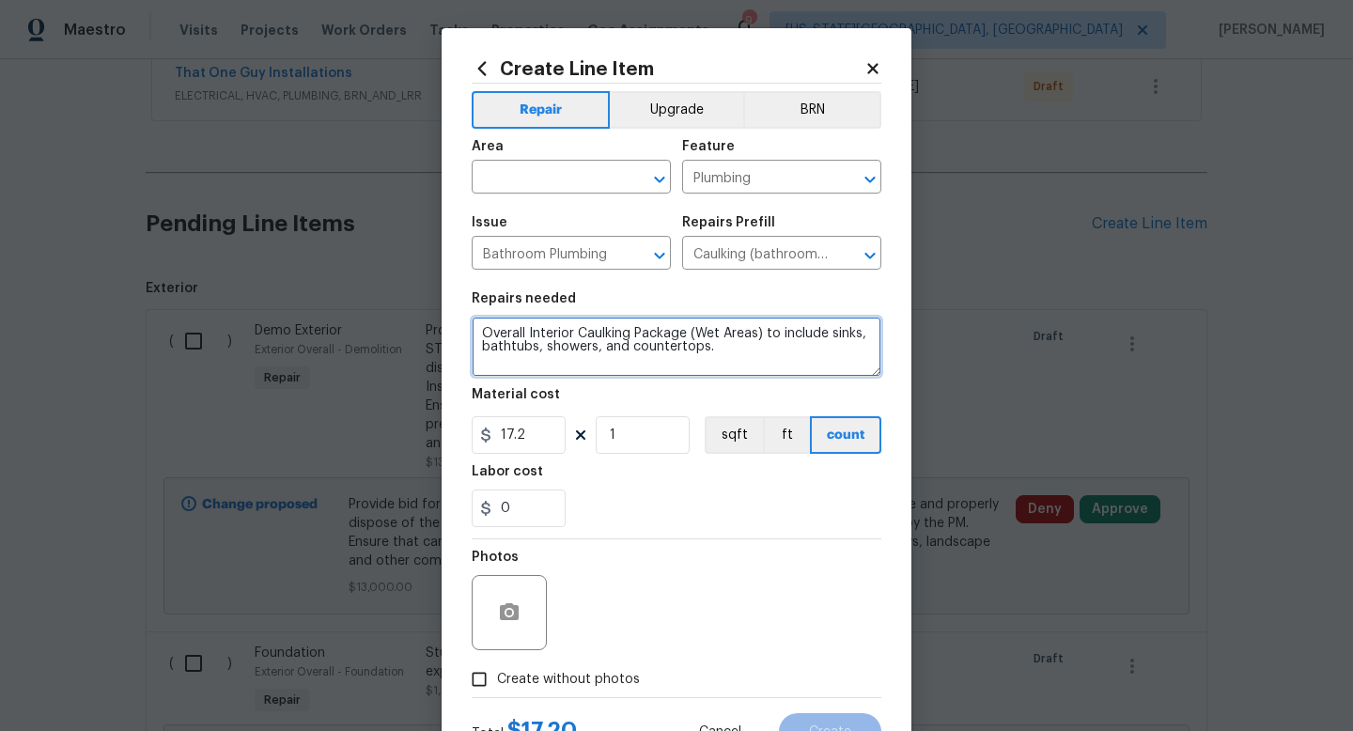
drag, startPoint x: 798, startPoint y: 357, endPoint x: 437, endPoint y: 294, distance: 366.3
click at [437, 298] on div "Create Line Item Repair Upgrade BRN Area ​ Feature Plumbing ​ Issue Bathroom Pl…" at bounding box center [676, 365] width 1353 height 731
type textarea "R"
type textarea "recaulk tile to tub. remove old caulking prior to installing new. Hall bath tub."
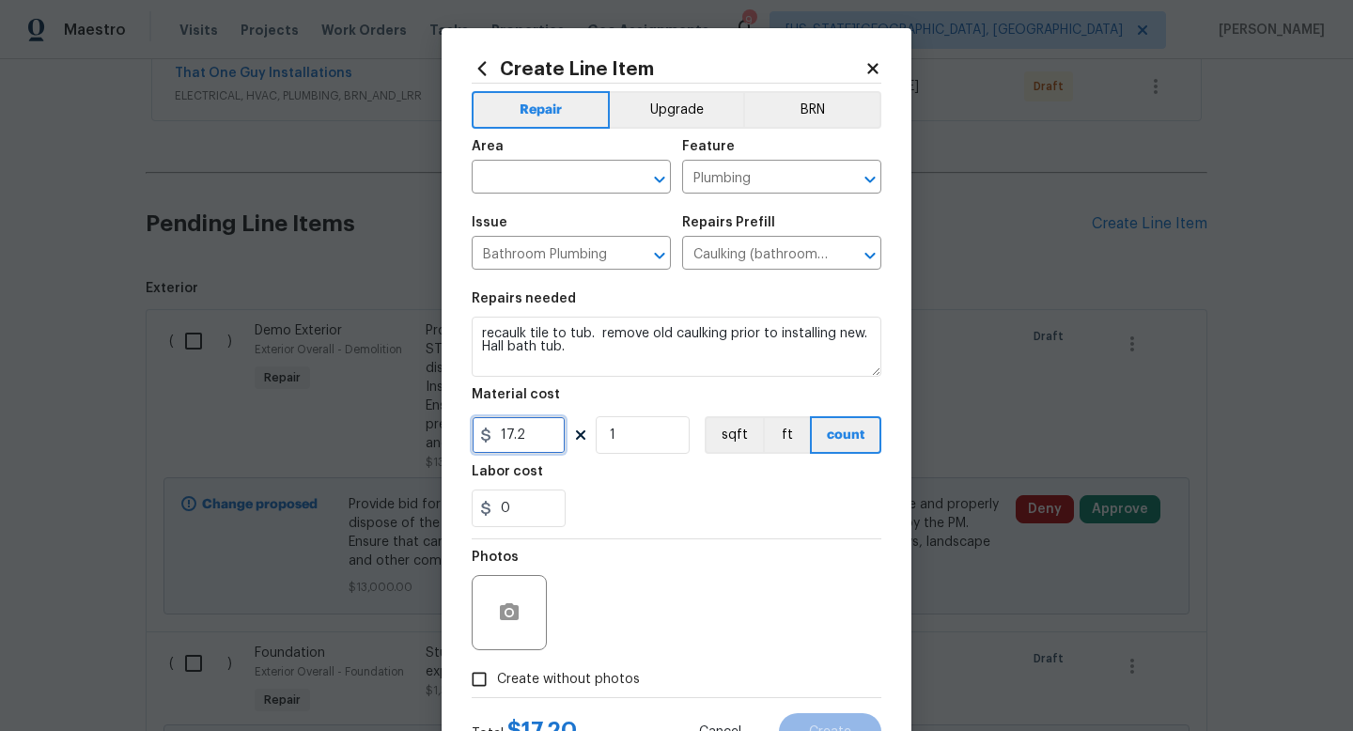
drag, startPoint x: 536, startPoint y: 435, endPoint x: 405, endPoint y: 426, distance: 131.0
click at [405, 429] on div "Create Line Item Repair Upgrade BRN Area ​ Feature Plumbing ​ Issue Bathroom Pl…" at bounding box center [676, 365] width 1353 height 731
type input "25"
click at [497, 532] on section "Repairs needed recaulk tile to tub. remove old caulking prior to installing new…" at bounding box center [677, 409] width 410 height 257
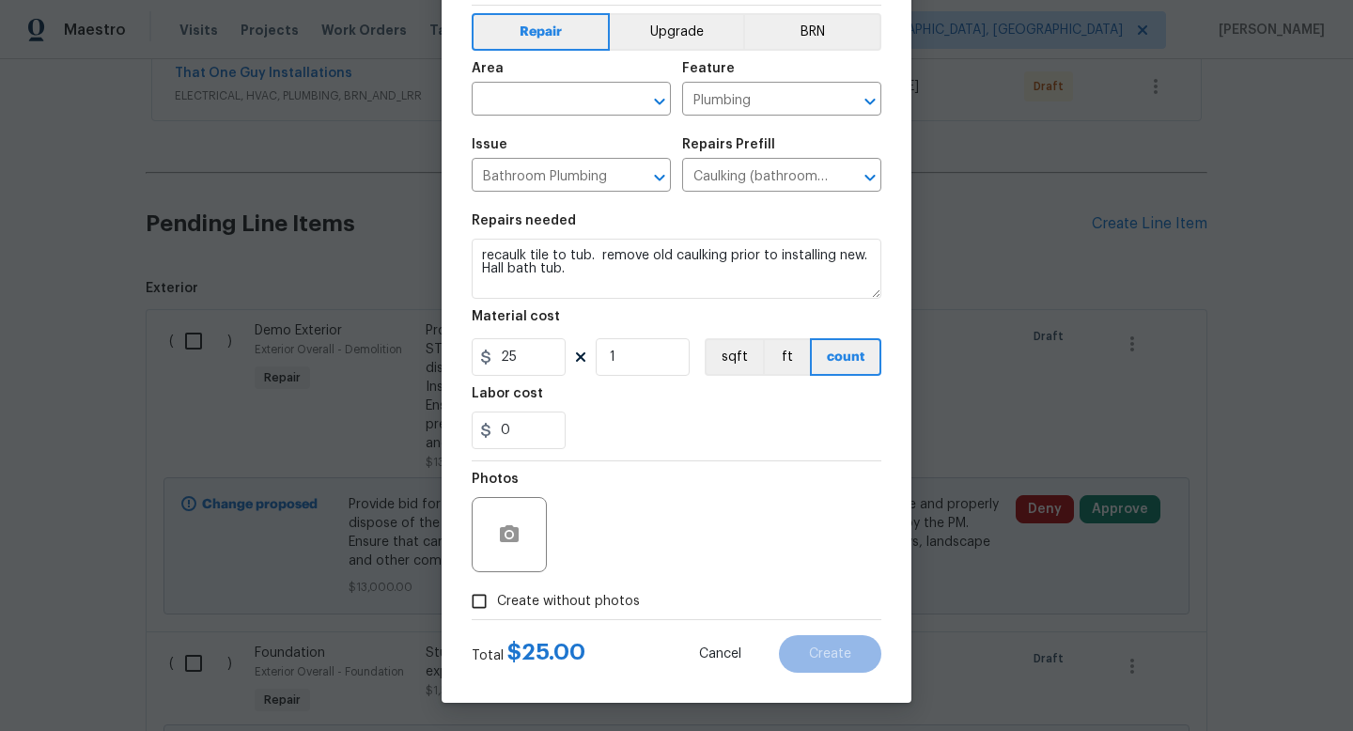
click at [570, 594] on span "Create without photos" at bounding box center [568, 602] width 143 height 20
click at [497, 594] on input "Create without photos" at bounding box center [479, 602] width 36 height 36
checkbox input "true"
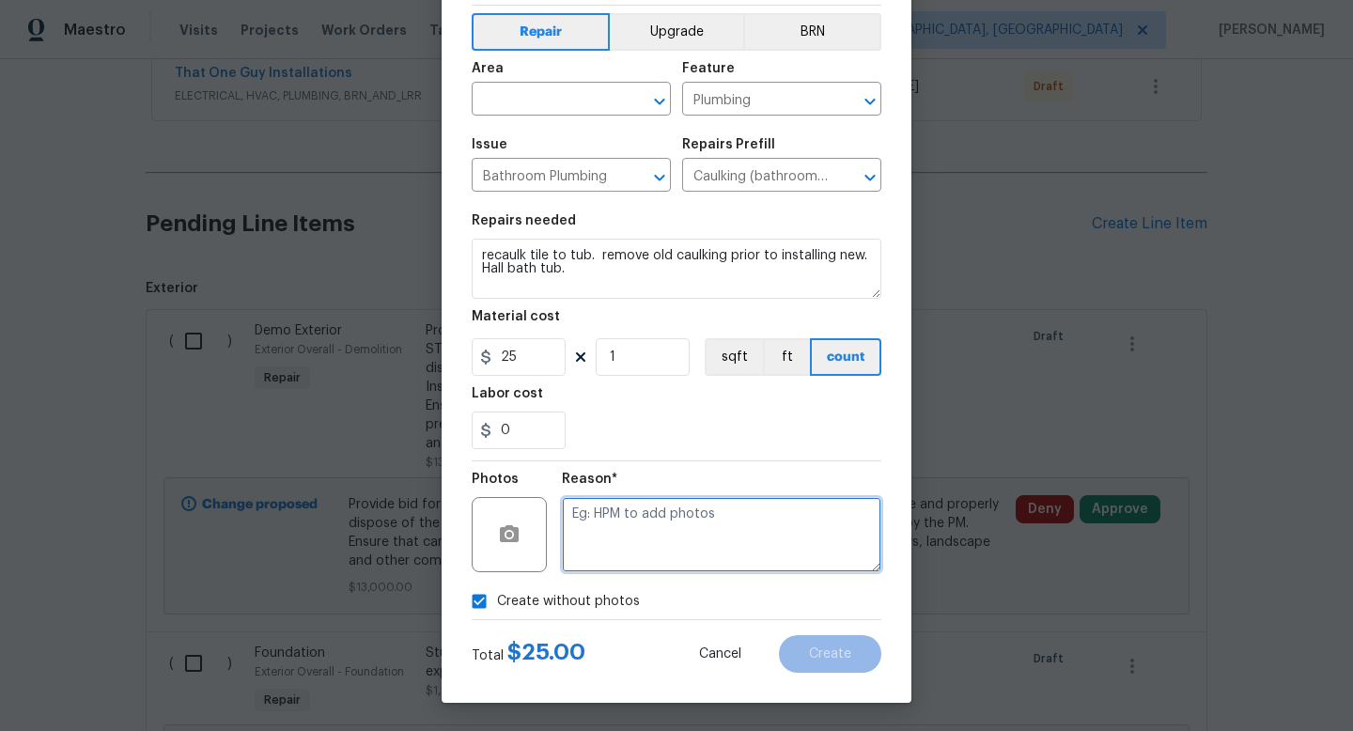
click at [612, 530] on textarea at bounding box center [722, 534] width 320 height 75
type textarea "na"
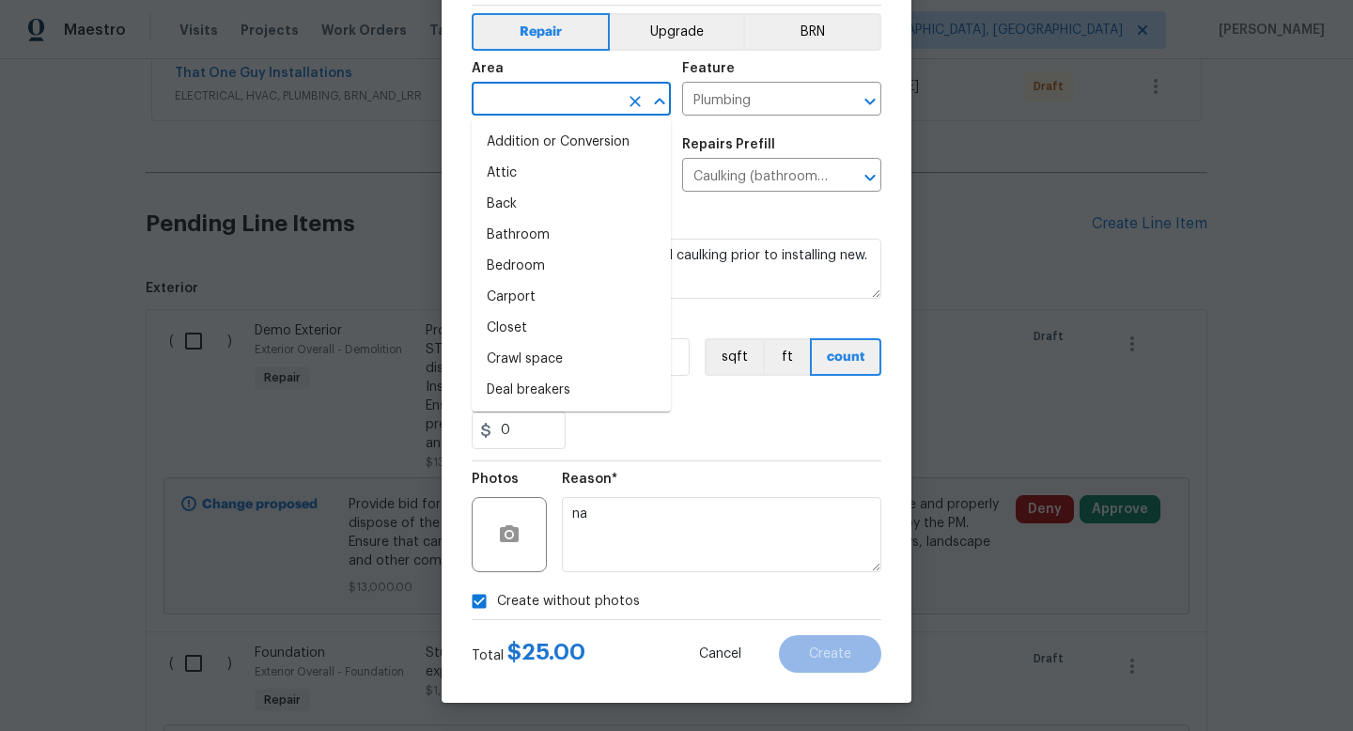
click at [518, 87] on input "text" at bounding box center [545, 100] width 147 height 29
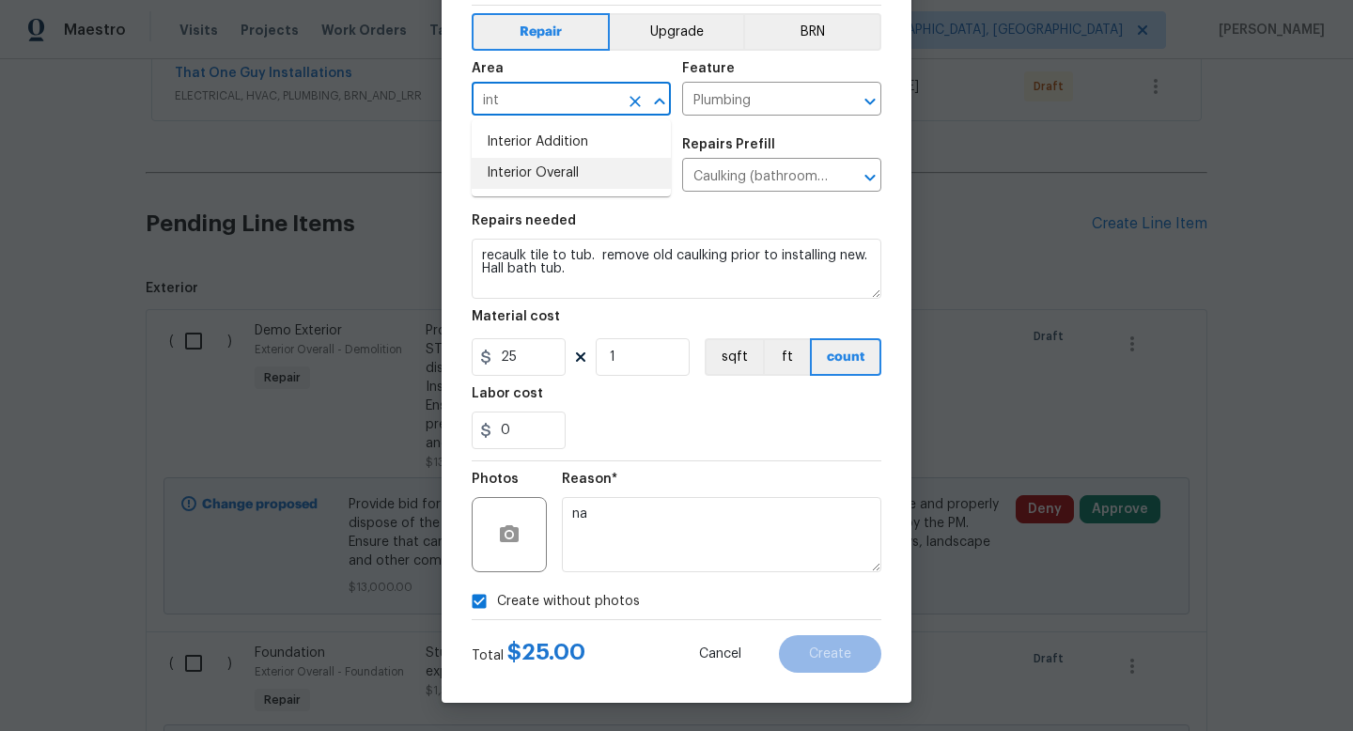
click at [522, 179] on li "Interior Overall" at bounding box center [571, 173] width 199 height 31
type input "Interior Overall"
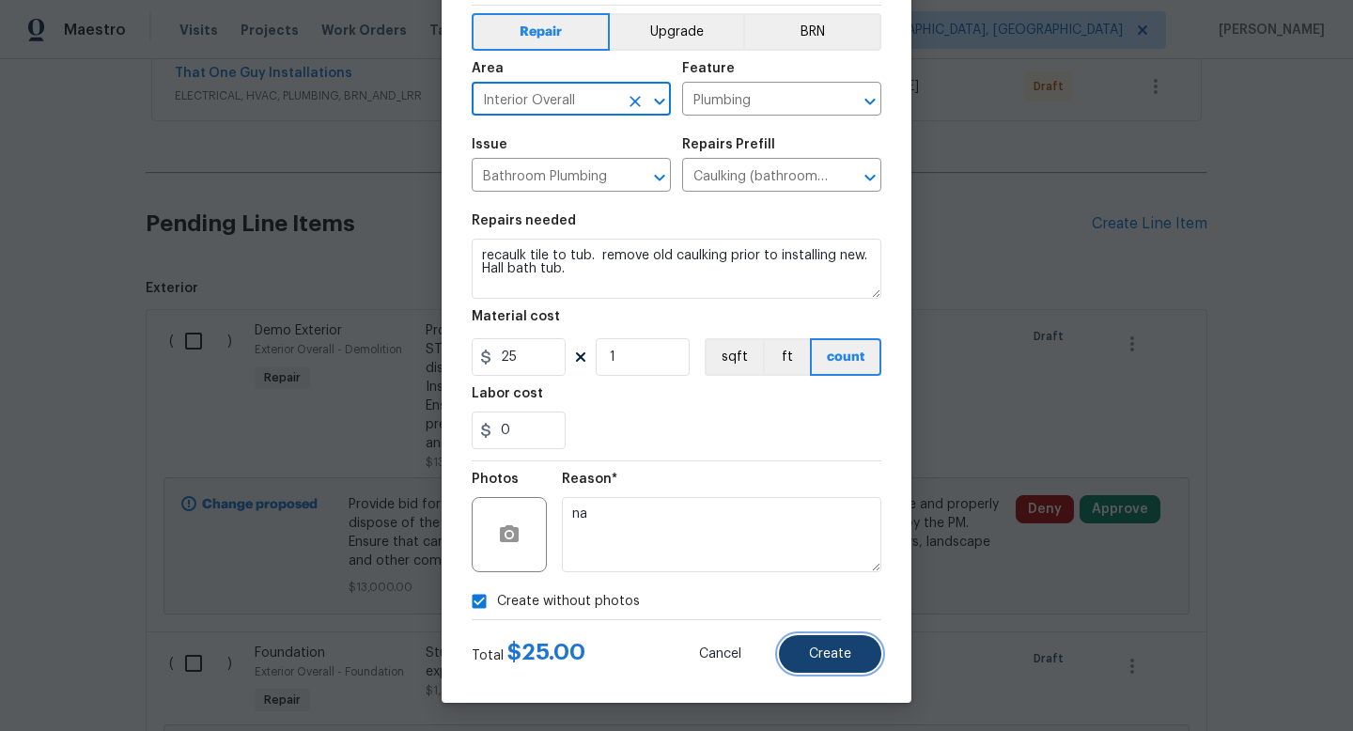
click at [836, 651] on span "Create" at bounding box center [830, 655] width 42 height 14
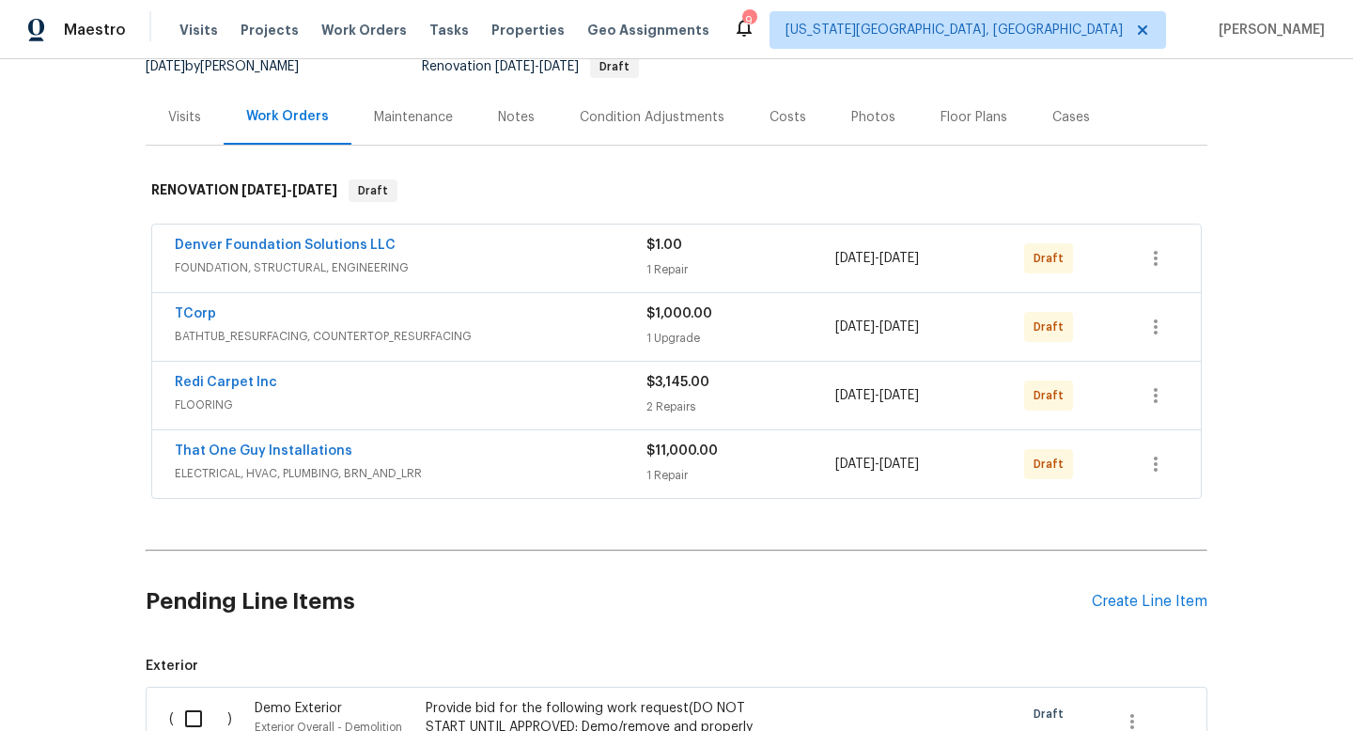
scroll to position [766, 0]
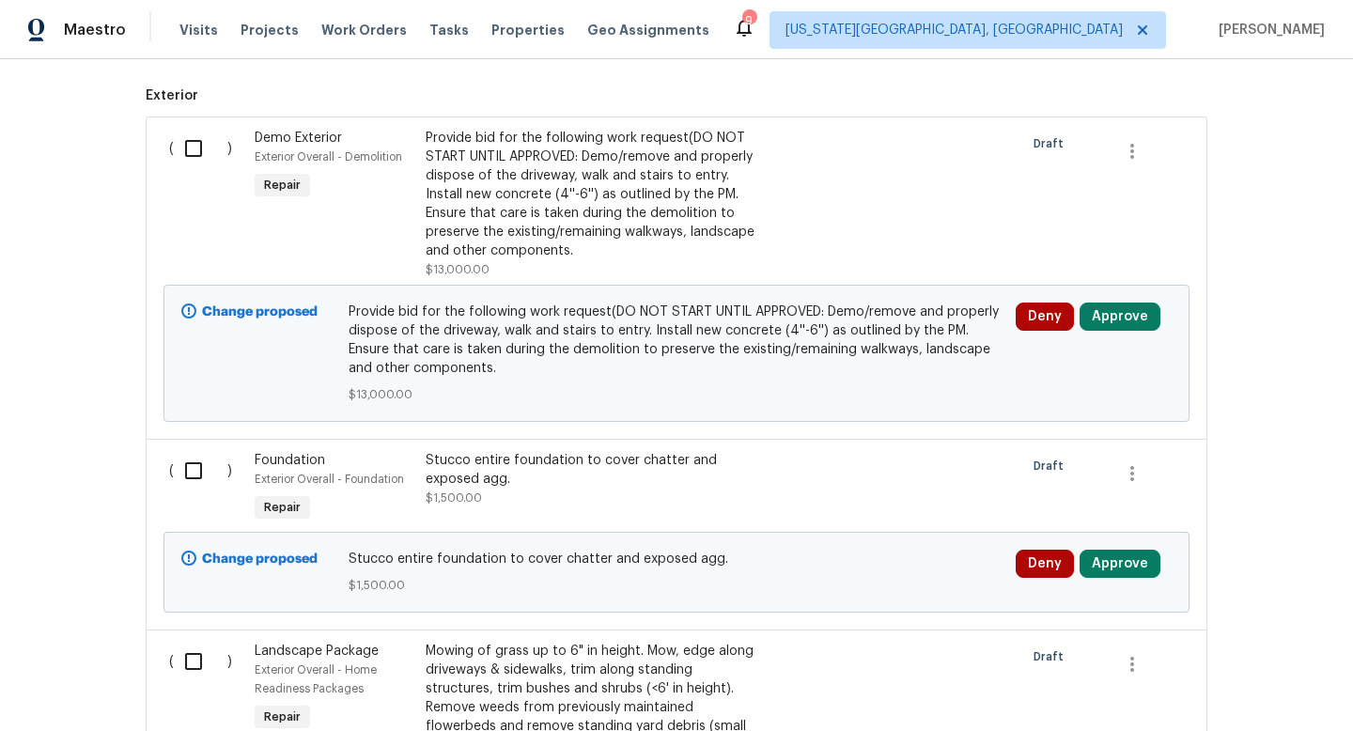
click at [556, 163] on div "Provide bid for the following work request(DO NOT START UNTIL APPROVED: Demo/re…" at bounding box center [591, 195] width 331 height 132
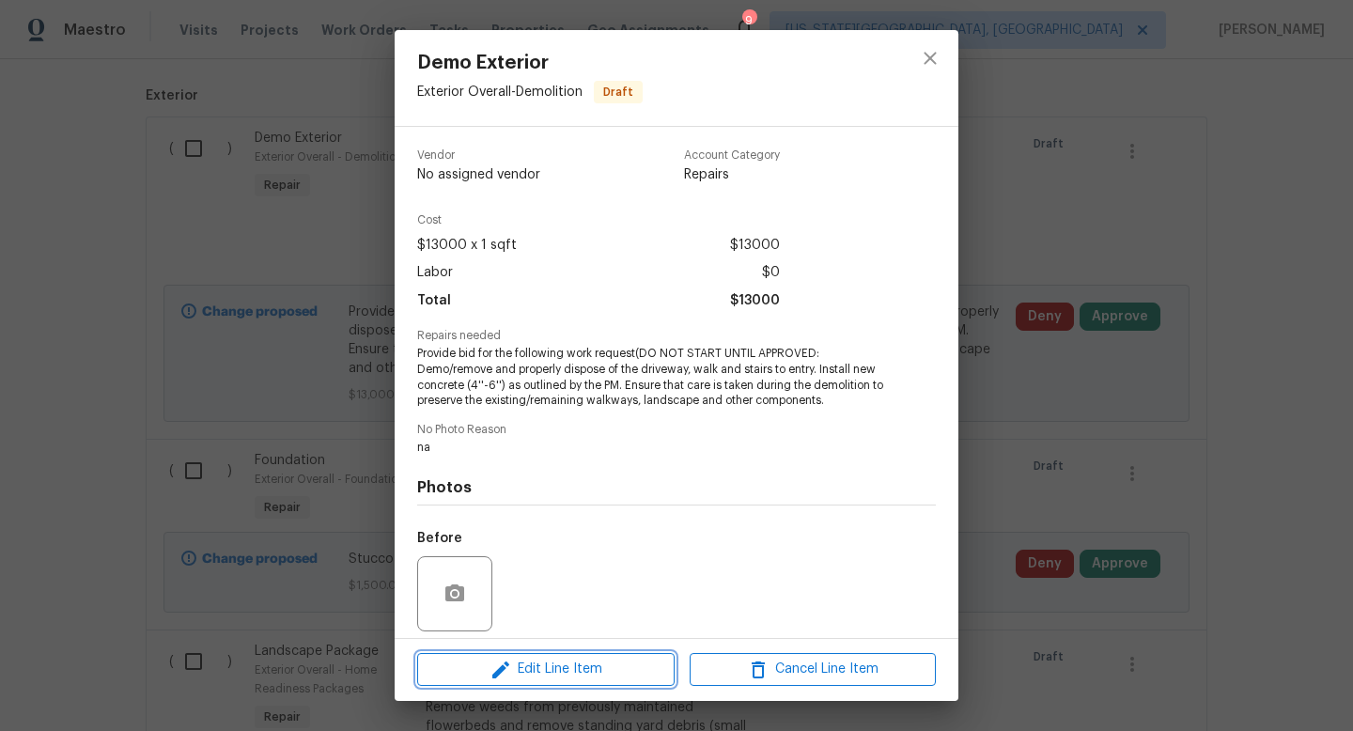
click at [493, 673] on icon "button" at bounding box center [501, 670] width 23 height 23
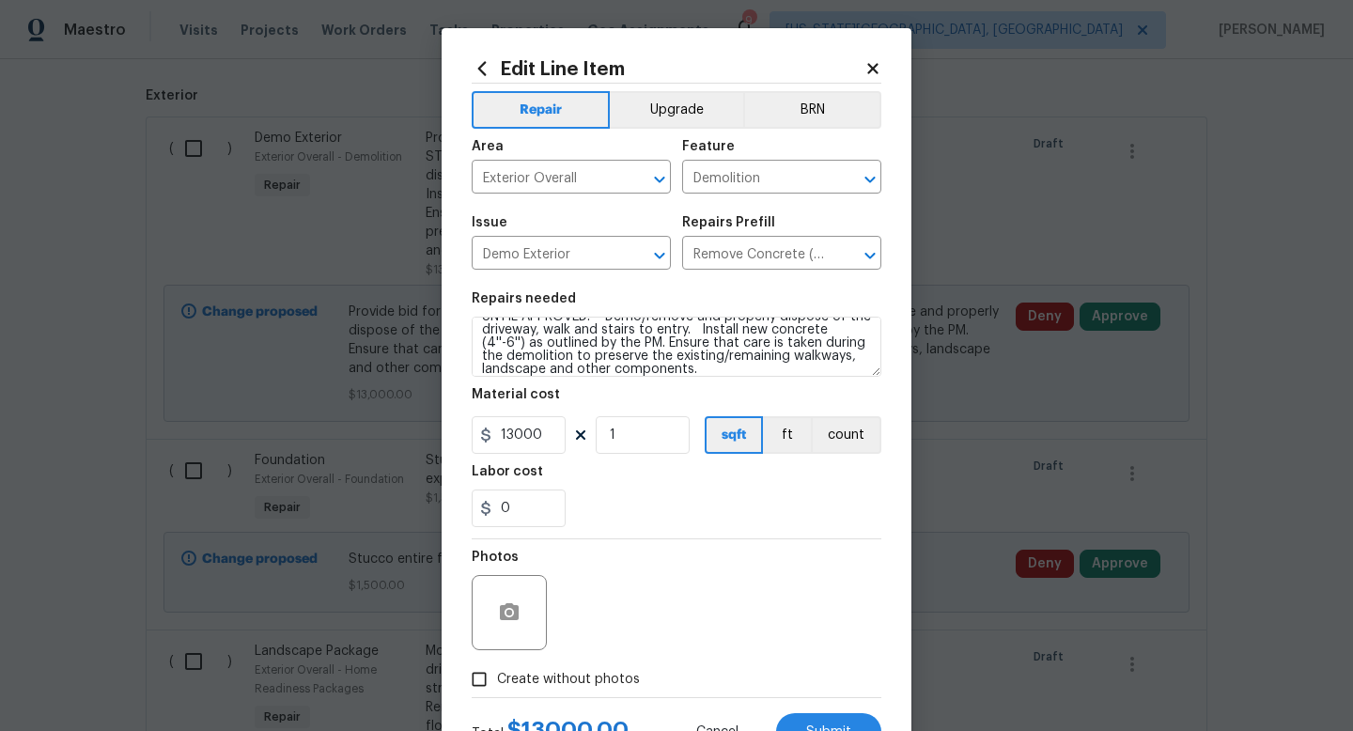
scroll to position [5, 0]
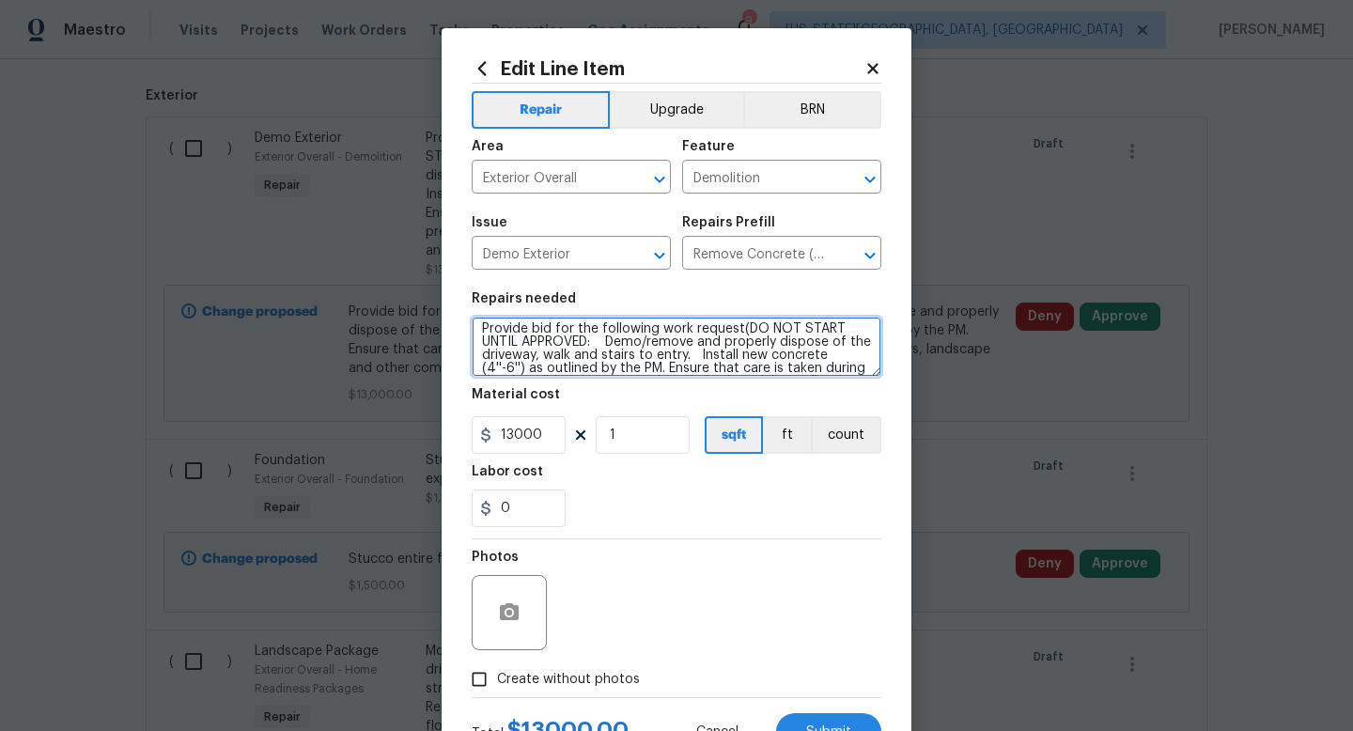
click at [681, 360] on textarea "Provide bid for the following work request(DO NOT START UNTIL APPROVED: Demo/re…" at bounding box center [677, 347] width 410 height 60
type textarea "Provide bid for the following work request(DO NOT START UNTIL APPROVED: Demo/re…"
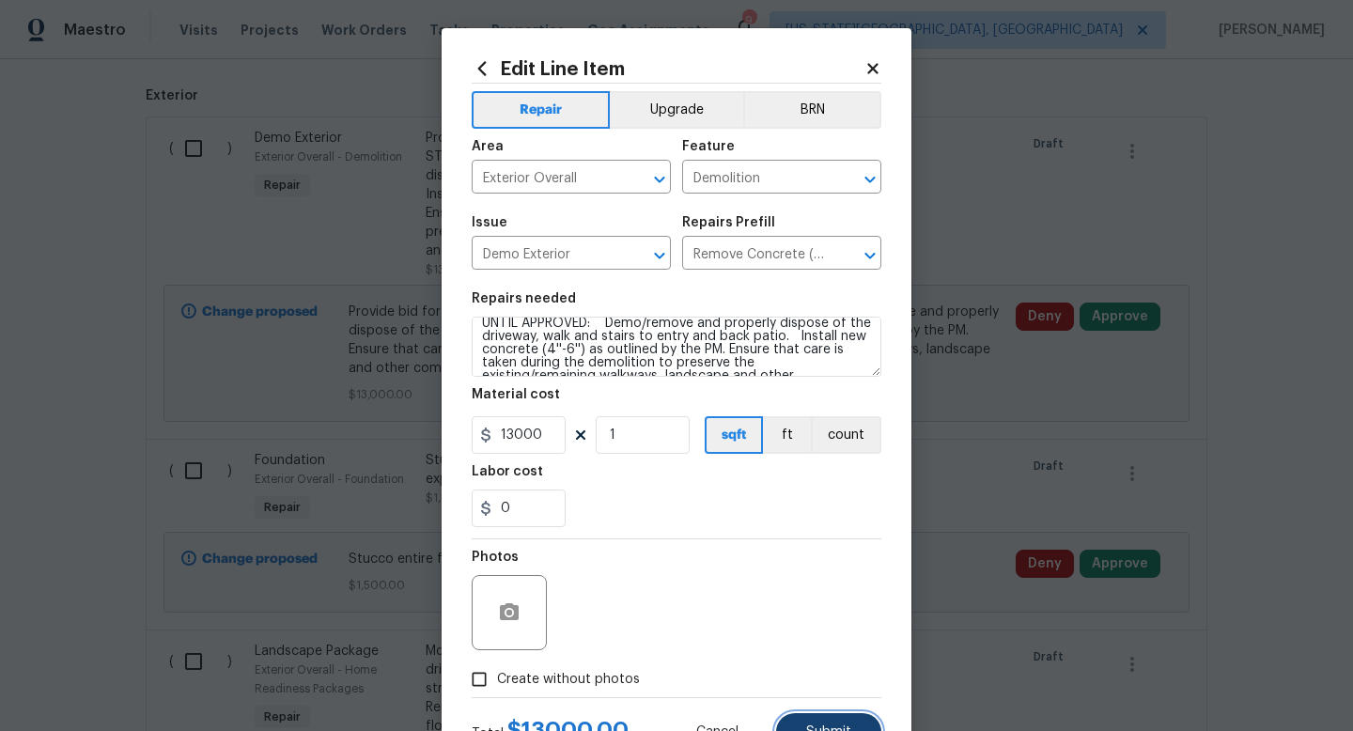
click at [843, 730] on span "Submit" at bounding box center [828, 733] width 45 height 14
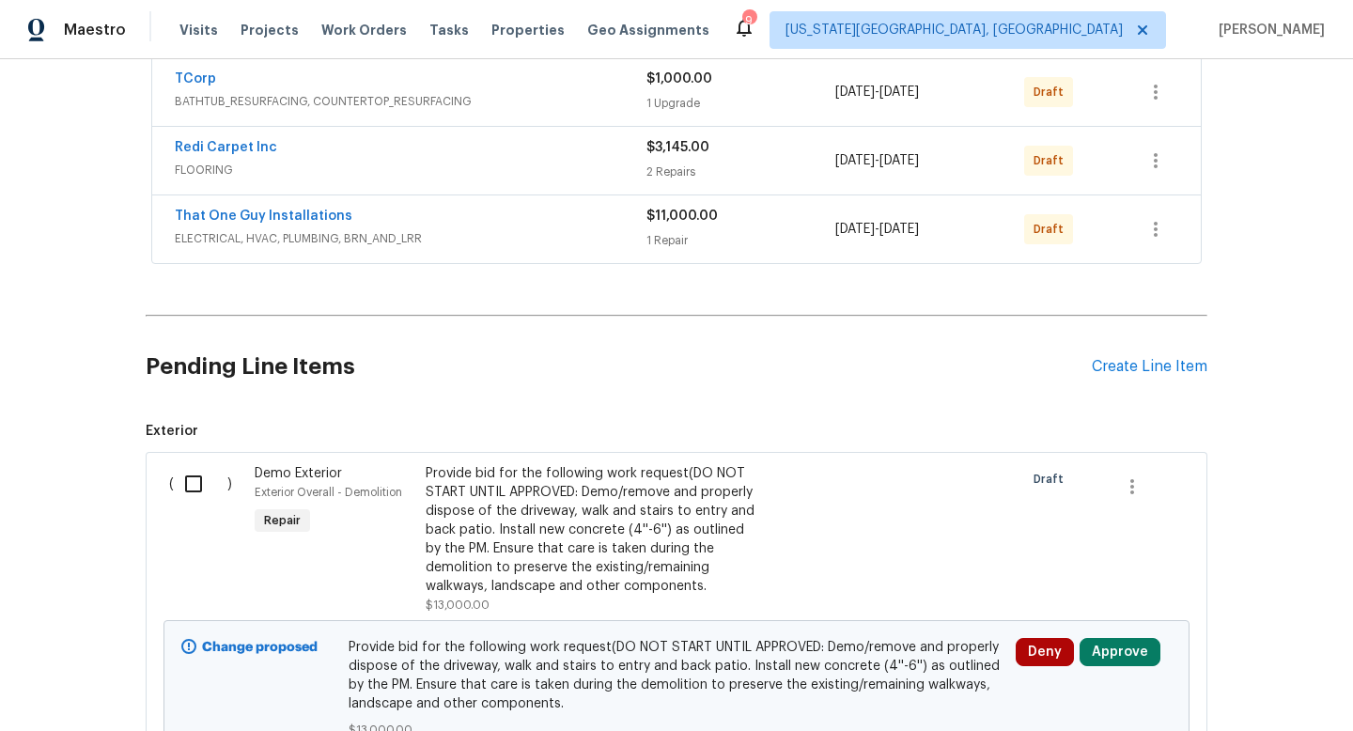
scroll to position [431, 0]
click at [1146, 354] on div "Pending Line Items Create Line Item" at bounding box center [677, 365] width 1062 height 87
click at [1144, 364] on div "Create Line Item" at bounding box center [1150, 366] width 116 height 18
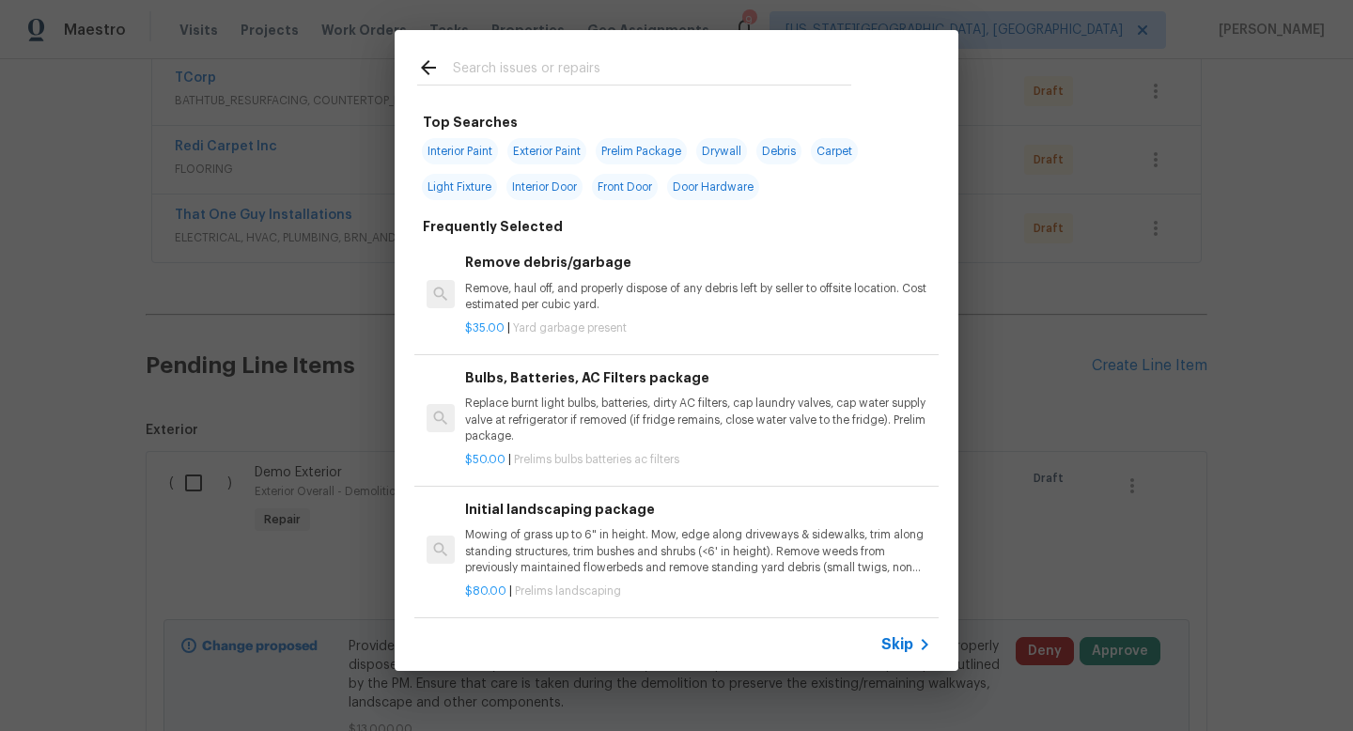
click at [542, 63] on input "text" at bounding box center [652, 70] width 398 height 28
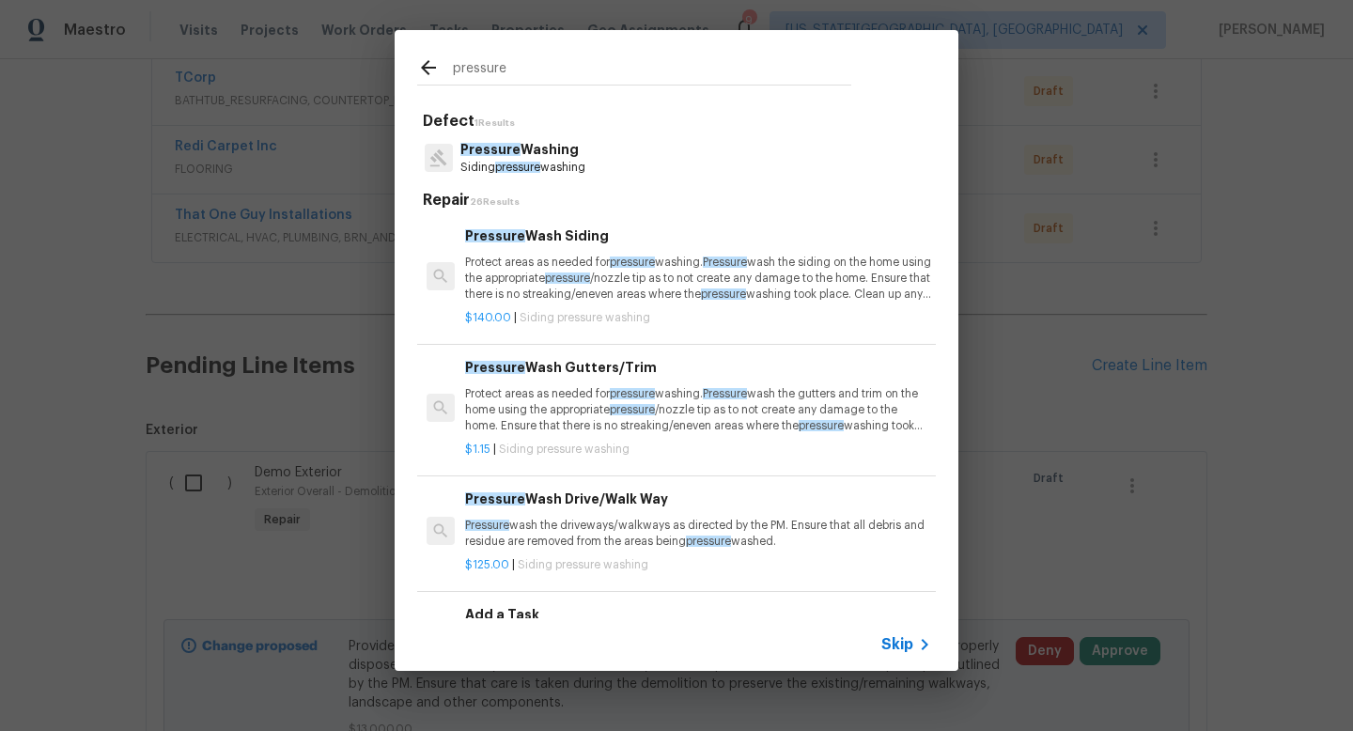
type input "pressure"
click at [528, 164] on span "pressure" at bounding box center [517, 167] width 45 height 11
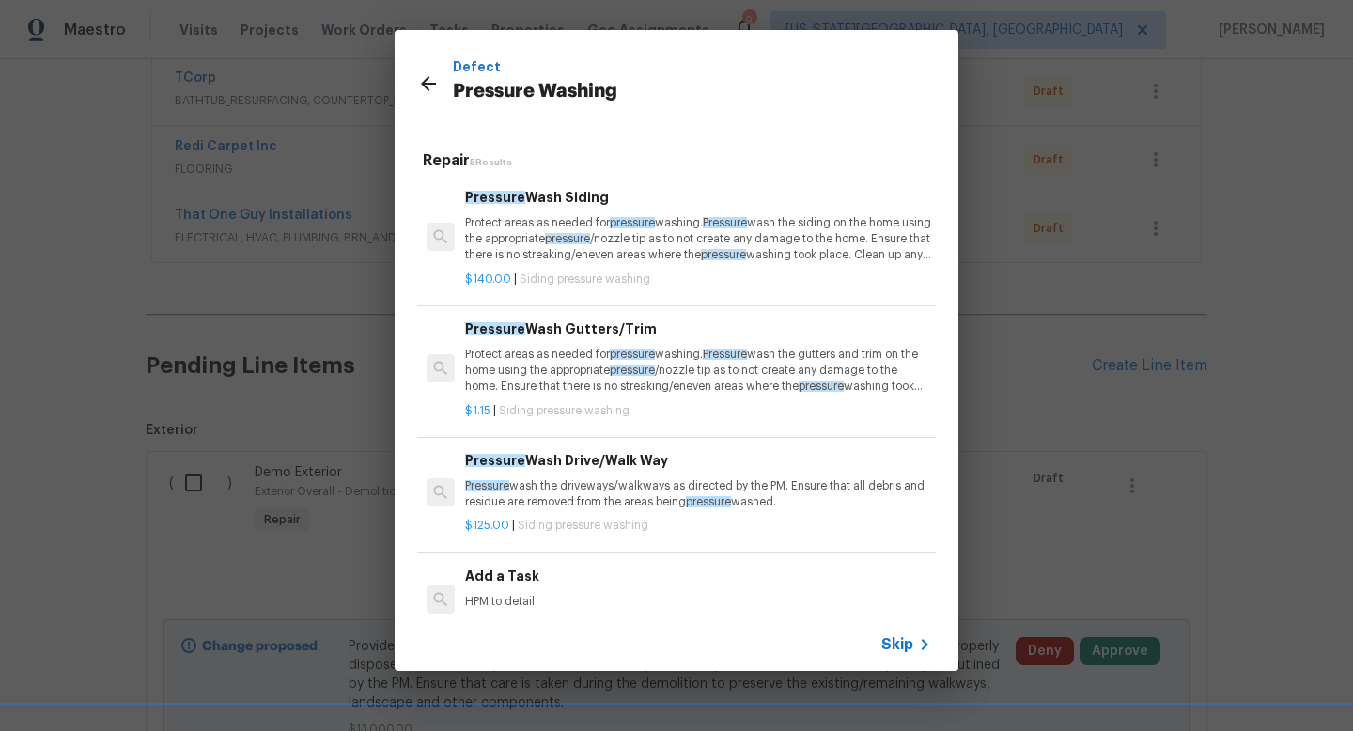
click at [570, 241] on p "Protect areas as needed for pressure washing. Pressure wash the siding on the h…" at bounding box center [698, 239] width 466 height 48
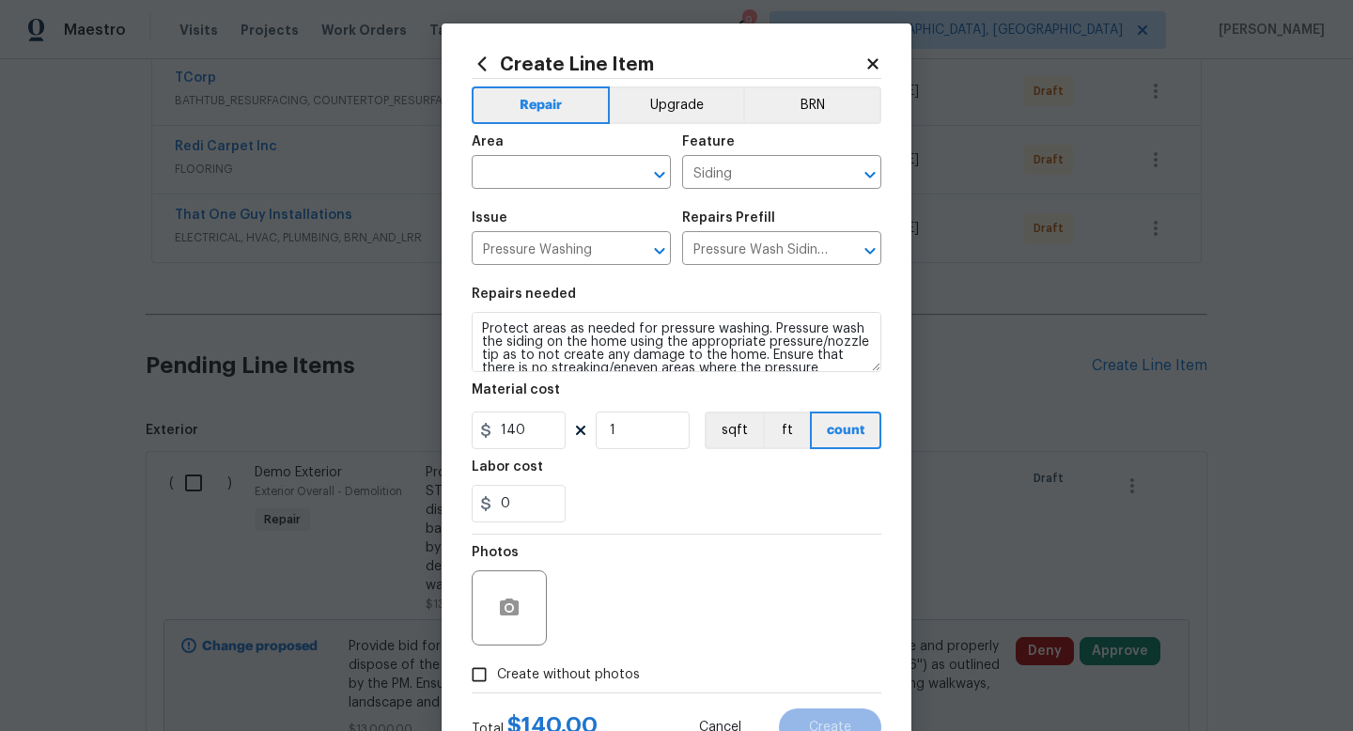
scroll to position [25, 0]
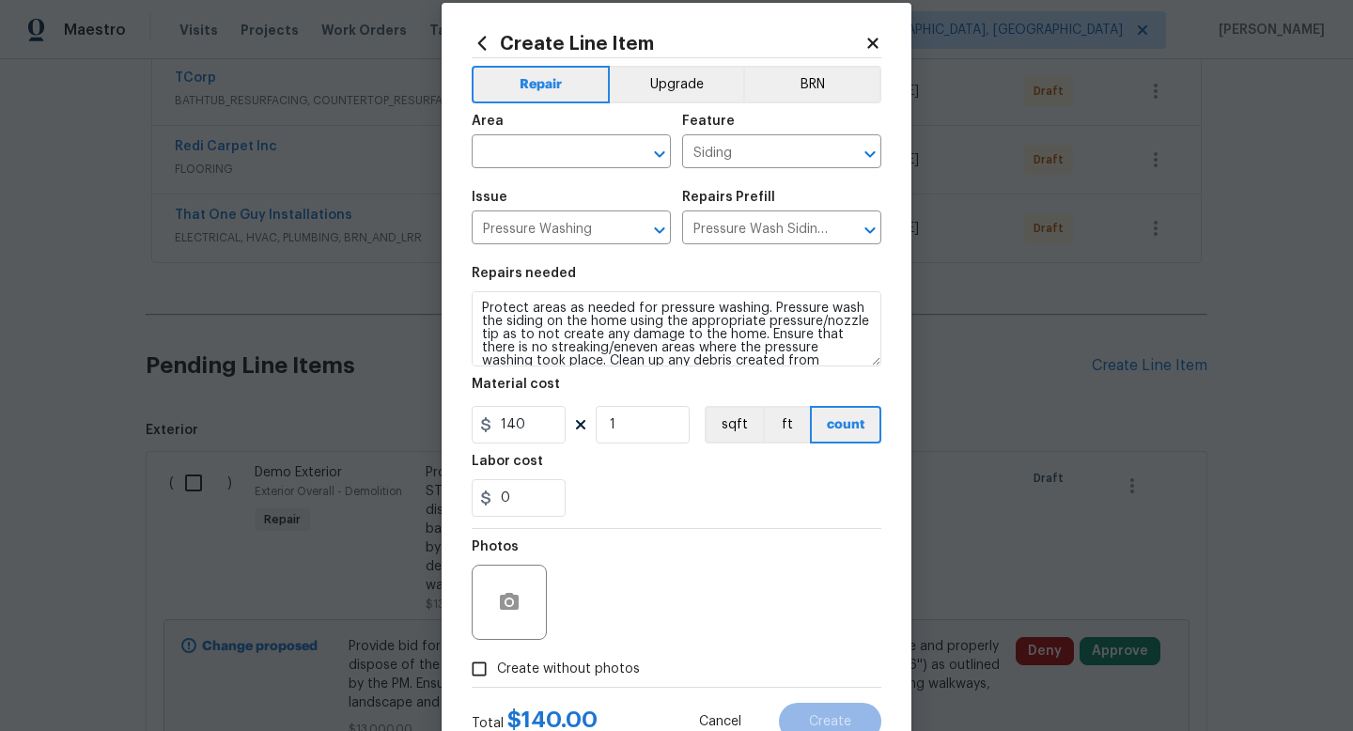
drag, startPoint x: 871, startPoint y: 348, endPoint x: 904, endPoint y: 447, distance: 104.9
click at [904, 447] on div "Create Line Item Repair Upgrade BRN Area ​ Feature Siding ​ Issue Pressure Wash…" at bounding box center [677, 387] width 470 height 768
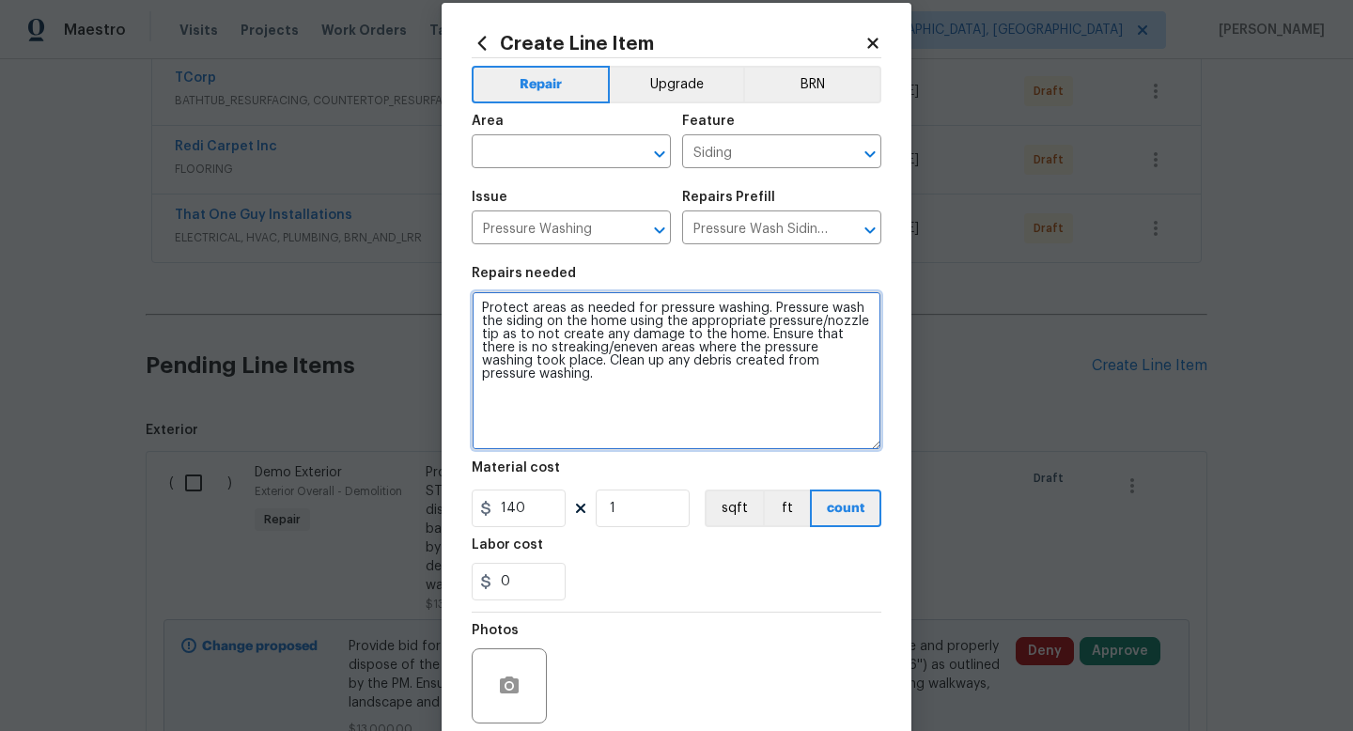
click at [486, 305] on textarea "Protect areas as needed for pressure washing. Pressure wash the siding on the h…" at bounding box center [677, 370] width 410 height 159
click at [483, 306] on textarea "Protect areas as needed for pressure washing. Pressure wash the siding on the h…" at bounding box center [677, 370] width 410 height 159
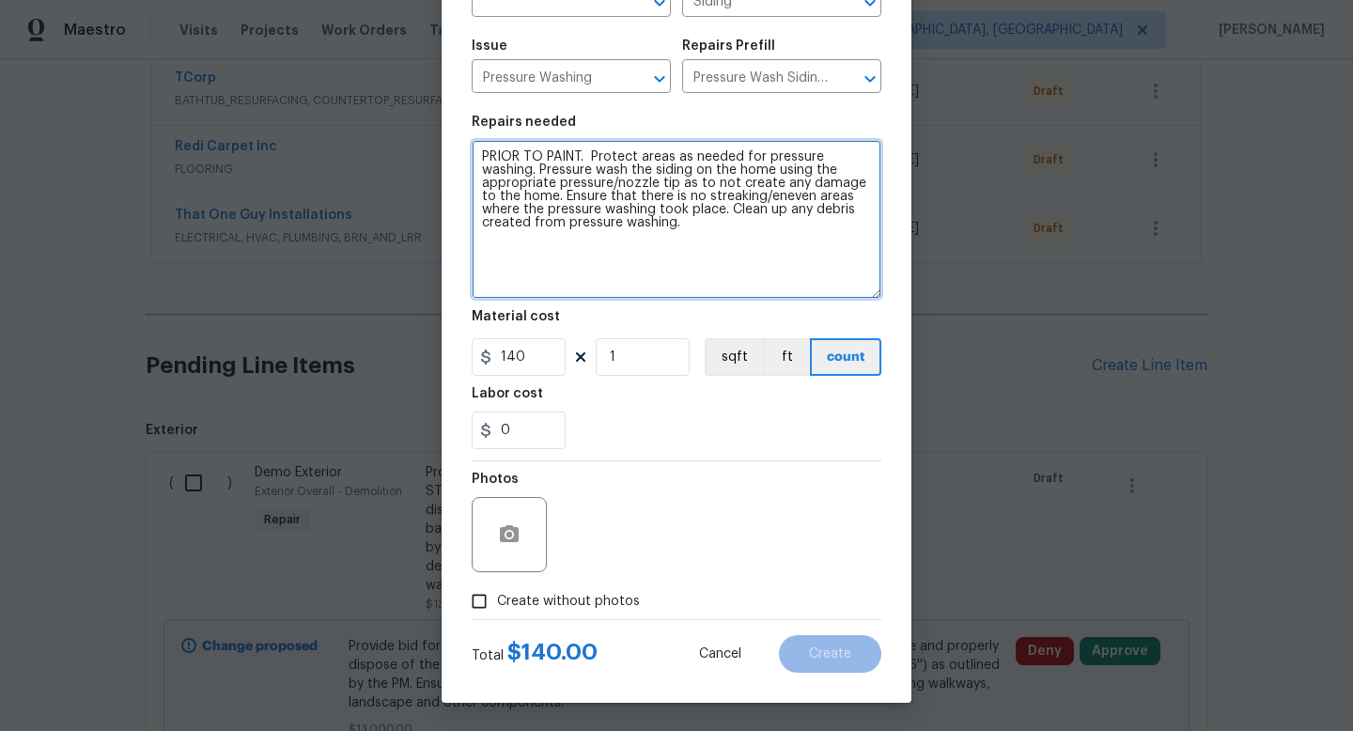
type textarea "PRIOR TO PAINT. Protect areas as needed for pressure washing. Pressure wash the…"
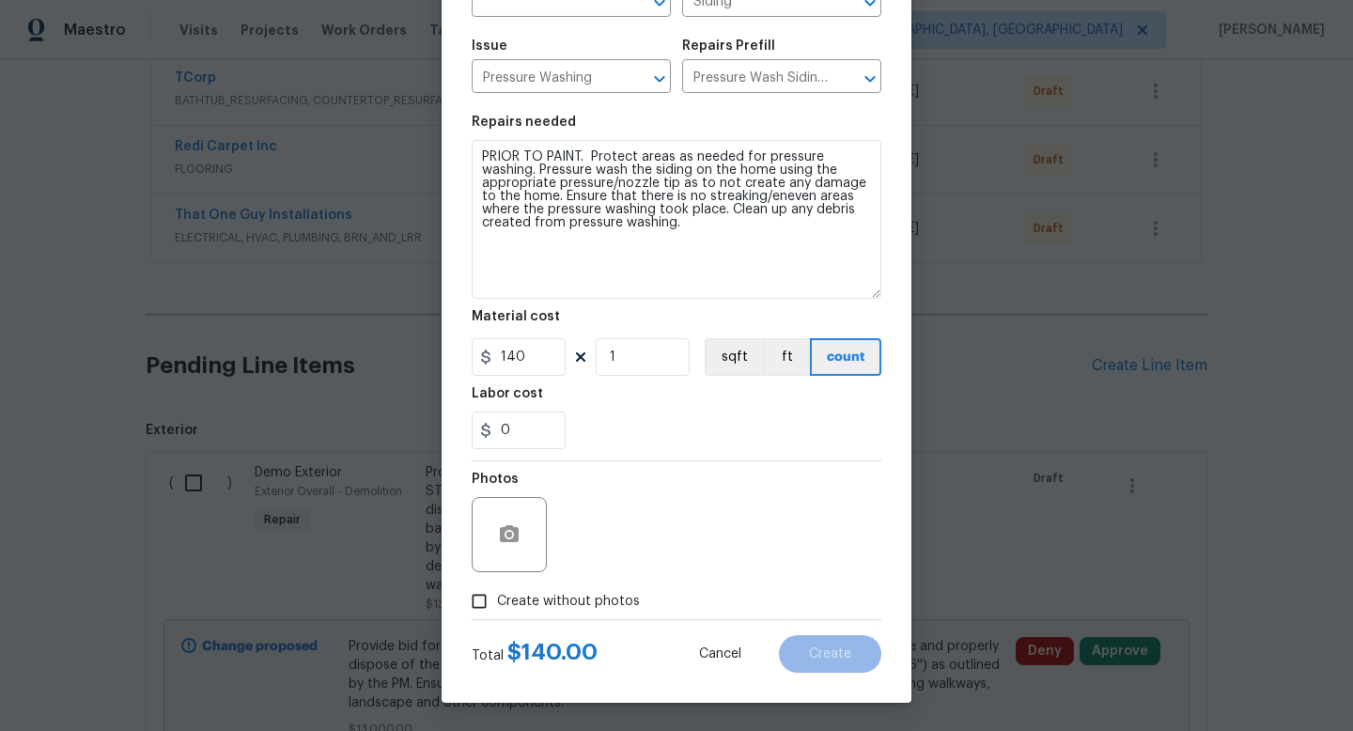
click at [606, 601] on span "Create without photos" at bounding box center [568, 602] width 143 height 20
click at [497, 601] on input "Create without photos" at bounding box center [479, 602] width 36 height 36
checkbox input "true"
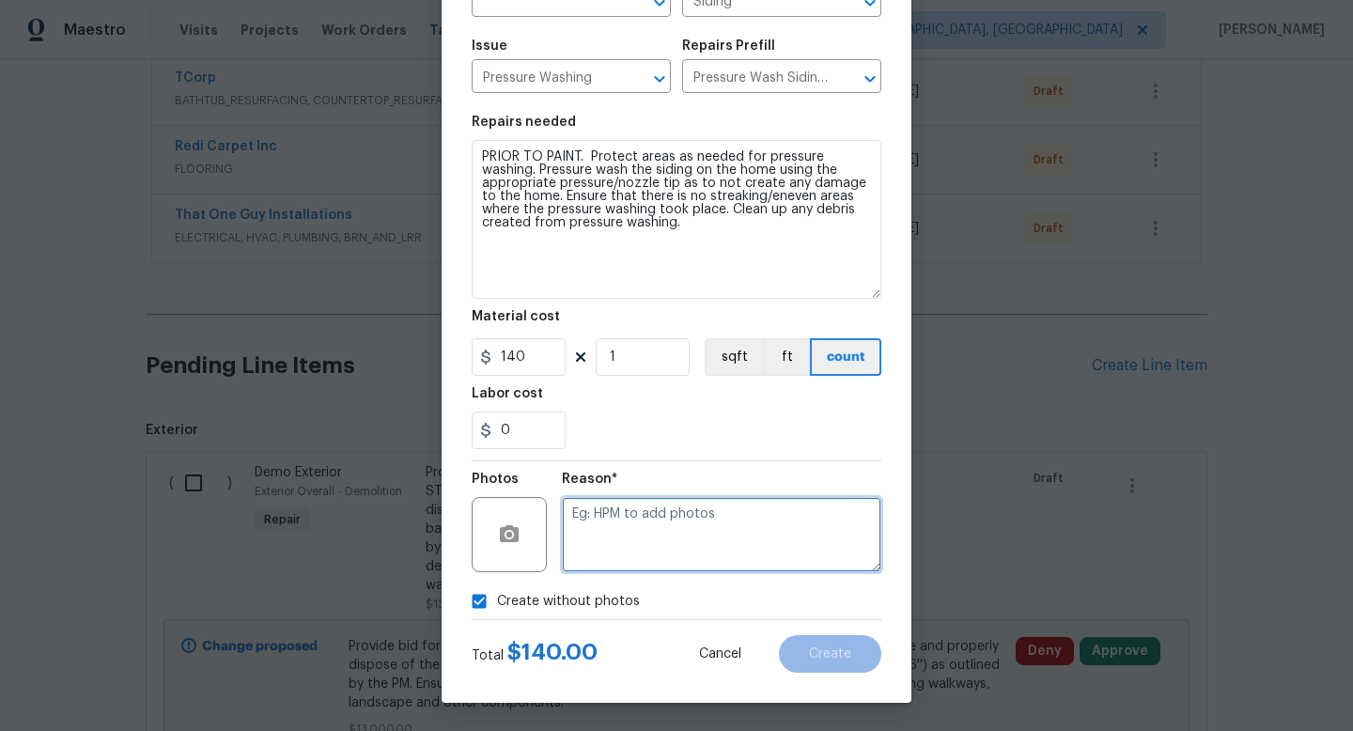
click at [618, 553] on textarea at bounding box center [722, 534] width 320 height 75
type textarea "A"
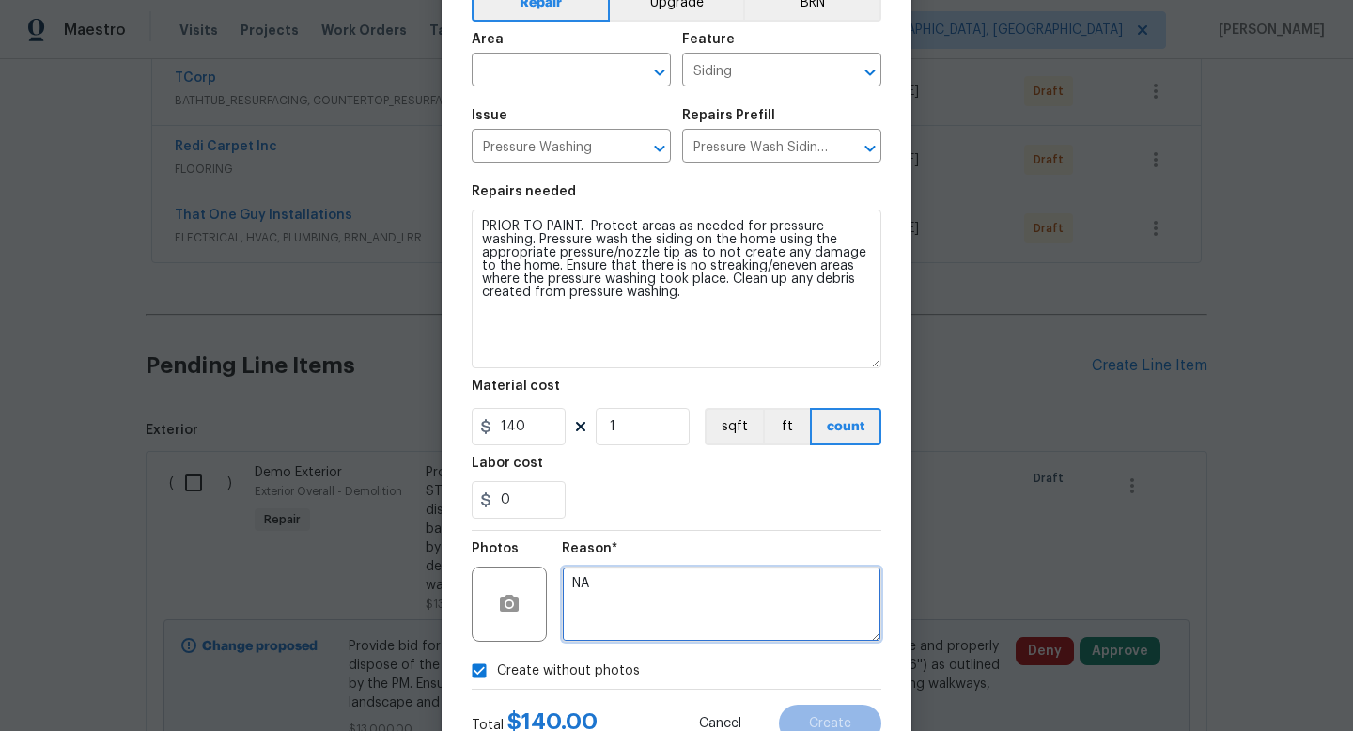
scroll to position [102, 0]
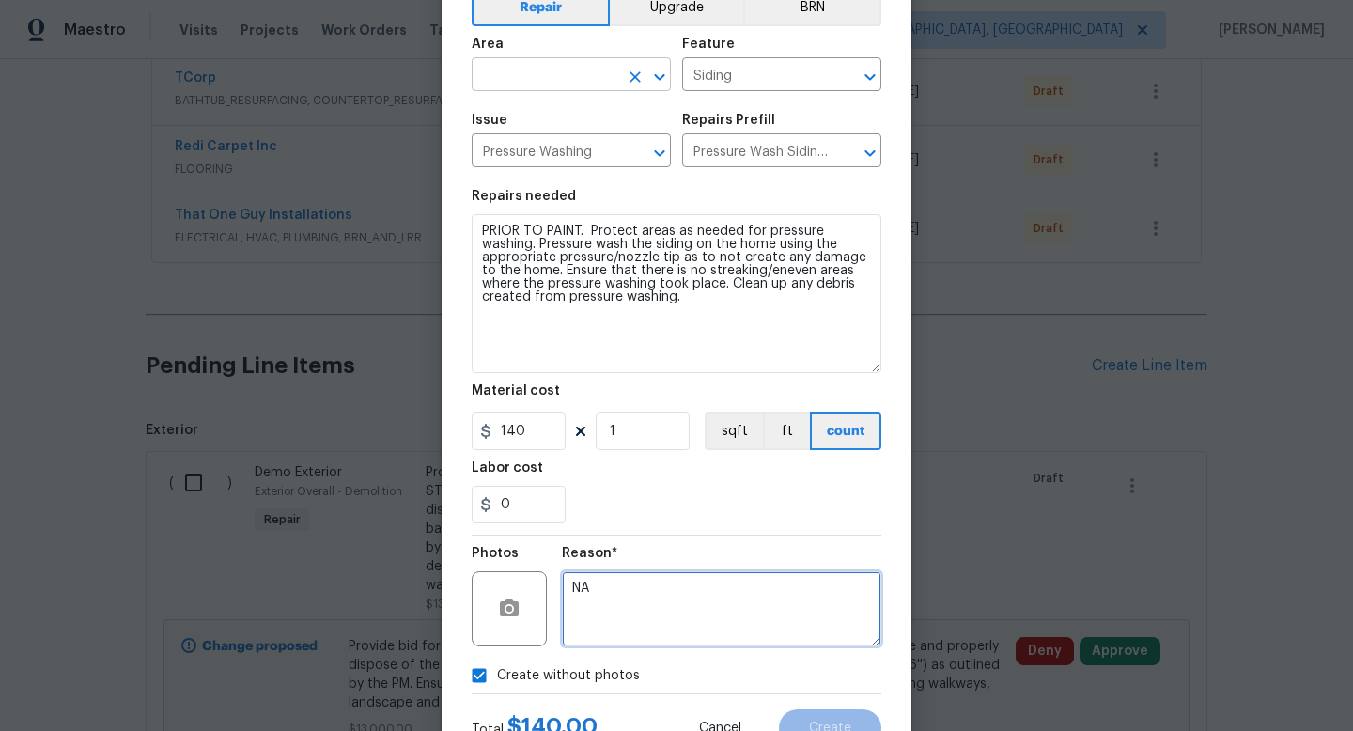
type textarea "NA"
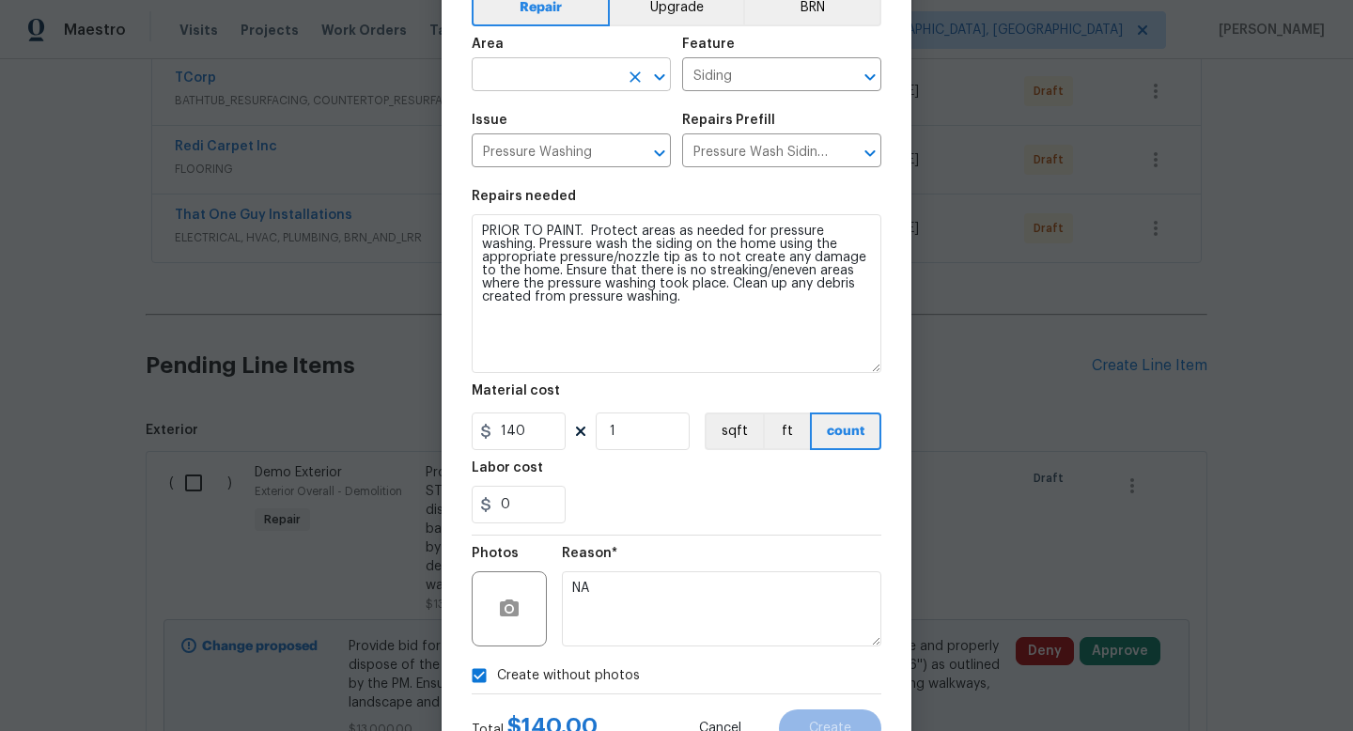
click at [530, 63] on input "text" at bounding box center [545, 76] width 147 height 29
type input "i"
click at [526, 143] on li "Exterior Overall" at bounding box center [571, 149] width 199 height 31
type input "Exterior Overall"
click at [833, 730] on span "Create" at bounding box center [830, 729] width 42 height 14
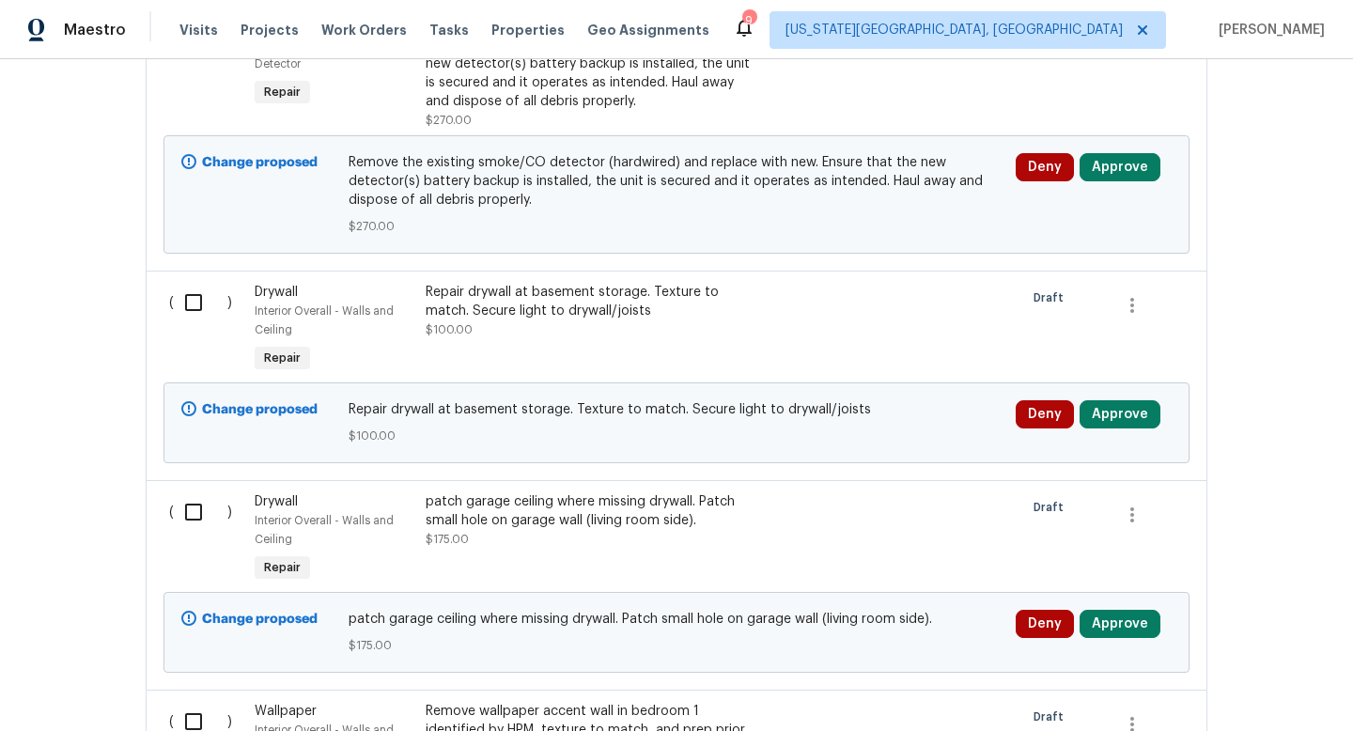
scroll to position [8752, 0]
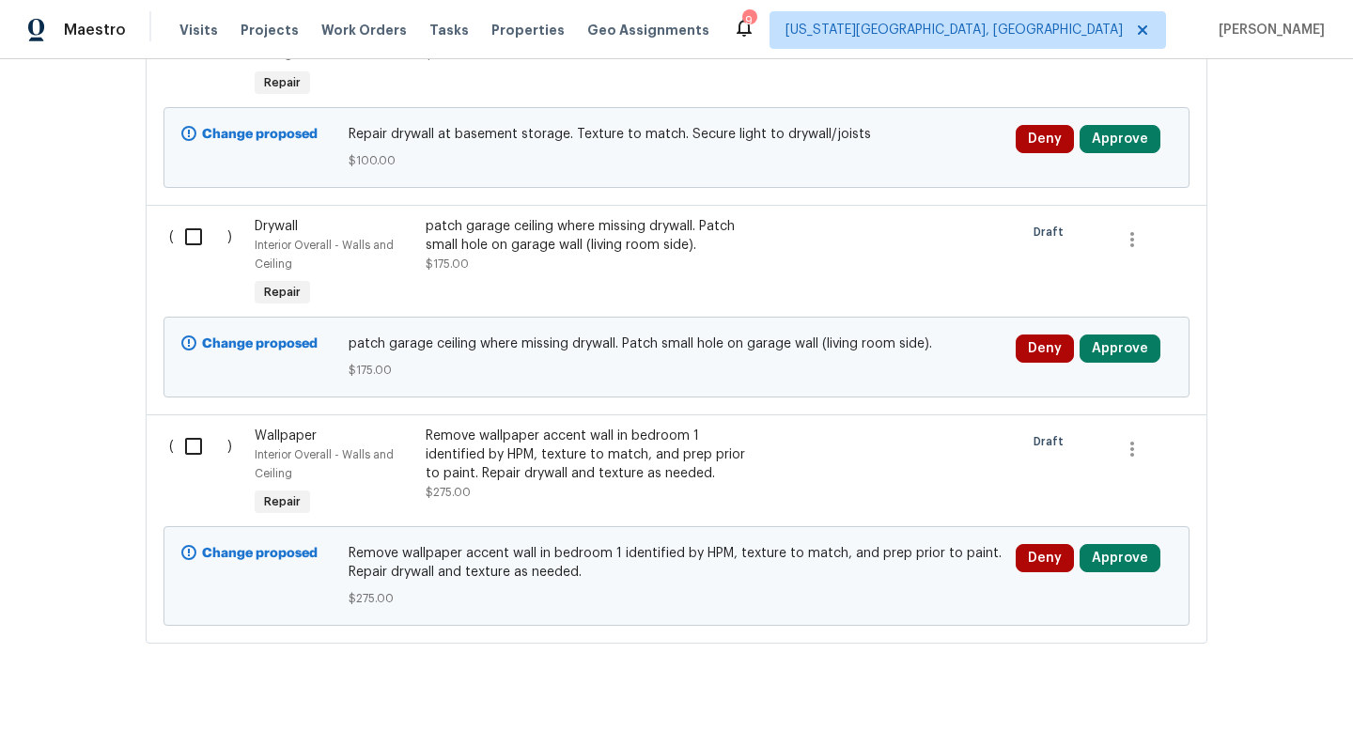
click at [195, 427] on input "checkbox" at bounding box center [201, 446] width 54 height 39
checkbox input "true"
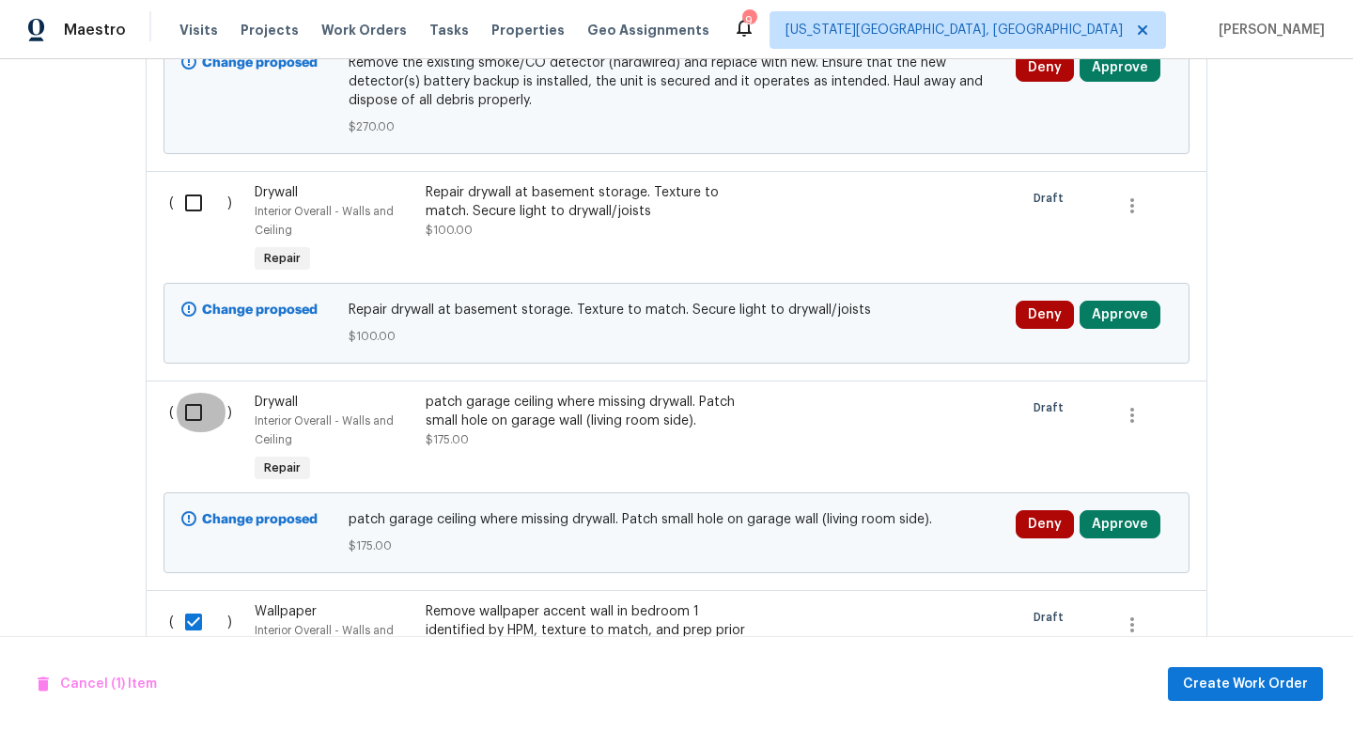
click at [197, 393] on input "checkbox" at bounding box center [201, 412] width 54 height 39
checkbox input "true"
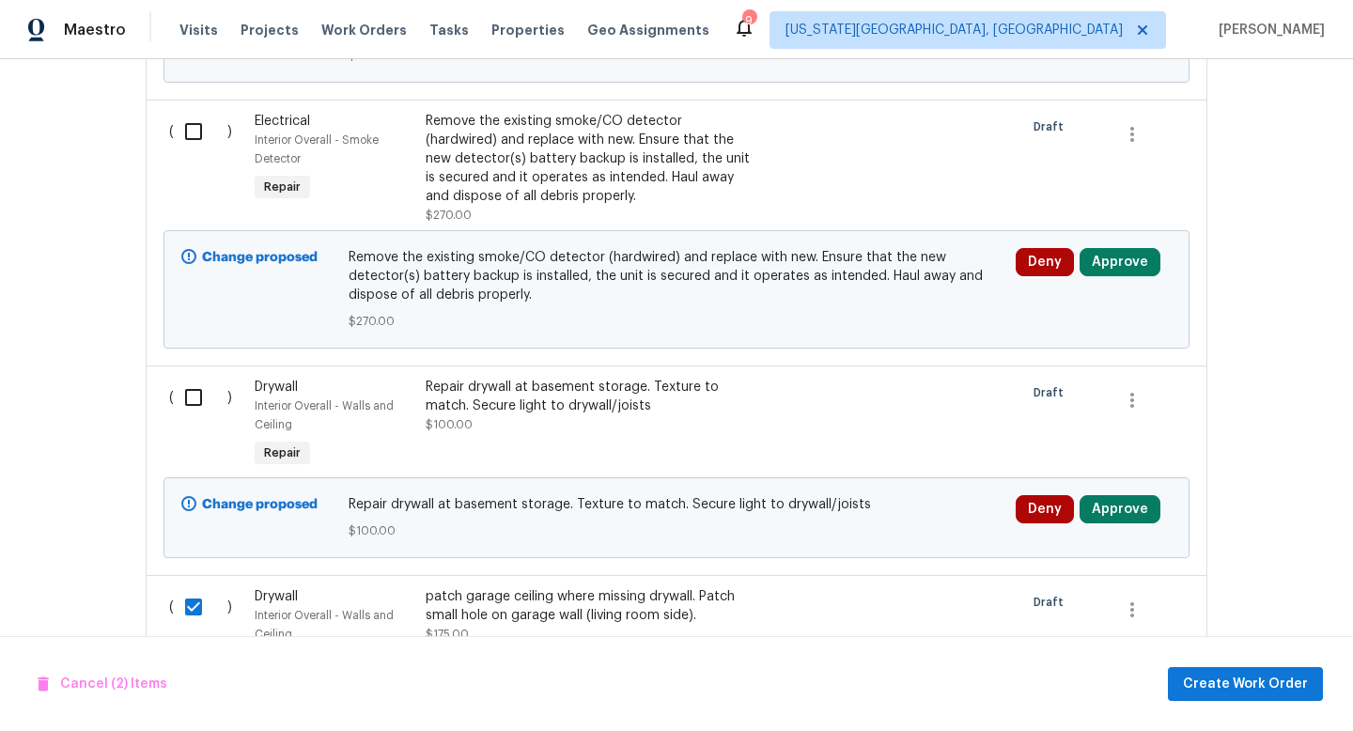
scroll to position [8377, 0]
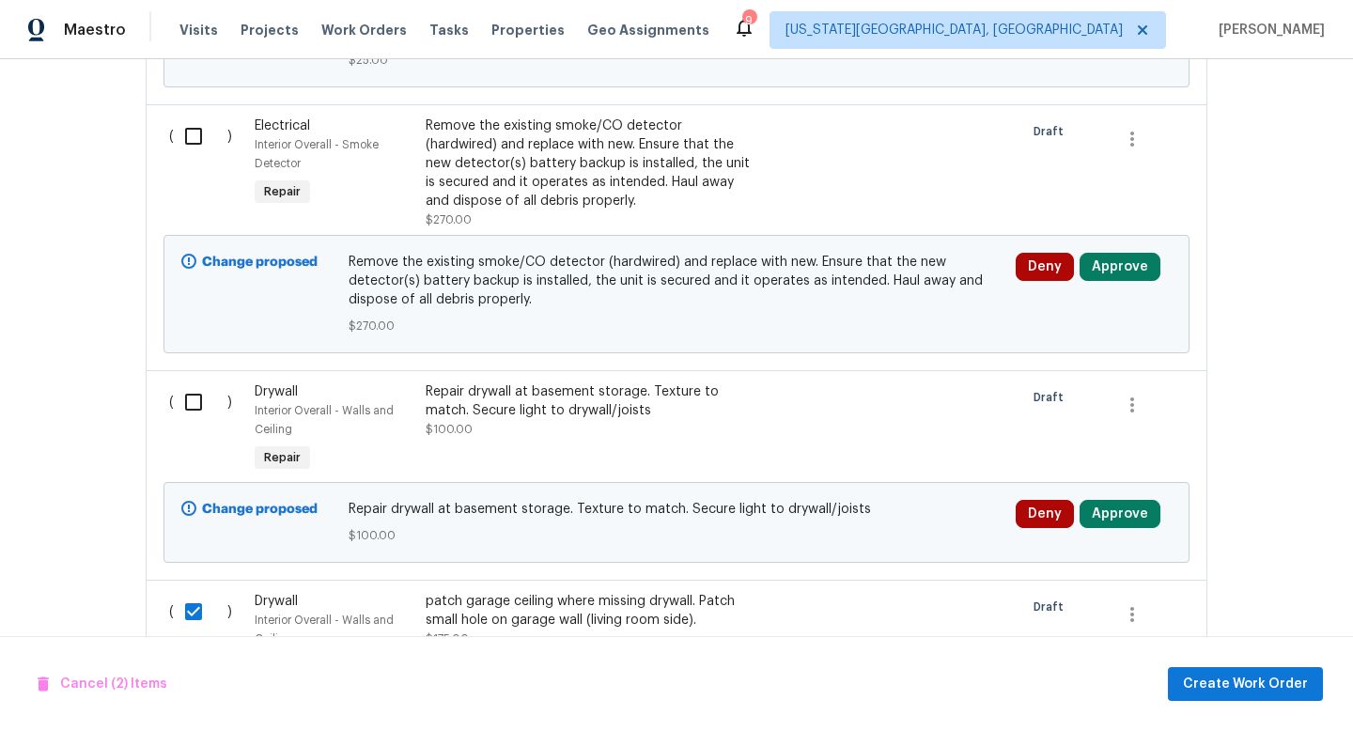
click at [202, 382] on input "checkbox" at bounding box center [201, 401] width 54 height 39
checkbox input "true"
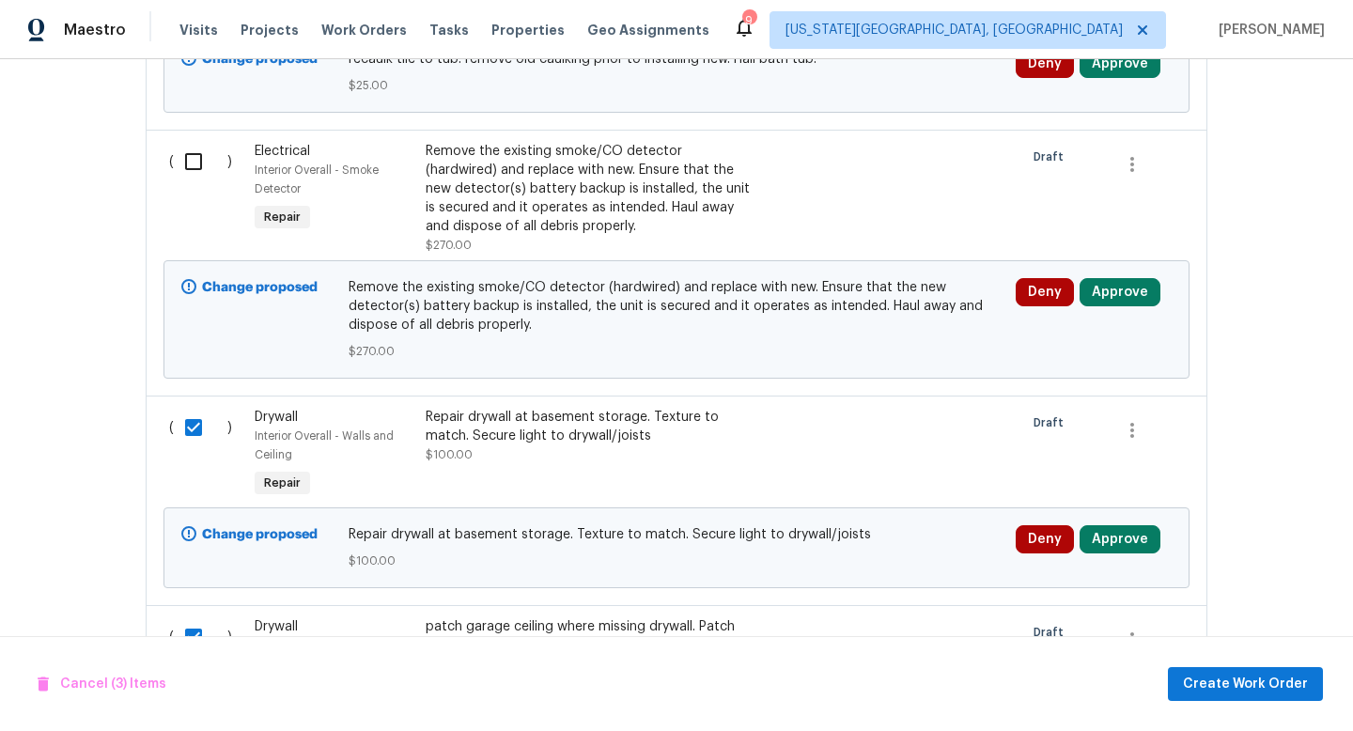
scroll to position [8351, 0]
click at [184, 143] on input "checkbox" at bounding box center [201, 162] width 54 height 39
checkbox input "true"
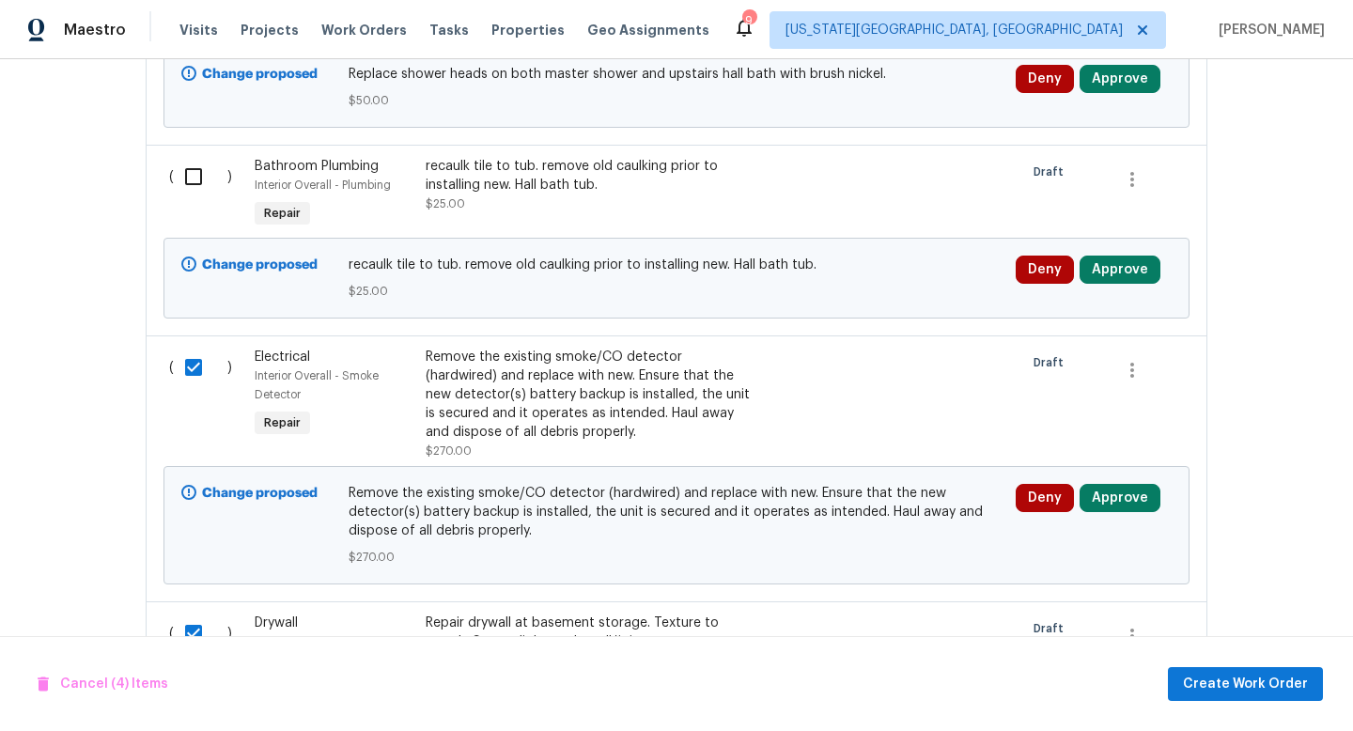
scroll to position [8123, 0]
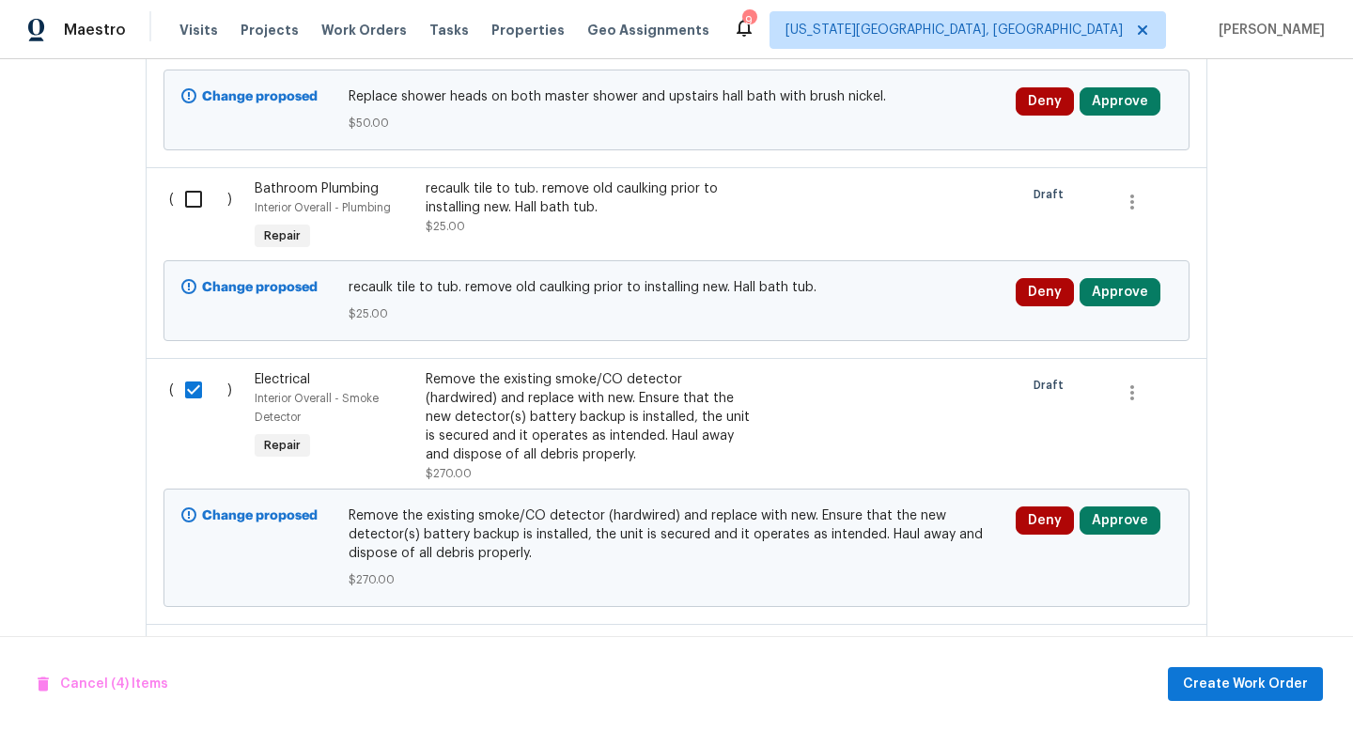
click at [197, 179] on input "checkbox" at bounding box center [201, 198] width 54 height 39
checkbox input "true"
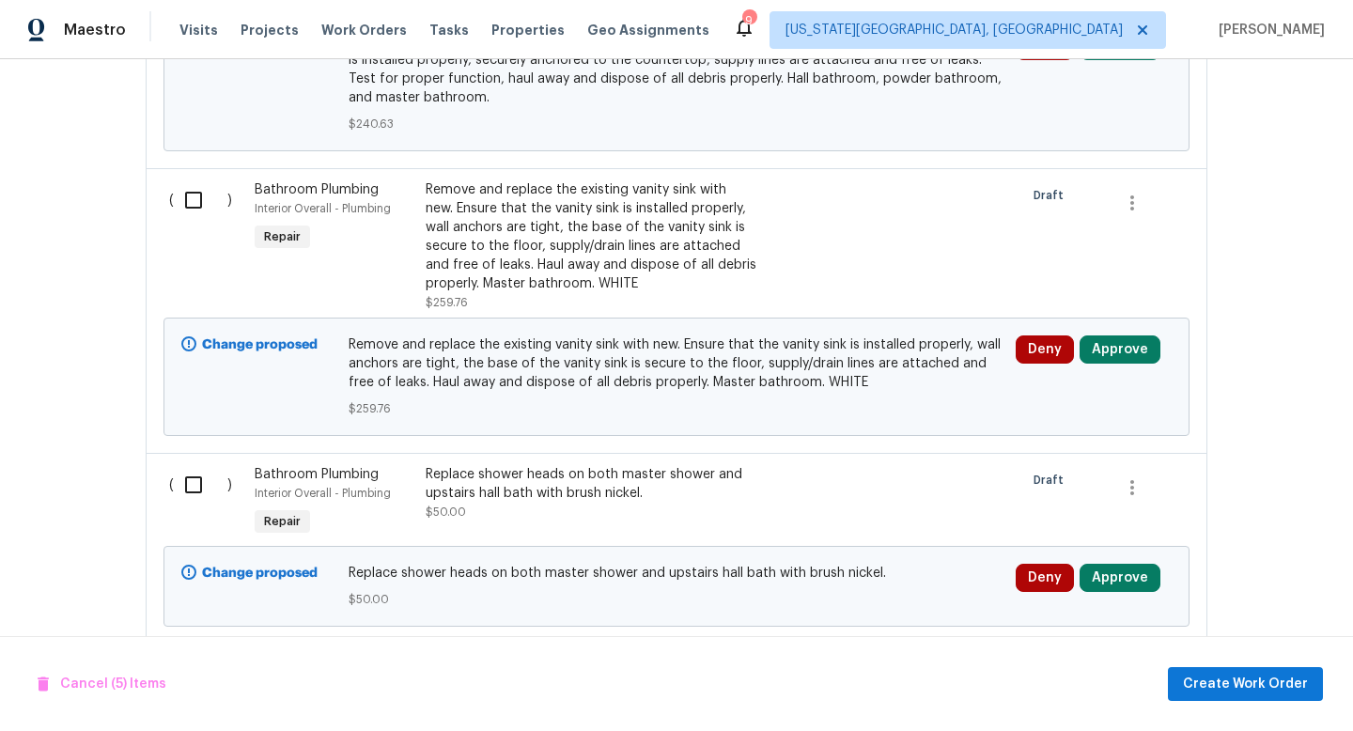
scroll to position [7645, 0]
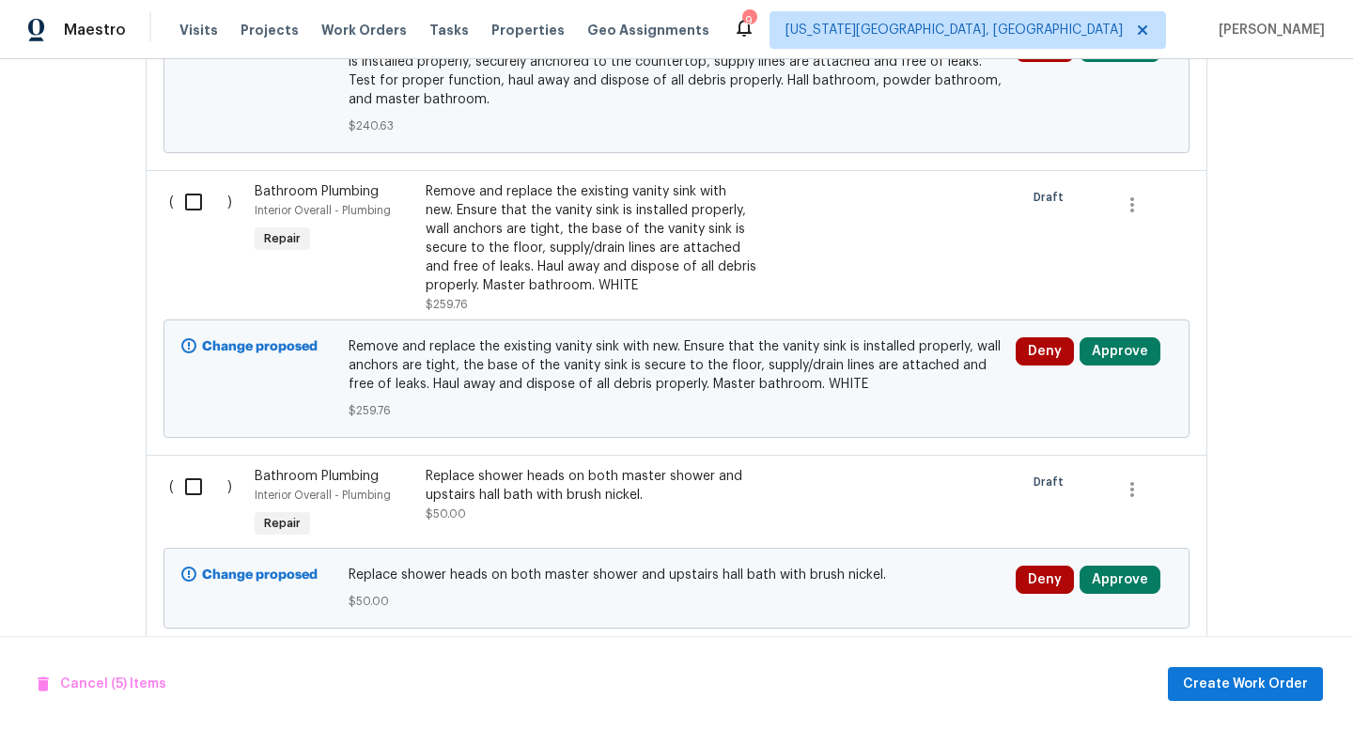
click at [193, 182] on input "checkbox" at bounding box center [201, 201] width 54 height 39
checkbox input "true"
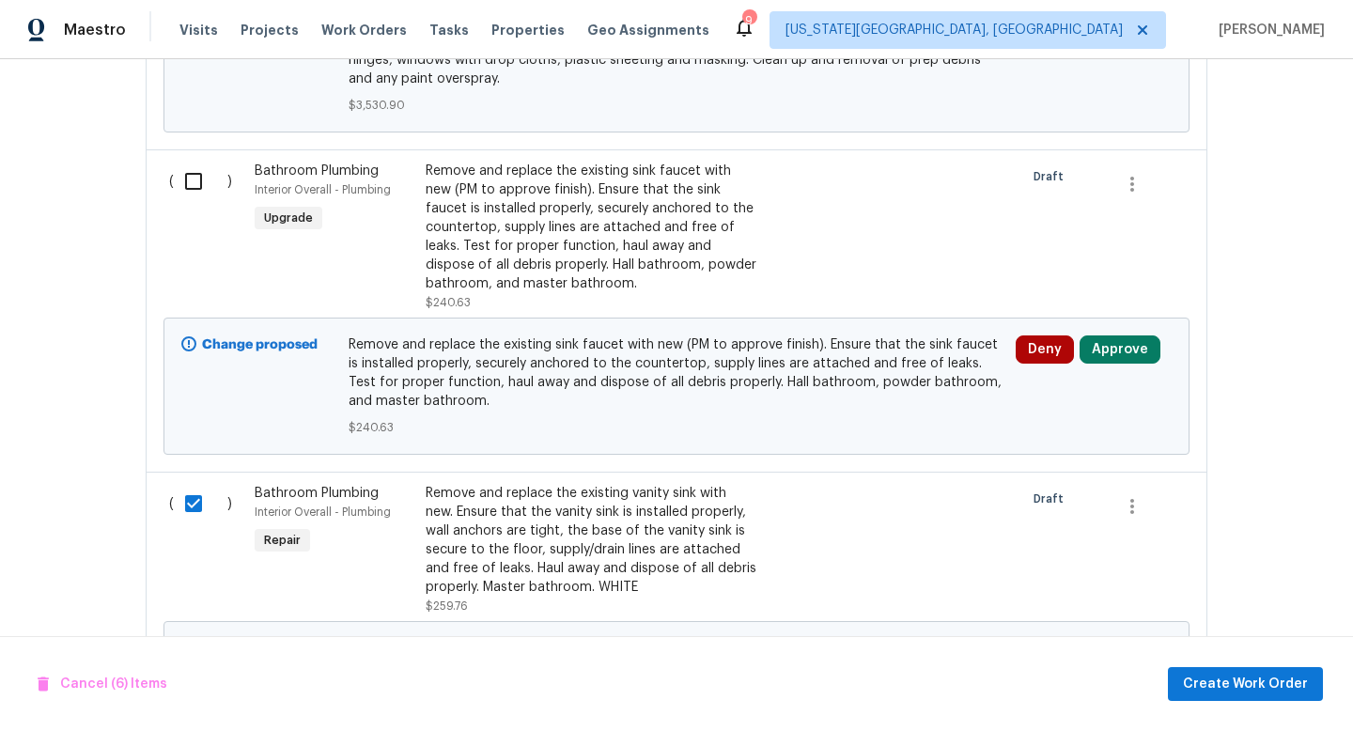
scroll to position [7334, 0]
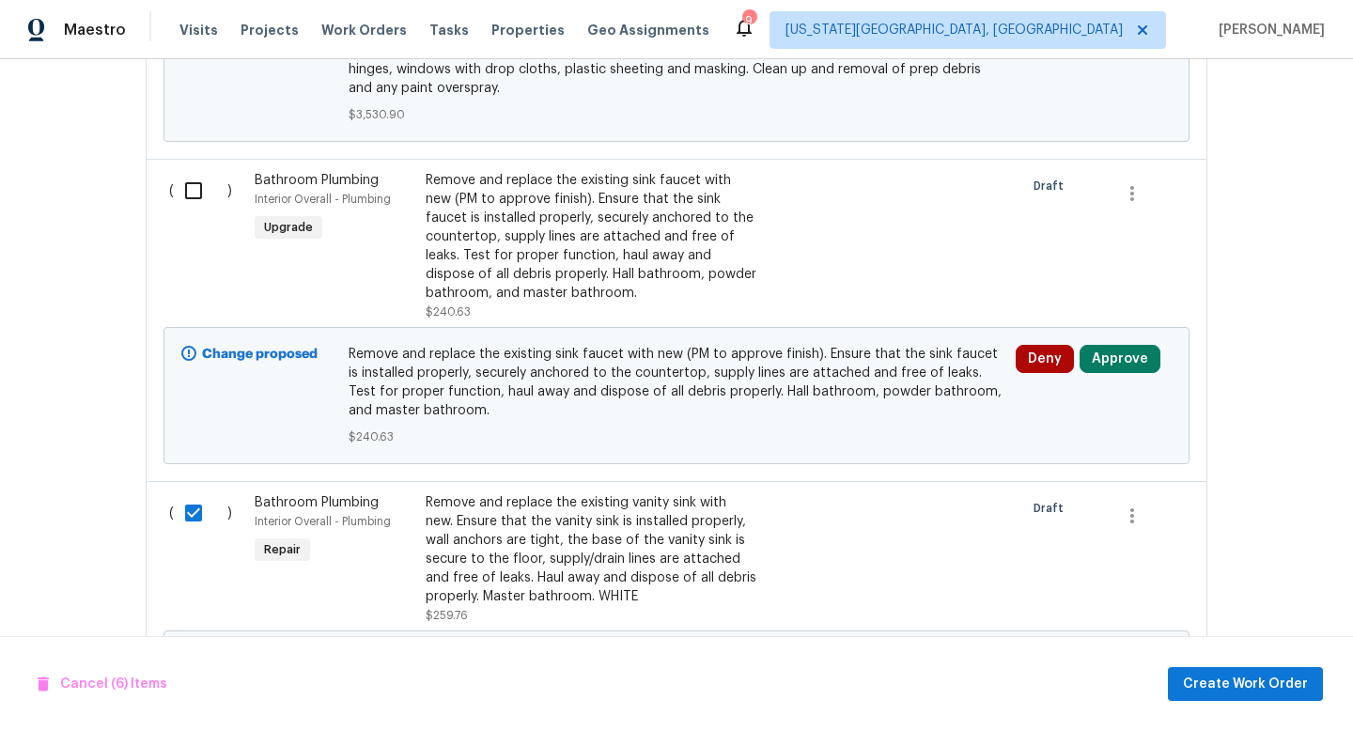
click at [197, 171] on input "checkbox" at bounding box center [201, 190] width 54 height 39
checkbox input "true"
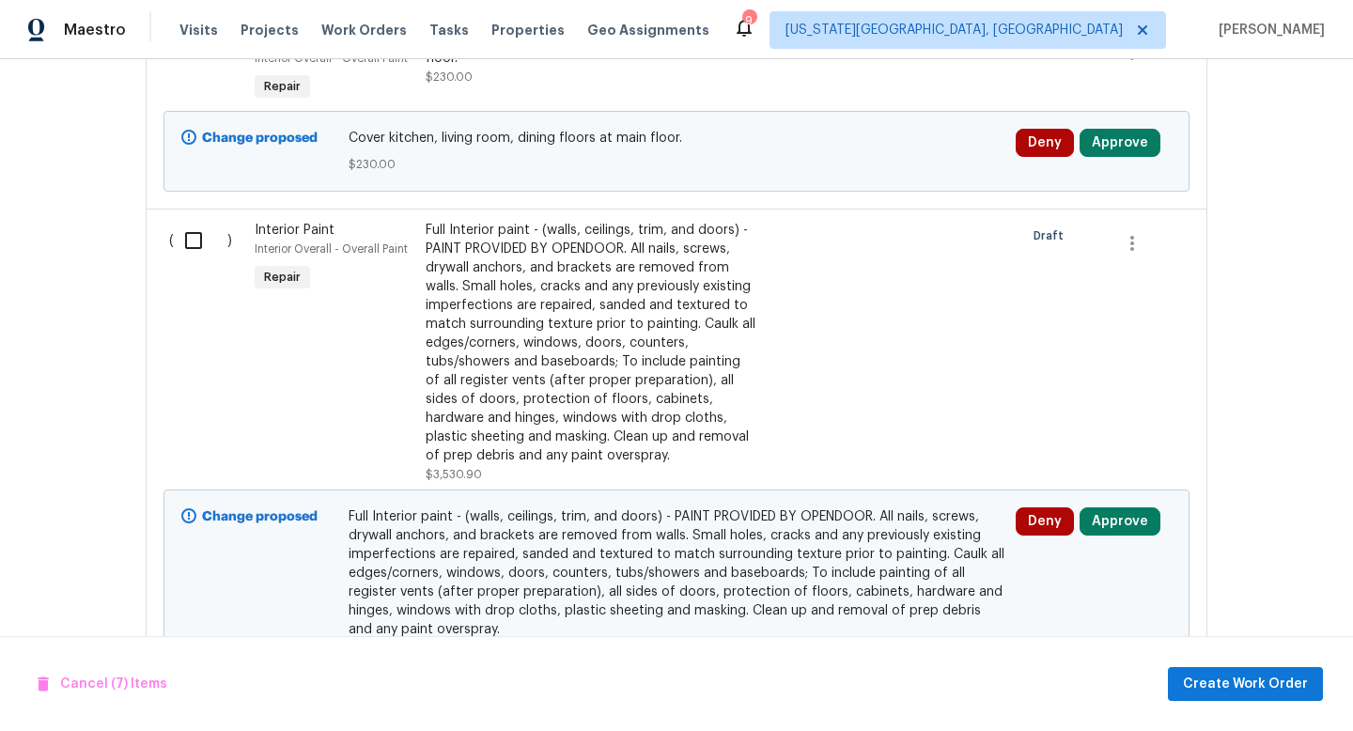
scroll to position [6791, 0]
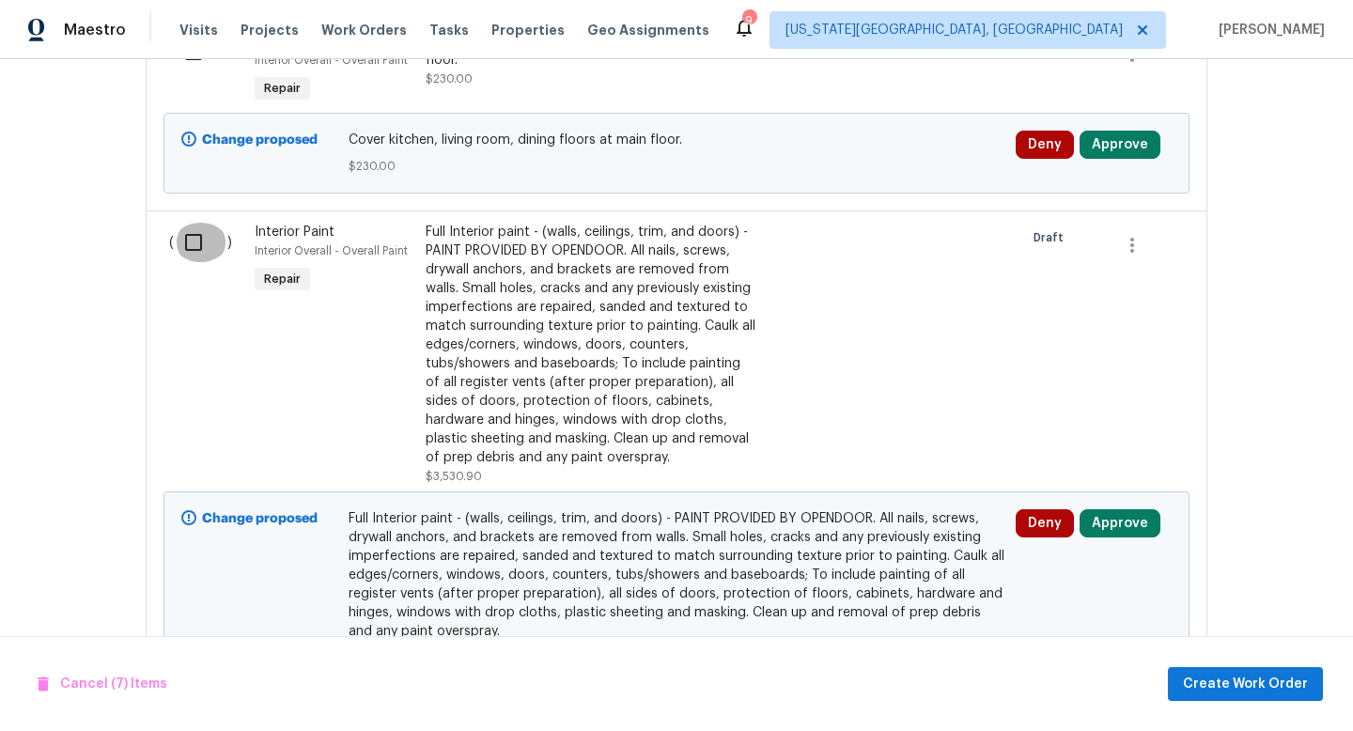
click at [190, 223] on input "checkbox" at bounding box center [201, 242] width 54 height 39
checkbox input "true"
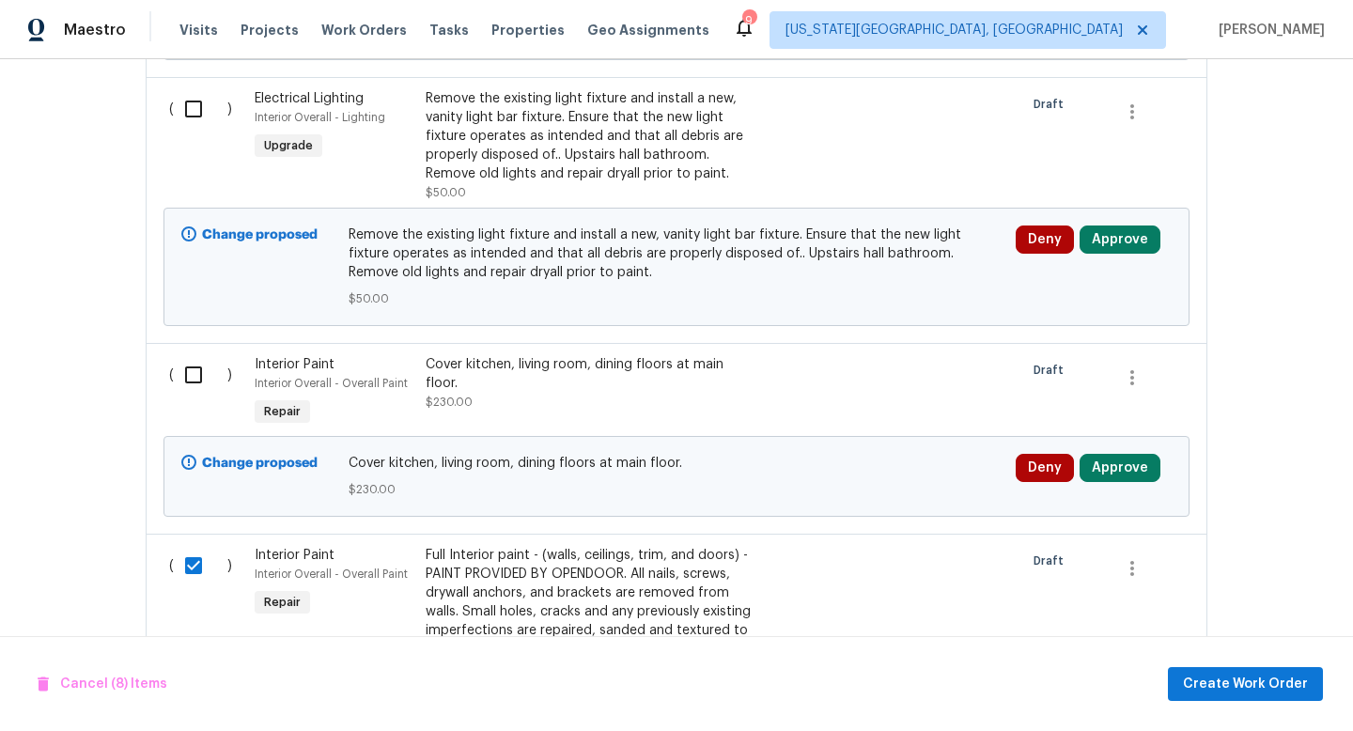
scroll to position [6389, 0]
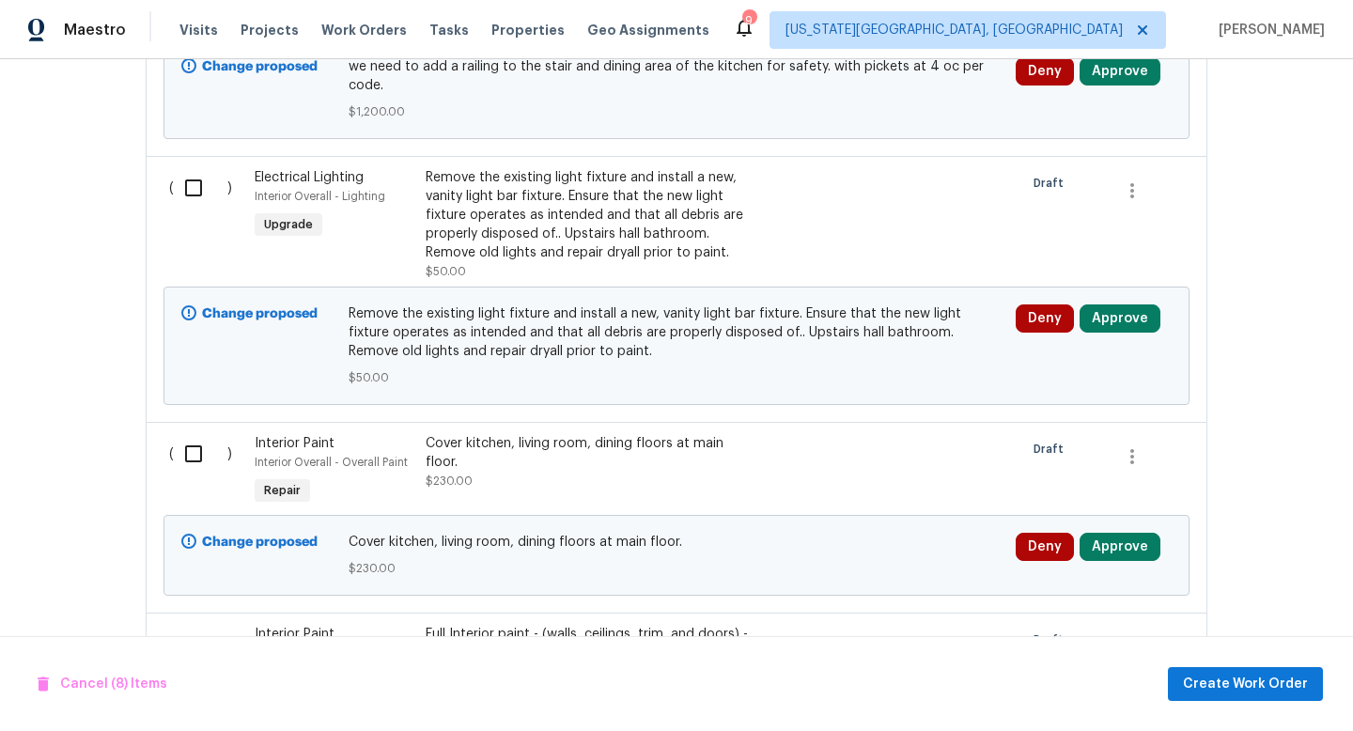
click at [1209, 462] on div "Back to all projects 1273 Cottonwood St, Broomfield, CO 80020 3 Beds | 2 1/2 Ba…" at bounding box center [676, 395] width 1353 height 672
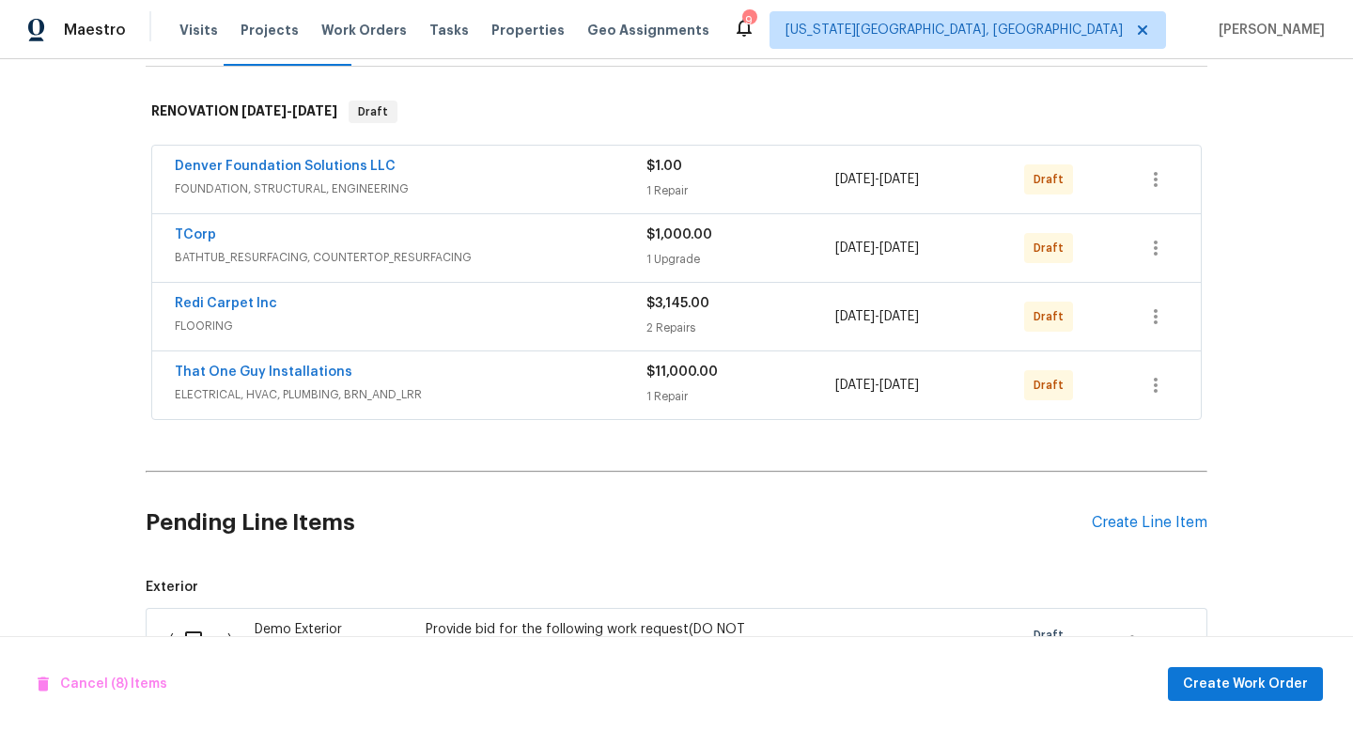
scroll to position [455, 0]
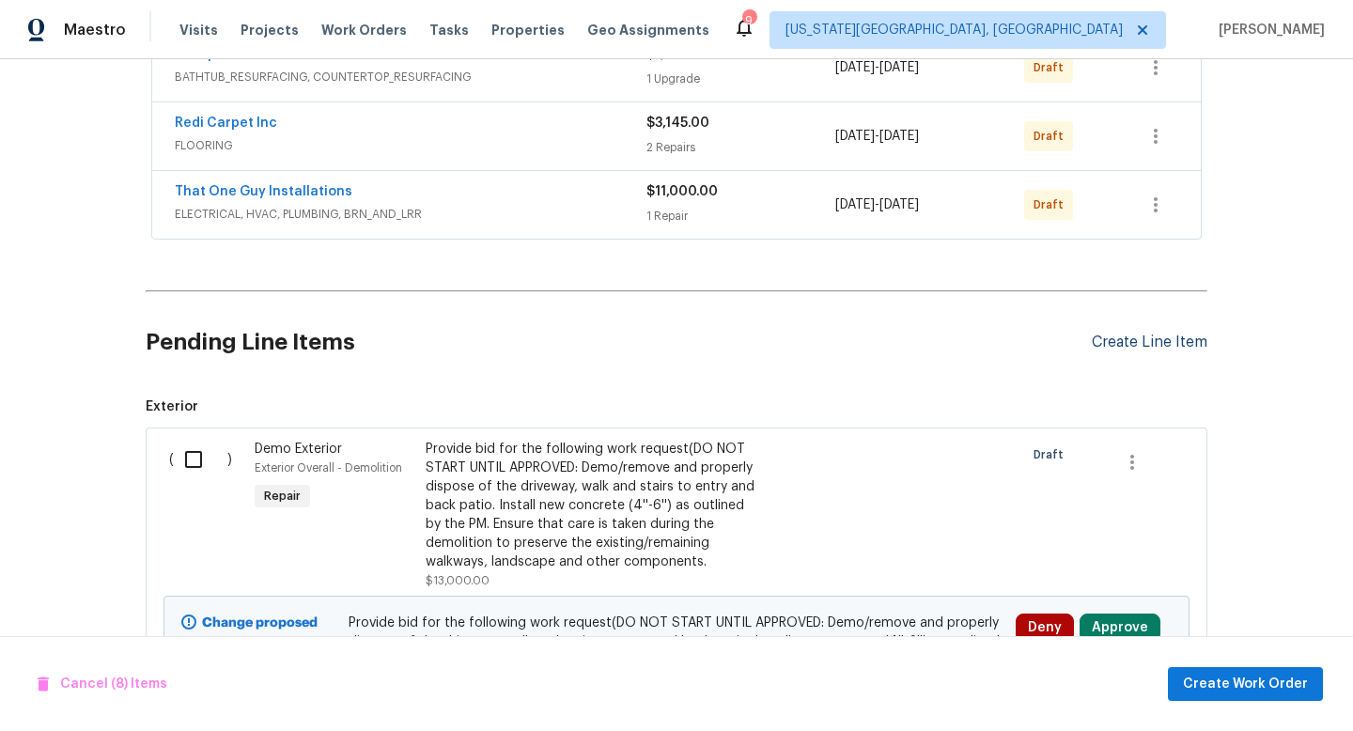
click at [1149, 350] on div "Create Line Item" at bounding box center [1150, 343] width 116 height 18
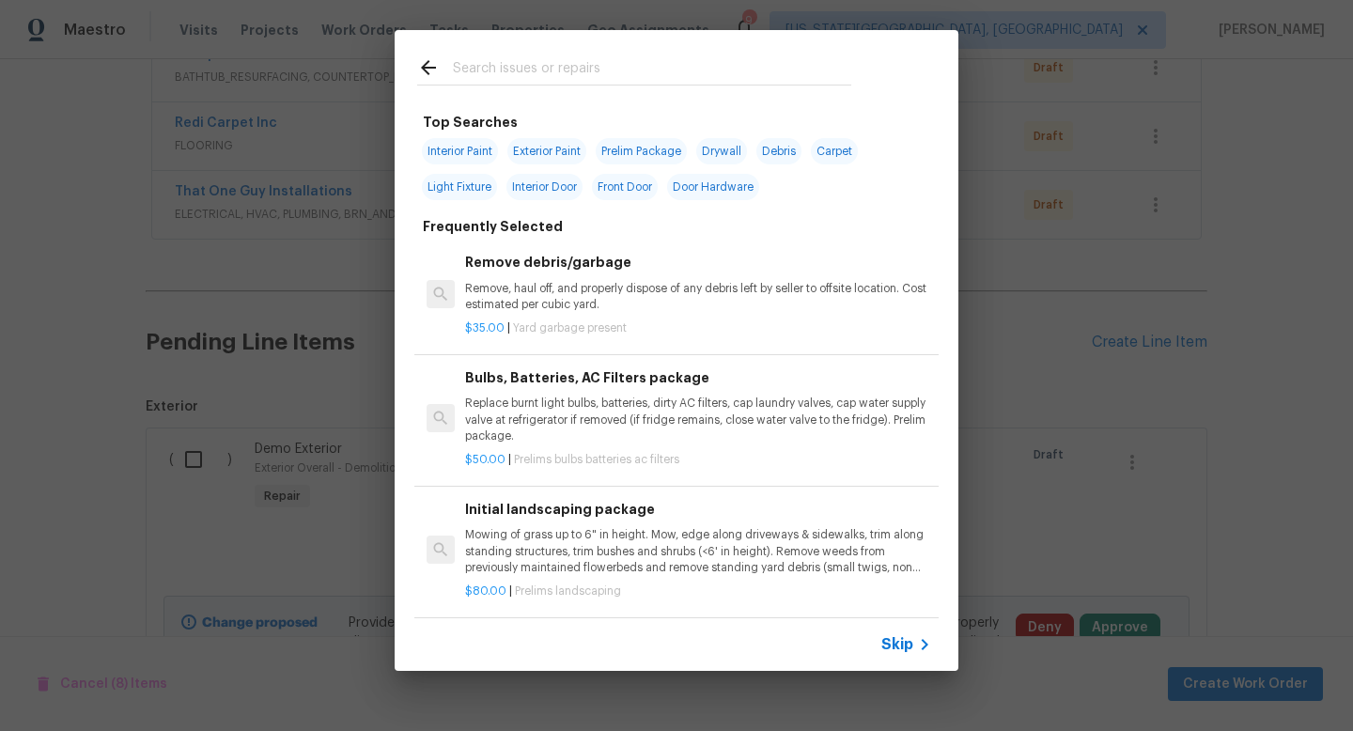
click at [554, 63] on input "text" at bounding box center [652, 70] width 398 height 28
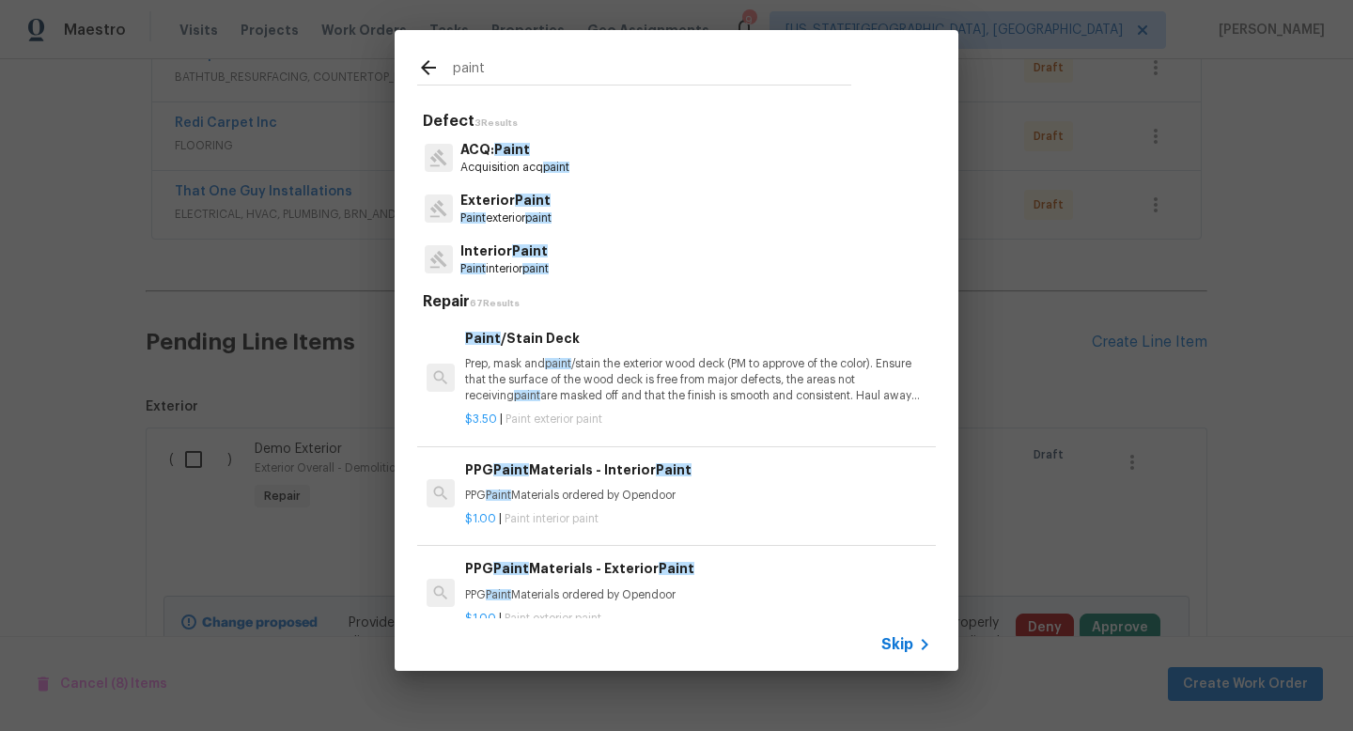
type input "paint"
click at [531, 250] on span "Paint" at bounding box center [530, 250] width 36 height 13
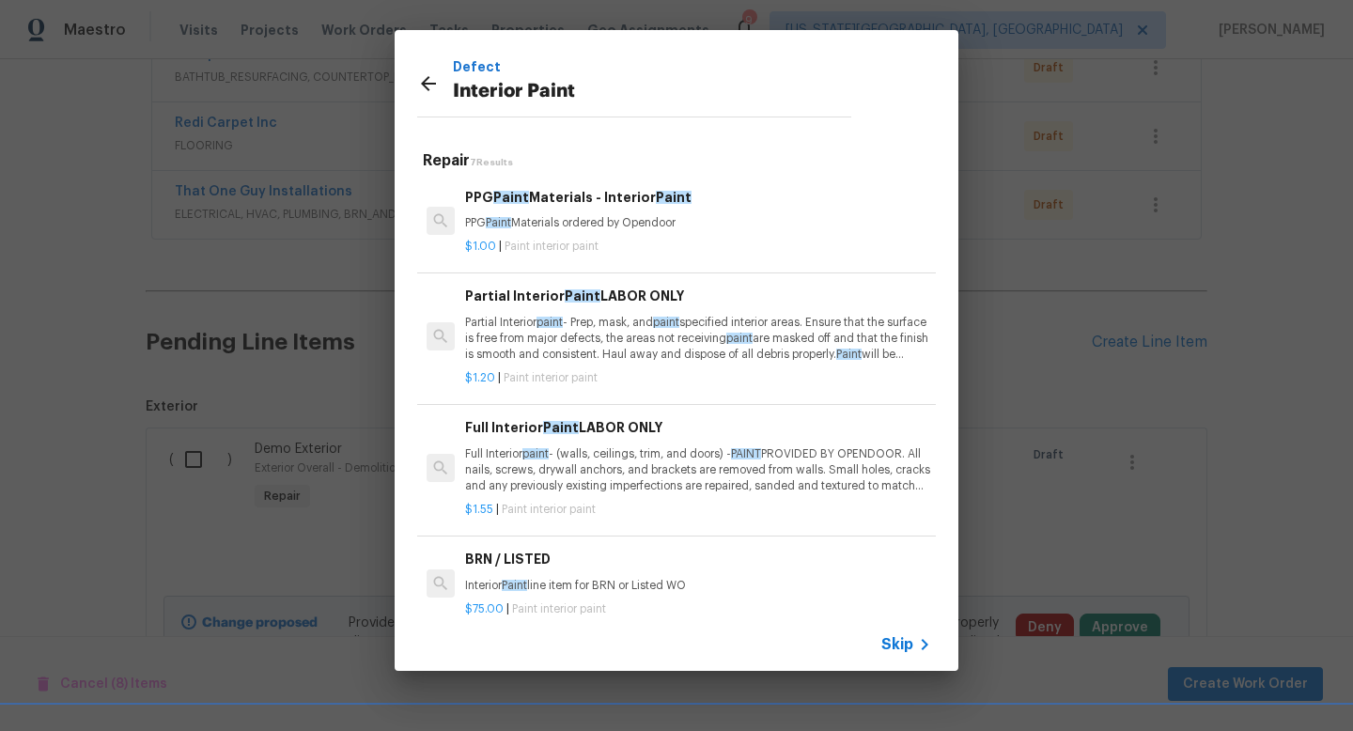
scroll to position [325, 0]
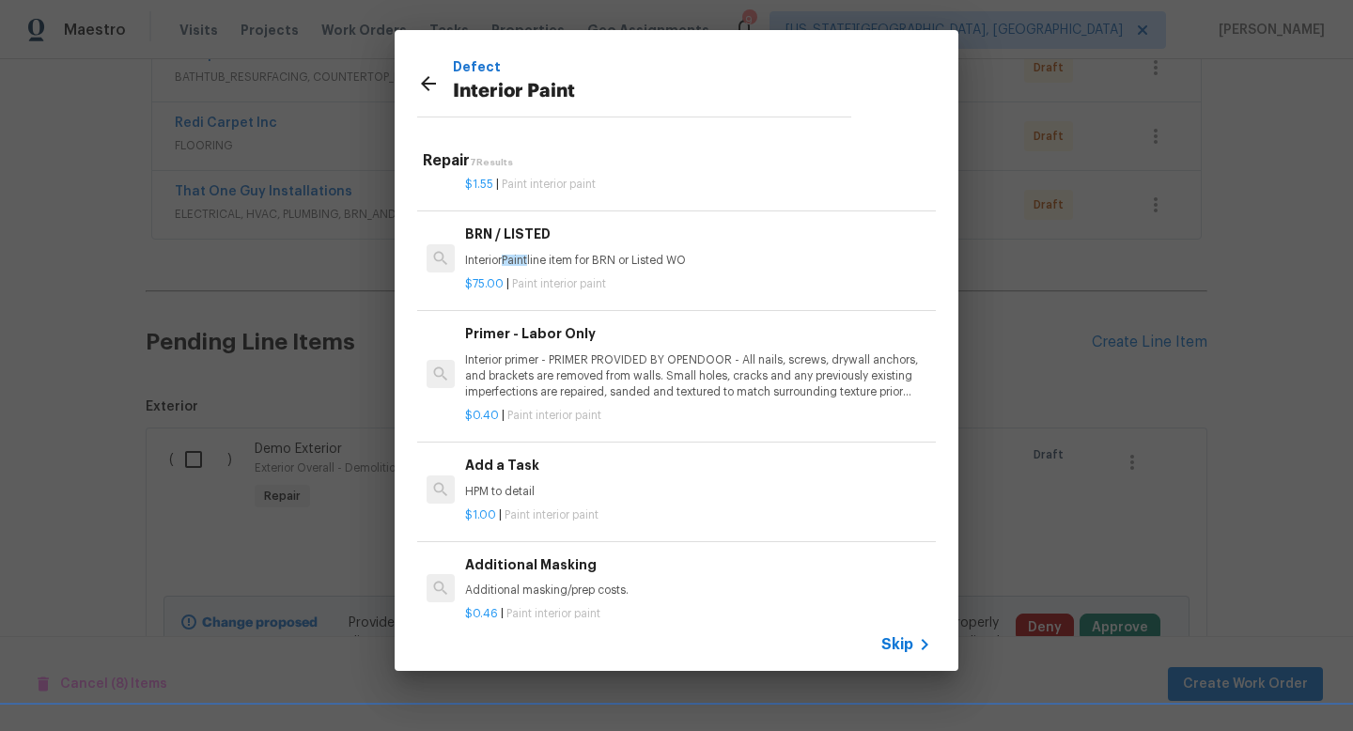
click at [591, 363] on p "Interior primer - PRIMER PROVIDED BY OPENDOOR - All nails, screws, drywall anch…" at bounding box center [698, 376] width 466 height 48
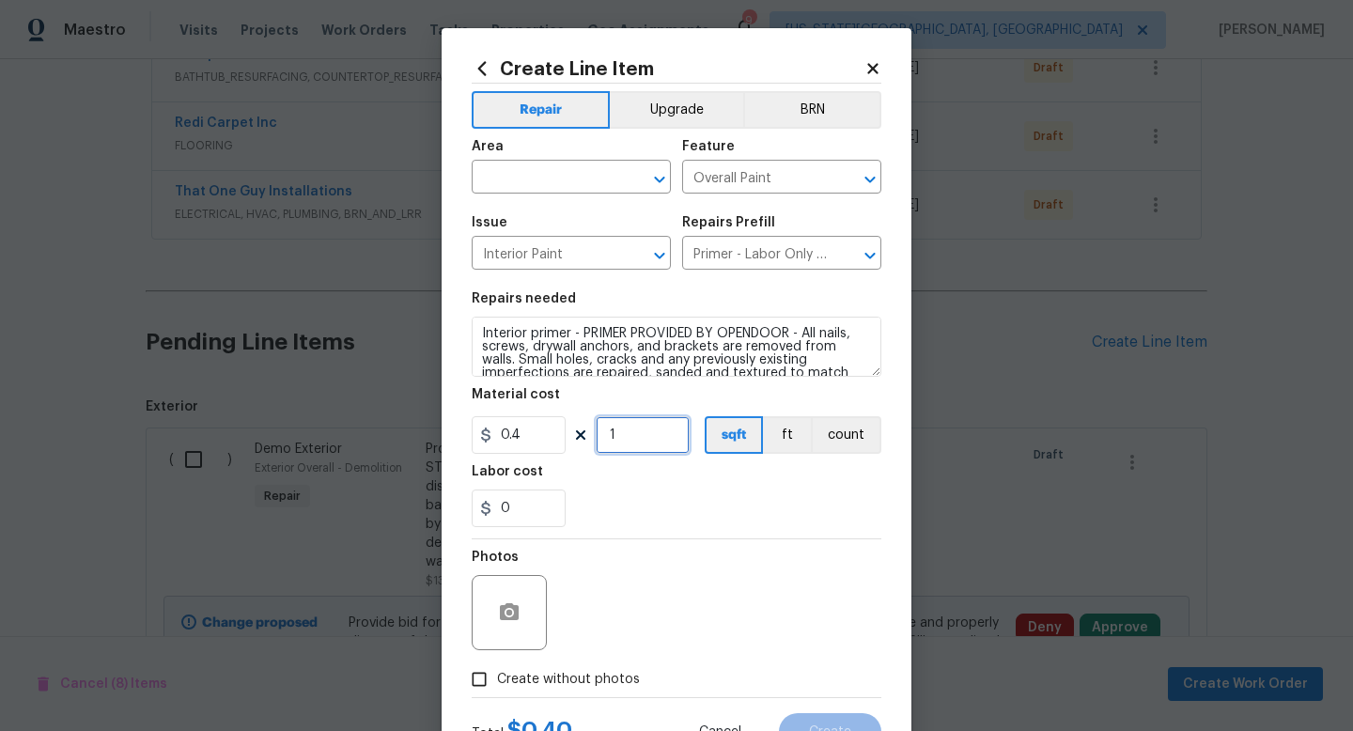
click at [630, 432] on input "1" at bounding box center [643, 435] width 94 height 38
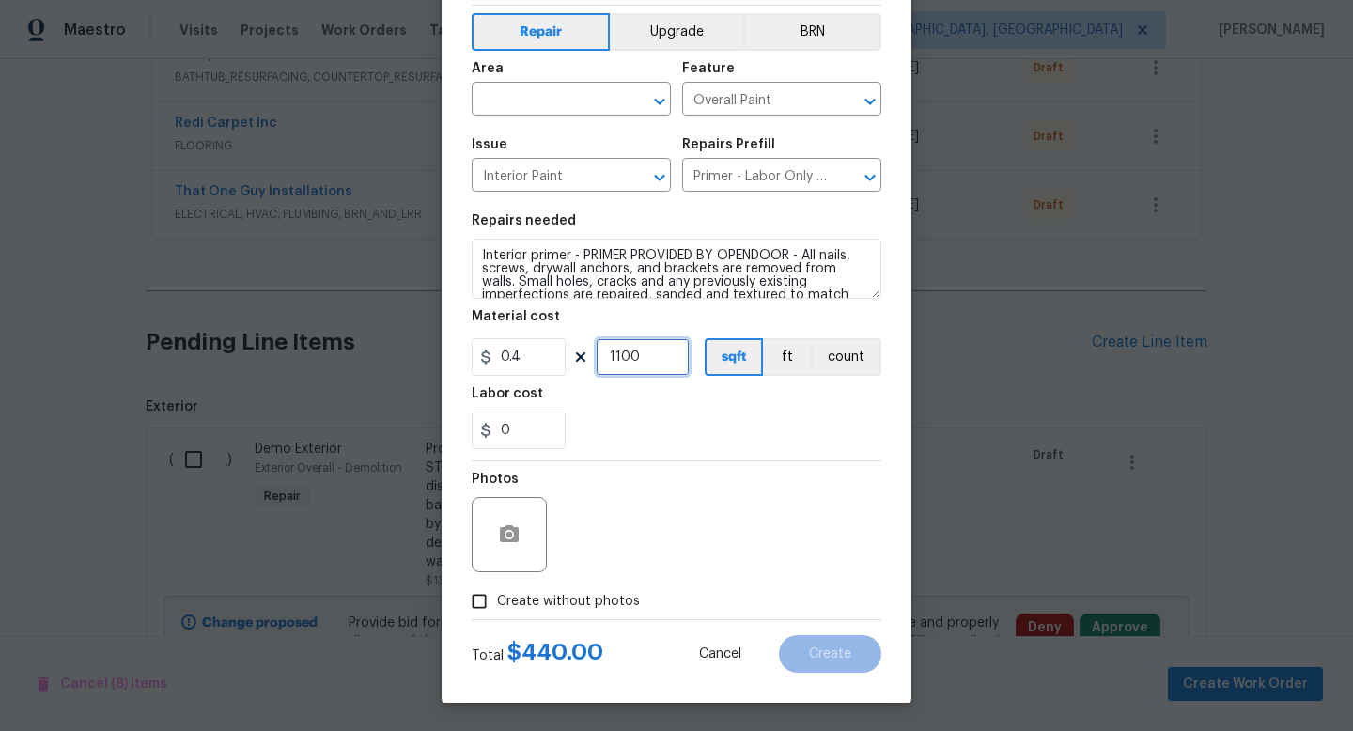
scroll to position [8, 0]
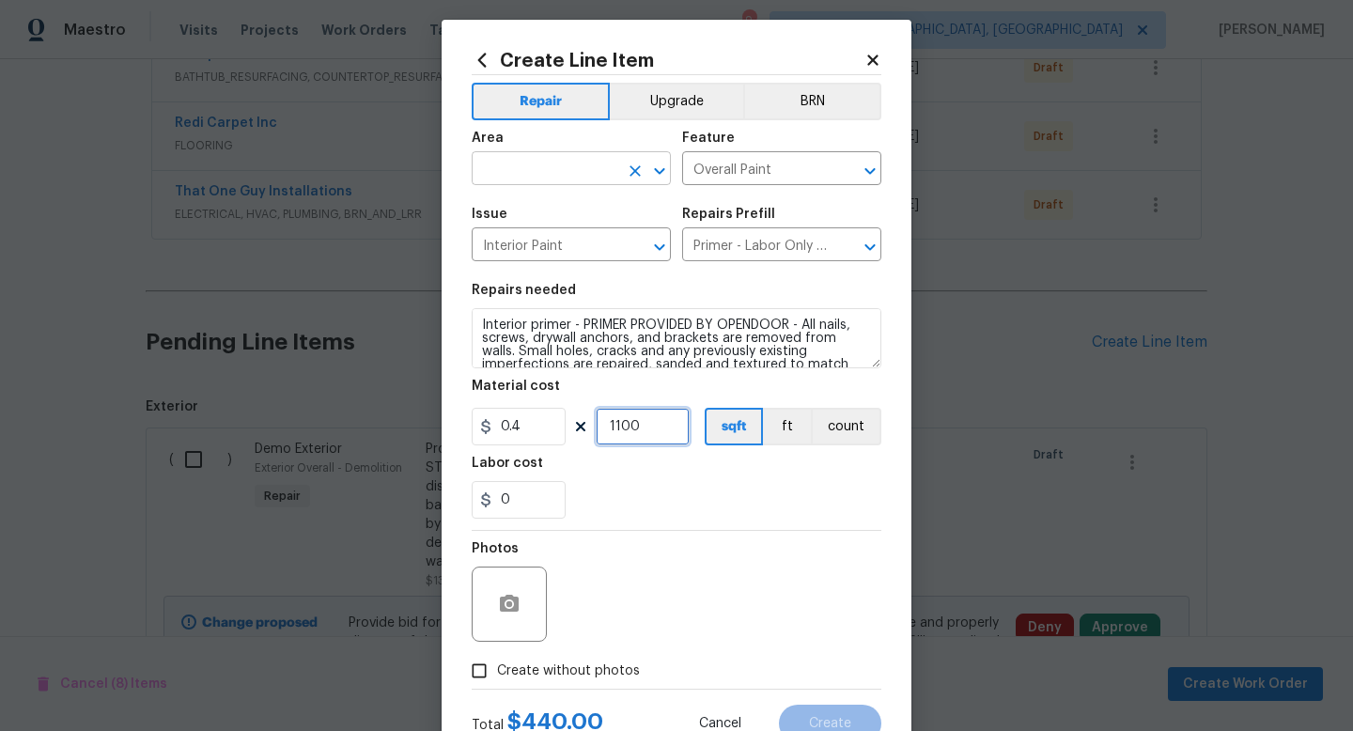
type input "1100"
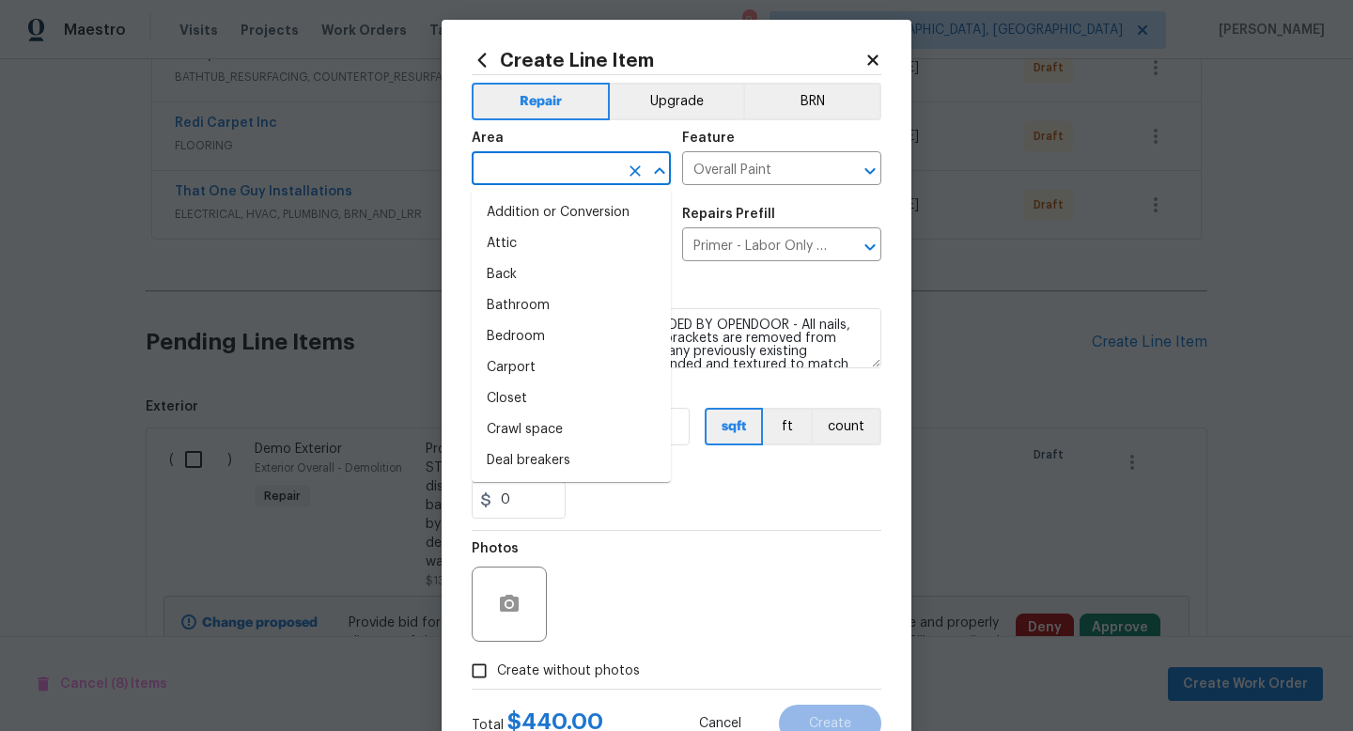
click at [538, 169] on input "text" at bounding box center [545, 170] width 147 height 29
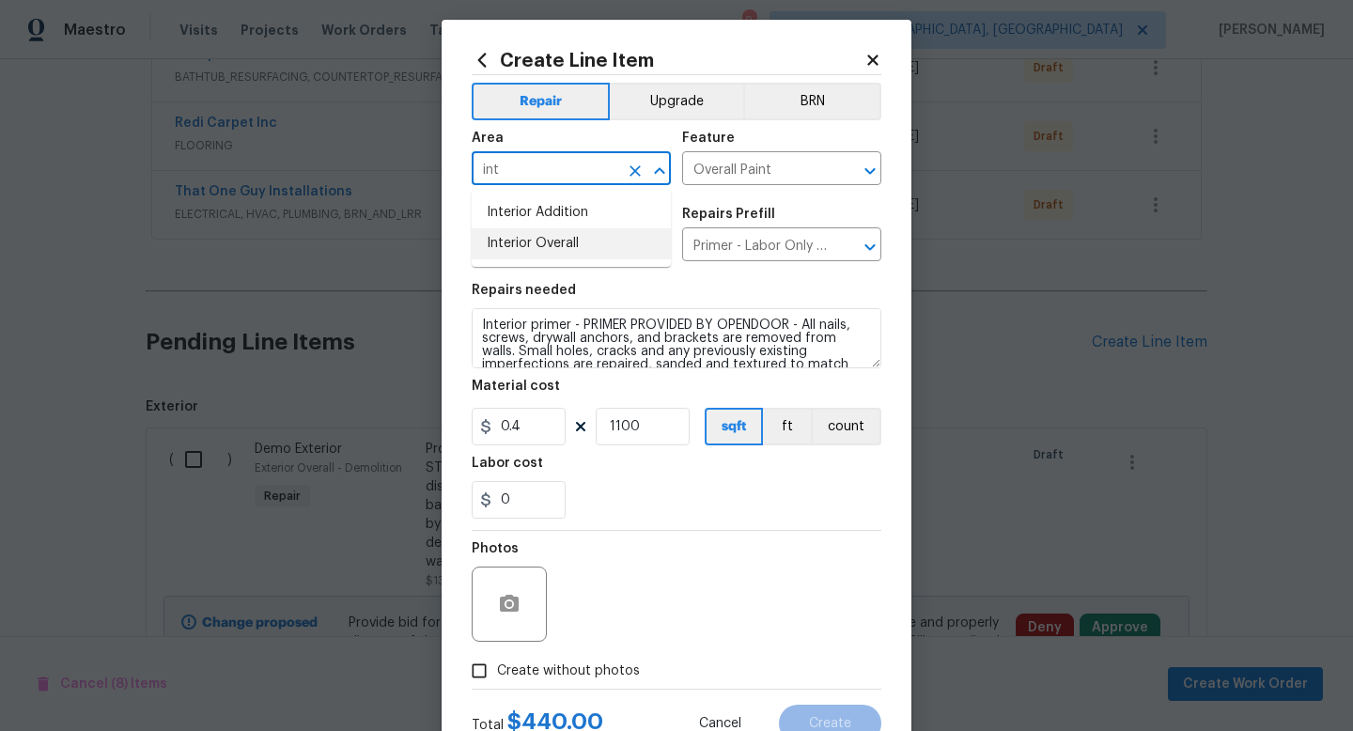
click at [521, 254] on li "Interior Overall" at bounding box center [571, 243] width 199 height 31
type input "Interior Overall"
click at [875, 65] on icon at bounding box center [873, 60] width 17 height 17
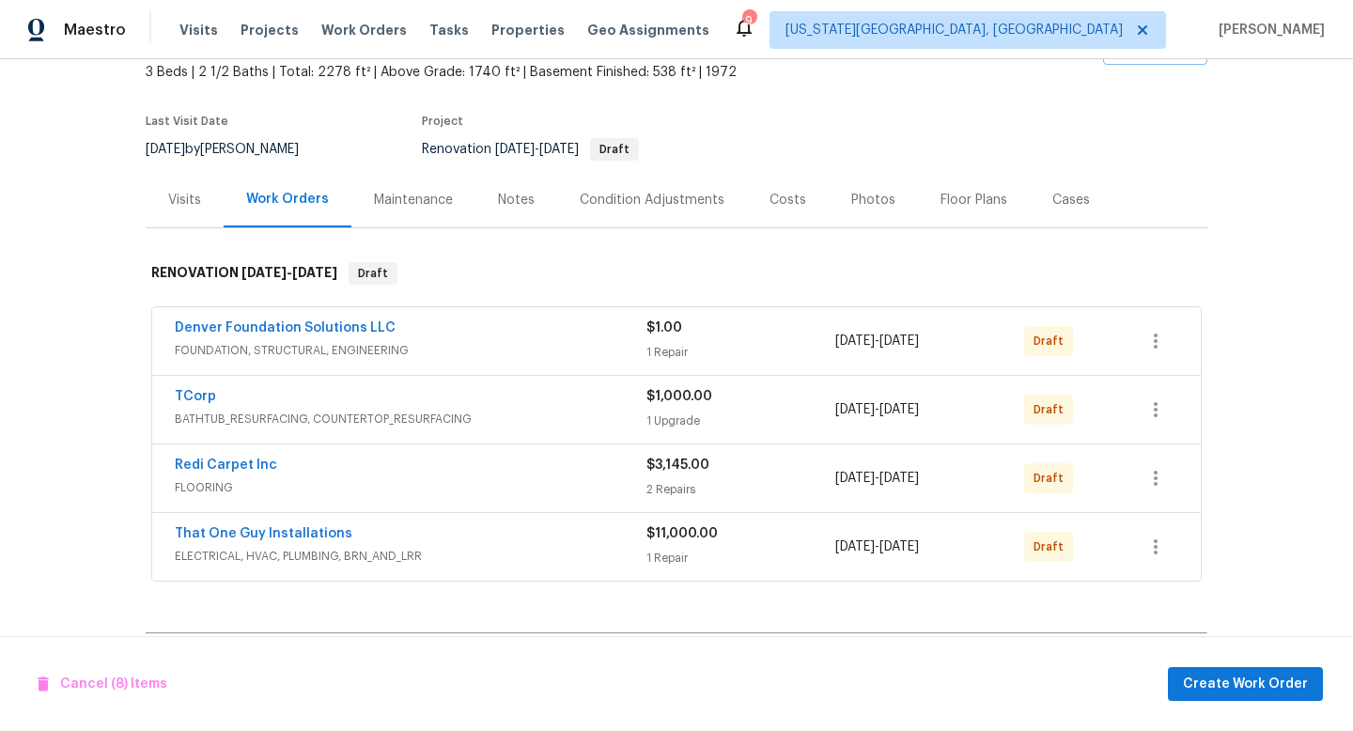
scroll to position [243, 0]
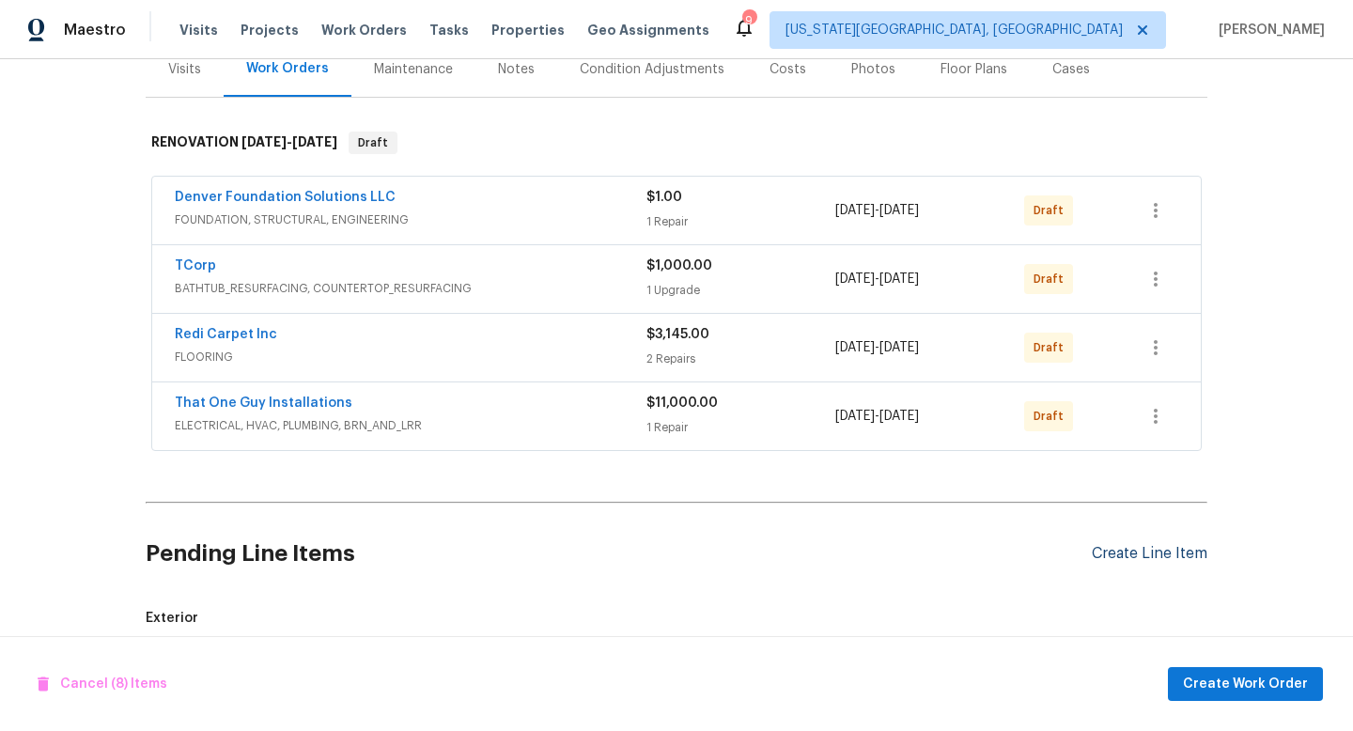
click at [1112, 549] on div "Create Line Item" at bounding box center [1150, 554] width 116 height 18
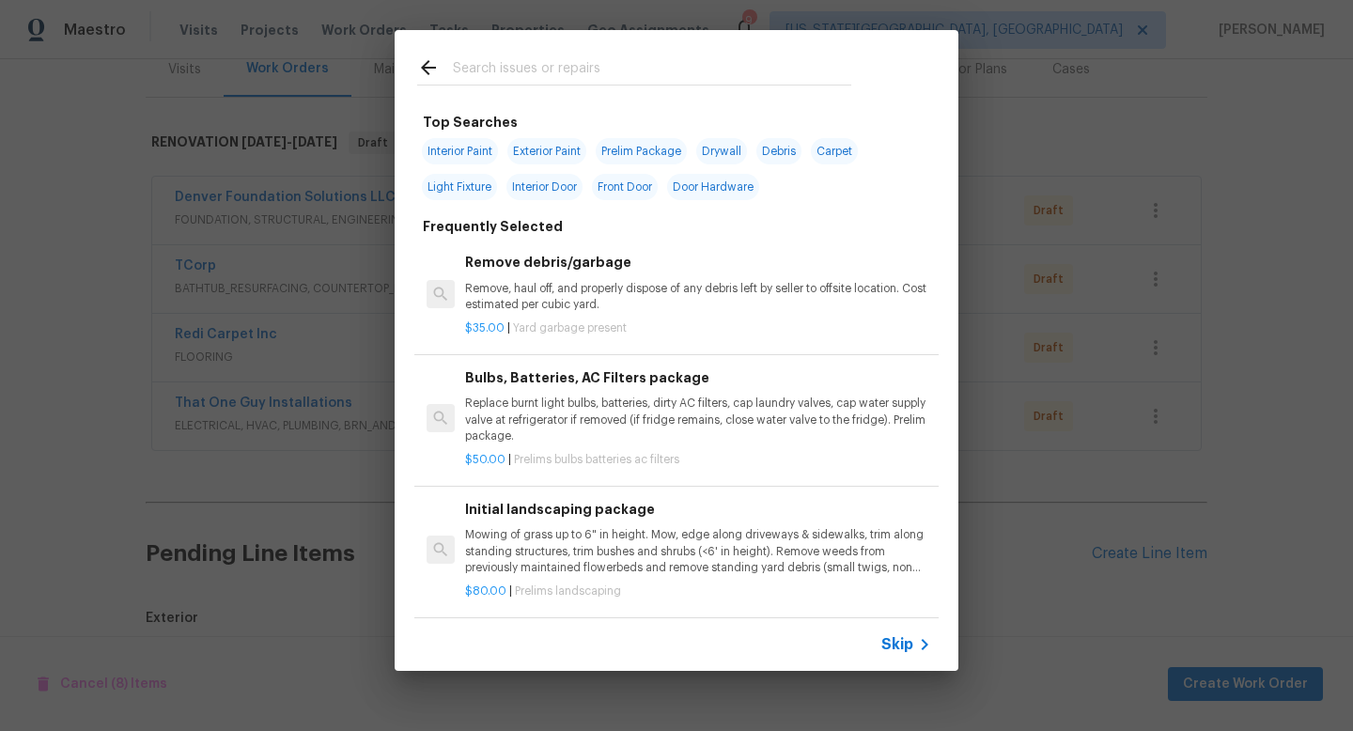
click at [1189, 113] on div "Top Searches Interior Paint Exterior Paint Prelim Package Drywall Debris Carpet…" at bounding box center [676, 350] width 1353 height 701
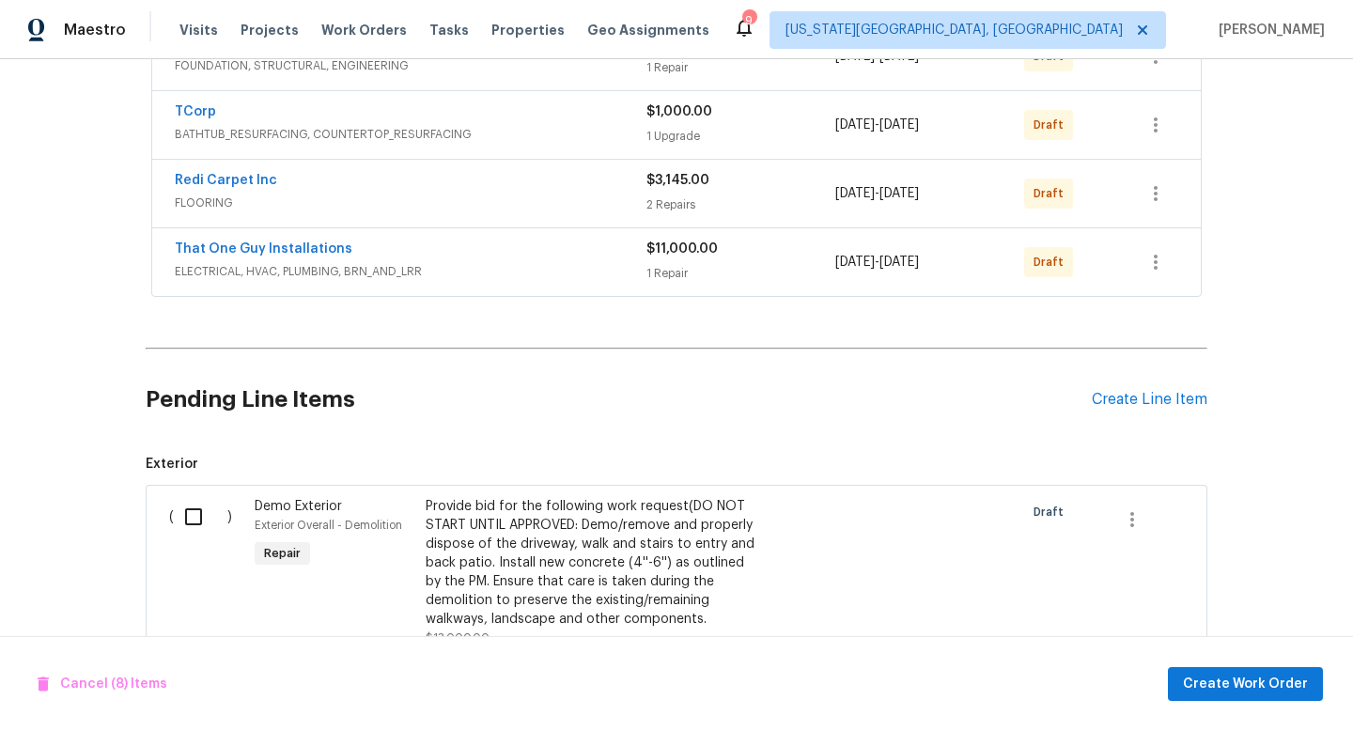
scroll to position [386, 0]
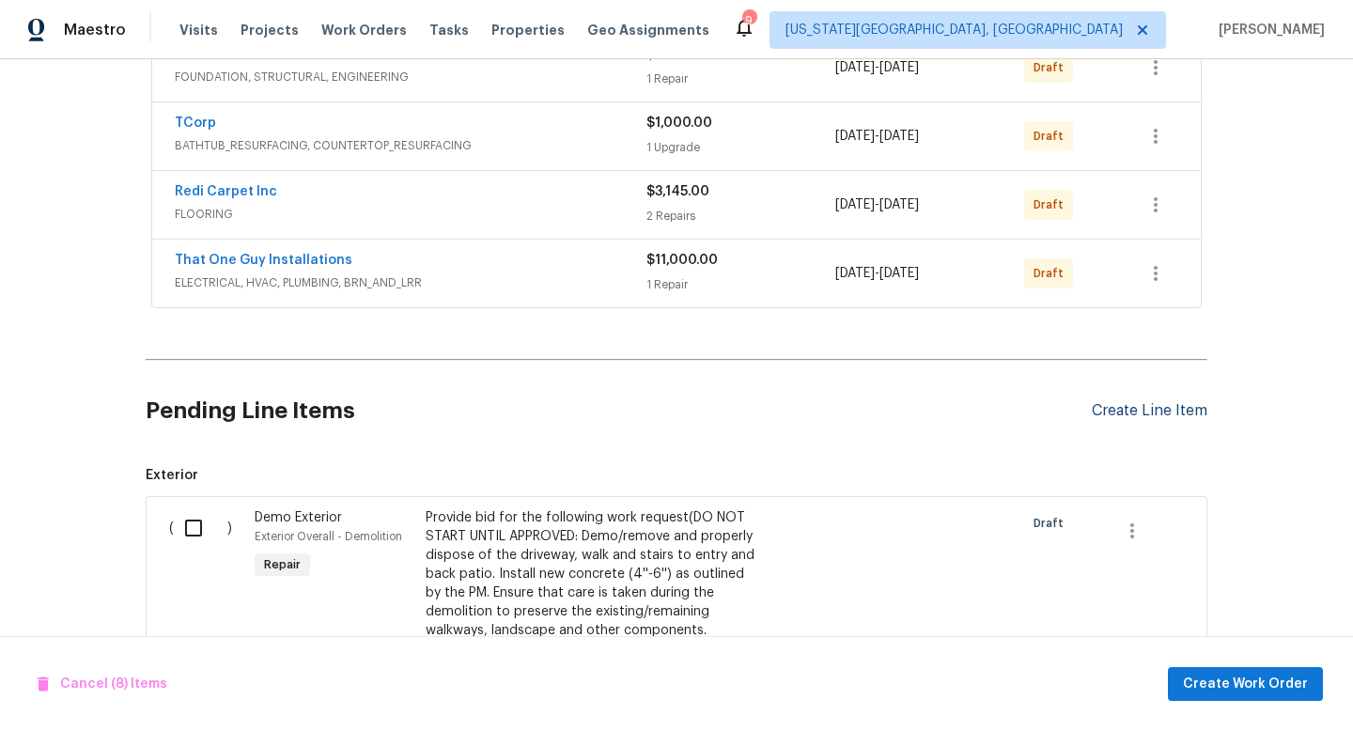
click at [1160, 409] on div "Create Line Item" at bounding box center [1150, 411] width 116 height 18
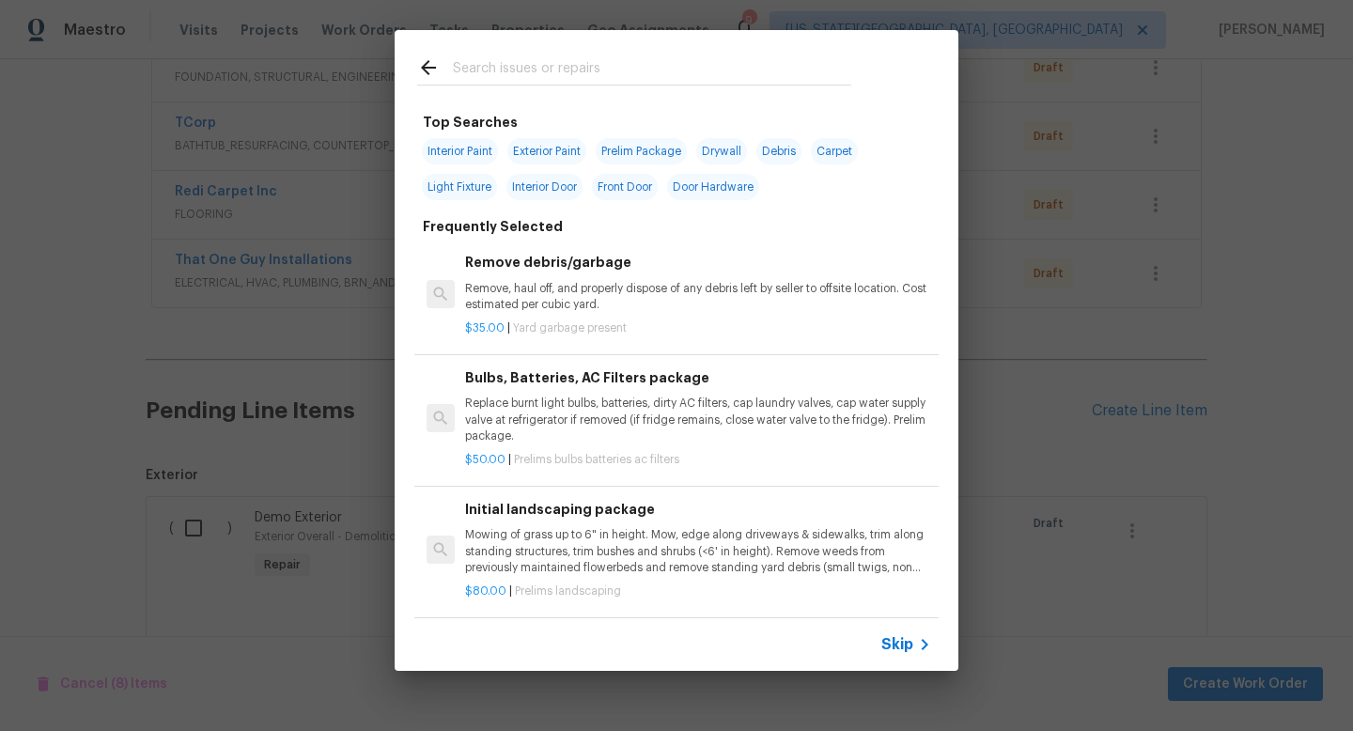
click at [596, 82] on input "text" at bounding box center [652, 70] width 398 height 28
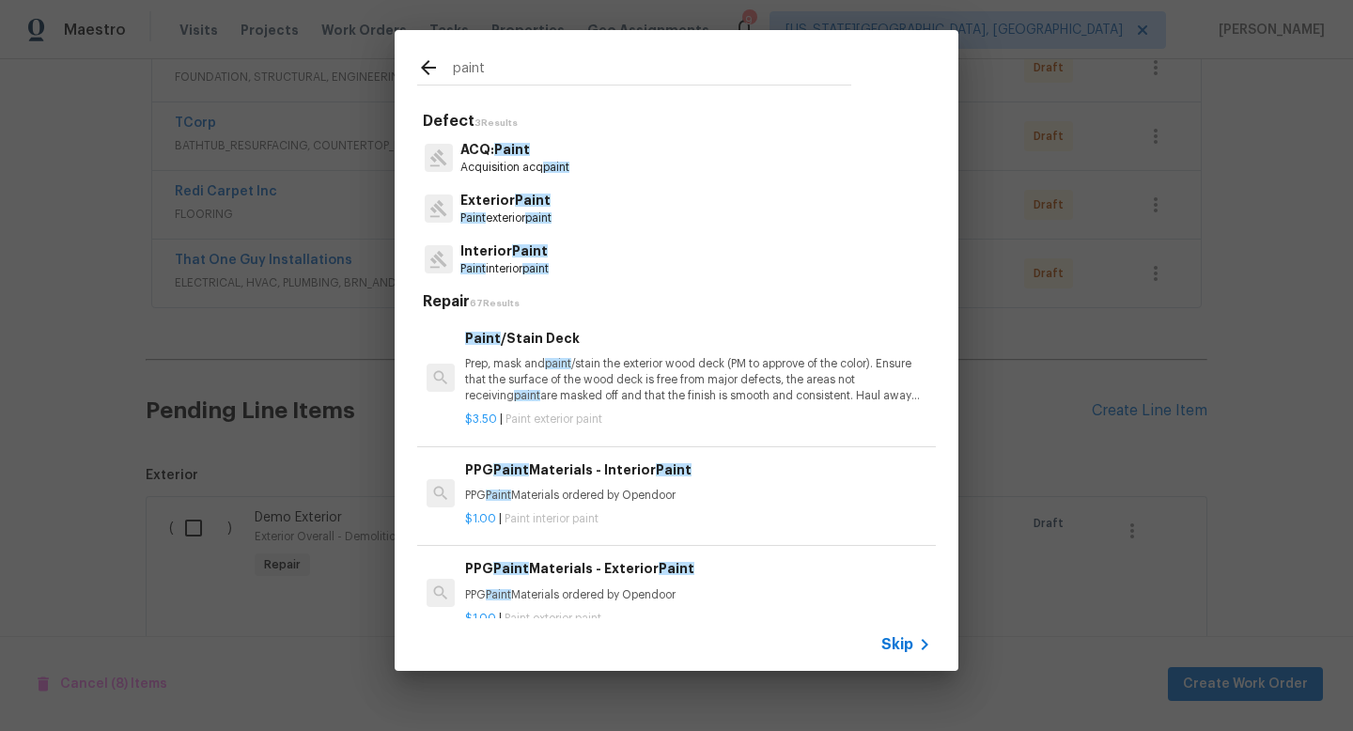
type input "paint"
click at [537, 256] on span "Paint" at bounding box center [530, 250] width 36 height 13
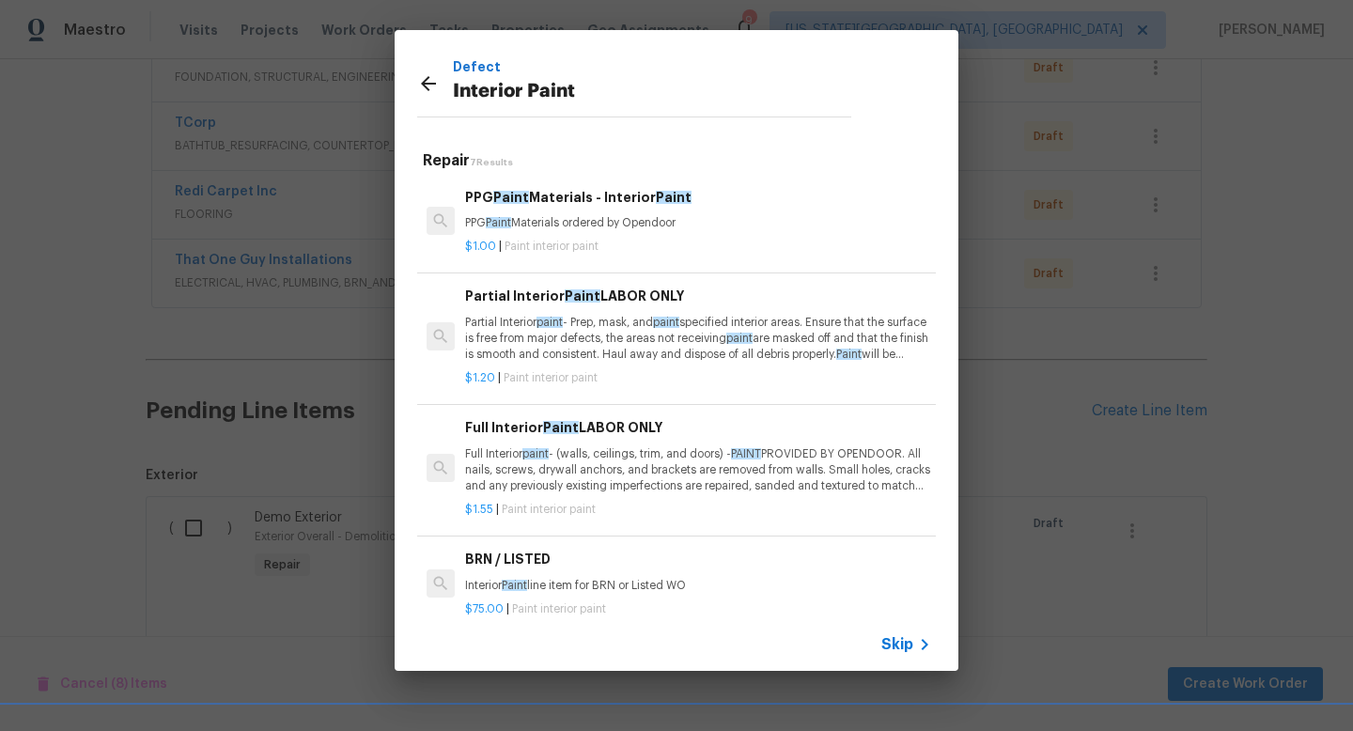
scroll to position [325, 0]
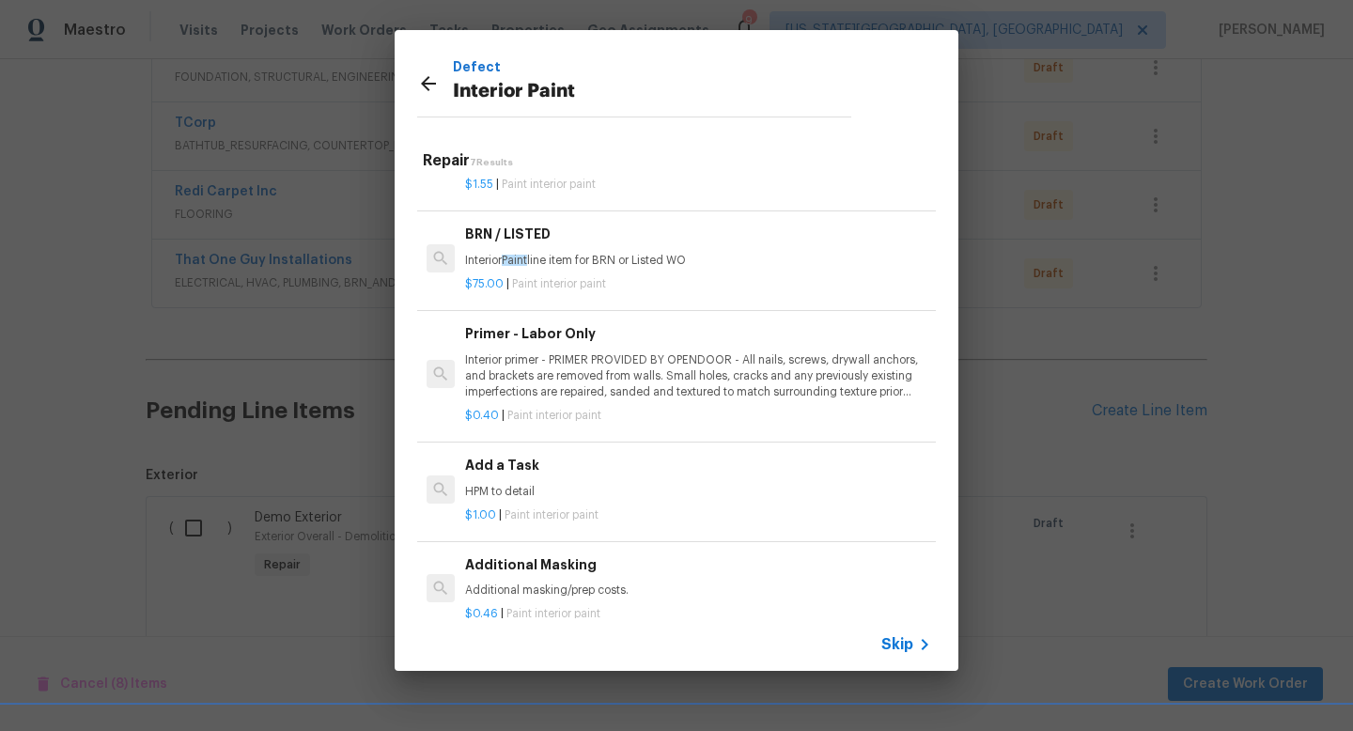
click at [587, 352] on p "Interior primer - PRIMER PROVIDED BY OPENDOOR - All nails, screws, drywall anch…" at bounding box center [698, 376] width 466 height 48
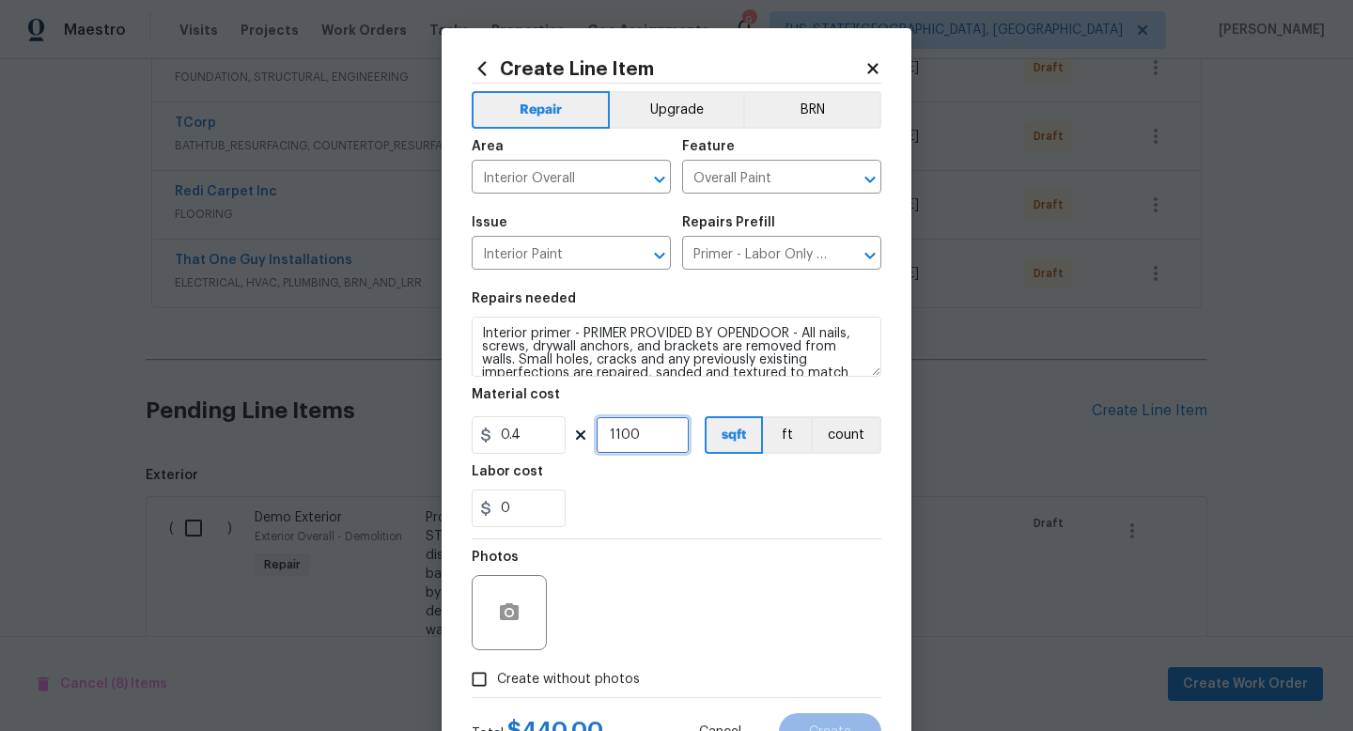
click at [646, 432] on input "1100" at bounding box center [643, 435] width 94 height 38
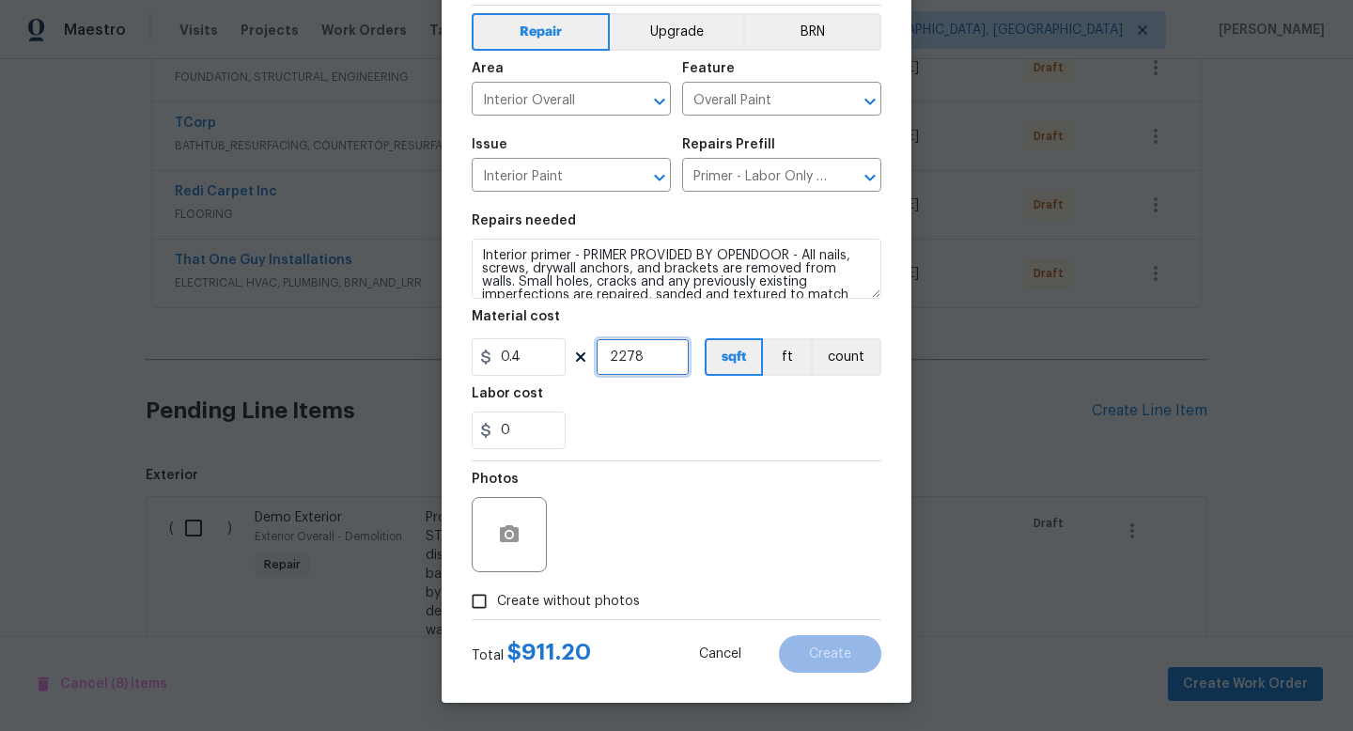
type input "2278"
click at [558, 605] on span "Create without photos" at bounding box center [568, 602] width 143 height 20
click at [497, 605] on input "Create without photos" at bounding box center [479, 602] width 36 height 36
checkbox input "true"
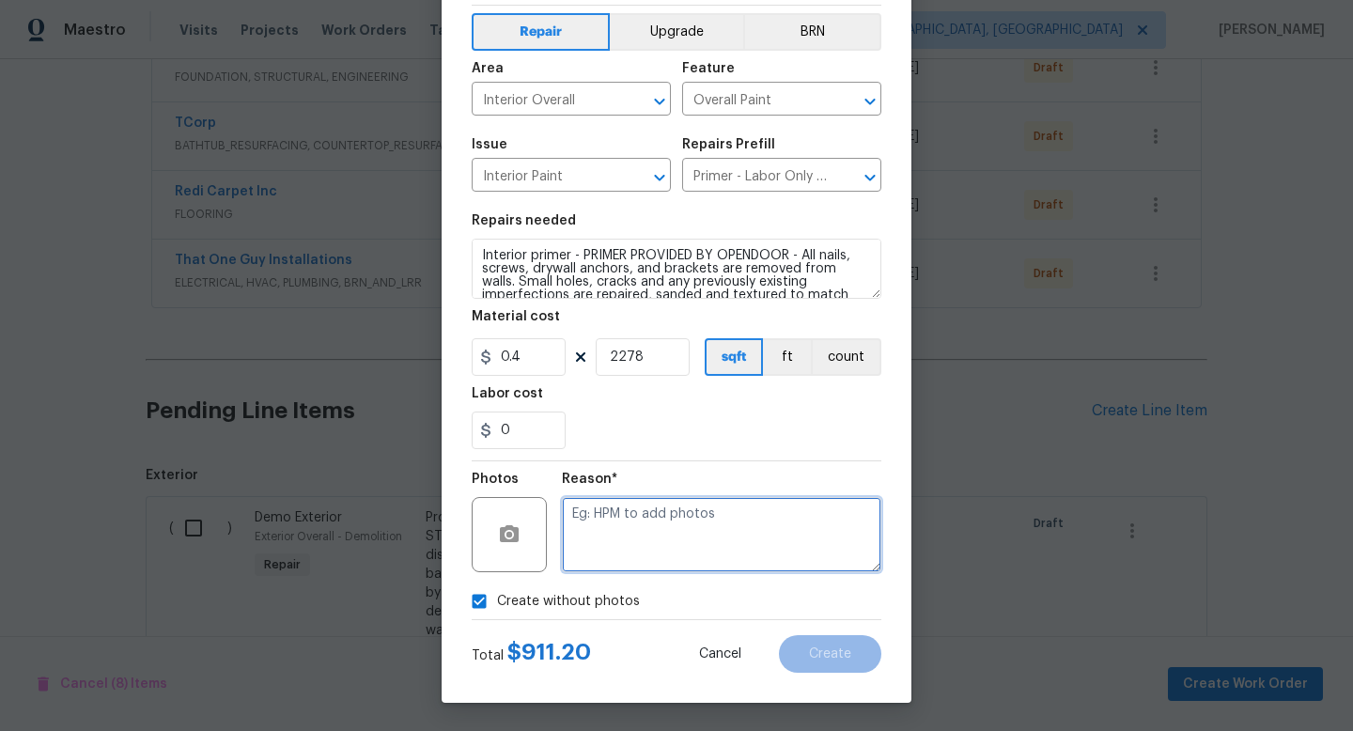
click at [606, 516] on textarea at bounding box center [722, 534] width 320 height 75
type textarea "na"
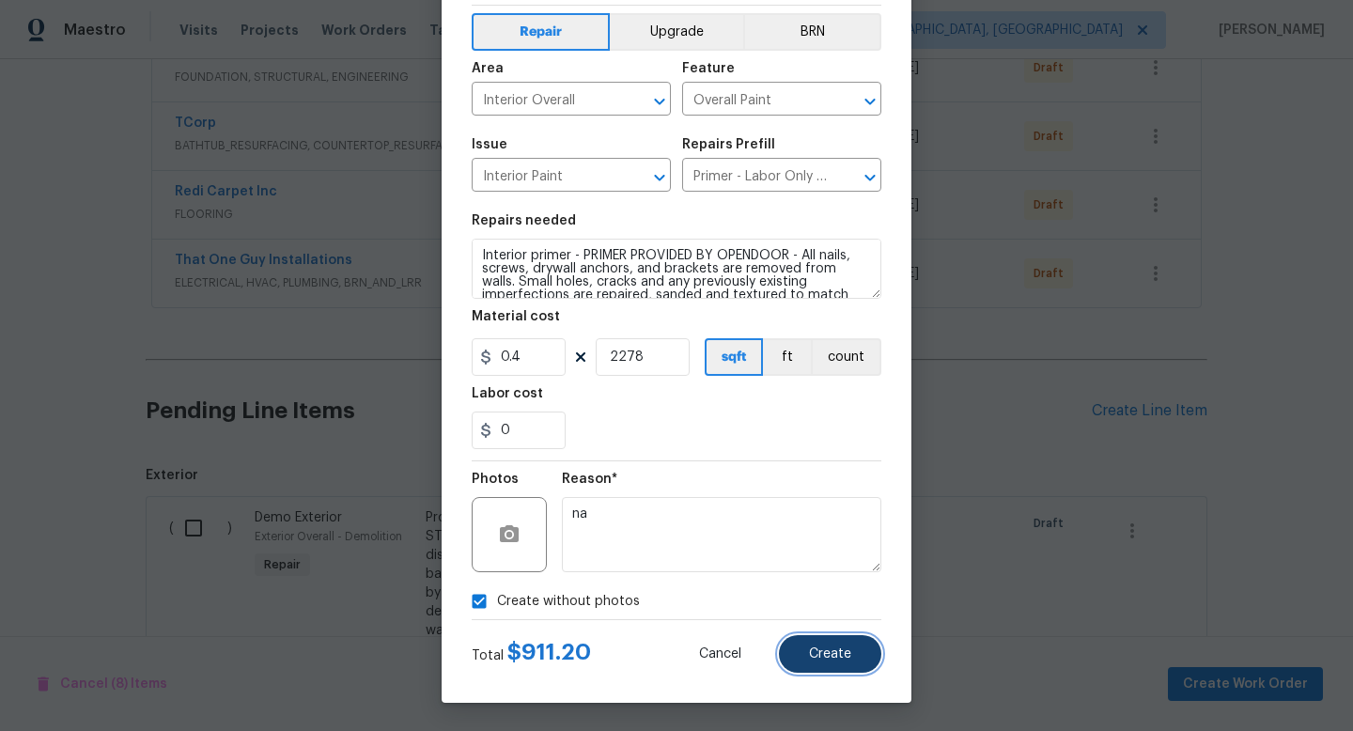
click at [827, 651] on span "Create" at bounding box center [830, 655] width 42 height 14
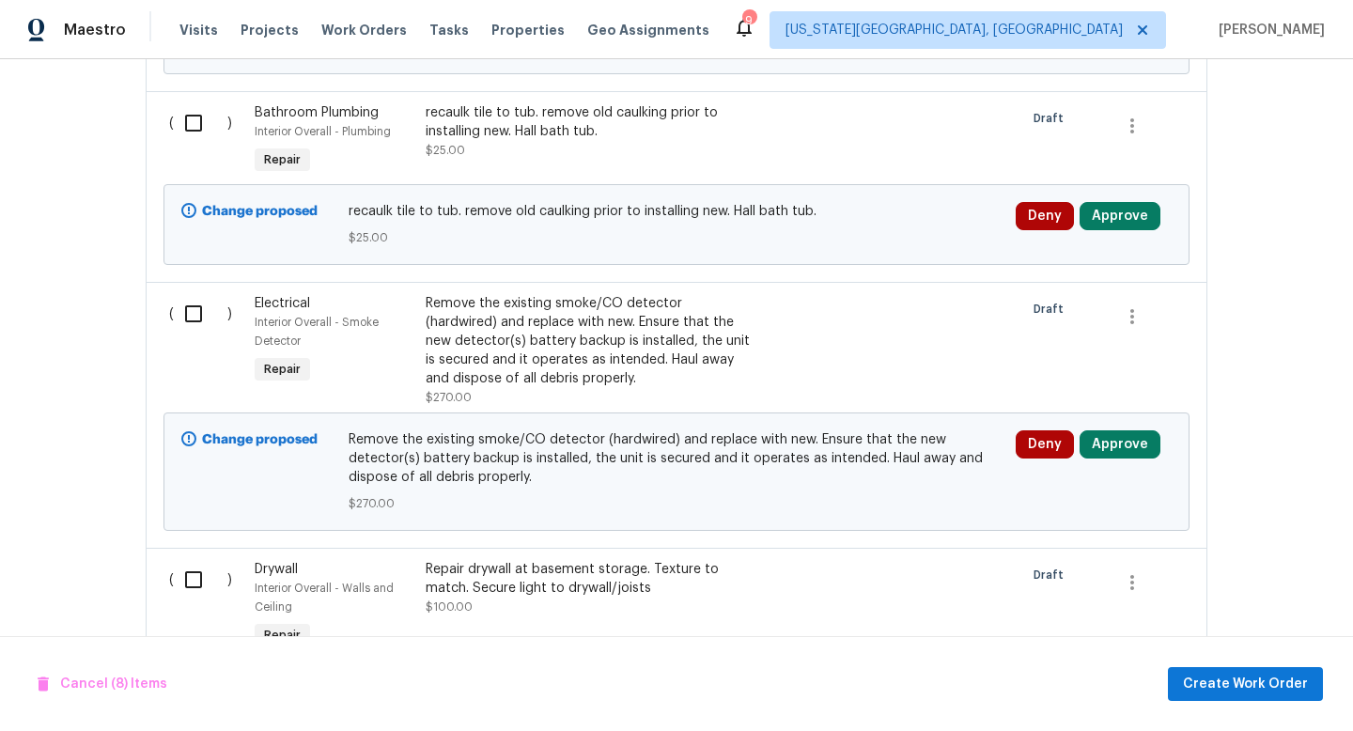
scroll to position [9075, 0]
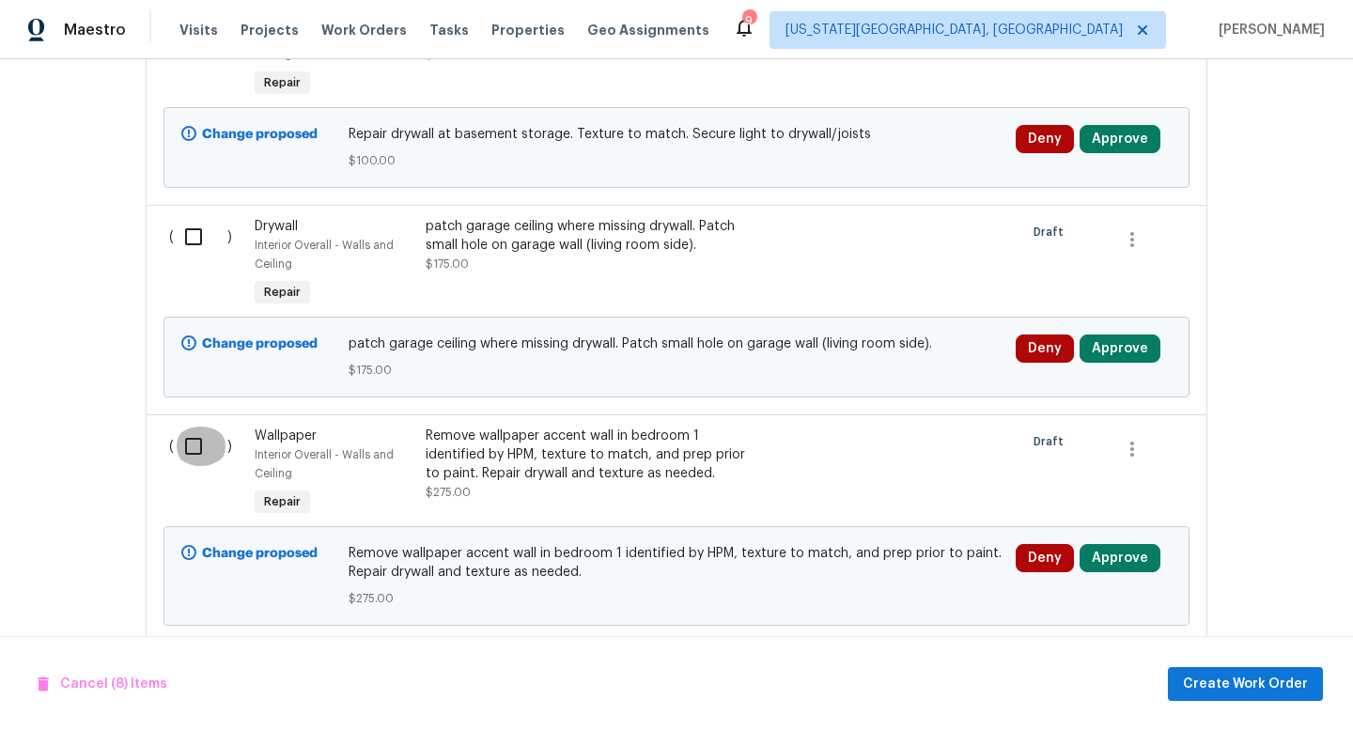
click at [193, 427] on input "checkbox" at bounding box center [201, 446] width 54 height 39
checkbox input "true"
click at [199, 217] on input "checkbox" at bounding box center [201, 236] width 54 height 39
checkbox input "true"
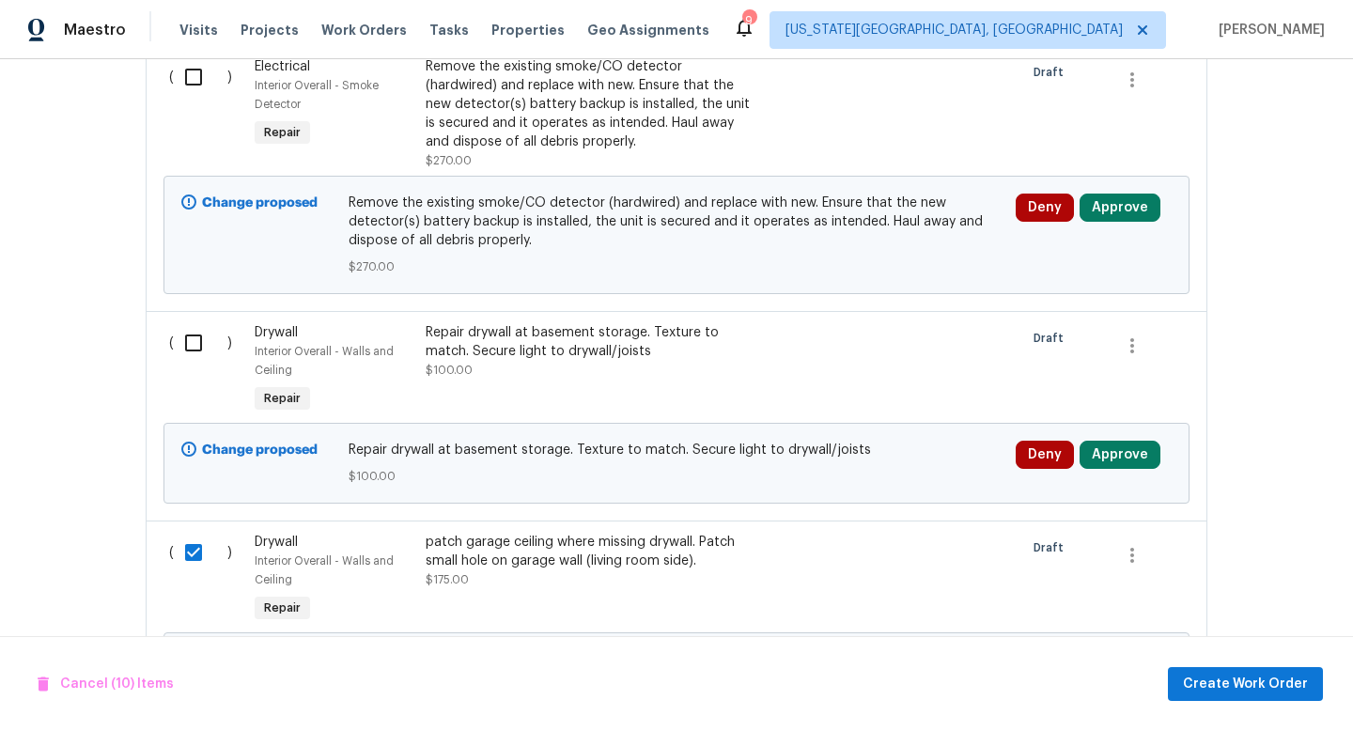
click at [199, 323] on input "checkbox" at bounding box center [201, 342] width 54 height 39
checkbox input "true"
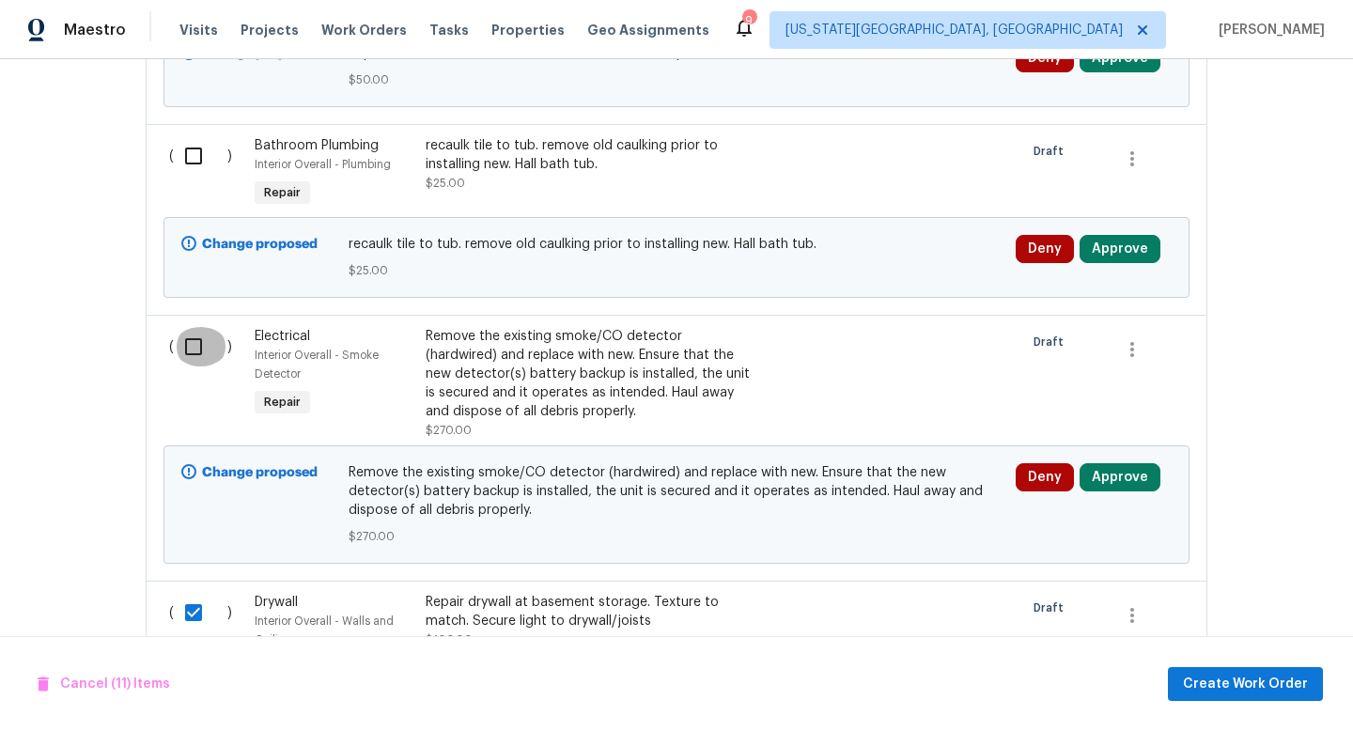
click at [199, 327] on input "checkbox" at bounding box center [201, 346] width 54 height 39
checkbox input "true"
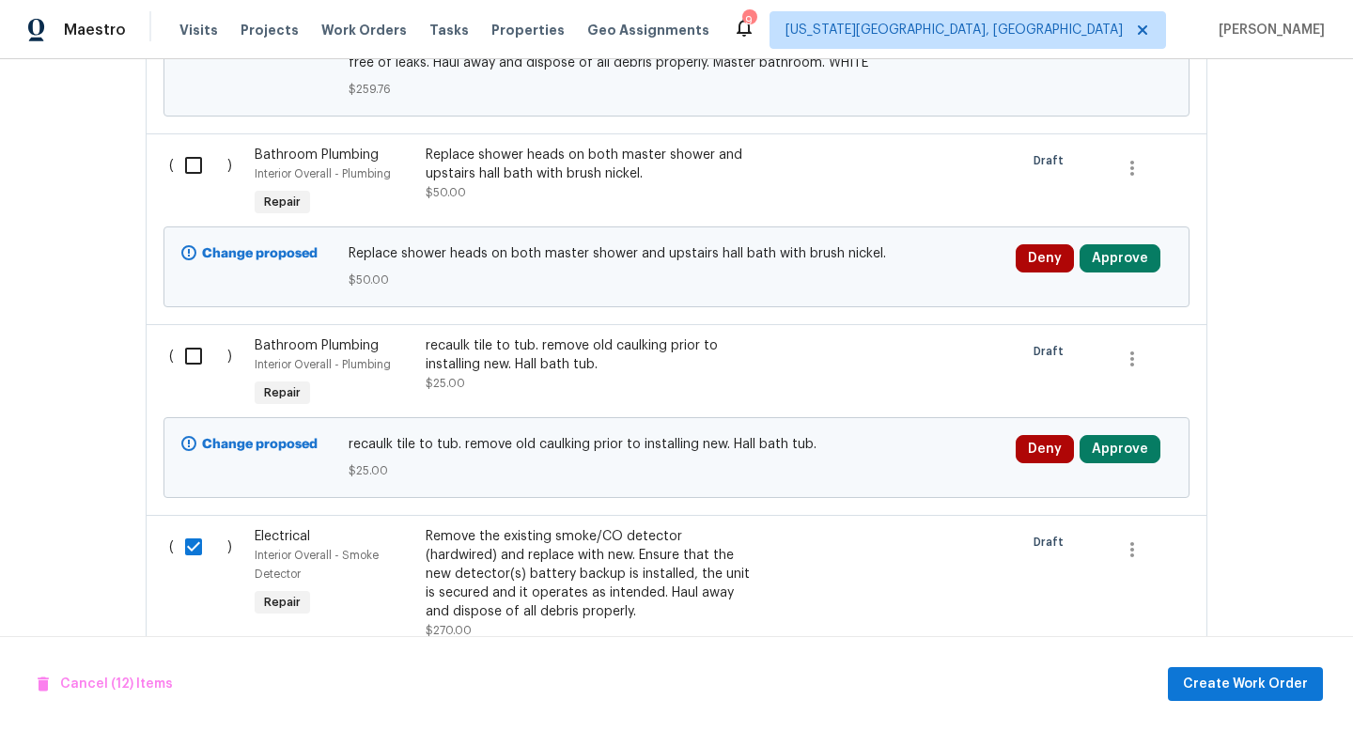
scroll to position [8284, 0]
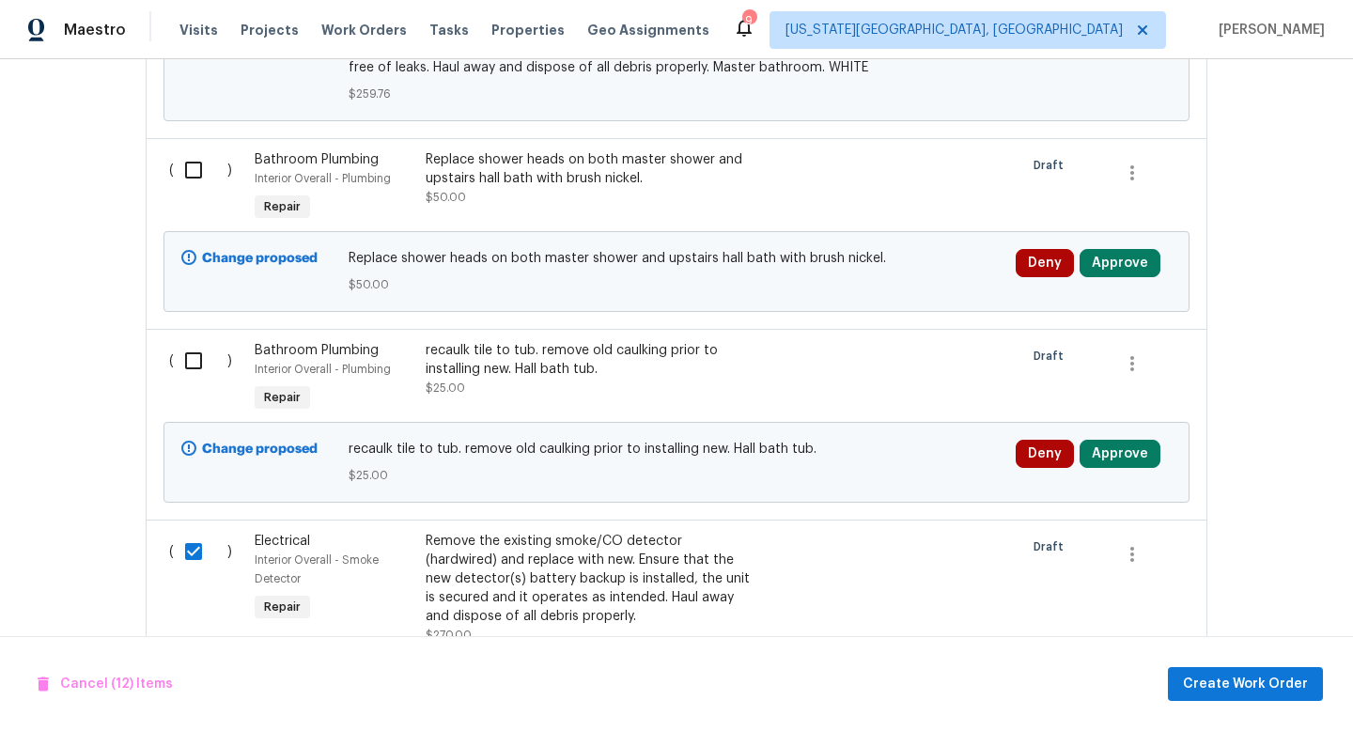
click at [198, 341] on input "checkbox" at bounding box center [201, 360] width 54 height 39
checkbox input "true"
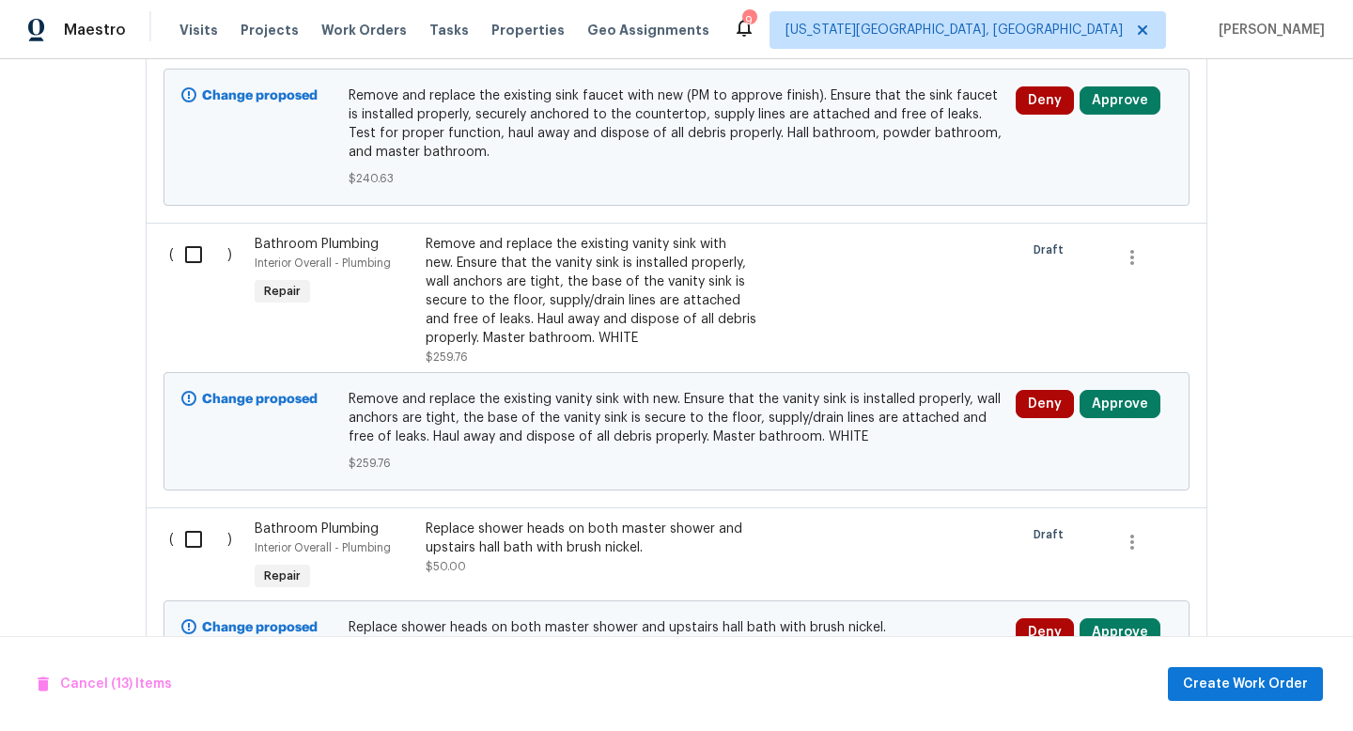
scroll to position [7911, 0]
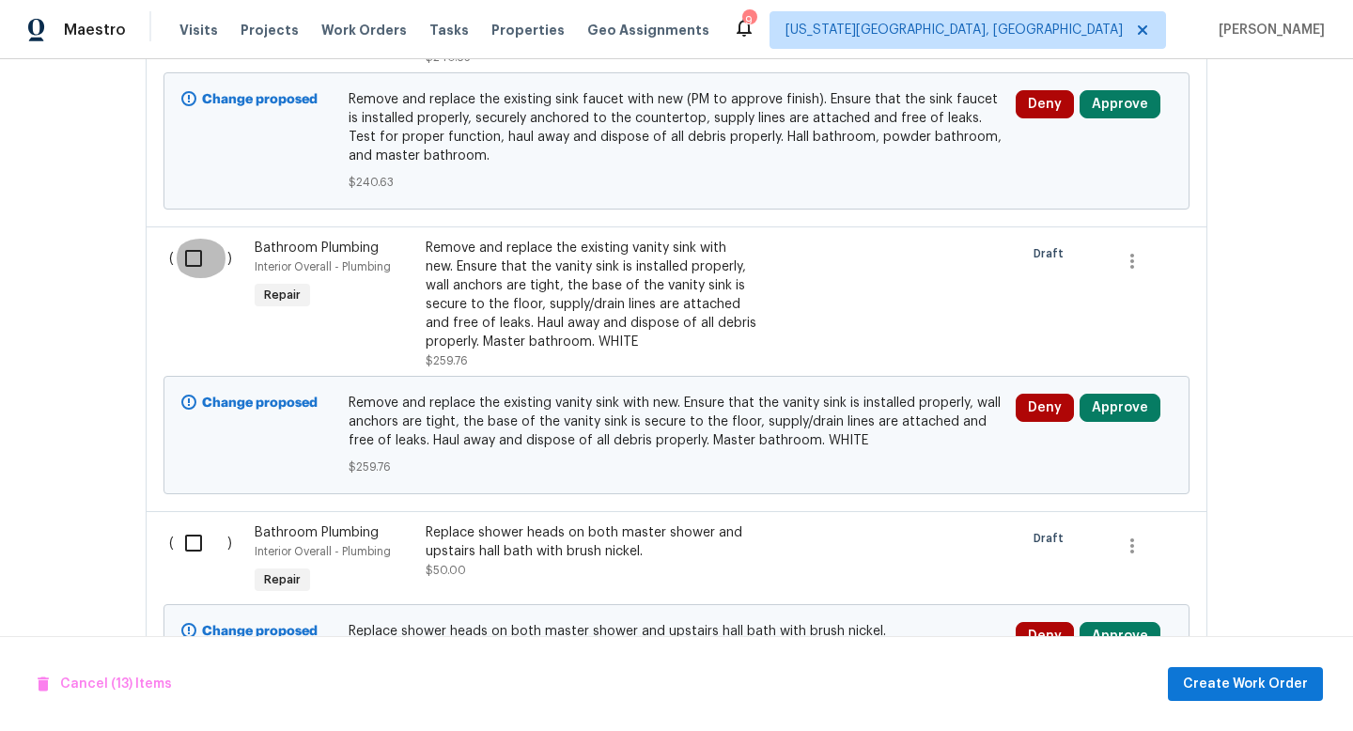
click at [199, 239] on input "checkbox" at bounding box center [201, 258] width 54 height 39
checkbox input "true"
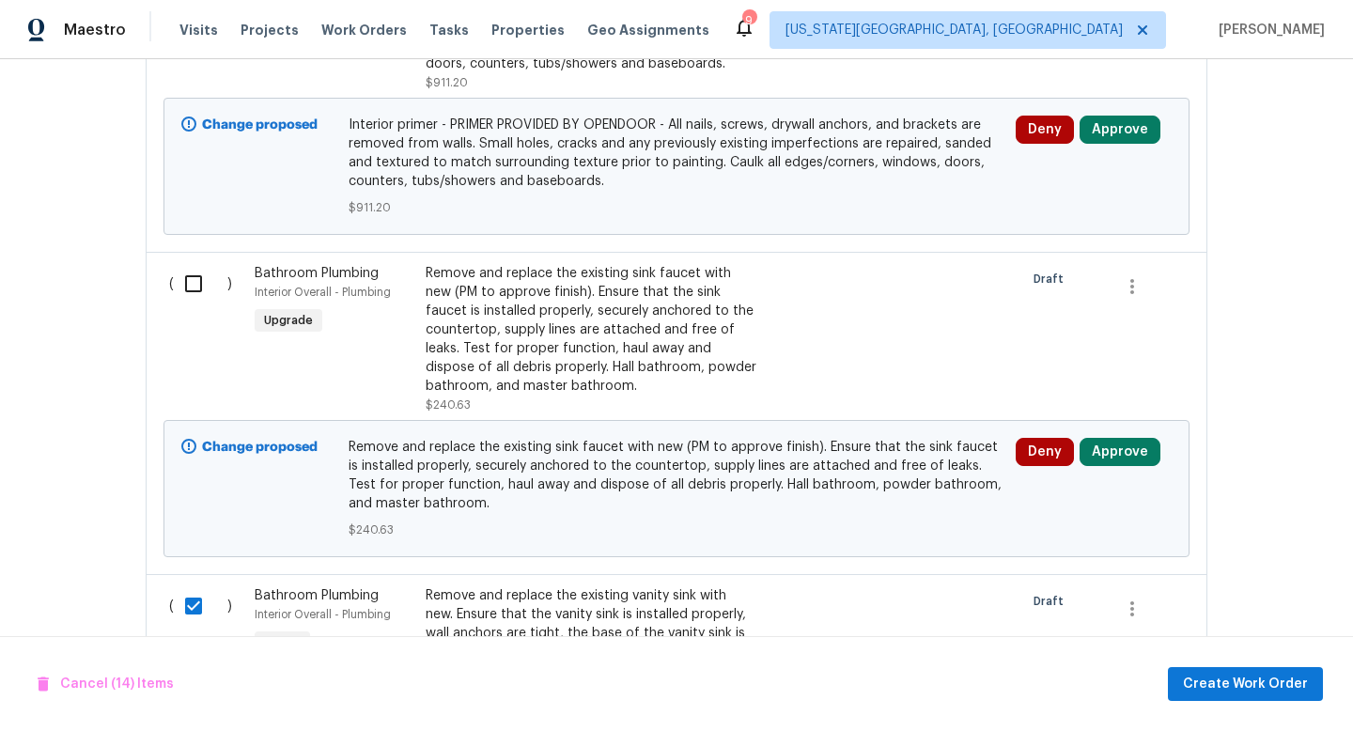
scroll to position [7562, 0]
click at [195, 265] on input "checkbox" at bounding box center [201, 284] width 54 height 39
checkbox input "true"
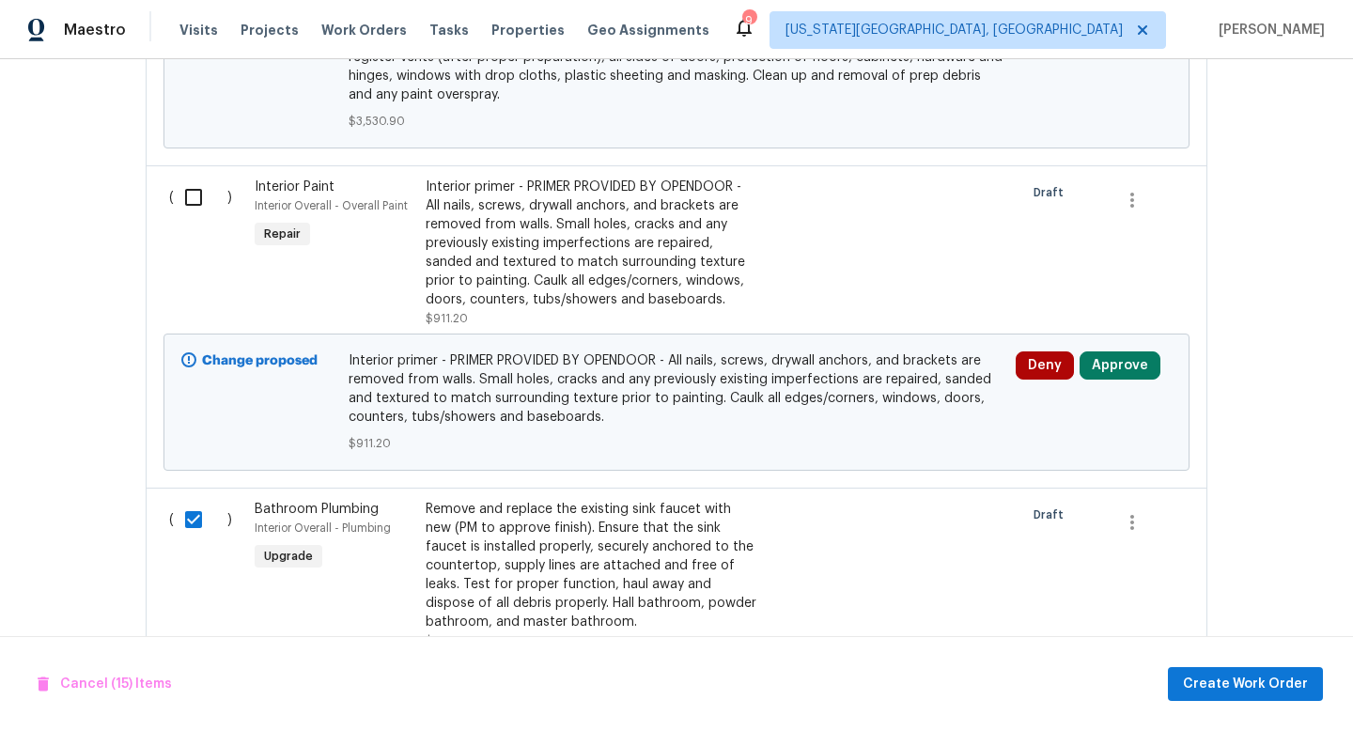
scroll to position [7327, 0]
click at [197, 179] on input "checkbox" at bounding box center [201, 198] width 54 height 39
checkbox input "true"
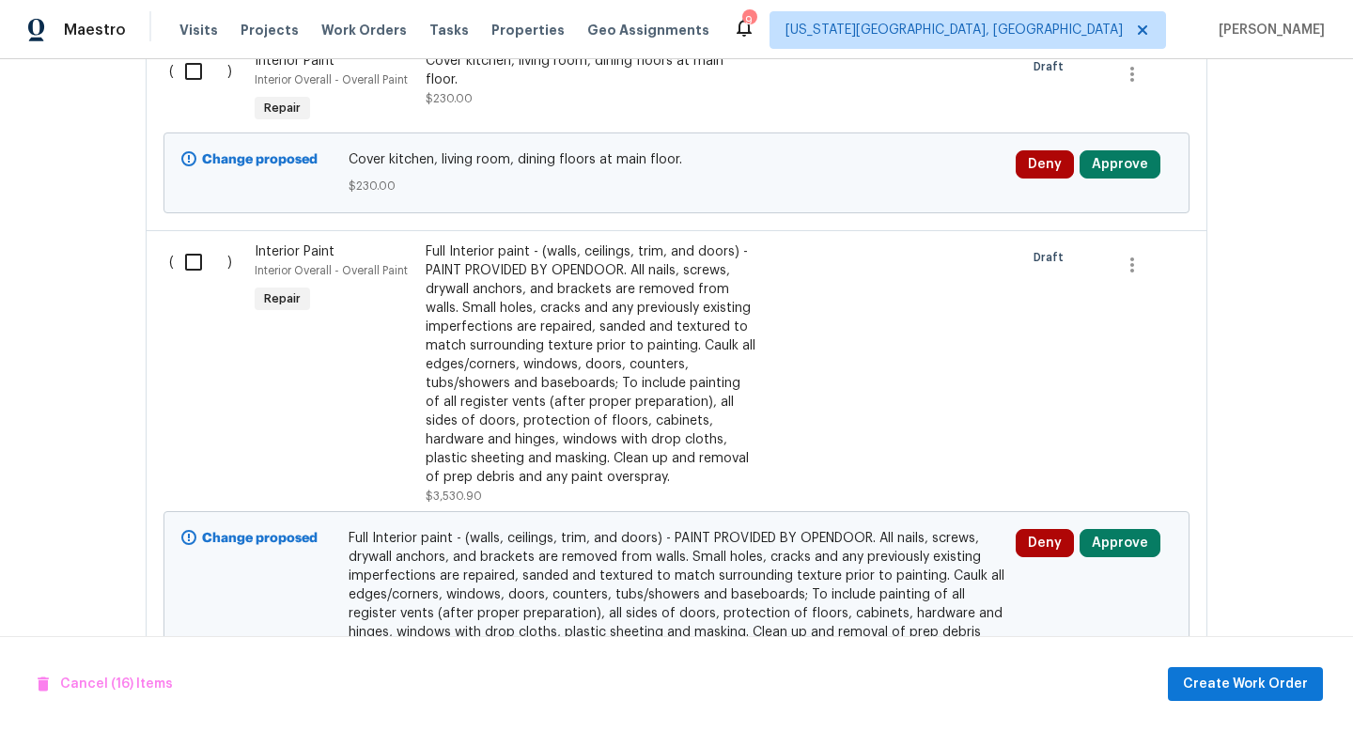
scroll to position [6765, 0]
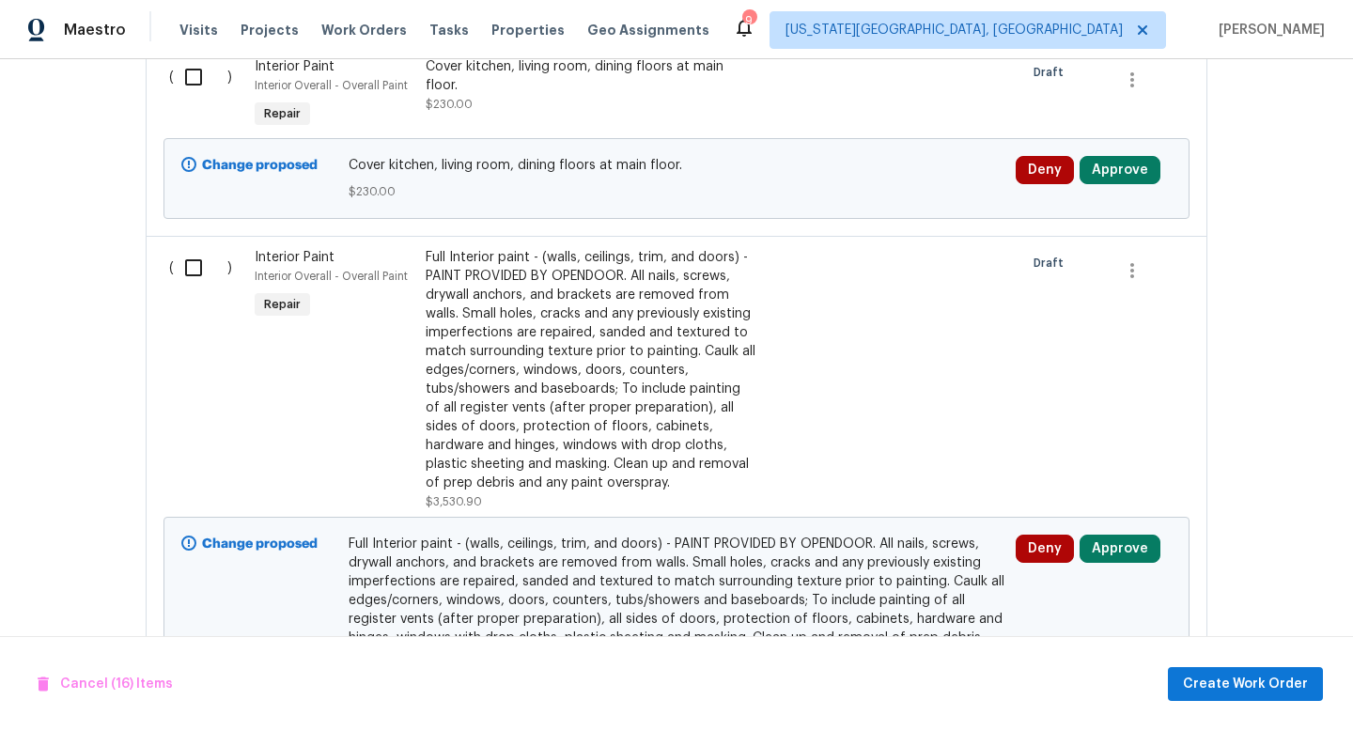
click at [194, 248] on input "checkbox" at bounding box center [201, 267] width 54 height 39
checkbox input "true"
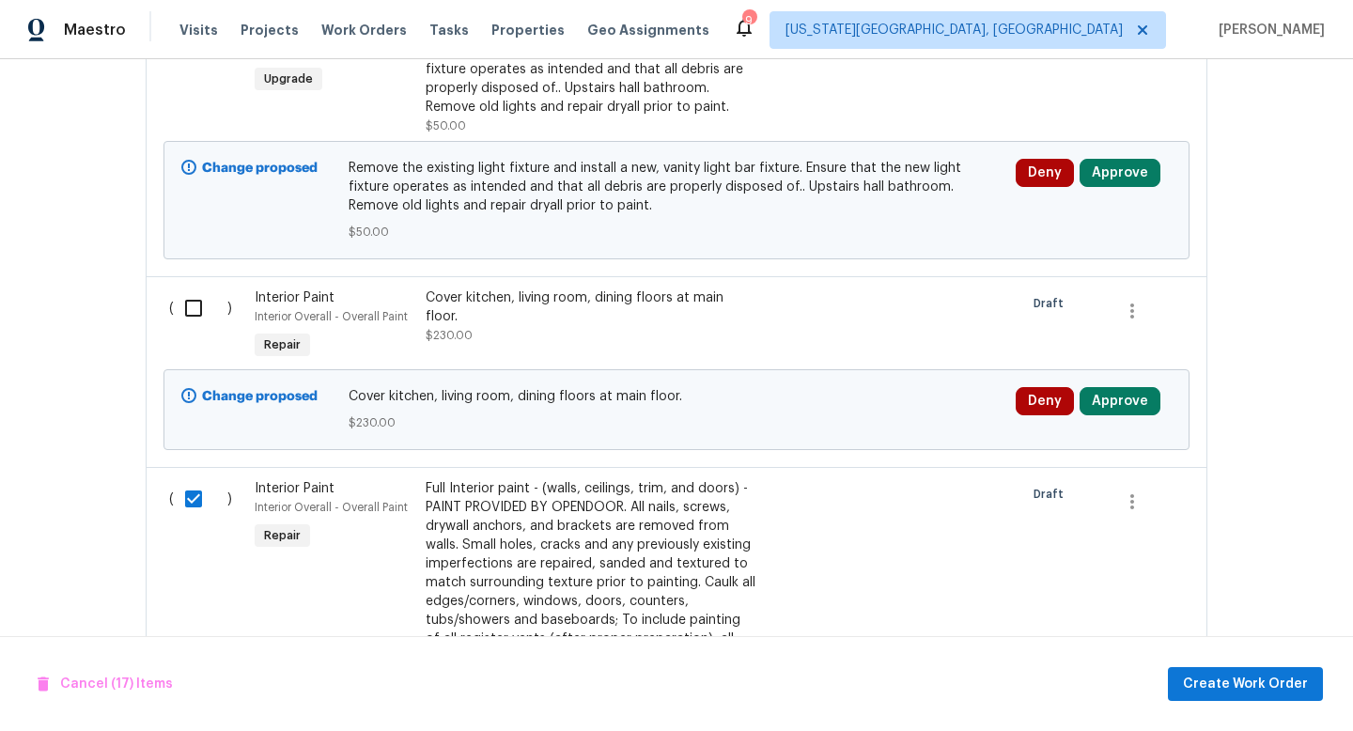
scroll to position [6531, 0]
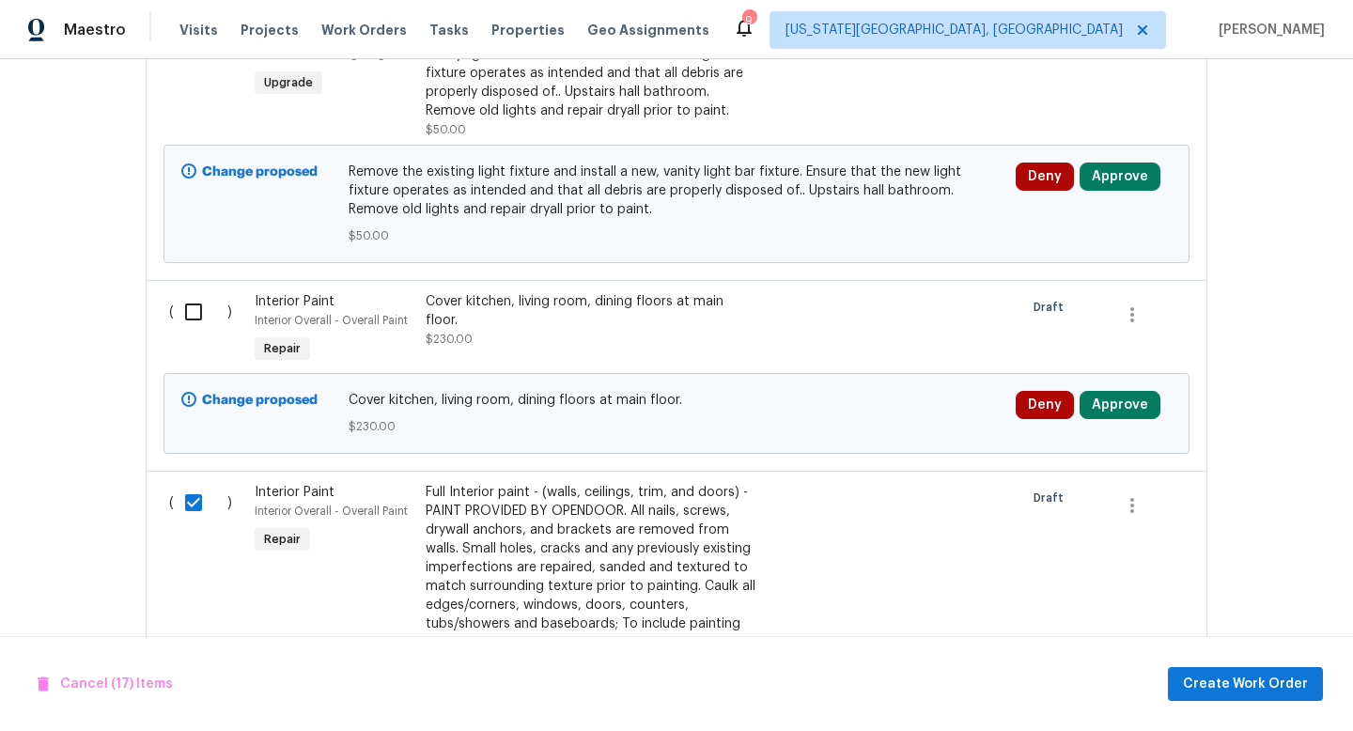
click at [196, 292] on input "checkbox" at bounding box center [201, 311] width 54 height 39
checkbox input "true"
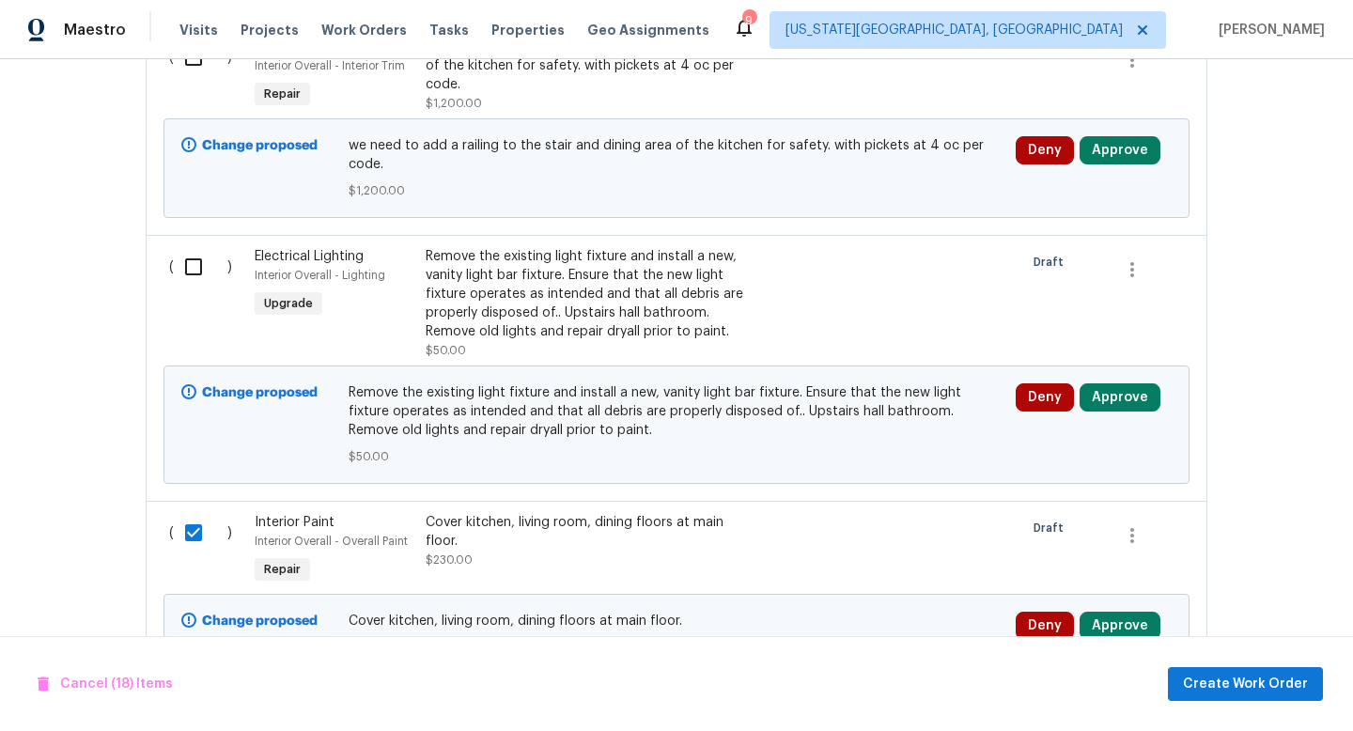
scroll to position [6296, 0]
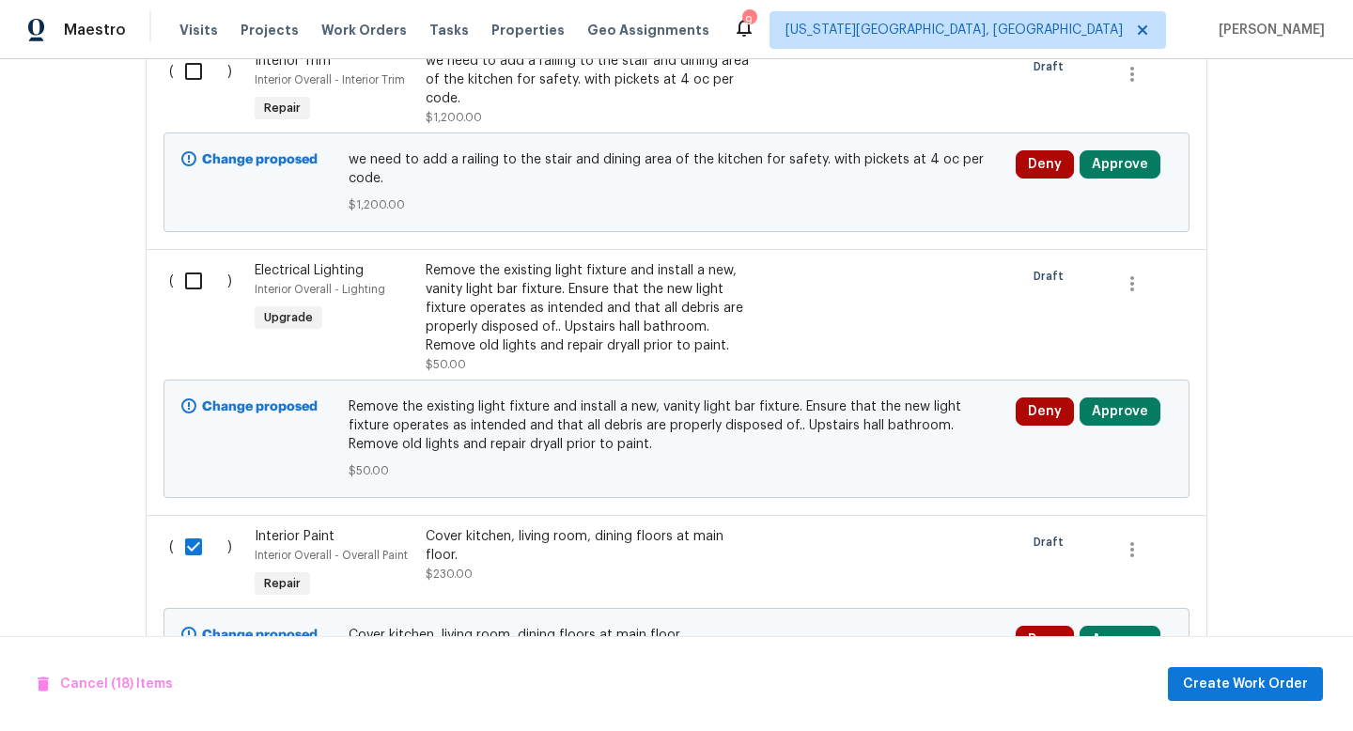
click at [195, 261] on input "checkbox" at bounding box center [201, 280] width 54 height 39
checkbox input "true"
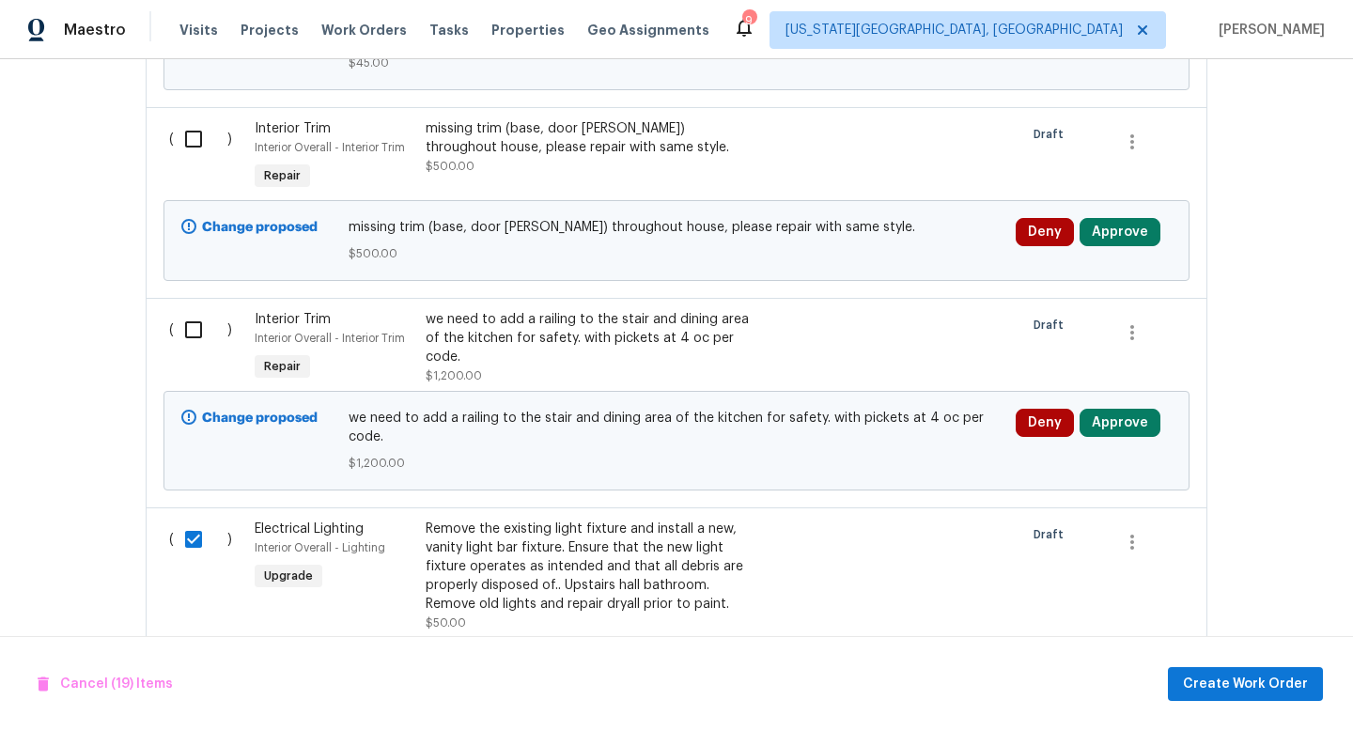
scroll to position [6035, 0]
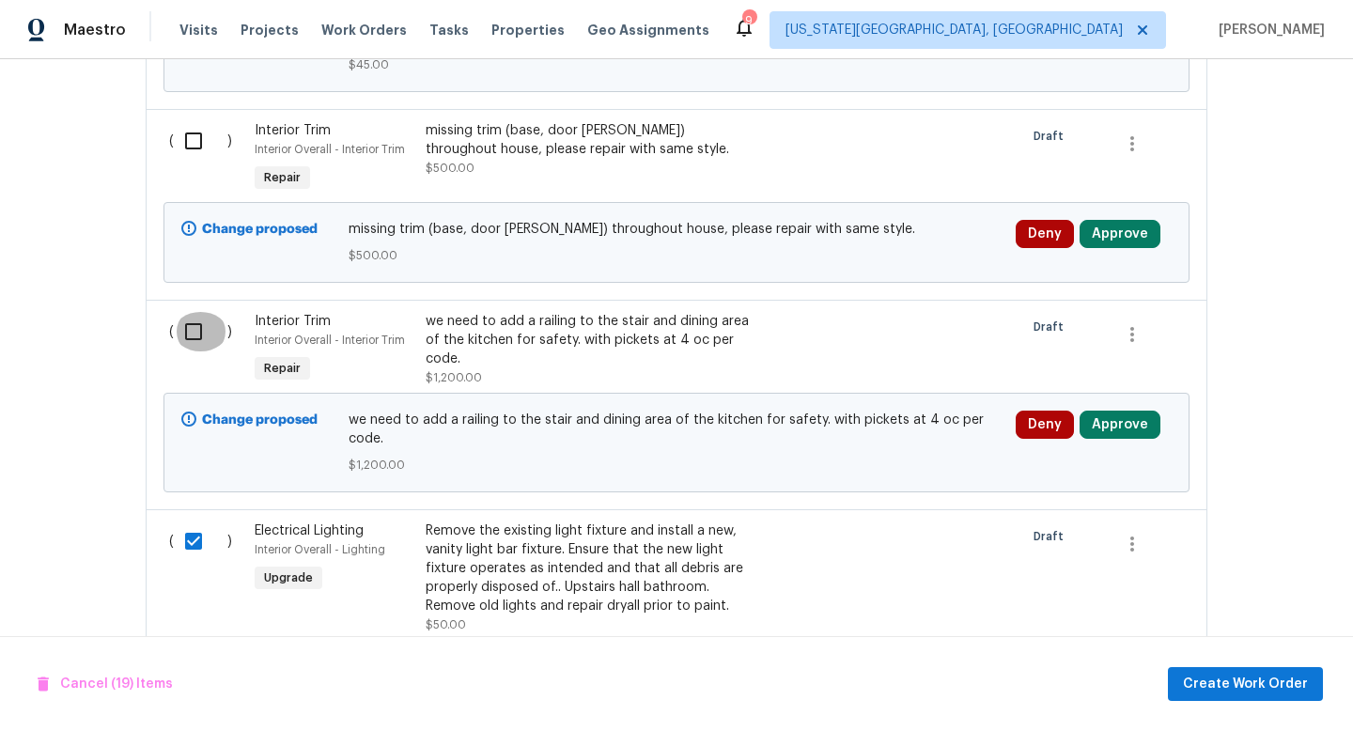
click at [196, 312] on input "checkbox" at bounding box center [201, 331] width 54 height 39
checkbox input "true"
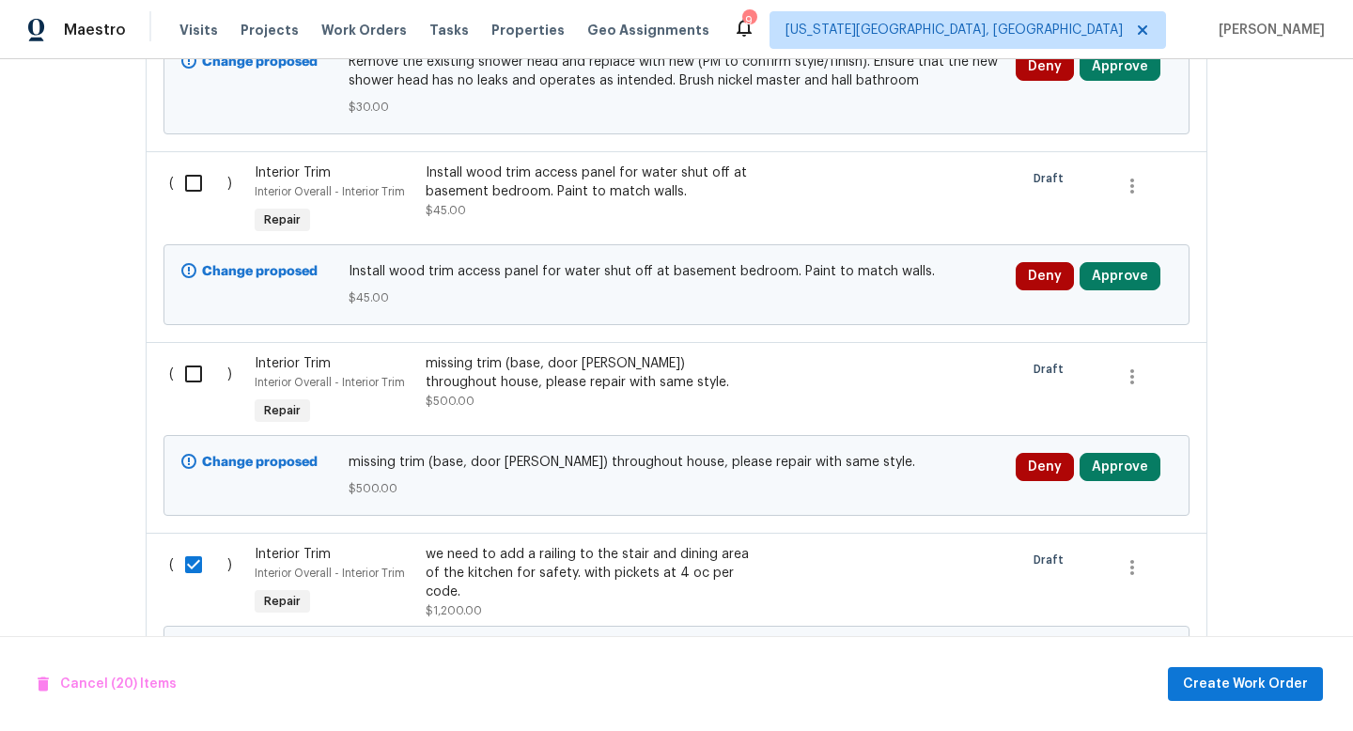
scroll to position [5798, 0]
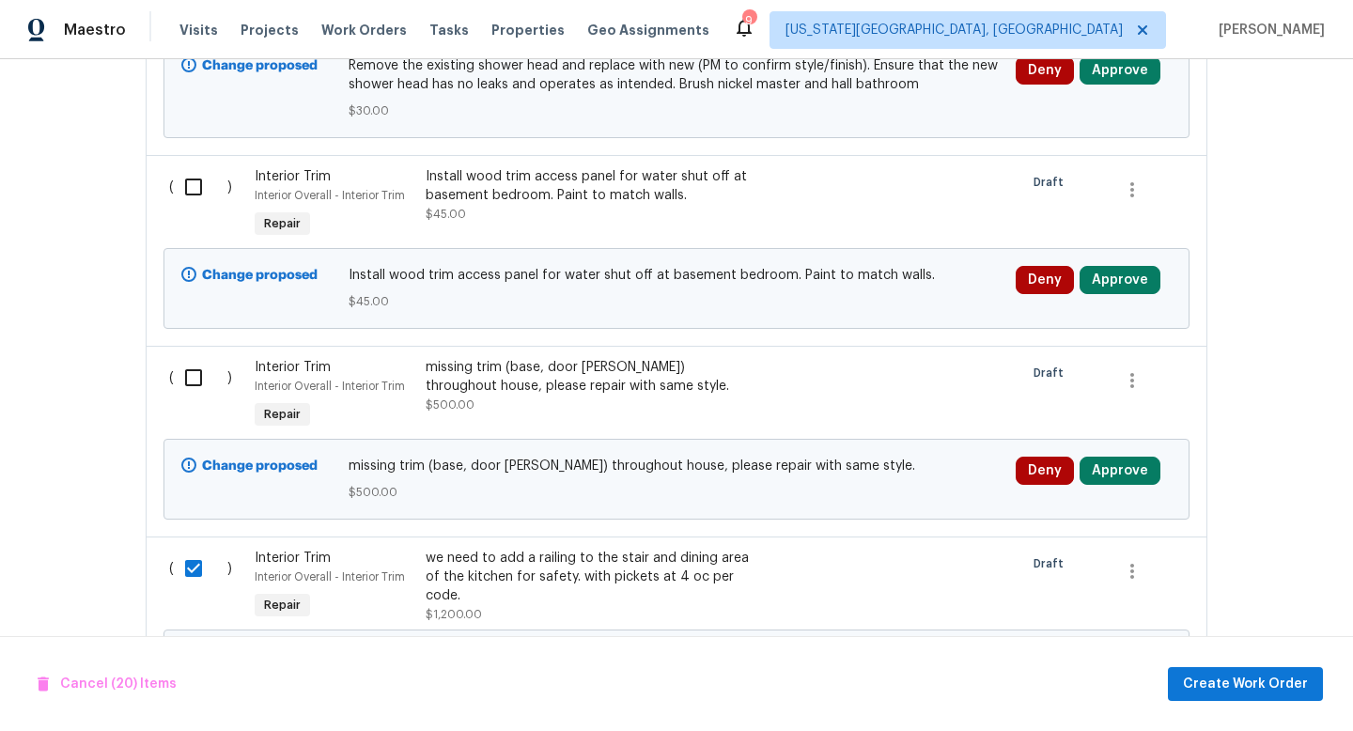
click at [197, 358] on input "checkbox" at bounding box center [201, 377] width 54 height 39
checkbox input "true"
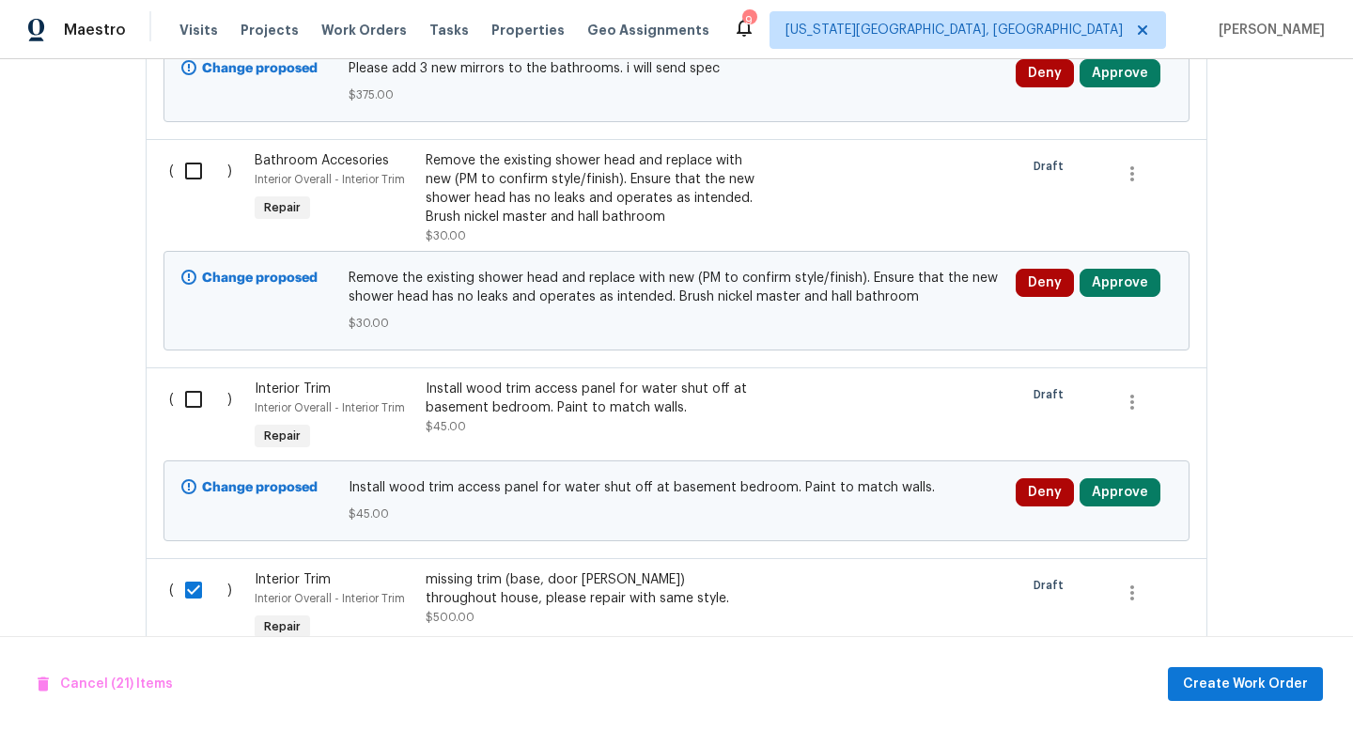
scroll to position [5584, 0]
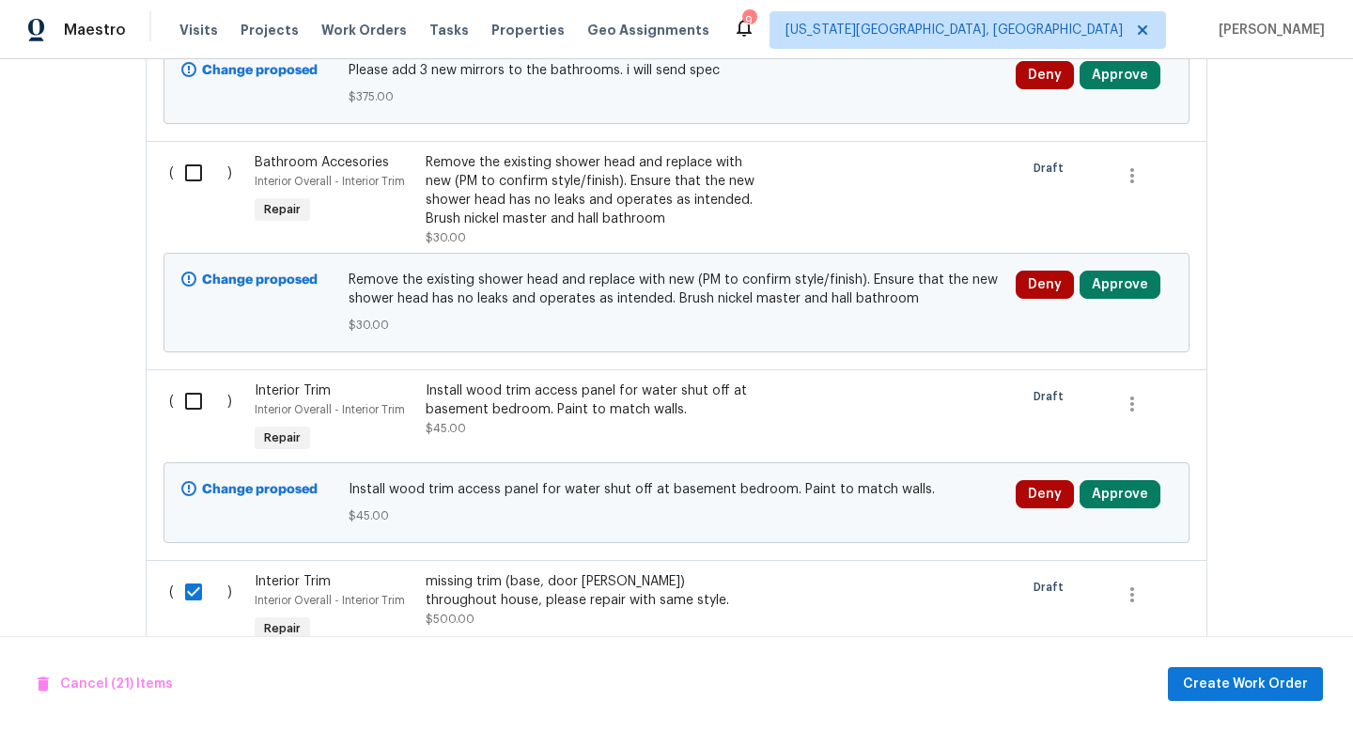
click at [197, 392] on div "( )" at bounding box center [207, 419] width 86 height 86
click at [196, 382] on input "checkbox" at bounding box center [201, 401] width 54 height 39
checkbox input "true"
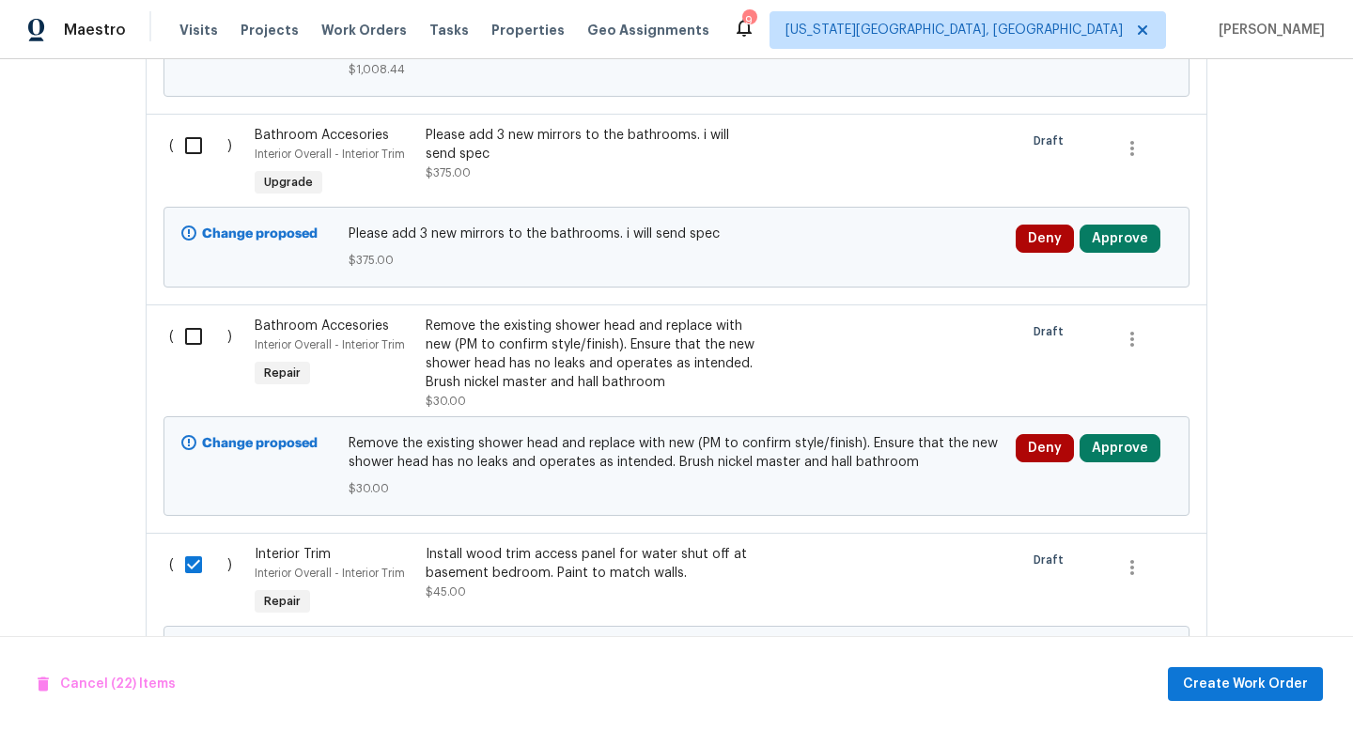
scroll to position [5416, 0]
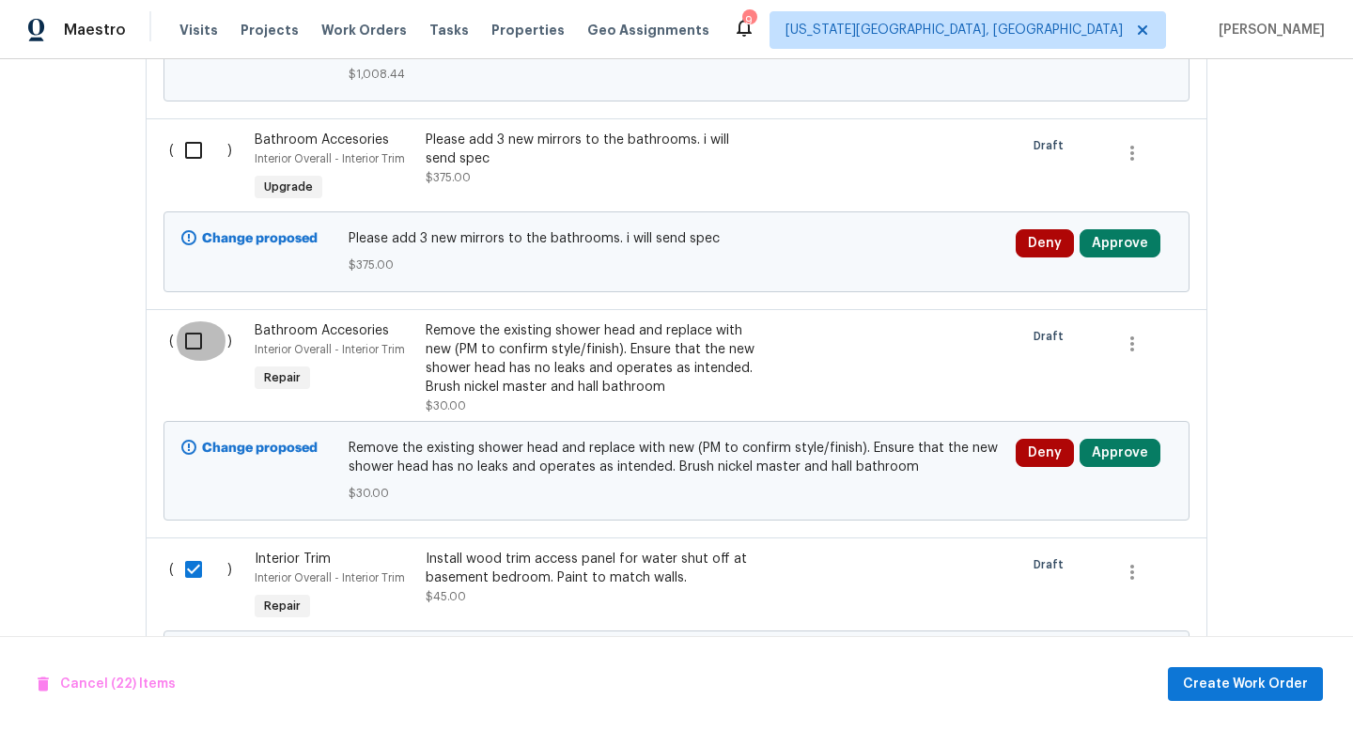
click at [199, 324] on input "checkbox" at bounding box center [201, 340] width 54 height 39
checkbox input "true"
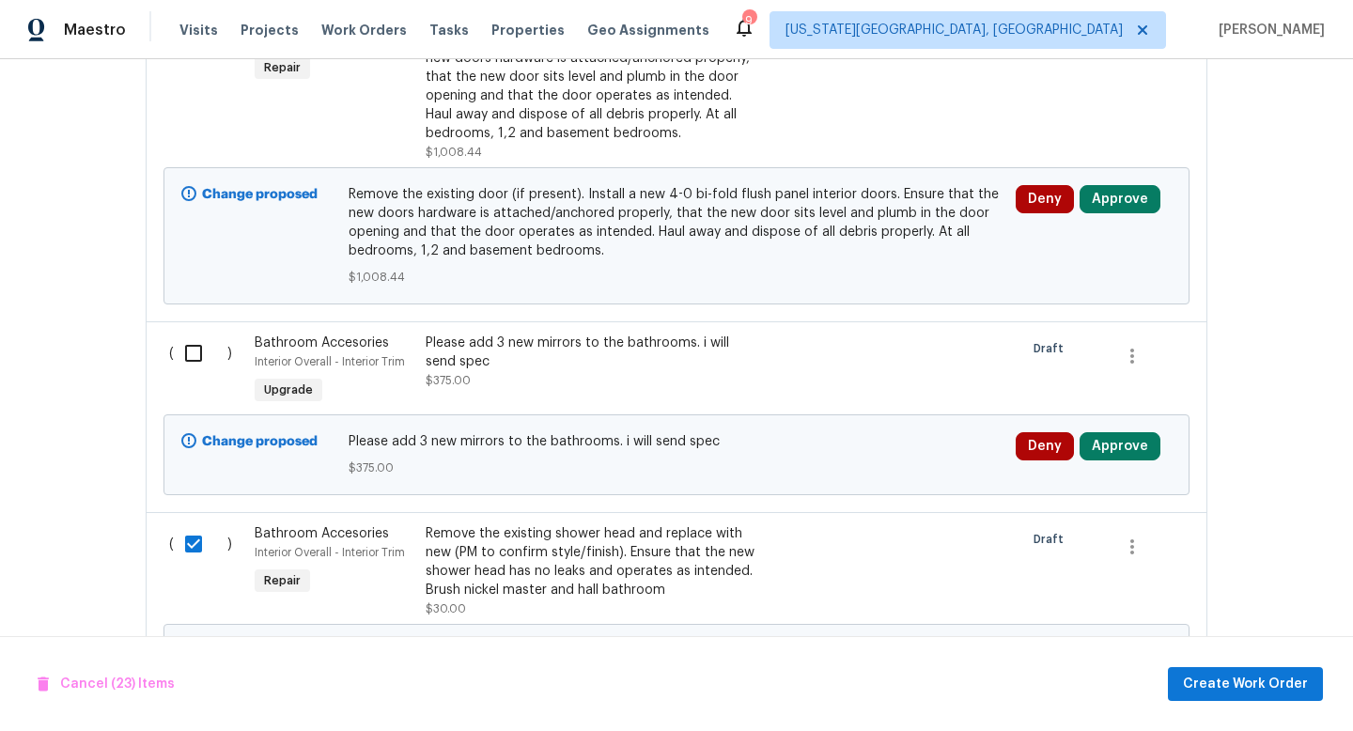
scroll to position [5208, 0]
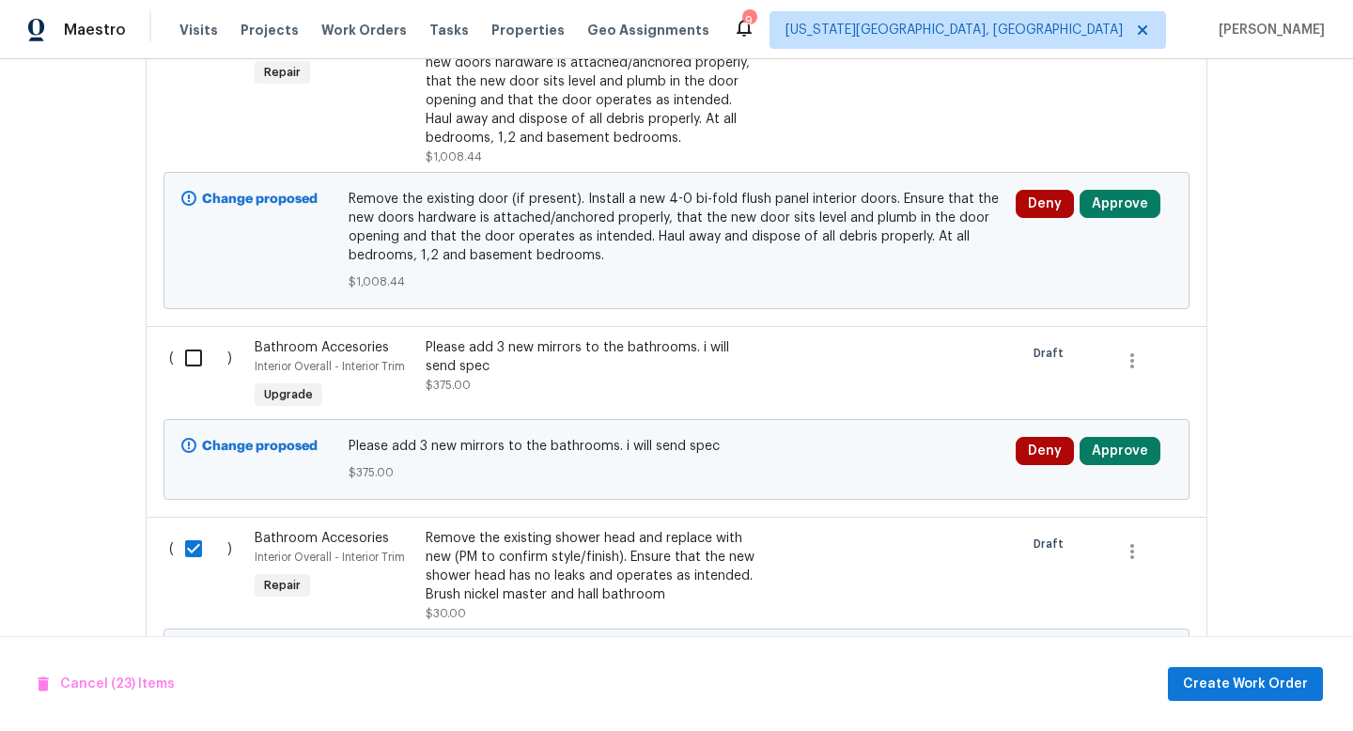
click at [199, 338] on input "checkbox" at bounding box center [201, 357] width 54 height 39
checkbox input "true"
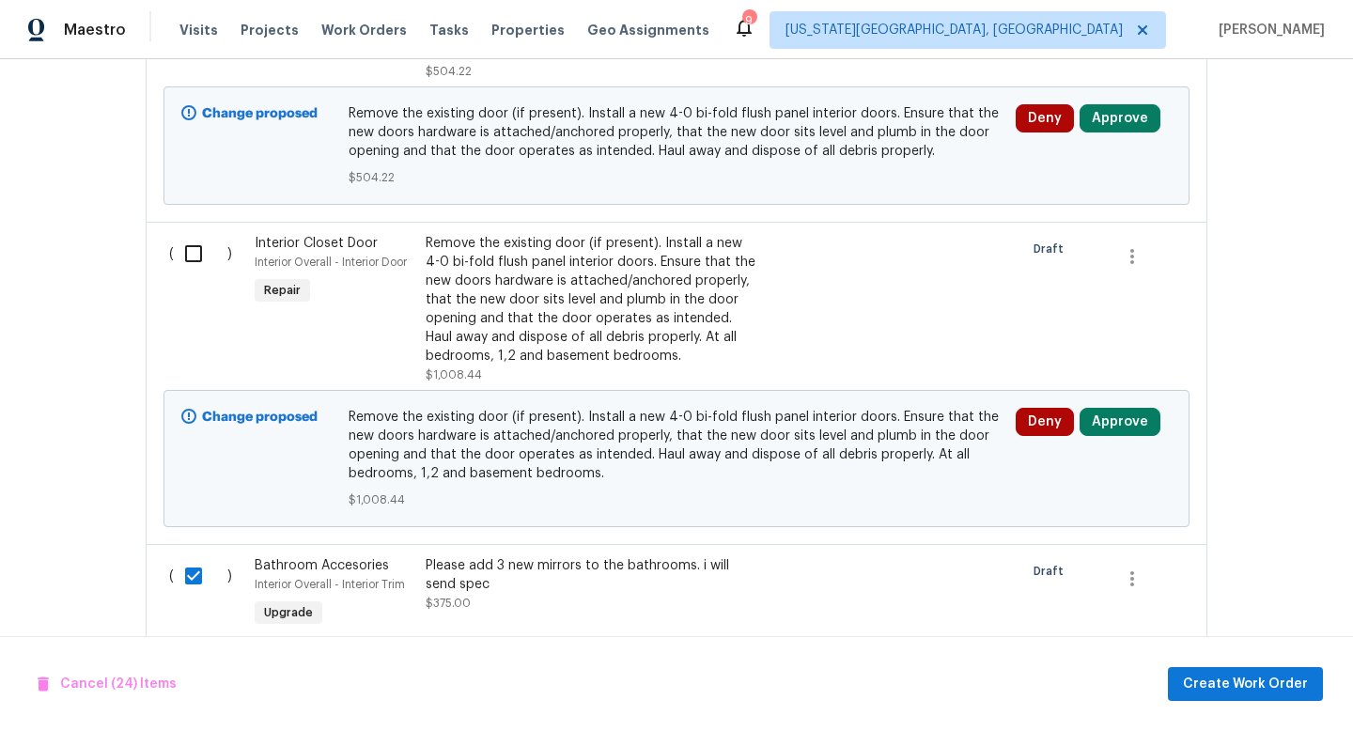
scroll to position [4926, 0]
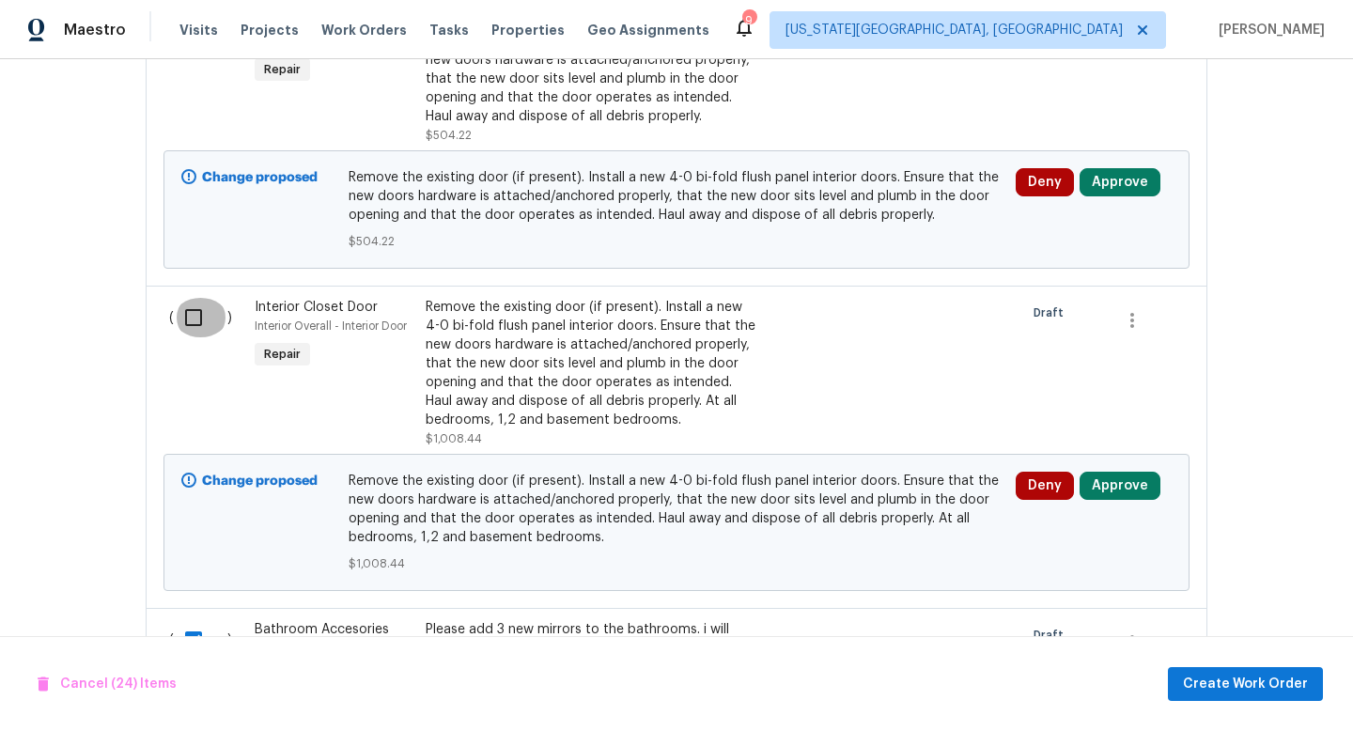
click at [196, 298] on input "checkbox" at bounding box center [201, 317] width 54 height 39
checkbox input "true"
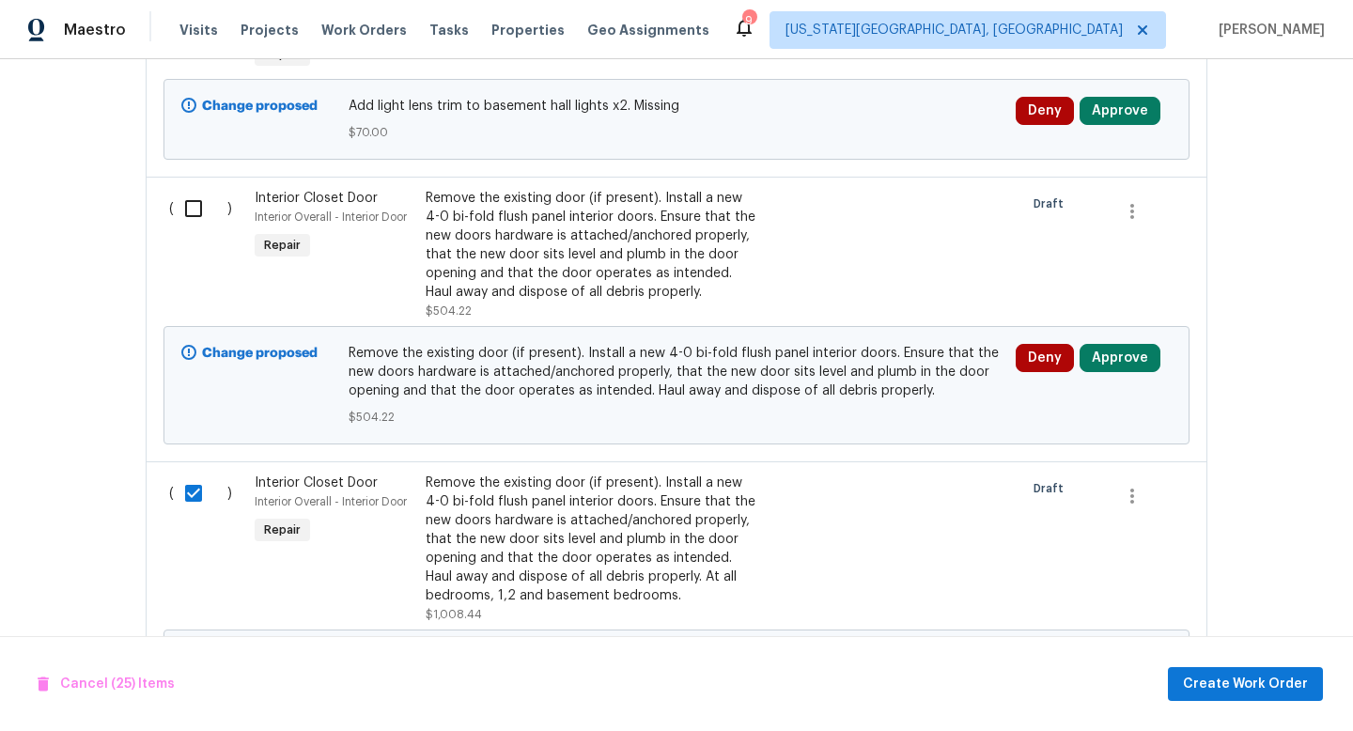
scroll to position [4706, 0]
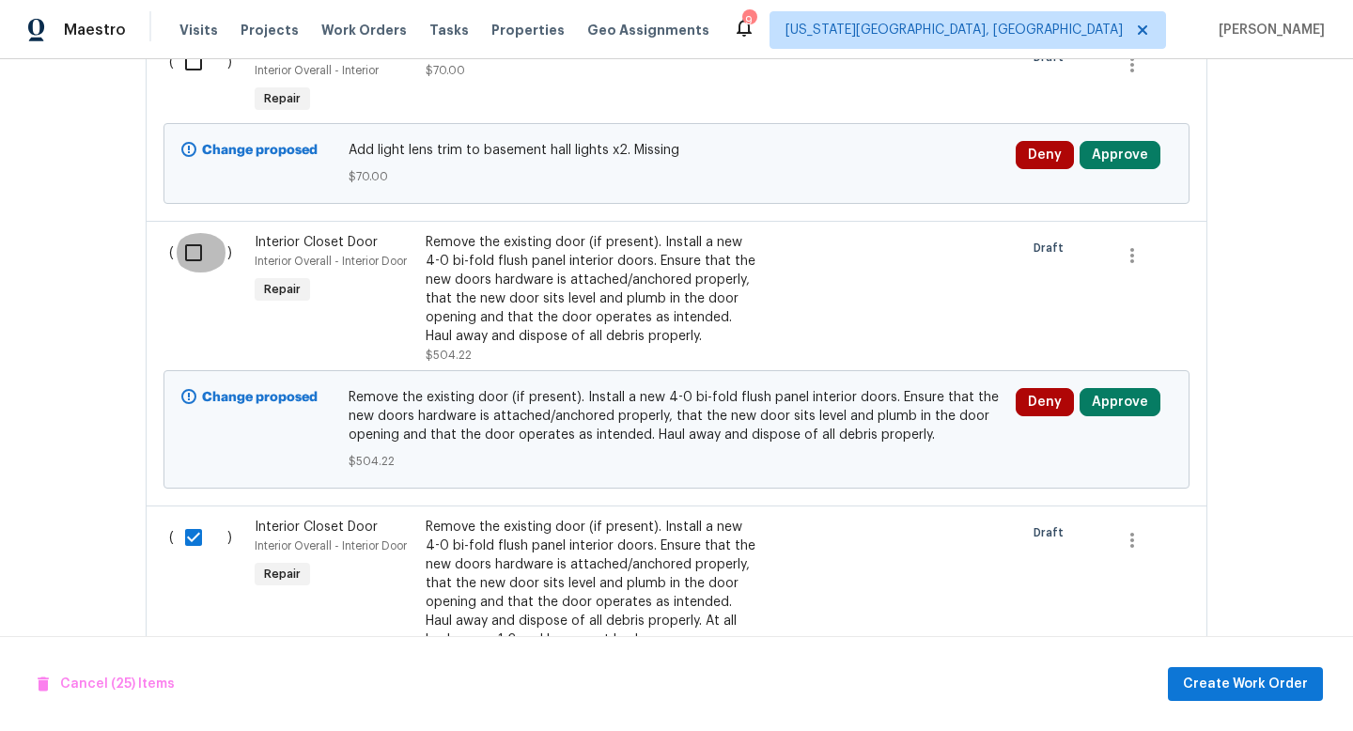
click at [192, 233] on input "checkbox" at bounding box center [201, 252] width 54 height 39
checkbox input "true"
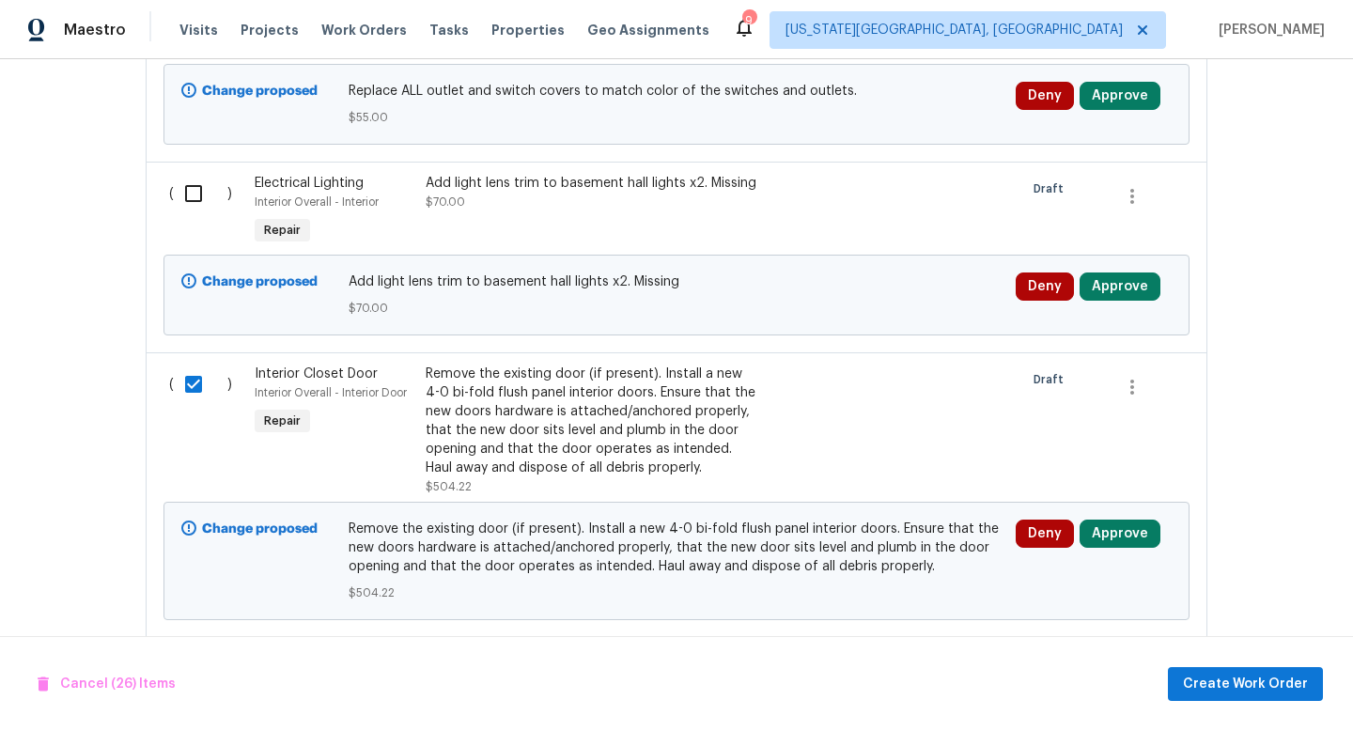
scroll to position [4545, 0]
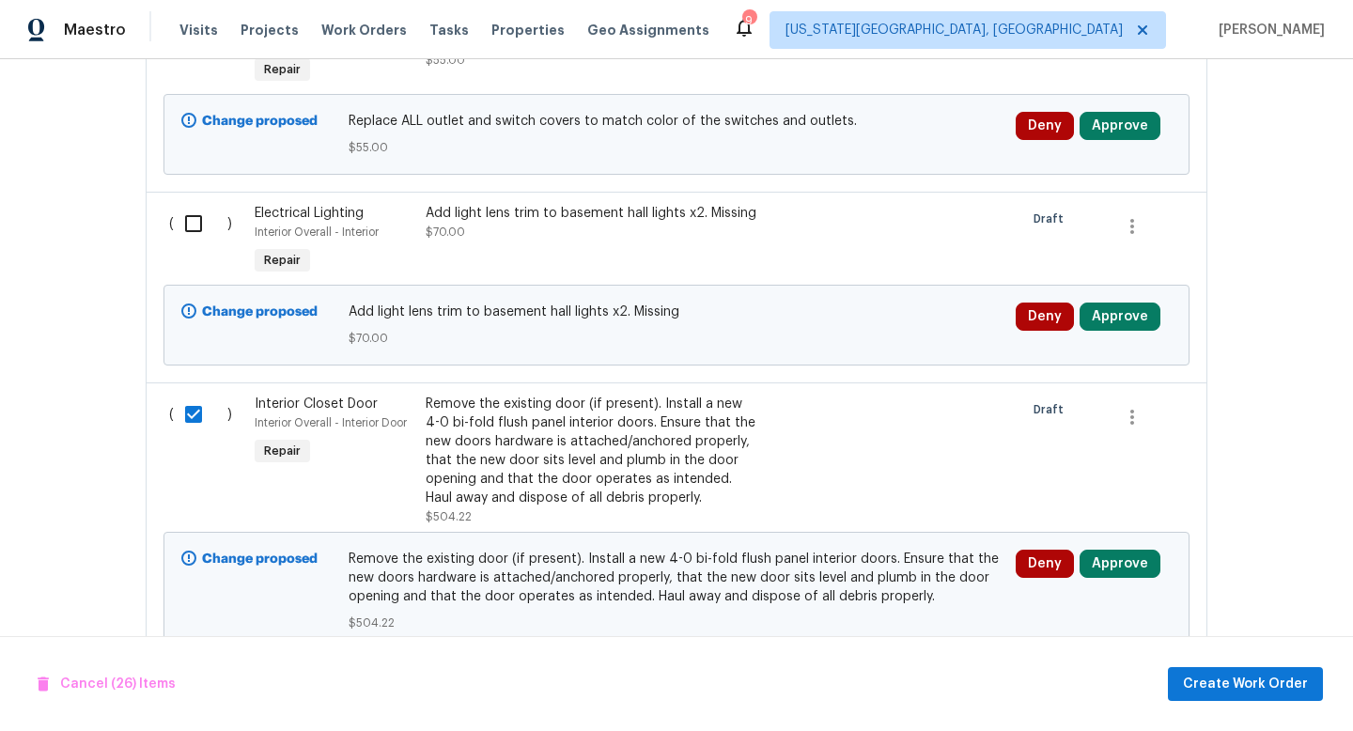
click at [194, 204] on input "checkbox" at bounding box center [201, 223] width 54 height 39
checkbox input "true"
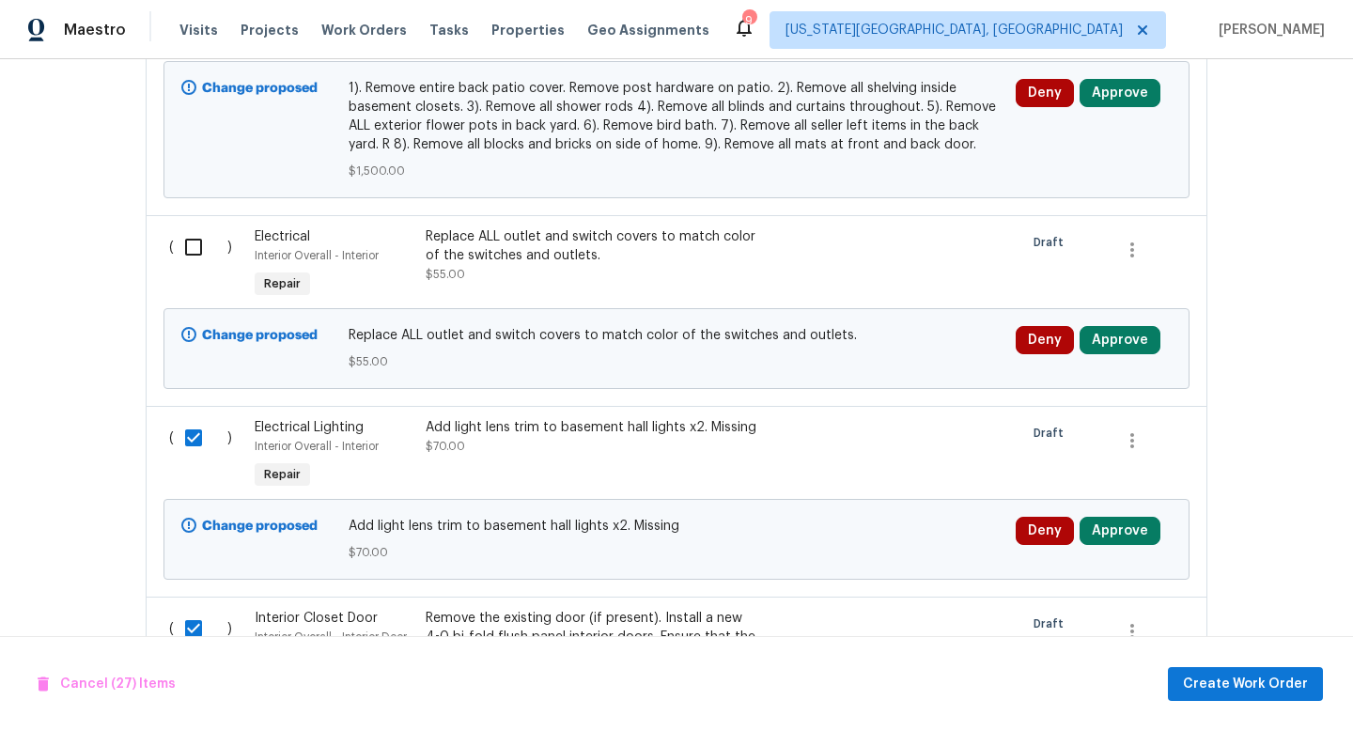
scroll to position [4330, 0]
click at [194, 232] on input "checkbox" at bounding box center [201, 247] width 54 height 39
checkbox input "true"
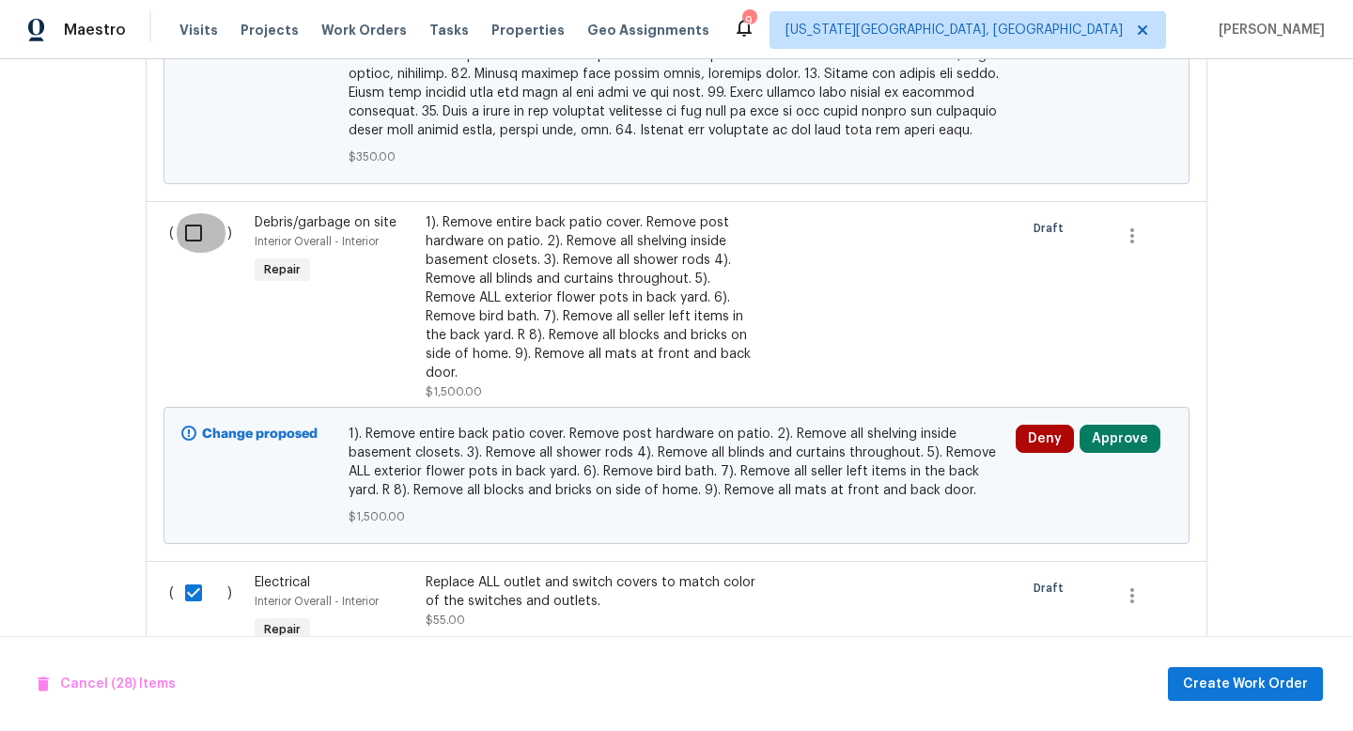
click at [196, 213] on input "checkbox" at bounding box center [201, 232] width 54 height 39
checkbox input "true"
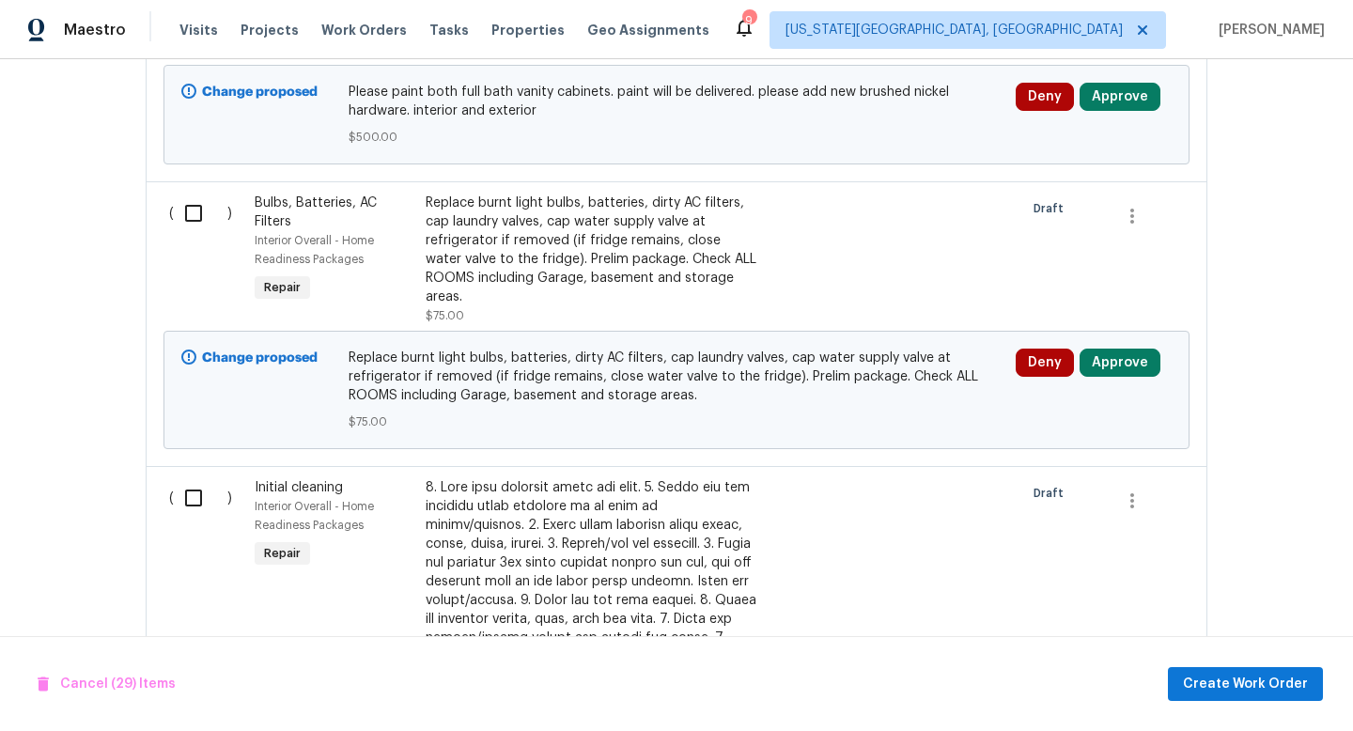
scroll to position [2847, 0]
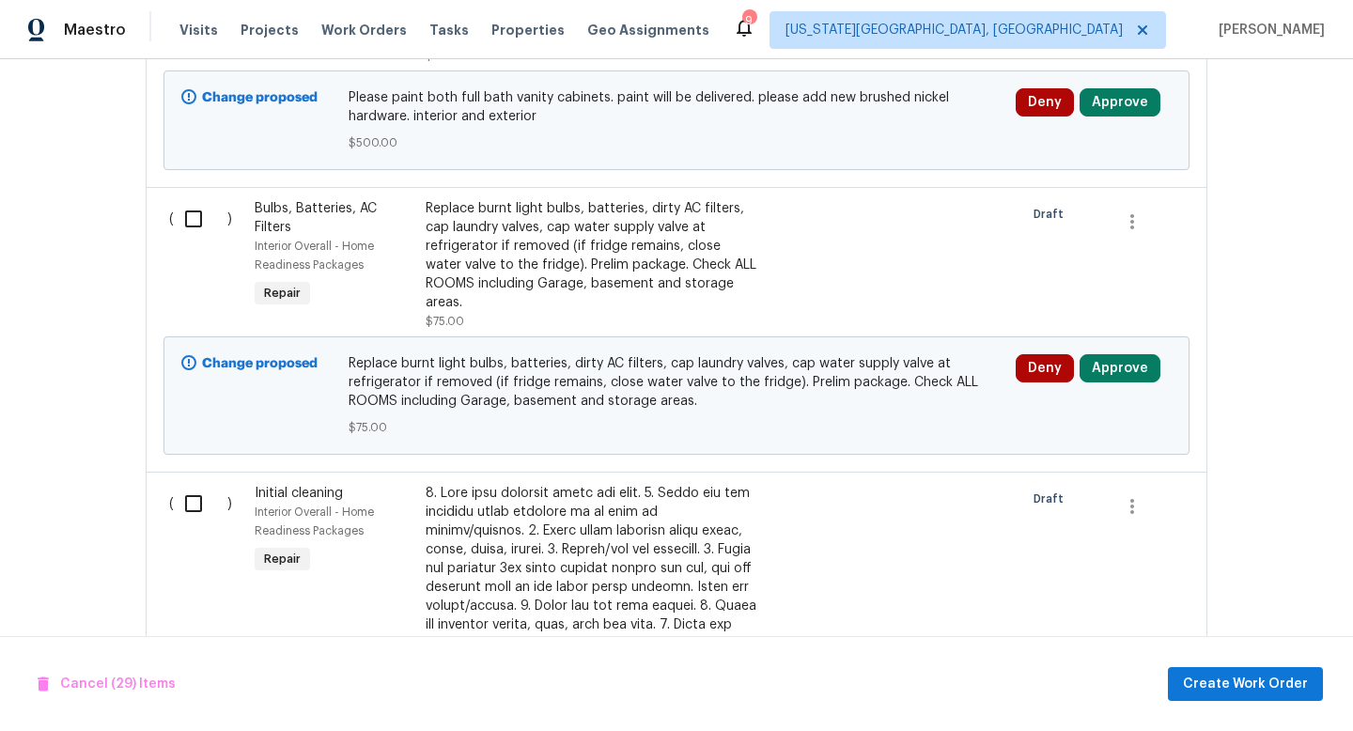
click at [195, 492] on input "checkbox" at bounding box center [201, 503] width 54 height 39
checkbox input "true"
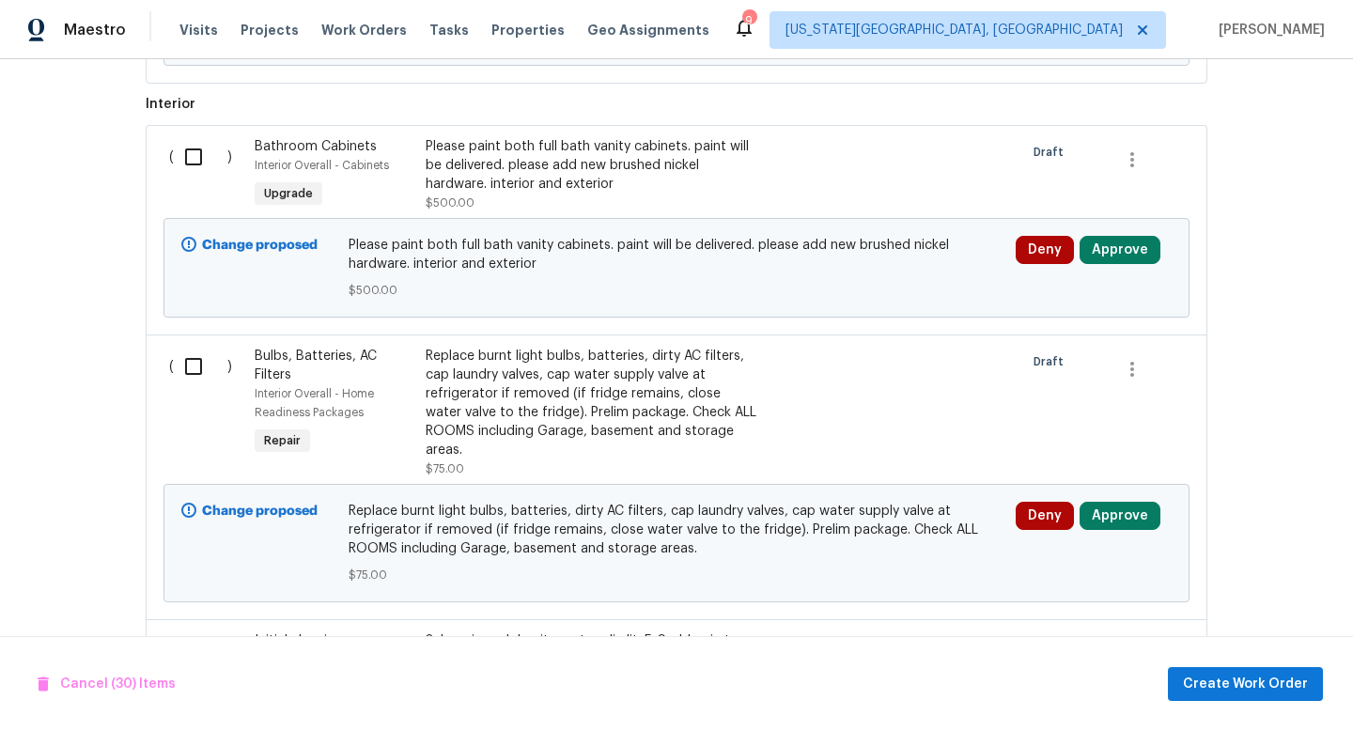
scroll to position [2697, 0]
click at [201, 357] on input "checkbox" at bounding box center [201, 368] width 54 height 39
checkbox input "true"
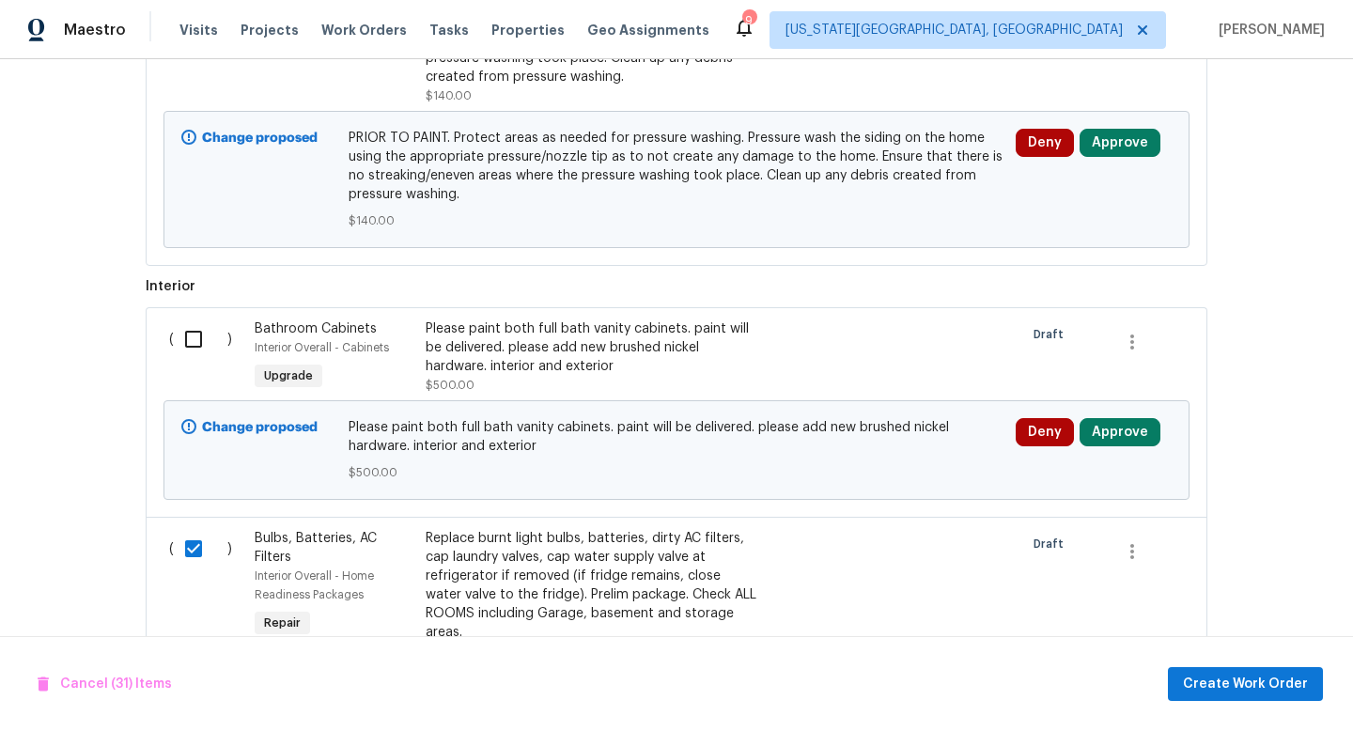
click at [206, 326] on input "checkbox" at bounding box center [201, 339] width 54 height 39
checkbox input "true"
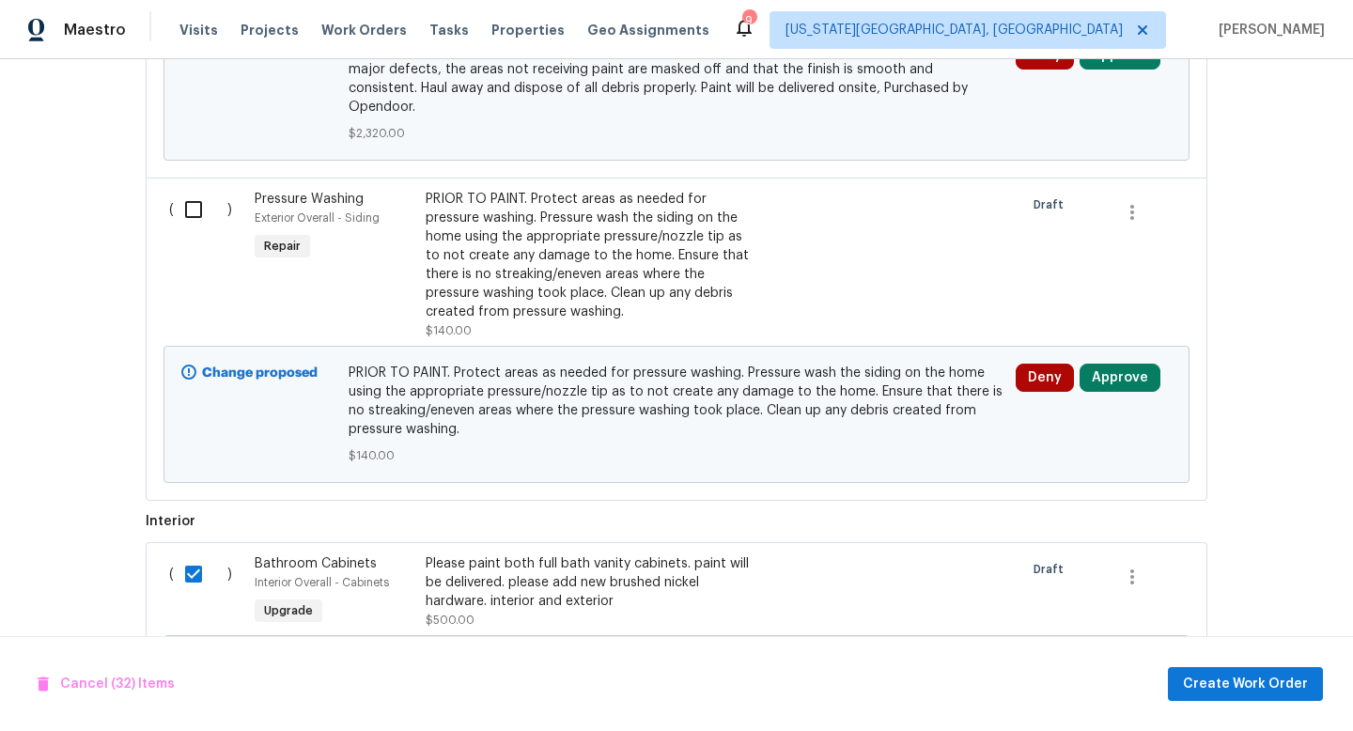
scroll to position [2181, 0]
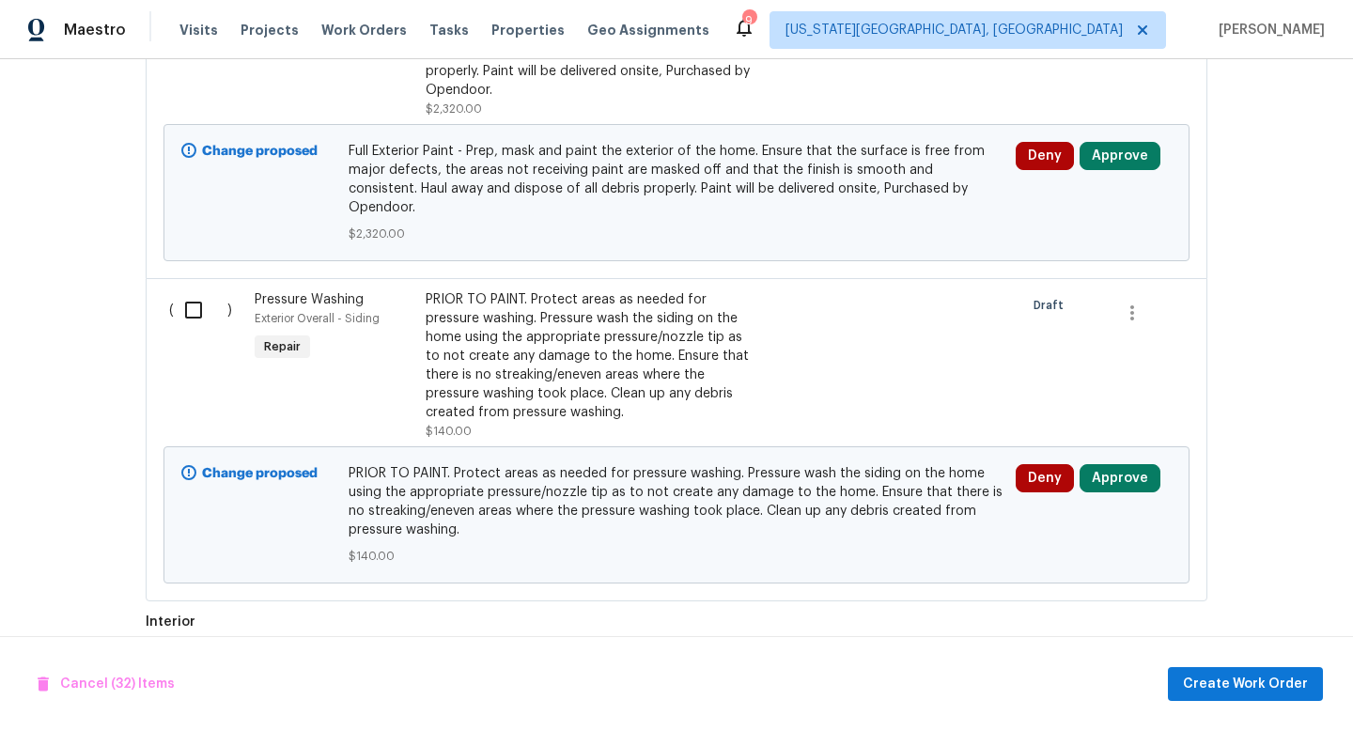
click at [202, 292] on input "checkbox" at bounding box center [201, 309] width 54 height 39
checkbox input "true"
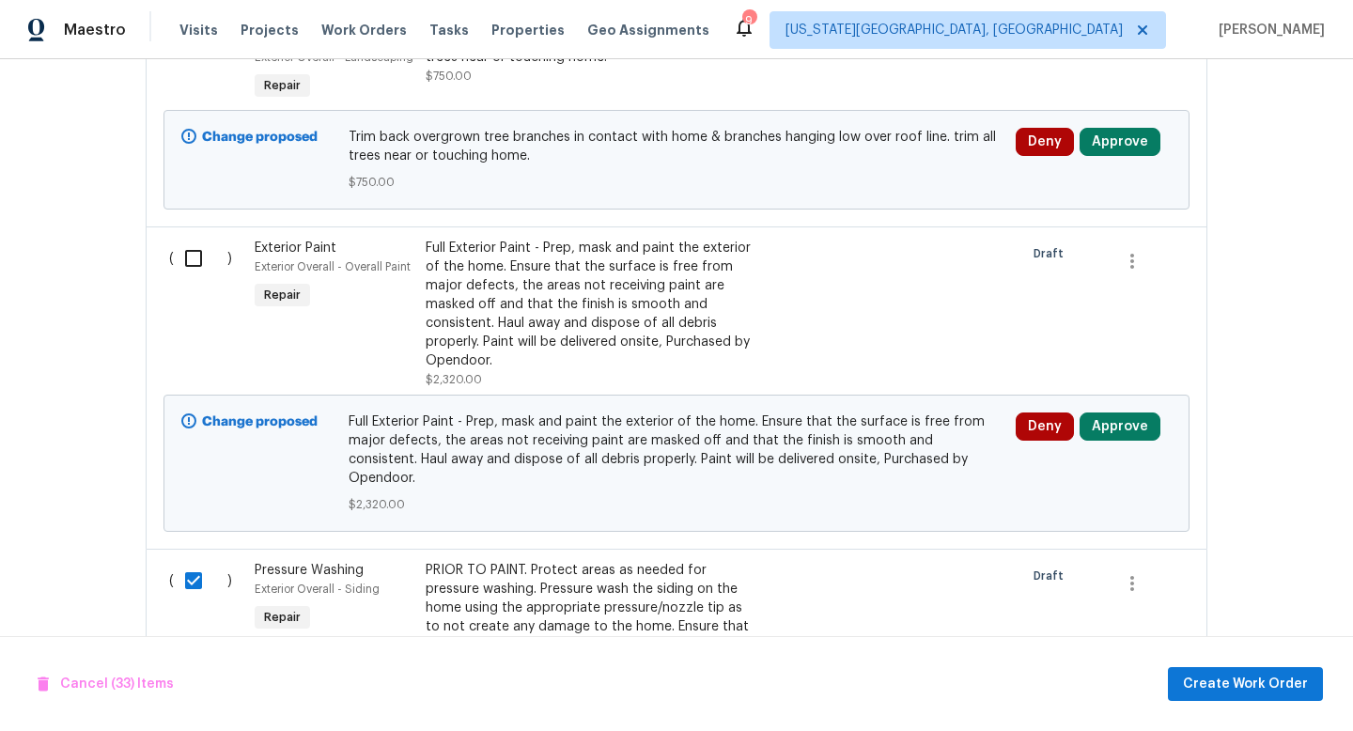
scroll to position [1909, 0]
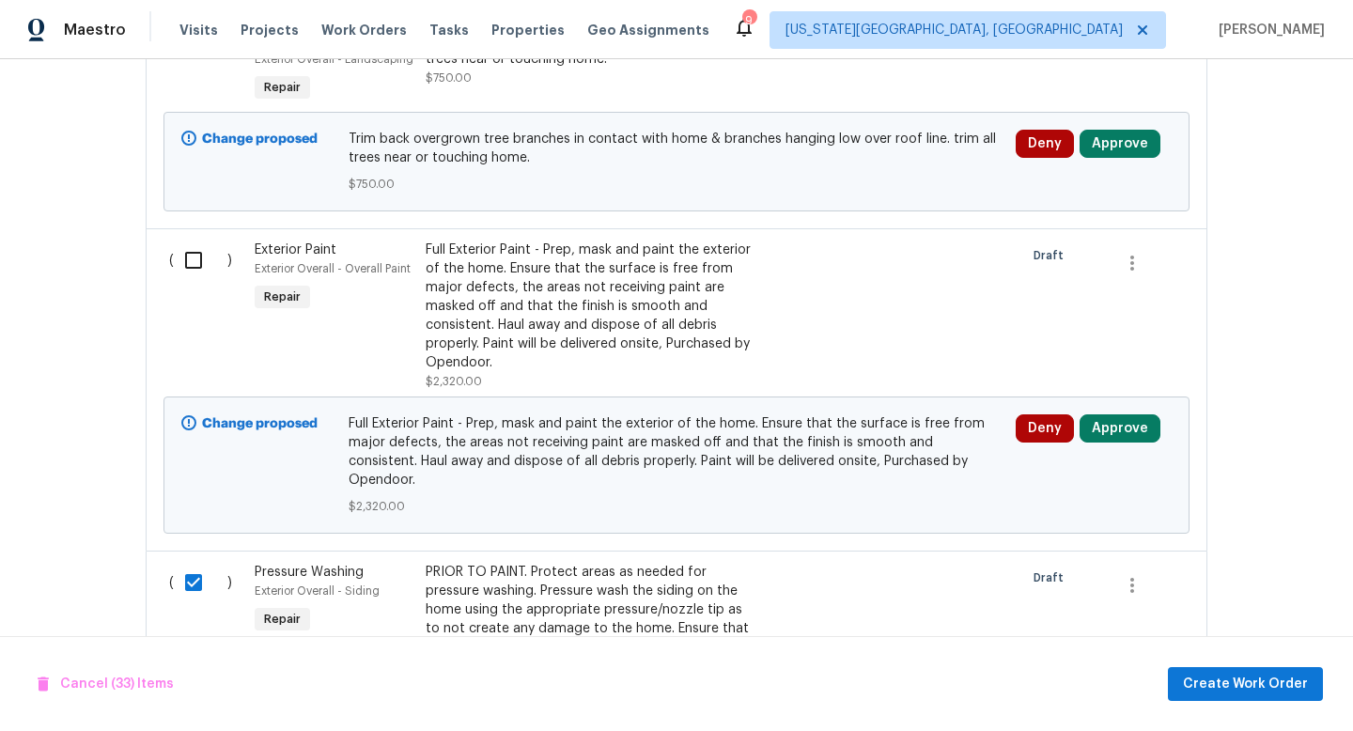
click at [203, 262] on input "checkbox" at bounding box center [201, 260] width 54 height 39
checkbox input "true"
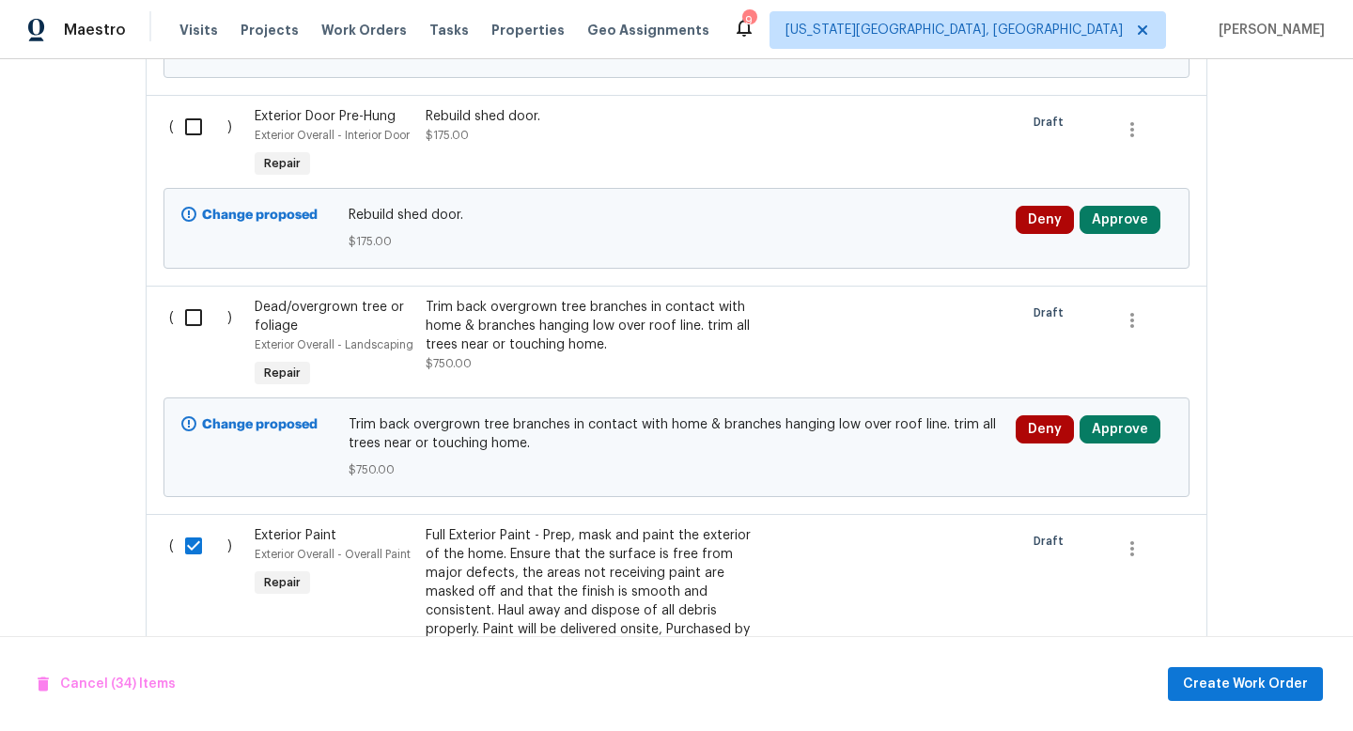
scroll to position [1622, 0]
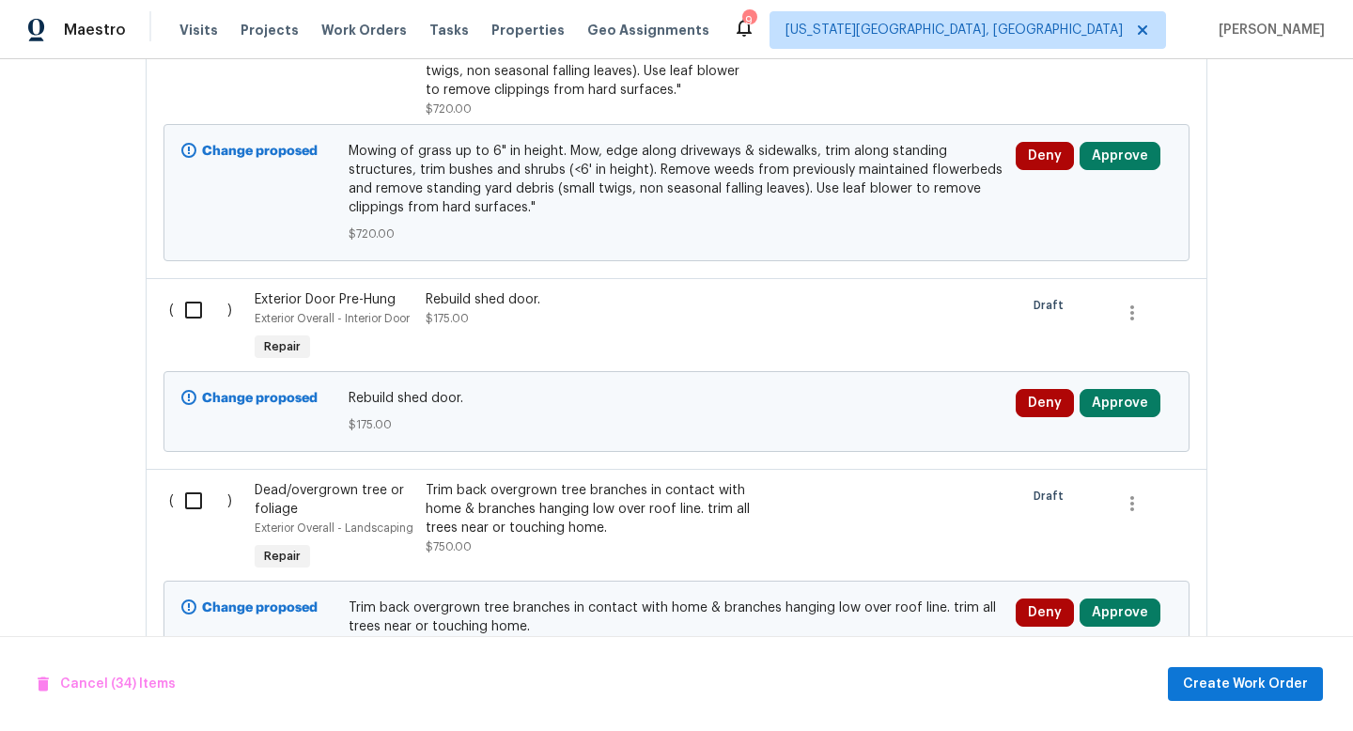
click at [201, 312] on input "checkbox" at bounding box center [201, 309] width 54 height 39
checkbox input "true"
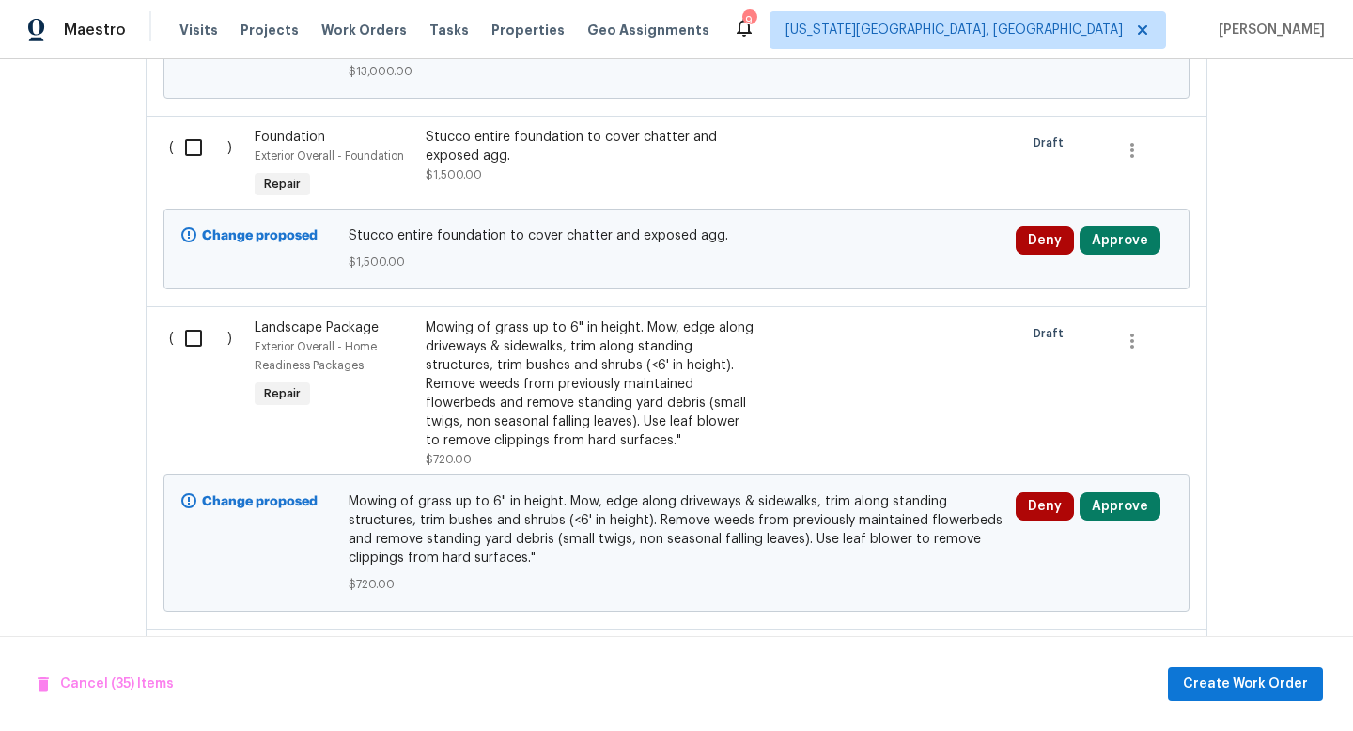
scroll to position [1081, 0]
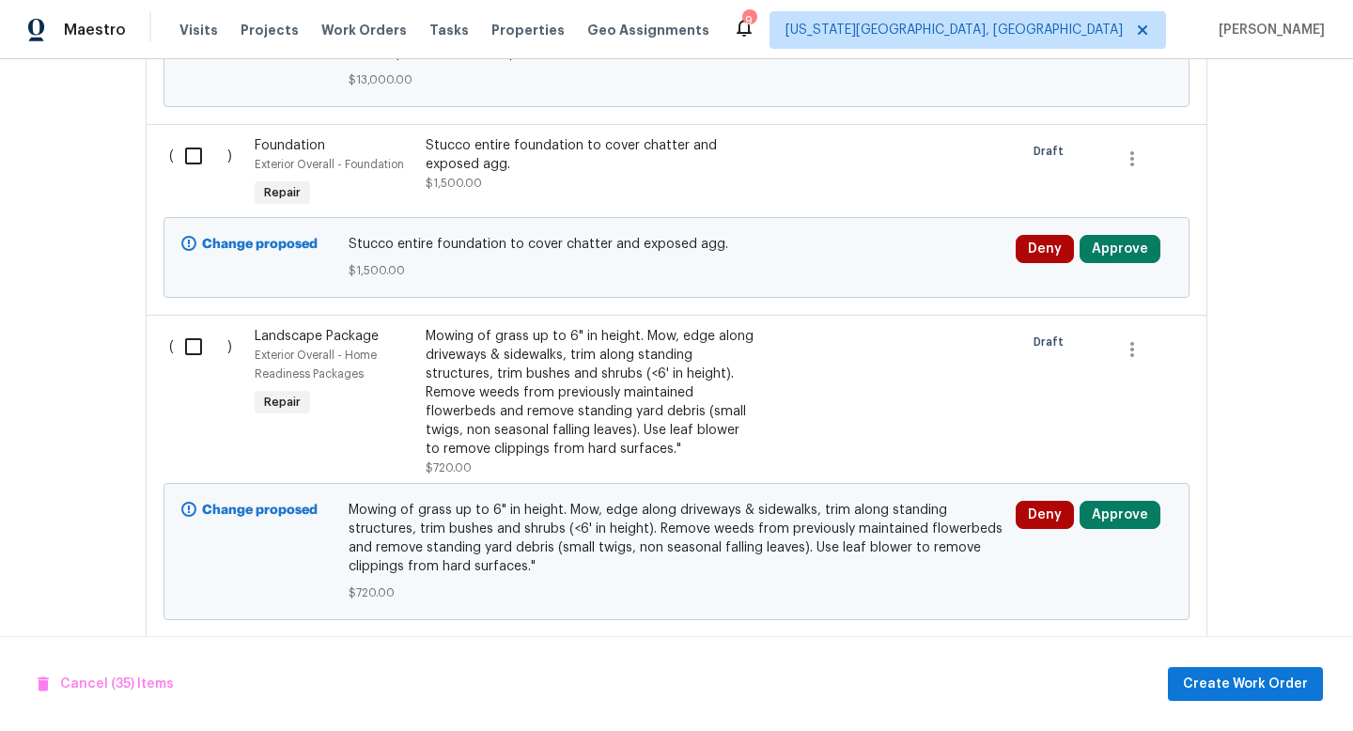
click at [200, 165] on input "checkbox" at bounding box center [201, 155] width 54 height 39
checkbox input "true"
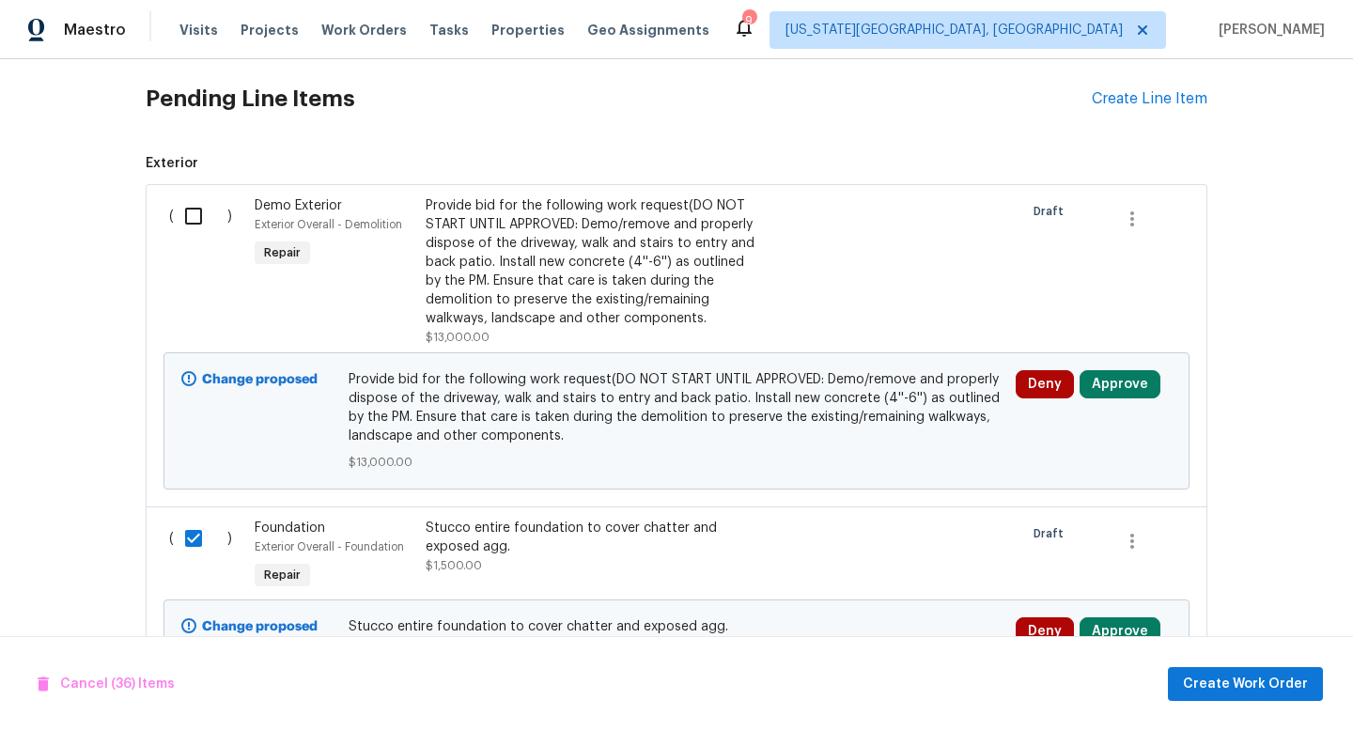
scroll to position [689, 0]
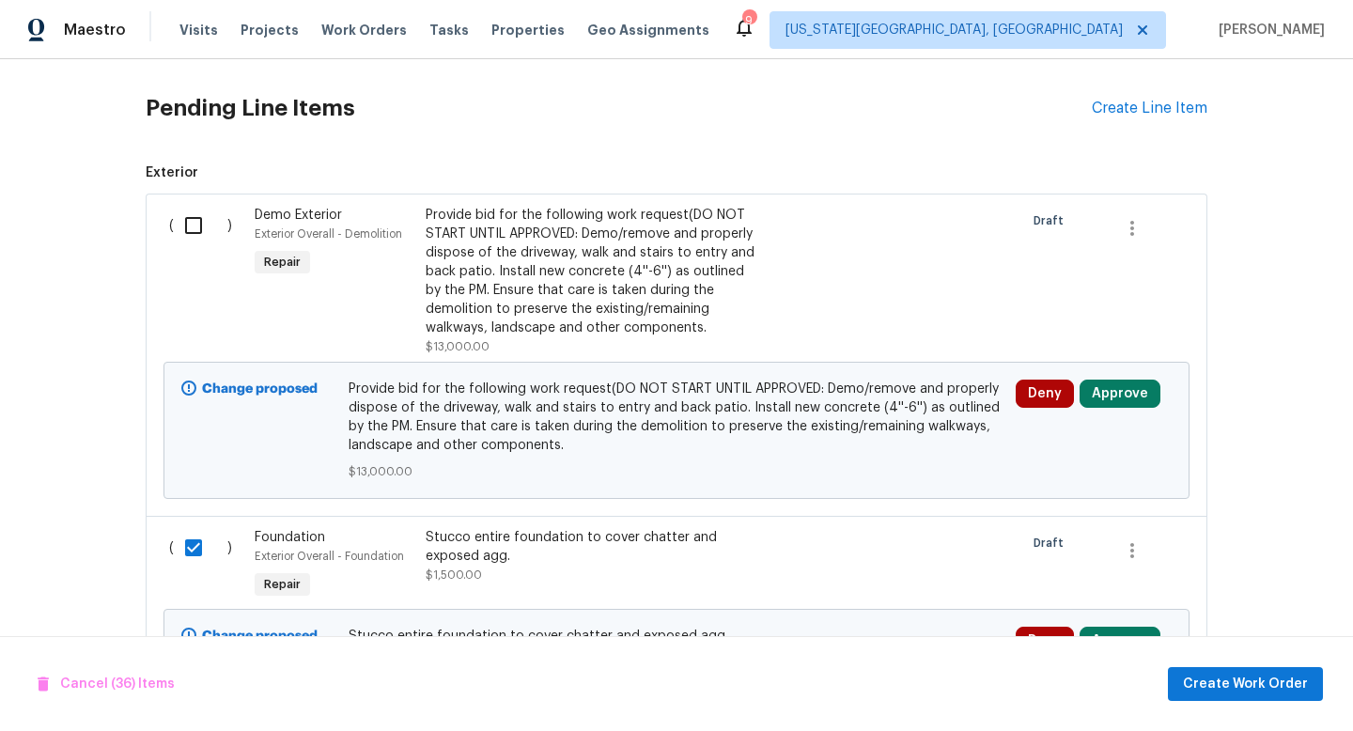
click at [199, 226] on input "checkbox" at bounding box center [201, 225] width 54 height 39
checkbox input "true"
click at [1248, 685] on span "Create Work Order" at bounding box center [1245, 684] width 125 height 23
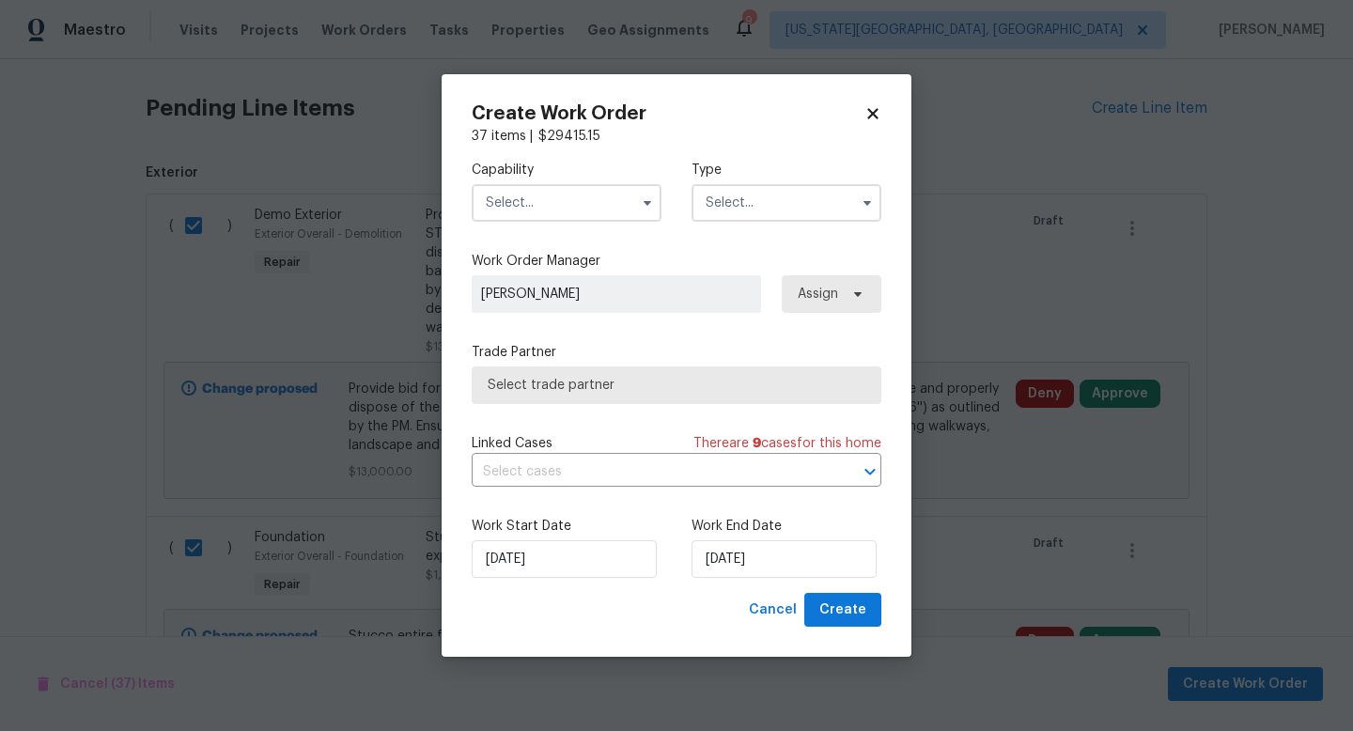
click at [539, 204] on input "text" at bounding box center [567, 203] width 190 height 38
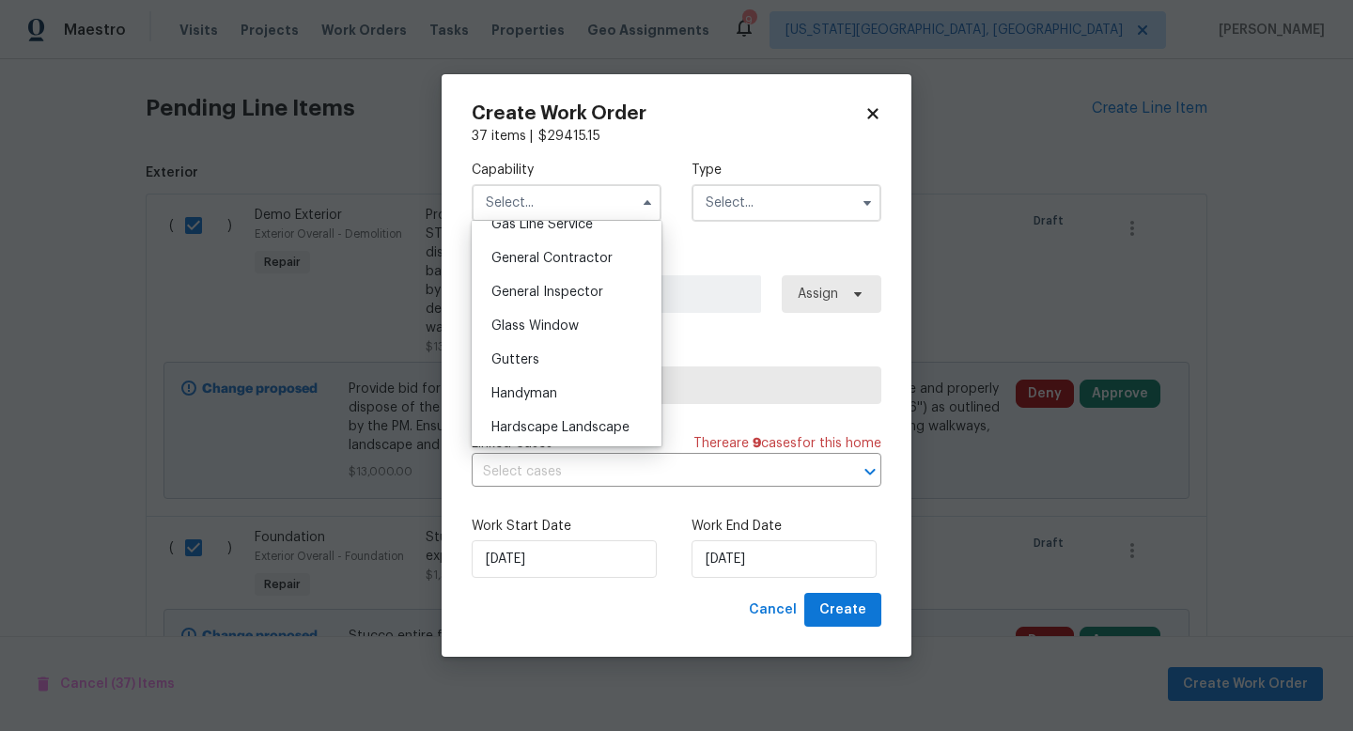
scroll to position [880, 0]
click at [544, 268] on div "General Contractor" at bounding box center [566, 261] width 180 height 34
type input "General Contractor"
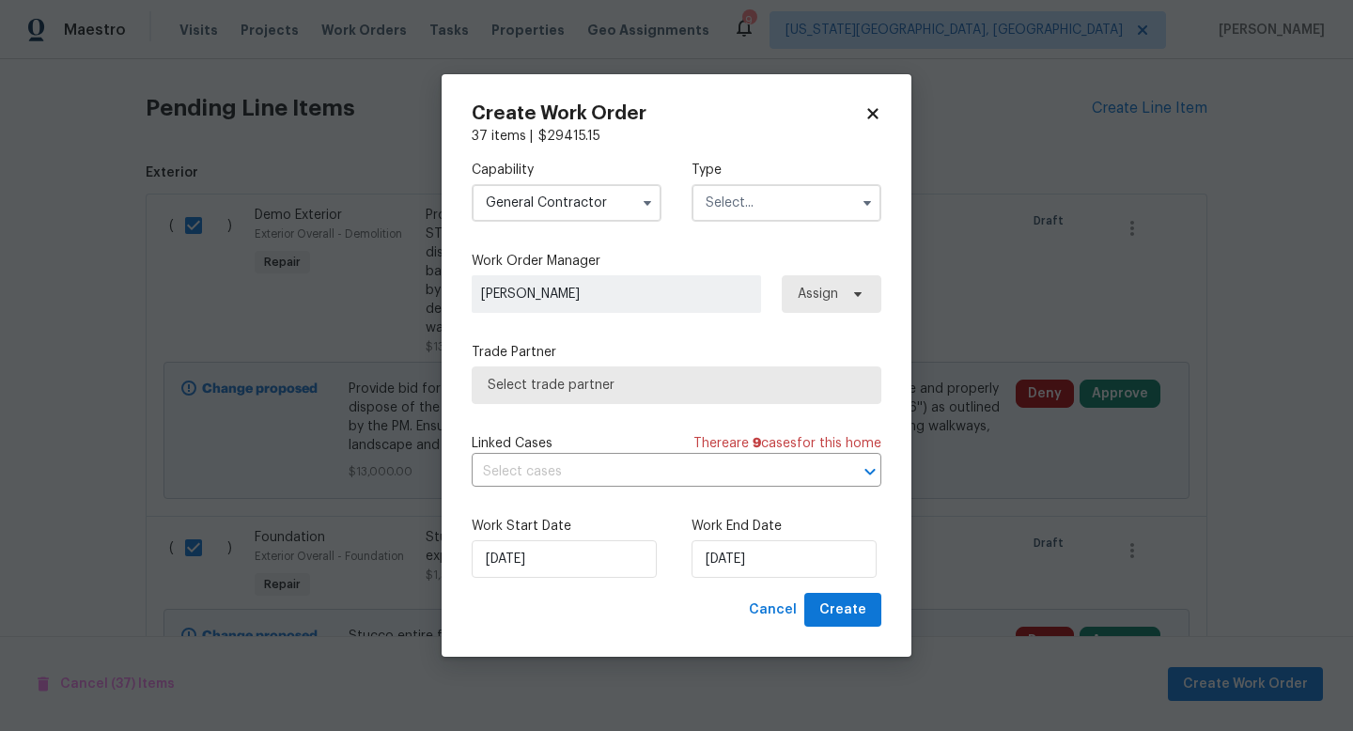
click at [736, 210] on input "text" at bounding box center [787, 203] width 190 height 38
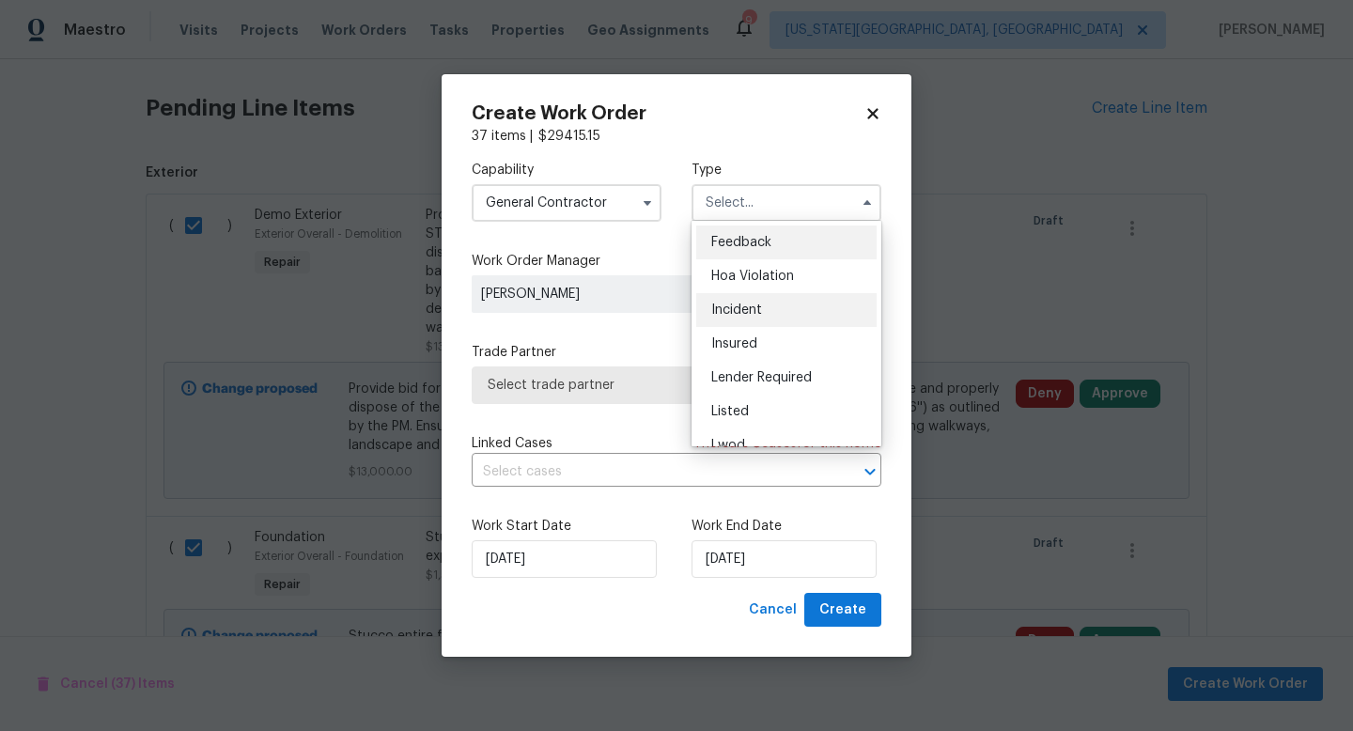
scroll to position [224, 0]
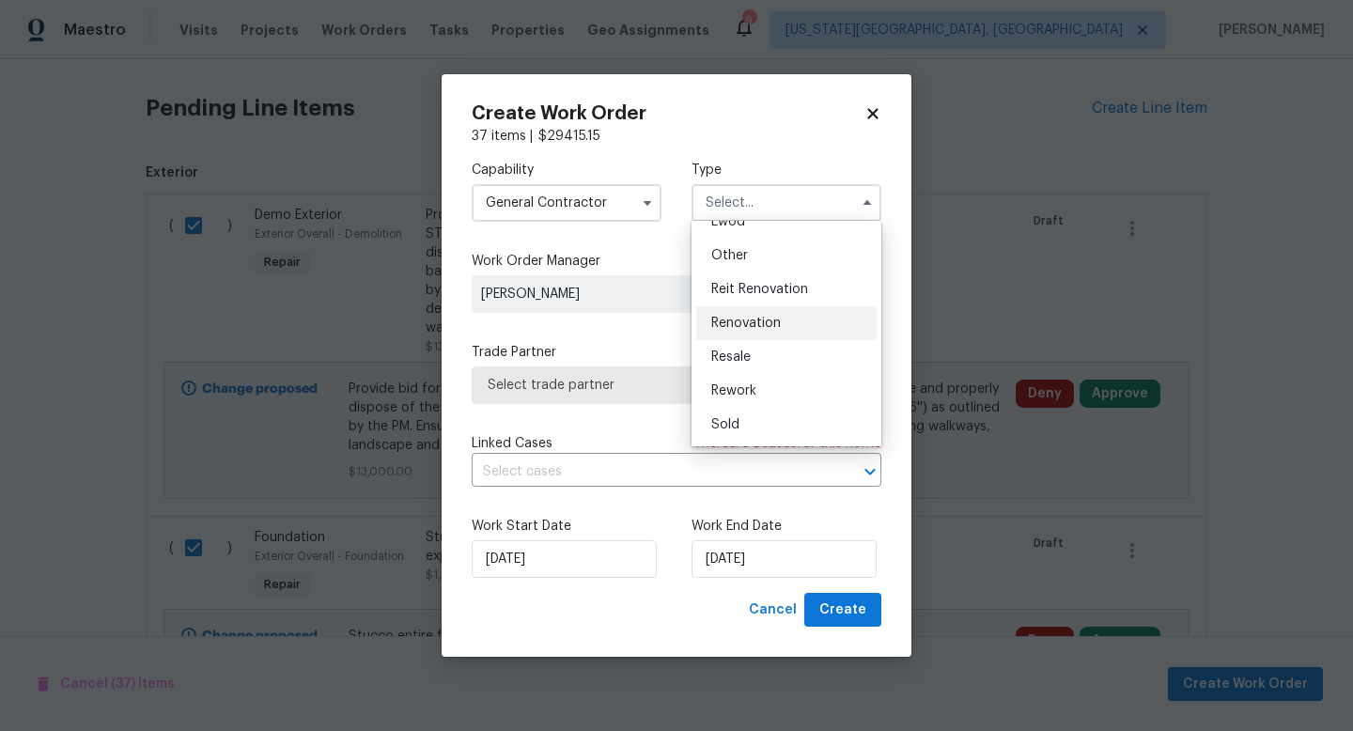
click at [734, 325] on span "Renovation" at bounding box center [746, 323] width 70 height 13
type input "Renovation"
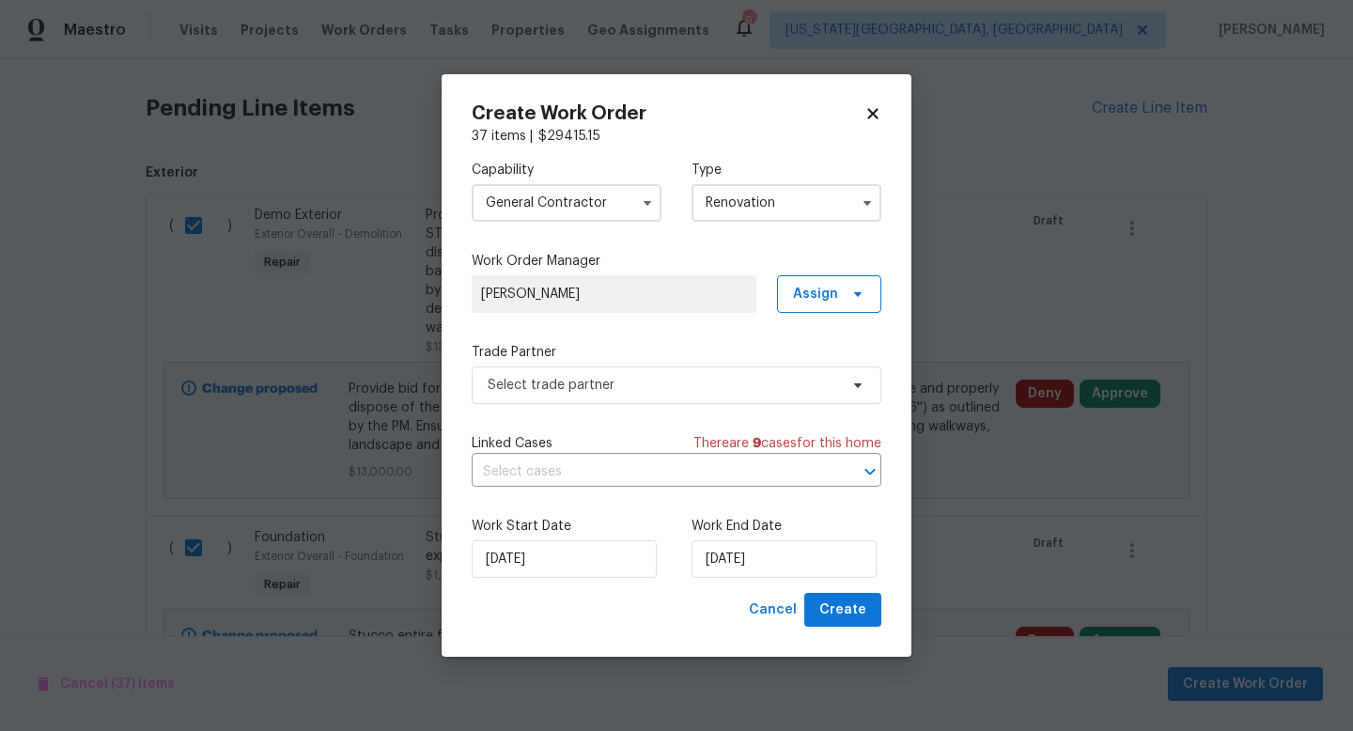
click at [640, 308] on span "Andrew McCuskey" at bounding box center [614, 294] width 285 height 38
click at [605, 297] on span "Andrew McCuskey" at bounding box center [614, 294] width 266 height 19
click at [589, 292] on span "Andrew McCuskey" at bounding box center [614, 294] width 266 height 19
click at [856, 301] on span "Assign" at bounding box center [829, 294] width 104 height 38
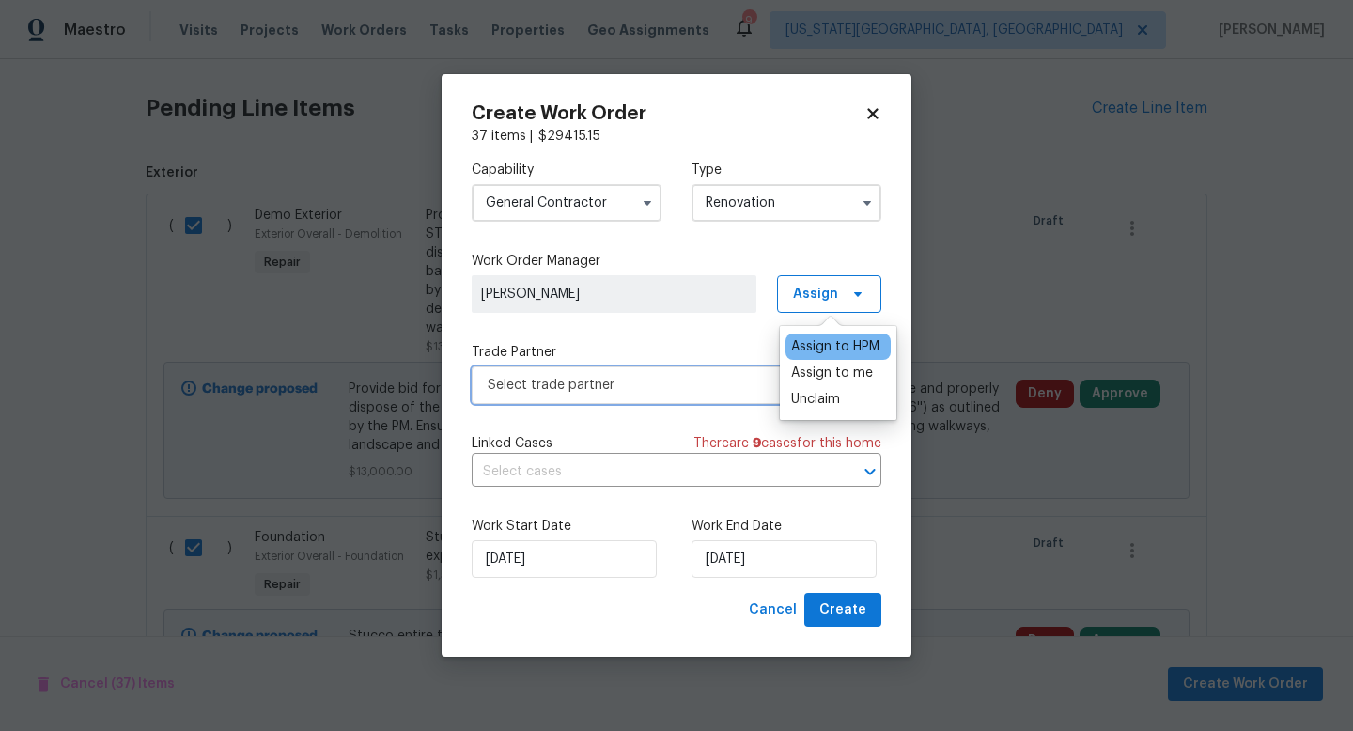
click at [557, 383] on span "Select trade partner" at bounding box center [663, 385] width 351 height 19
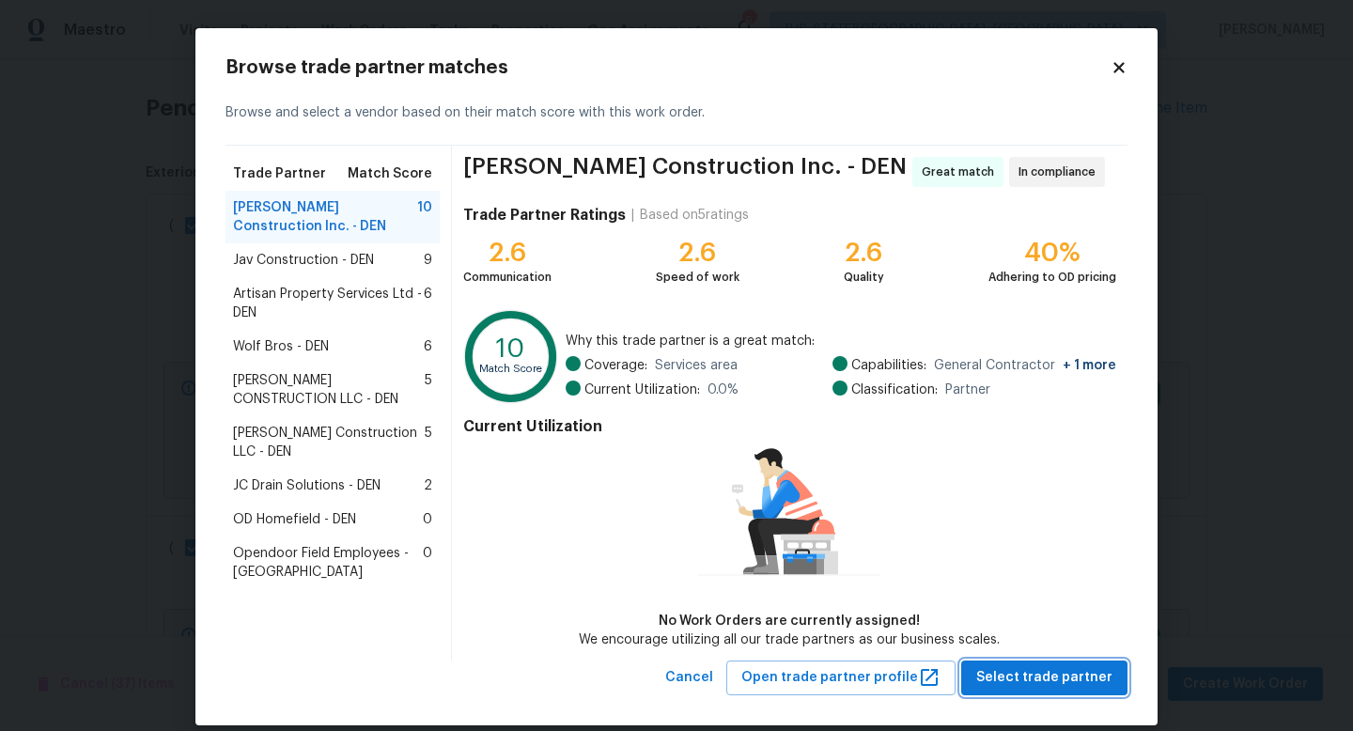
click at [1057, 666] on span "Select trade partner" at bounding box center [1044, 677] width 136 height 23
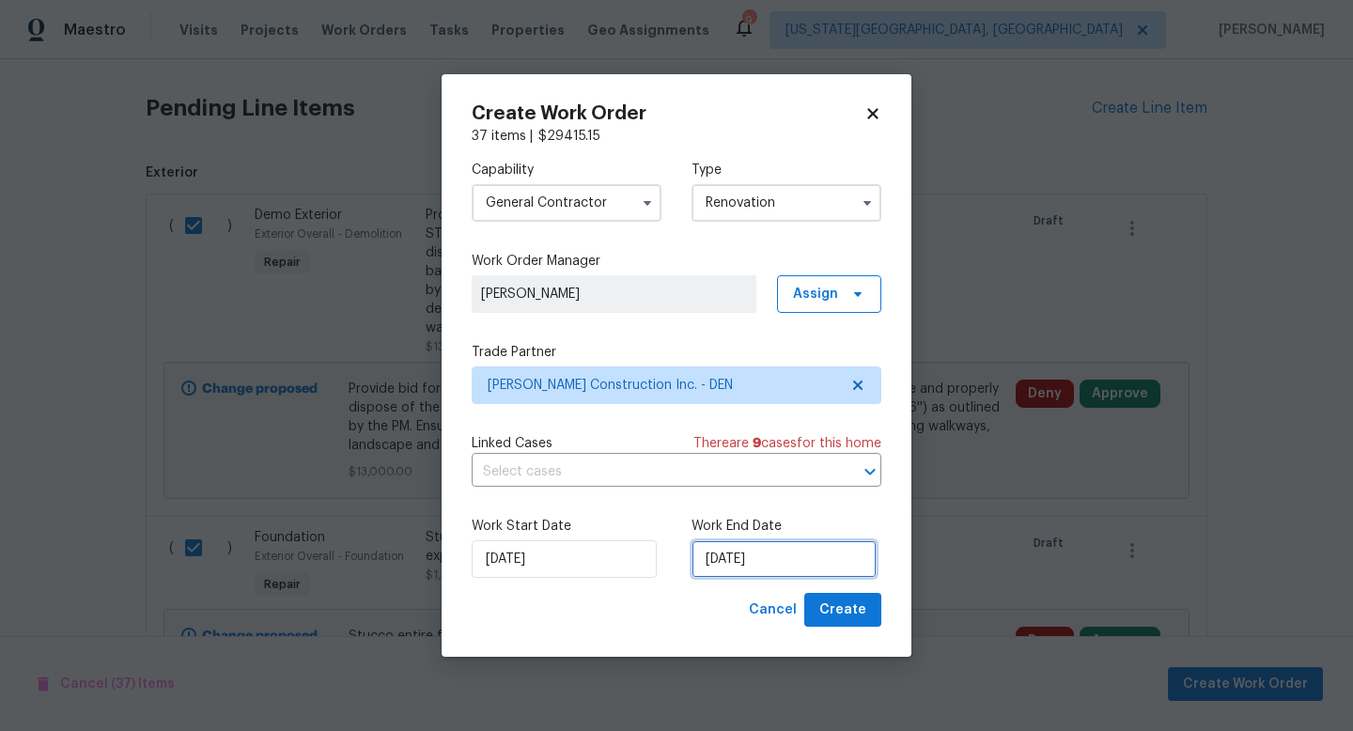
click at [775, 570] on input "[DATE]" at bounding box center [784, 559] width 185 height 38
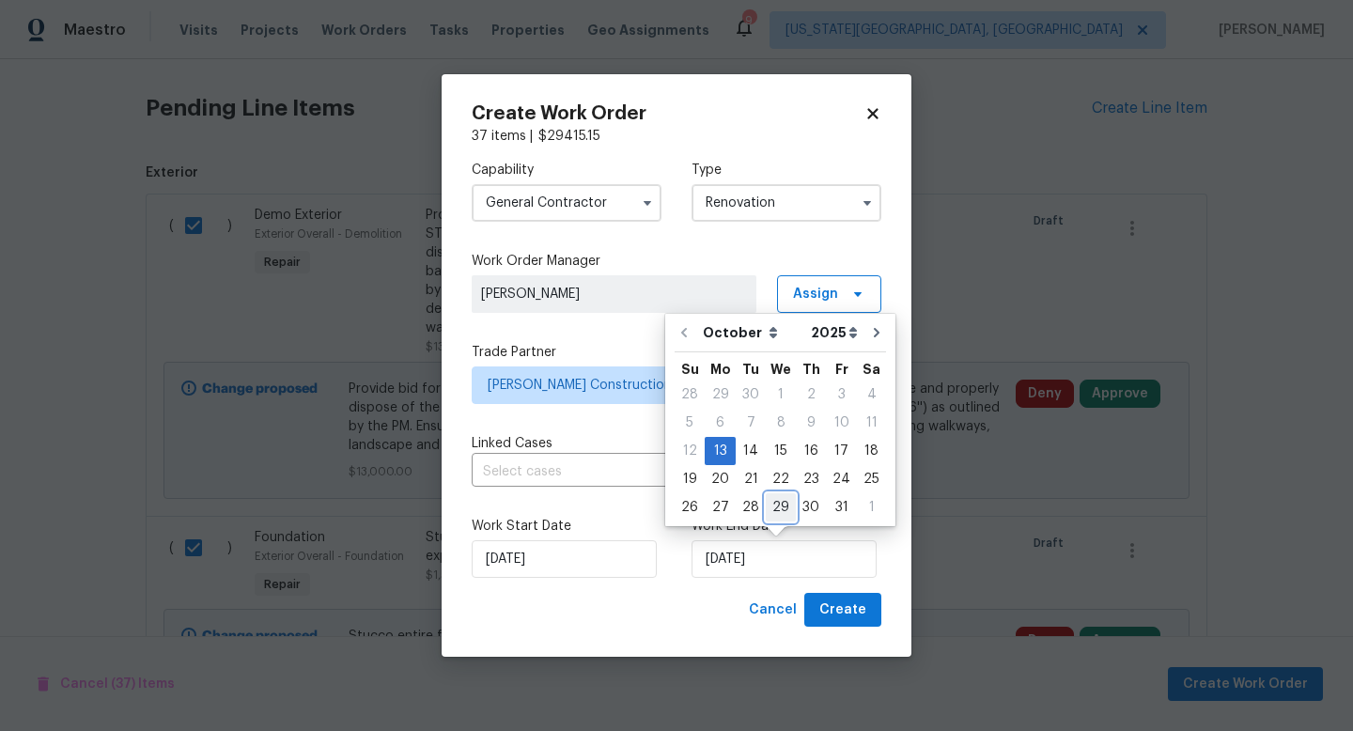
click at [780, 509] on div "29" at bounding box center [781, 507] width 30 height 26
type input "10/29/2025"
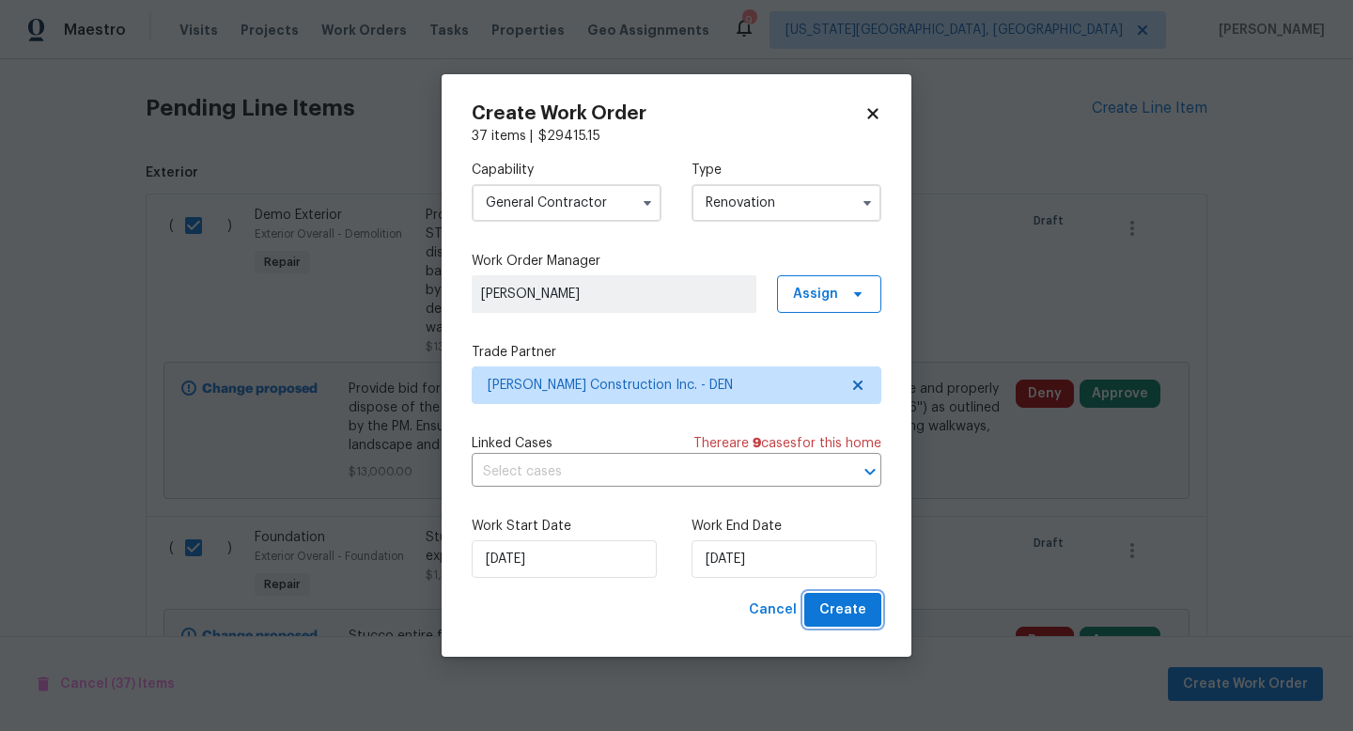
click at [825, 601] on span "Create" at bounding box center [842, 610] width 47 height 23
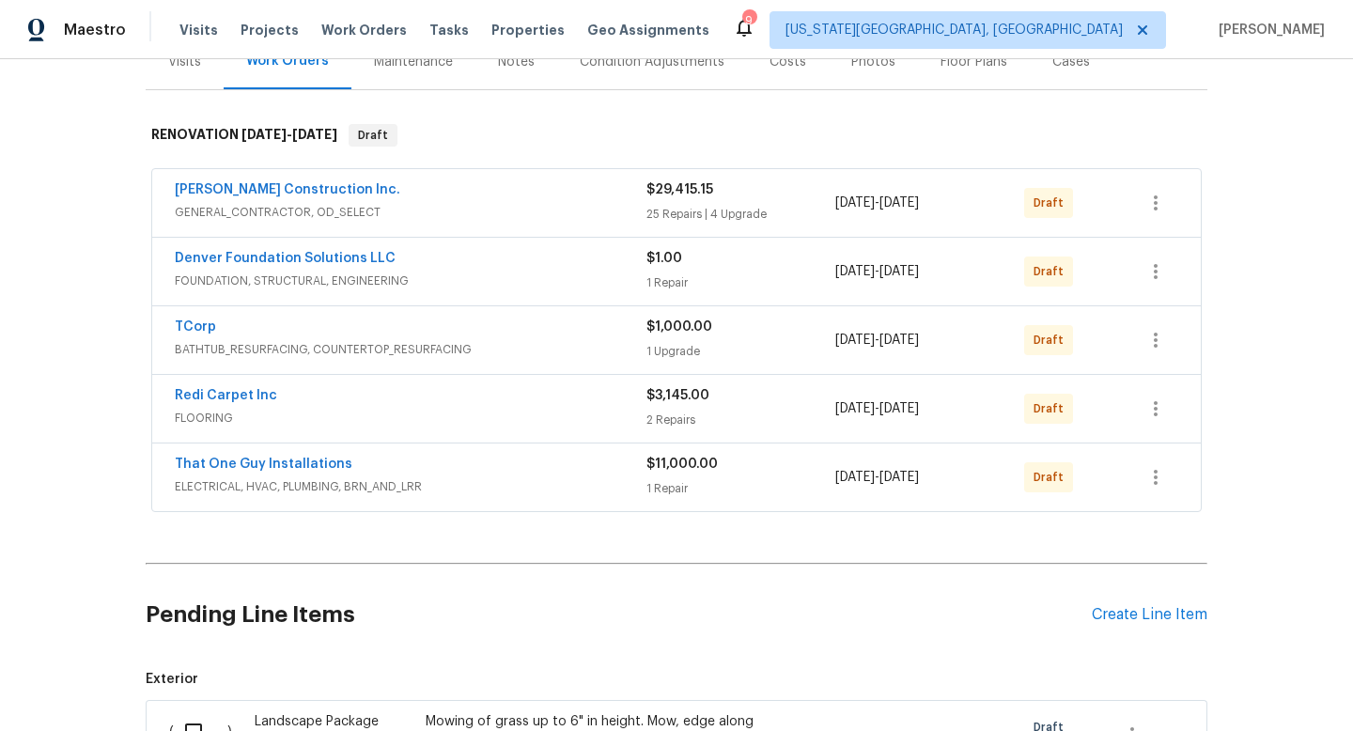
scroll to position [247, 0]
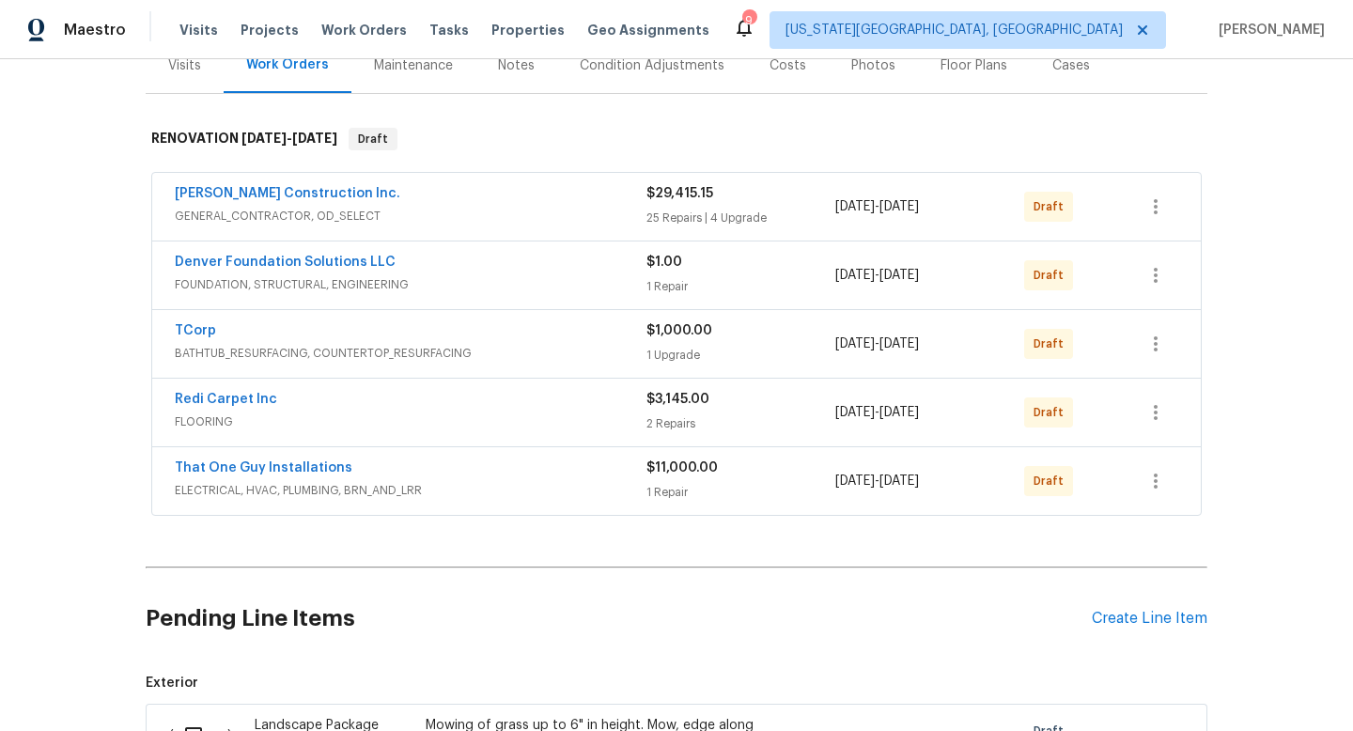
click at [772, 69] on div "Costs" at bounding box center [788, 65] width 37 height 19
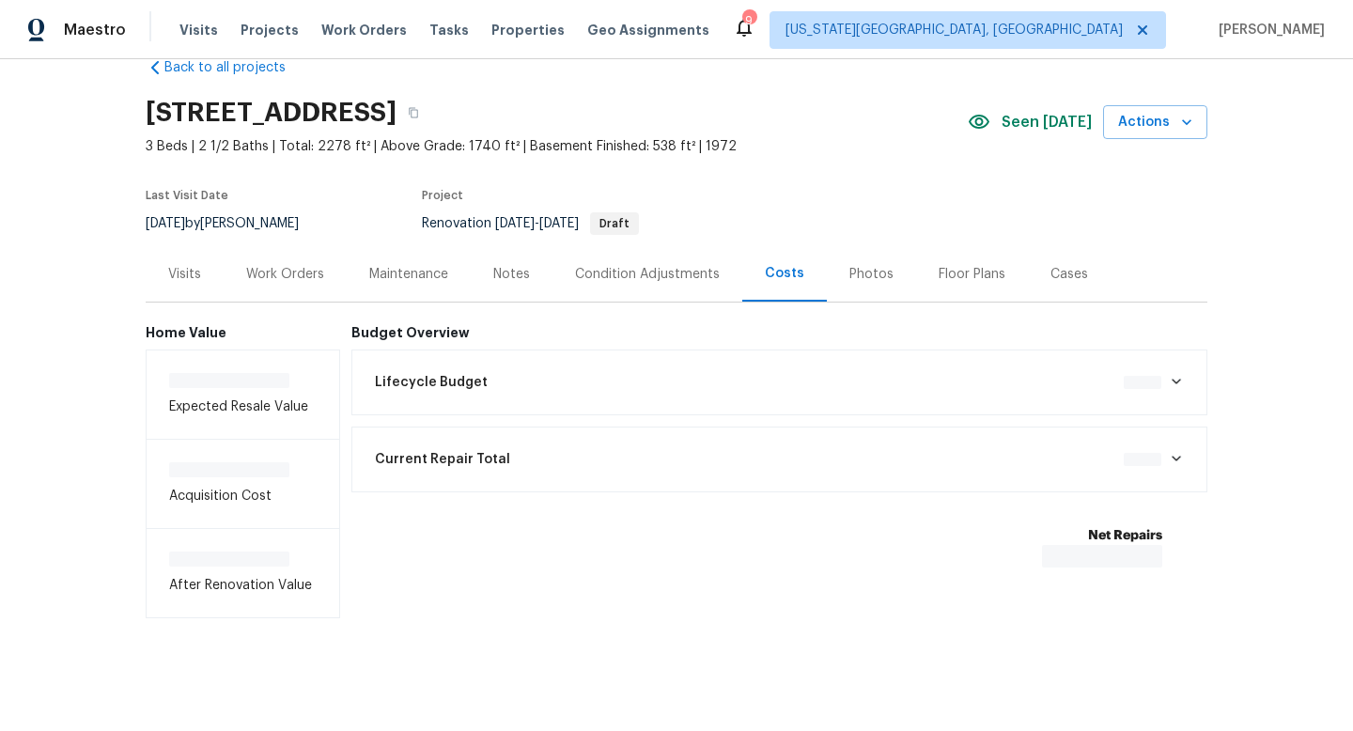
scroll to position [42, 0]
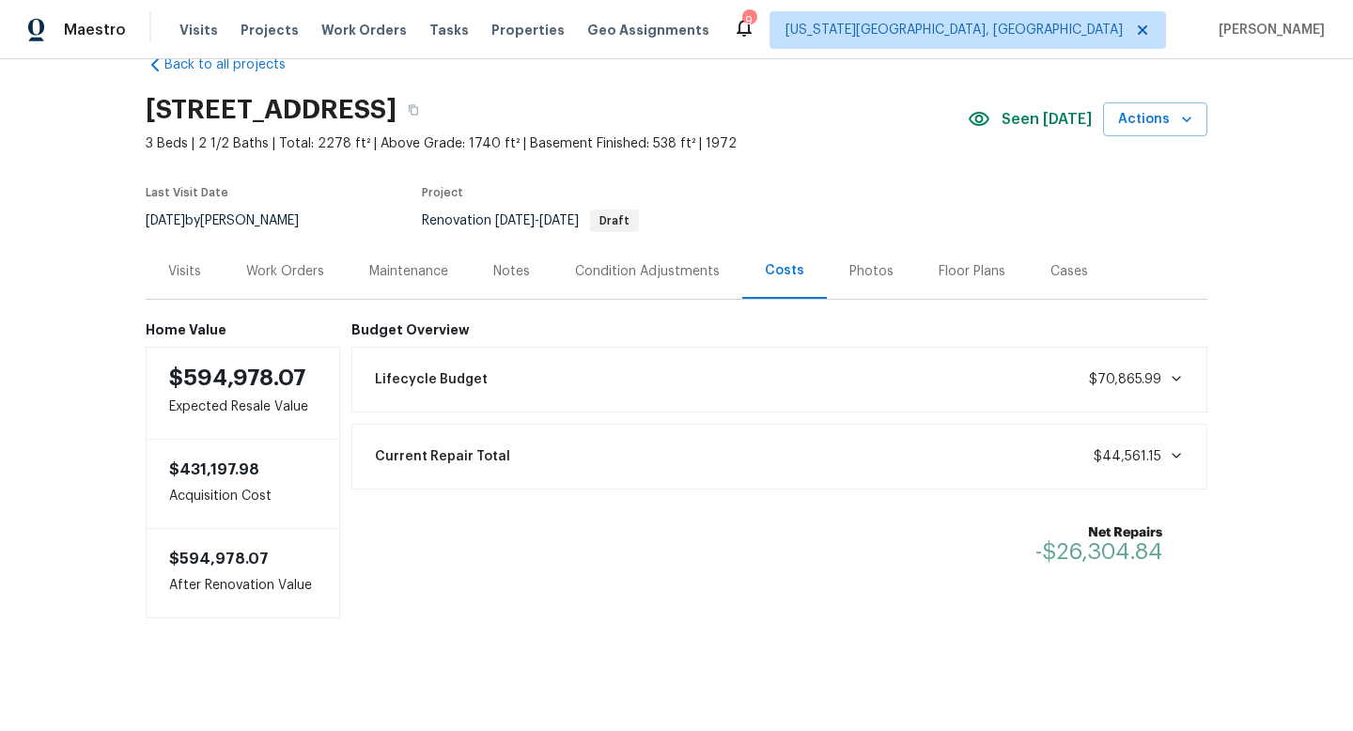
click at [291, 277] on div "Work Orders" at bounding box center [285, 271] width 78 height 19
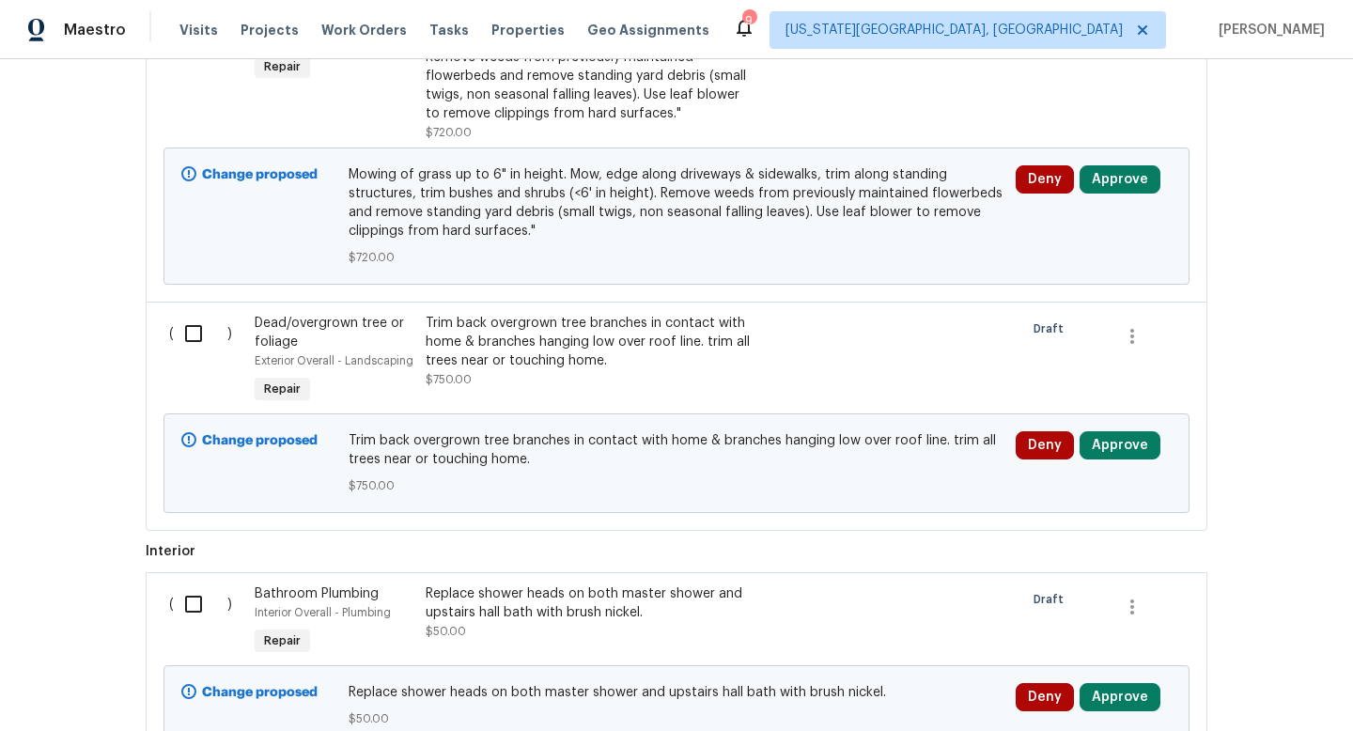
scroll to position [1133, 0]
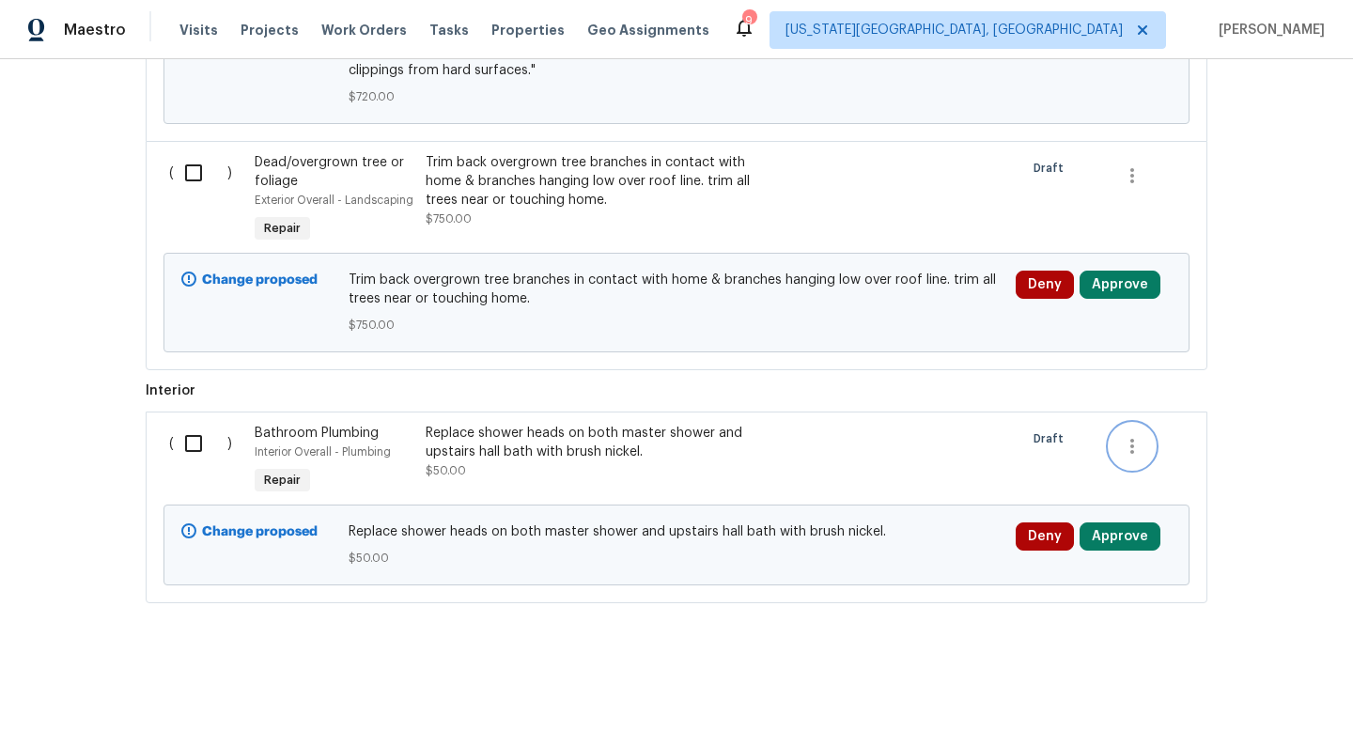
click at [1141, 448] on icon "button" at bounding box center [1132, 446] width 23 height 23
click at [1141, 448] on li "Cancel" at bounding box center [1146, 445] width 72 height 31
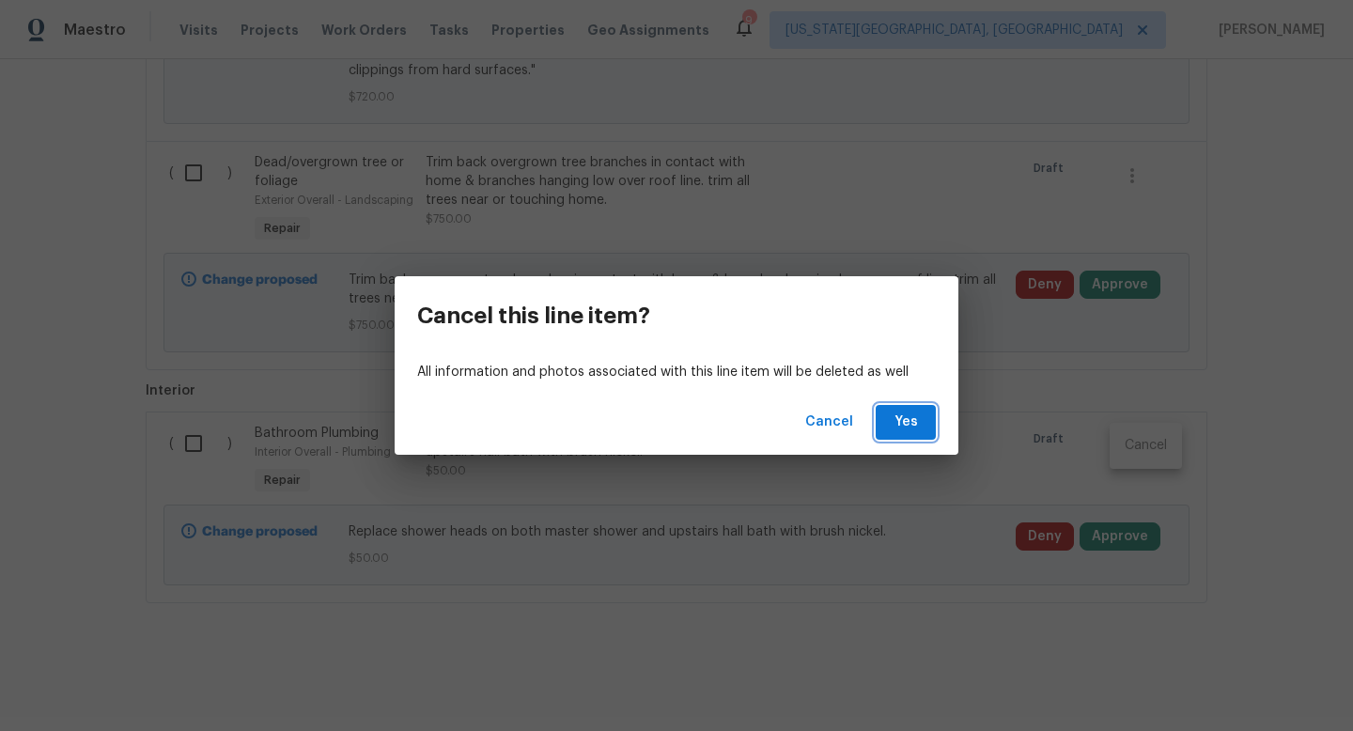
click at [925, 431] on button "Yes" at bounding box center [906, 422] width 60 height 35
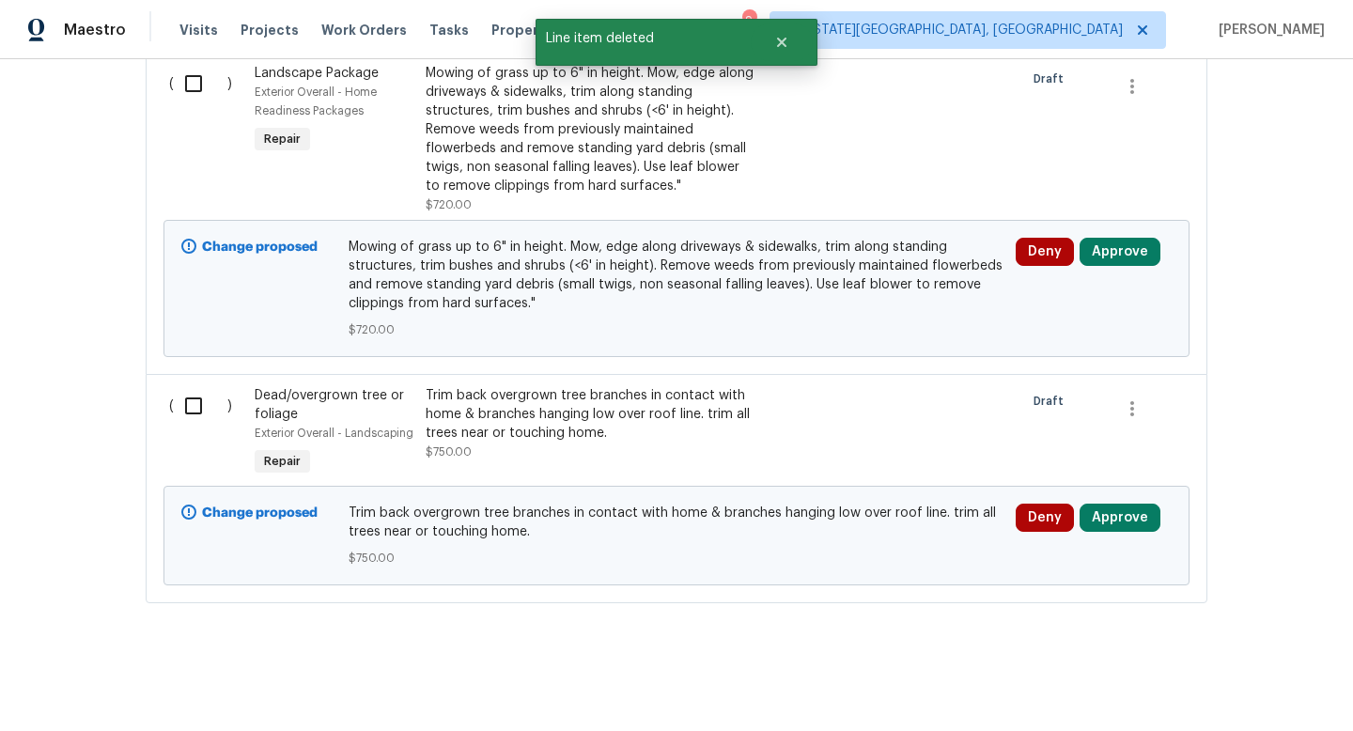
scroll to position [770, 0]
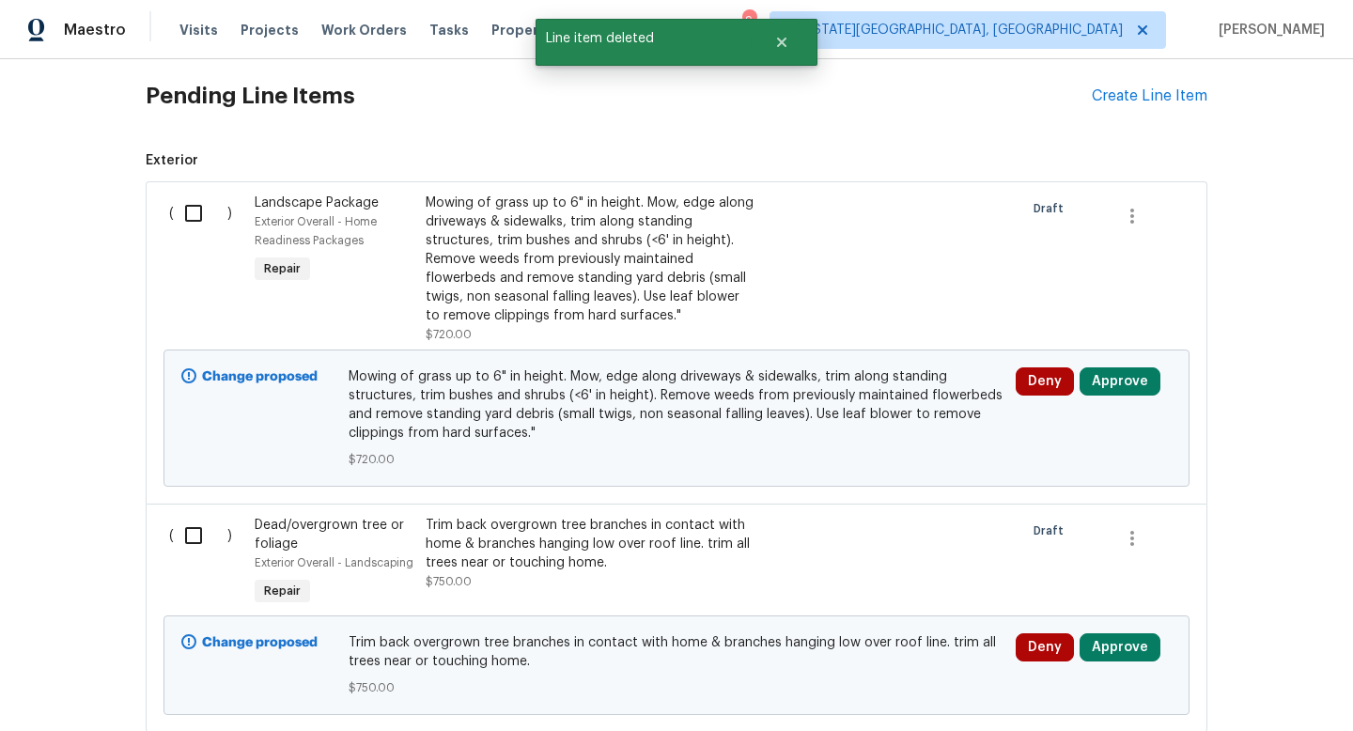
click at [206, 533] on input "checkbox" at bounding box center [201, 535] width 54 height 39
checkbox input "true"
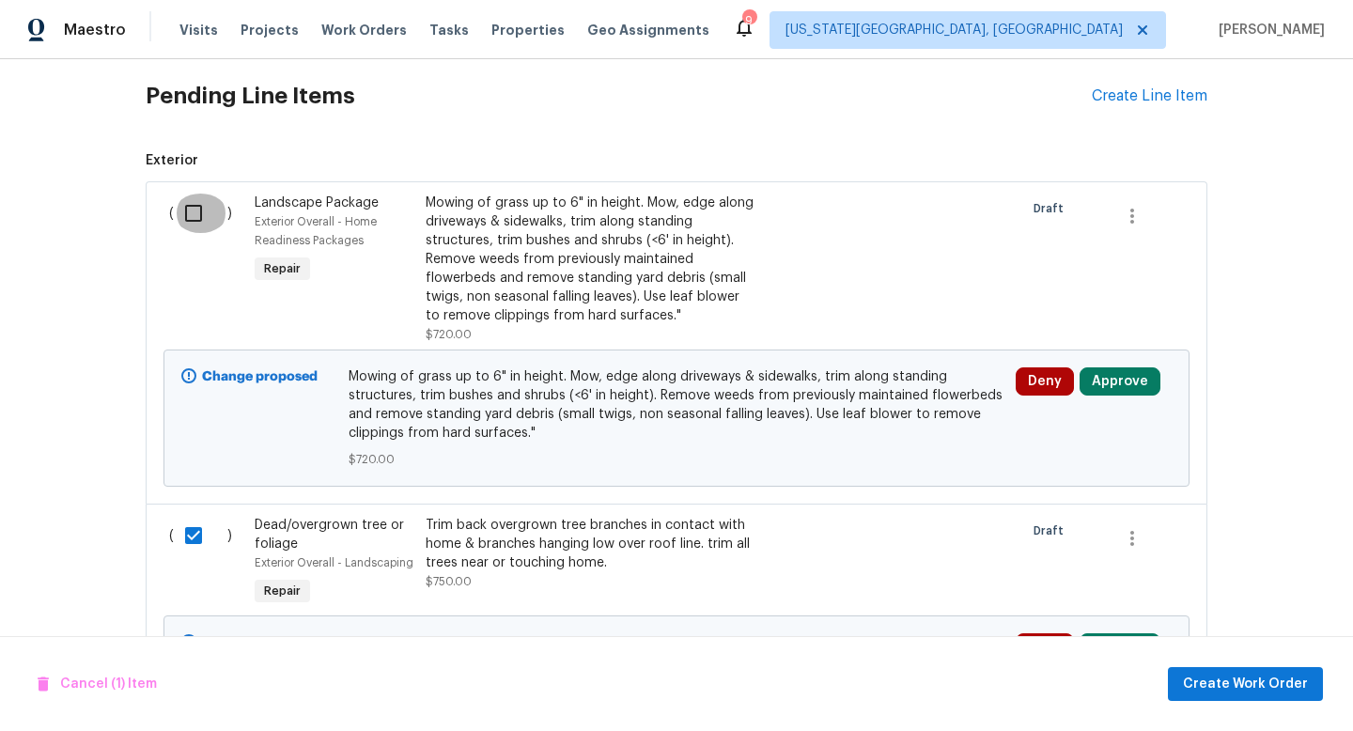
click at [193, 214] on input "checkbox" at bounding box center [201, 213] width 54 height 39
checkbox input "true"
click at [1184, 688] on button "Create Work Order" at bounding box center [1245, 684] width 155 height 35
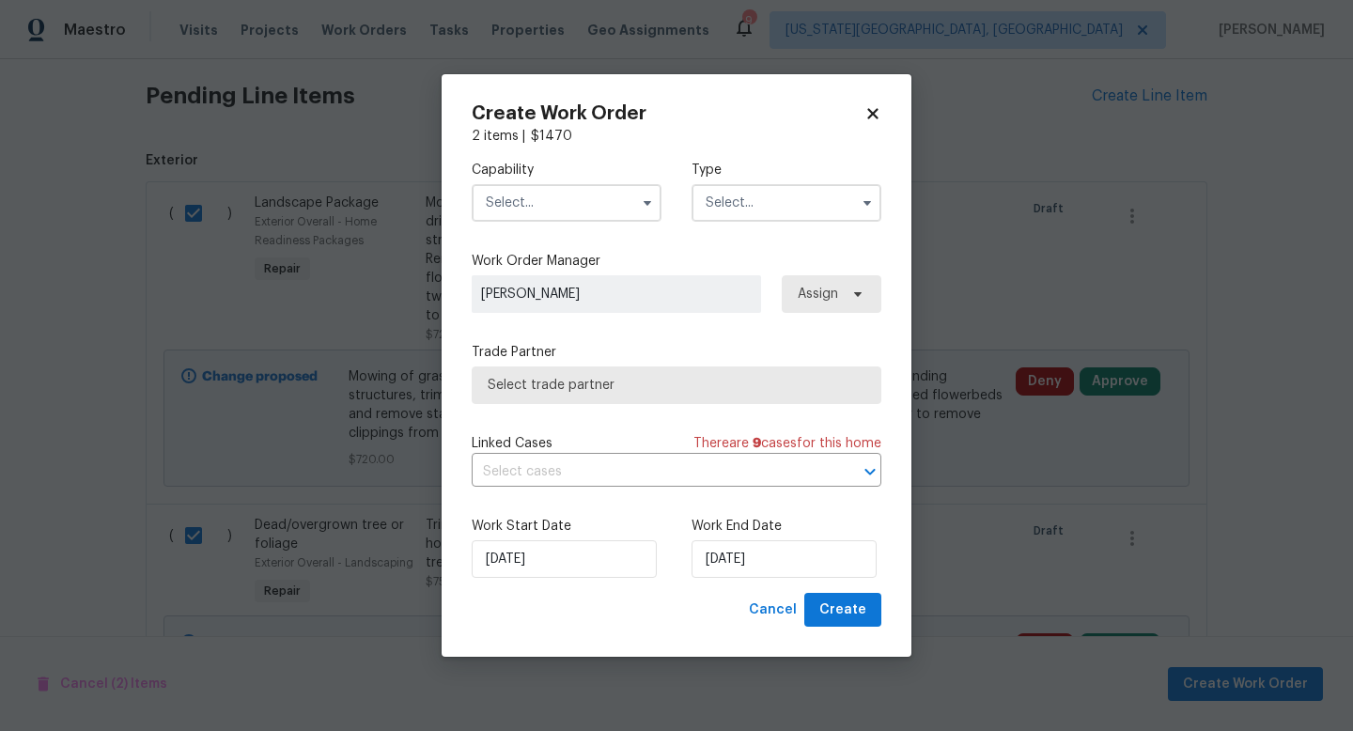
click at [503, 203] on input "text" at bounding box center [567, 203] width 190 height 38
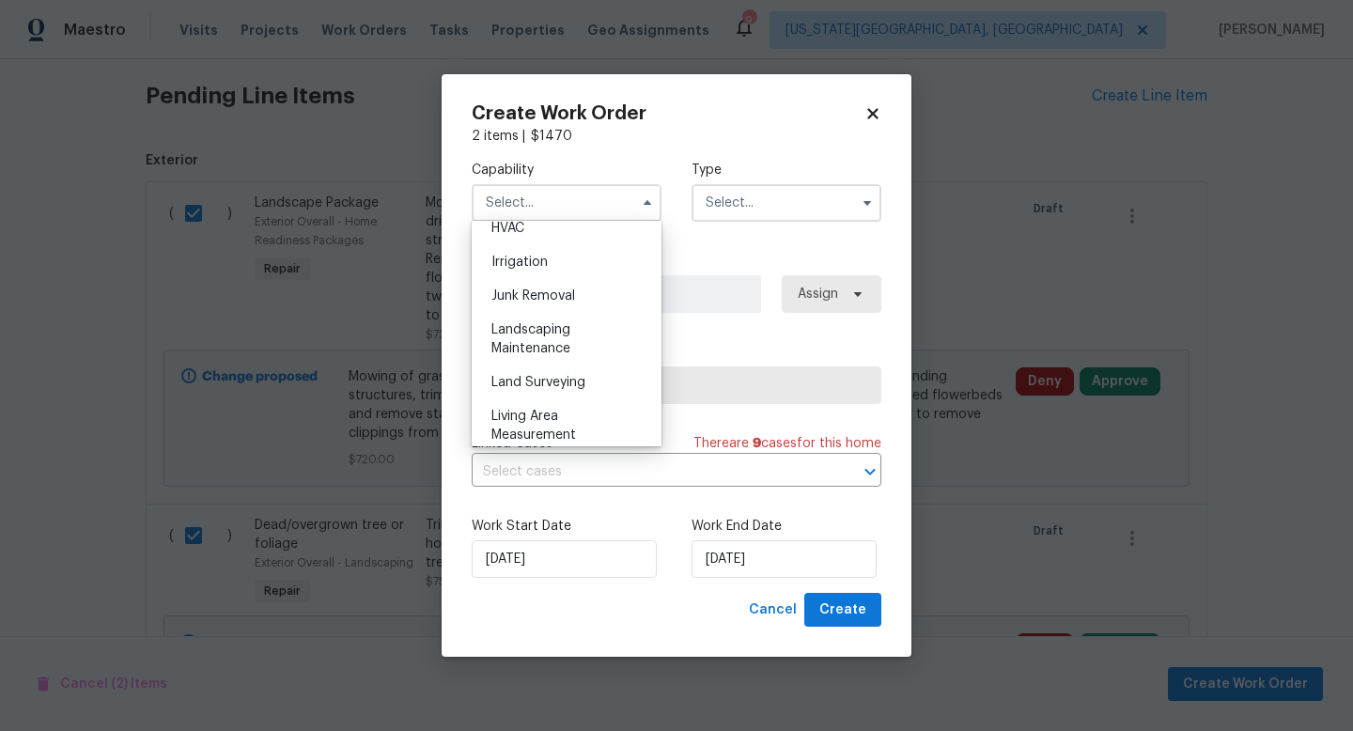
scroll to position [1154, 0]
click at [542, 326] on span "Landscaping Maintenance" at bounding box center [531, 335] width 79 height 32
type input "Landscaping Maintenance"
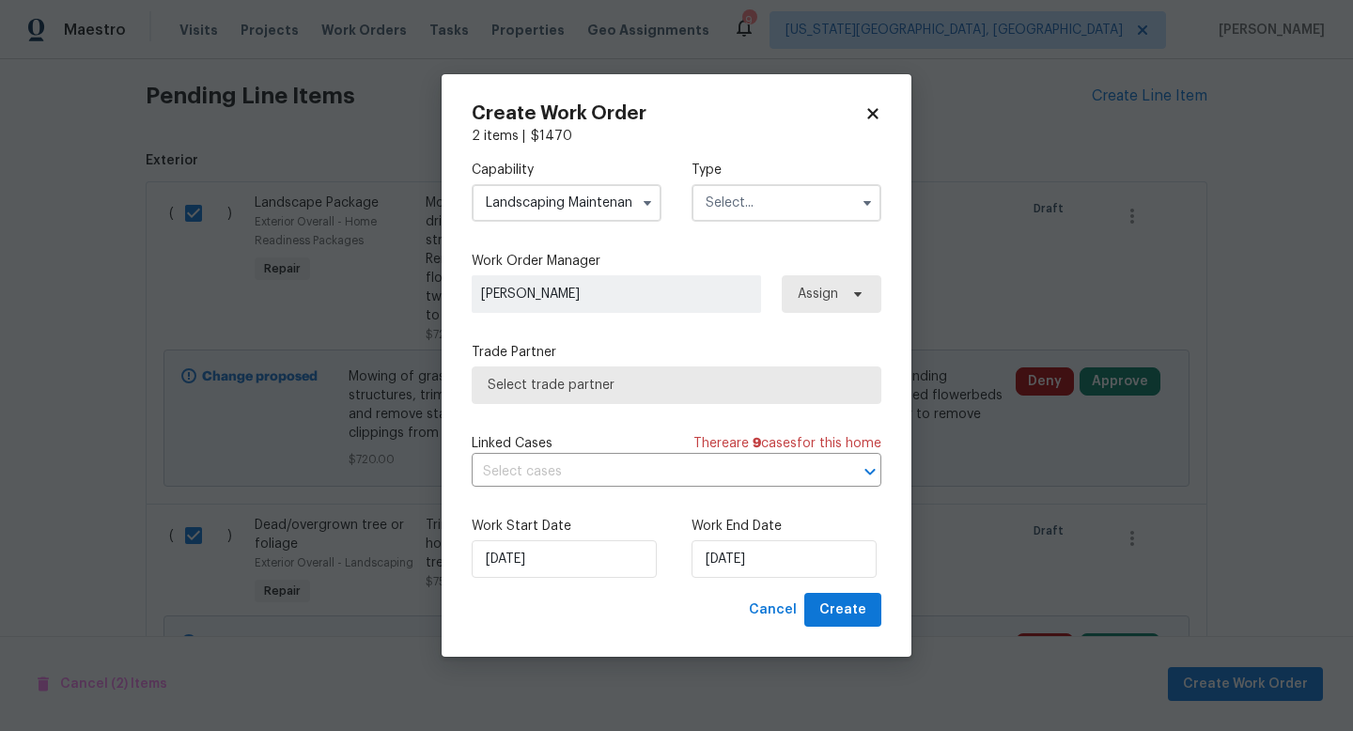
click at [753, 197] on input "text" at bounding box center [787, 203] width 190 height 38
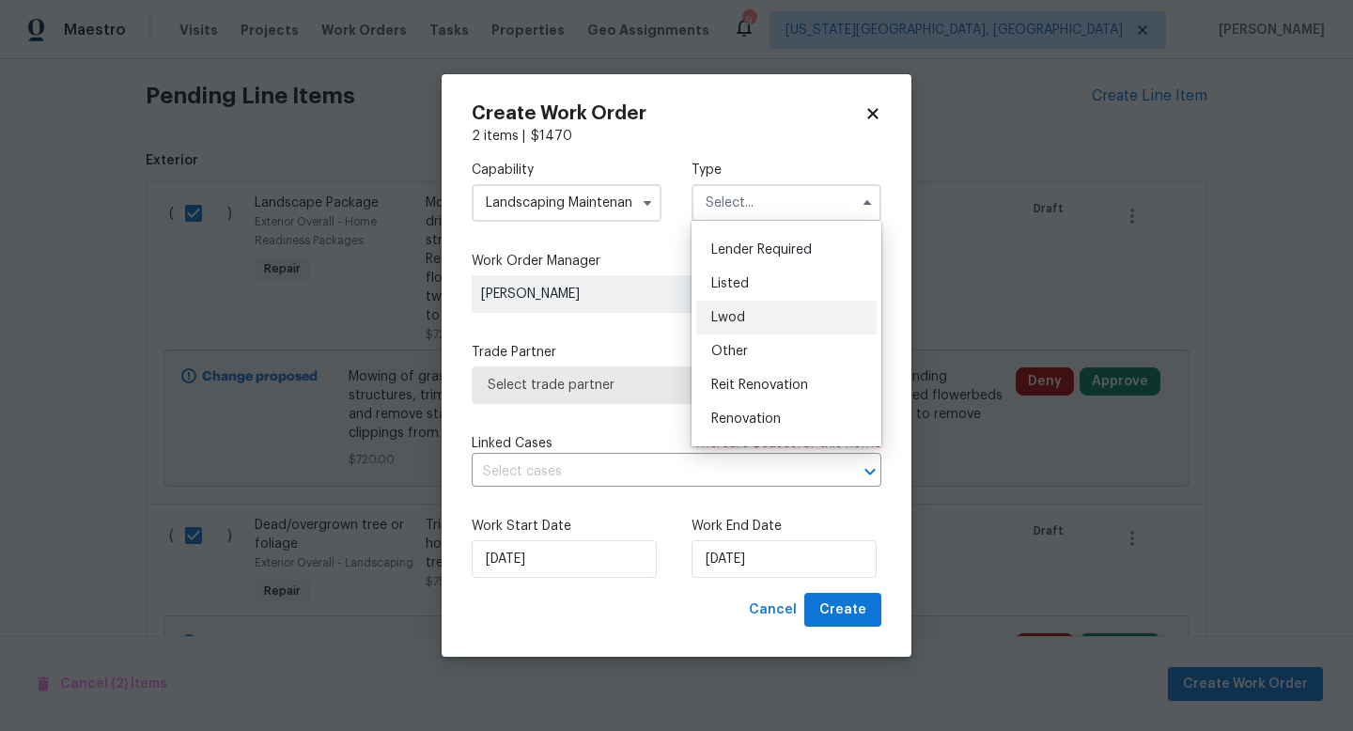
scroll to position [224, 0]
click at [739, 327] on span "Renovation" at bounding box center [746, 323] width 70 height 13
type input "Renovation"
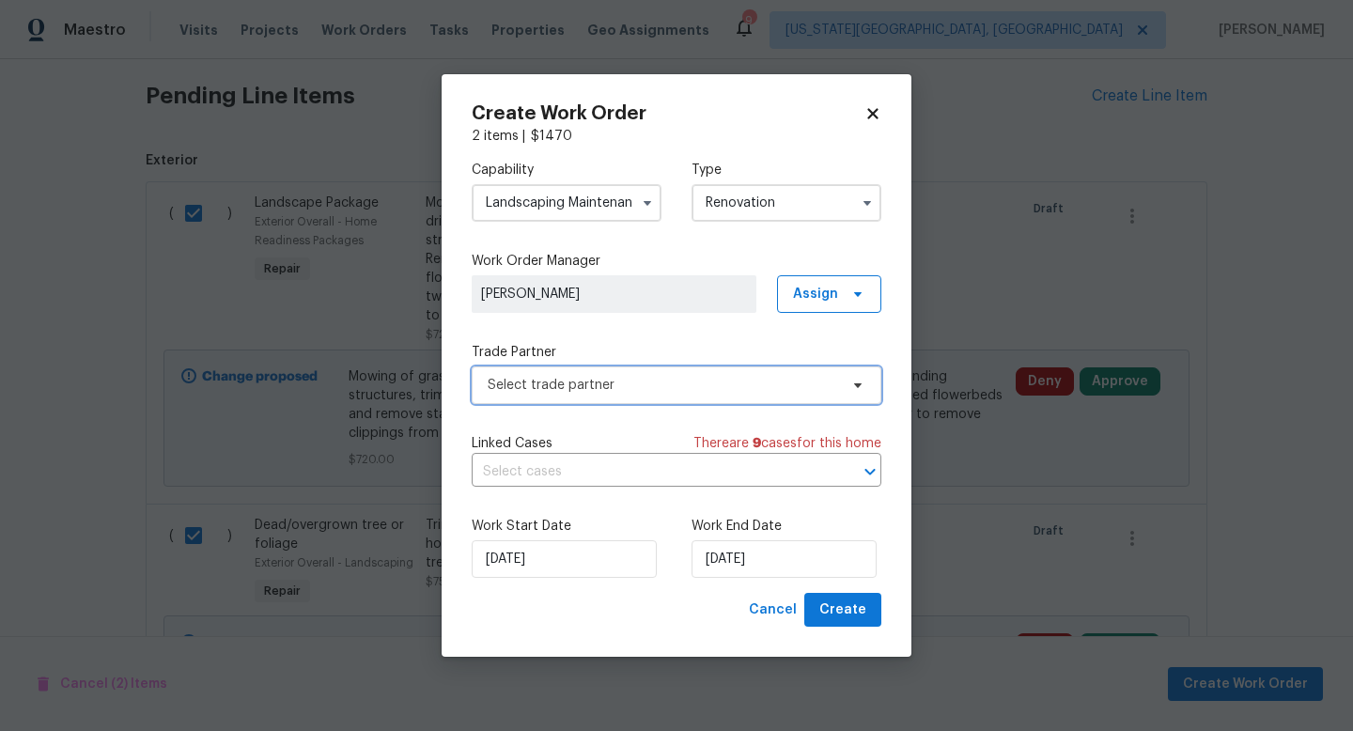
click at [604, 384] on span "Select trade partner" at bounding box center [663, 385] width 351 height 19
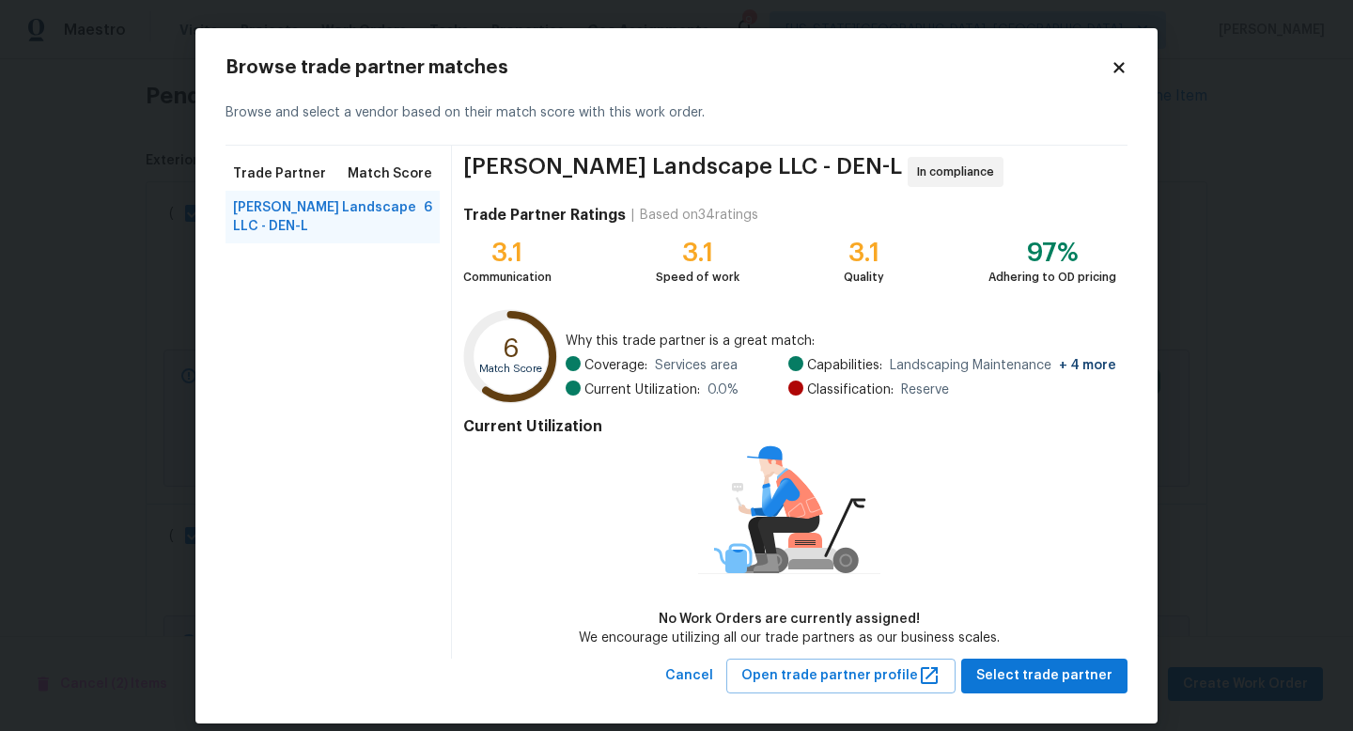
scroll to position [19, 0]
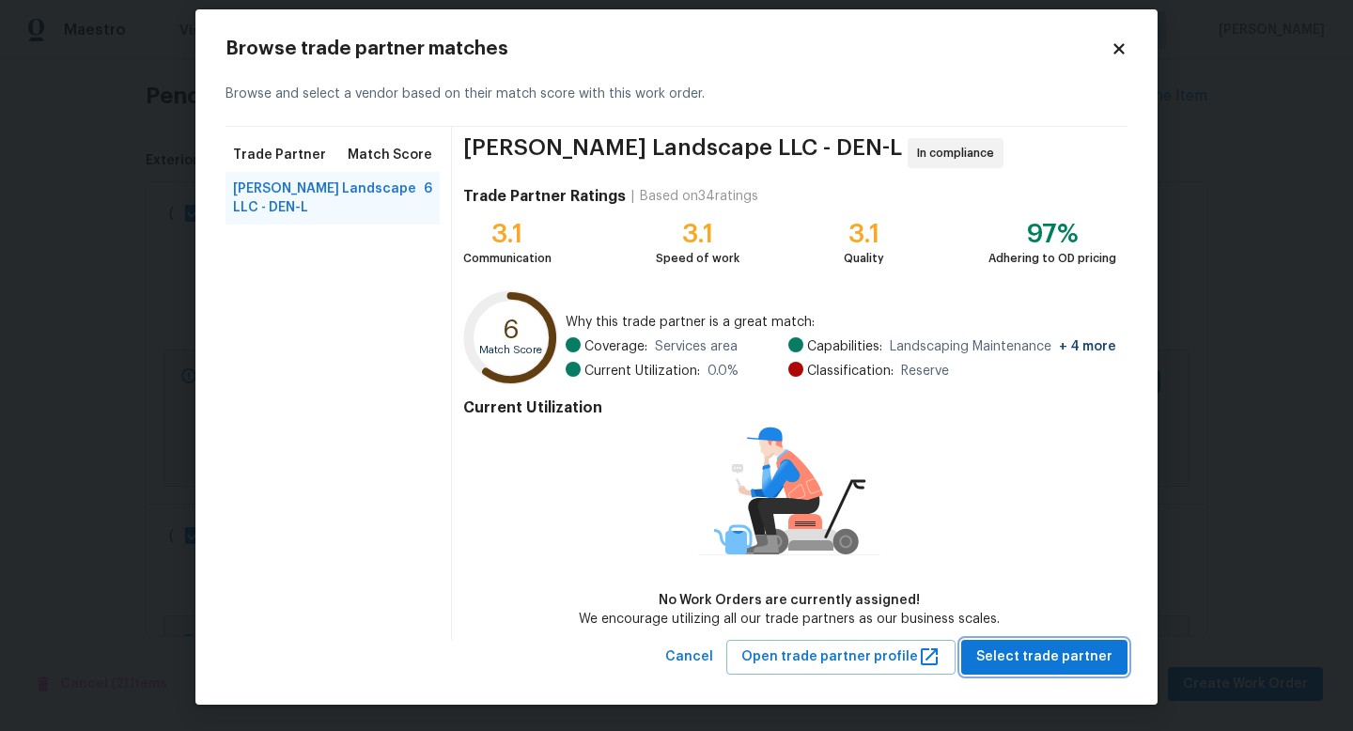
click at [1085, 655] on span "Select trade partner" at bounding box center [1044, 657] width 136 height 23
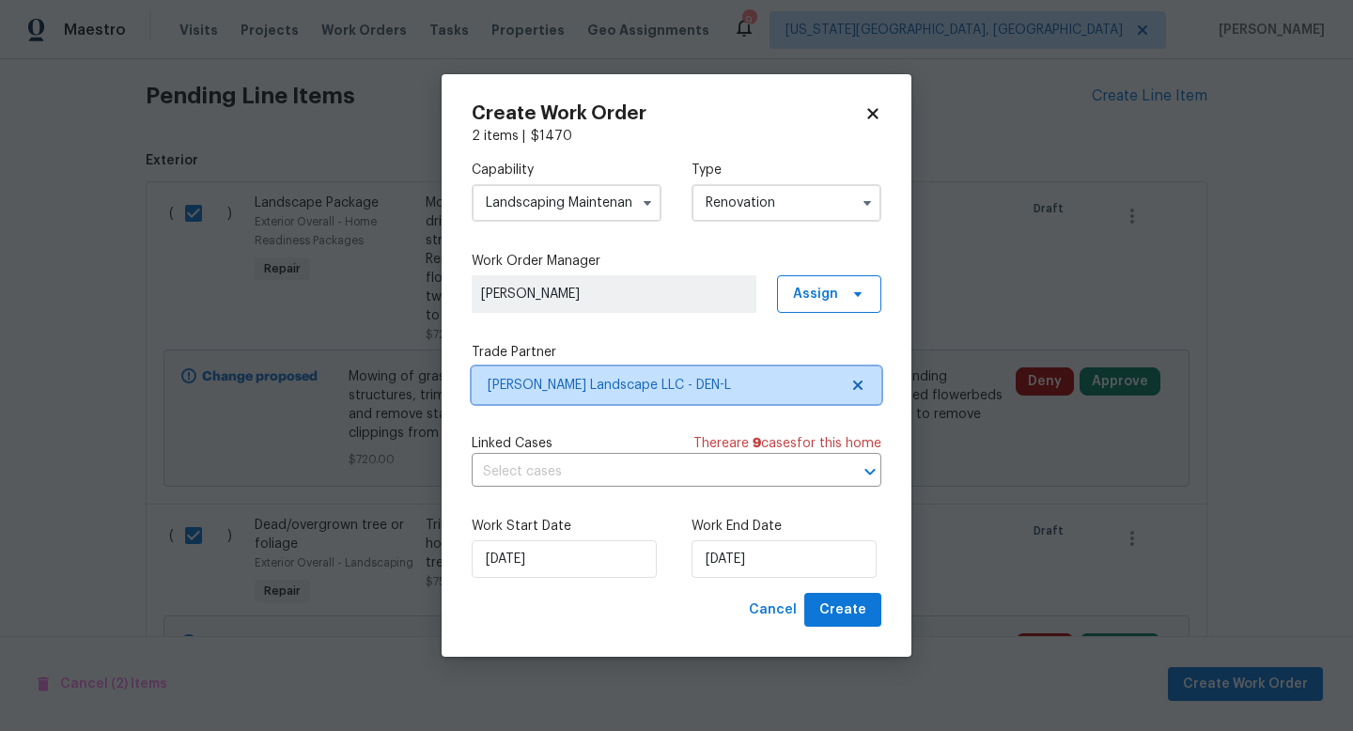
scroll to position [0, 0]
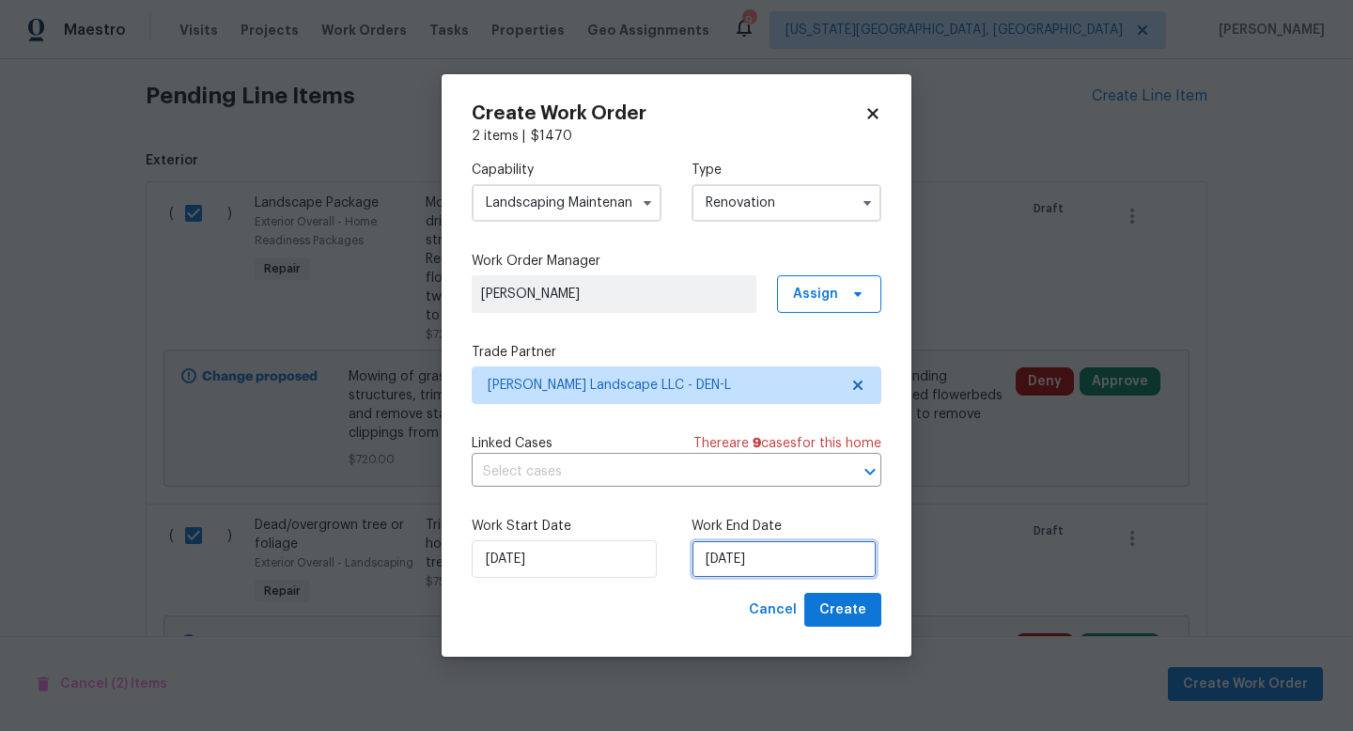
click at [778, 554] on input "[DATE]" at bounding box center [784, 559] width 185 height 38
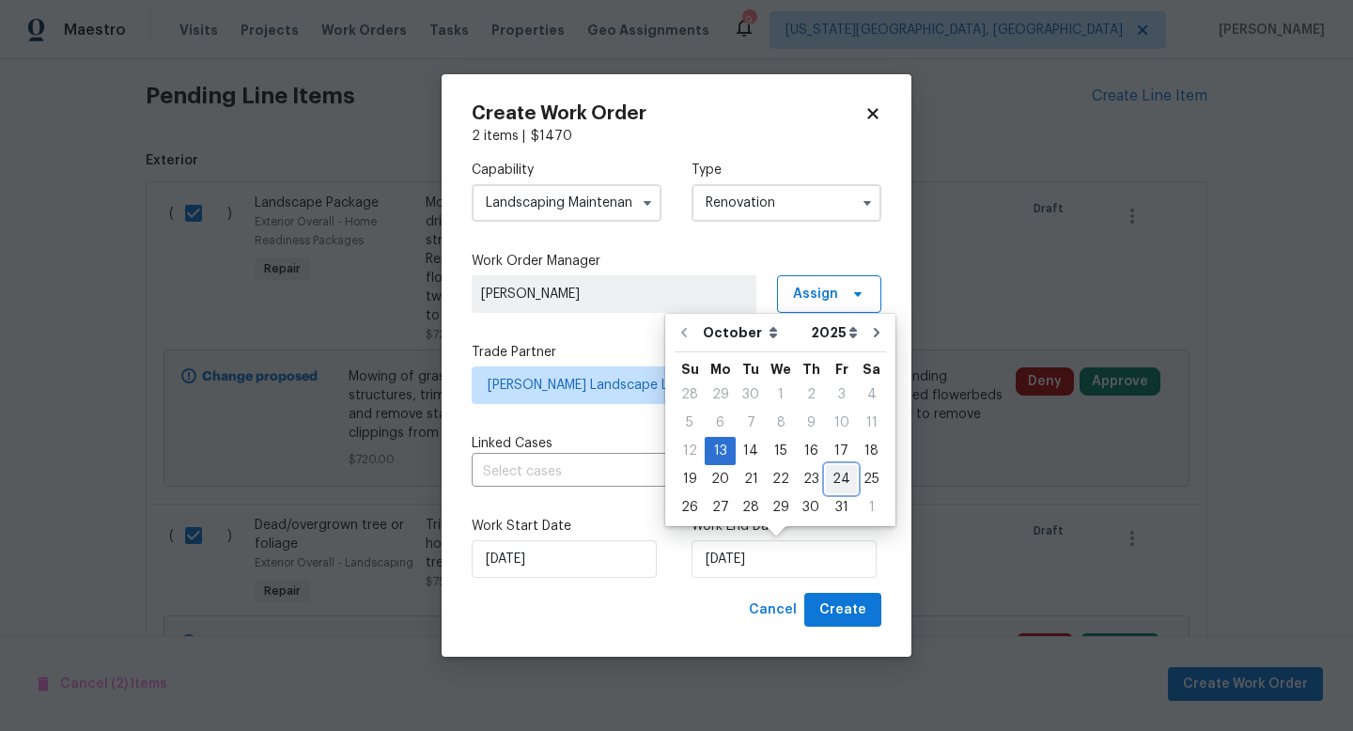
click at [829, 482] on div "24" at bounding box center [841, 479] width 31 height 26
type input "[DATE]"
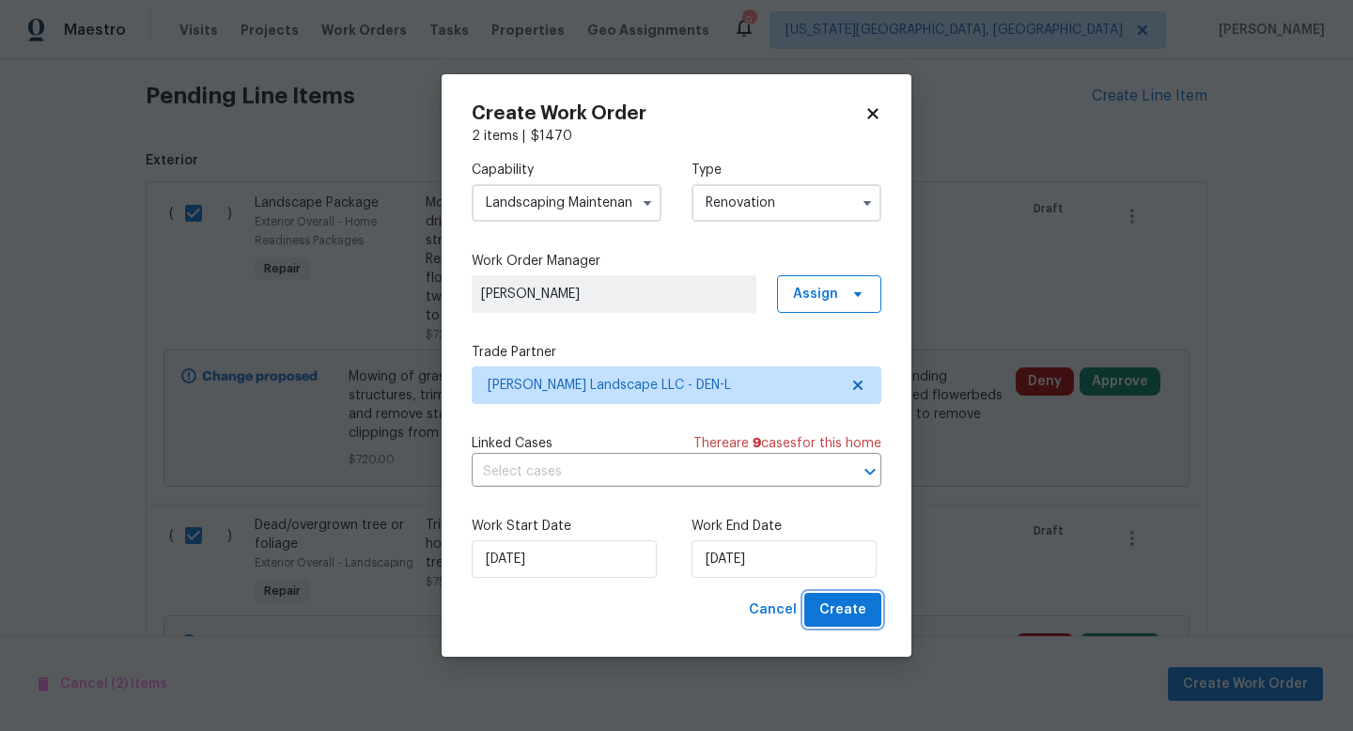
click at [833, 606] on span "Create" at bounding box center [842, 610] width 47 height 23
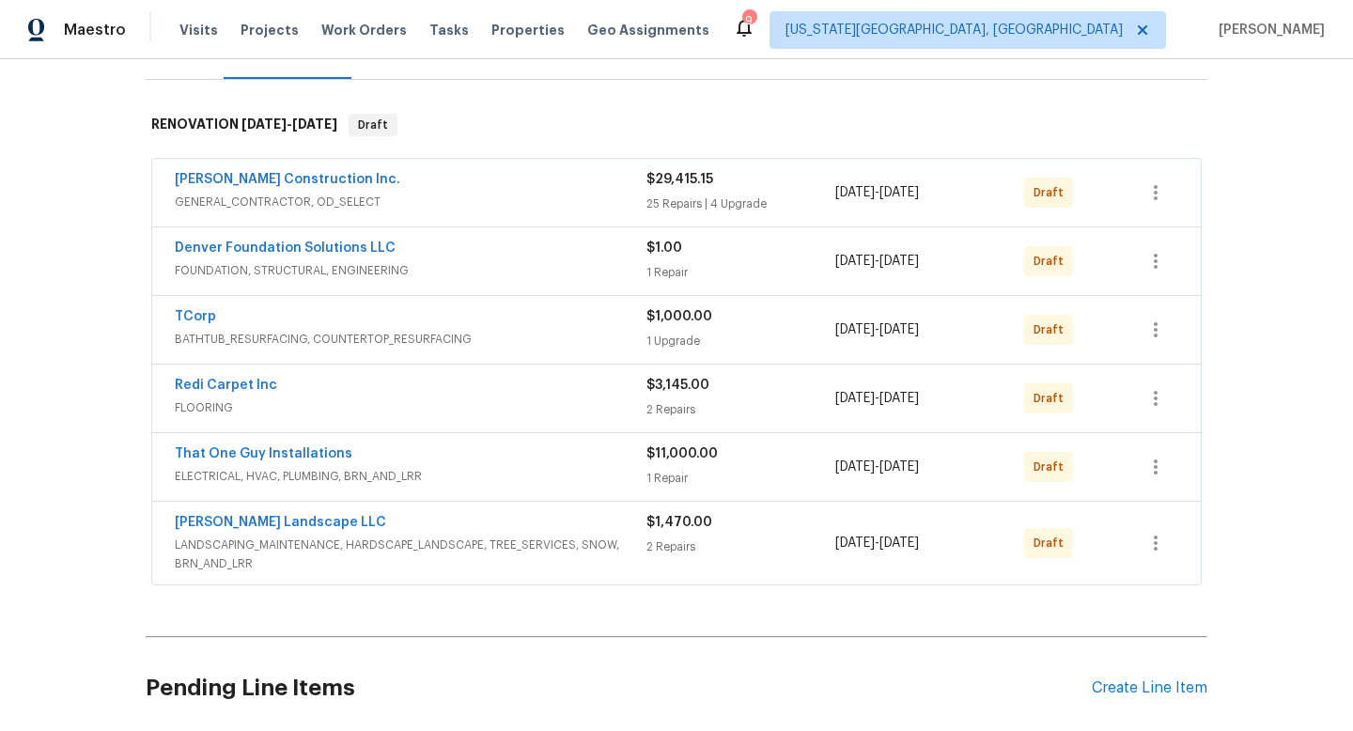
scroll to position [229, 0]
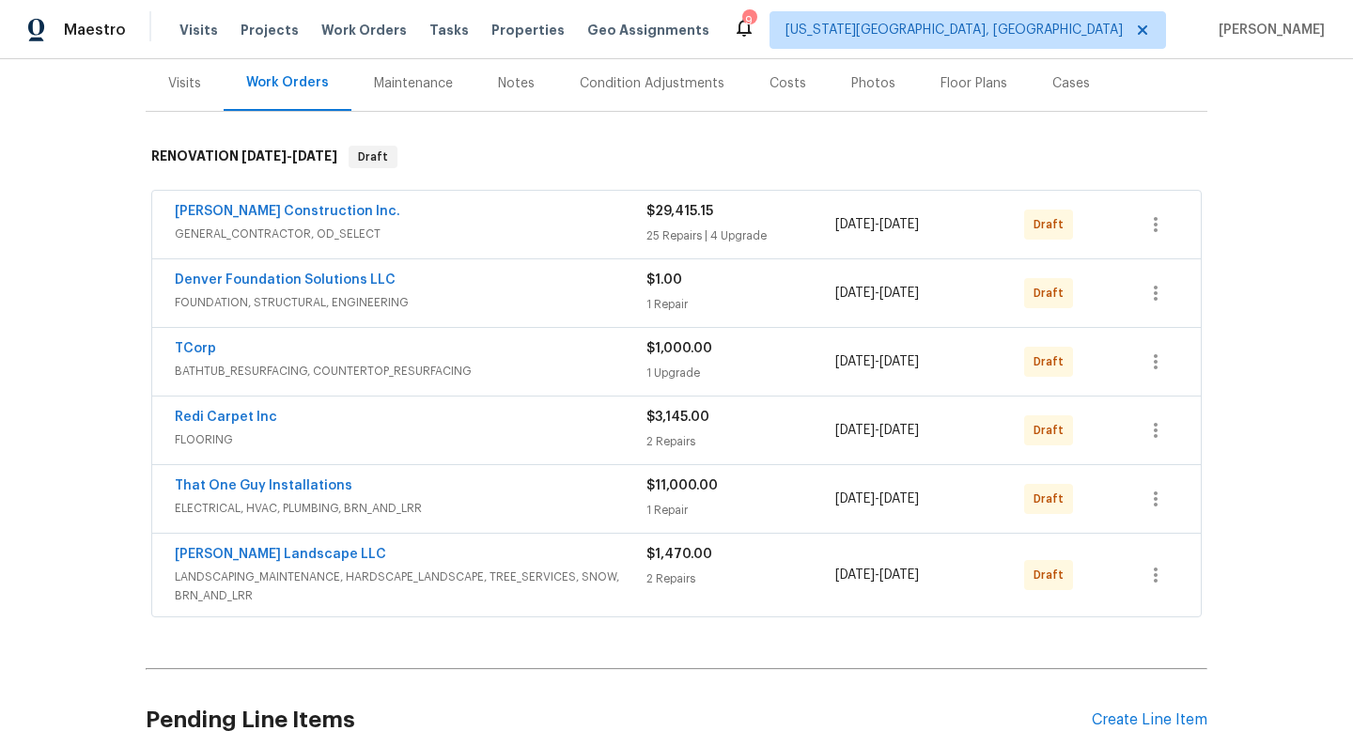
click at [788, 86] on div "Costs" at bounding box center [788, 83] width 37 height 19
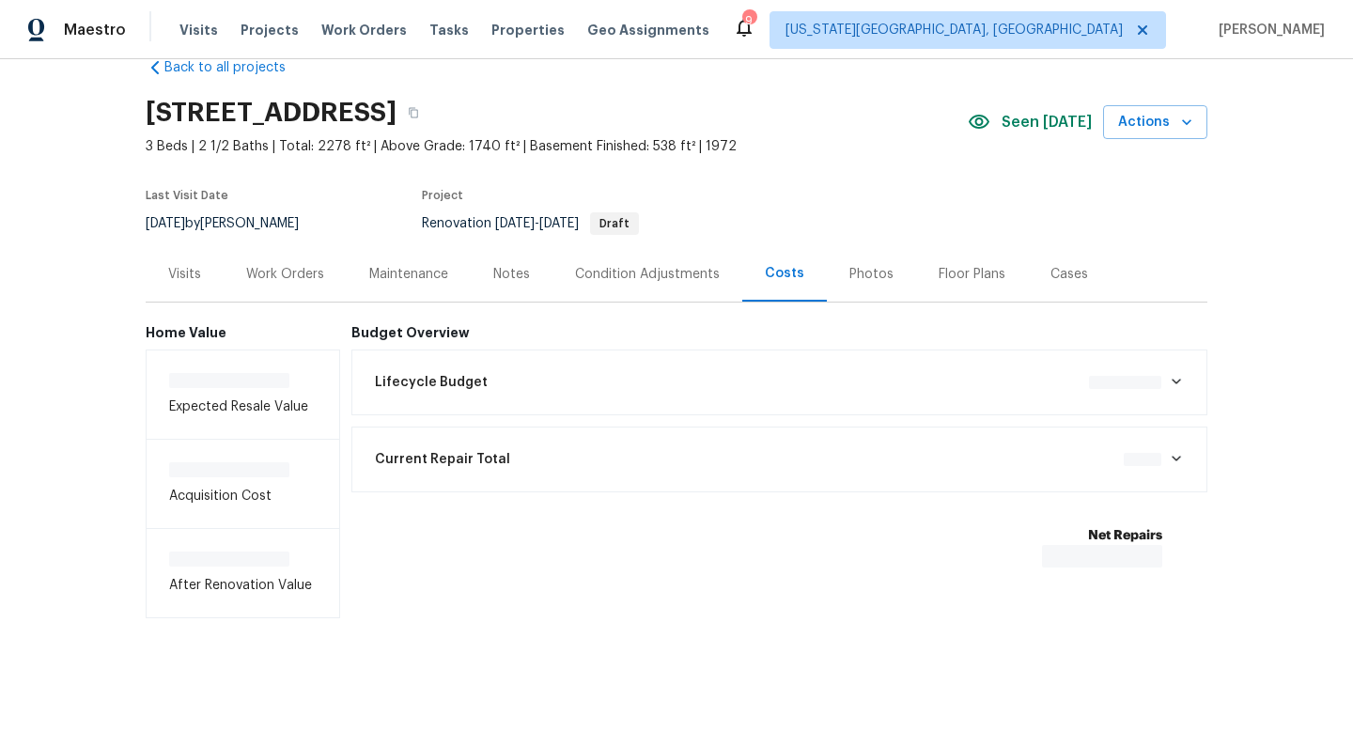
scroll to position [42, 0]
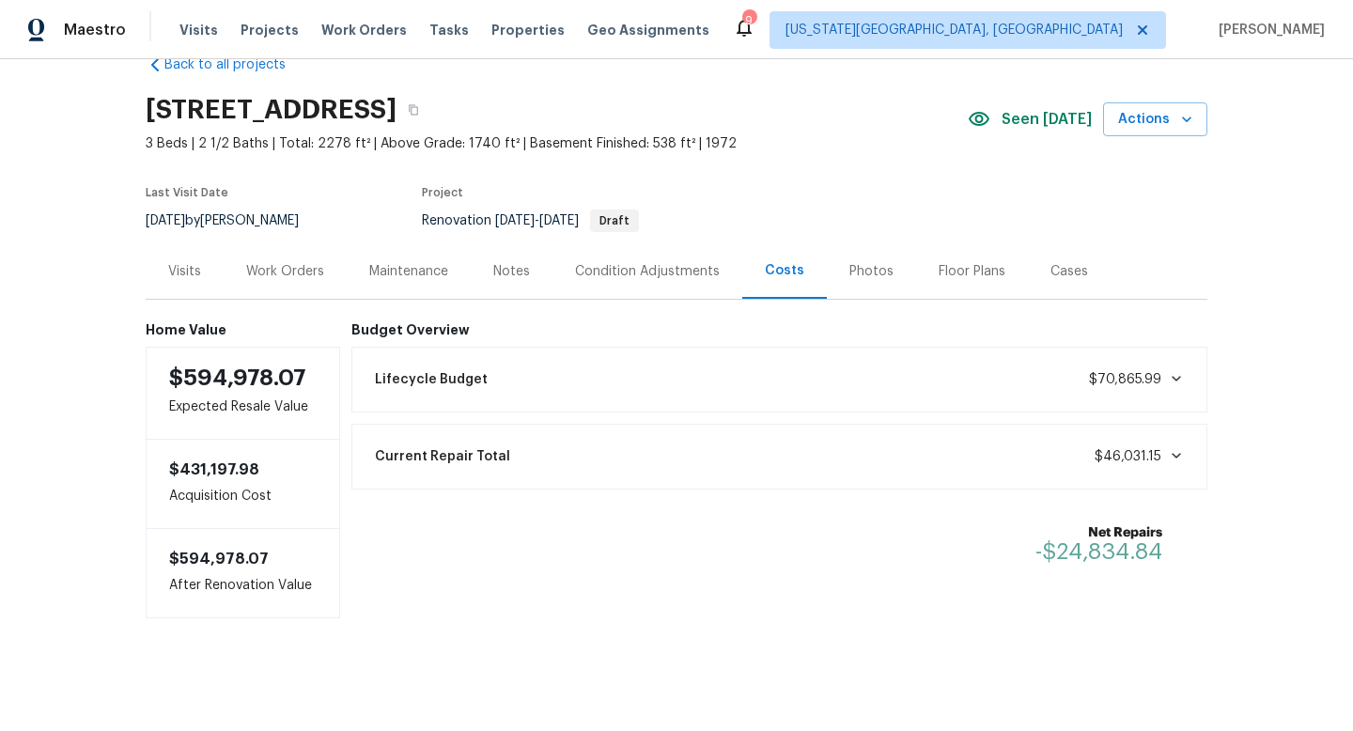
click at [608, 267] on div "Condition Adjustments" at bounding box center [647, 271] width 145 height 19
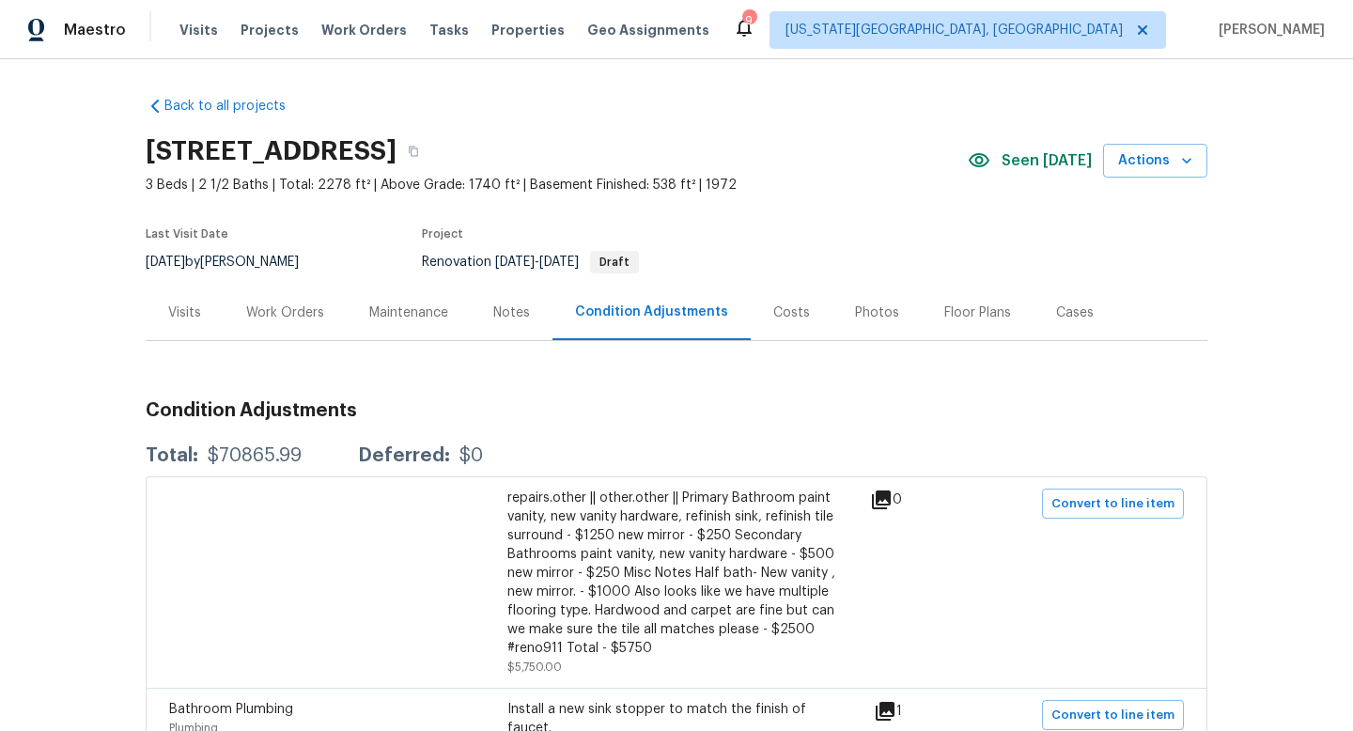
click at [269, 304] on div "Work Orders" at bounding box center [285, 313] width 78 height 19
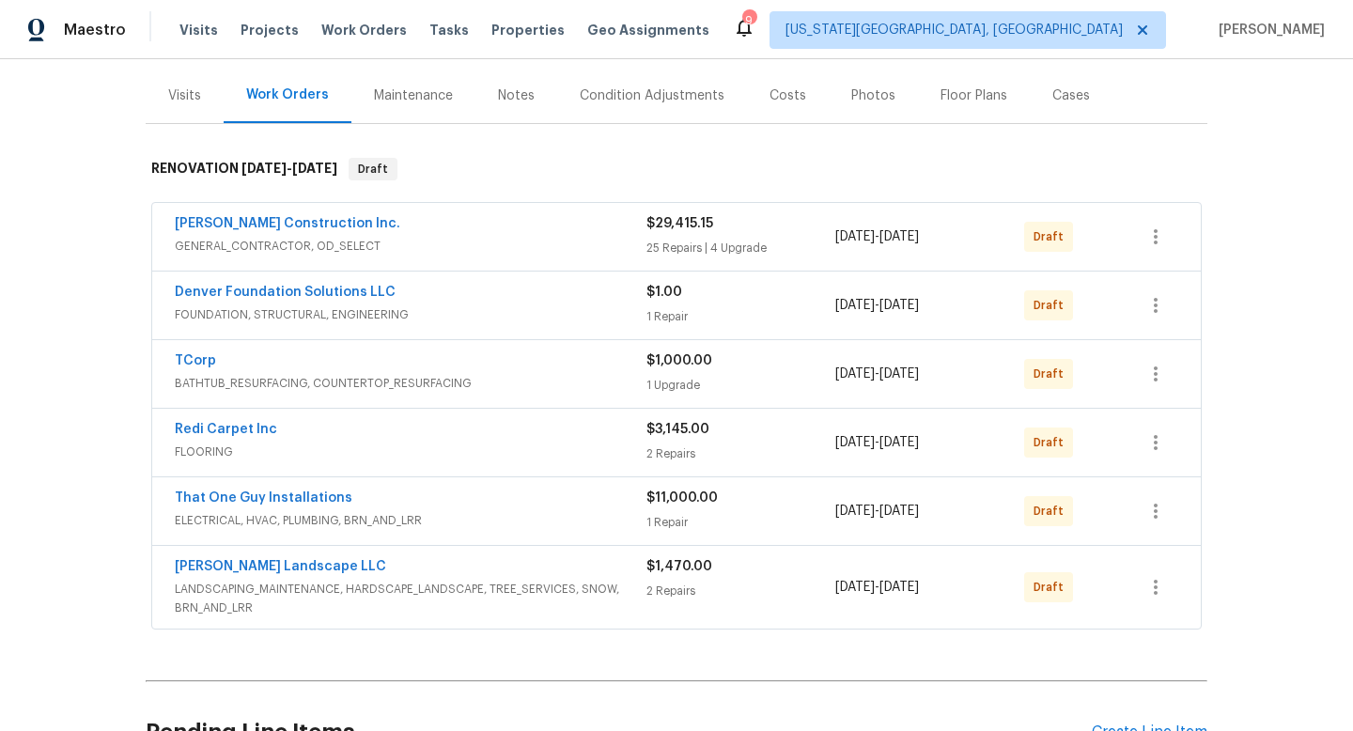
scroll to position [221, 0]
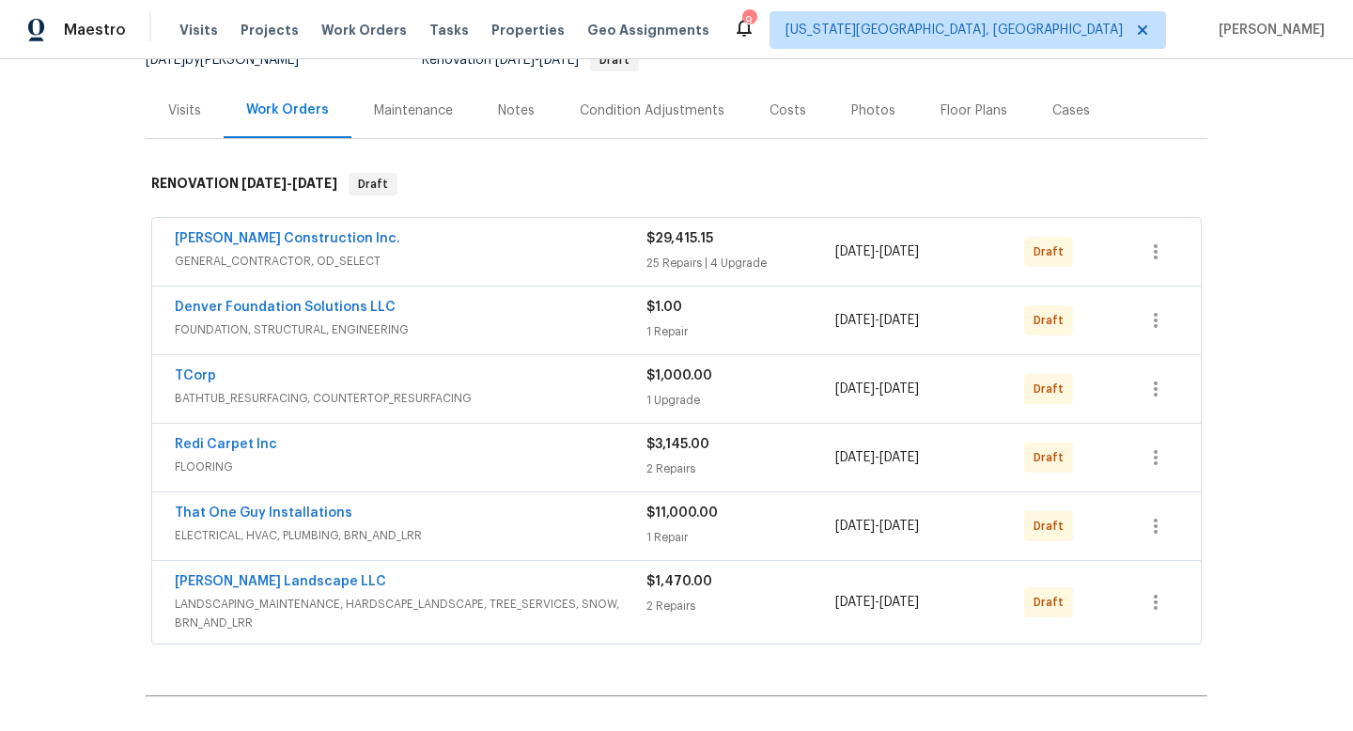
click at [780, 101] on div "Costs" at bounding box center [788, 110] width 37 height 19
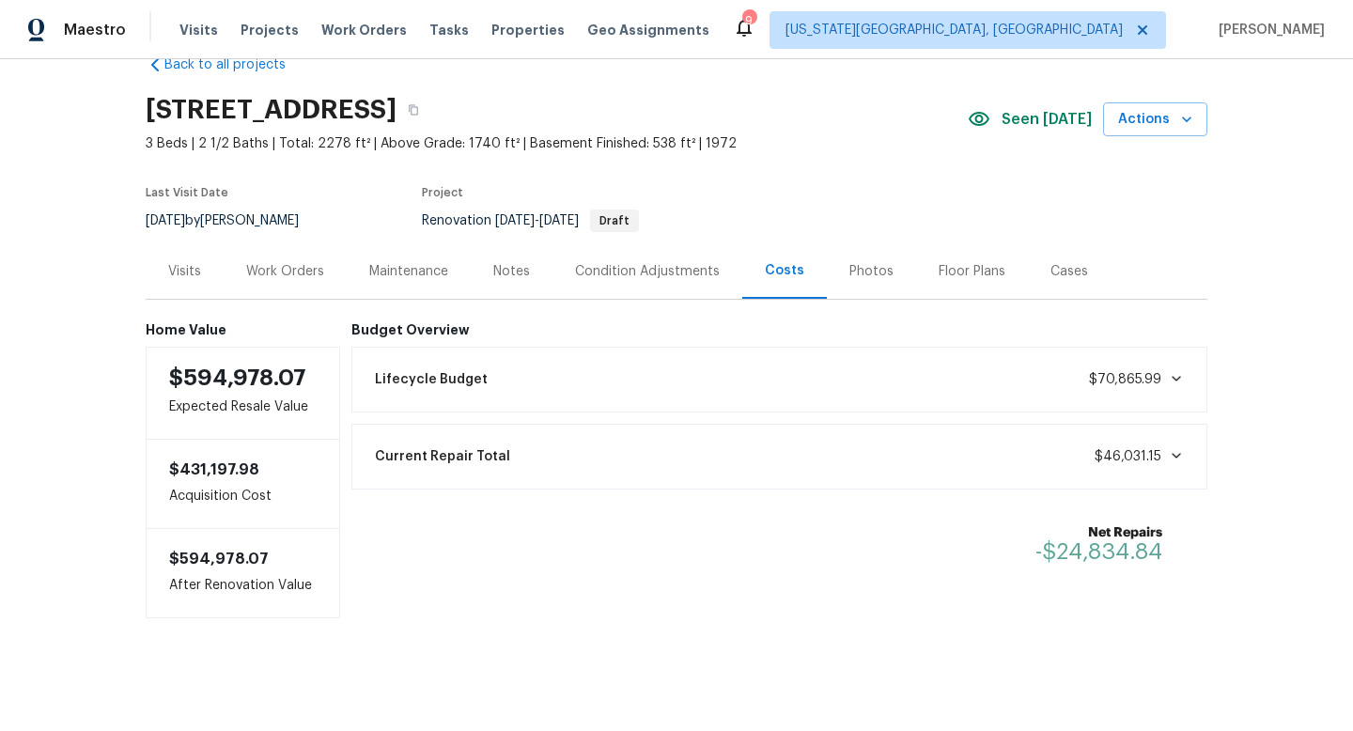
scroll to position [42, 0]
click at [512, 265] on div "Notes" at bounding box center [511, 271] width 37 height 19
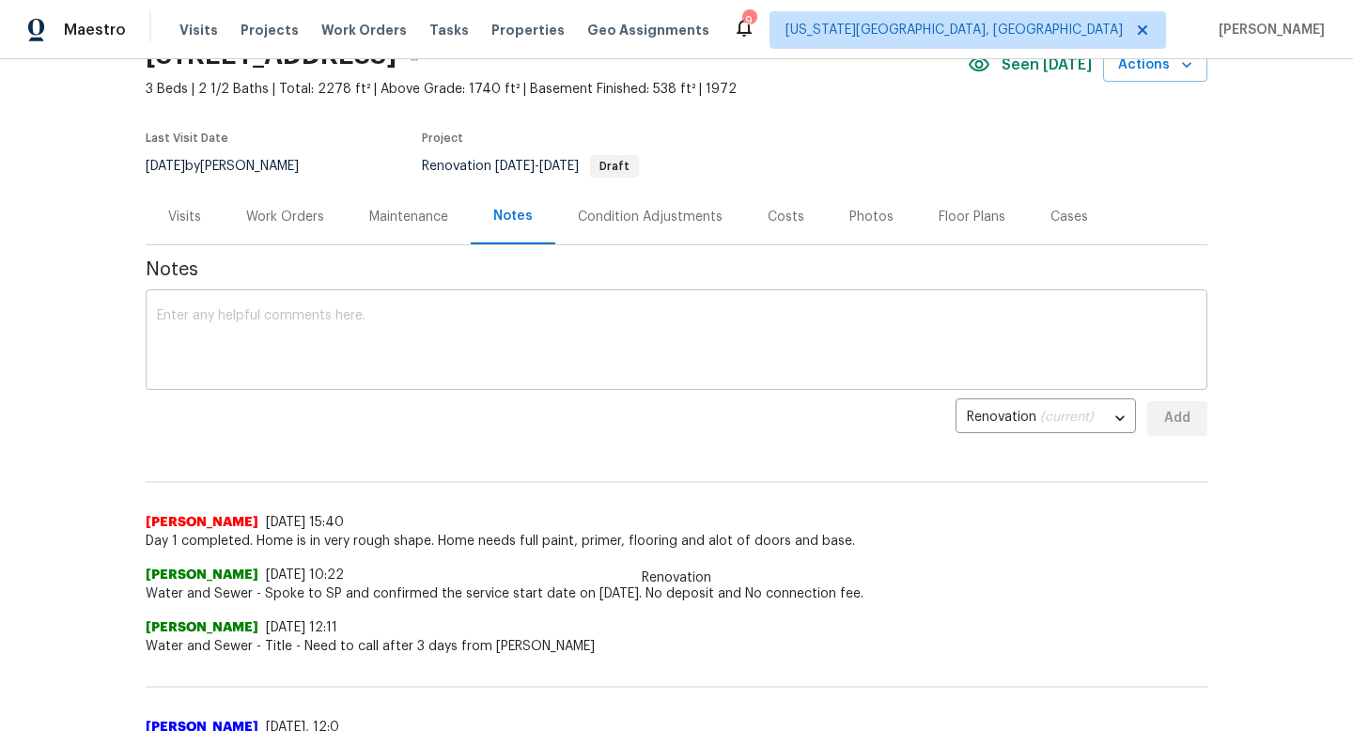
scroll to position [99, 0]
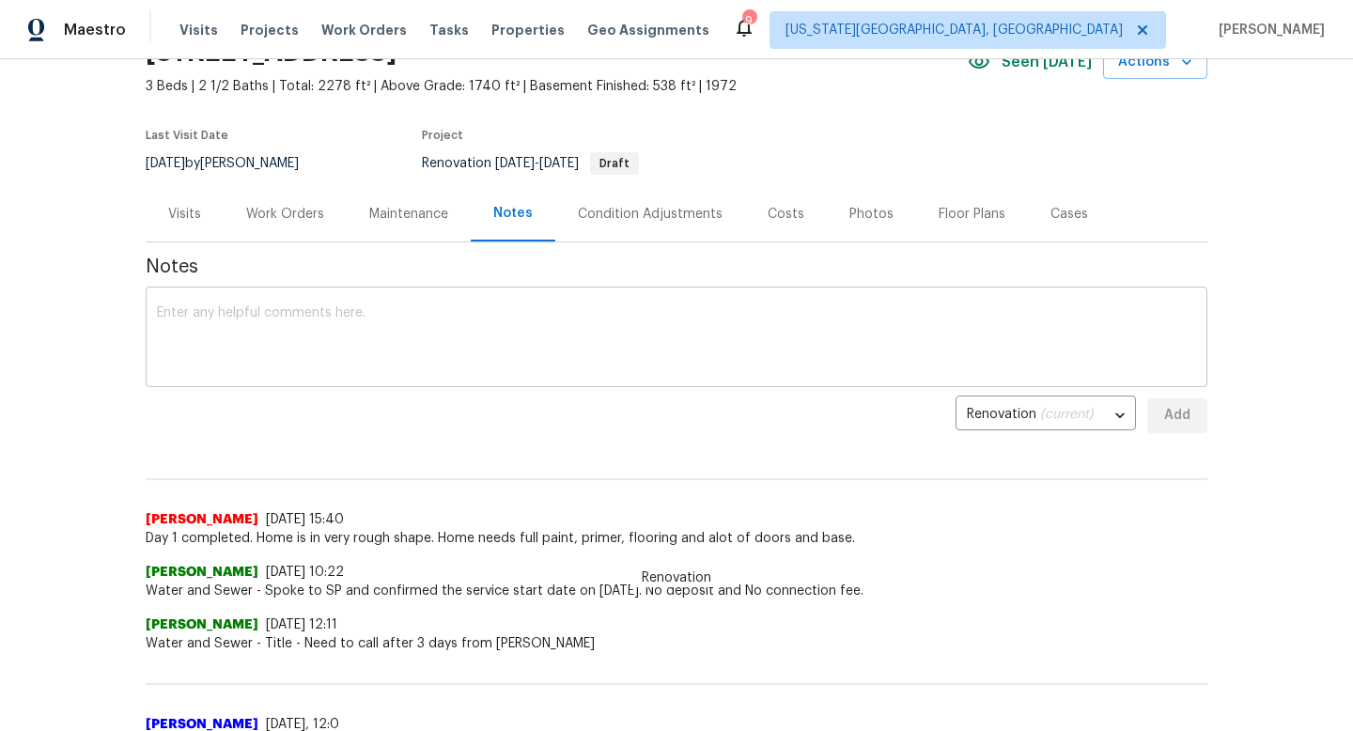
click at [402, 333] on textarea at bounding box center [676, 339] width 1039 height 66
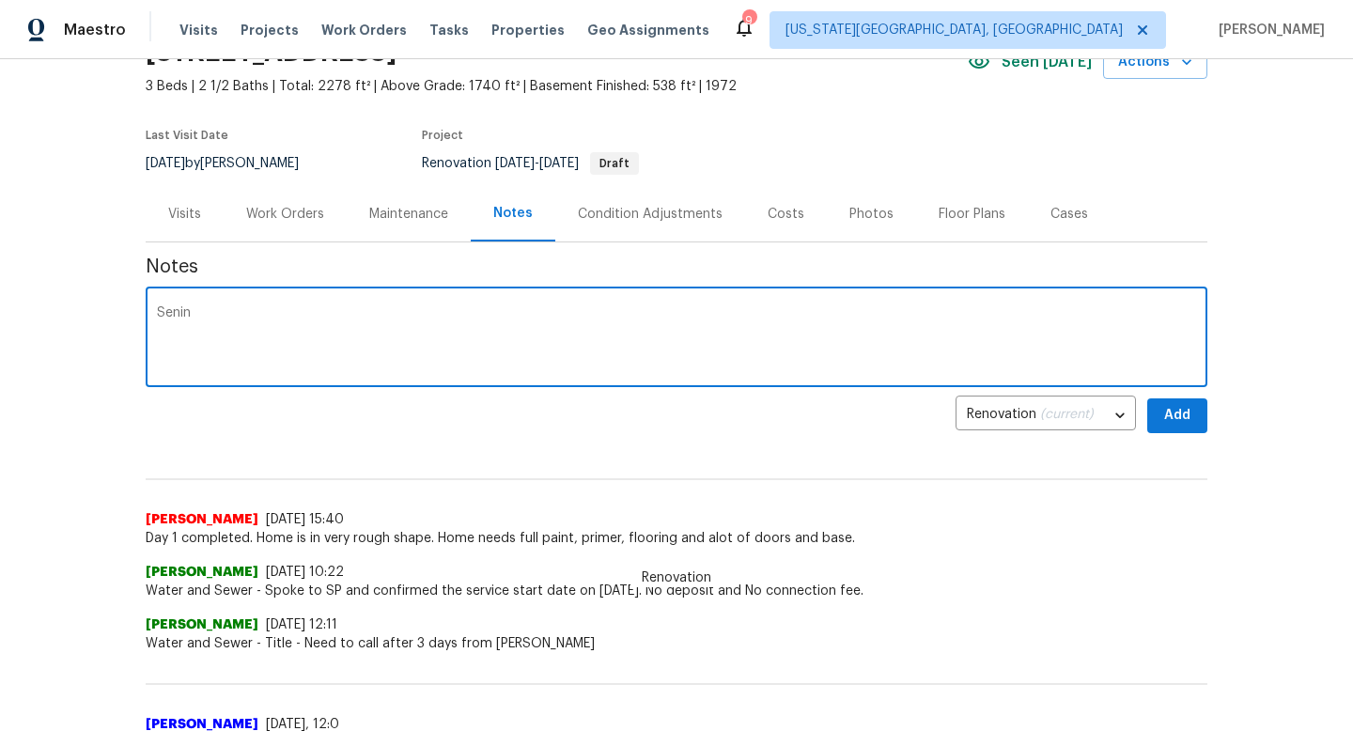
type textarea "Senin"
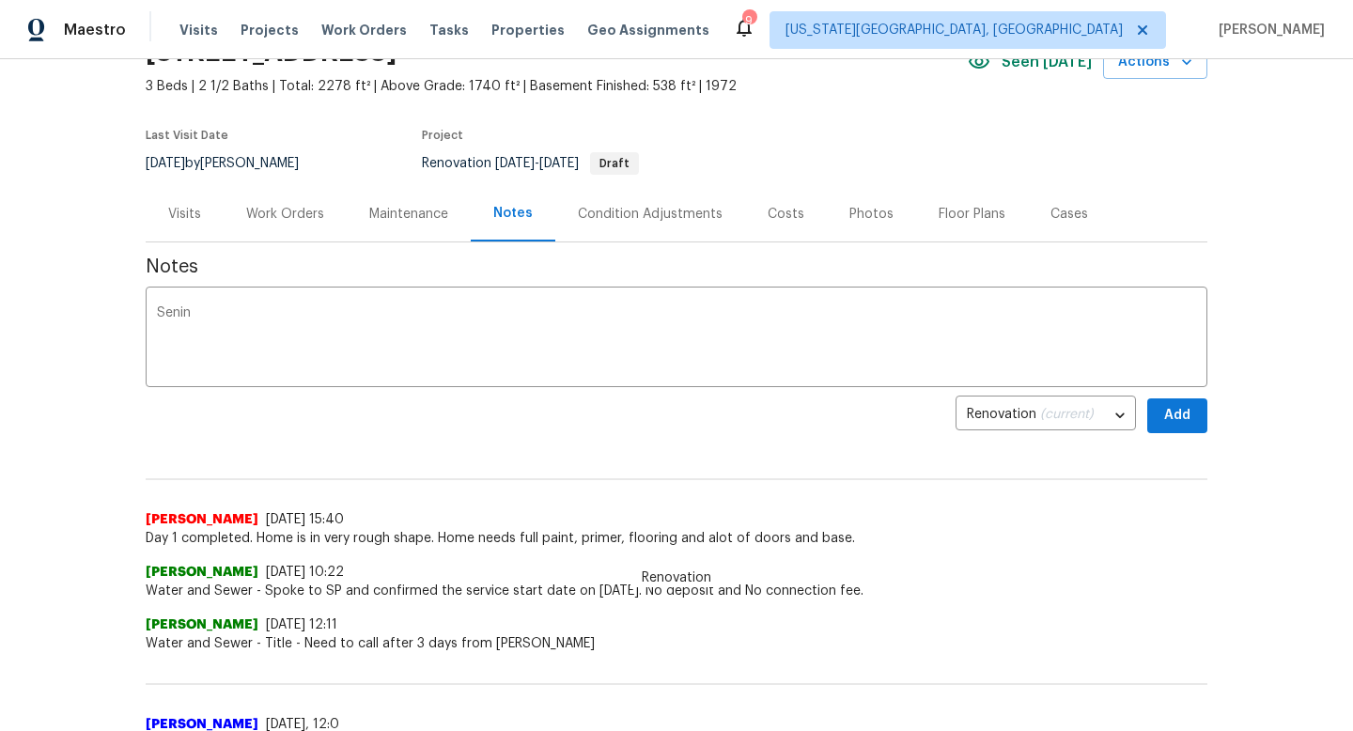
click at [291, 207] on div "Work Orders" at bounding box center [285, 214] width 78 height 19
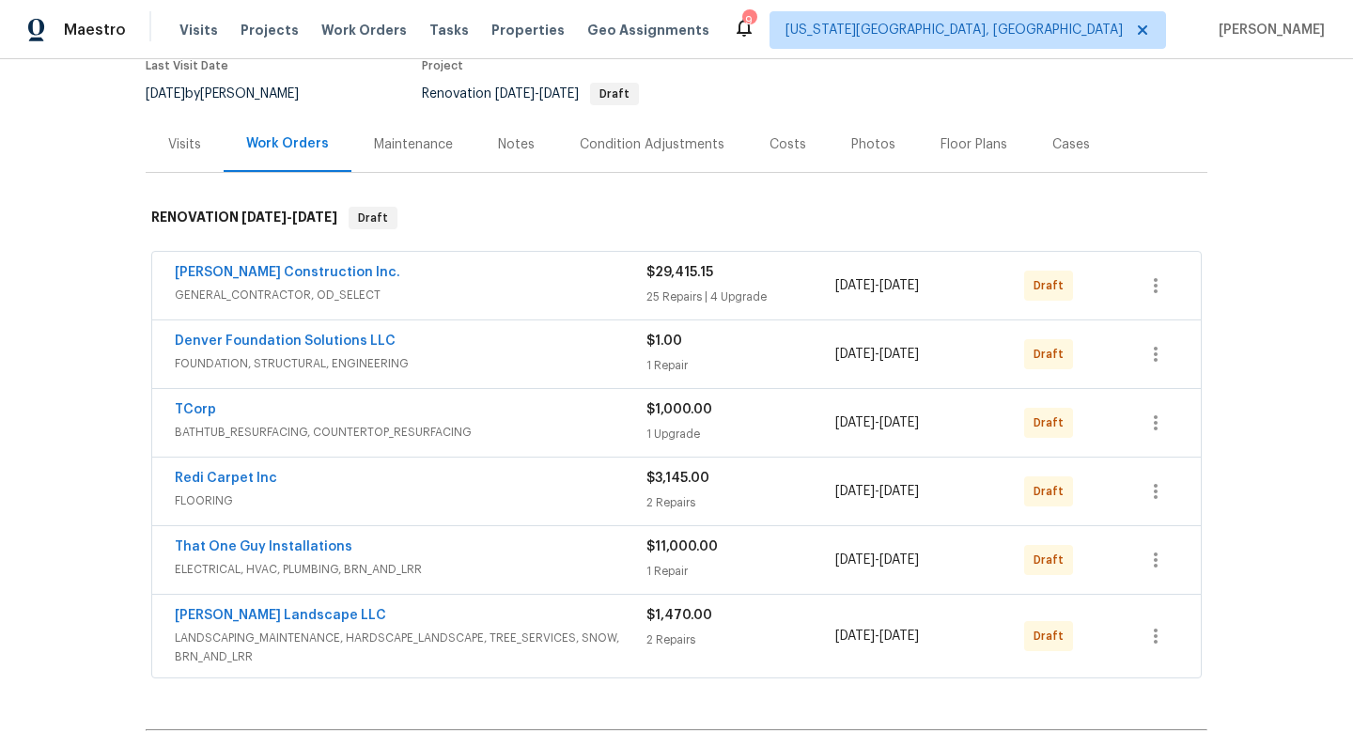
scroll to position [172, 0]
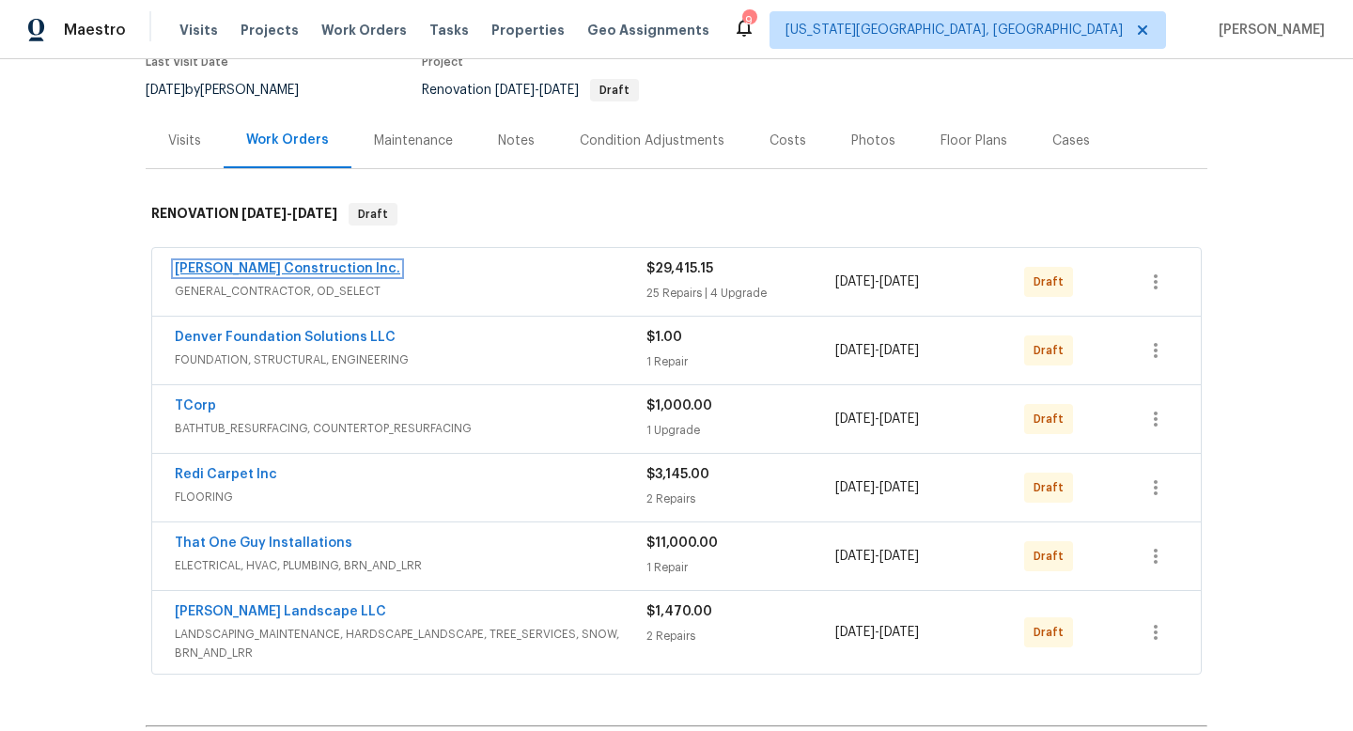
click at [266, 263] on link "[PERSON_NAME] Construction Inc." at bounding box center [288, 268] width 226 height 13
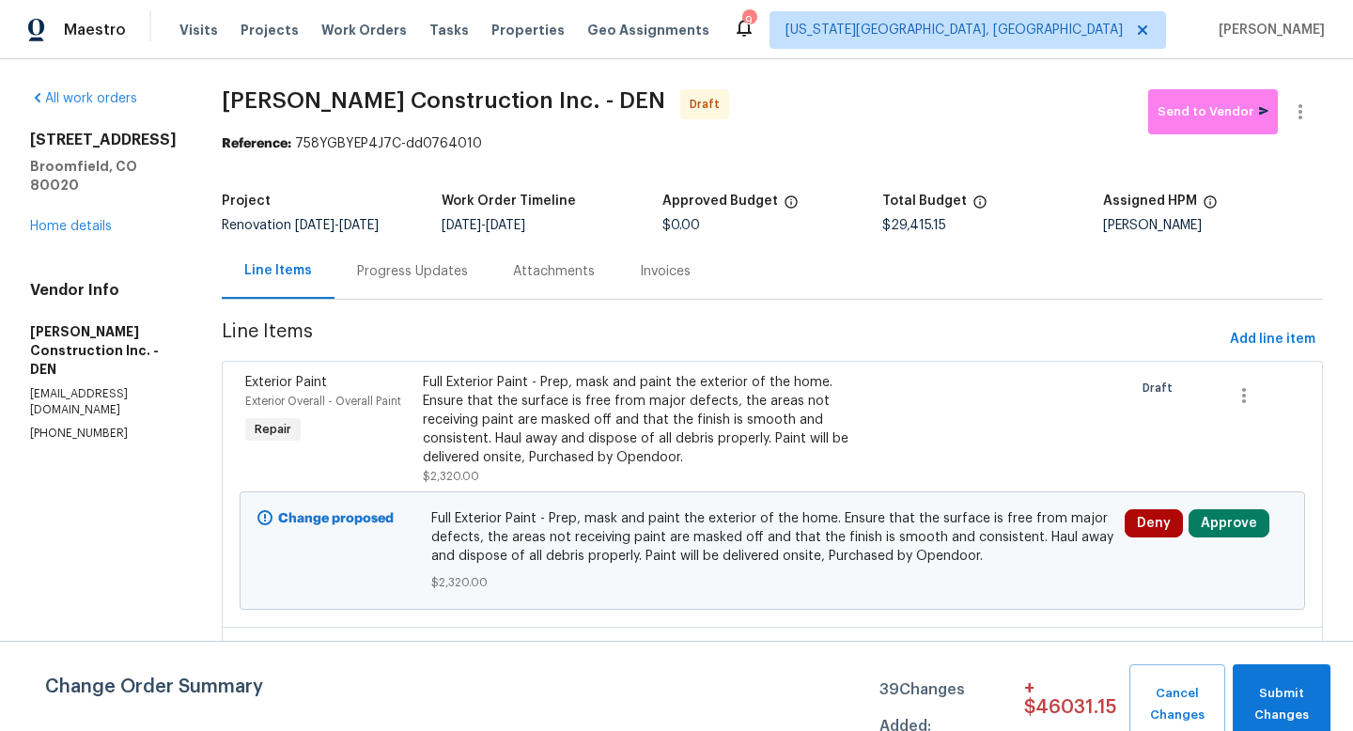
click at [449, 281] on div "Progress Updates" at bounding box center [412, 271] width 111 height 19
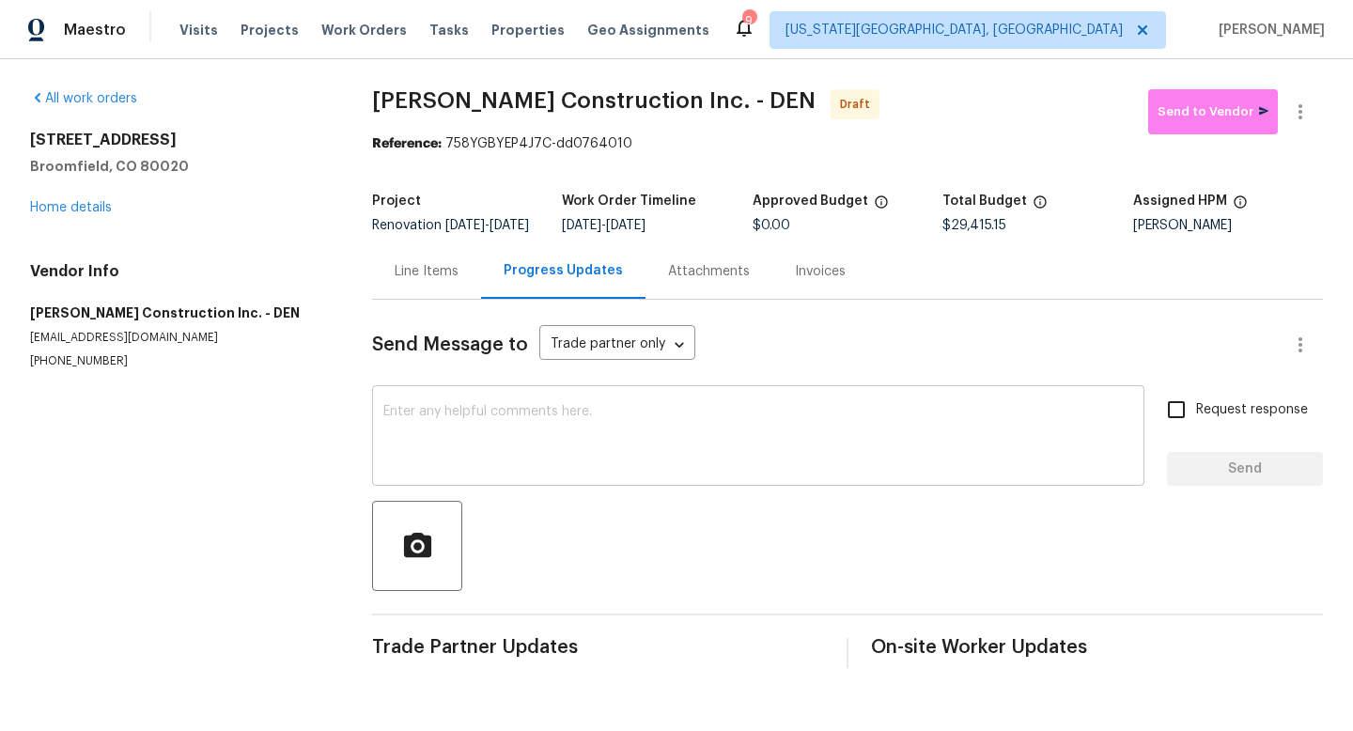
click at [471, 427] on textarea at bounding box center [758, 438] width 750 height 66
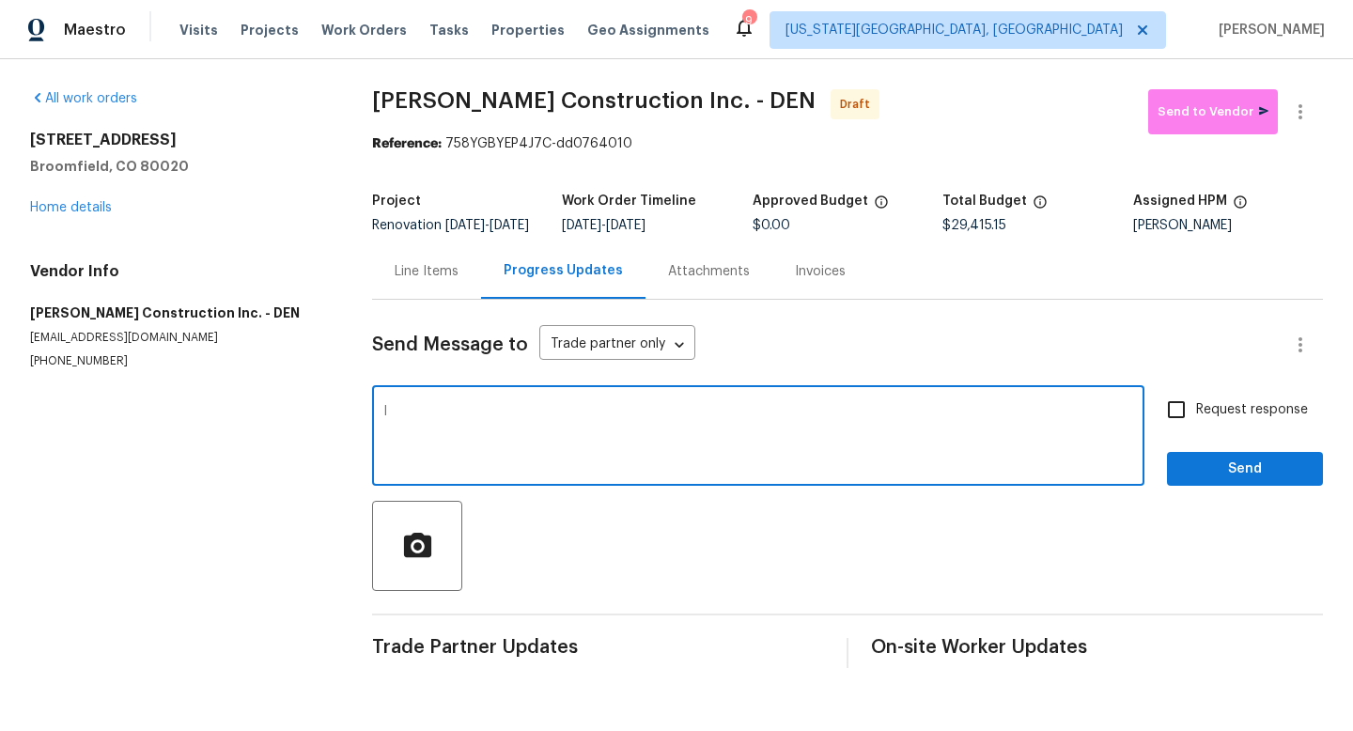
type textarea "I"
click at [455, 426] on textarea "Hey there. I am sending you a pretty large job here" at bounding box center [758, 438] width 750 height 66
click at [1061, 430] on textarea "Hey there. Iam filling in for Drew this week while he's on vacation. I am sendi…" at bounding box center [758, 438] width 750 height 66
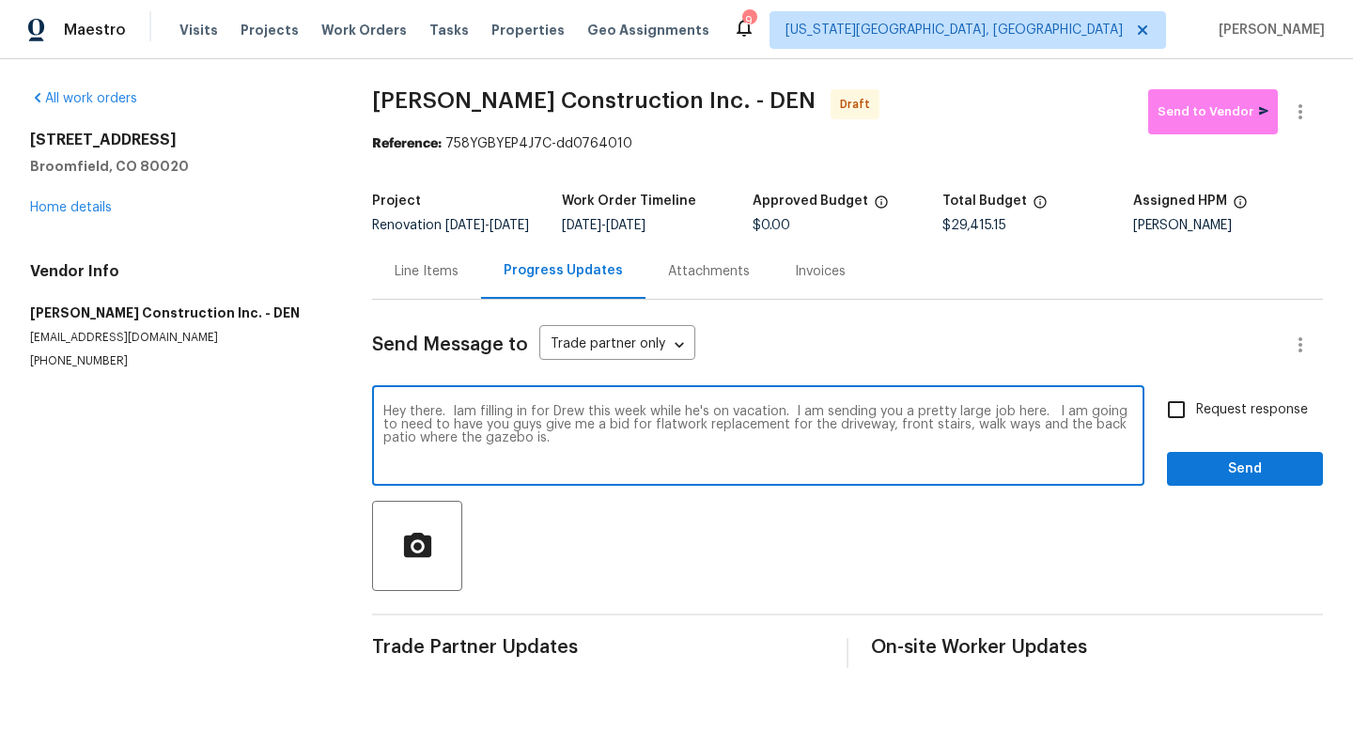
click at [549, 452] on textarea "Hey there. Iam filling in for Drew this week while he's on vacation. I am sendi…" at bounding box center [758, 438] width 750 height 66
click at [777, 453] on textarea "Hey there. Iam filling in for Drew this week while he's on vacation. I am sendi…" at bounding box center [758, 438] width 750 height 66
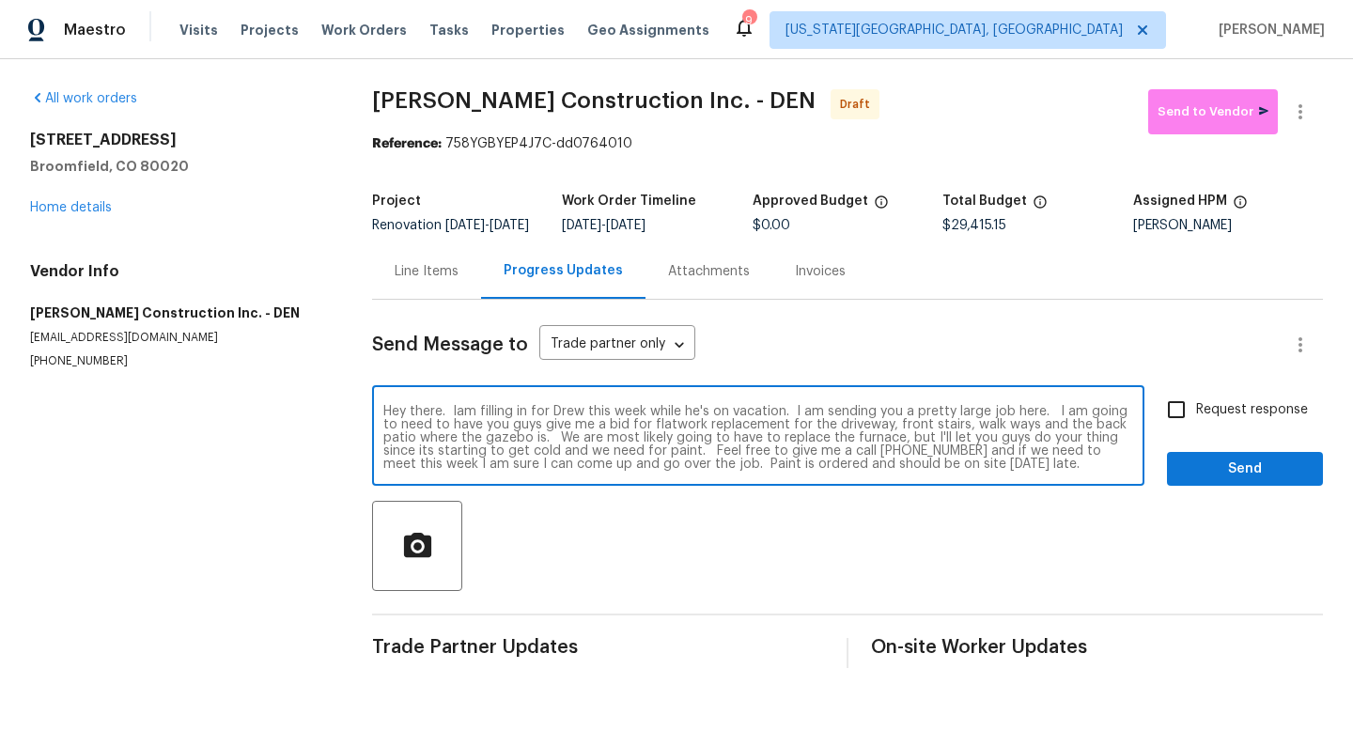
type textarea "Hey there. Iam filling in for Drew this week while he's on vacation. I am sendi…"
click at [1188, 423] on input "Request response" at bounding box center [1176, 409] width 39 height 39
checkbox input "true"
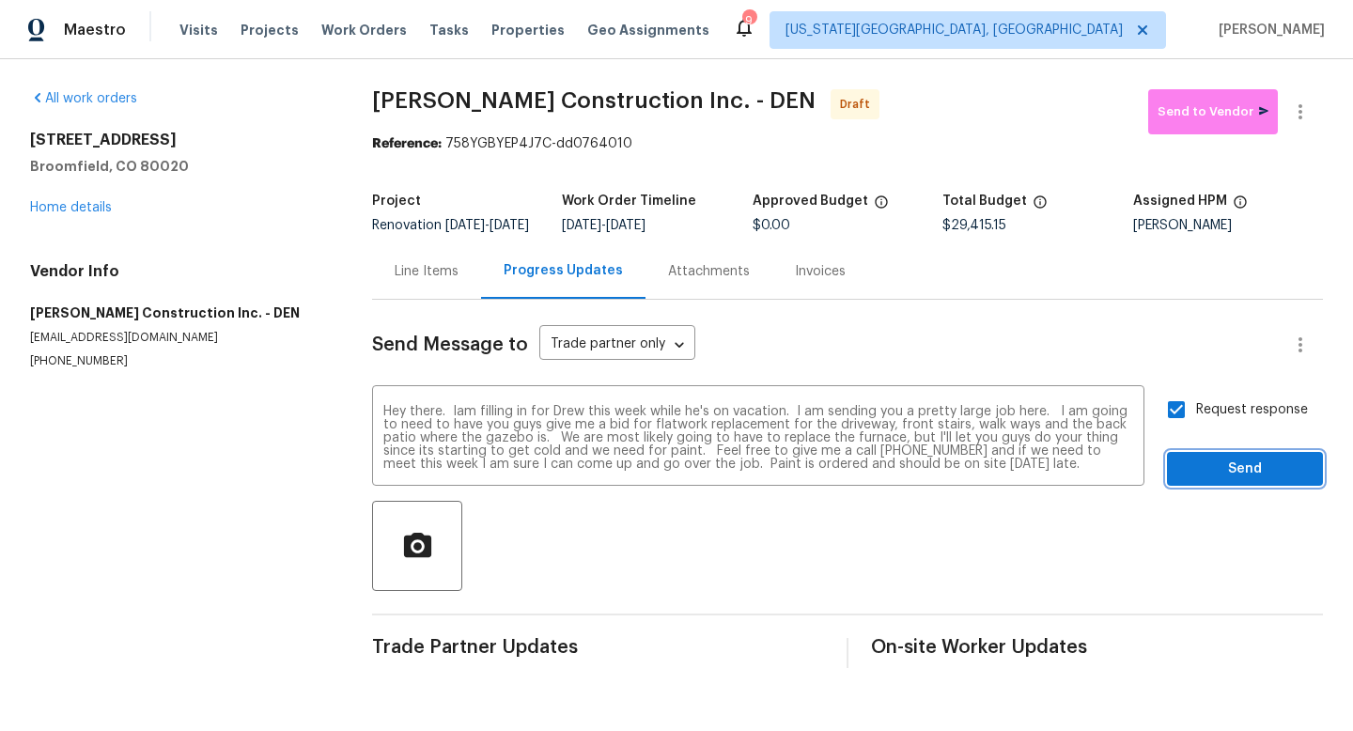
click at [1241, 479] on span "Send" at bounding box center [1245, 469] width 126 height 23
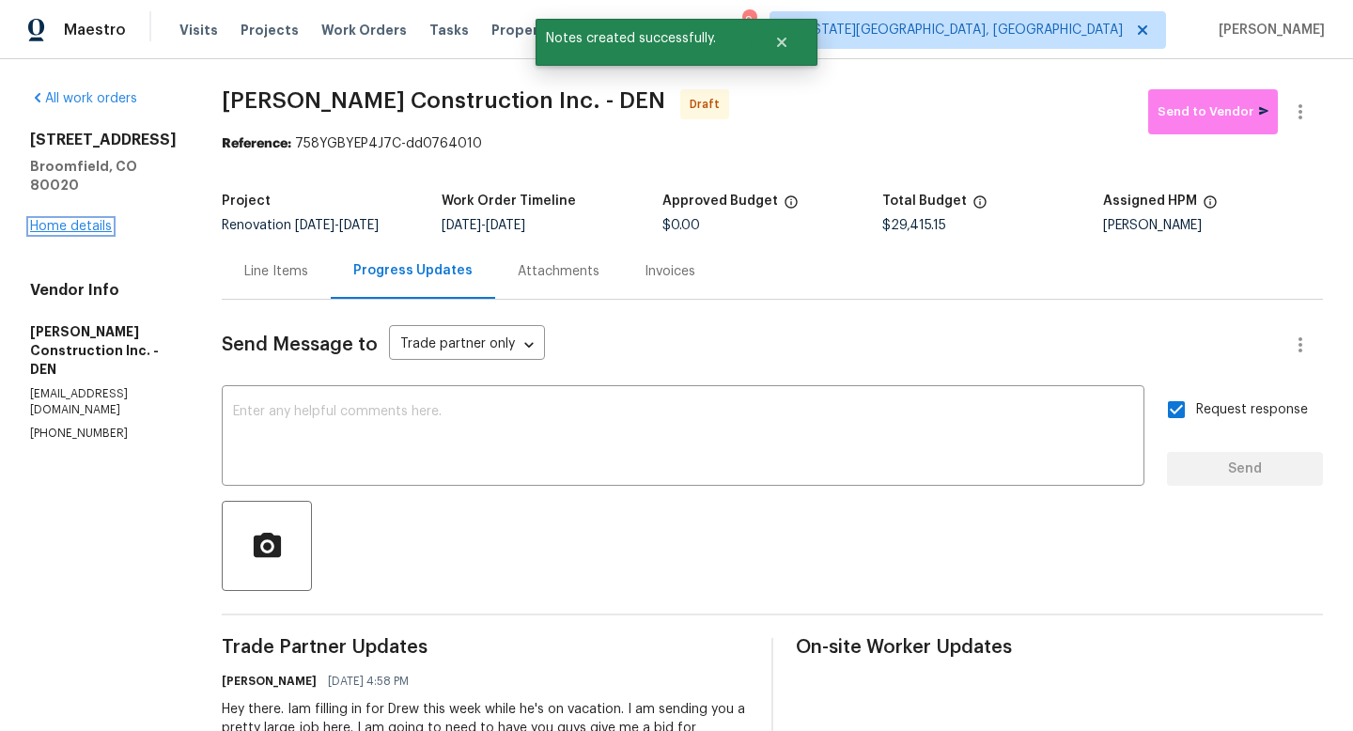
click at [73, 220] on link "Home details" at bounding box center [71, 226] width 82 height 13
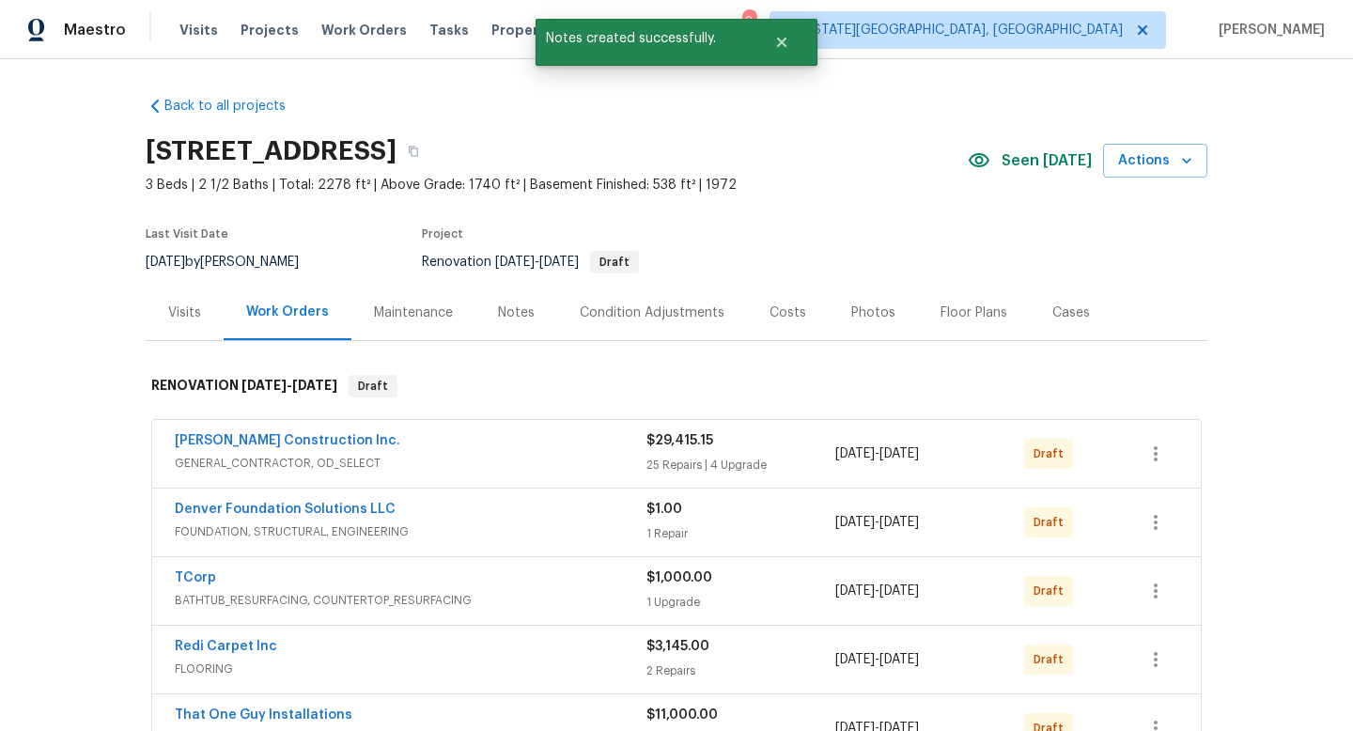
click at [188, 304] on div "Visits" at bounding box center [184, 313] width 33 height 19
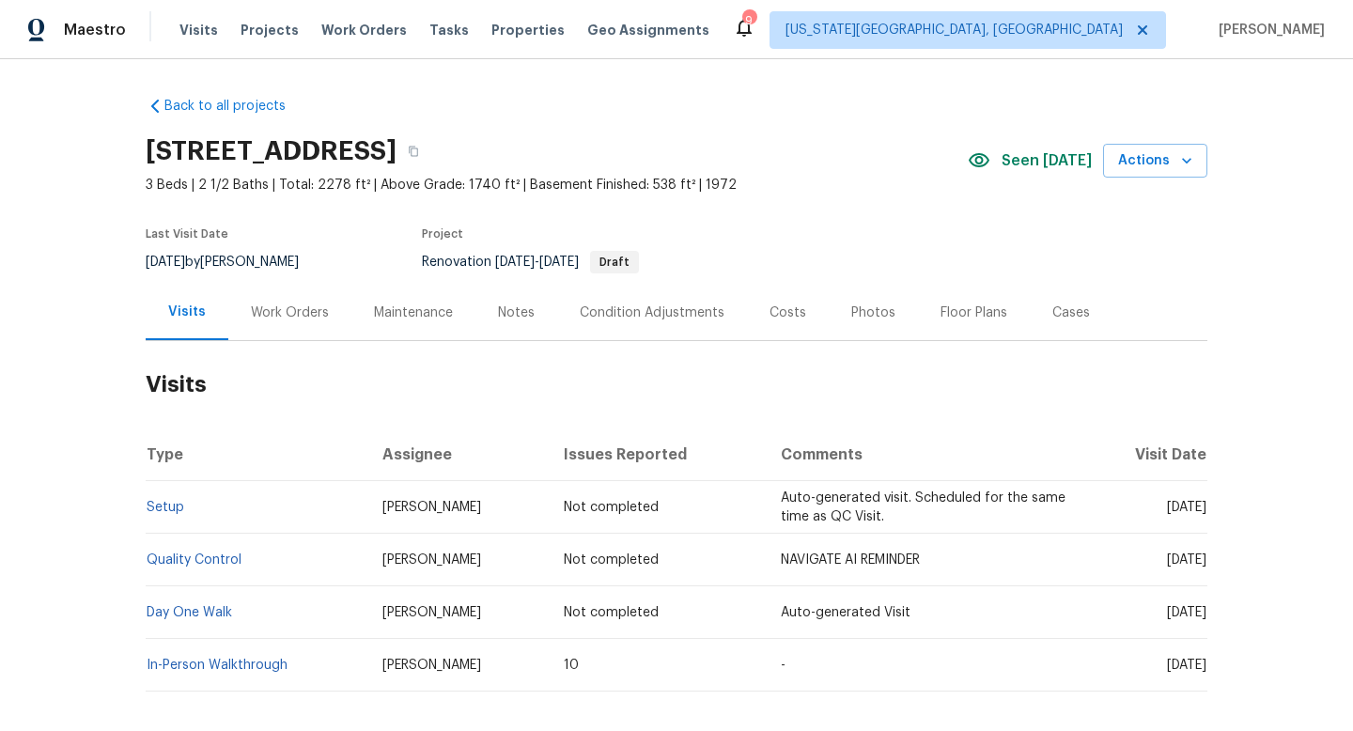
click at [278, 316] on div "Work Orders" at bounding box center [290, 313] width 78 height 19
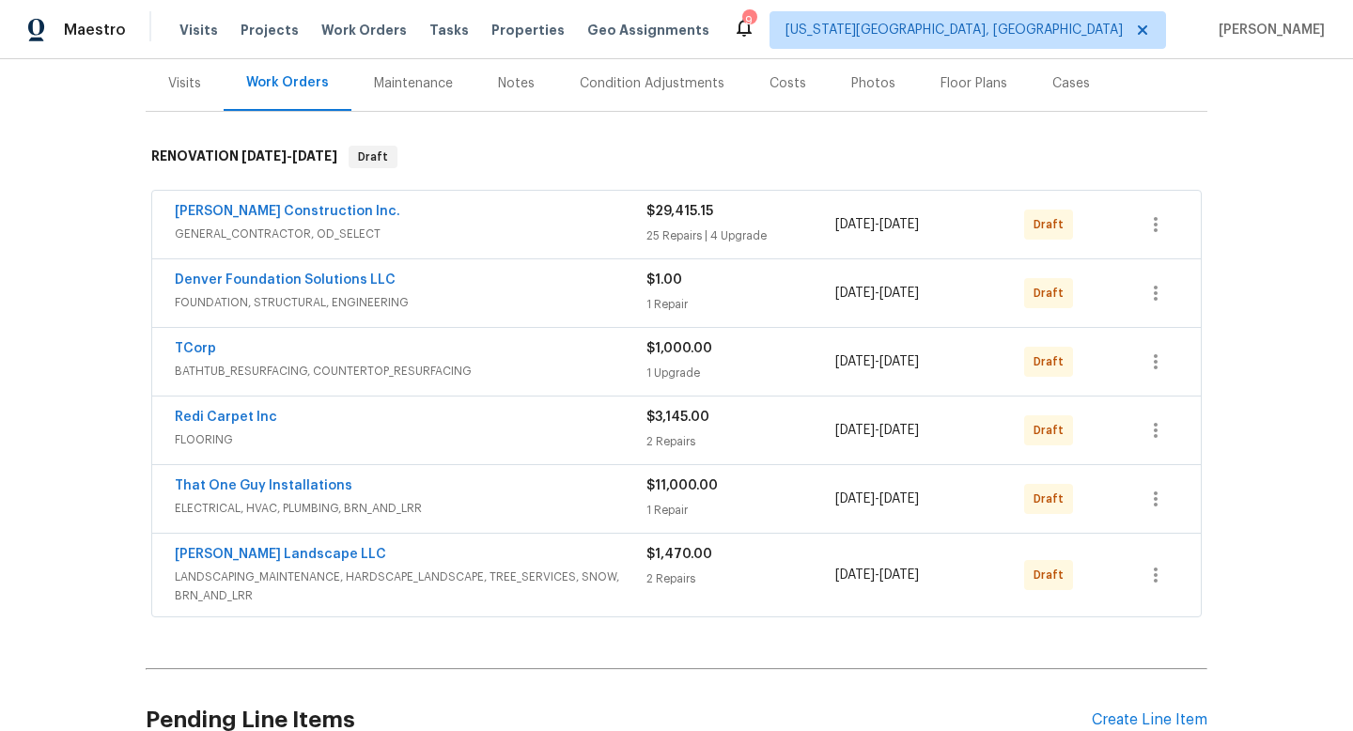
scroll to position [250, 0]
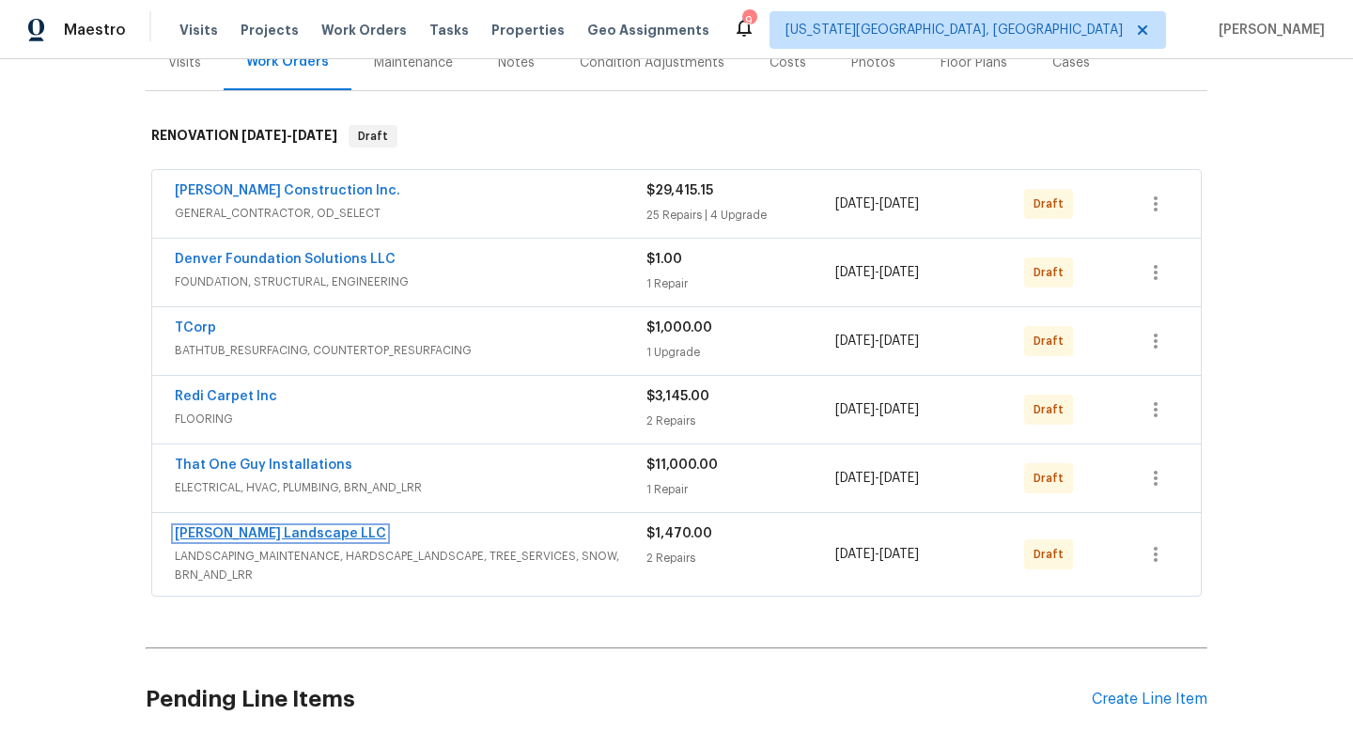
click at [269, 533] on link "[PERSON_NAME] Landscape LLC" at bounding box center [280, 533] width 211 height 13
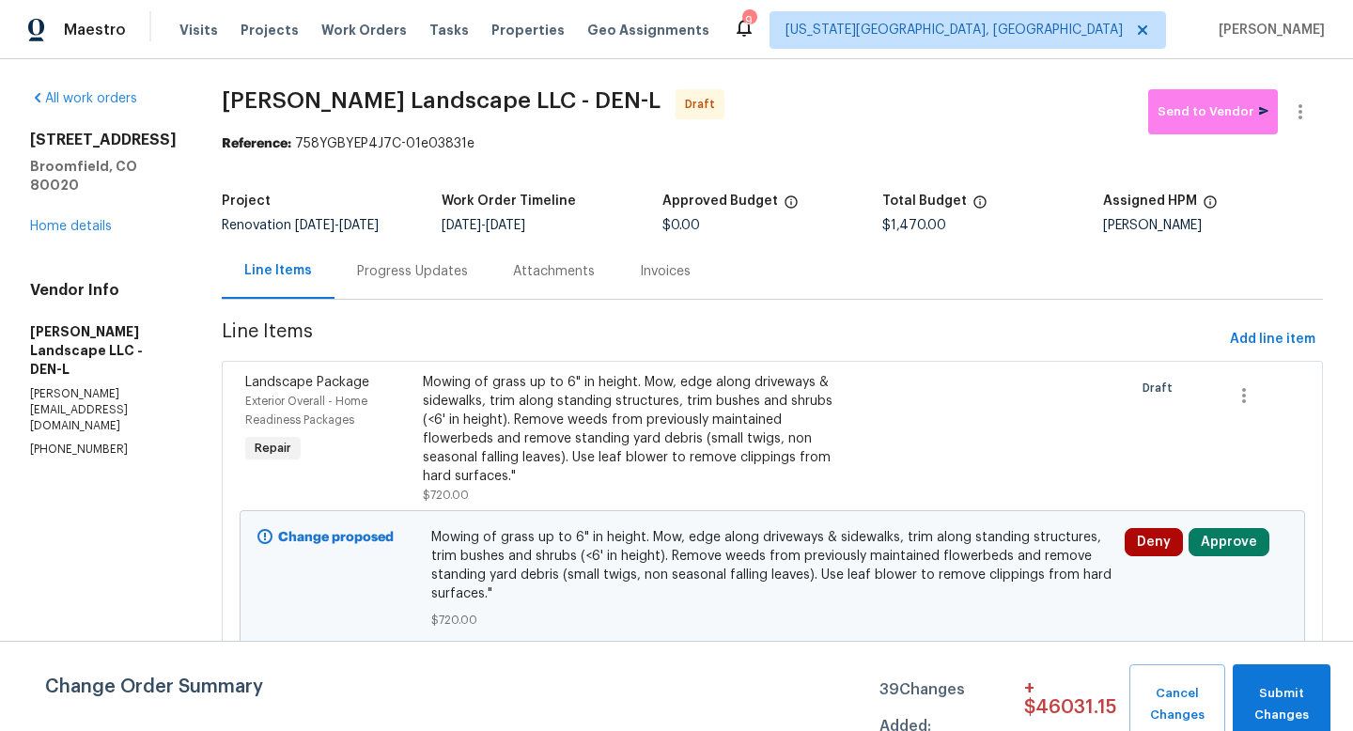
click at [426, 280] on div "Progress Updates" at bounding box center [412, 271] width 111 height 19
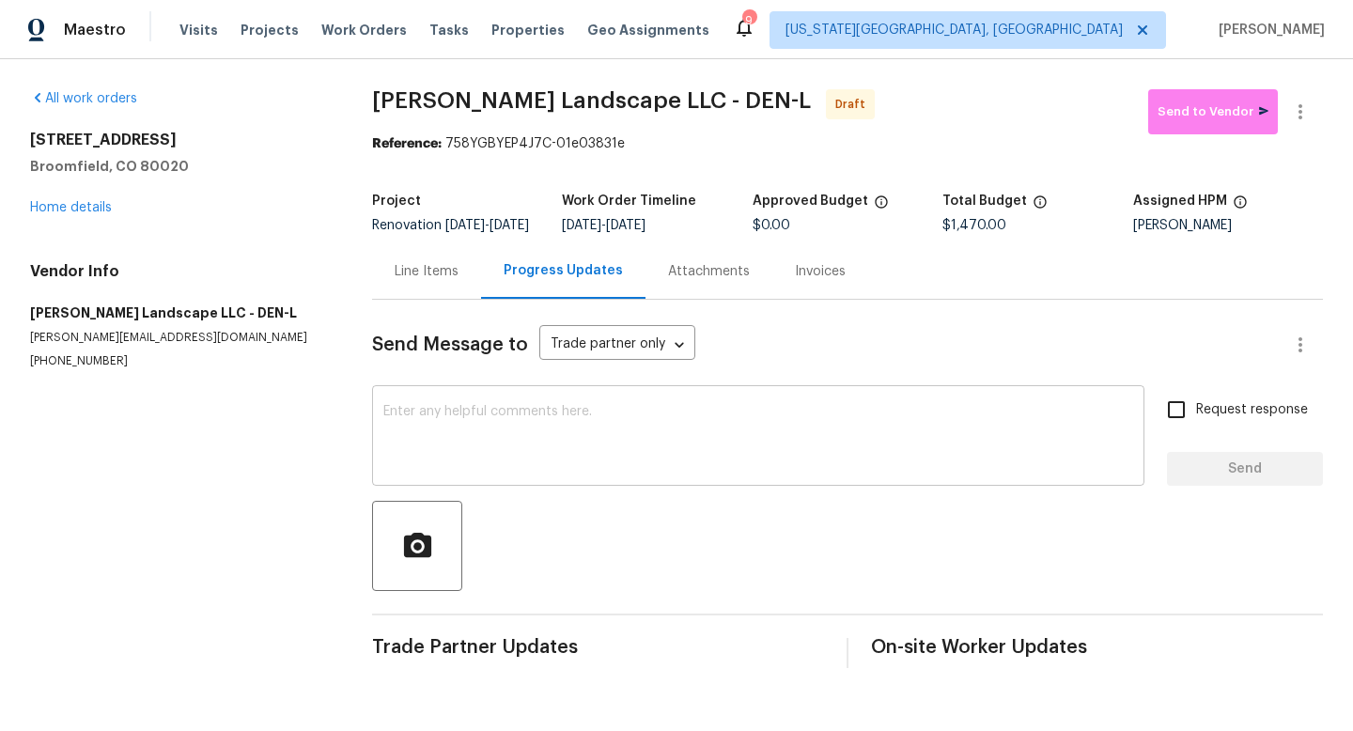
click at [516, 443] on textarea at bounding box center [758, 438] width 750 height 66
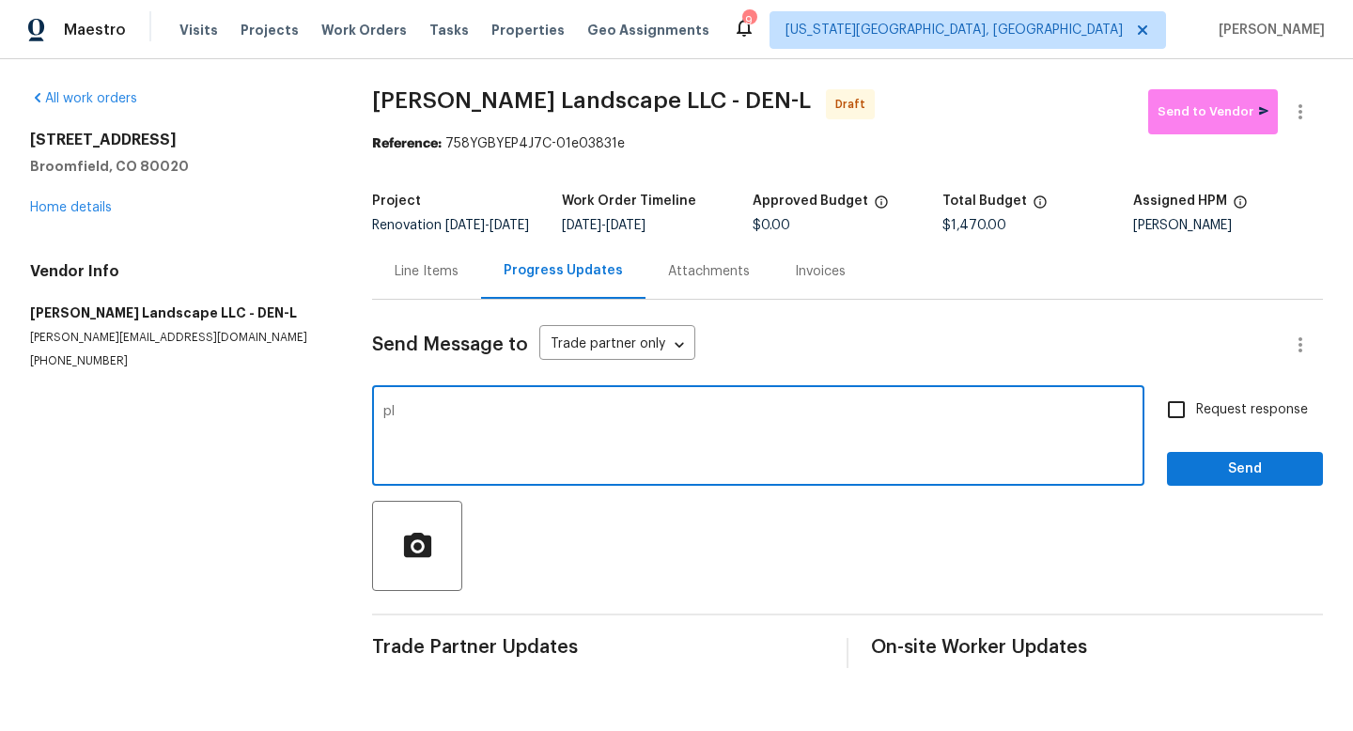
type textarea "p"
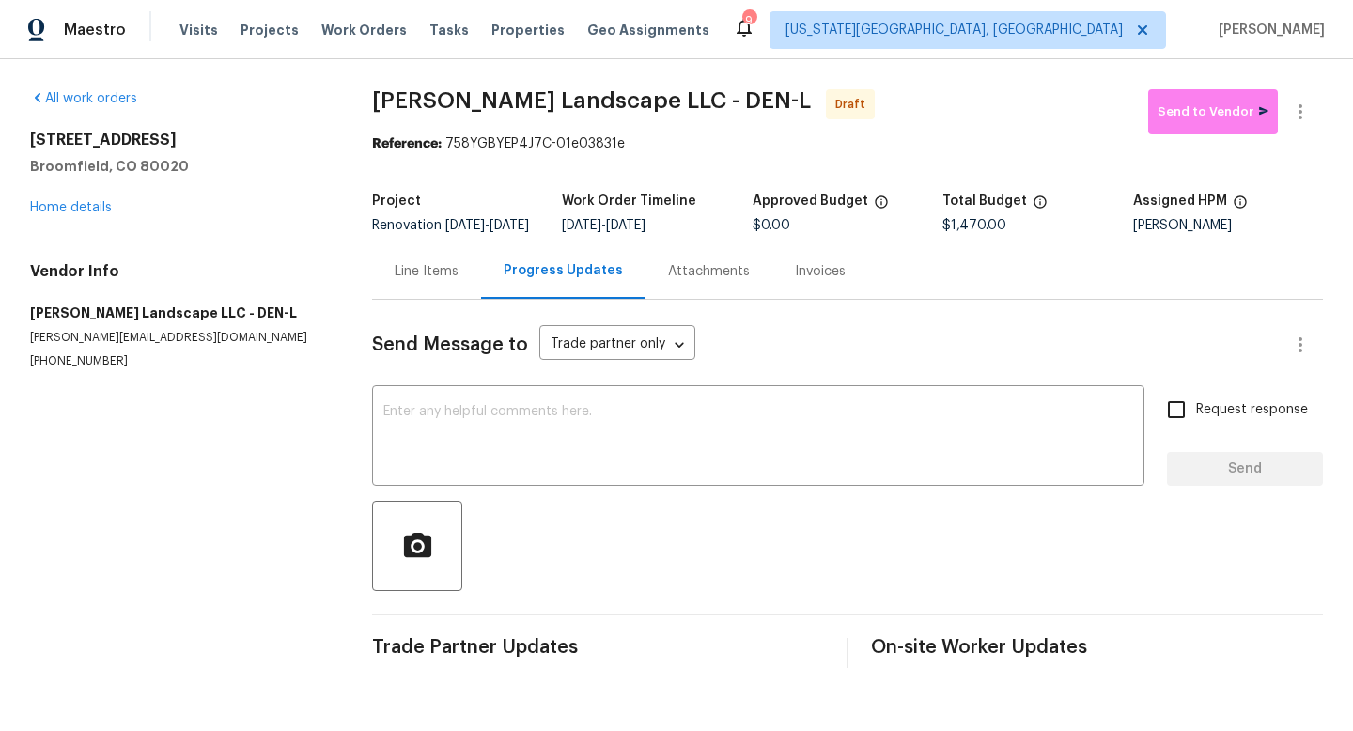
click at [415, 295] on div "Line Items" at bounding box center [426, 270] width 109 height 55
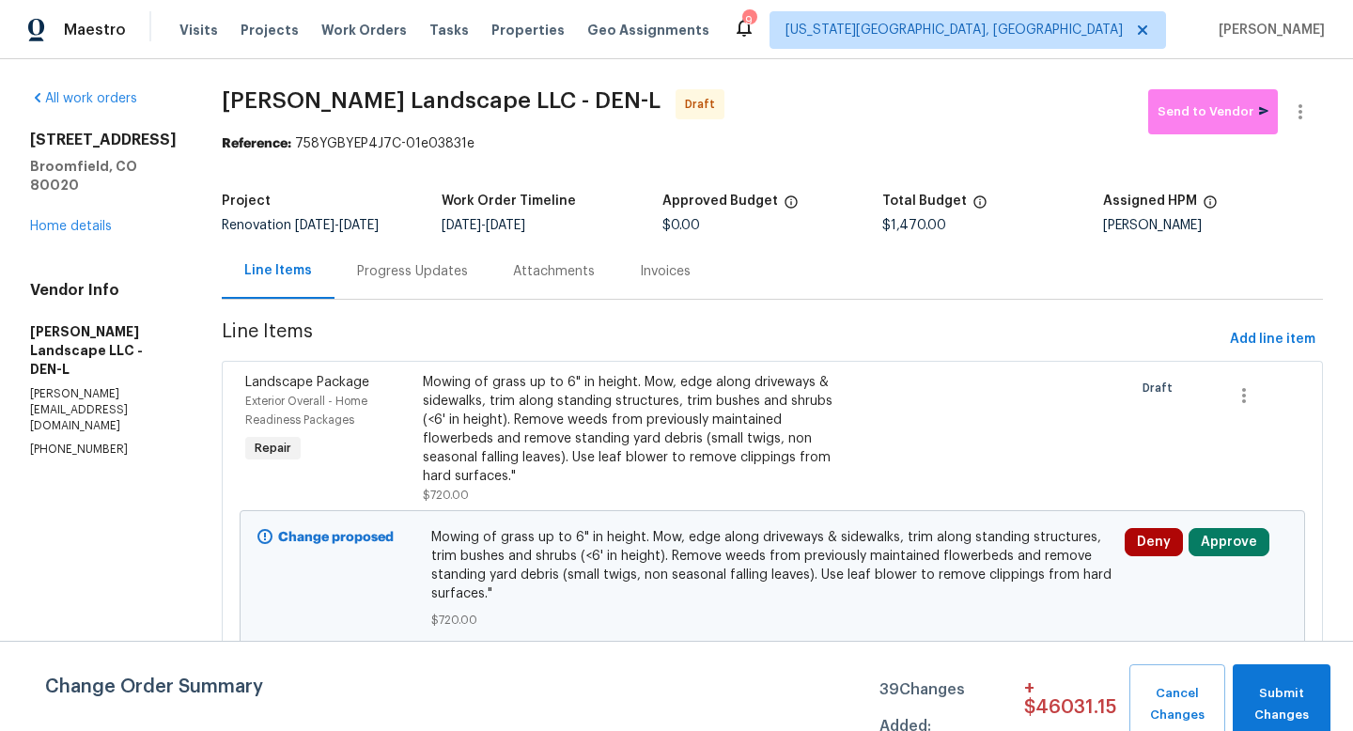
scroll to position [23, 0]
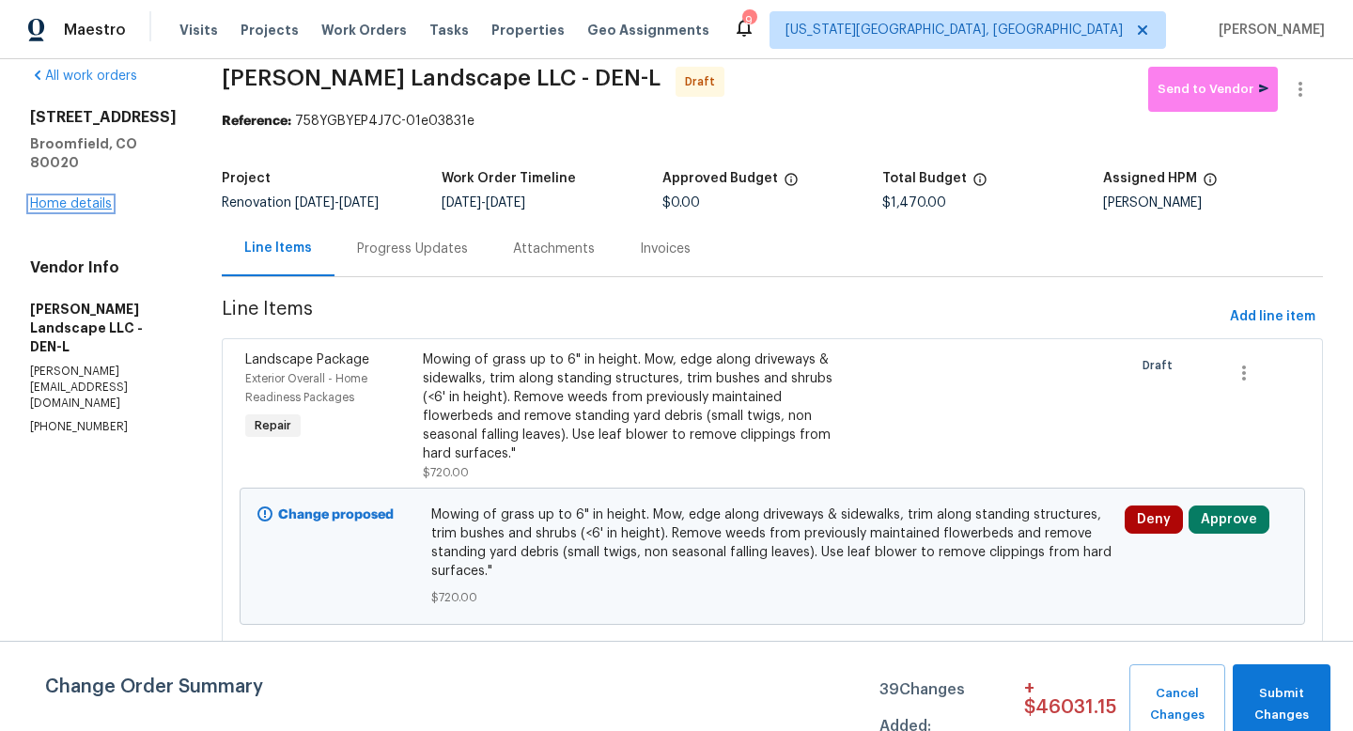
click at [79, 197] on link "Home details" at bounding box center [71, 203] width 82 height 13
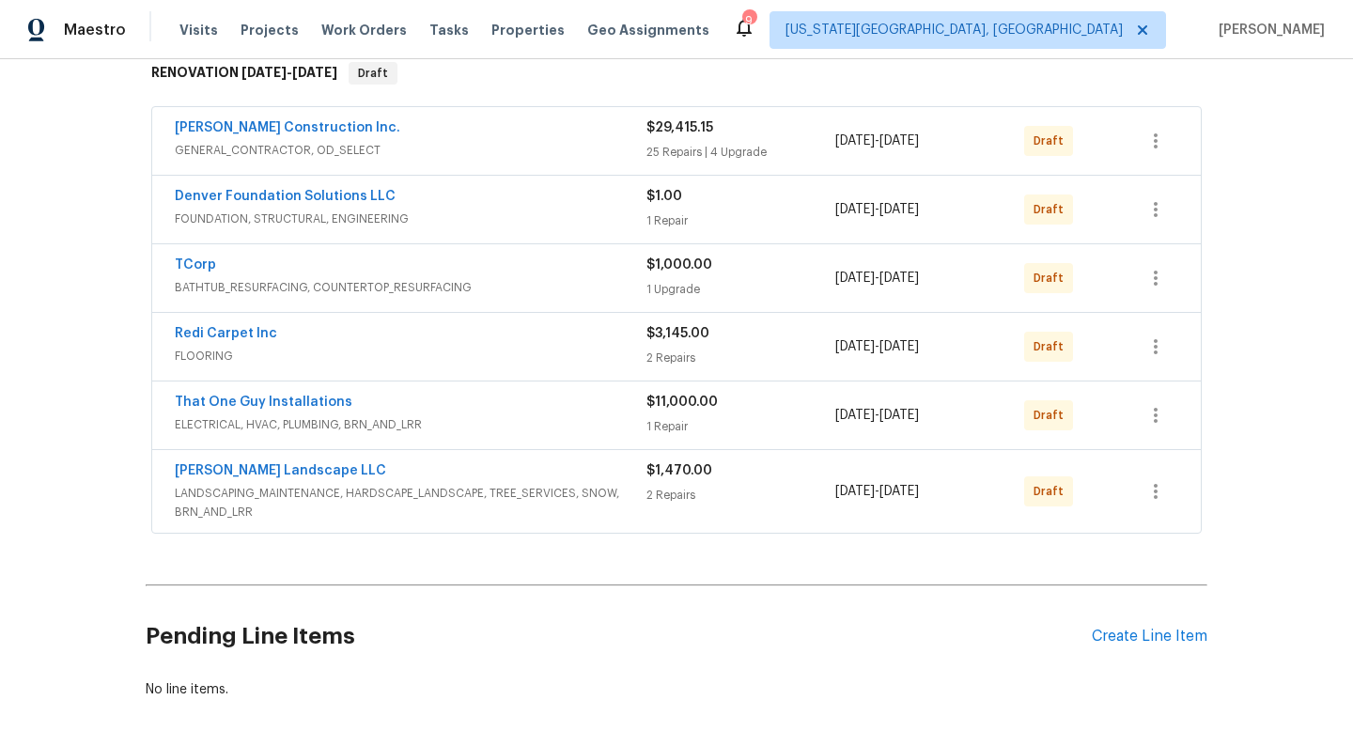
scroll to position [233, 0]
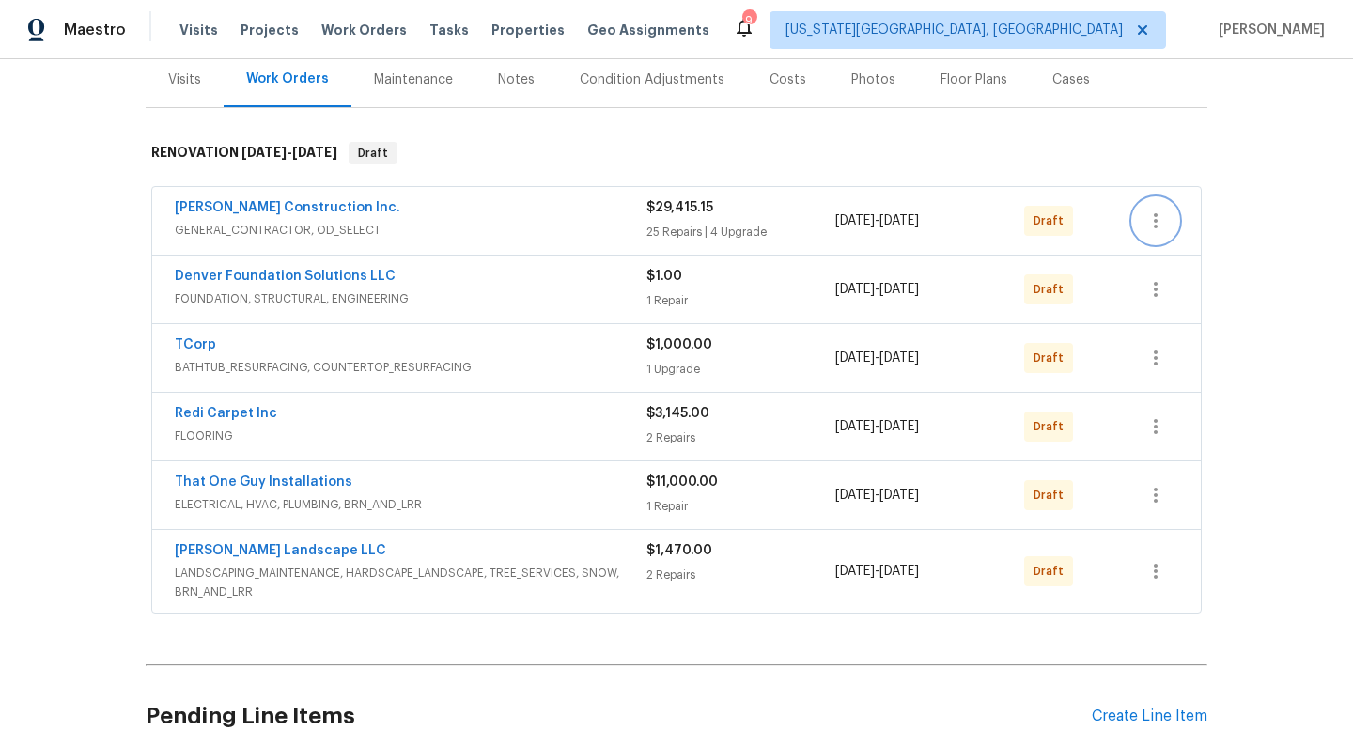
click at [1156, 218] on icon "button" at bounding box center [1156, 221] width 23 height 23
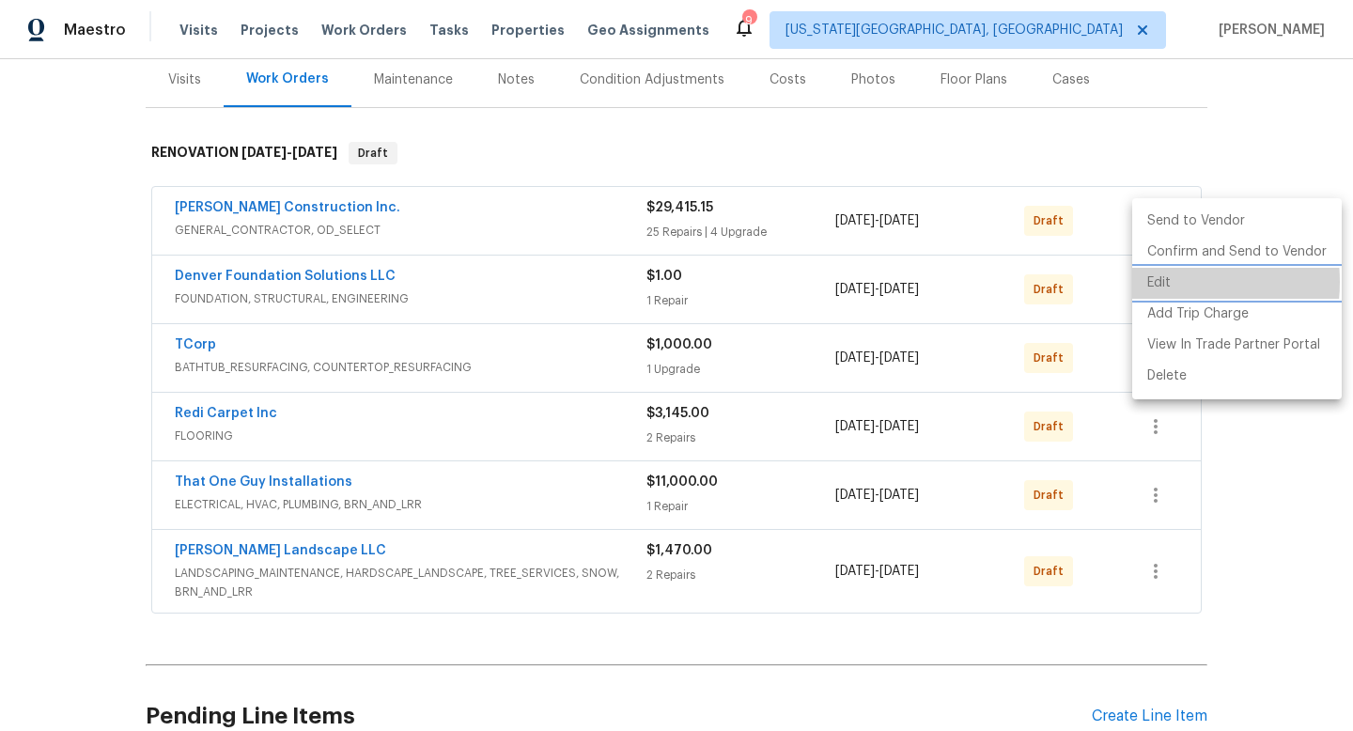
click at [1155, 282] on li "Edit" at bounding box center [1237, 283] width 210 height 31
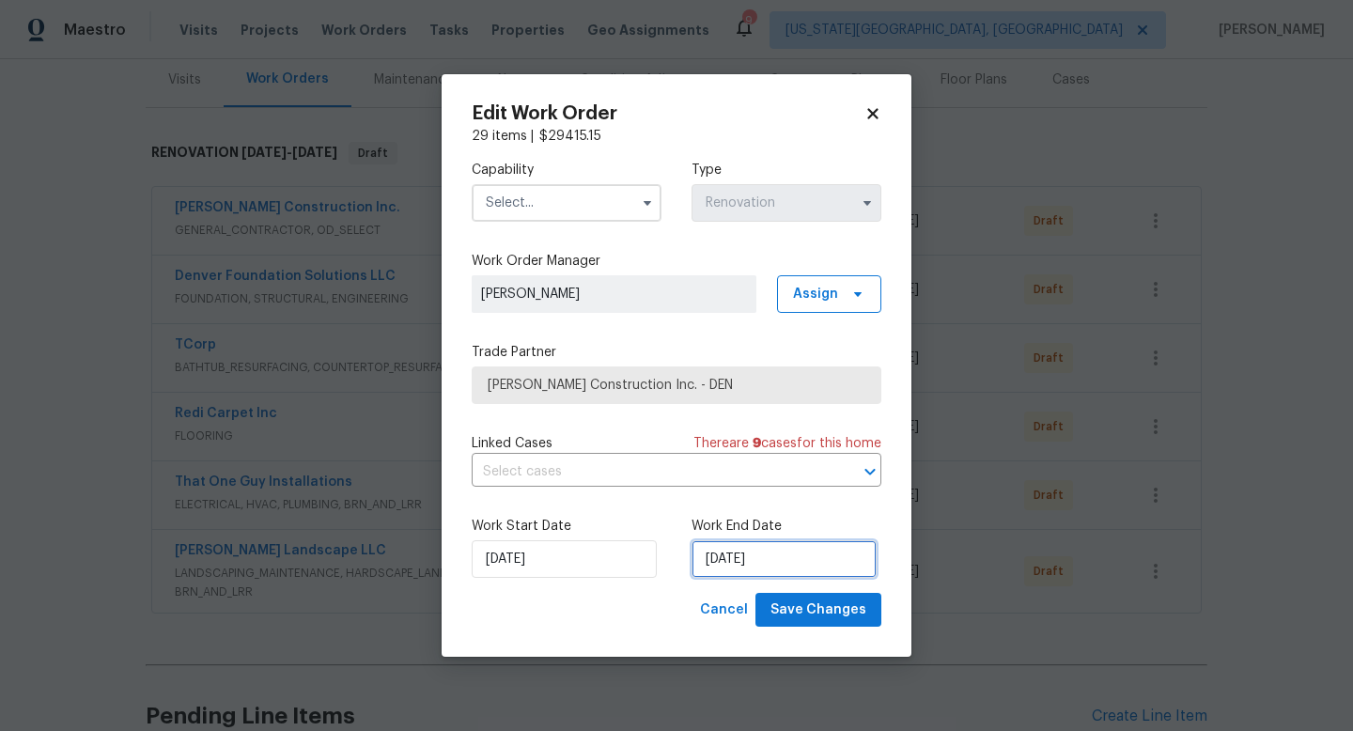
click at [727, 556] on input "[DATE]" at bounding box center [784, 559] width 185 height 38
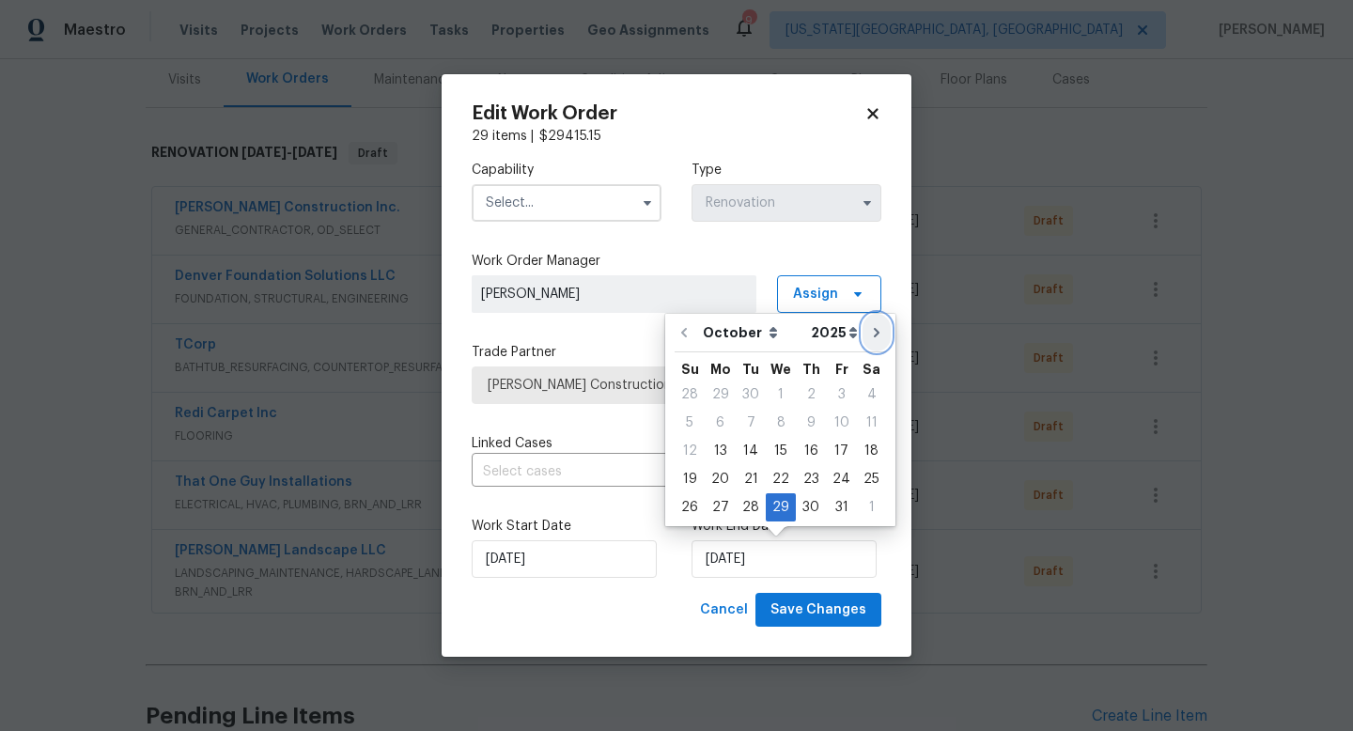
click at [872, 338] on icon "Go to next month" at bounding box center [876, 332] width 15 height 15
type input "[DATE]"
select select "10"
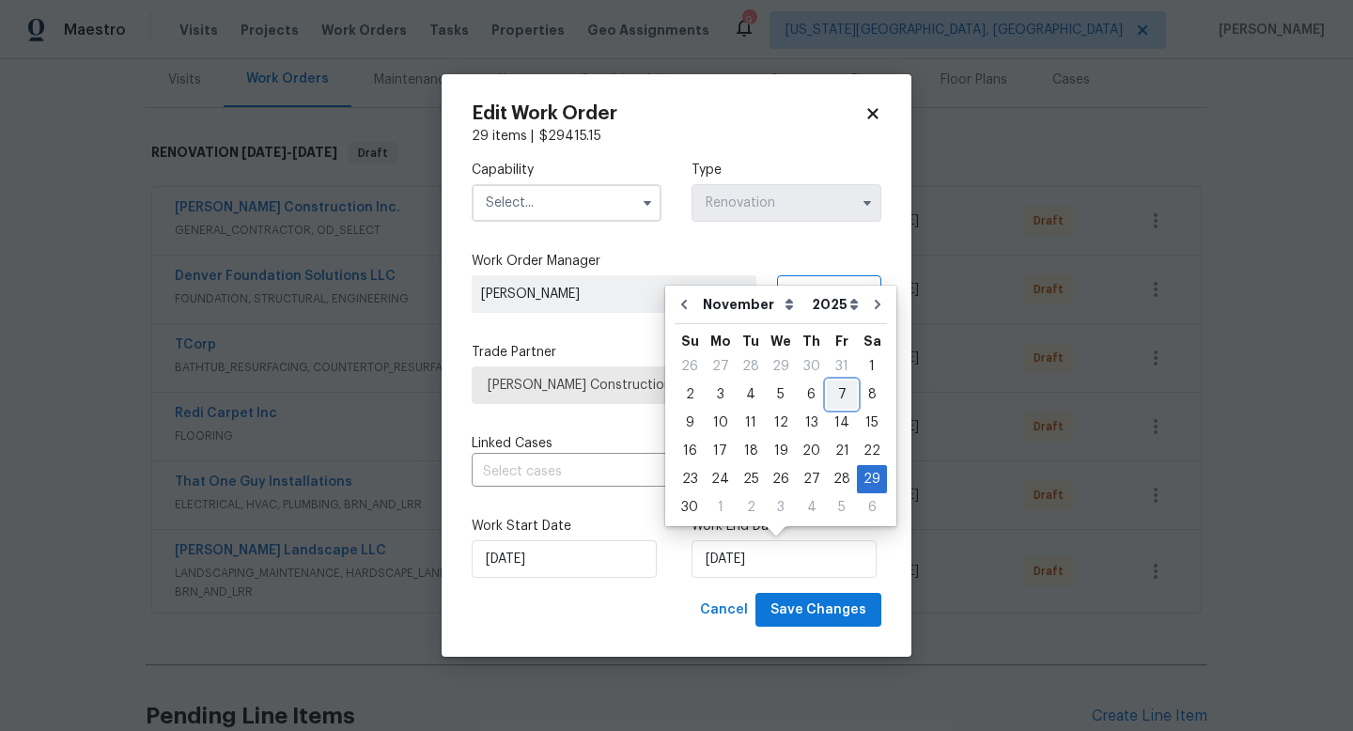
click at [837, 398] on div "7" at bounding box center [842, 395] width 30 height 26
type input "[DATE]"
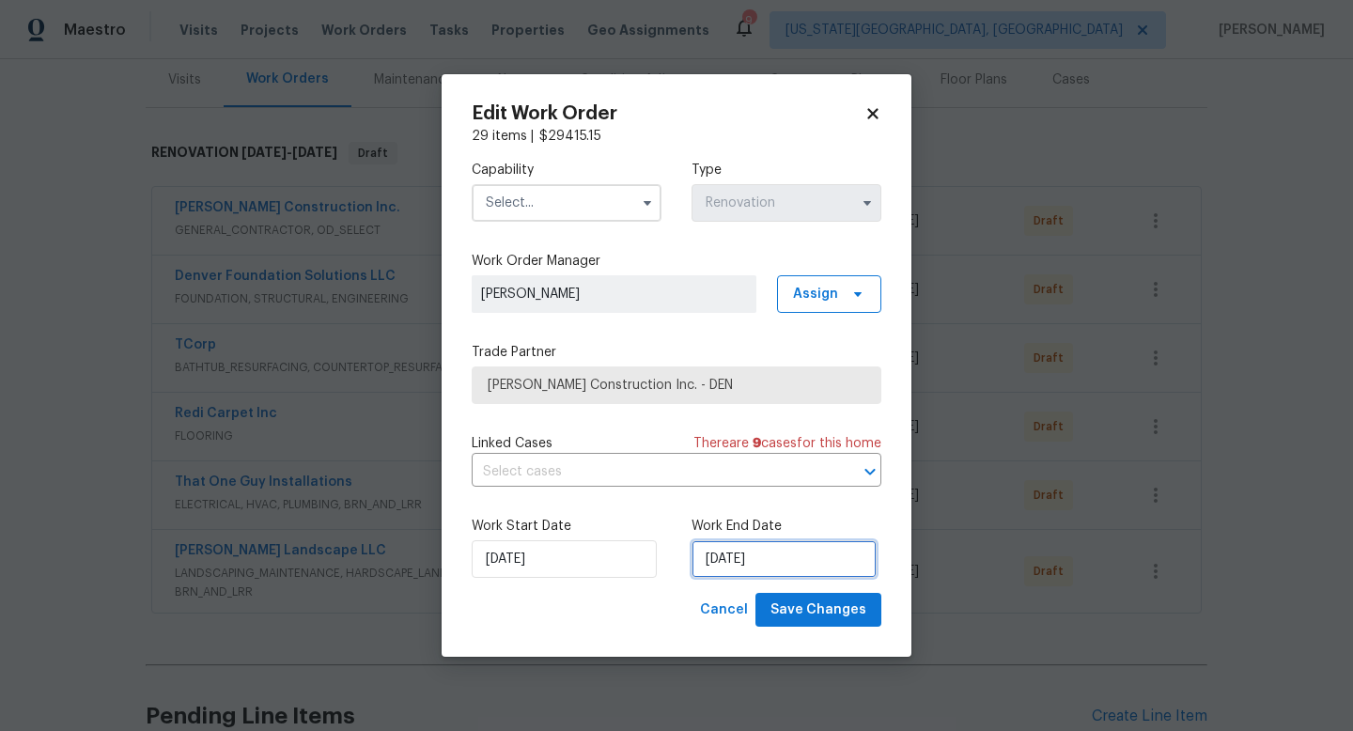
select select "10"
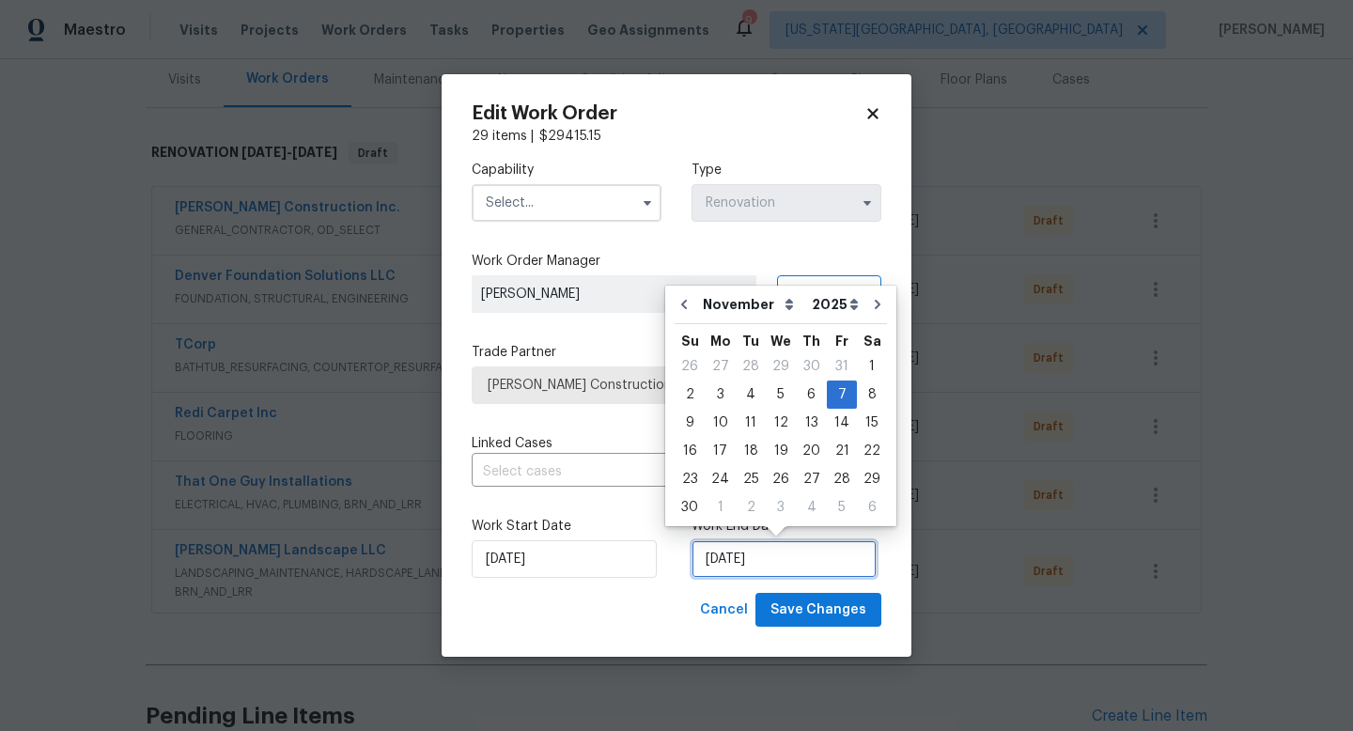
click at [736, 570] on input "[DATE]" at bounding box center [784, 559] width 185 height 38
click at [685, 310] on icon "Go to previous month" at bounding box center [684, 304] width 15 height 15
type input "[DATE]"
select select "9"
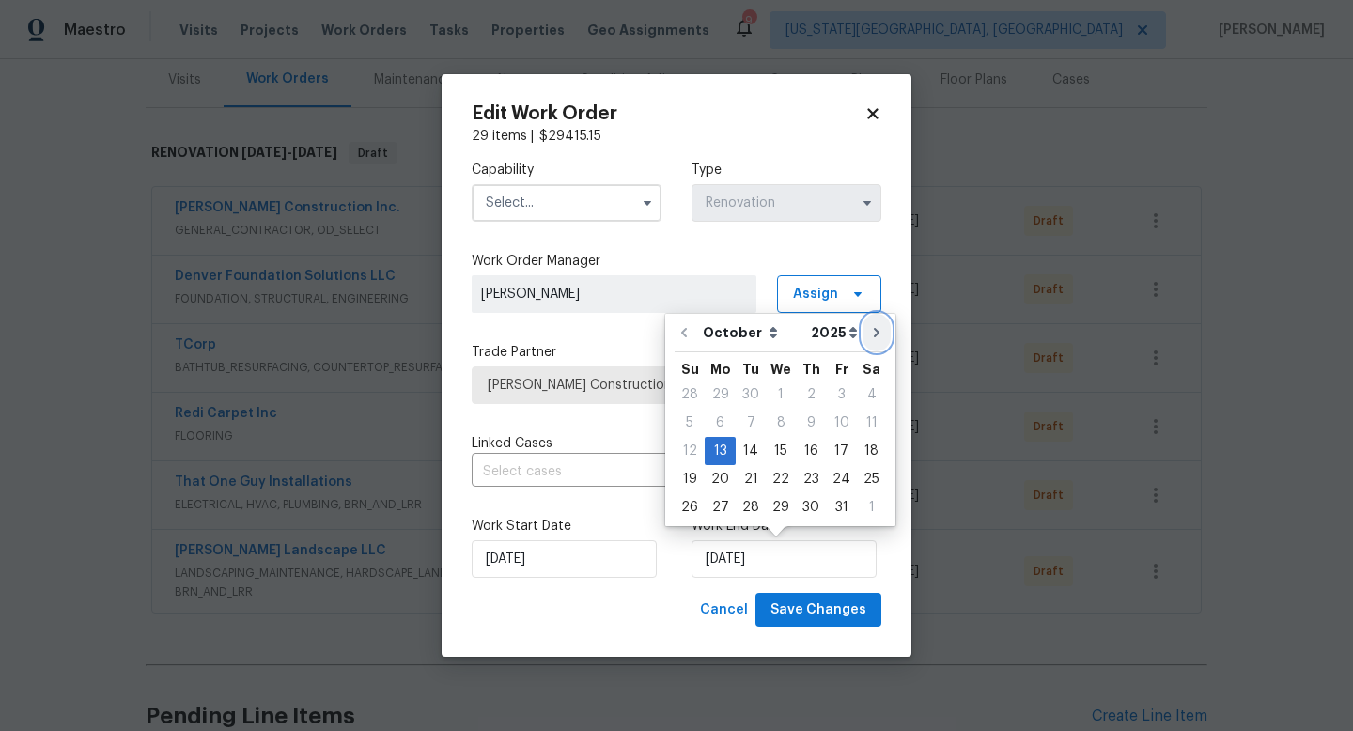
click at [872, 328] on icon "Go to next month" at bounding box center [876, 332] width 15 height 15
type input "[DATE]"
select select "10"
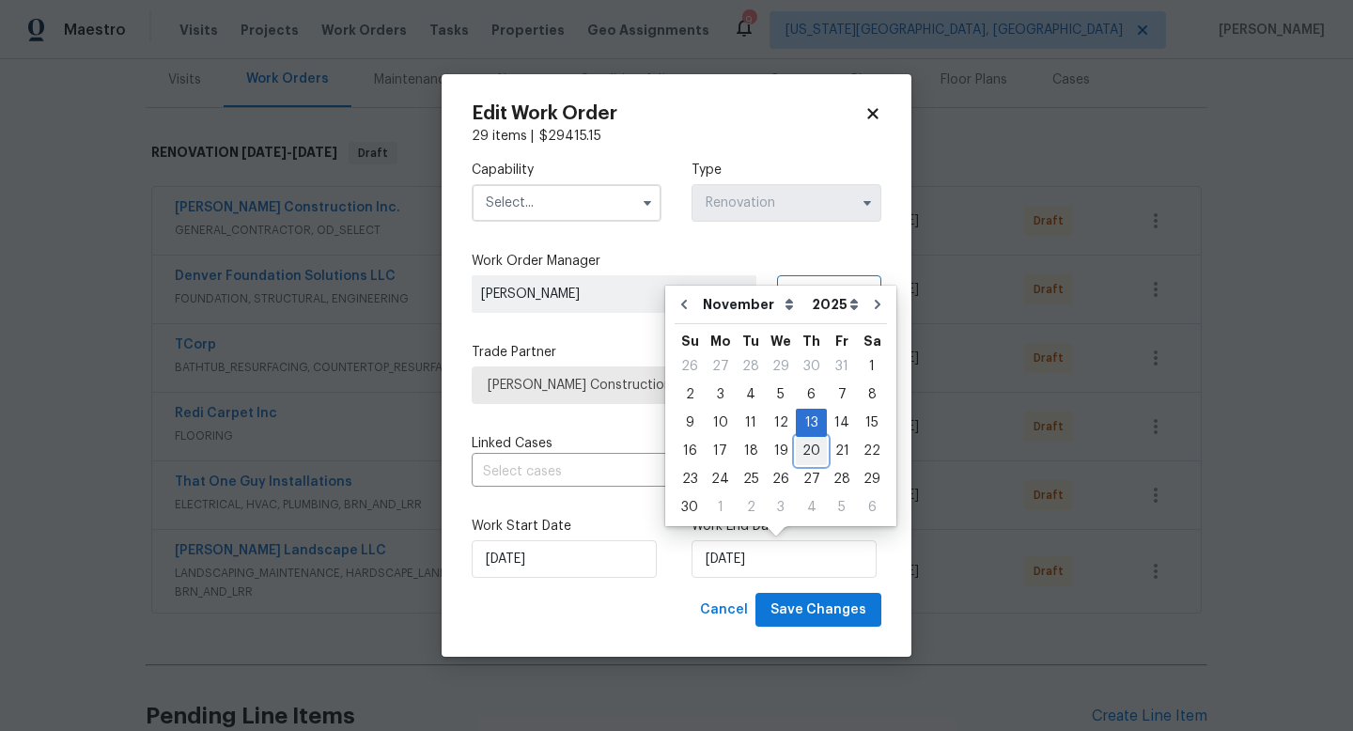
click at [808, 450] on div "20" at bounding box center [811, 451] width 31 height 26
type input "[DATE]"
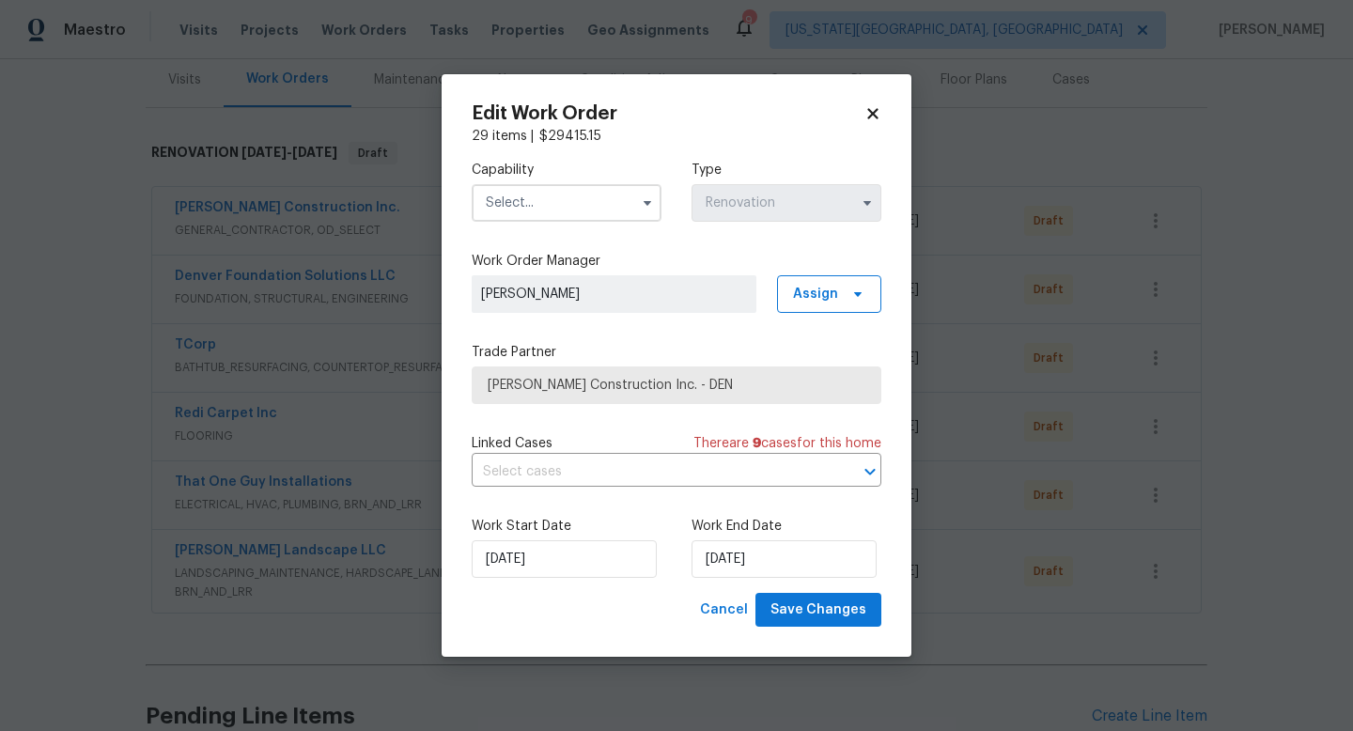
click at [518, 205] on input "text" at bounding box center [567, 203] width 190 height 38
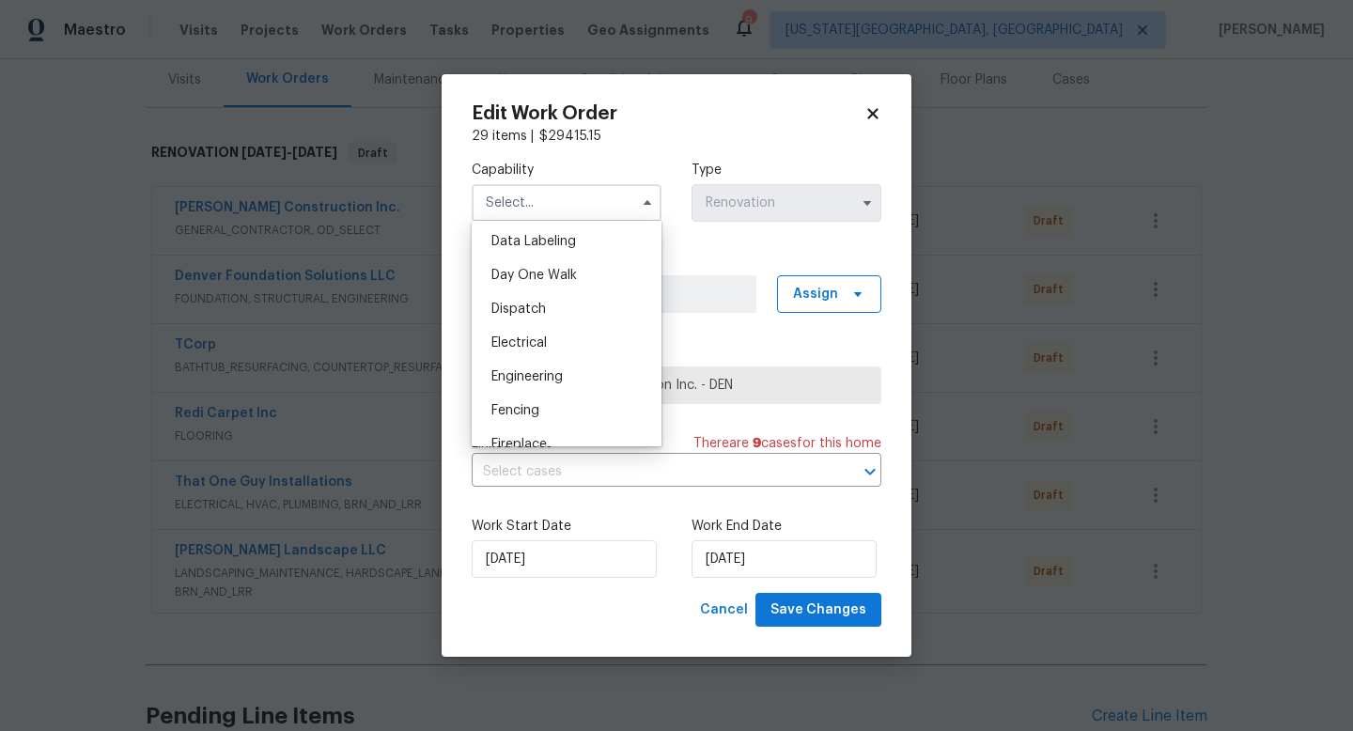
scroll to position [869, 0]
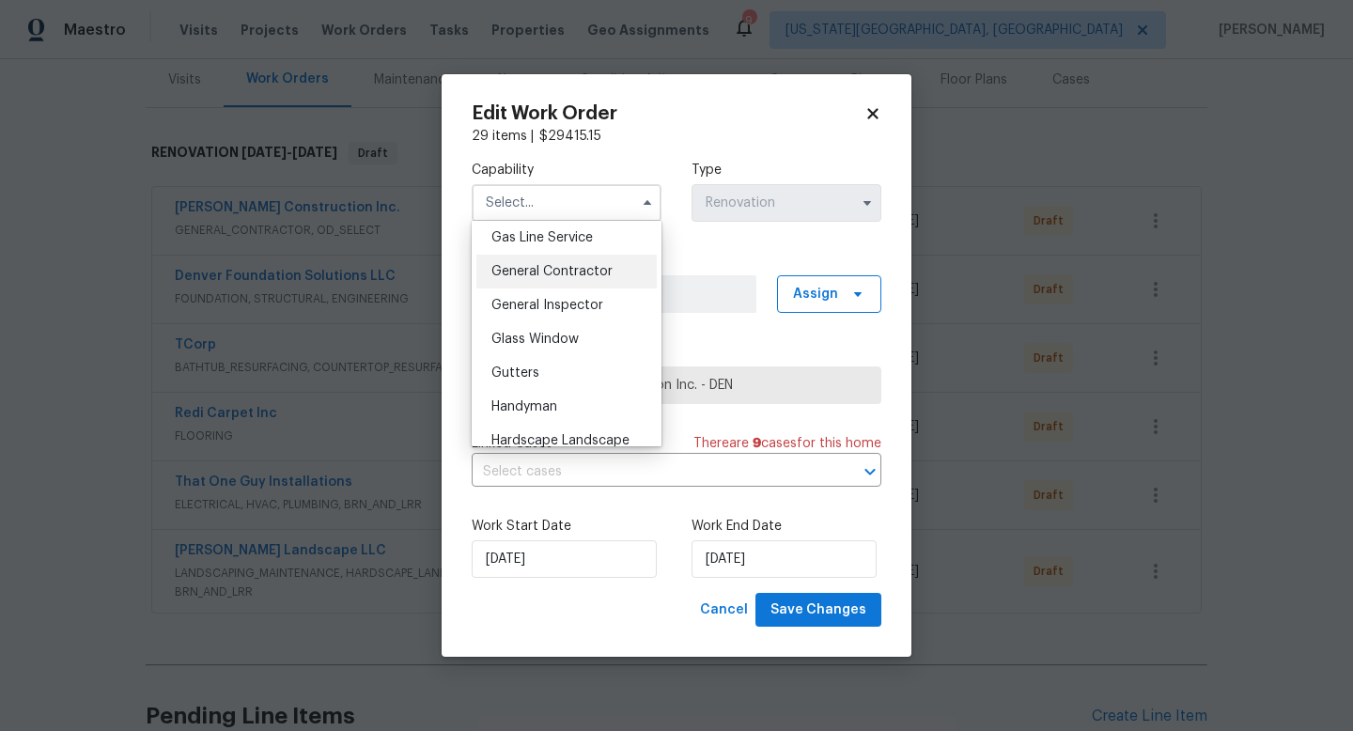
click at [526, 268] on span "General Contractor" at bounding box center [552, 271] width 121 height 13
type input "General Contractor"
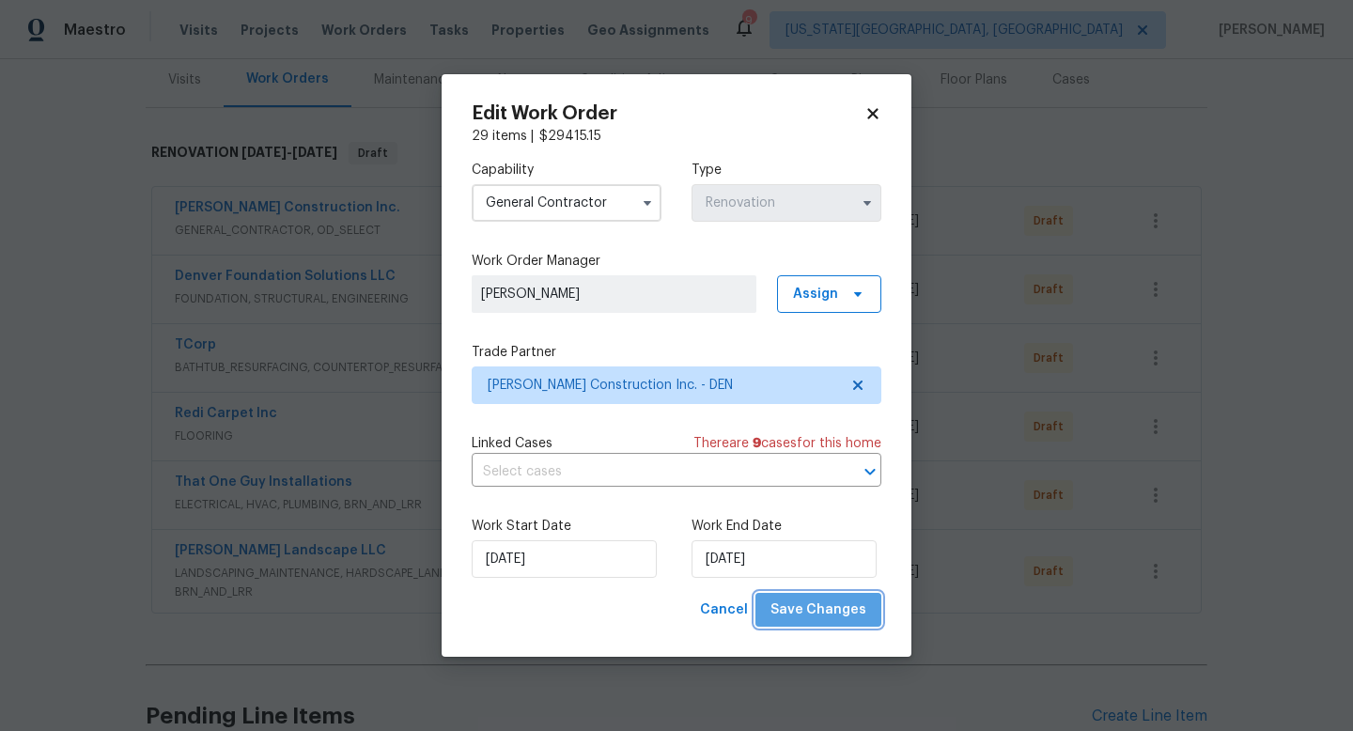
click at [824, 623] on button "Save Changes" at bounding box center [819, 610] width 126 height 35
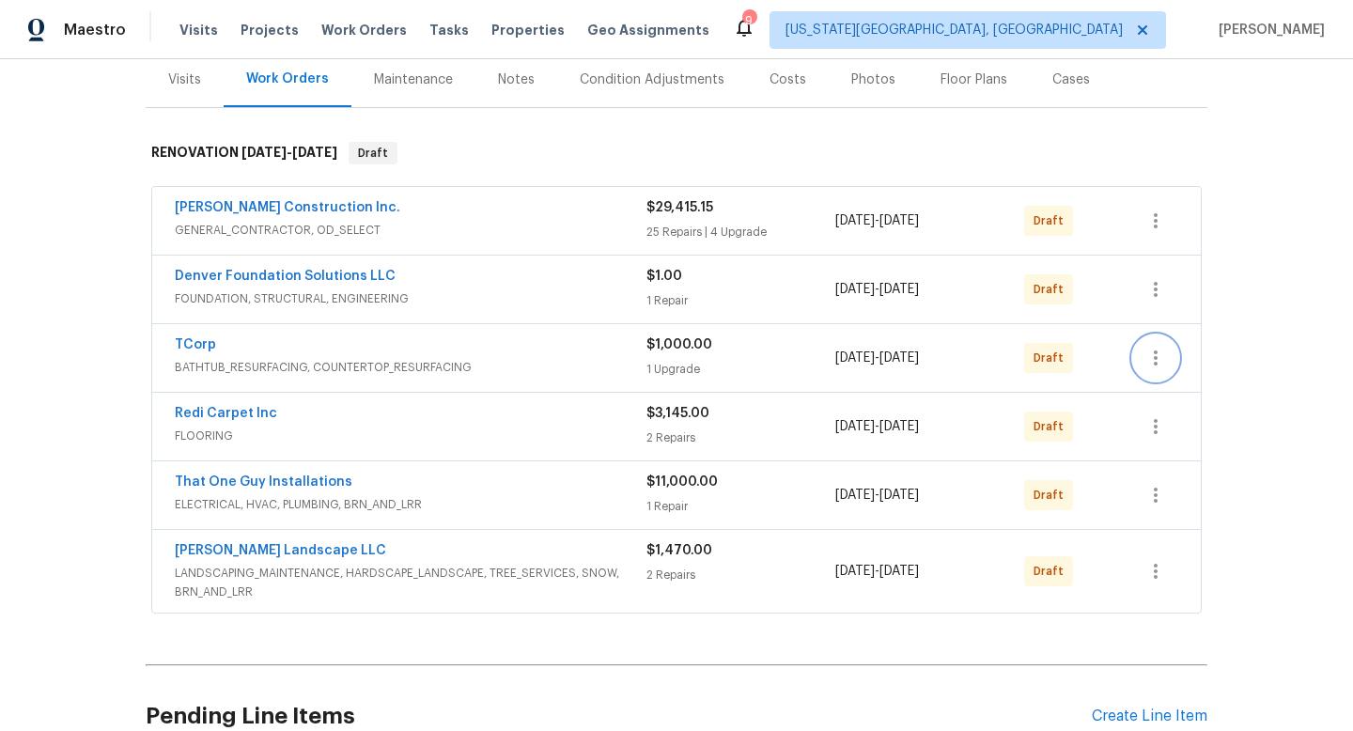
click at [1151, 364] on icon "button" at bounding box center [1156, 358] width 23 height 23
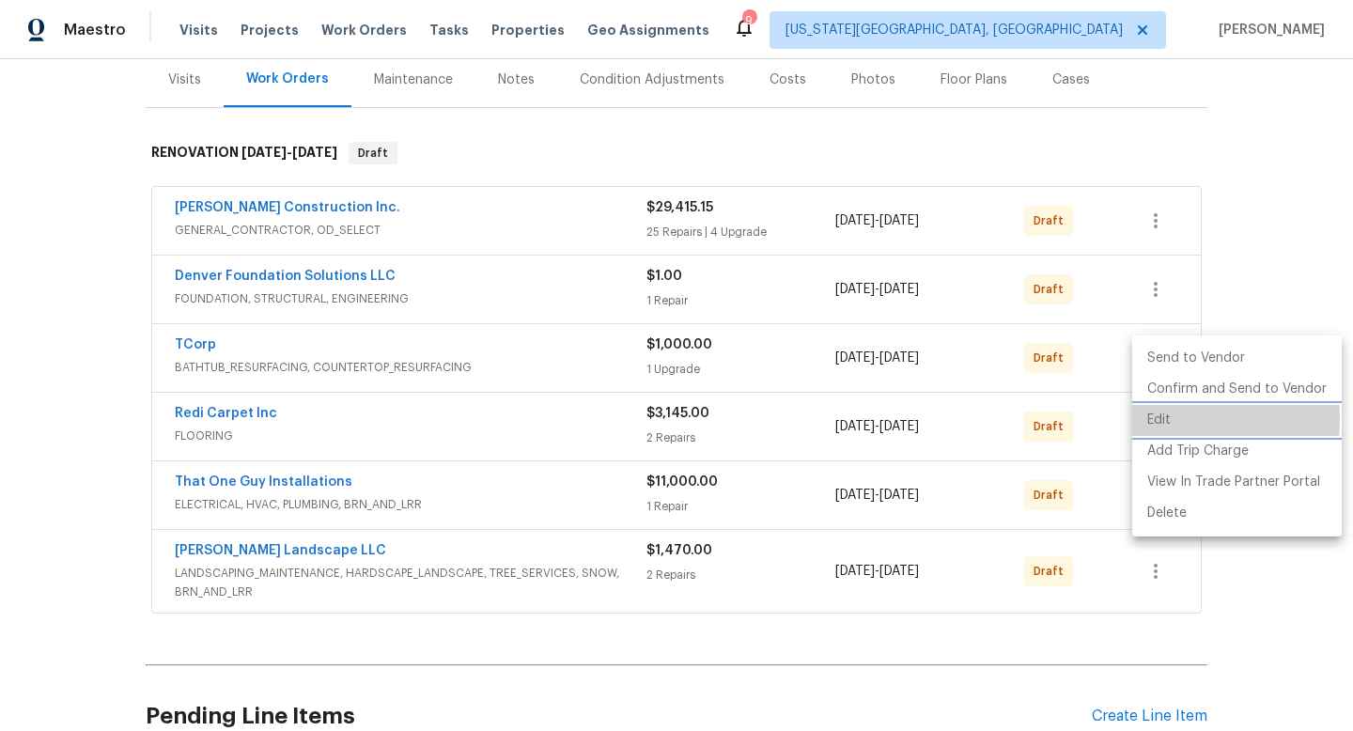
click at [1150, 420] on li "Edit" at bounding box center [1237, 420] width 210 height 31
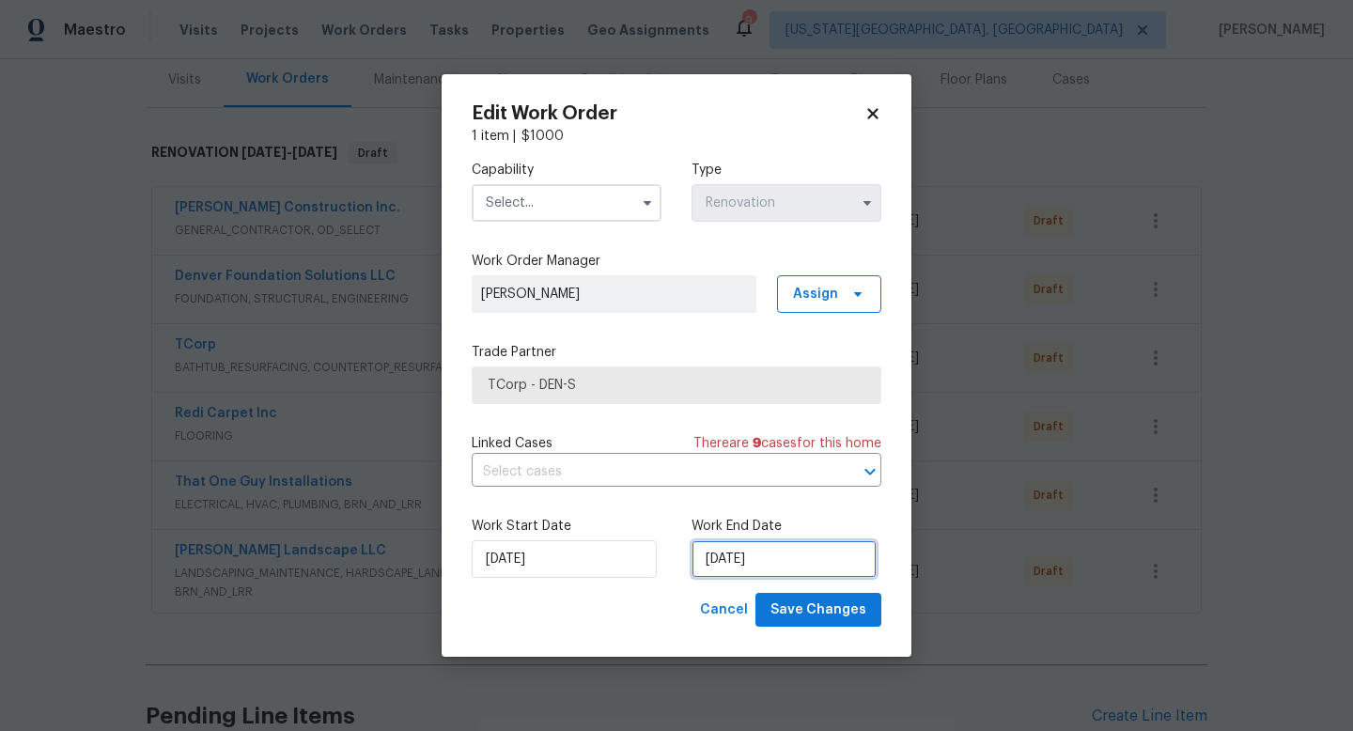
click at [806, 553] on input "[DATE]" at bounding box center [784, 559] width 185 height 38
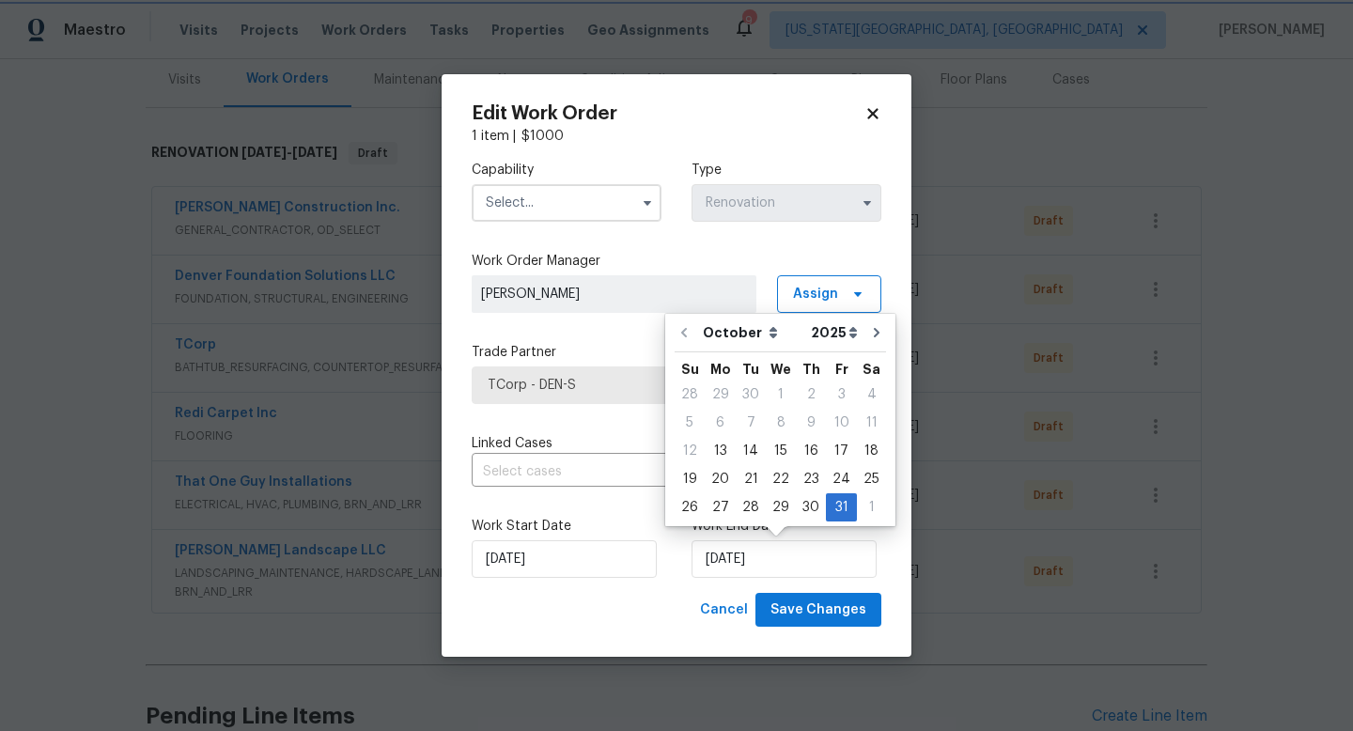
click at [872, 110] on icon at bounding box center [873, 113] width 17 height 17
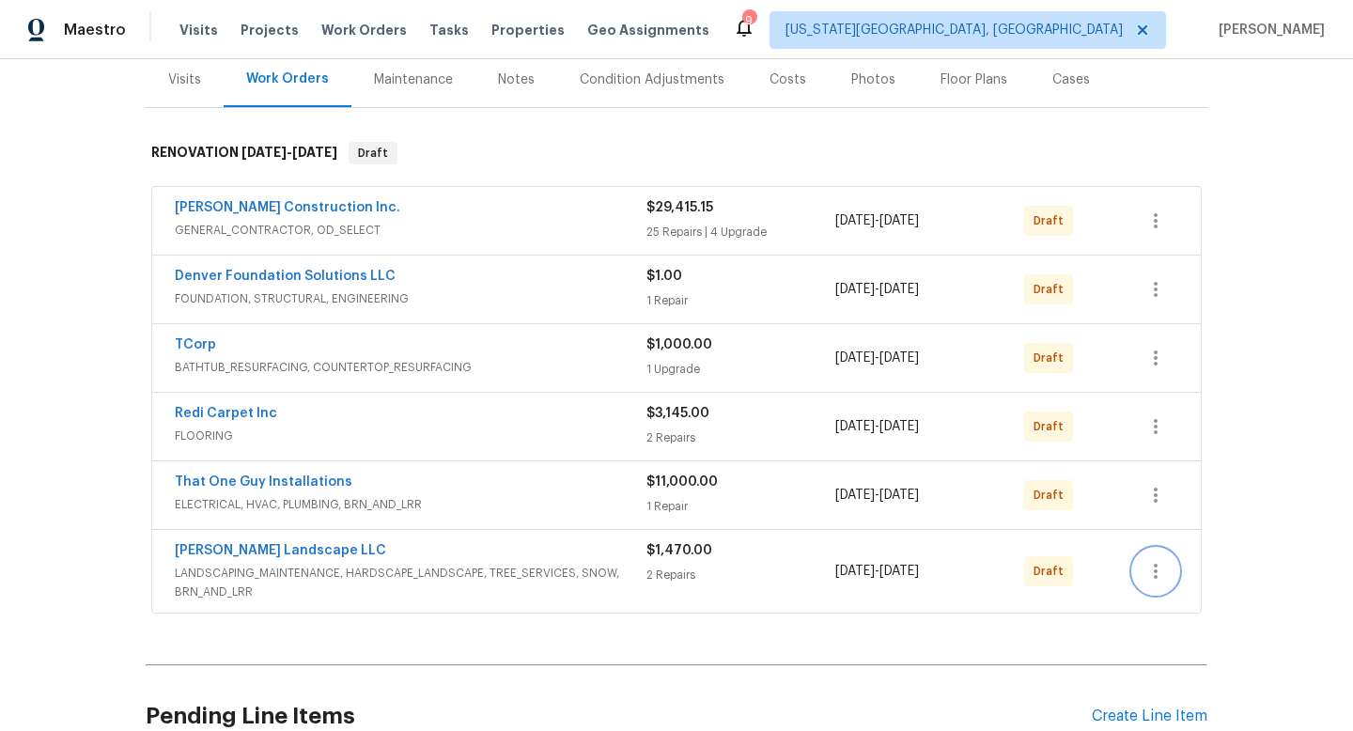
click at [1161, 573] on icon "button" at bounding box center [1156, 571] width 23 height 23
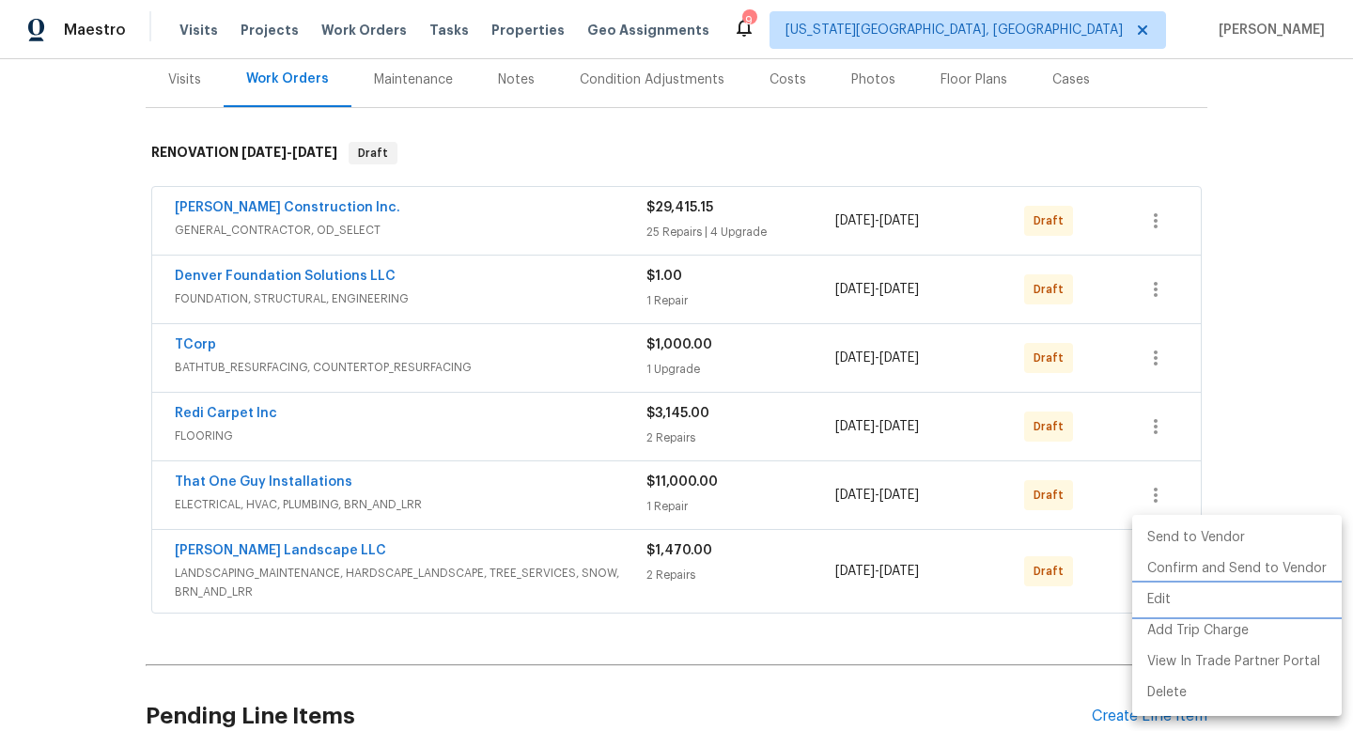
click at [1157, 601] on li "Edit" at bounding box center [1237, 600] width 210 height 31
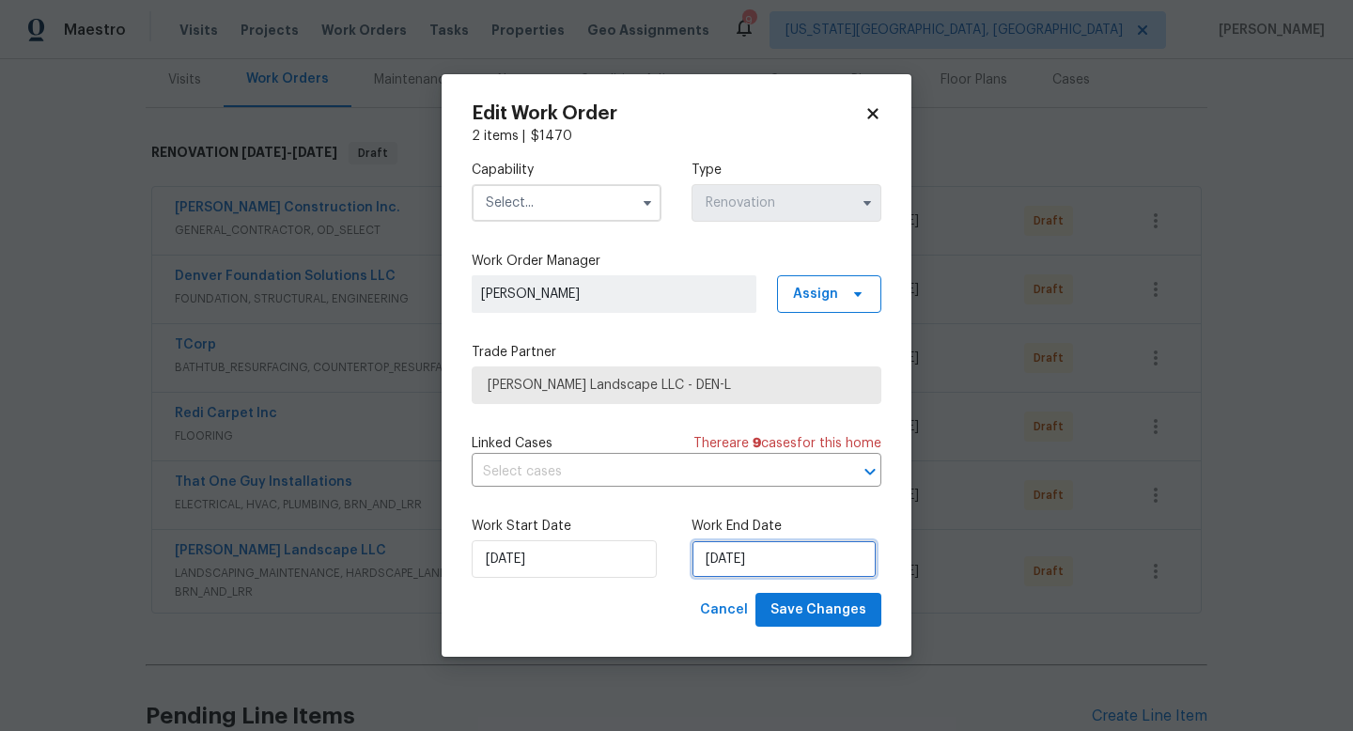
click at [750, 569] on input "10/24/2025" at bounding box center [784, 559] width 185 height 38
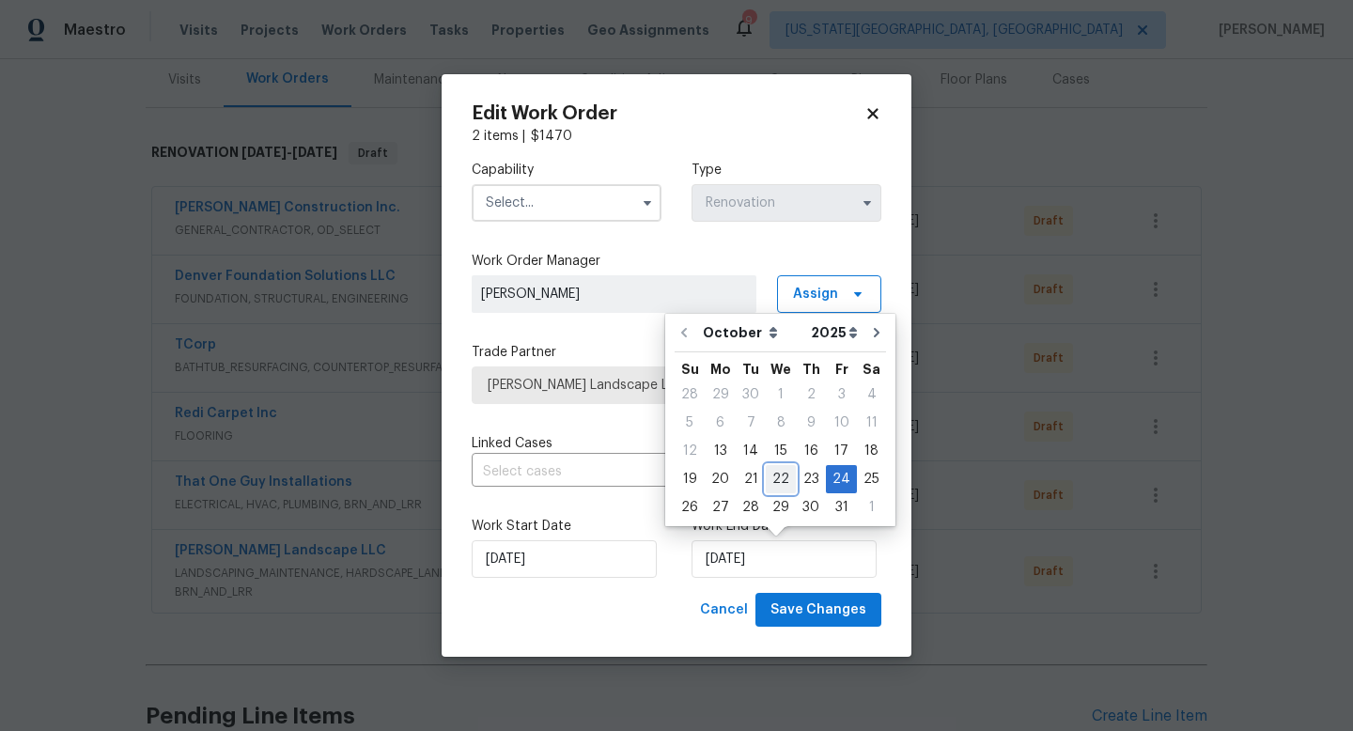
click at [780, 482] on div "22" at bounding box center [781, 479] width 30 height 26
type input "[DATE]"
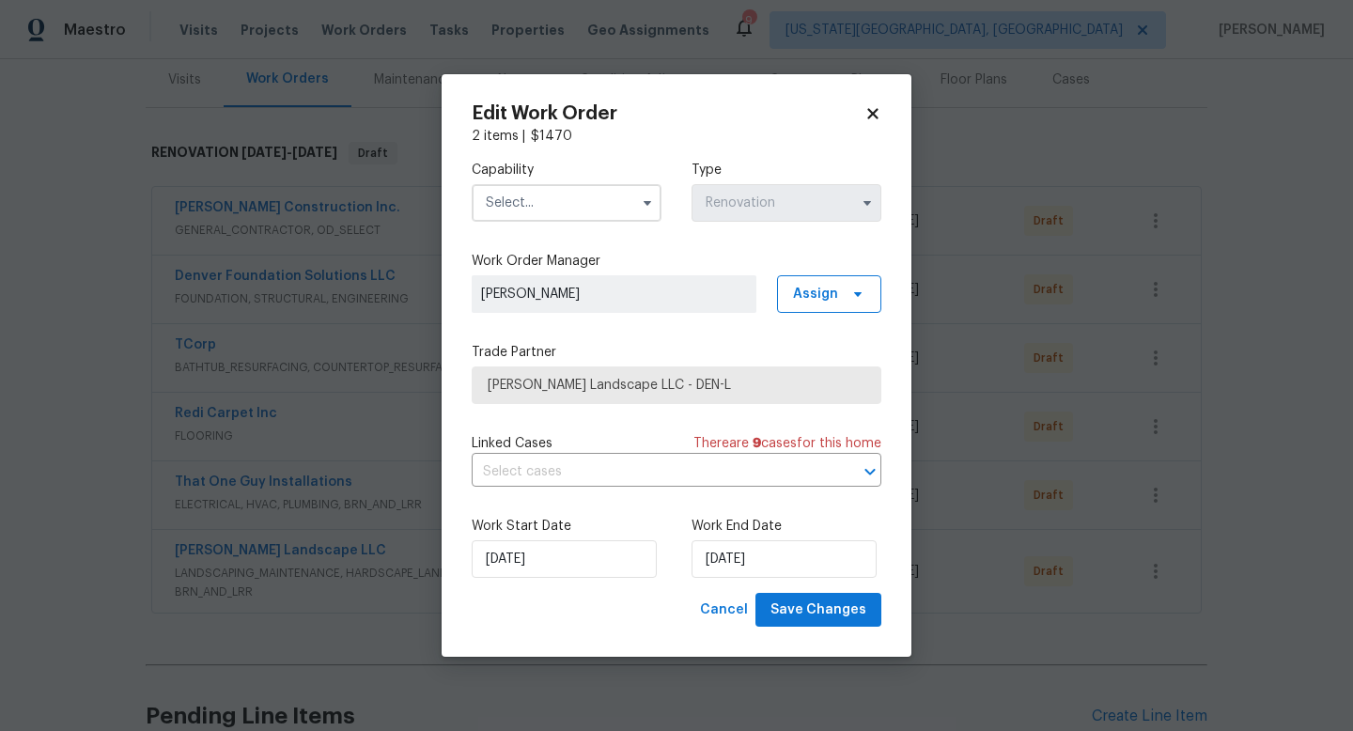
click at [492, 204] on input "text" at bounding box center [567, 203] width 190 height 38
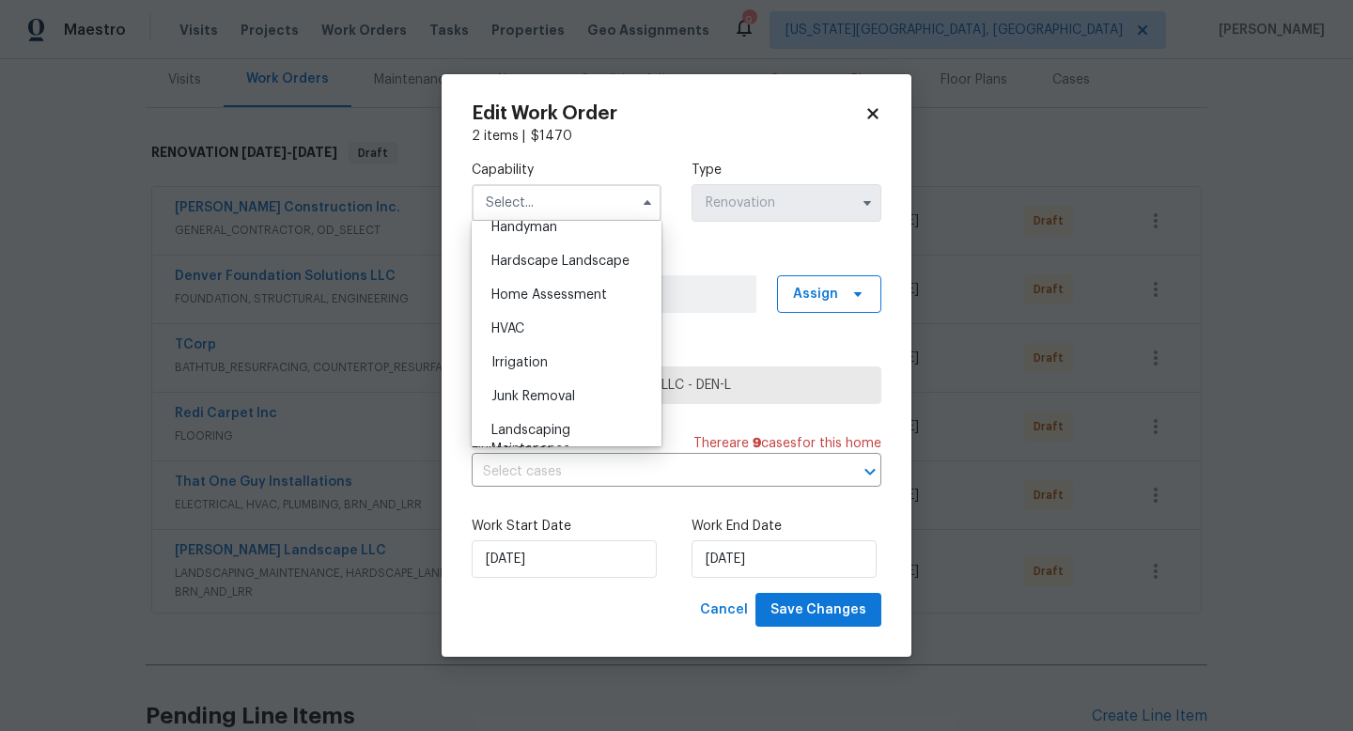
scroll to position [1120, 0]
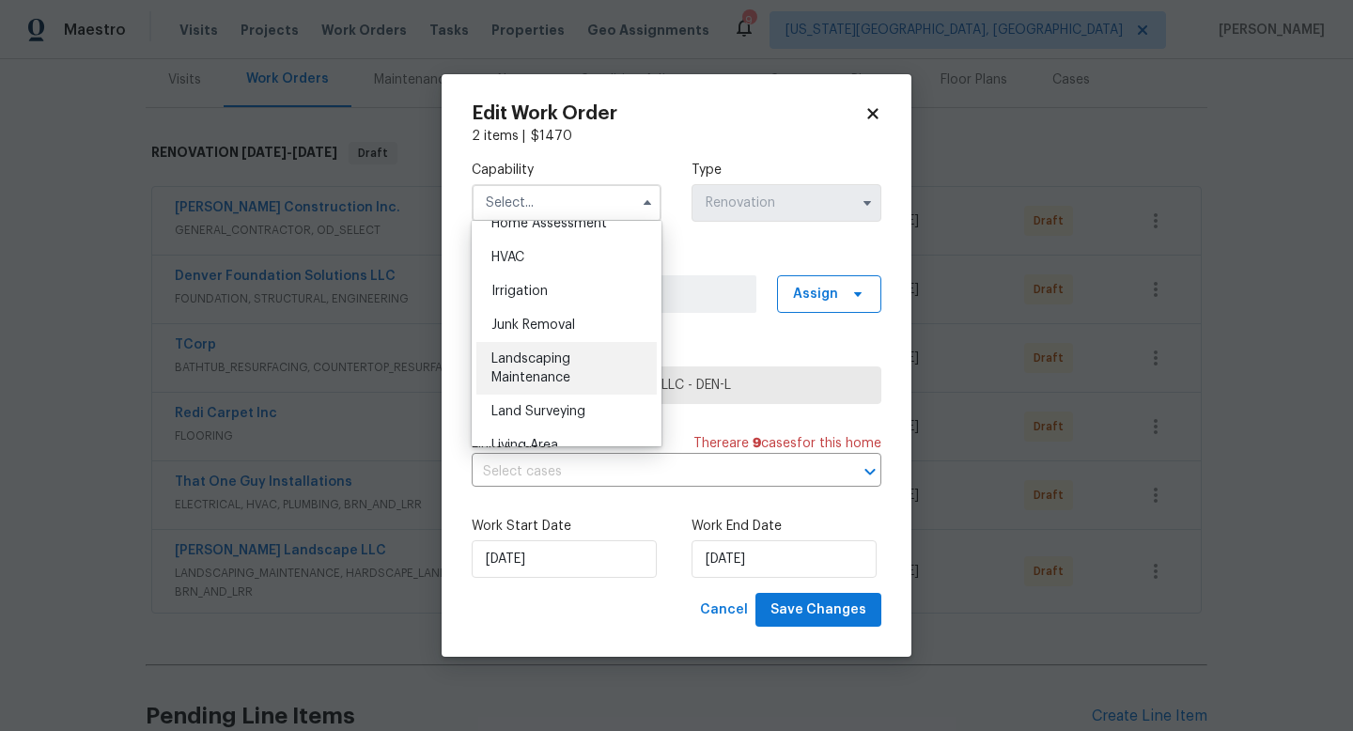
click at [528, 360] on span "Landscaping Maintenance" at bounding box center [531, 368] width 79 height 32
type input "Landscaping Maintenance"
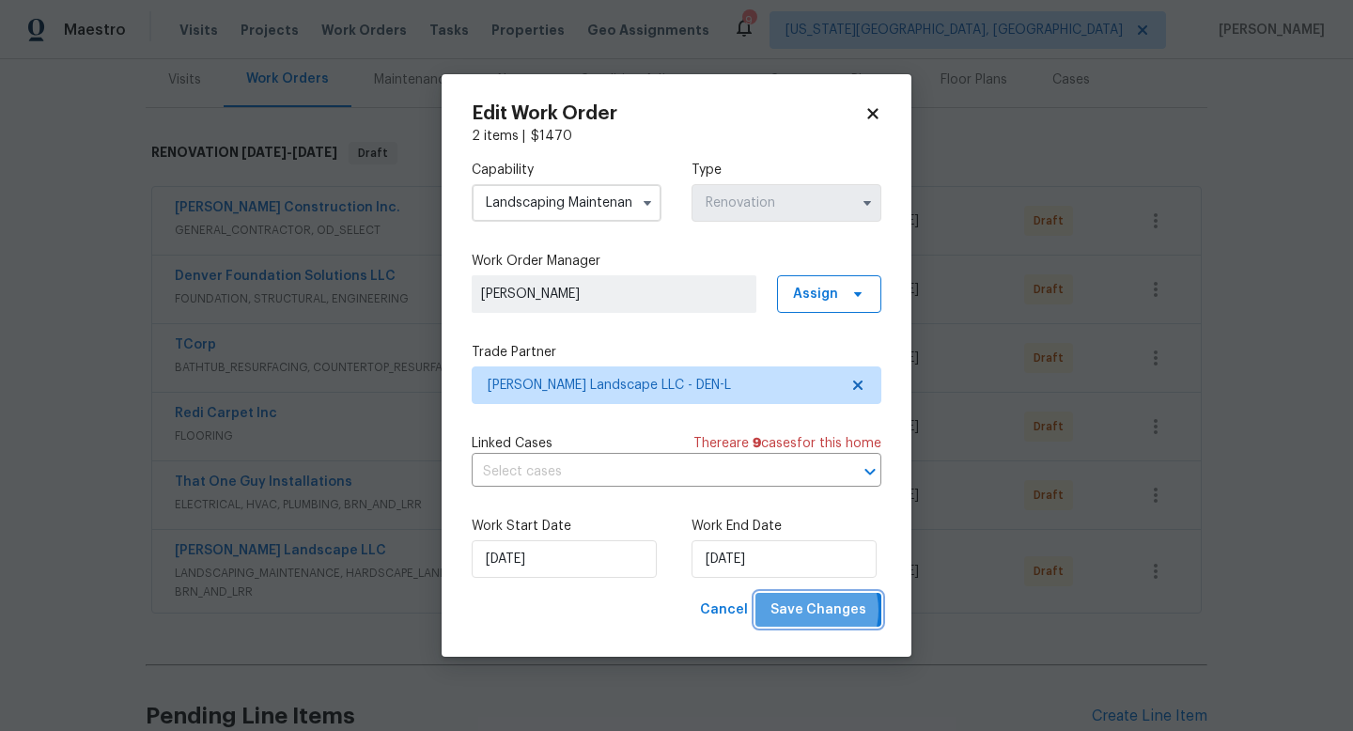
click at [809, 611] on span "Save Changes" at bounding box center [819, 610] width 96 height 23
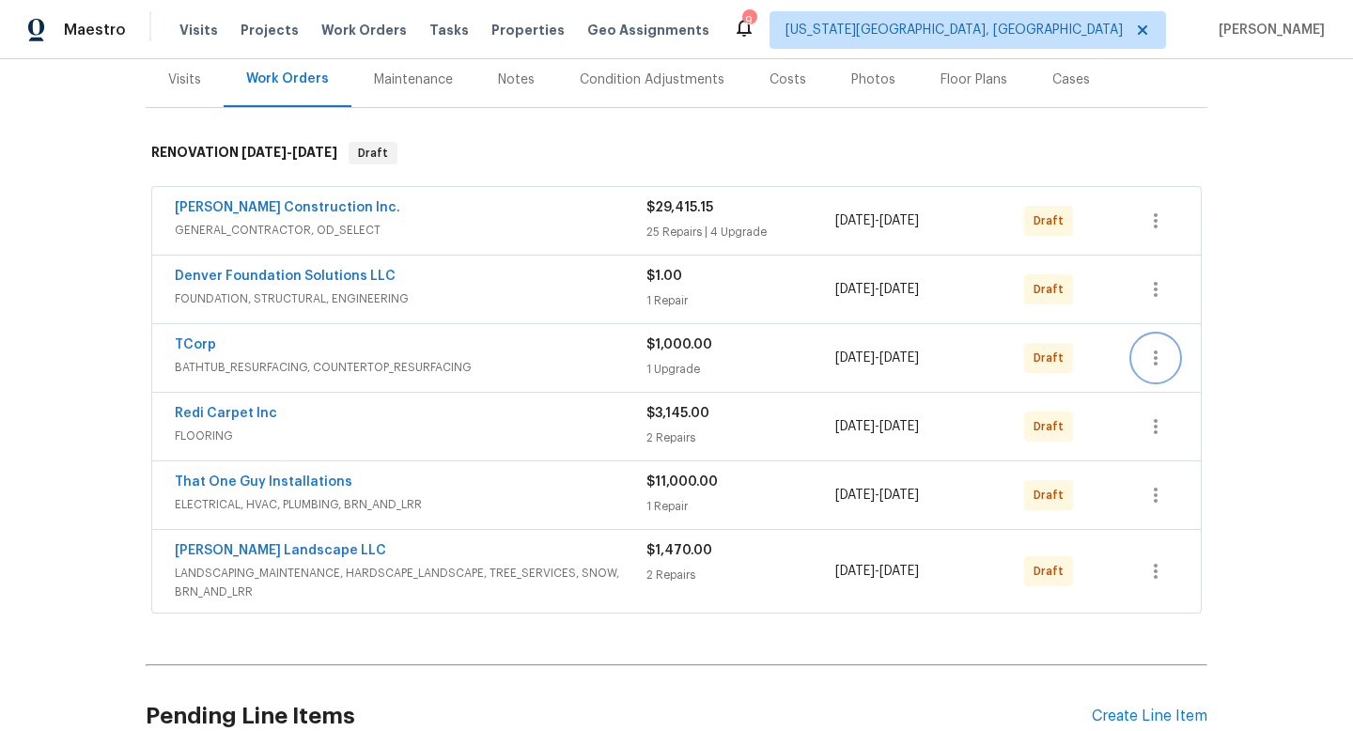
click at [1157, 354] on icon "button" at bounding box center [1156, 358] width 23 height 23
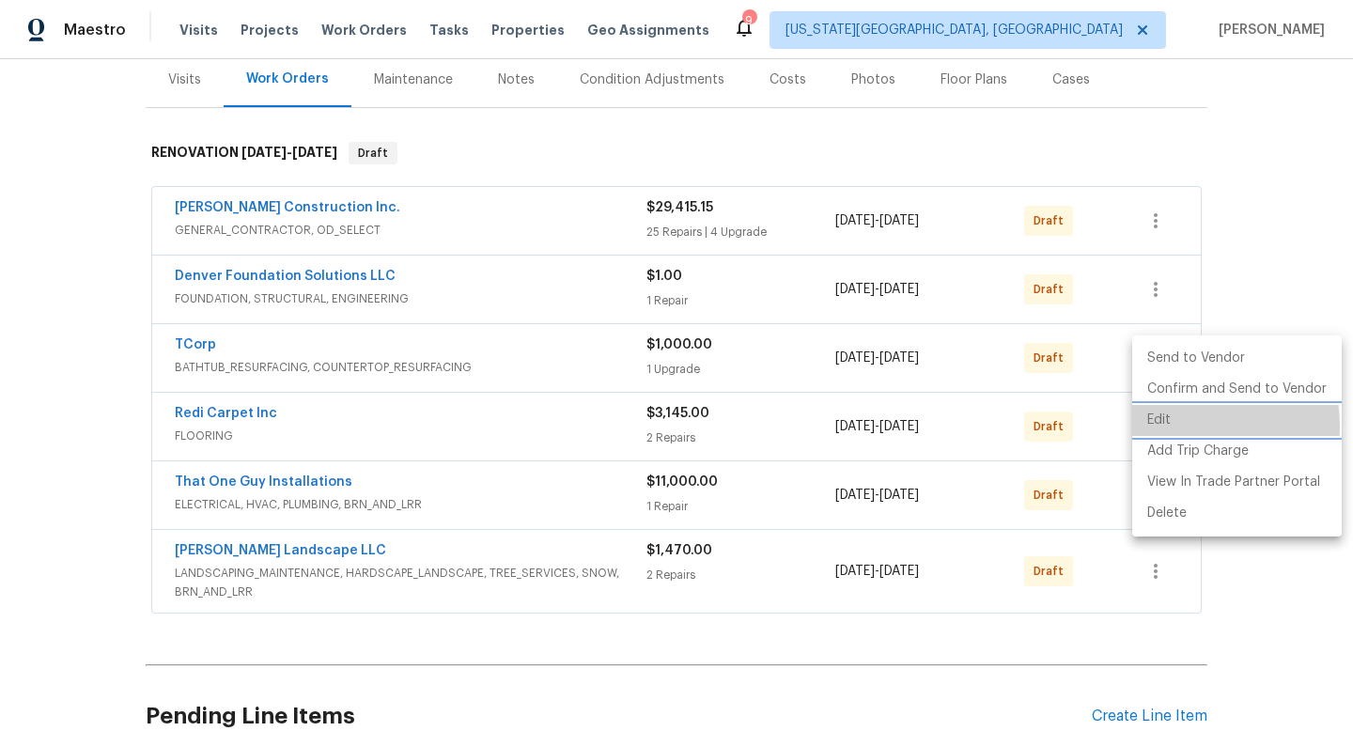
click at [1153, 427] on li "Edit" at bounding box center [1237, 420] width 210 height 31
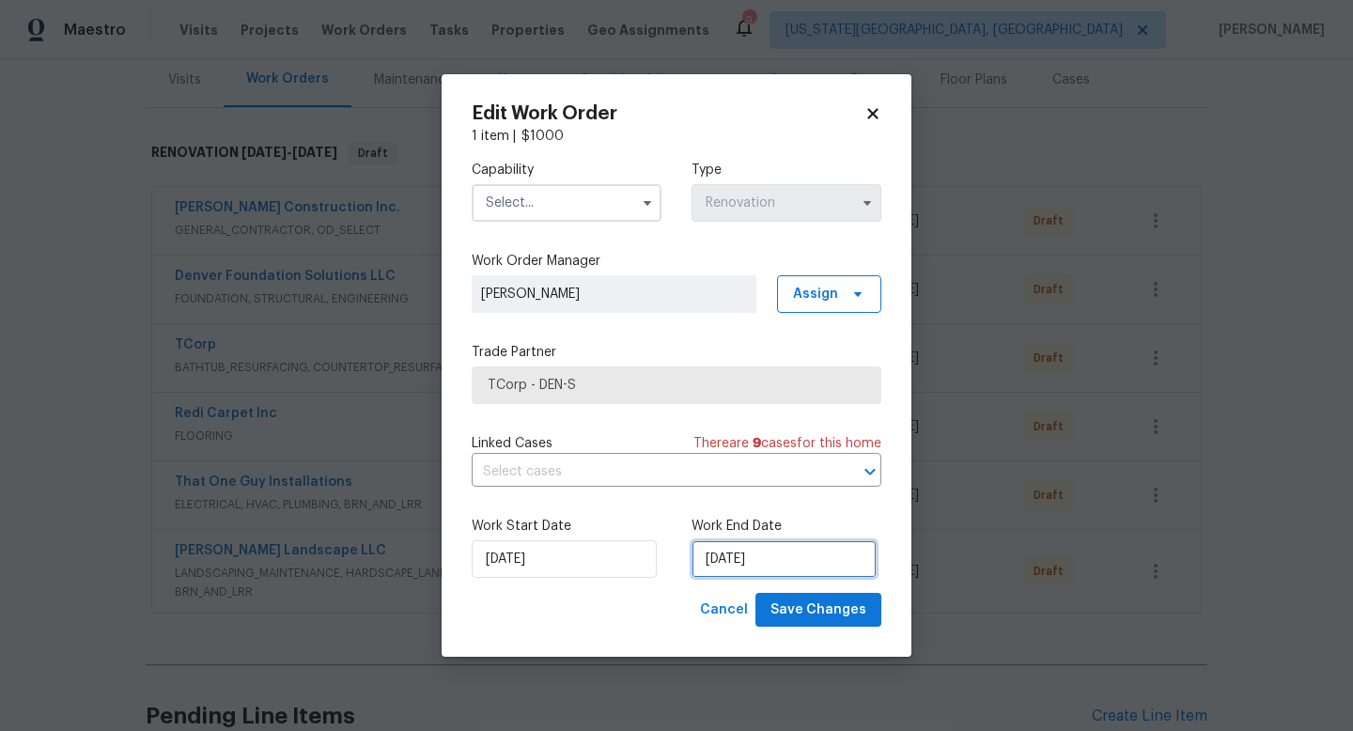
click at [768, 554] on input "[DATE]" at bounding box center [784, 559] width 185 height 38
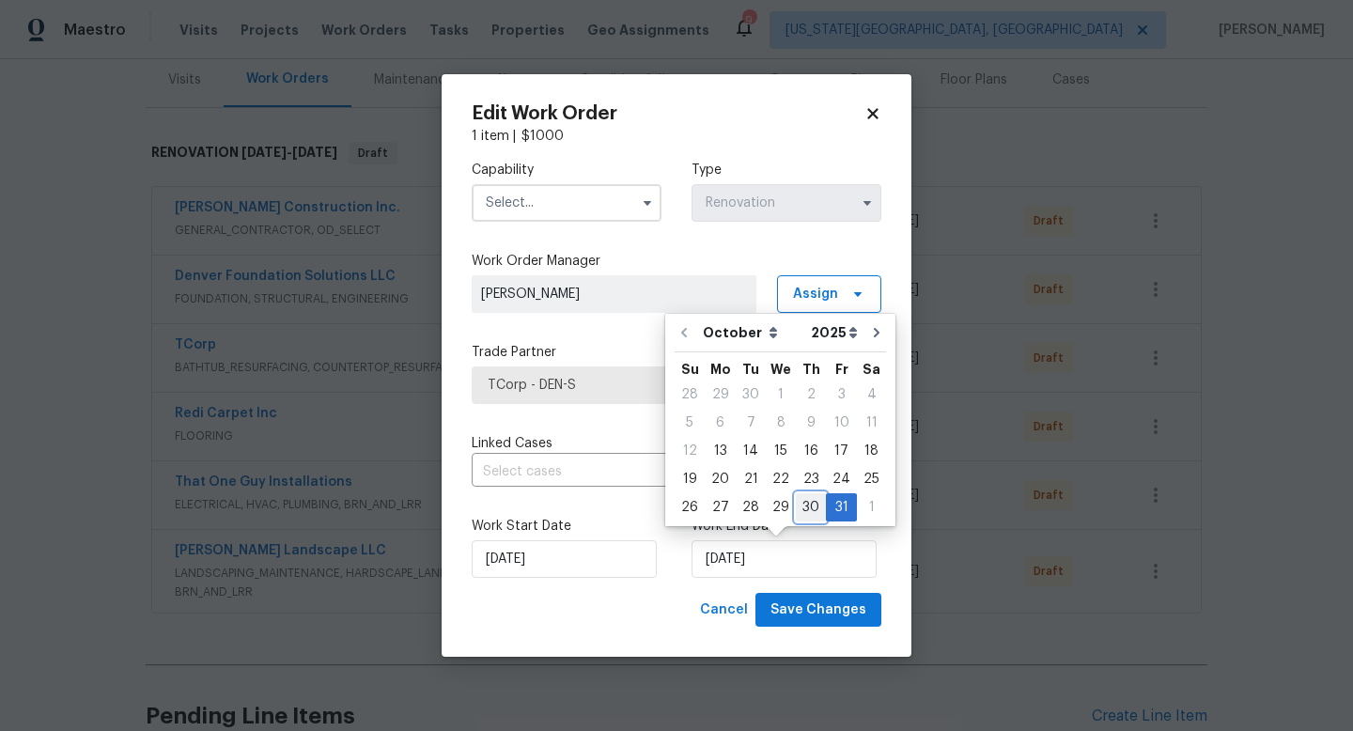
click at [807, 511] on div "30" at bounding box center [811, 507] width 30 height 26
type input "[DATE]"
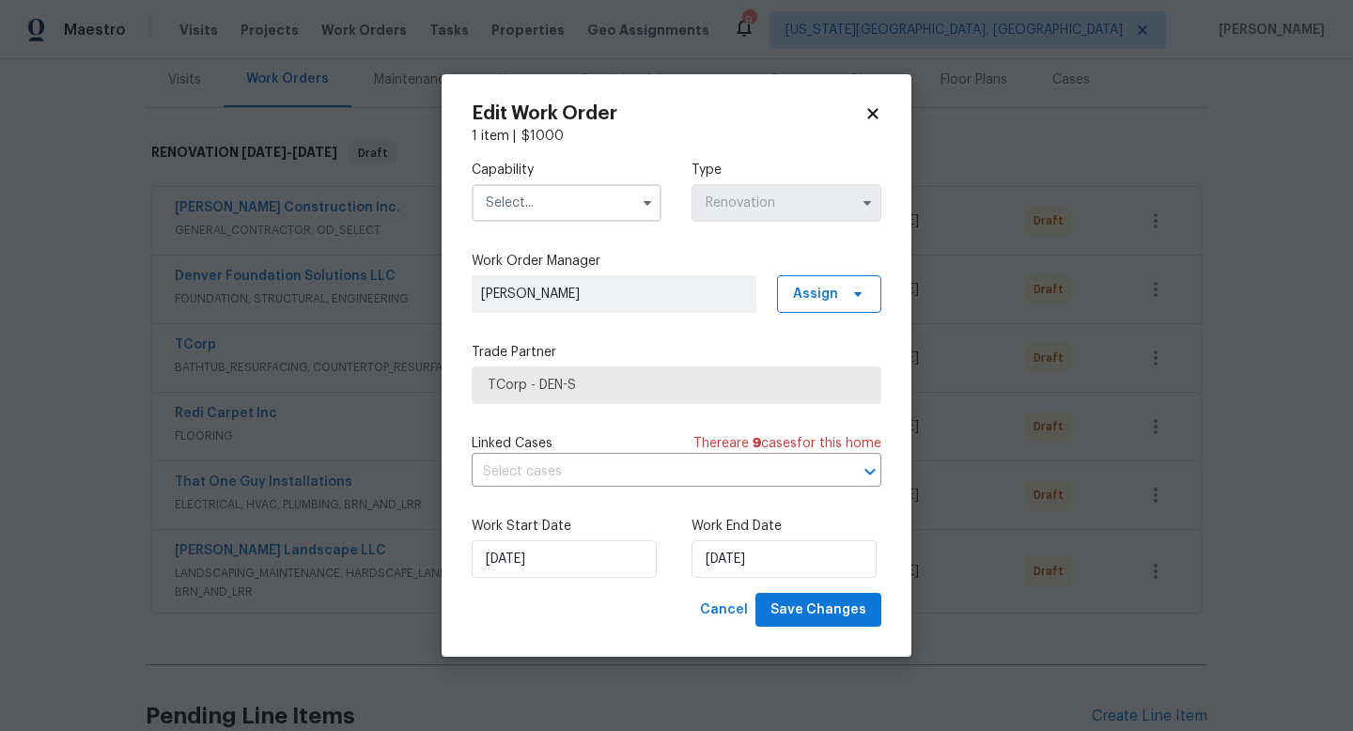
click at [501, 201] on input "text" at bounding box center [567, 203] width 190 height 38
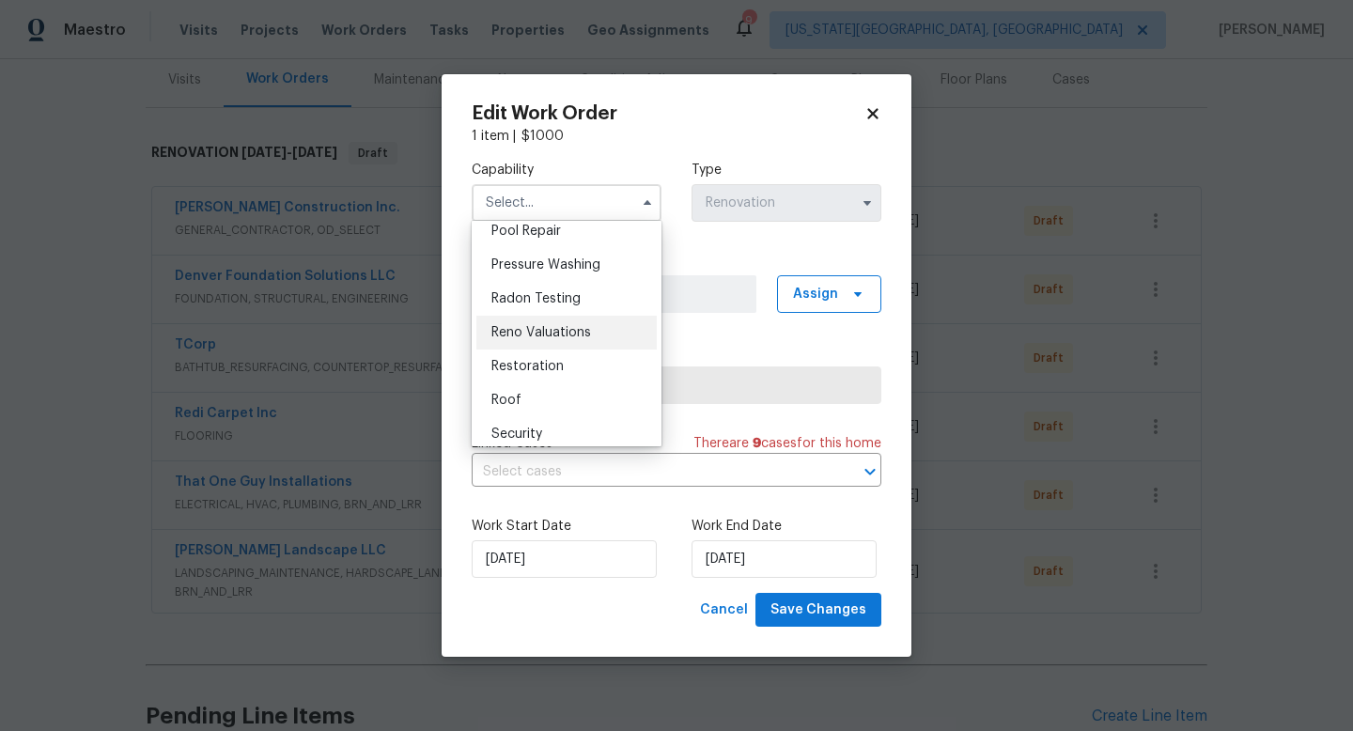
scroll to position [1765, 0]
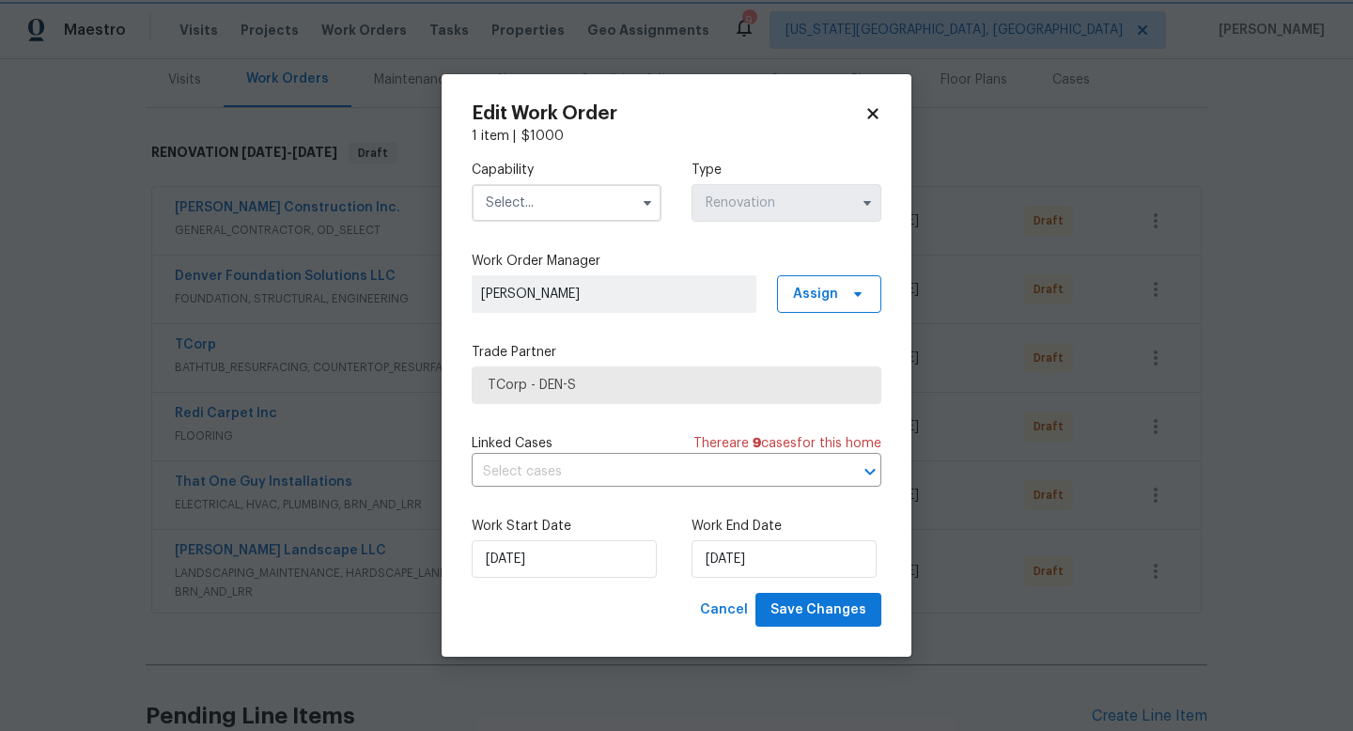
click at [879, 112] on icon at bounding box center [873, 113] width 17 height 17
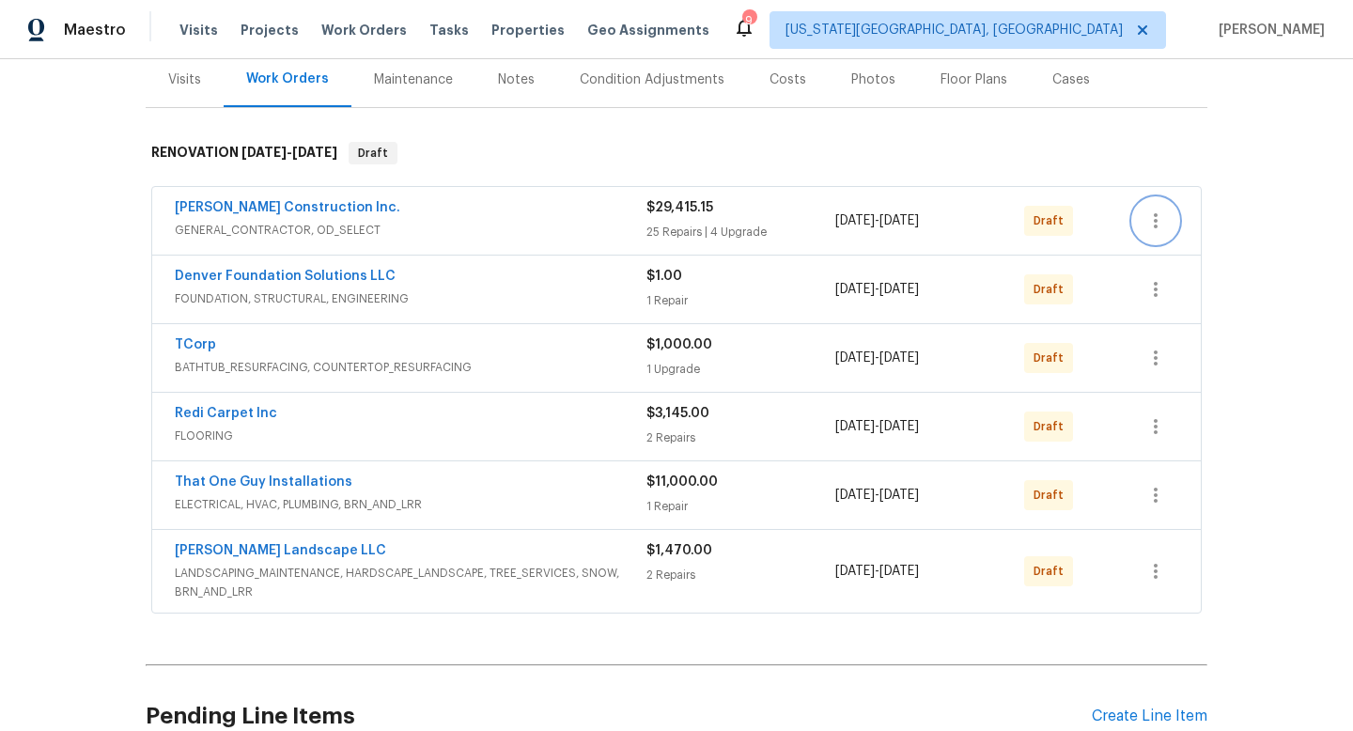
click at [1158, 227] on icon "button" at bounding box center [1156, 221] width 23 height 23
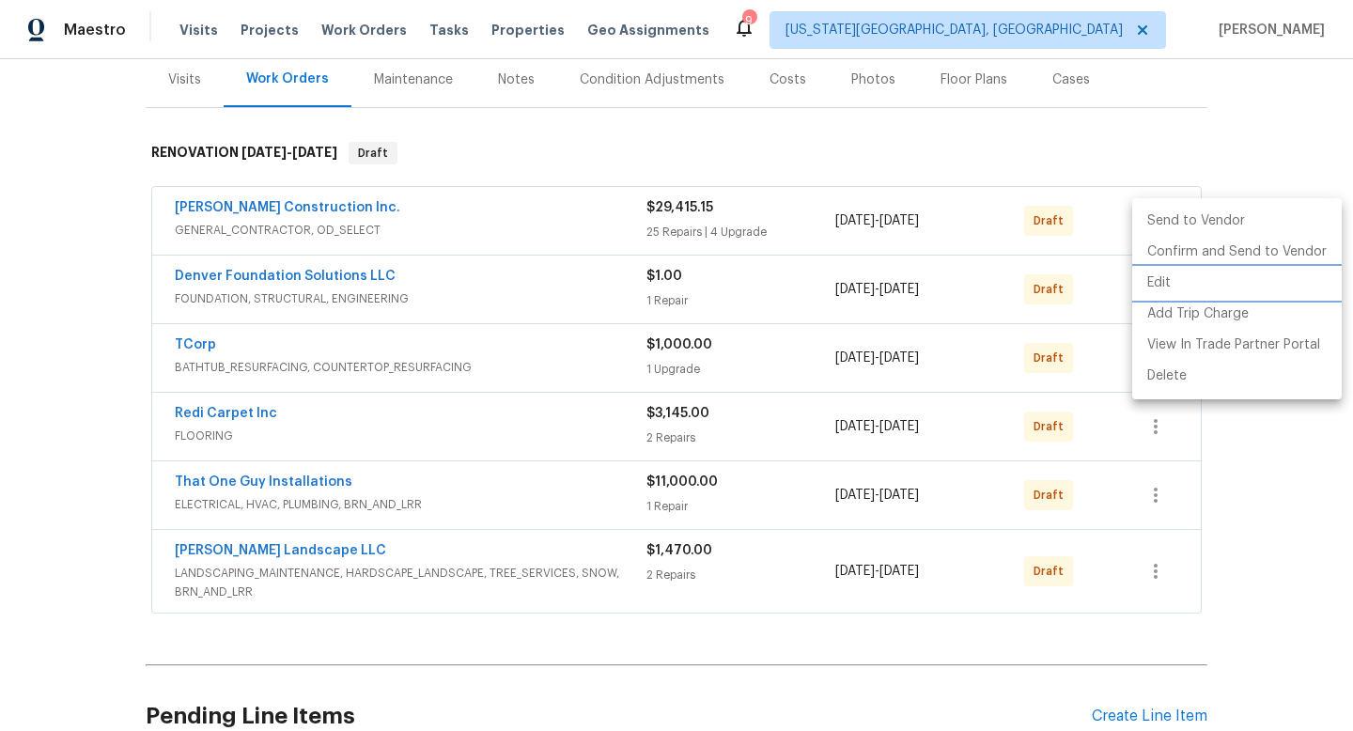
click at [1154, 283] on li "Edit" at bounding box center [1237, 283] width 210 height 31
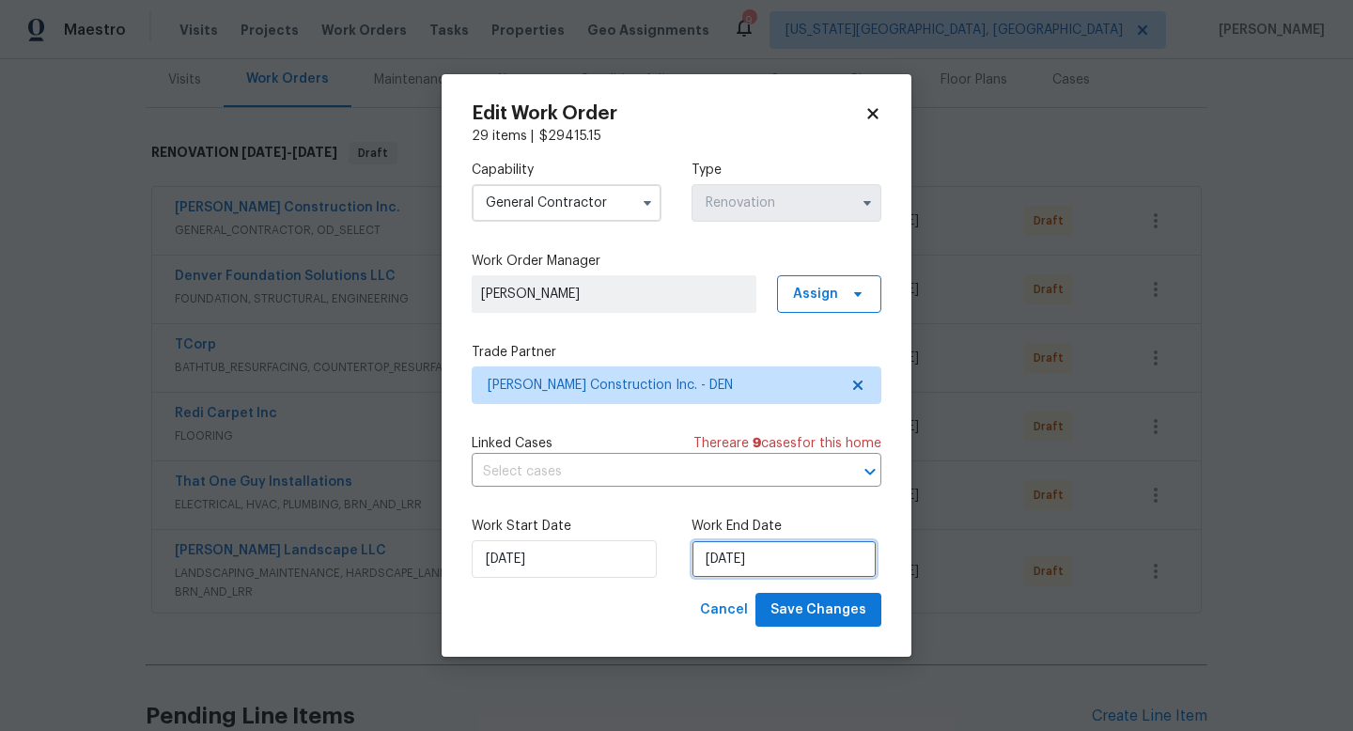
click at [729, 552] on input "[DATE]" at bounding box center [784, 559] width 185 height 38
select select "10"
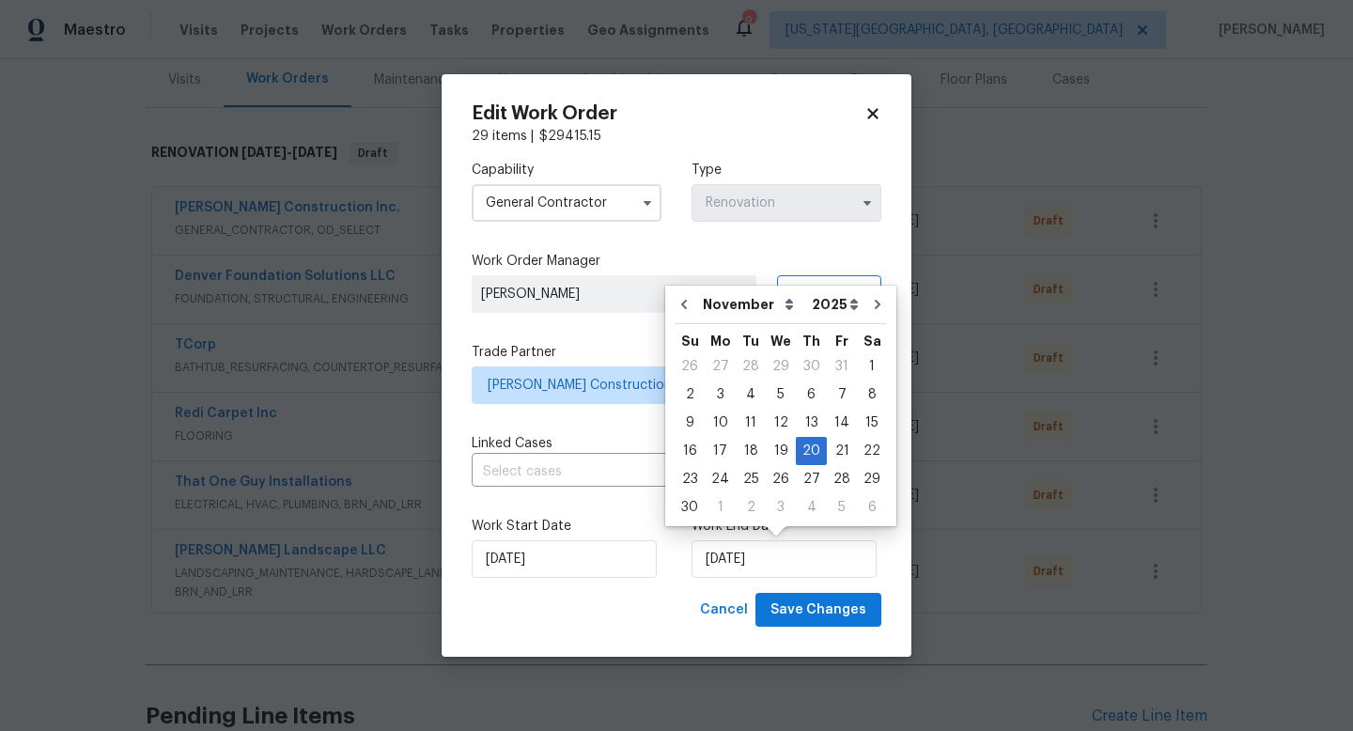
click at [1279, 304] on body "Maestro Visits Projects Work Orders Tasks Properties Geo Assignments 9 Colorado…" at bounding box center [676, 365] width 1353 height 731
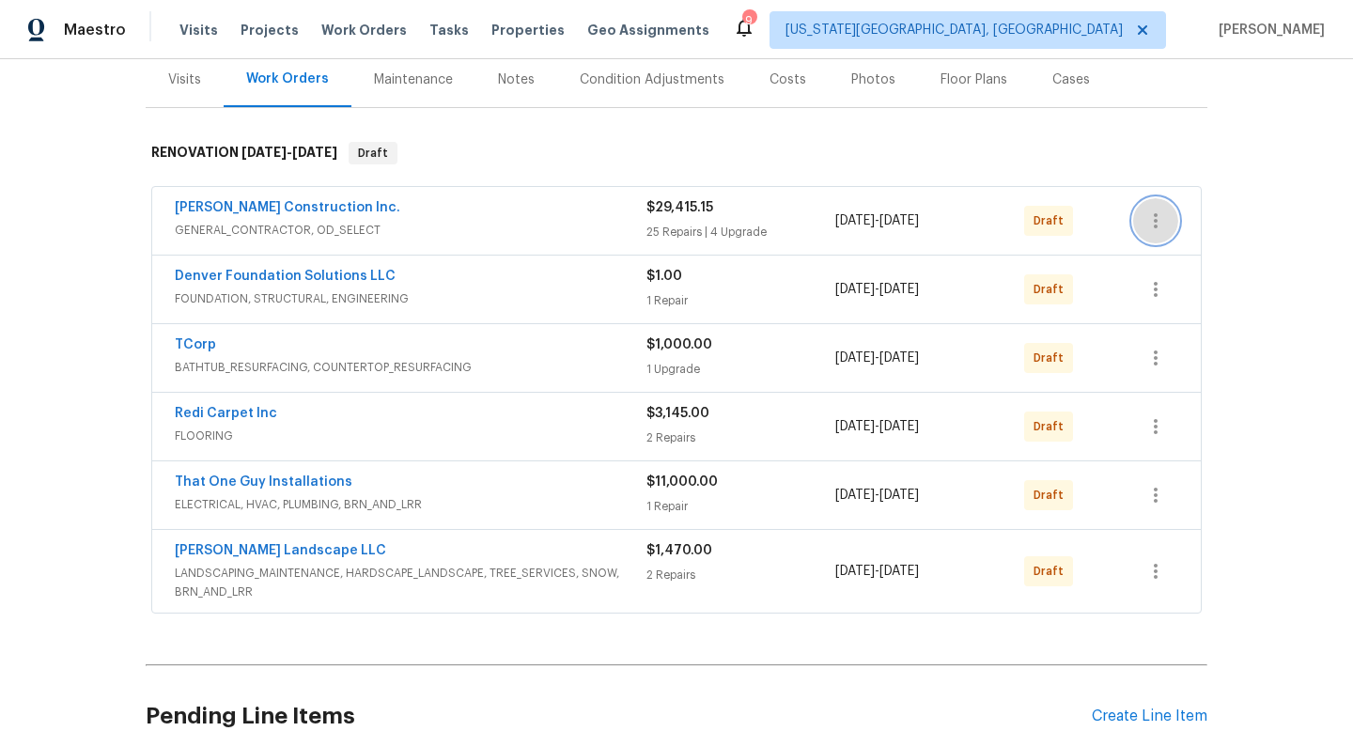
click at [1158, 216] on icon "button" at bounding box center [1156, 221] width 23 height 23
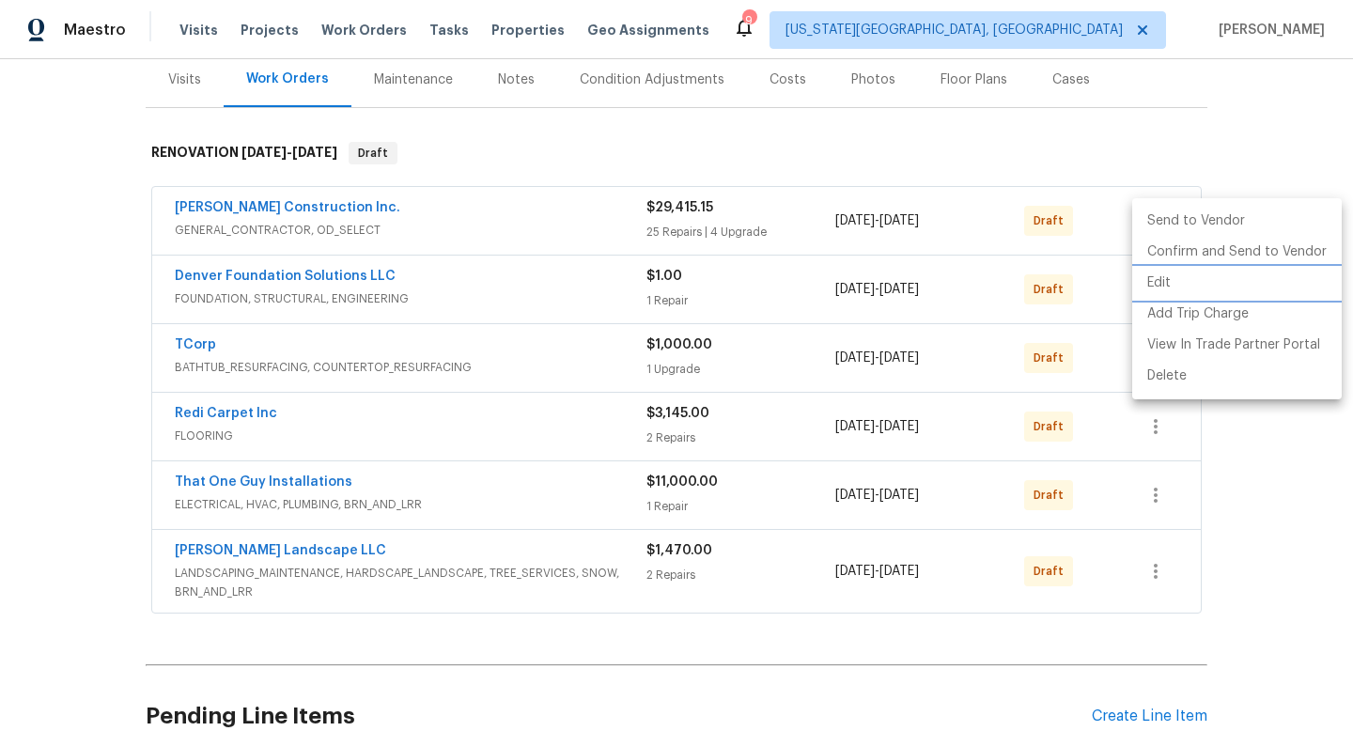
click at [1153, 294] on li "Edit" at bounding box center [1237, 283] width 210 height 31
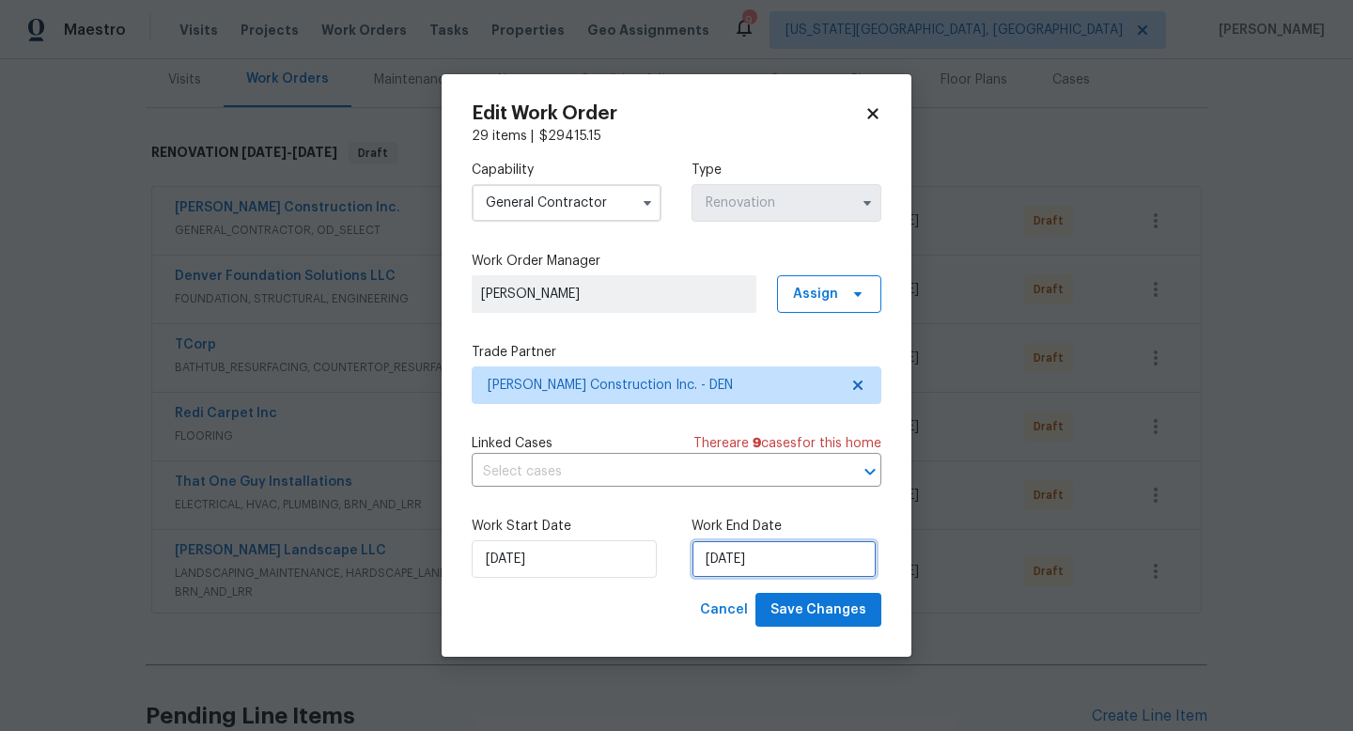
click at [793, 562] on input "[DATE]" at bounding box center [784, 559] width 185 height 38
select select "10"
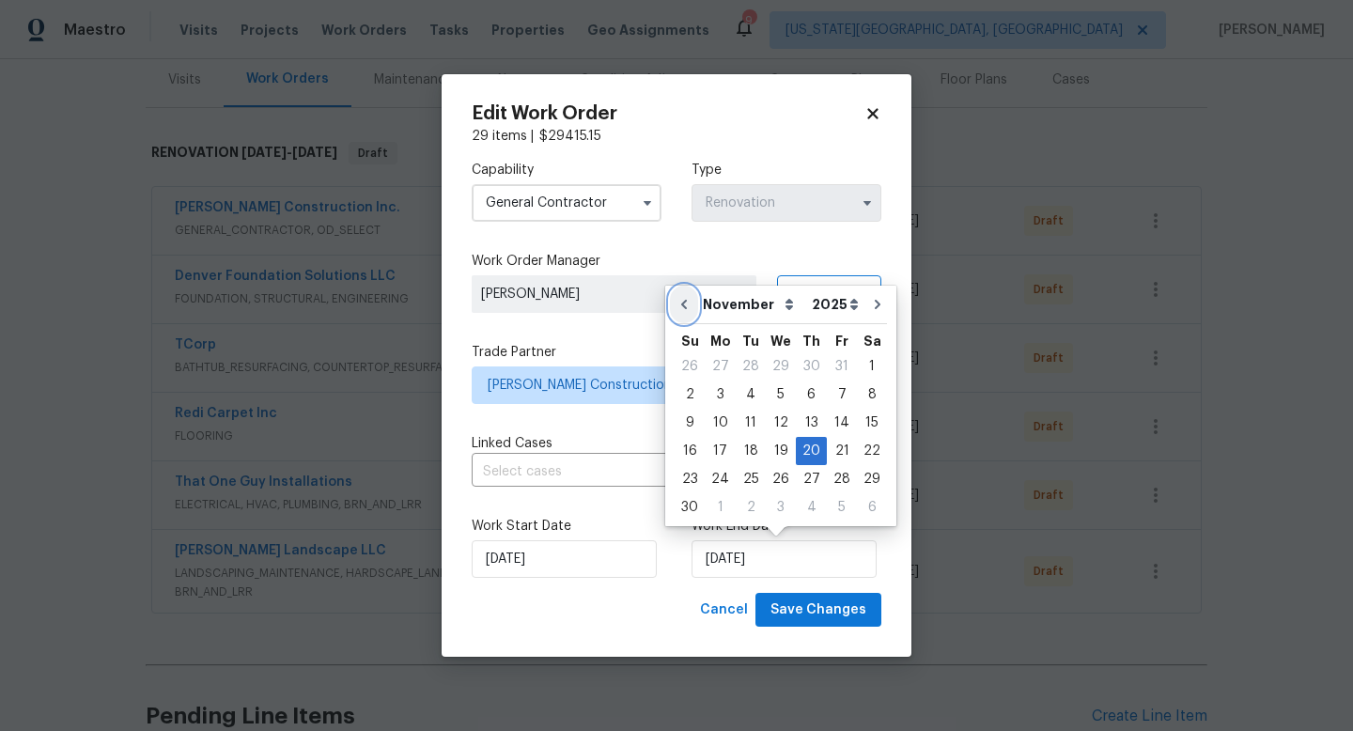
click at [684, 304] on icon "Go to previous month" at bounding box center [684, 304] width 15 height 15
type input "10/20/2025"
select select "9"
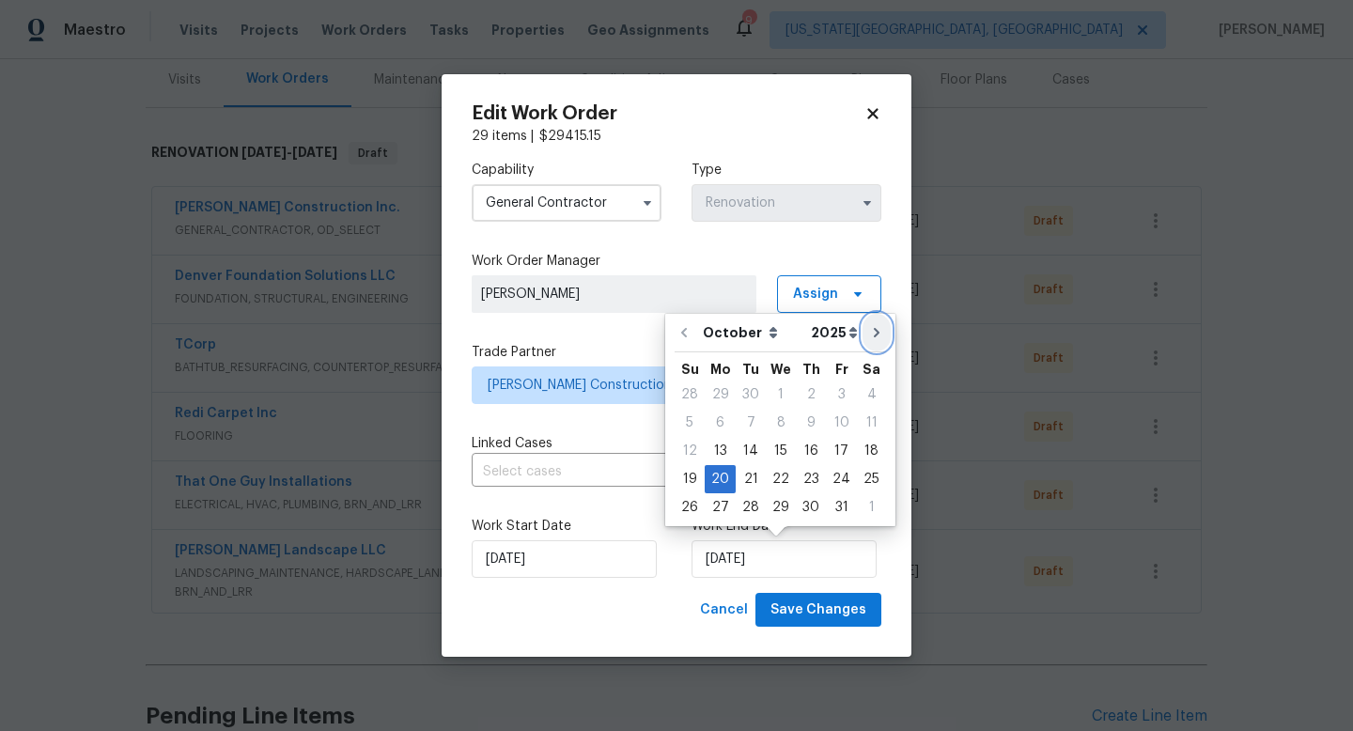
click at [874, 334] on icon "Go to next month" at bounding box center [877, 332] width 6 height 9
type input "[DATE]"
select select "10"
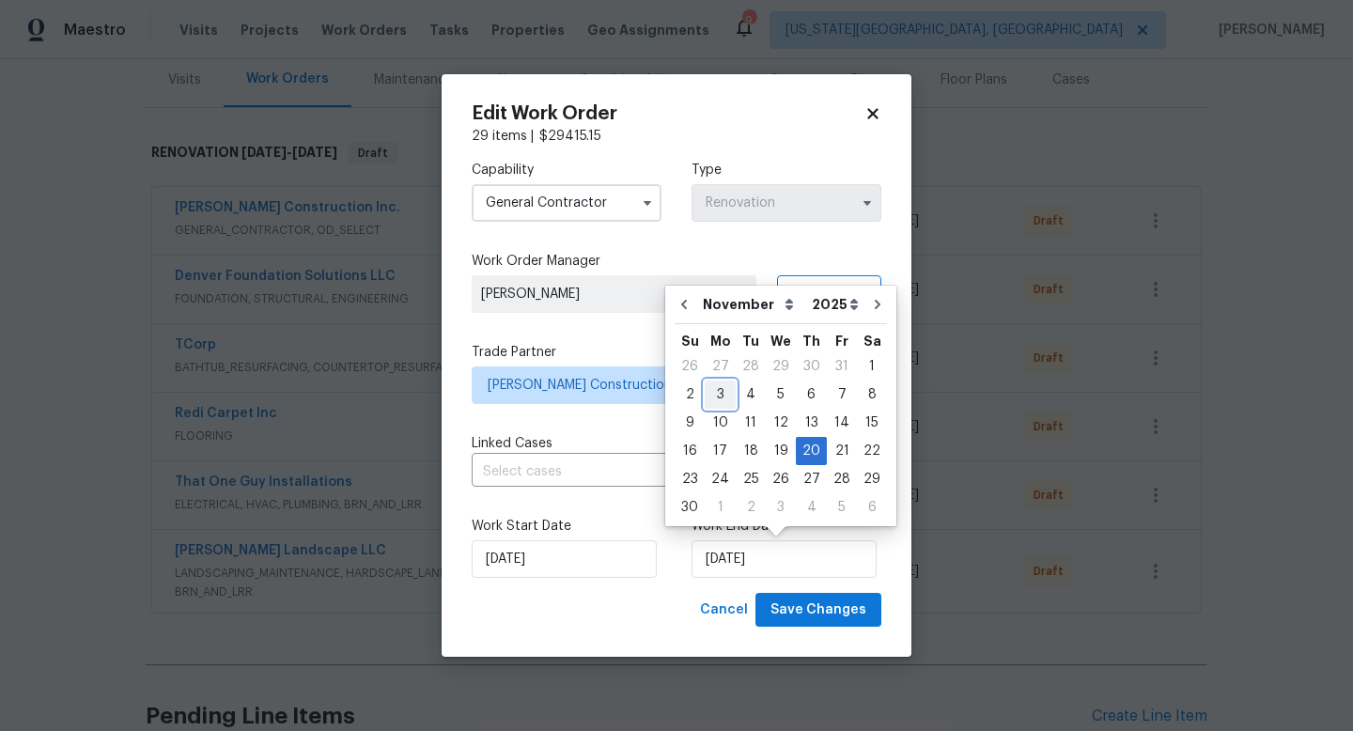
click at [726, 396] on div "3" at bounding box center [720, 395] width 31 height 26
type input "11/3/2025"
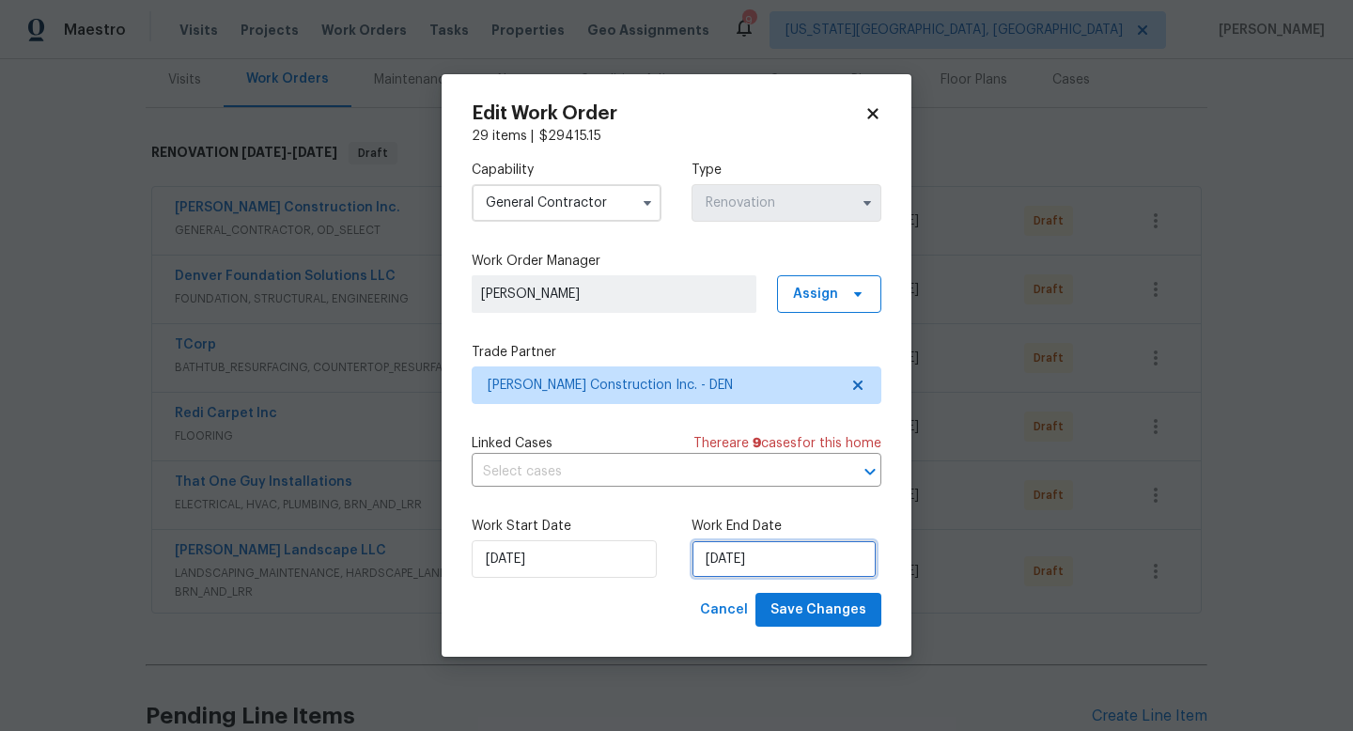
click at [788, 568] on input "11/3/2025" at bounding box center [784, 559] width 185 height 38
select select "10"
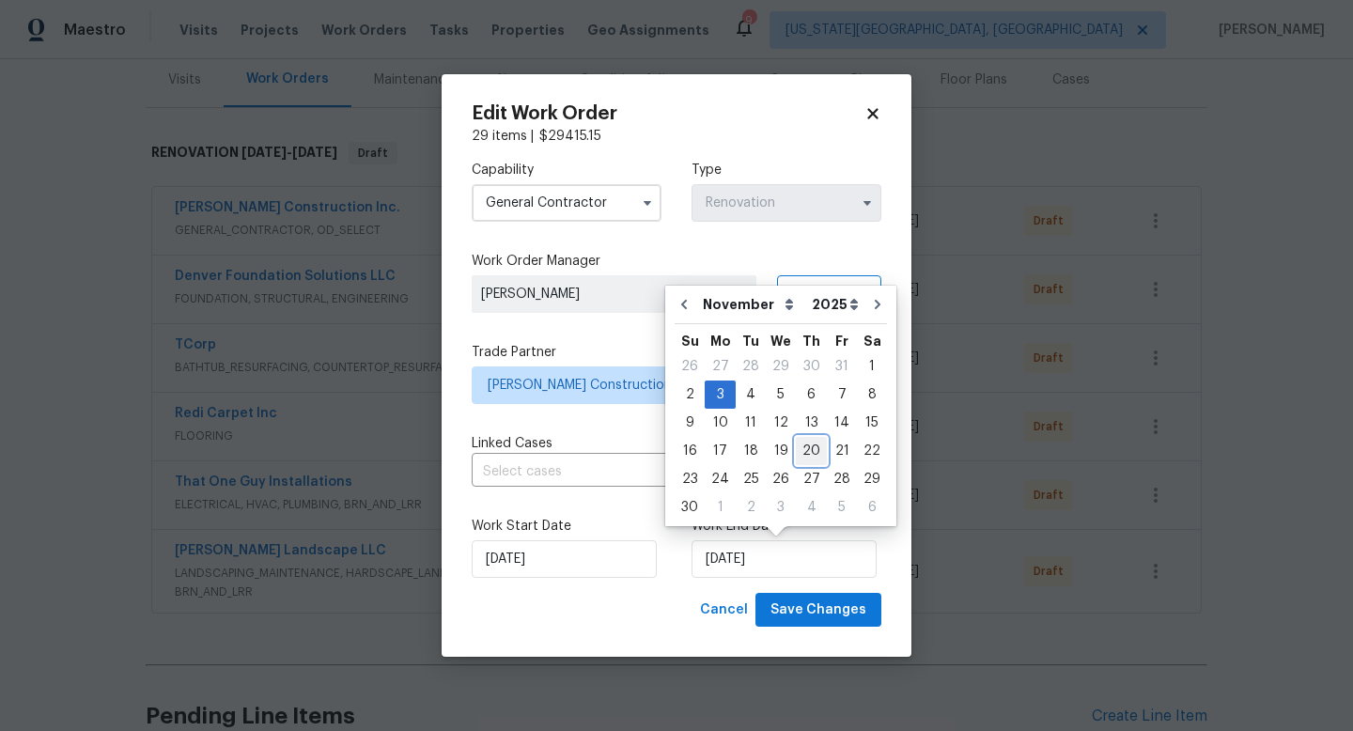
click at [804, 448] on div "20" at bounding box center [811, 451] width 31 height 26
type input "[DATE]"
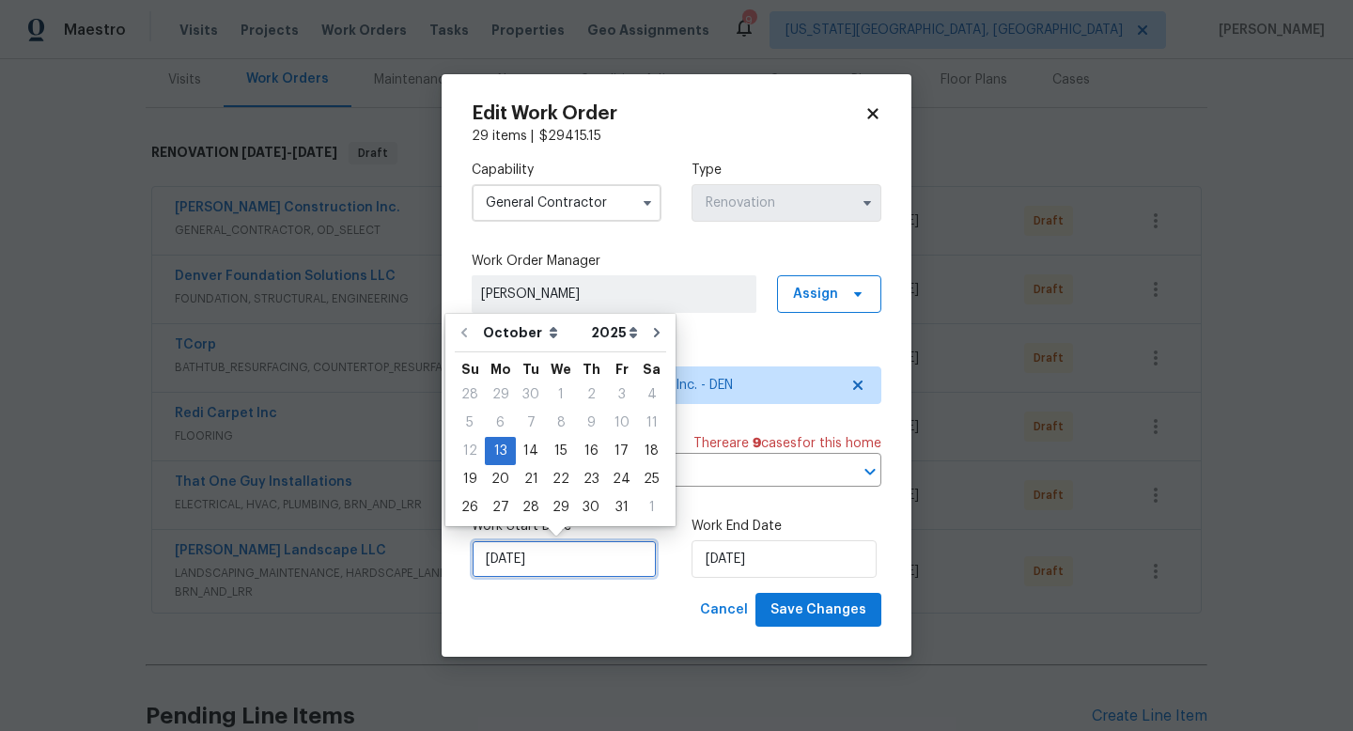
click at [591, 571] on input "[DATE]" at bounding box center [564, 559] width 185 height 38
click at [649, 329] on icon "Go to next month" at bounding box center [656, 332] width 15 height 15
type input "11/13/2025"
select select "10"
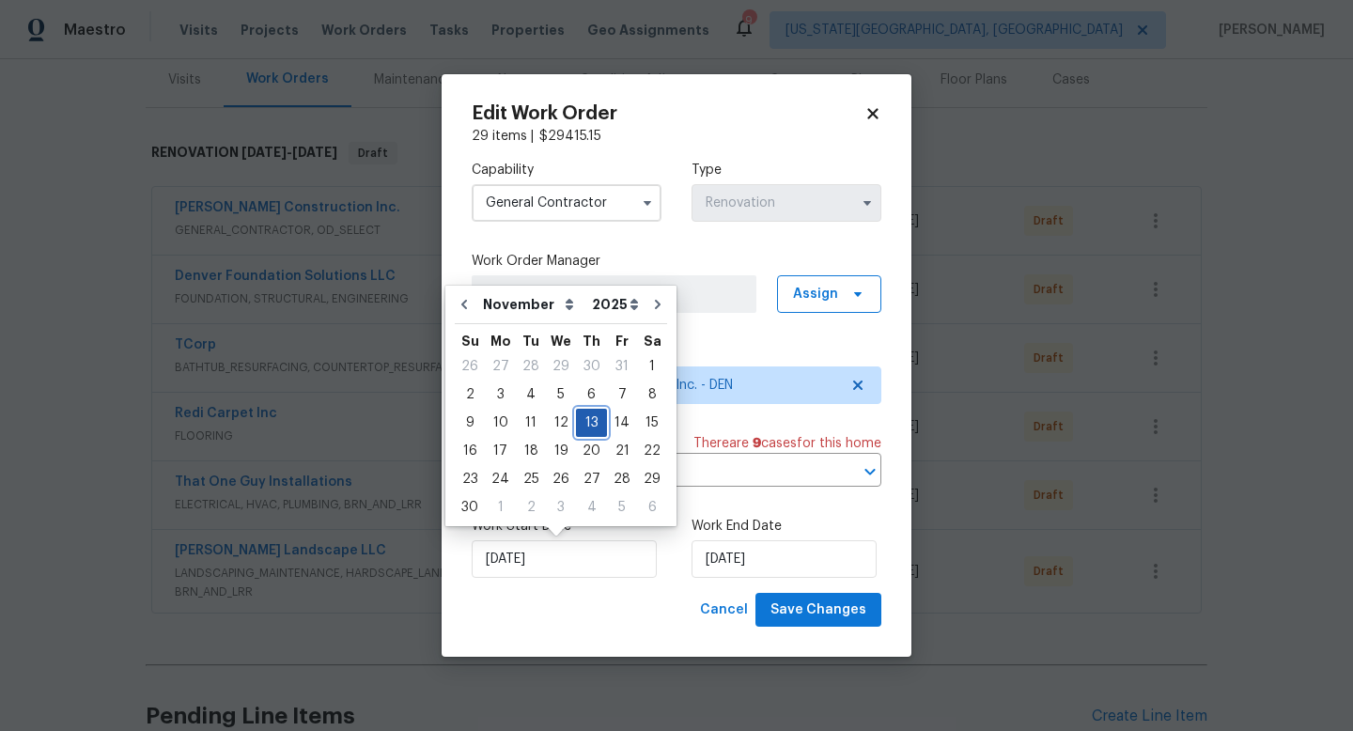
click at [585, 423] on div "13" at bounding box center [591, 423] width 31 height 26
click at [464, 307] on icon "Go to previous month" at bounding box center [464, 304] width 6 height 9
type input "[DATE]"
select select "9"
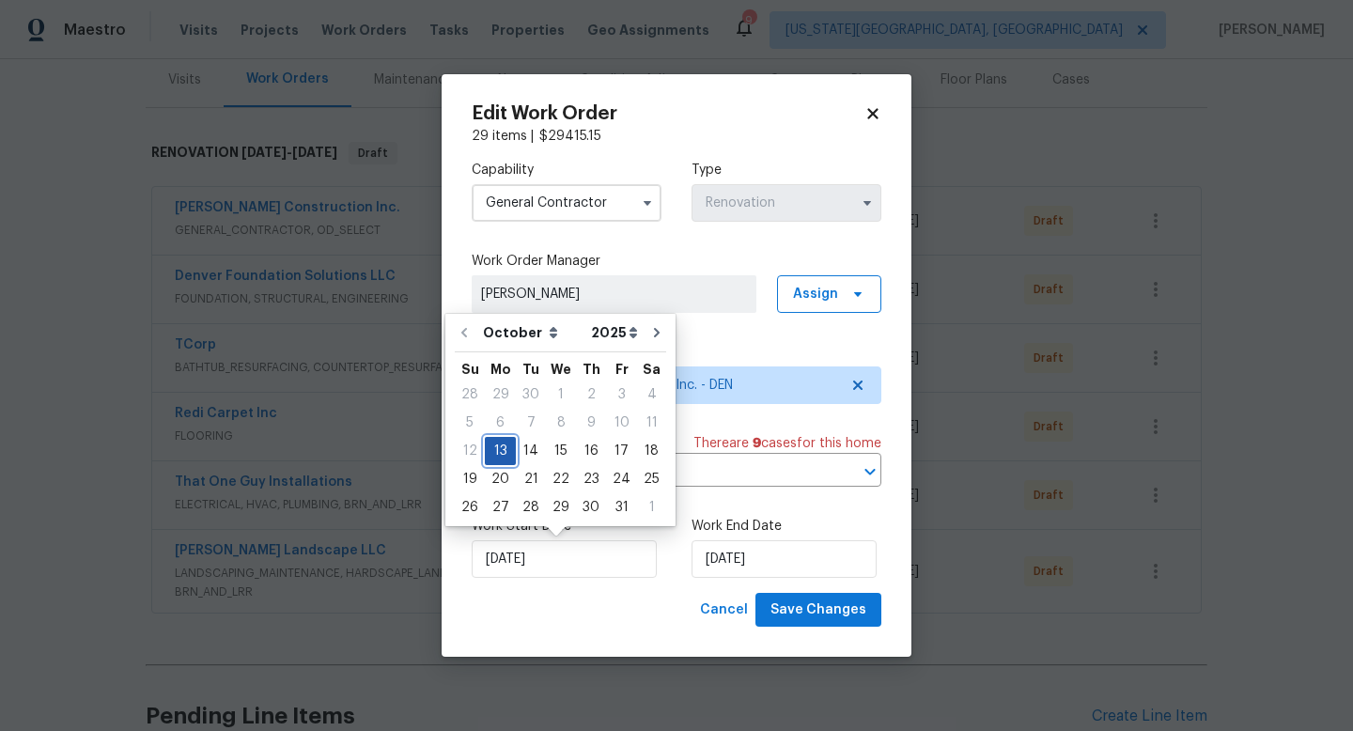
click at [497, 450] on div "13" at bounding box center [500, 451] width 31 height 26
click at [762, 568] on input "[DATE]" at bounding box center [784, 559] width 185 height 38
select select "10"
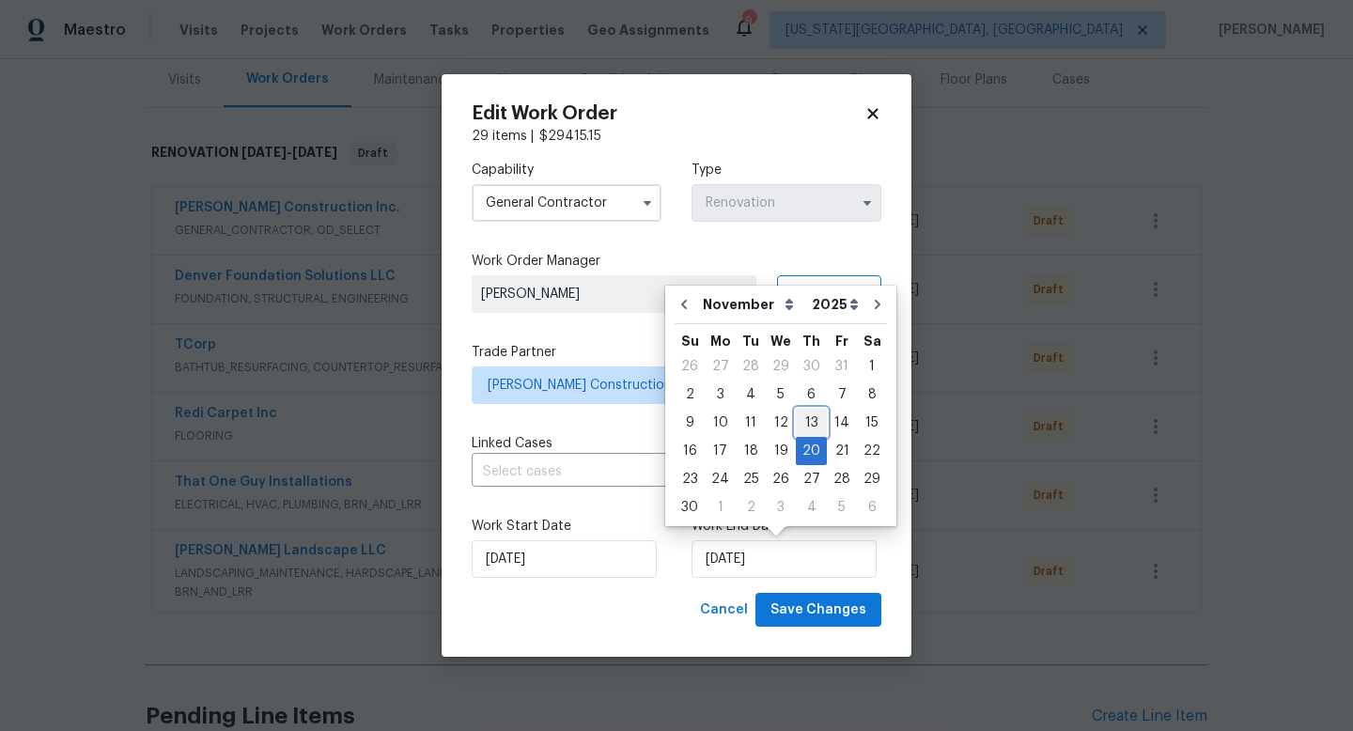
click at [810, 418] on div "13" at bounding box center [811, 423] width 31 height 26
type input "11/13/2025"
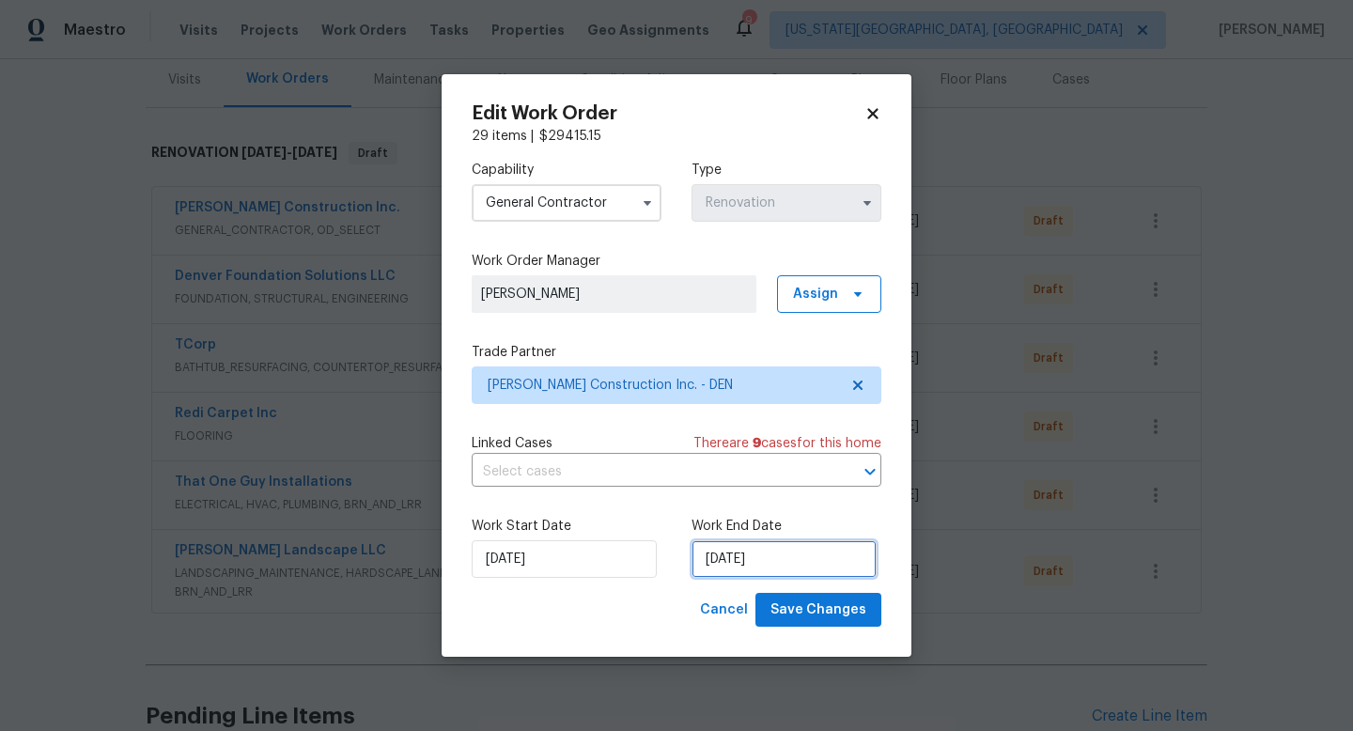
click at [742, 559] on input "11/13/2025" at bounding box center [784, 559] width 185 height 38
select select "10"
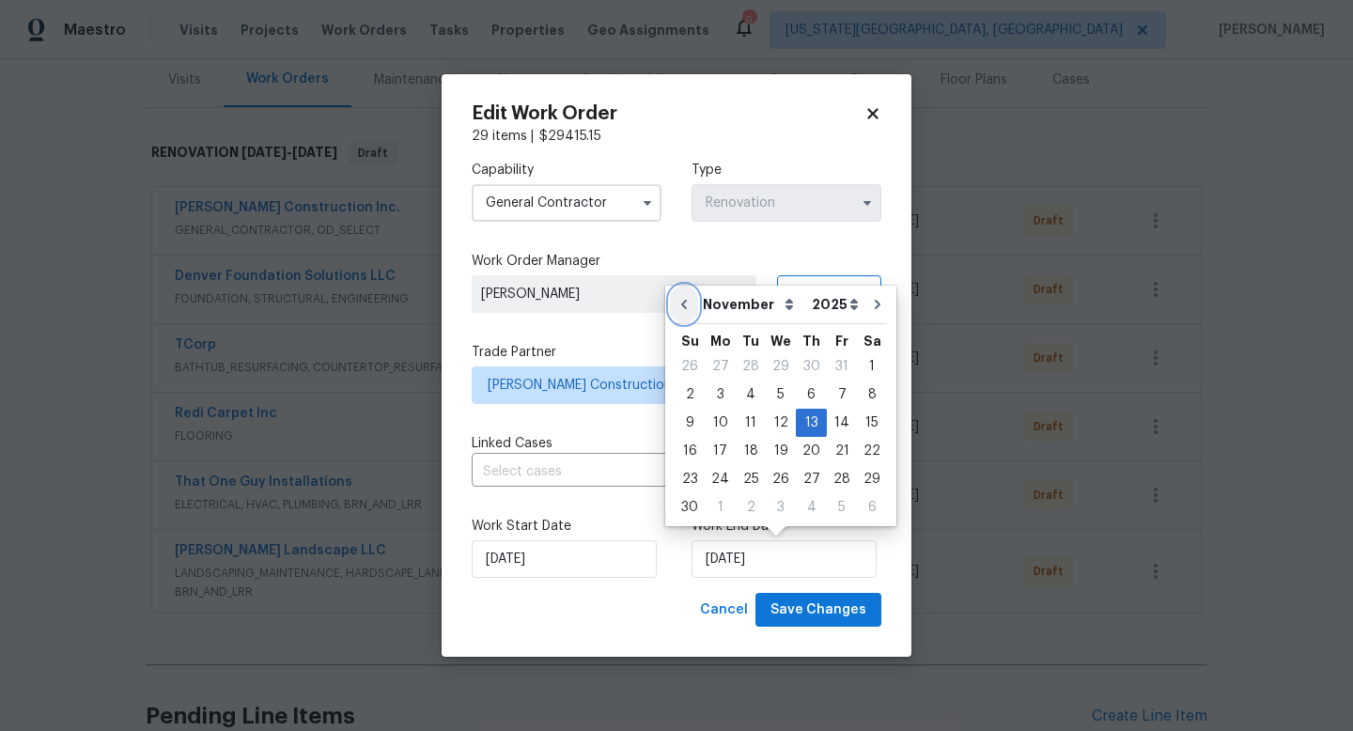
click at [689, 304] on icon "Go to previous month" at bounding box center [684, 304] width 15 height 15
type input "[DATE]"
select select "9"
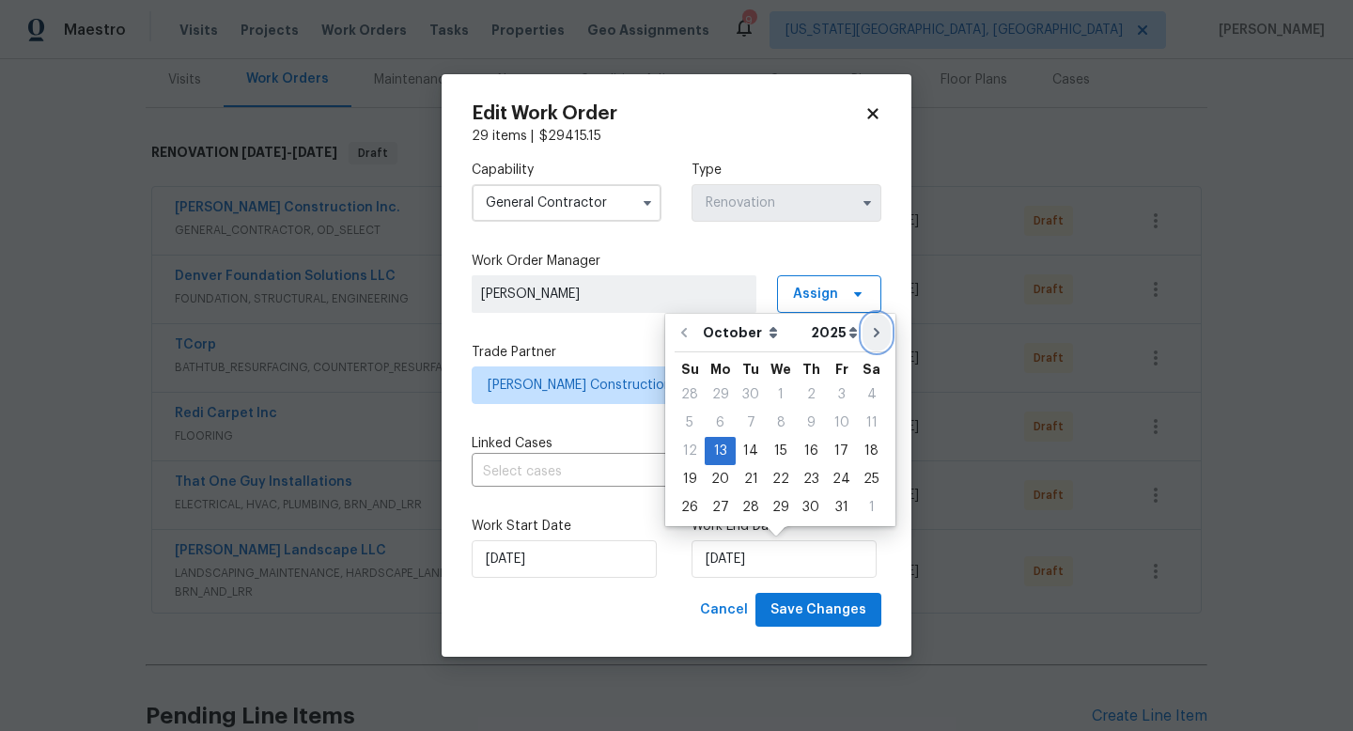
click at [870, 338] on icon "Go to next month" at bounding box center [876, 332] width 15 height 15
type input "11/13/2025"
select select "10"
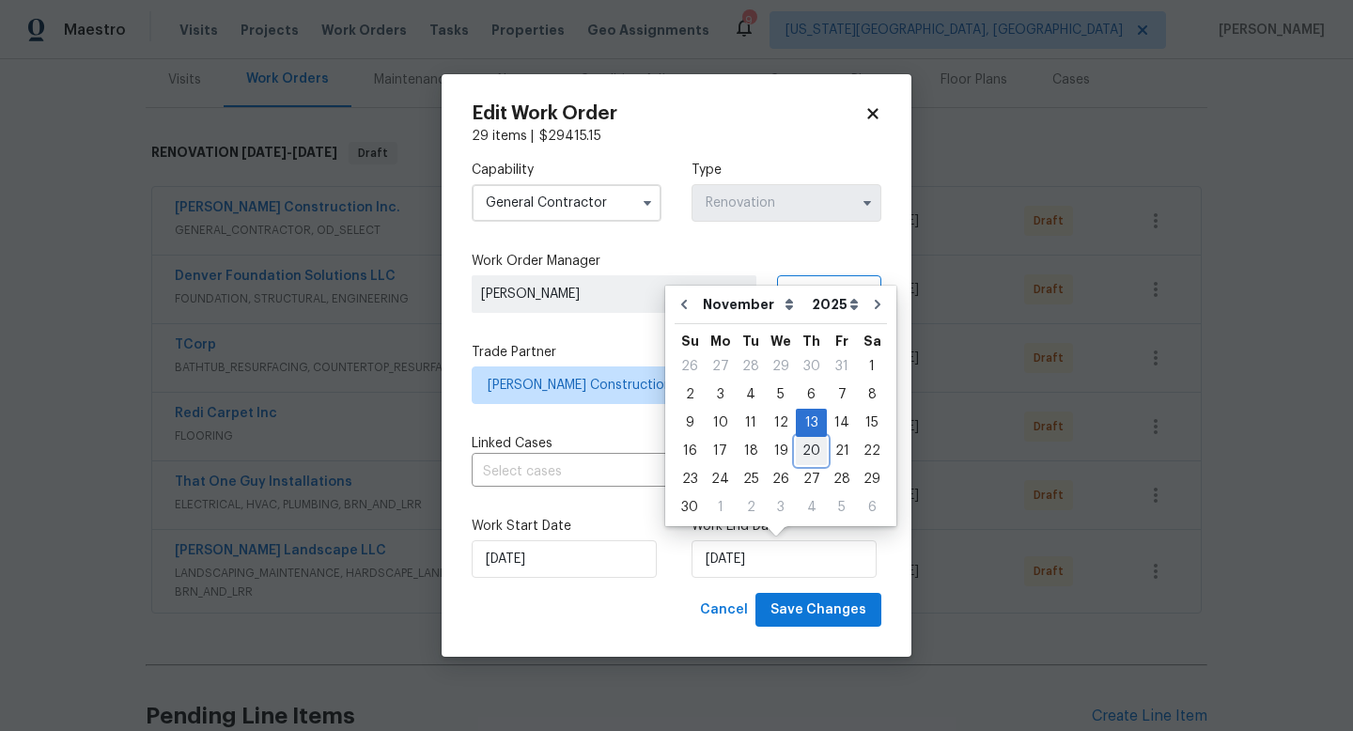
click at [801, 450] on div "20" at bounding box center [811, 451] width 31 height 26
type input "[DATE]"
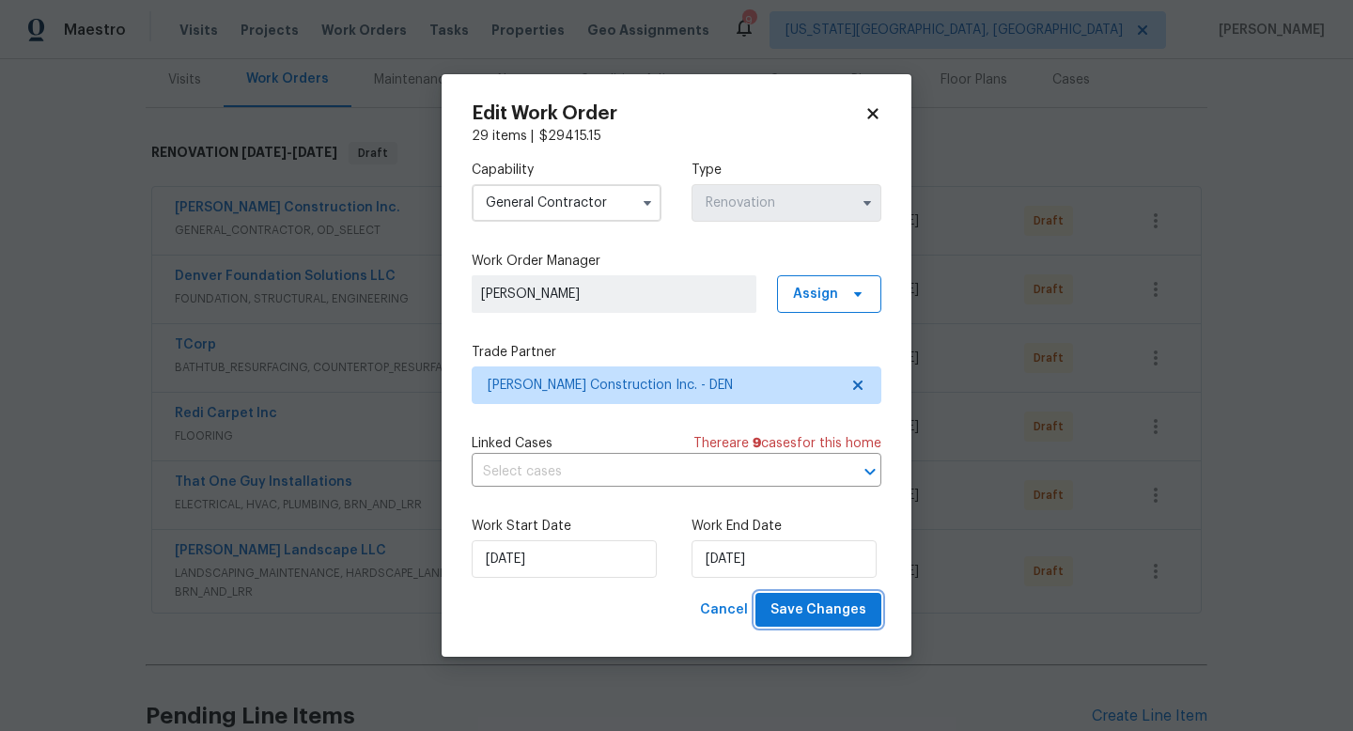
click at [839, 614] on span "Save Changes" at bounding box center [819, 610] width 96 height 23
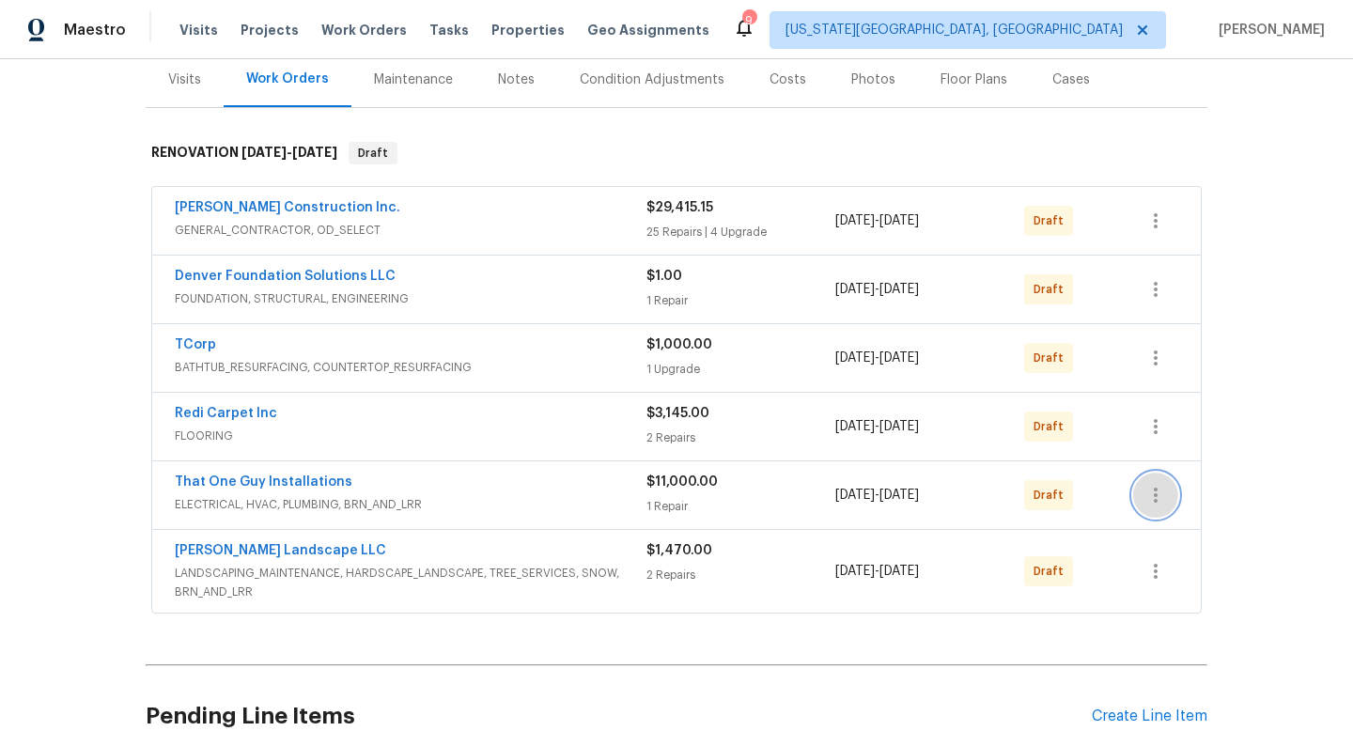
click at [1149, 499] on icon "button" at bounding box center [1156, 495] width 23 height 23
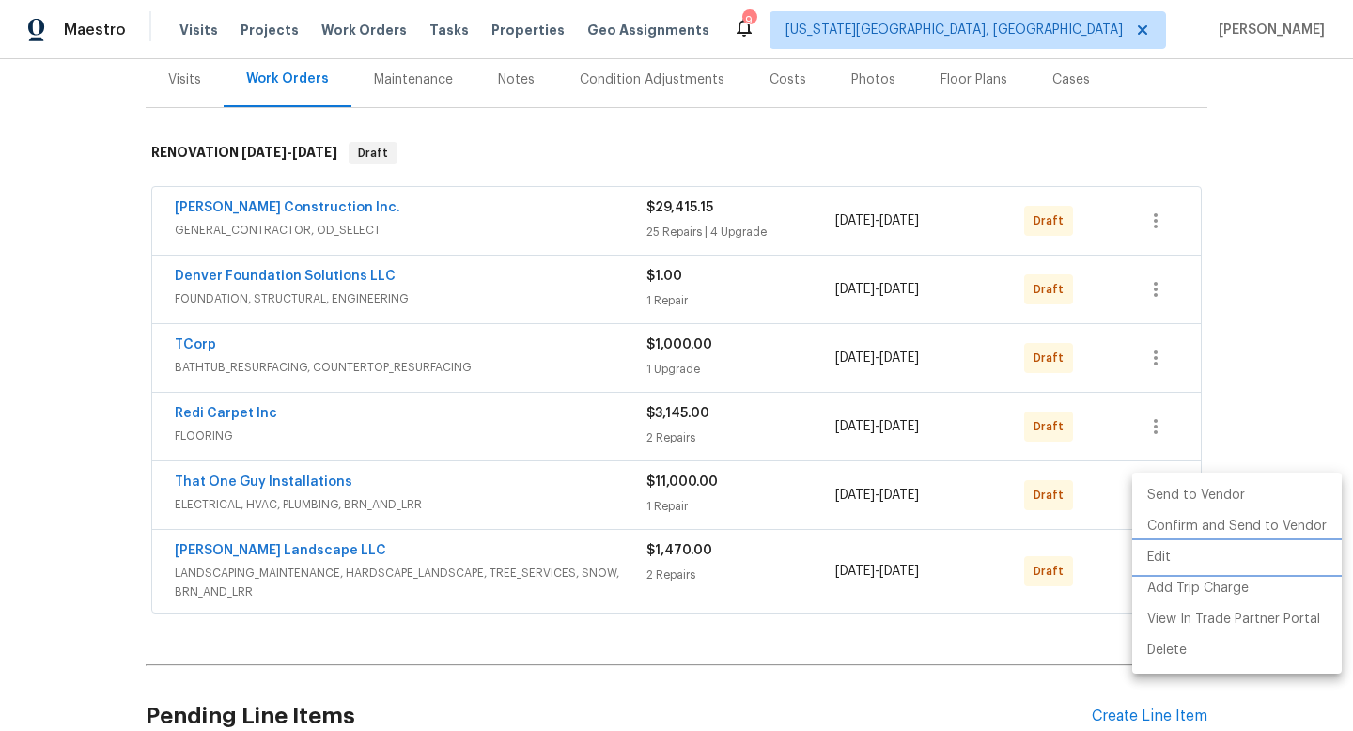
click at [1149, 564] on li "Edit" at bounding box center [1237, 557] width 210 height 31
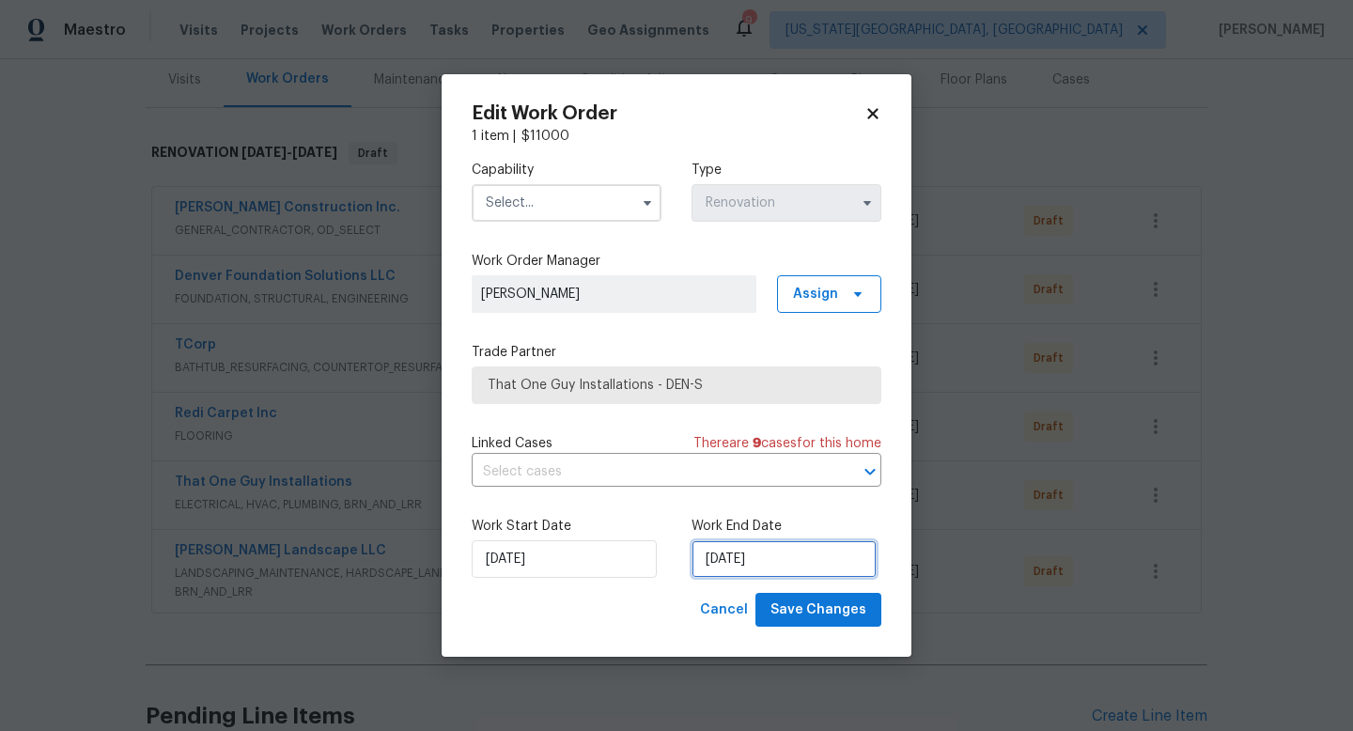
click at [729, 549] on input "[DATE]" at bounding box center [784, 559] width 185 height 38
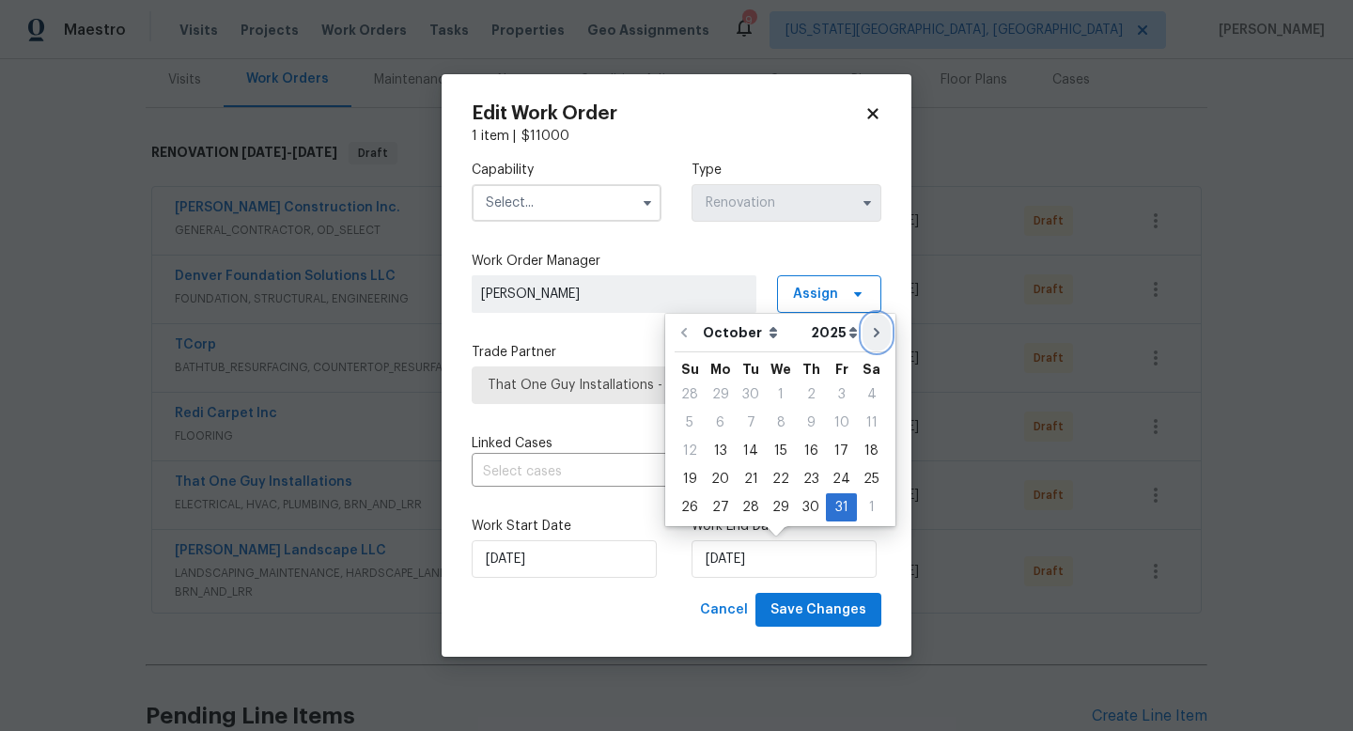
click at [873, 334] on icon "Go to next month" at bounding box center [876, 332] width 15 height 15
type input "11/30/2025"
select select "10"
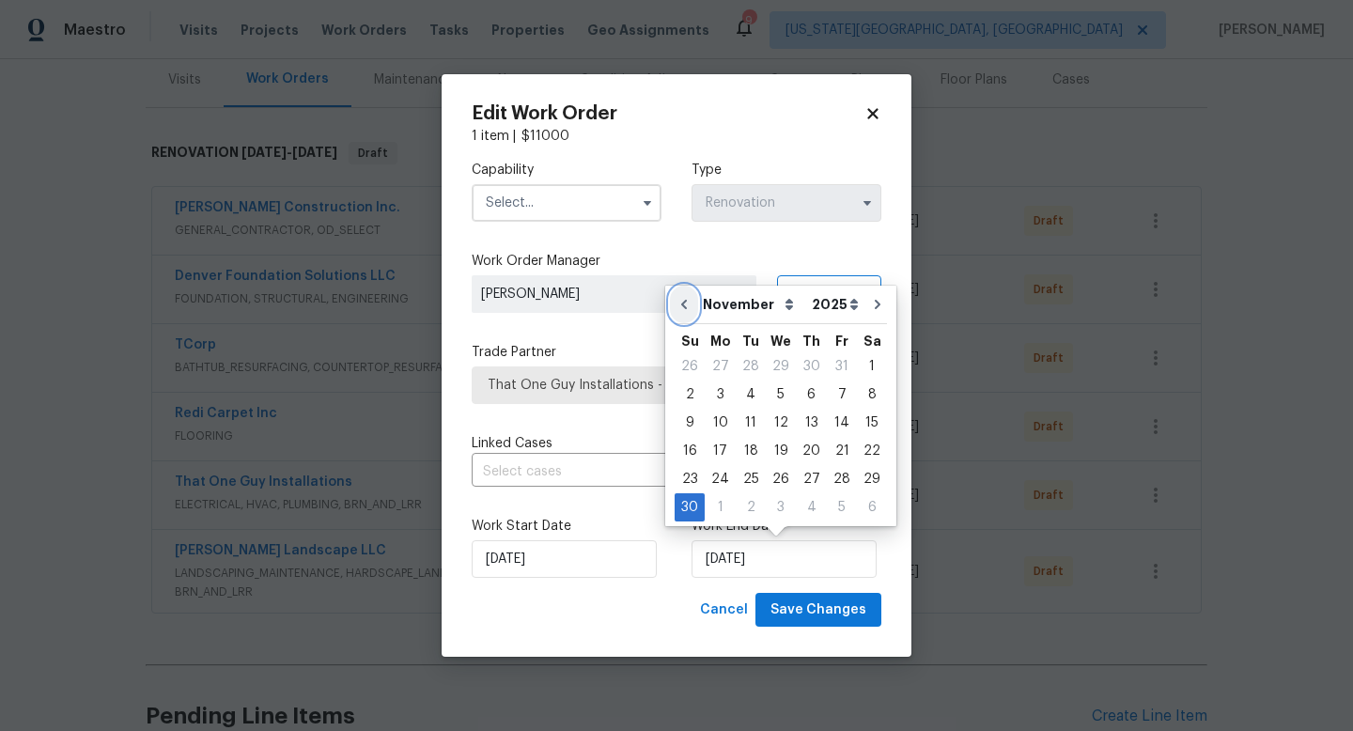
click at [687, 304] on icon "Go to previous month" at bounding box center [684, 304] width 15 height 15
type input "[DATE]"
select select "9"
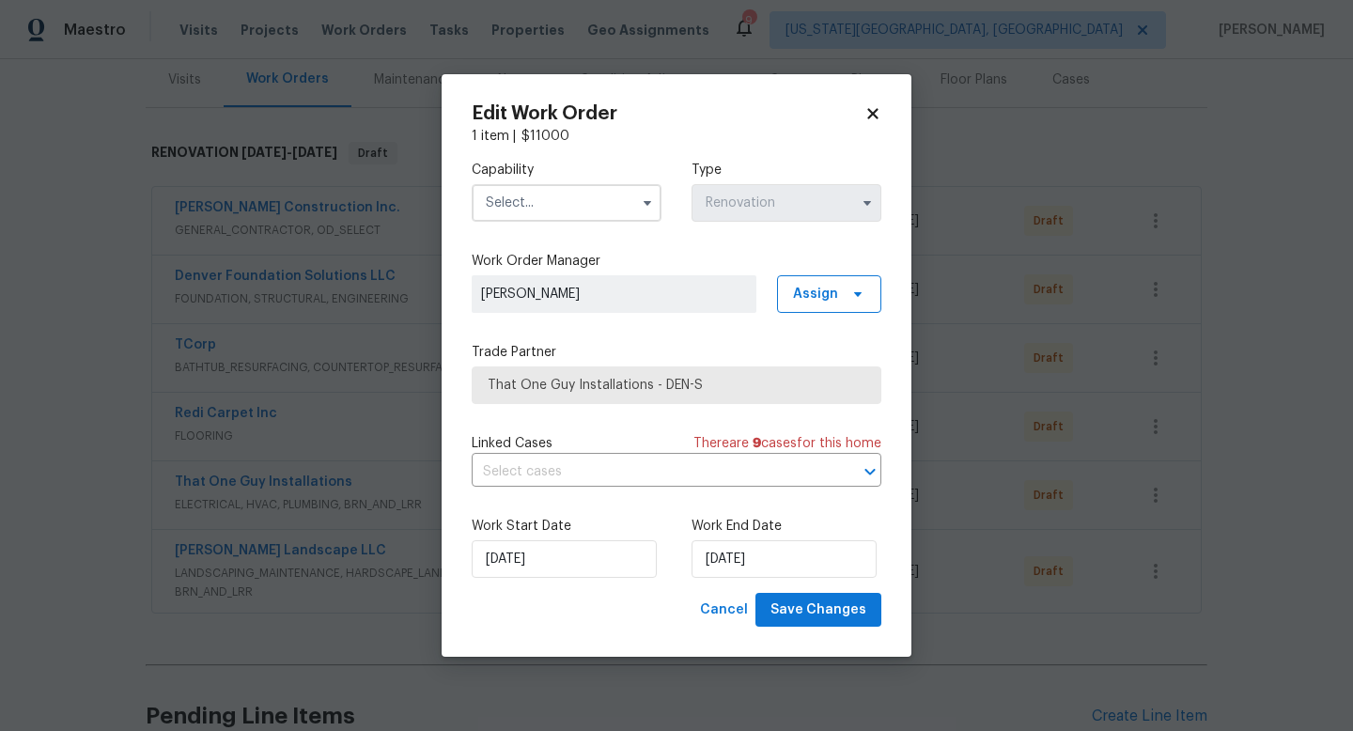
click at [525, 209] on input "text" at bounding box center [567, 203] width 190 height 38
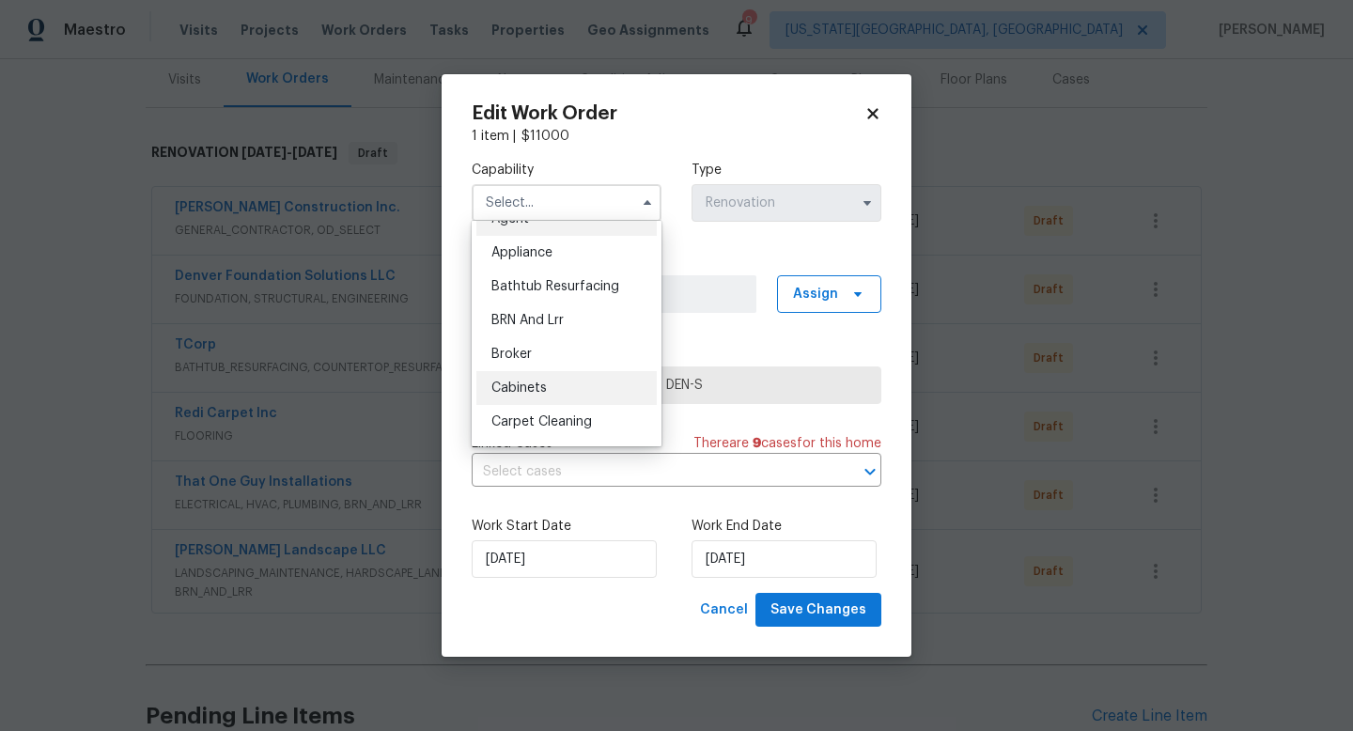
scroll to position [0, 0]
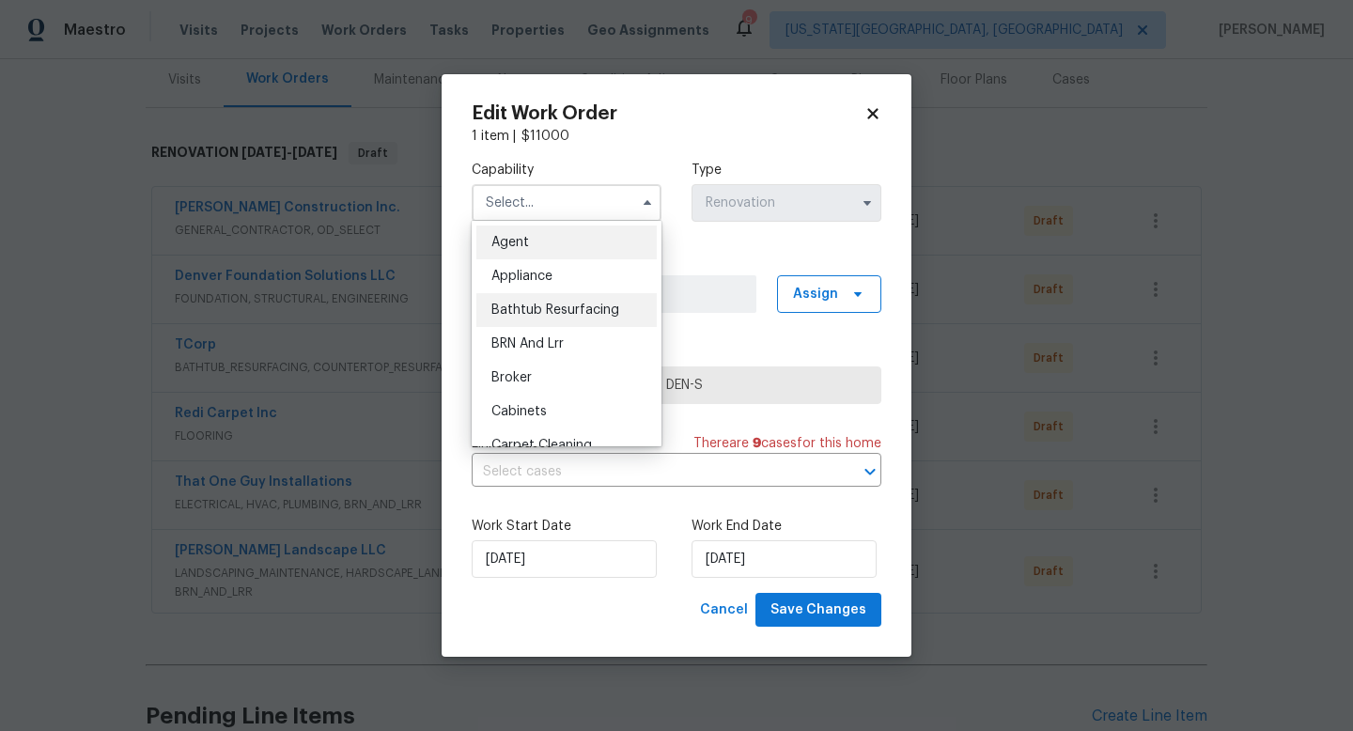
click at [530, 313] on span "Bathtub Resurfacing" at bounding box center [556, 310] width 128 height 13
type input "Bathtub Resurfacing"
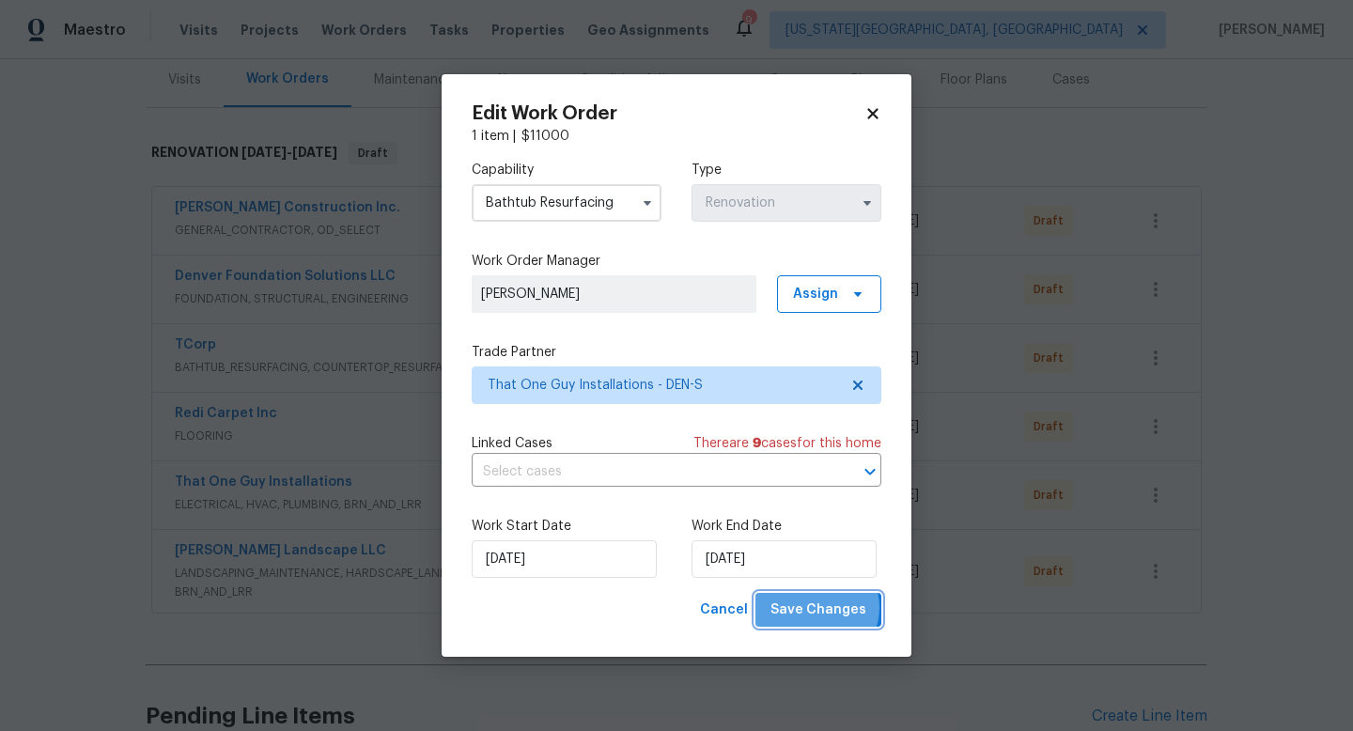
click at [821, 608] on span "Save Changes" at bounding box center [819, 610] width 96 height 23
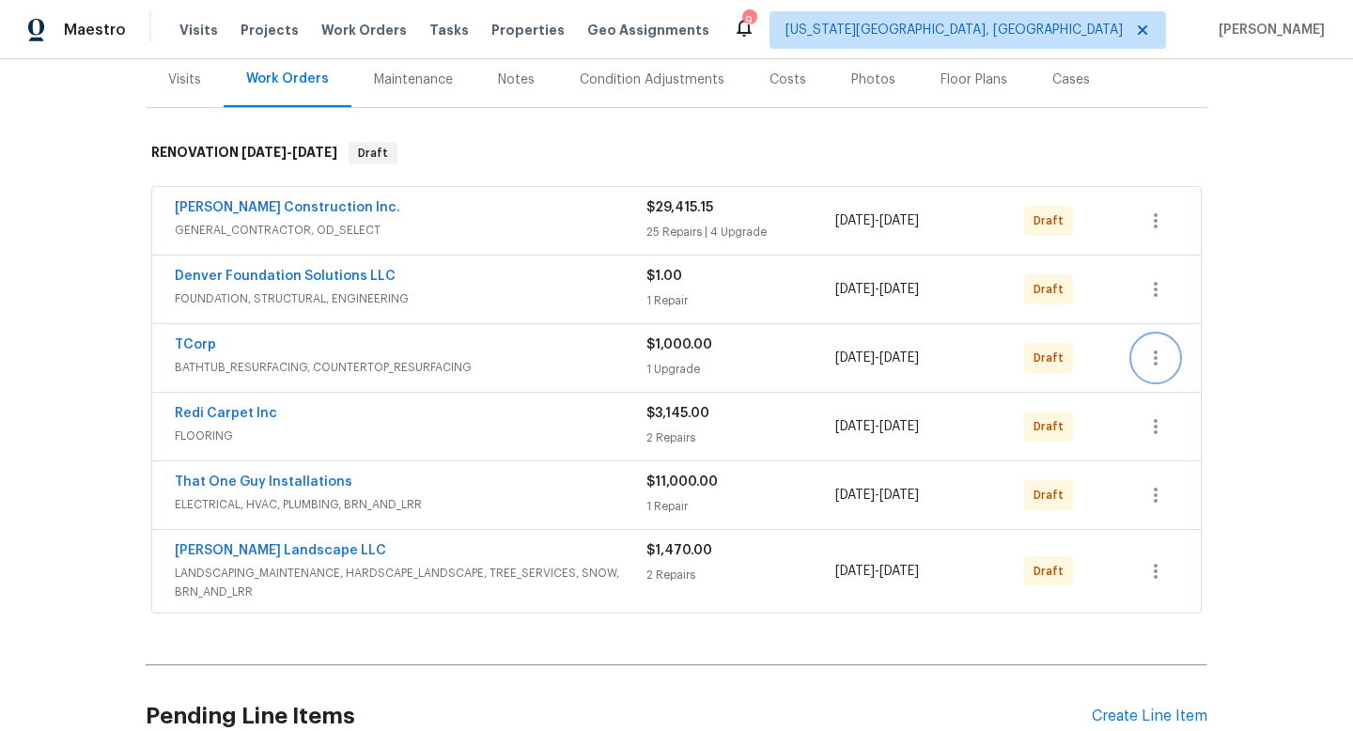
click at [1156, 358] on icon "button" at bounding box center [1156, 358] width 4 height 15
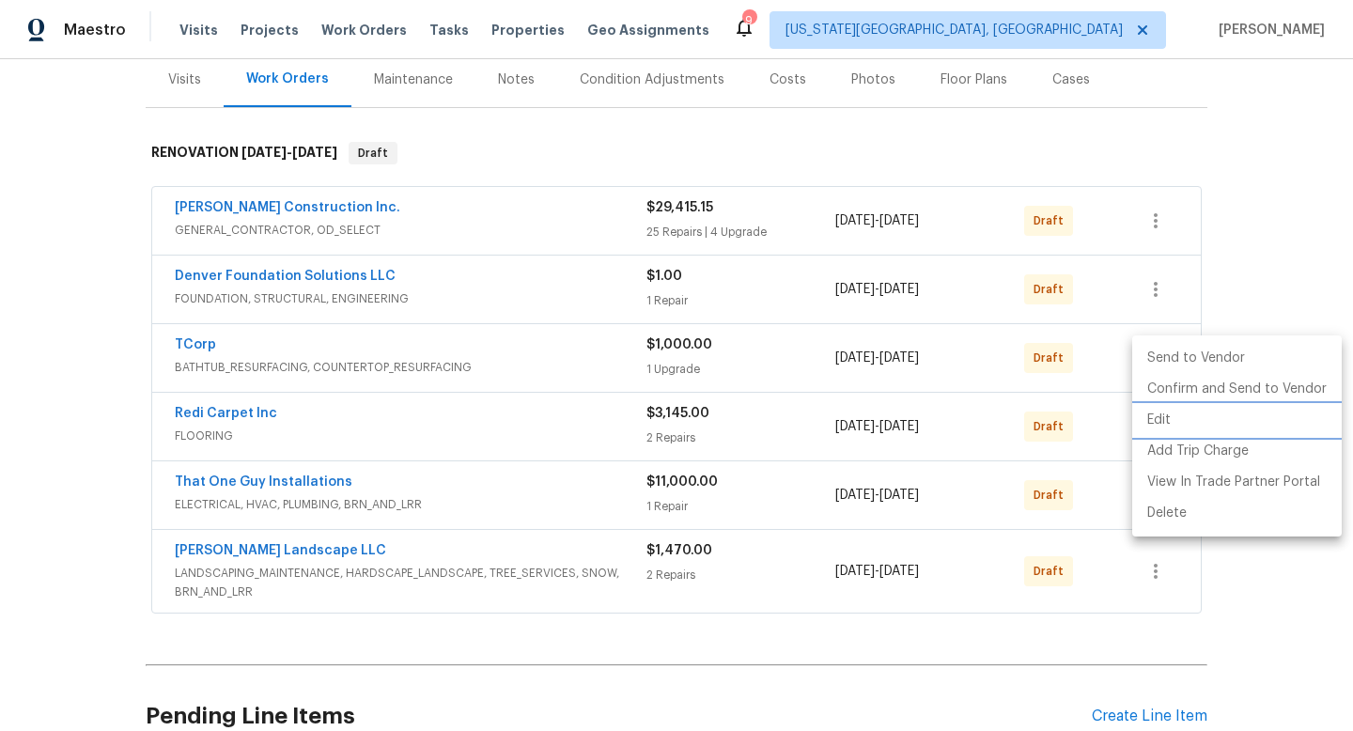
click at [1153, 417] on li "Edit" at bounding box center [1237, 420] width 210 height 31
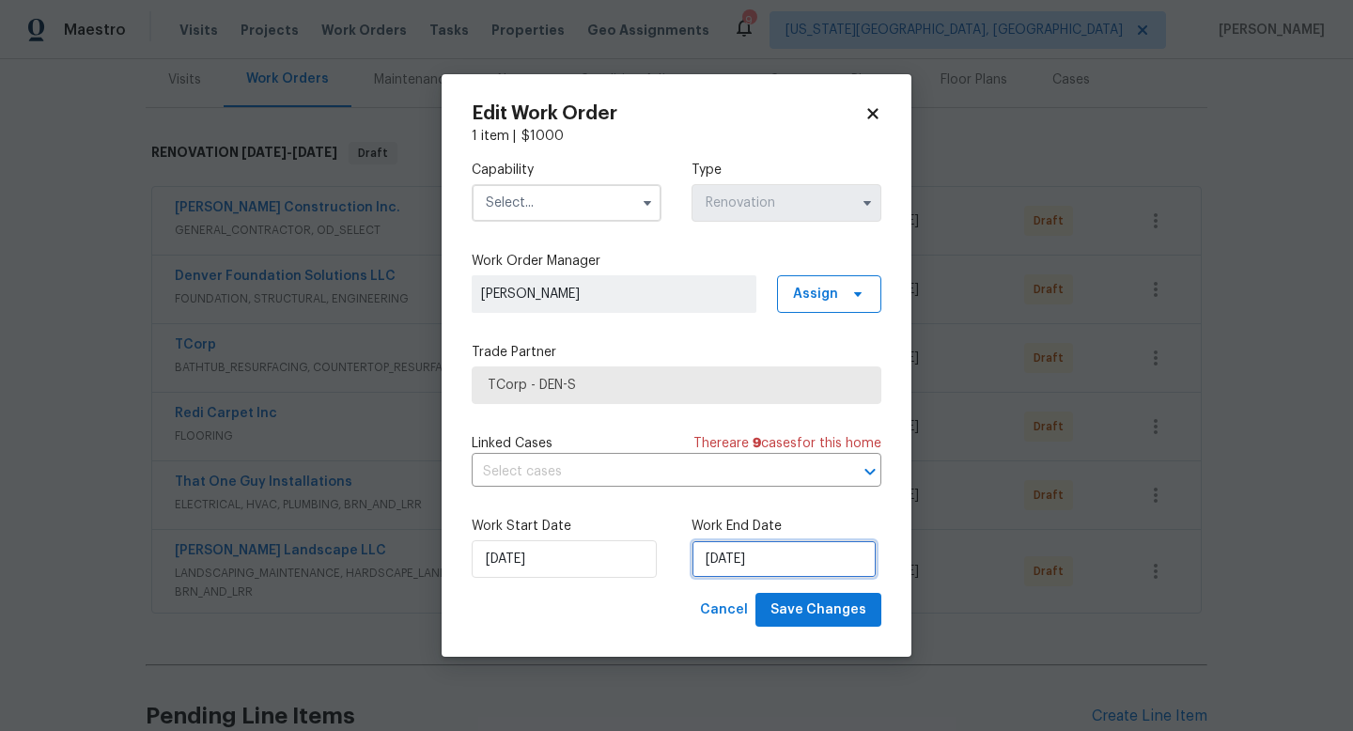
click at [745, 564] on input "[DATE]" at bounding box center [784, 559] width 185 height 38
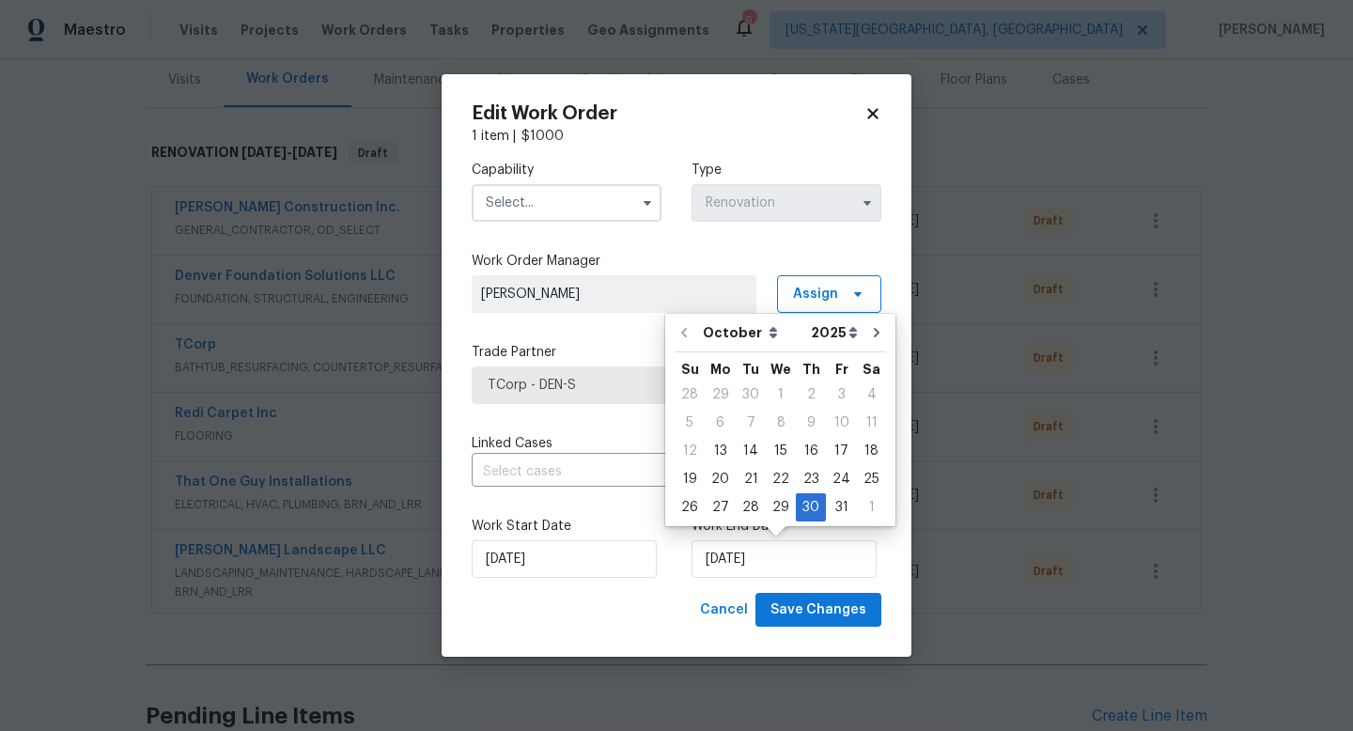
click at [527, 214] on input "text" at bounding box center [567, 203] width 190 height 38
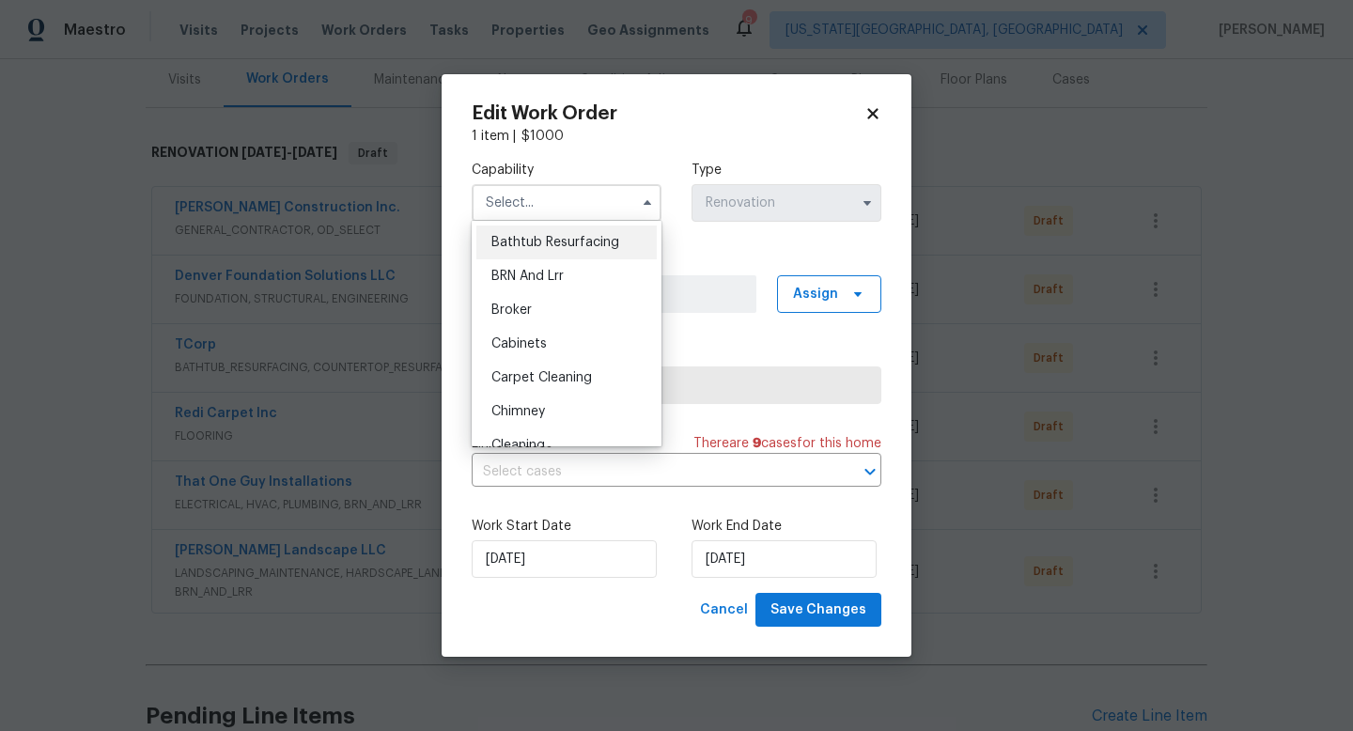
click at [534, 232] on div "Bathtub Resurfacing" at bounding box center [566, 243] width 180 height 34
type input "Bathtub Resurfacing"
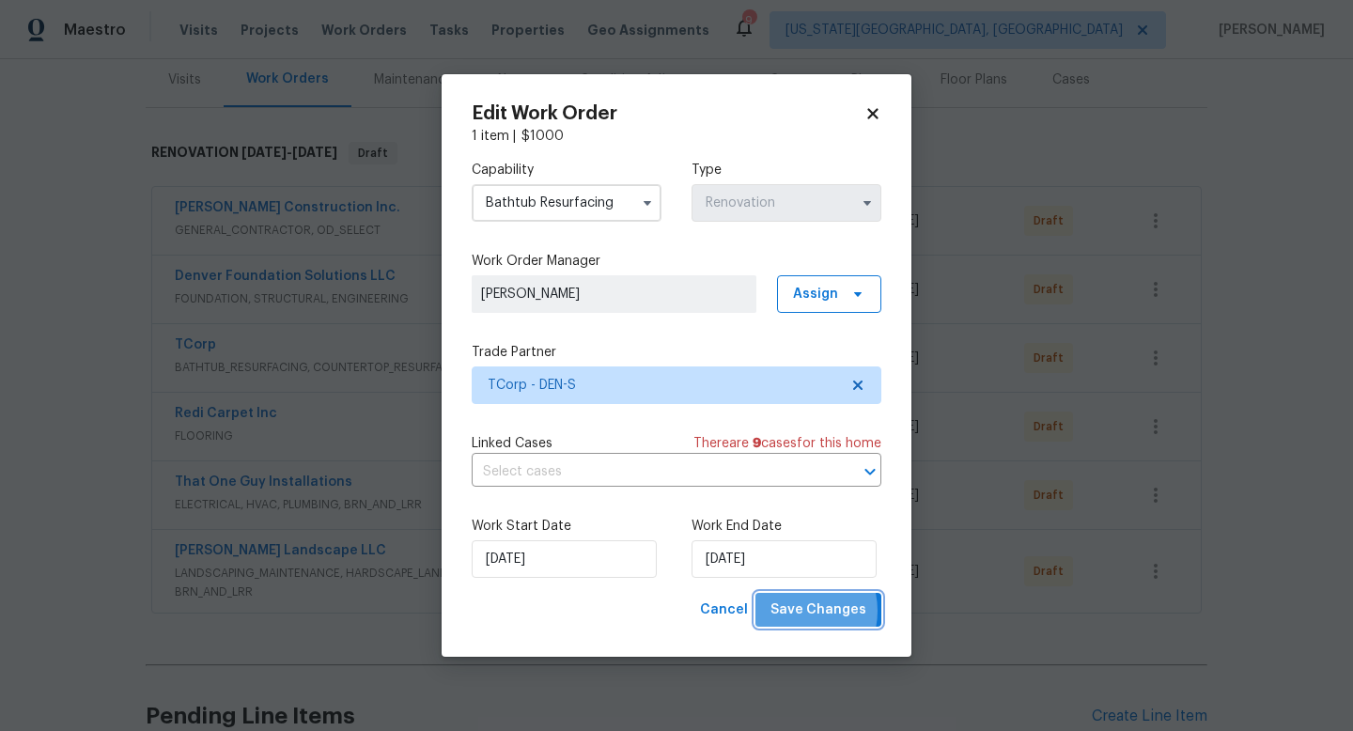
click at [800, 611] on span "Save Changes" at bounding box center [819, 610] width 96 height 23
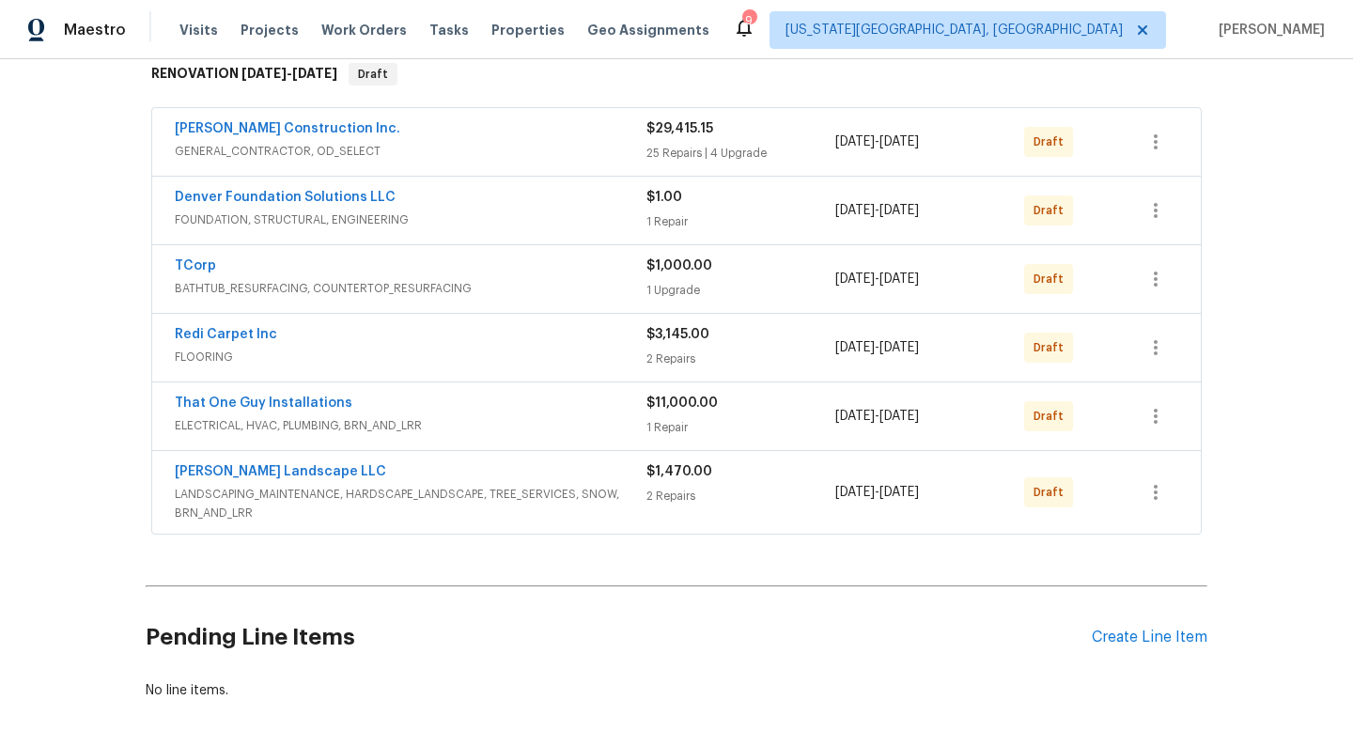
scroll to position [310, 0]
click at [429, 30] on span "Tasks" at bounding box center [448, 29] width 39 height 13
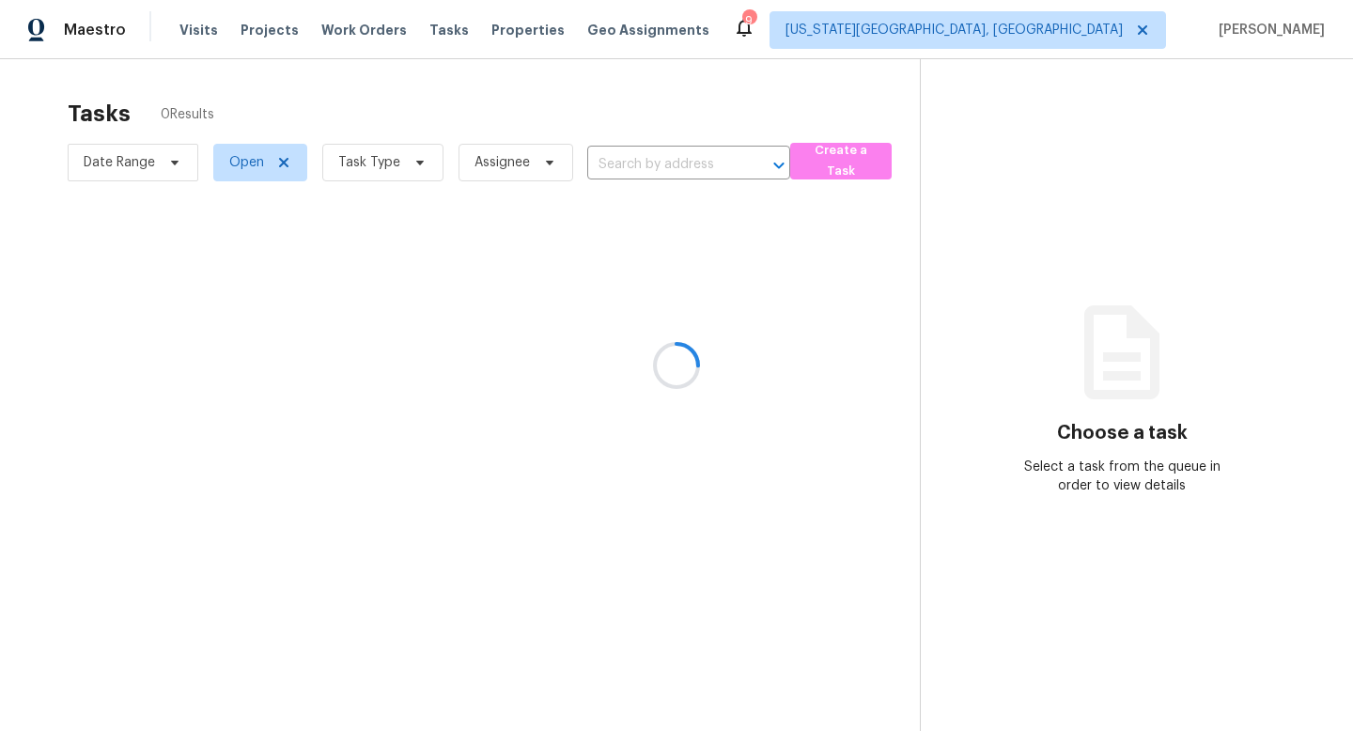
click at [347, 31] on div at bounding box center [676, 365] width 1353 height 731
click at [352, 29] on span "Work Orders" at bounding box center [364, 30] width 86 height 19
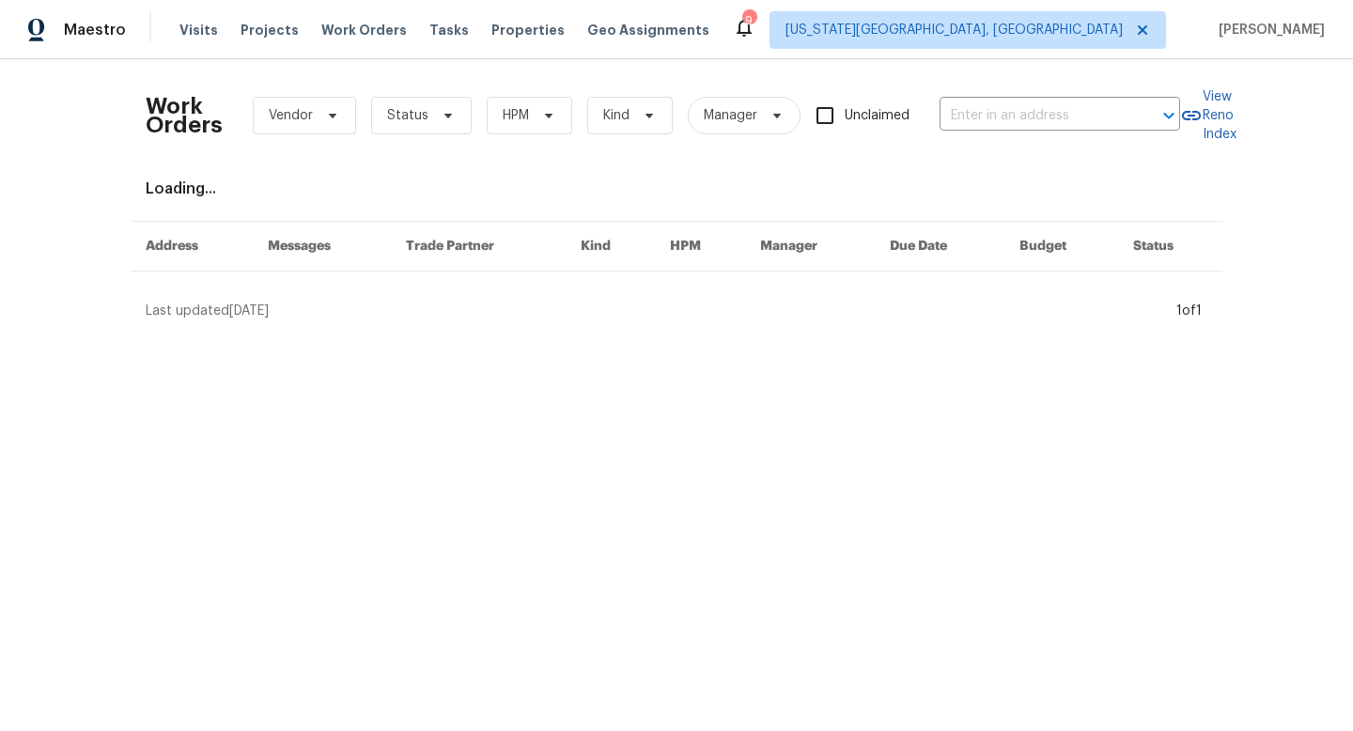
click at [1059, 51] on div "Maestro Visits Projects Work Orders Tasks Properties Geo Assignments 9 [US_STAT…" at bounding box center [676, 29] width 1353 height 59
click at [1059, 39] on span "[US_STATE][GEOGRAPHIC_DATA], [GEOGRAPHIC_DATA]" at bounding box center [954, 30] width 337 height 19
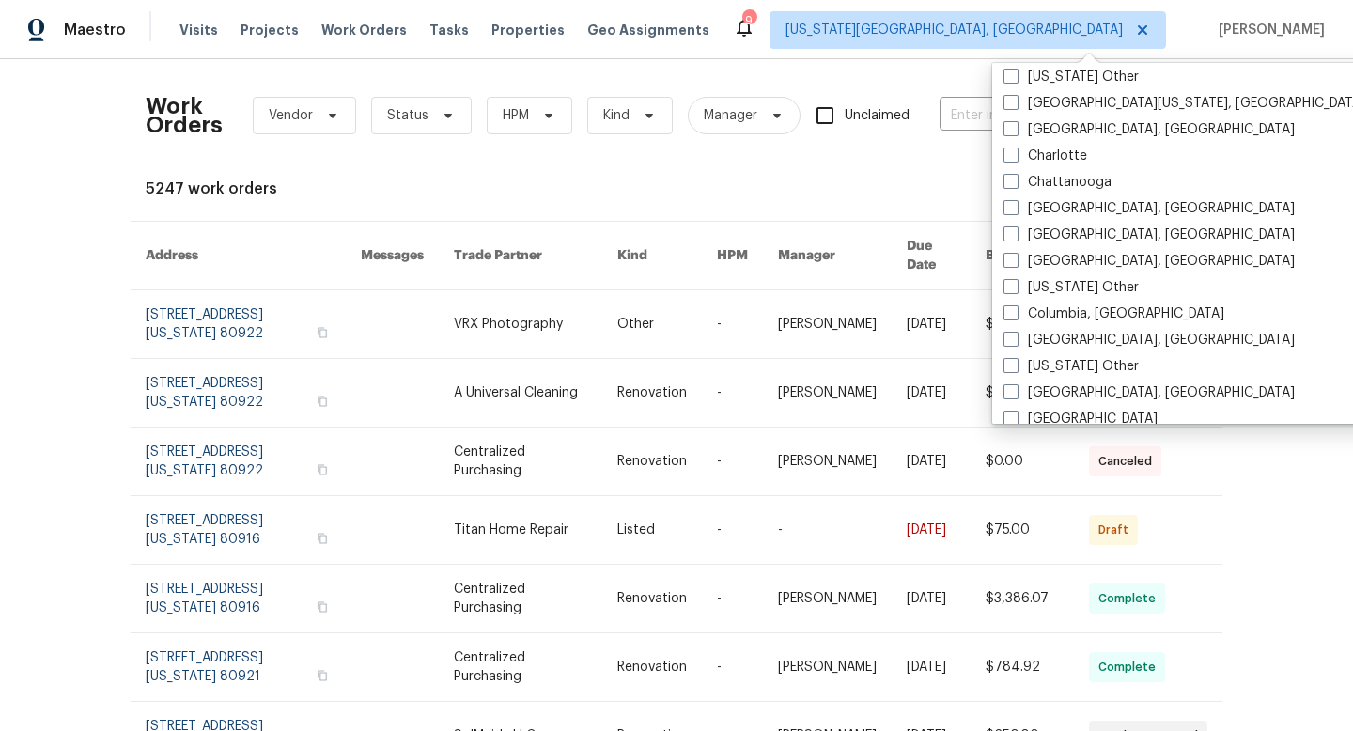
scroll to position [479, 0]
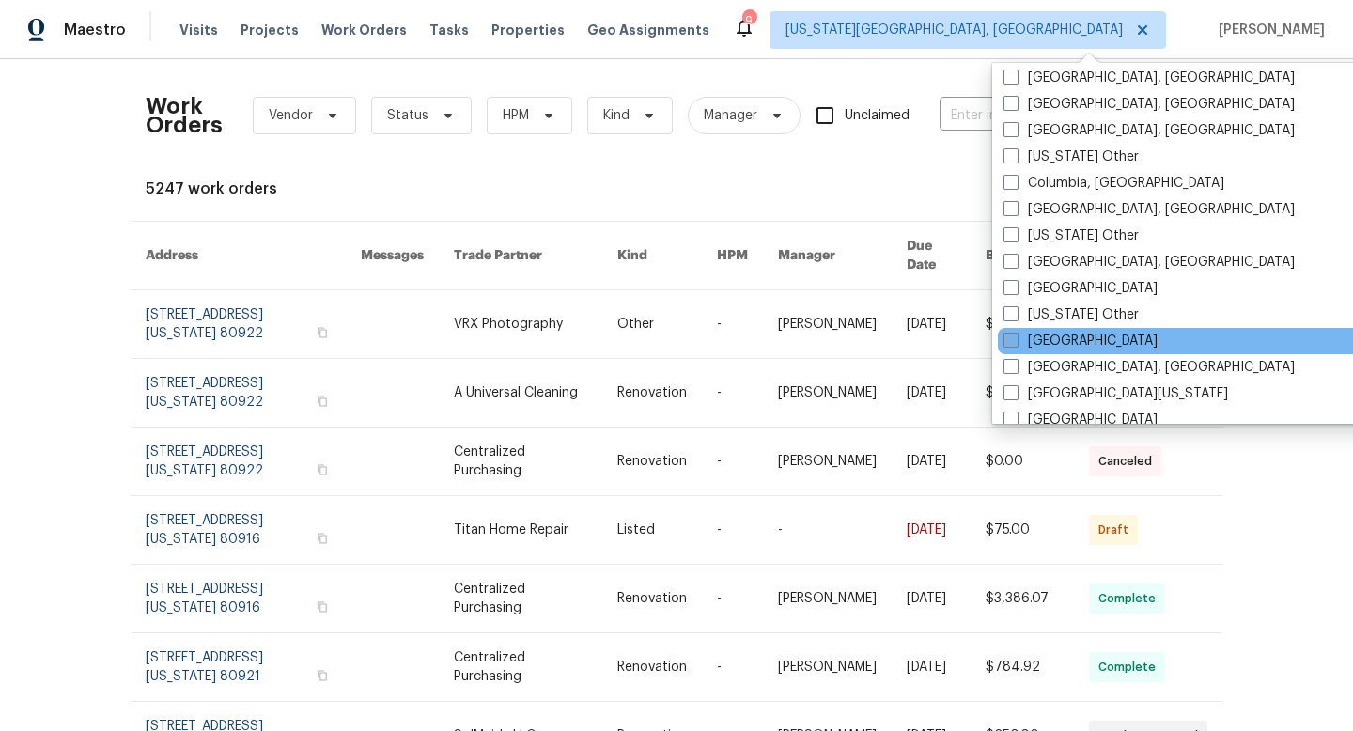
click at [1008, 347] on span at bounding box center [1011, 340] width 15 height 15
click at [1008, 344] on input "[GEOGRAPHIC_DATA]" at bounding box center [1010, 338] width 12 height 12
checkbox input "true"
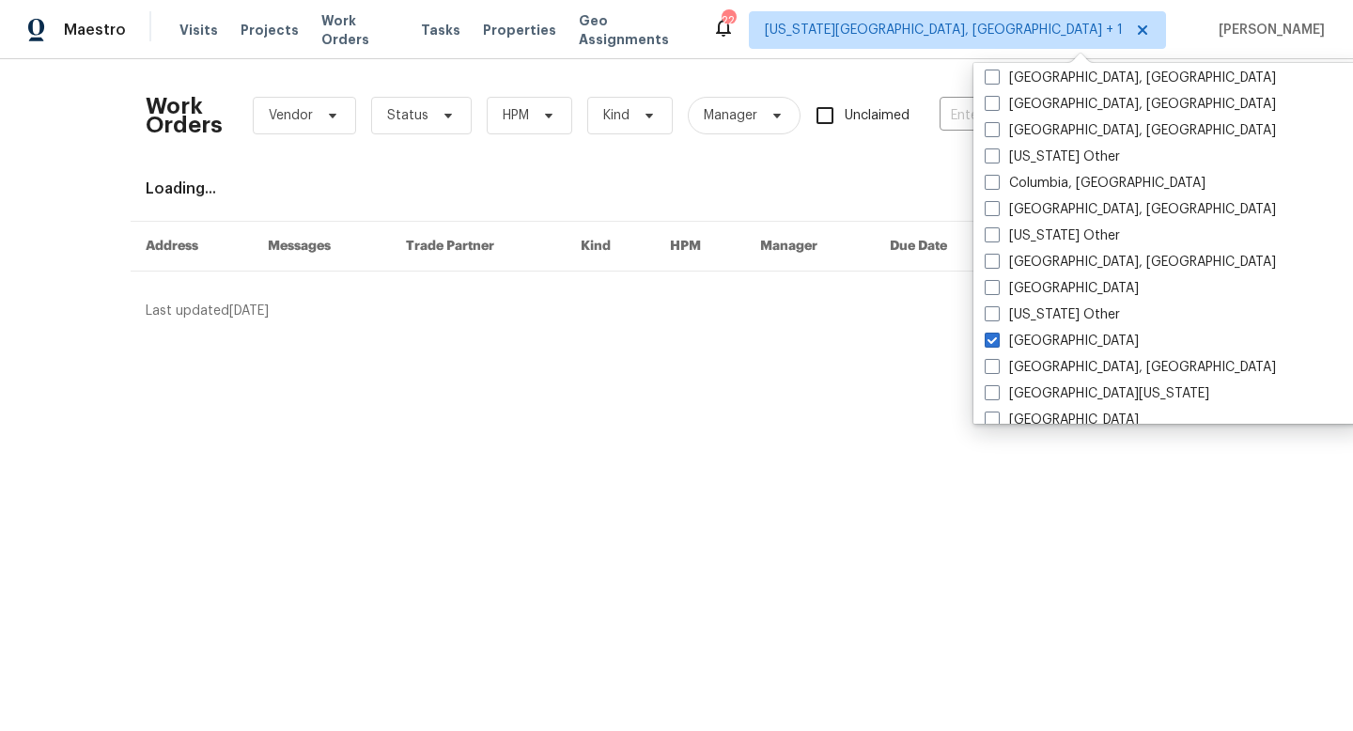
click at [506, 154] on div "Work Orders Vendor Status HPM Kind Manager Unclaimed ​" at bounding box center [663, 115] width 1035 height 83
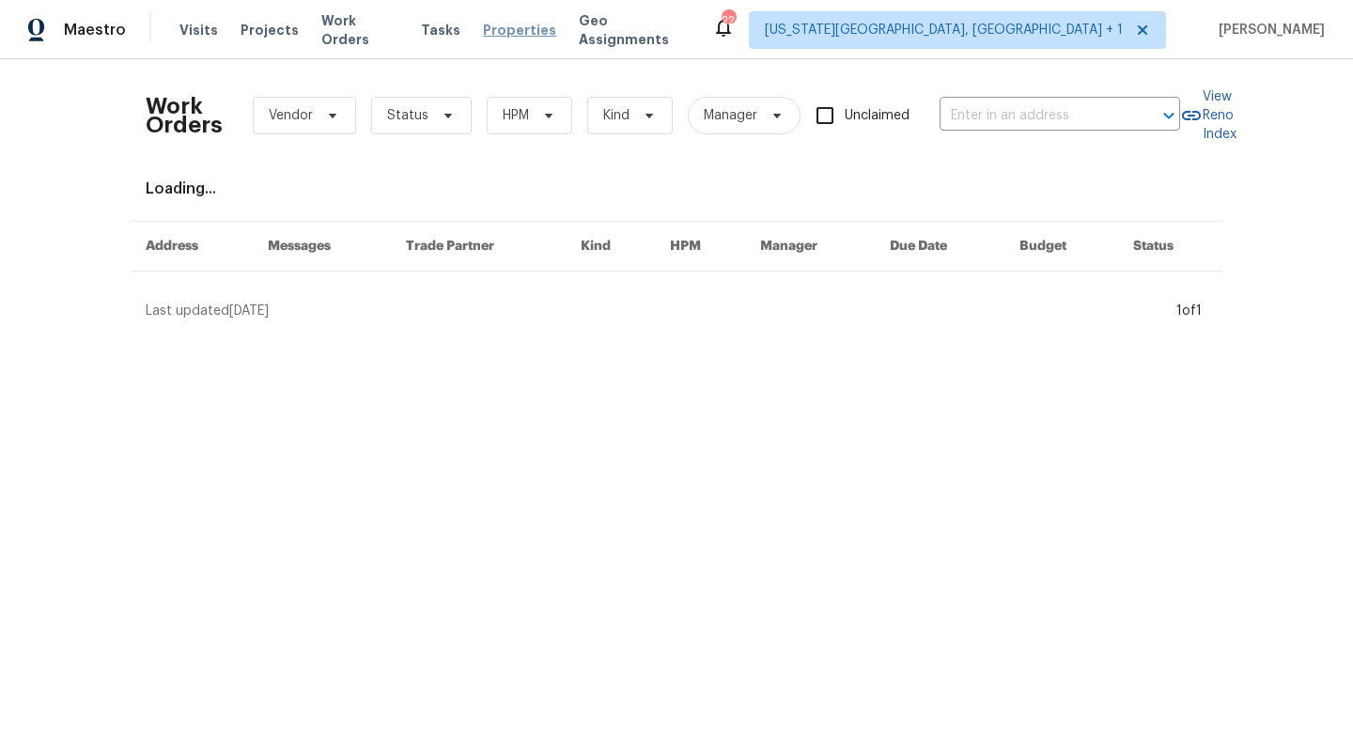
click at [492, 31] on span "Properties" at bounding box center [519, 30] width 73 height 19
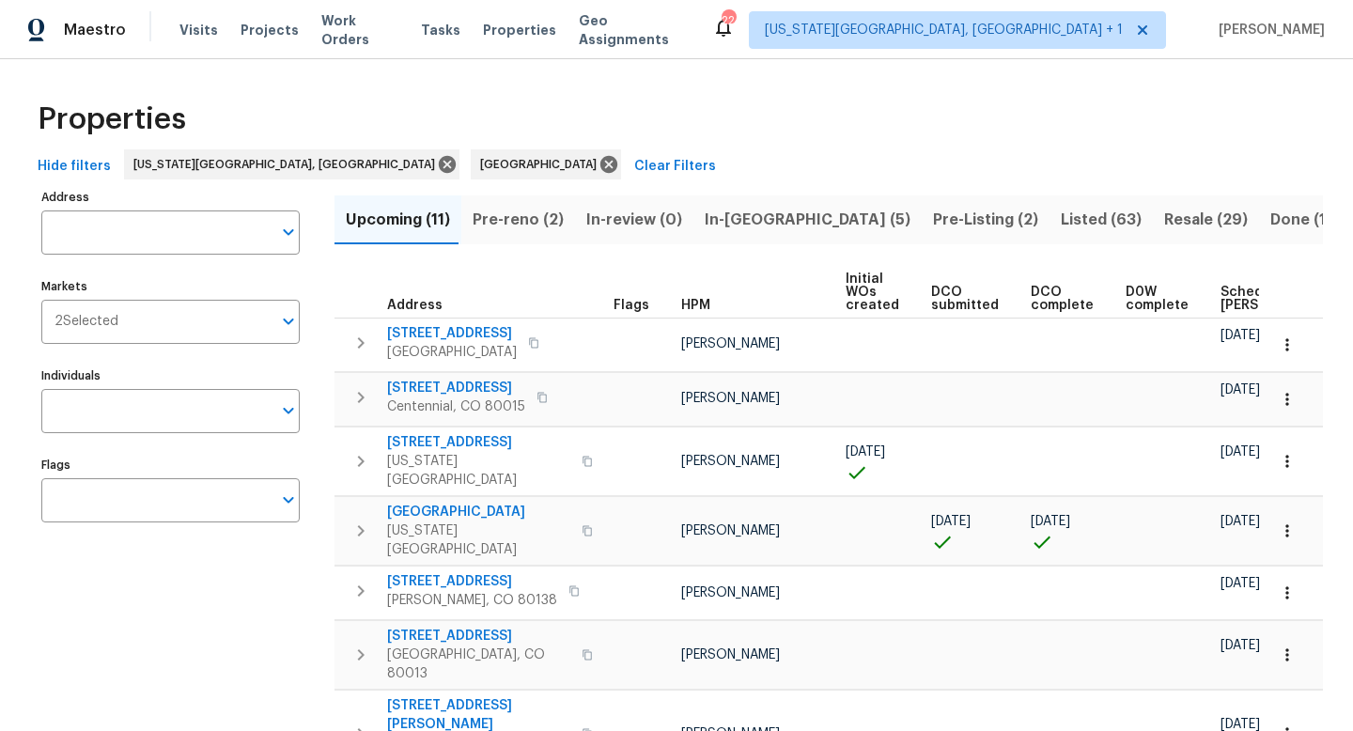
click at [507, 221] on span "Pre-reno (2)" at bounding box center [518, 220] width 91 height 26
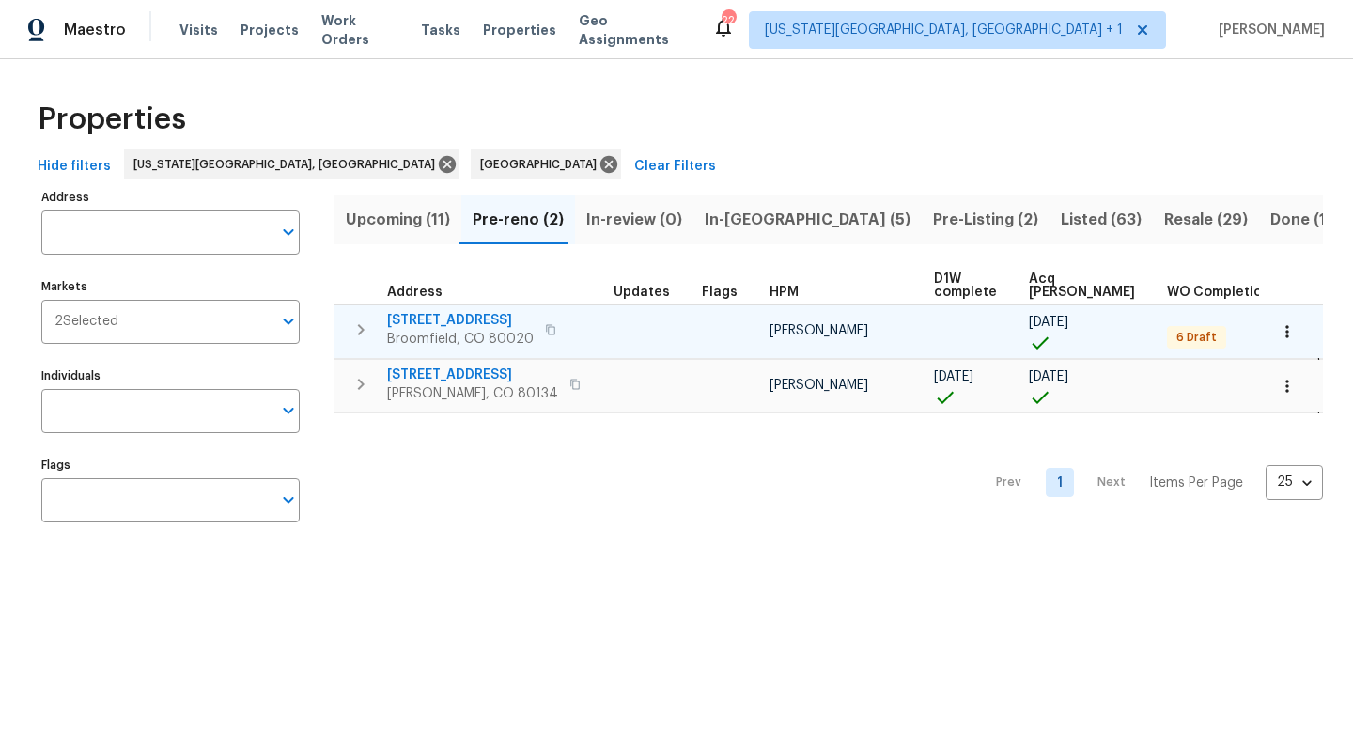
click at [460, 317] on span "[STREET_ADDRESS]" at bounding box center [460, 320] width 147 height 19
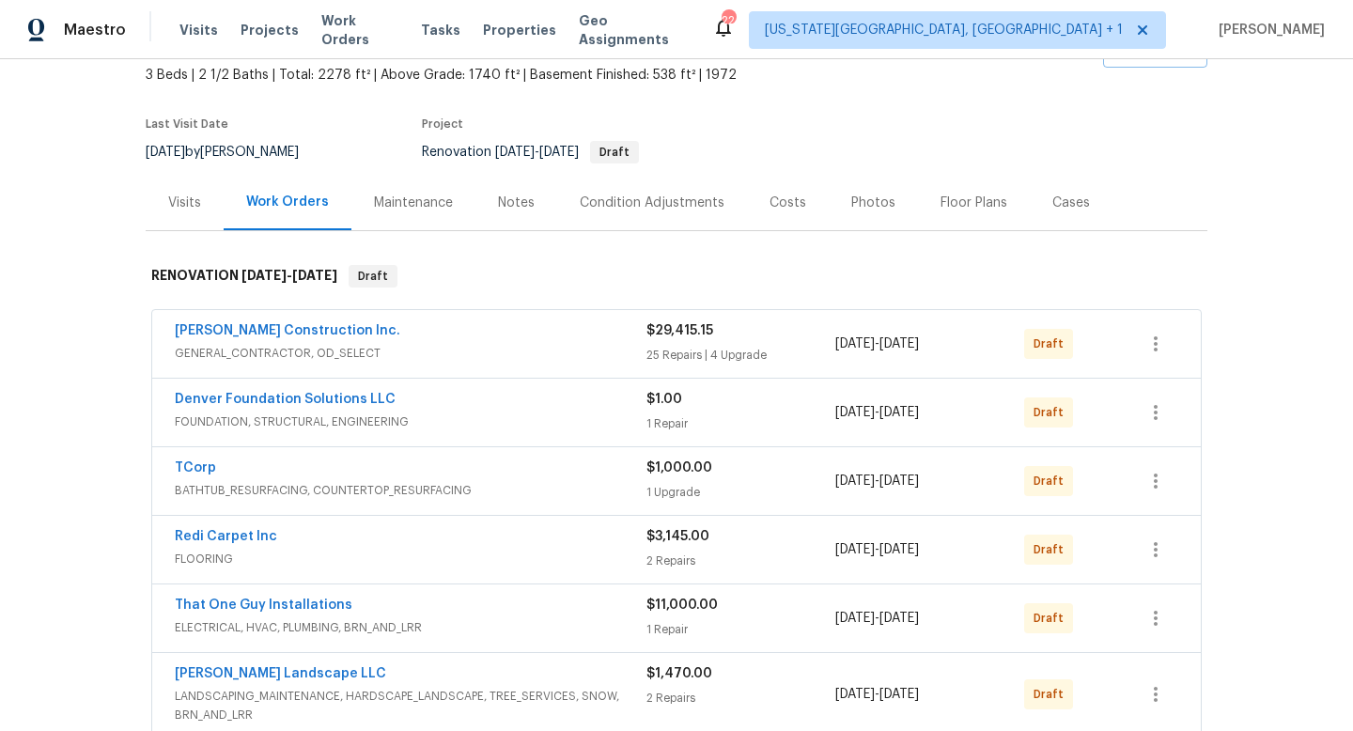
scroll to position [138, 0]
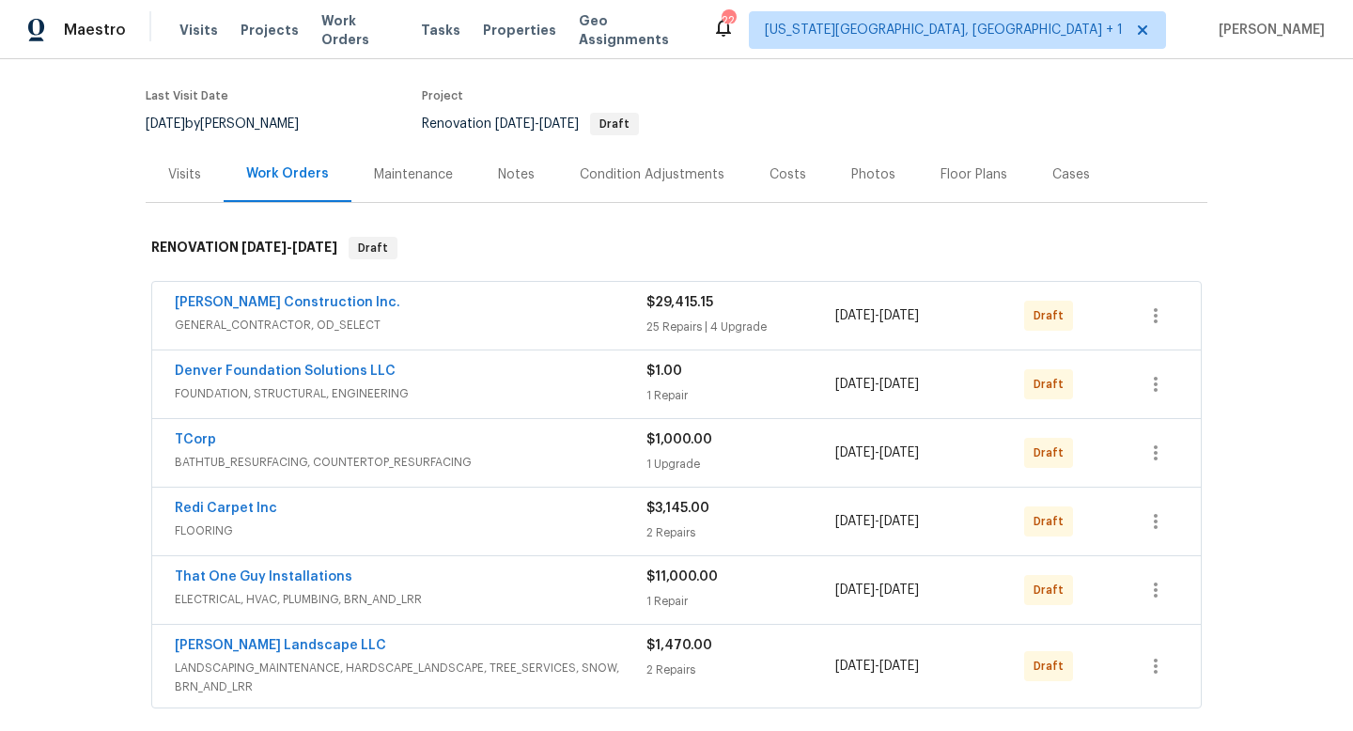
click at [515, 167] on div "Notes" at bounding box center [516, 174] width 37 height 19
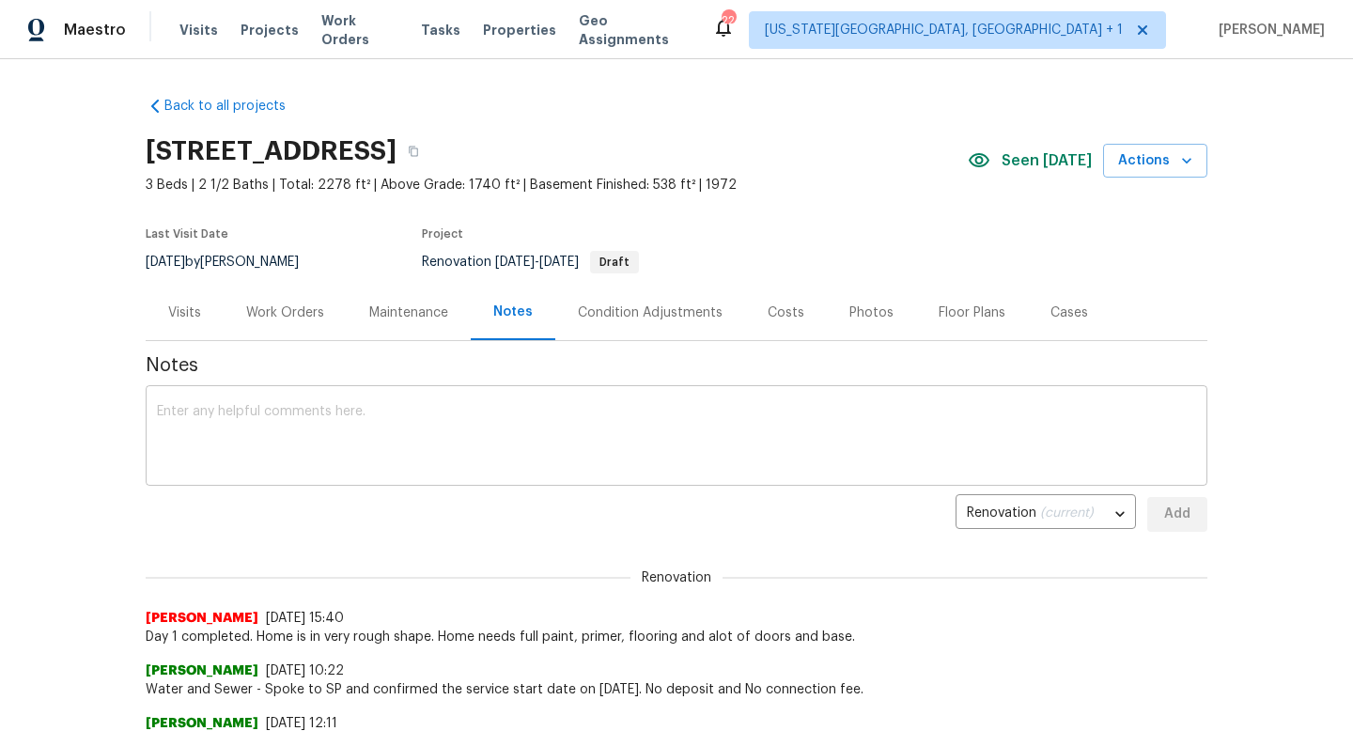
click at [380, 403] on div "x ​" at bounding box center [677, 438] width 1062 height 96
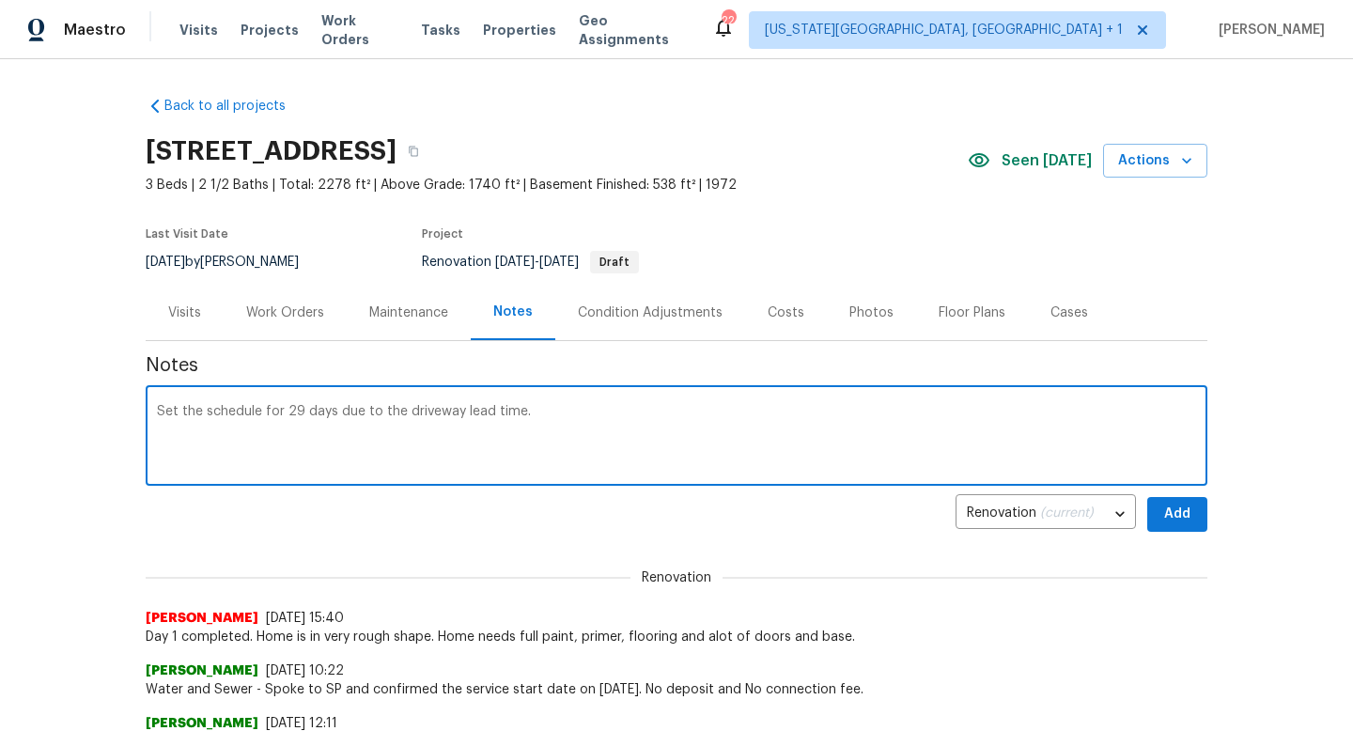
click at [303, 417] on textarea "Set the schedule for 29 days due to the driveway lead time." at bounding box center [676, 438] width 1039 height 66
click at [304, 413] on textarea "Set the schedule for 29 29K) days due to the driveway lead time." at bounding box center [676, 438] width 1039 height 66
click at [594, 429] on textarea "Set the schedule for 29 (29K) days due to the driveway lead time." at bounding box center [676, 438] width 1039 height 66
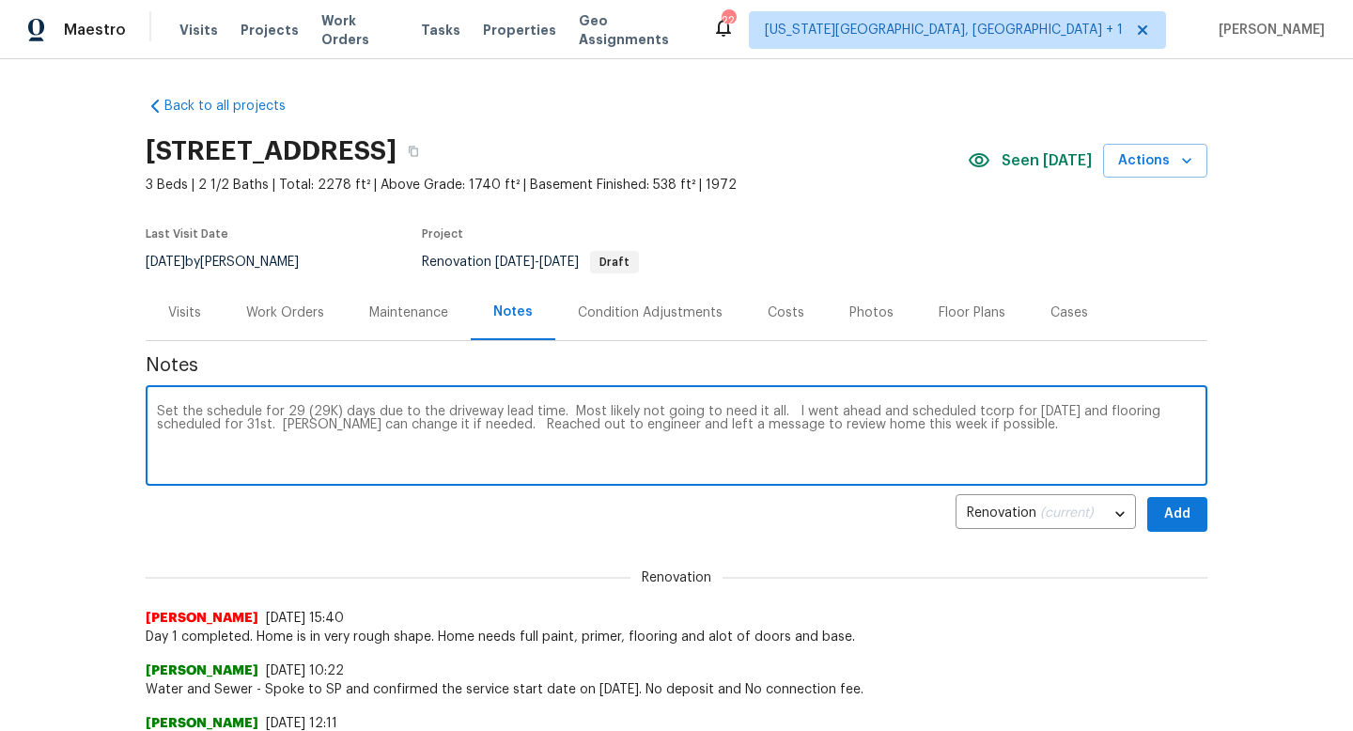
click at [438, 410] on textarea "Set the schedule for 29 (29K) days due to the driveway lead time. Most likely n…" at bounding box center [676, 438] width 1039 height 66
click at [771, 414] on textarea "Set the schedule for 29 (29K) days due to the driveway lead time. Most likely n…" at bounding box center [676, 438] width 1039 height 66
click at [523, 429] on textarea "Set the schedule for 29 (29K) days due to the driveway lead time. Most likely n…" at bounding box center [676, 438] width 1039 height 66
click at [1074, 429] on textarea "Set the schedule for 29 (29K) days due to the driveway lead time. Most likely n…" at bounding box center [676, 438] width 1039 height 66
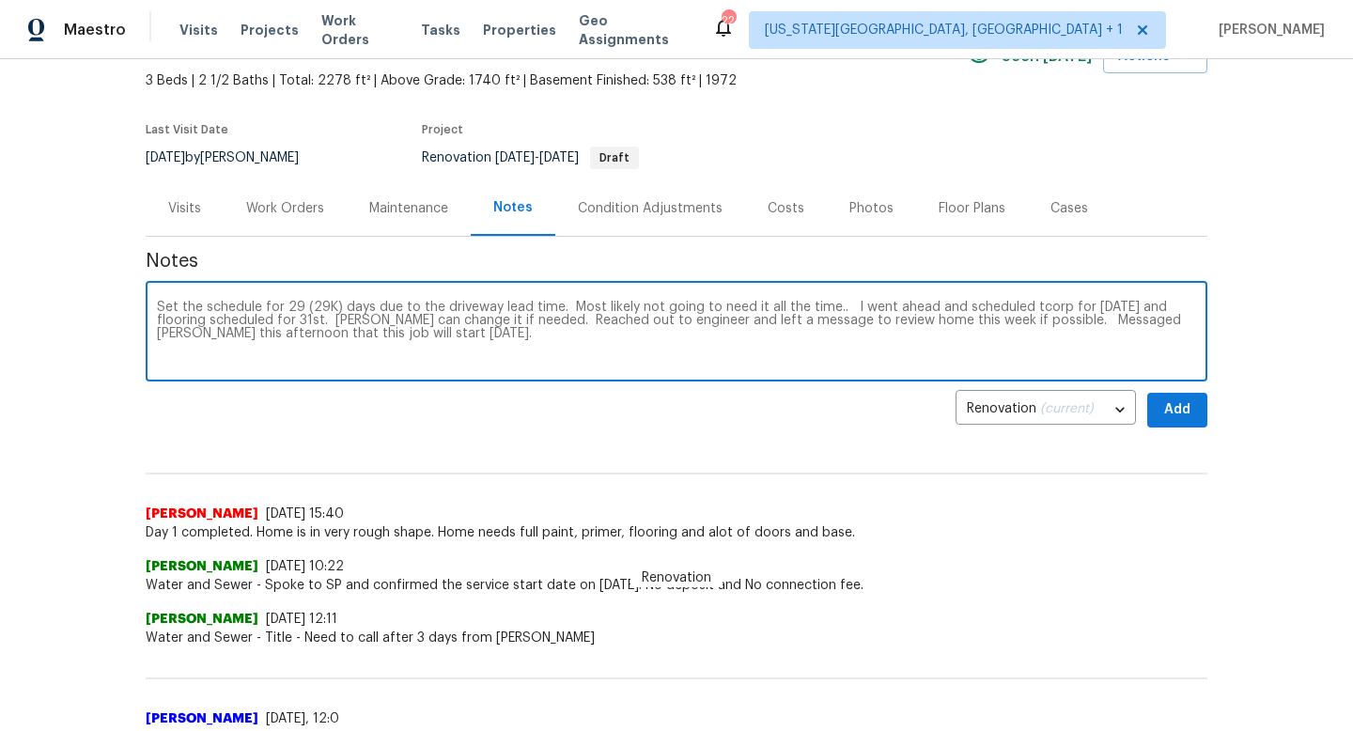
scroll to position [105, 0]
type textarea "Set the schedule for 29 (29K) days due to the driveway lead time. Most likely n…"
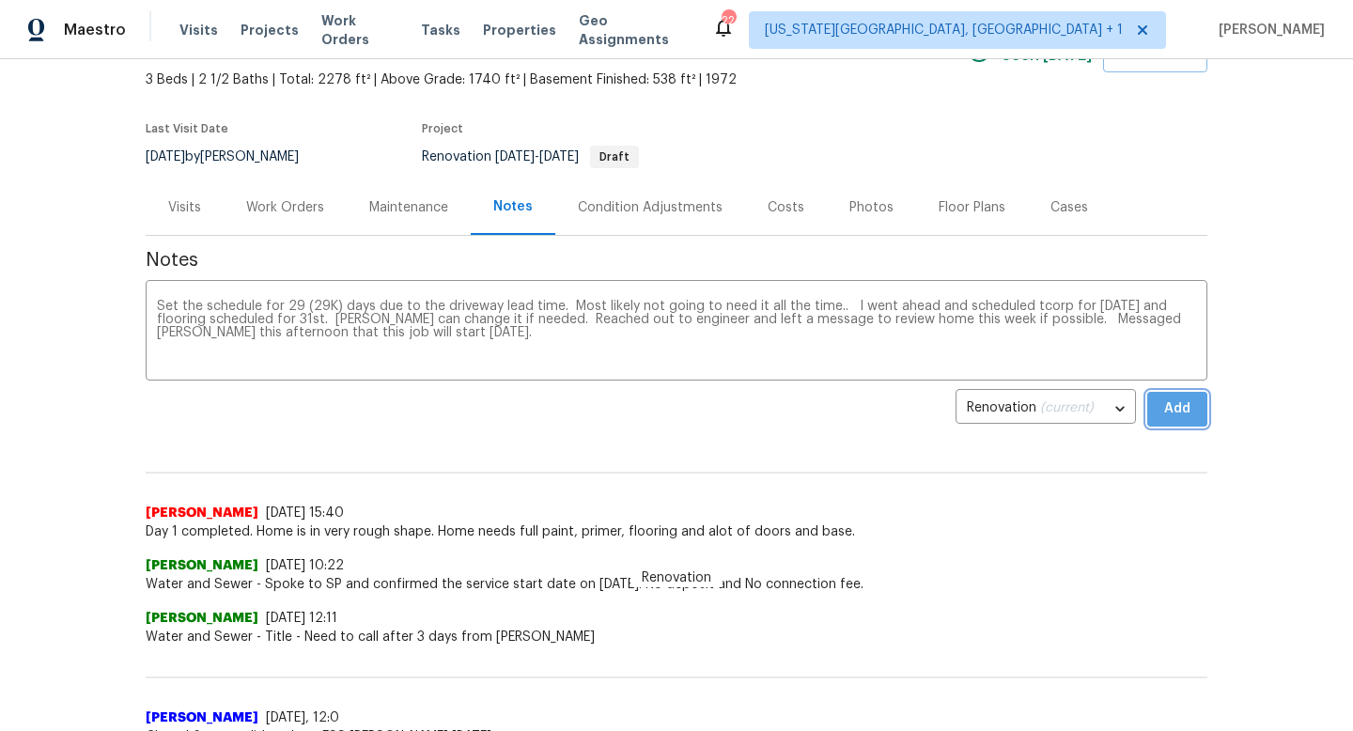
click at [1182, 399] on span "Add" at bounding box center [1178, 409] width 30 height 23
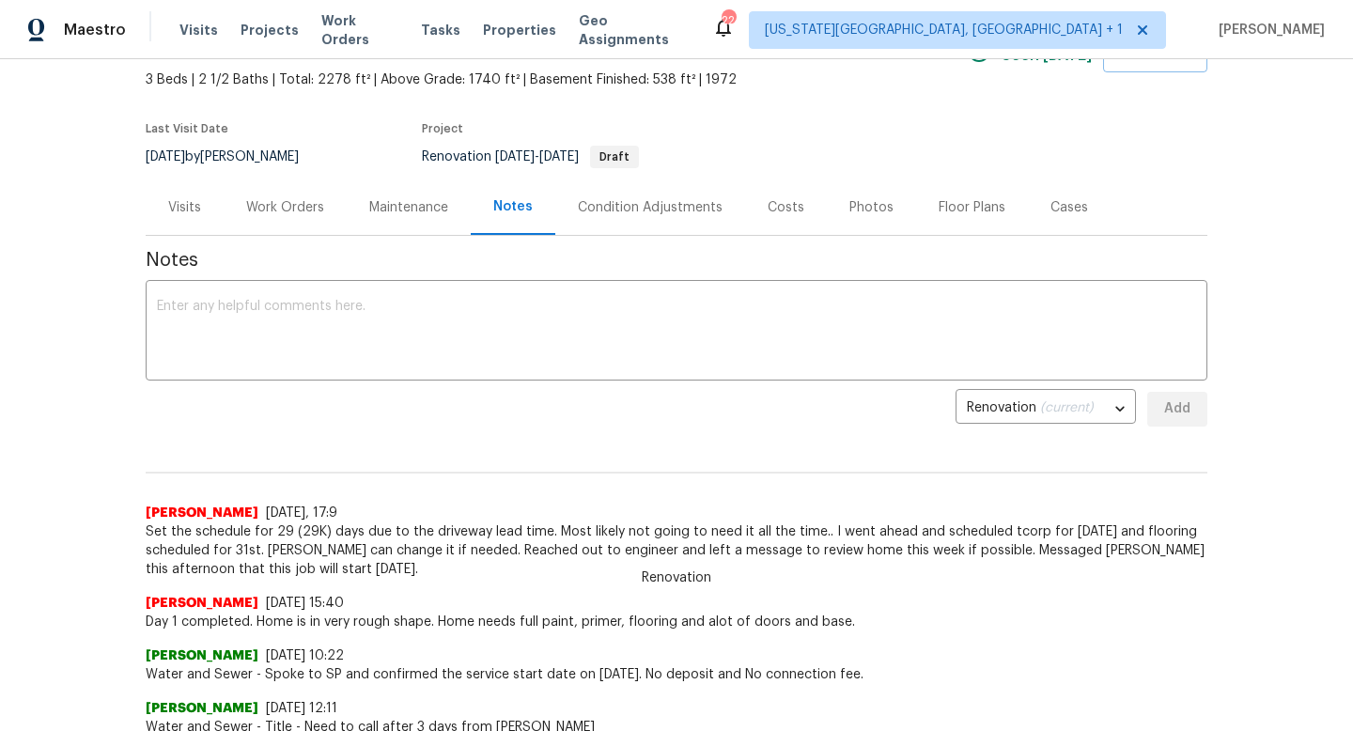
click at [288, 201] on div "Work Orders" at bounding box center [285, 207] width 78 height 19
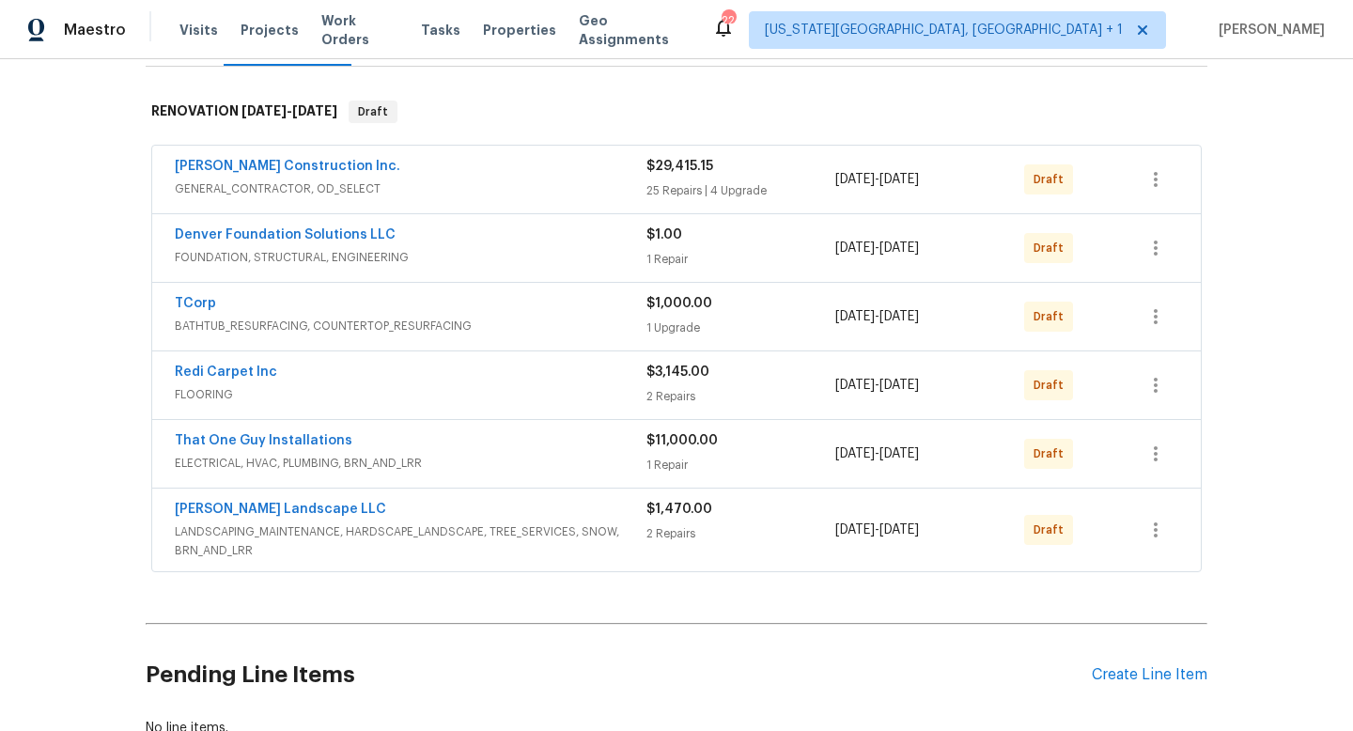
scroll to position [272, 0]
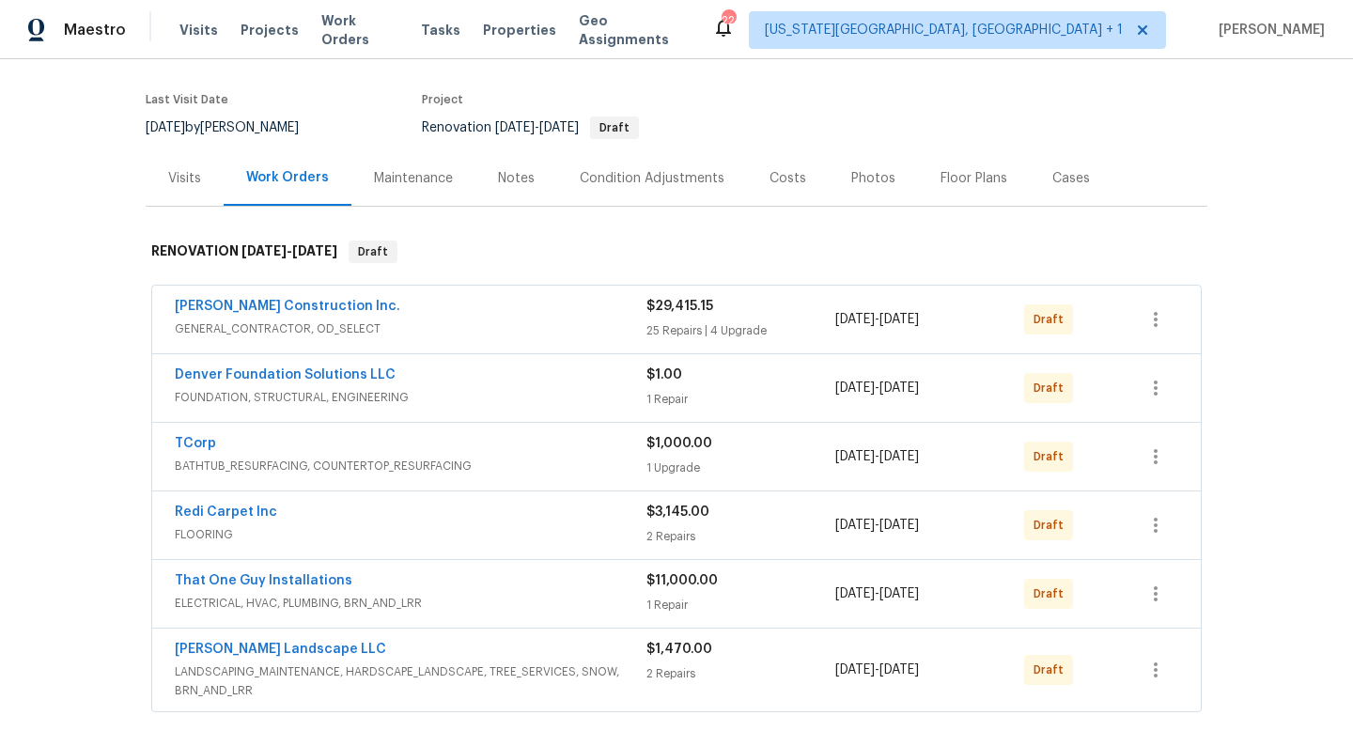
click at [770, 179] on div "Costs" at bounding box center [788, 178] width 37 height 19
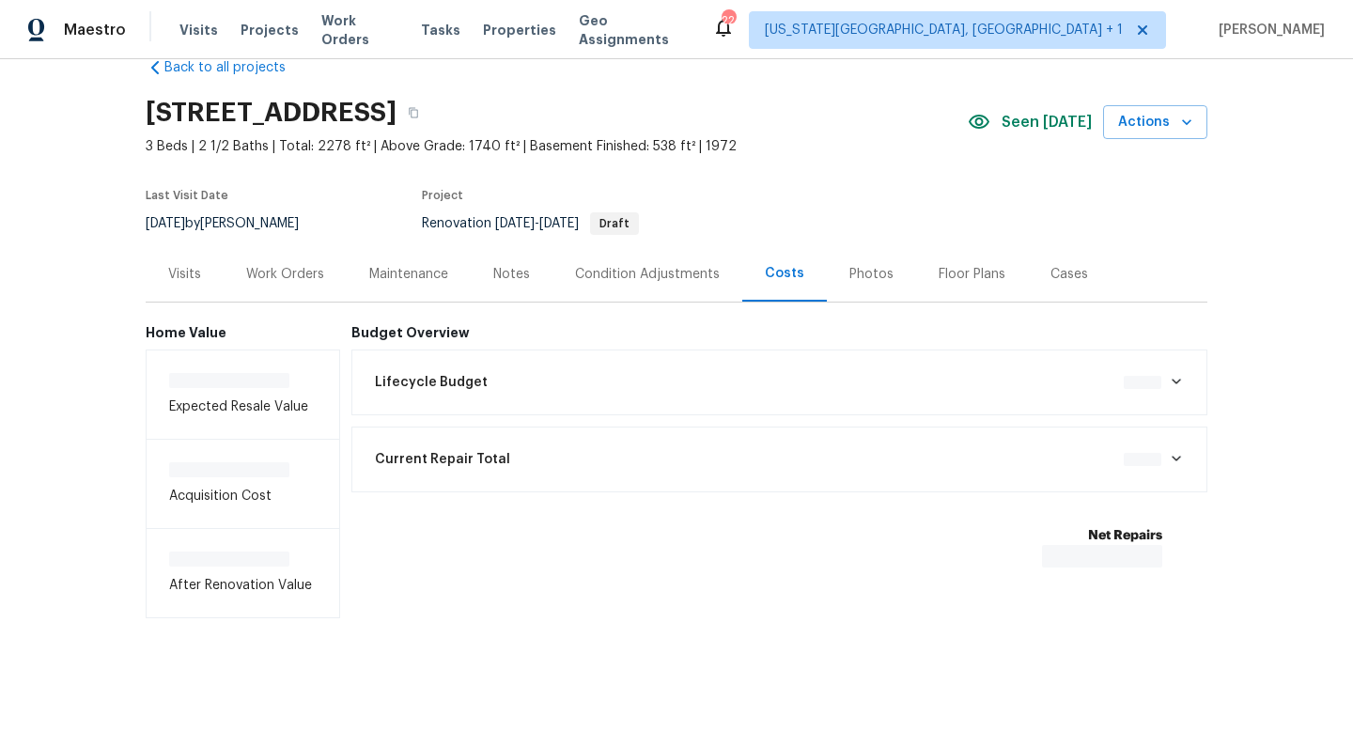
scroll to position [42, 0]
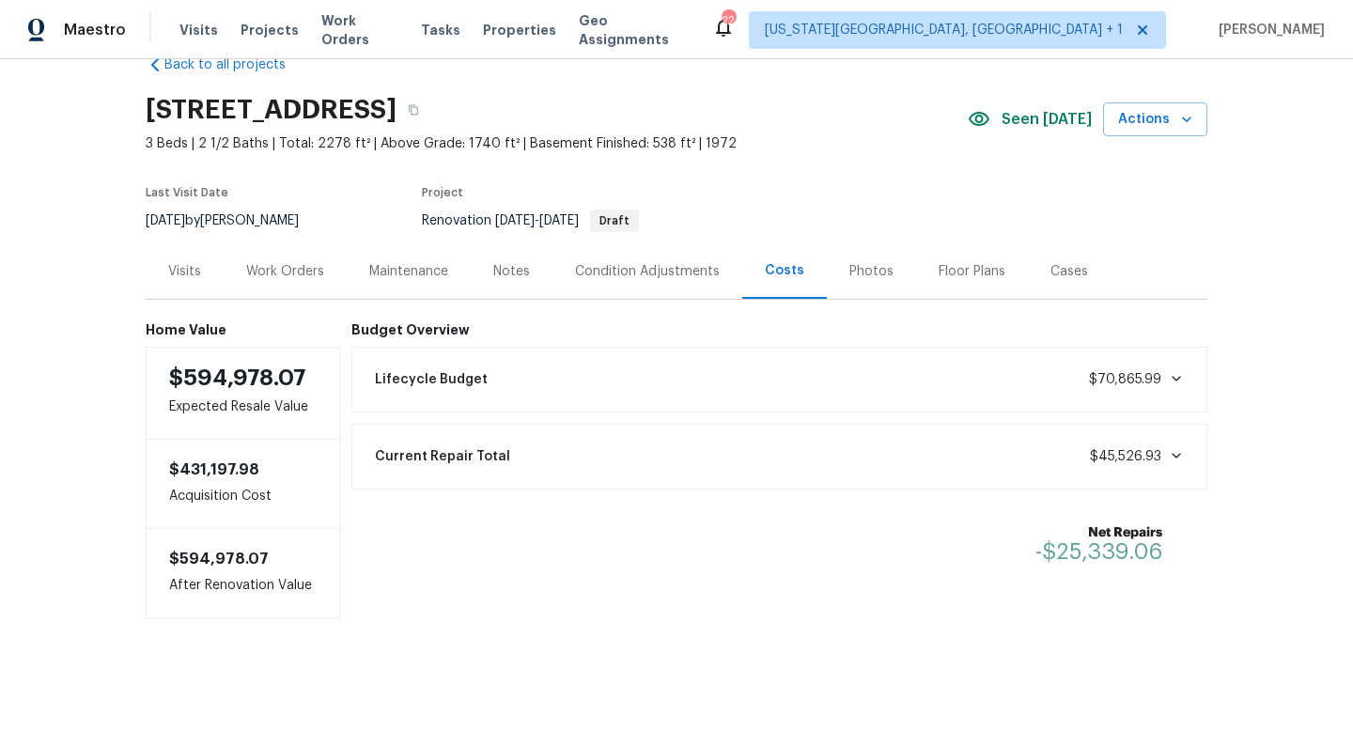
click at [284, 268] on div "Work Orders" at bounding box center [285, 271] width 78 height 19
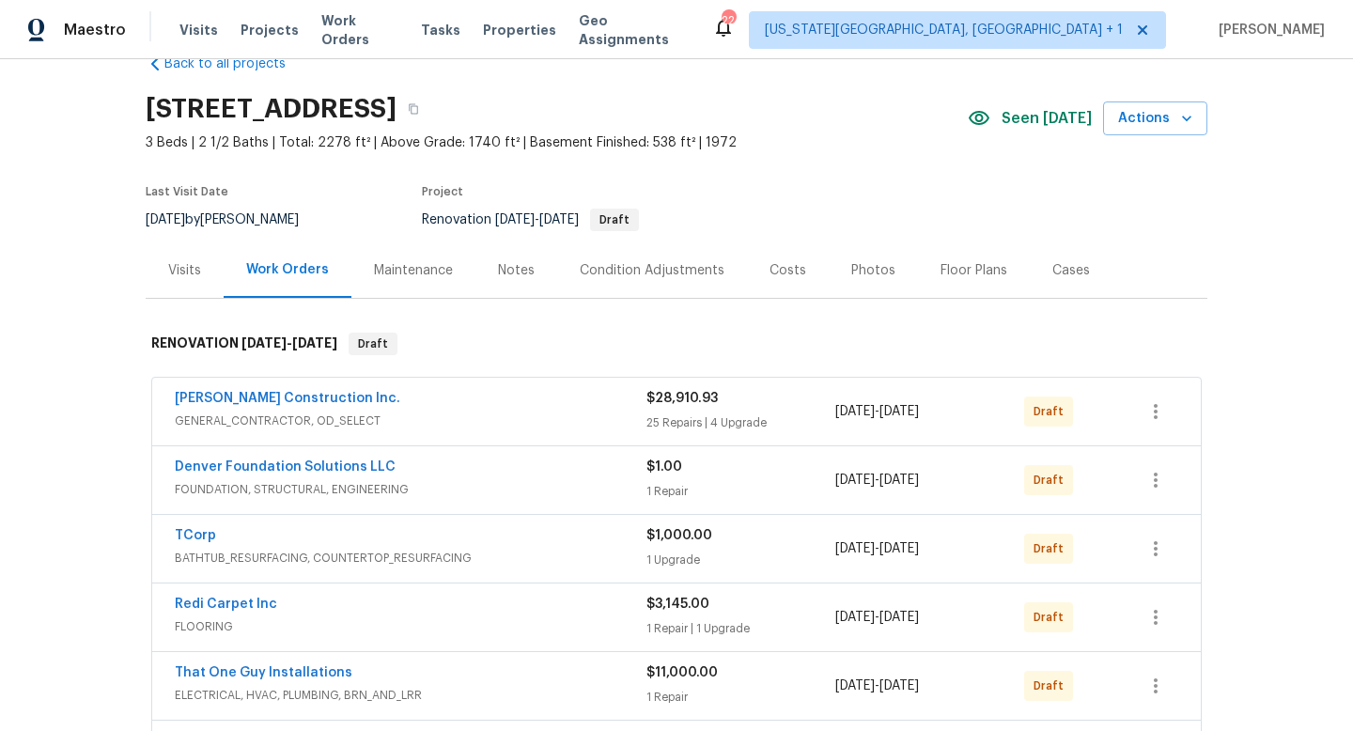
scroll to position [134, 0]
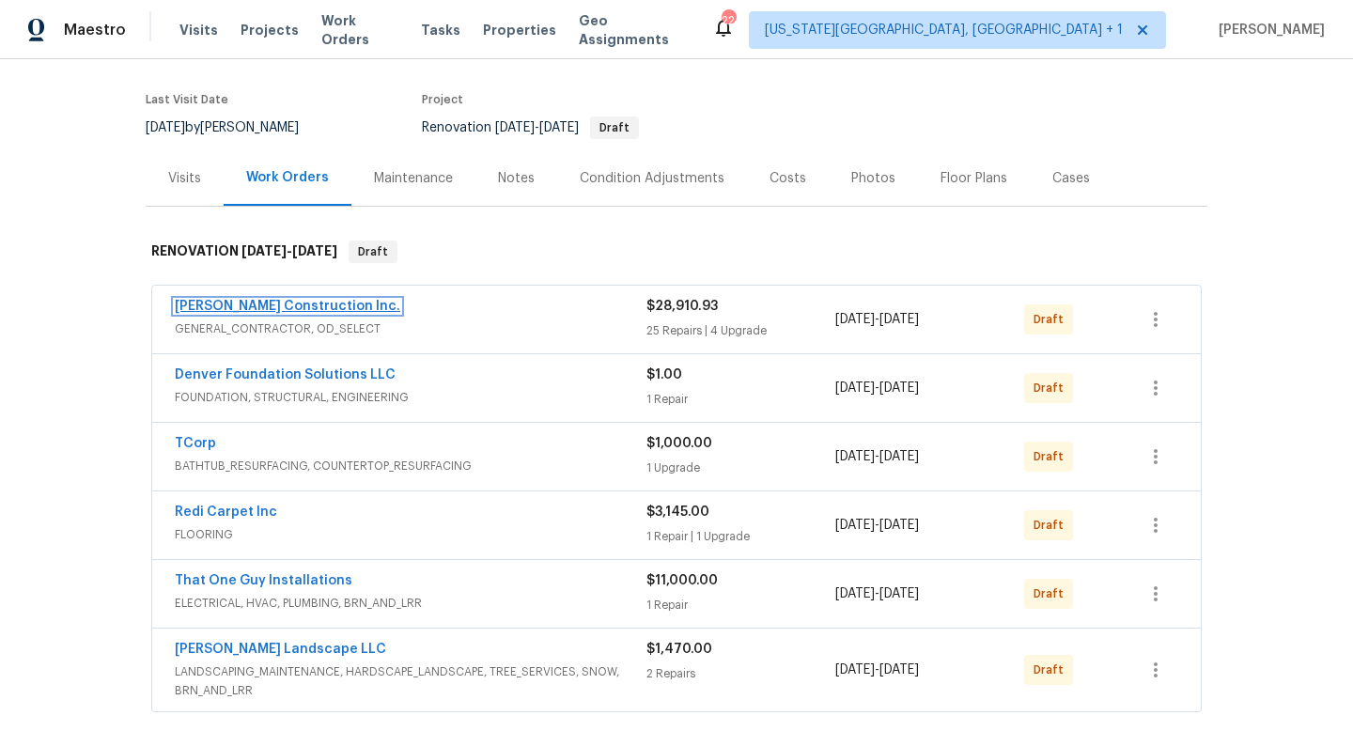
click at [274, 305] on link "[PERSON_NAME] Construction Inc." at bounding box center [288, 306] width 226 height 13
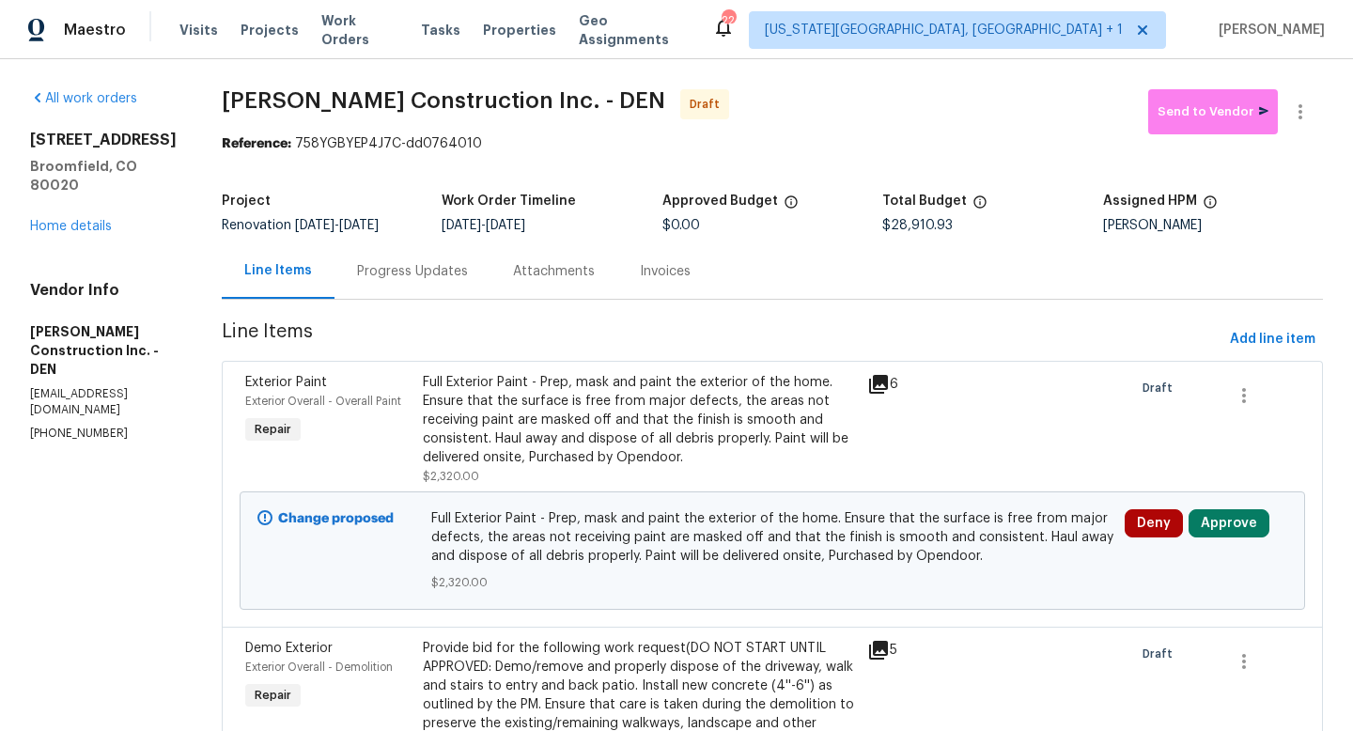
click at [448, 277] on div "Progress Updates" at bounding box center [412, 271] width 111 height 19
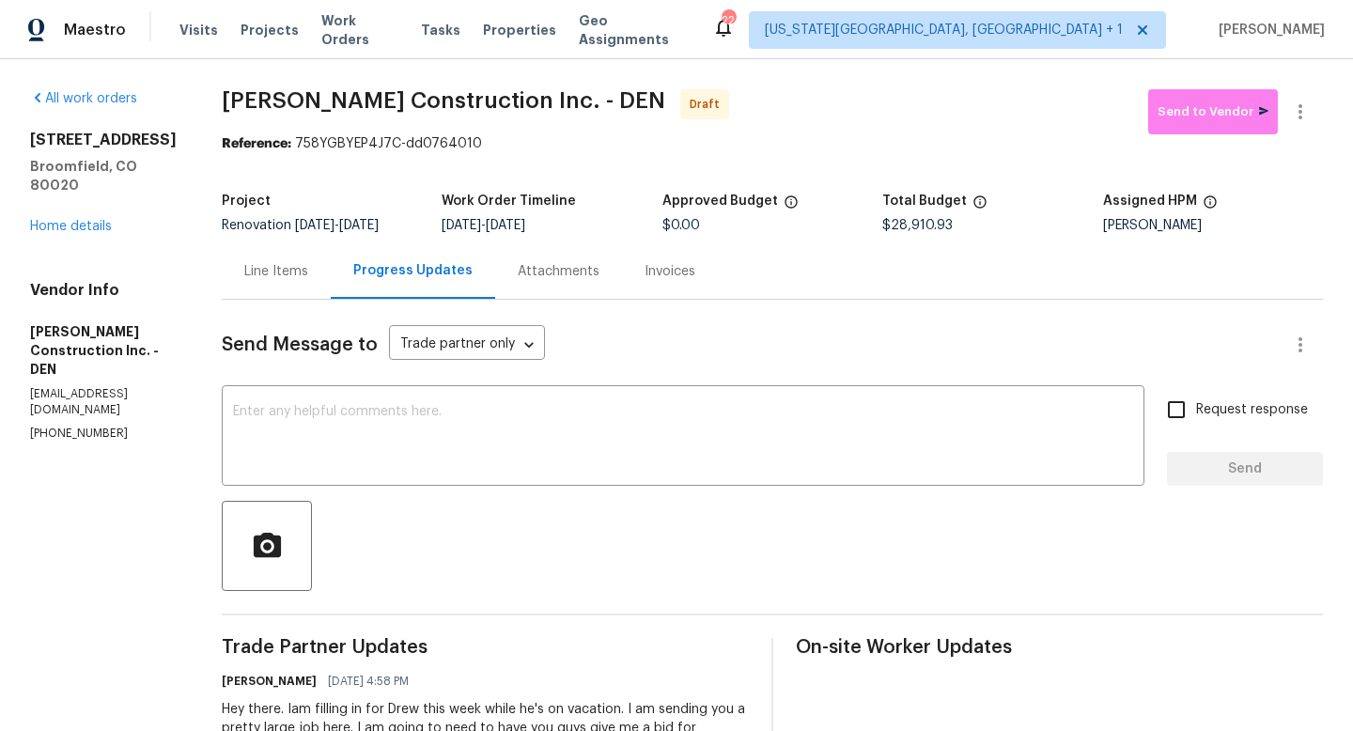
click at [297, 281] on div "Line Items" at bounding box center [276, 271] width 64 height 19
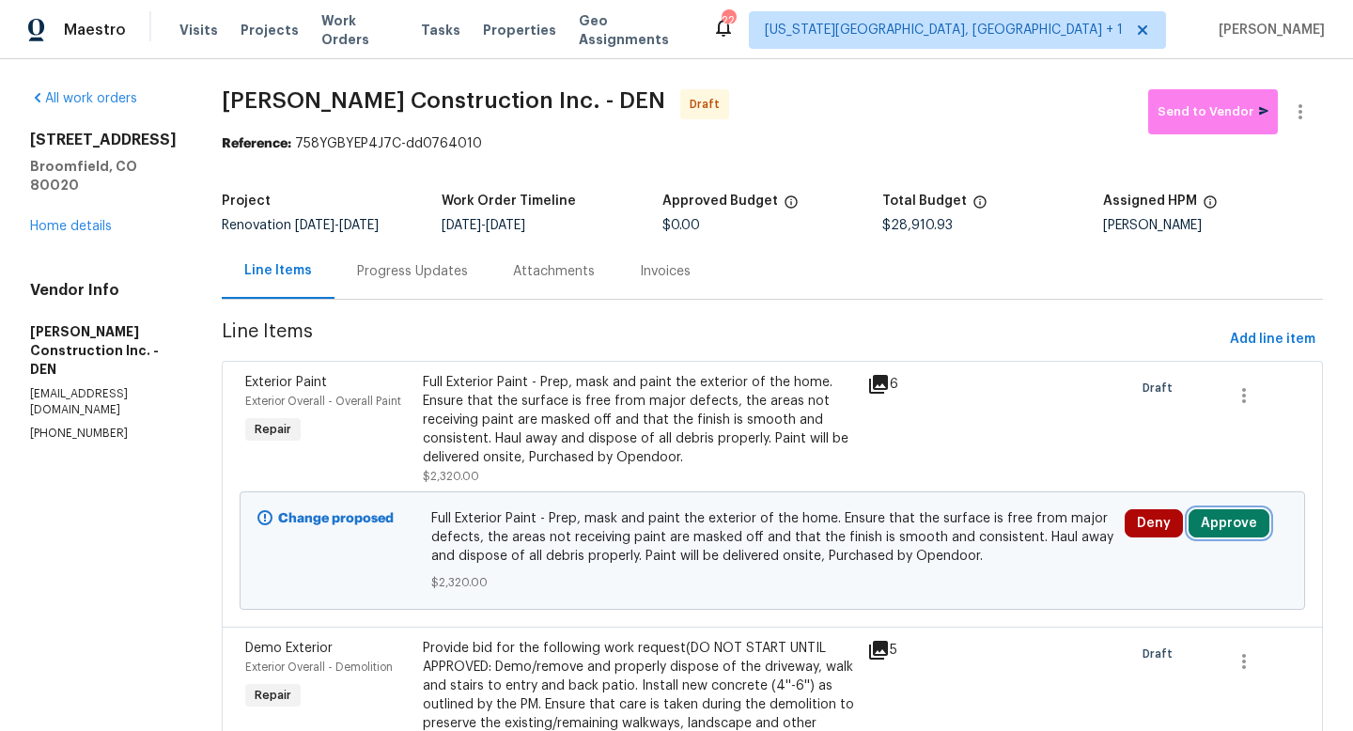
click at [1224, 530] on button "Approve" at bounding box center [1229, 523] width 81 height 28
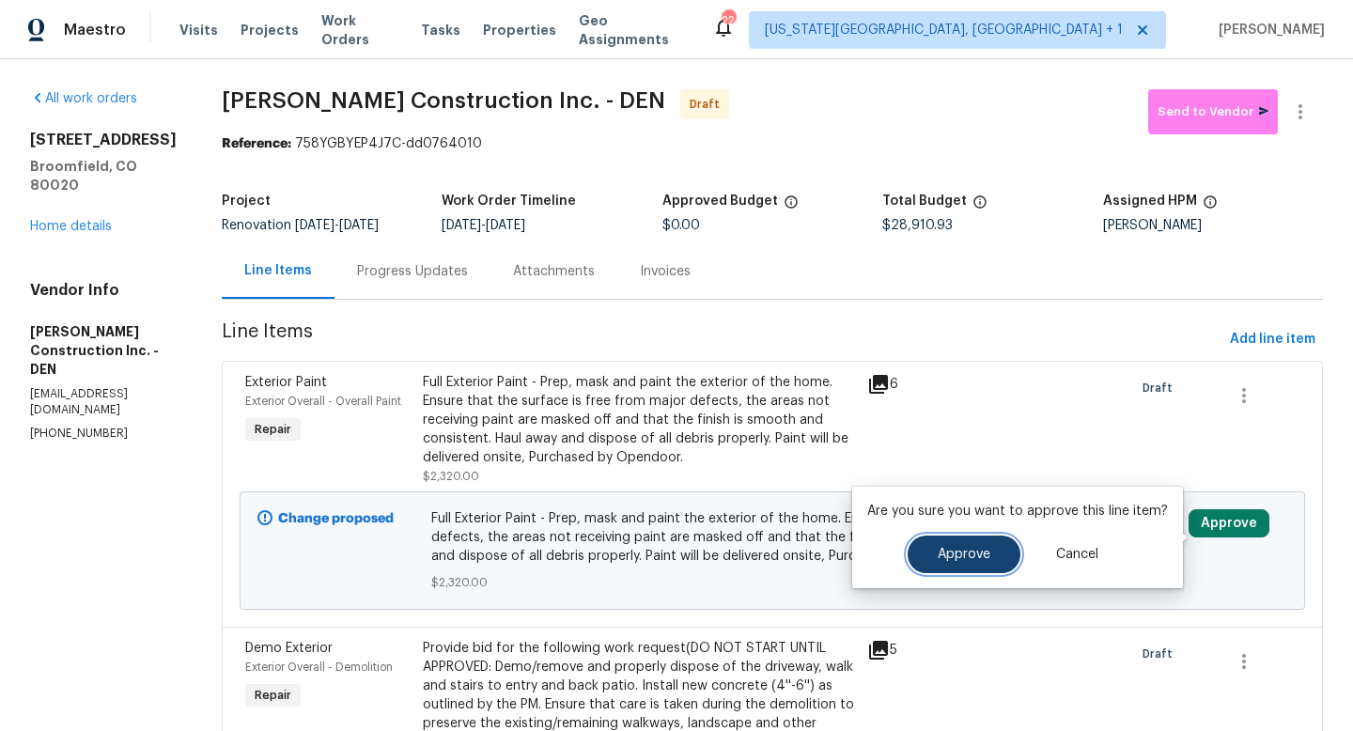
click at [983, 555] on span "Approve" at bounding box center [964, 555] width 53 height 14
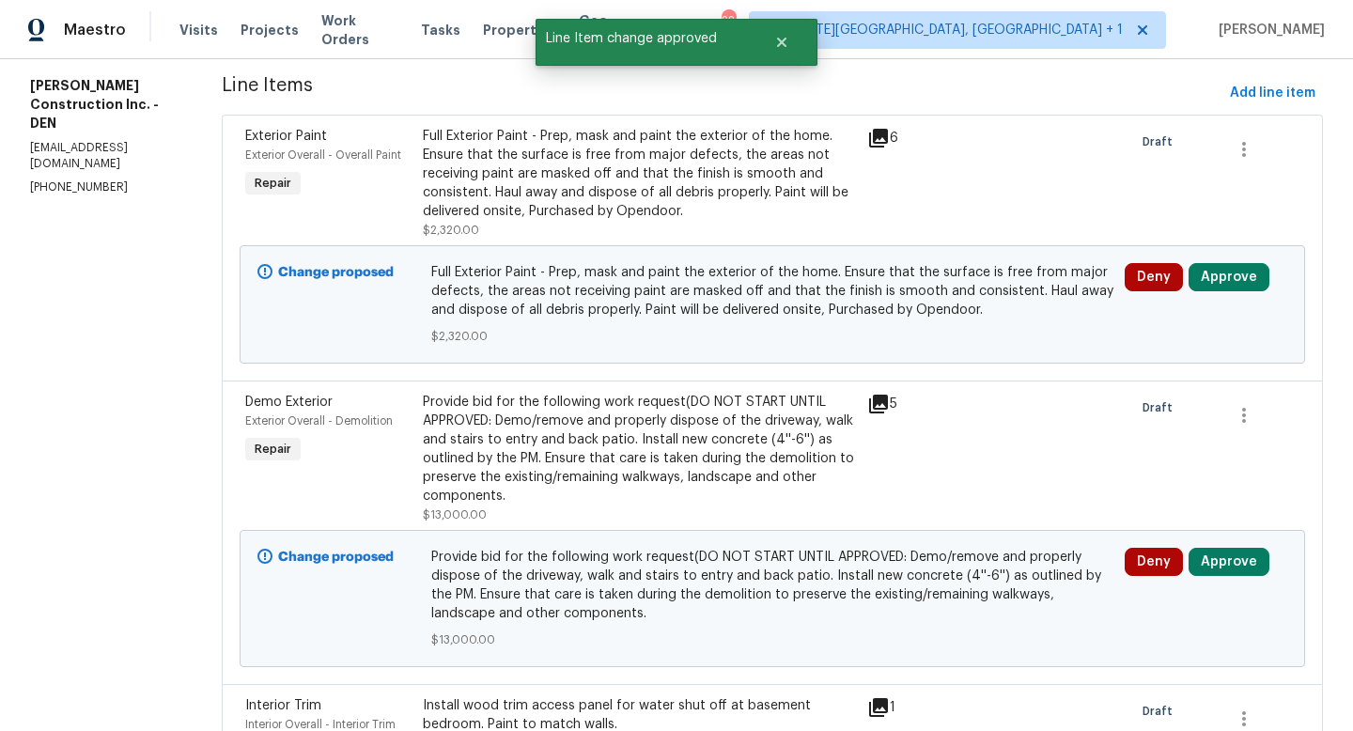
scroll to position [247, 0]
click at [1224, 290] on button "Approve" at bounding box center [1229, 276] width 81 height 28
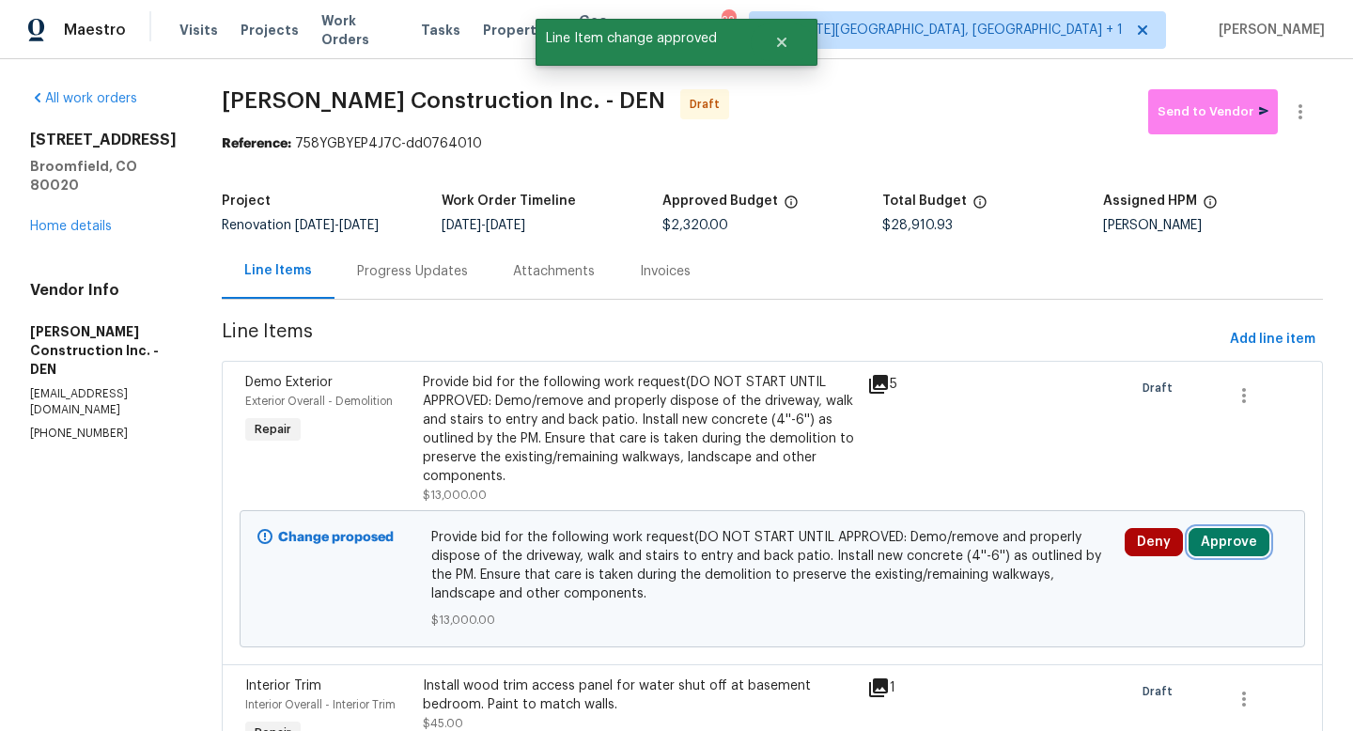
click at [1231, 556] on button "Approve" at bounding box center [1229, 542] width 81 height 28
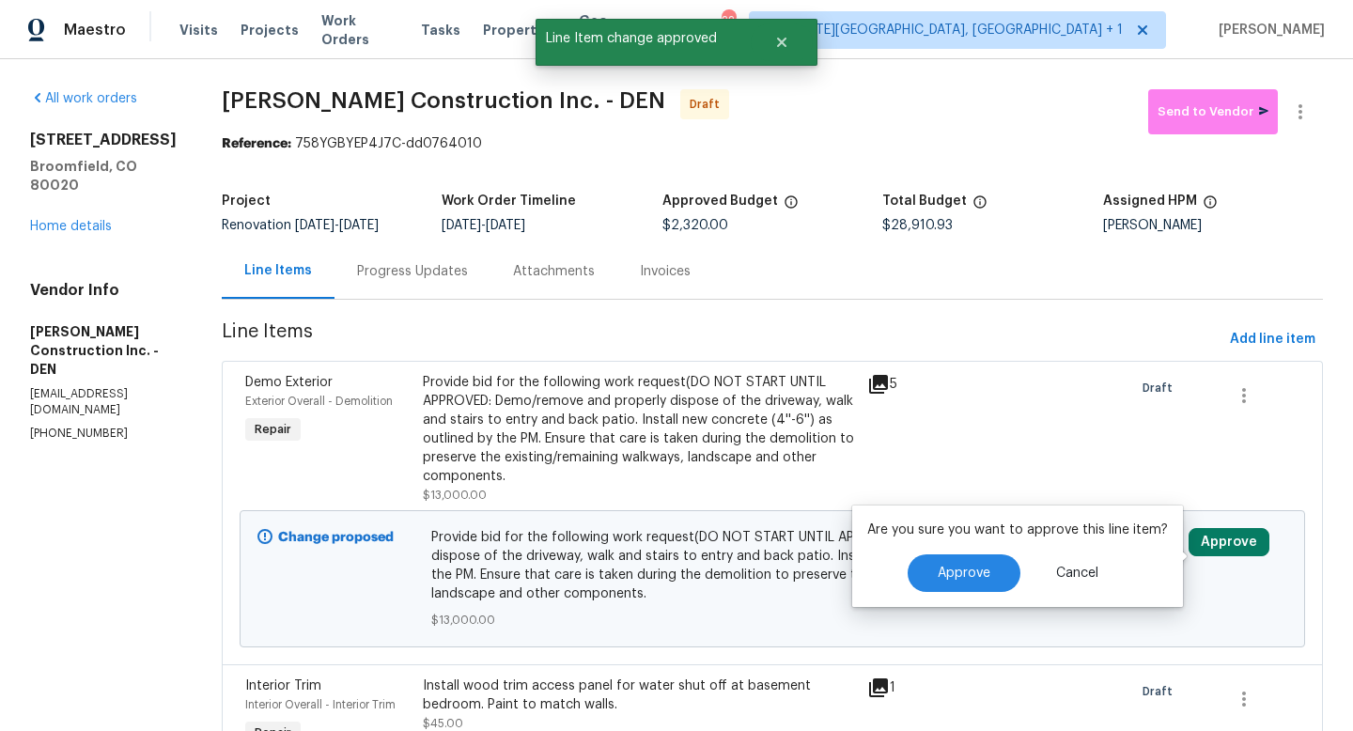
click at [948, 598] on div "Are you sure you want to approve this line item? Approve Cancel" at bounding box center [1017, 556] width 331 height 101
click at [946, 585] on button "Approve" at bounding box center [964, 573] width 113 height 38
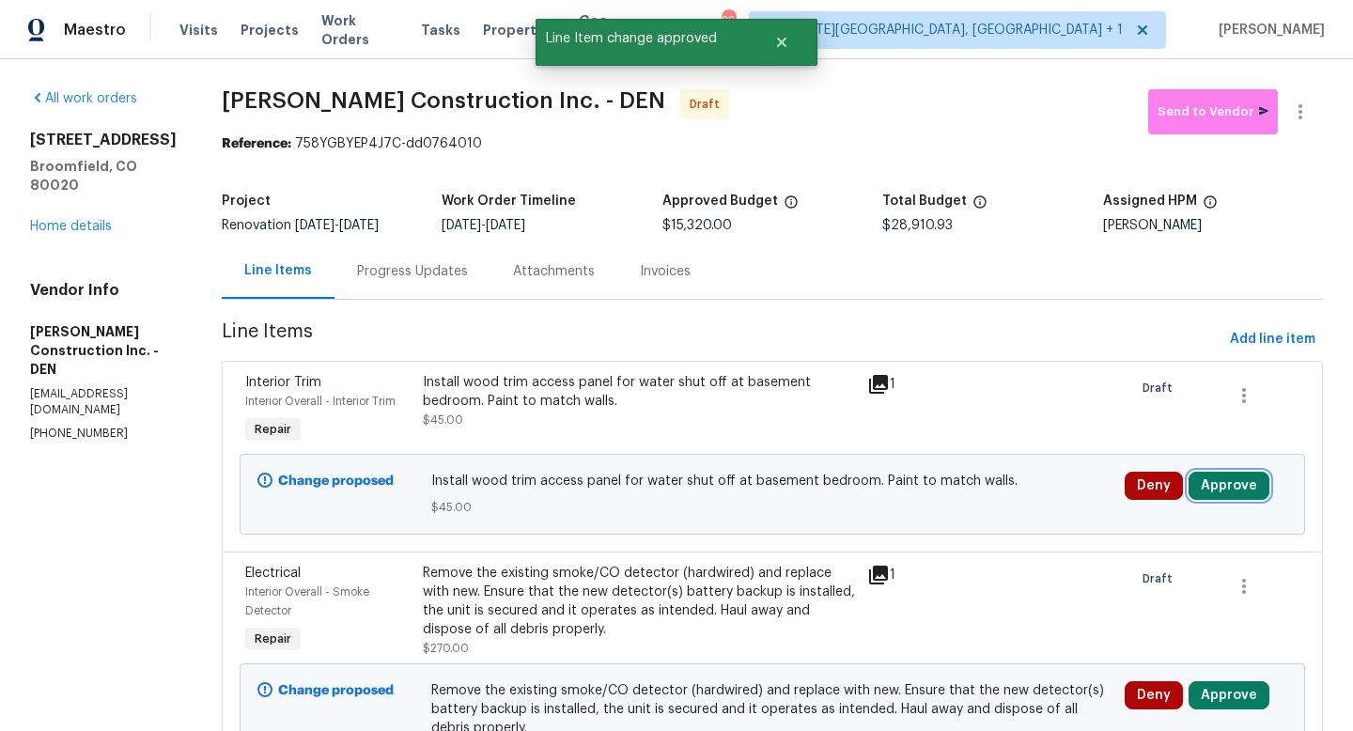
click at [1263, 500] on button "Approve" at bounding box center [1229, 486] width 81 height 28
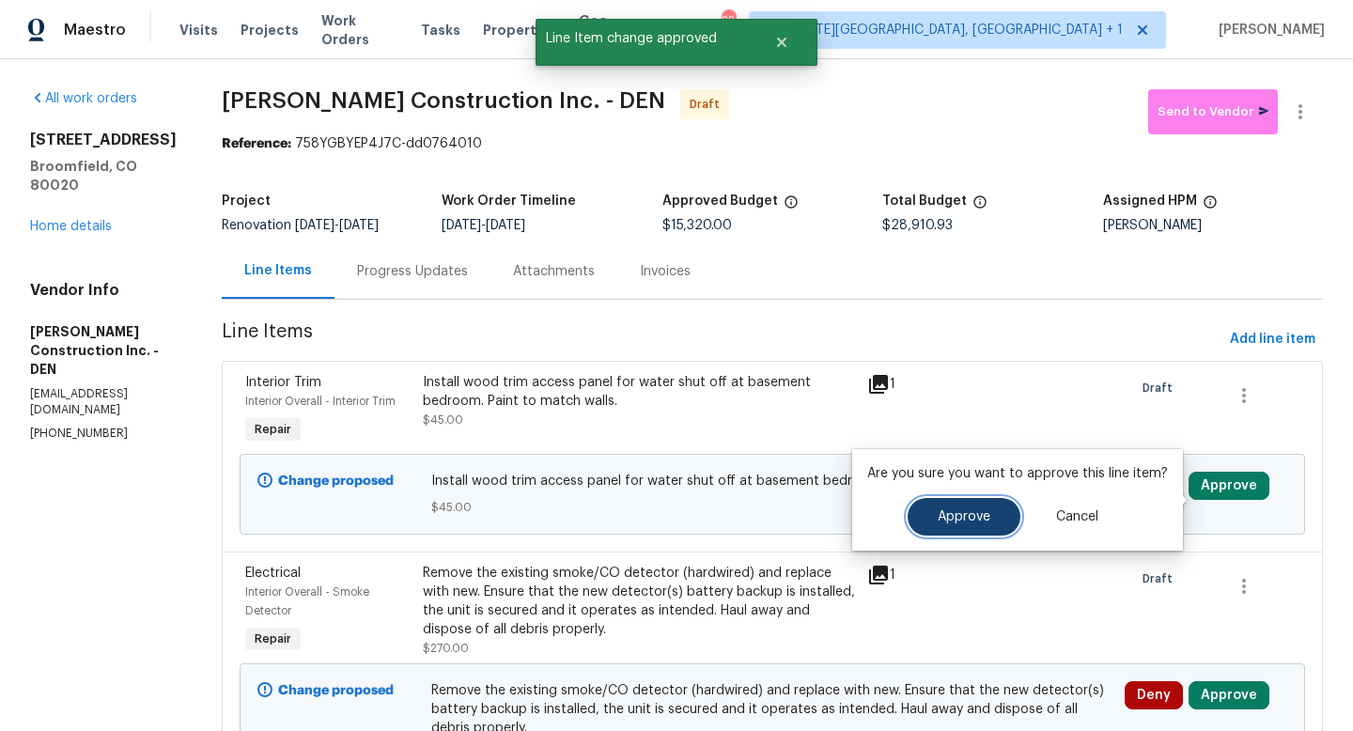
click at [925, 514] on button "Approve" at bounding box center [964, 517] width 113 height 38
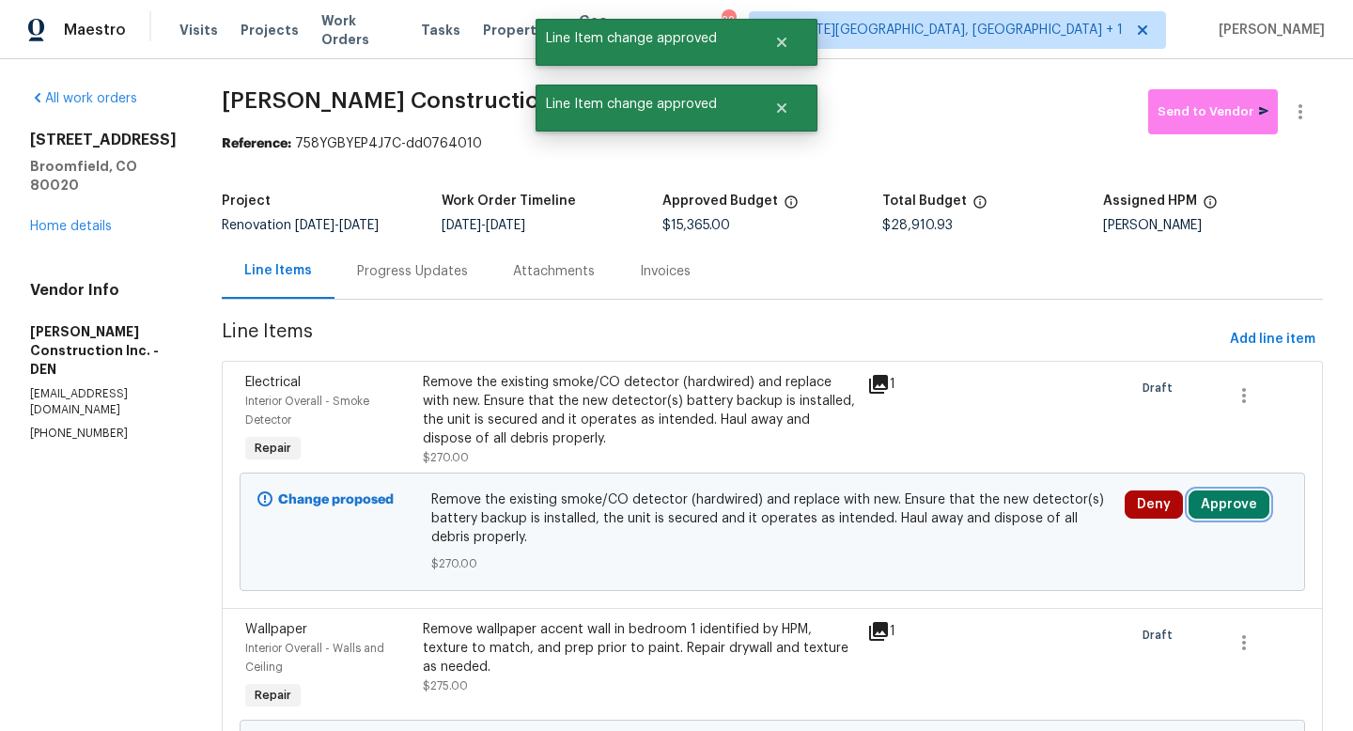
click at [1245, 518] on button "Approve" at bounding box center [1229, 505] width 81 height 28
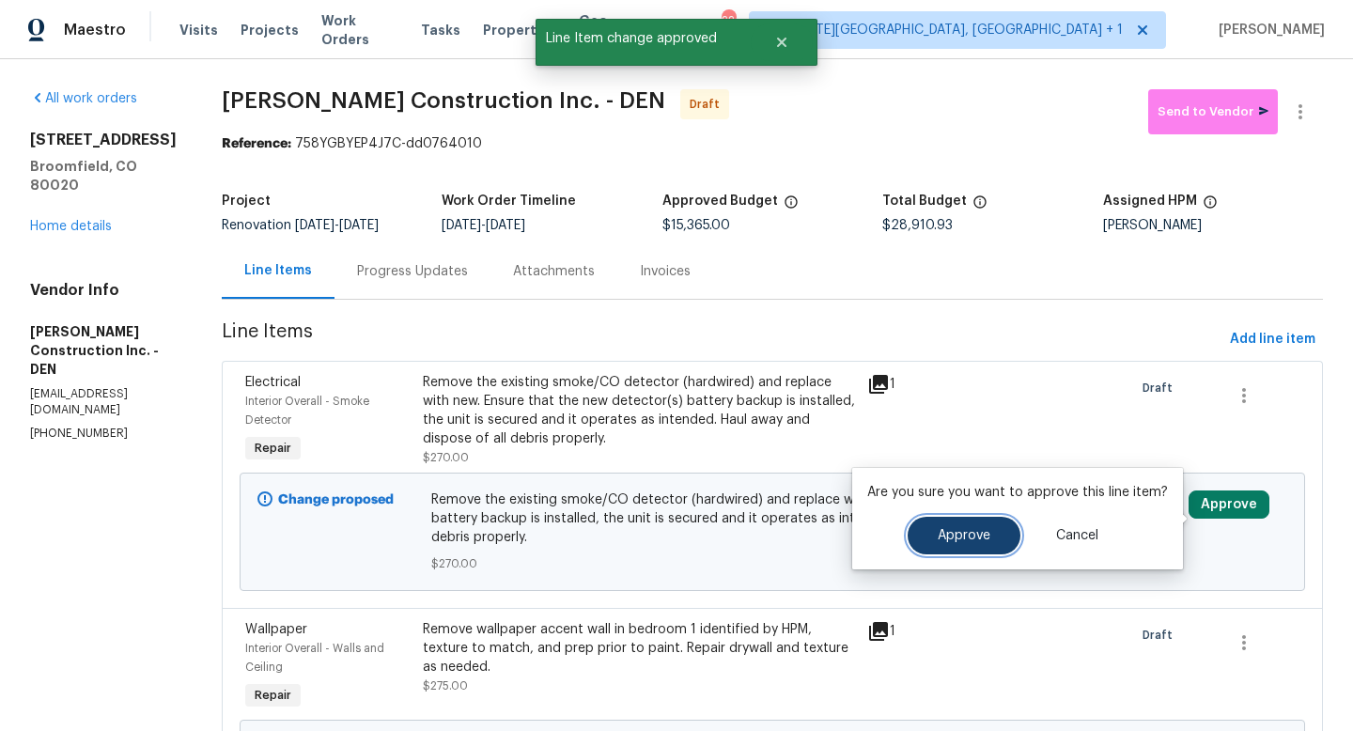
click at [998, 554] on button "Approve" at bounding box center [964, 536] width 113 height 38
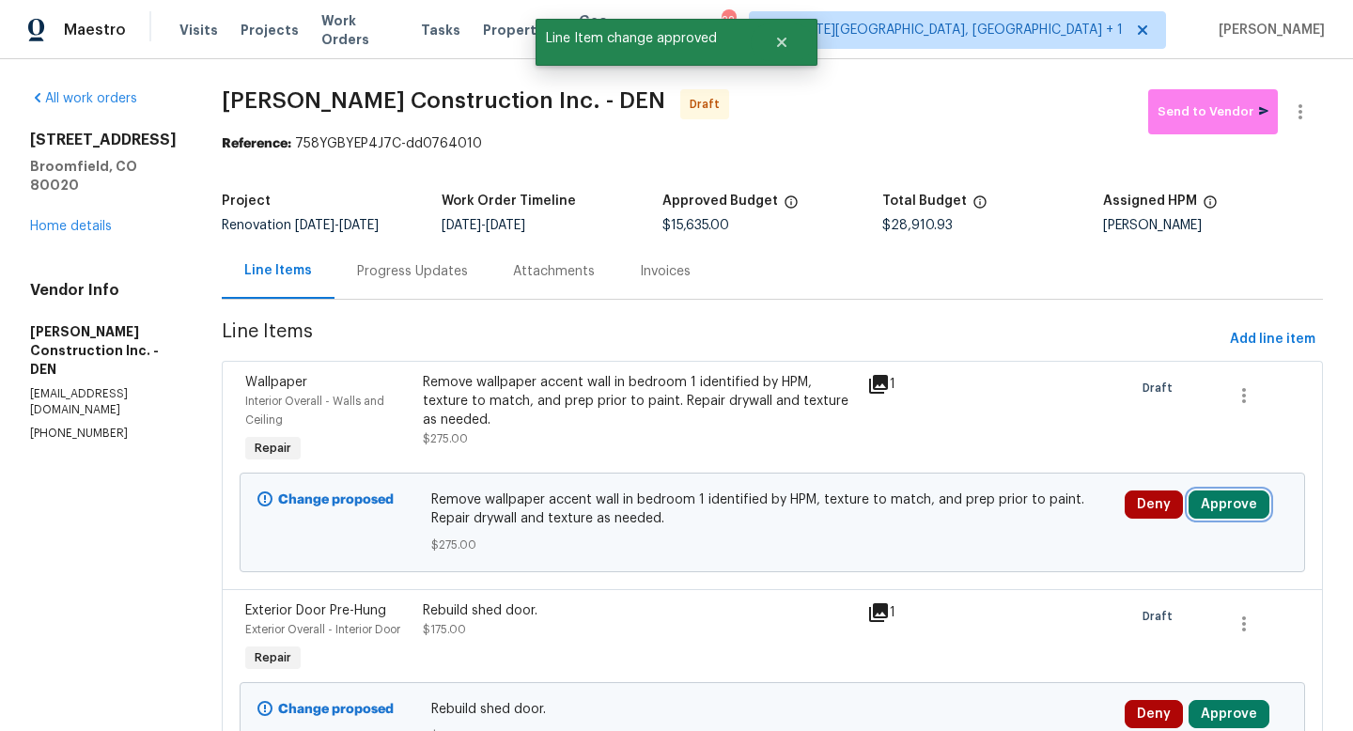
click at [1225, 513] on button "Approve" at bounding box center [1229, 505] width 81 height 28
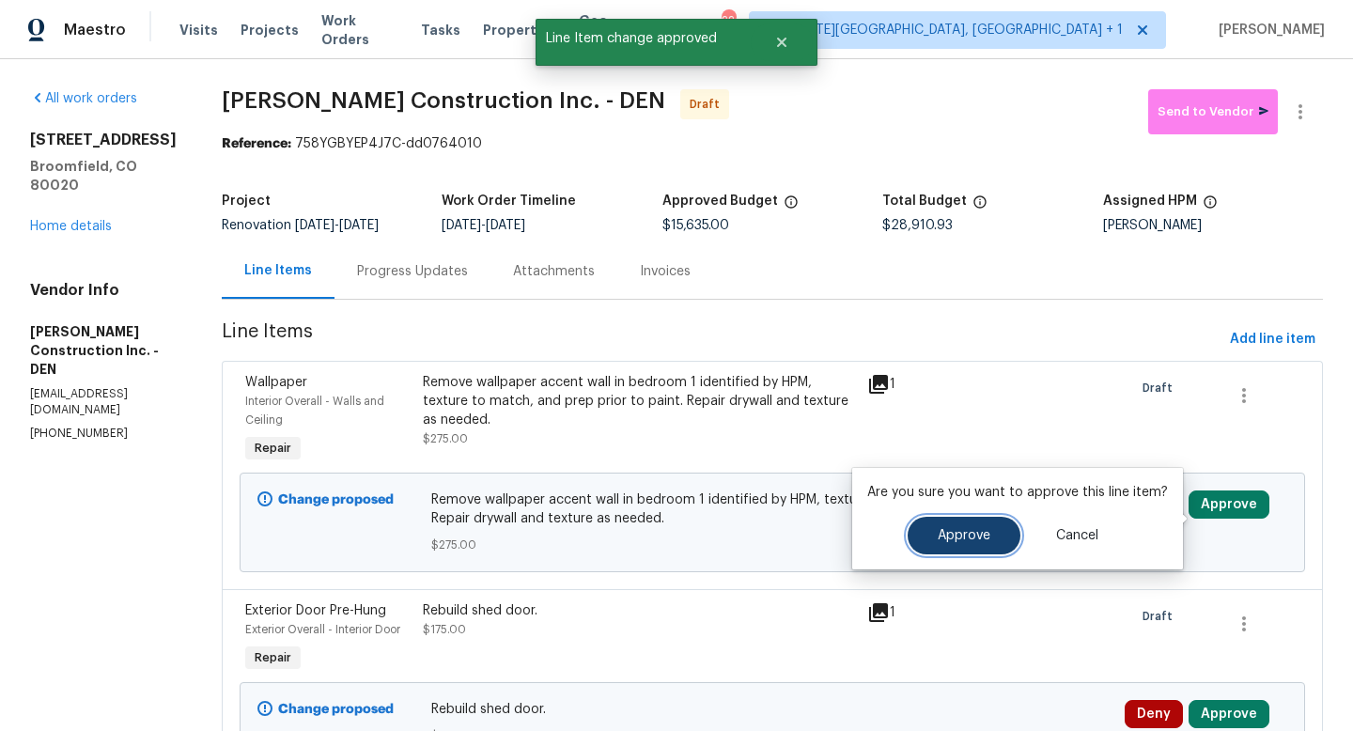
click at [965, 525] on button "Approve" at bounding box center [964, 536] width 113 height 38
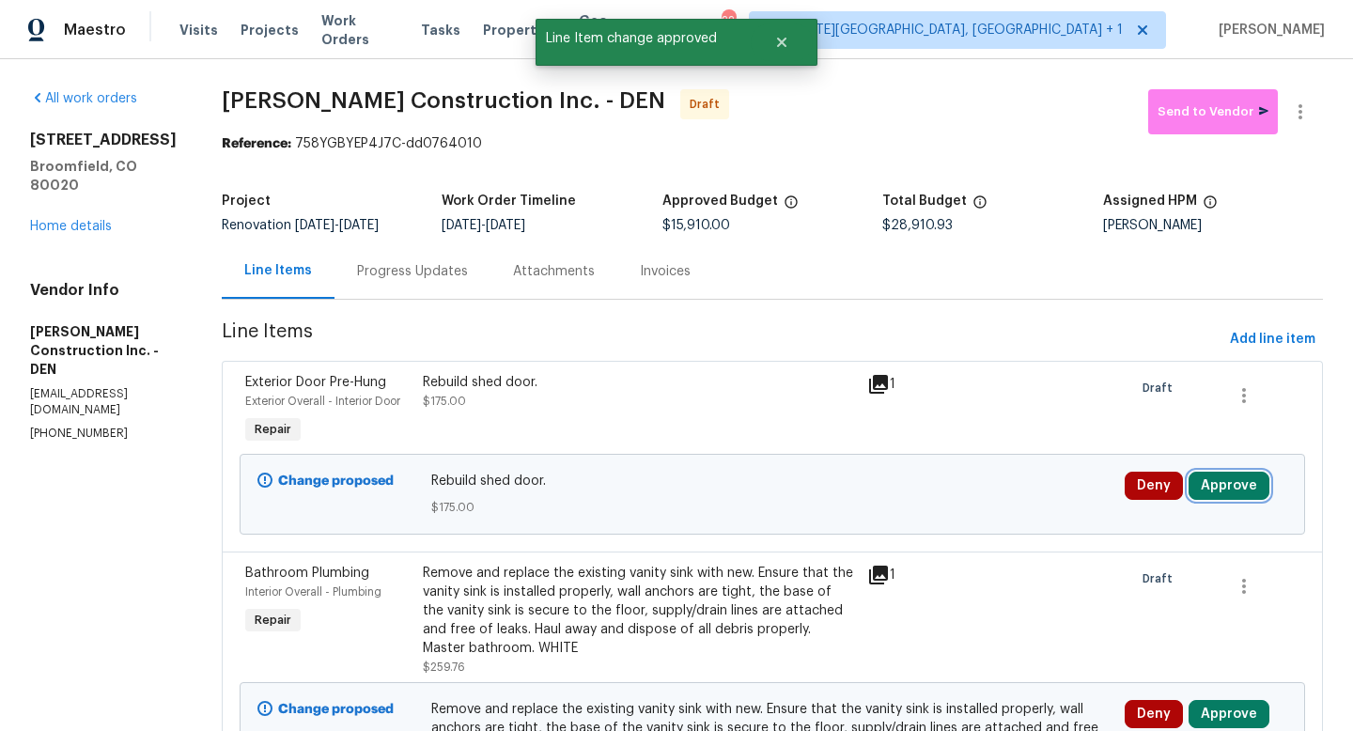
click at [1229, 500] on button "Approve" at bounding box center [1229, 486] width 81 height 28
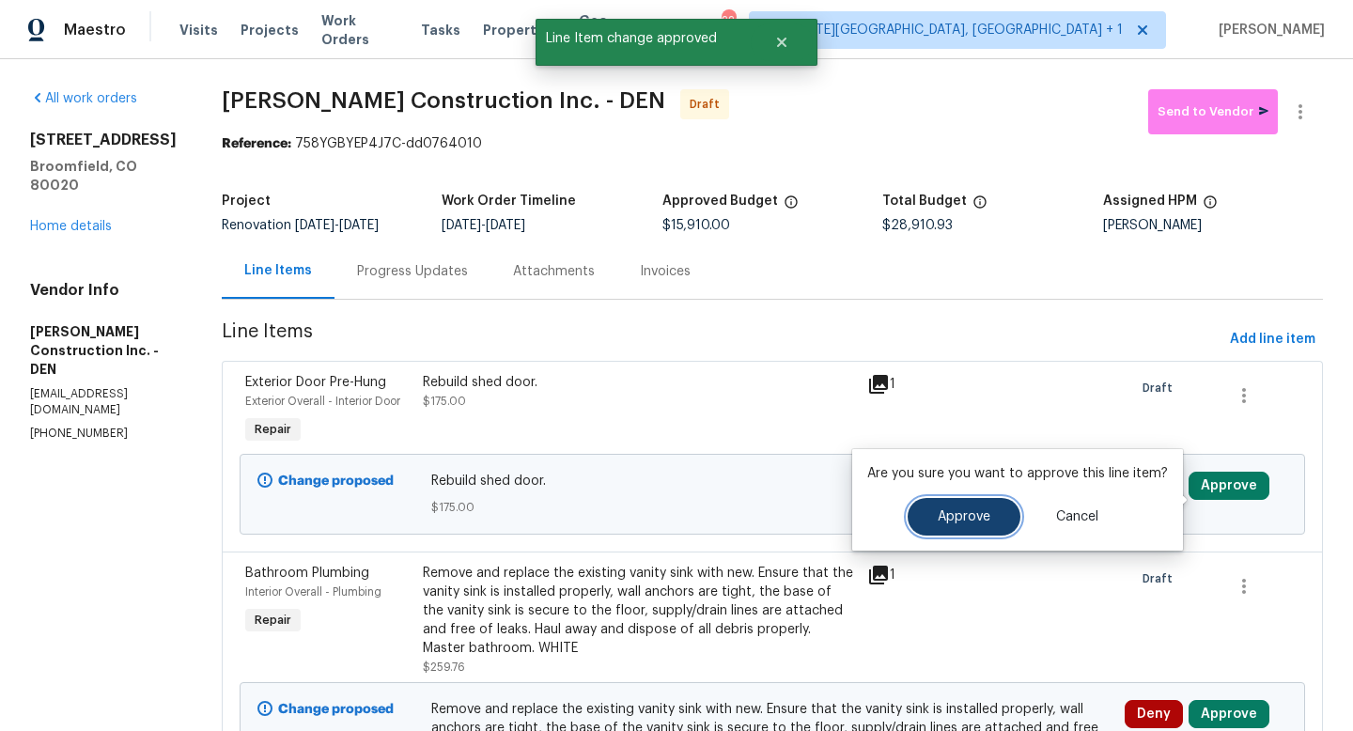
click at [943, 519] on span "Approve" at bounding box center [964, 517] width 53 height 14
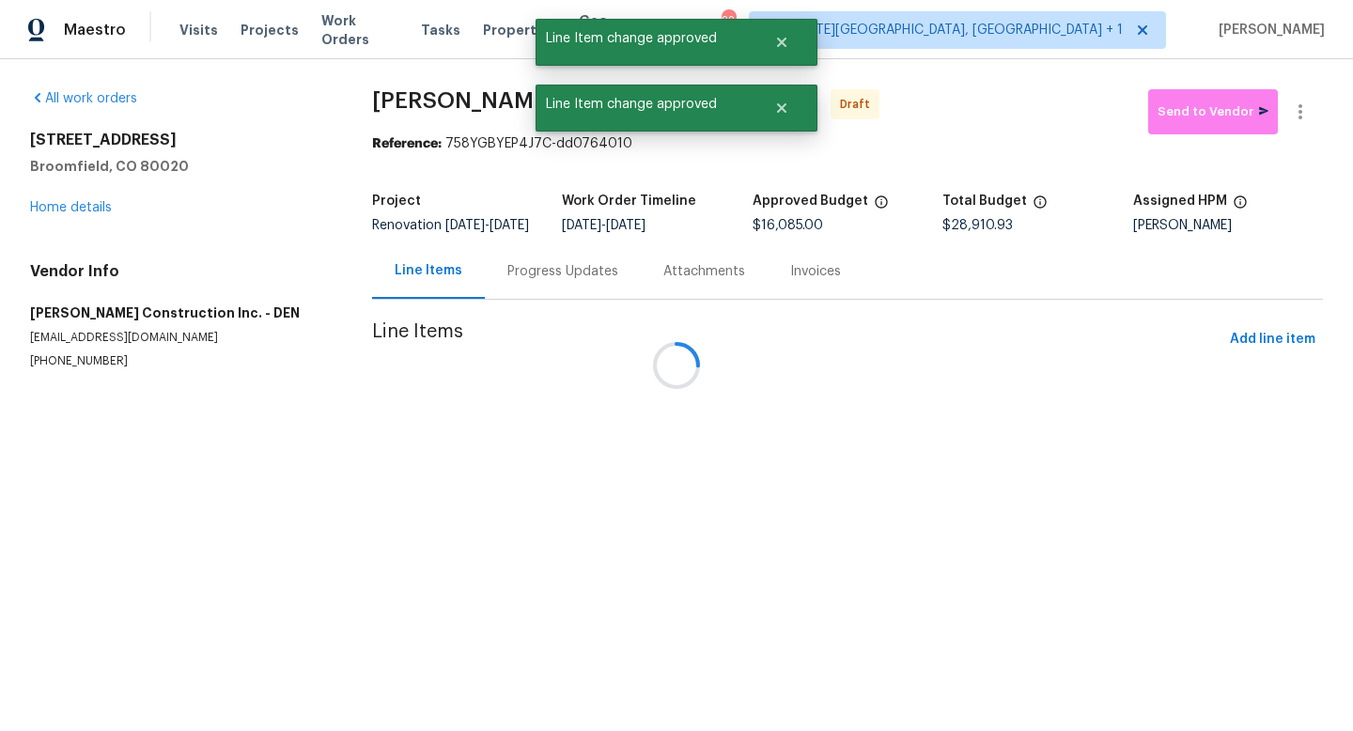
click at [1230, 344] on div at bounding box center [676, 365] width 1353 height 731
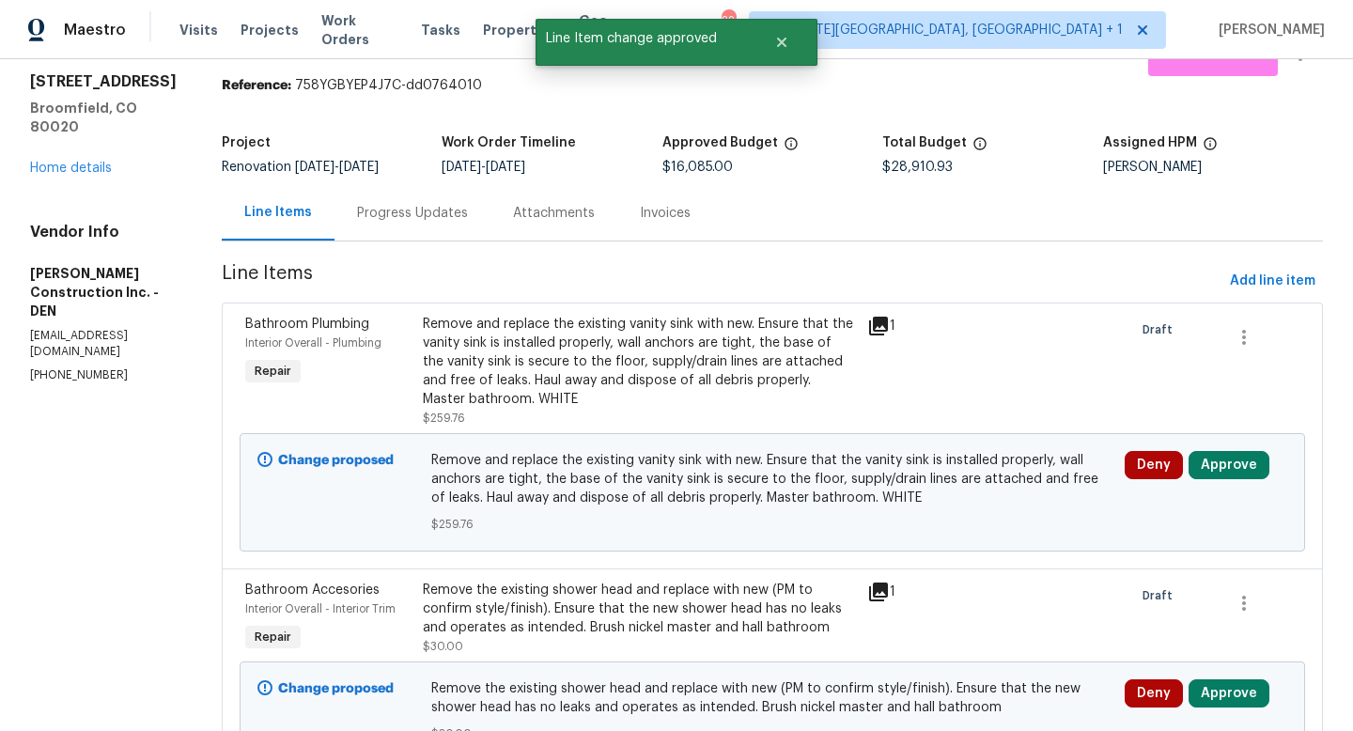
scroll to position [72, 0]
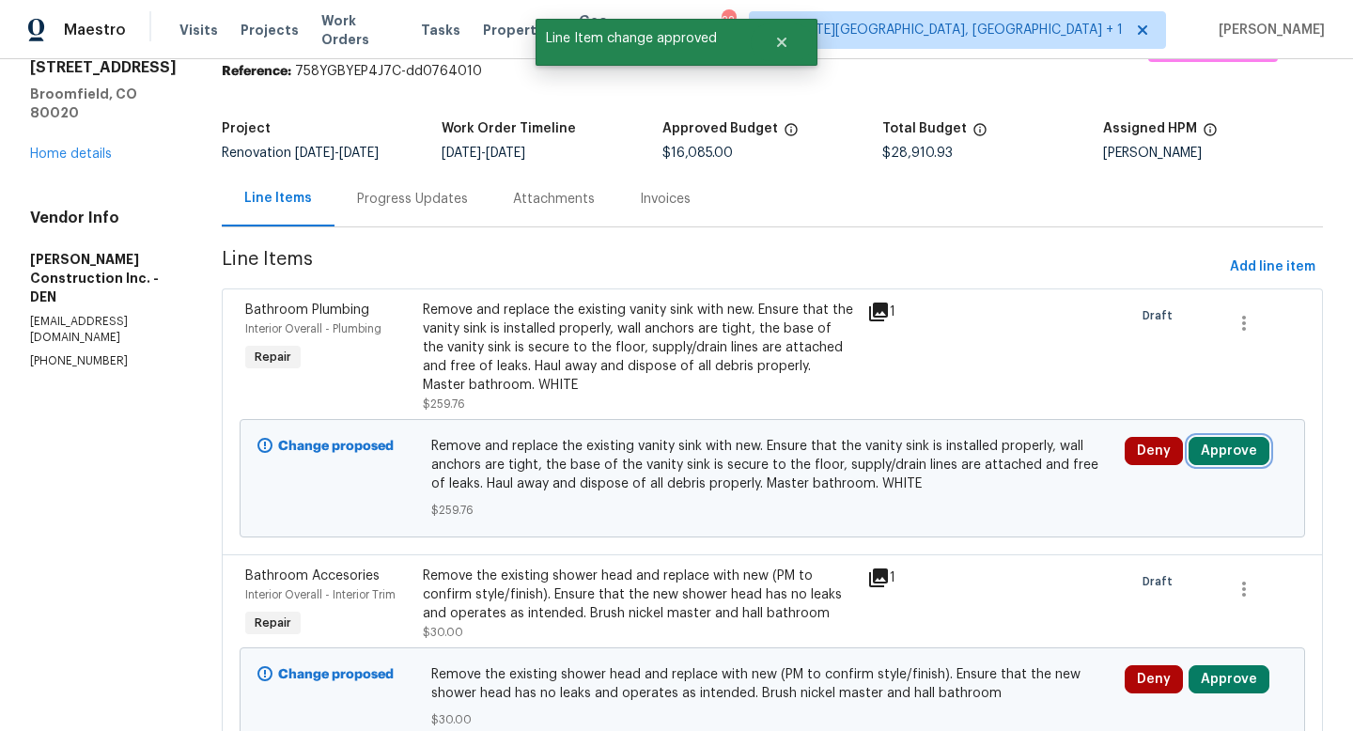
click at [1207, 465] on button "Approve" at bounding box center [1229, 451] width 81 height 28
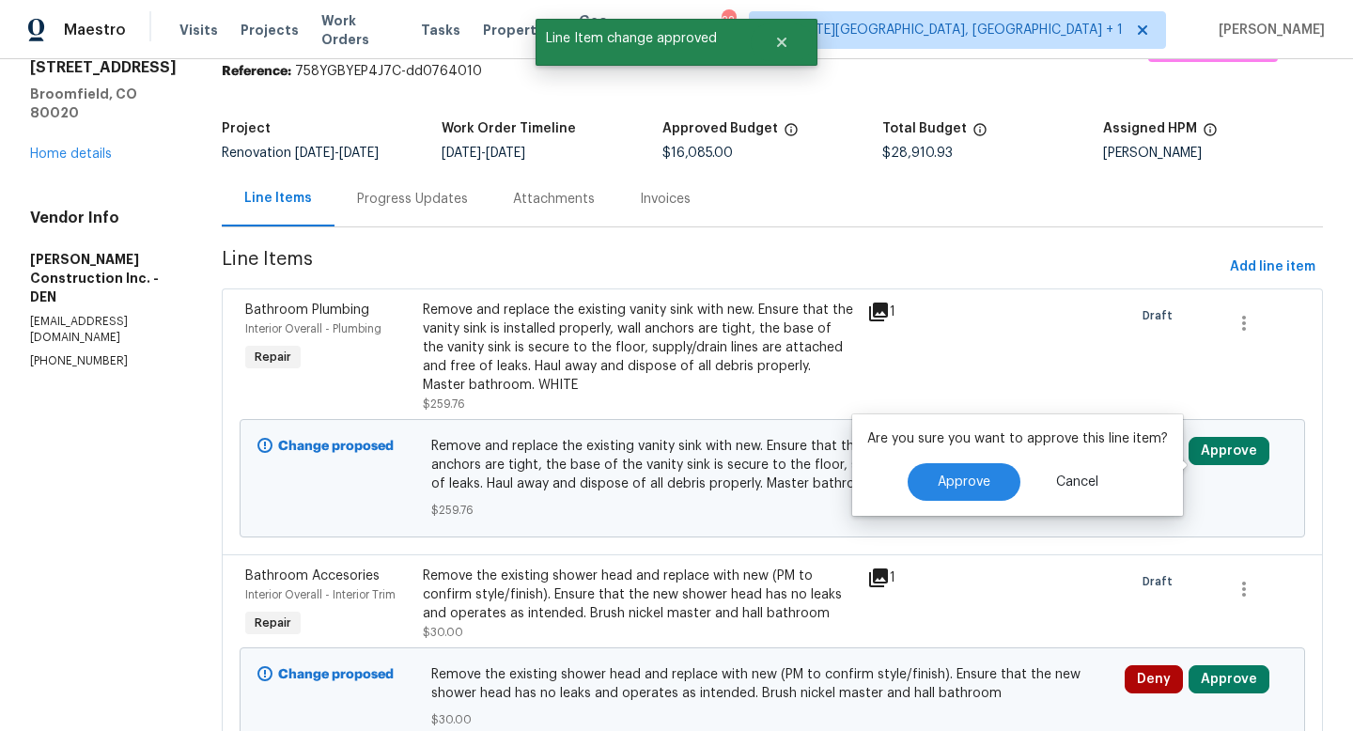
click at [969, 502] on div "Are you sure you want to approve this line item? Approve Cancel" at bounding box center [1017, 464] width 331 height 101
click at [967, 492] on button "Approve" at bounding box center [964, 482] width 113 height 38
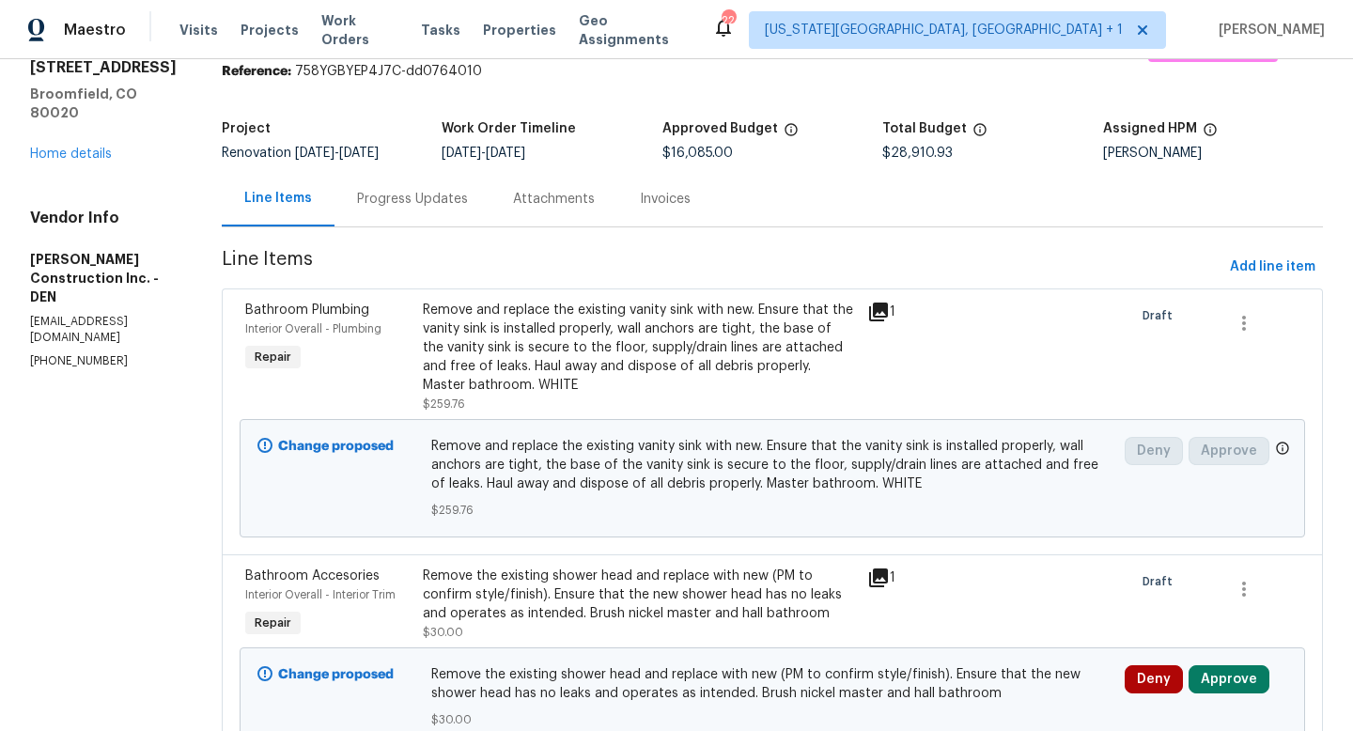
scroll to position [0, 0]
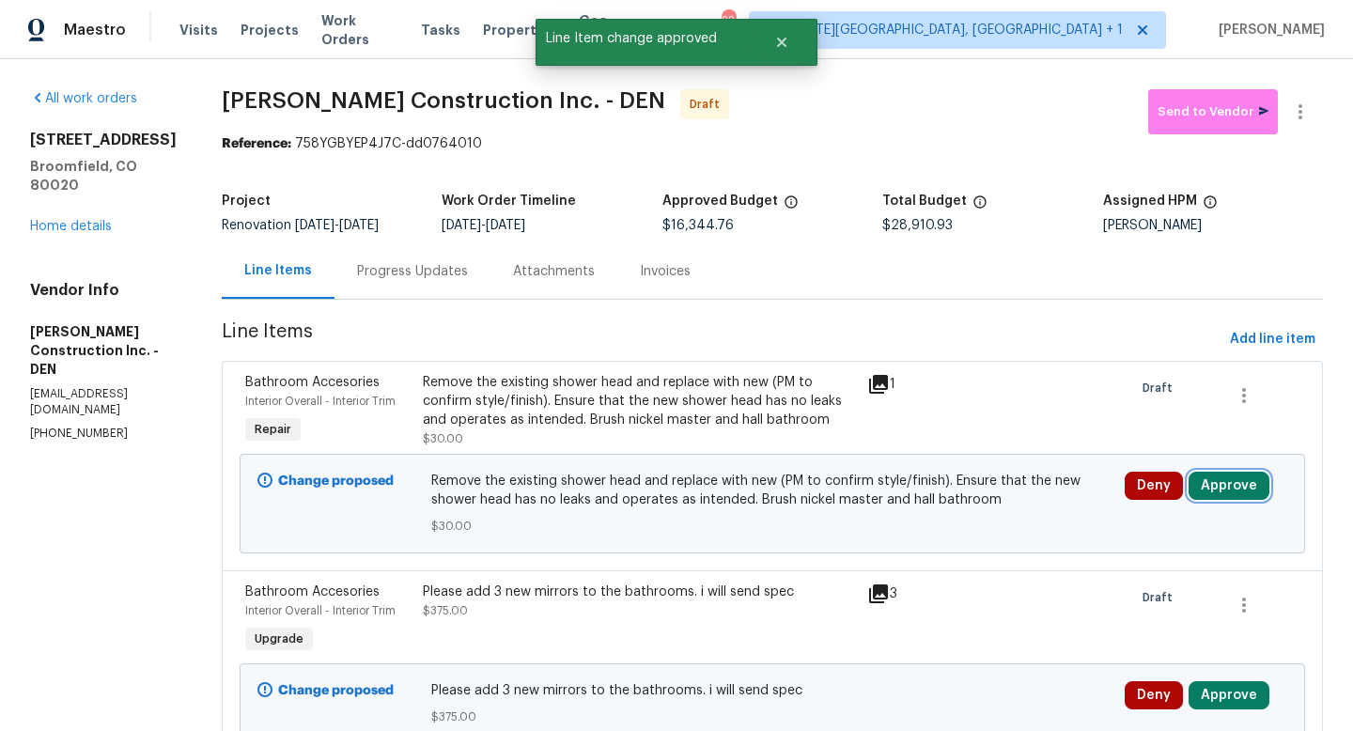
click at [1231, 500] on button "Approve" at bounding box center [1229, 486] width 81 height 28
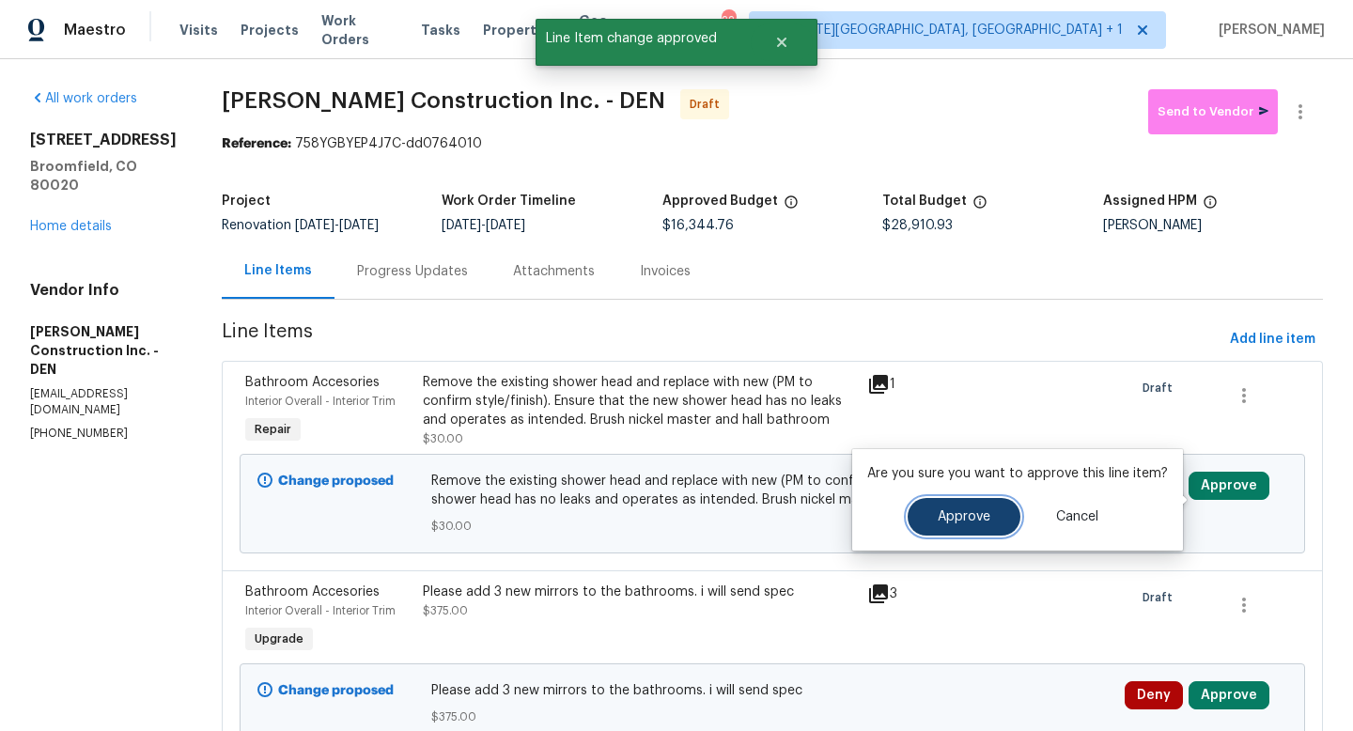
click at [965, 514] on span "Approve" at bounding box center [964, 517] width 53 height 14
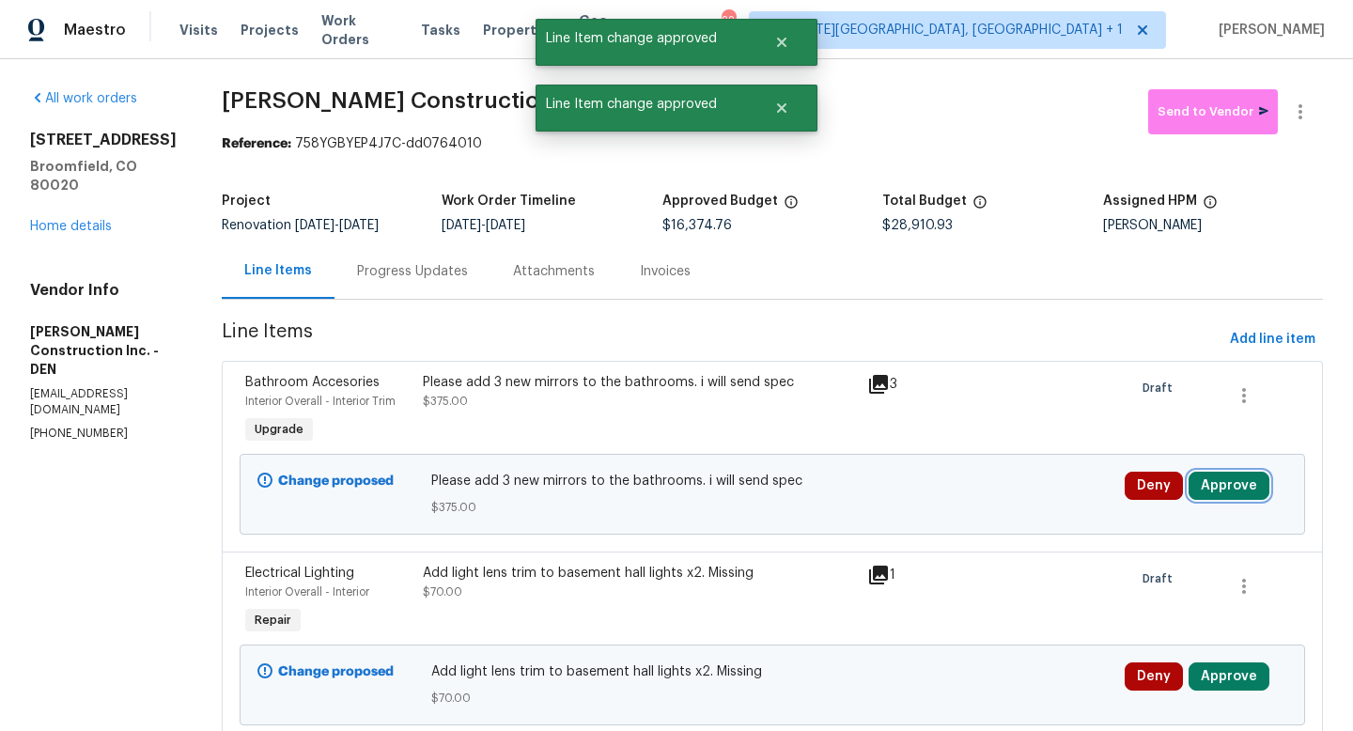
click at [1224, 500] on button "Approve" at bounding box center [1229, 486] width 81 height 28
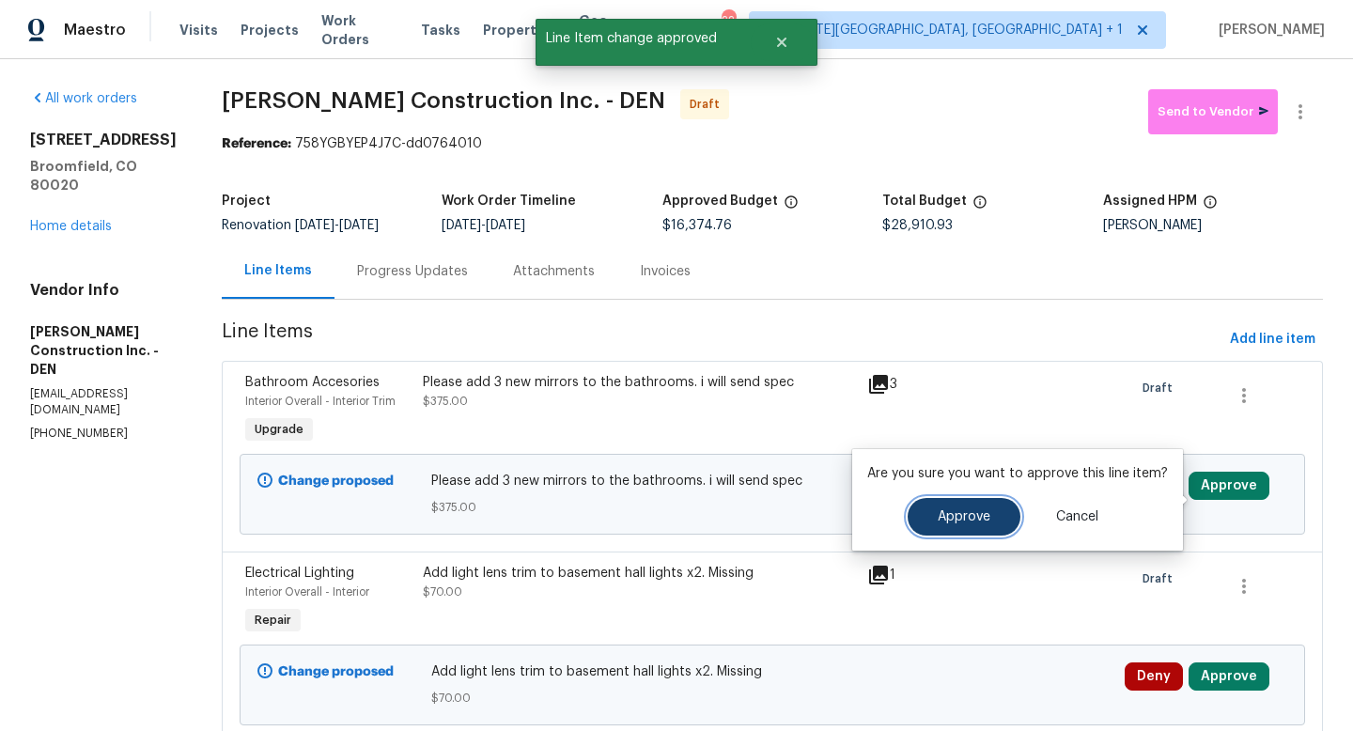
click at [976, 535] on button "Approve" at bounding box center [964, 517] width 113 height 38
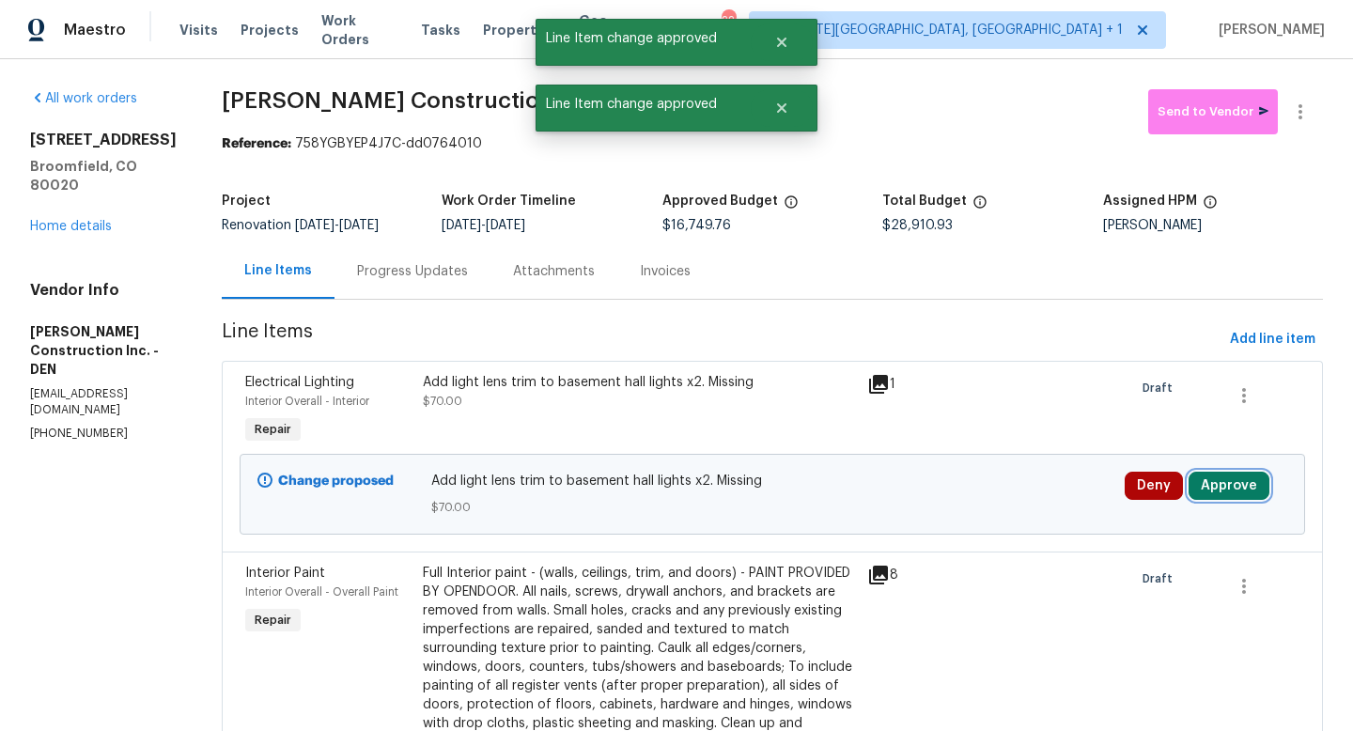
click at [1233, 500] on button "Approve" at bounding box center [1229, 486] width 81 height 28
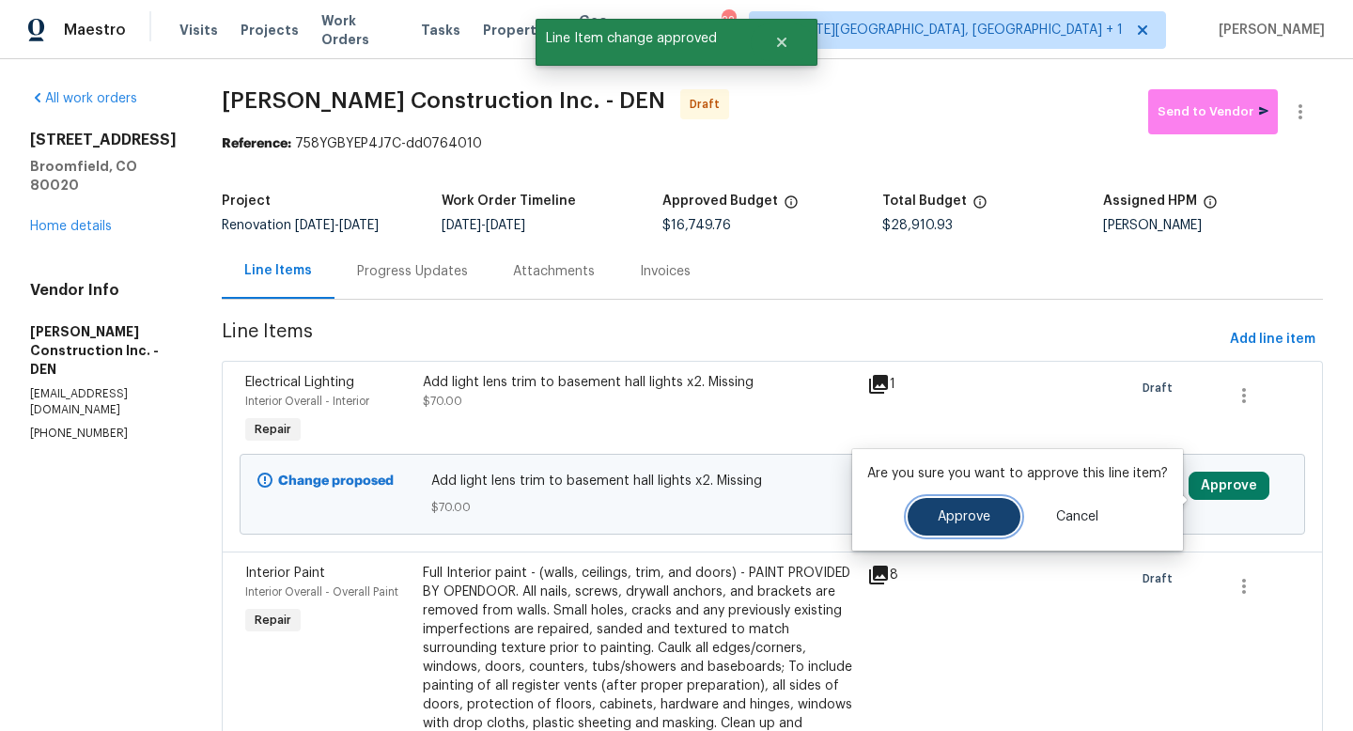
click at [967, 498] on button "Approve" at bounding box center [964, 517] width 113 height 38
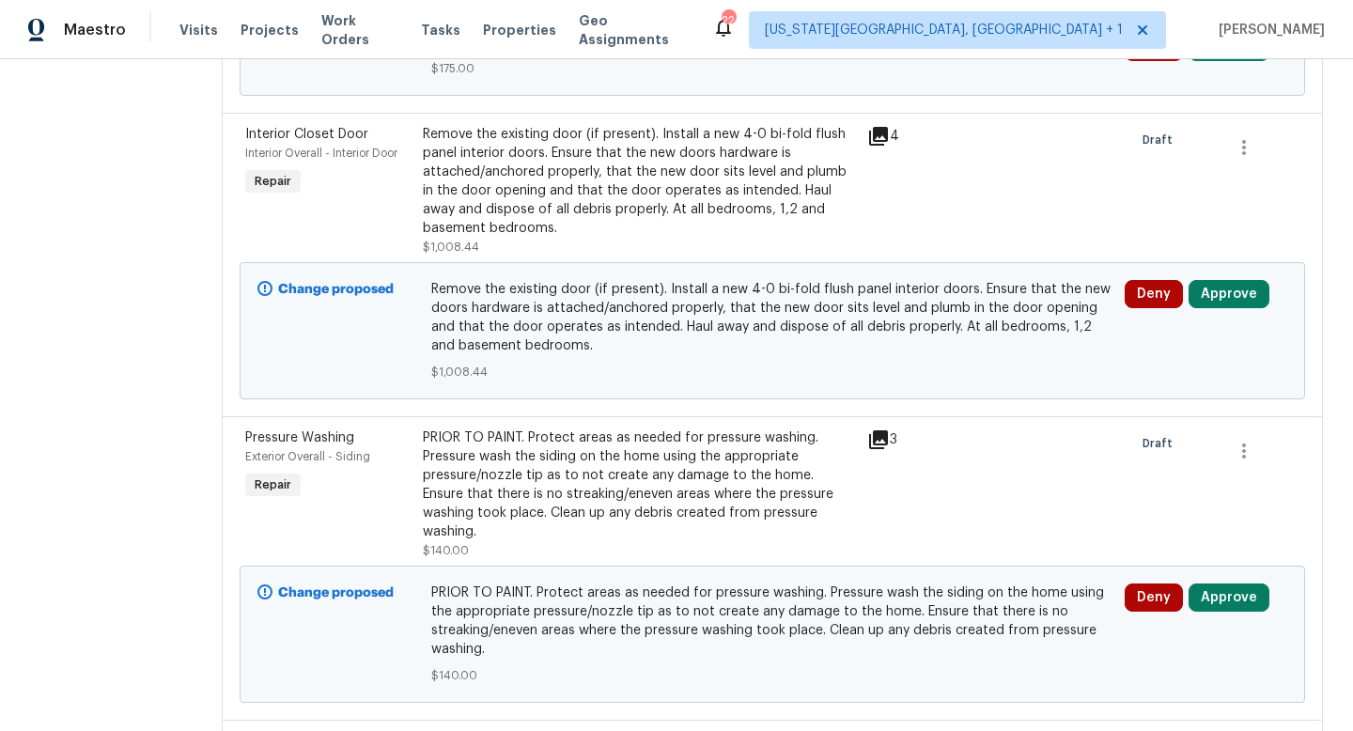
scroll to position [4870, 0]
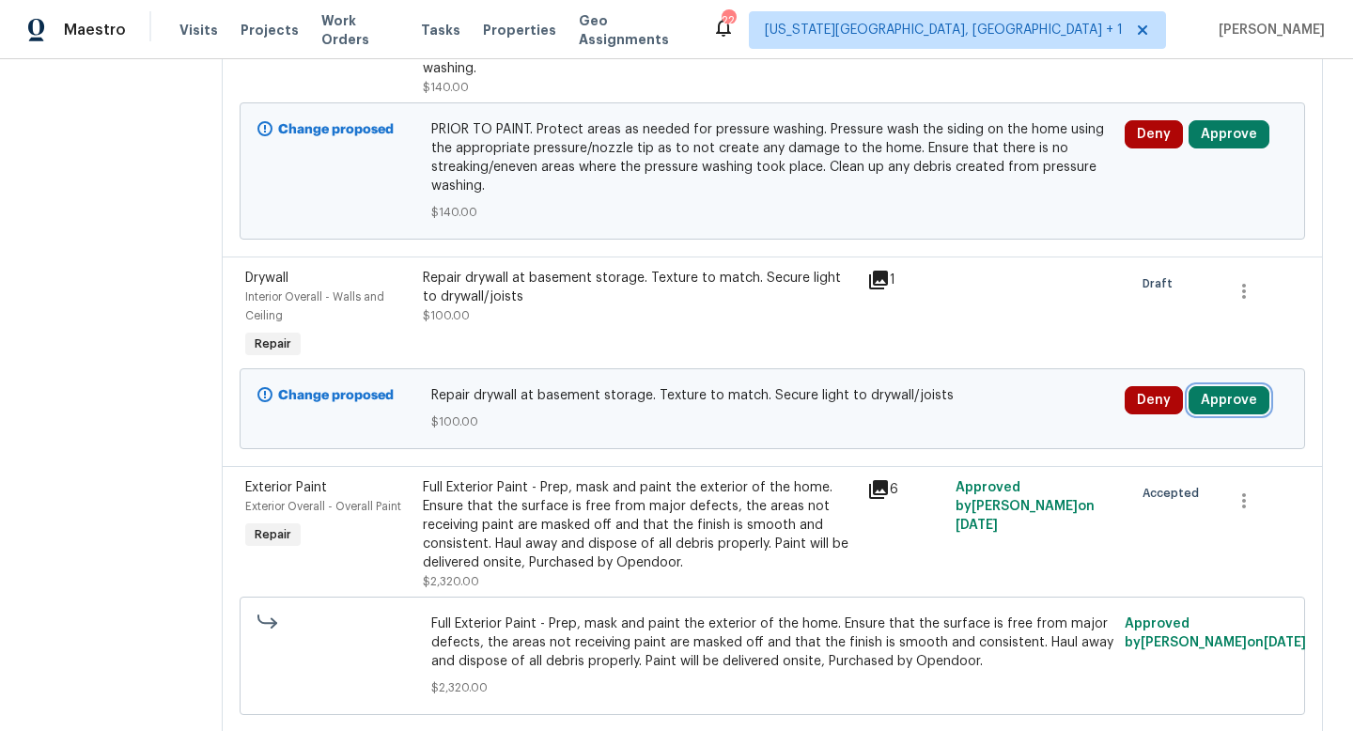
click at [1221, 414] on button "Approve" at bounding box center [1229, 400] width 81 height 28
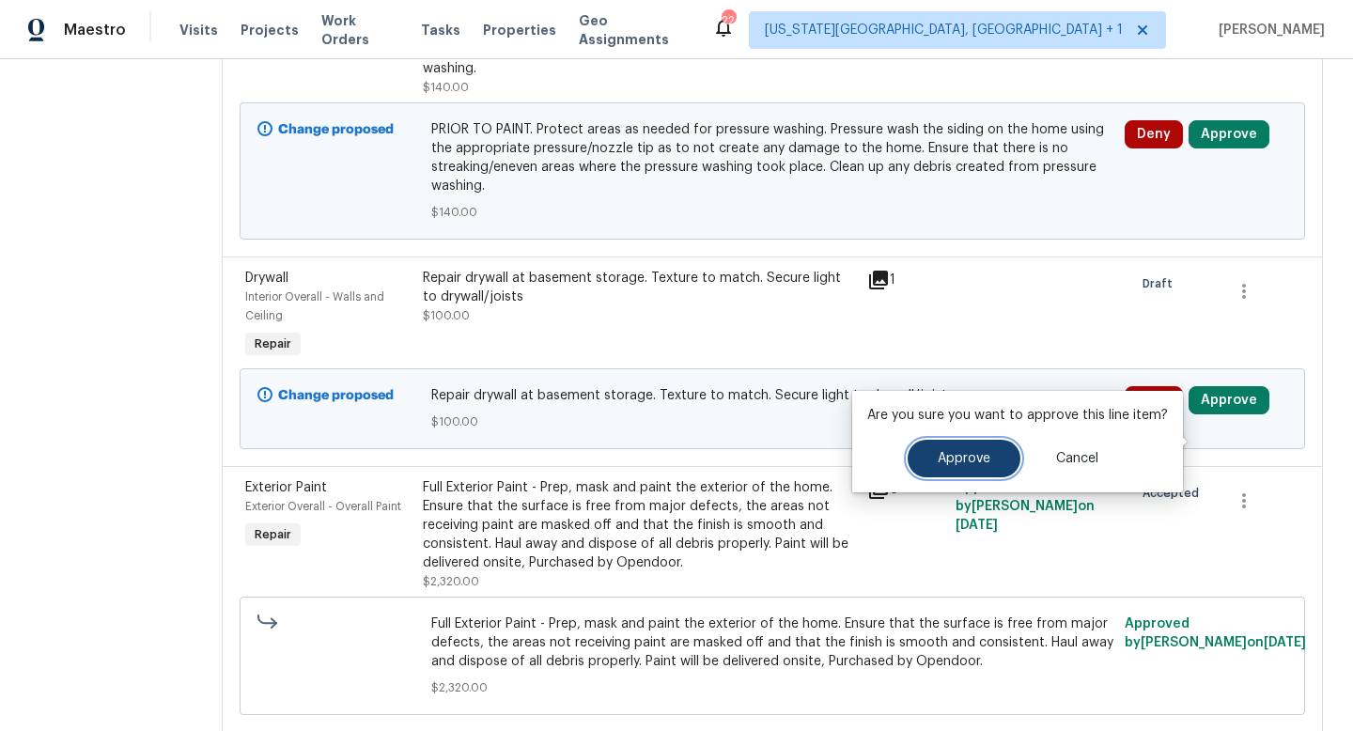
click at [998, 466] on button "Approve" at bounding box center [964, 459] width 113 height 38
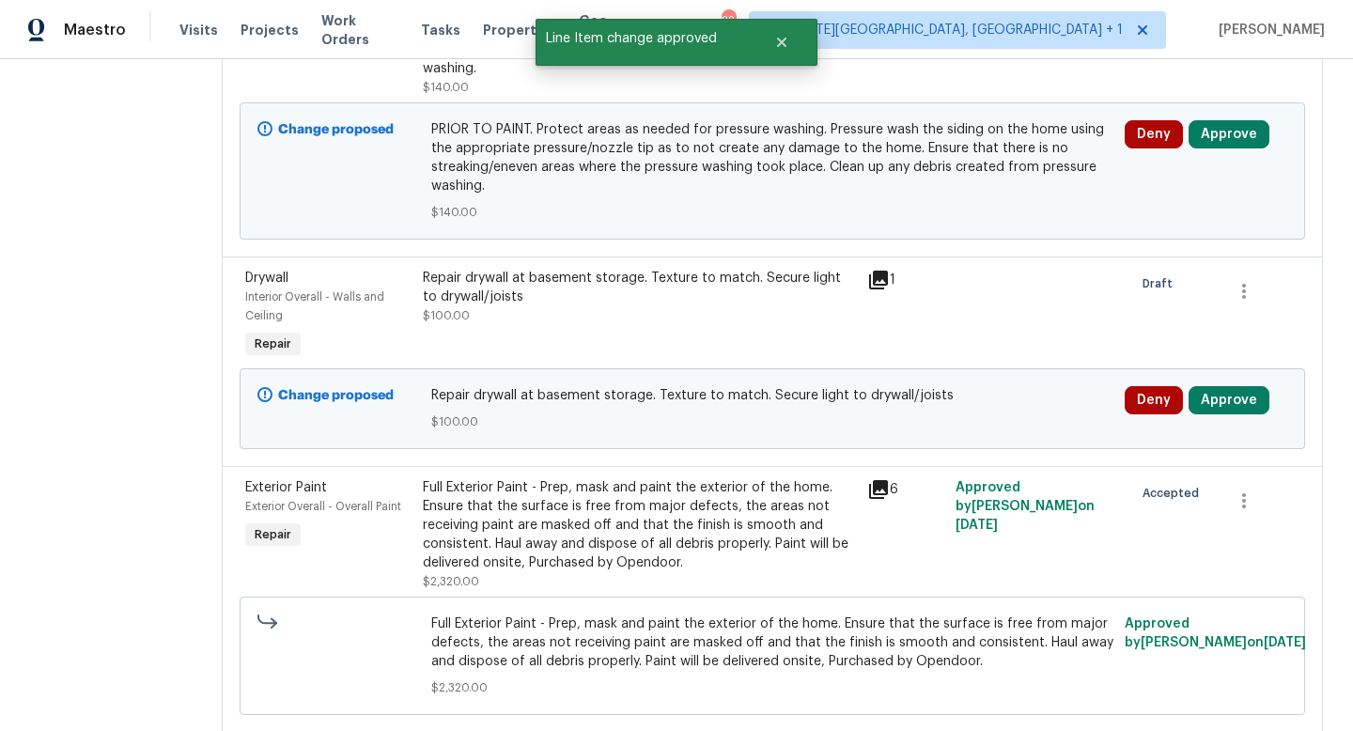
scroll to position [0, 0]
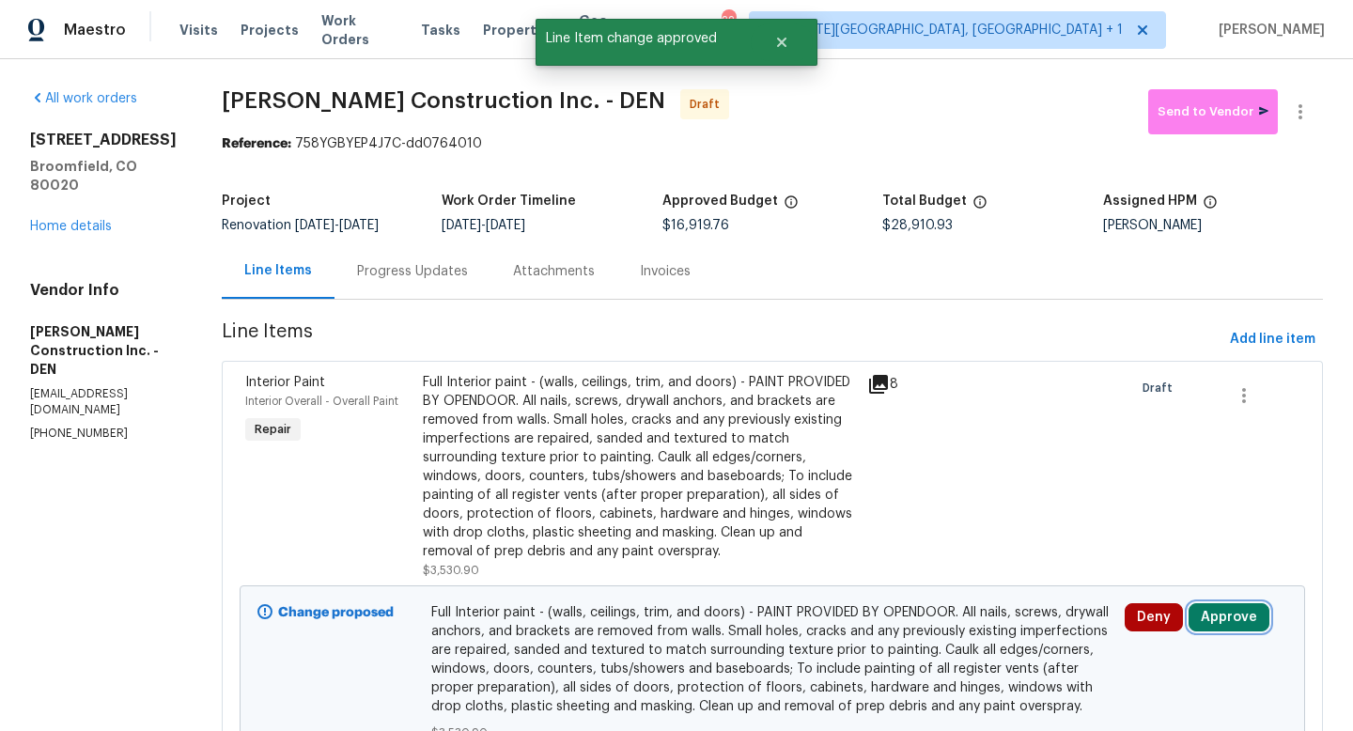
click at [1221, 632] on button "Approve" at bounding box center [1229, 617] width 81 height 28
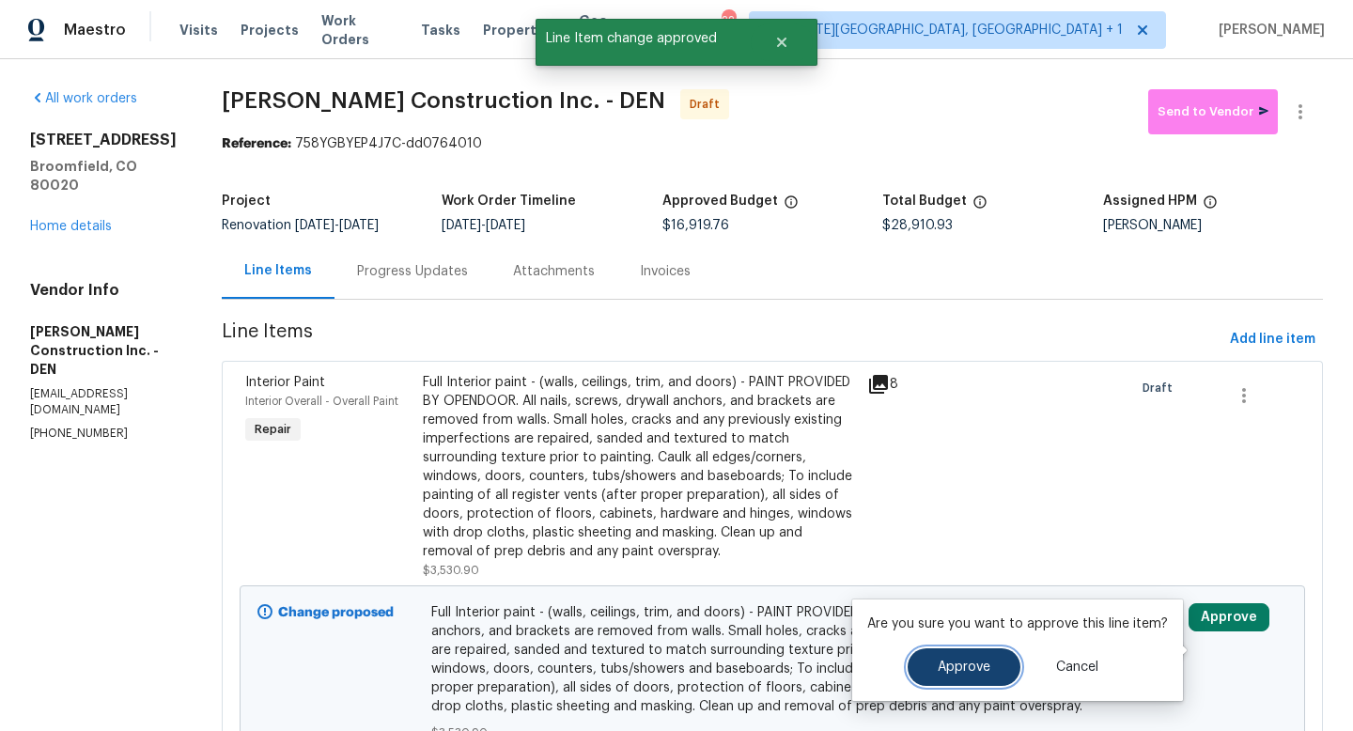
click at [956, 653] on button "Approve" at bounding box center [964, 667] width 113 height 38
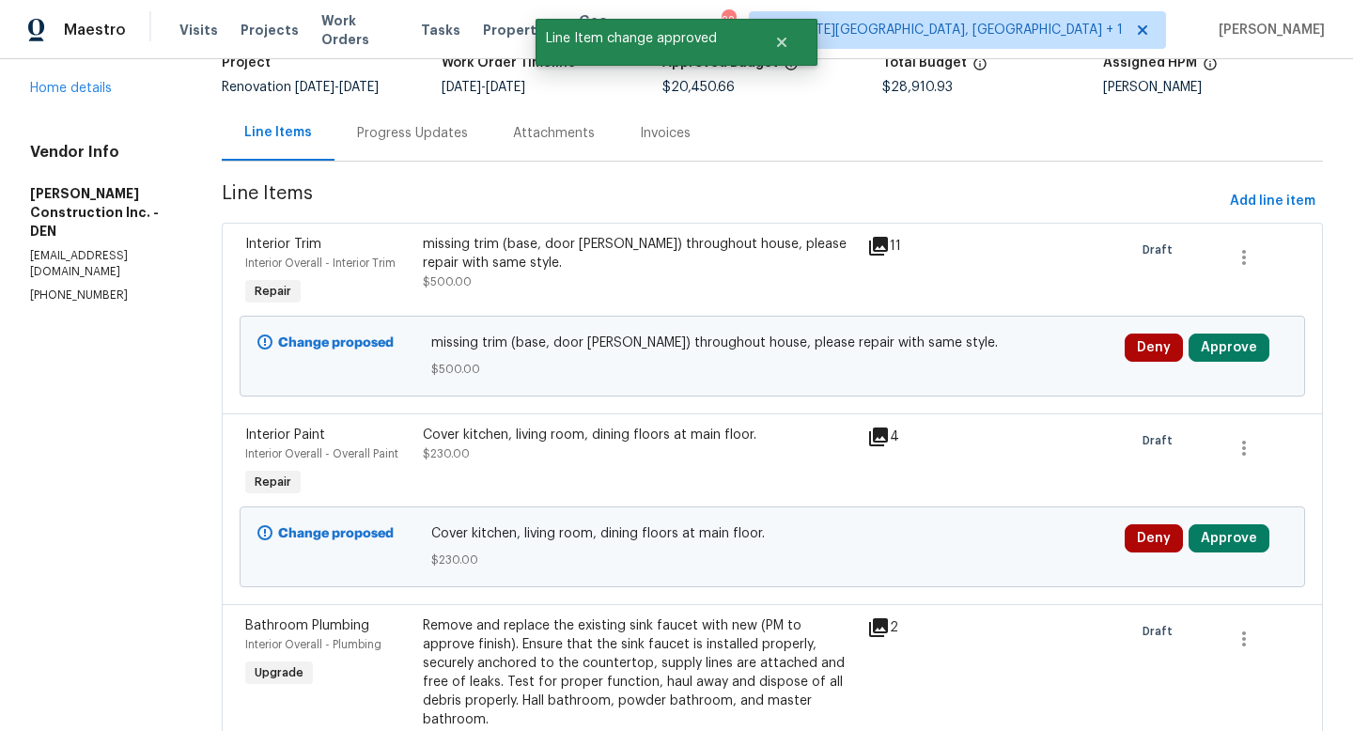
scroll to position [135, 0]
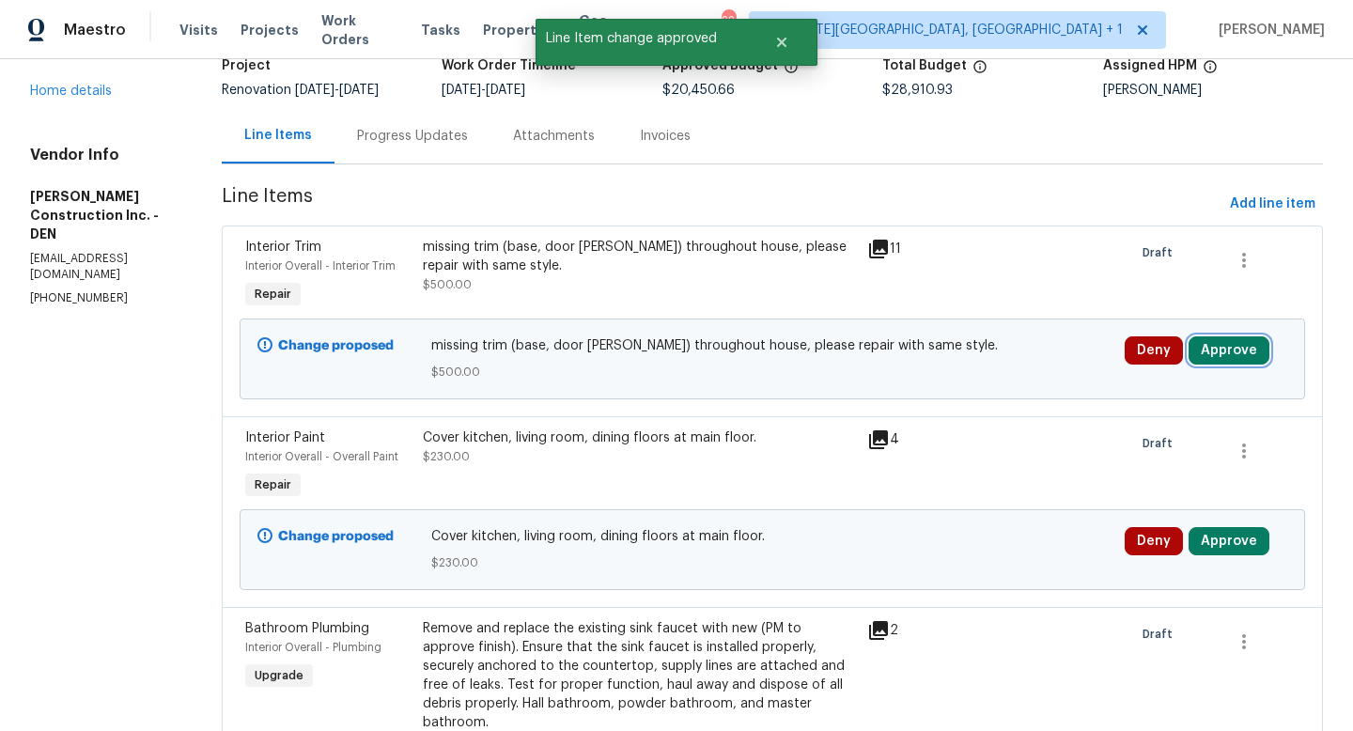
click at [1225, 364] on button "Approve" at bounding box center [1229, 350] width 81 height 28
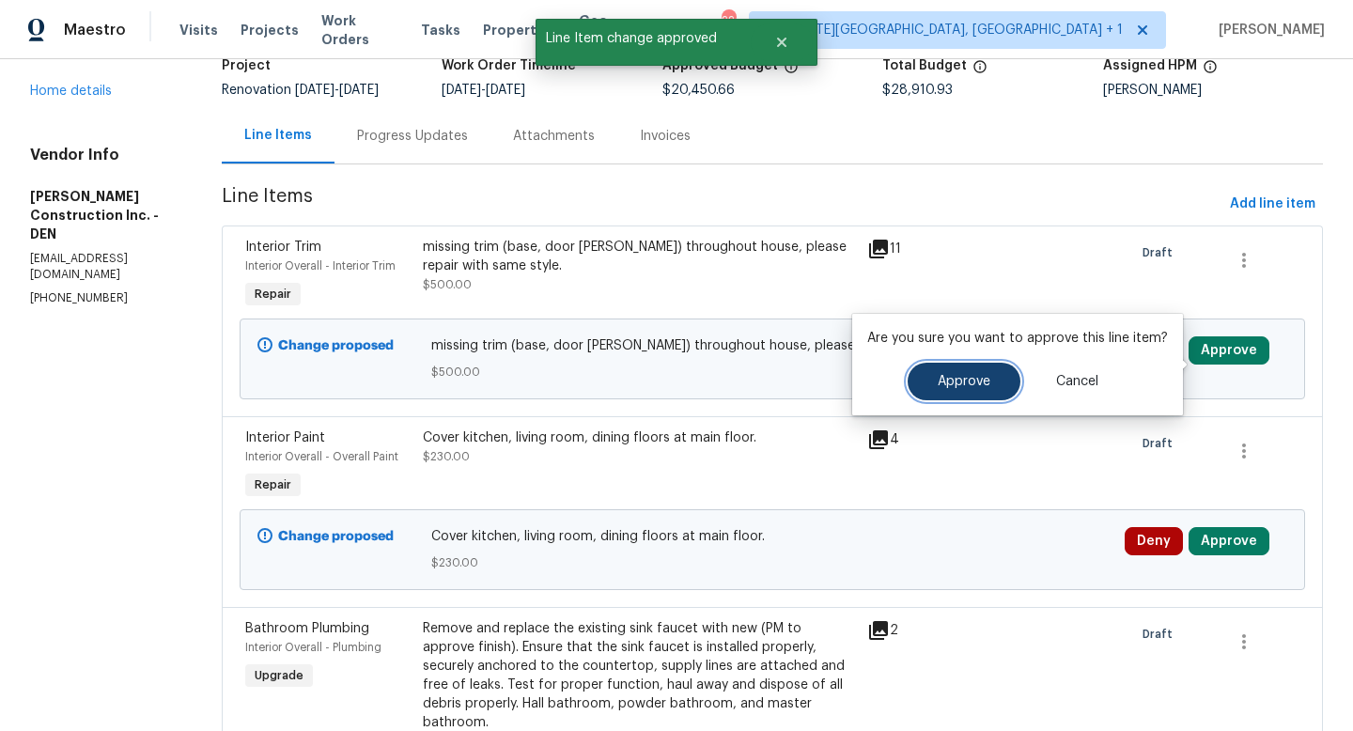
click at [961, 386] on span "Approve" at bounding box center [964, 382] width 53 height 14
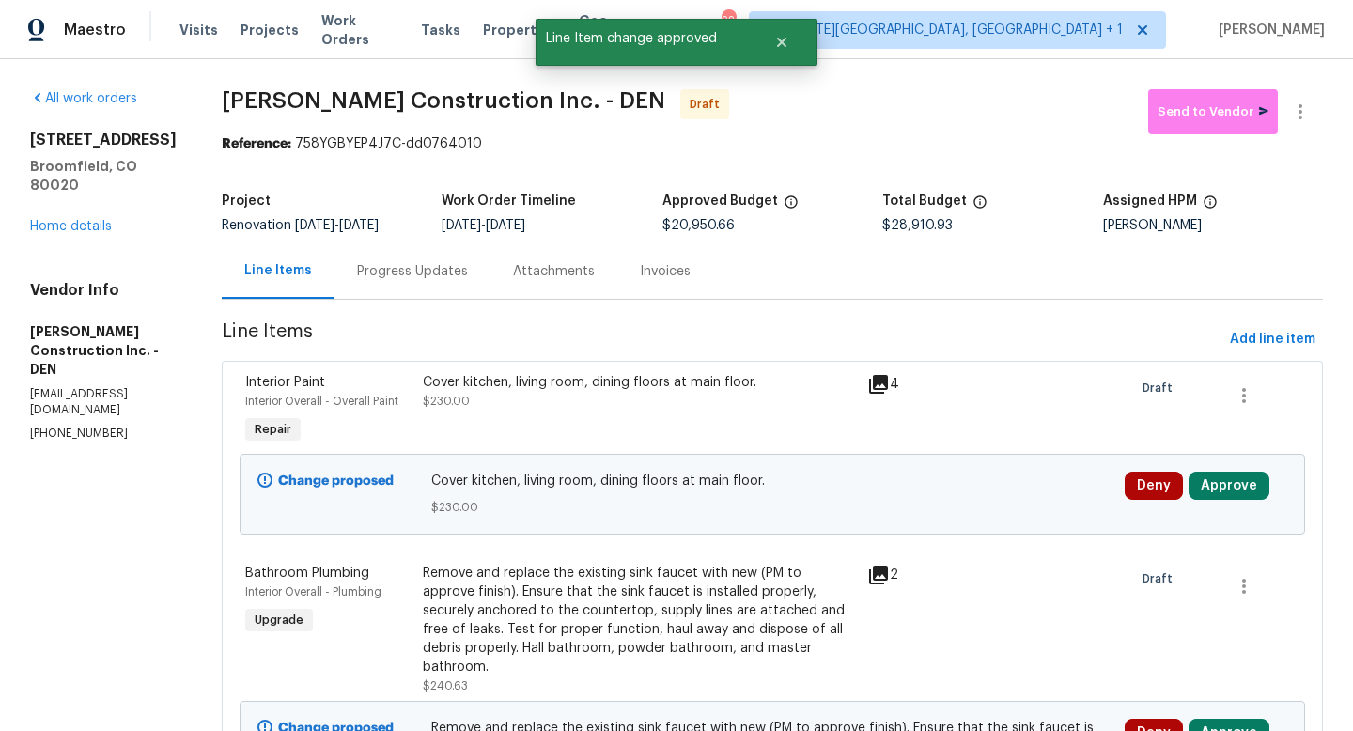
scroll to position [160, 0]
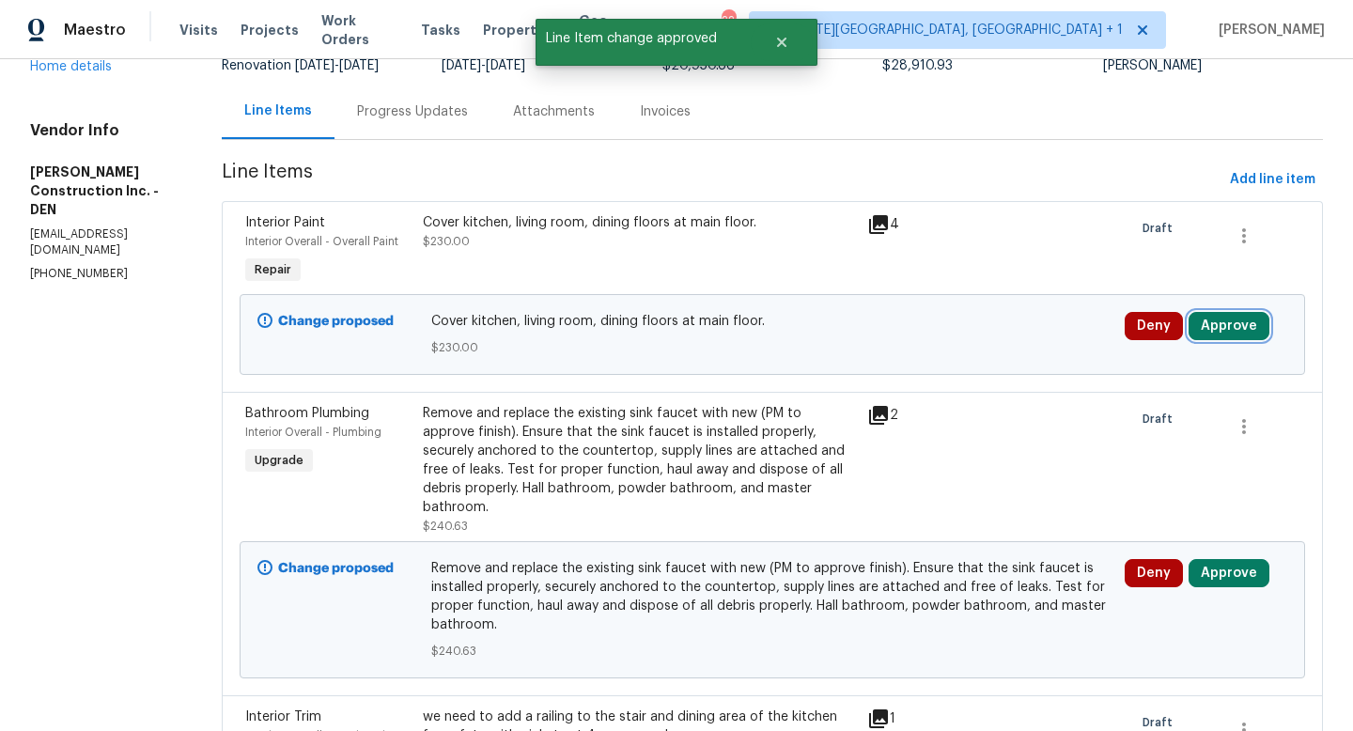
click at [1235, 340] on button "Approve" at bounding box center [1229, 326] width 81 height 28
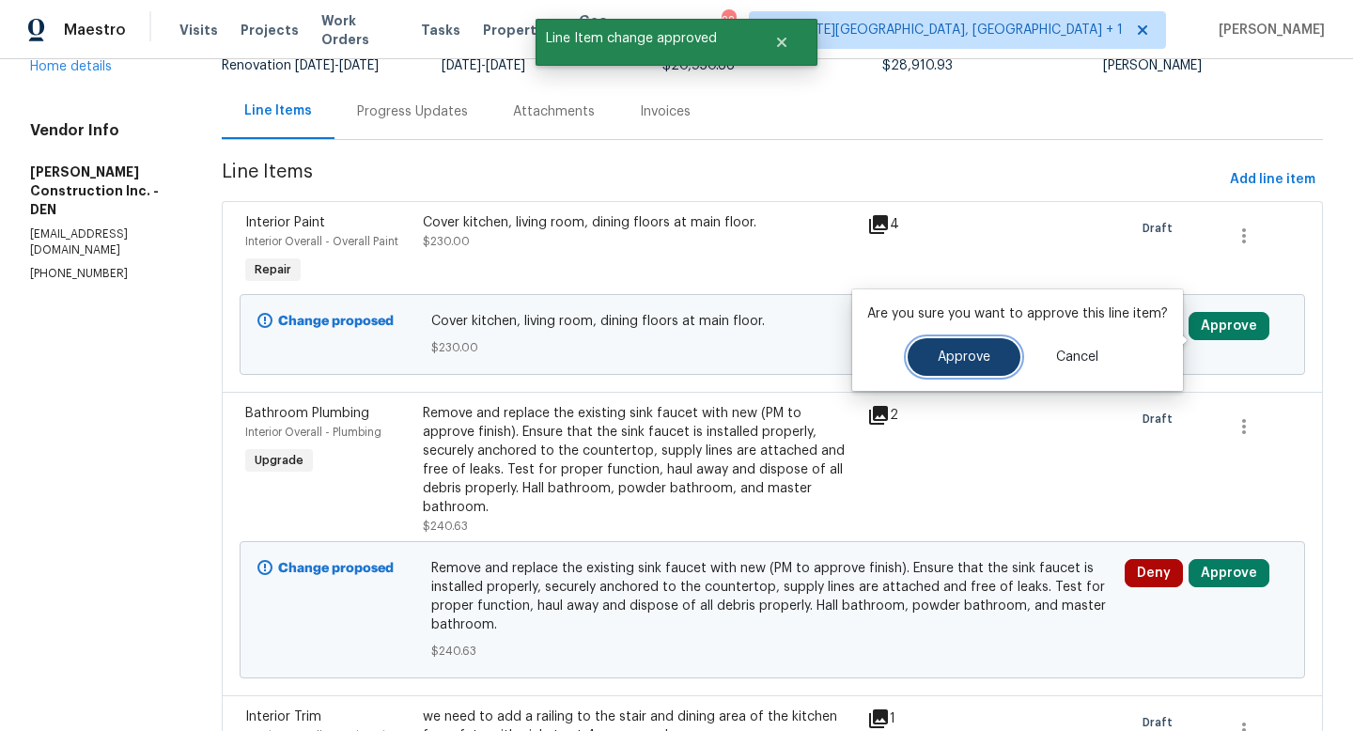
click at [968, 357] on span "Approve" at bounding box center [964, 358] width 53 height 14
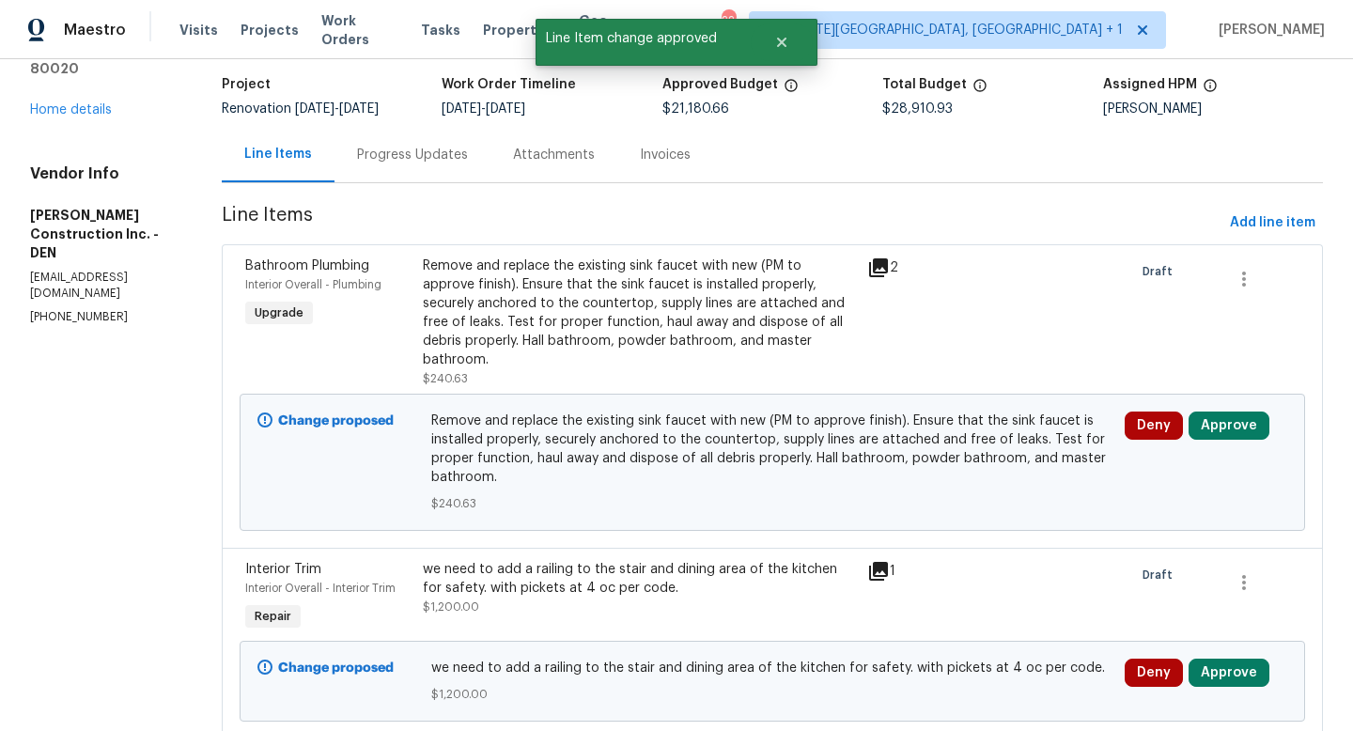
scroll to position [116, 0]
click at [1215, 440] on button "Approve" at bounding box center [1229, 427] width 81 height 28
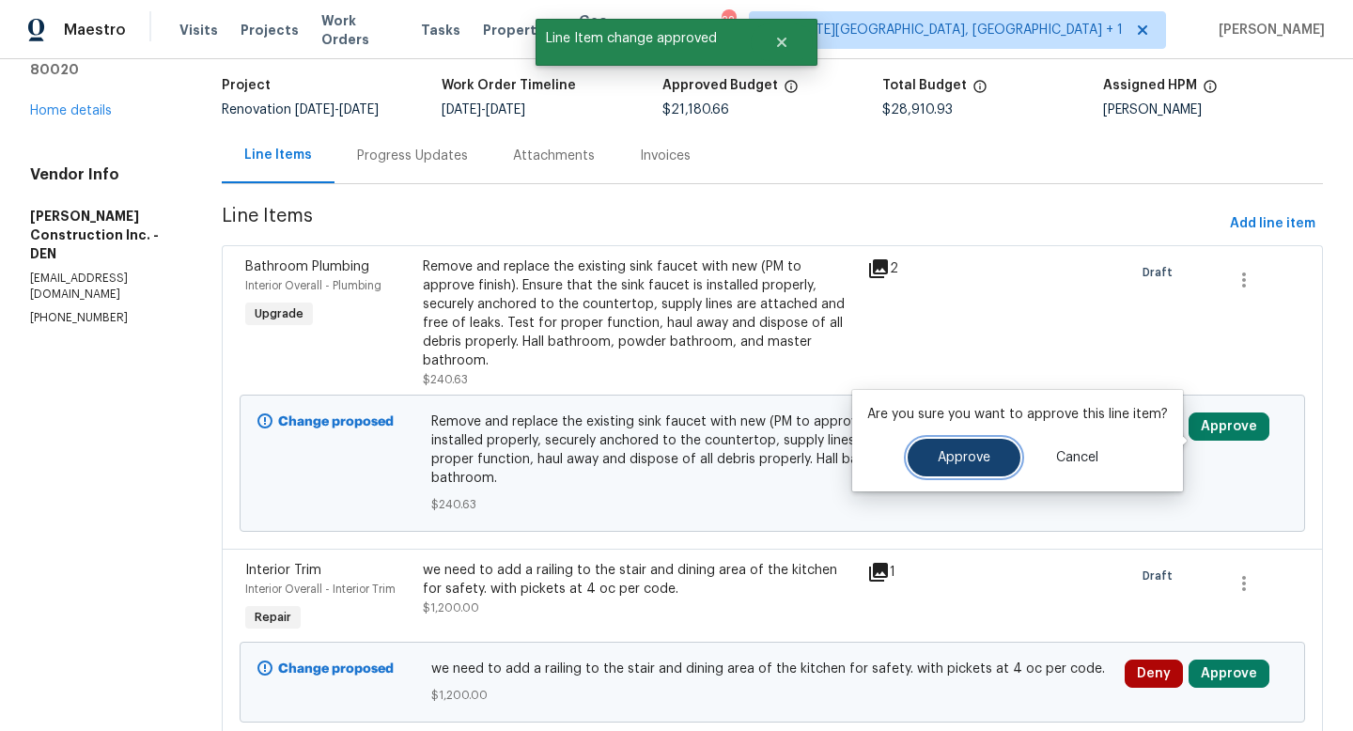
click at [991, 456] on button "Approve" at bounding box center [964, 458] width 113 height 38
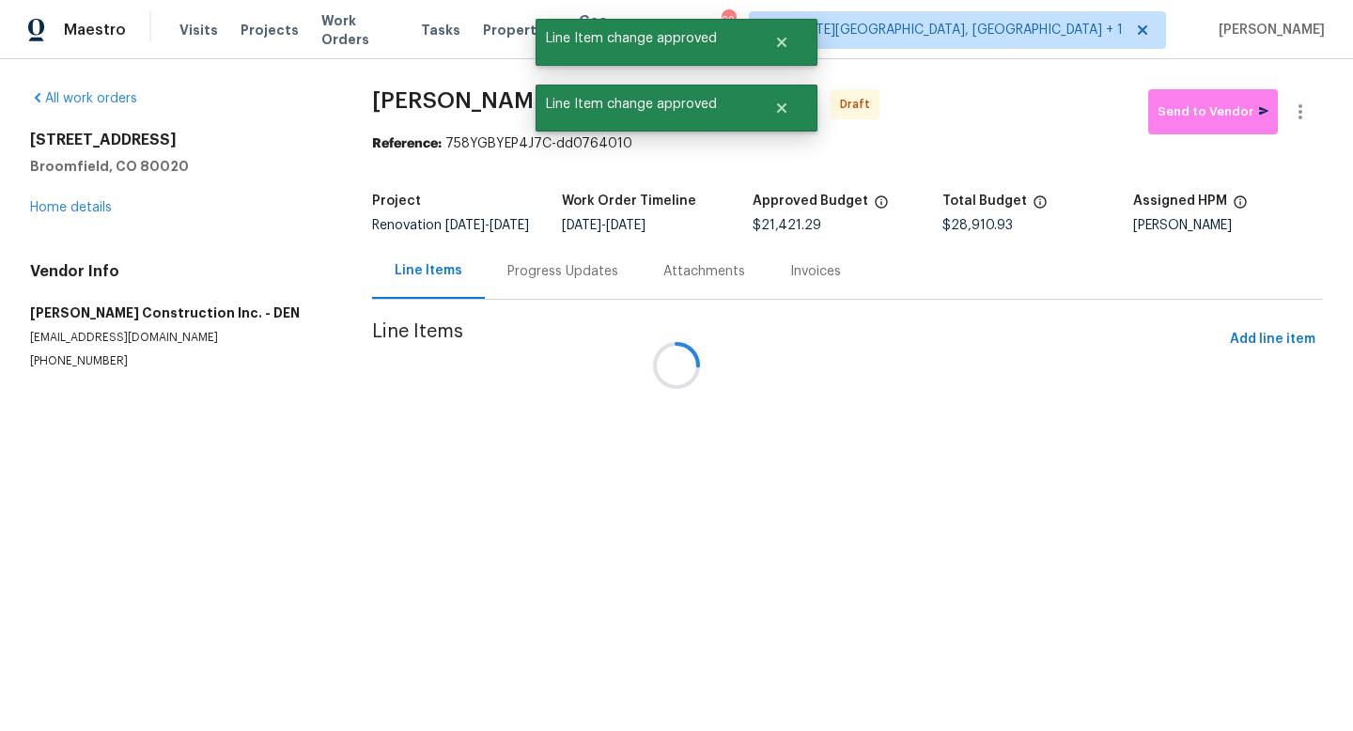
scroll to position [0, 0]
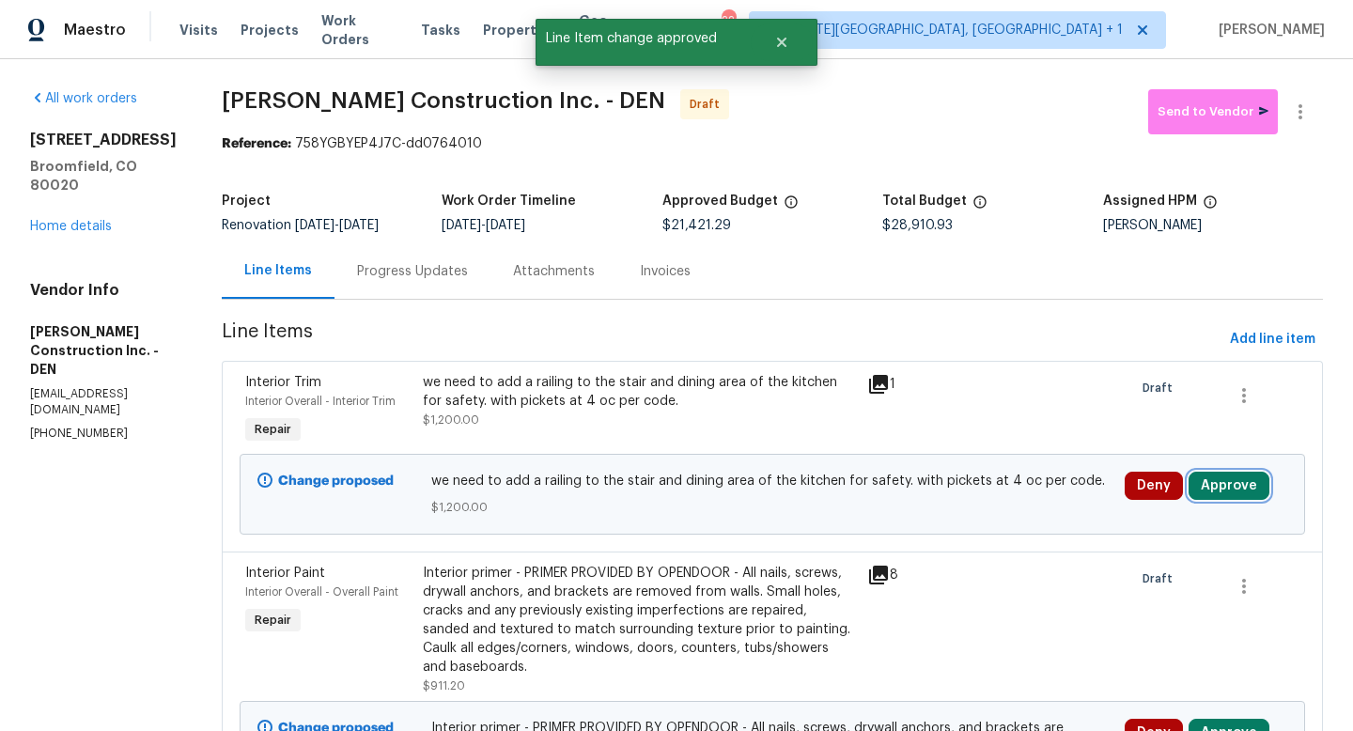
click at [1247, 493] on button "Approve" at bounding box center [1229, 486] width 81 height 28
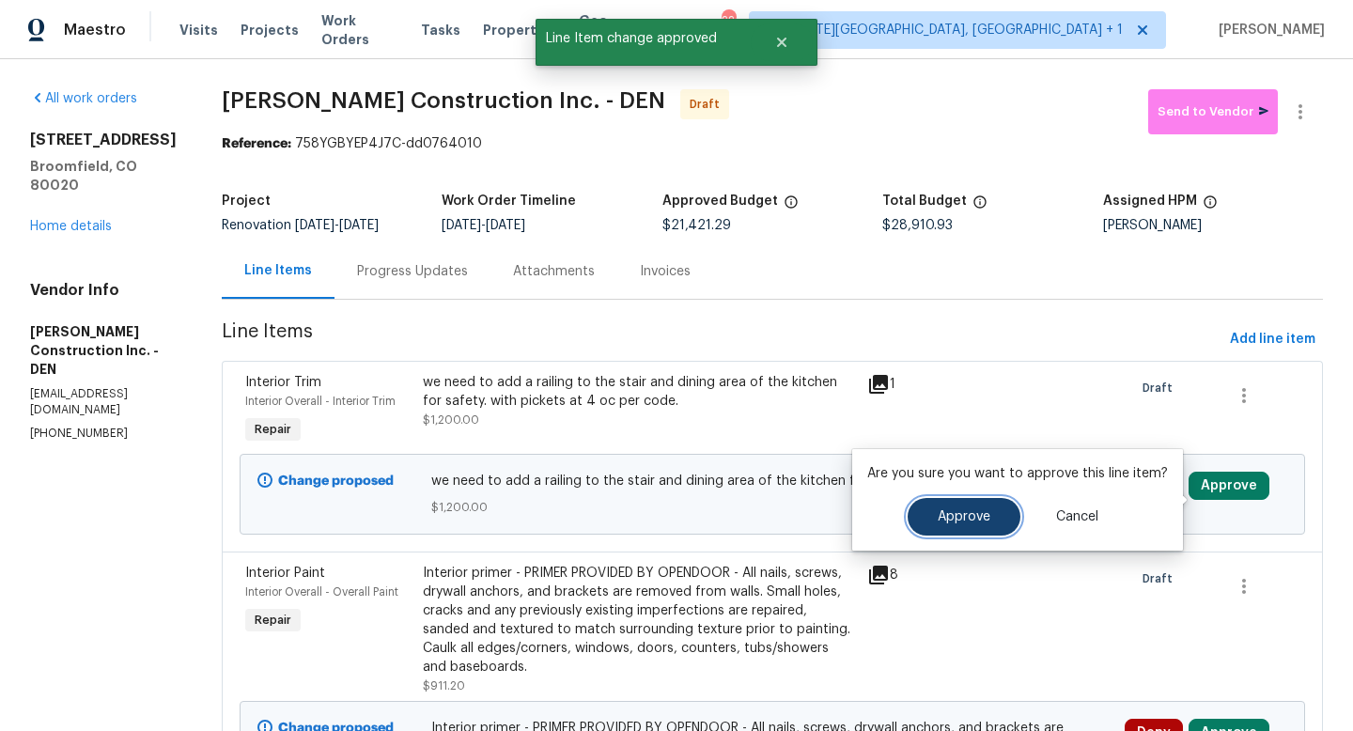
click at [960, 518] on span "Approve" at bounding box center [964, 517] width 53 height 14
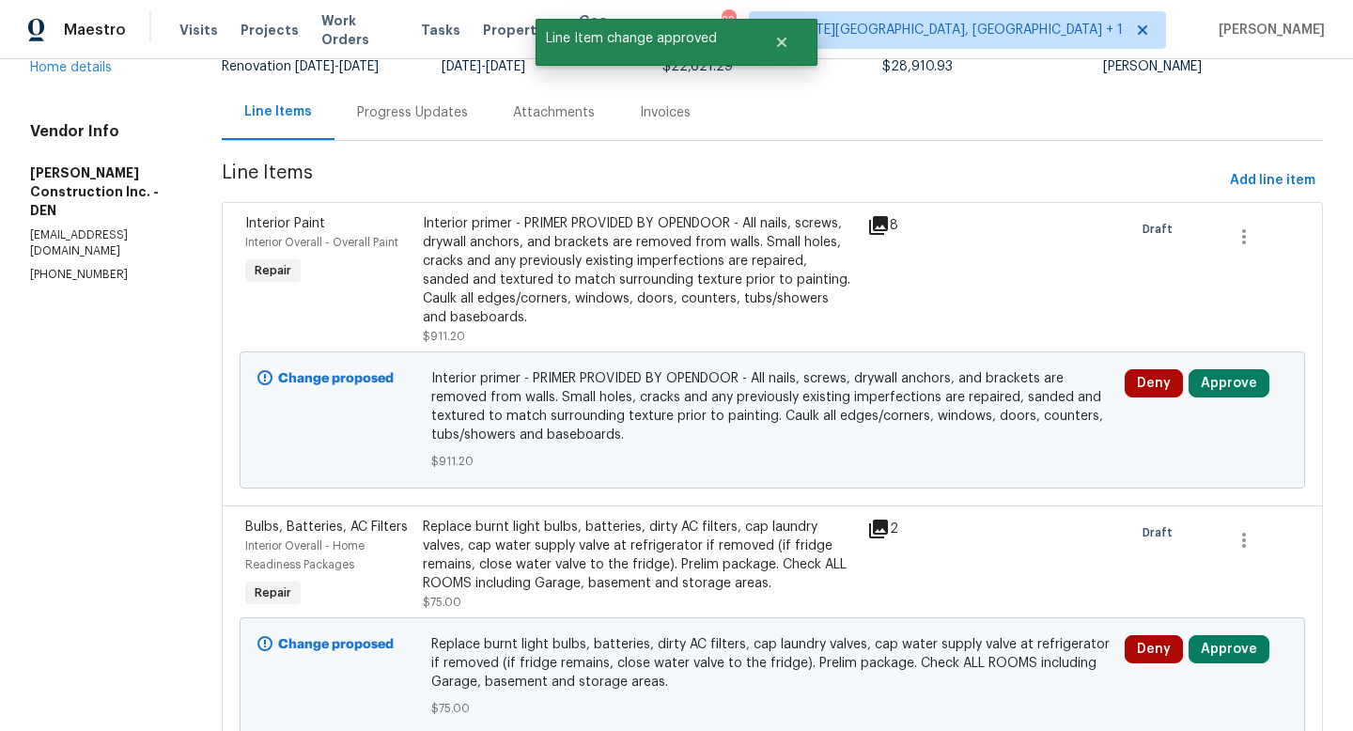
scroll to position [161, 0]
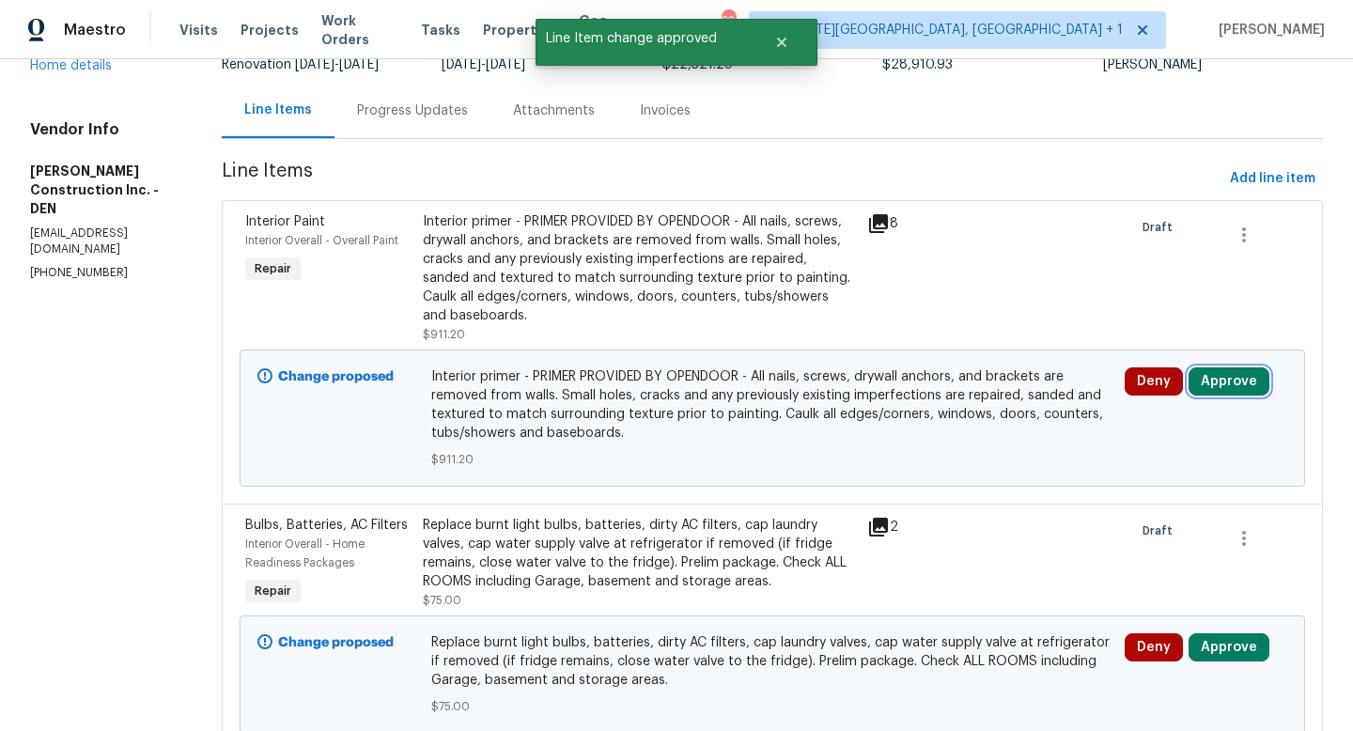
click at [1215, 393] on button "Approve" at bounding box center [1229, 381] width 81 height 28
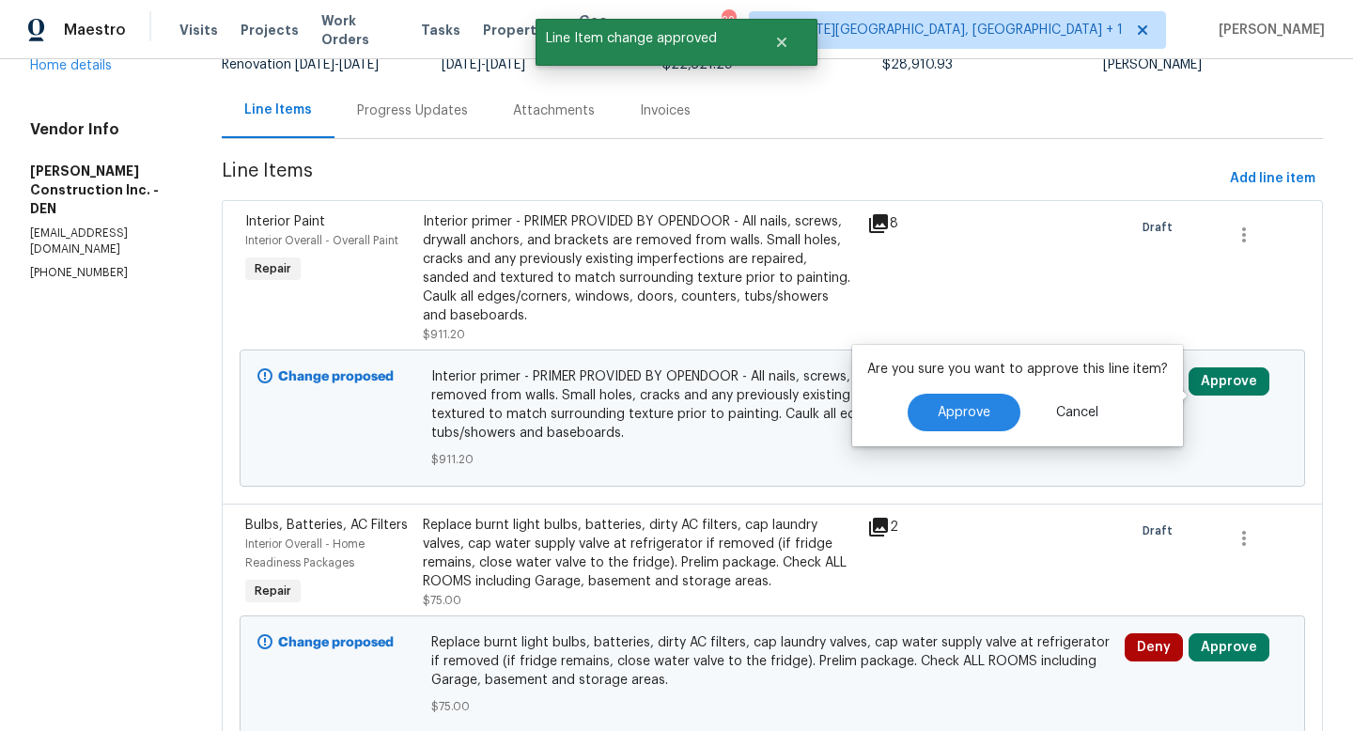
click at [904, 429] on div "Approve Cancel" at bounding box center [1017, 413] width 301 height 38
click at [944, 420] on button "Approve" at bounding box center [964, 413] width 113 height 38
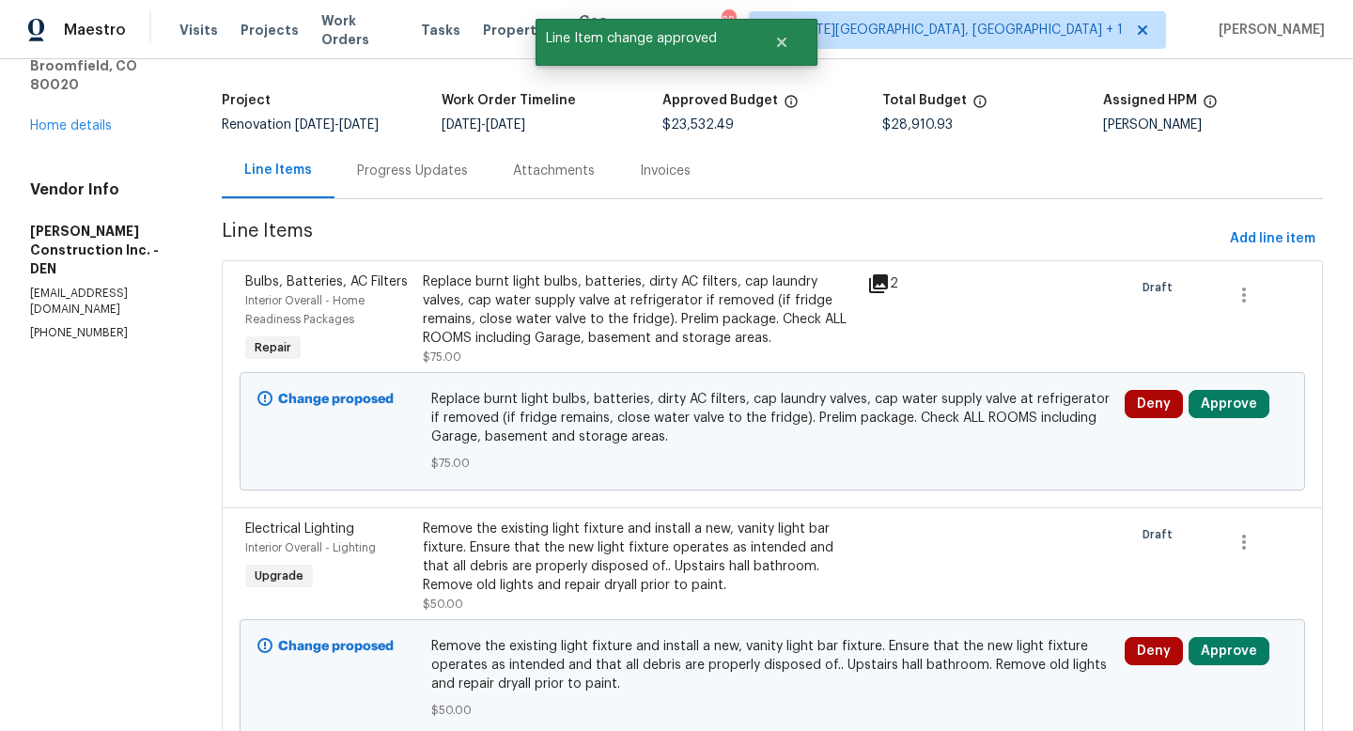
scroll to position [115, 0]
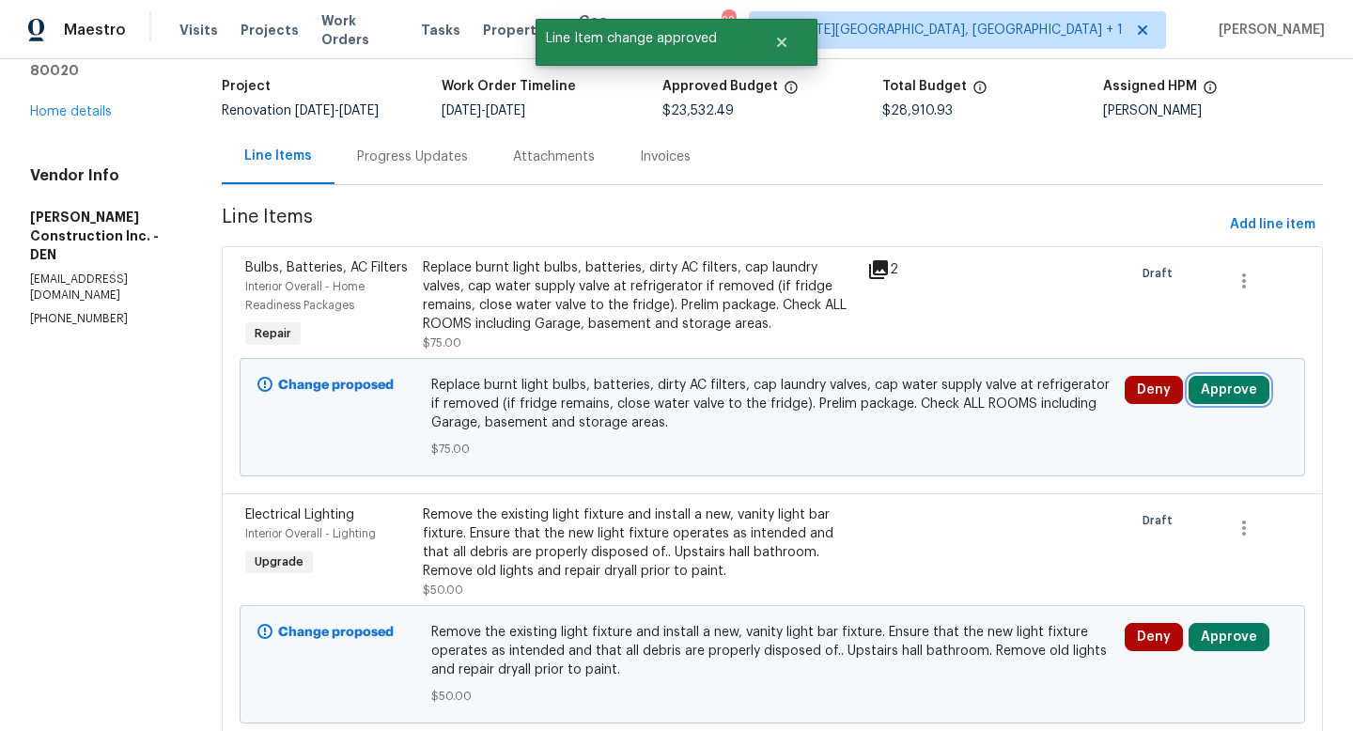
click at [1217, 404] on button "Approve" at bounding box center [1229, 390] width 81 height 28
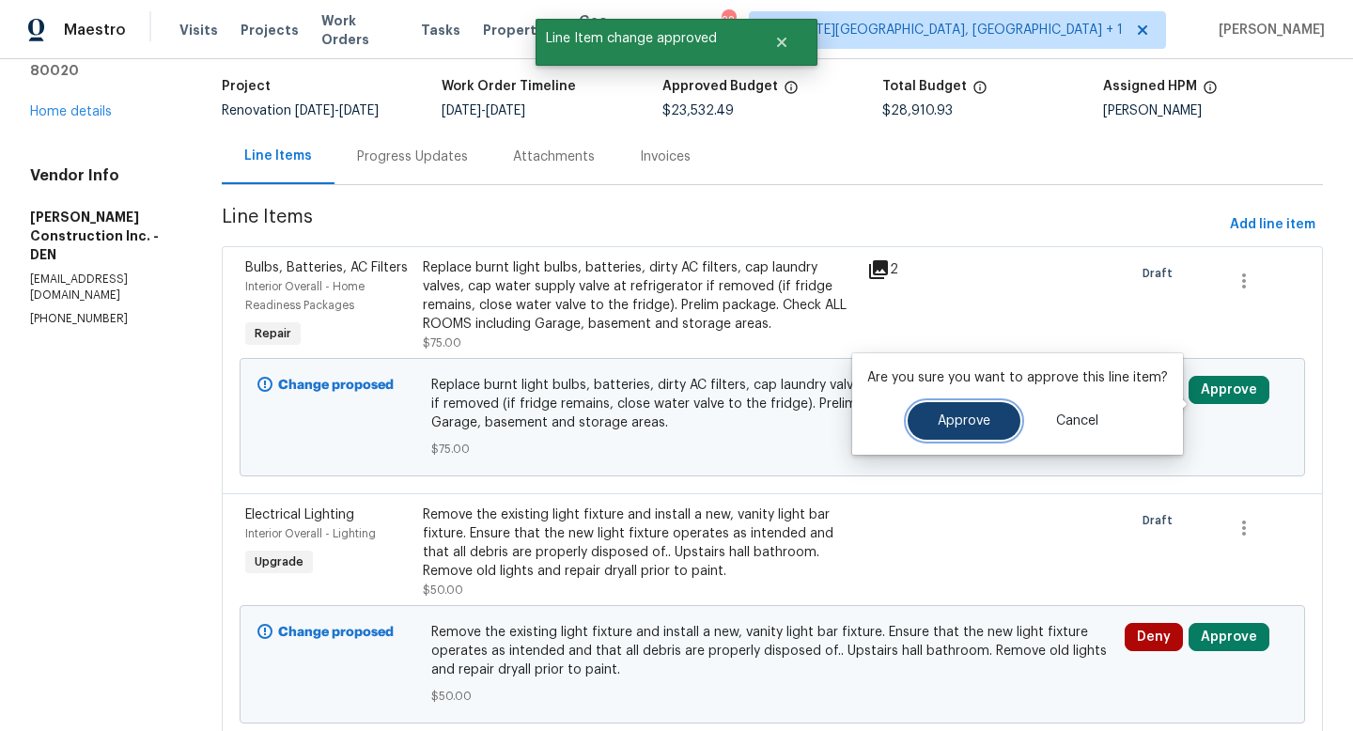
click at [957, 432] on button "Approve" at bounding box center [964, 421] width 113 height 38
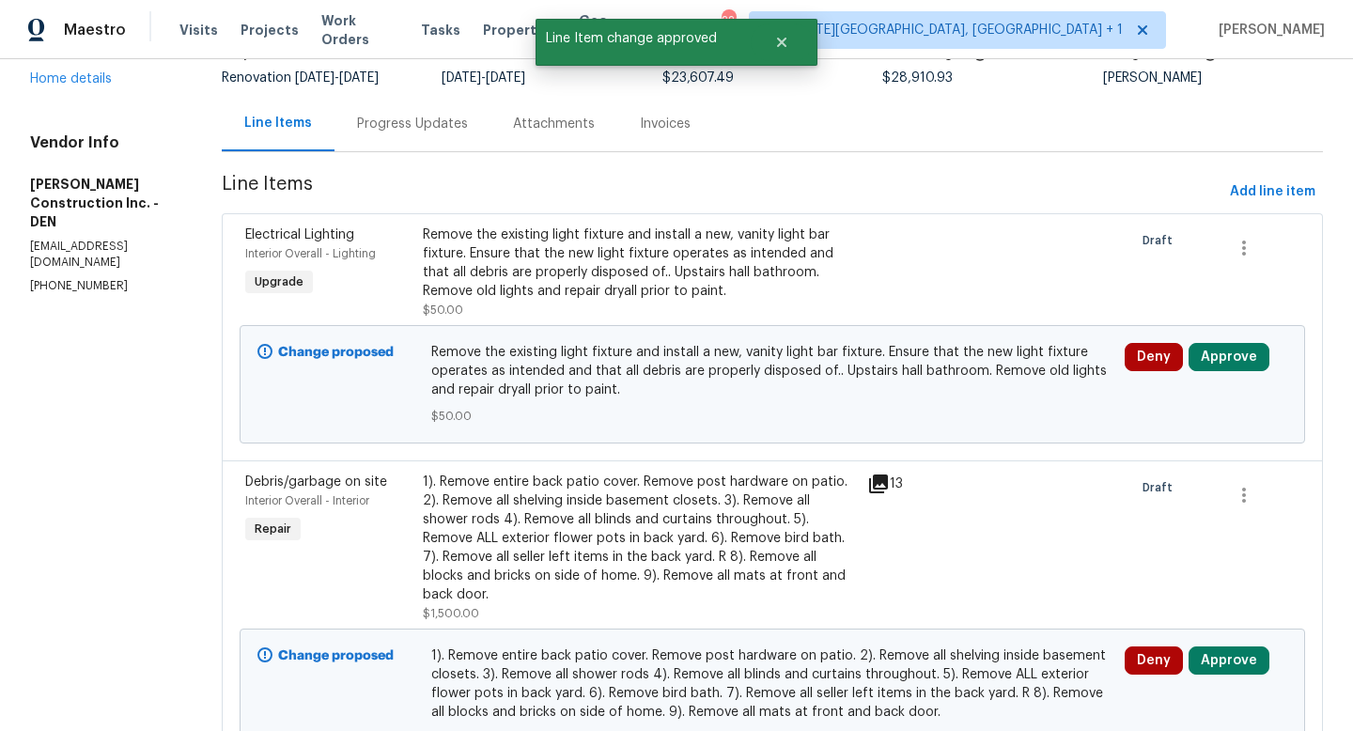
scroll to position [149, 0]
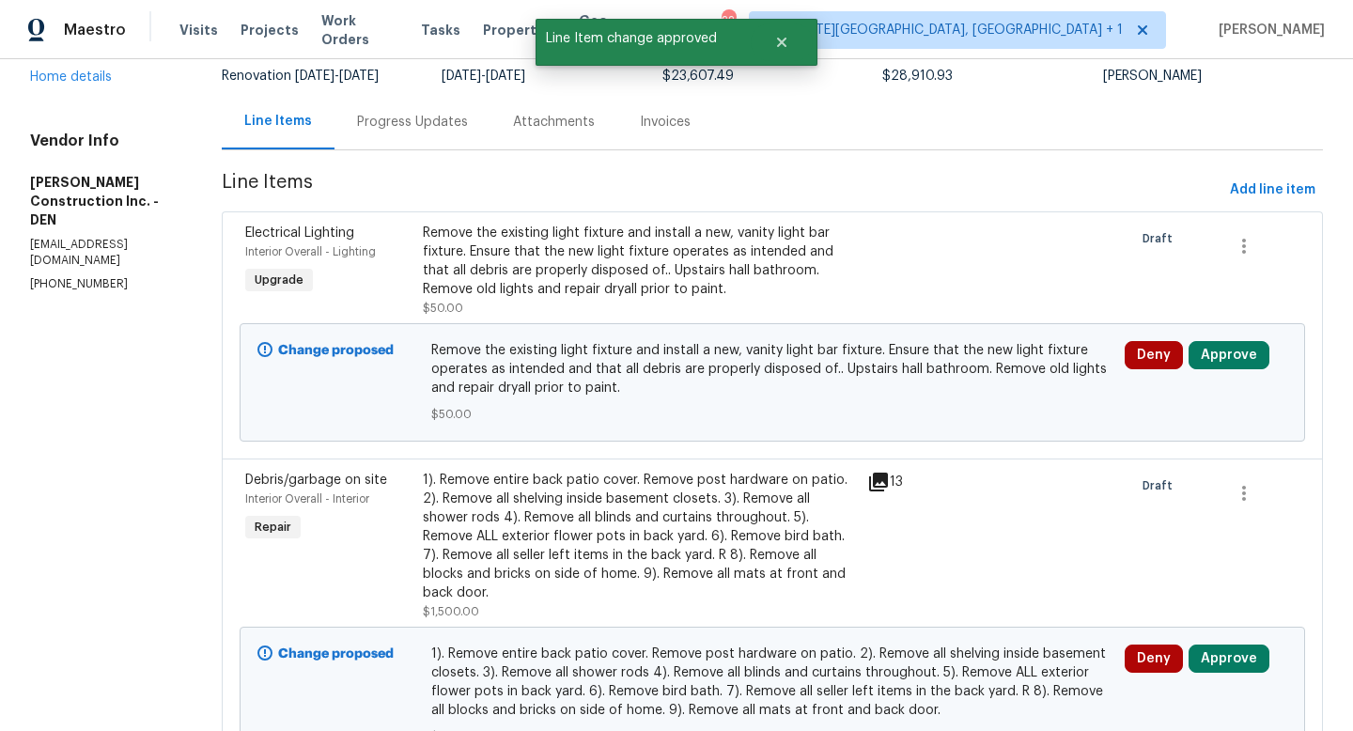
click at [1242, 384] on div "Deny Approve" at bounding box center [1206, 383] width 174 height 94
click at [1235, 369] on button "Approve" at bounding box center [1229, 355] width 81 height 28
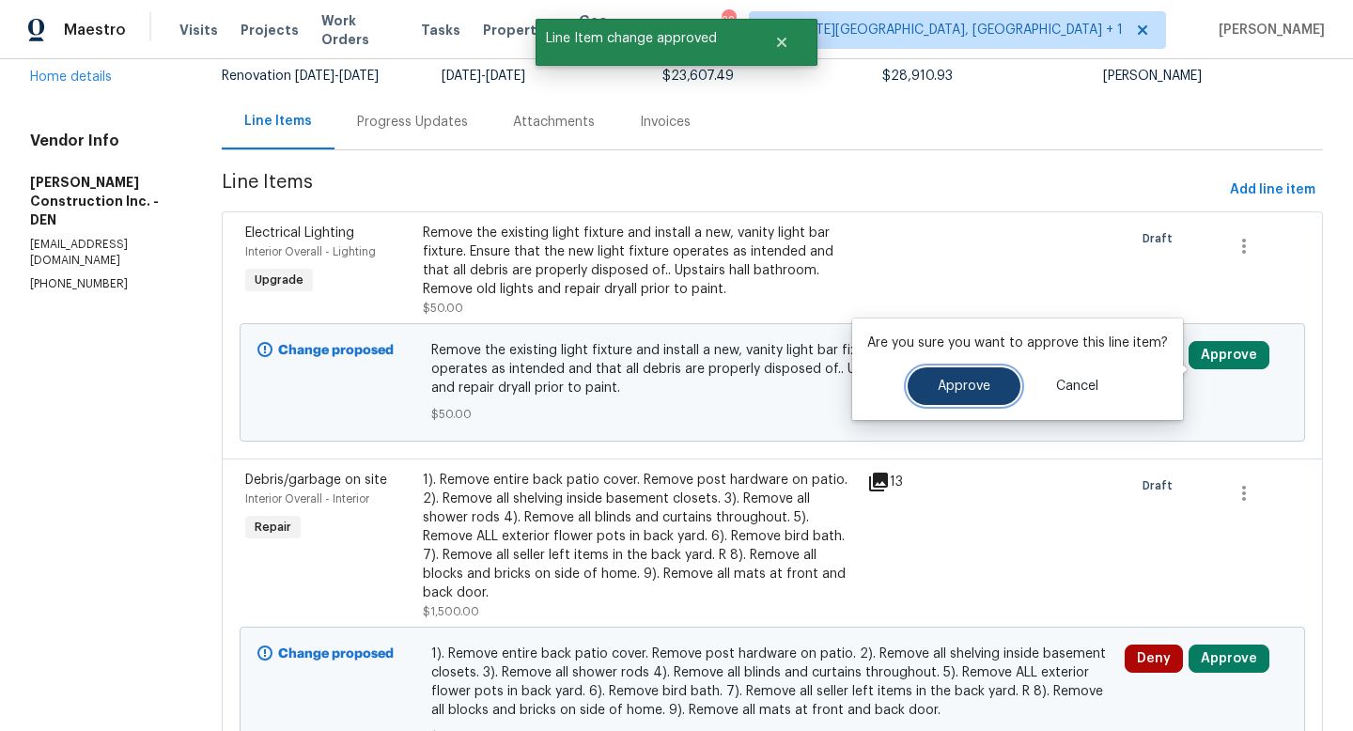
click at [947, 397] on button "Approve" at bounding box center [964, 386] width 113 height 38
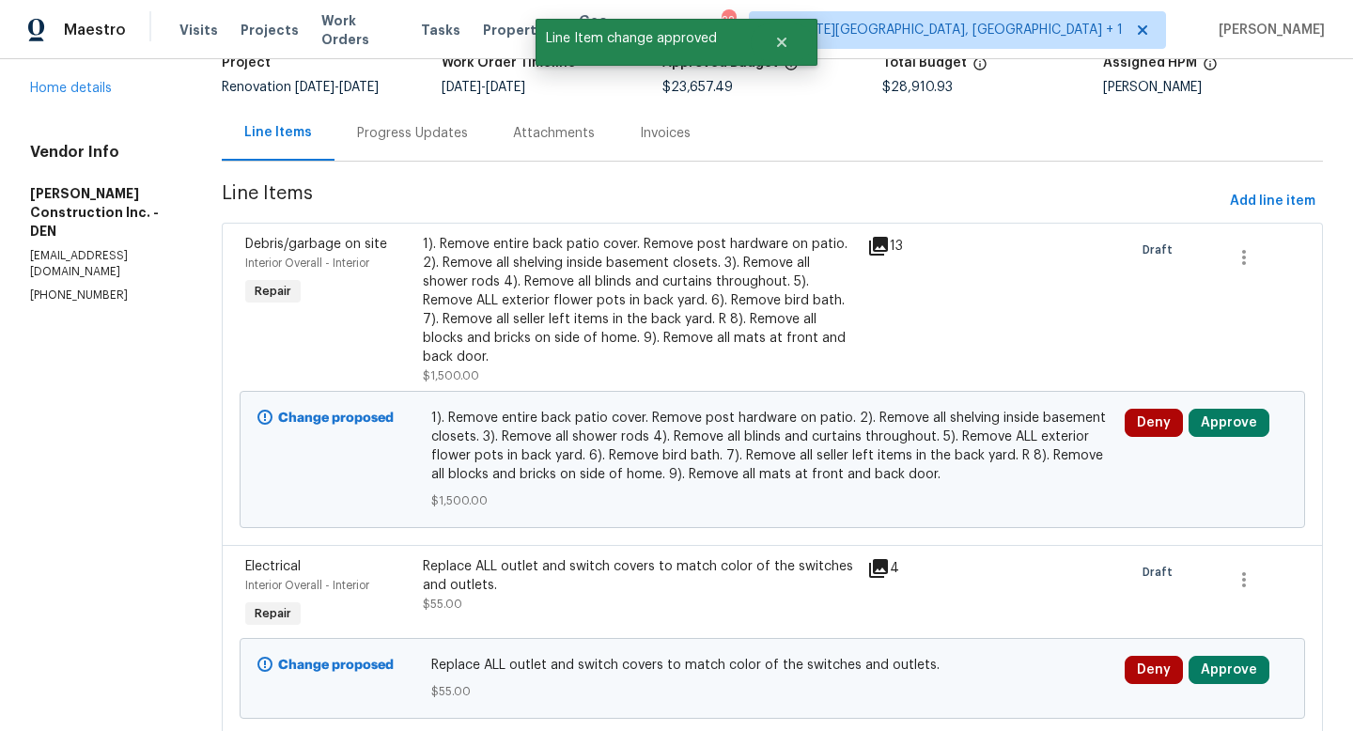
scroll to position [139, 0]
click at [1232, 433] on button "Approve" at bounding box center [1229, 422] width 81 height 28
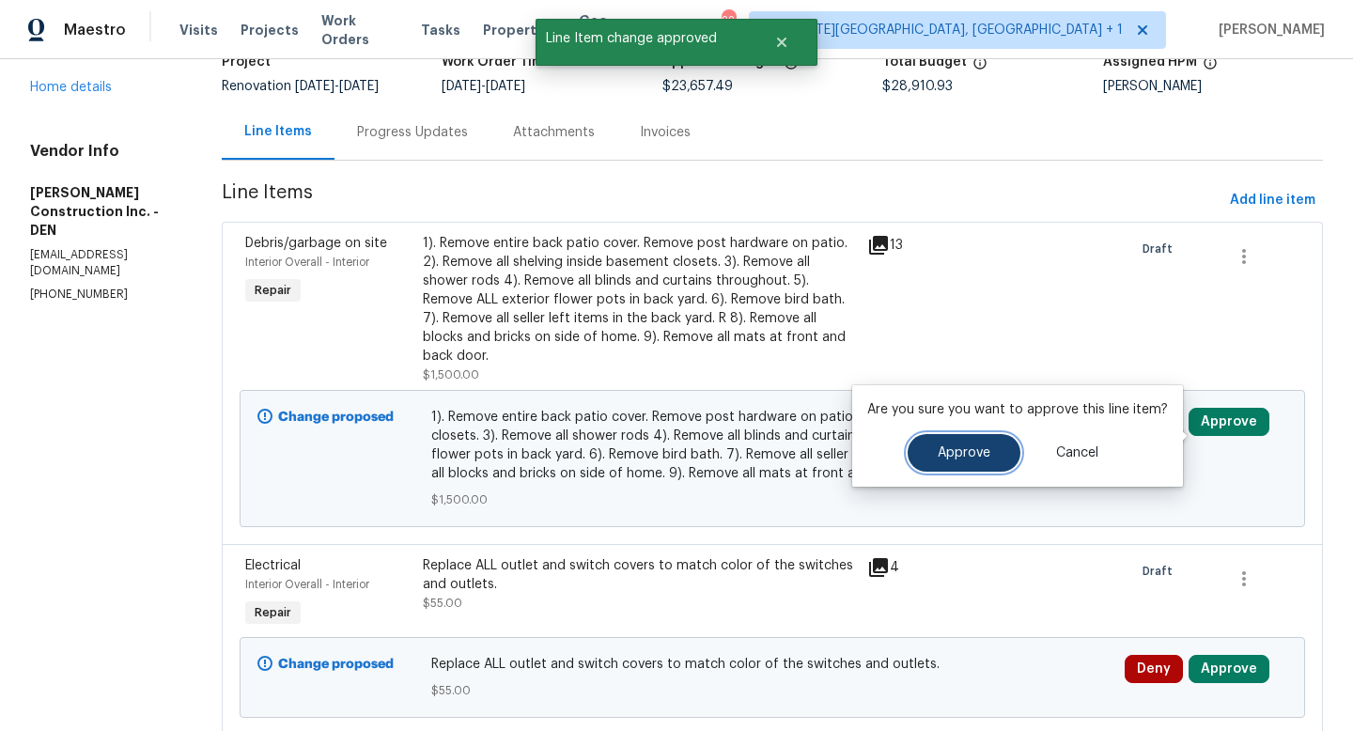
click at [965, 464] on button "Approve" at bounding box center [964, 453] width 113 height 38
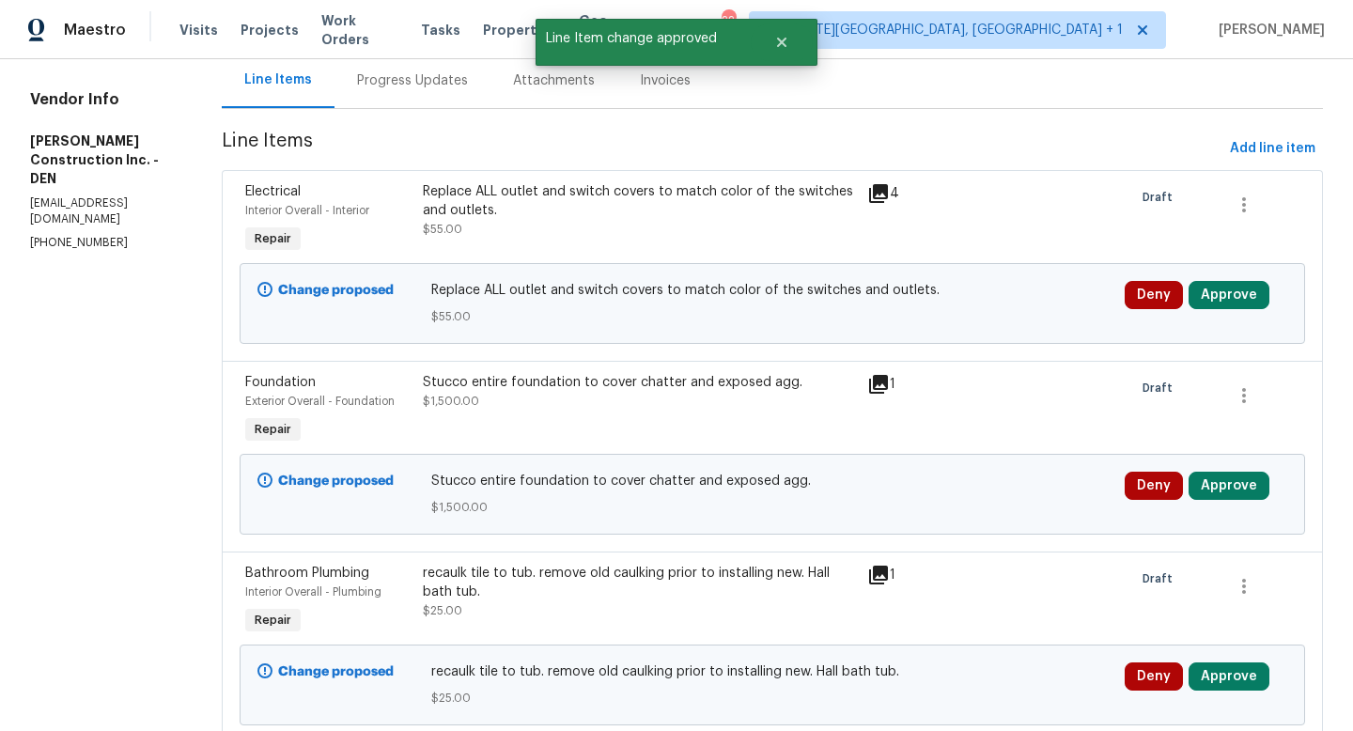
scroll to position [196, 0]
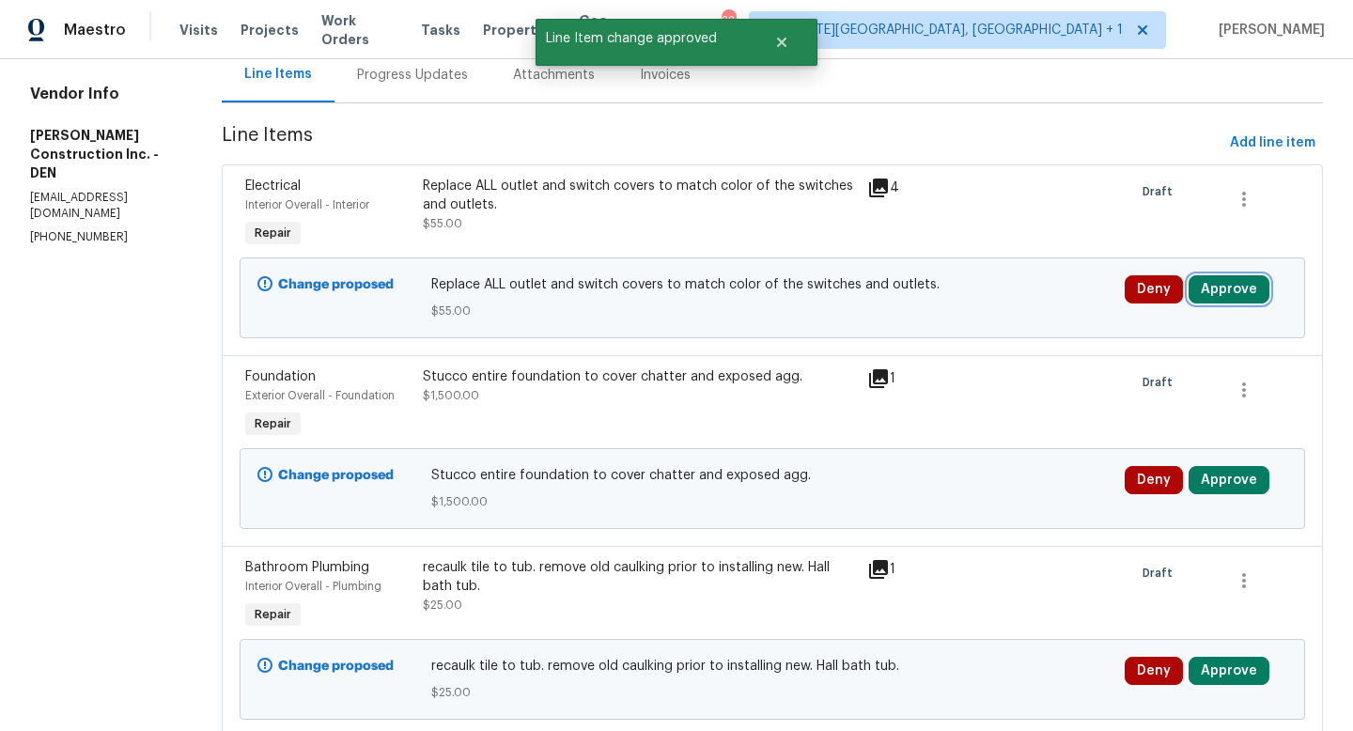
click at [1234, 304] on button "Approve" at bounding box center [1229, 289] width 81 height 28
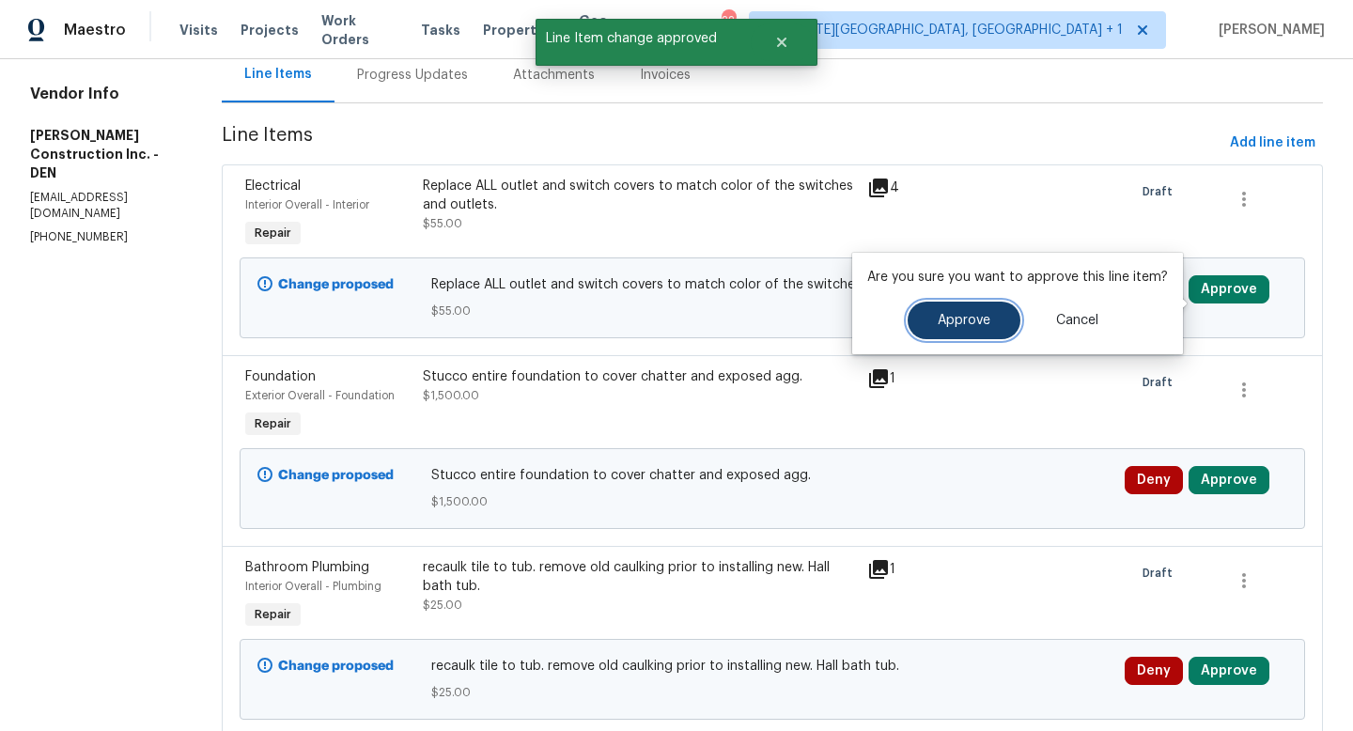
click at [978, 323] on span "Approve" at bounding box center [964, 321] width 53 height 14
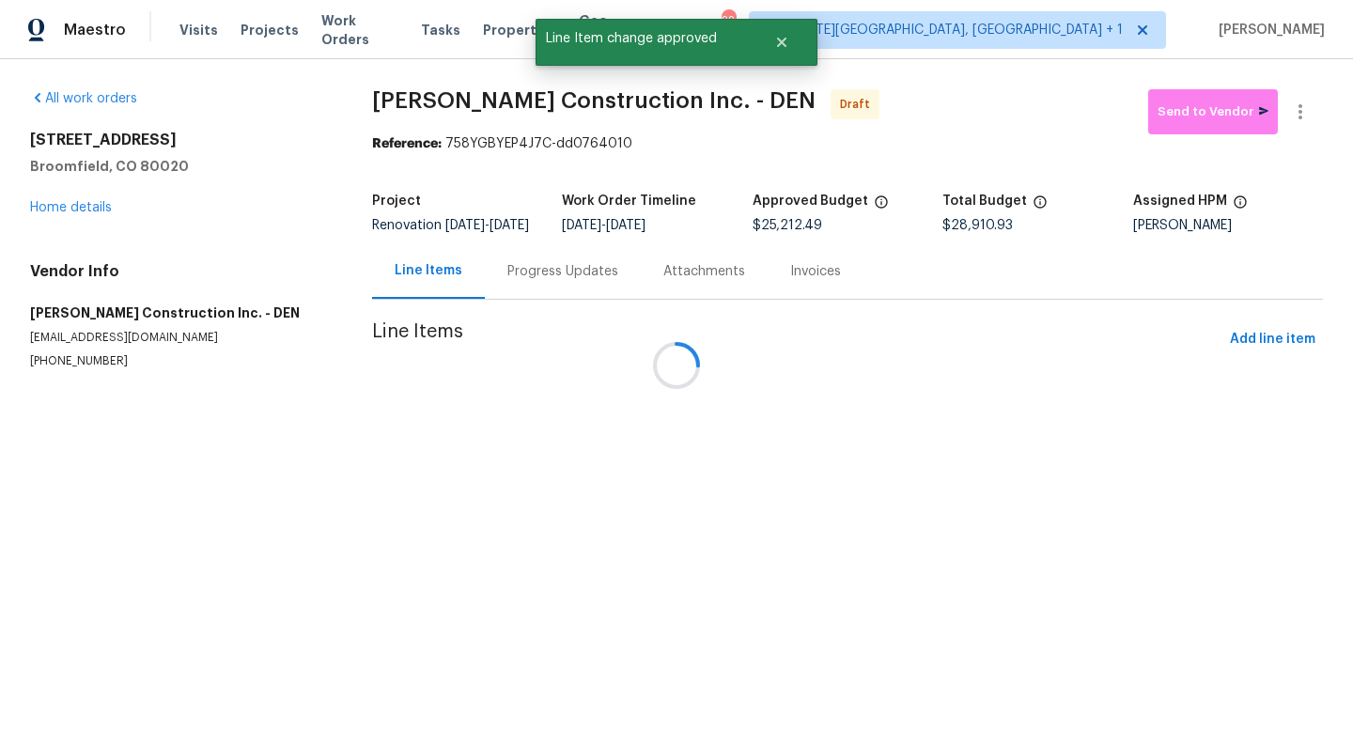
scroll to position [0, 0]
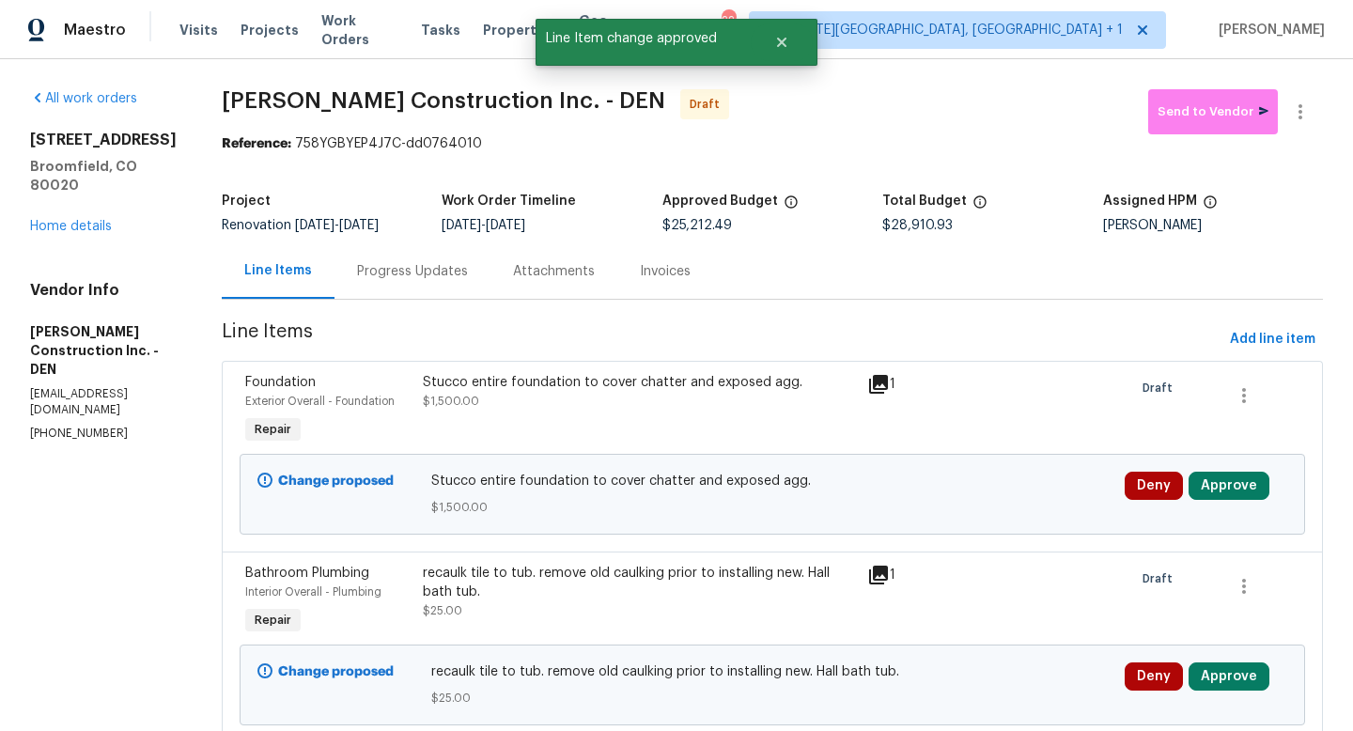
click at [1214, 513] on div "Deny Approve" at bounding box center [1206, 494] width 174 height 56
click at [1222, 500] on button "Approve" at bounding box center [1229, 486] width 81 height 28
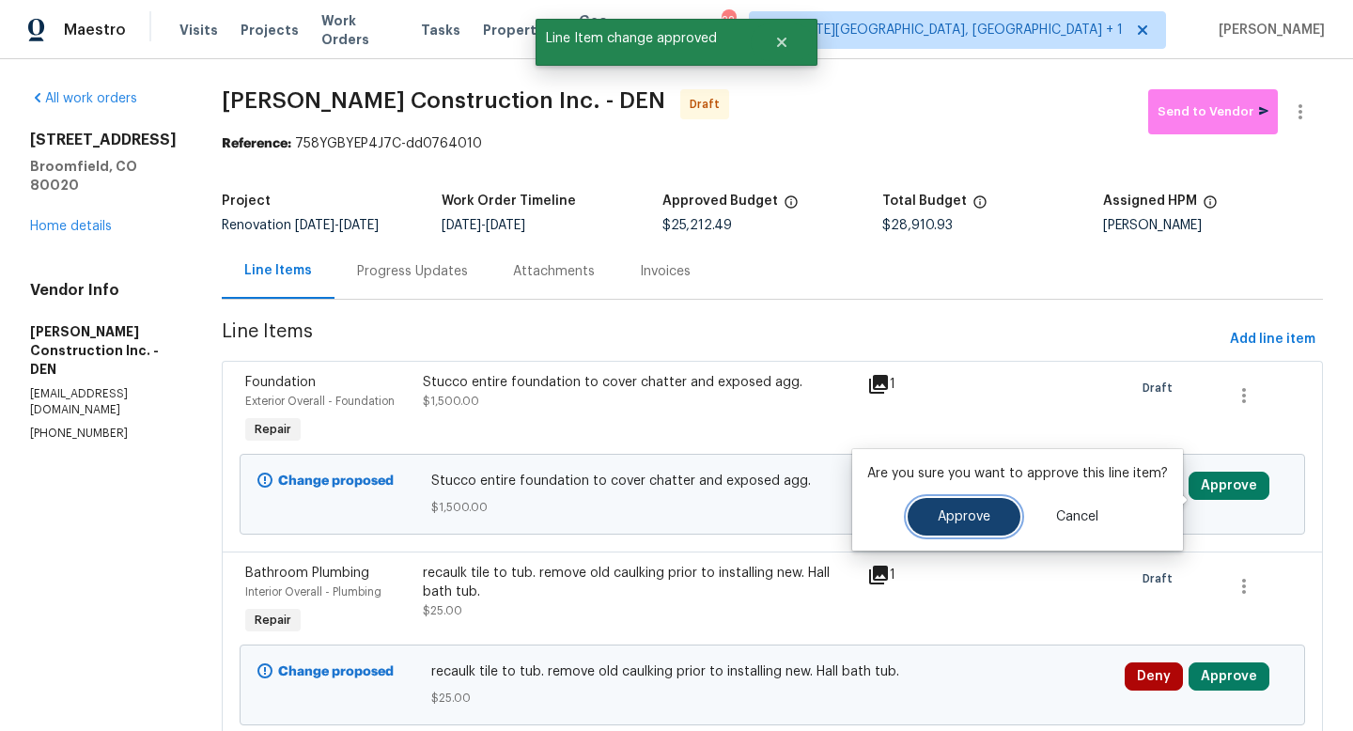
click at [939, 526] on button "Approve" at bounding box center [964, 517] width 113 height 38
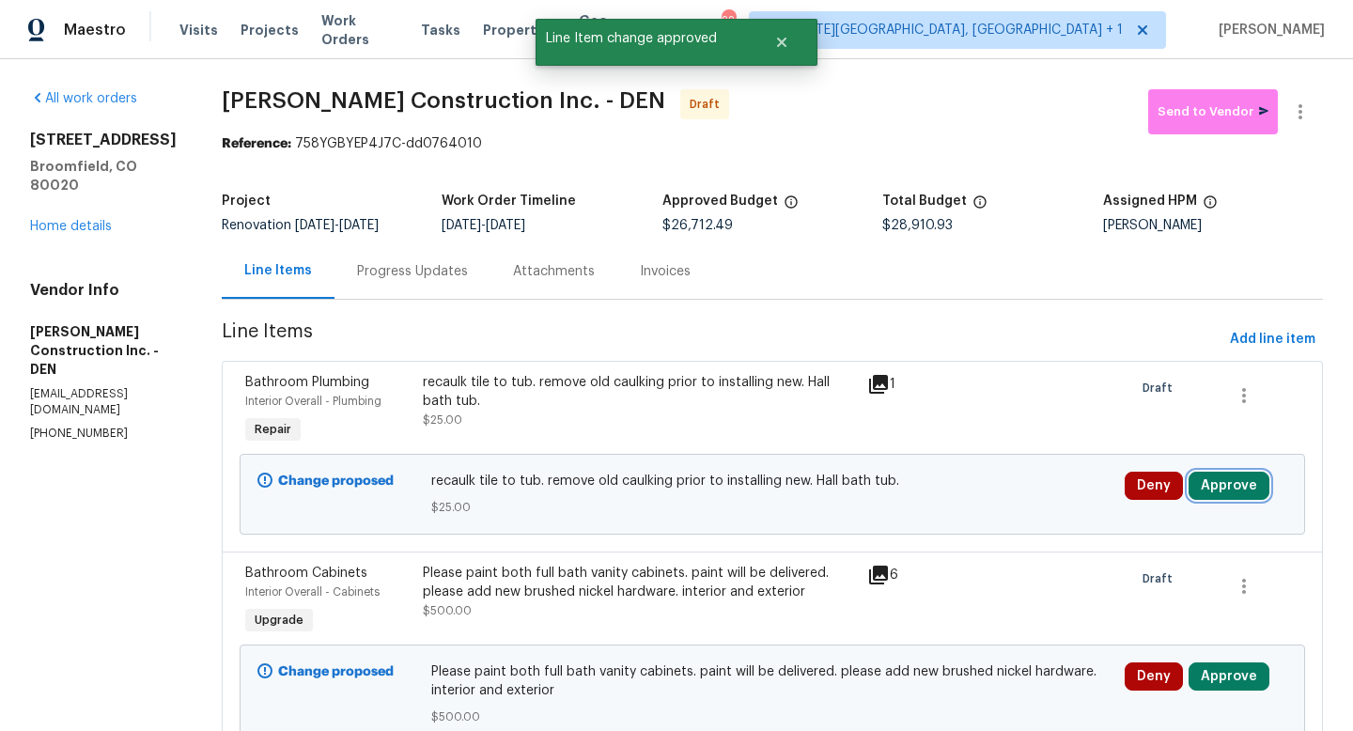
click at [1226, 500] on button "Approve" at bounding box center [1229, 486] width 81 height 28
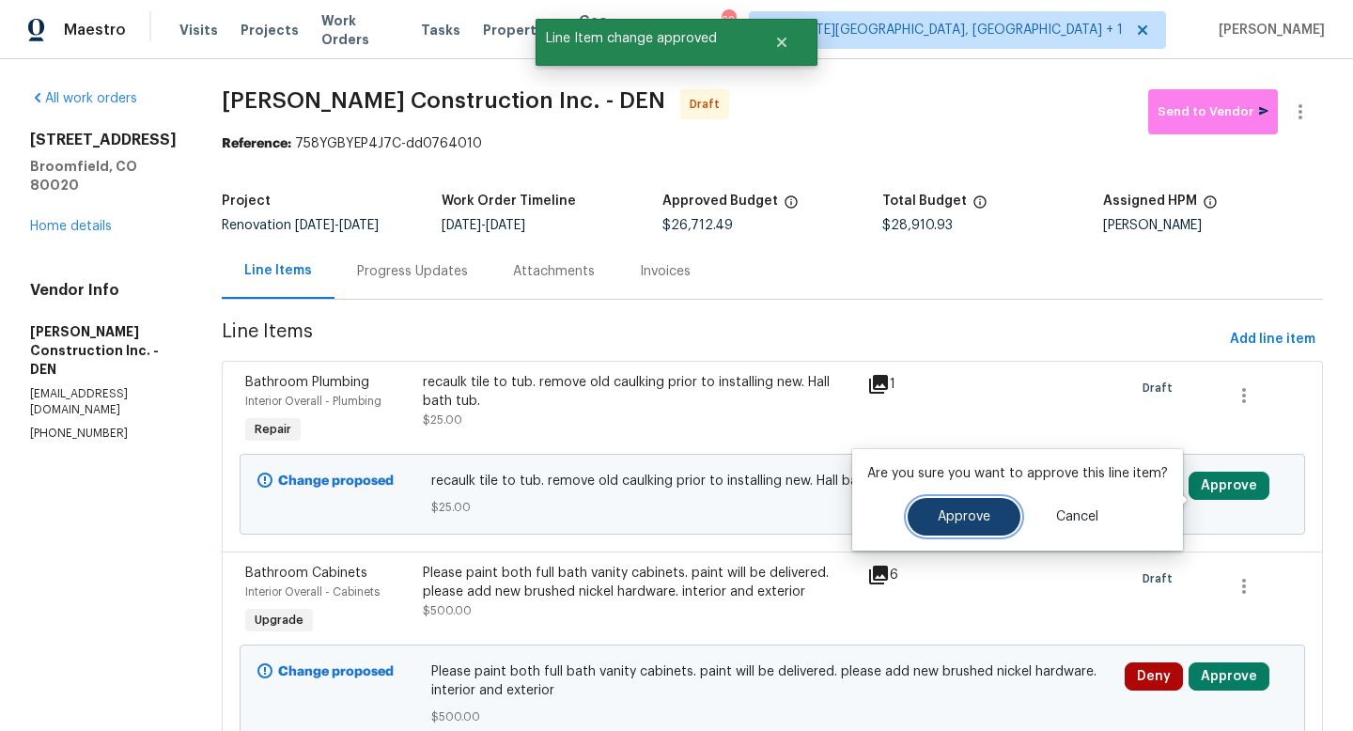
click at [967, 517] on span "Approve" at bounding box center [964, 517] width 53 height 14
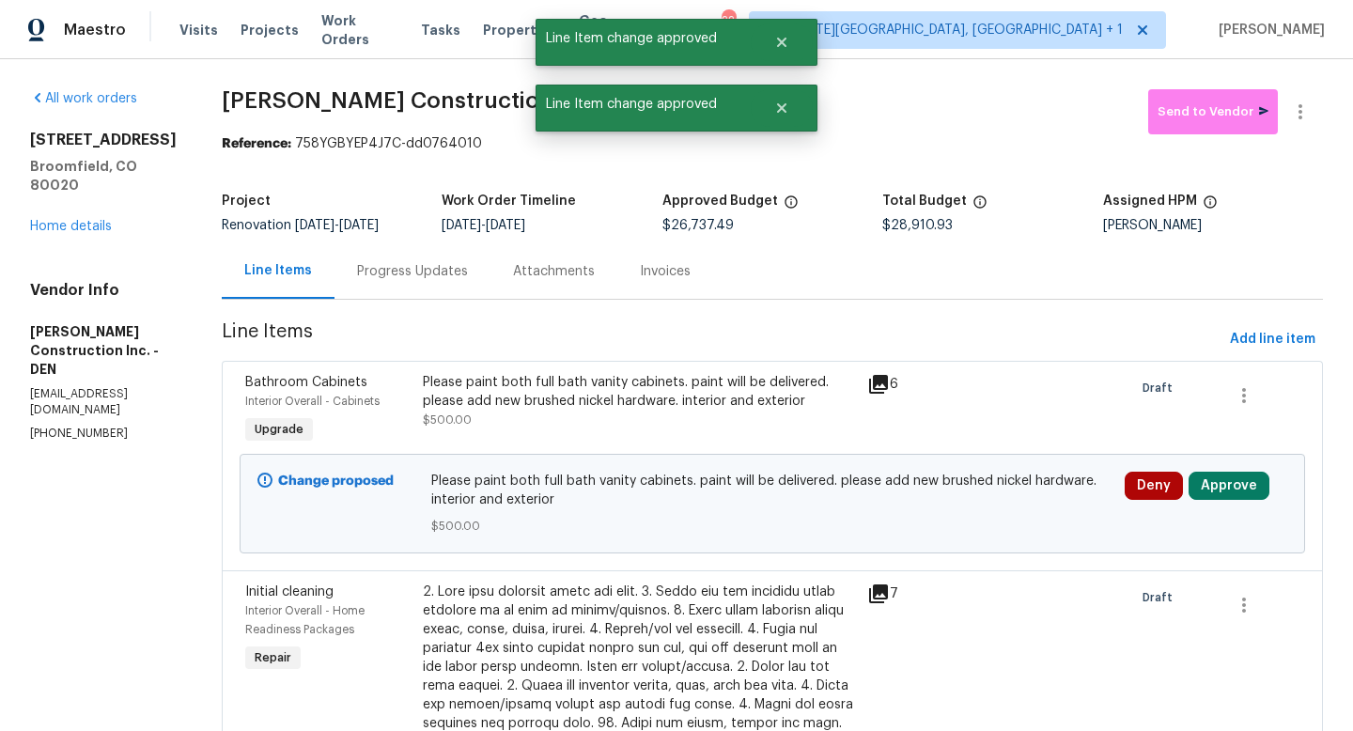
click at [1235, 522] on div "Deny Approve" at bounding box center [1206, 503] width 174 height 75
click at [1234, 500] on button "Approve" at bounding box center [1229, 486] width 81 height 28
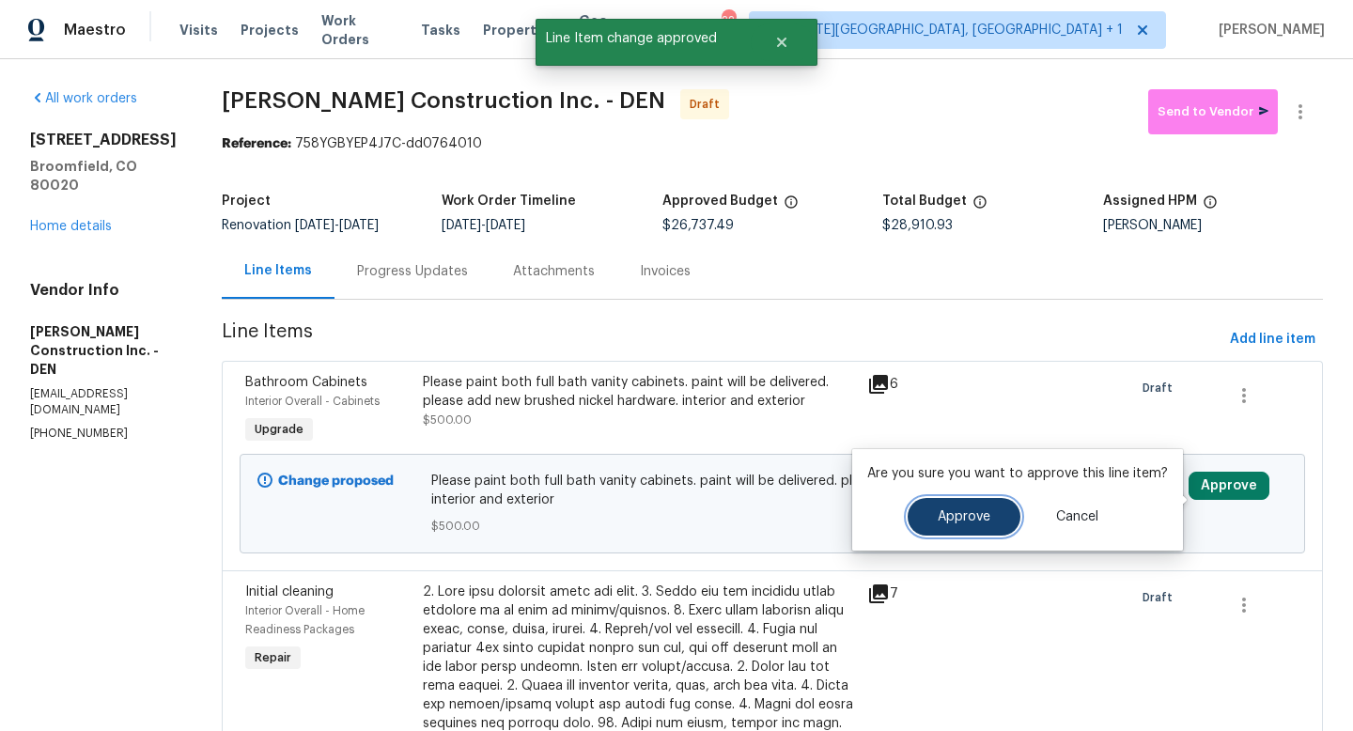
click at [983, 530] on button "Approve" at bounding box center [964, 517] width 113 height 38
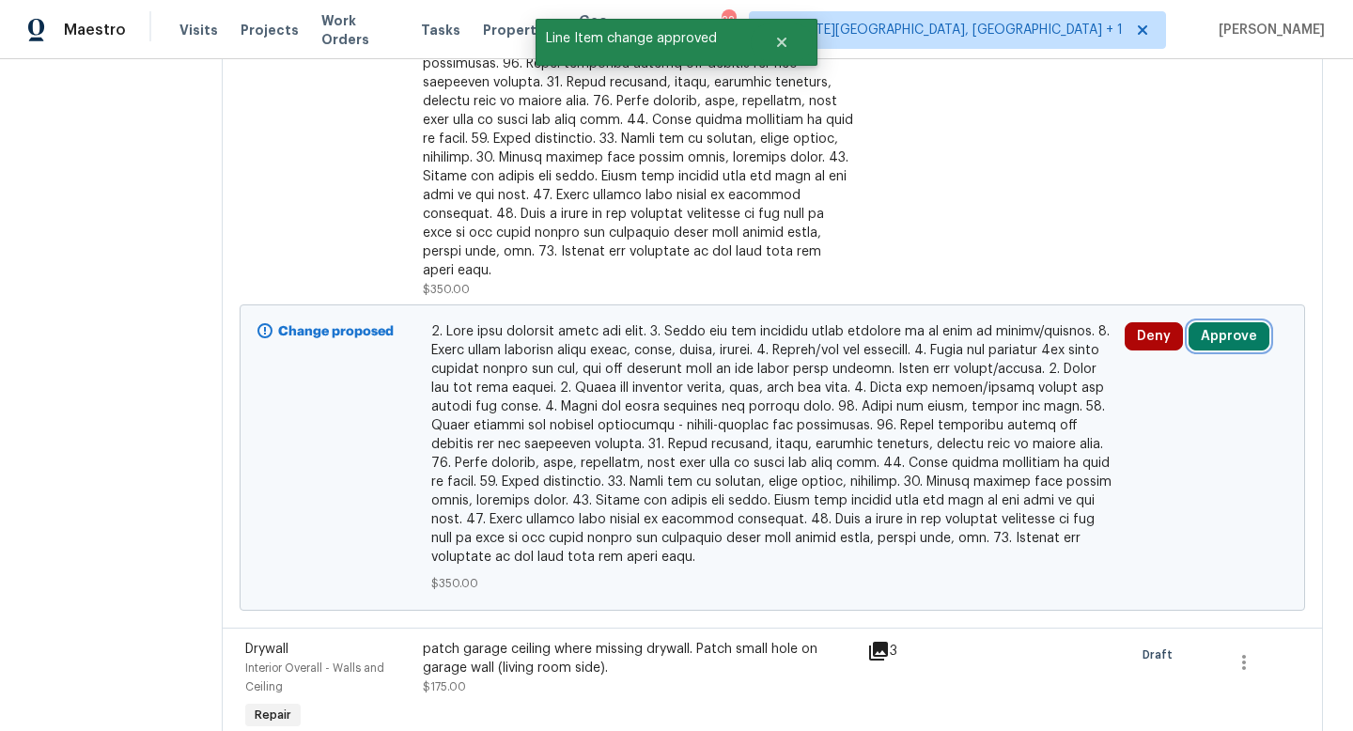
click at [1222, 328] on button "Approve" at bounding box center [1229, 336] width 81 height 28
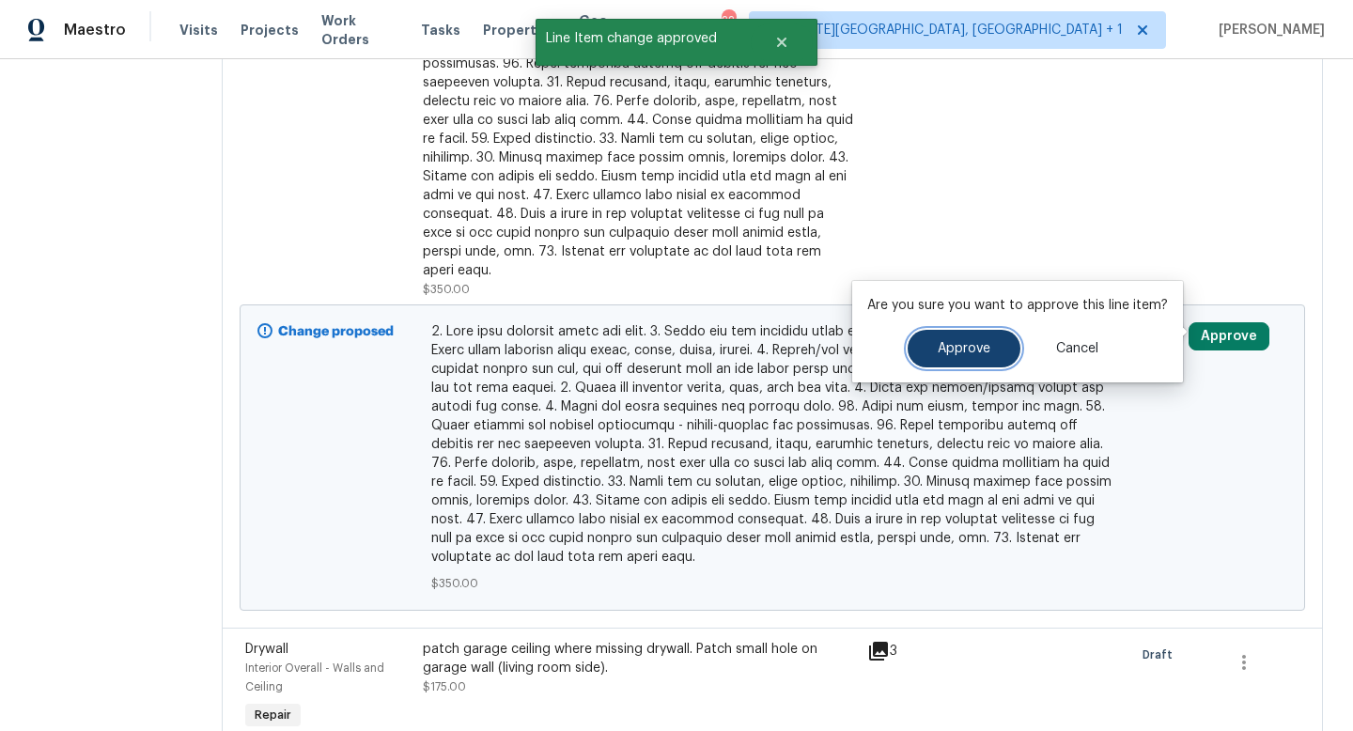
click at [914, 356] on button "Approve" at bounding box center [964, 349] width 113 height 38
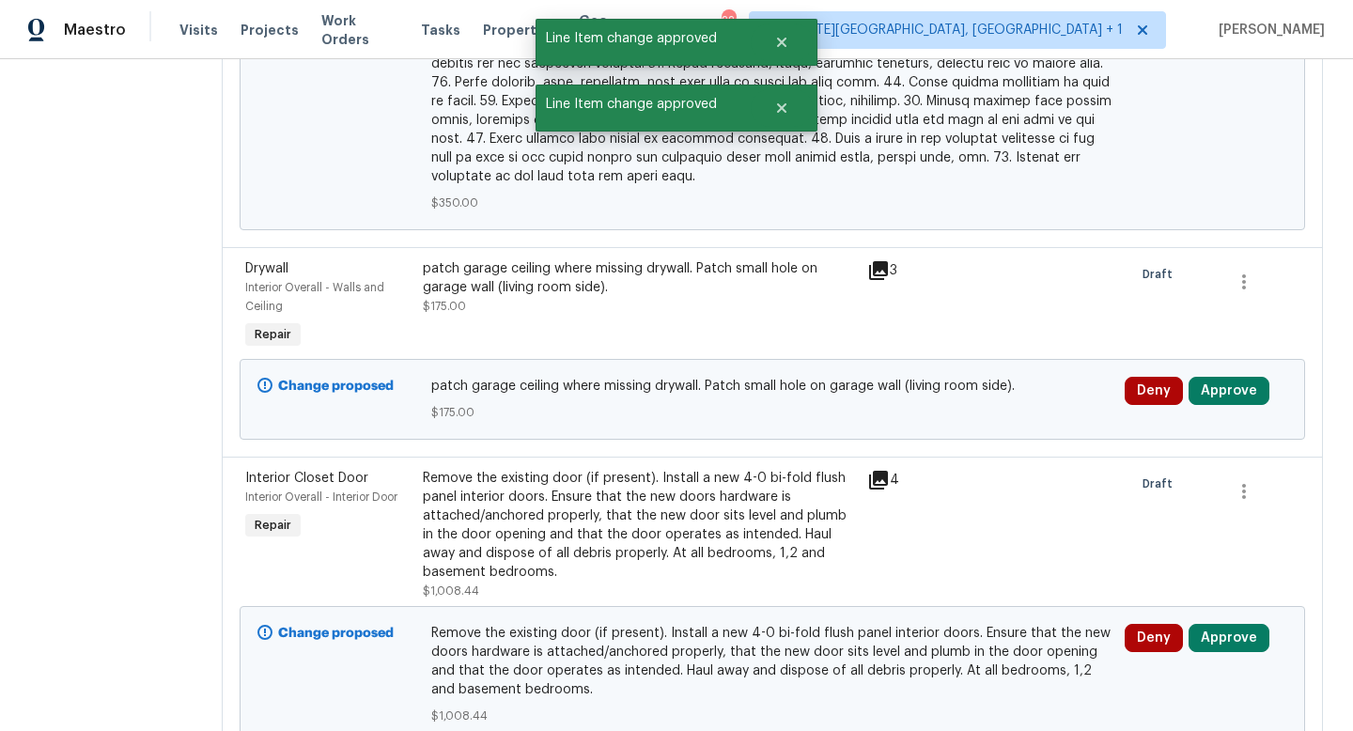
scroll to position [873, 0]
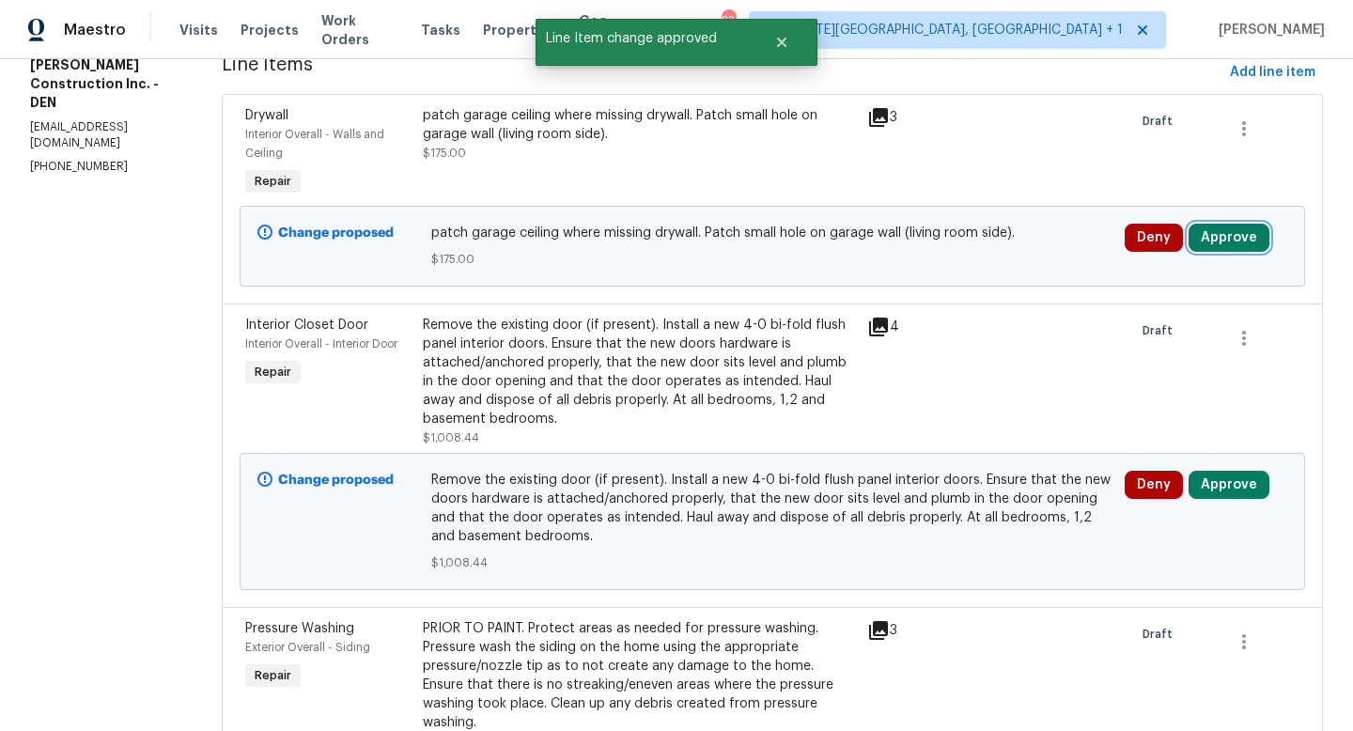
click at [1233, 252] on button "Approve" at bounding box center [1229, 238] width 81 height 28
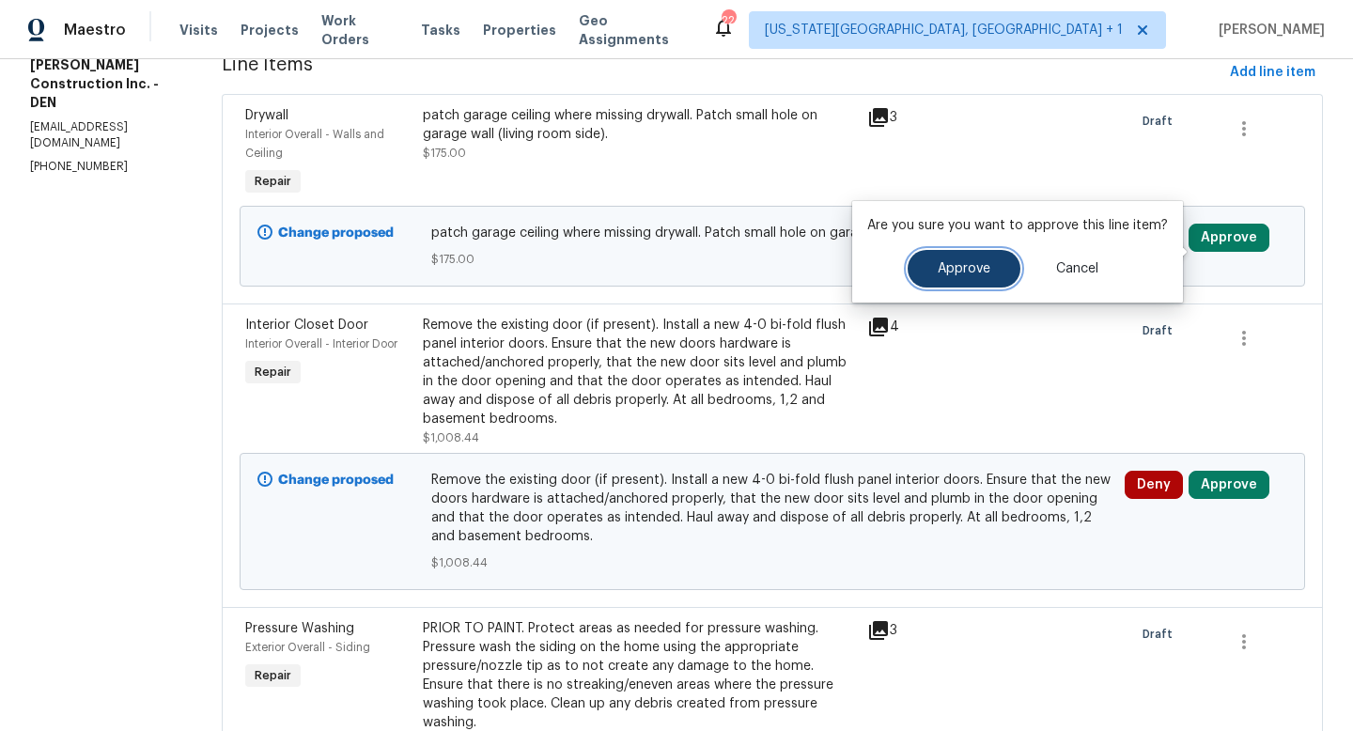
click at [975, 269] on span "Approve" at bounding box center [964, 269] width 53 height 14
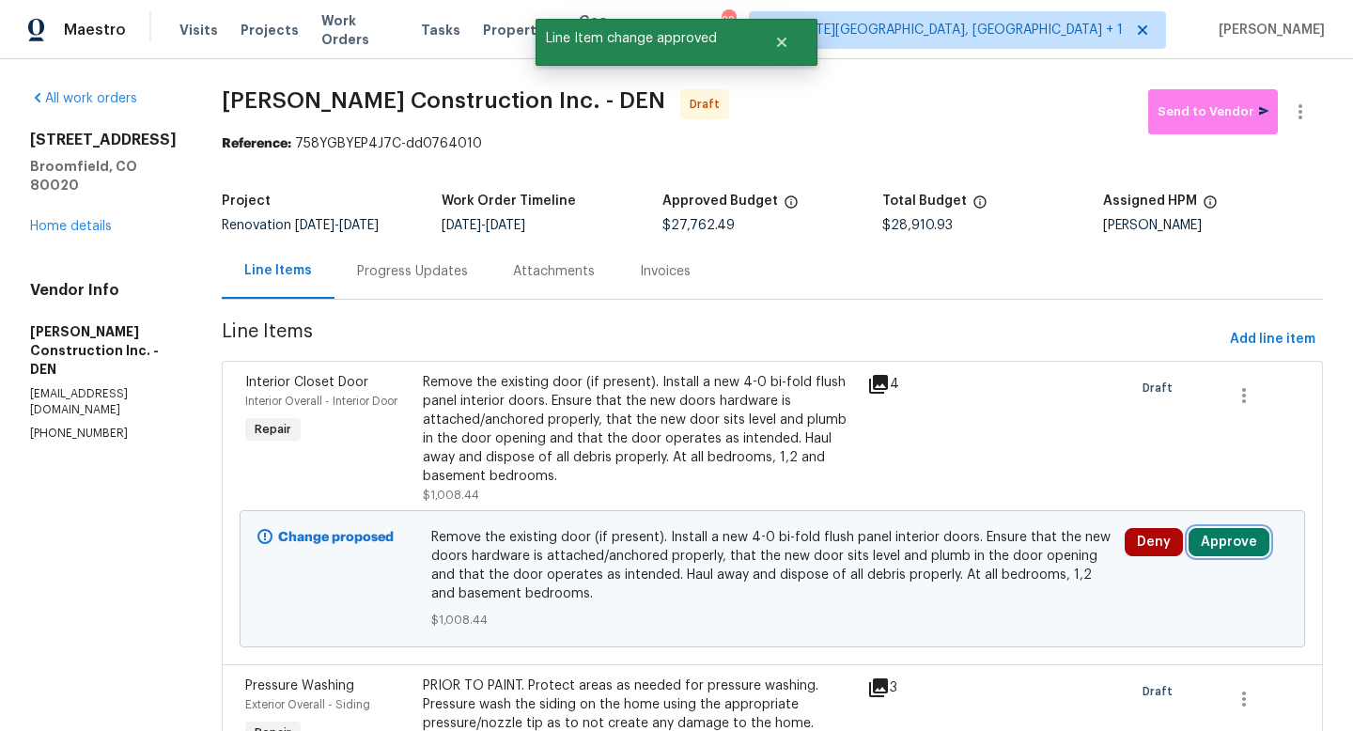
click at [1224, 556] on button "Approve" at bounding box center [1229, 542] width 81 height 28
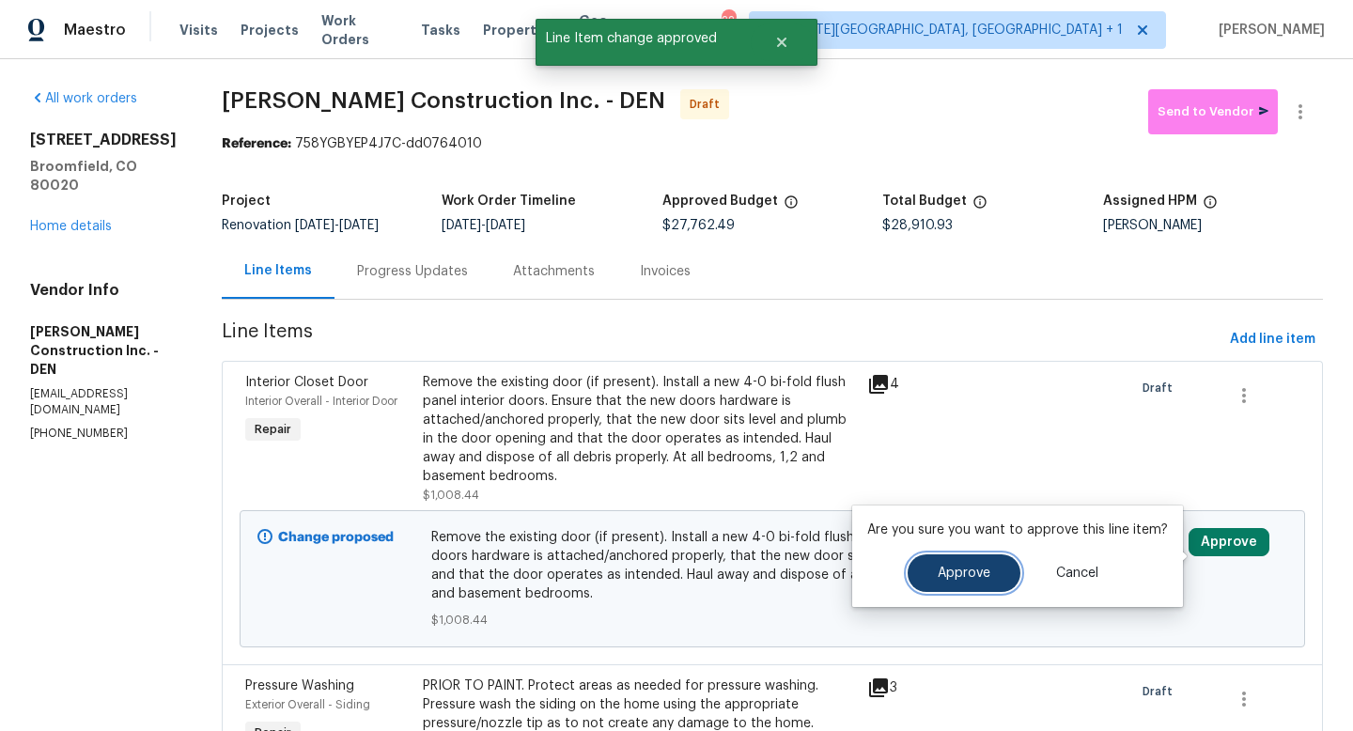
click at [999, 575] on button "Approve" at bounding box center [964, 573] width 113 height 38
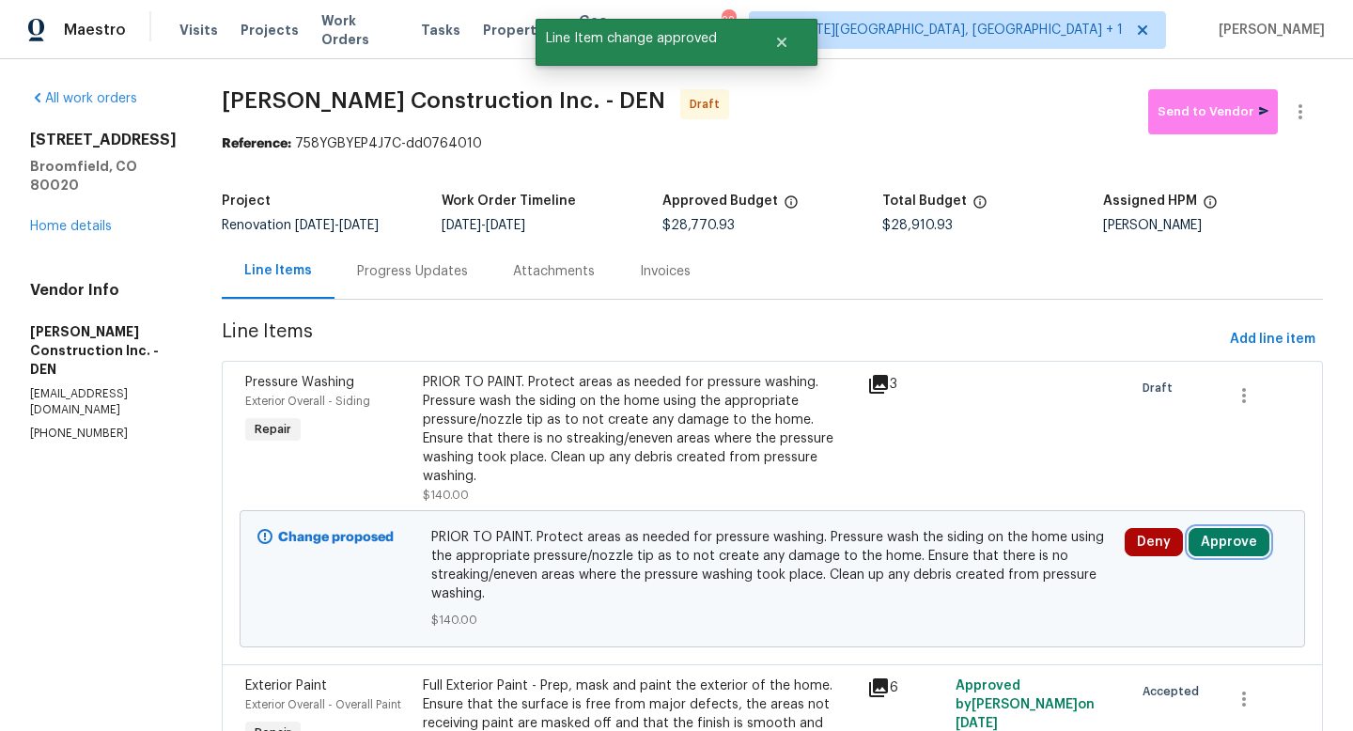
click at [1222, 552] on button "Approve" at bounding box center [1229, 542] width 81 height 28
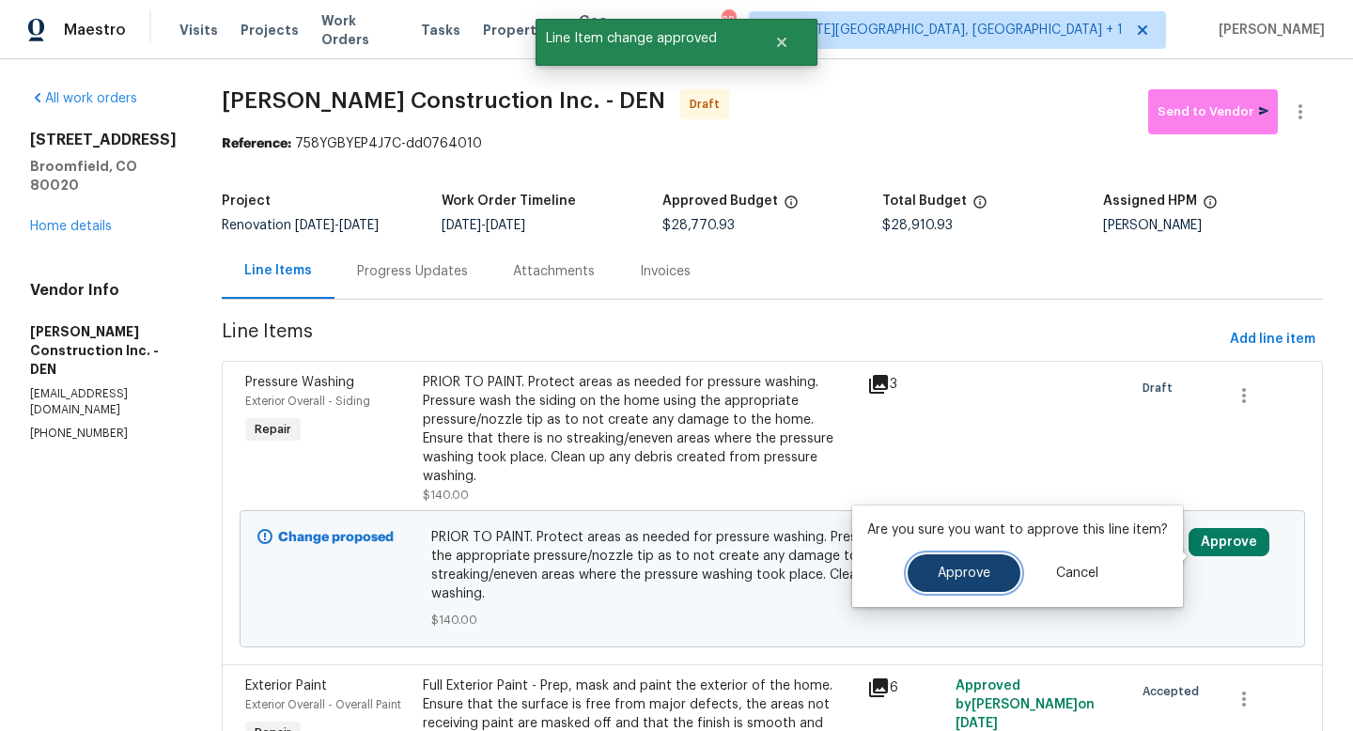
click at [986, 572] on span "Approve" at bounding box center [964, 574] width 53 height 14
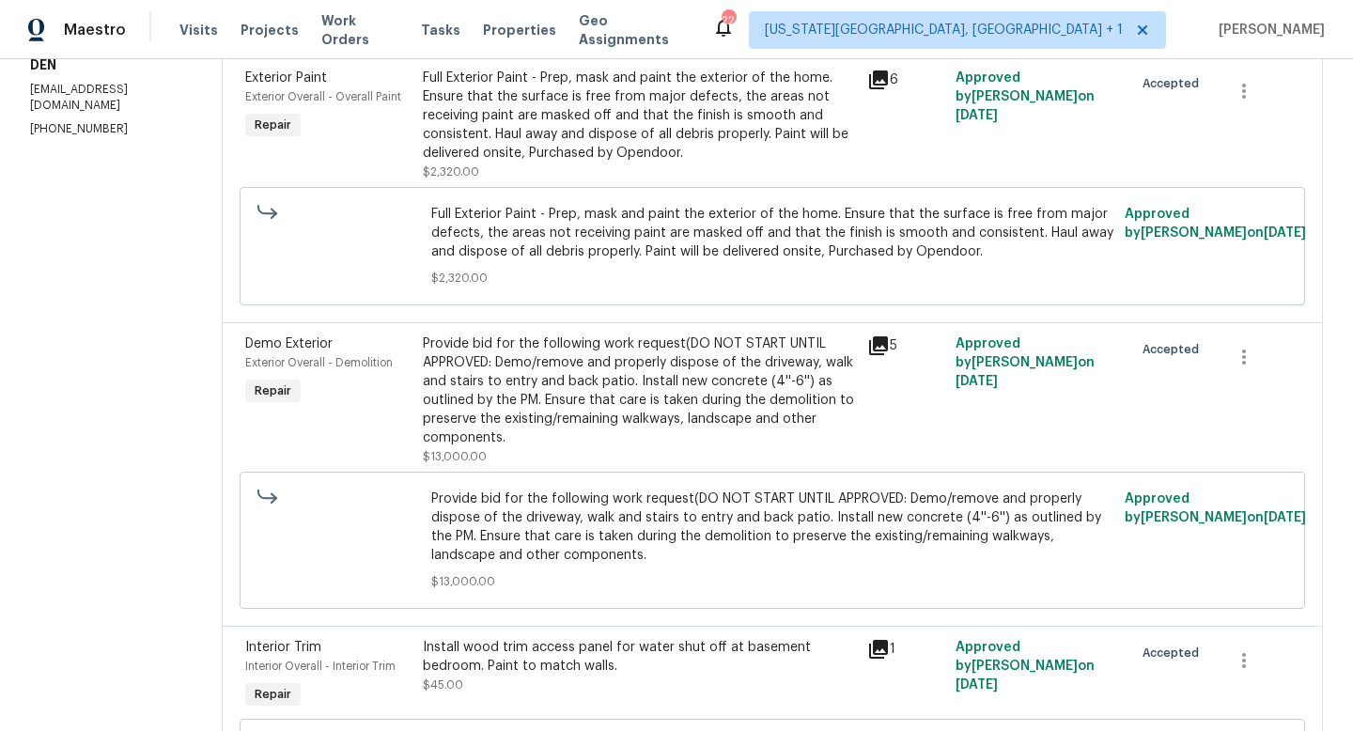
scroll to position [0, 0]
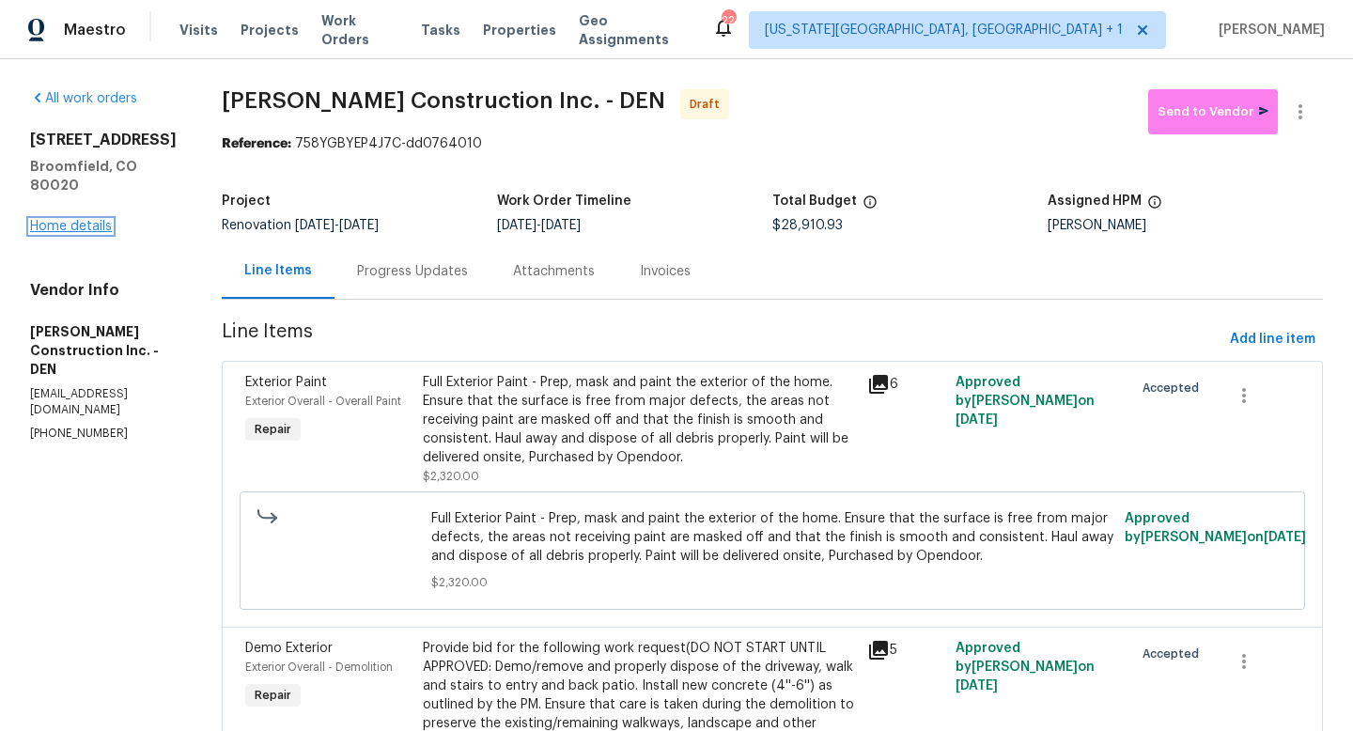
click at [76, 220] on link "Home details" at bounding box center [71, 226] width 82 height 13
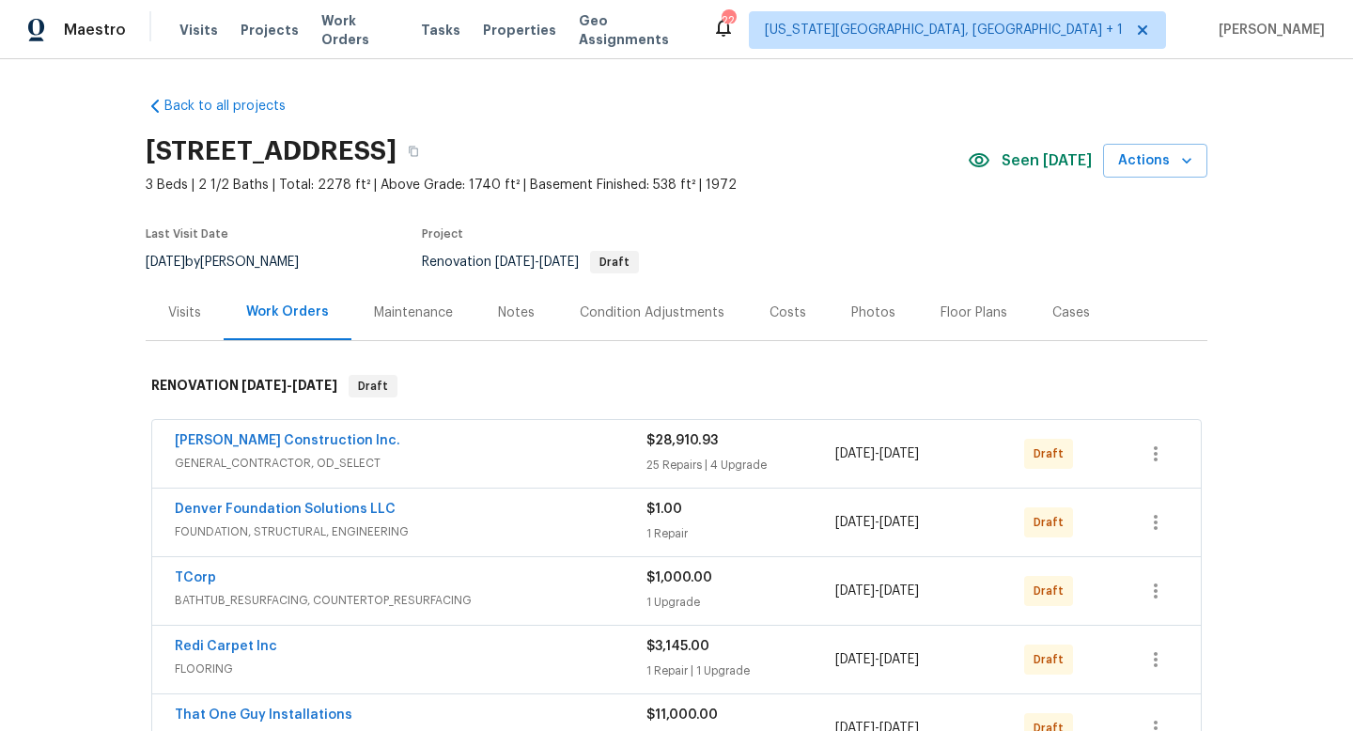
click at [569, 517] on div "Denver Foundation Solutions LLC" at bounding box center [411, 511] width 472 height 23
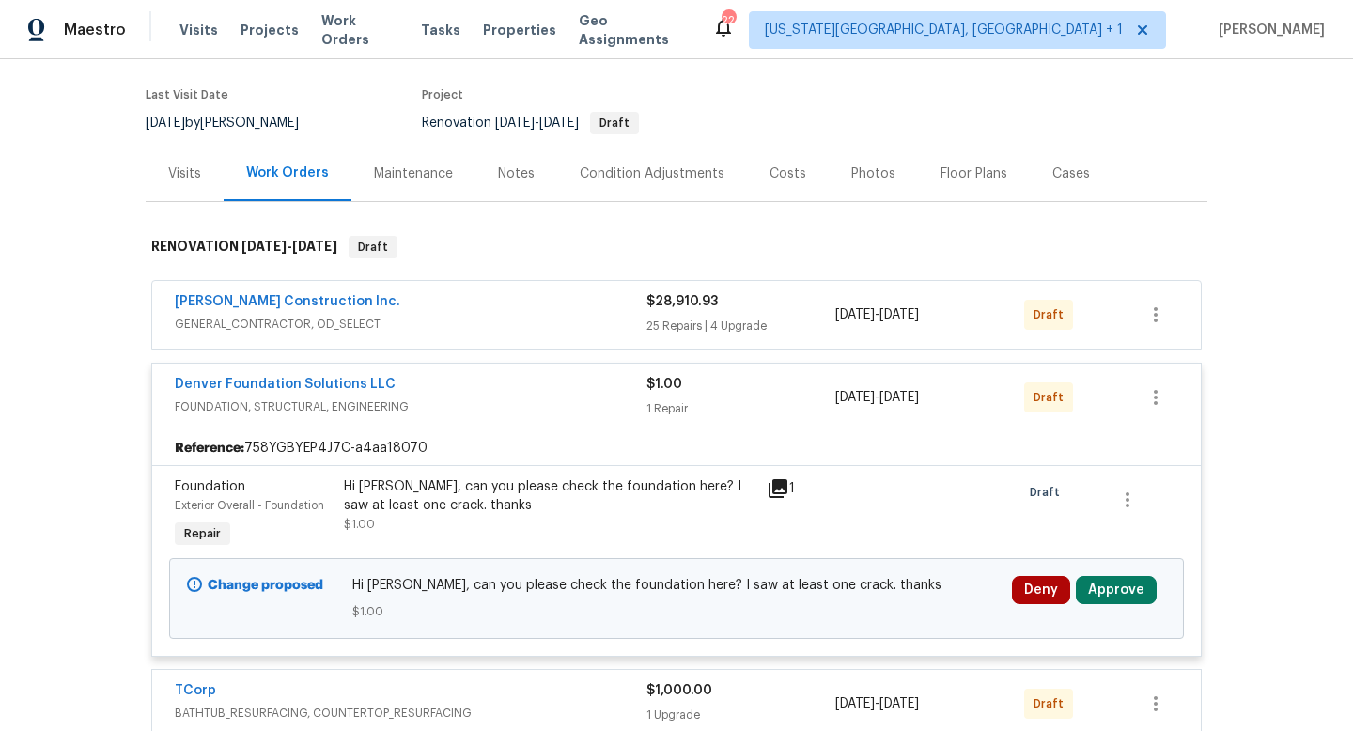
scroll to position [239, 0]
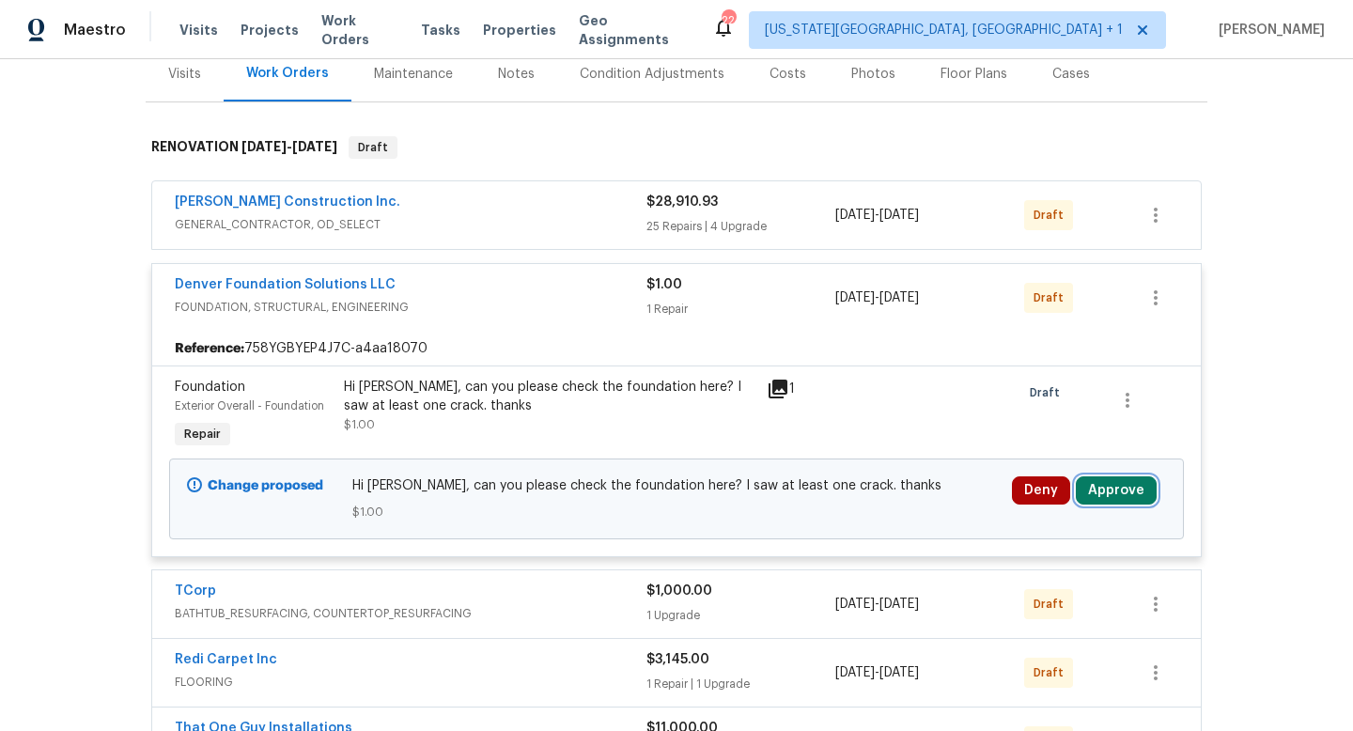
click at [1119, 500] on button "Approve" at bounding box center [1116, 490] width 81 height 28
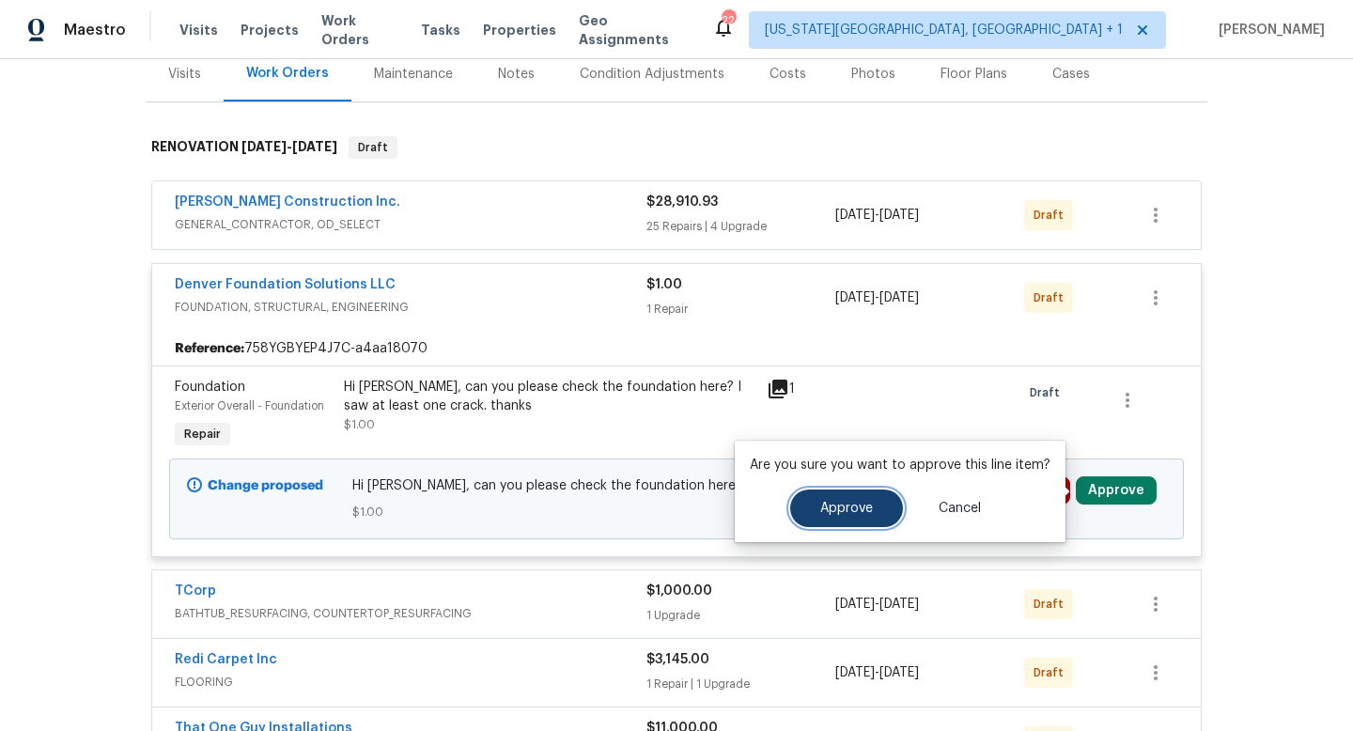
click at [840, 518] on button "Approve" at bounding box center [846, 509] width 113 height 38
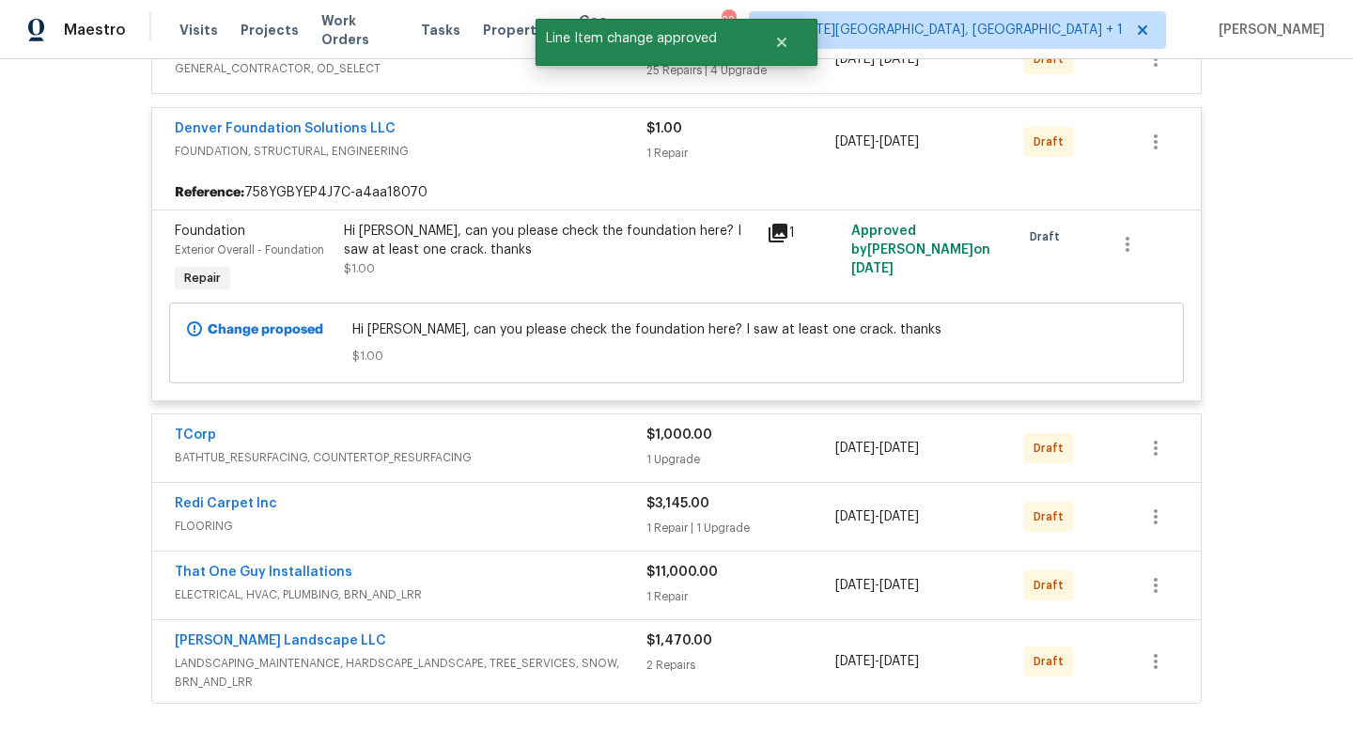
scroll to position [394, 0]
click at [507, 439] on div "TCorp" at bounding box center [411, 438] width 472 height 23
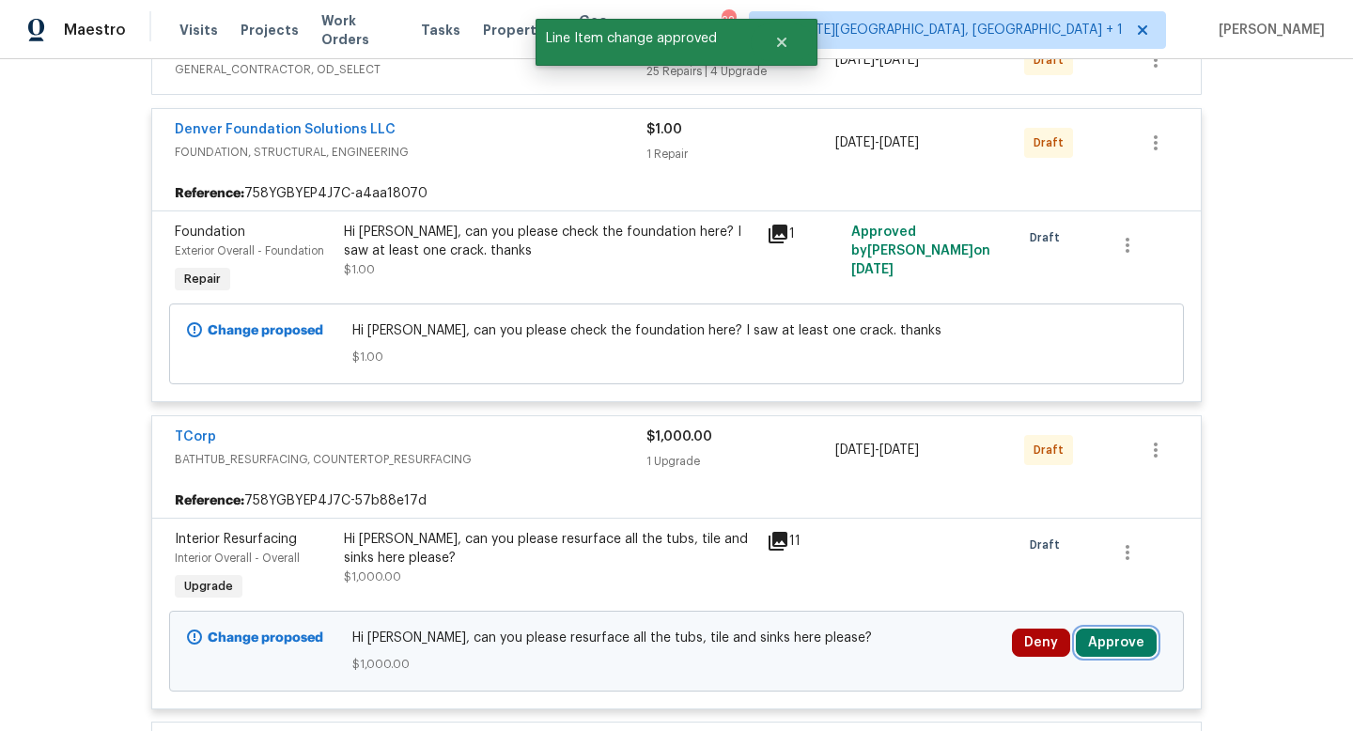
click at [1135, 637] on button "Approve" at bounding box center [1116, 643] width 81 height 28
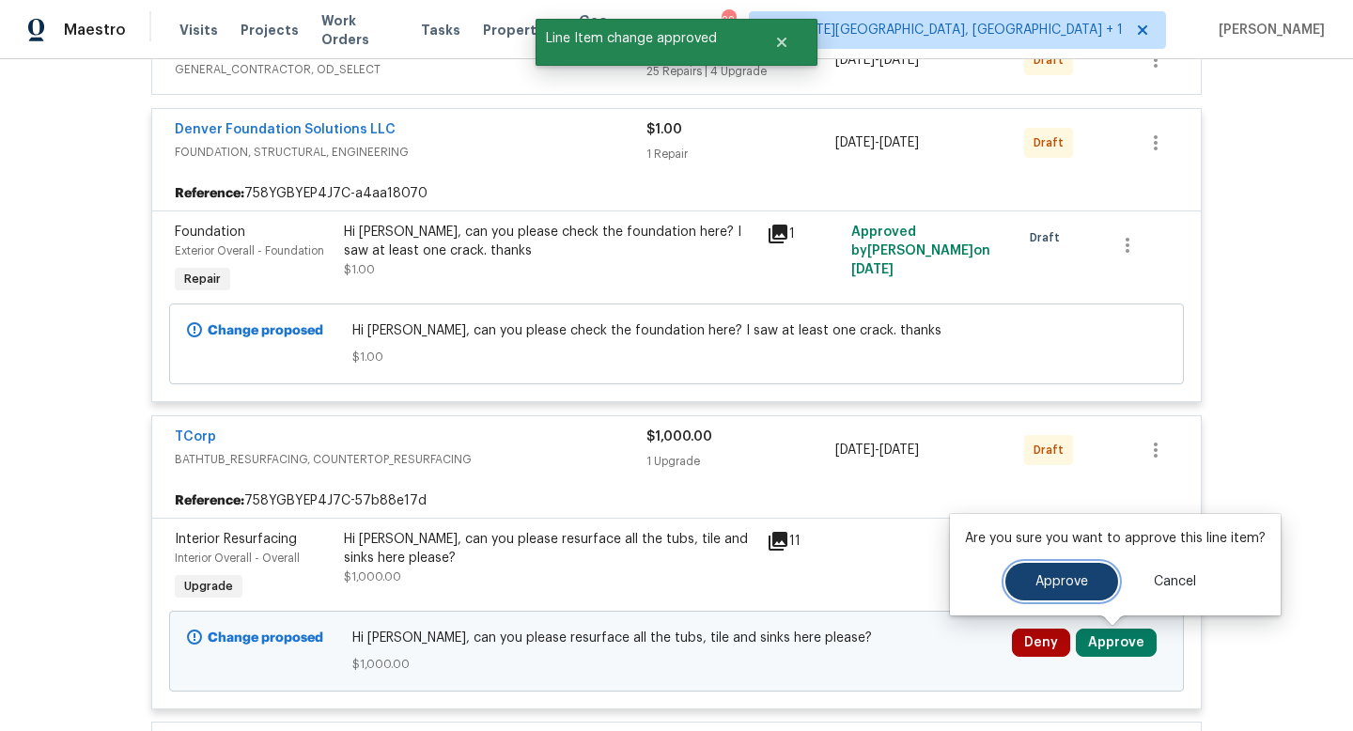
click at [1042, 570] on button "Approve" at bounding box center [1062, 582] width 113 height 38
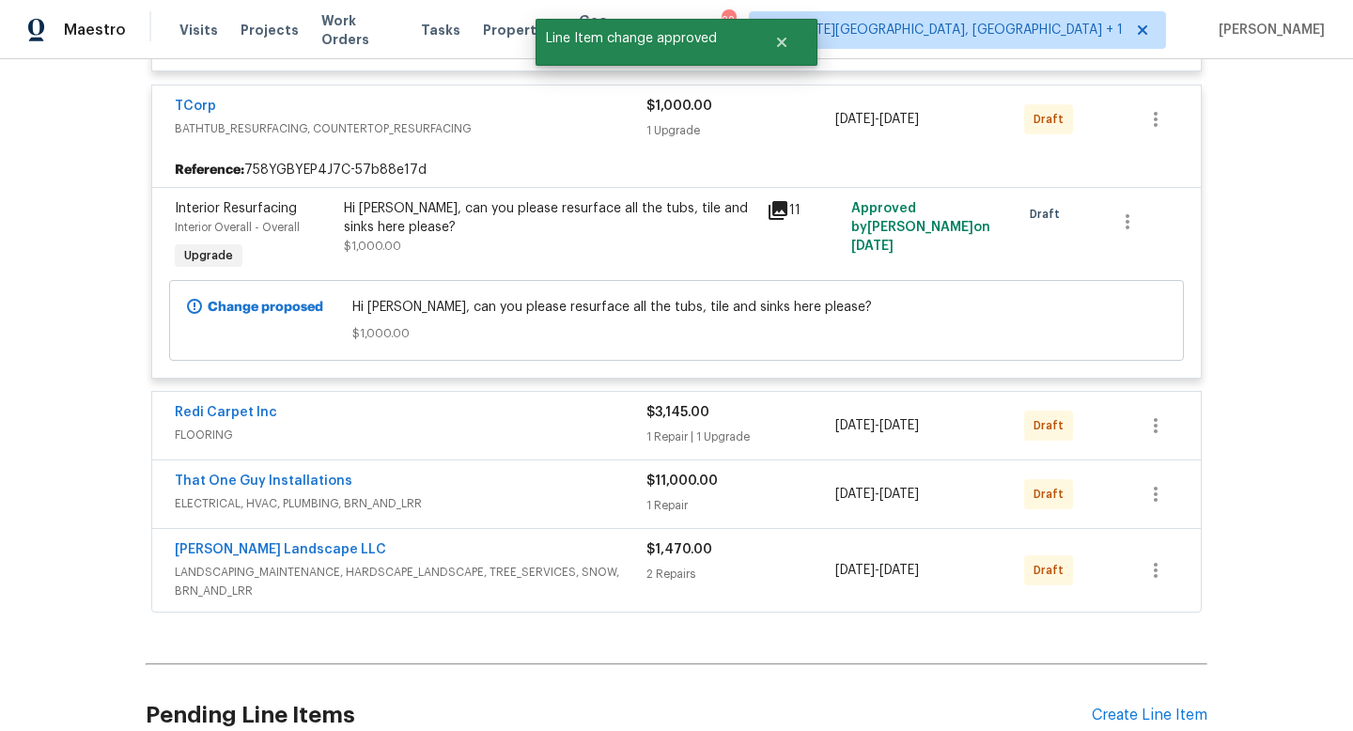
scroll to position [726, 0]
click at [571, 413] on div "Redi Carpet Inc" at bounding box center [411, 413] width 472 height 23
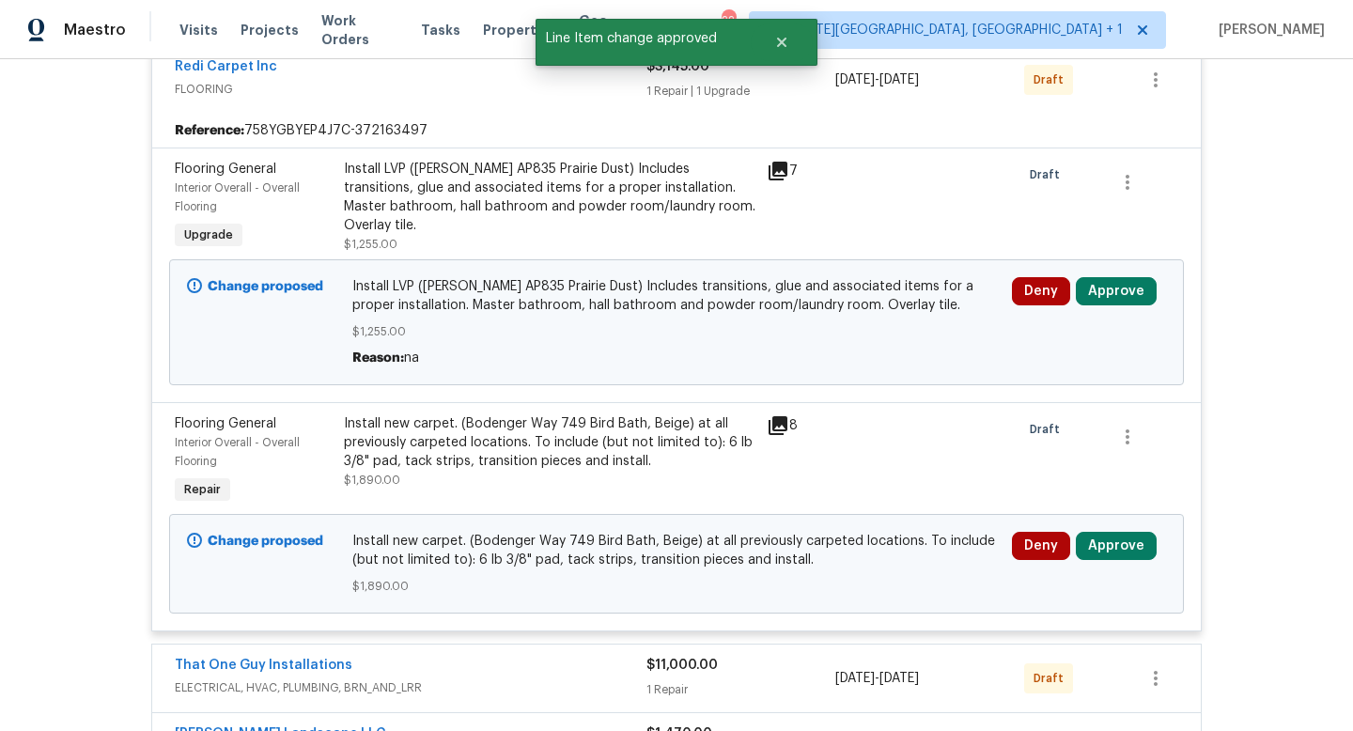
scroll to position [1182, 0]
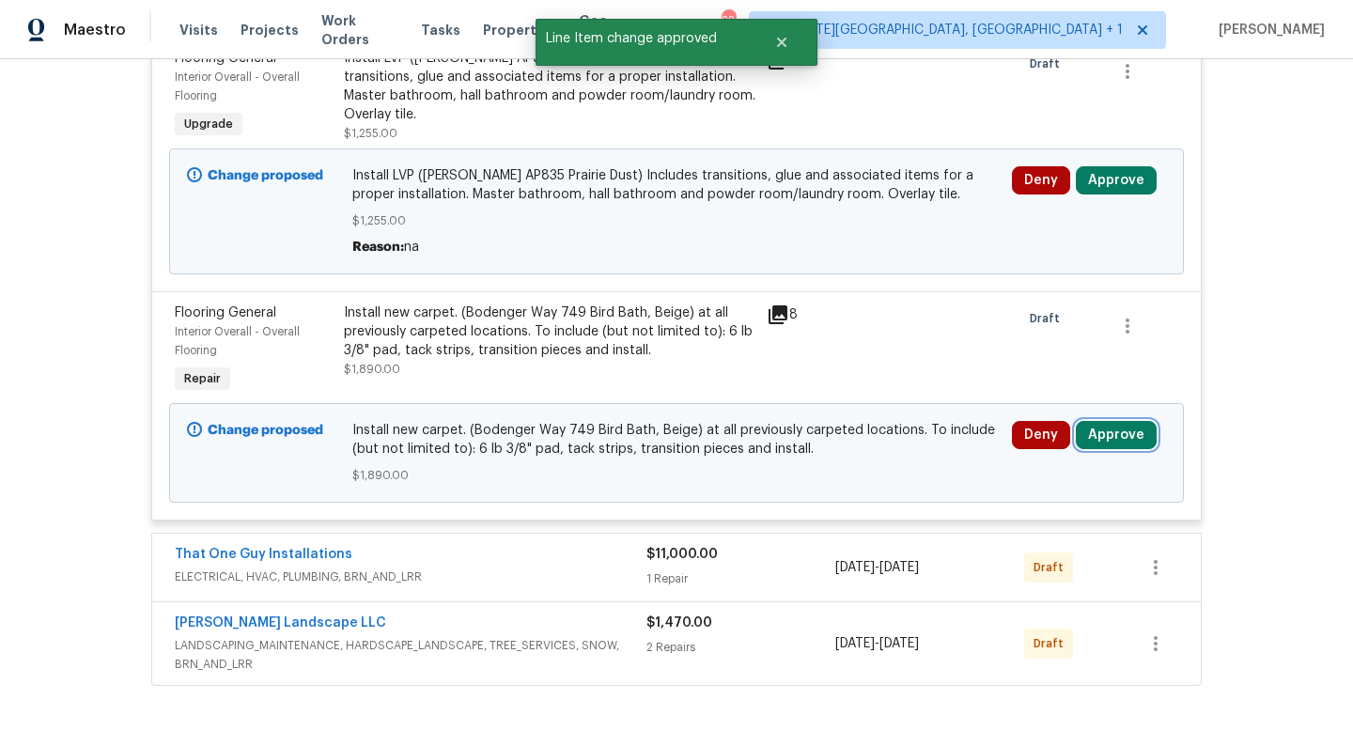
click at [1107, 442] on button "Approve" at bounding box center [1116, 435] width 81 height 28
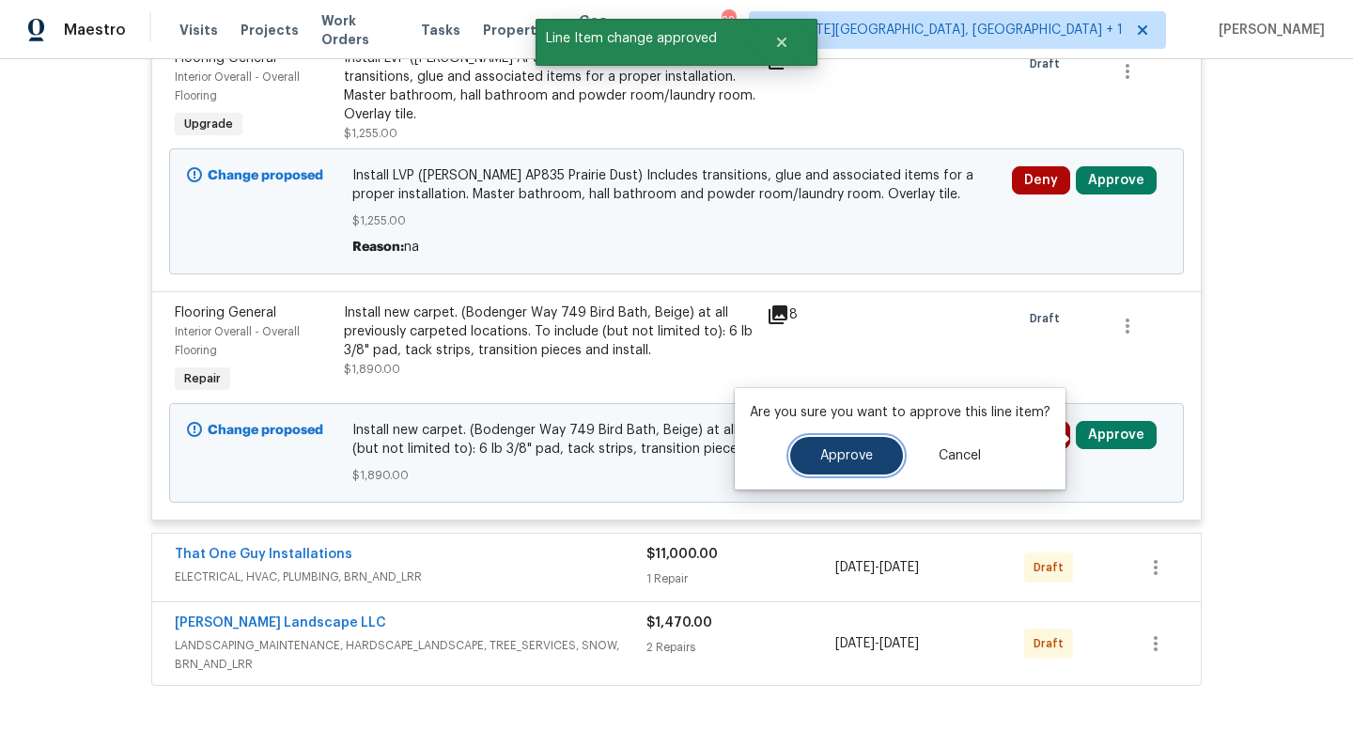
click at [863, 456] on span "Approve" at bounding box center [846, 456] width 53 height 14
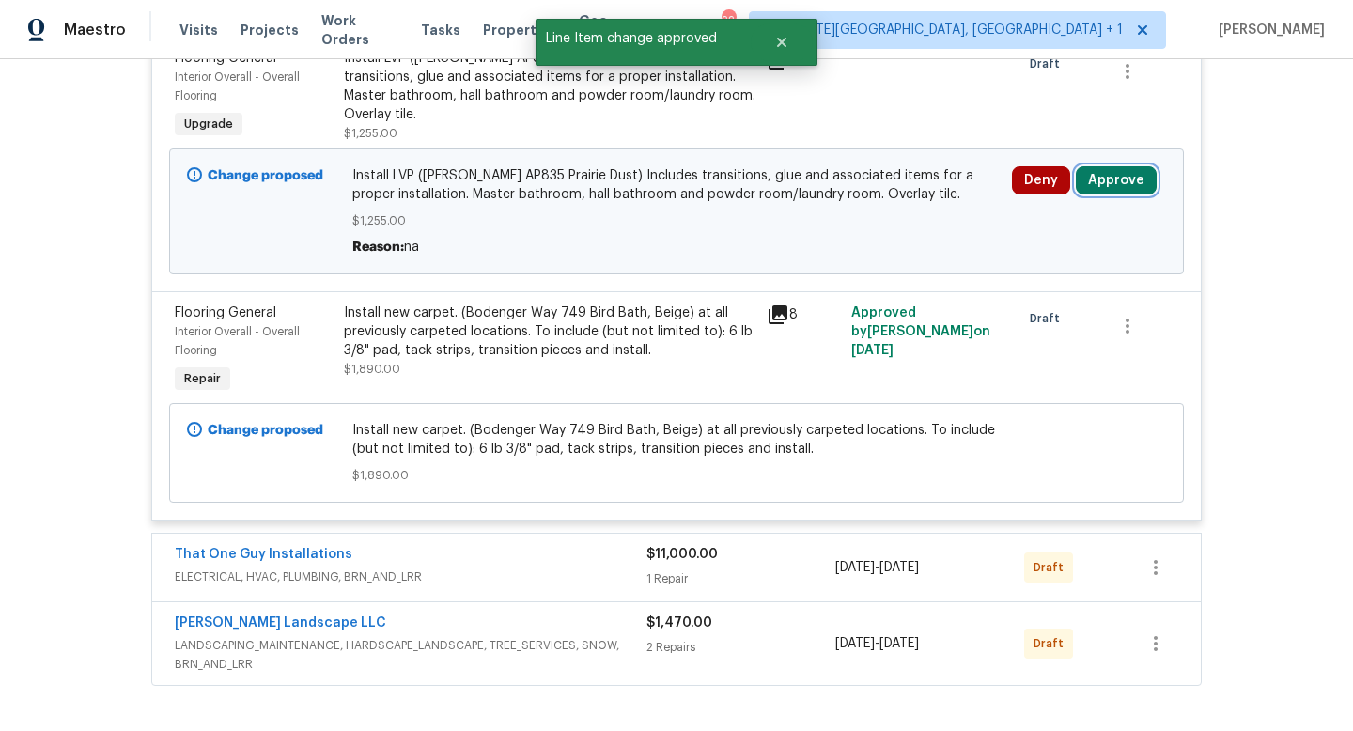
click at [1114, 178] on button "Approve" at bounding box center [1116, 180] width 81 height 28
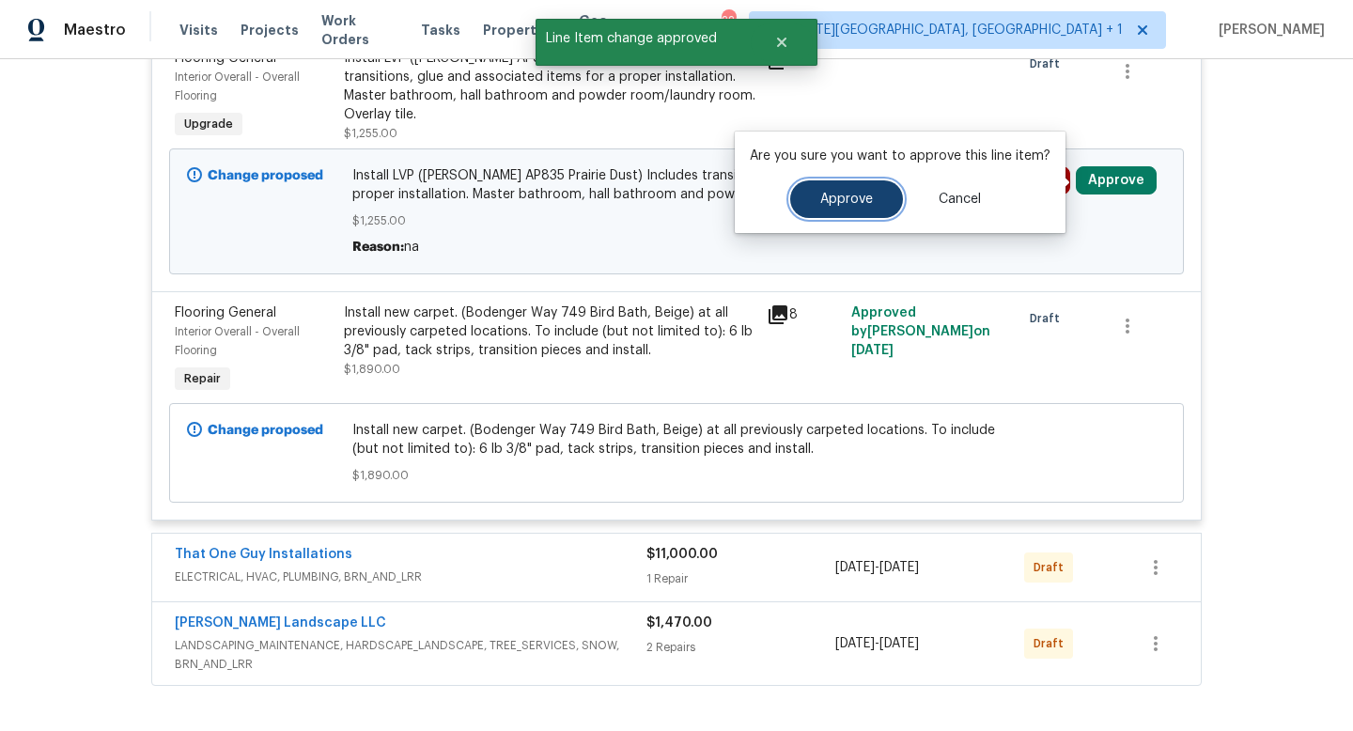
click at [860, 193] on span "Approve" at bounding box center [846, 200] width 53 height 14
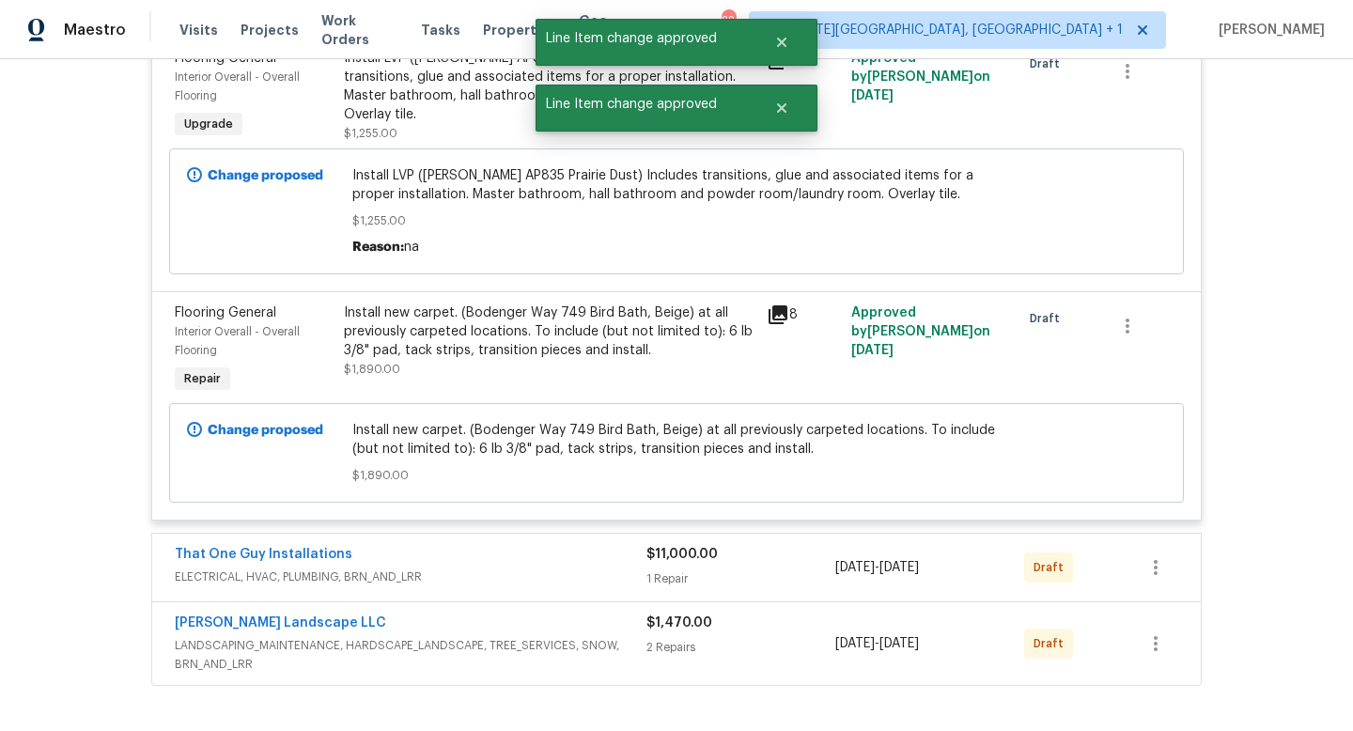
click at [414, 560] on div "That One Guy Installations" at bounding box center [411, 556] width 472 height 23
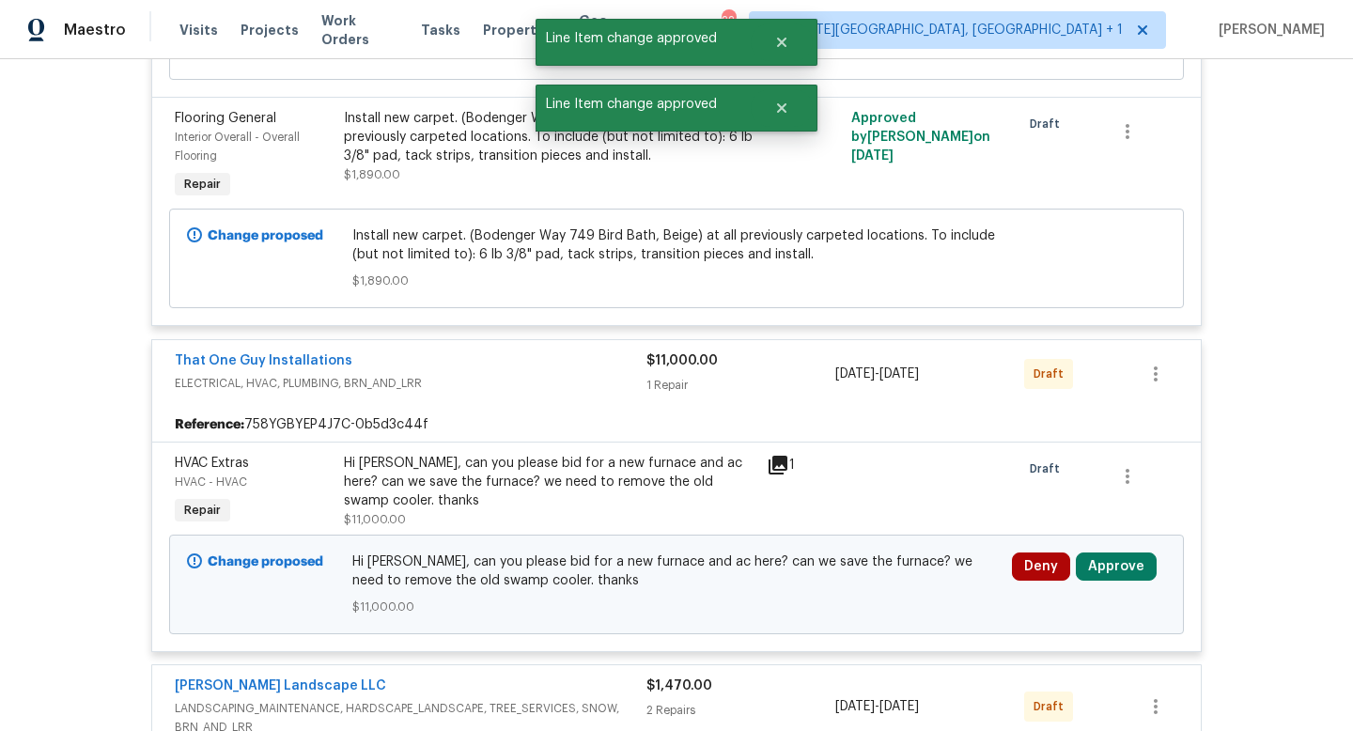
scroll to position [1416, 0]
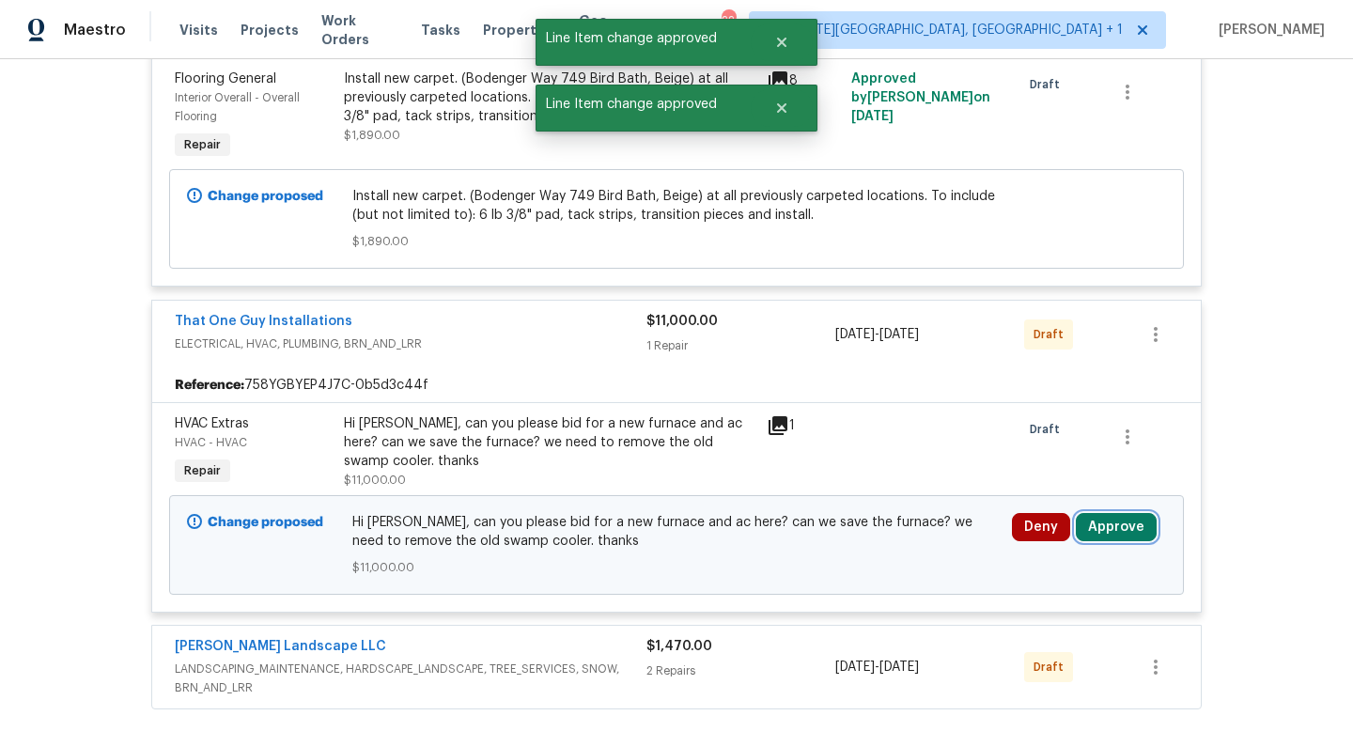
click at [1125, 530] on button "Approve" at bounding box center [1116, 527] width 81 height 28
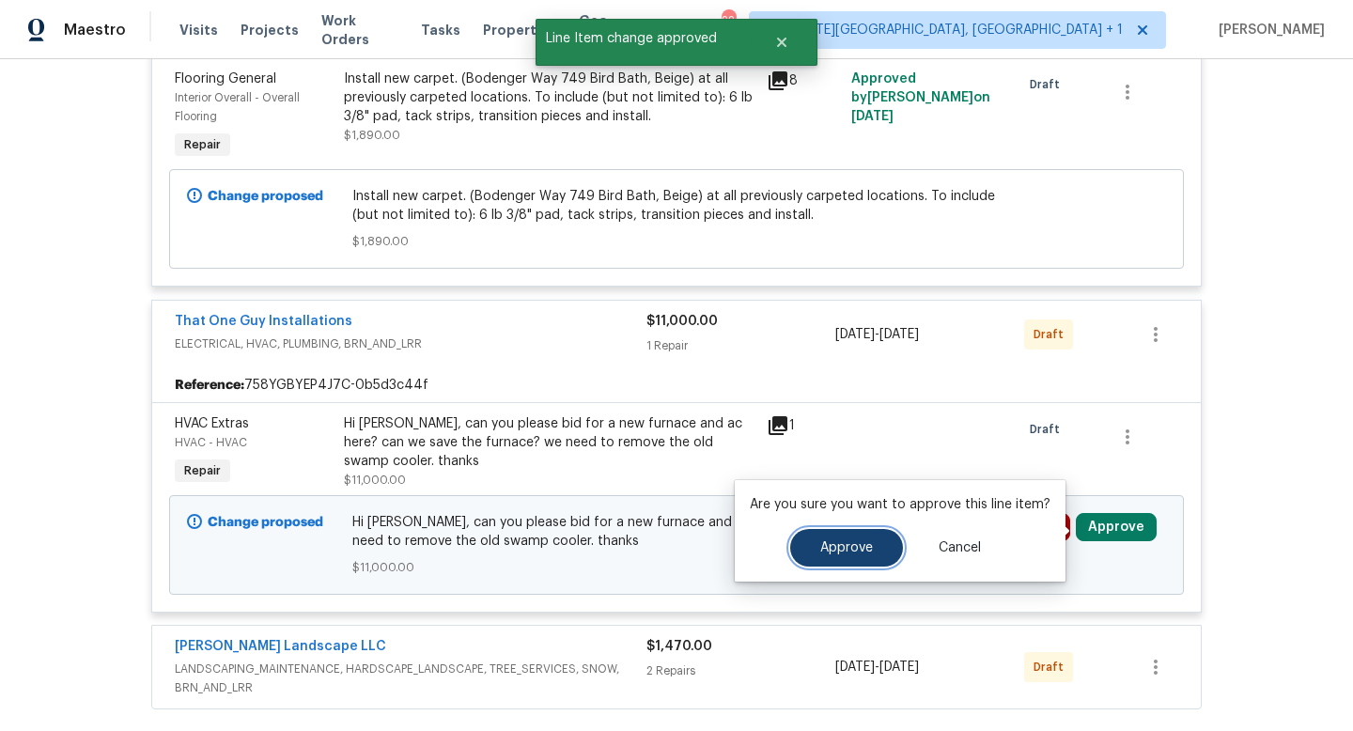
click at [816, 554] on button "Approve" at bounding box center [846, 548] width 113 height 38
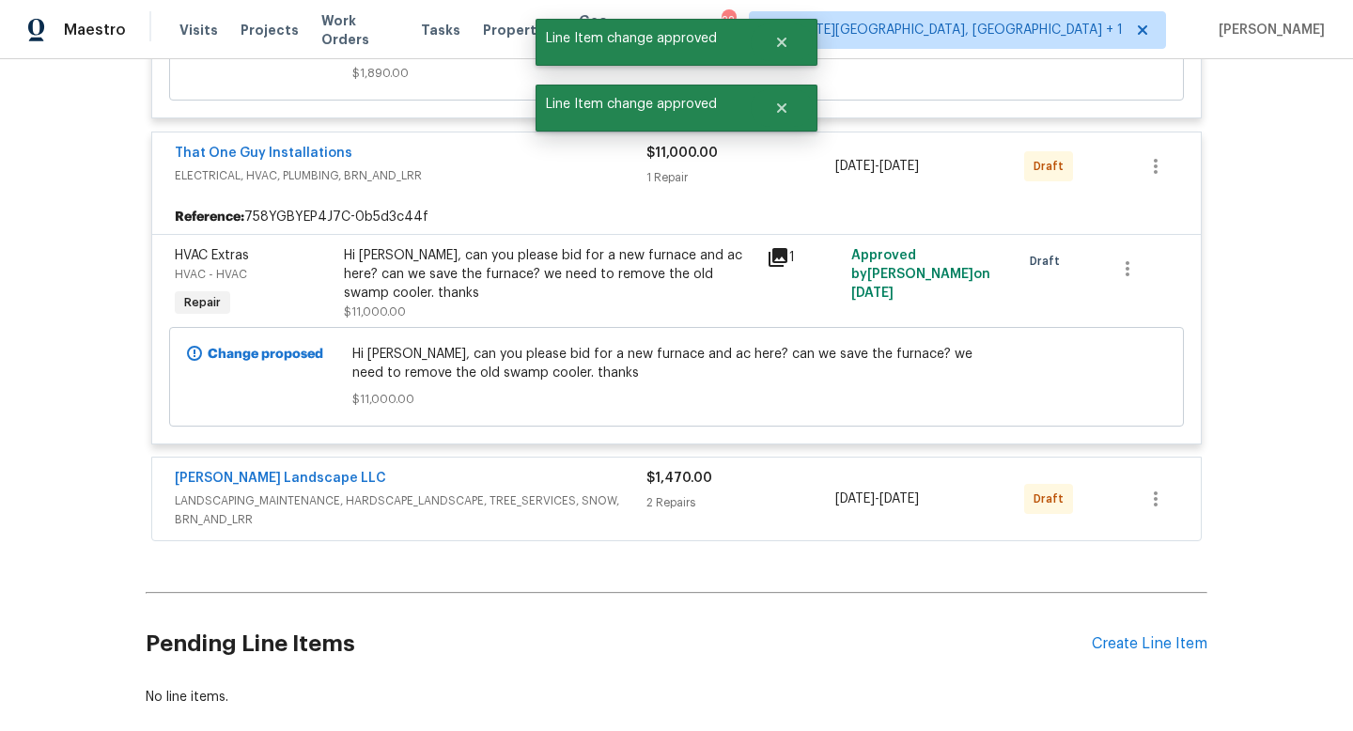
scroll to position [1585, 0]
click at [492, 477] on div "[PERSON_NAME] Landscape LLC" at bounding box center [411, 479] width 472 height 23
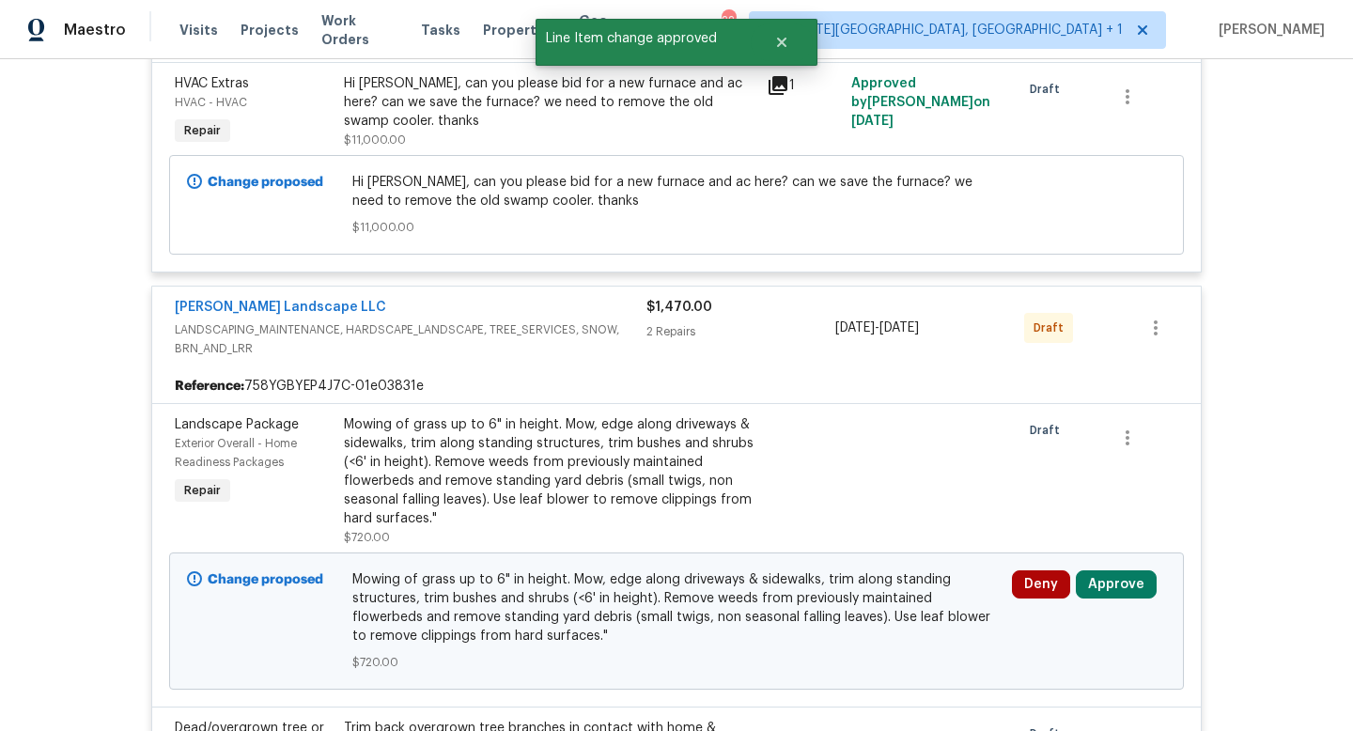
scroll to position [1943, 0]
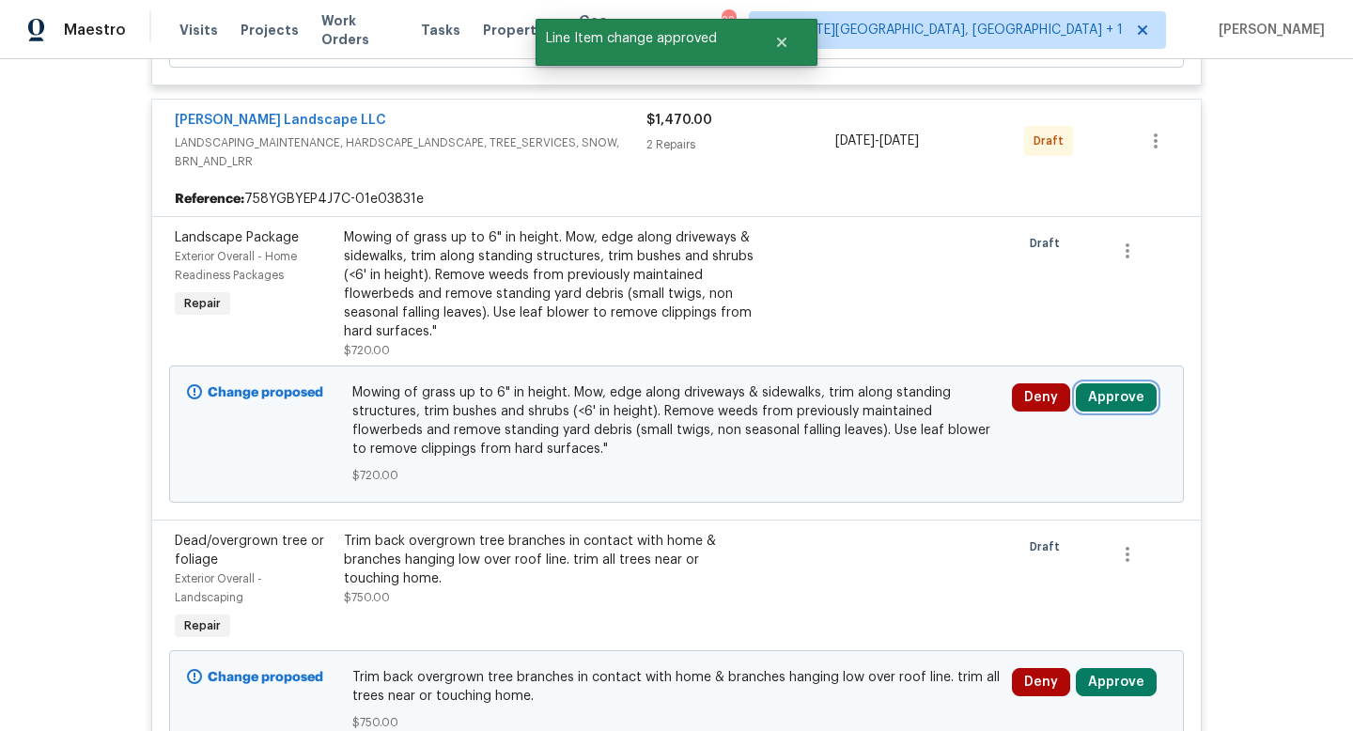
click at [1101, 403] on button "Approve" at bounding box center [1116, 397] width 81 height 28
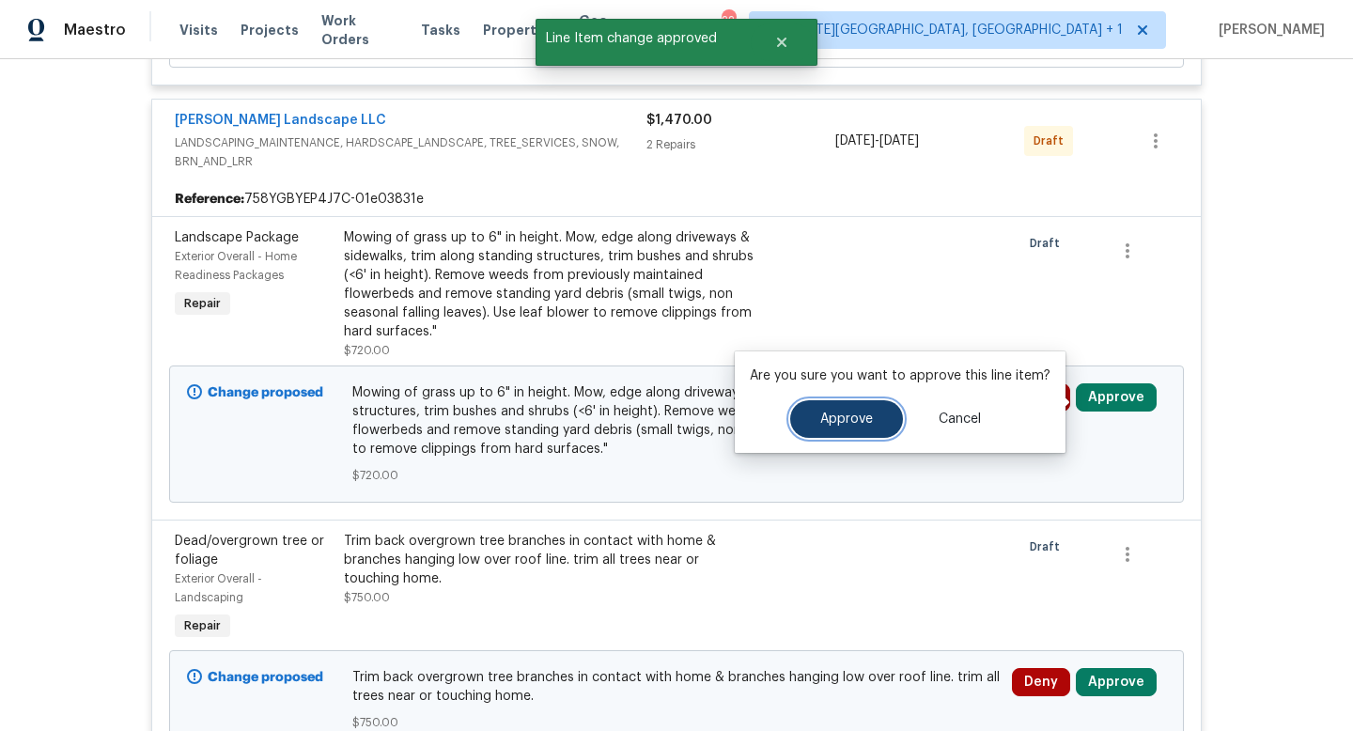
click at [857, 417] on span "Approve" at bounding box center [846, 420] width 53 height 14
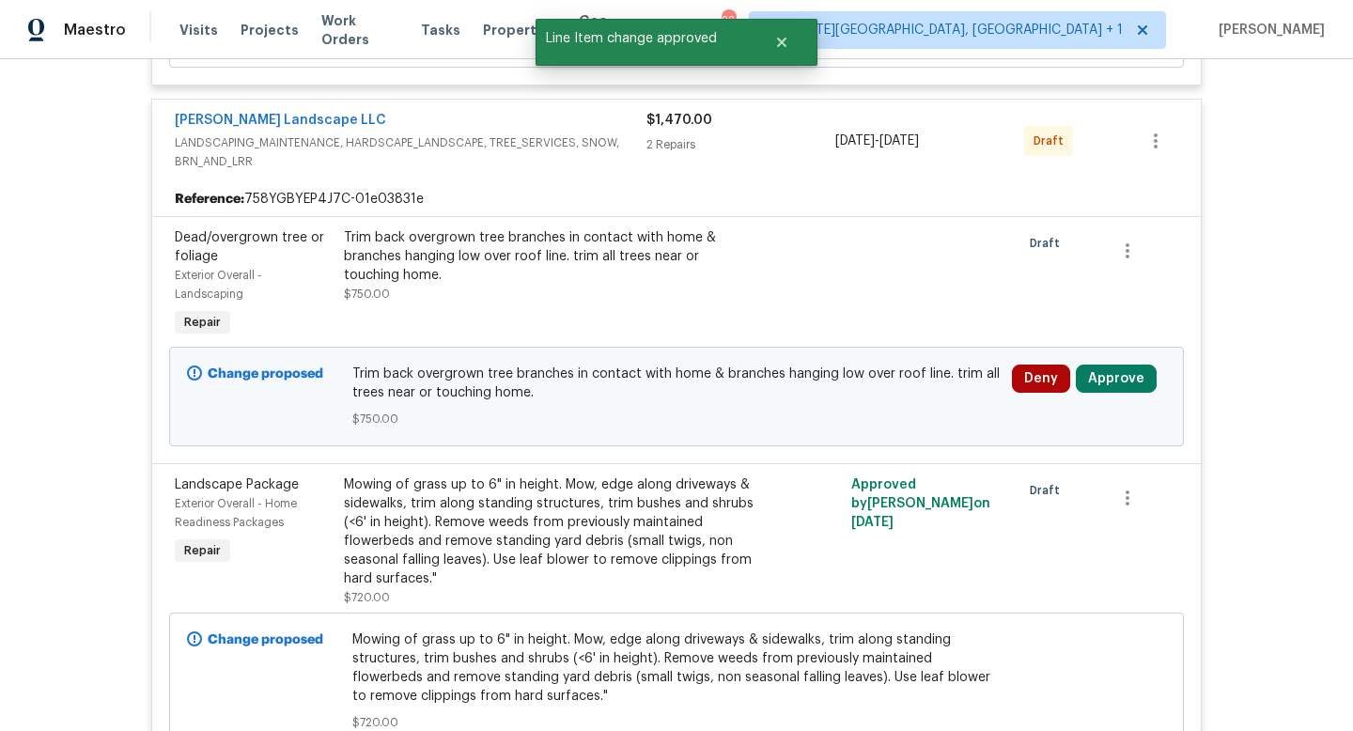
click at [1111, 398] on div "Deny Approve" at bounding box center [1089, 396] width 165 height 75
click at [1104, 386] on button "Approve" at bounding box center [1116, 379] width 81 height 28
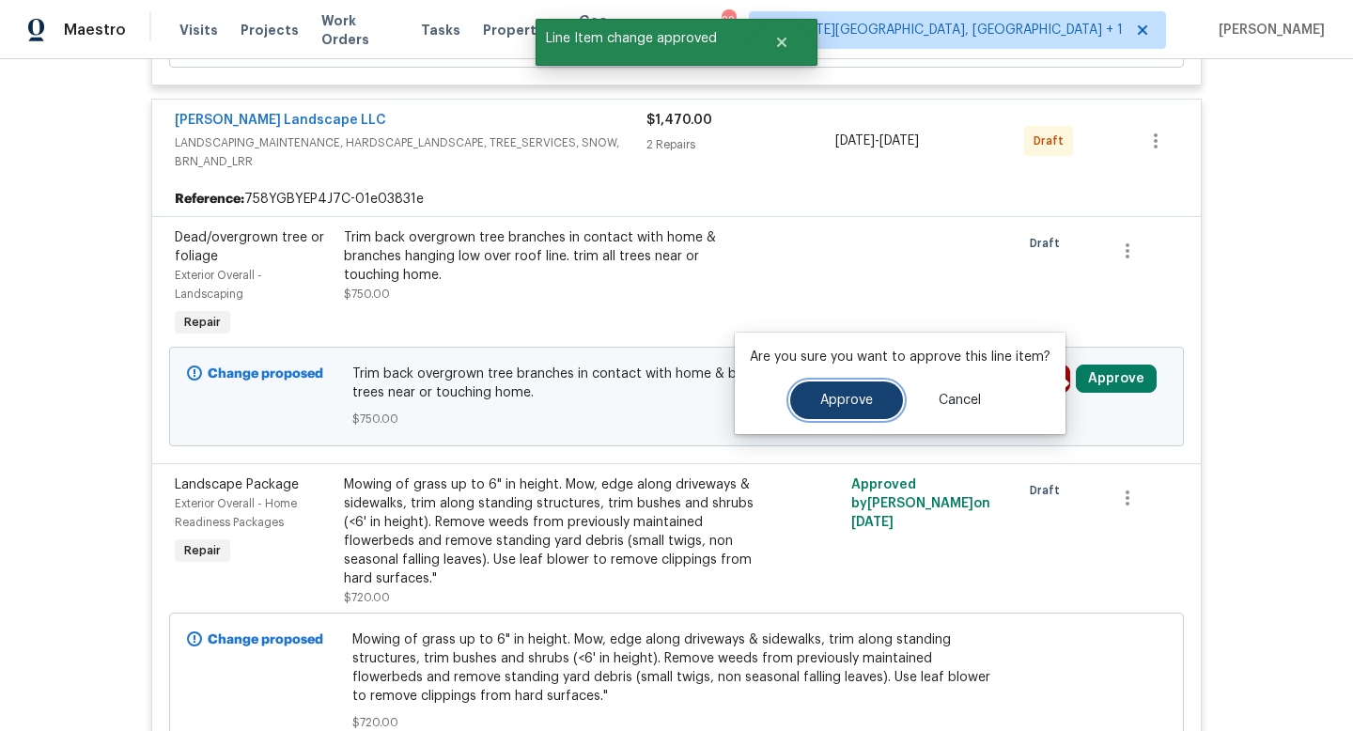
click at [851, 401] on span "Approve" at bounding box center [846, 401] width 53 height 14
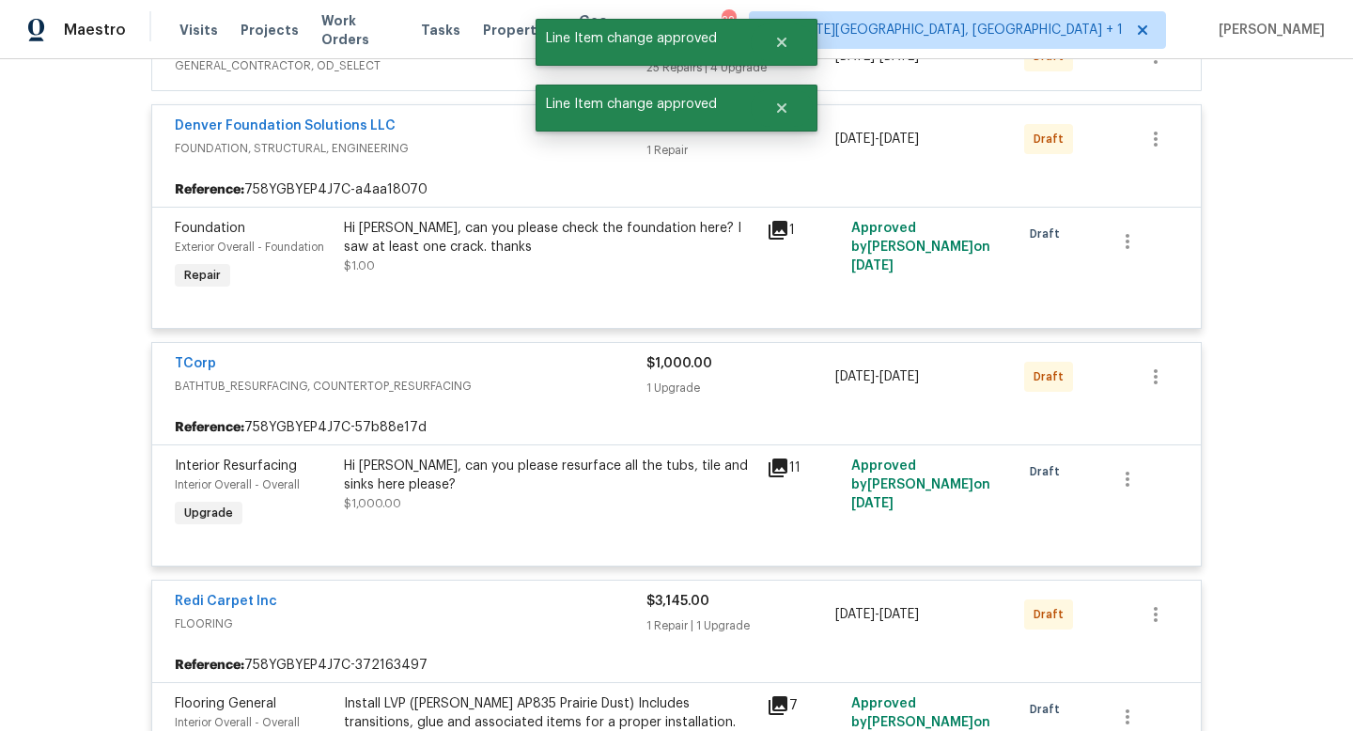
scroll to position [0, 0]
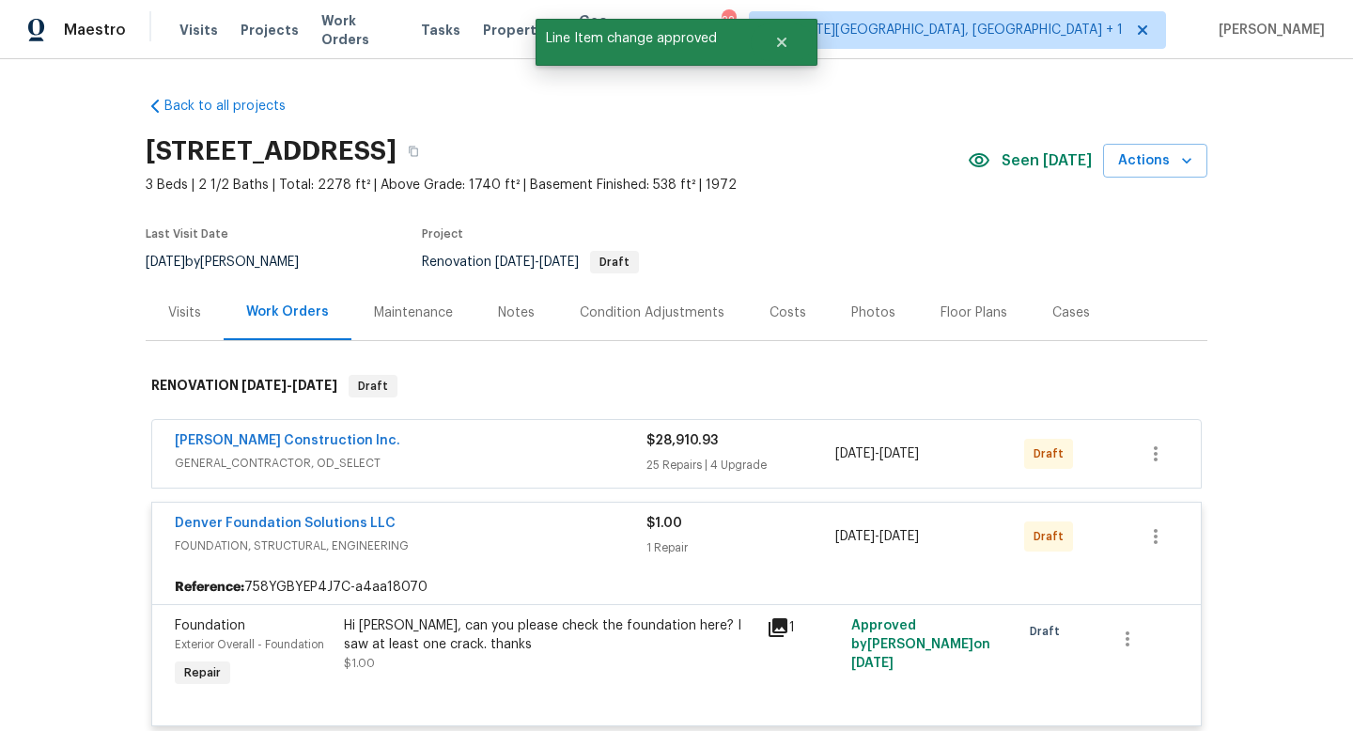
click at [439, 543] on span "FOUNDATION, STRUCTURAL, ENGINEERING" at bounding box center [411, 546] width 472 height 19
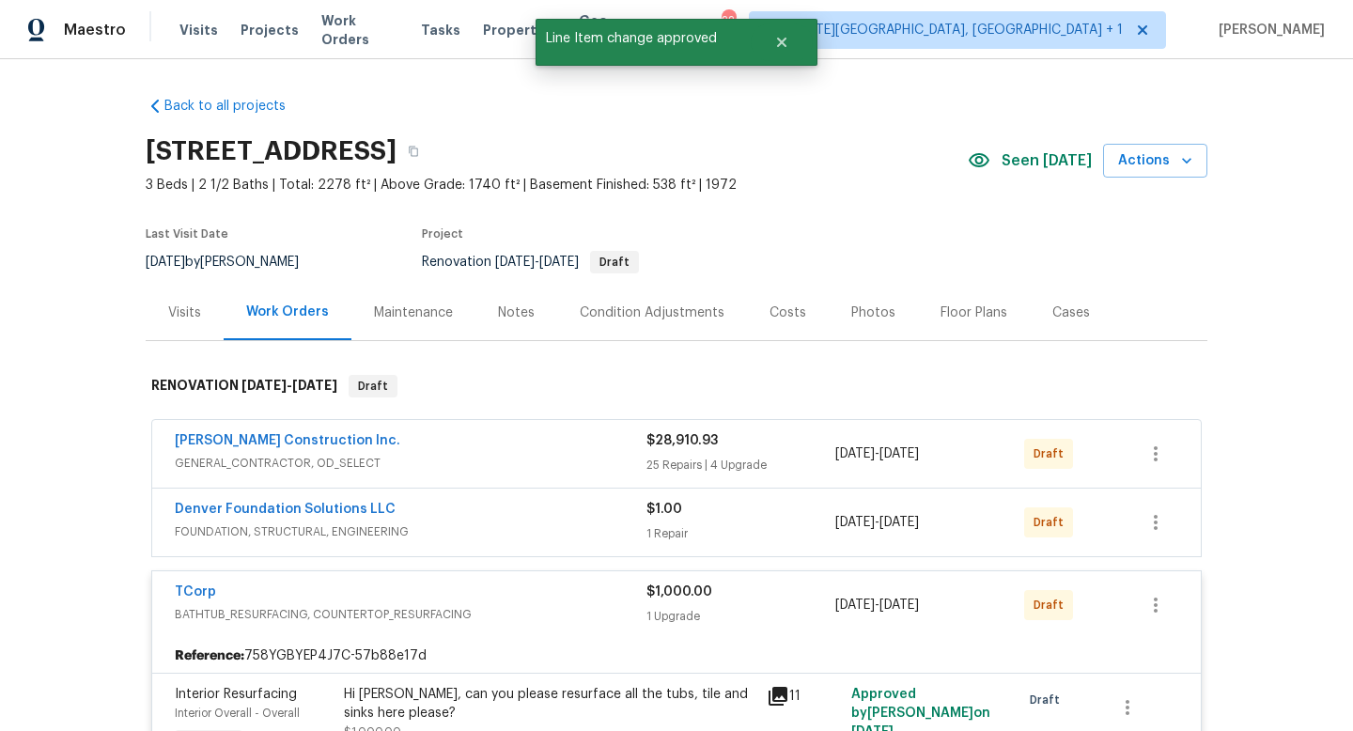
click at [490, 614] on span "BATHTUB_RESURFACING, COUNTERTOP_RESURFACING" at bounding box center [411, 614] width 472 height 19
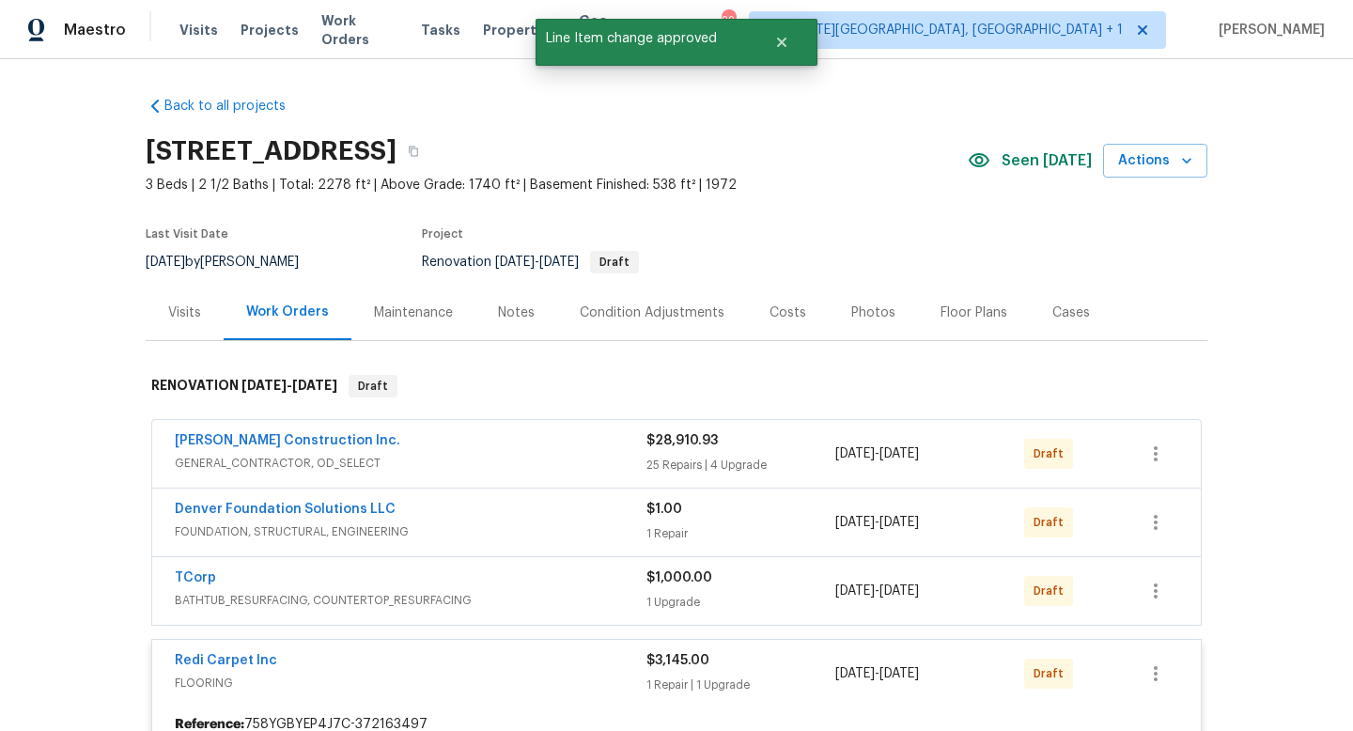
scroll to position [331, 0]
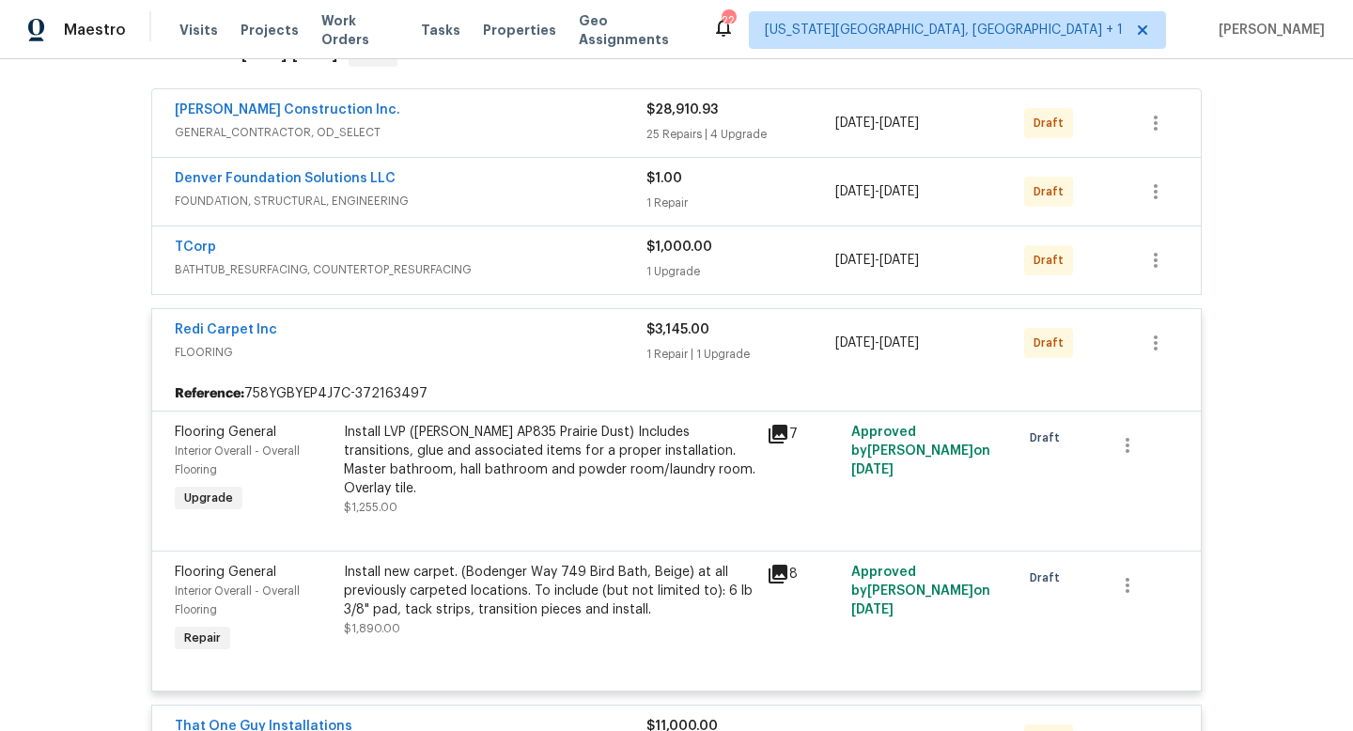
click at [464, 344] on span "FLOORING" at bounding box center [411, 352] width 472 height 19
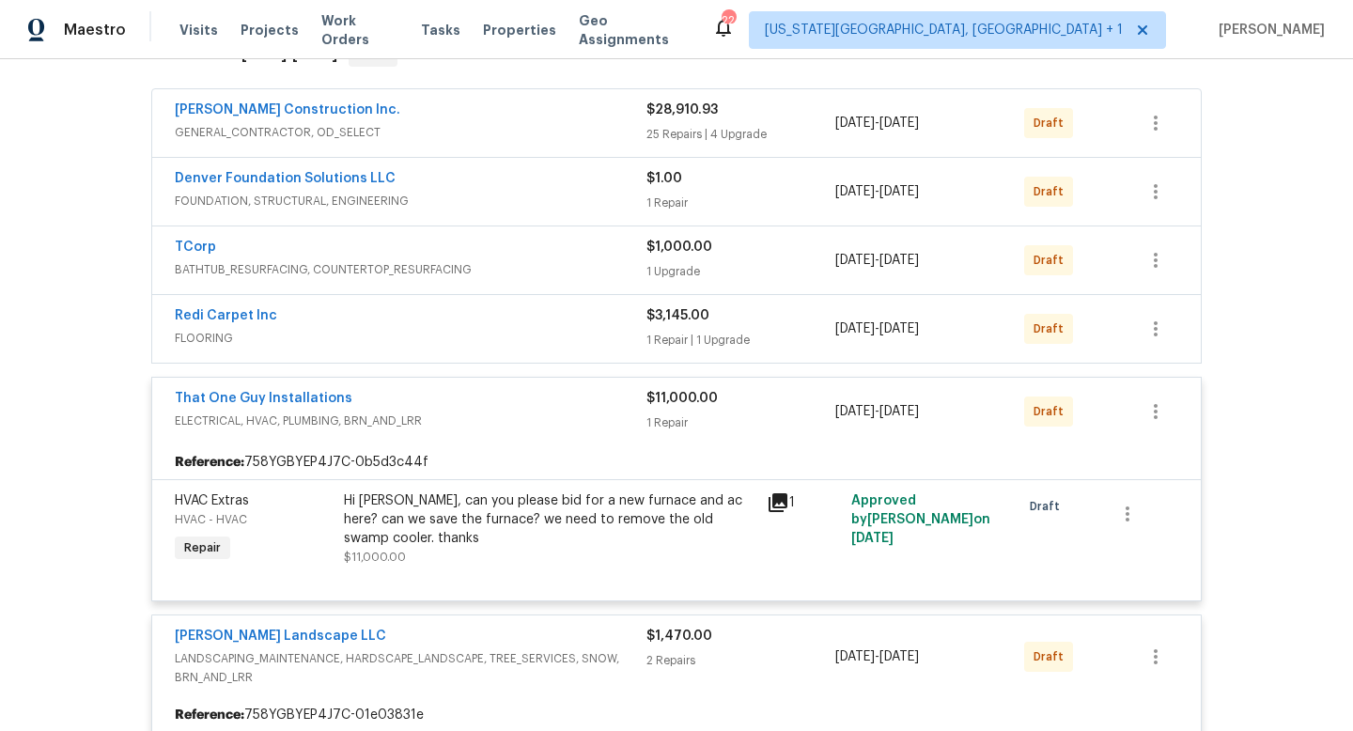
click at [506, 638] on div "[PERSON_NAME] Landscape LLC" at bounding box center [411, 638] width 472 height 23
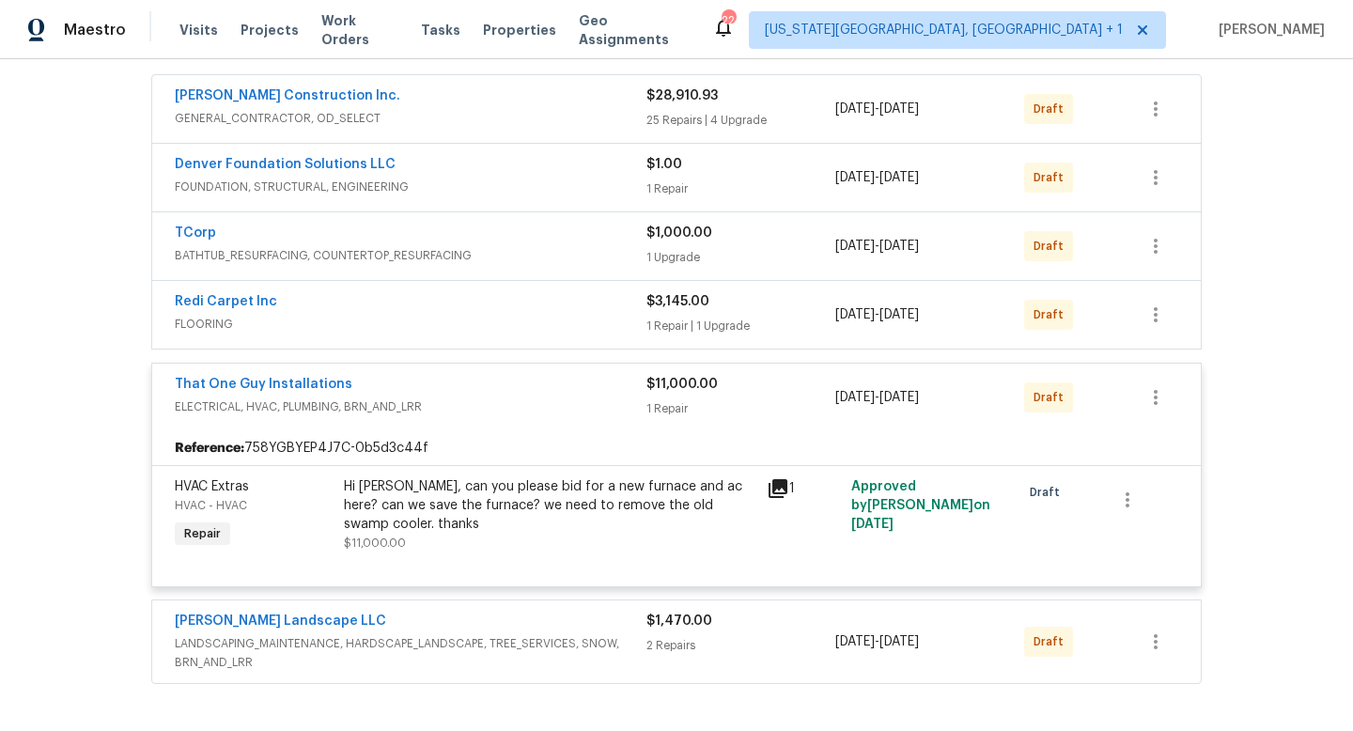
scroll to position [344, 0]
click at [460, 392] on div "That One Guy Installations" at bounding box center [411, 387] width 472 height 23
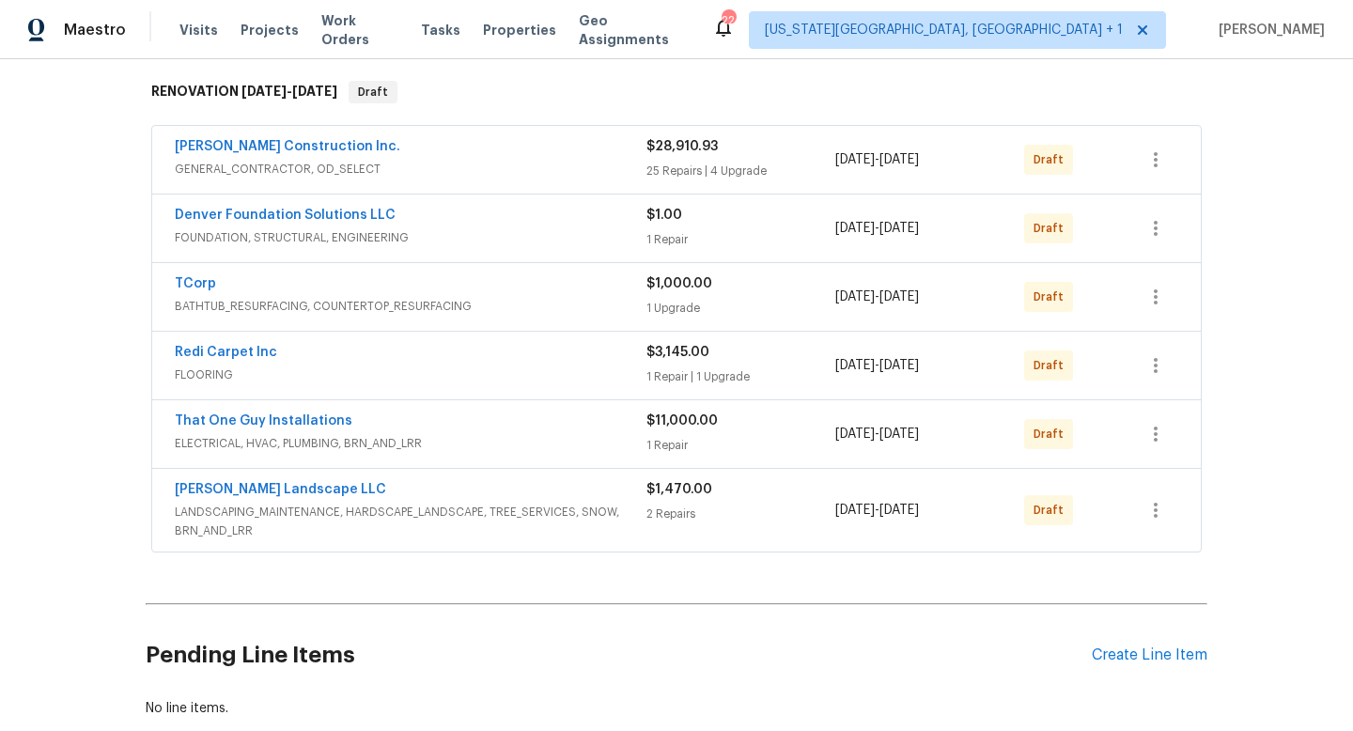
scroll to position [293, 0]
click at [534, 158] on div "[PERSON_NAME] Construction Inc." at bounding box center [411, 149] width 472 height 23
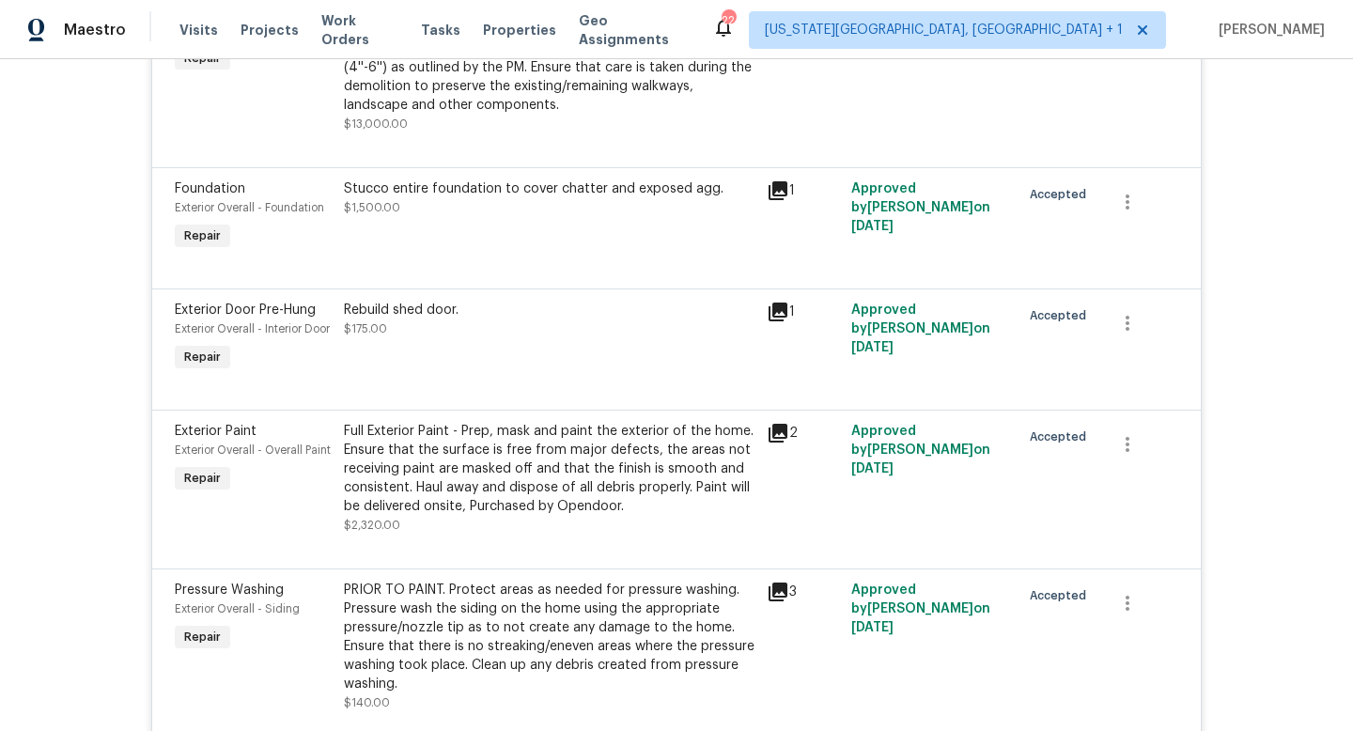
scroll to position [762, 0]
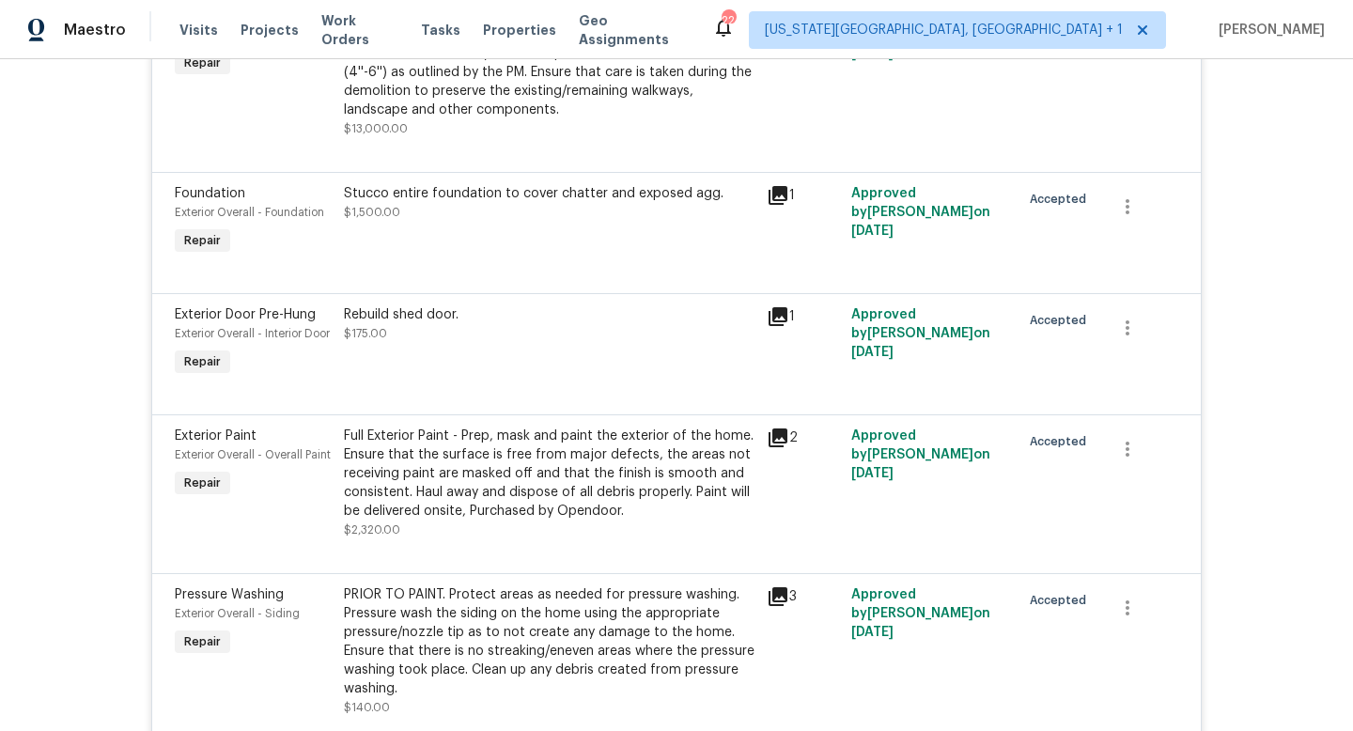
click at [547, 207] on div "Stucco entire foundation to cover chatter and exposed agg. $1,500.00" at bounding box center [550, 203] width 412 height 38
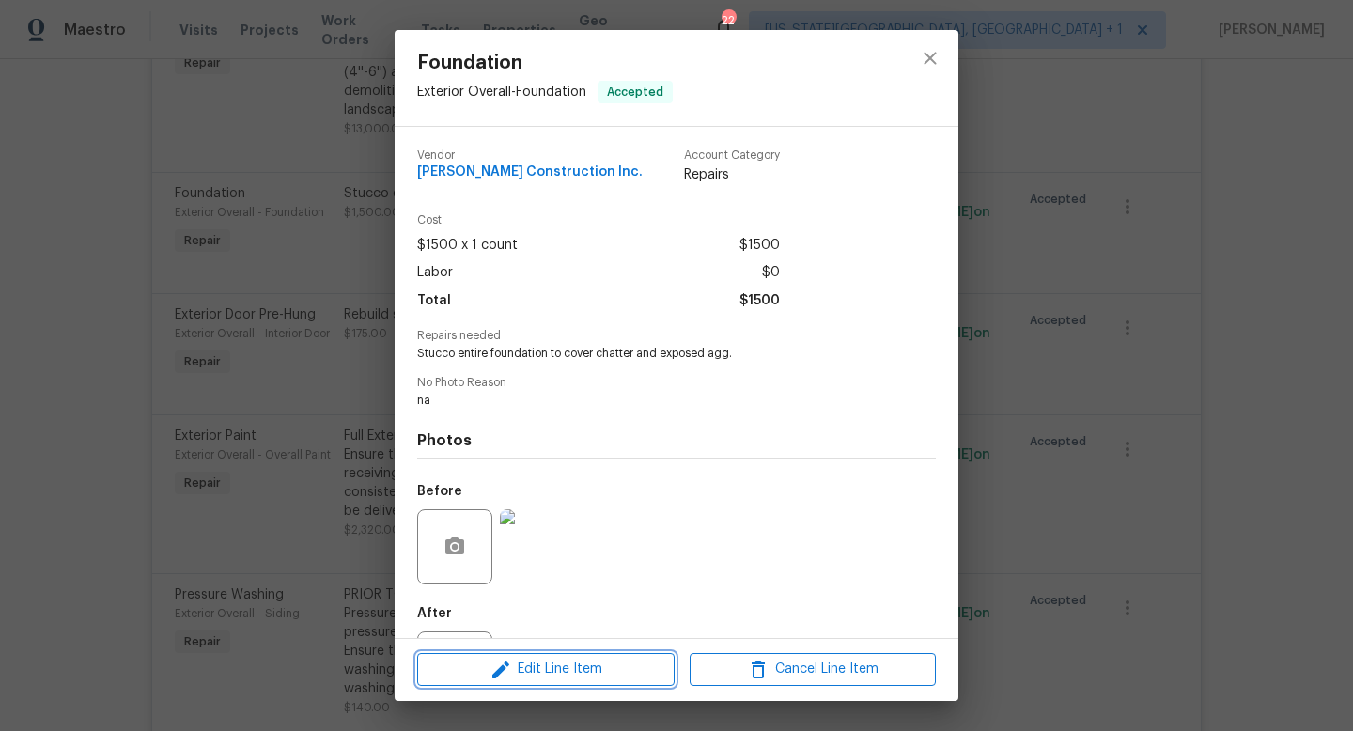
click at [523, 665] on span "Edit Line Item" at bounding box center [546, 669] width 246 height 23
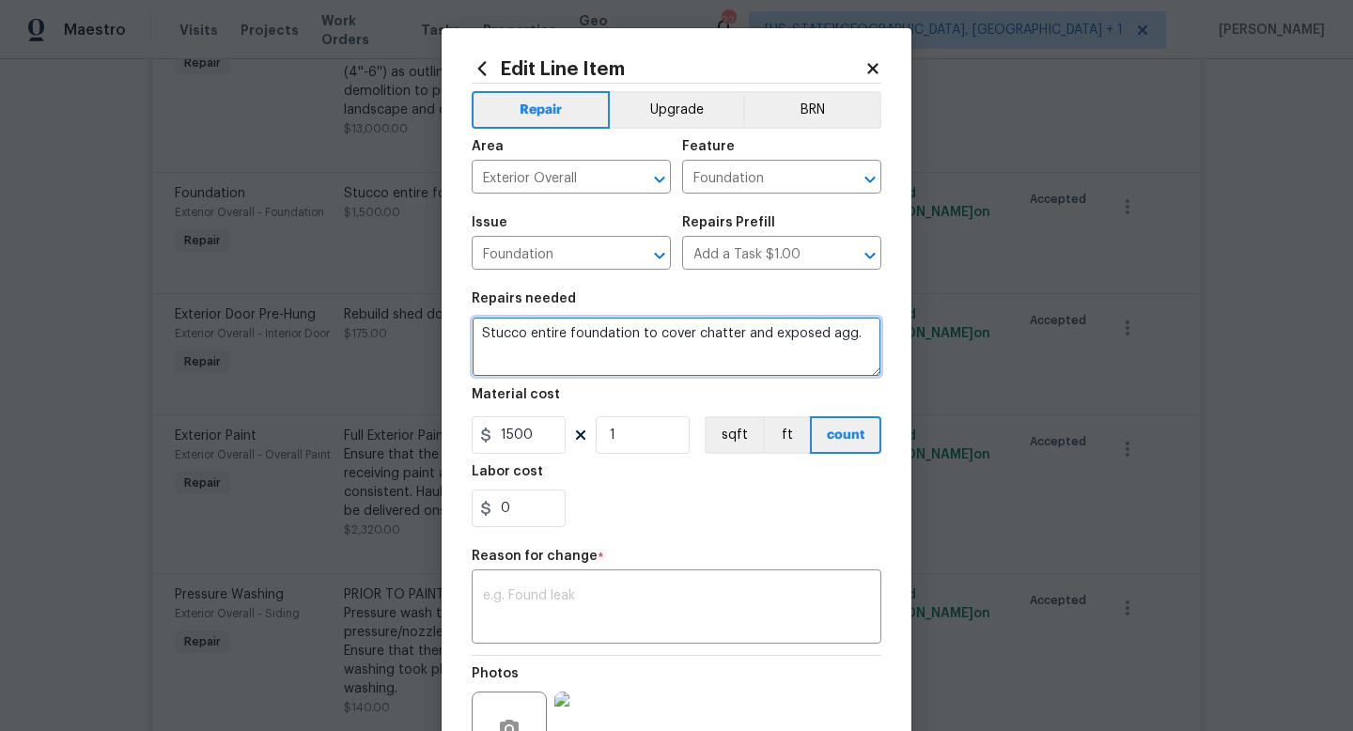
click at [860, 335] on textarea "Stucco entire foundation to cover chatter and exposed agg." at bounding box center [677, 347] width 410 height 60
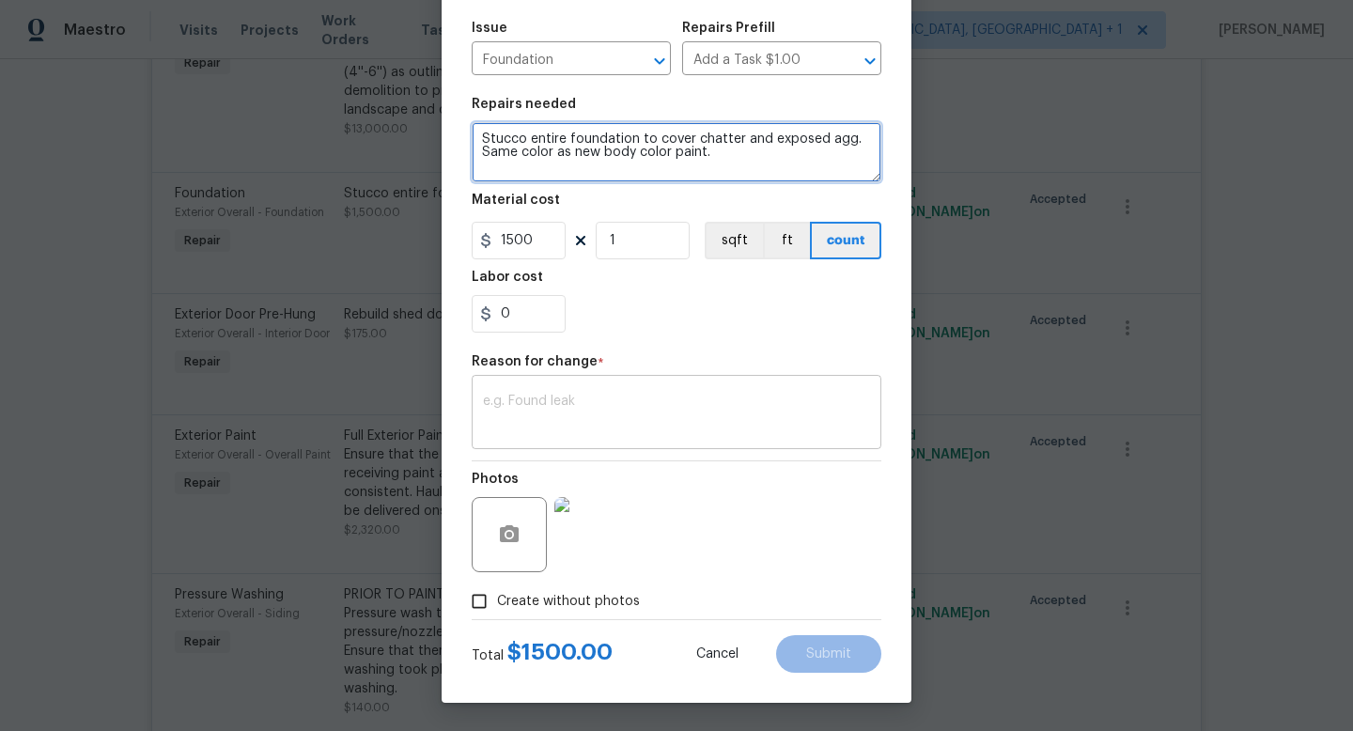
type textarea "Stucco entire foundation to cover chatter and exposed agg. Same color as new bo…"
click at [644, 403] on textarea at bounding box center [676, 414] width 387 height 39
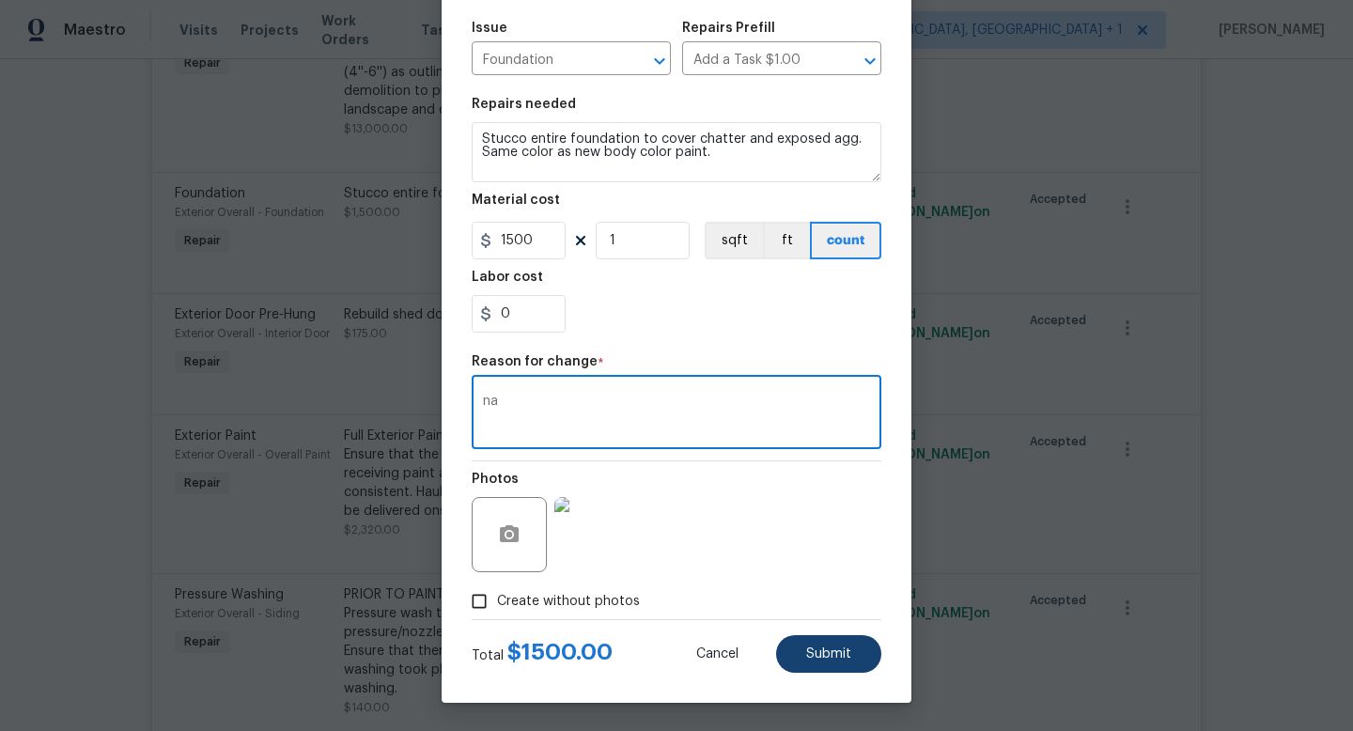
type textarea "na"
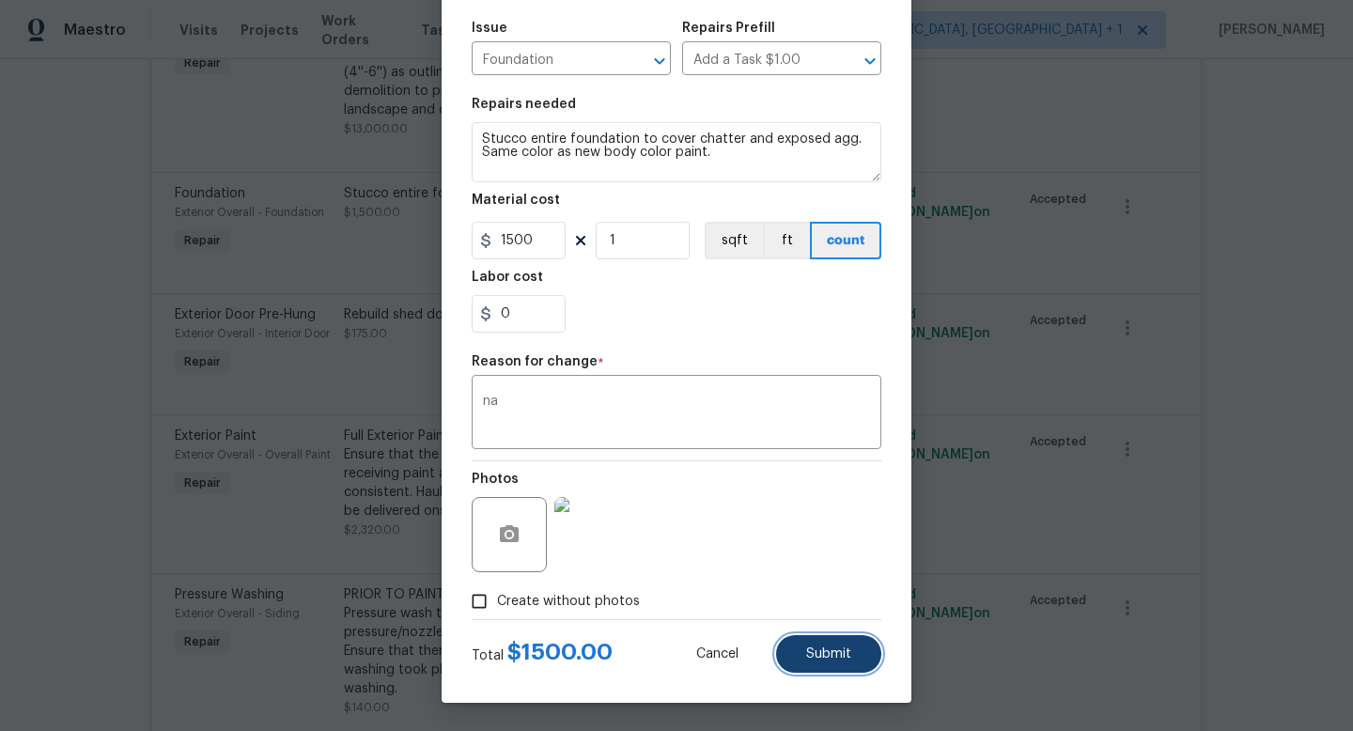
click at [831, 665] on button "Submit" at bounding box center [828, 654] width 105 height 38
type textarea "Stucco entire foundation to cover chatter and exposed agg."
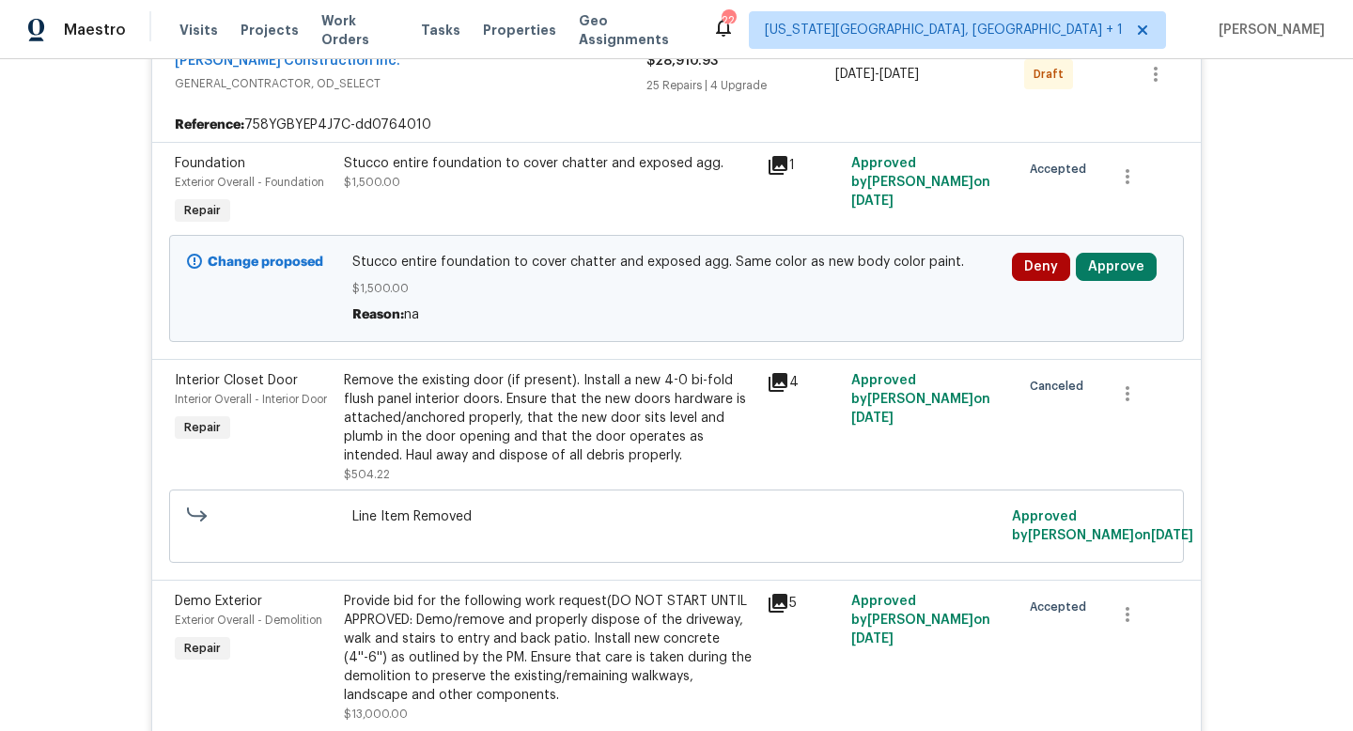
scroll to position [391, 0]
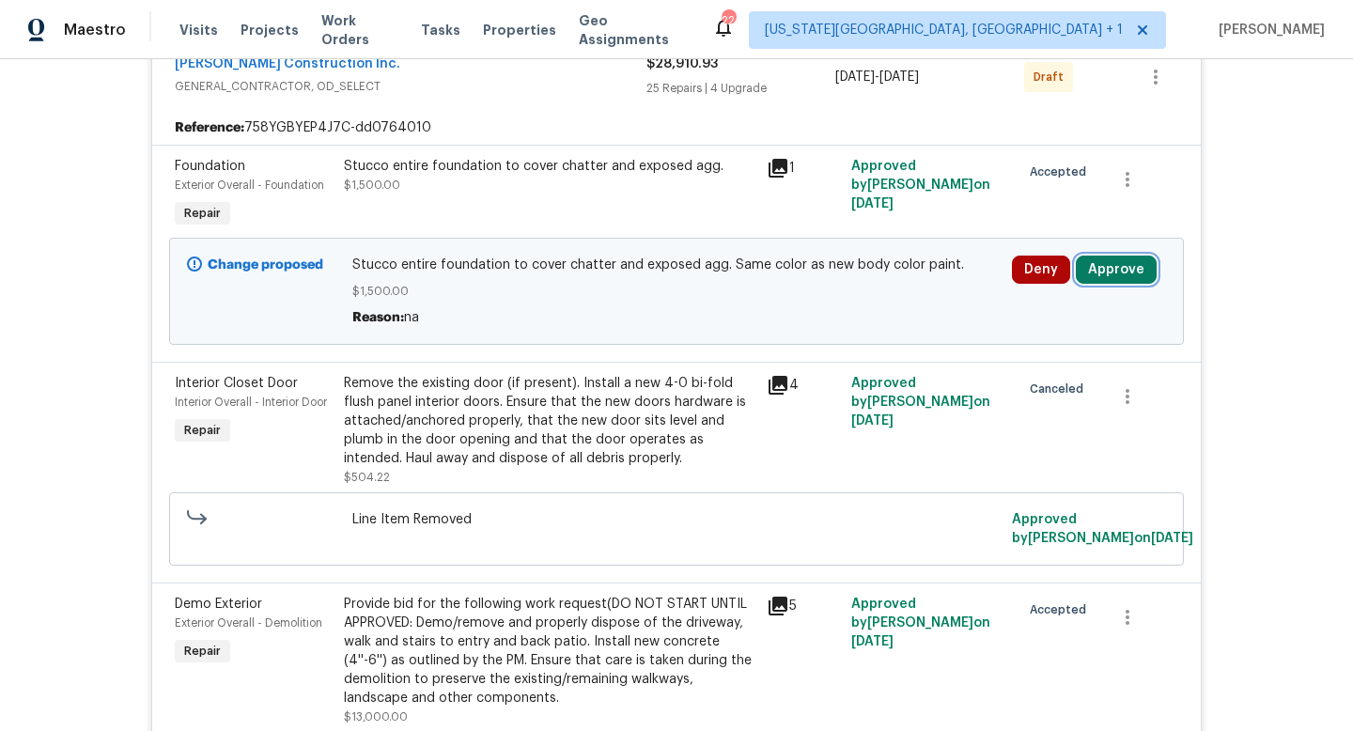
click at [1091, 260] on button "Approve" at bounding box center [1116, 270] width 81 height 28
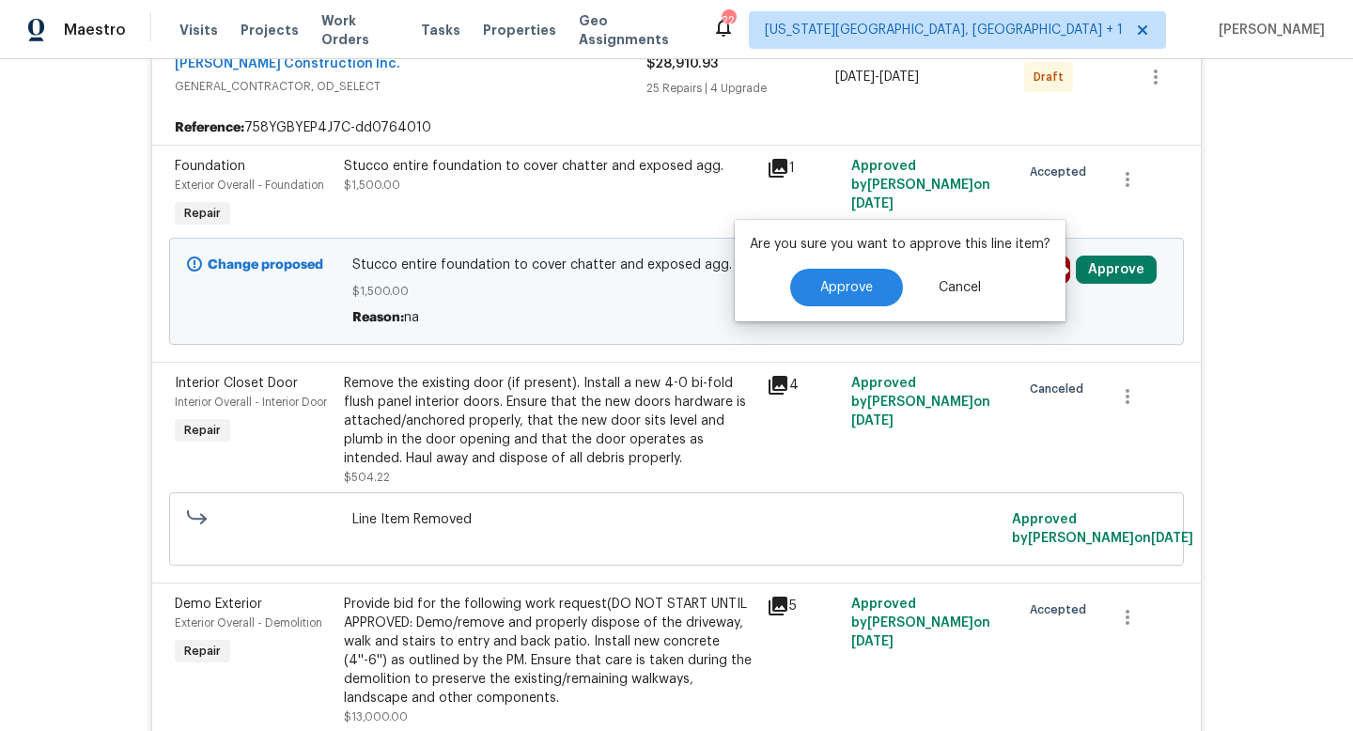
click at [839, 307] on div "Are you sure you want to approve this line item? Approve Cancel" at bounding box center [900, 270] width 331 height 101
click at [820, 292] on span "Approve" at bounding box center [846, 288] width 53 height 14
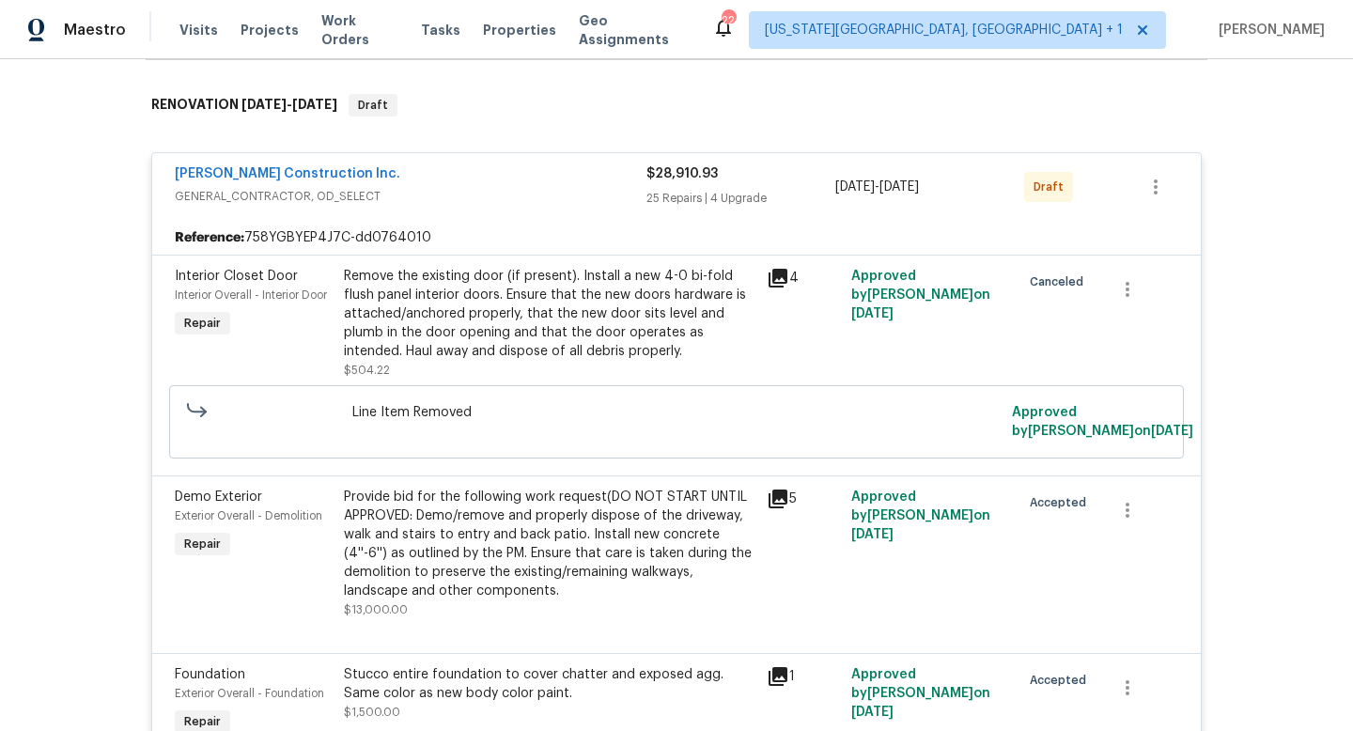
scroll to position [0, 0]
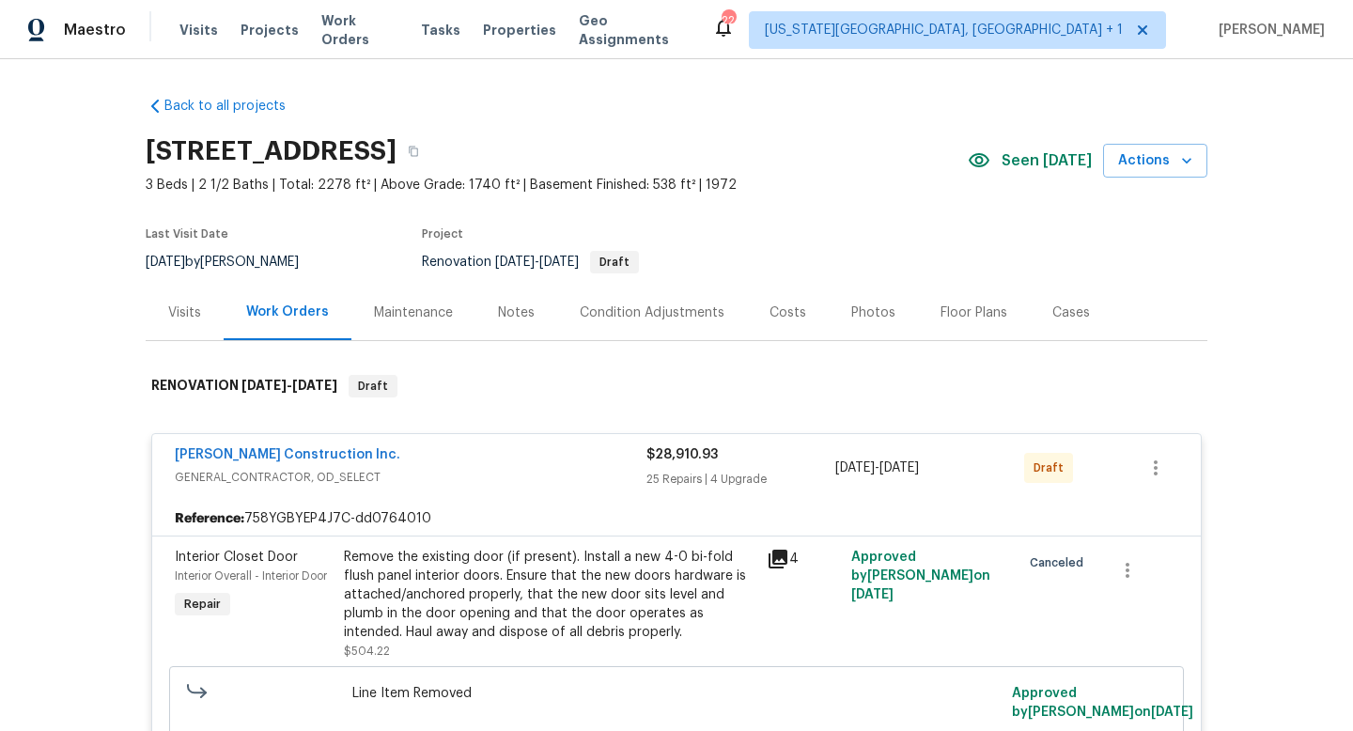
click at [451, 470] on span "GENERAL_CONTRACTOR, OD_SELECT" at bounding box center [411, 477] width 472 height 19
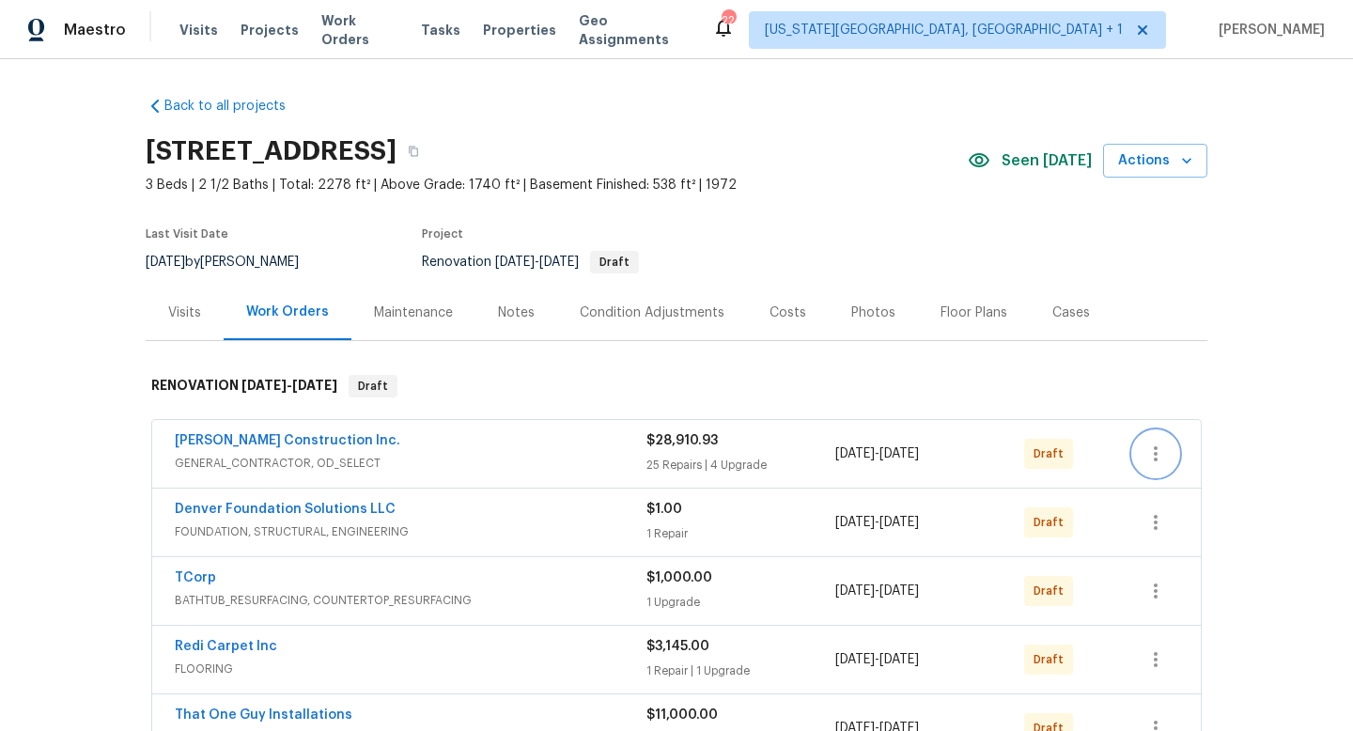
click at [1166, 455] on icon "button" at bounding box center [1156, 454] width 23 height 23
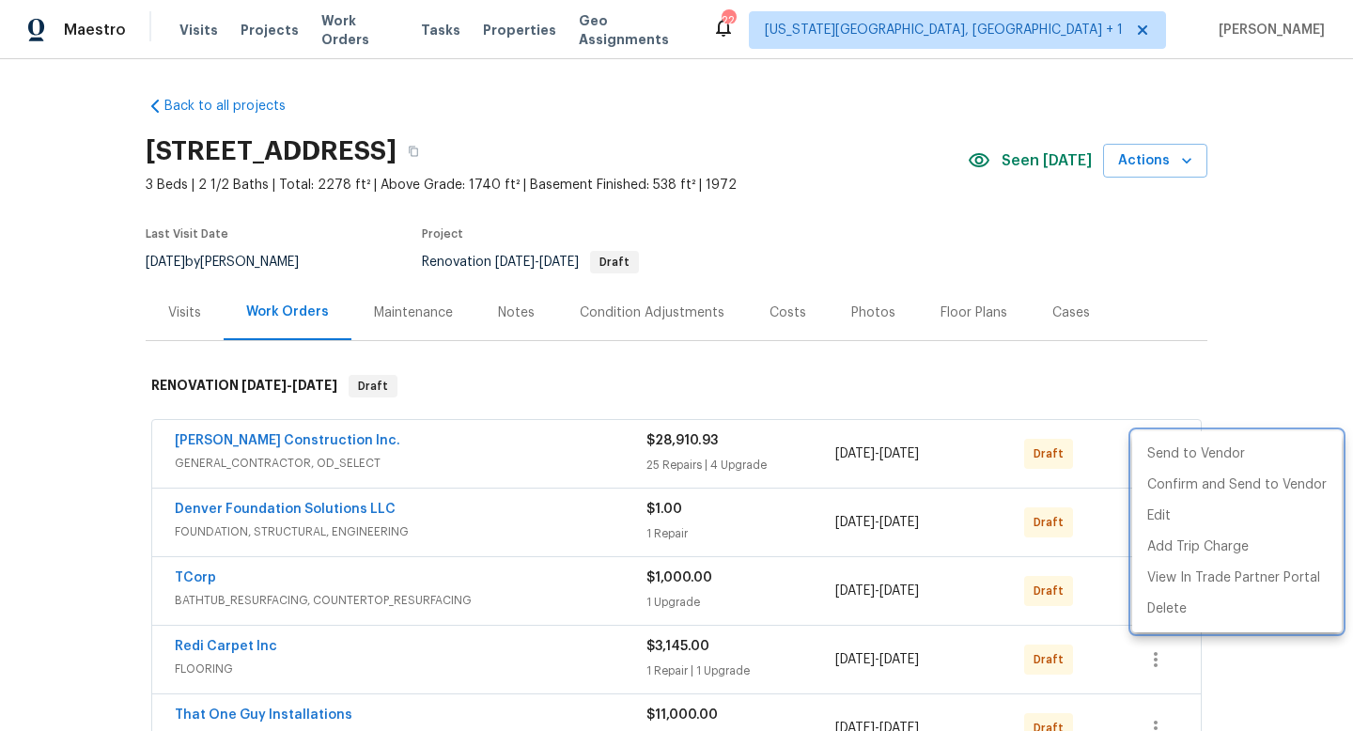
click at [1293, 372] on div at bounding box center [676, 365] width 1353 height 731
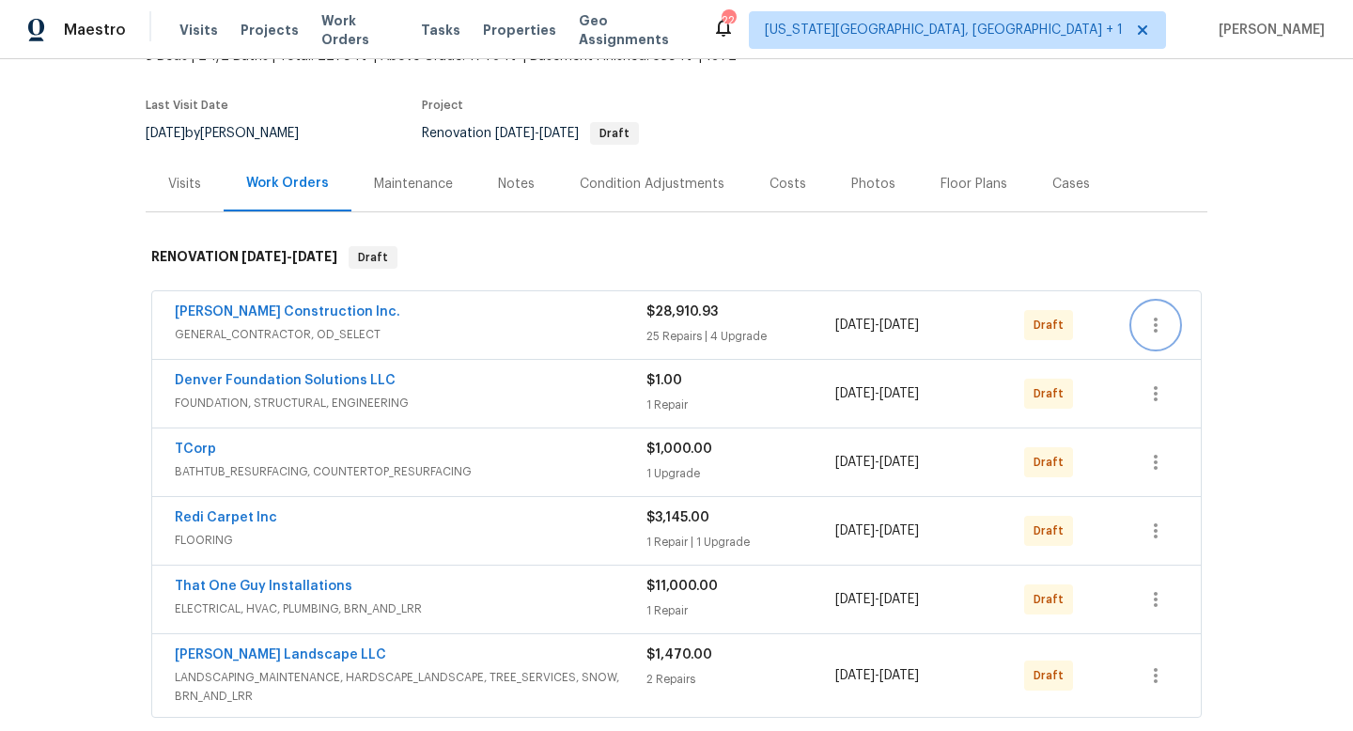
scroll to position [130, 0]
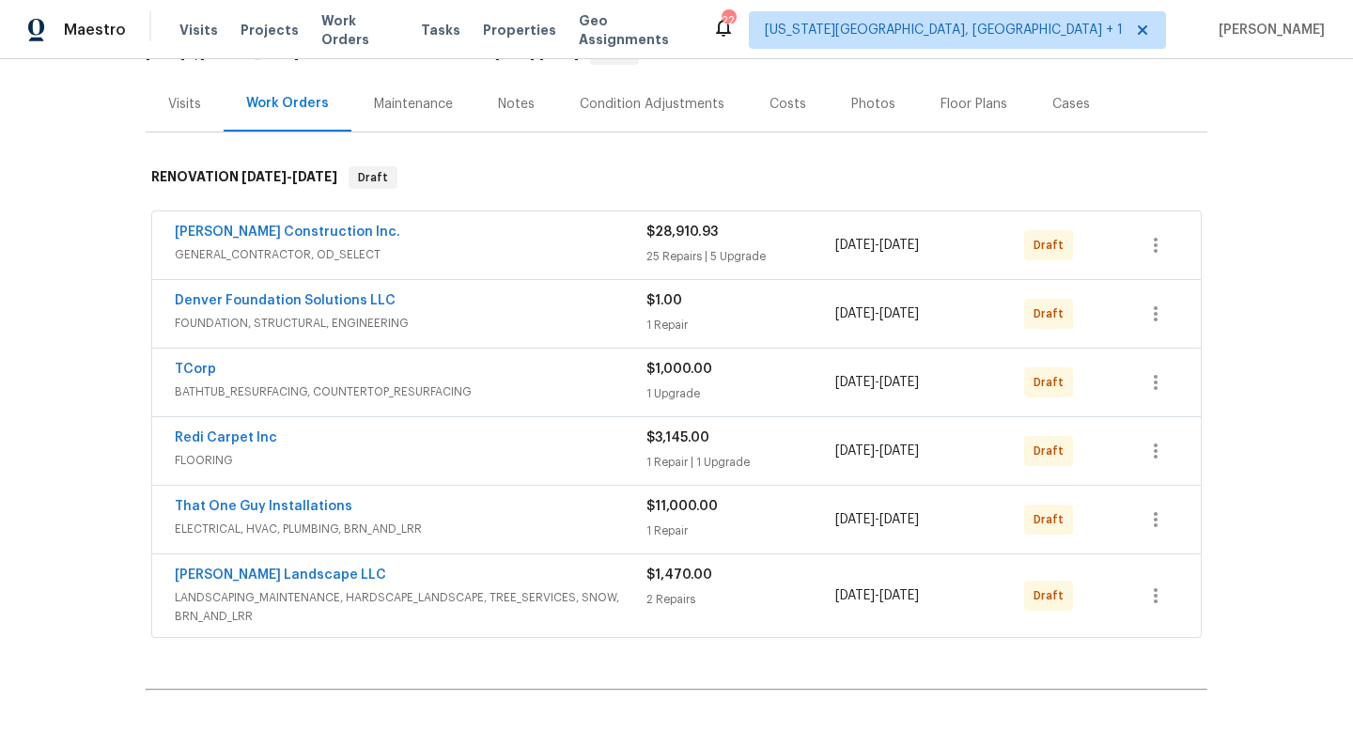
scroll to position [219, 0]
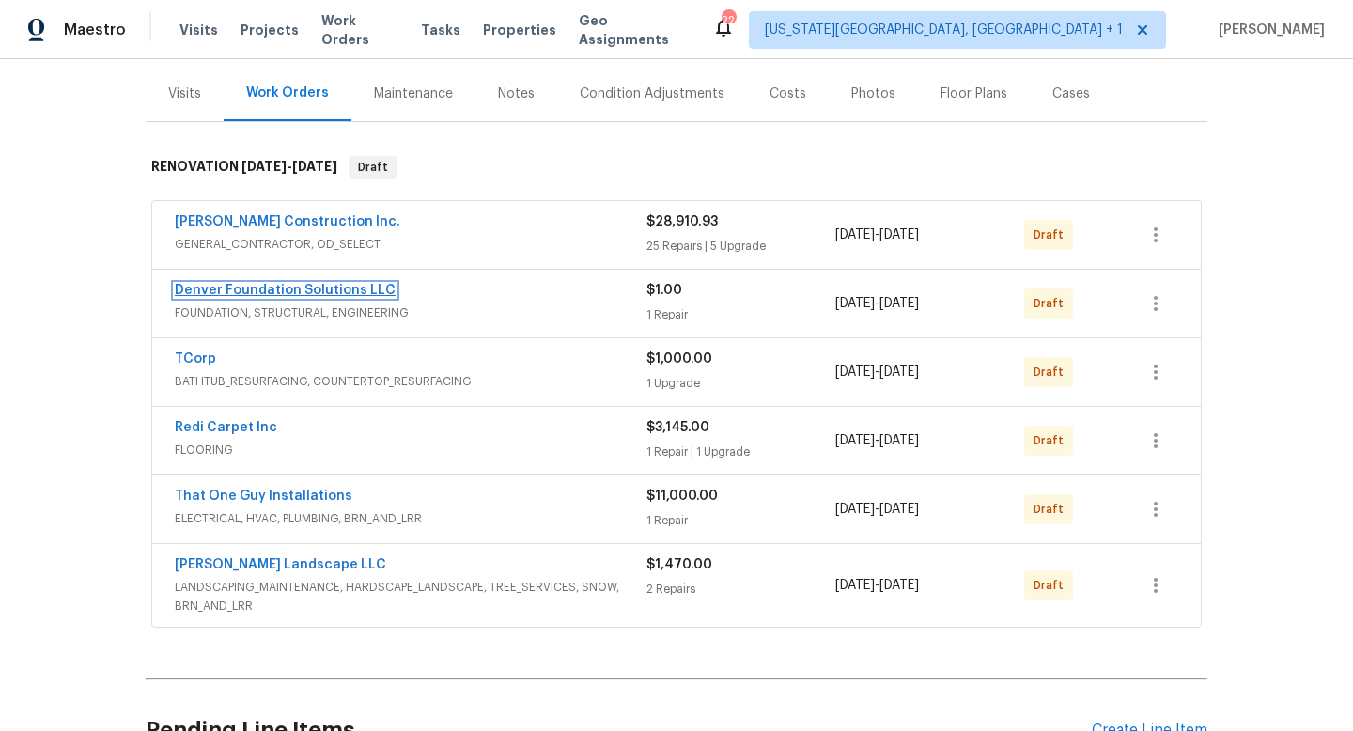
click at [236, 286] on link "Denver Foundation Solutions LLC" at bounding box center [285, 290] width 221 height 13
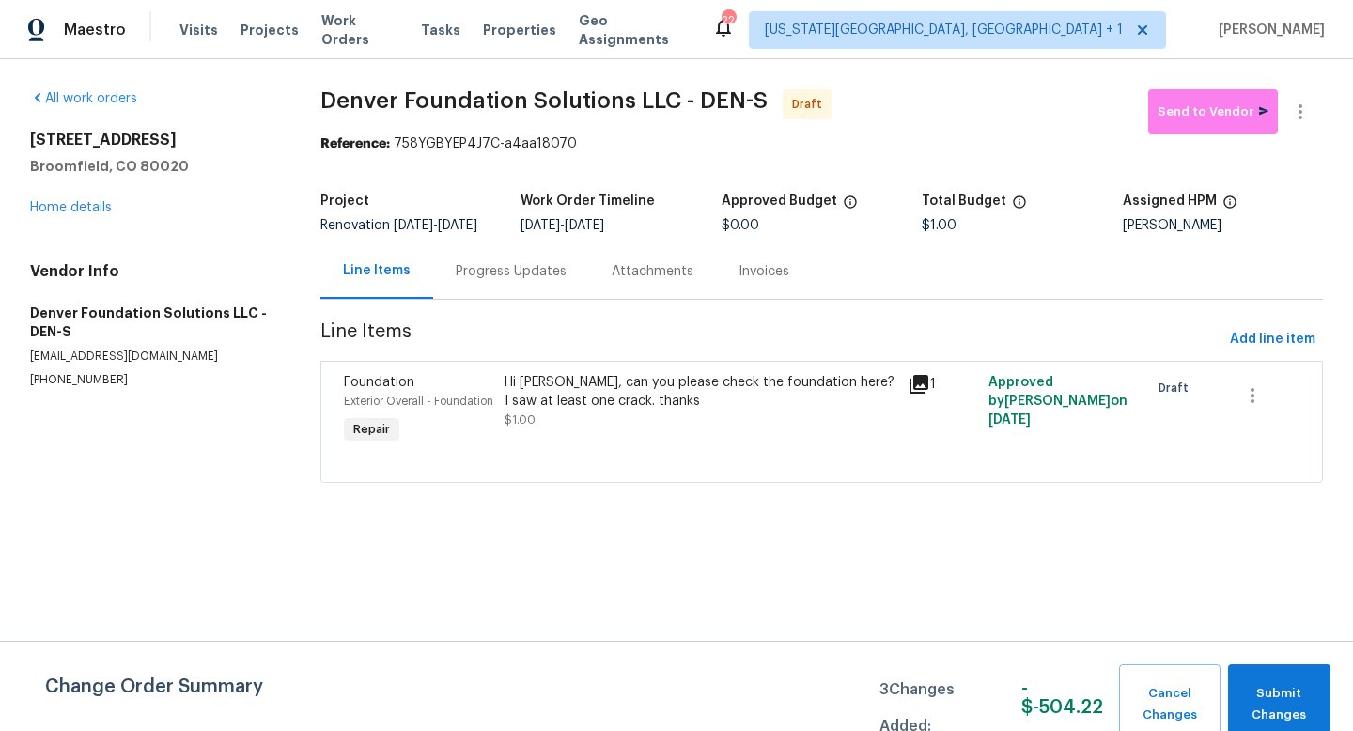
click at [513, 279] on div "Progress Updates" at bounding box center [511, 271] width 111 height 19
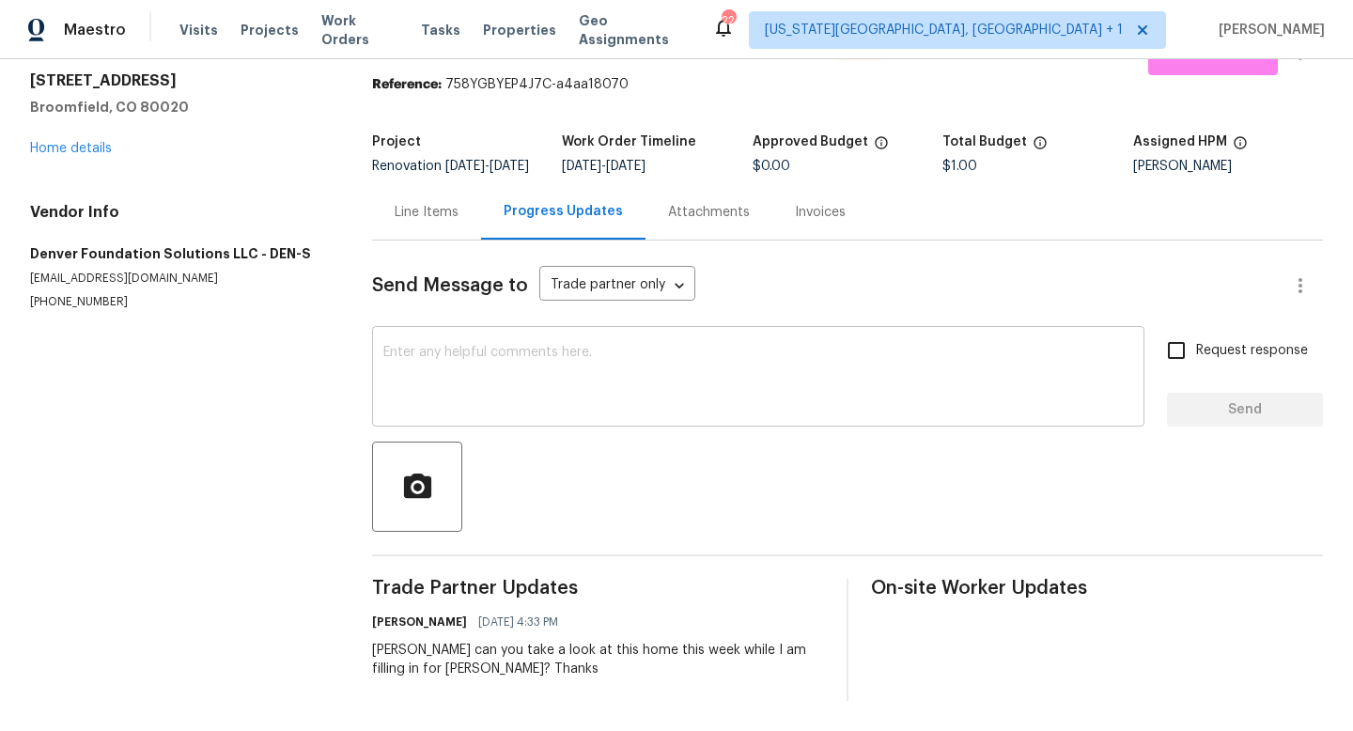
scroll to position [72, 0]
click at [478, 367] on textarea at bounding box center [758, 379] width 750 height 66
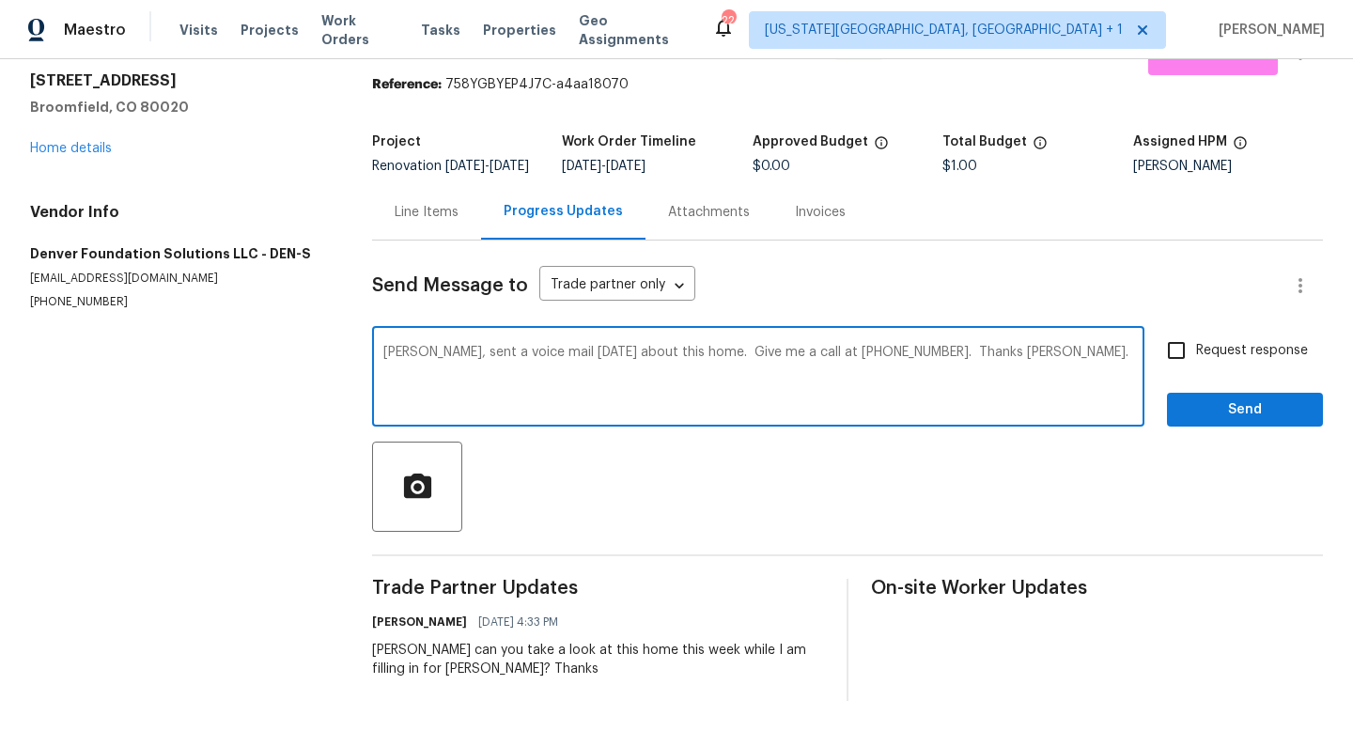
click at [495, 353] on textarea "[PERSON_NAME], sent a voice mail [DATE] about this home. Give me a call at [PHO…" at bounding box center [758, 379] width 750 height 66
click at [663, 352] on textarea "[PERSON_NAME], sent a voice mail [DATE] about this home. Give me a call at [PHO…" at bounding box center [758, 379] width 750 height 66
type textarea "[PERSON_NAME], sent a voice mail [DATE] about this home to take a look at while…"
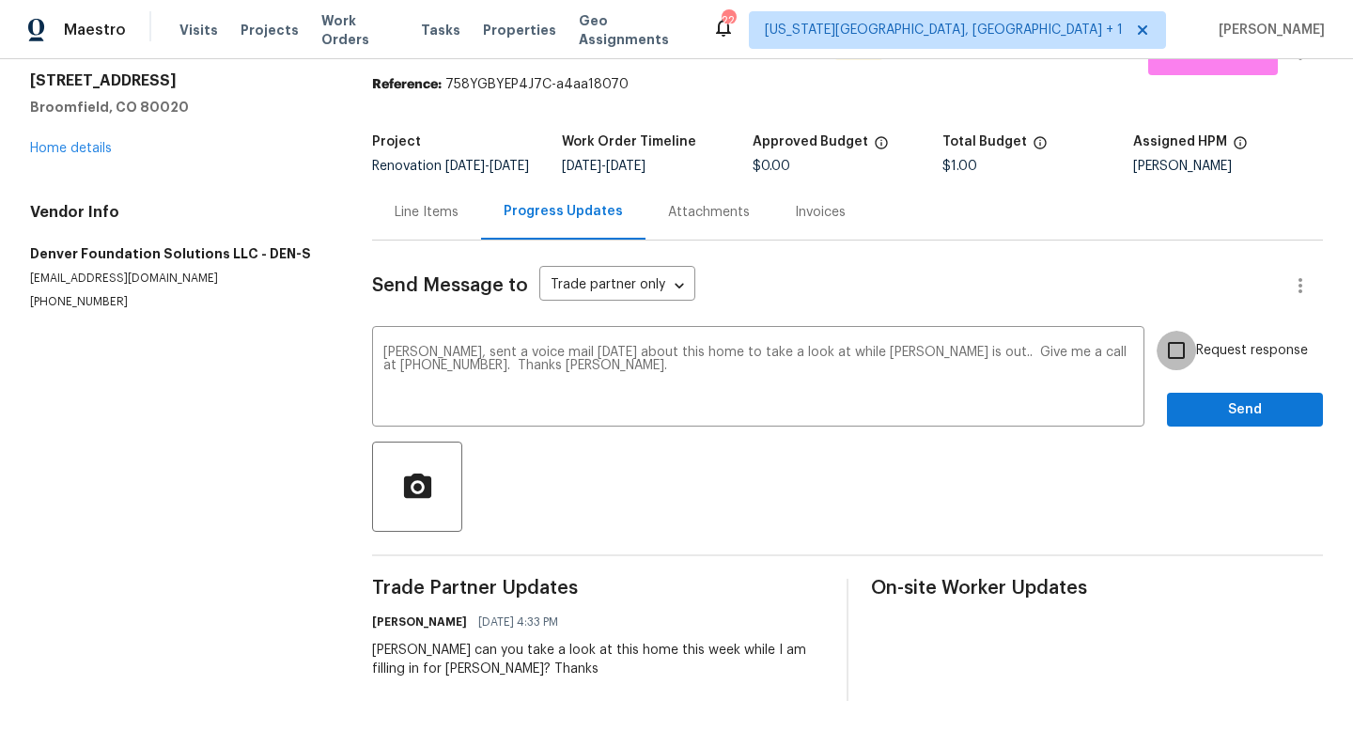
click at [1190, 353] on input "Request response" at bounding box center [1176, 350] width 39 height 39
checkbox input "true"
click at [1240, 422] on button "Send" at bounding box center [1245, 410] width 156 height 35
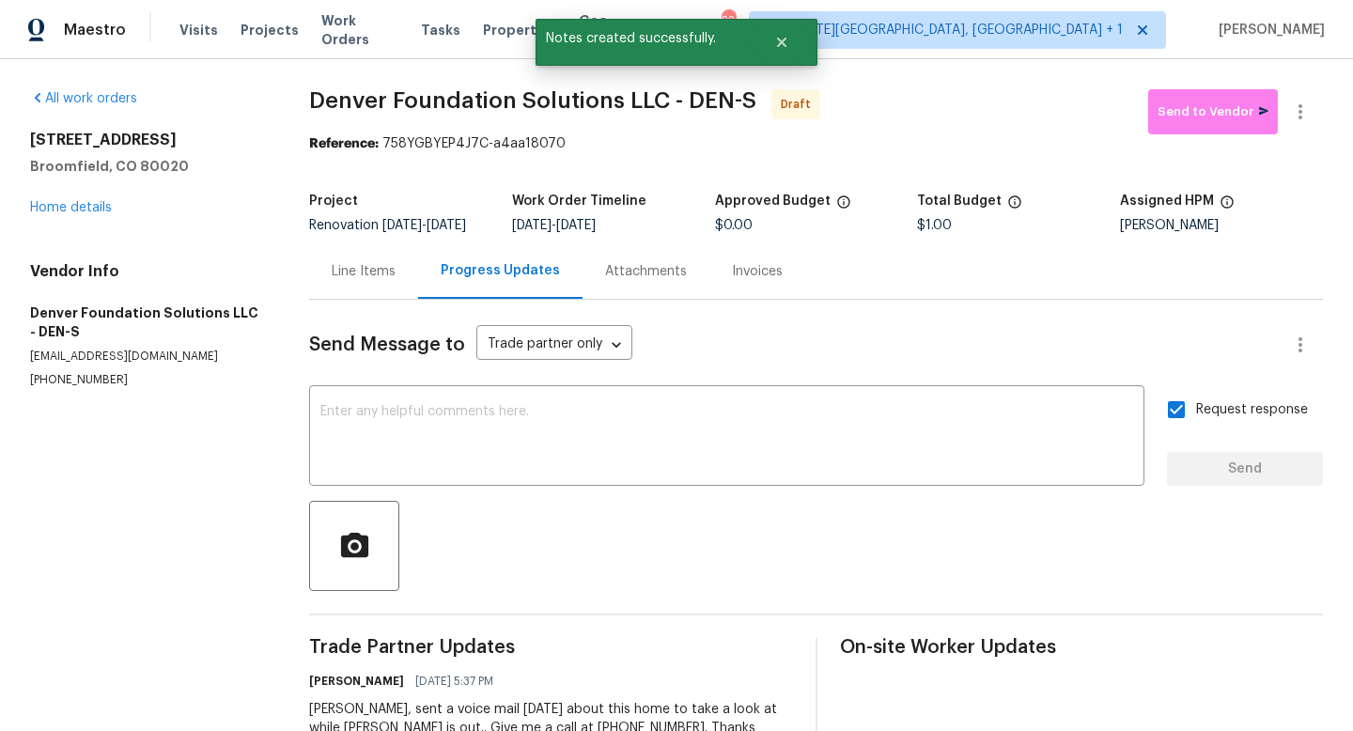
click at [86, 197] on div "[STREET_ADDRESS] Home details" at bounding box center [147, 174] width 234 height 86
click at [86, 203] on link "Home details" at bounding box center [71, 207] width 82 height 13
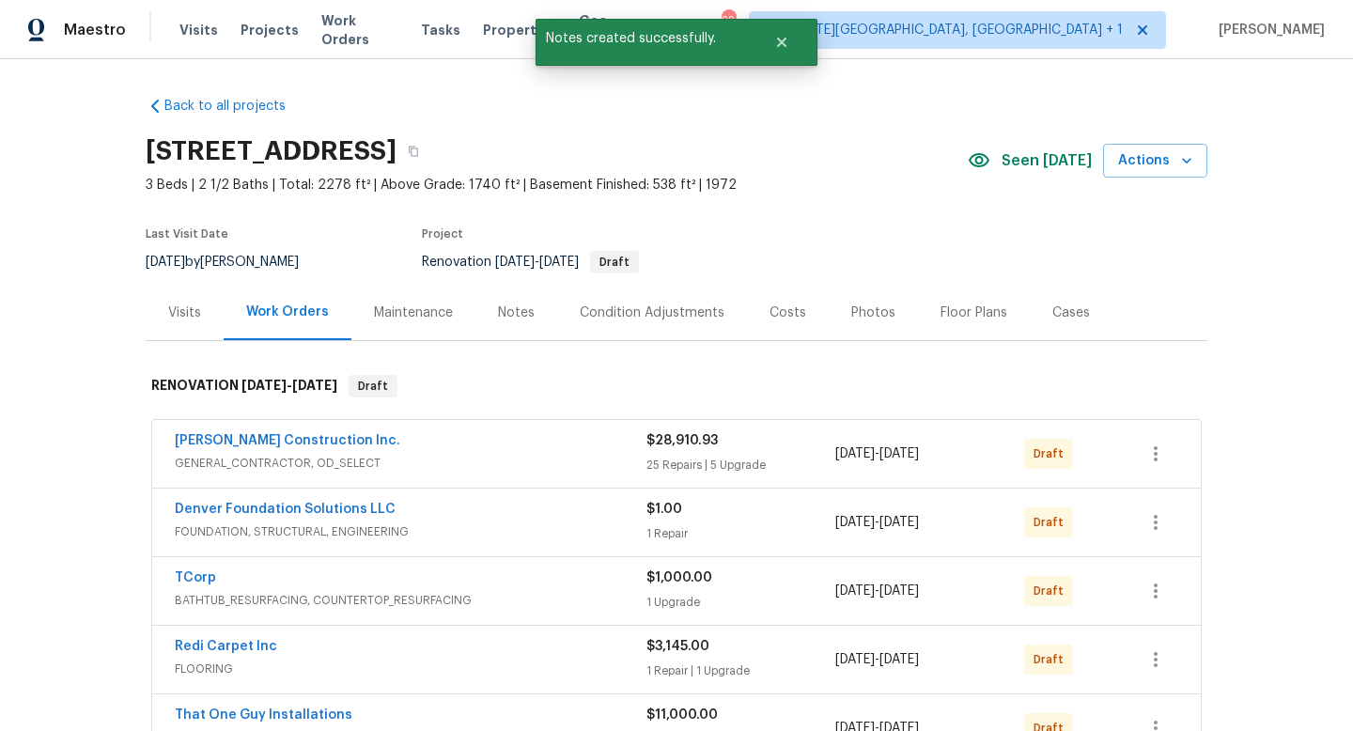
scroll to position [240, 0]
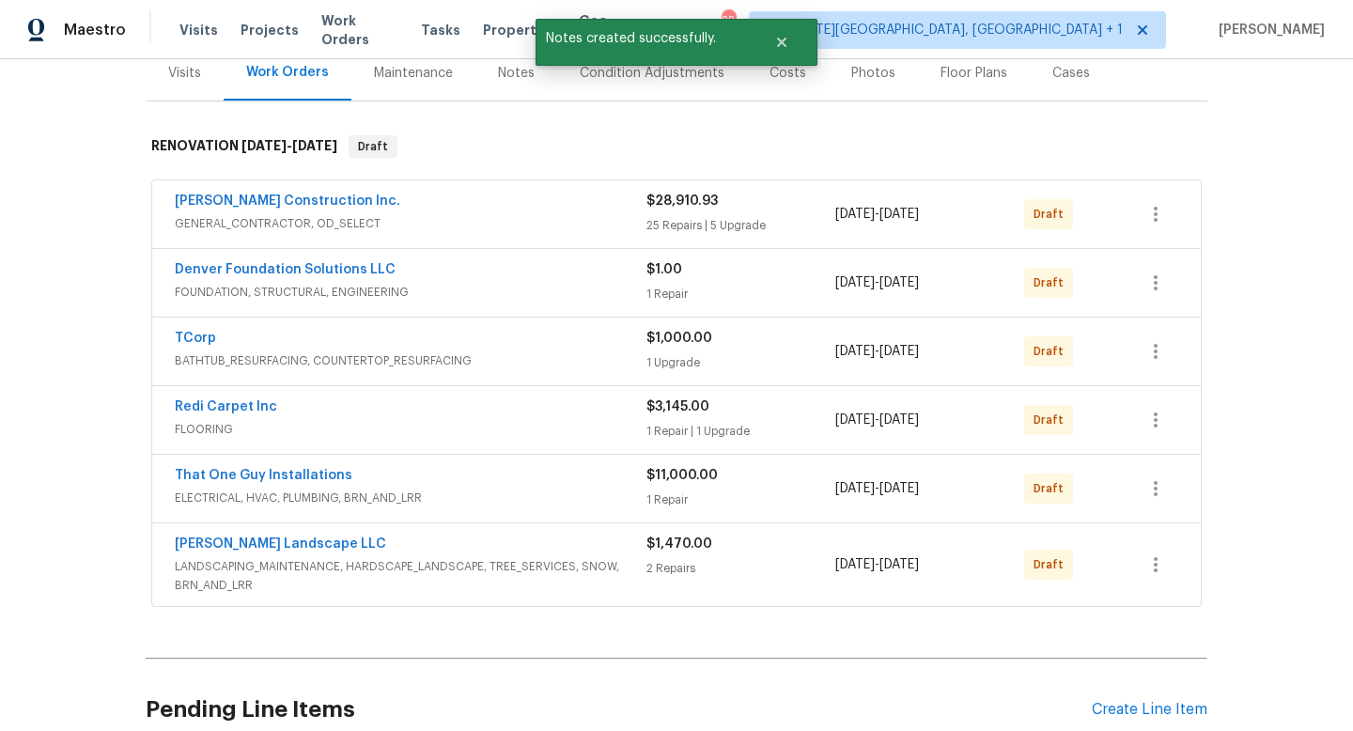
click at [774, 223] on div "25 Repairs | 5 Upgrade" at bounding box center [741, 225] width 189 height 19
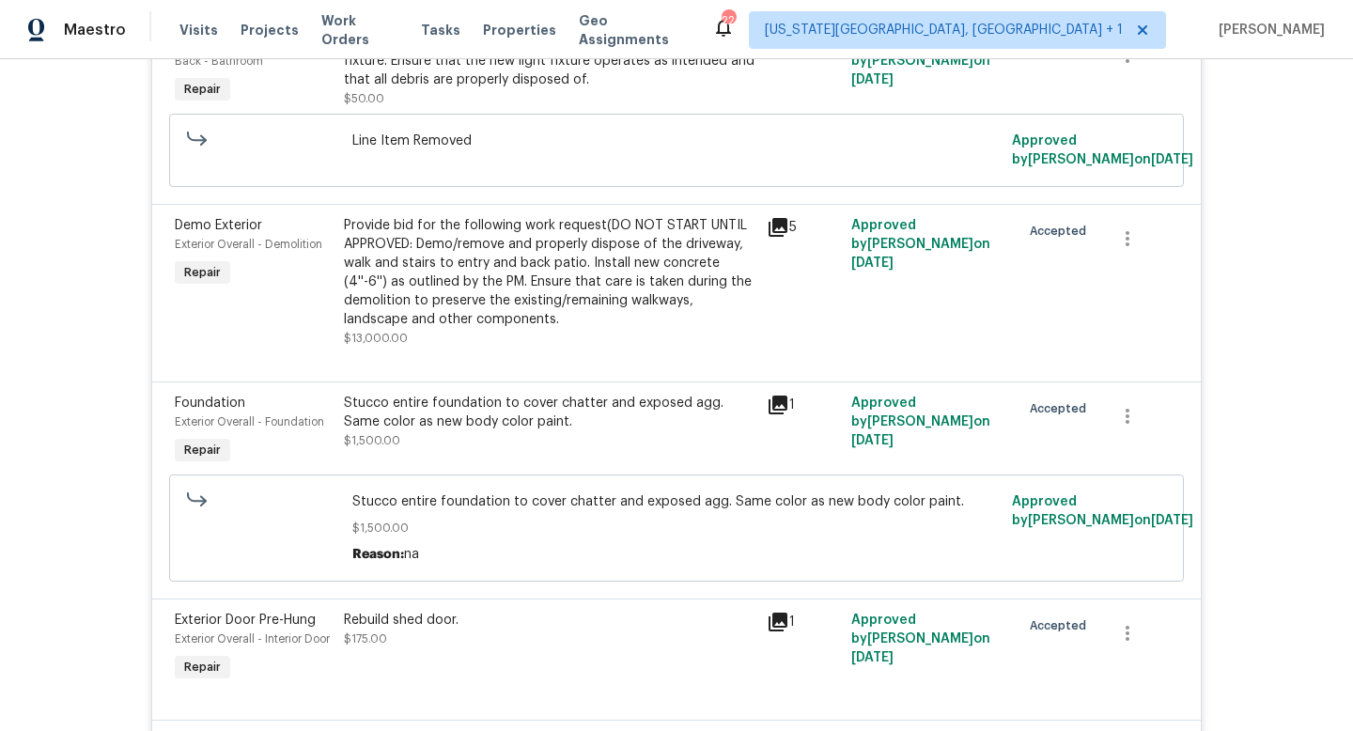
scroll to position [0, 0]
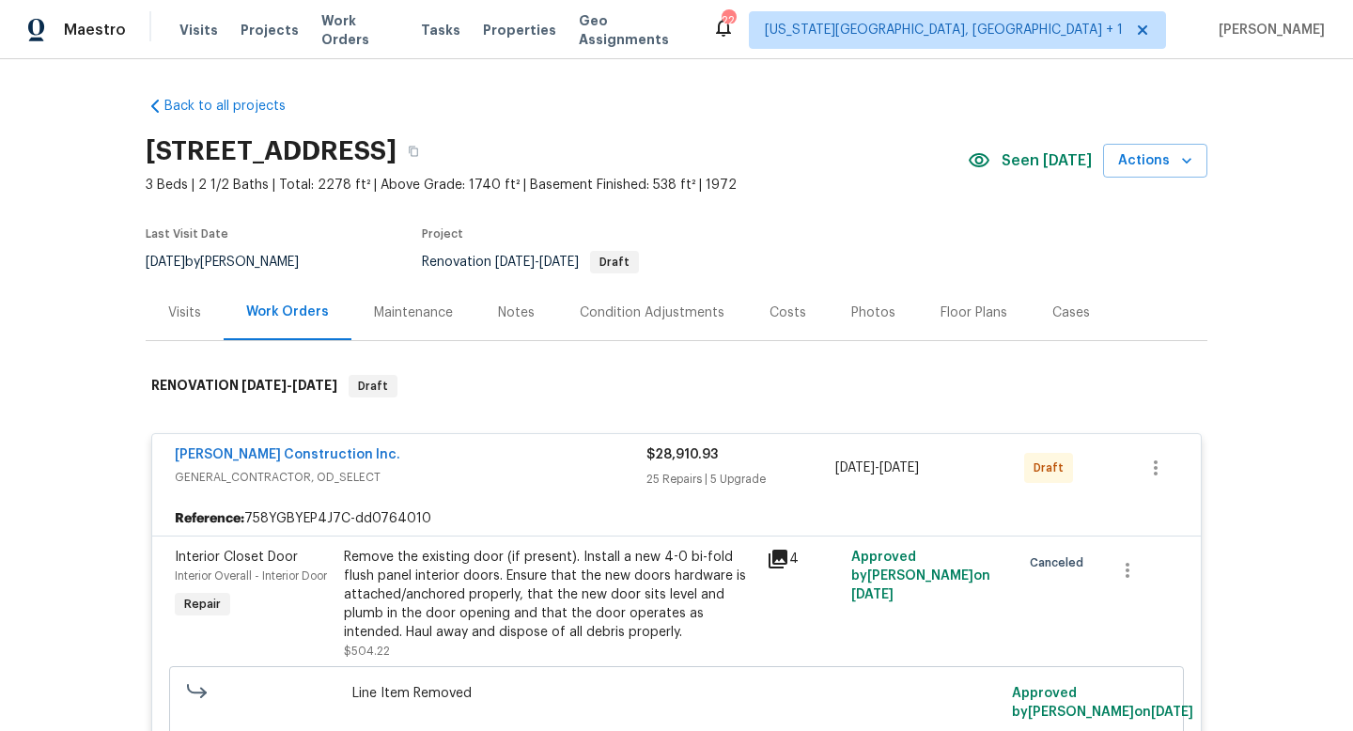
click at [454, 453] on div "[PERSON_NAME] Construction Inc." at bounding box center [411, 456] width 472 height 23
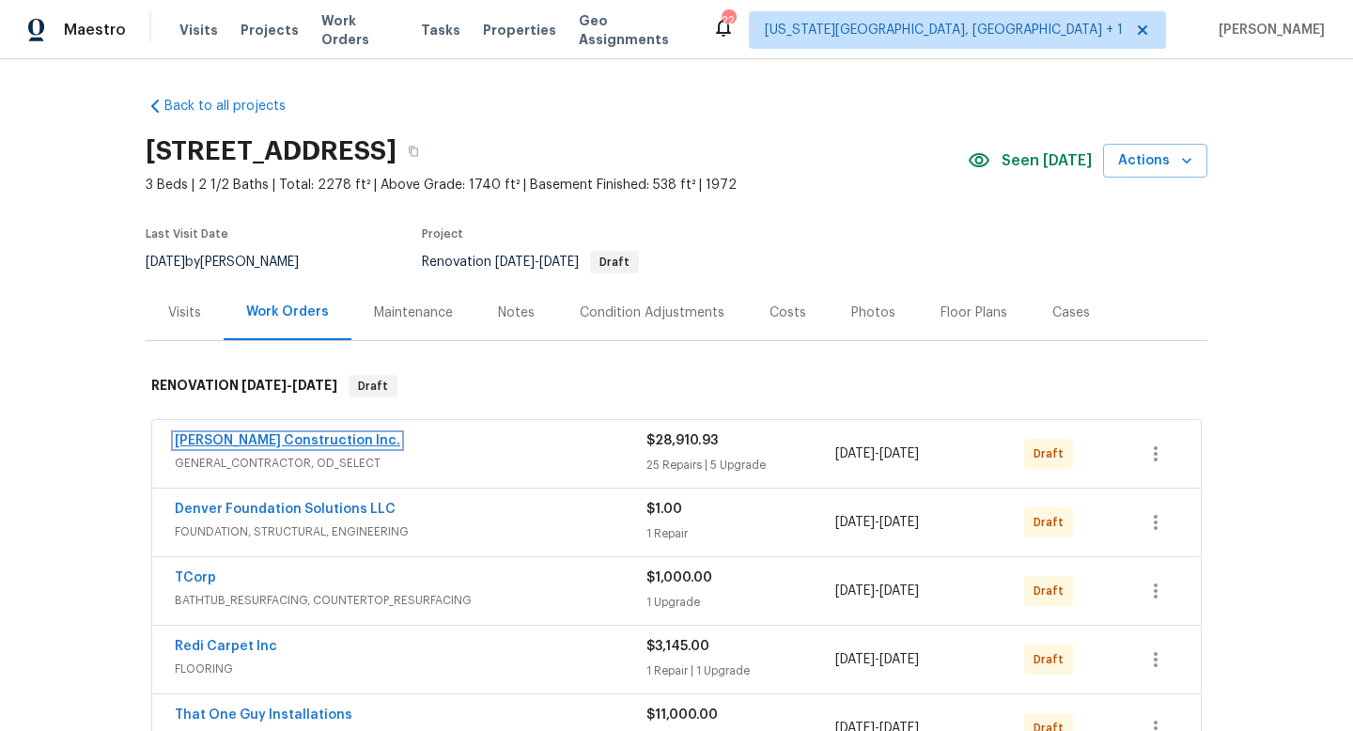
click at [278, 436] on link "Hanson Construction Inc." at bounding box center [288, 440] width 226 height 13
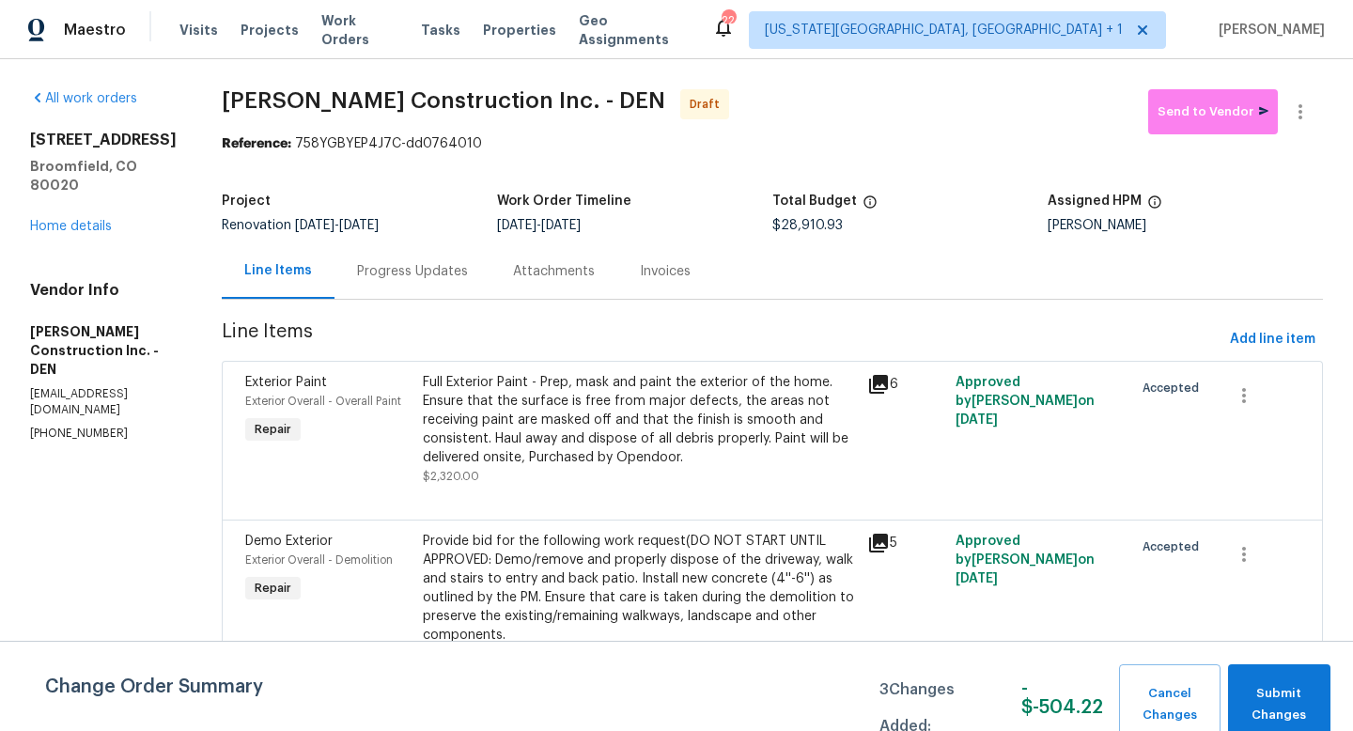
click at [426, 273] on div "Progress Updates" at bounding box center [412, 271] width 111 height 19
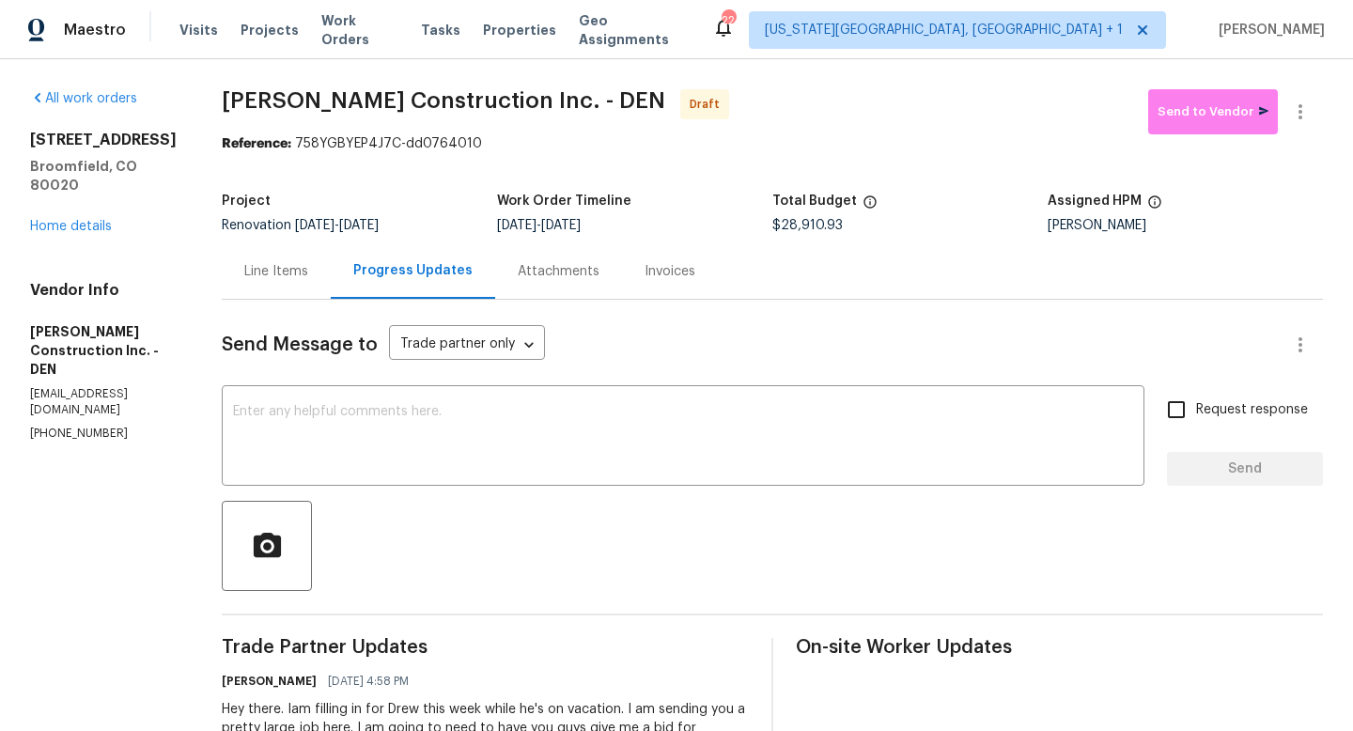
click at [285, 277] on div "Line Items" at bounding box center [276, 271] width 64 height 19
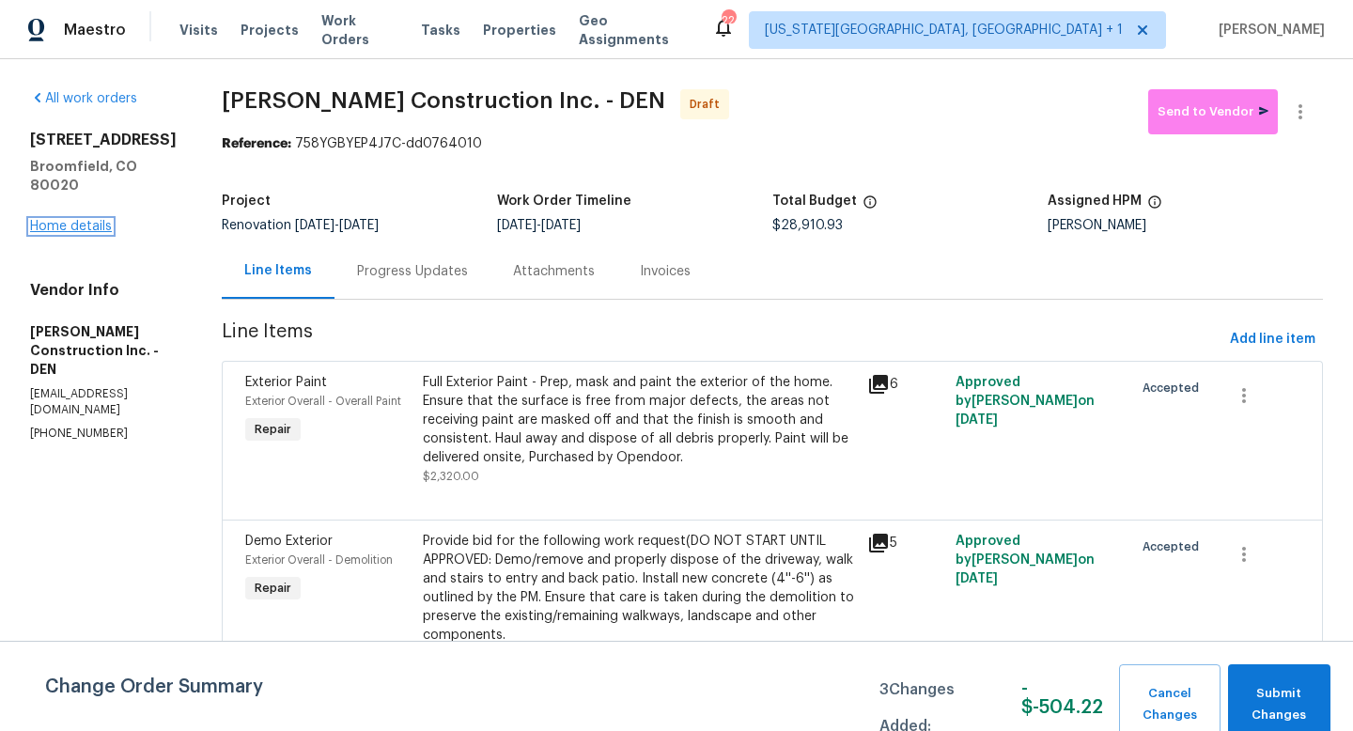
click at [85, 220] on link "Home details" at bounding box center [71, 226] width 82 height 13
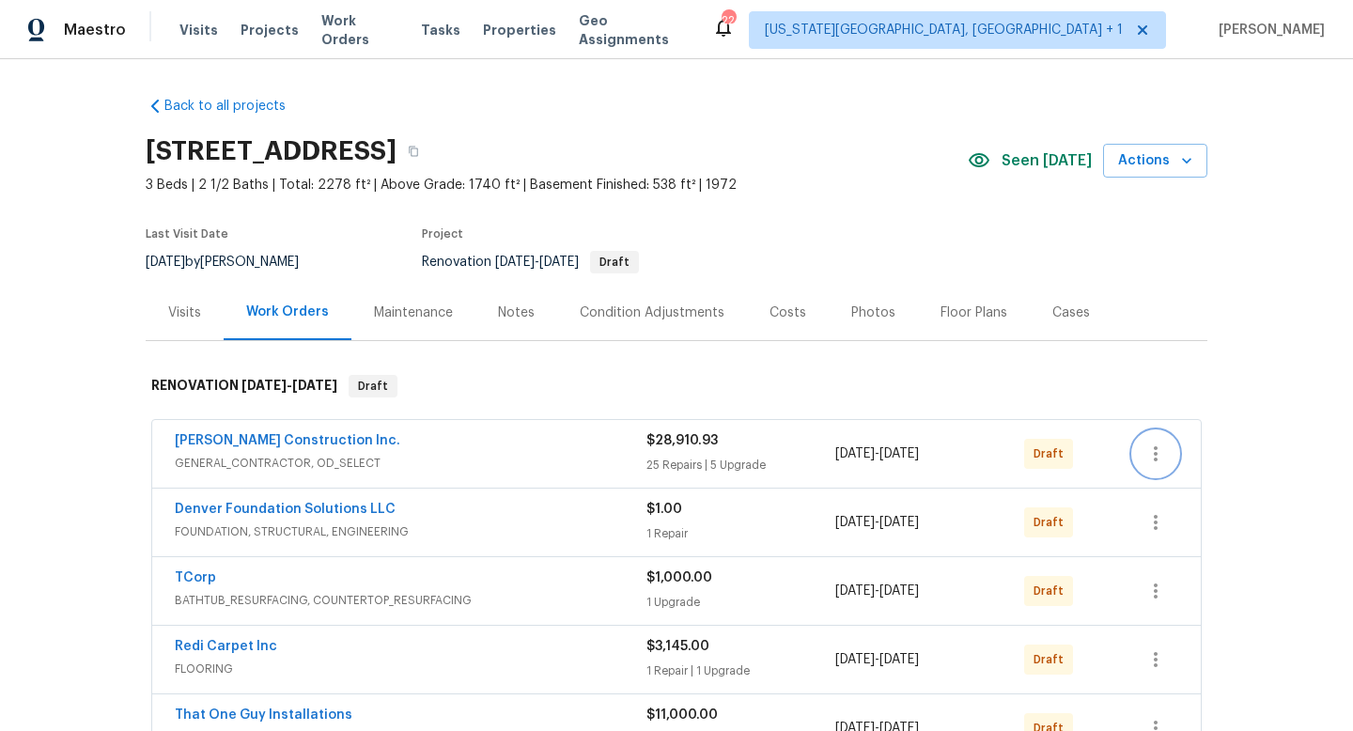
click at [1155, 455] on icon "button" at bounding box center [1156, 453] width 4 height 15
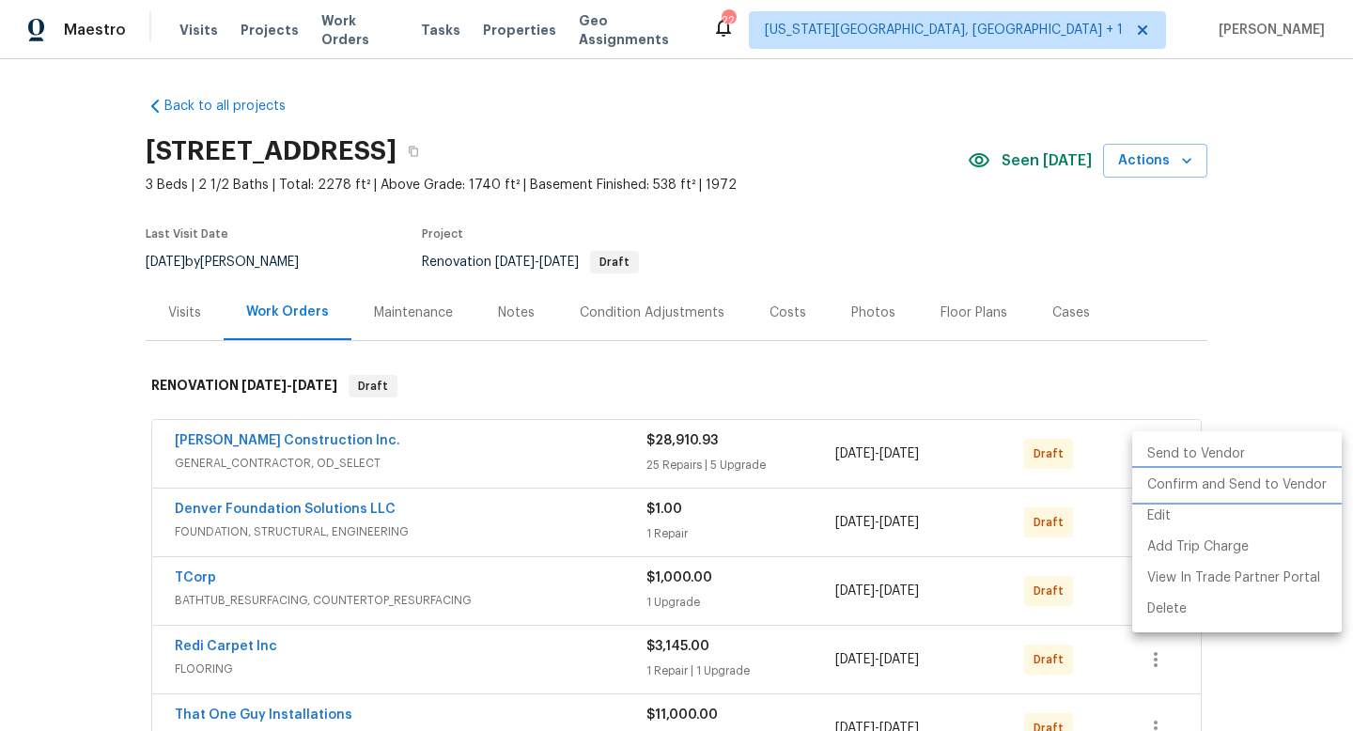
click at [1162, 486] on li "Confirm and Send to Vendor" at bounding box center [1237, 485] width 210 height 31
click at [1107, 509] on div at bounding box center [676, 365] width 1353 height 731
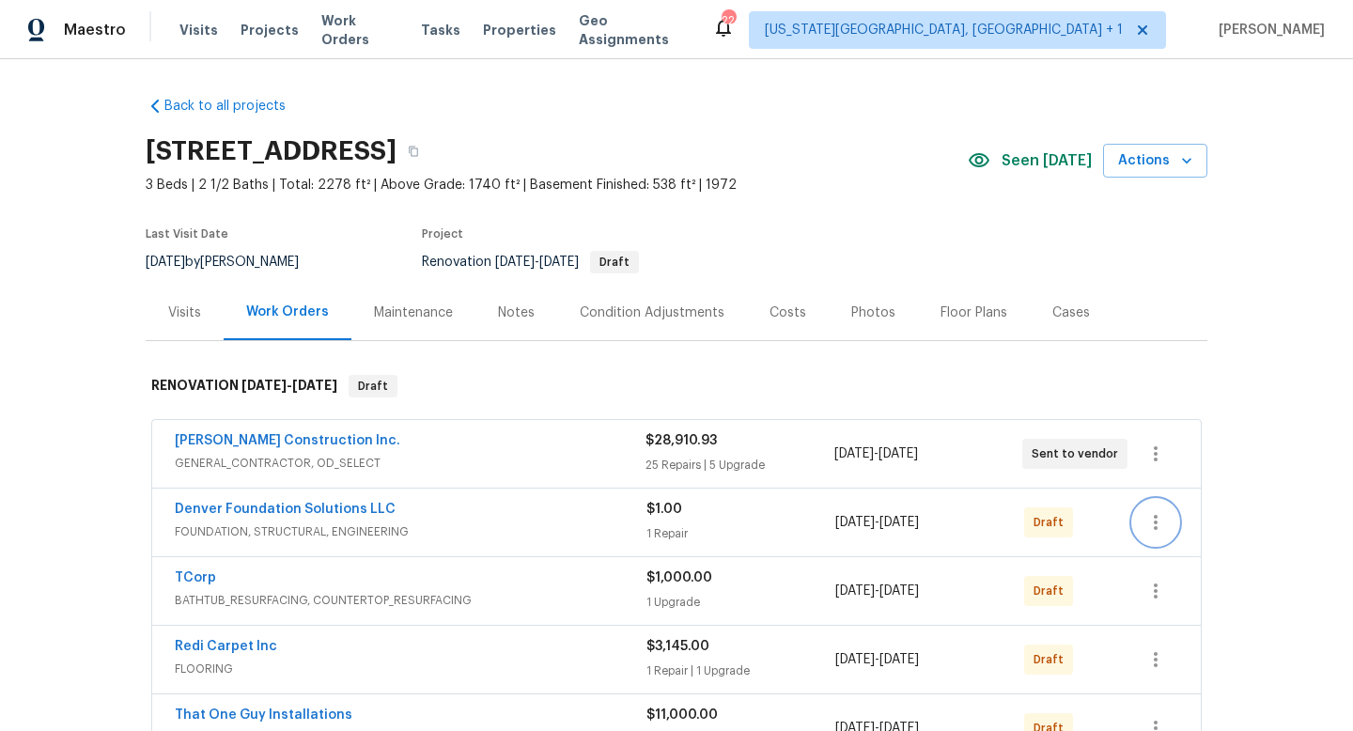
click at [1159, 523] on icon "button" at bounding box center [1156, 522] width 23 height 23
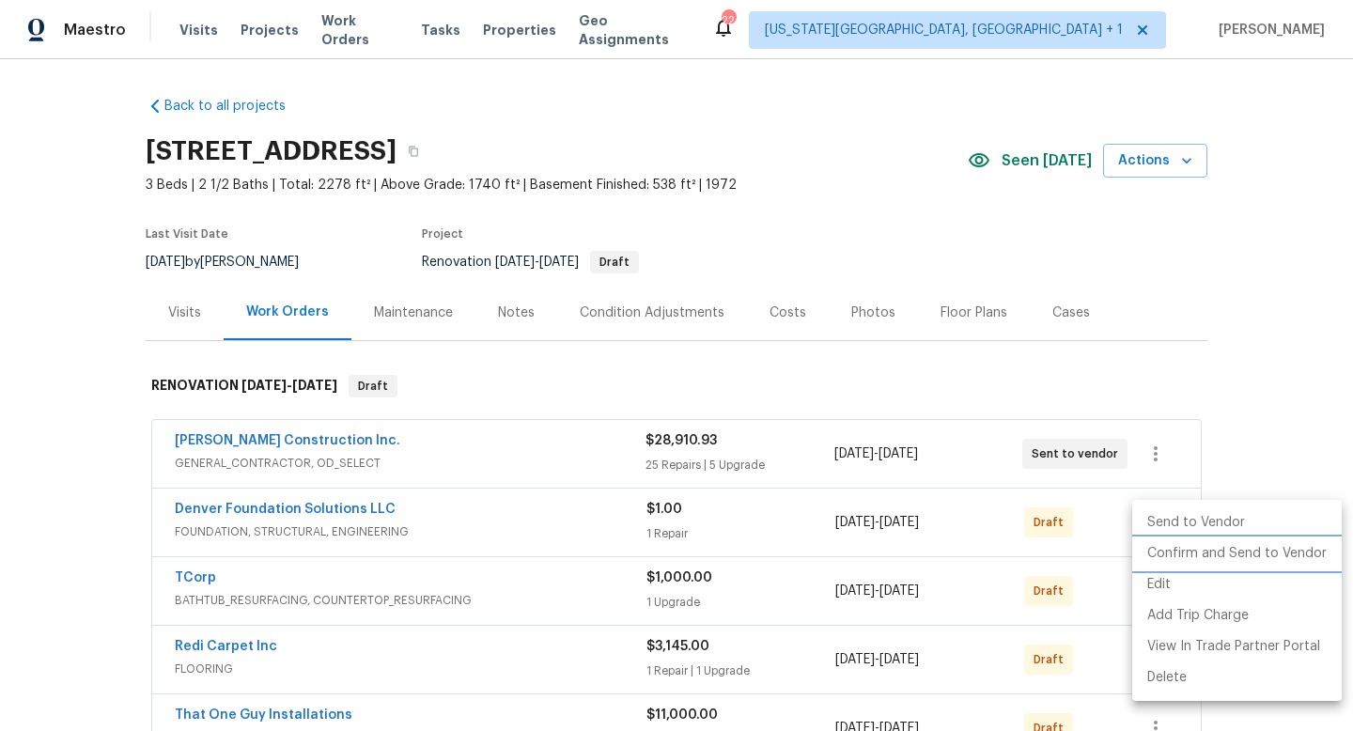
click at [1160, 554] on li "Confirm and Send to Vendor" at bounding box center [1237, 553] width 210 height 31
click at [1106, 585] on div at bounding box center [676, 365] width 1353 height 731
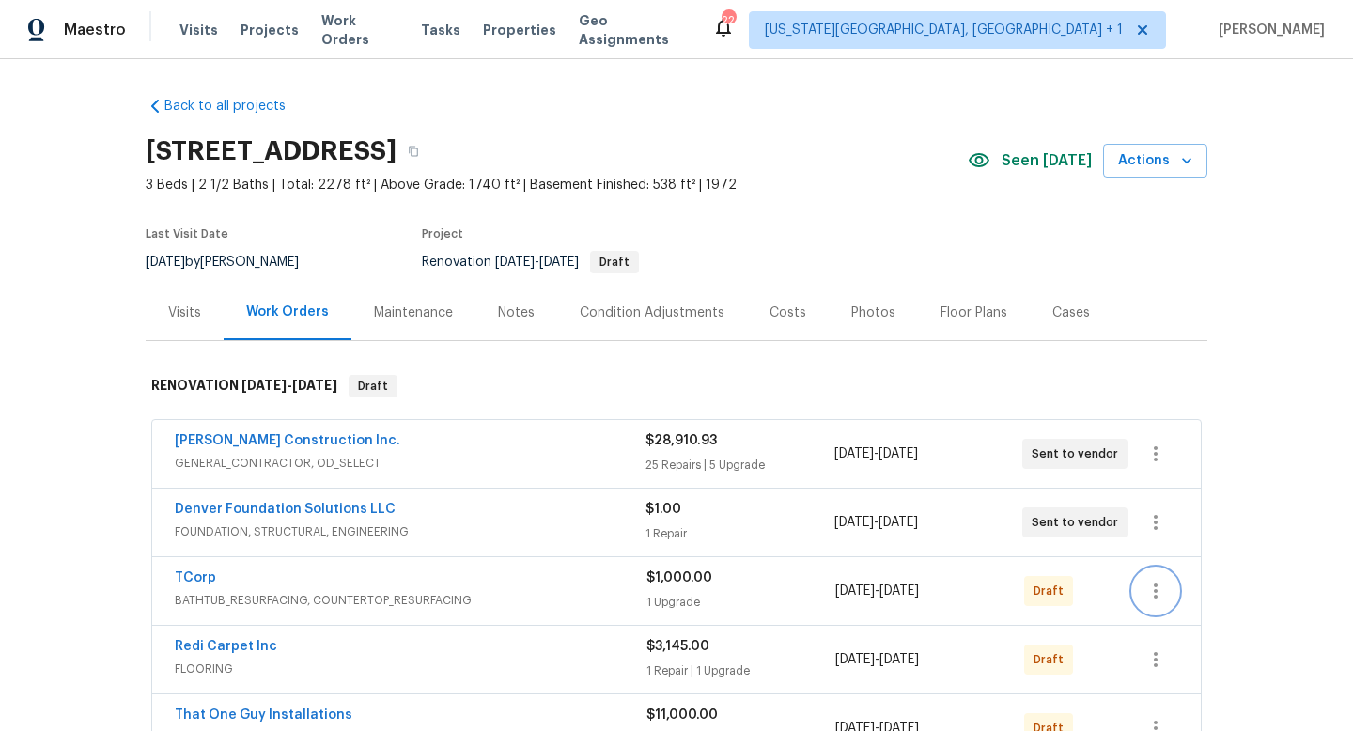
click at [1160, 585] on icon "button" at bounding box center [1156, 591] width 23 height 23
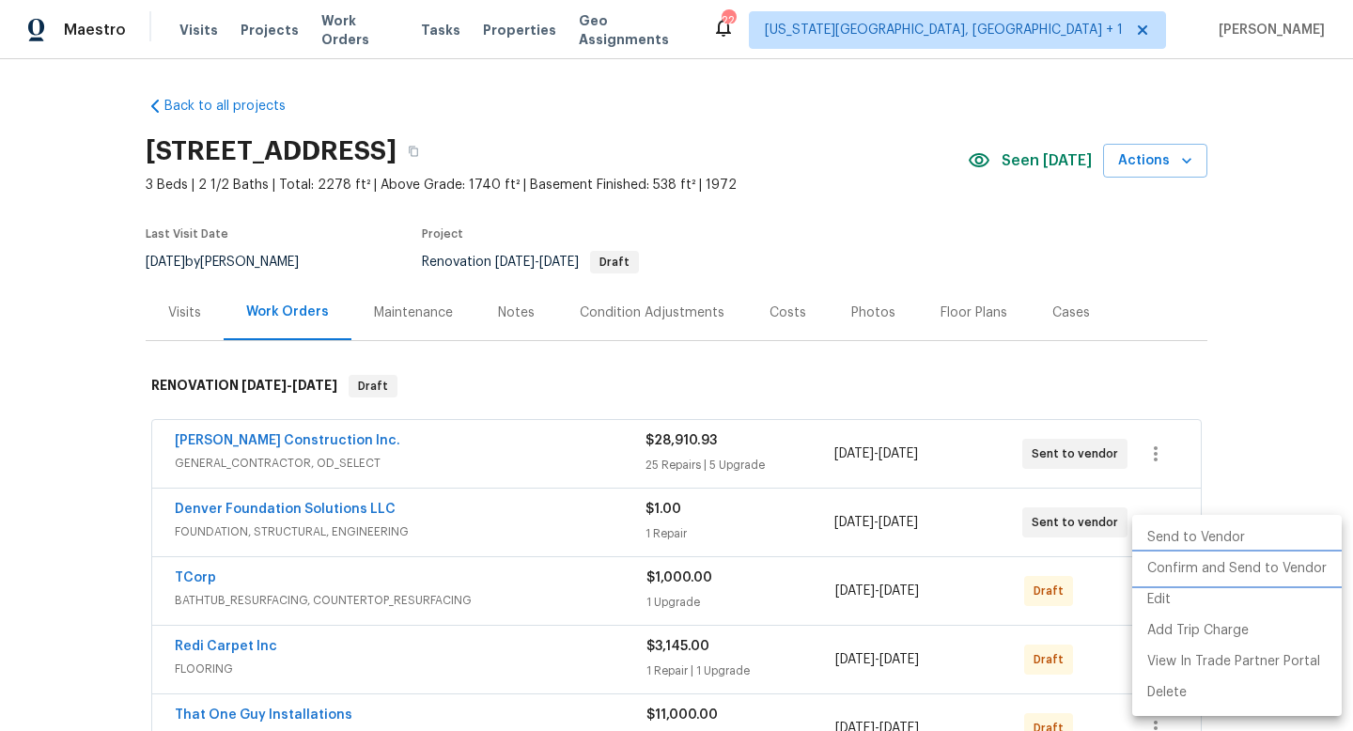
click at [1165, 568] on li "Confirm and Send to Vendor" at bounding box center [1237, 569] width 210 height 31
click at [1090, 615] on div at bounding box center [676, 365] width 1353 height 731
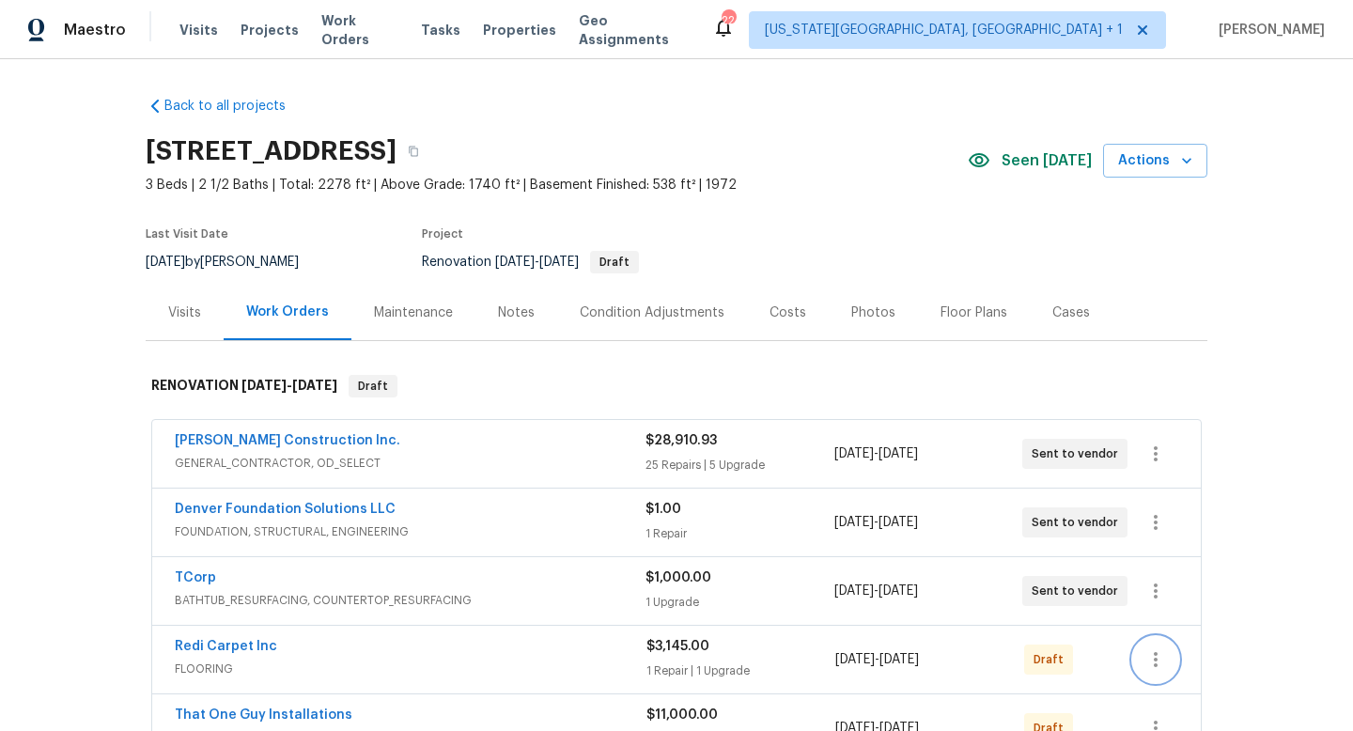
click at [1156, 663] on icon "button" at bounding box center [1156, 659] width 4 height 15
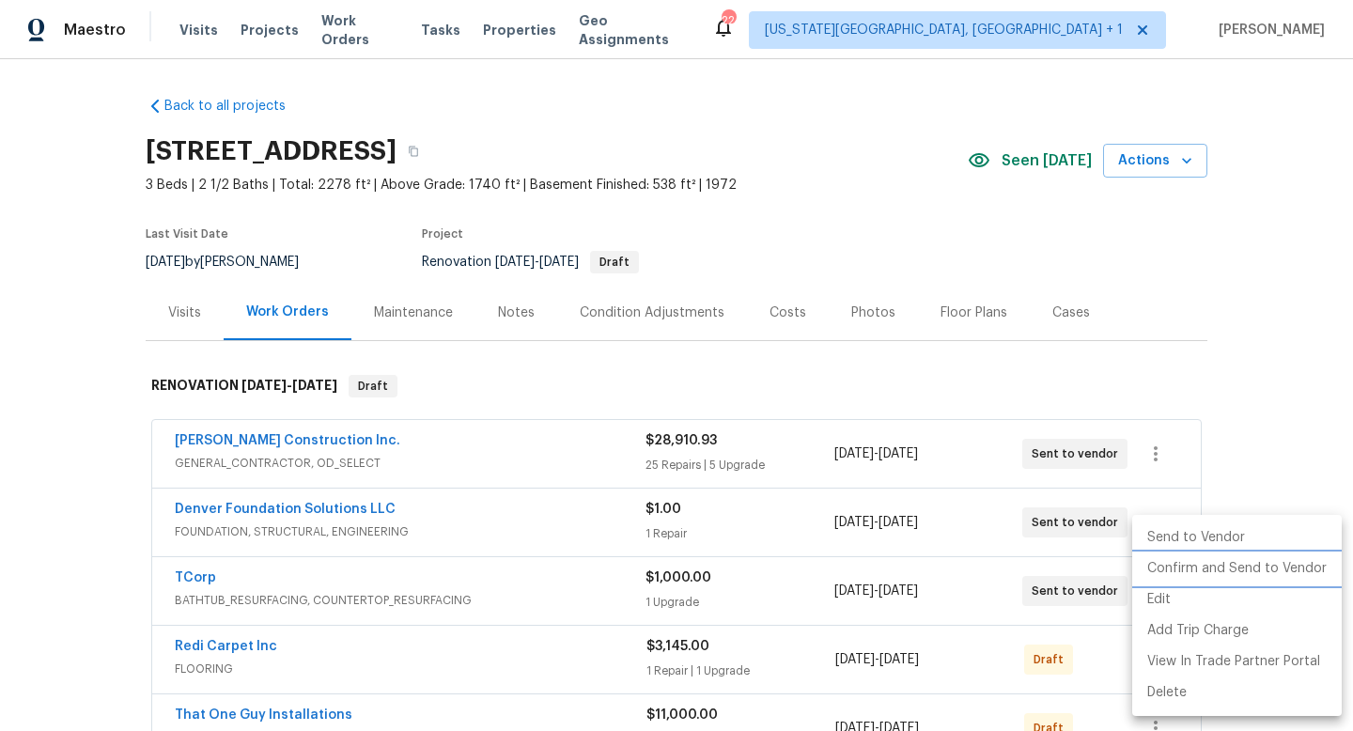
click at [1165, 565] on li "Confirm and Send to Vendor" at bounding box center [1237, 569] width 210 height 31
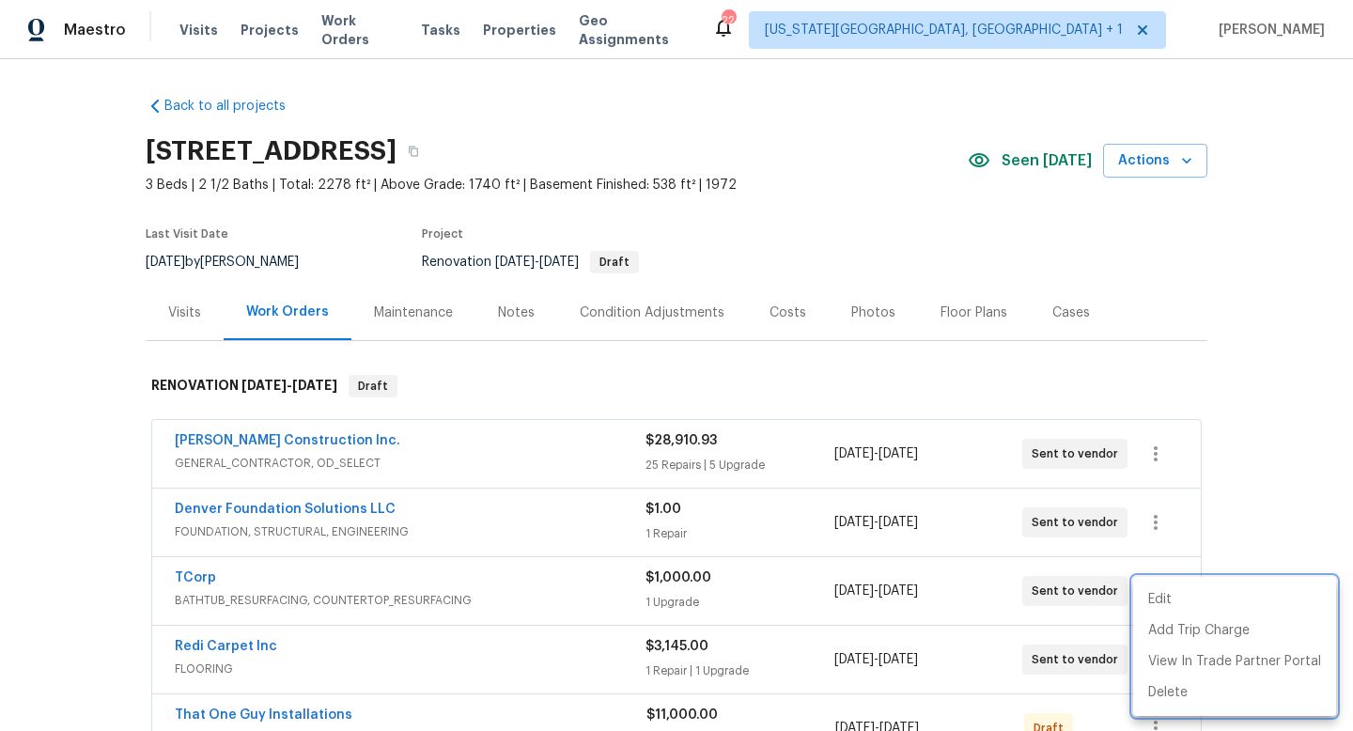
click at [1077, 655] on div at bounding box center [676, 365] width 1353 height 731
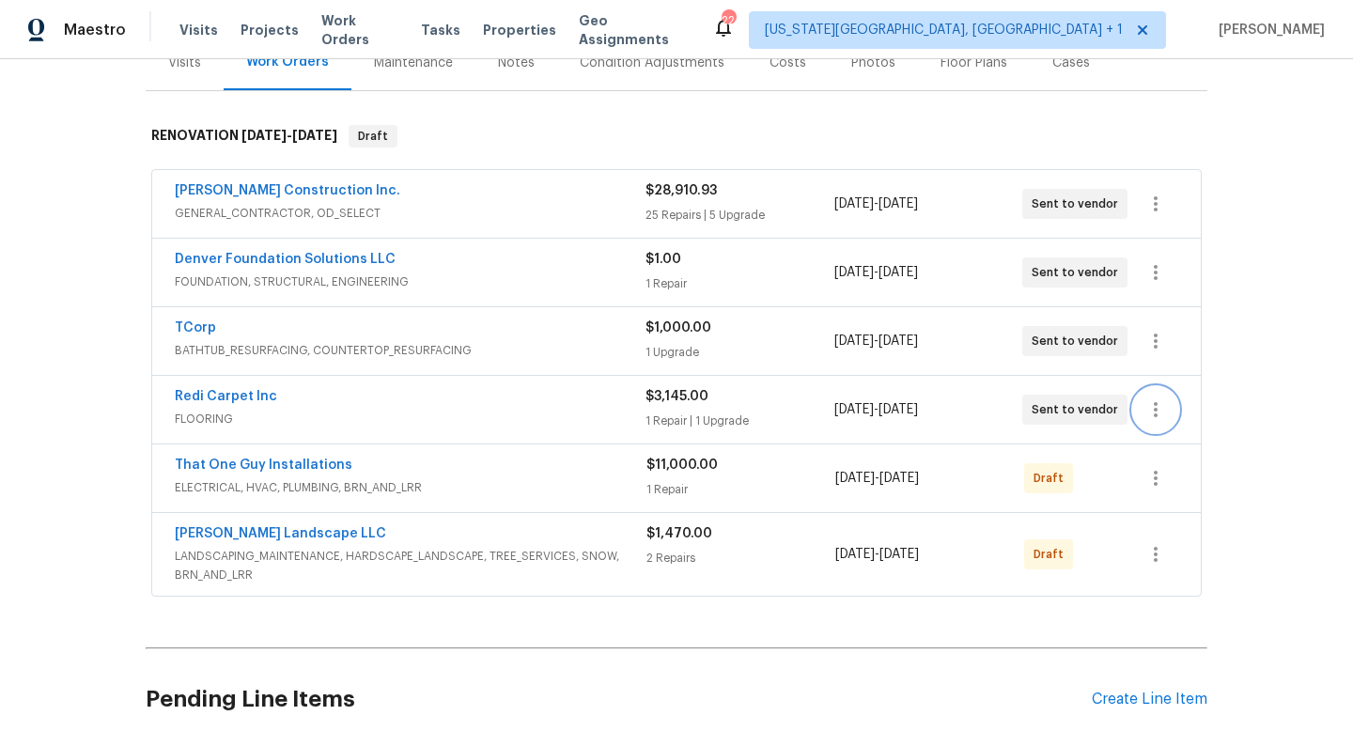
scroll to position [275, 0]
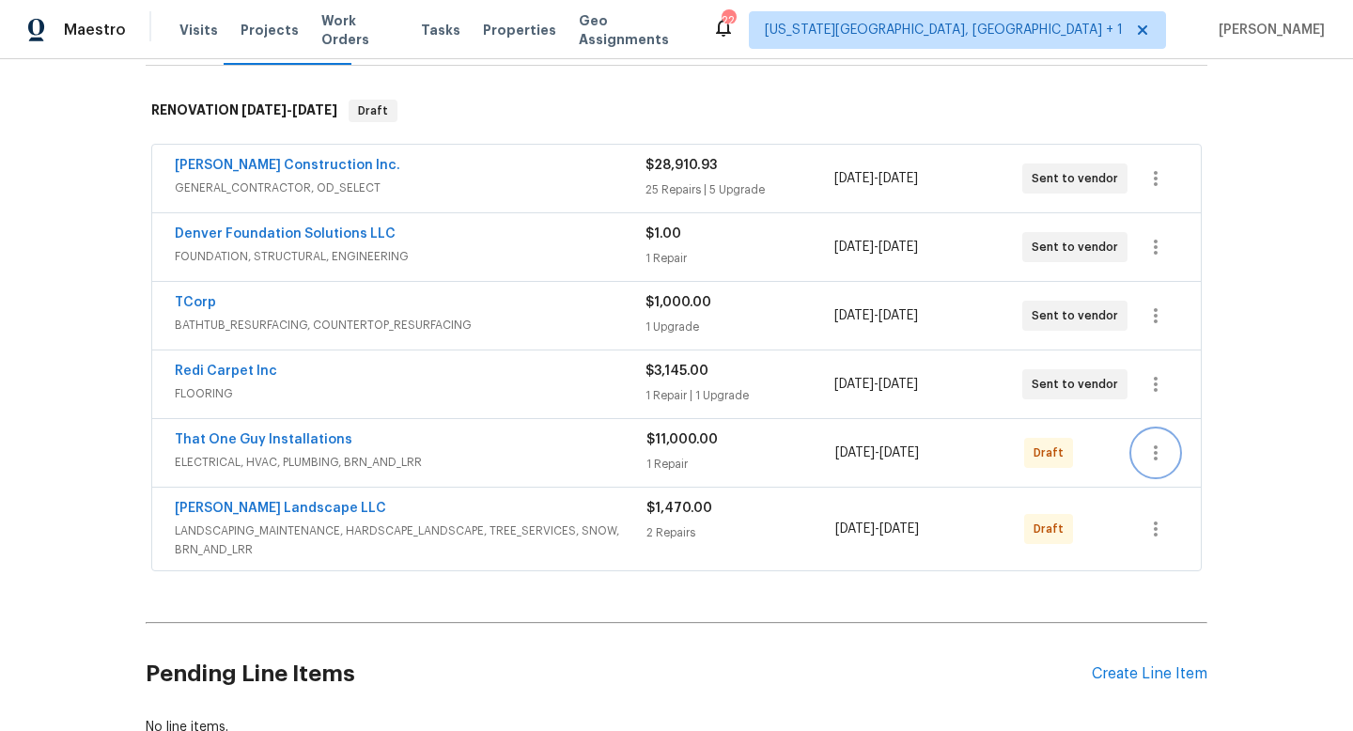
click at [1163, 454] on icon "button" at bounding box center [1156, 453] width 23 height 23
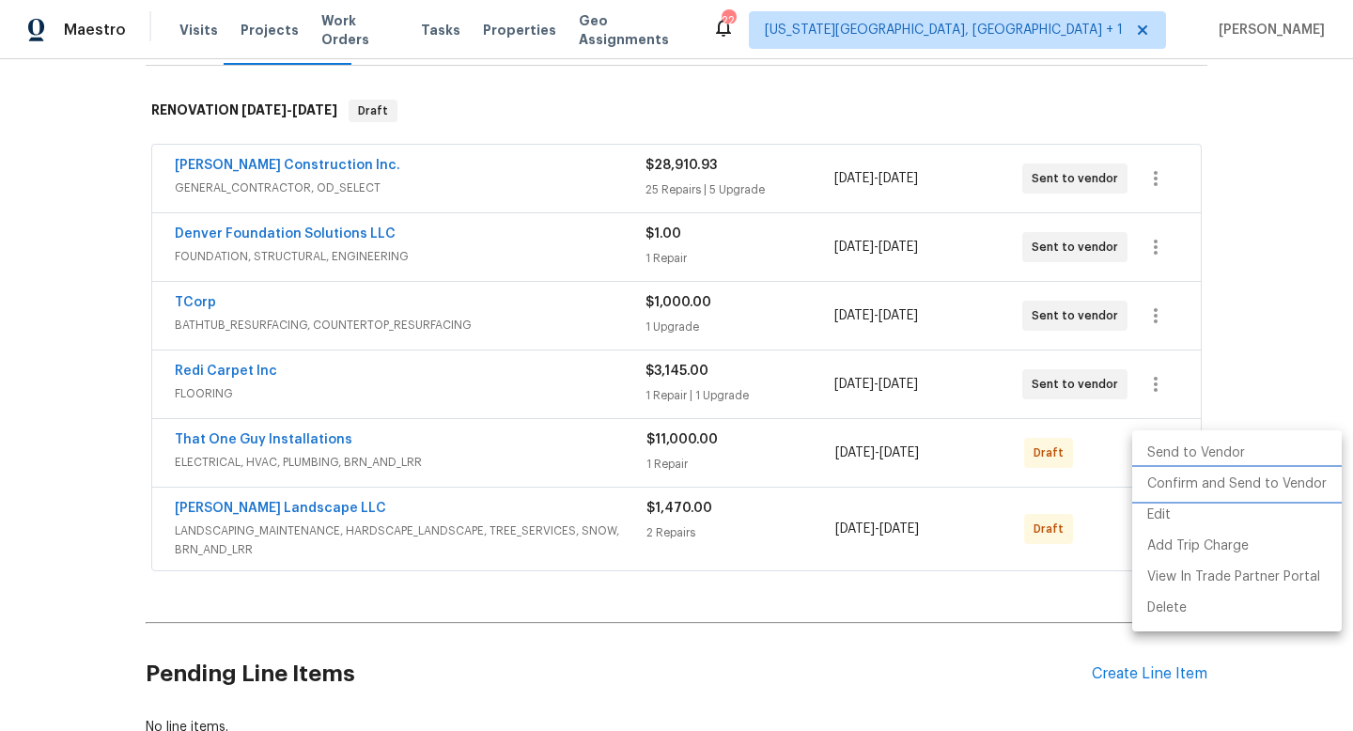
click at [1157, 495] on li "Confirm and Send to Vendor" at bounding box center [1237, 484] width 210 height 31
click at [1090, 546] on div at bounding box center [676, 365] width 1353 height 731
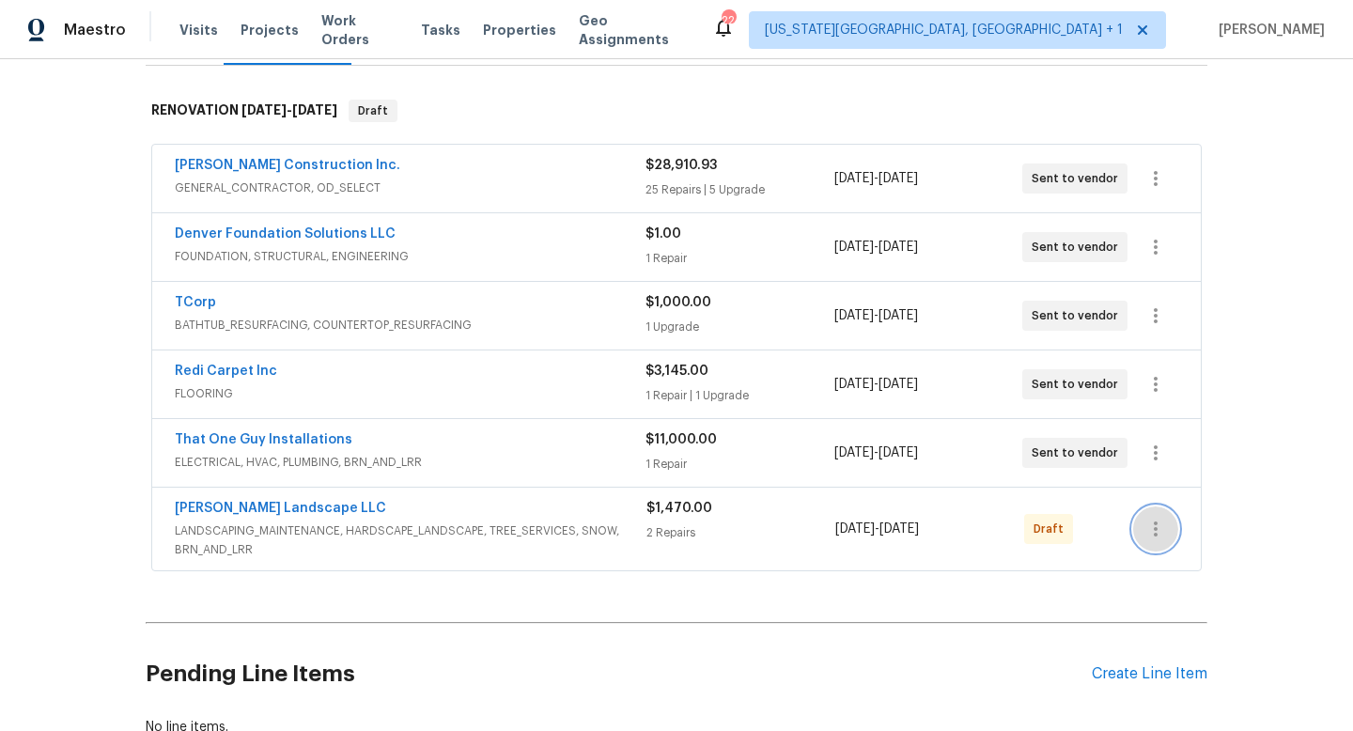
click at [1154, 538] on icon "button" at bounding box center [1156, 529] width 23 height 23
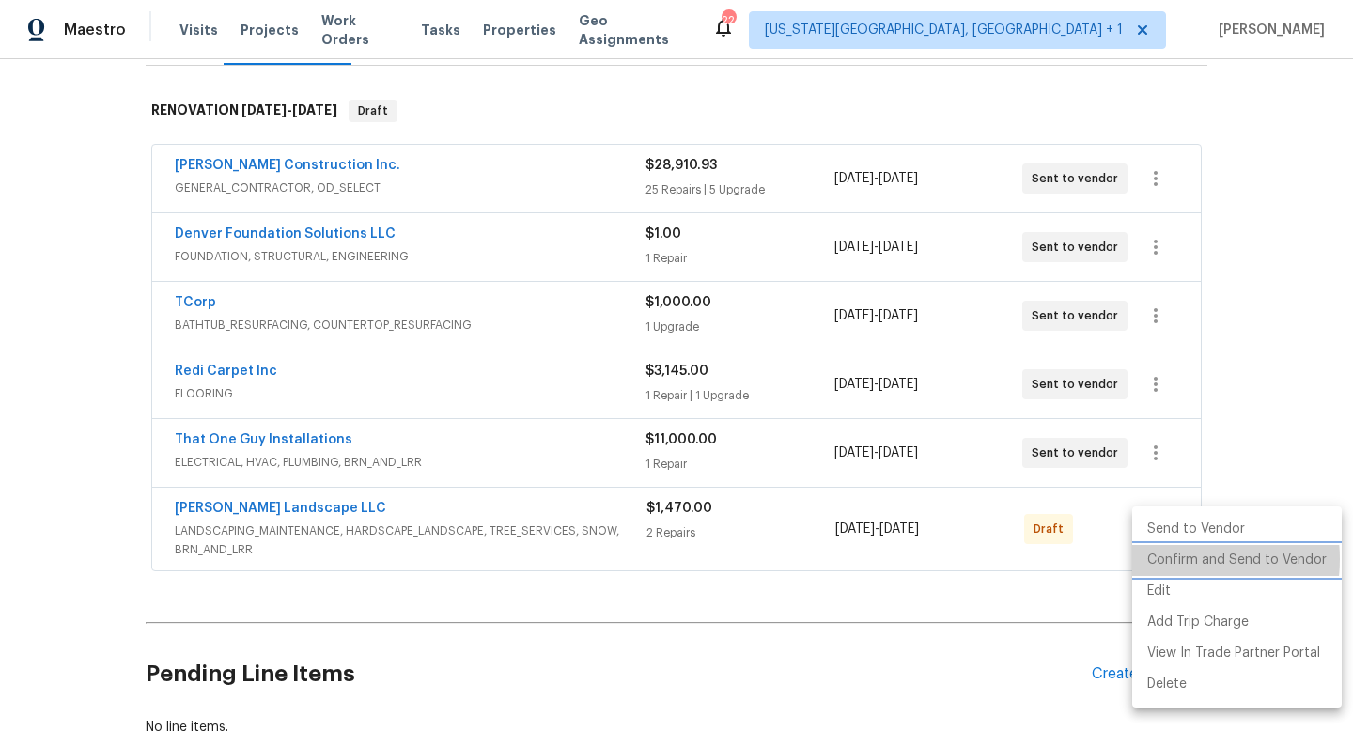
click at [1165, 559] on li "Confirm and Send to Vendor" at bounding box center [1237, 560] width 210 height 31
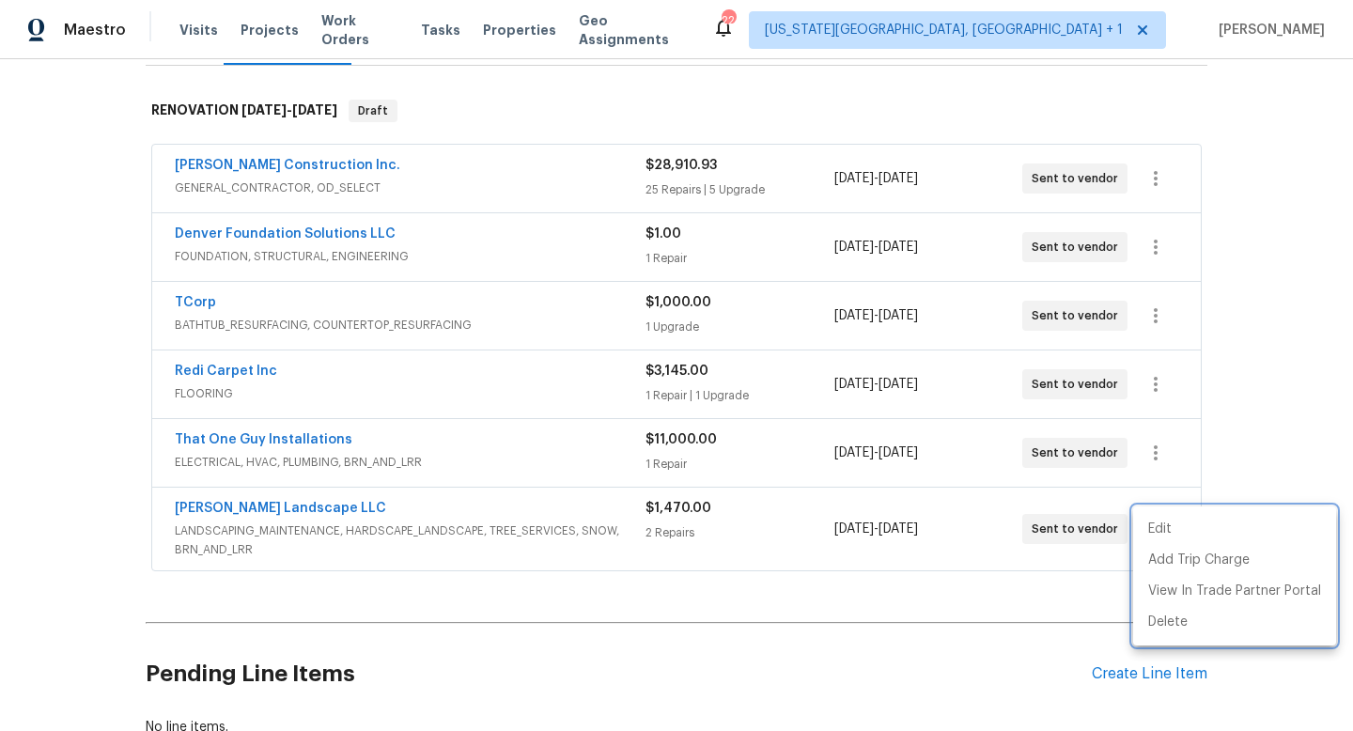
click at [281, 437] on div at bounding box center [676, 365] width 1353 height 731
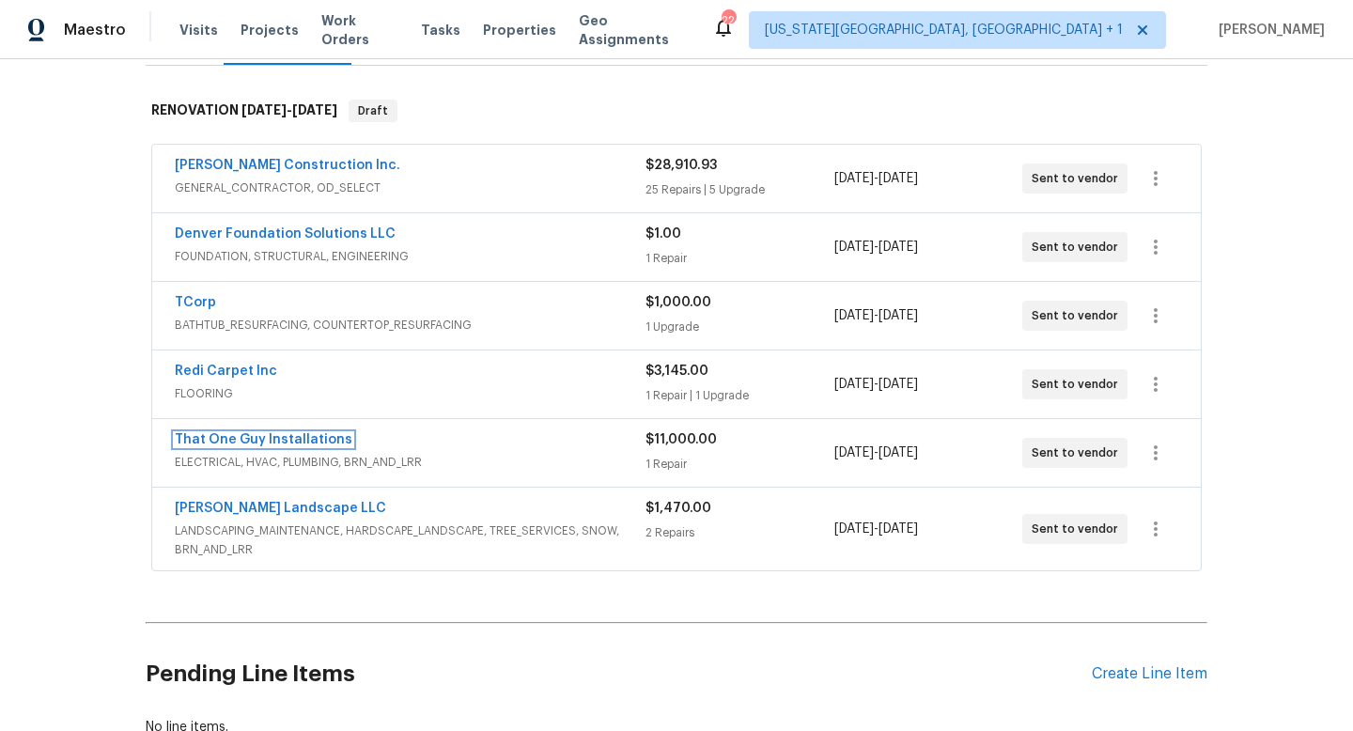
click at [281, 437] on link "That One Guy Installations" at bounding box center [264, 439] width 178 height 13
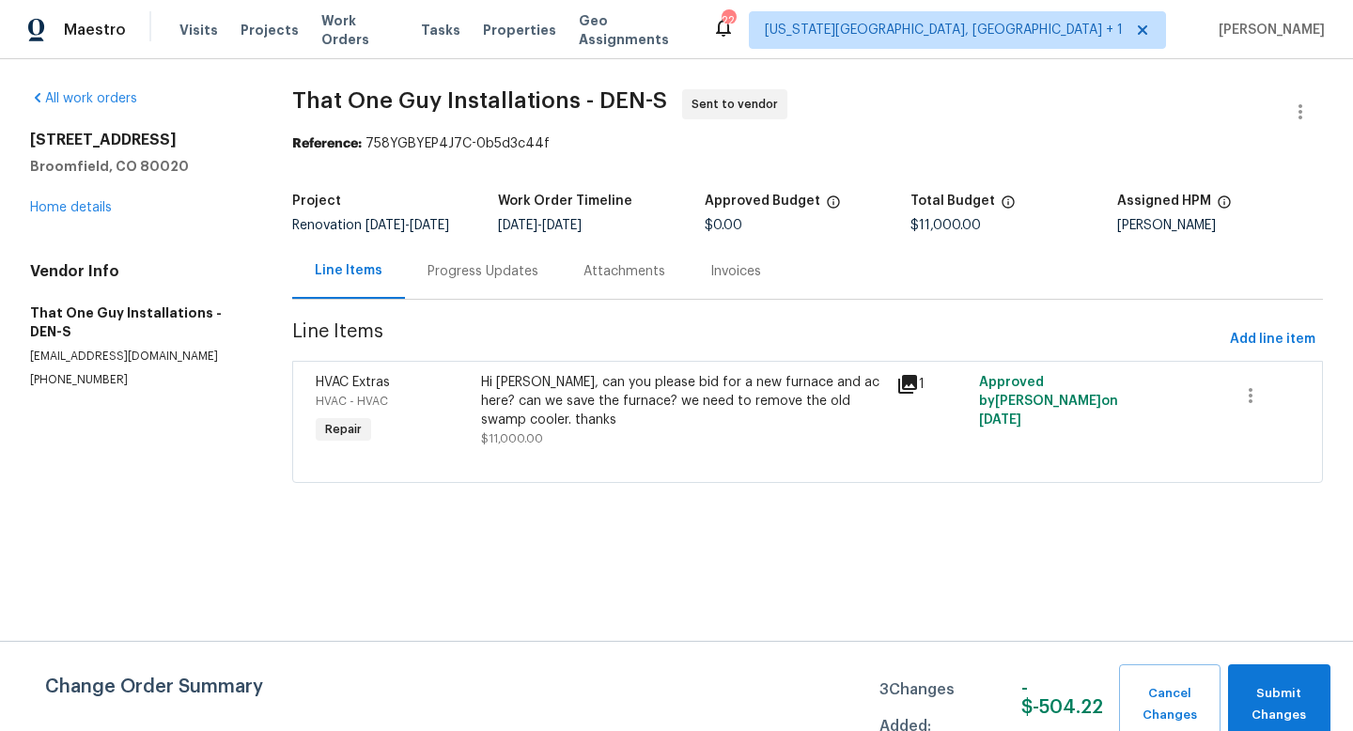
click at [486, 263] on div "Progress Updates" at bounding box center [483, 270] width 156 height 55
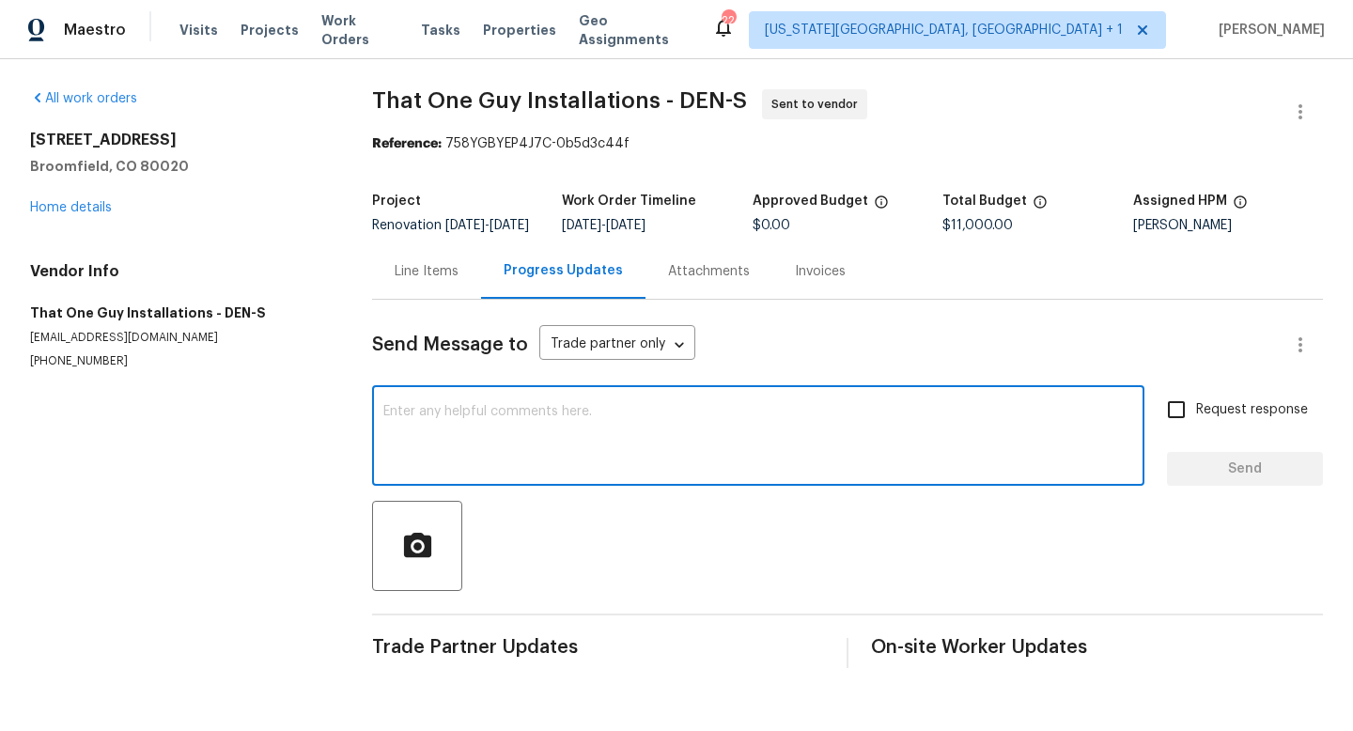
click at [495, 440] on textarea at bounding box center [758, 438] width 750 height 66
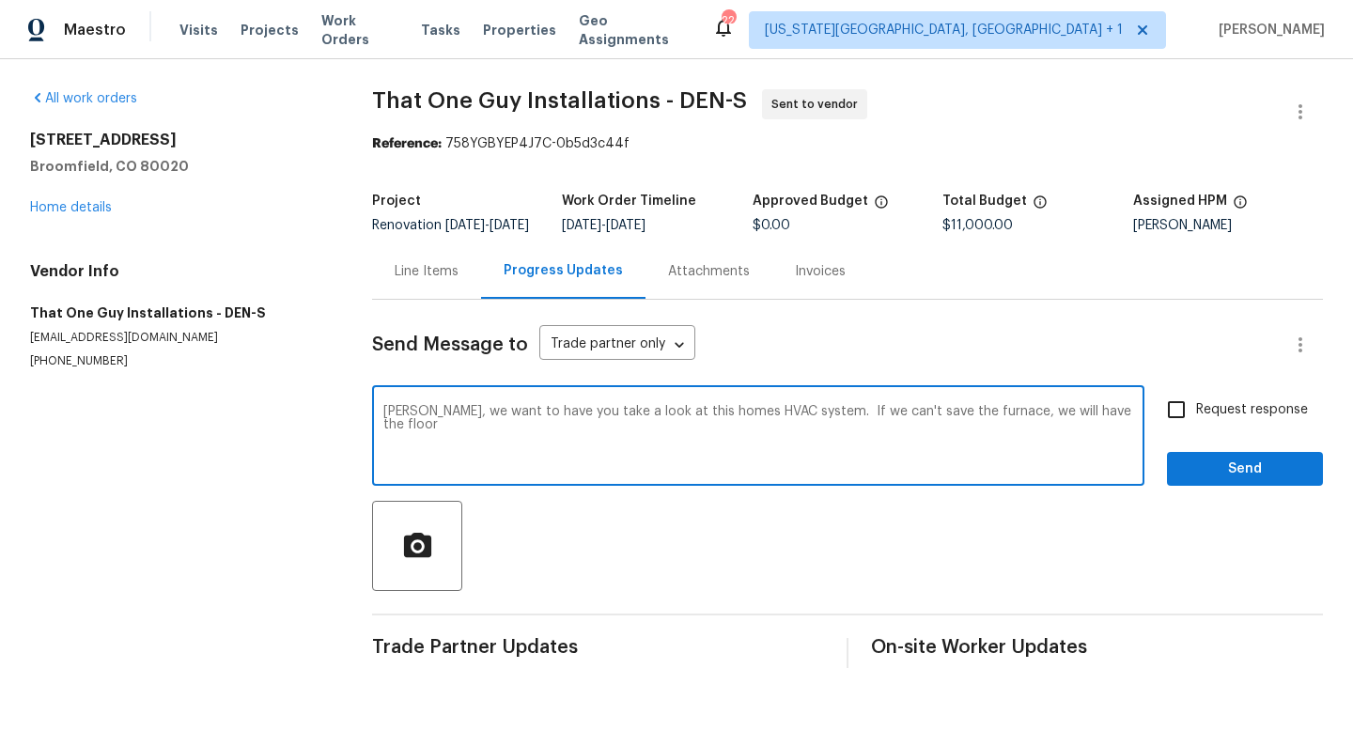
click at [1107, 426] on textarea "Matt, we want to have you take a look at this homes HVAC system. If we can't sa…" at bounding box center [758, 438] width 750 height 66
type textarea "Matt, we want to have you take a look at this homes HVAC system. If we can't sa…"
click at [1188, 426] on input "Request response" at bounding box center [1176, 409] width 39 height 39
checkbox input "true"
click at [843, 445] on textarea "Matt, we want to have you take a look at this homes HVAC system. If we can't sa…" at bounding box center [758, 438] width 750 height 66
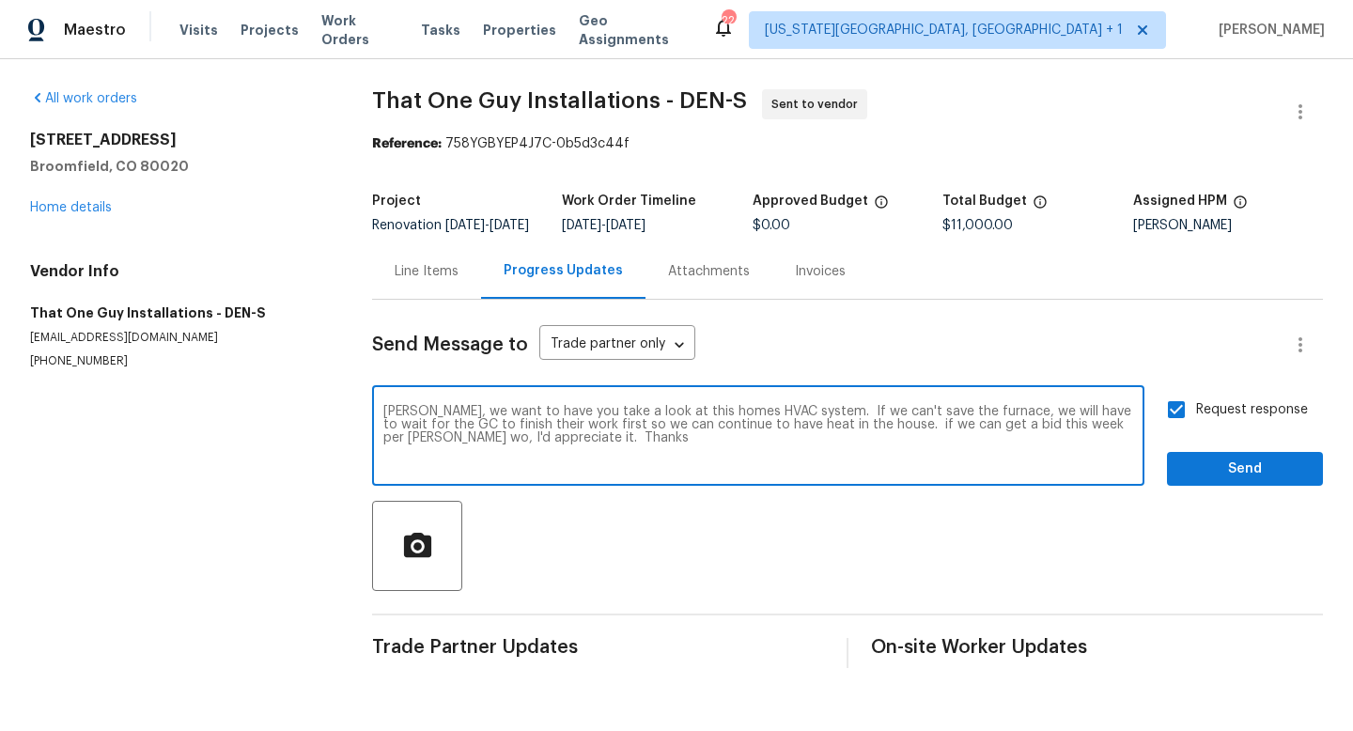
type textarea "Matt, we want to have you take a look at this homes HVAC system. If we can't sa…"
click at [1238, 478] on span "Send" at bounding box center [1245, 469] width 126 height 23
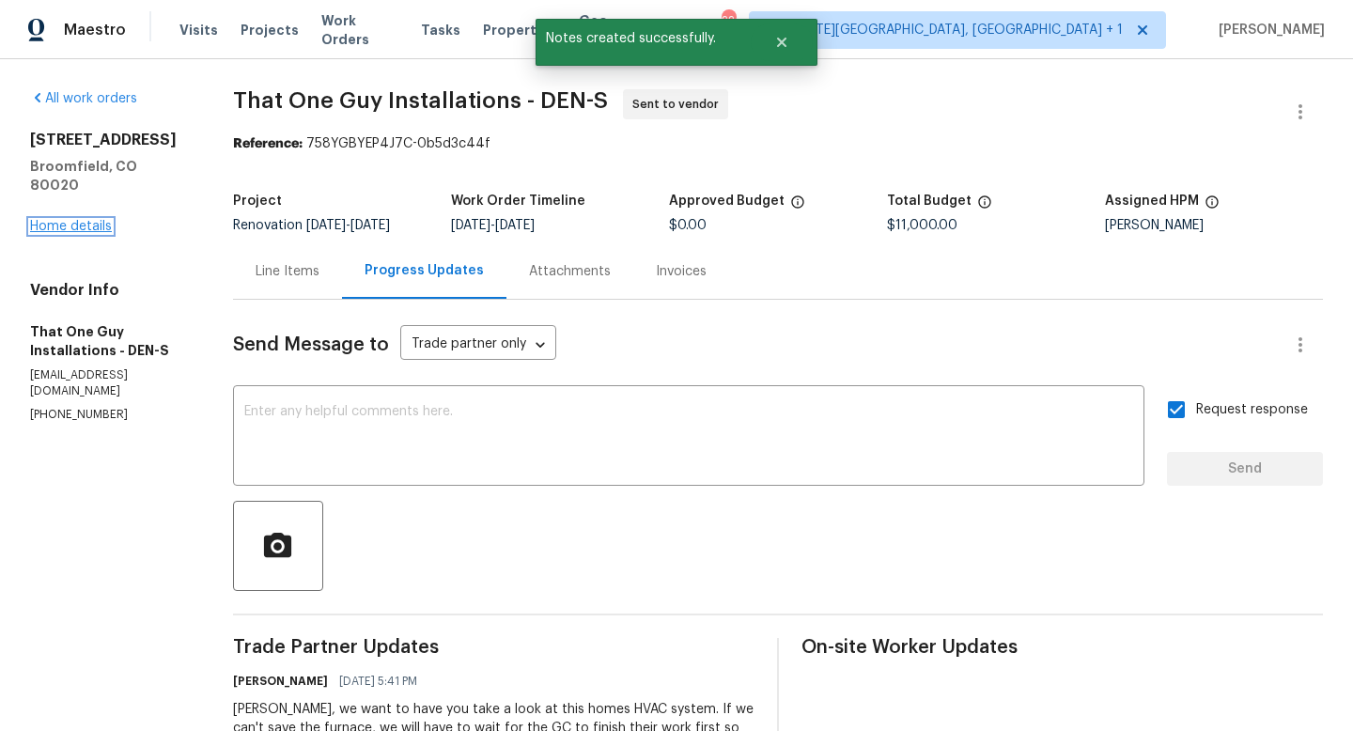
click at [83, 220] on link "Home details" at bounding box center [71, 226] width 82 height 13
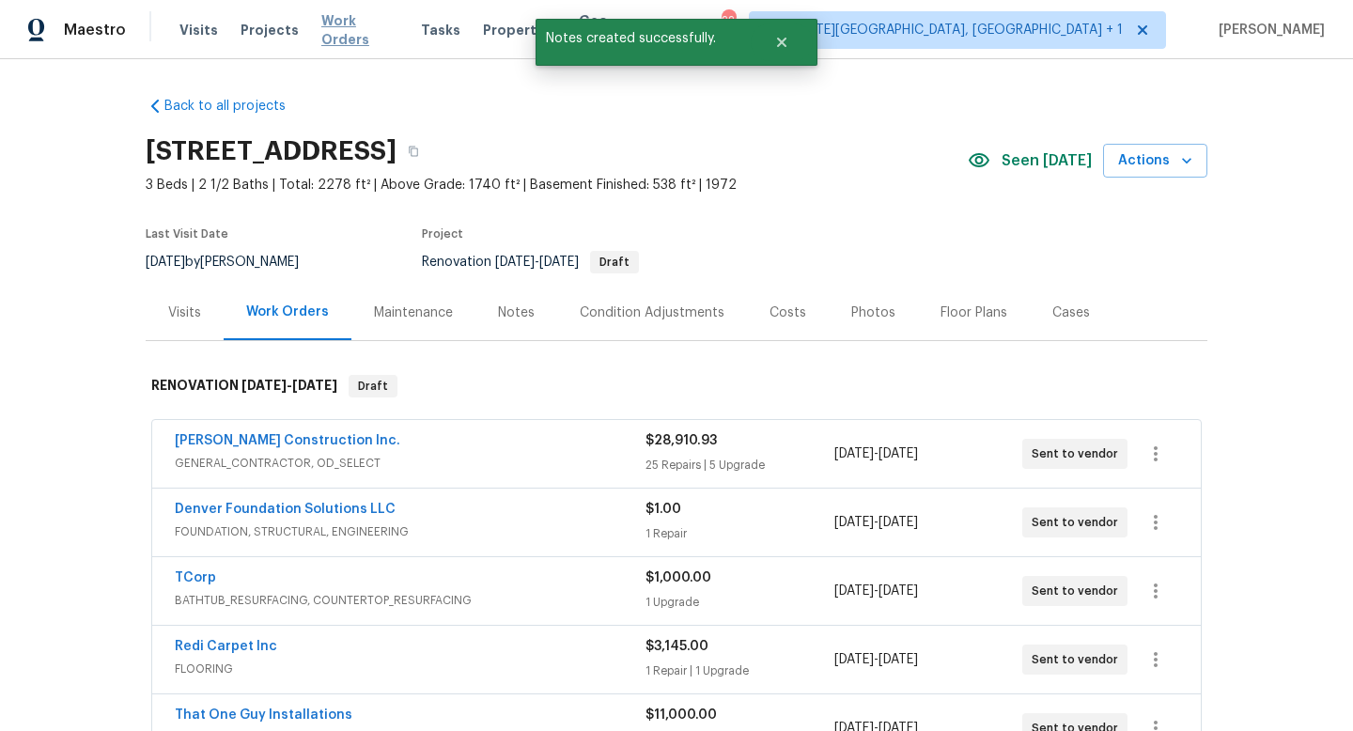
click at [344, 34] on span "Work Orders" at bounding box center [359, 30] width 77 height 38
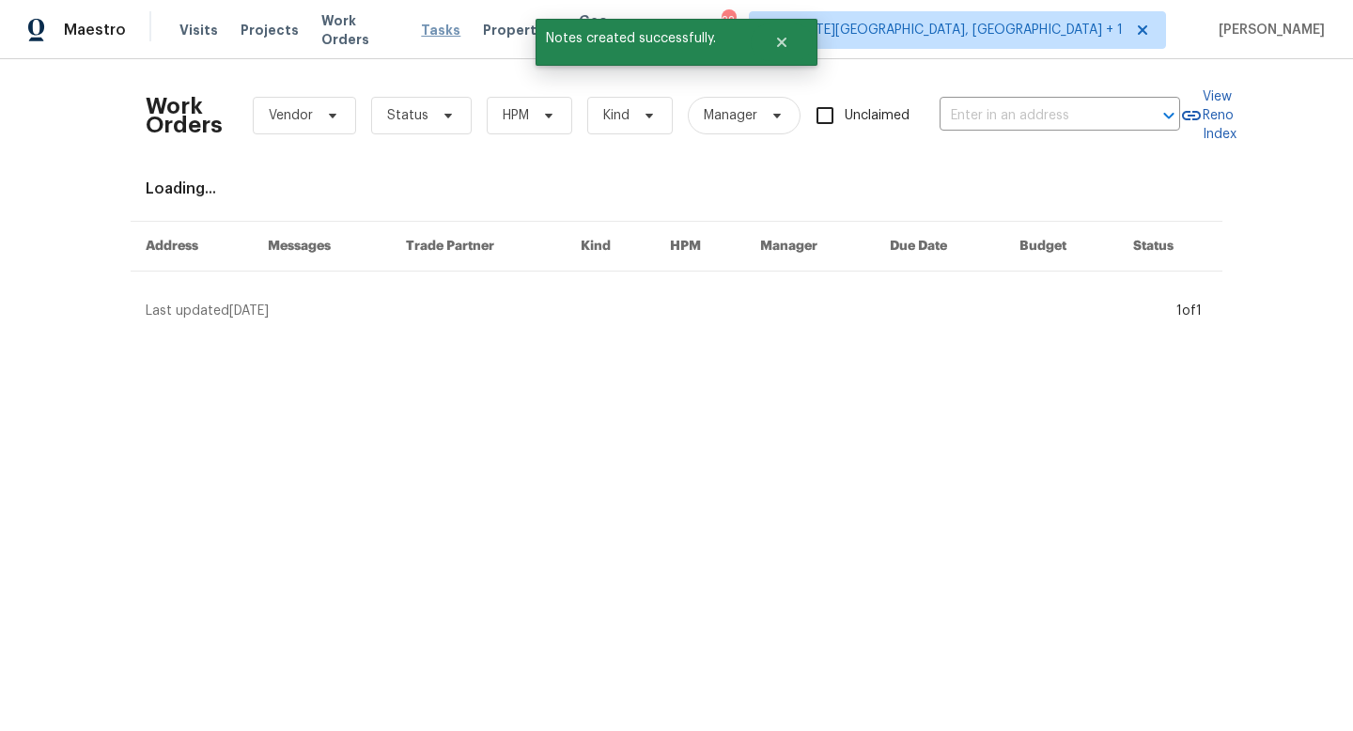
click at [428, 31] on span "Tasks" at bounding box center [440, 29] width 39 height 13
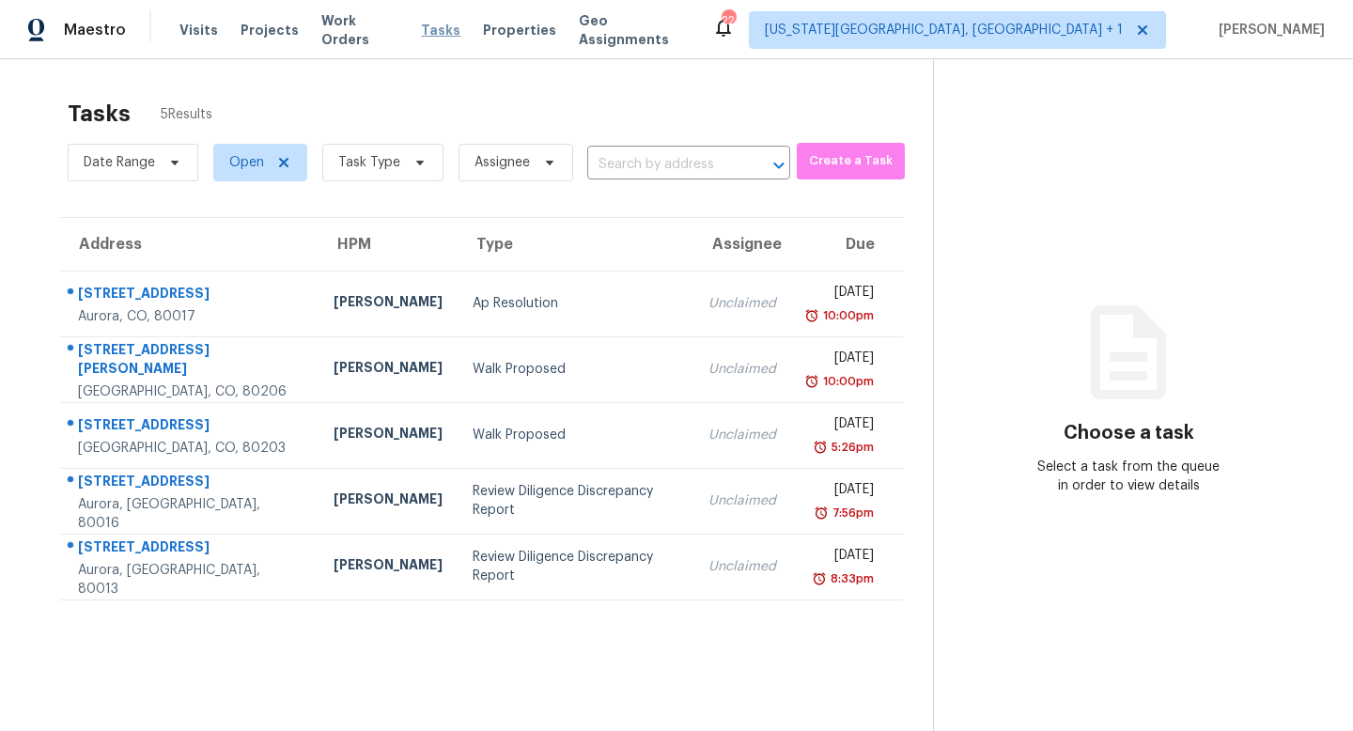
click at [429, 31] on span "Tasks" at bounding box center [440, 29] width 39 height 13
click at [504, 27] on span "Properties" at bounding box center [519, 30] width 73 height 19
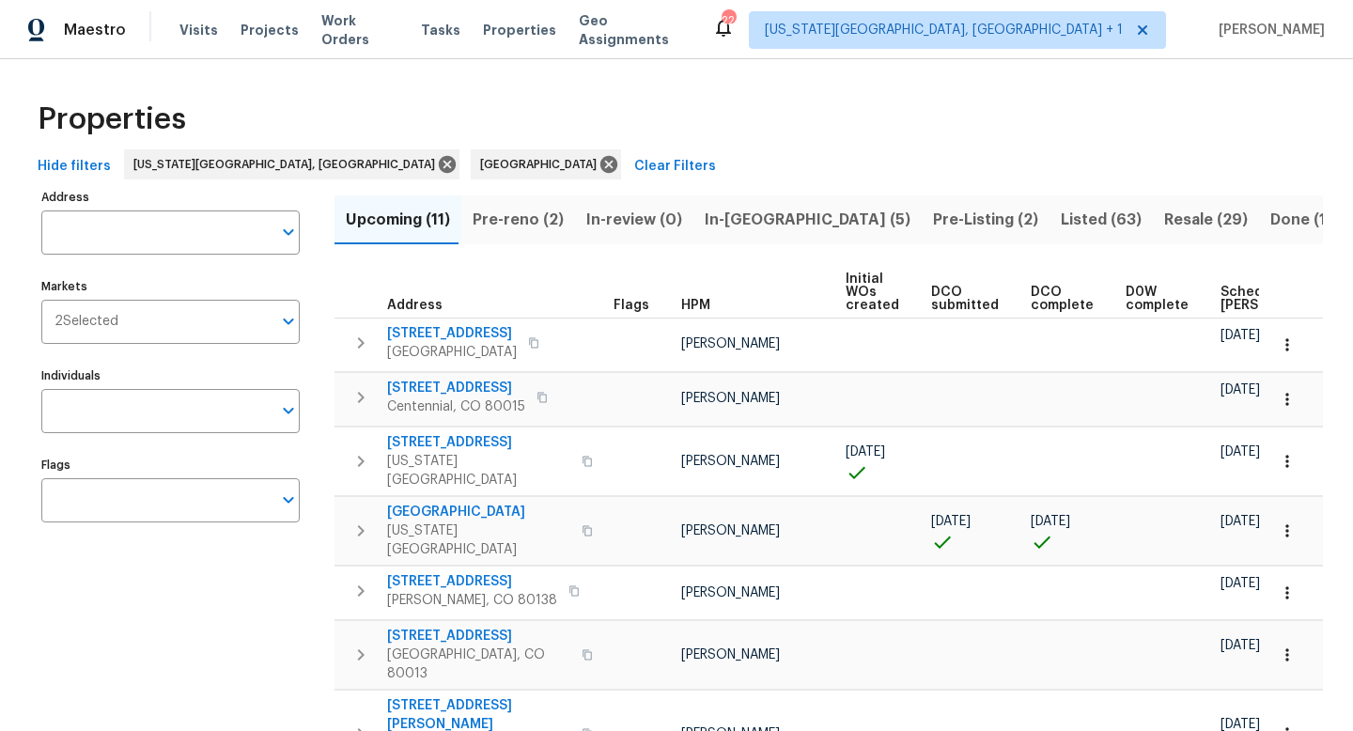
click at [933, 212] on span "Pre-Listing (2)" at bounding box center [985, 220] width 105 height 26
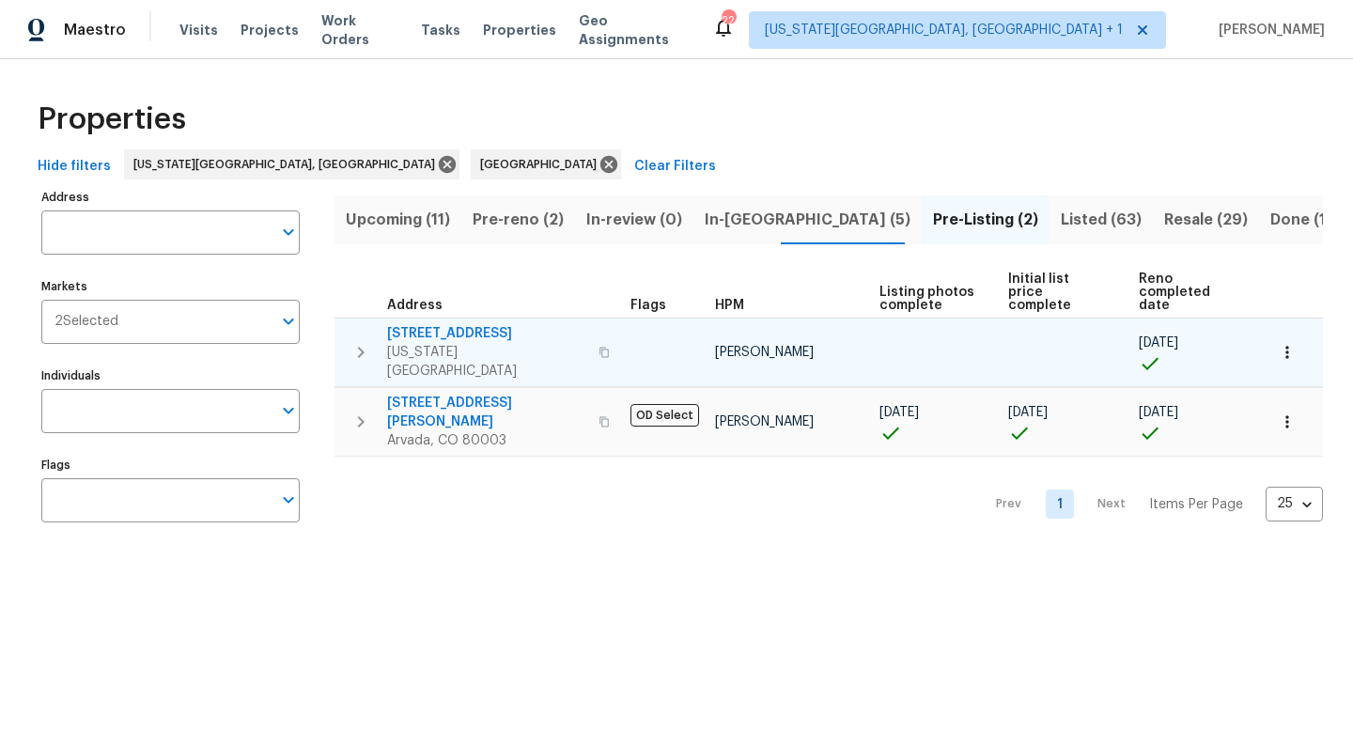
click at [478, 324] on span "[STREET_ADDRESS]" at bounding box center [487, 333] width 200 height 19
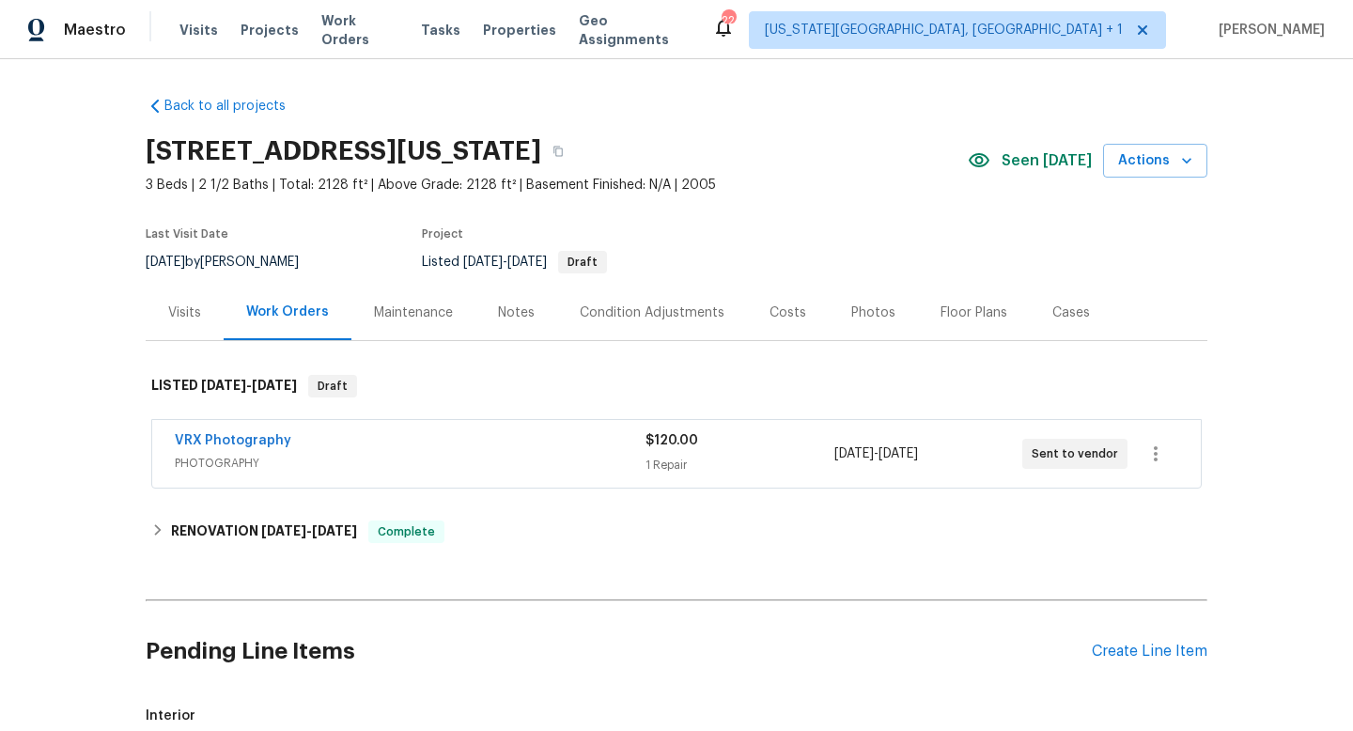
click at [866, 304] on div "Photos" at bounding box center [873, 313] width 44 height 19
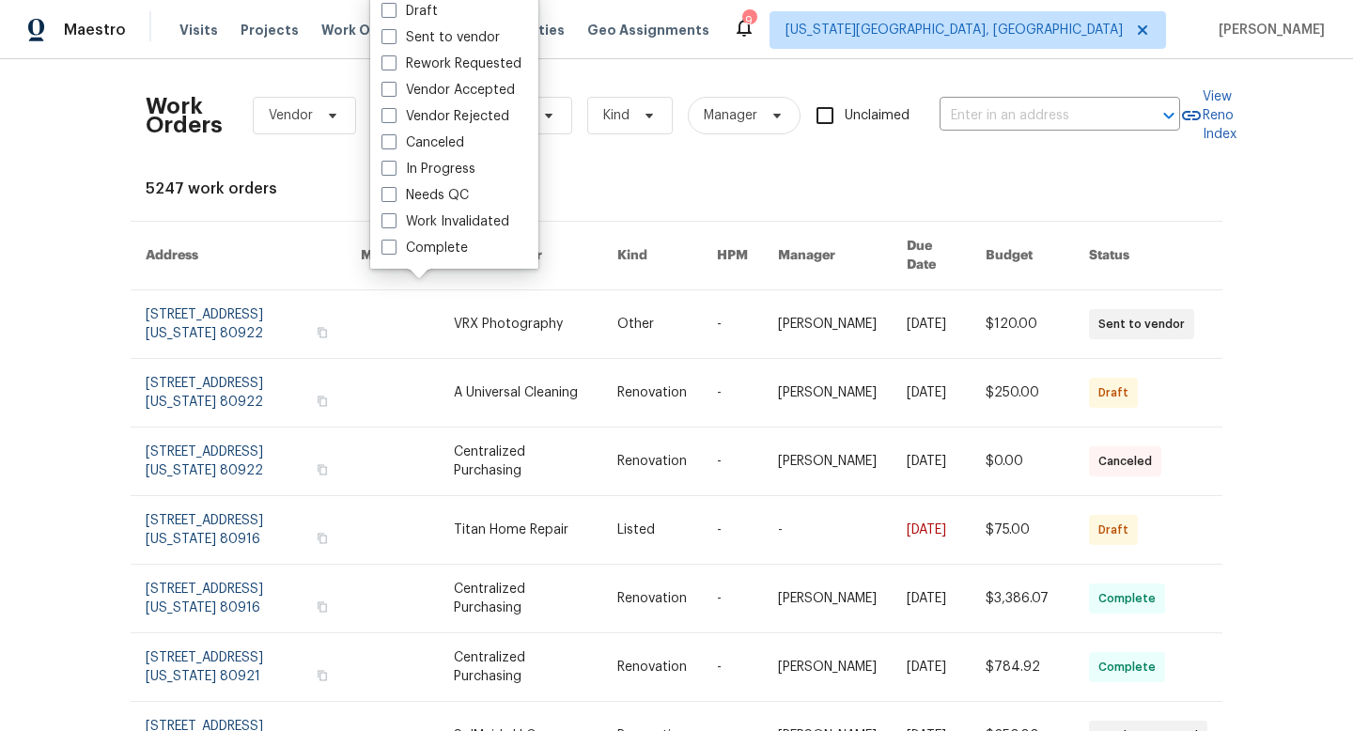
click at [785, 58] on div "Maestro Visits Projects Work Orders Tasks Properties Geo Assignments 9 [US_STAT…" at bounding box center [676, 29] width 1353 height 59
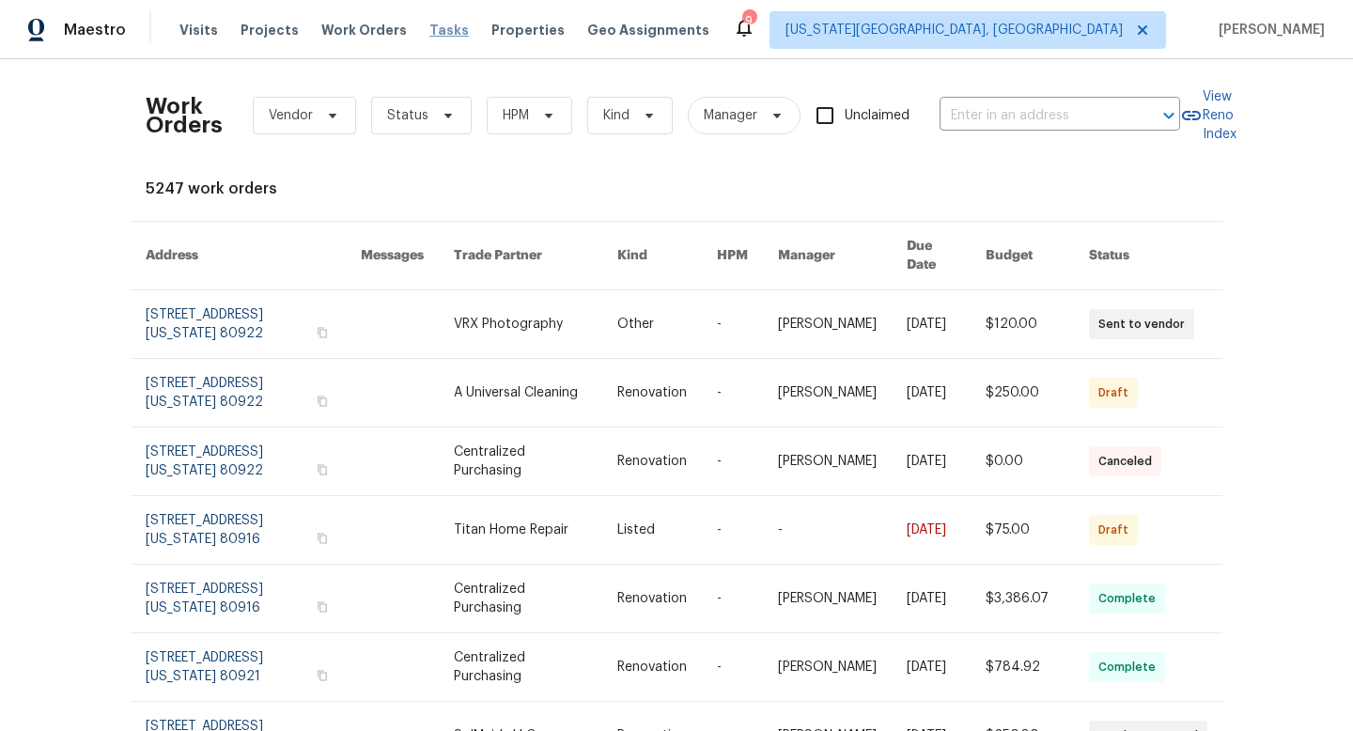
click at [436, 33] on span "Tasks" at bounding box center [448, 29] width 39 height 13
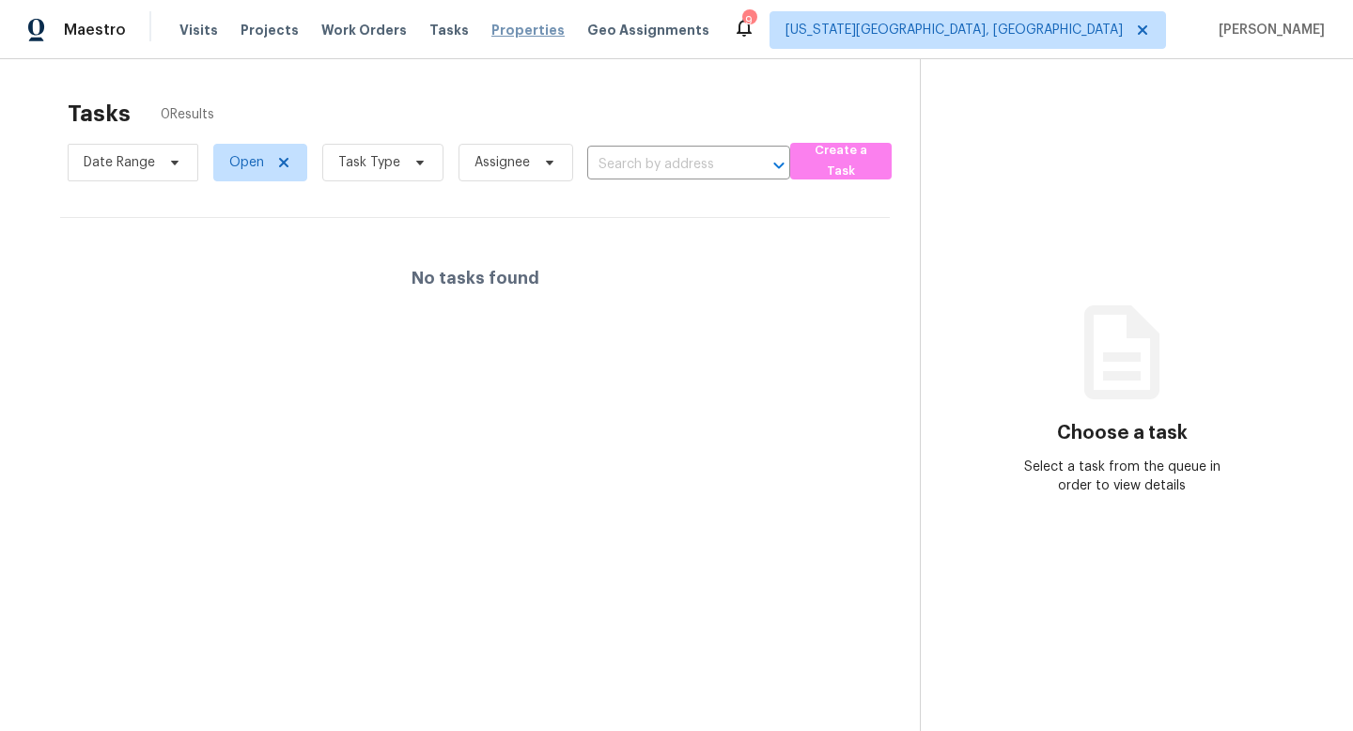
click at [495, 31] on span "Properties" at bounding box center [528, 30] width 73 height 19
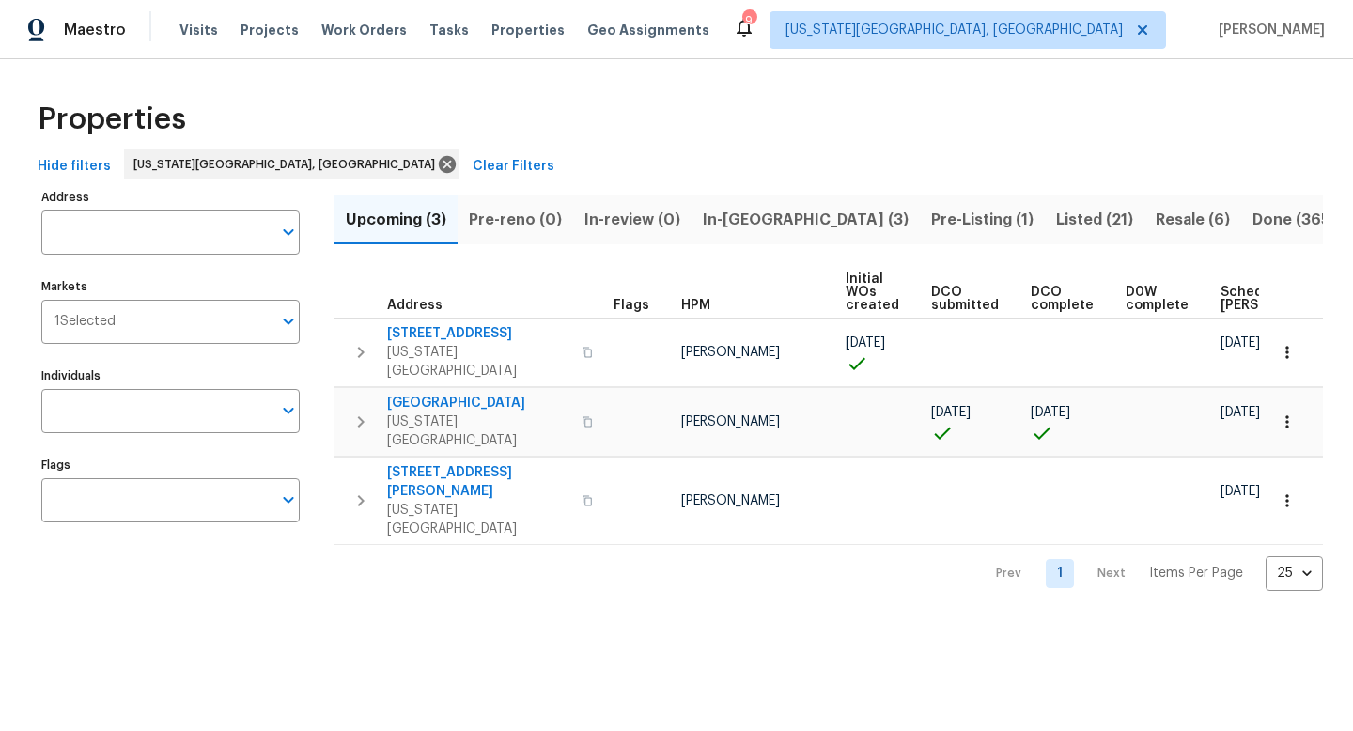
click at [1156, 220] on span "Resale (6)" at bounding box center [1193, 220] width 74 height 26
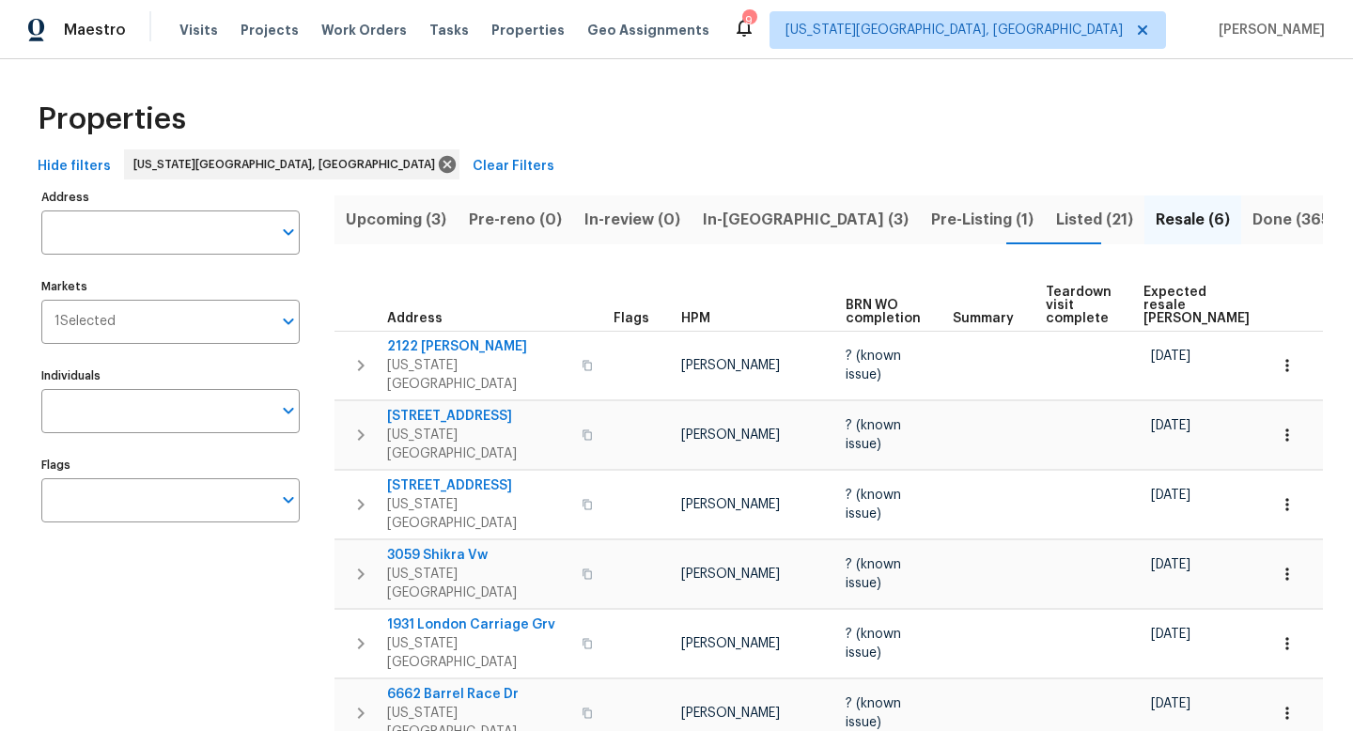
scroll to position [47, 0]
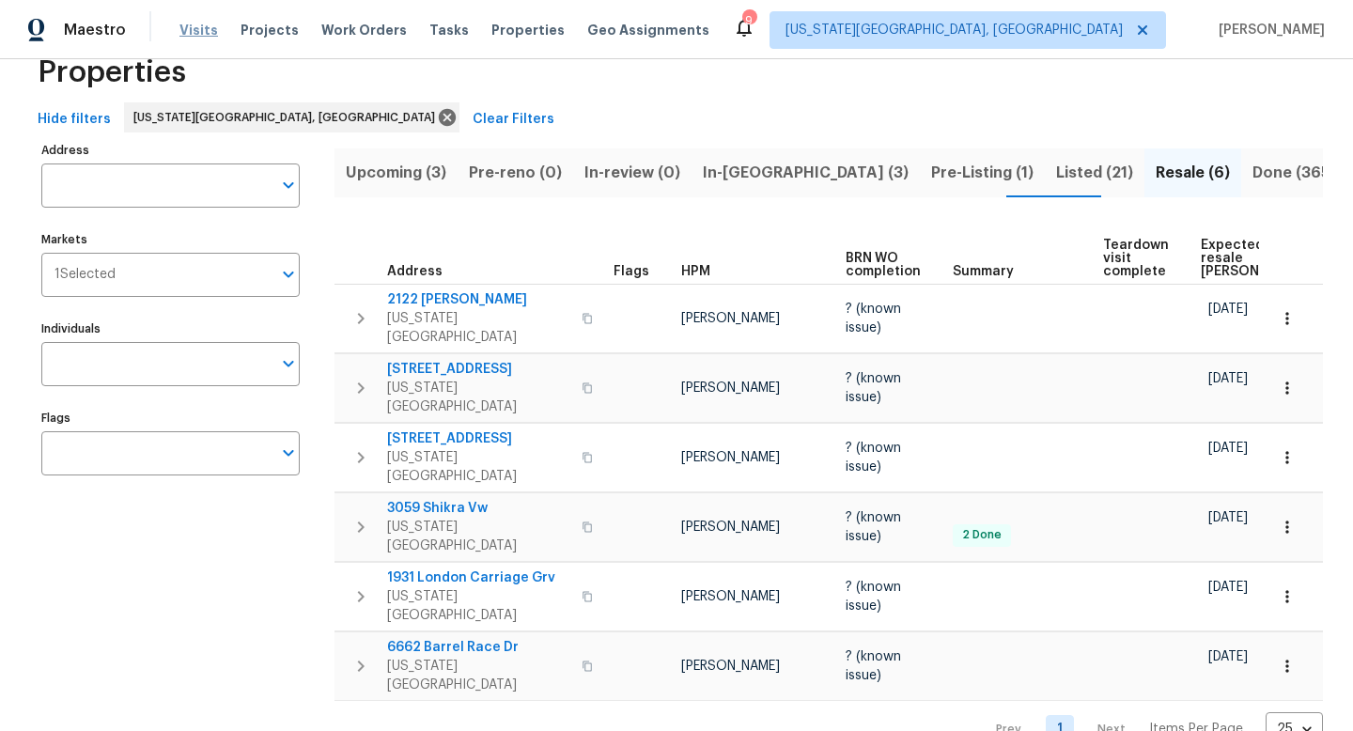
click at [196, 32] on span "Visits" at bounding box center [198, 30] width 39 height 19
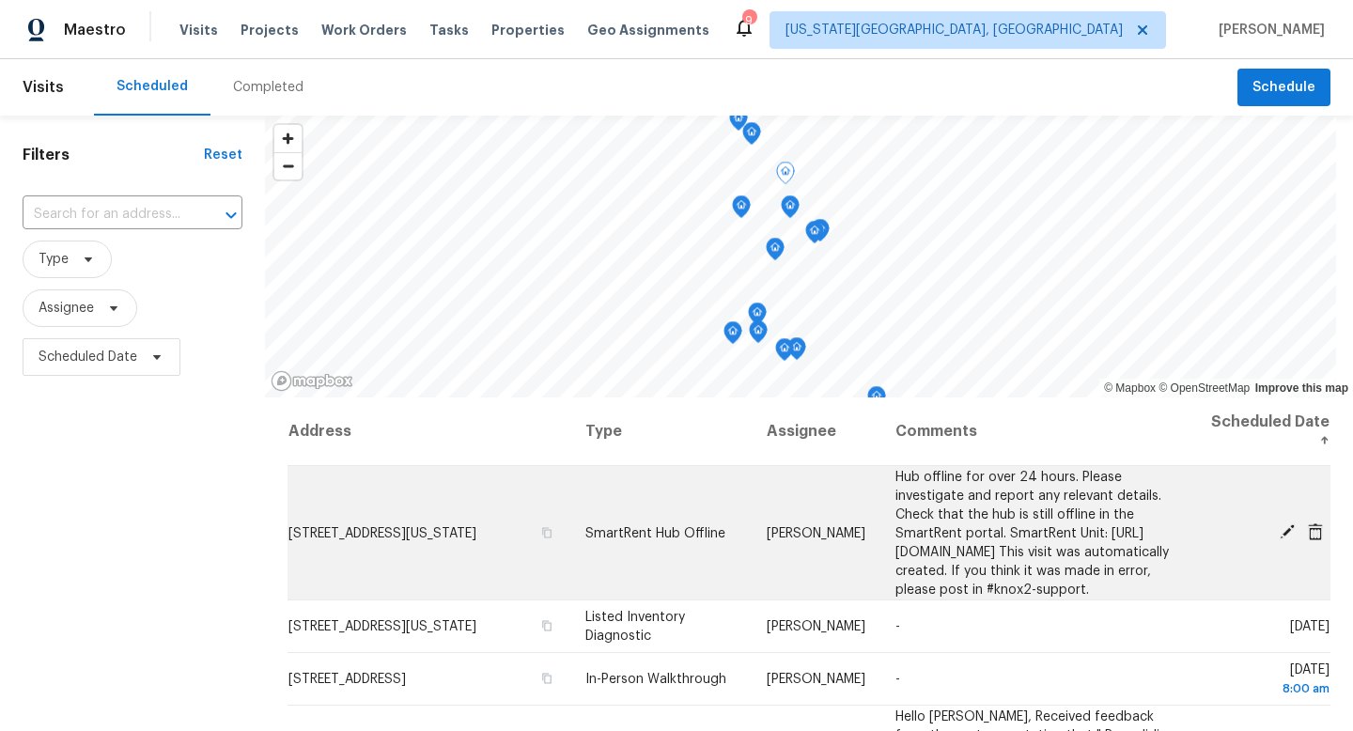
click at [1283, 537] on icon at bounding box center [1287, 531] width 17 height 17
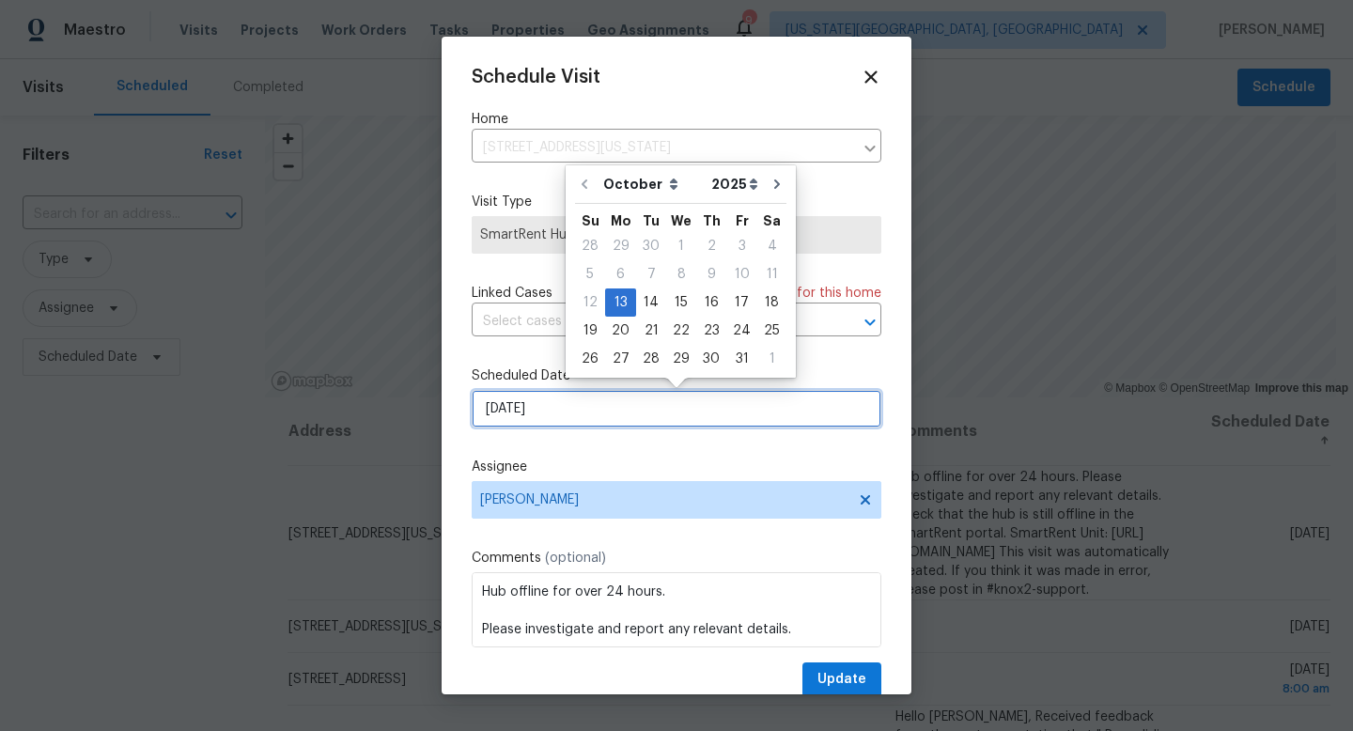
click at [518, 414] on input "[DATE]" at bounding box center [677, 409] width 410 height 38
click at [648, 302] on div "14" at bounding box center [651, 302] width 30 height 26
type input "[DATE]"
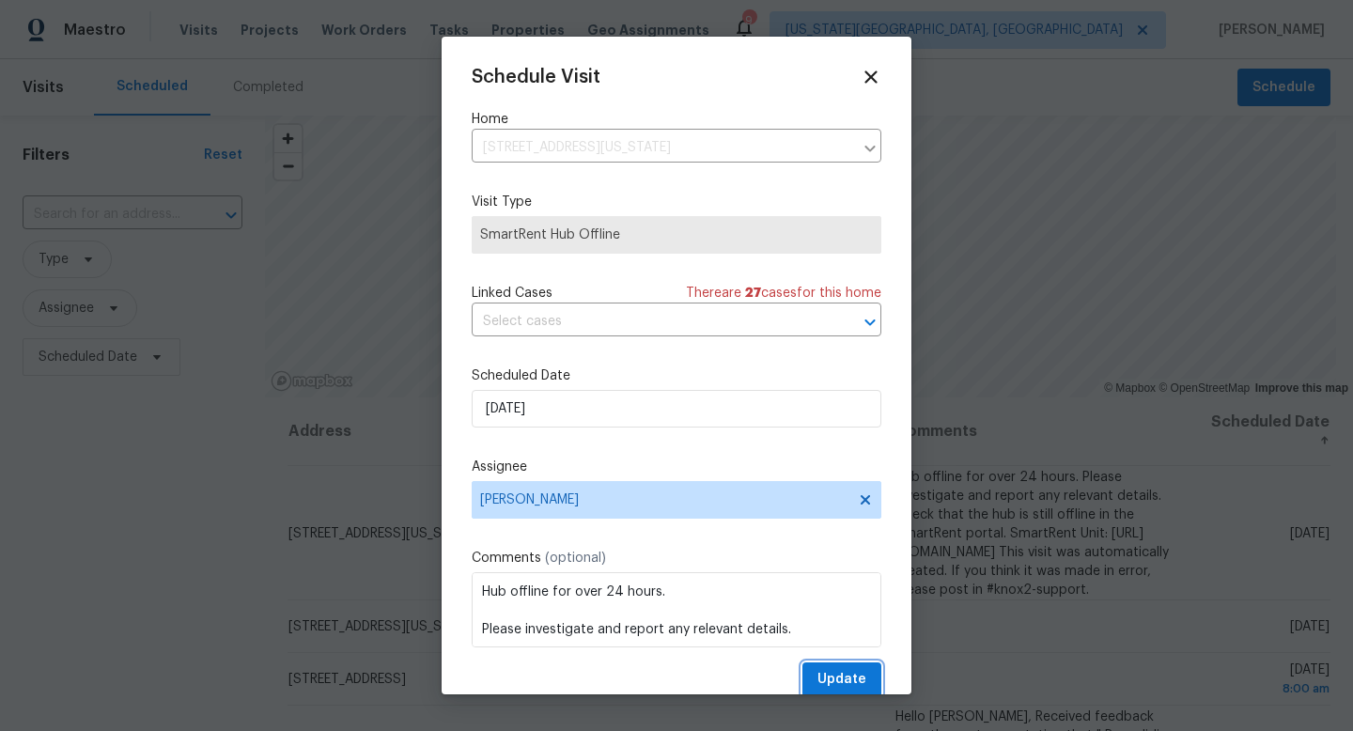
click at [833, 667] on button "Update" at bounding box center [842, 680] width 79 height 35
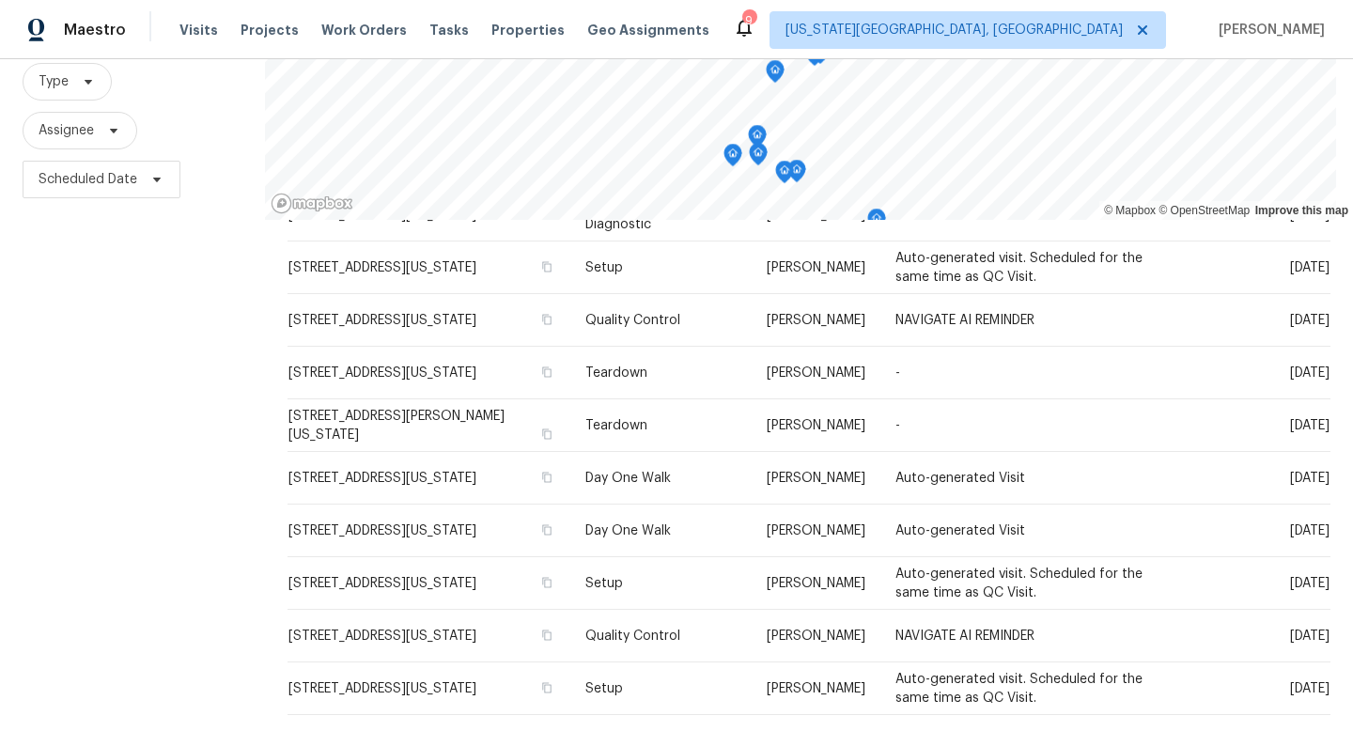
scroll to position [177, 0]
click at [95, 133] on span "Assignee" at bounding box center [80, 132] width 115 height 38
click at [67, 96] on span "Type" at bounding box center [67, 83] width 89 height 38
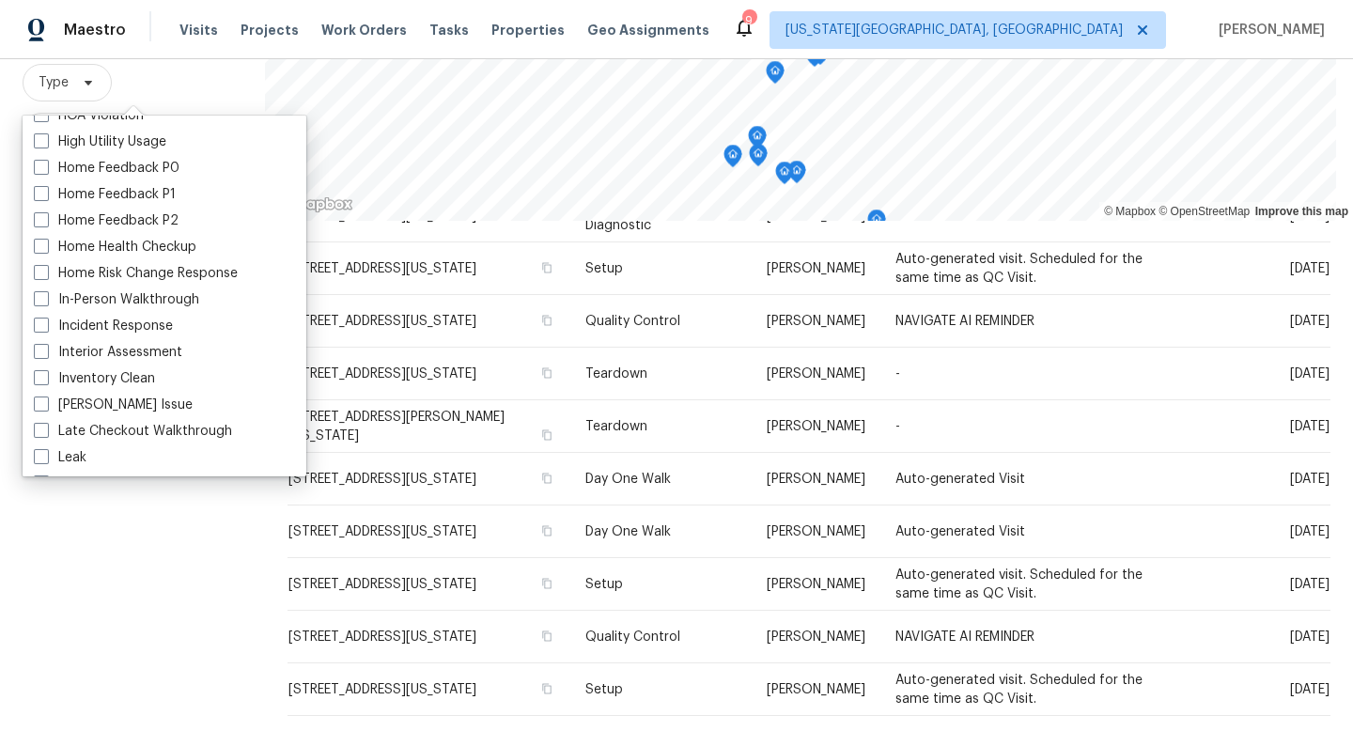
scroll to position [572, 0]
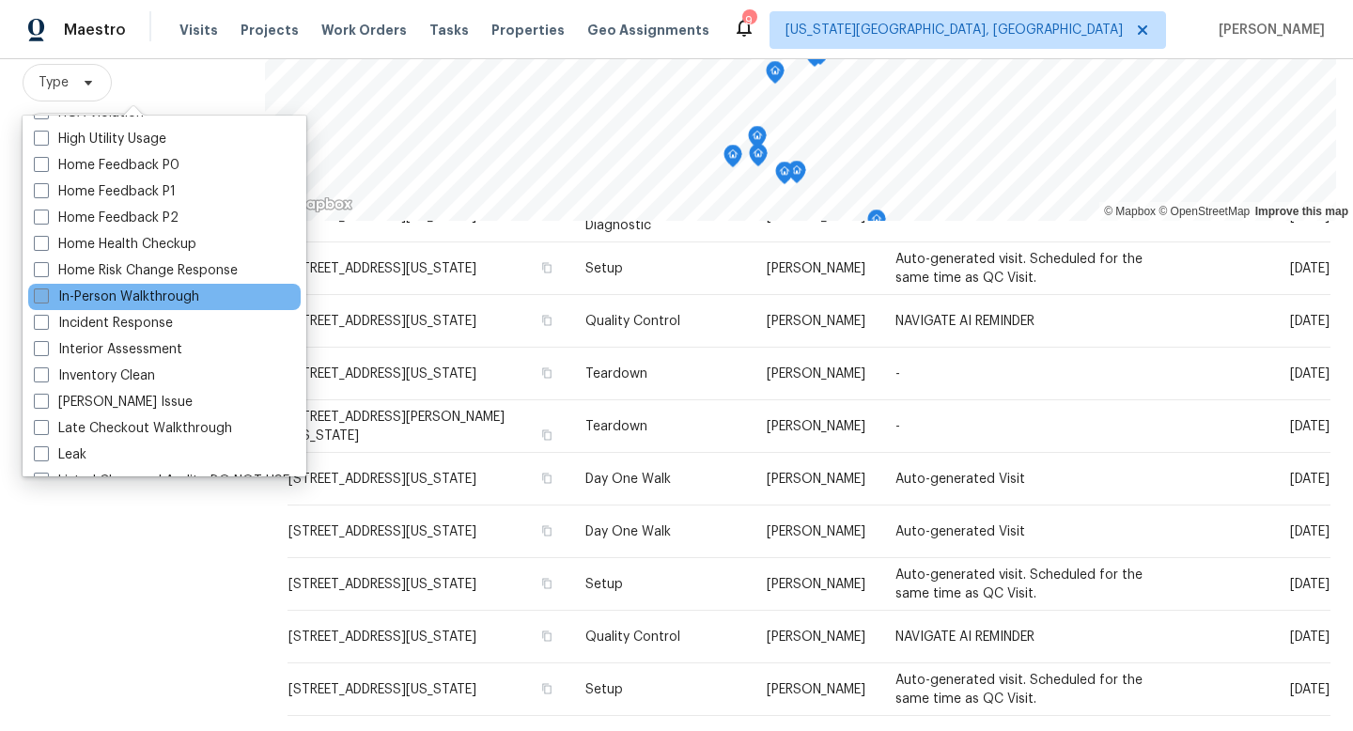
click at [36, 295] on span at bounding box center [41, 296] width 15 height 15
click at [36, 295] on input "In-Person Walkthrough" at bounding box center [40, 294] width 12 height 12
checkbox input "true"
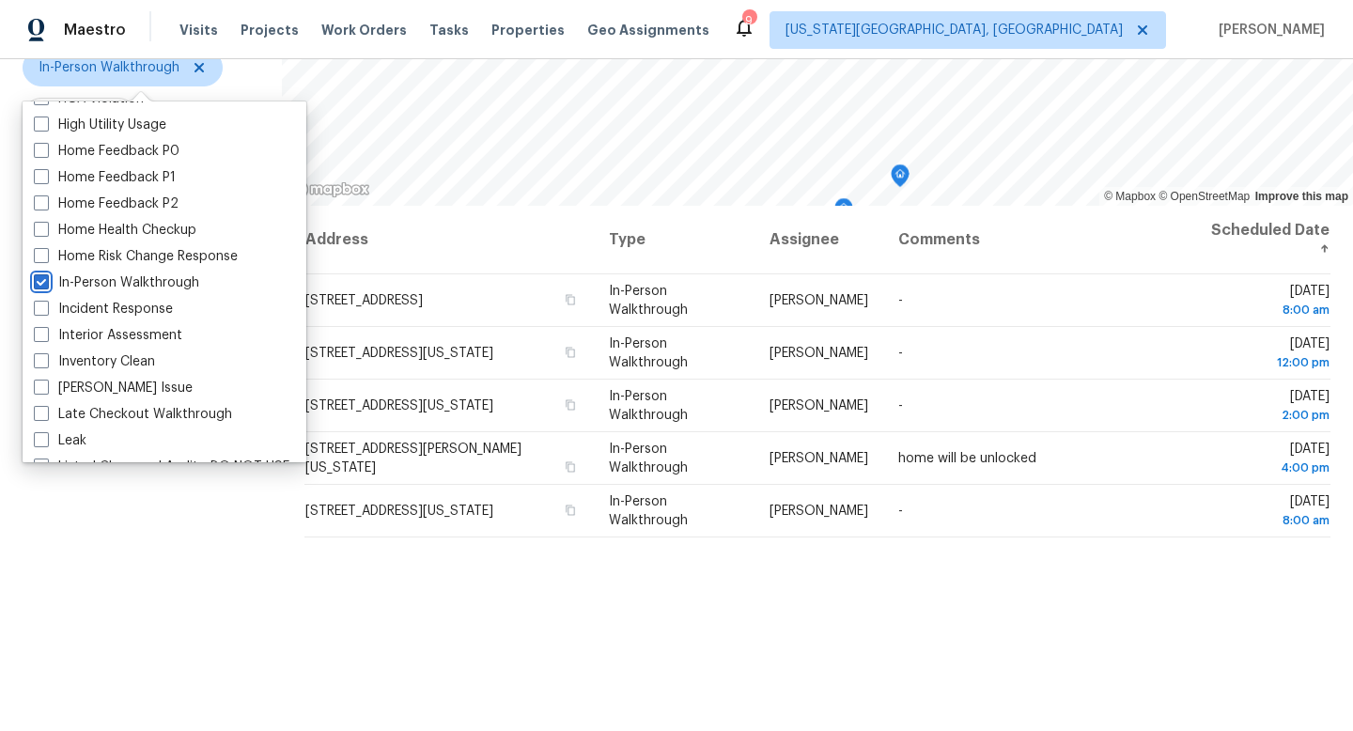
scroll to position [177, 0]
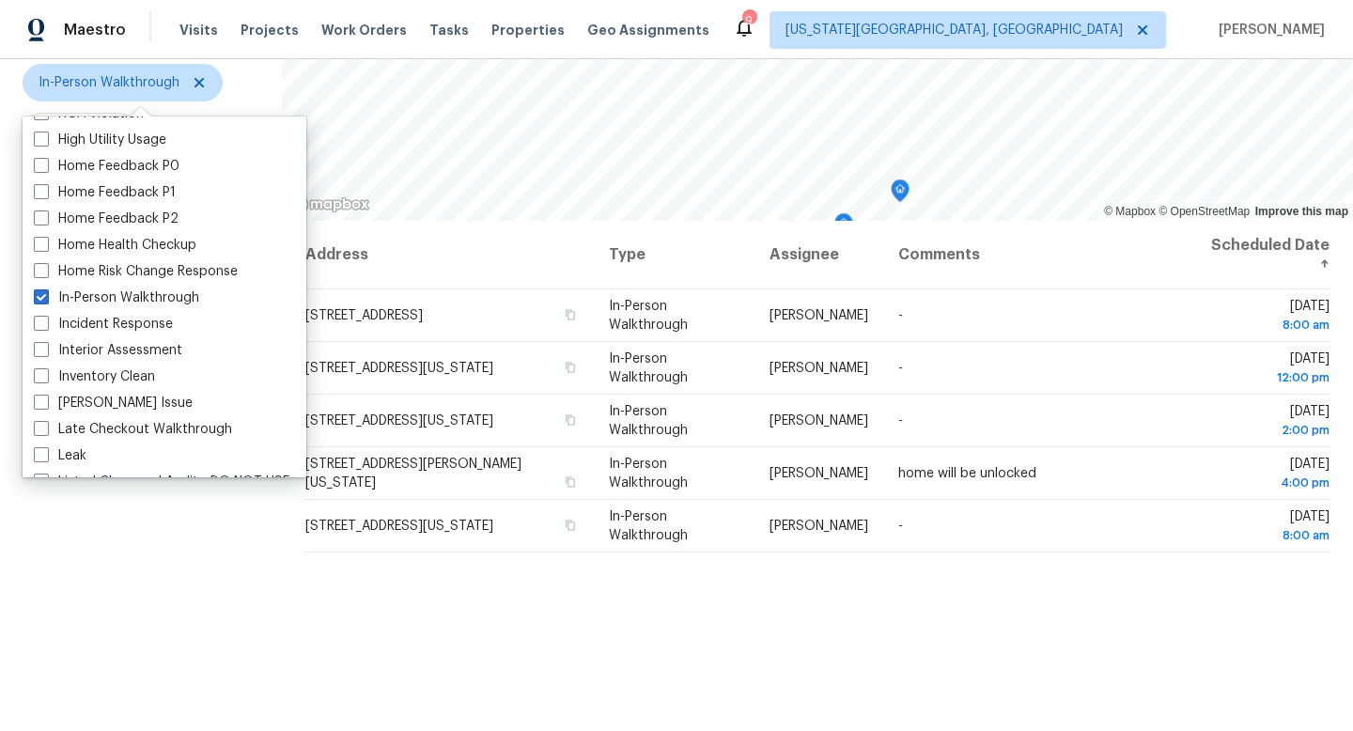
click at [507, 671] on div "Address Type Assignee Comments Scheduled Date ↑ [STREET_ADDRESS] In-Person Walk…" at bounding box center [817, 513] width 1071 height 585
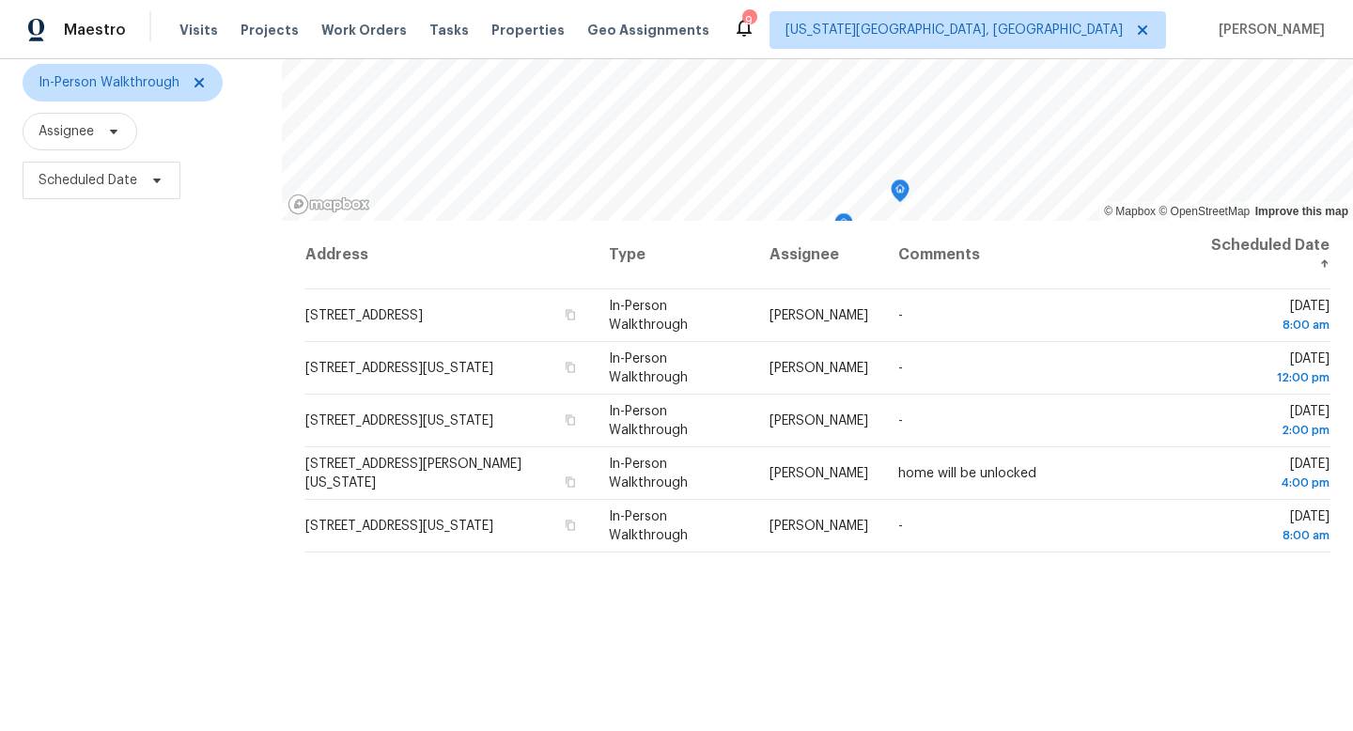
click at [201, 411] on div "Filters Reset ​ In-Person Walkthrough Assignee Scheduled Date" at bounding box center [141, 372] width 282 height 866
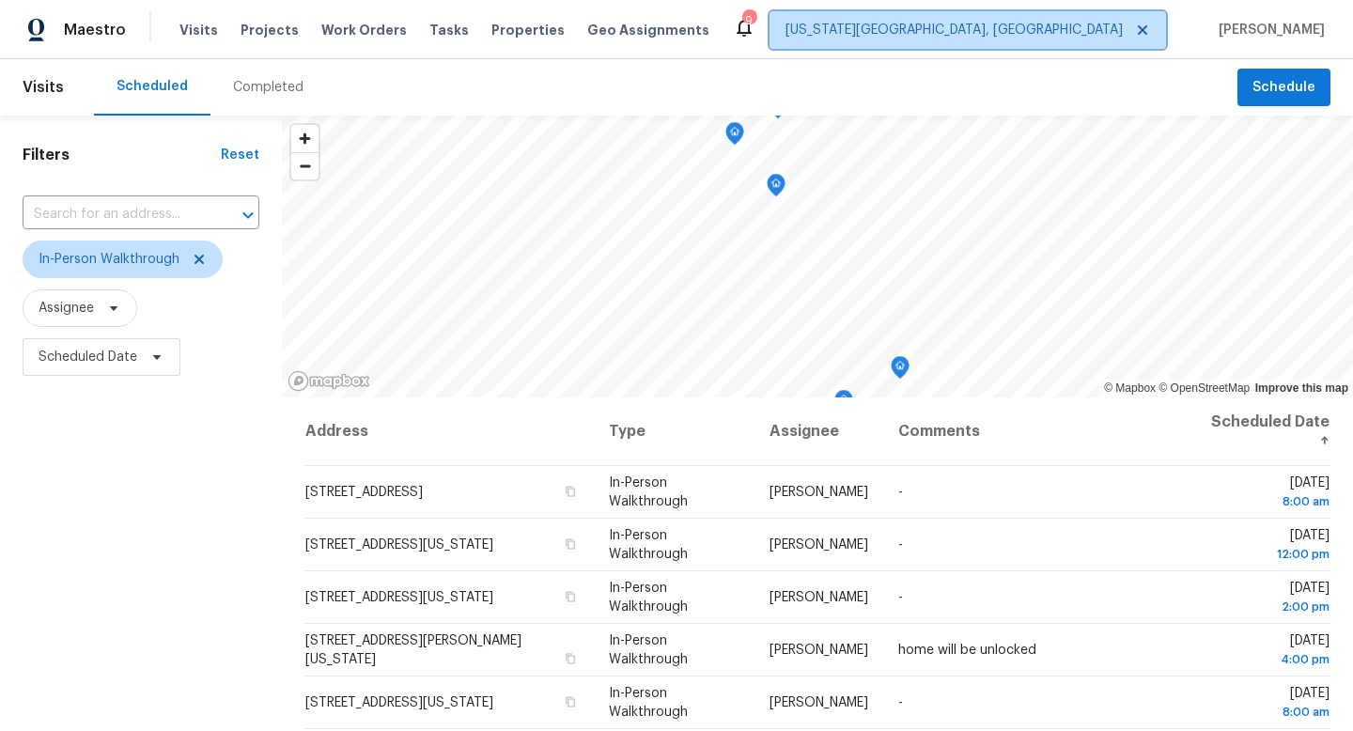
click at [1122, 23] on span "[US_STATE][GEOGRAPHIC_DATA], [GEOGRAPHIC_DATA]" at bounding box center [954, 30] width 337 height 19
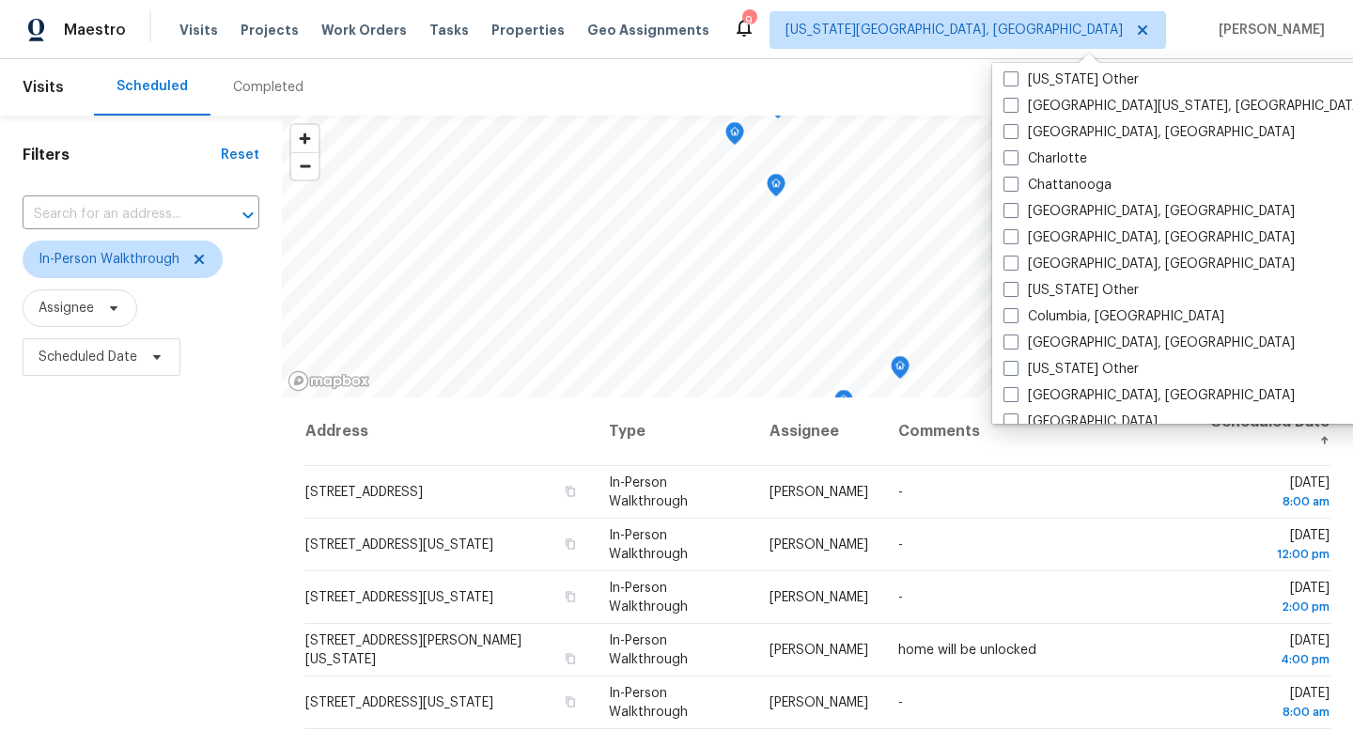
scroll to position [638, 0]
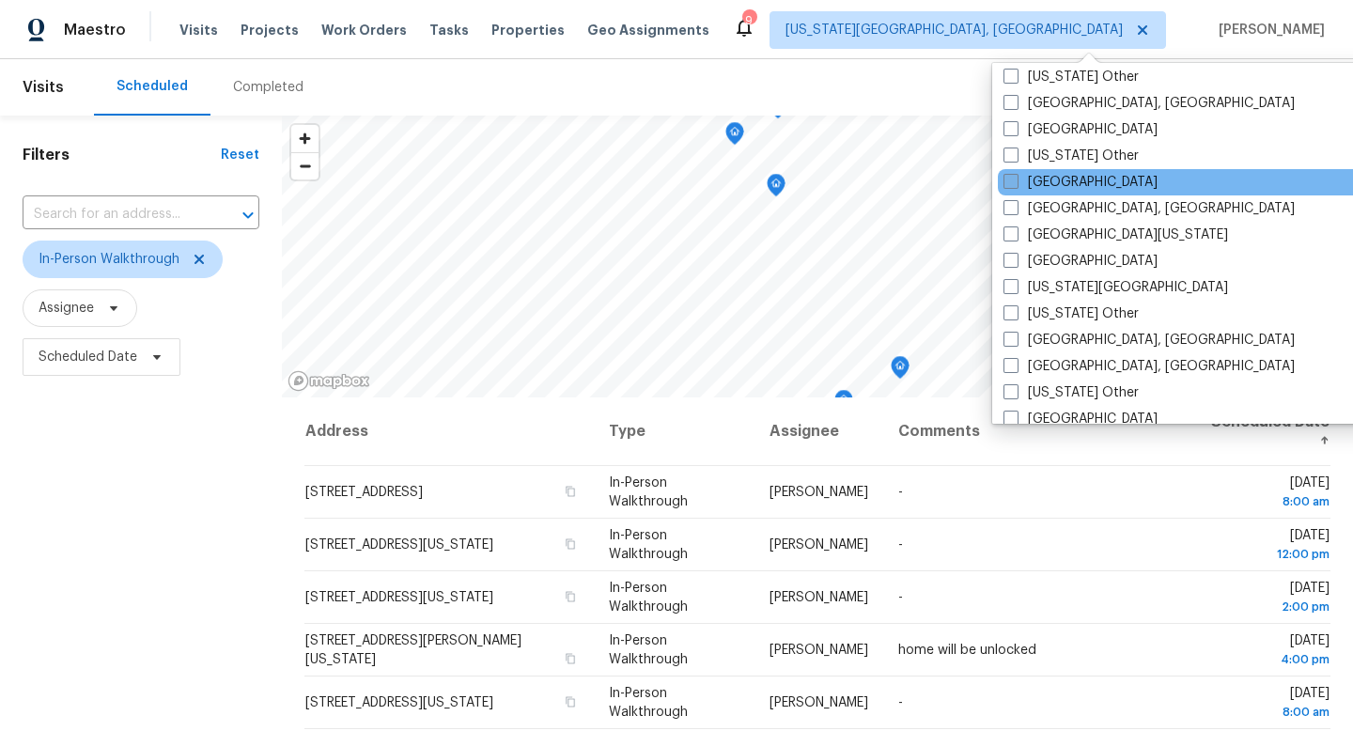
click at [1011, 175] on span at bounding box center [1011, 181] width 15 height 15
click at [1011, 175] on input "[GEOGRAPHIC_DATA]" at bounding box center [1010, 179] width 12 height 12
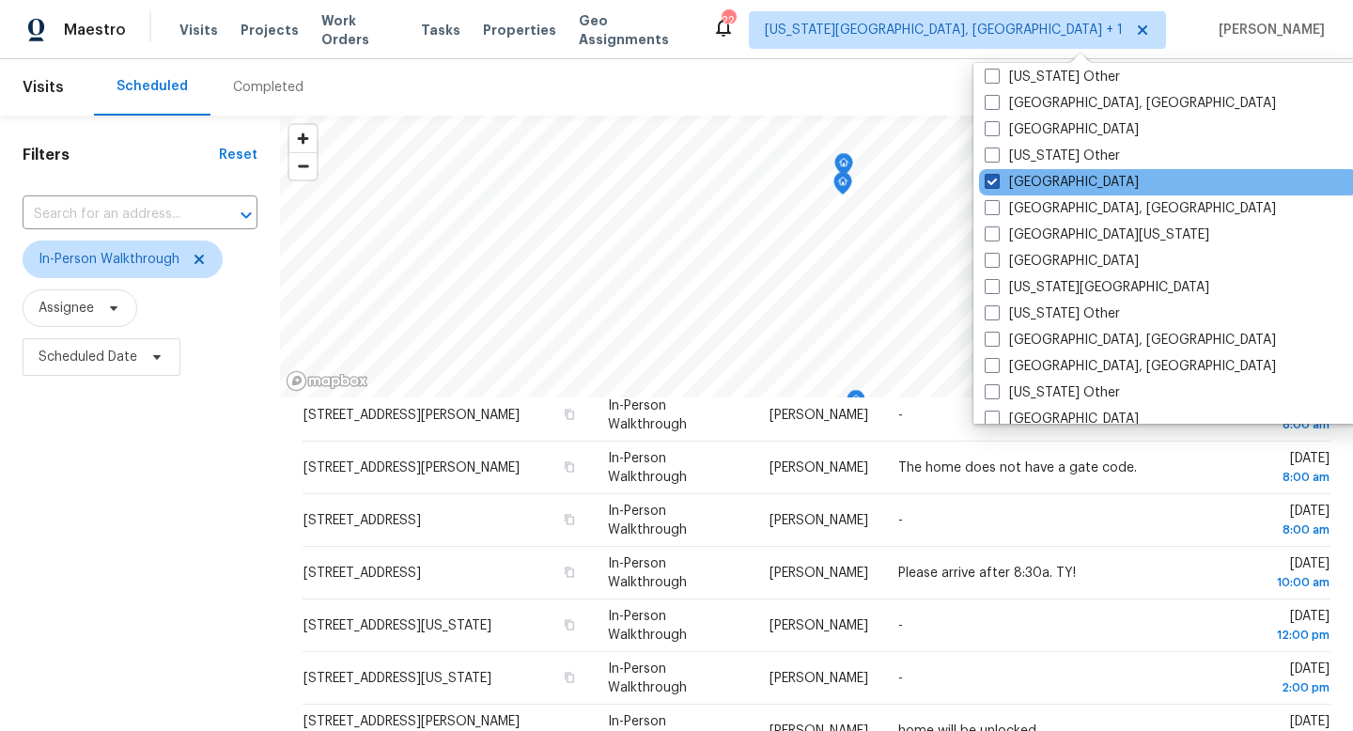
click at [993, 185] on span at bounding box center [992, 181] width 15 height 15
click at [993, 185] on input "[GEOGRAPHIC_DATA]" at bounding box center [991, 179] width 12 height 12
checkbox input "false"
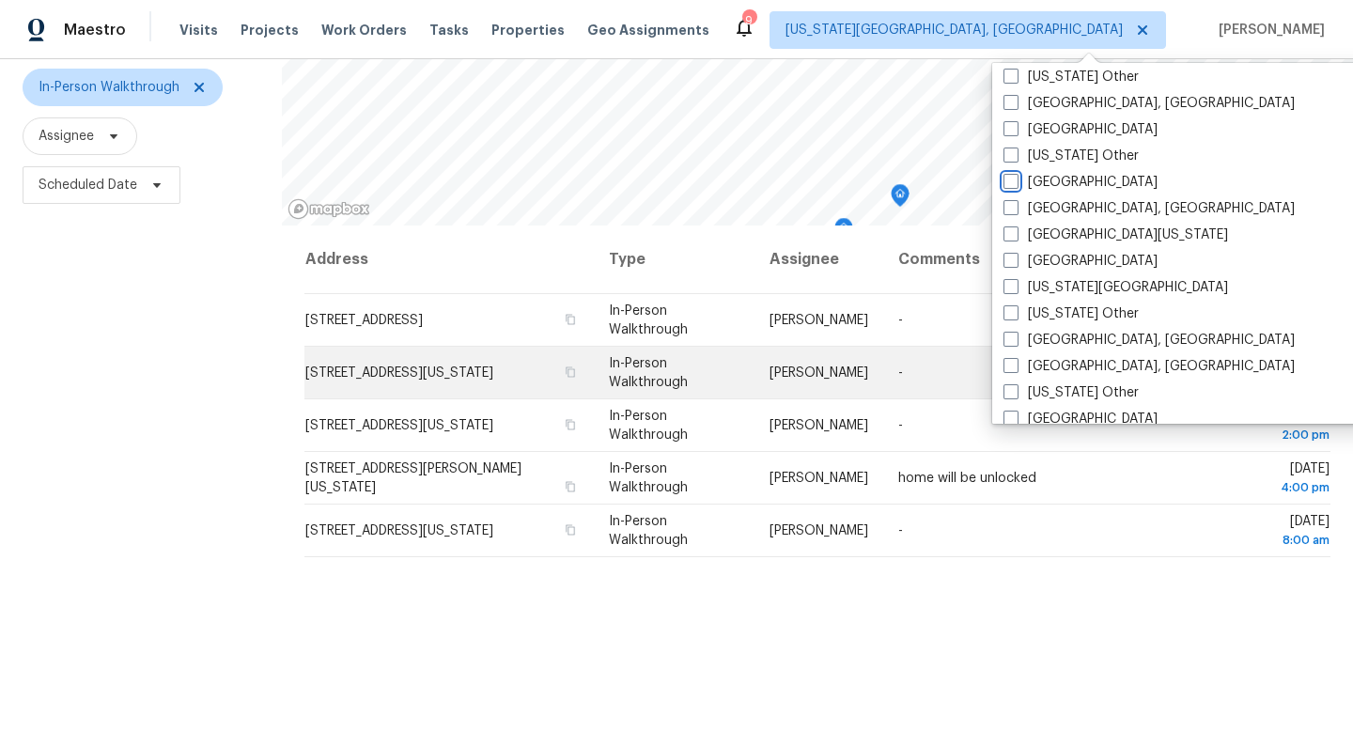
scroll to position [170, 0]
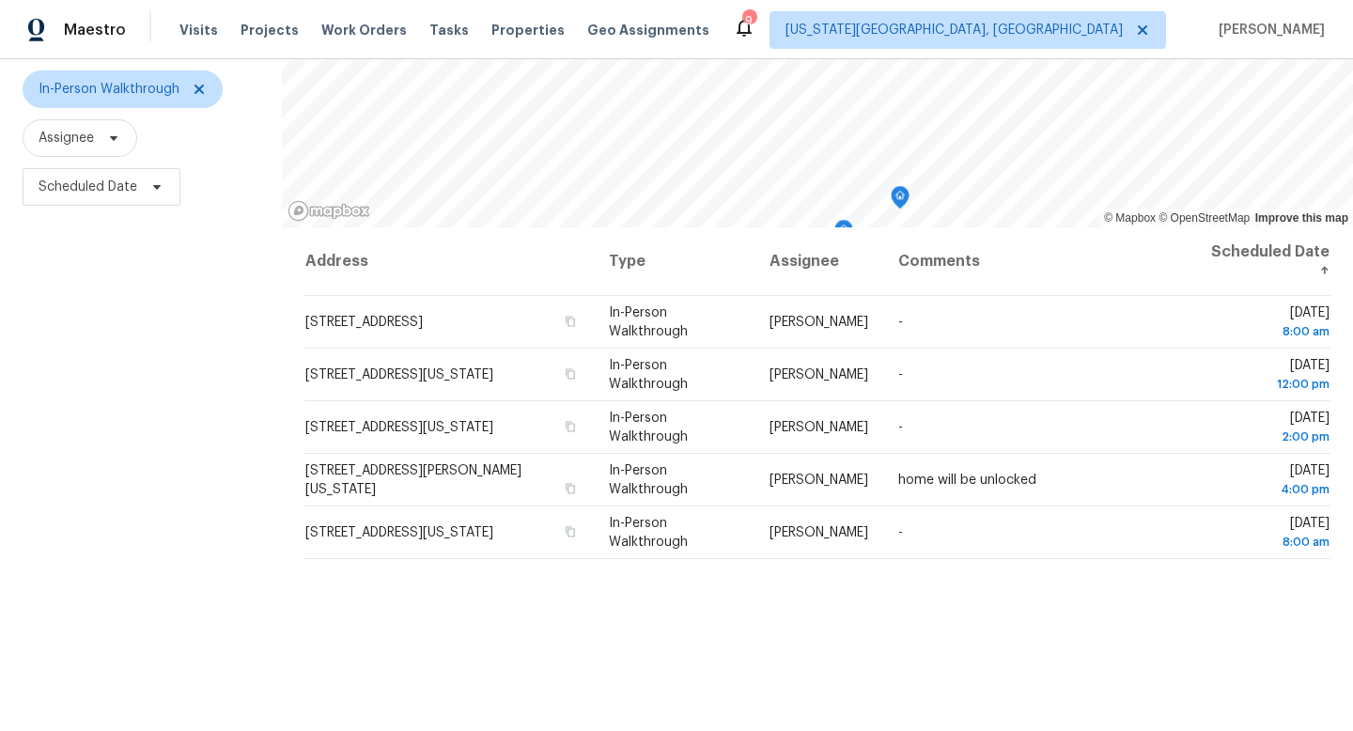
click at [206, 336] on div "Filters Reset ​ In-Person Walkthrough Assignee Scheduled Date" at bounding box center [141, 378] width 282 height 866
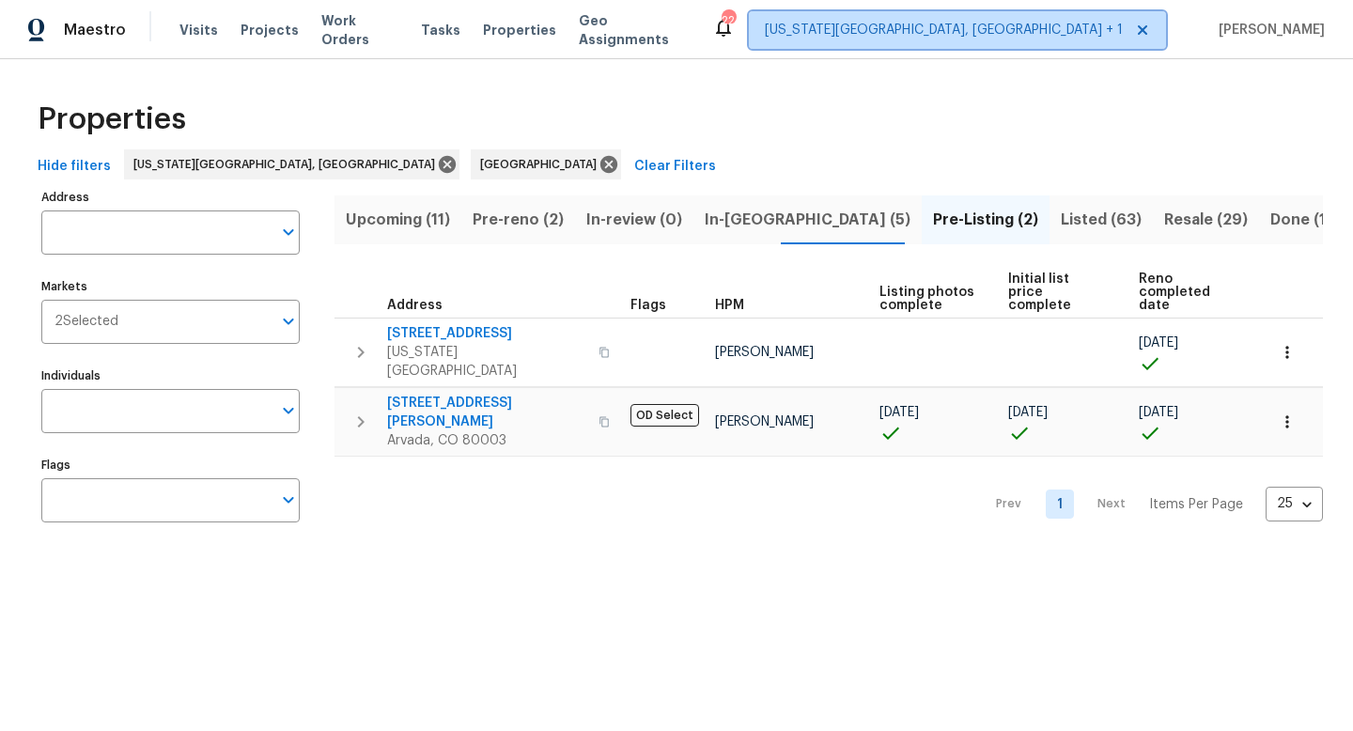
click at [1014, 35] on span "[US_STATE][GEOGRAPHIC_DATA], [GEOGRAPHIC_DATA] + 1" at bounding box center [944, 30] width 358 height 19
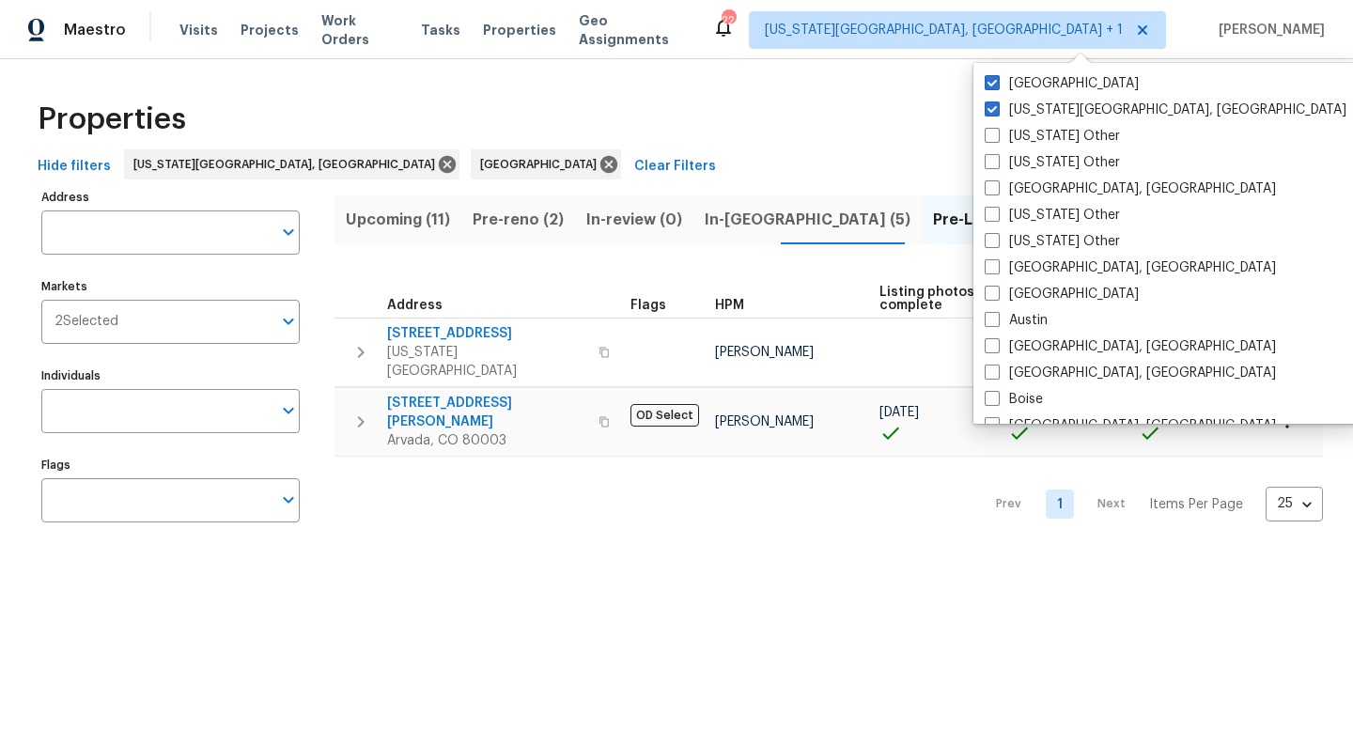
click at [642, 112] on div "Properties" at bounding box center [676, 119] width 1293 height 60
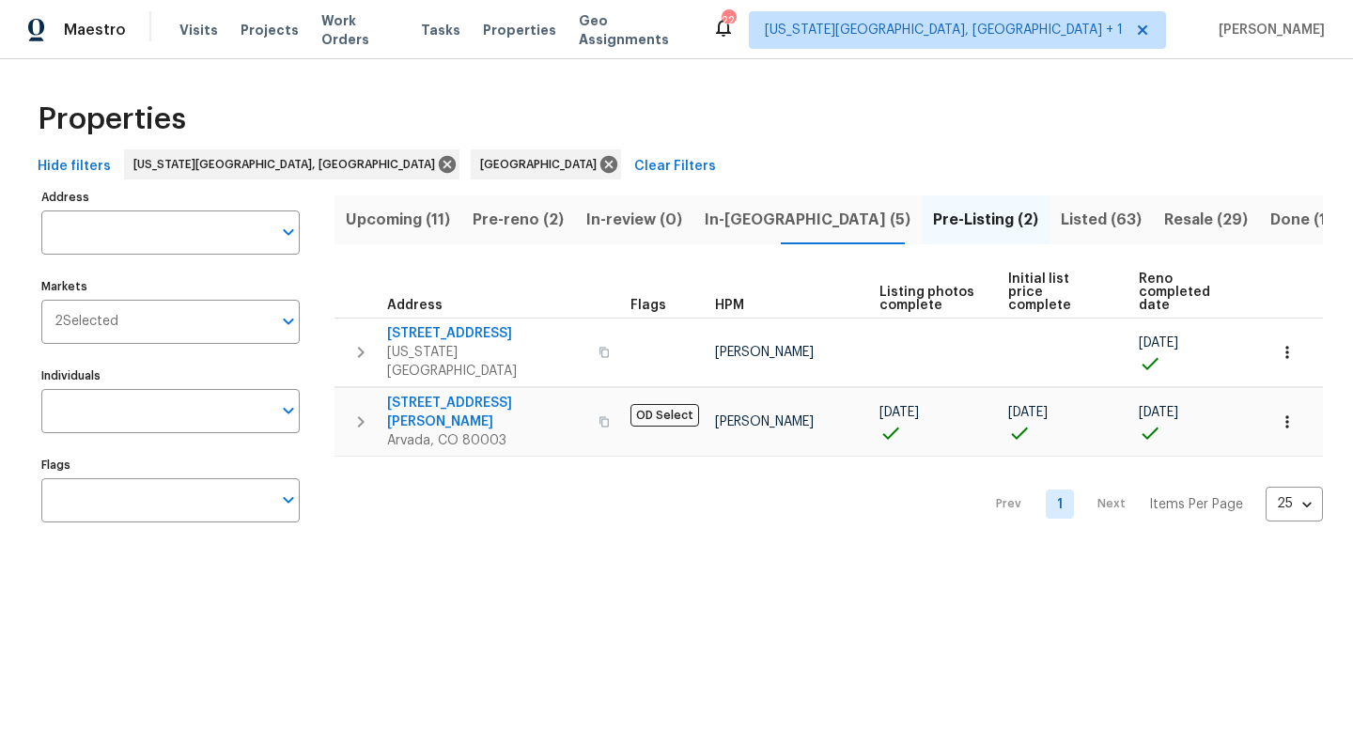
click at [510, 219] on span "Pre-reno (2)" at bounding box center [518, 220] width 91 height 26
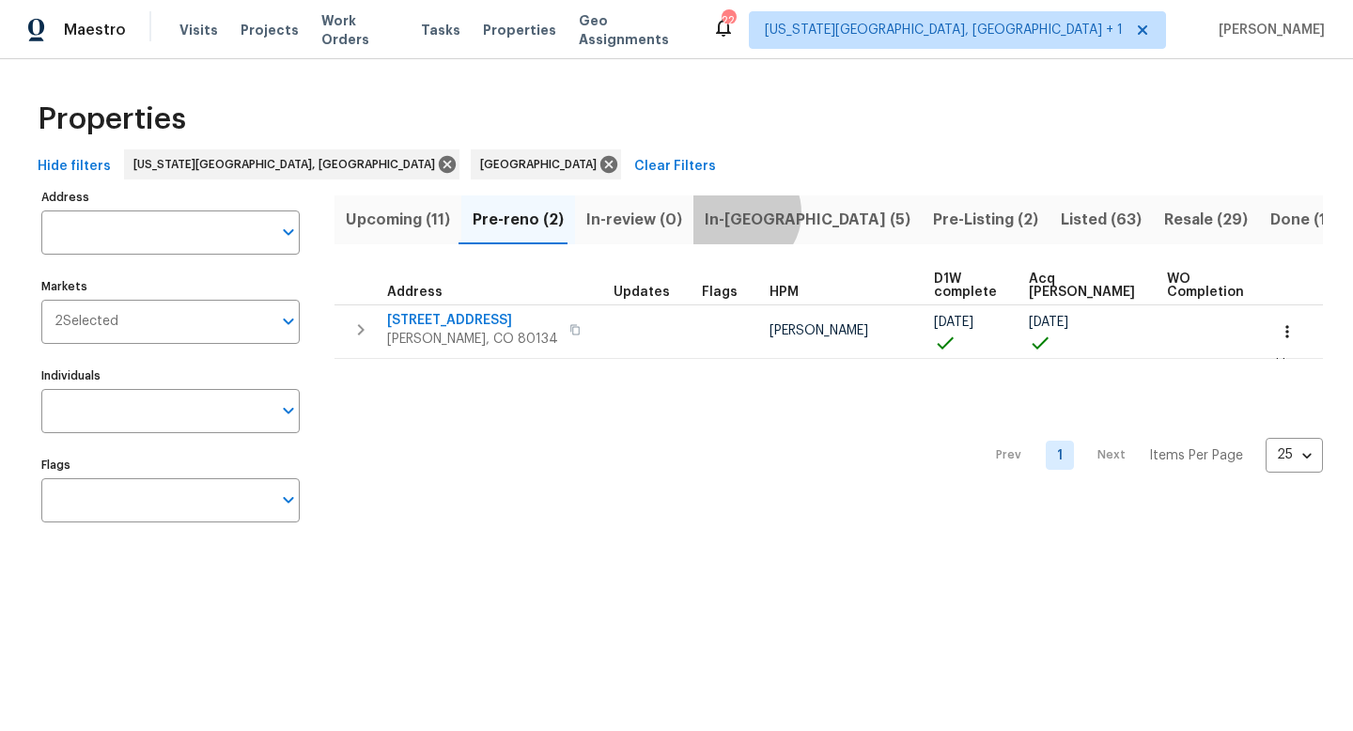
click at [729, 212] on span "In-[GEOGRAPHIC_DATA] (5)" at bounding box center [808, 220] width 206 height 26
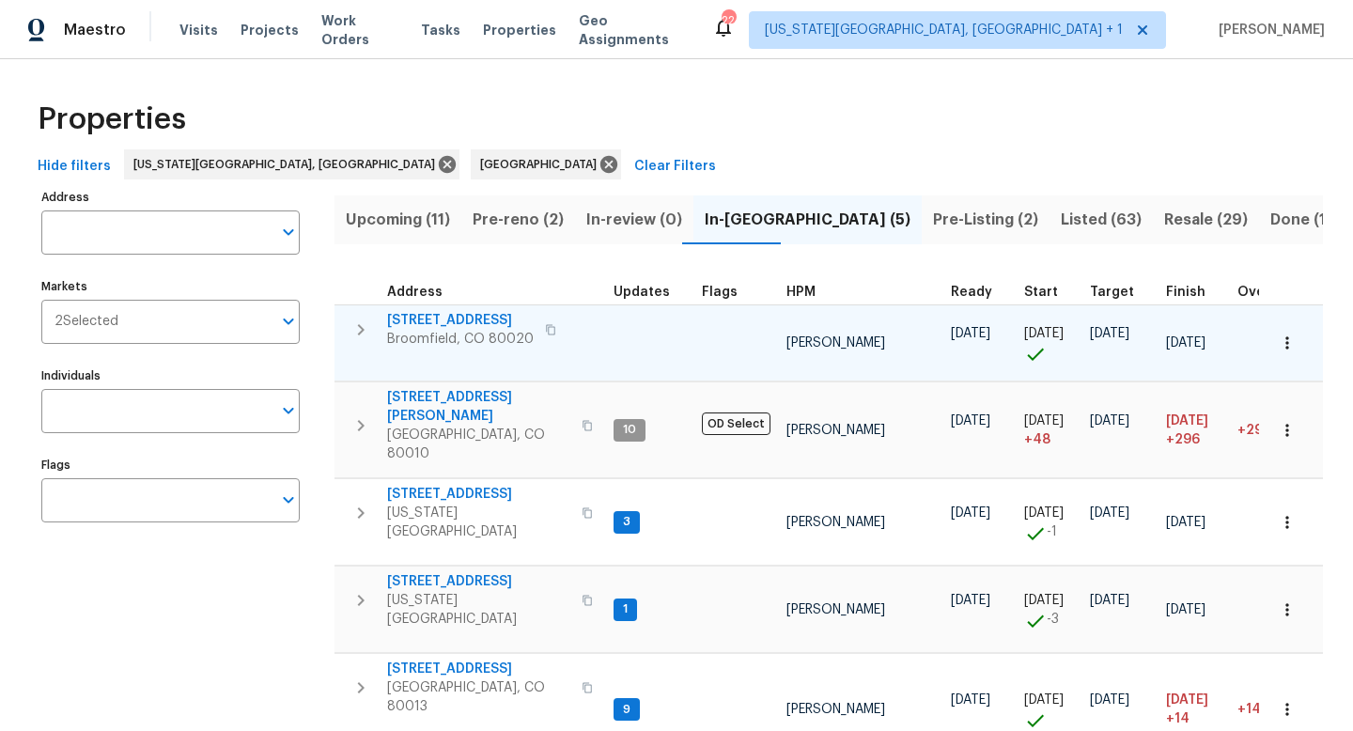
click at [454, 320] on span "[STREET_ADDRESS]" at bounding box center [460, 320] width 147 height 19
click at [547, 329] on icon "button" at bounding box center [550, 329] width 11 height 11
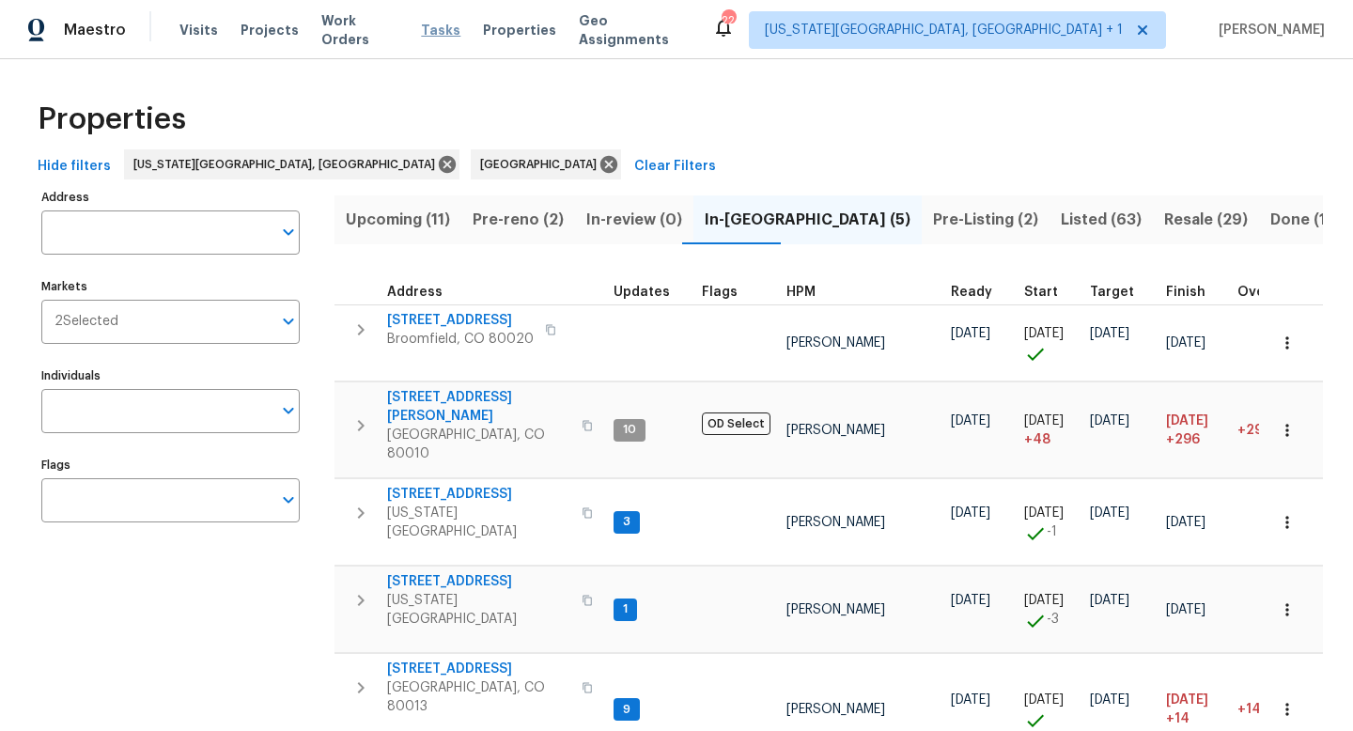
click at [431, 29] on span "Tasks" at bounding box center [440, 29] width 39 height 13
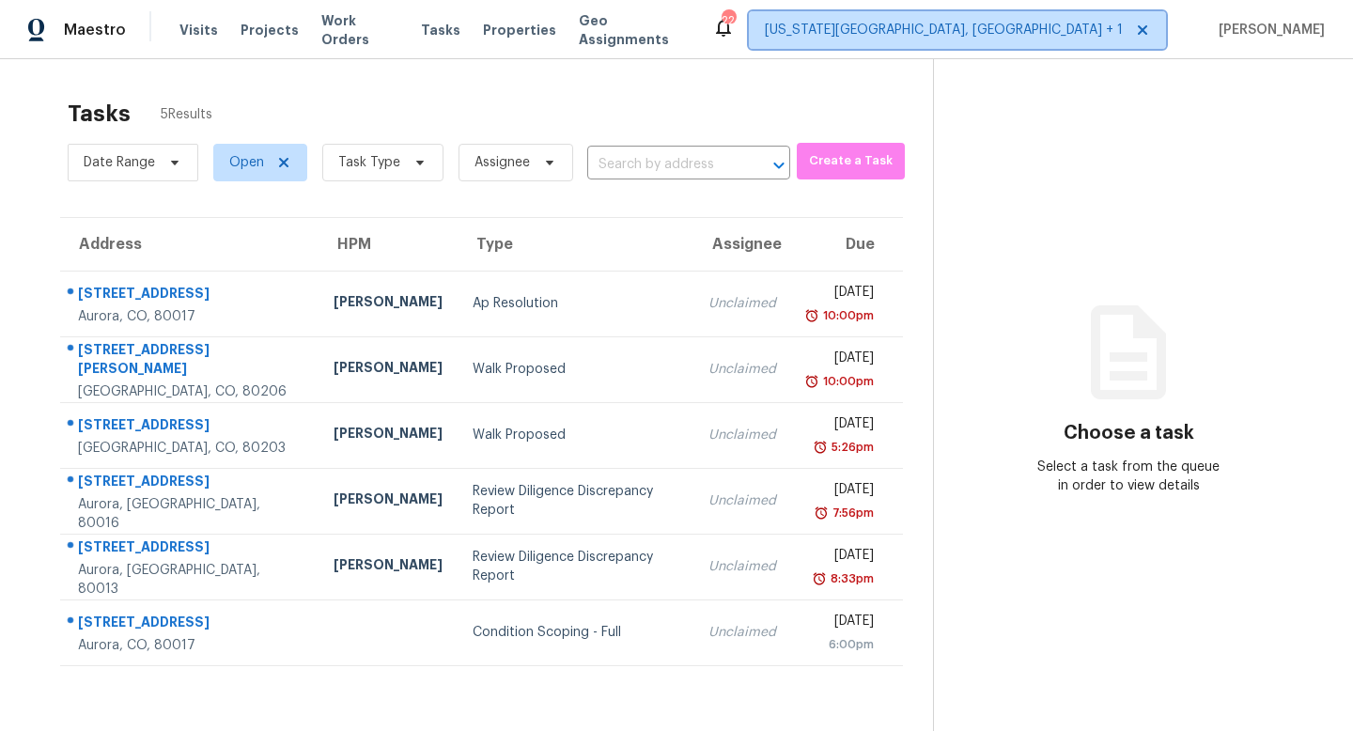
click at [1042, 37] on span "[US_STATE][GEOGRAPHIC_DATA], [GEOGRAPHIC_DATA] + 1" at bounding box center [944, 30] width 358 height 19
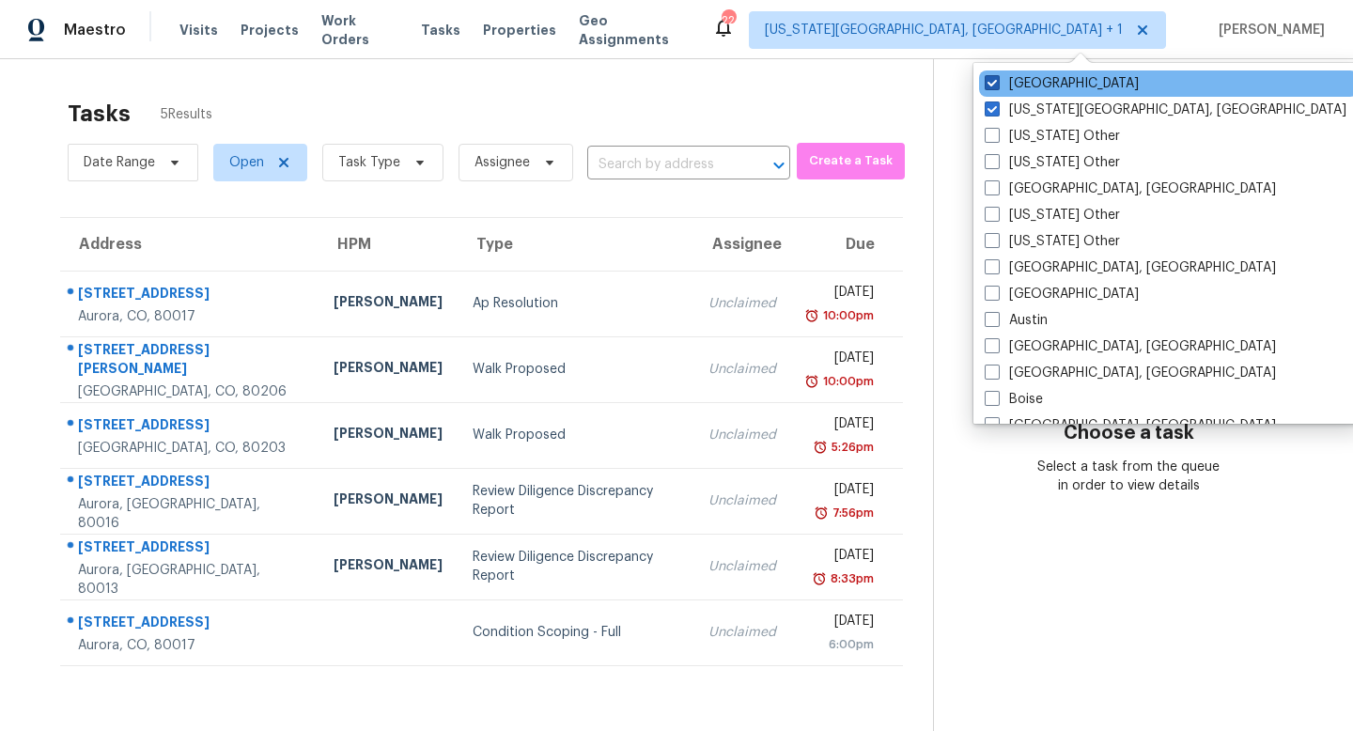
click at [995, 86] on span at bounding box center [992, 82] width 15 height 15
click at [995, 86] on input "[GEOGRAPHIC_DATA]" at bounding box center [991, 80] width 12 height 12
checkbox input "false"
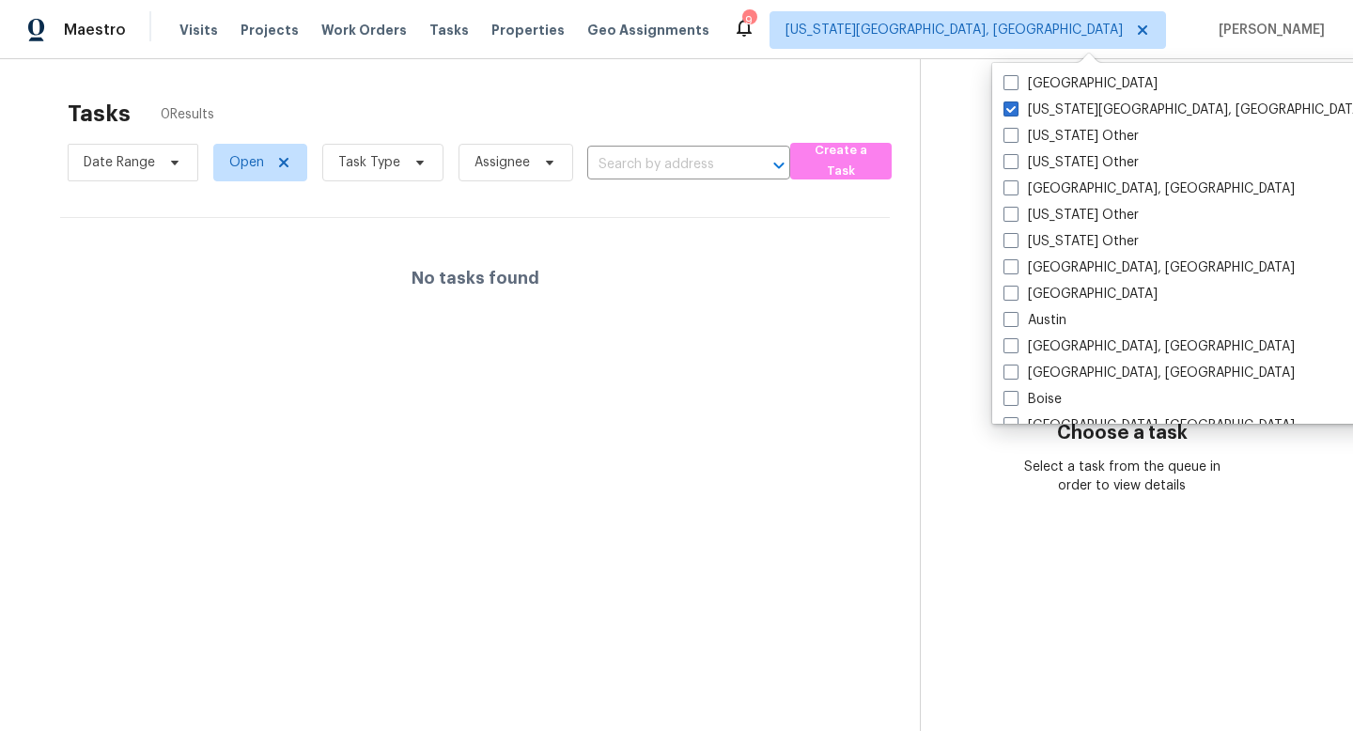
click at [355, 41] on div "Visits Projects Work Orders Tasks Properties Geo Assignments" at bounding box center [455, 30] width 553 height 38
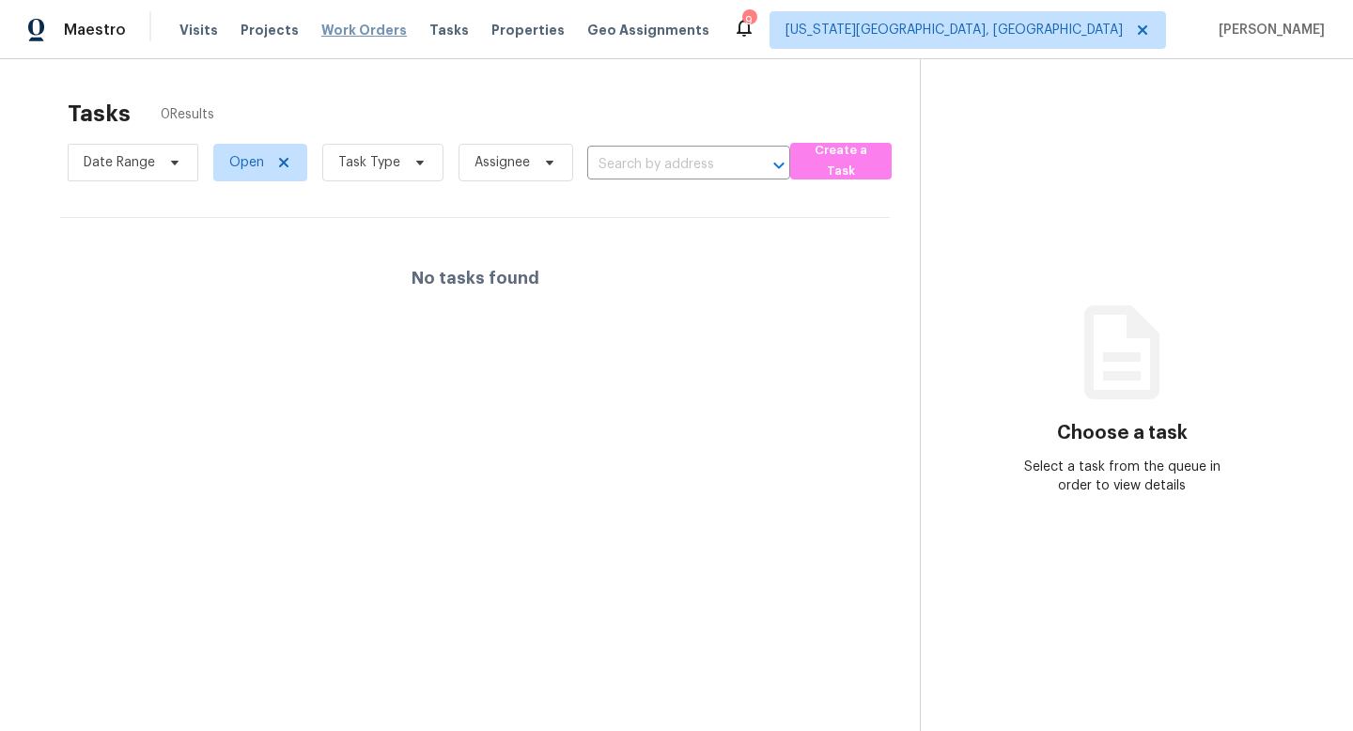
click at [354, 29] on span "Work Orders" at bounding box center [364, 30] width 86 height 19
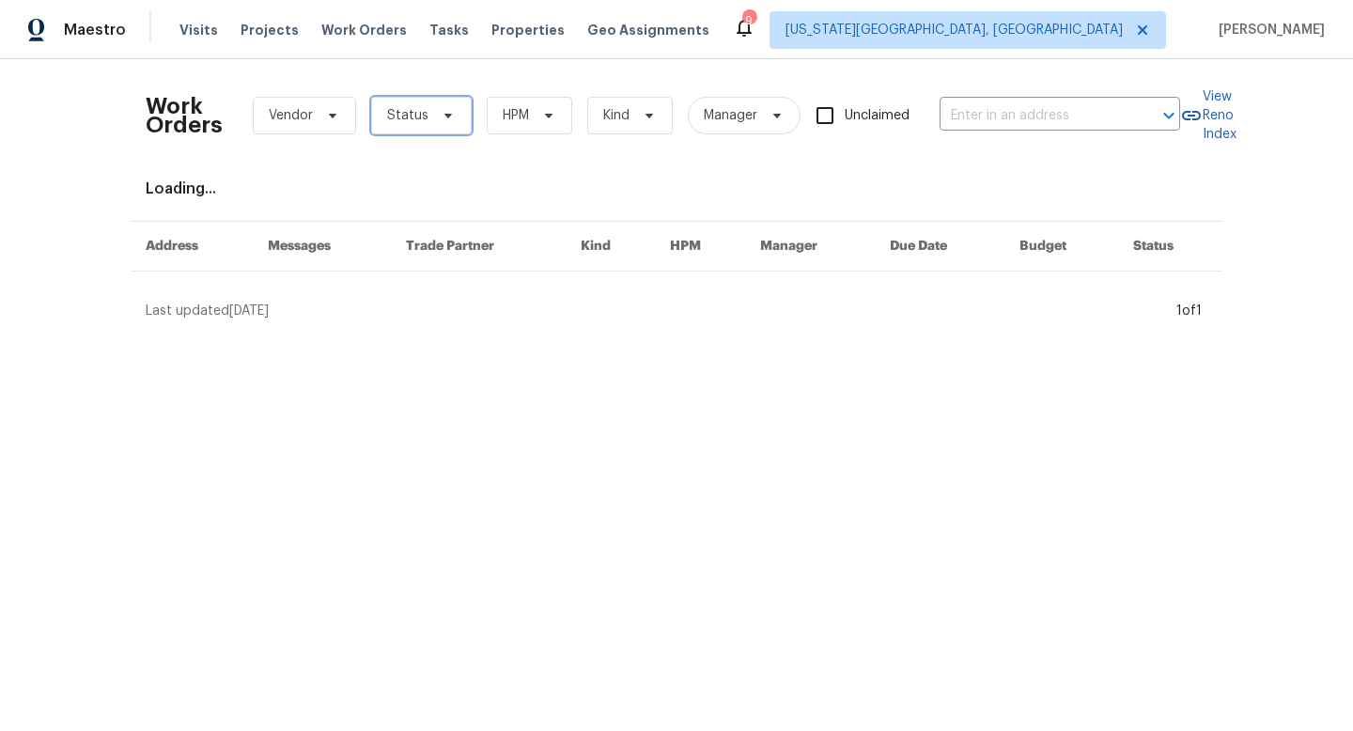
click at [378, 111] on span "Status" at bounding box center [421, 116] width 101 height 38
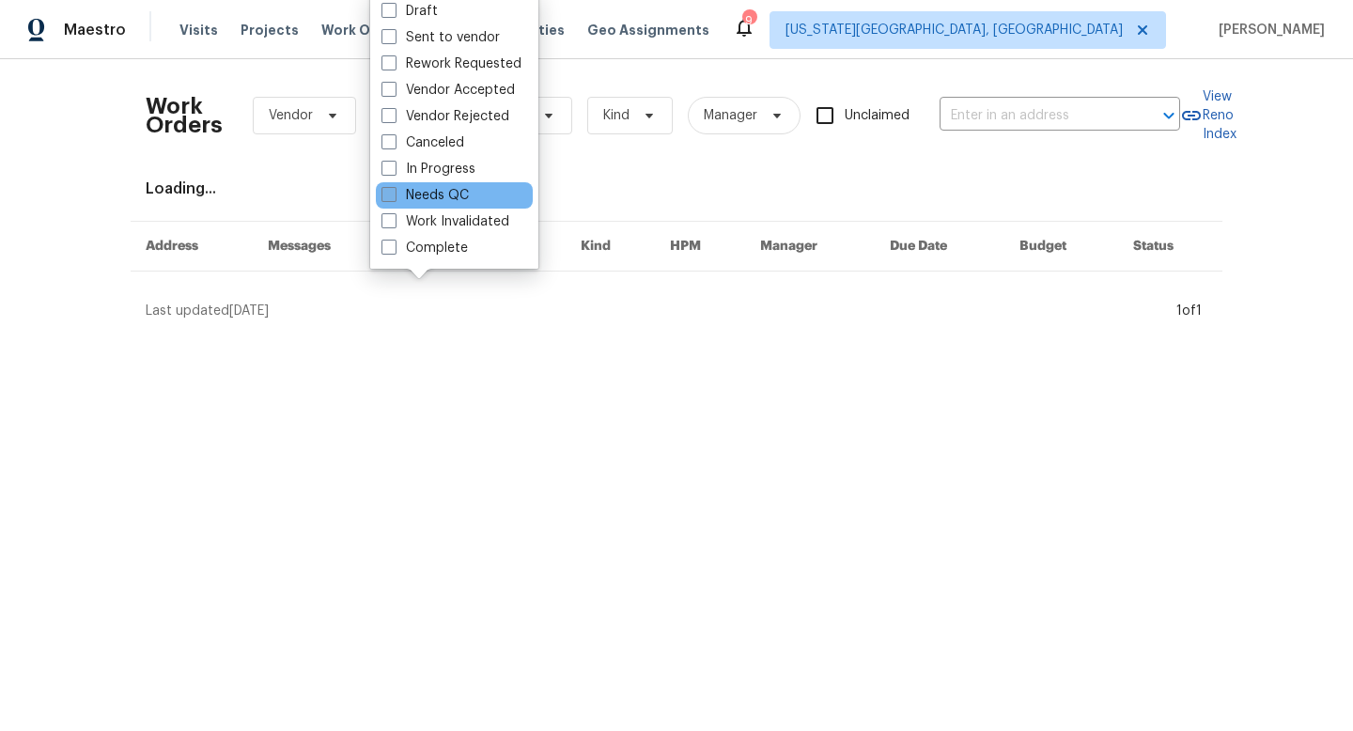
click at [388, 195] on span at bounding box center [389, 194] width 15 height 15
click at [388, 195] on input "Needs QC" at bounding box center [388, 192] width 12 height 12
checkbox input "true"
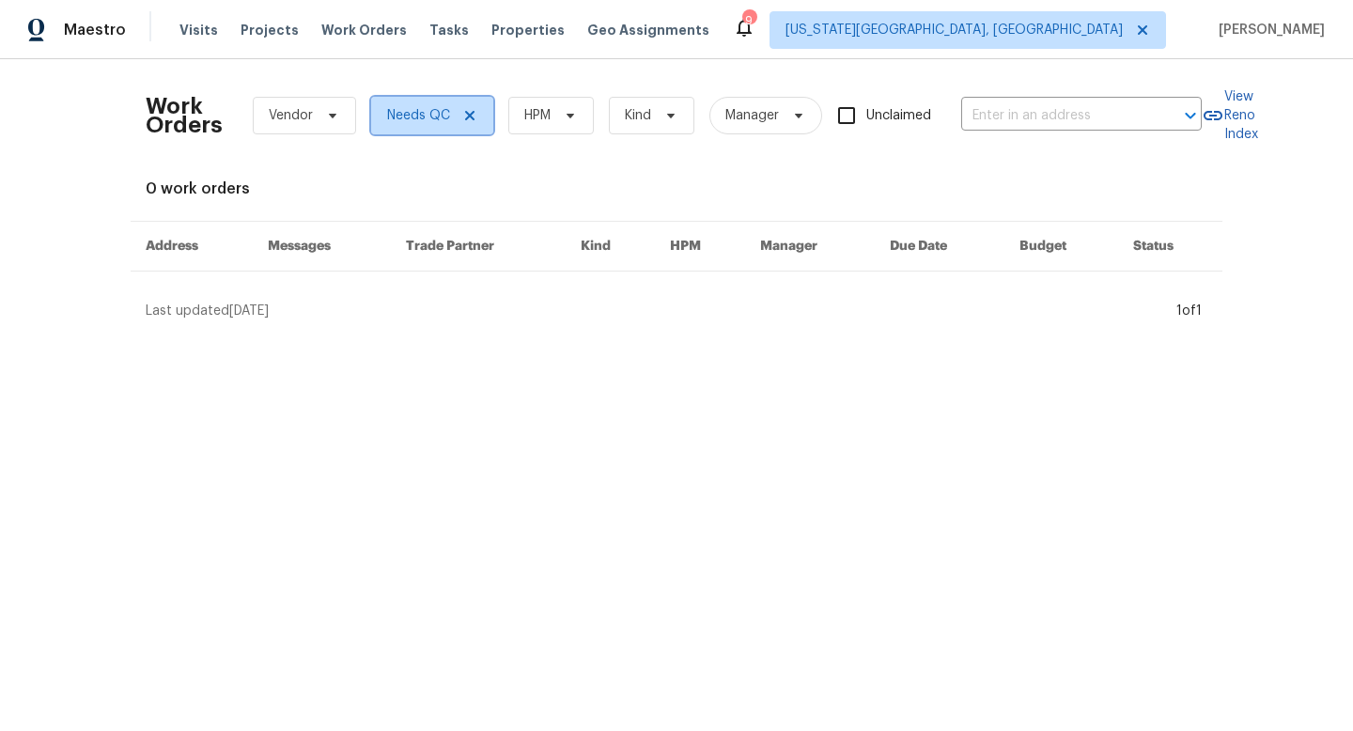
click at [467, 110] on icon at bounding box center [469, 115] width 15 height 15
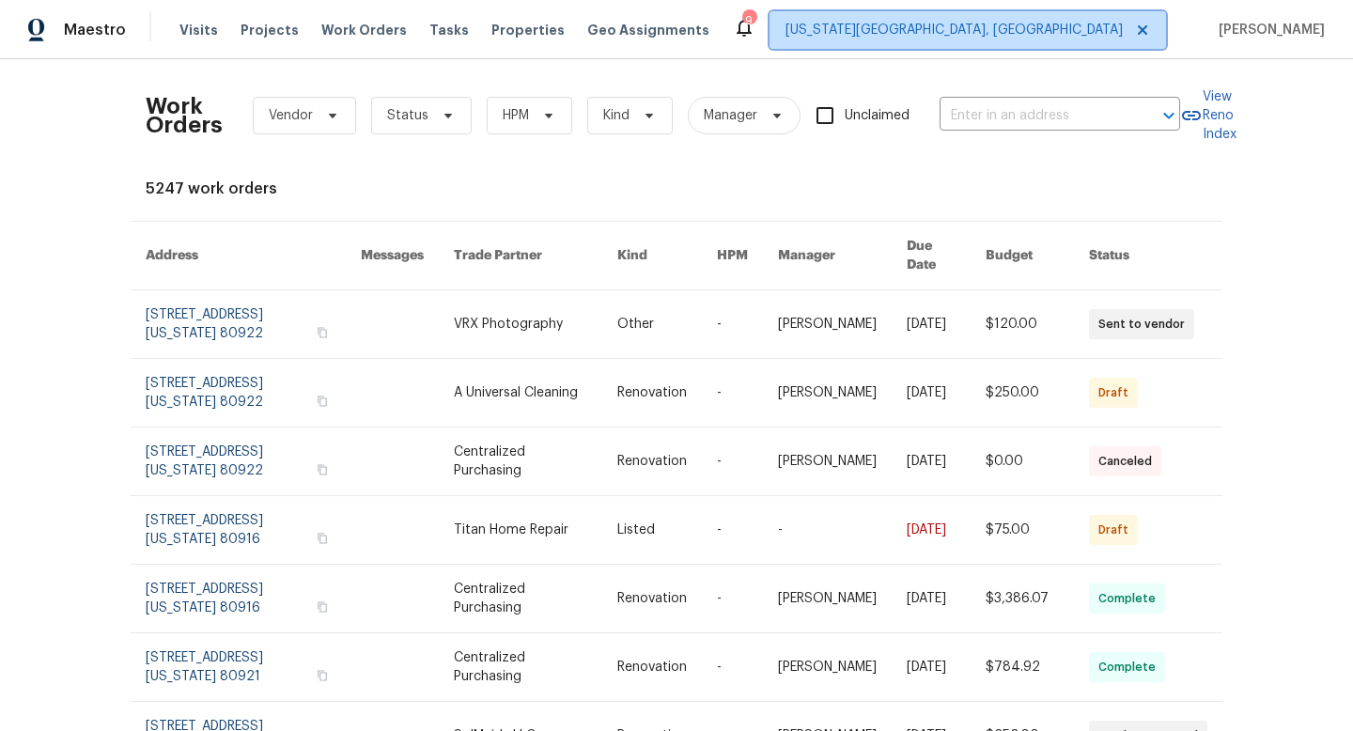
click at [1053, 41] on span "[US_STATE][GEOGRAPHIC_DATA], [GEOGRAPHIC_DATA]" at bounding box center [968, 30] width 397 height 38
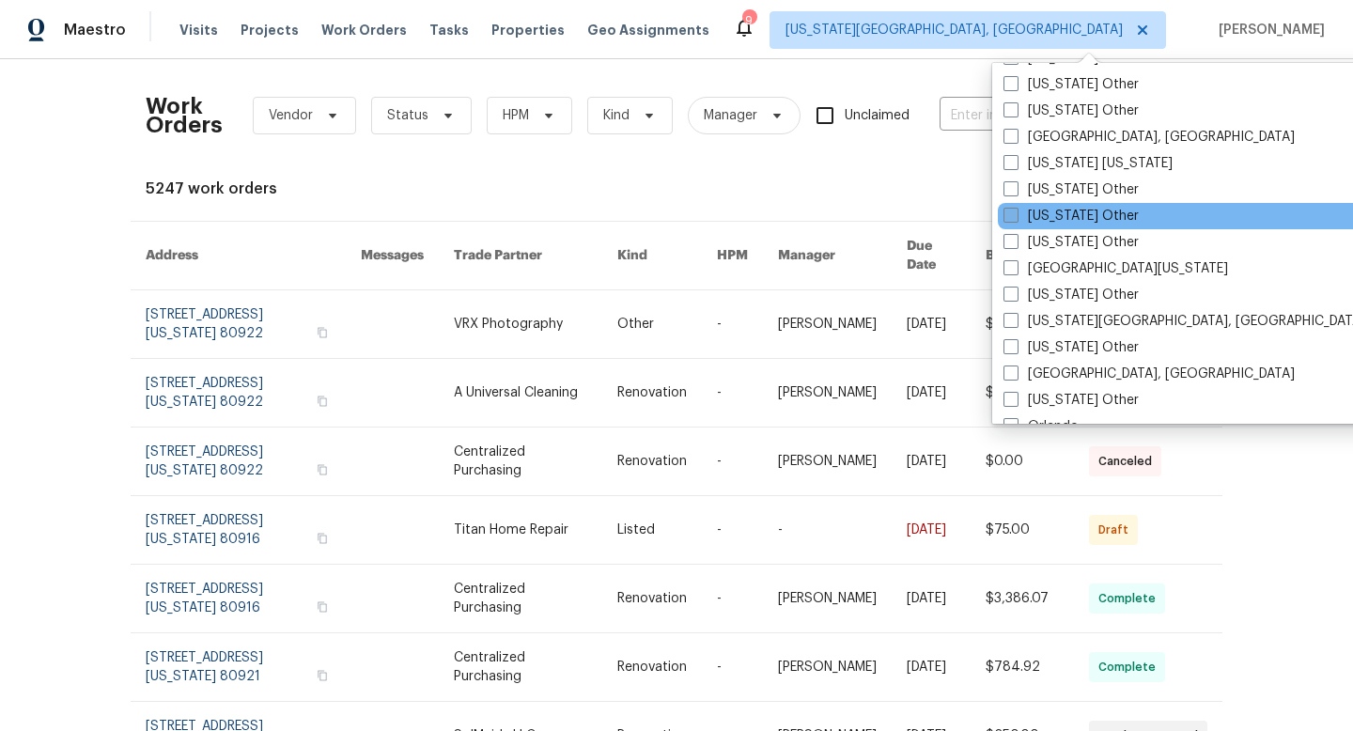
scroll to position [1817, 0]
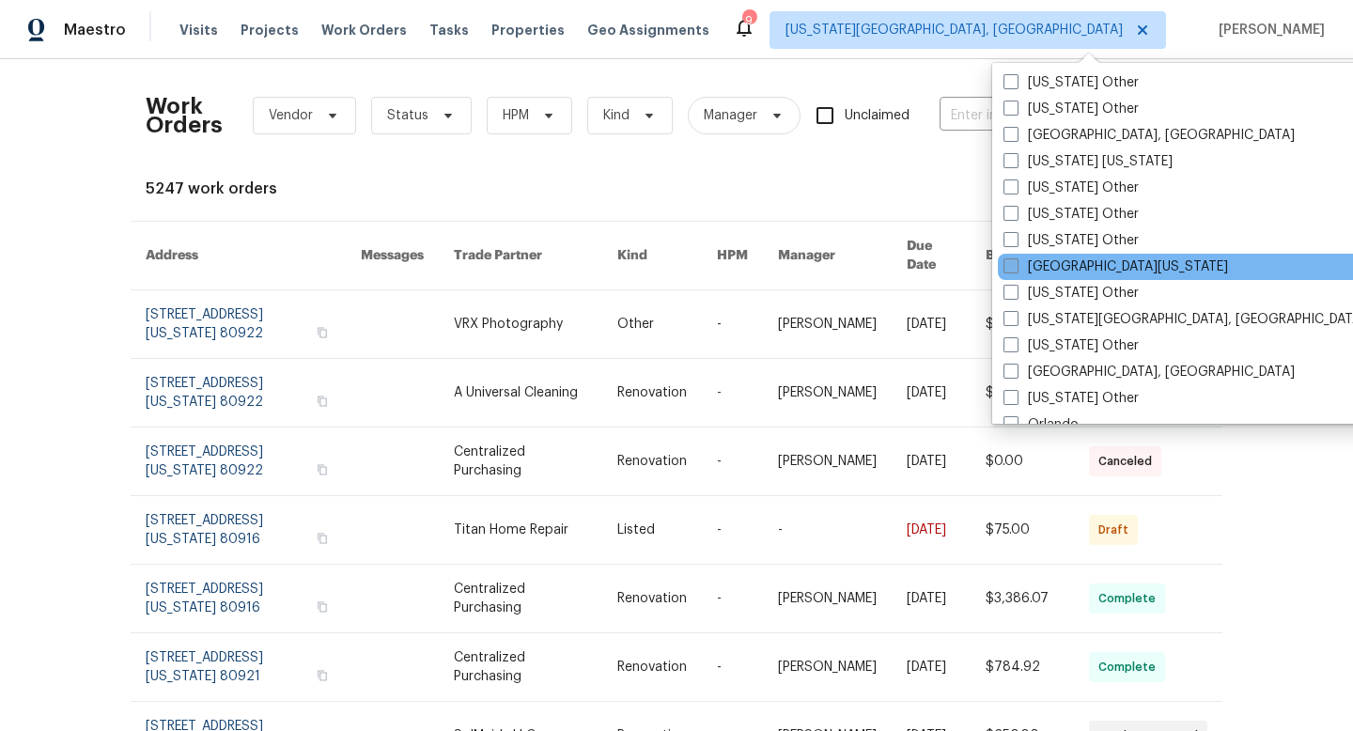
click at [1016, 268] on span at bounding box center [1011, 265] width 15 height 15
click at [1016, 268] on input "[GEOGRAPHIC_DATA][US_STATE]" at bounding box center [1010, 263] width 12 height 12
checkbox input "true"
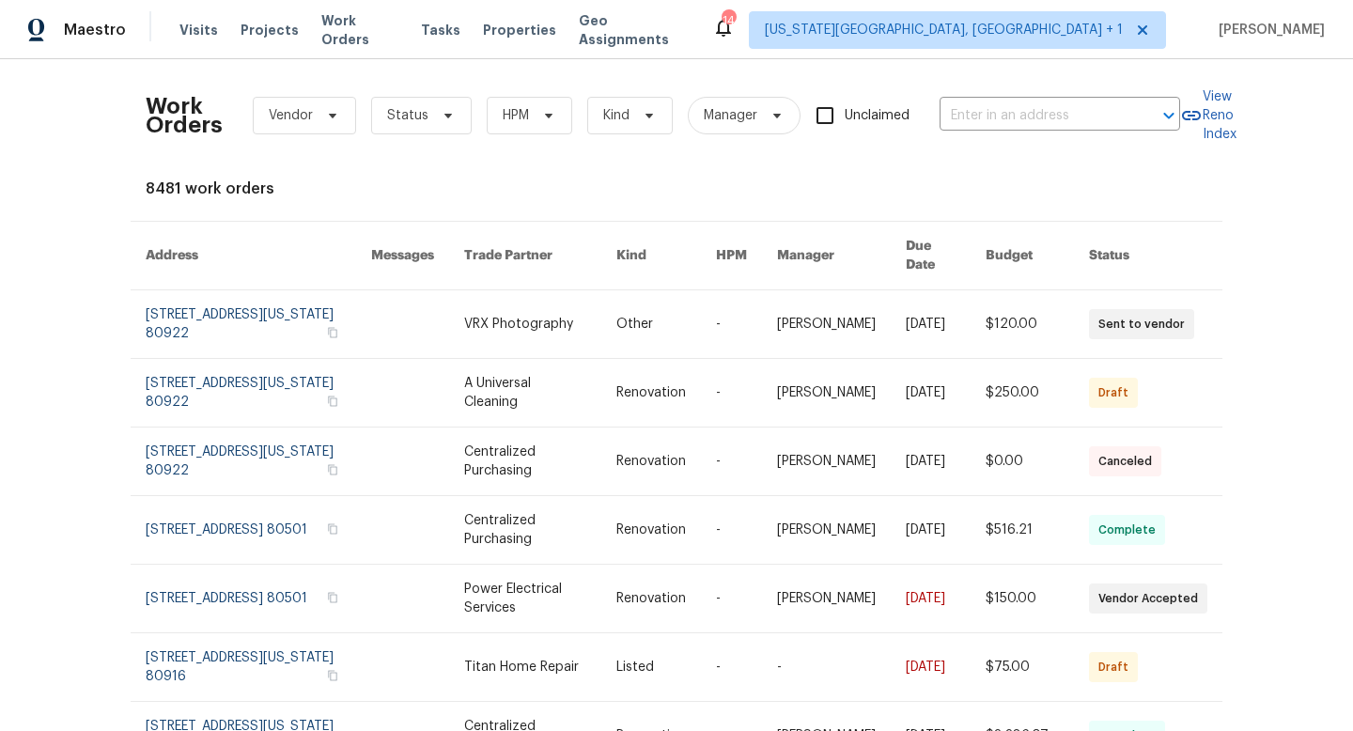
click at [501, 154] on div "Work Orders Vendor Status HPM Kind Manager Unclaimed ​" at bounding box center [663, 115] width 1035 height 83
click at [207, 25] on span "Visits" at bounding box center [198, 30] width 39 height 19
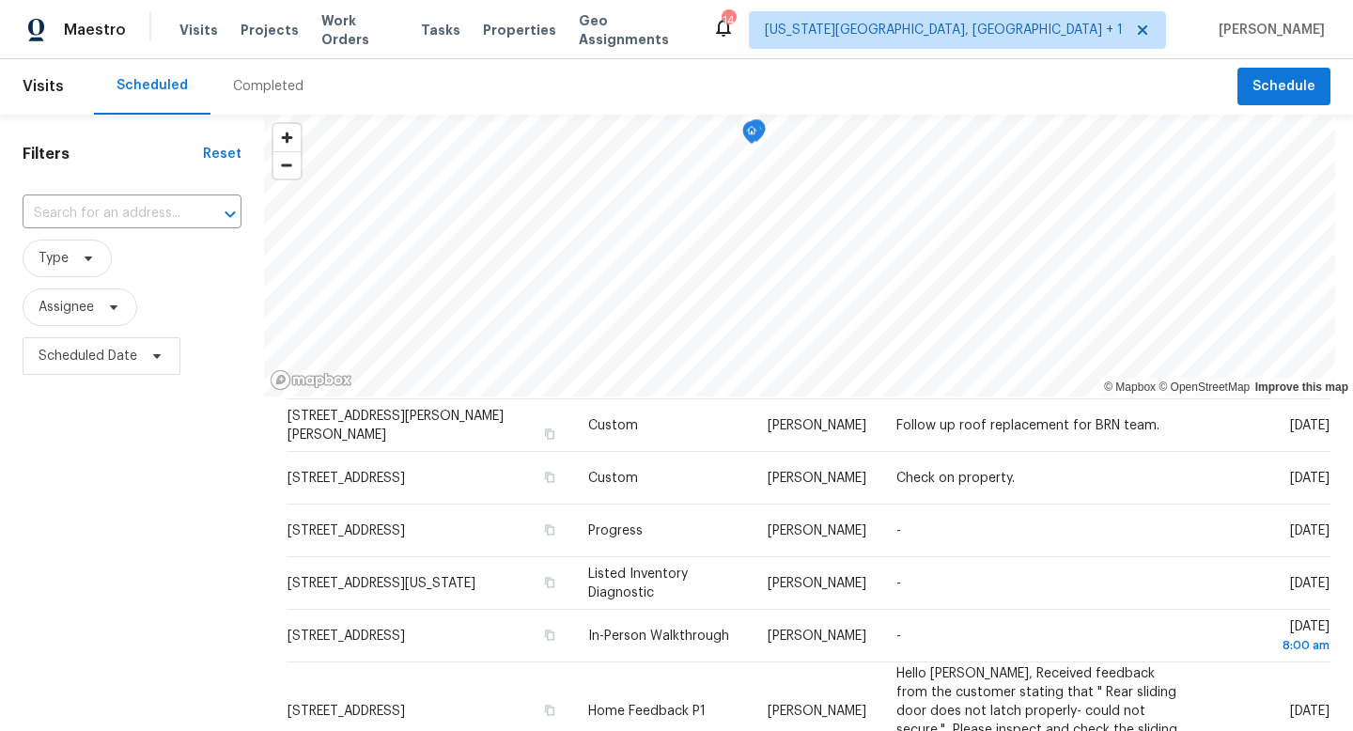
scroll to position [1, 0]
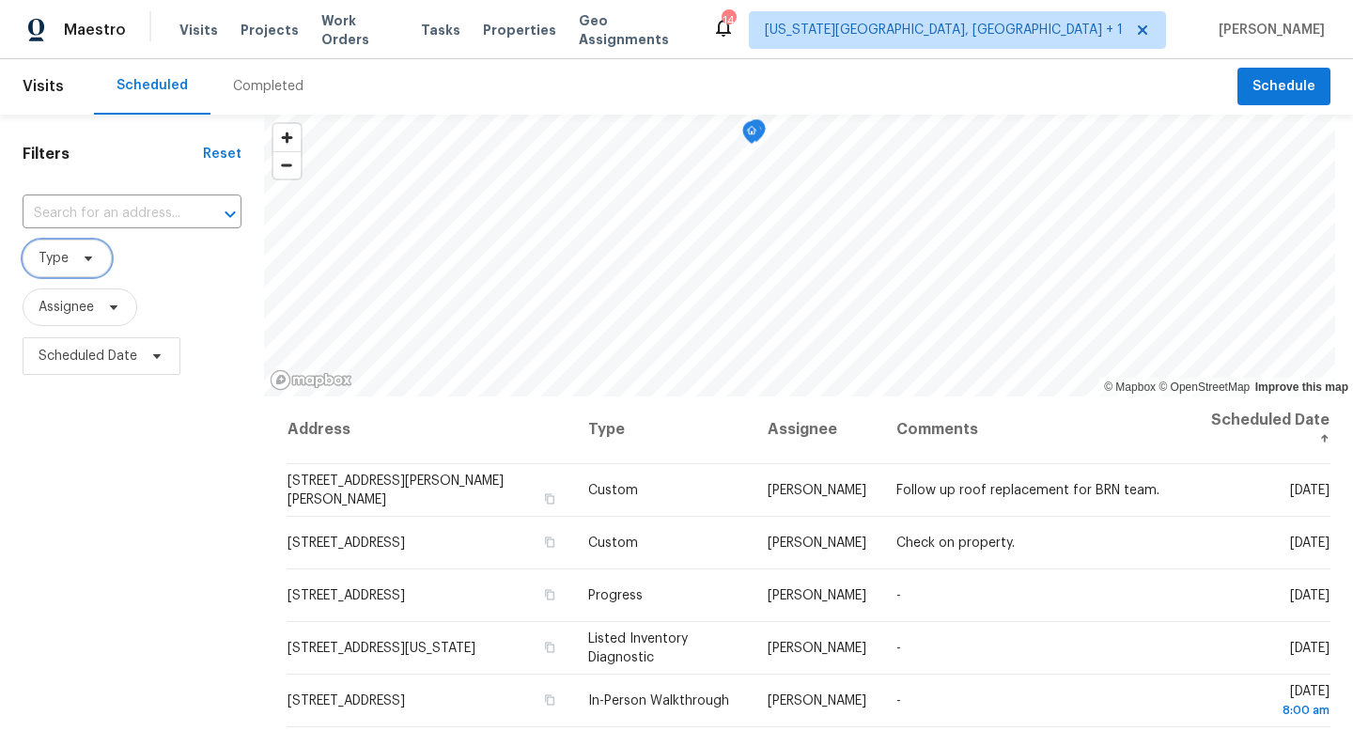
click at [78, 256] on span at bounding box center [85, 258] width 21 height 15
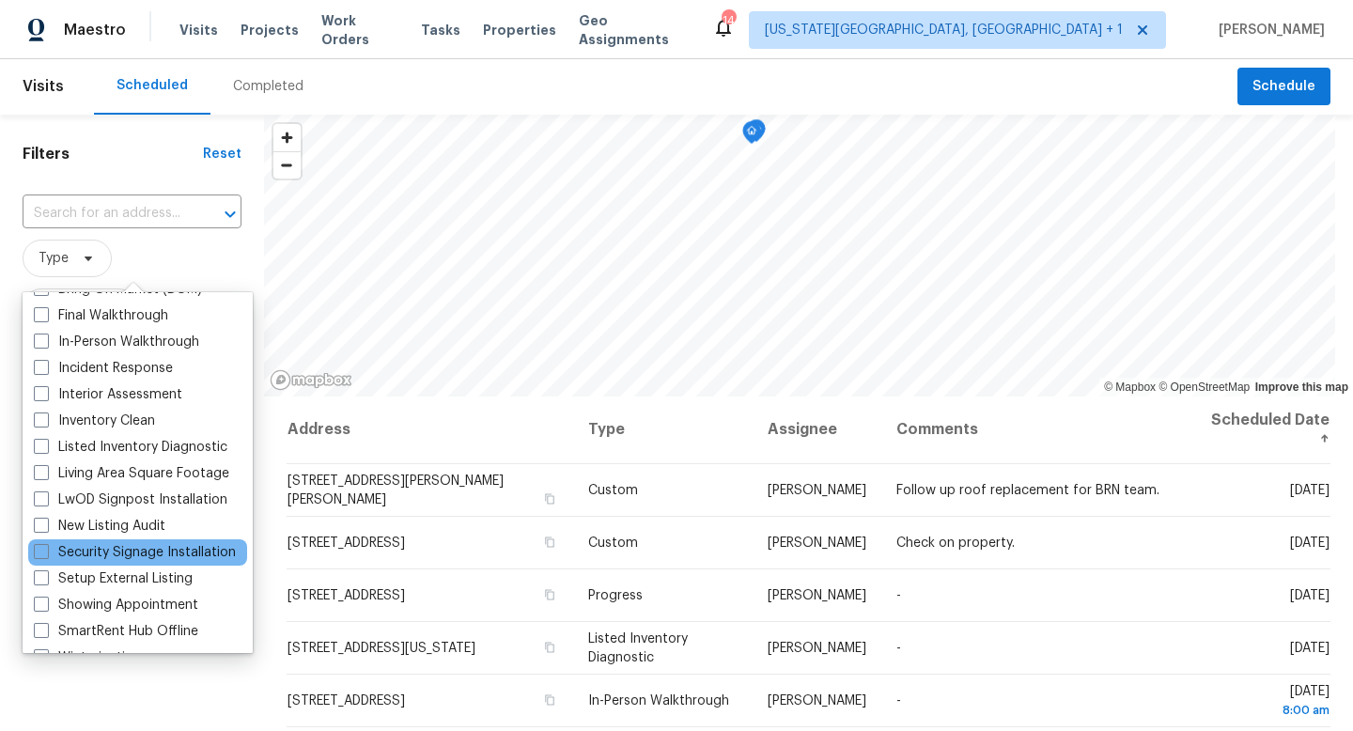
scroll to position [63, 0]
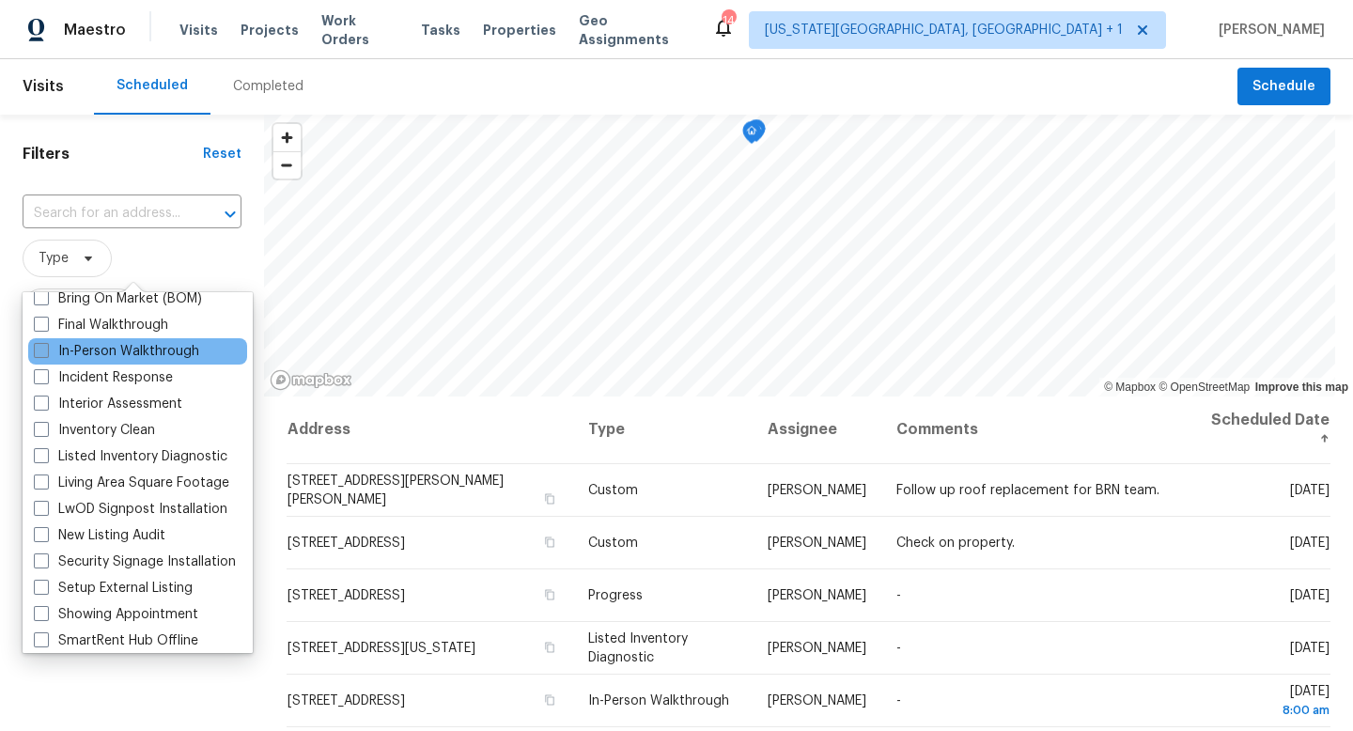
type input "in"
click at [42, 342] on label "In-Person Walkthrough" at bounding box center [116, 351] width 165 height 19
click at [42, 342] on input "In-Person Walkthrough" at bounding box center [40, 348] width 12 height 12
checkbox input "true"
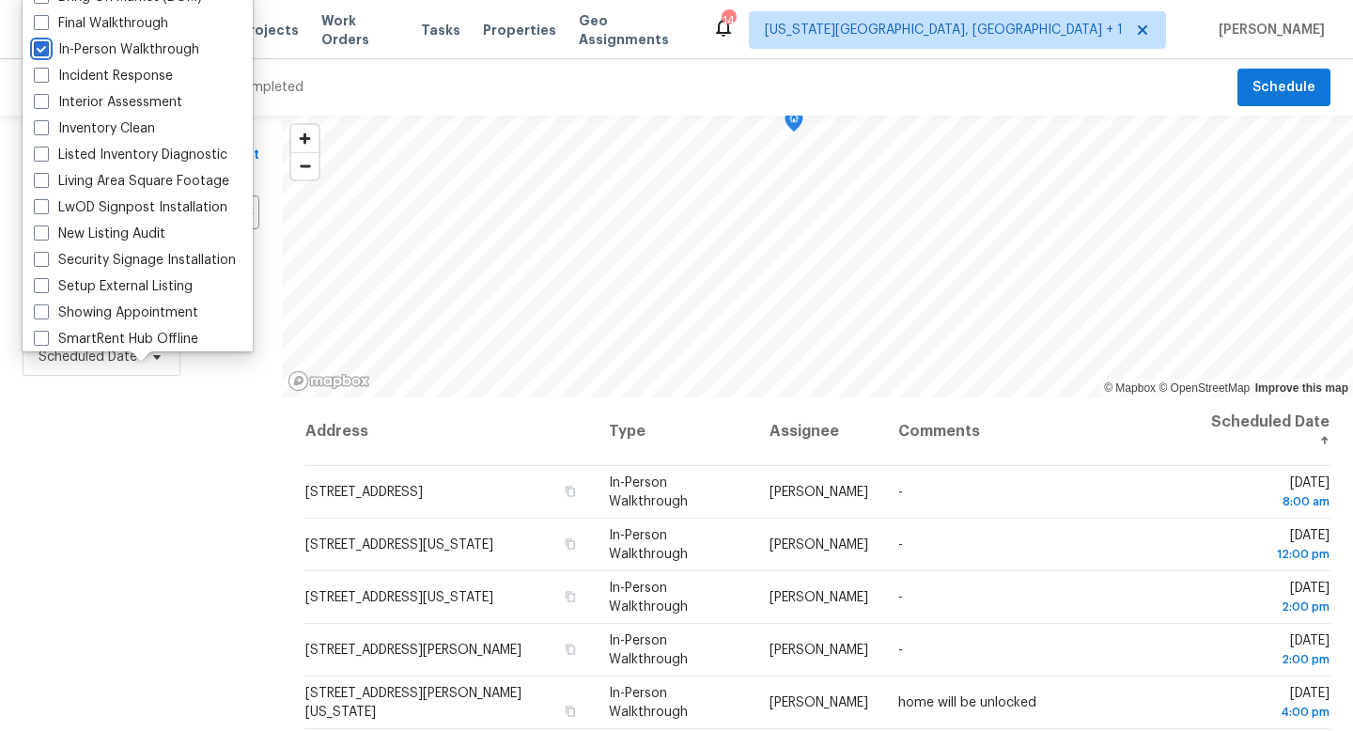
scroll to position [251, 0]
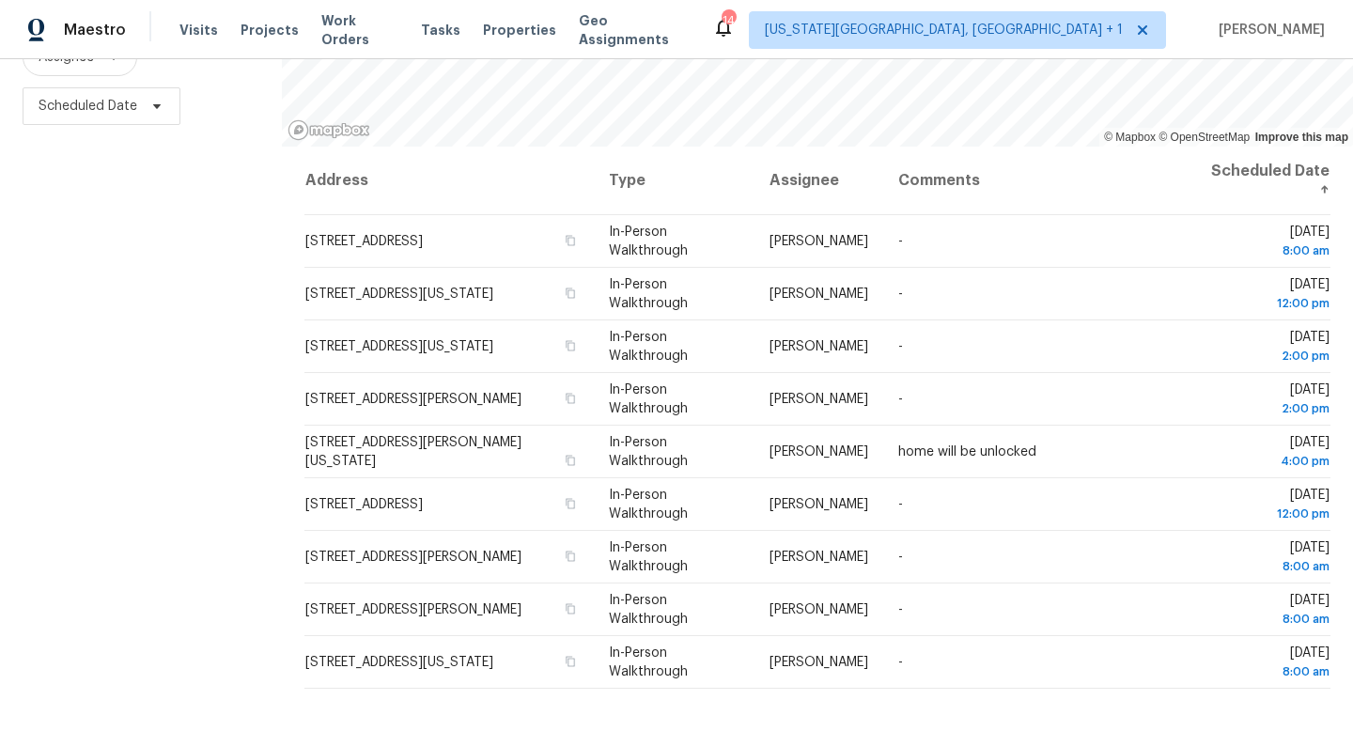
click at [219, 511] on div "Filters Reset ​ In-Person Walkthrough Assignee Scheduled Date" at bounding box center [141, 298] width 282 height 866
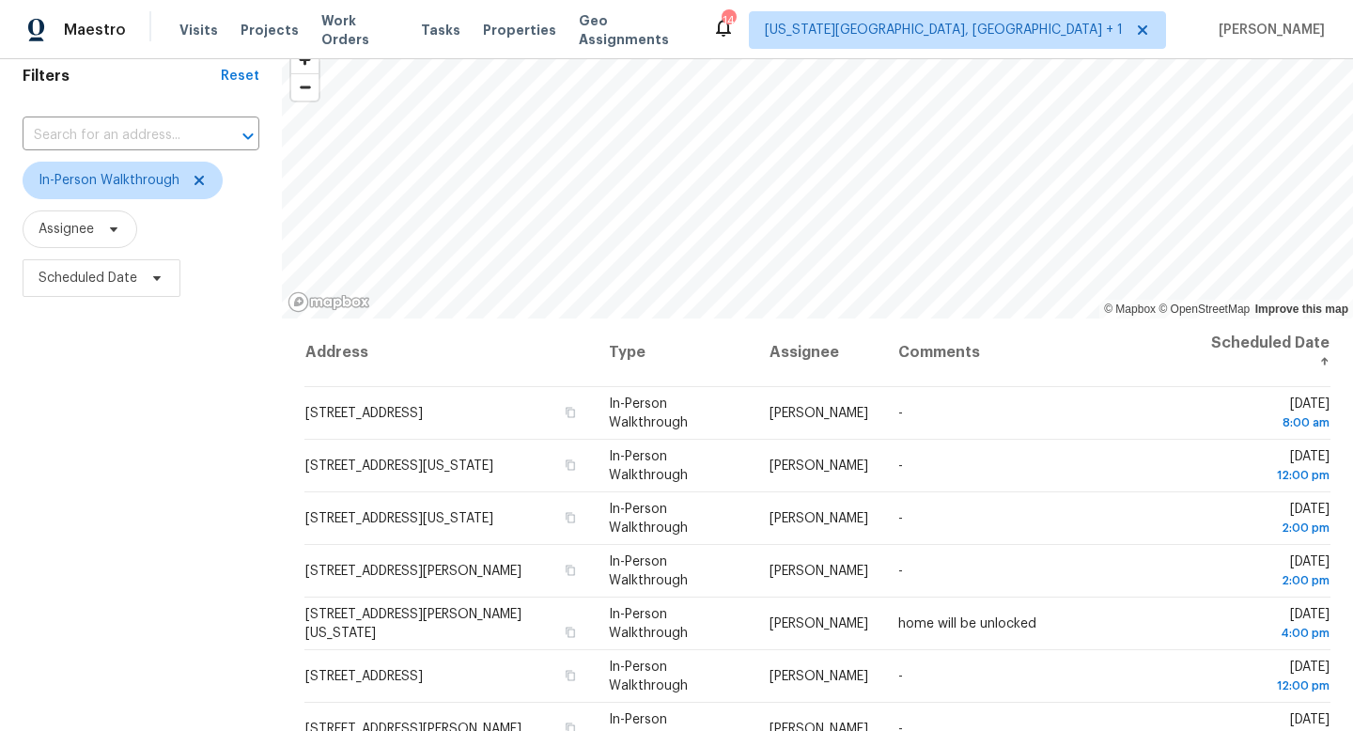
scroll to position [0, 0]
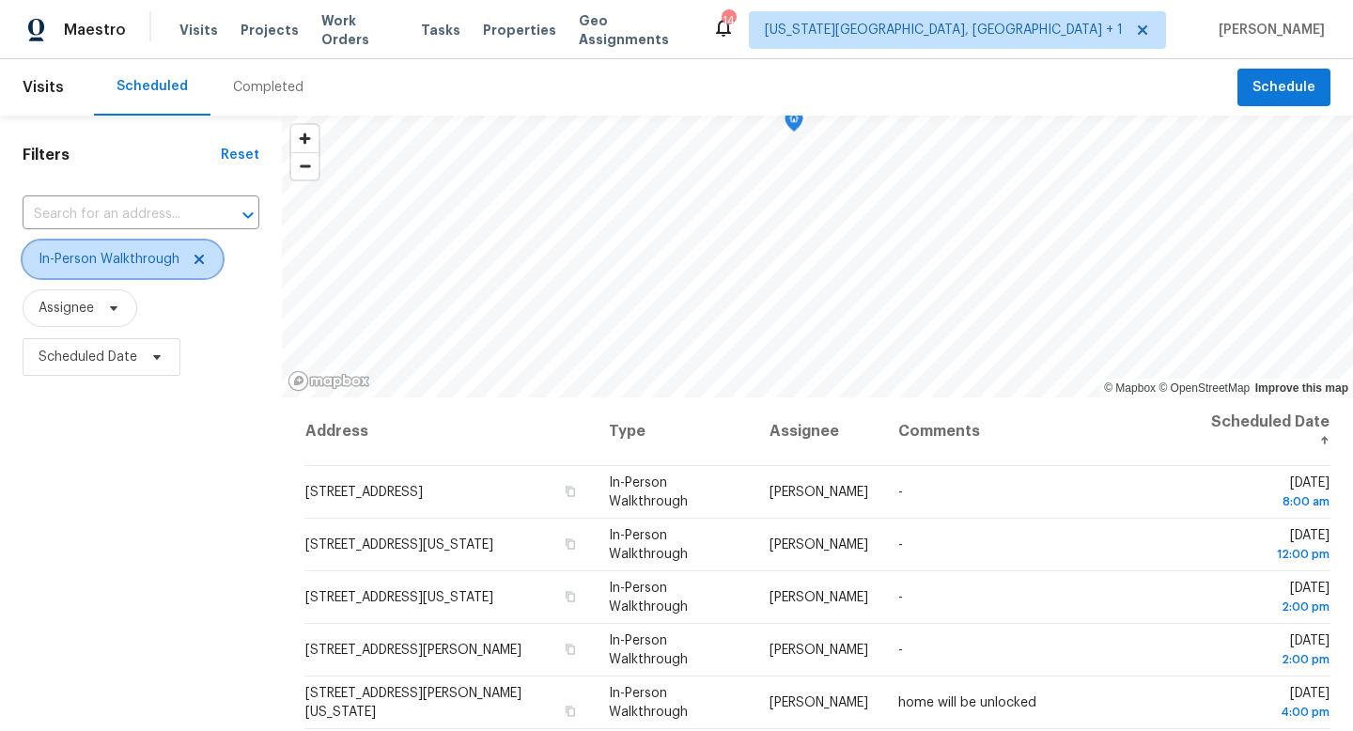
click at [152, 267] on span "In-Person Walkthrough" at bounding box center [109, 259] width 141 height 19
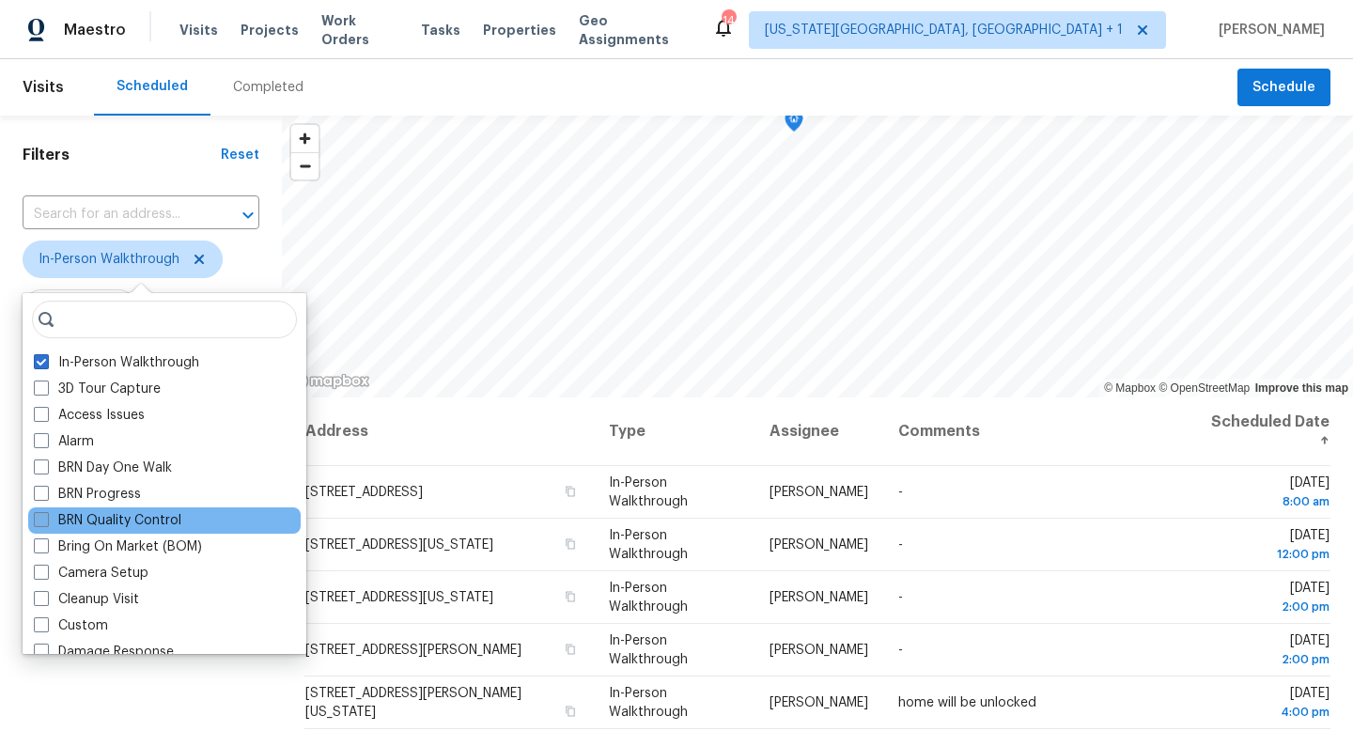
scroll to position [303, 0]
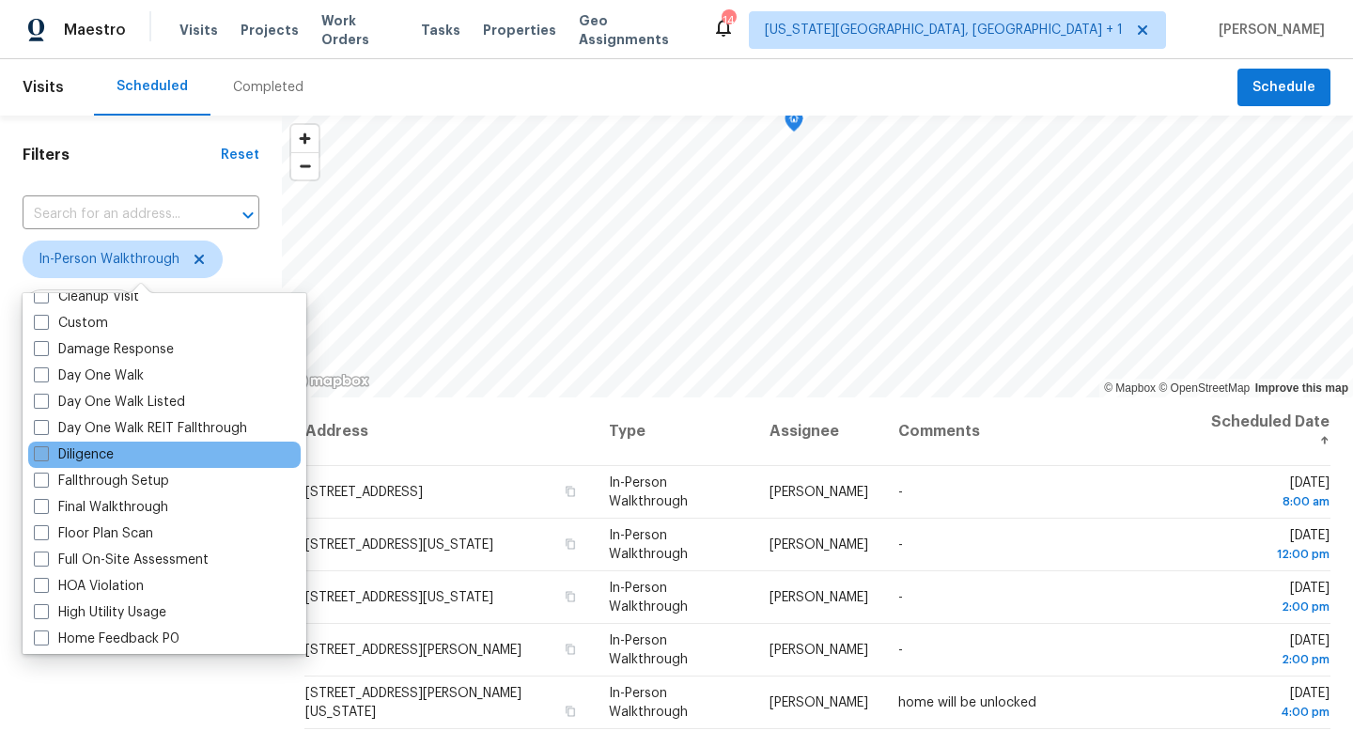
click at [45, 456] on span at bounding box center [41, 453] width 15 height 15
click at [45, 456] on input "Diligence" at bounding box center [40, 451] width 12 height 12
checkbox input "true"
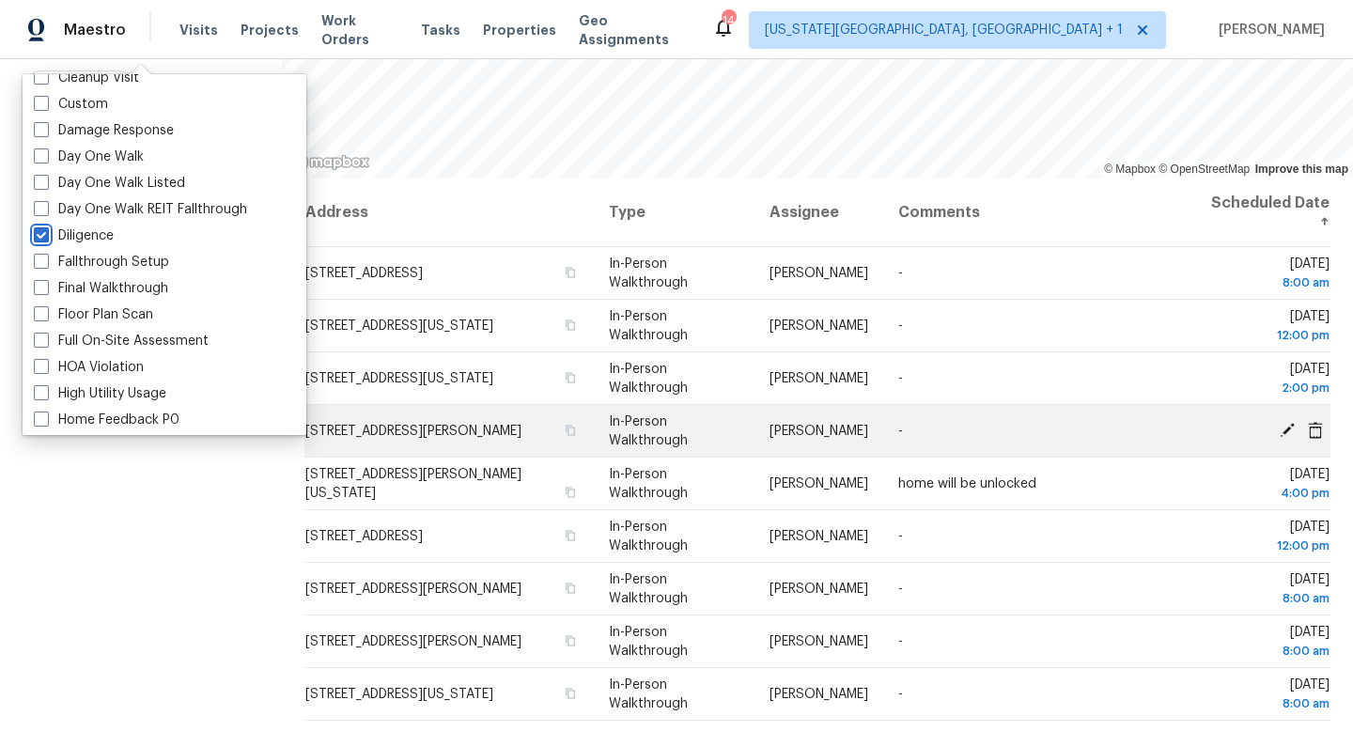
scroll to position [251, 0]
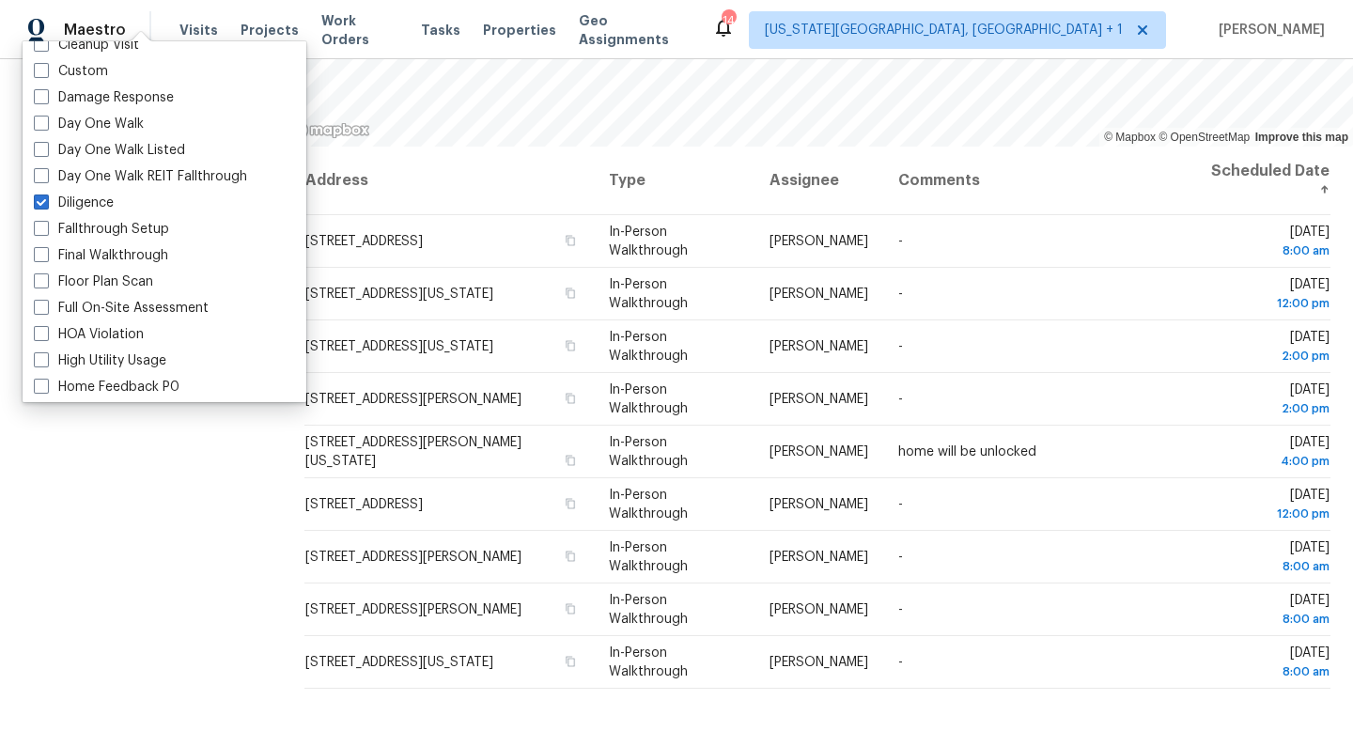
click at [191, 601] on div "Filters Reset ​ In-Person Walkthrough + 1 Assignee Scheduled Date" at bounding box center [141, 298] width 282 height 866
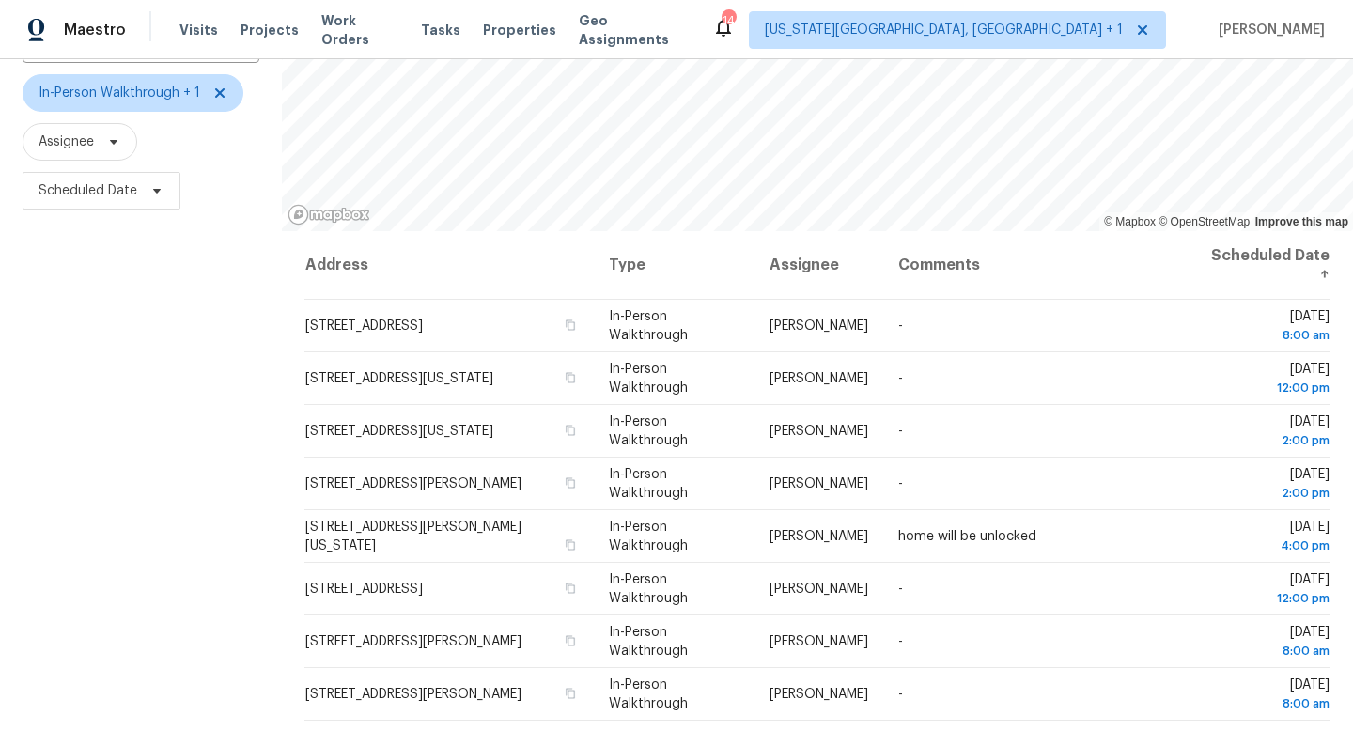
scroll to position [0, 0]
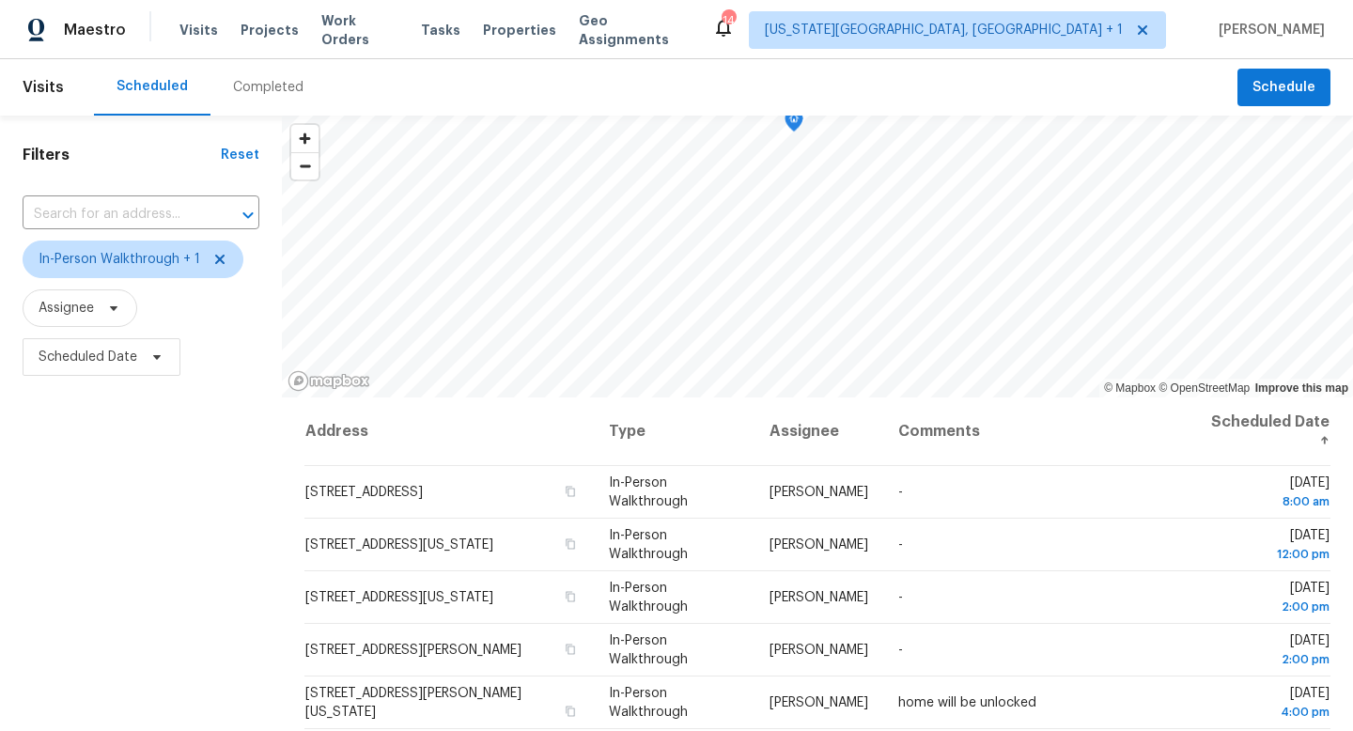
click at [1081, 49] on div "Maestro Visits Projects Work Orders Tasks Properties Geo Assignments 14 Colorad…" at bounding box center [676, 29] width 1353 height 59
click at [1065, 39] on span "Colorado Springs, CO + 1" at bounding box center [944, 30] width 358 height 19
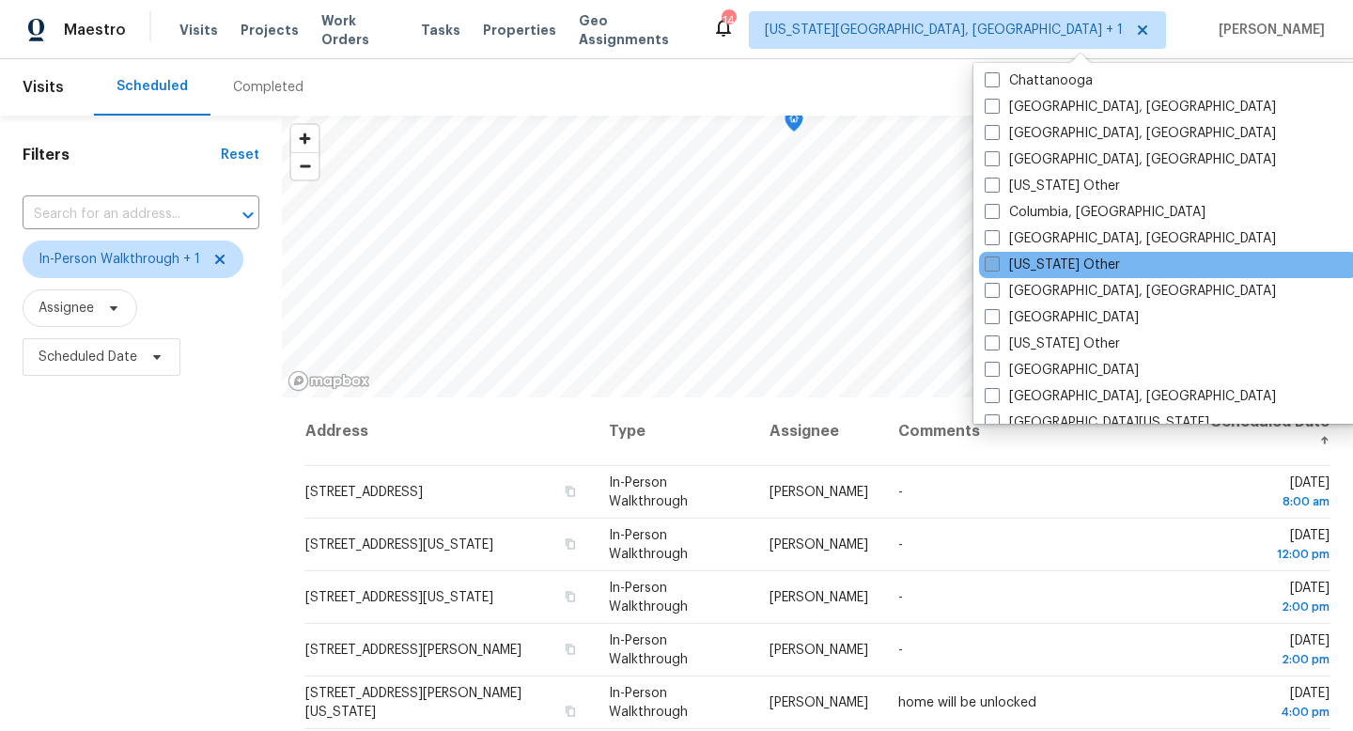
scroll to position [506, 0]
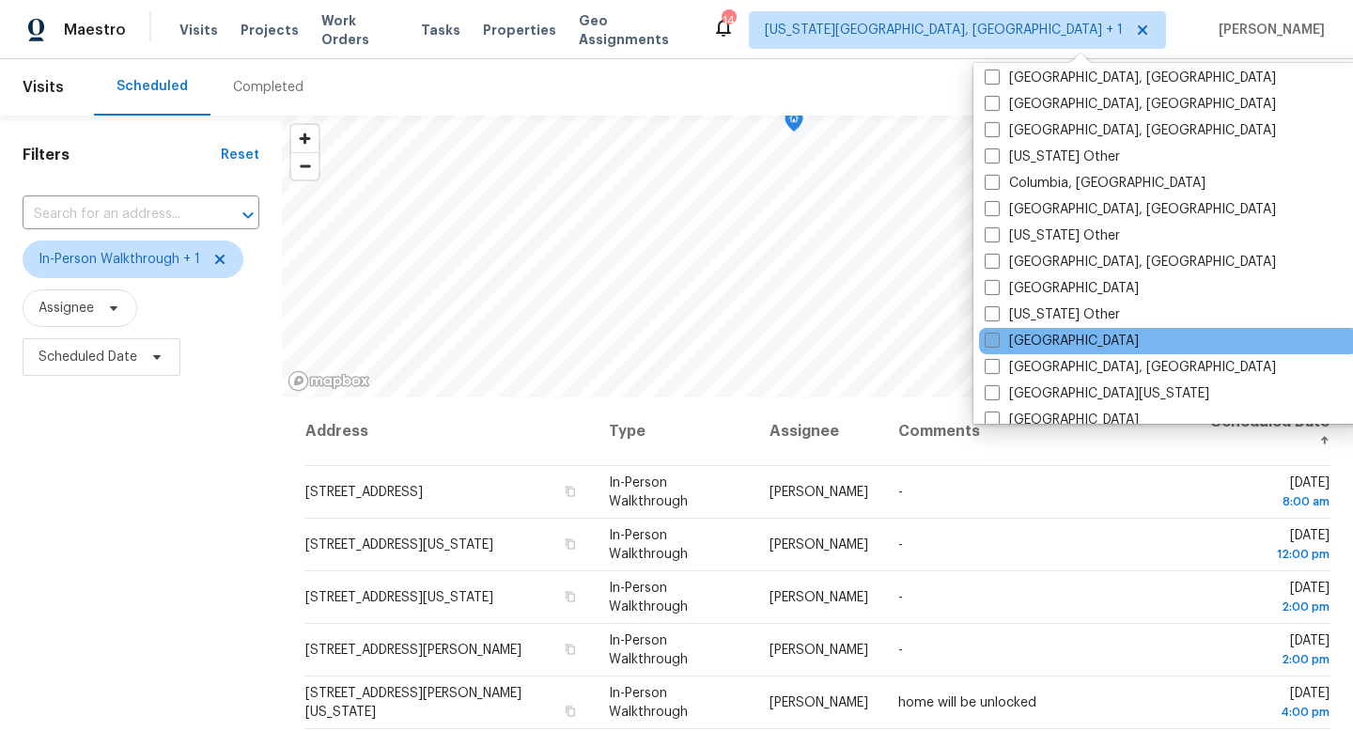
click at [1000, 339] on label "Denver" at bounding box center [1062, 341] width 154 height 19
click at [997, 339] on input "Denver" at bounding box center [991, 338] width 12 height 12
checkbox input "true"
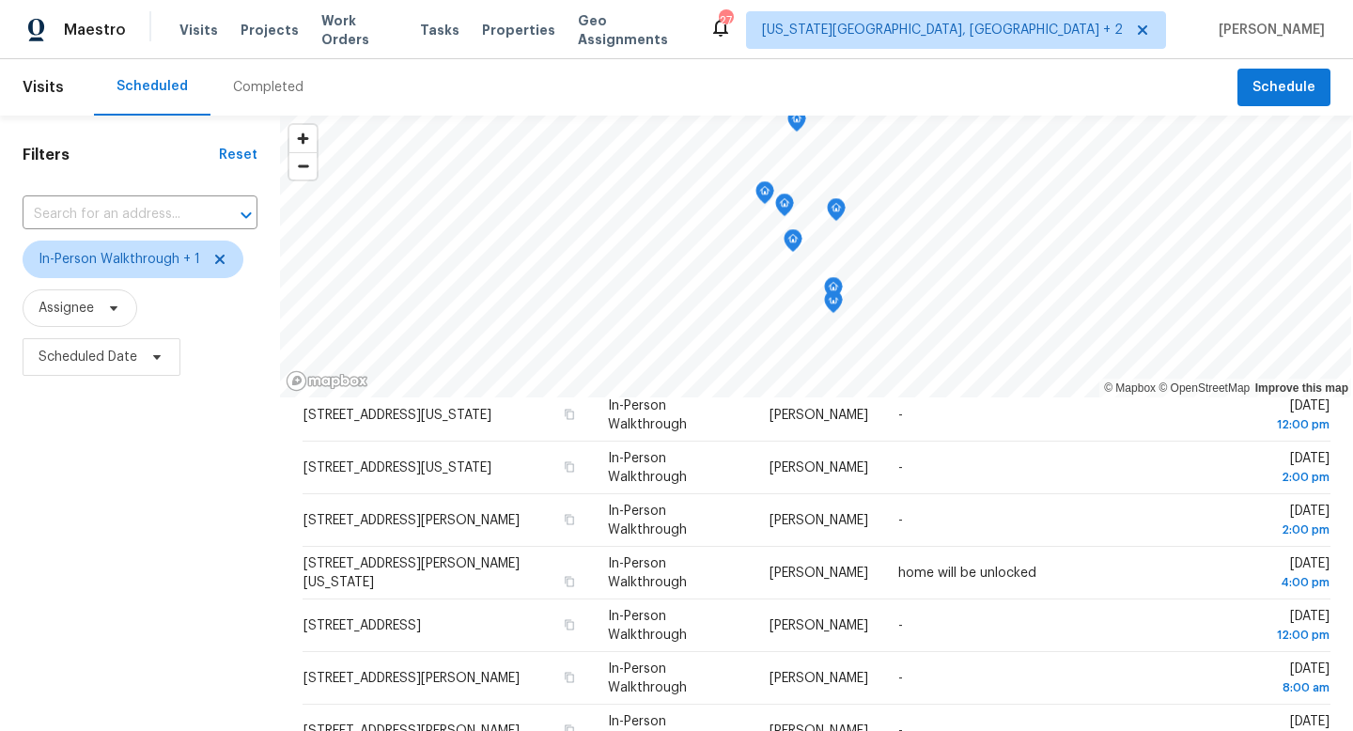
click at [428, 62] on div "Scheduled Completed" at bounding box center [666, 87] width 1144 height 56
click at [428, 26] on span "Tasks" at bounding box center [439, 29] width 39 height 13
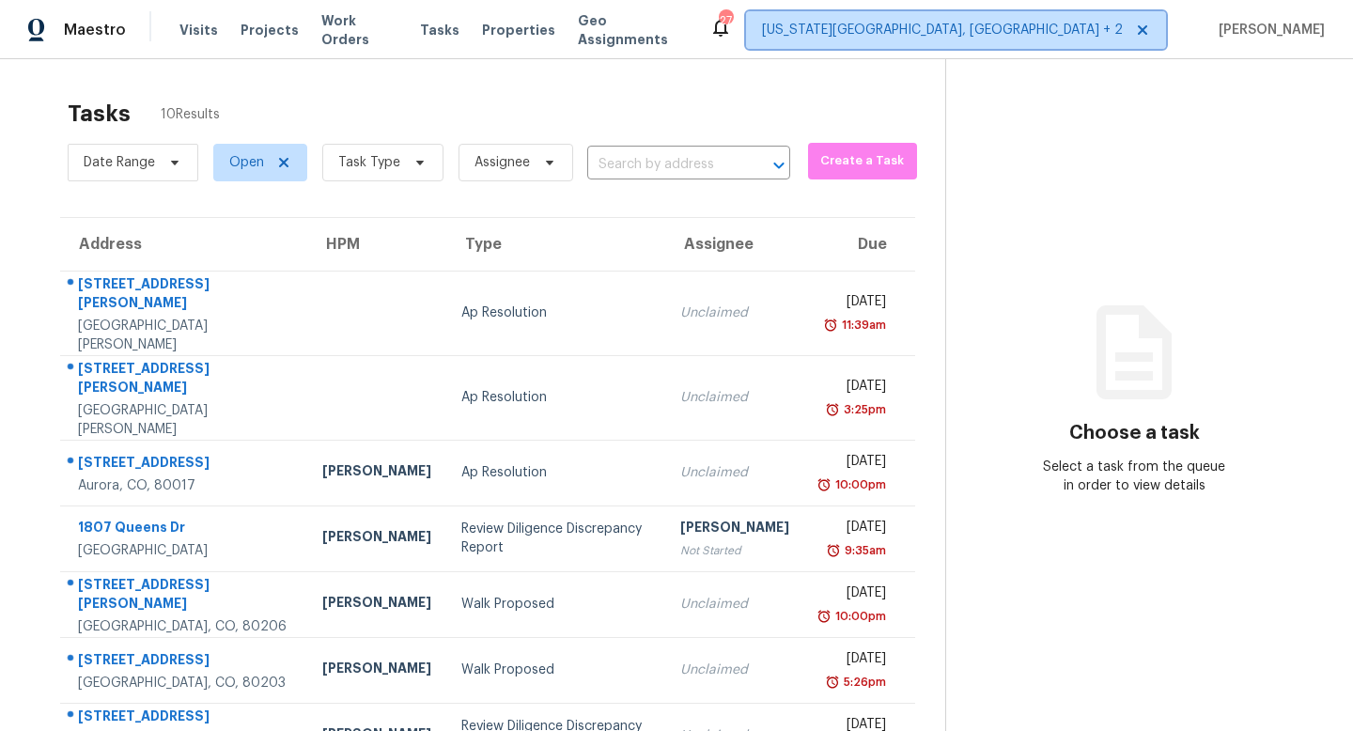
click at [1113, 26] on span "Colorado Springs, CO + 2" at bounding box center [942, 30] width 361 height 19
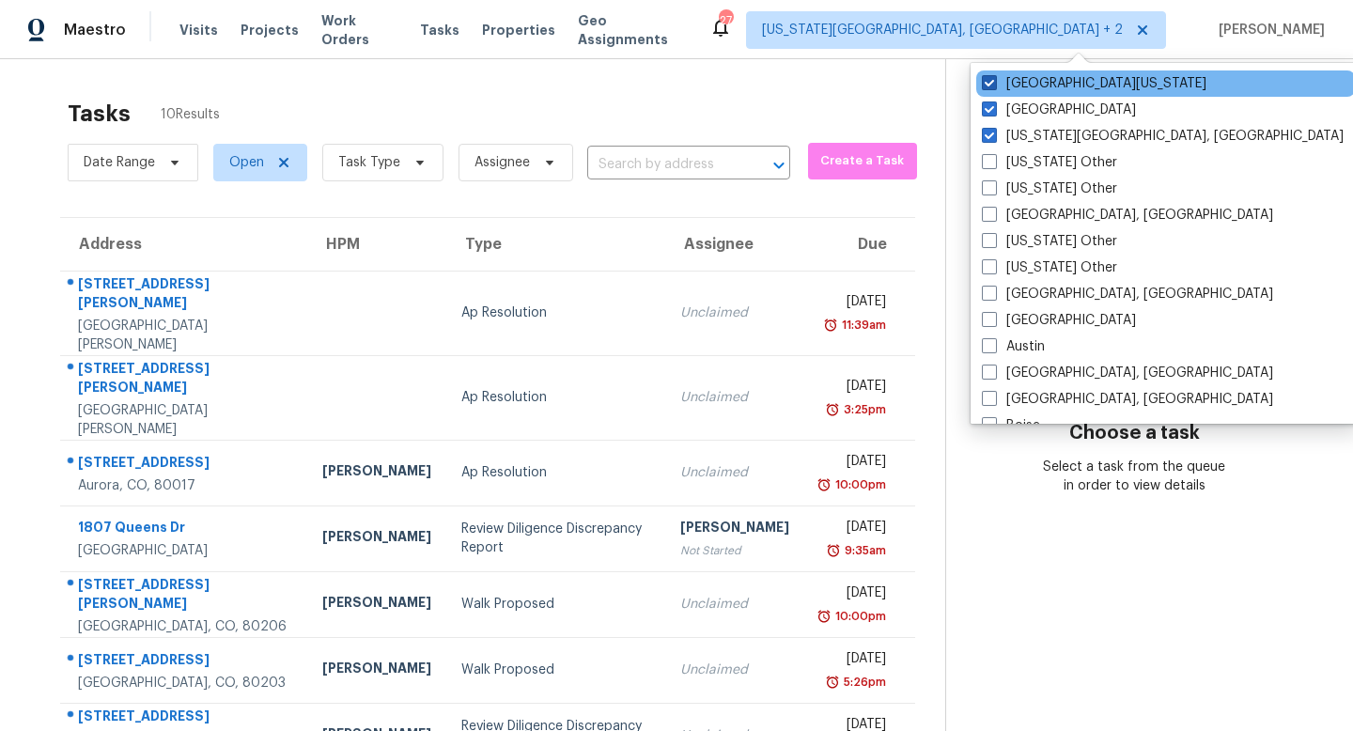
click at [989, 88] on span at bounding box center [989, 82] width 15 height 15
click at [989, 86] on input "Northern Colorado" at bounding box center [988, 80] width 12 height 12
checkbox input "false"
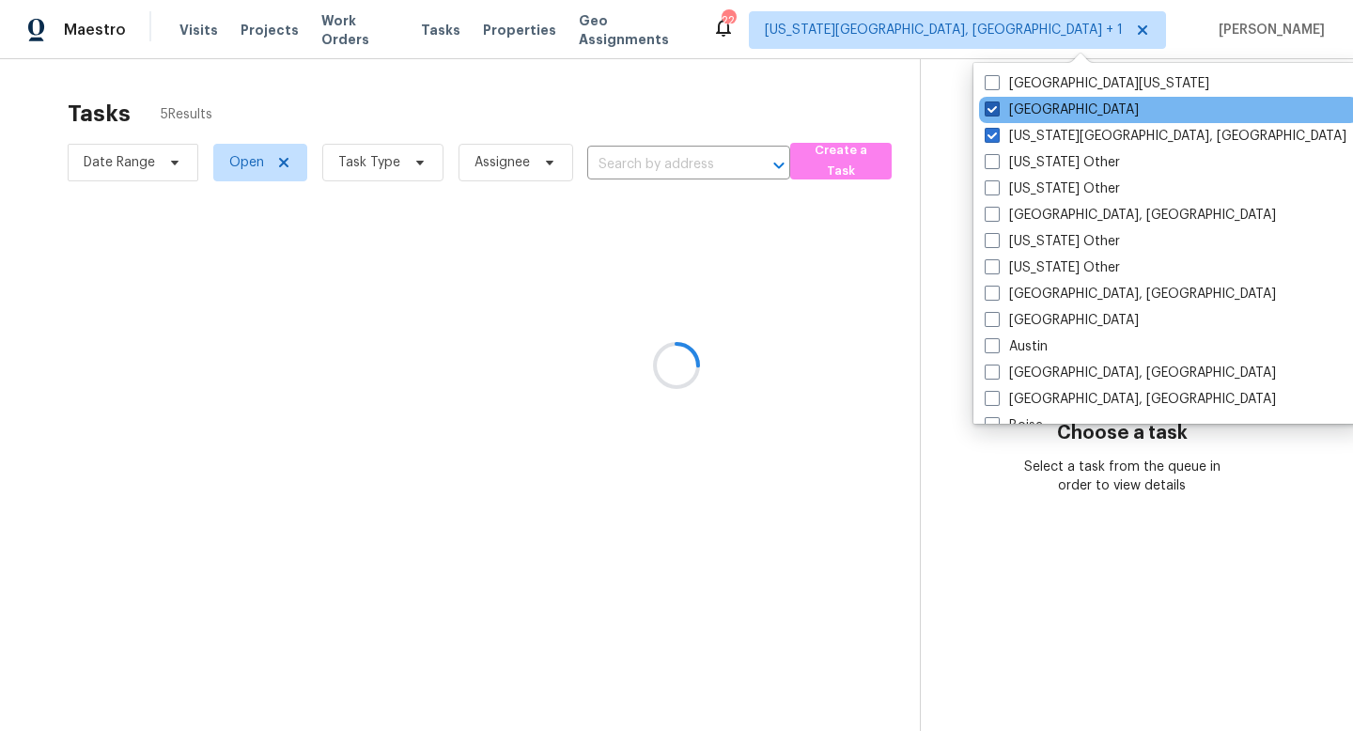
click at [990, 113] on span at bounding box center [992, 108] width 15 height 15
click at [990, 113] on input "Denver" at bounding box center [991, 107] width 12 height 12
checkbox input "false"
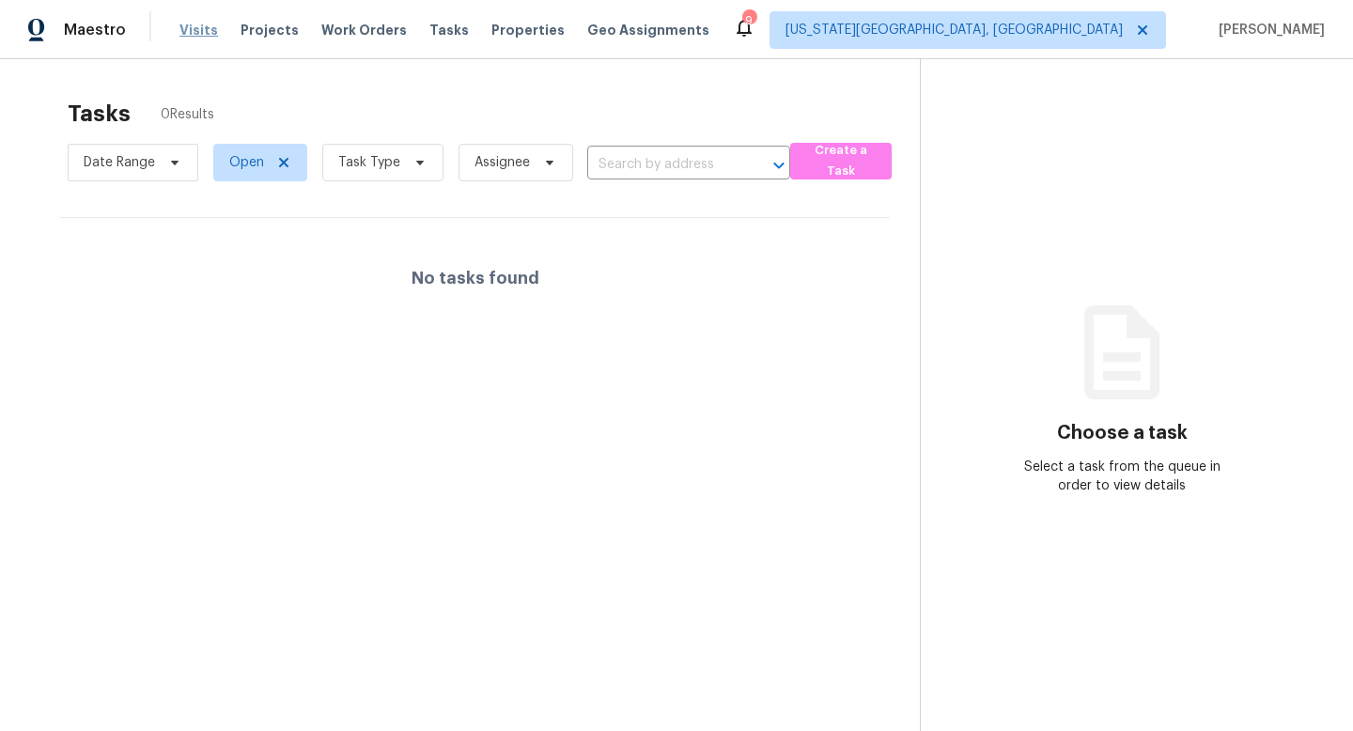
click at [188, 33] on span "Visits" at bounding box center [198, 30] width 39 height 19
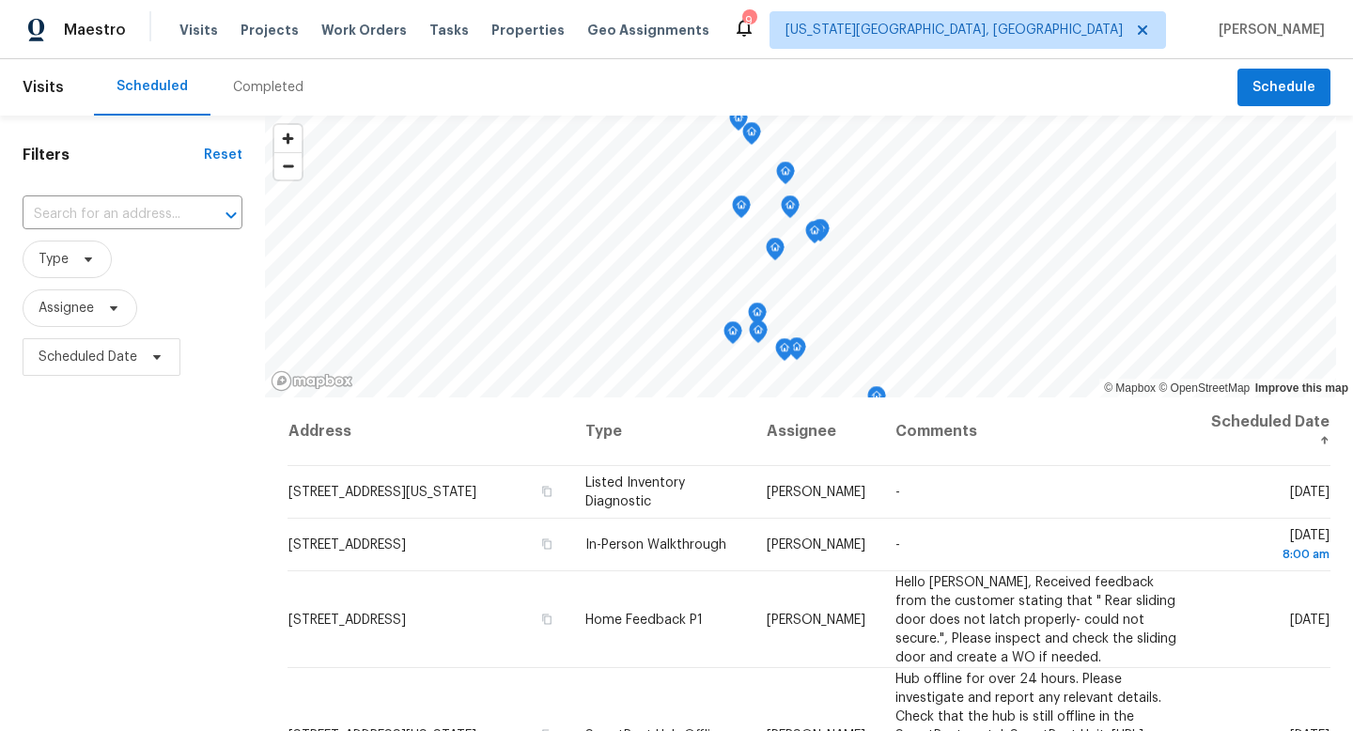
click at [273, 86] on div "Completed" at bounding box center [268, 87] width 70 height 19
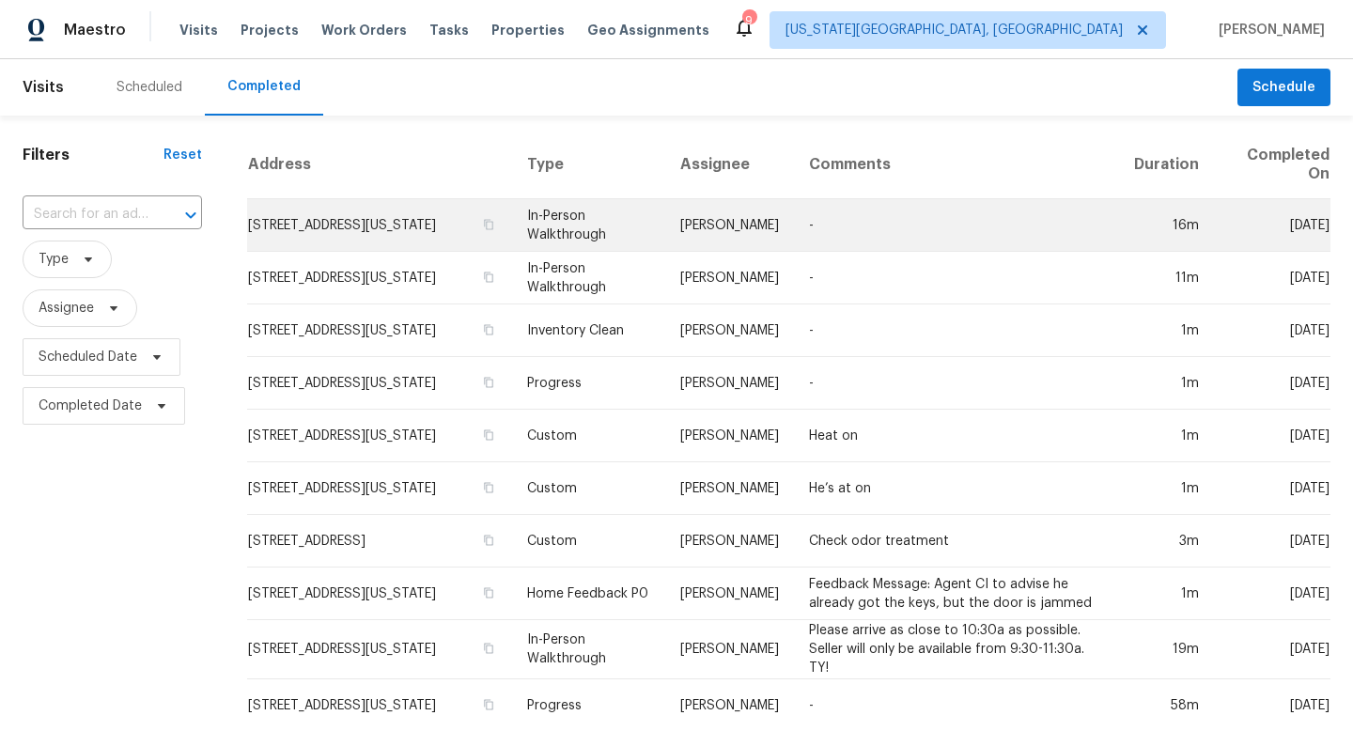
click at [324, 234] on td "8704 Bamboo Grv, Colorado Springs, CO 80951" at bounding box center [379, 225] width 265 height 53
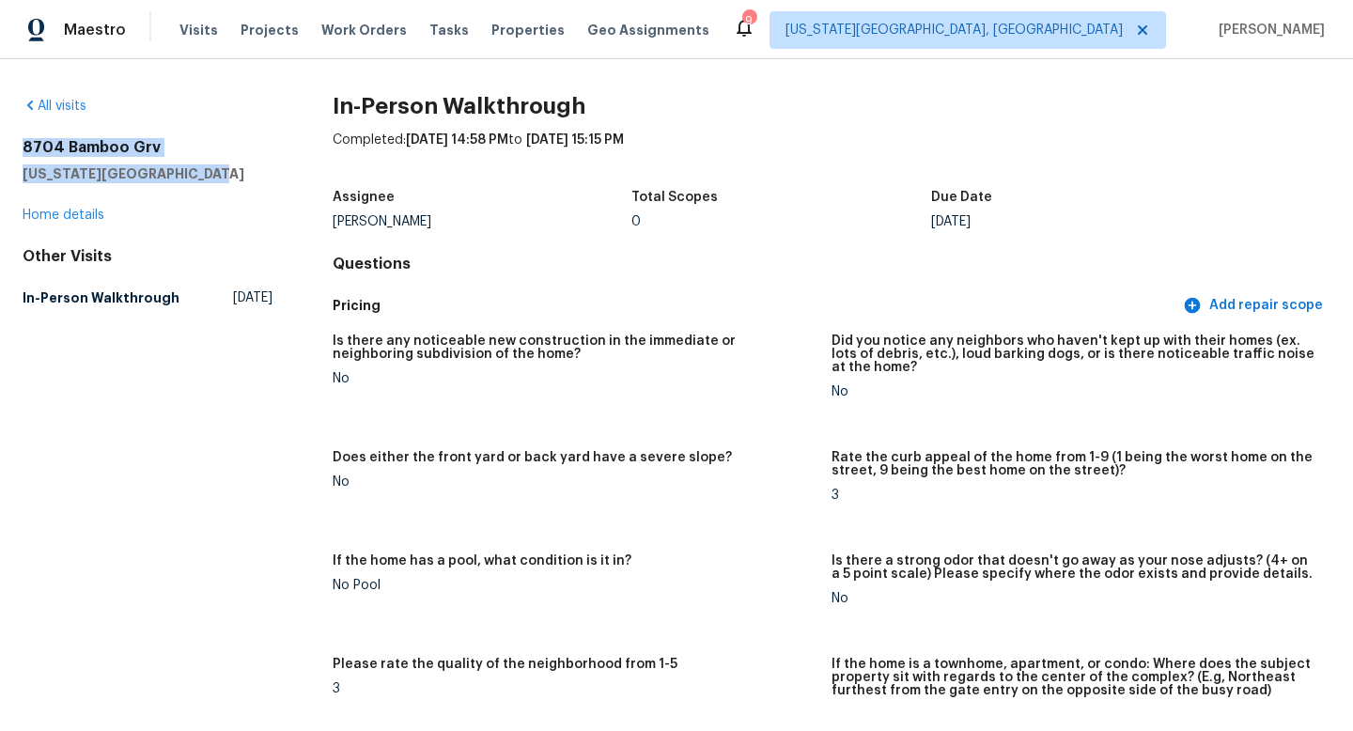
drag, startPoint x: 198, startPoint y: 167, endPoint x: 17, endPoint y: 148, distance: 182.3
click at [16, 147] on div "All visits 8704 Bamboo Grv Colorado Springs, CO 80951 Home details Other Visits…" at bounding box center [676, 395] width 1353 height 672
copy div "8704 Bamboo Grv Colorado Springs, CO 8095"
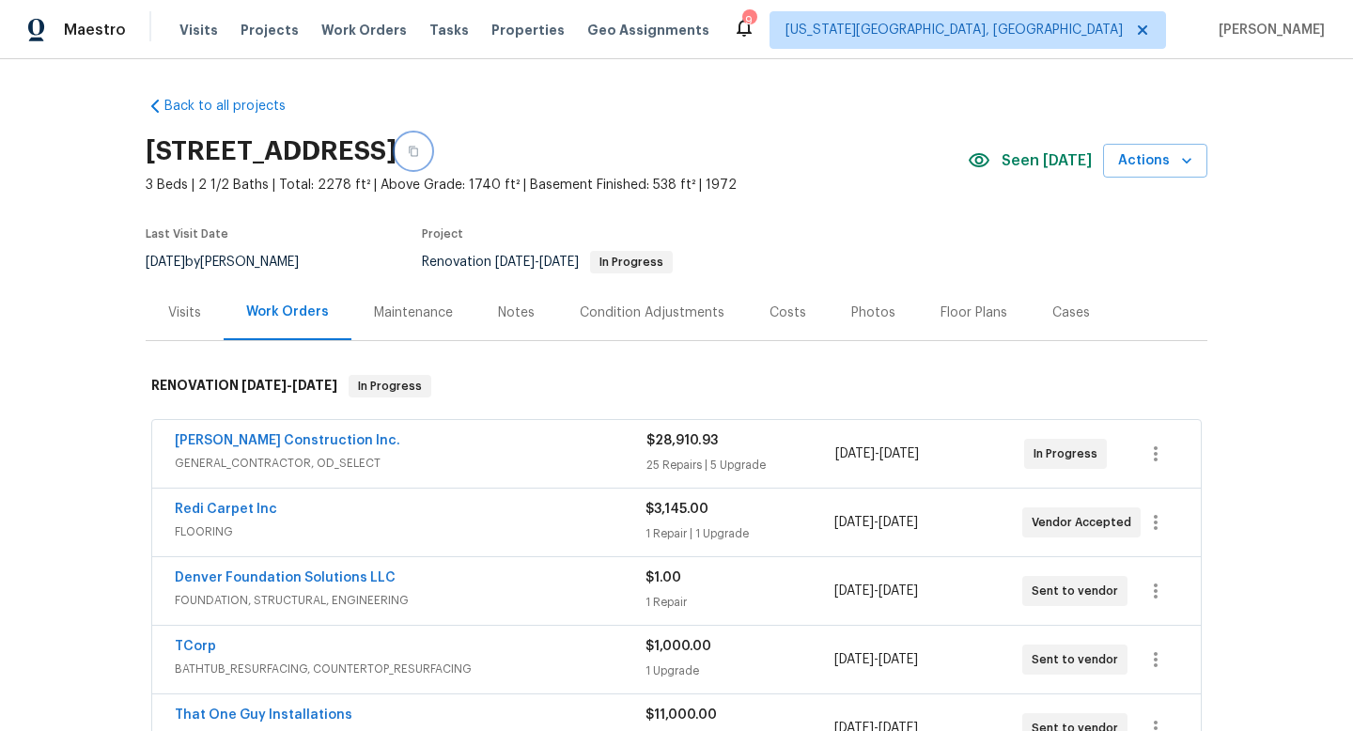
click at [419, 152] on icon "button" at bounding box center [413, 151] width 11 height 11
click at [429, 28] on span "Tasks" at bounding box center [448, 29] width 39 height 13
